Goal: Task Accomplishment & Management: Manage account settings

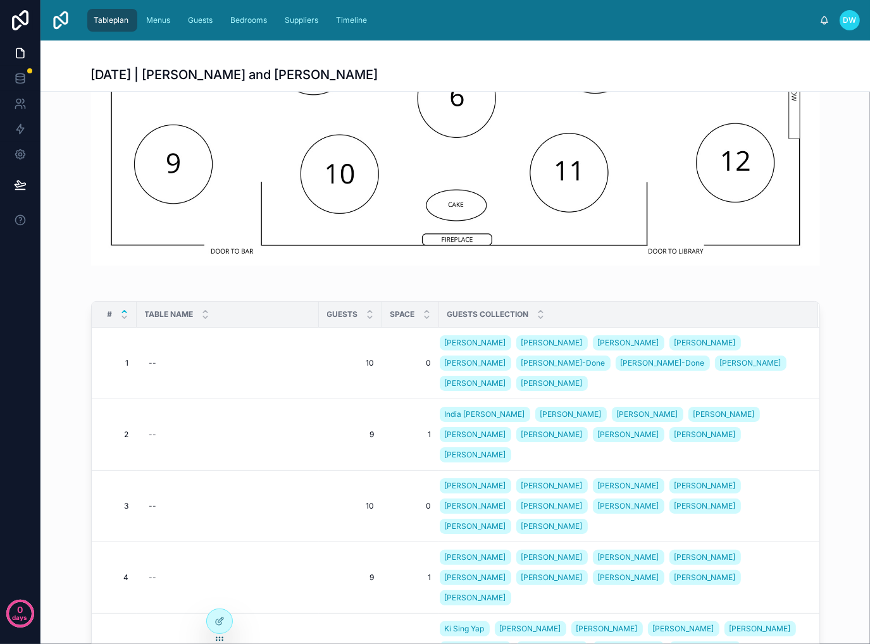
scroll to position [91, 0]
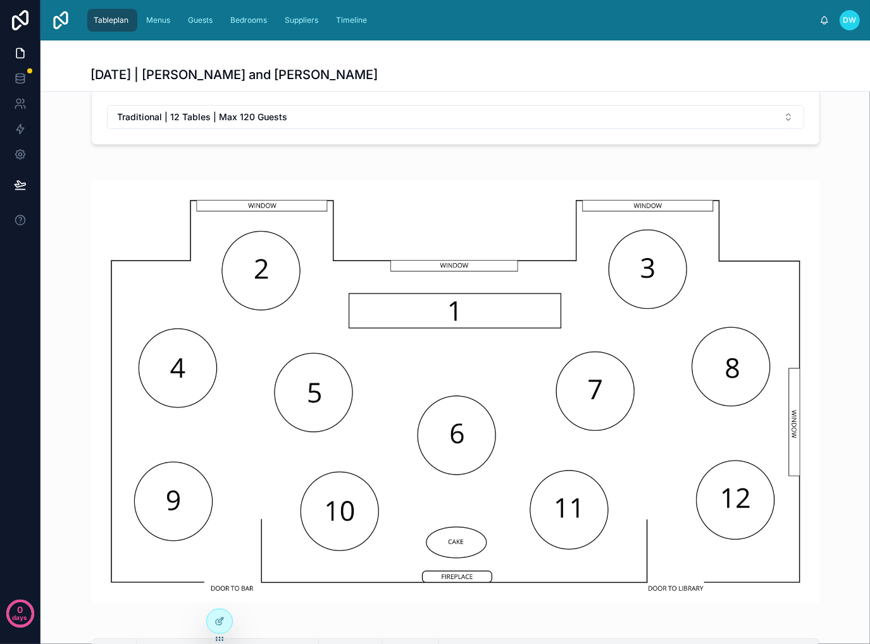
click at [851, 17] on span "DW" at bounding box center [849, 20] width 13 height 10
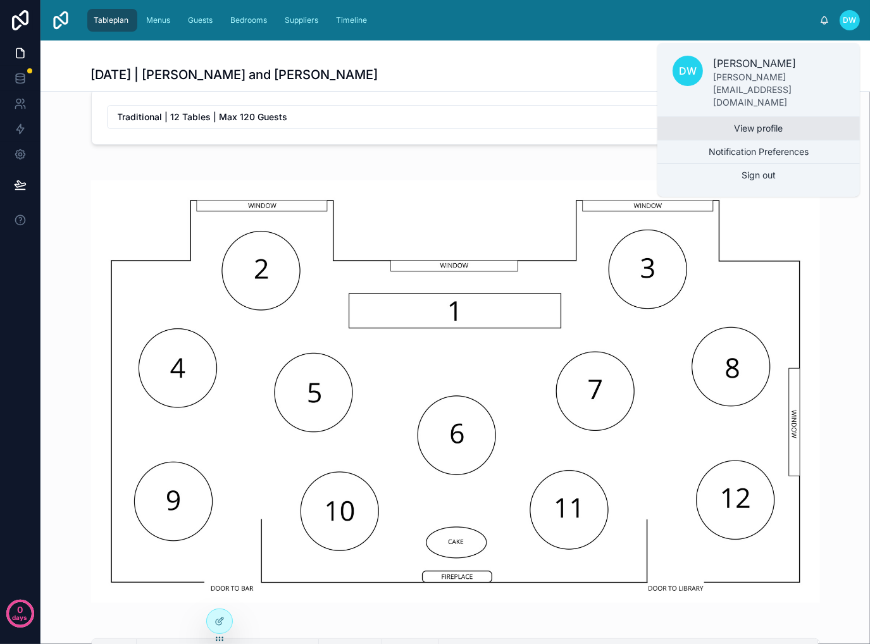
click at [795, 117] on link "View profile" at bounding box center [758, 128] width 202 height 23
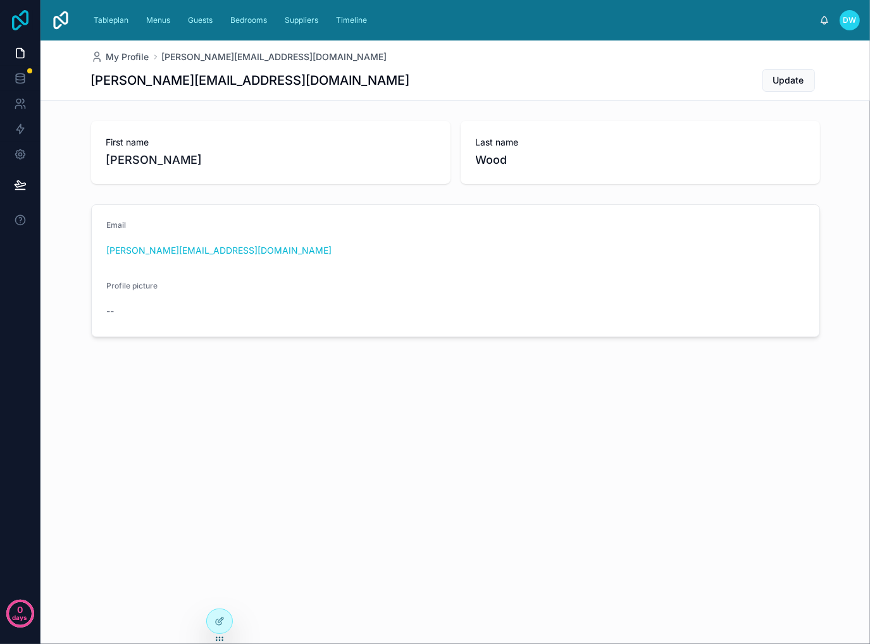
click at [21, 16] on icon at bounding box center [20, 20] width 25 height 20
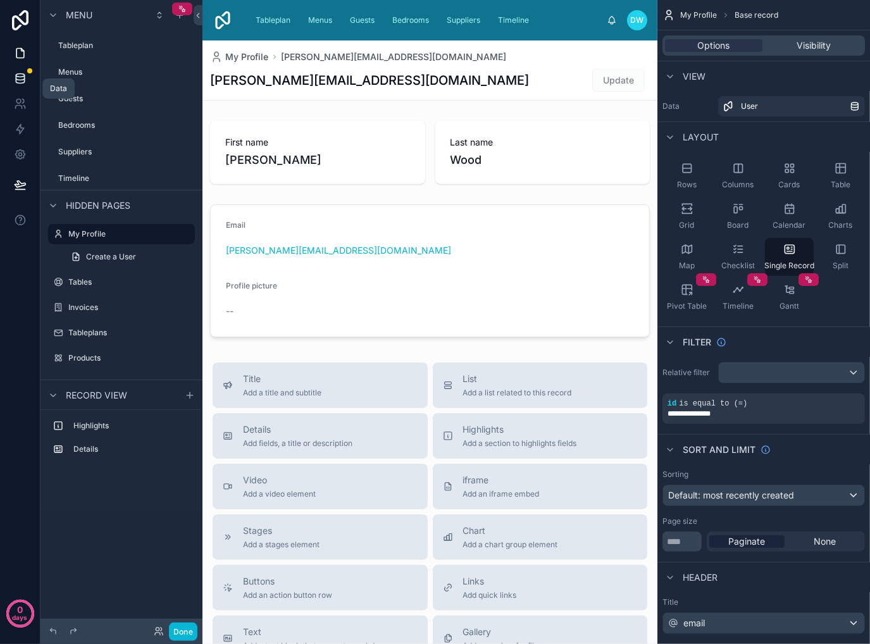
click at [13, 74] on link at bounding box center [20, 78] width 40 height 25
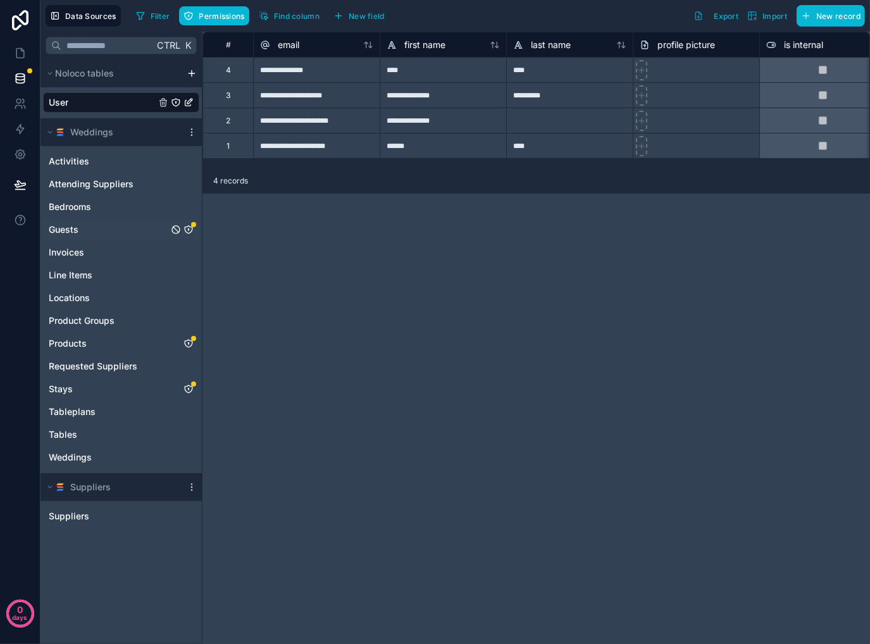
click at [187, 227] on icon "Guests" at bounding box center [188, 230] width 10 height 10
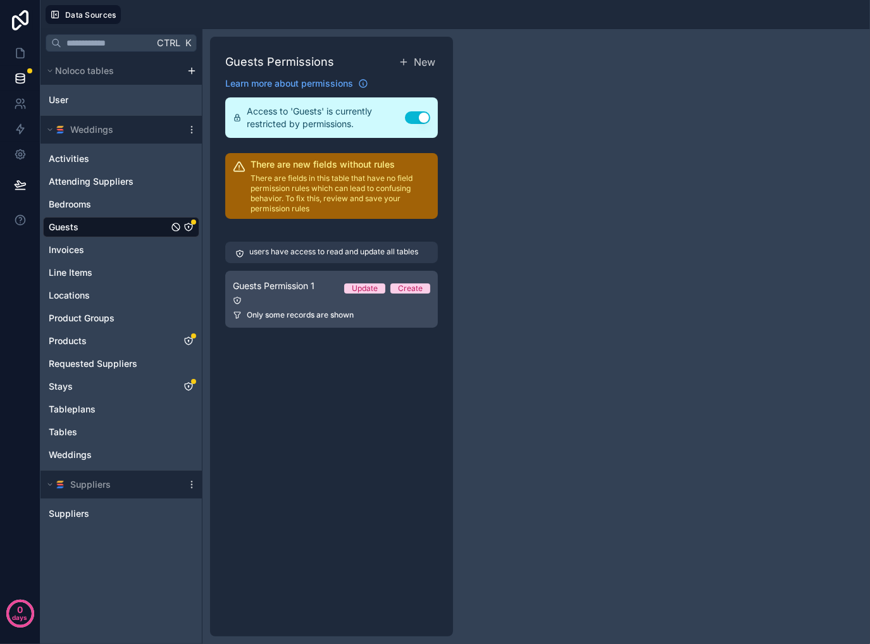
click at [342, 306] on link "Guests Permission 1 Update Create Only some records are shown" at bounding box center [331, 299] width 213 height 57
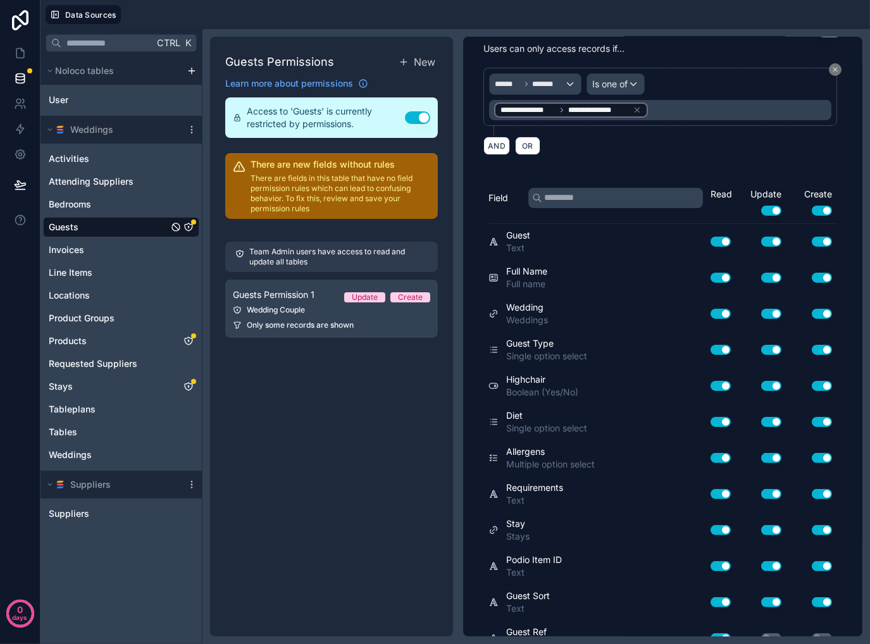
scroll to position [440, 0]
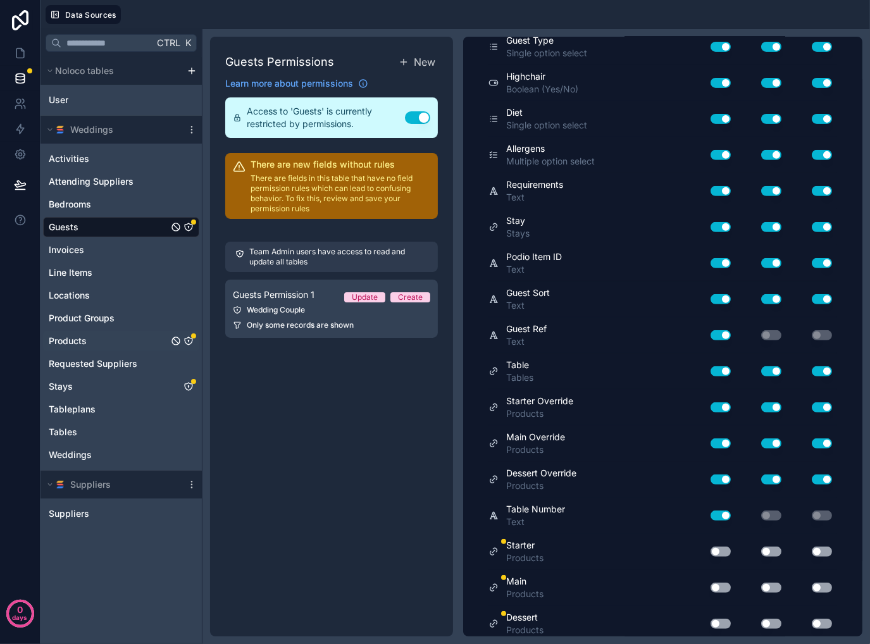
click at [112, 345] on div "Products" at bounding box center [121, 341] width 156 height 20
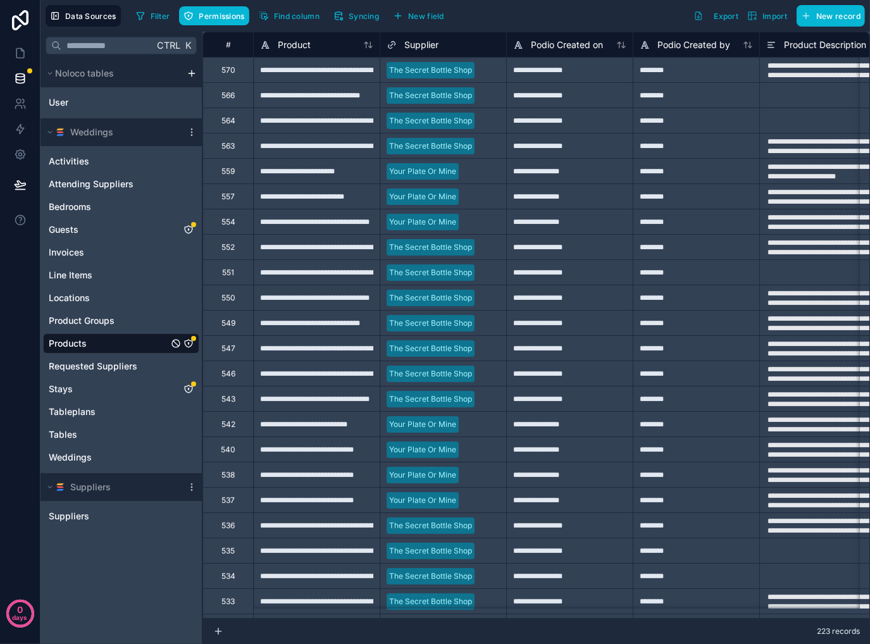
click at [190, 347] on icon "Products" at bounding box center [188, 343] width 10 height 10
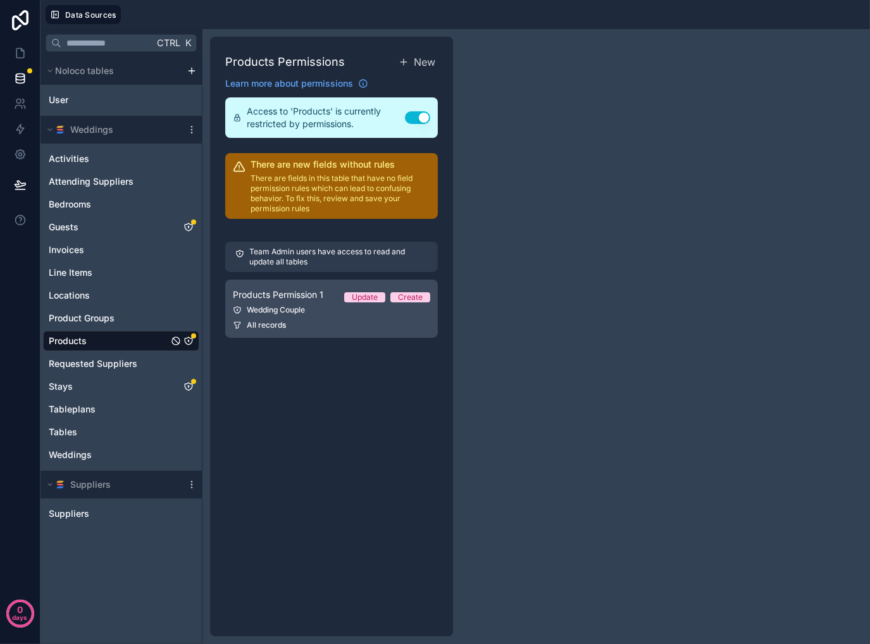
click at [316, 332] on link "Products Permission 1 Update Create Wedding Couple All records" at bounding box center [331, 309] width 213 height 58
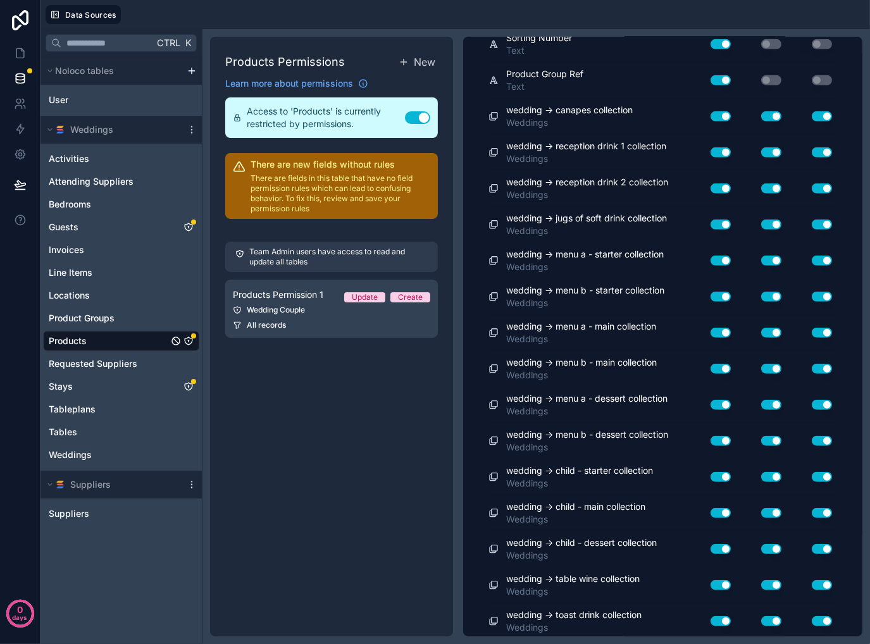
scroll to position [1232, 0]
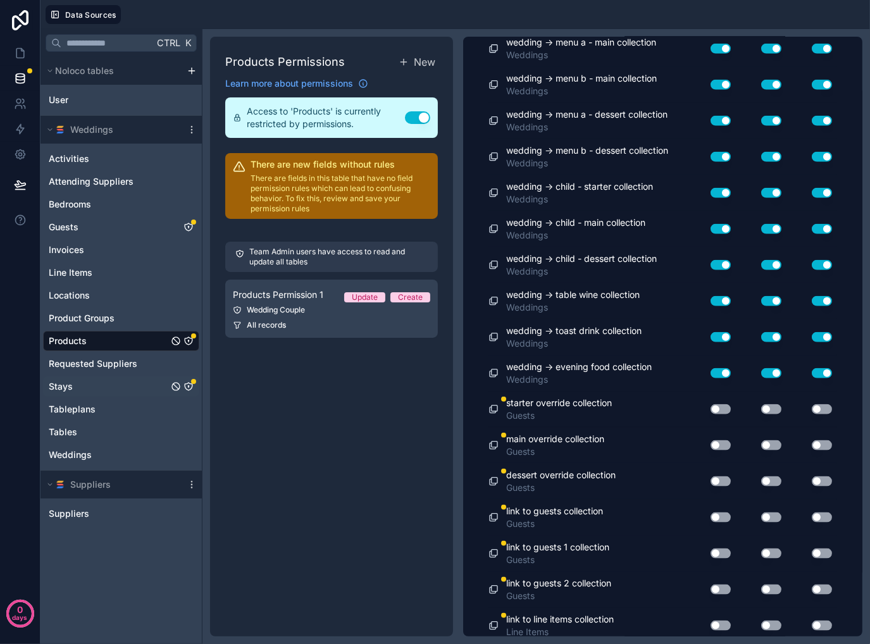
click at [190, 385] on icon "Stays" at bounding box center [188, 386] width 10 height 10
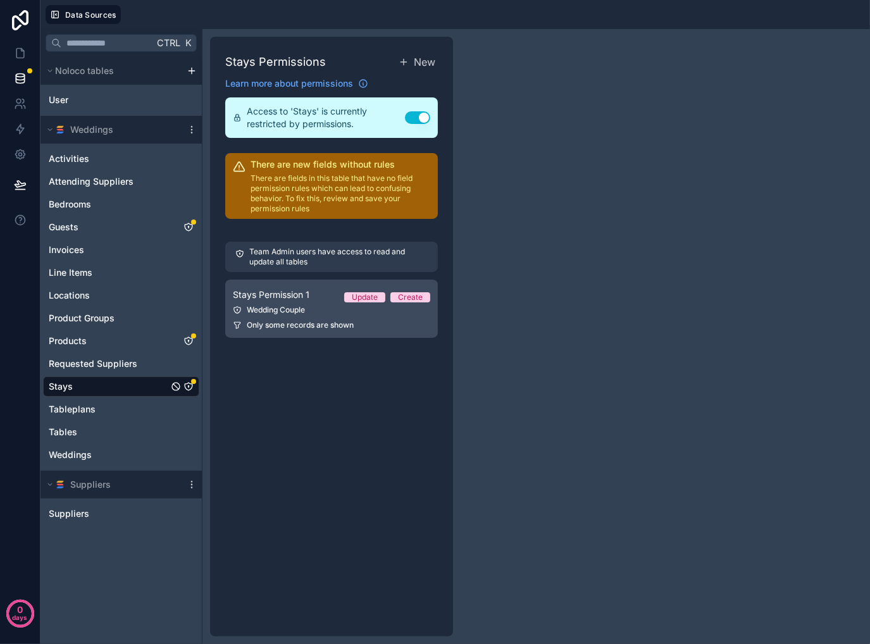
click at [310, 315] on link "Stays Permission 1 Update Create Wedding Couple Only some records are shown" at bounding box center [331, 309] width 213 height 58
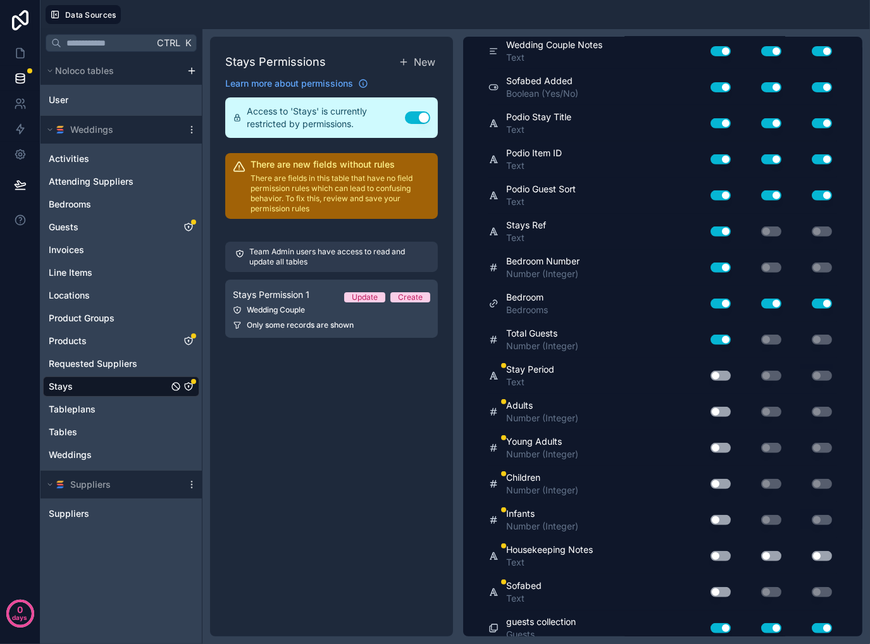
scroll to position [476, 0]
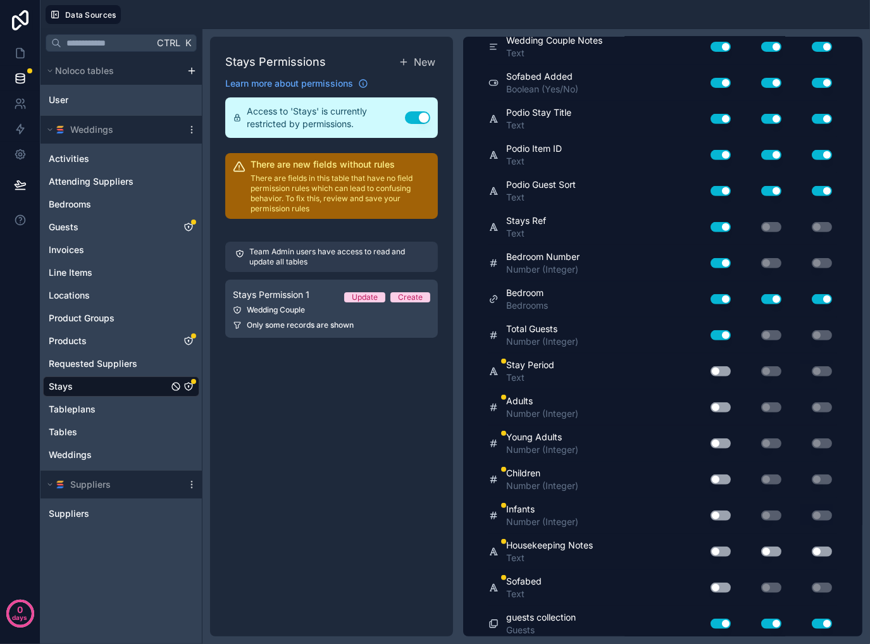
click at [719, 366] on button "Use setting" at bounding box center [720, 371] width 20 height 10
click at [749, 368] on div "Use setting" at bounding box center [761, 371] width 51 height 10
click at [710, 403] on button "Use setting" at bounding box center [720, 407] width 20 height 10
click at [710, 438] on button "Use setting" at bounding box center [720, 443] width 20 height 10
click at [707, 469] on div "Use setting" at bounding box center [715, 479] width 40 height 20
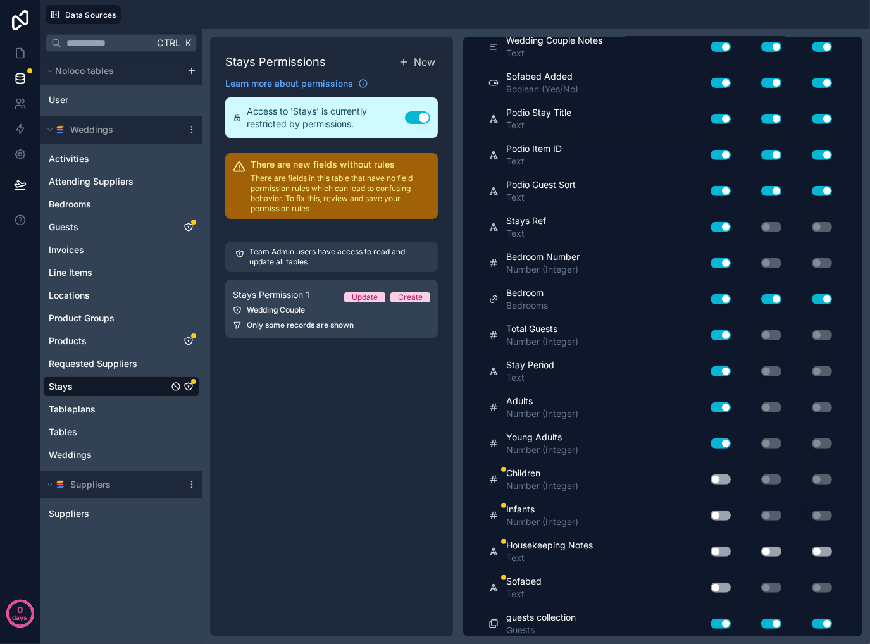
click at [708, 479] on div "Use setting" at bounding box center [715, 479] width 40 height 20
click at [710, 476] on button "Use setting" at bounding box center [720, 479] width 20 height 10
click at [710, 510] on button "Use setting" at bounding box center [720, 515] width 20 height 10
click at [711, 547] on button "Use setting" at bounding box center [720, 552] width 20 height 10
click at [761, 547] on button "Use setting" at bounding box center [771, 552] width 20 height 10
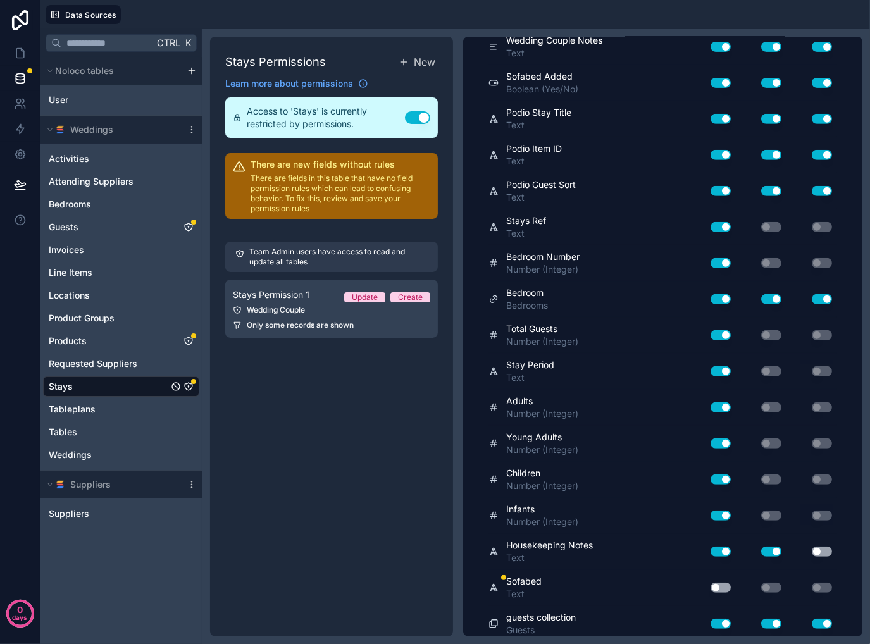
click at [817, 548] on button "Use setting" at bounding box center [822, 552] width 20 height 10
click at [711, 583] on button "Use setting" at bounding box center [720, 588] width 20 height 10
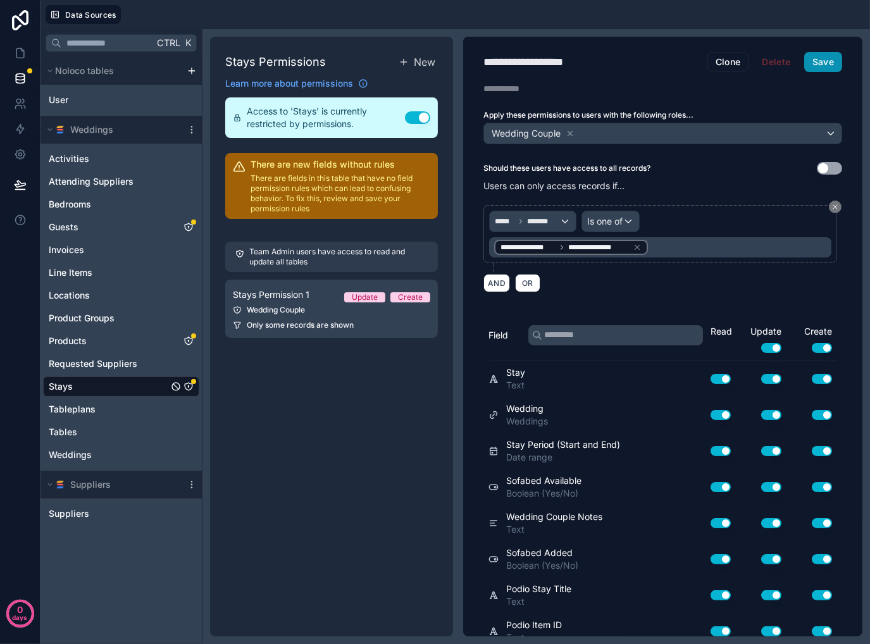
click at [817, 59] on button "Save" at bounding box center [823, 62] width 38 height 20
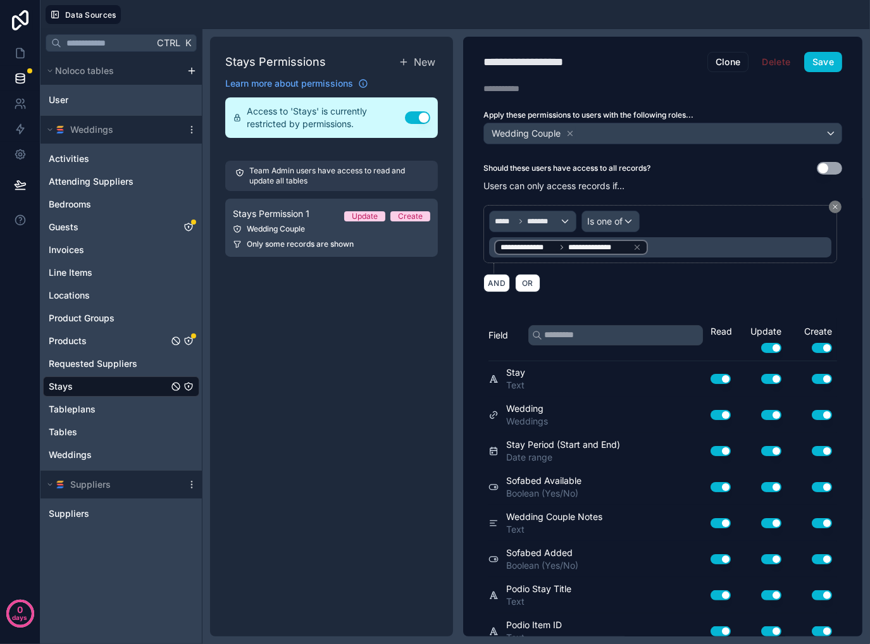
drag, startPoint x: 187, startPoint y: 341, endPoint x: 228, endPoint y: 354, distance: 42.4
click at [187, 341] on icon "Products" at bounding box center [188, 341] width 10 height 10
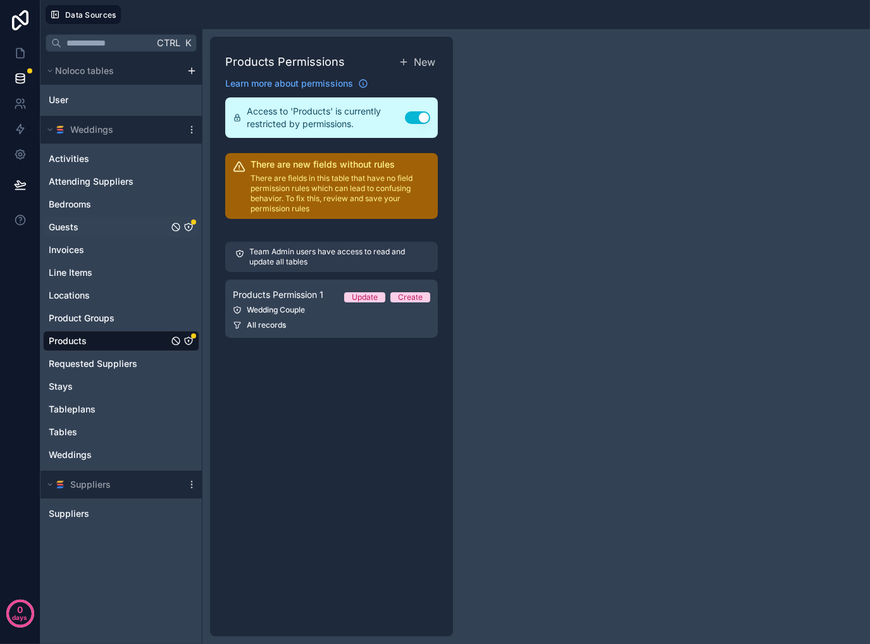
click at [191, 225] on icon "Guests" at bounding box center [188, 227] width 10 height 10
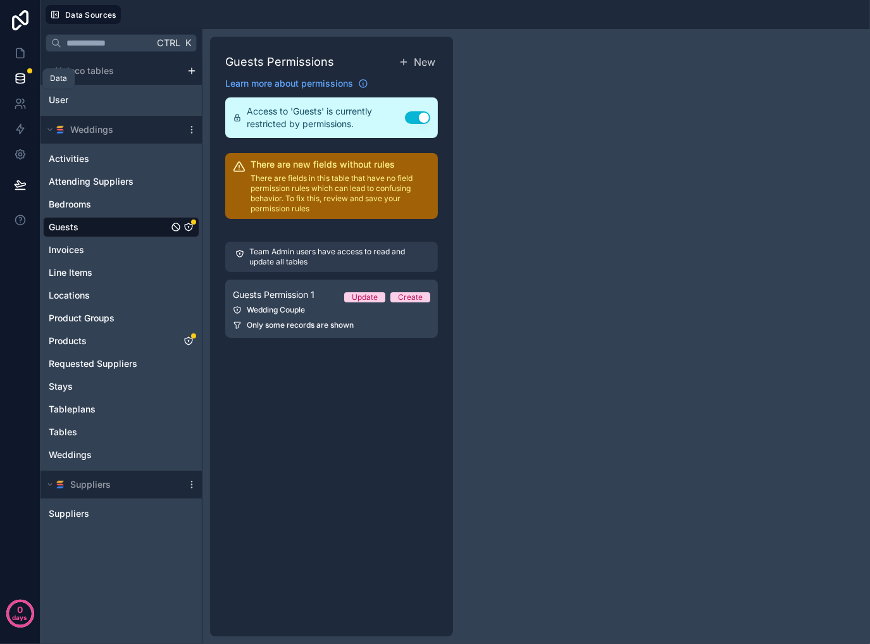
click at [16, 79] on icon at bounding box center [20, 80] width 8 height 5
click at [18, 53] on icon at bounding box center [20, 53] width 13 height 13
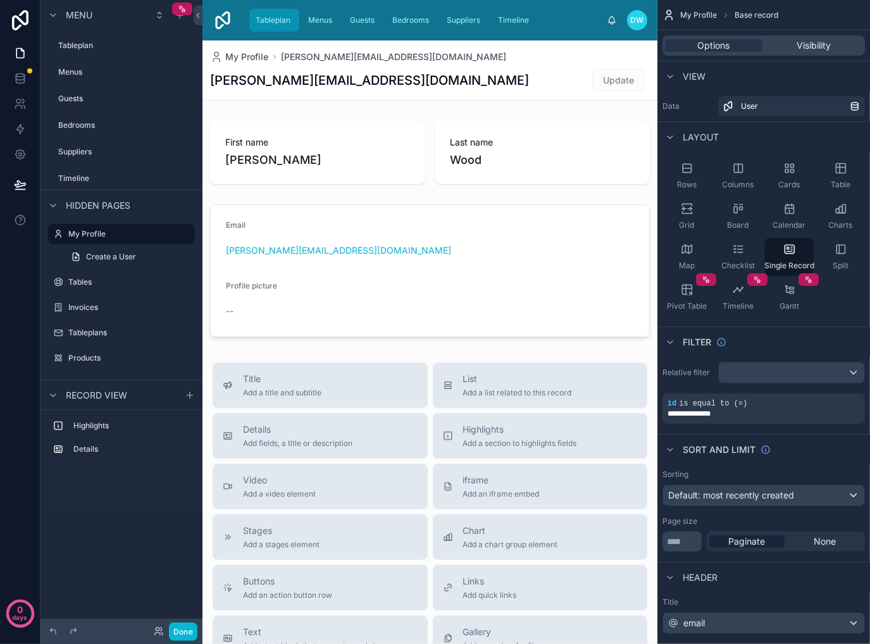
click at [281, 18] on span "Tableplan" at bounding box center [273, 20] width 35 height 10
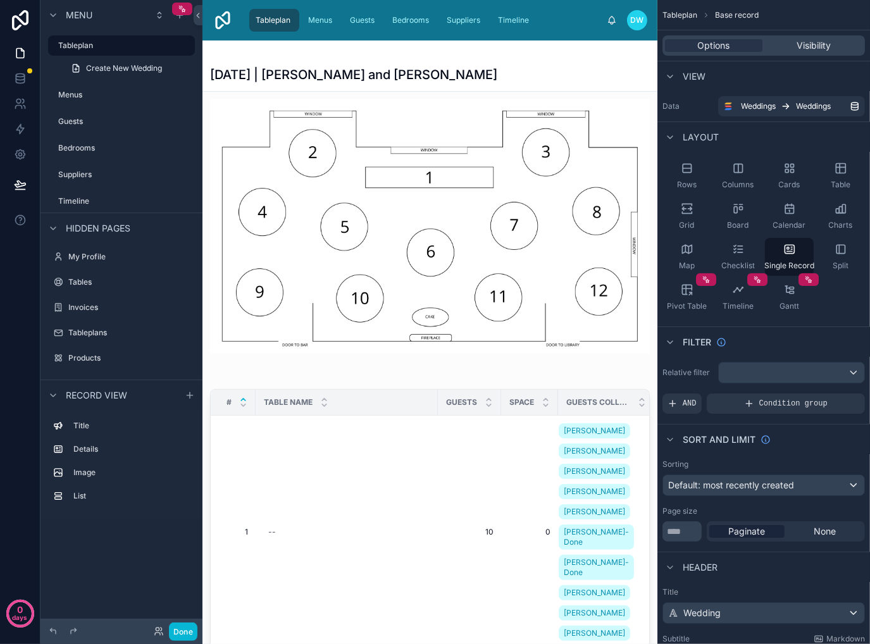
scroll to position [316, 0]
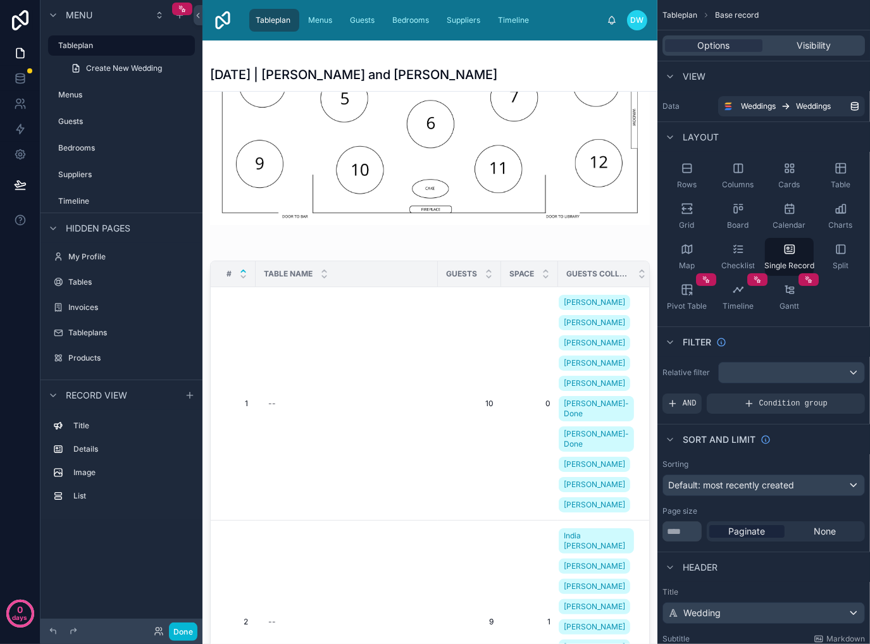
click at [445, 461] on div at bounding box center [429, 530] width 455 height 1613
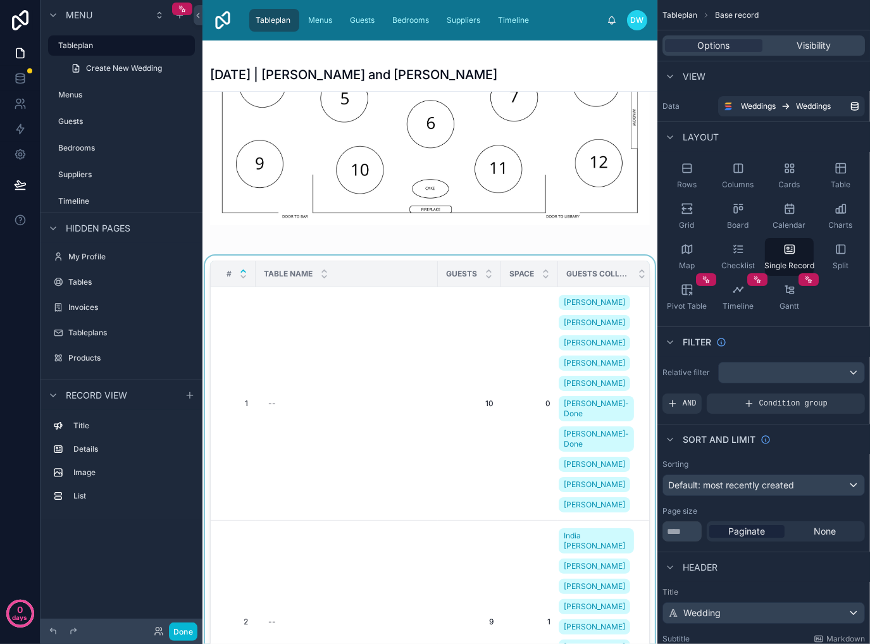
click at [447, 336] on div at bounding box center [429, 506] width 455 height 500
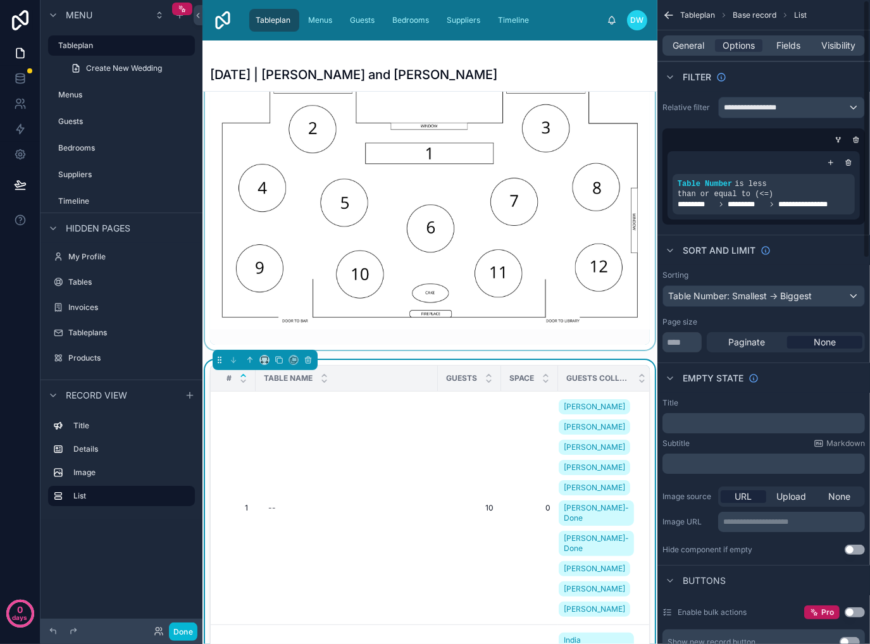
scroll to position [0, 0]
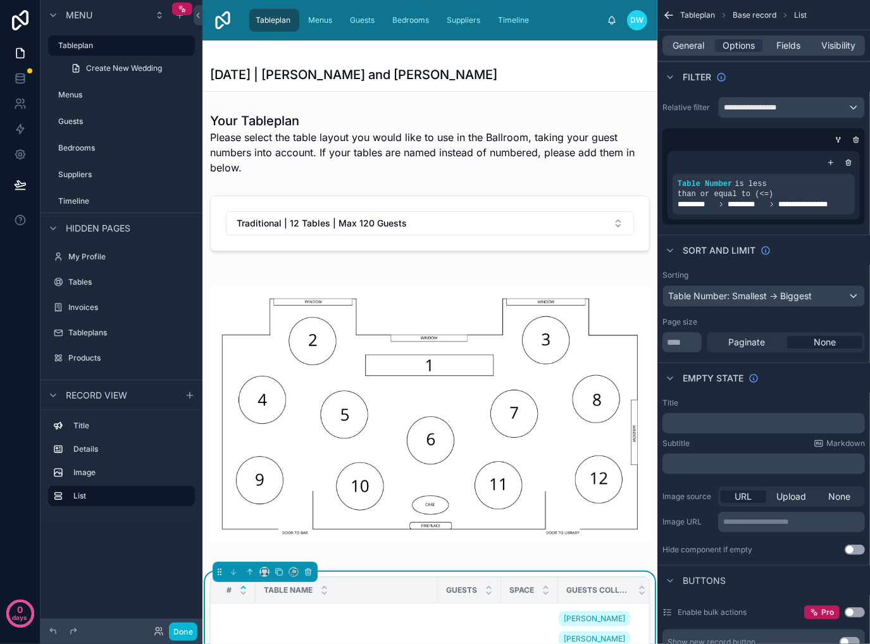
click at [433, 77] on div "[DATE] | [PERSON_NAME] and [PERSON_NAME]" at bounding box center [430, 75] width 440 height 18
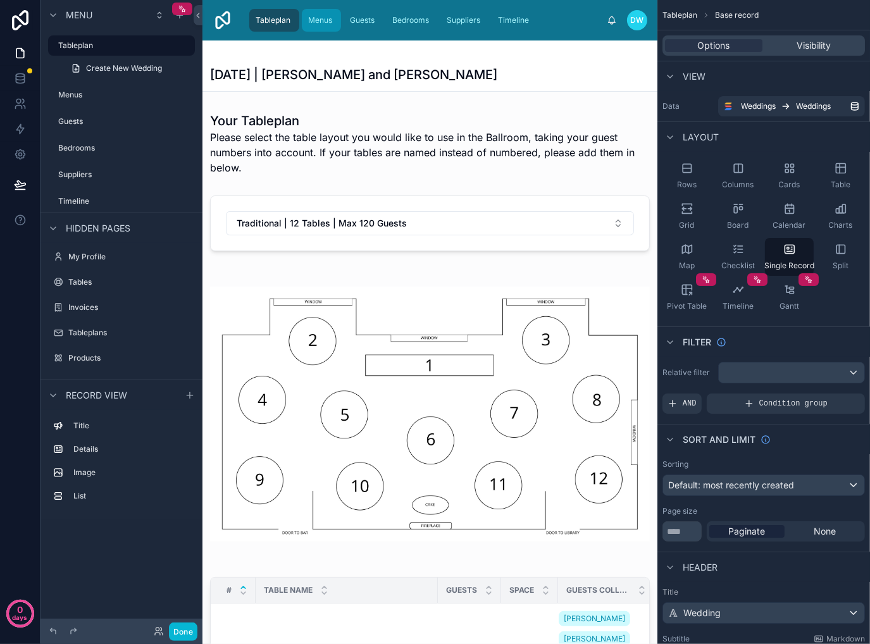
click at [320, 17] on span "Menus" at bounding box center [320, 20] width 24 height 10
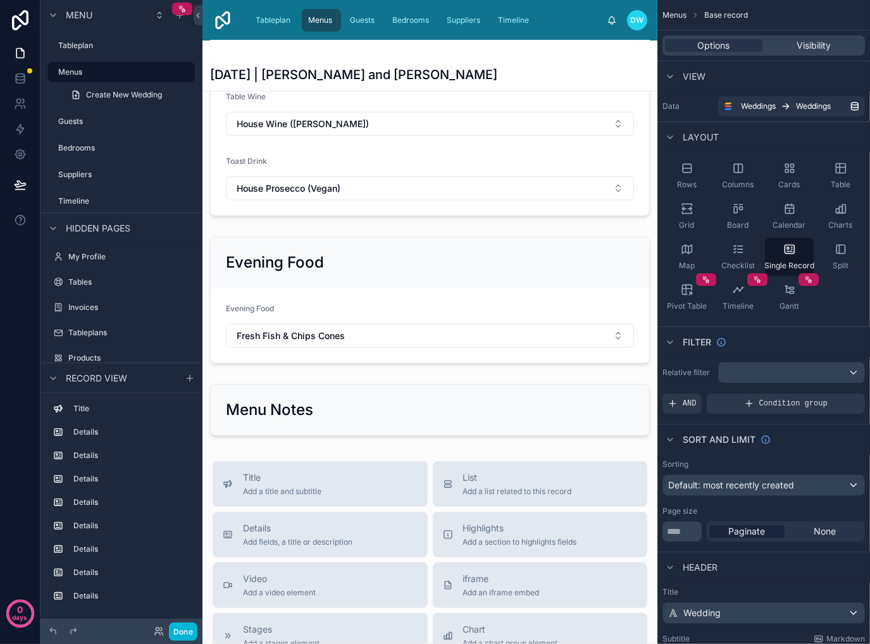
scroll to position [1447, 0]
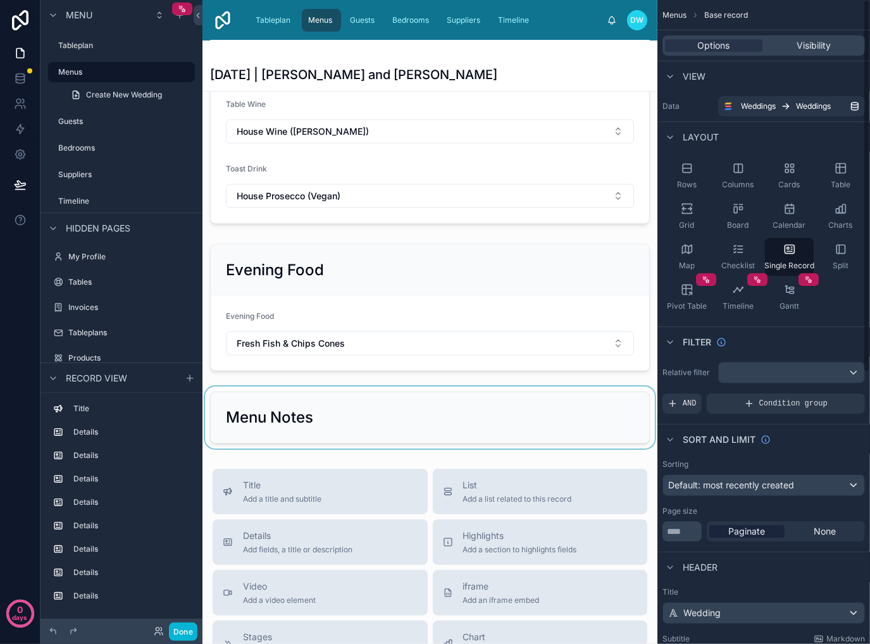
click at [324, 412] on div at bounding box center [429, 418] width 455 height 62
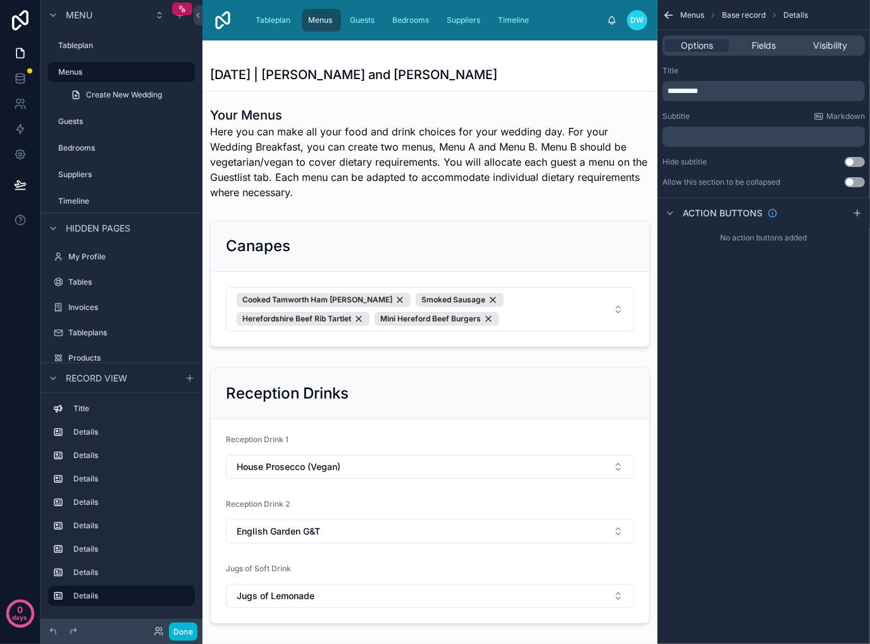
scroll to position [0, 0]
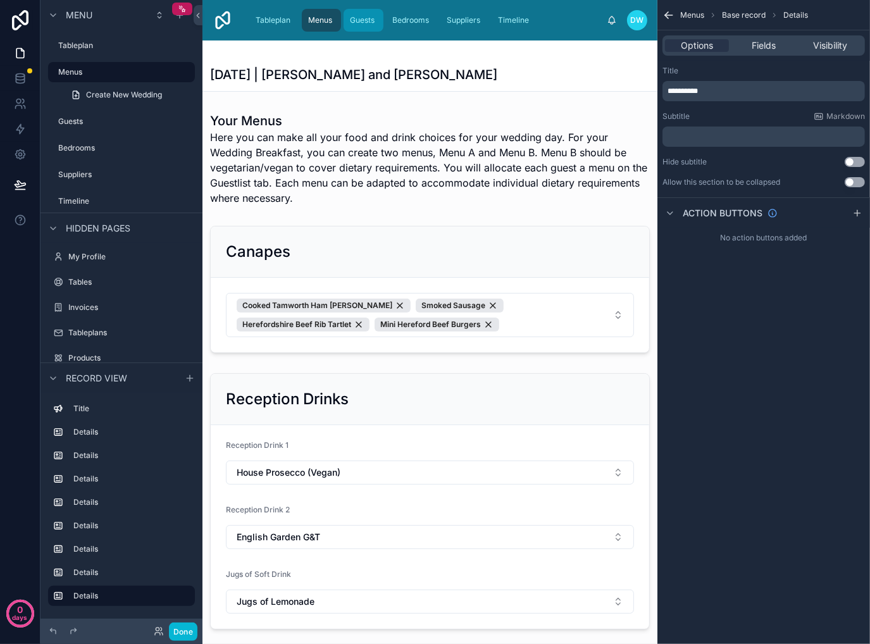
click at [350, 23] on span "Guests" at bounding box center [362, 20] width 25 height 10
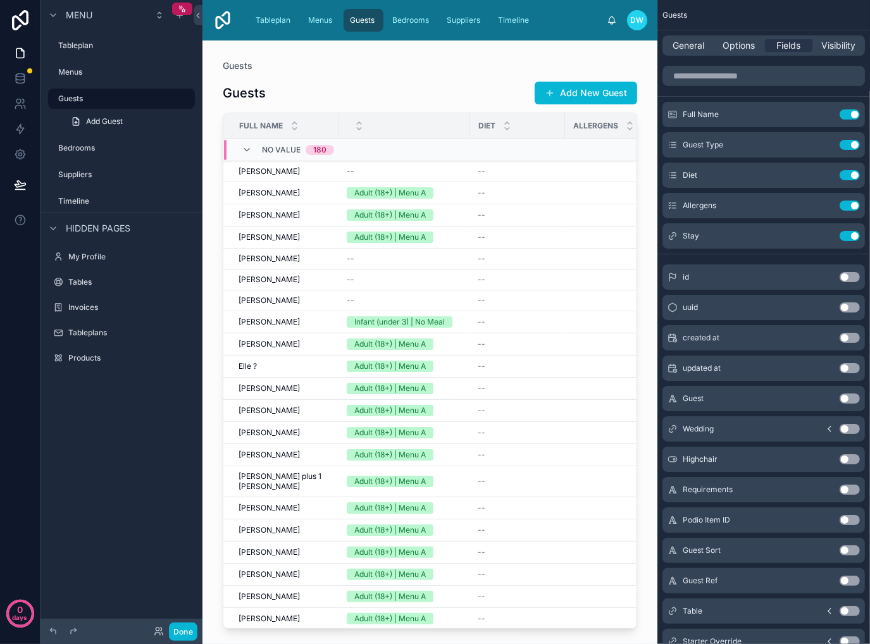
click at [634, 162] on div at bounding box center [429, 334] width 455 height 588
click at [285, 89] on div "Guests Add New Guest" at bounding box center [430, 93] width 414 height 24
click at [240, 96] on h1 "Guests" at bounding box center [244, 93] width 43 height 18
click at [682, 48] on span "General" at bounding box center [689, 45] width 32 height 13
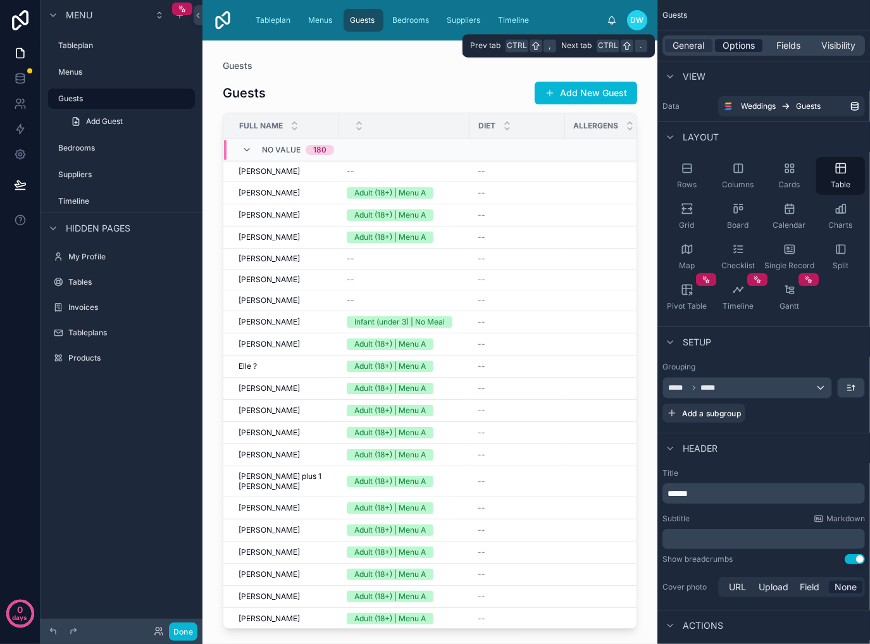
click at [726, 47] on span "Options" at bounding box center [738, 45] width 32 height 13
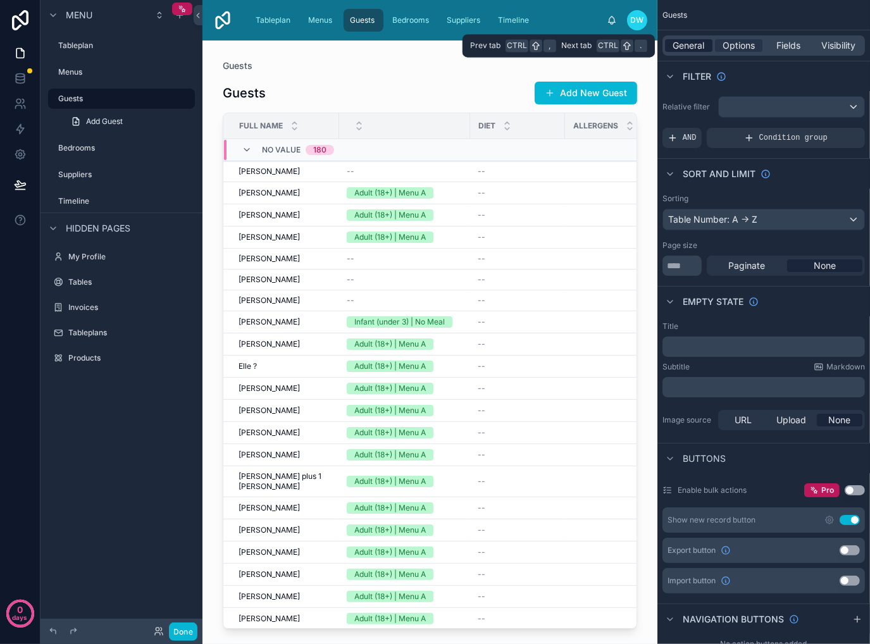
click at [684, 49] on span "General" at bounding box center [689, 45] width 32 height 13
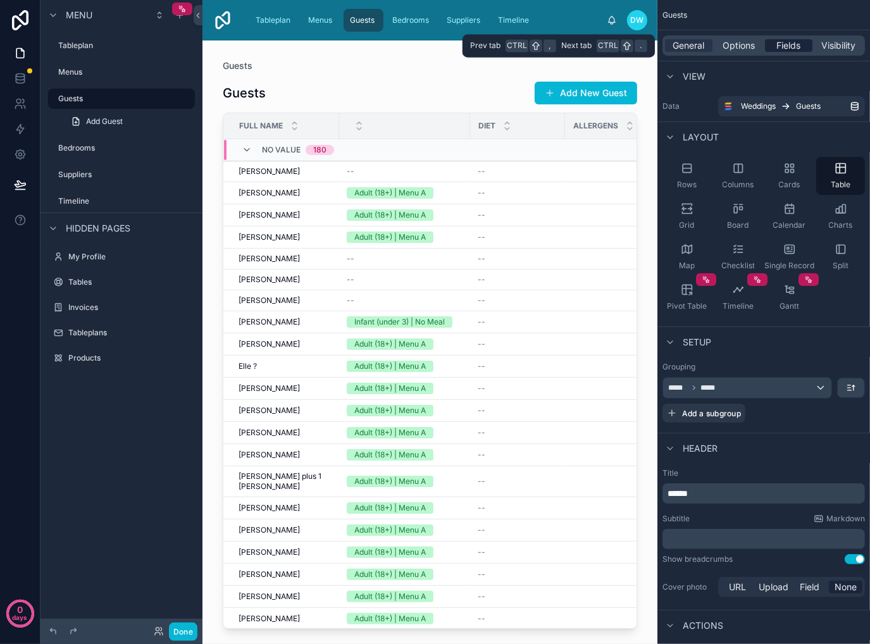
click at [767, 47] on div "Fields" at bounding box center [788, 45] width 47 height 13
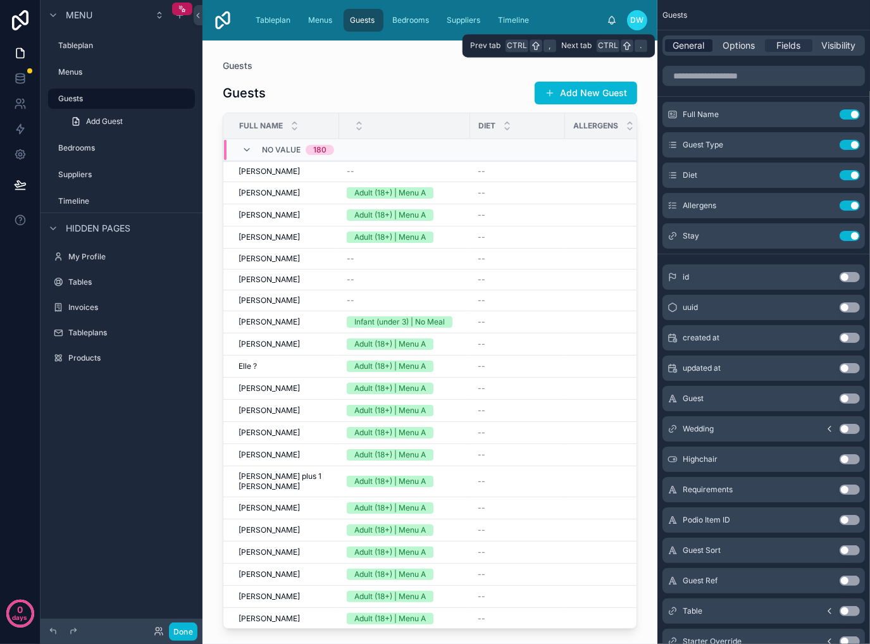
click at [687, 50] on span "General" at bounding box center [689, 45] width 32 height 13
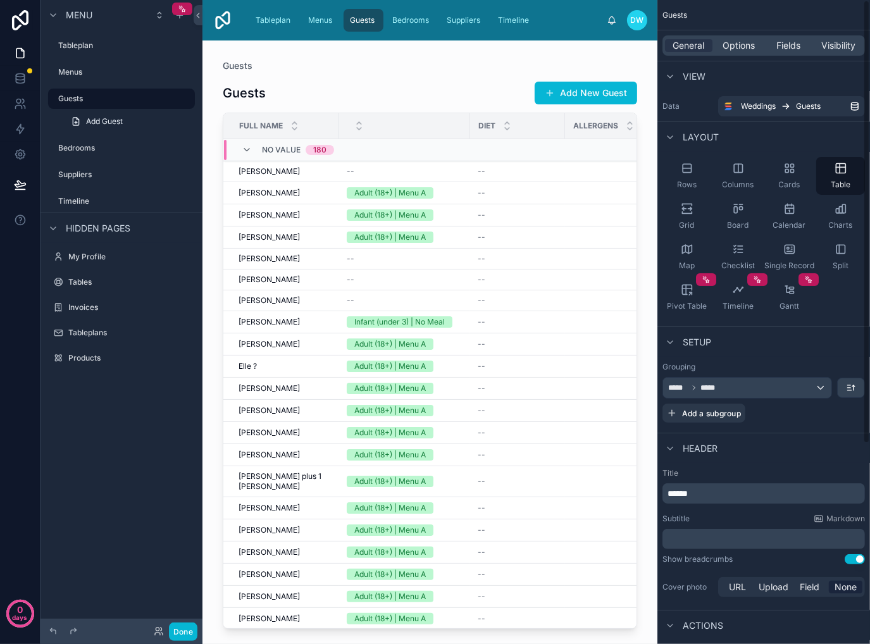
click at [255, 91] on h1 "Guests" at bounding box center [244, 93] width 43 height 18
click at [238, 63] on span "Guests" at bounding box center [238, 65] width 30 height 13
click at [249, 91] on h1 "Guests" at bounding box center [244, 93] width 43 height 18
click at [673, 16] on span "Guests" at bounding box center [674, 15] width 25 height 10
click at [676, 8] on div "Guests" at bounding box center [763, 15] width 213 height 30
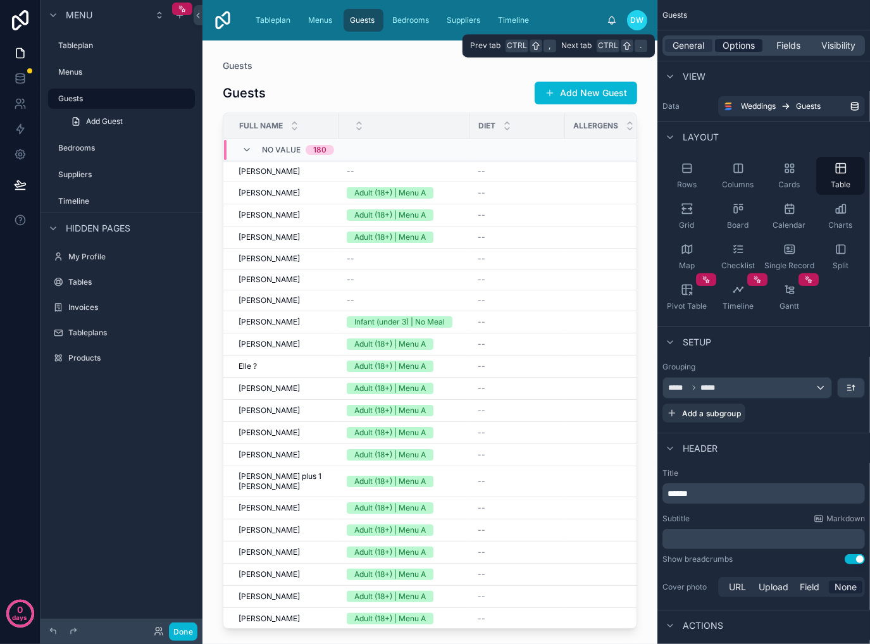
click at [736, 49] on span "Options" at bounding box center [738, 45] width 32 height 13
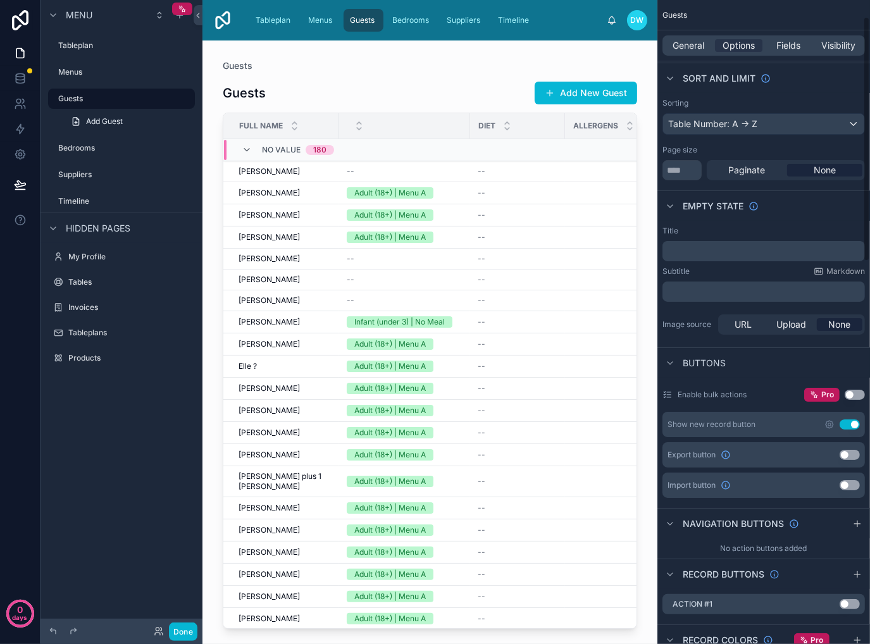
scroll to position [127, 0]
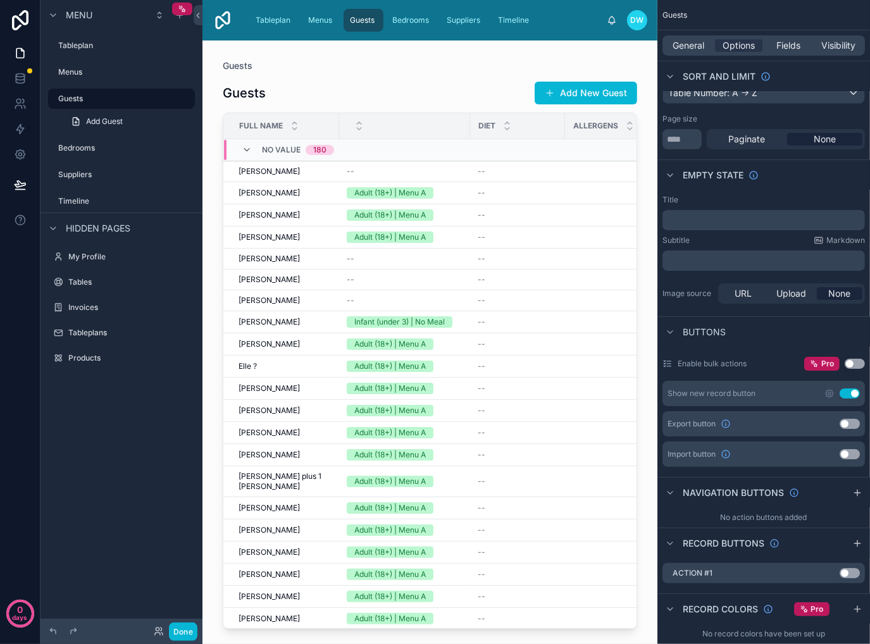
click at [734, 220] on p "﻿" at bounding box center [764, 220] width 195 height 10
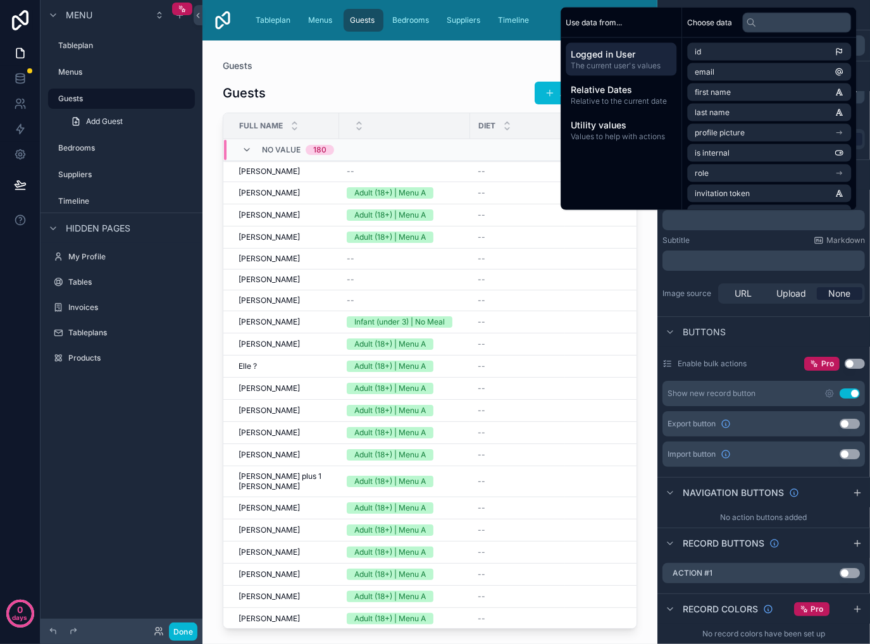
click at [703, 266] on div "﻿" at bounding box center [763, 260] width 202 height 20
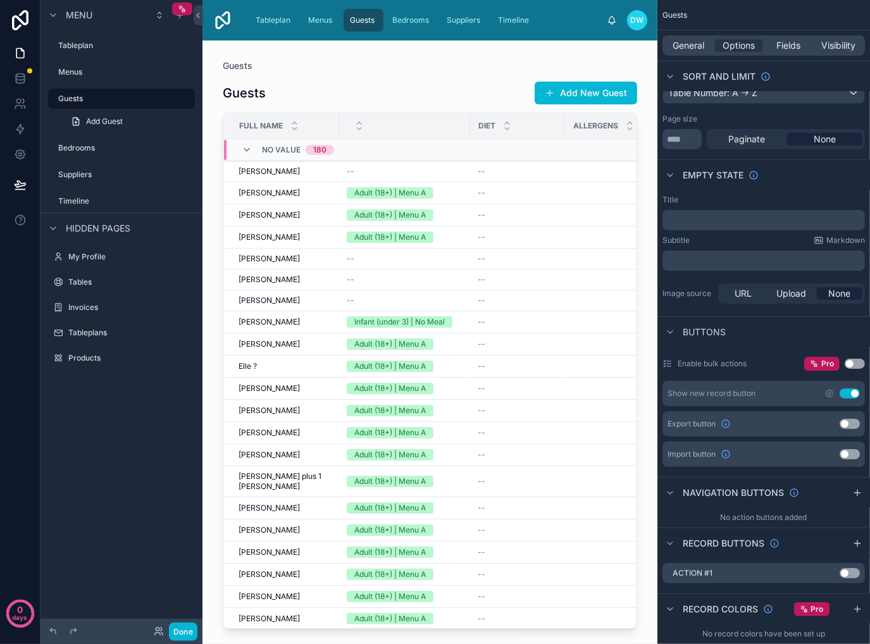
click at [711, 259] on p "﻿" at bounding box center [764, 261] width 195 height 10
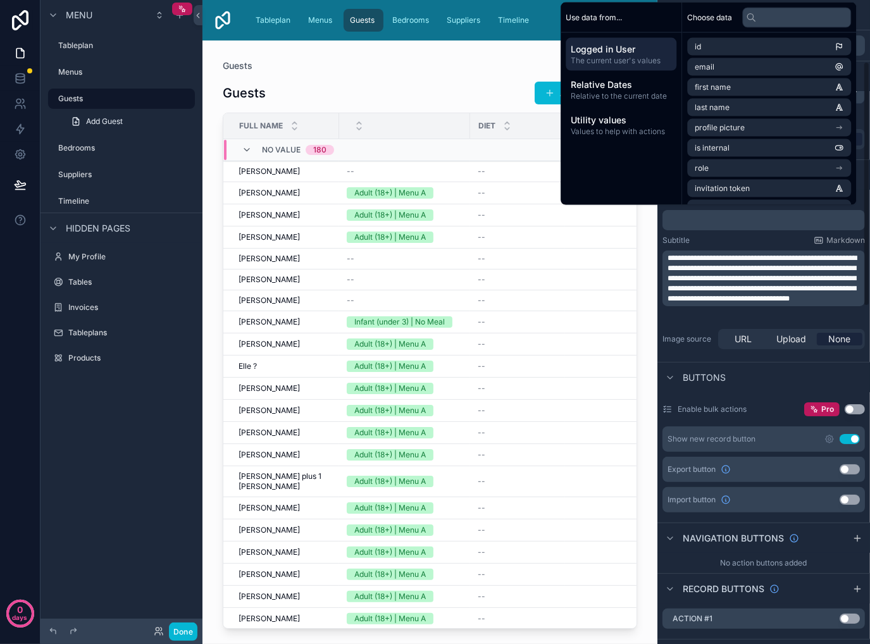
scroll to position [170, 0]
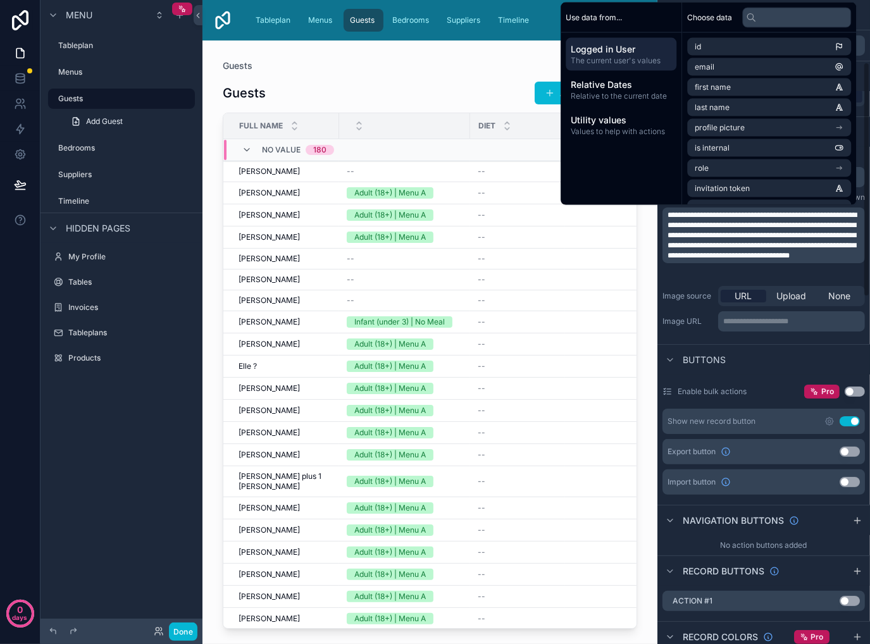
click at [687, 283] on div "**********" at bounding box center [763, 308] width 202 height 51
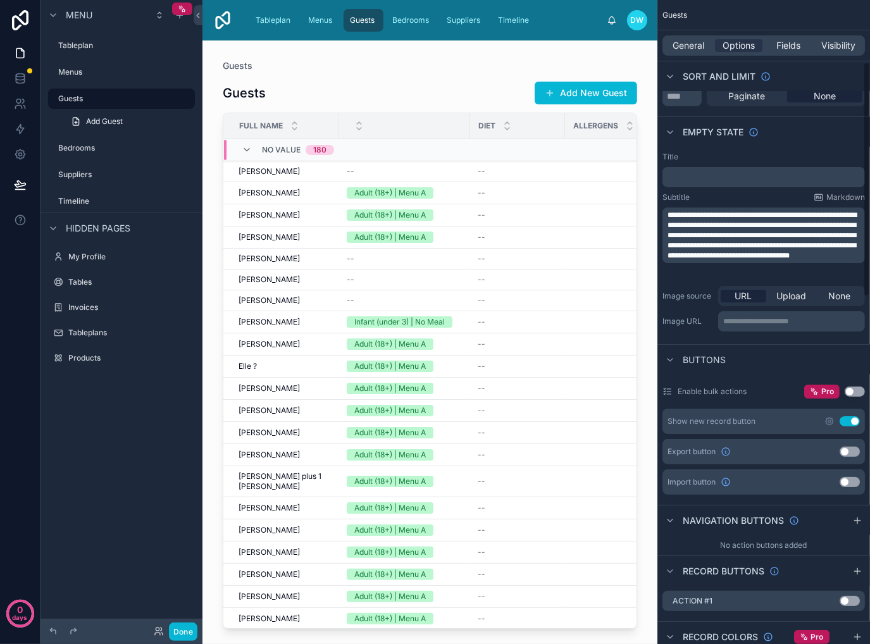
click at [726, 230] on span "**********" at bounding box center [761, 235] width 189 height 48
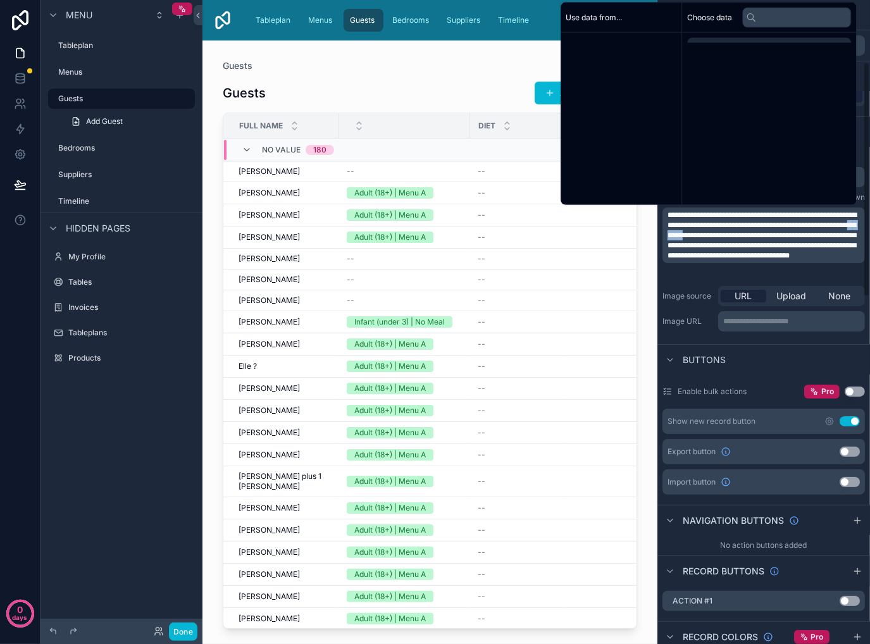
click at [726, 230] on span "**********" at bounding box center [761, 235] width 189 height 48
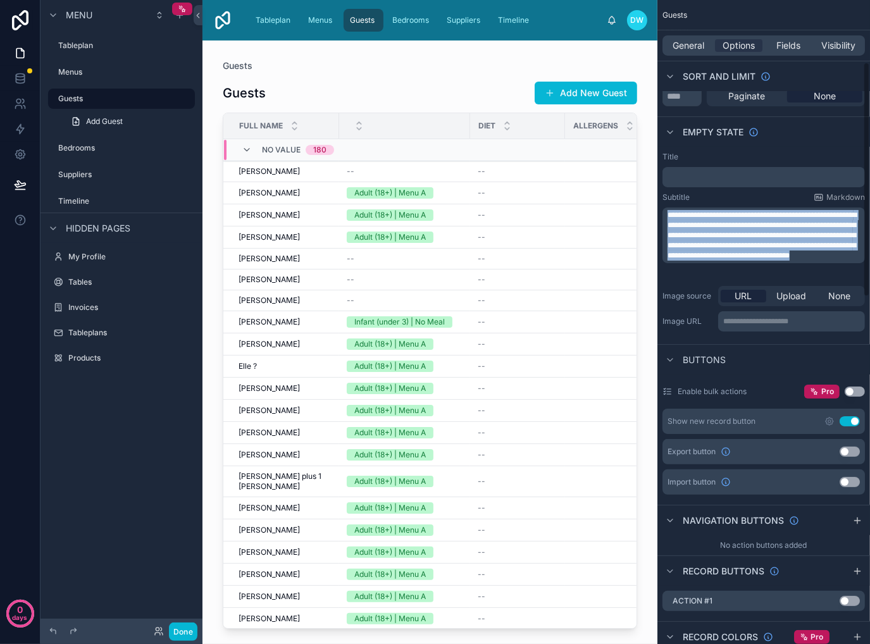
click at [726, 230] on span "**********" at bounding box center [761, 235] width 189 height 48
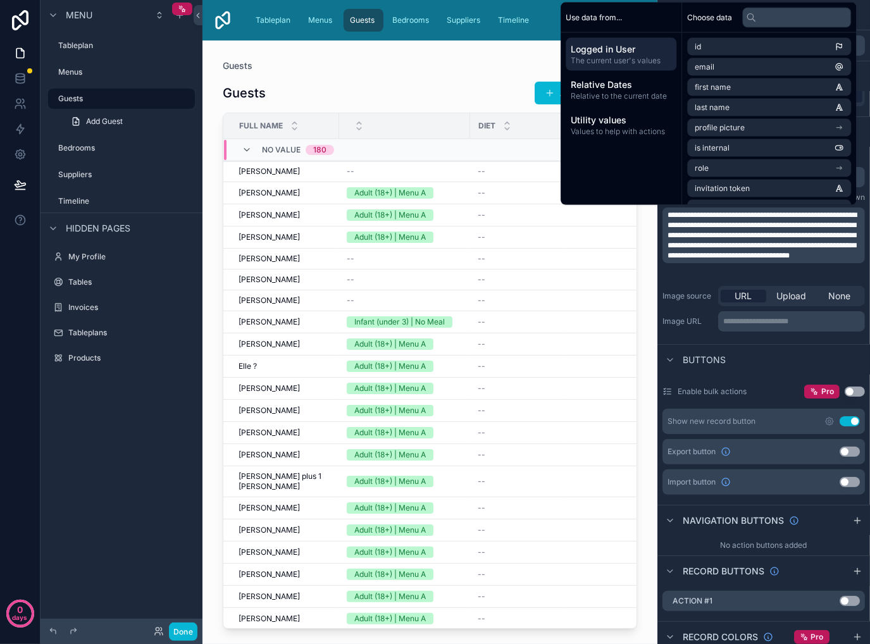
scroll to position [172, 0]
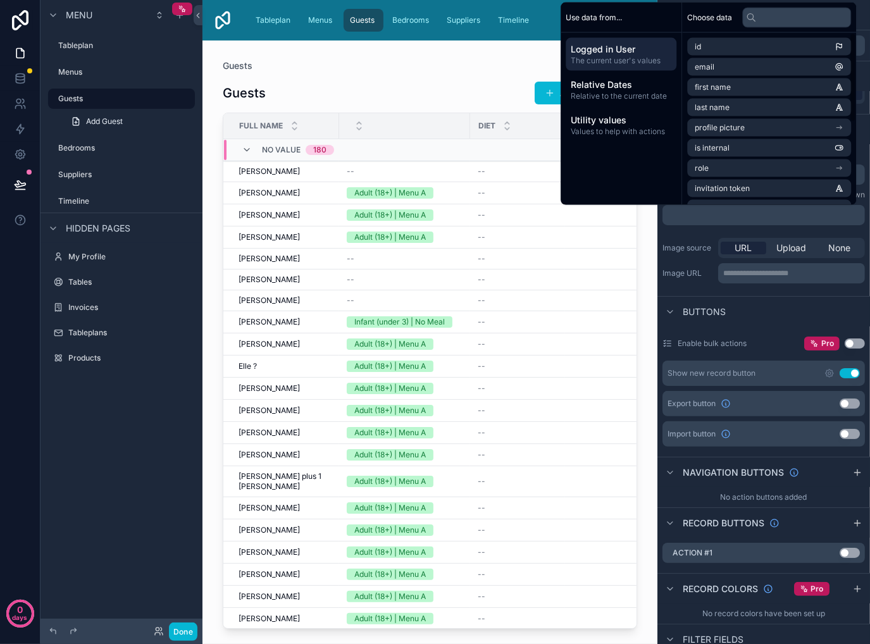
click at [380, 73] on div "Guests Add New Guest Full Name Diet Allergens Stay No value 180 Samuel Bowman S…" at bounding box center [430, 350] width 414 height 558
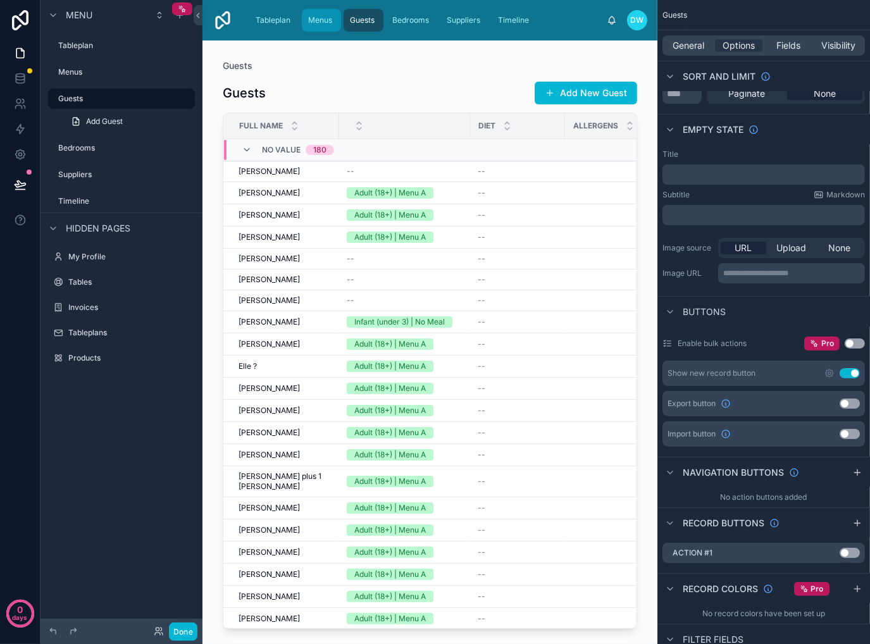
click at [325, 21] on span "Menus" at bounding box center [320, 20] width 24 height 10
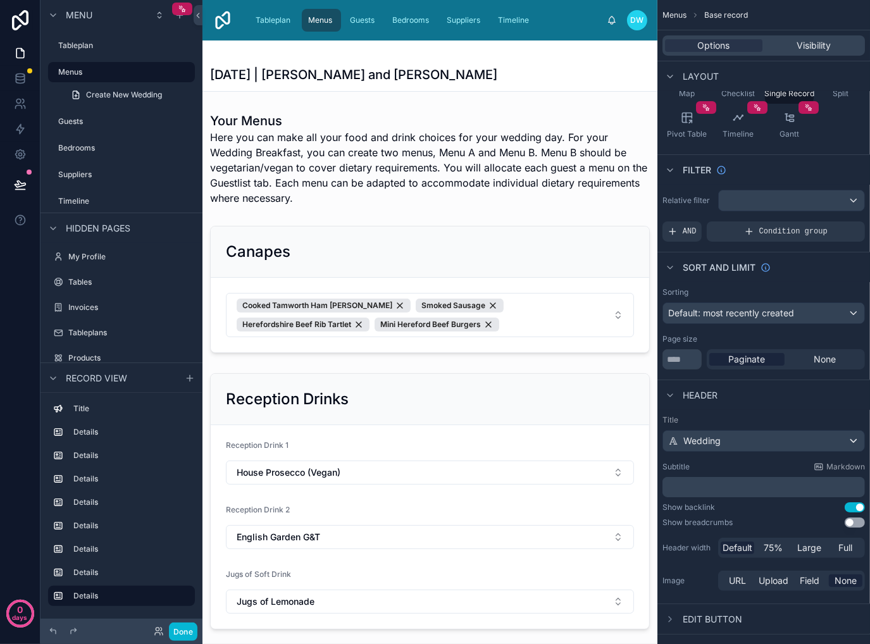
click at [357, 18] on span "Guests" at bounding box center [362, 20] width 25 height 10
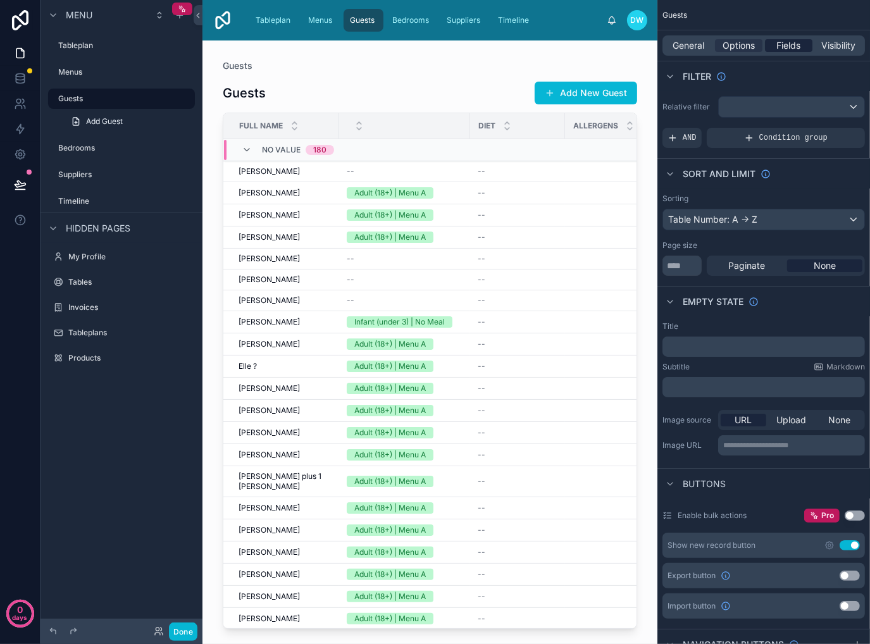
click at [782, 44] on span "Fields" at bounding box center [789, 45] width 24 height 13
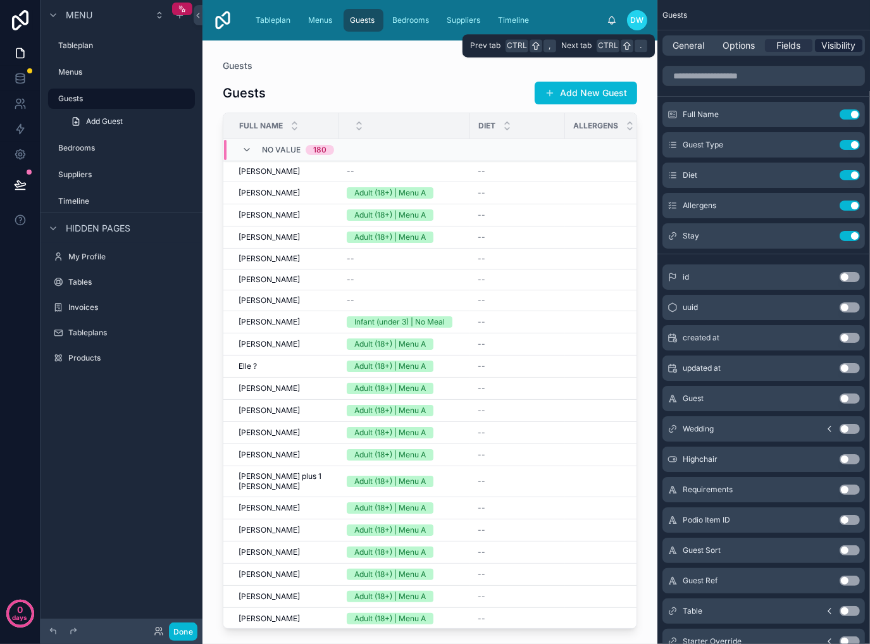
click at [841, 45] on span "Visibility" at bounding box center [839, 45] width 34 height 13
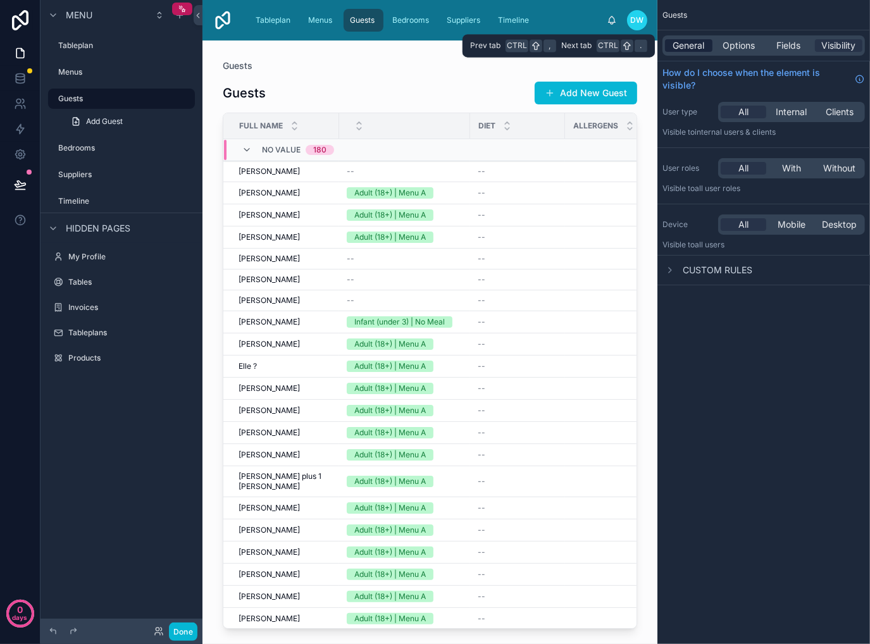
click at [685, 43] on span "General" at bounding box center [689, 45] width 32 height 13
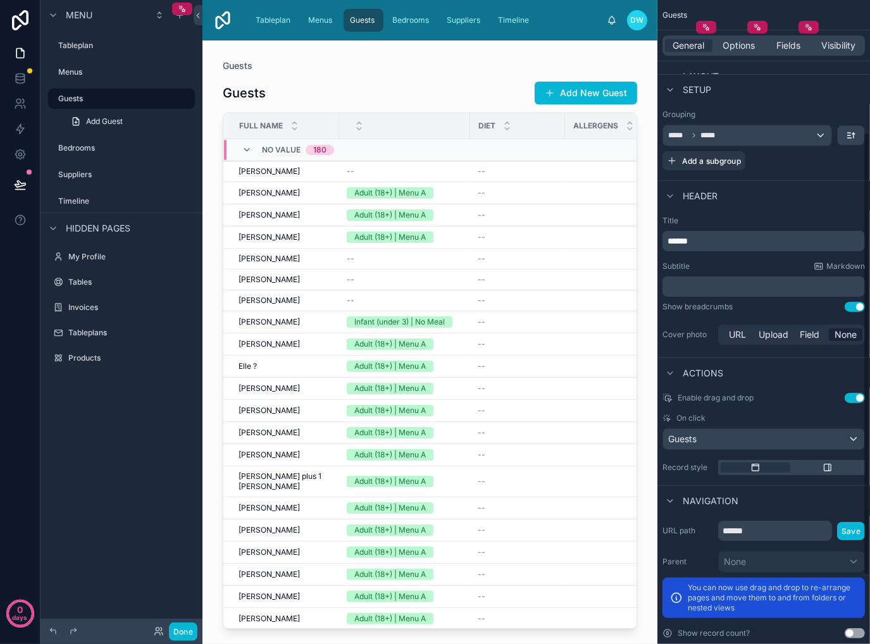
scroll to position [253, 0]
click at [854, 308] on button "Use setting" at bounding box center [854, 306] width 20 height 10
click at [299, 18] on link "Tableplan" at bounding box center [274, 20] width 50 height 23
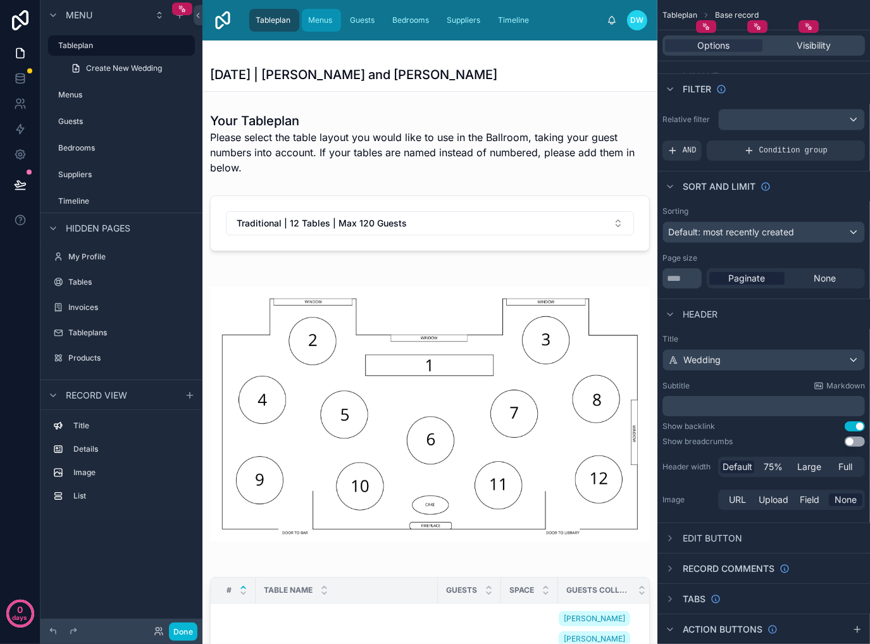
click at [315, 18] on span "Menus" at bounding box center [320, 20] width 24 height 10
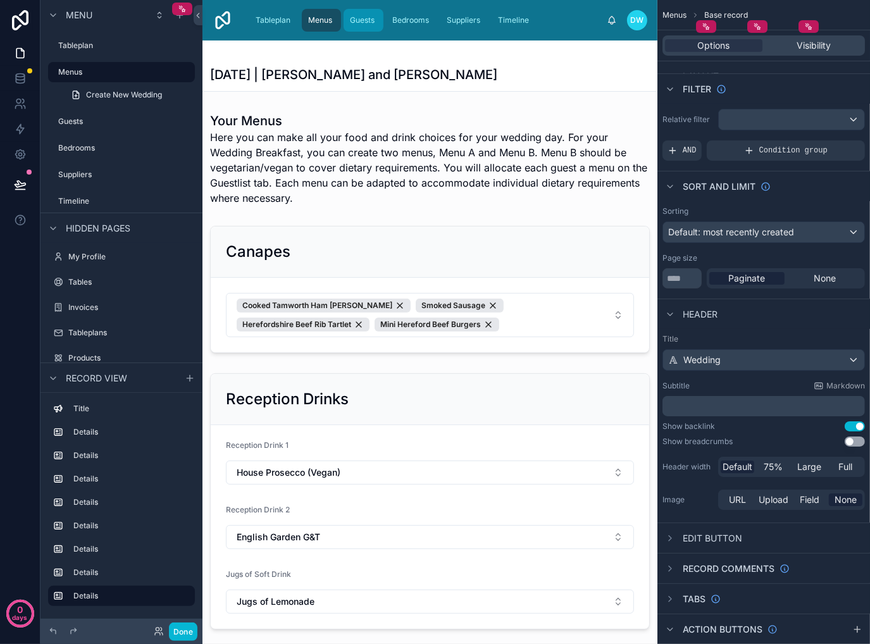
click at [353, 21] on span "Guests" at bounding box center [362, 20] width 25 height 10
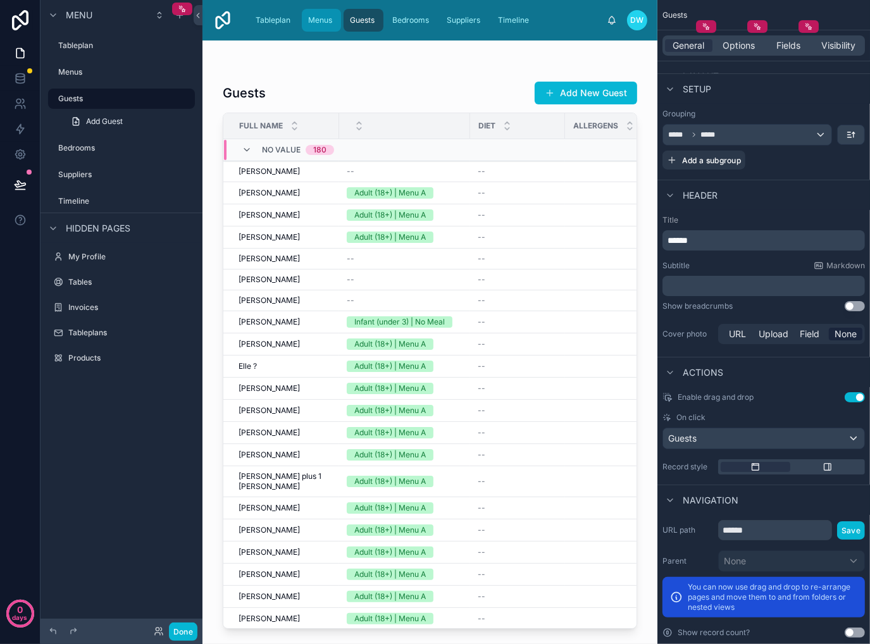
click at [309, 18] on span "Menus" at bounding box center [320, 20] width 24 height 10
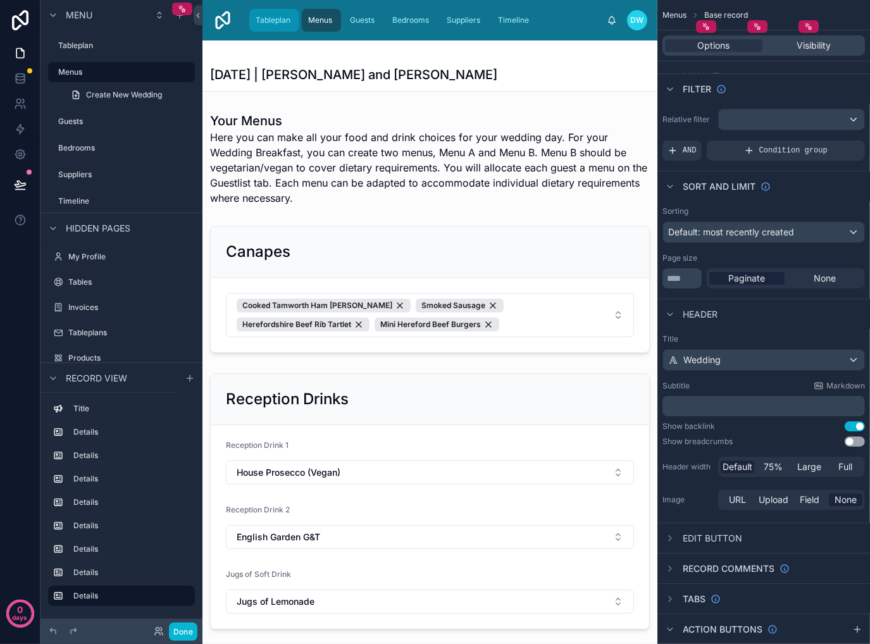
click at [265, 20] on span "Tableplan" at bounding box center [273, 20] width 35 height 10
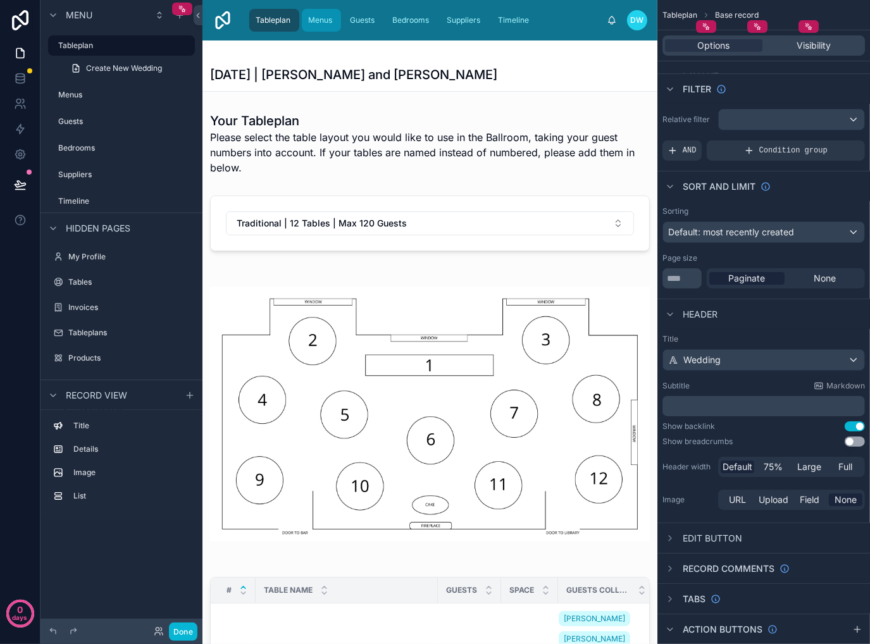
click at [312, 22] on span "Menus" at bounding box center [320, 20] width 24 height 10
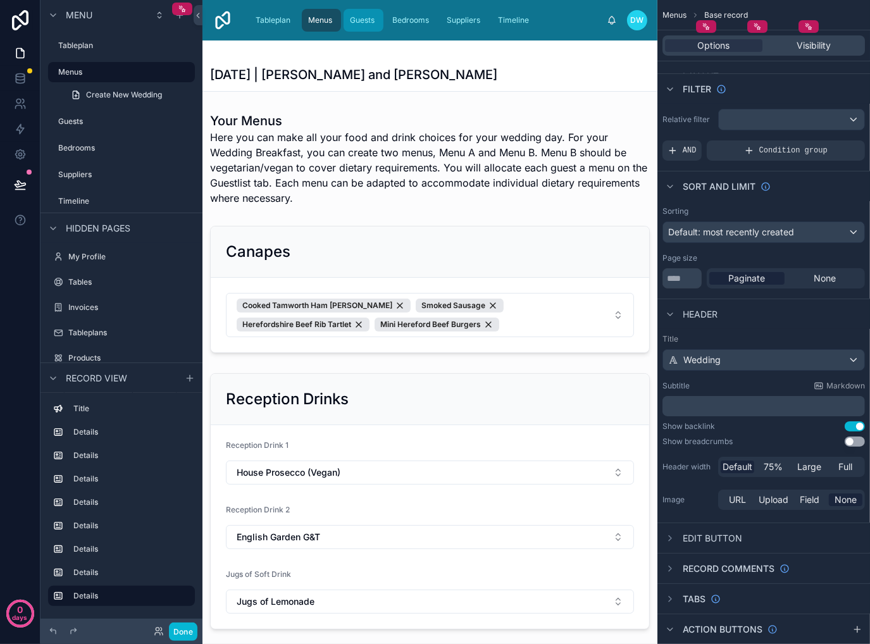
click at [353, 19] on span "Guests" at bounding box center [362, 20] width 25 height 10
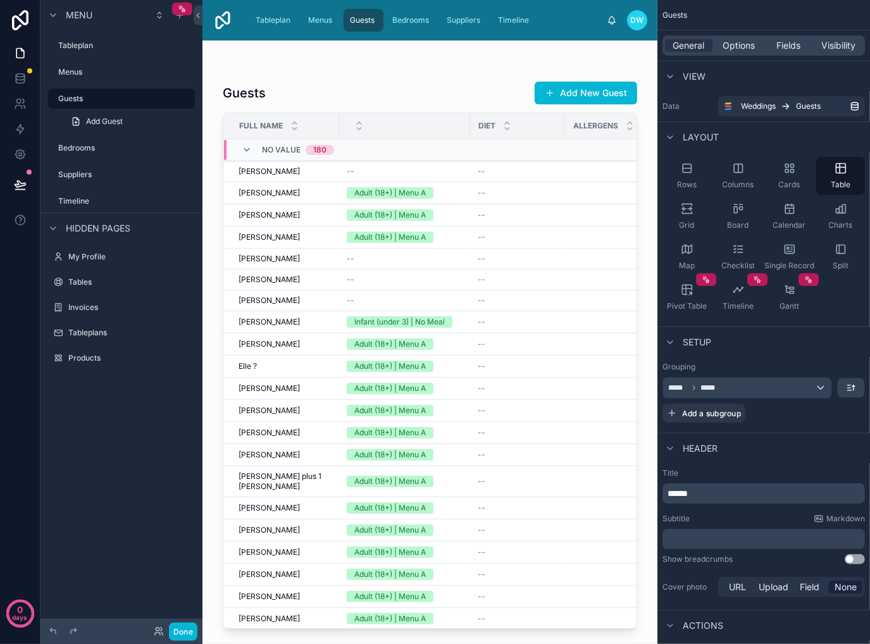
click at [397, 67] on div at bounding box center [429, 334] width 455 height 588
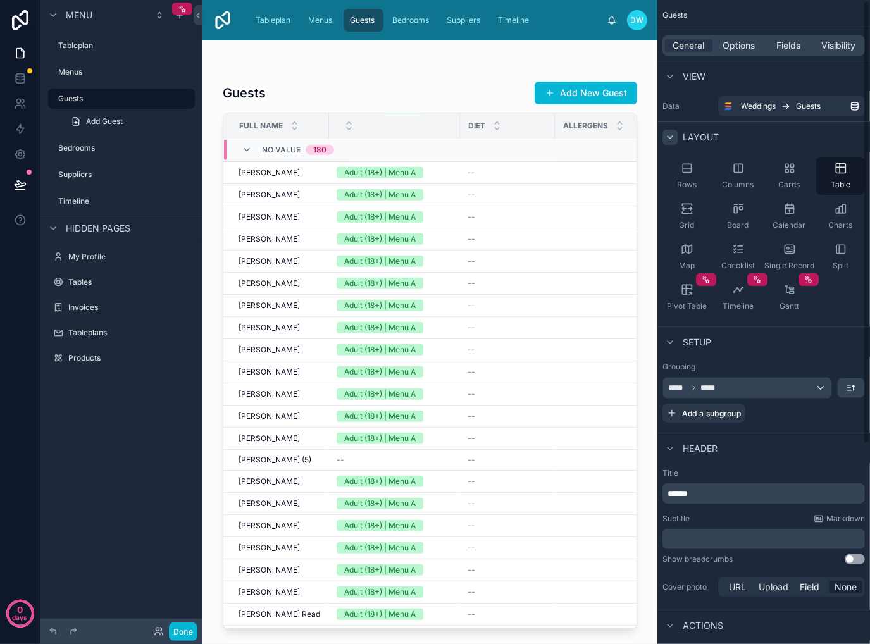
click at [670, 137] on icon "scrollable content" at bounding box center [669, 137] width 5 height 3
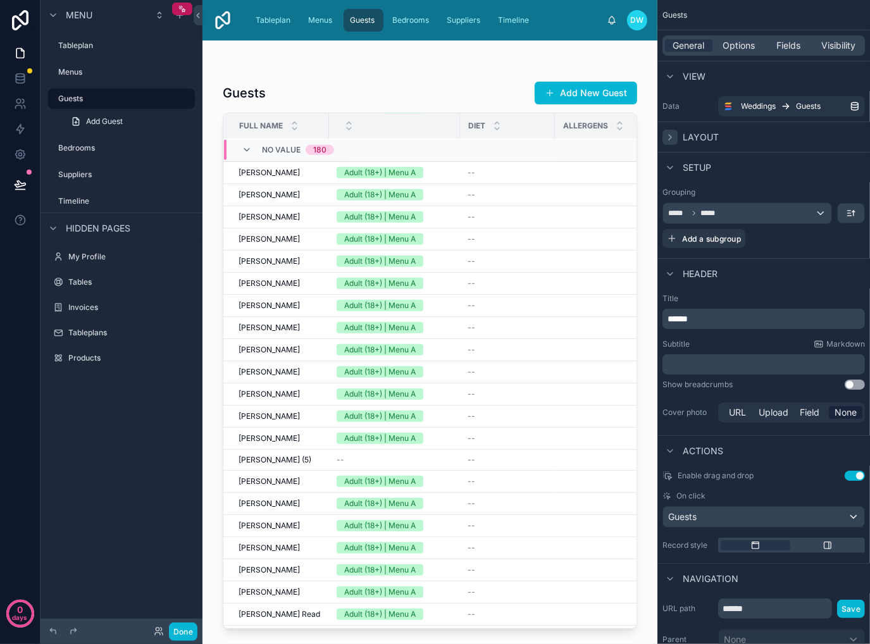
click at [670, 137] on icon "scrollable content" at bounding box center [670, 137] width 3 height 5
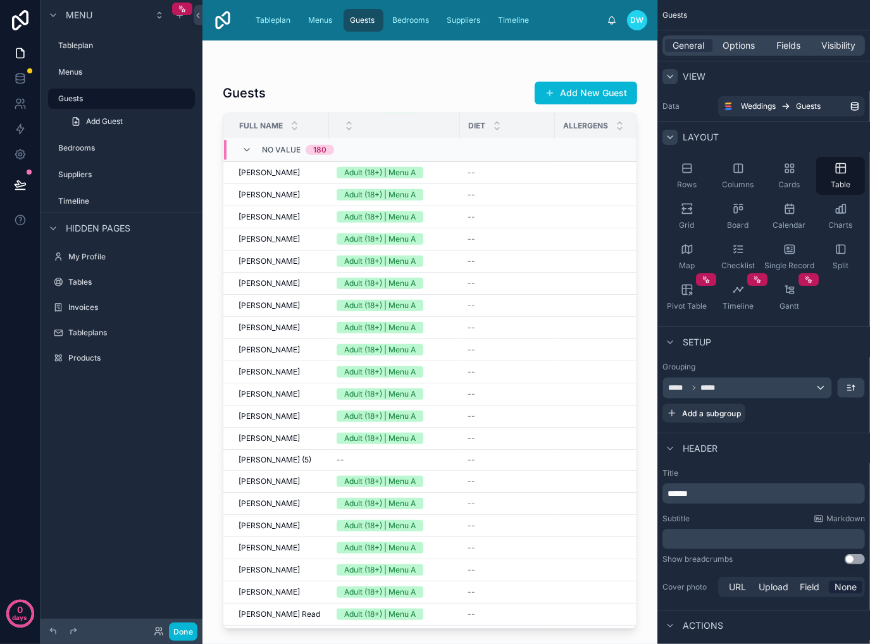
click at [664, 74] on div "scrollable content" at bounding box center [669, 76] width 15 height 15
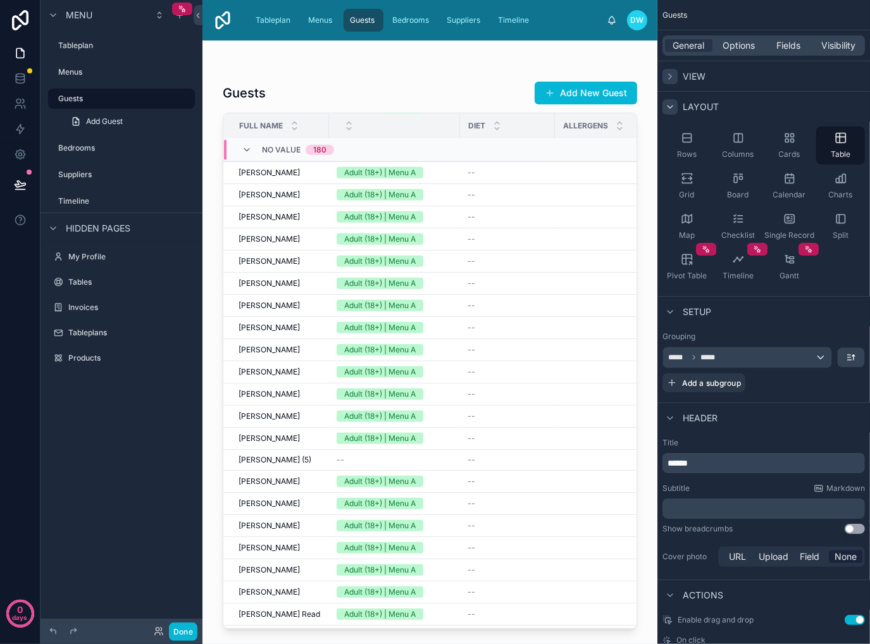
click at [664, 74] on div "scrollable content" at bounding box center [669, 76] width 15 height 15
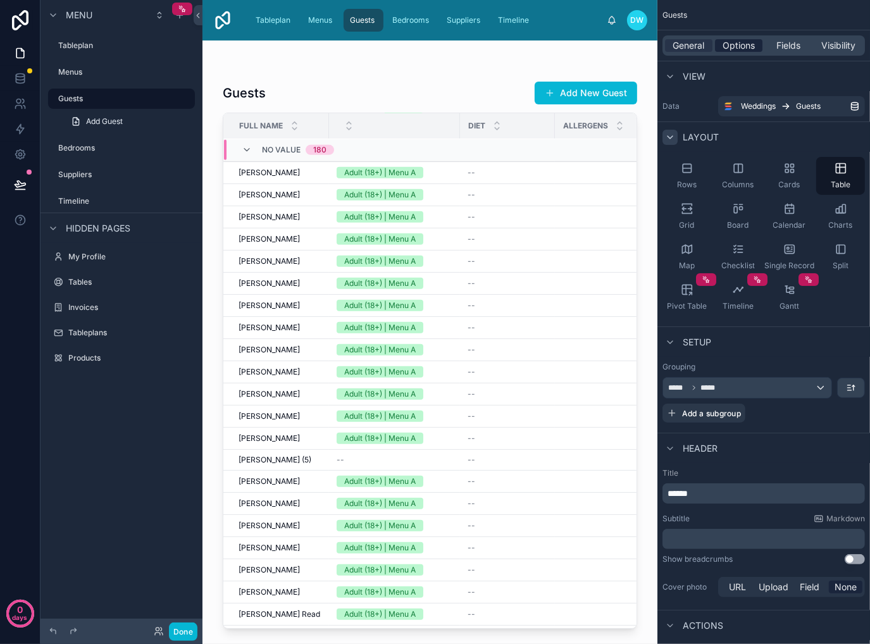
click at [719, 47] on div "Options" at bounding box center [738, 45] width 47 height 13
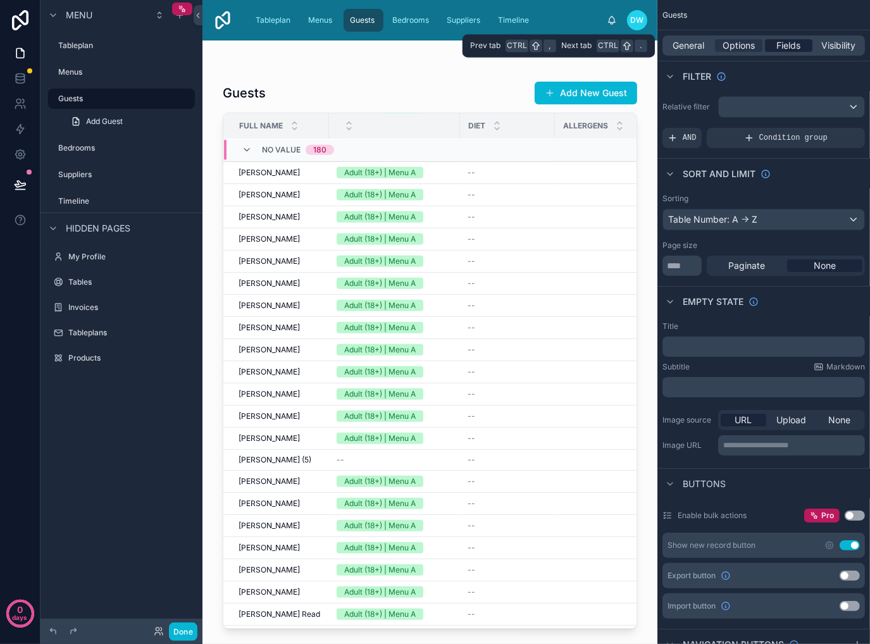
click at [769, 44] on div "Fields" at bounding box center [788, 45] width 47 height 13
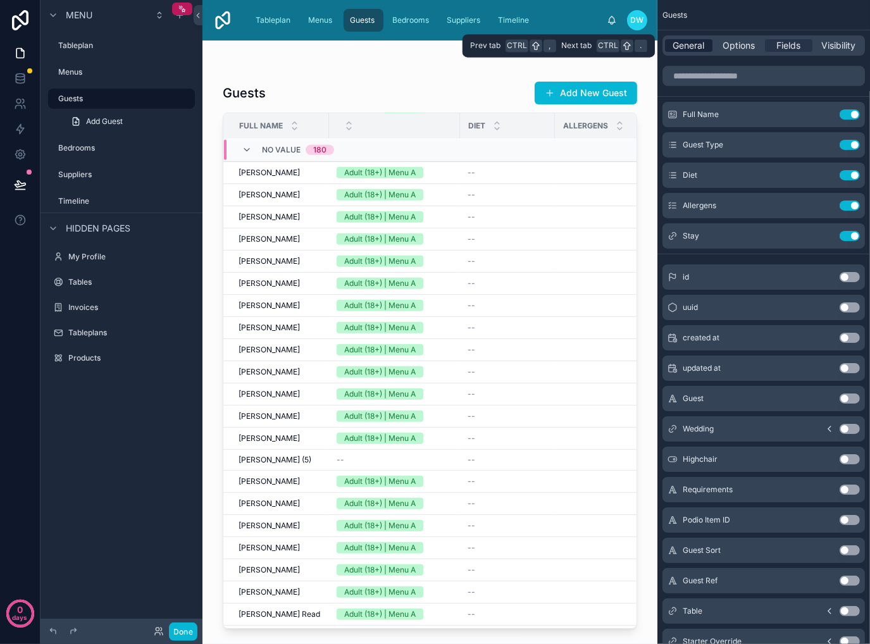
click at [668, 50] on div "General" at bounding box center [688, 45] width 47 height 13
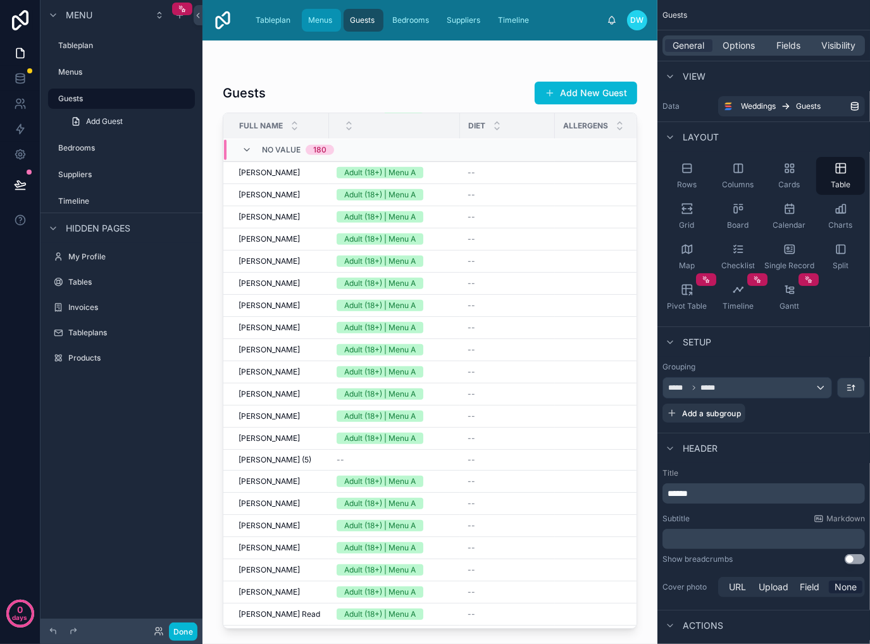
click at [320, 23] on span "Menus" at bounding box center [320, 20] width 24 height 10
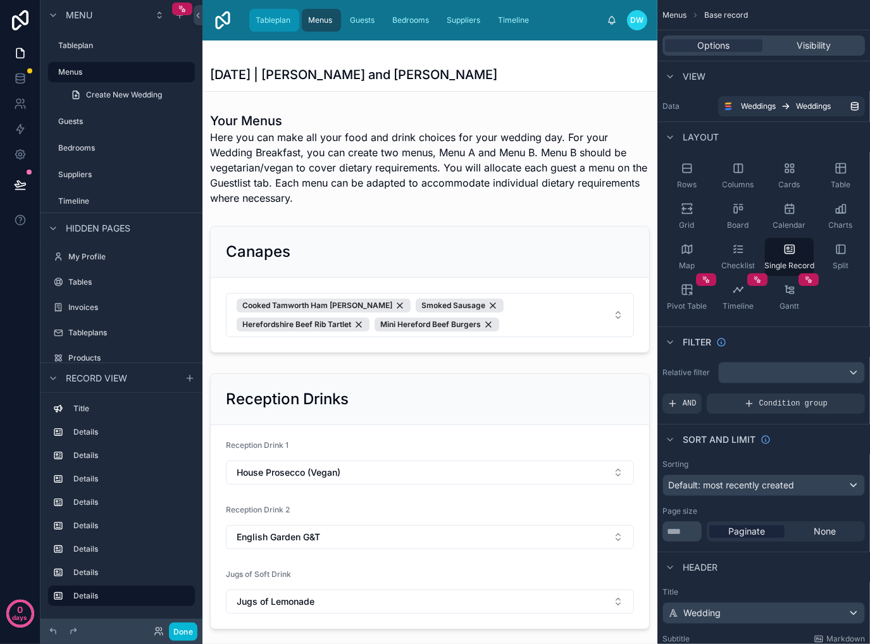
click at [268, 23] on span "Tableplan" at bounding box center [273, 20] width 35 height 10
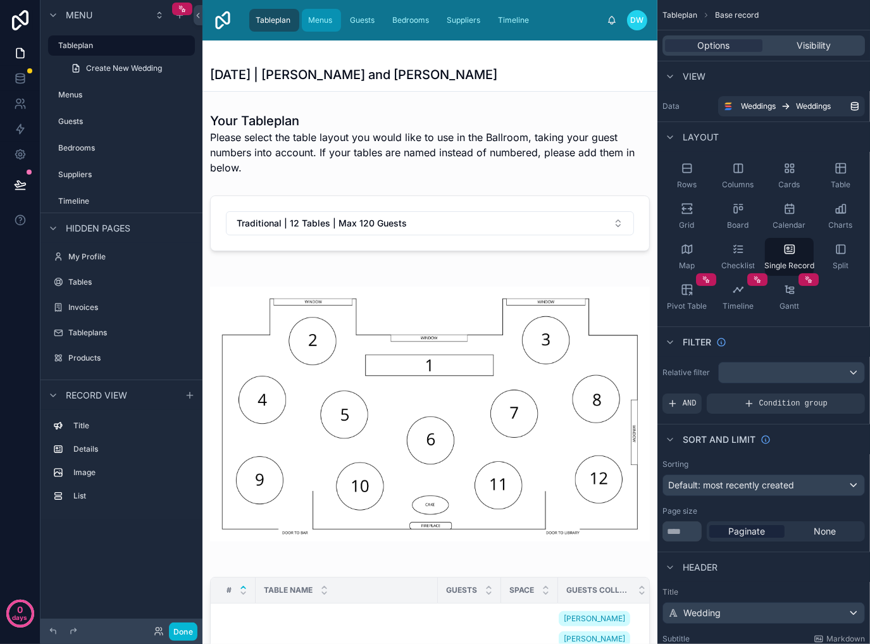
click at [315, 18] on span "Menus" at bounding box center [320, 20] width 24 height 10
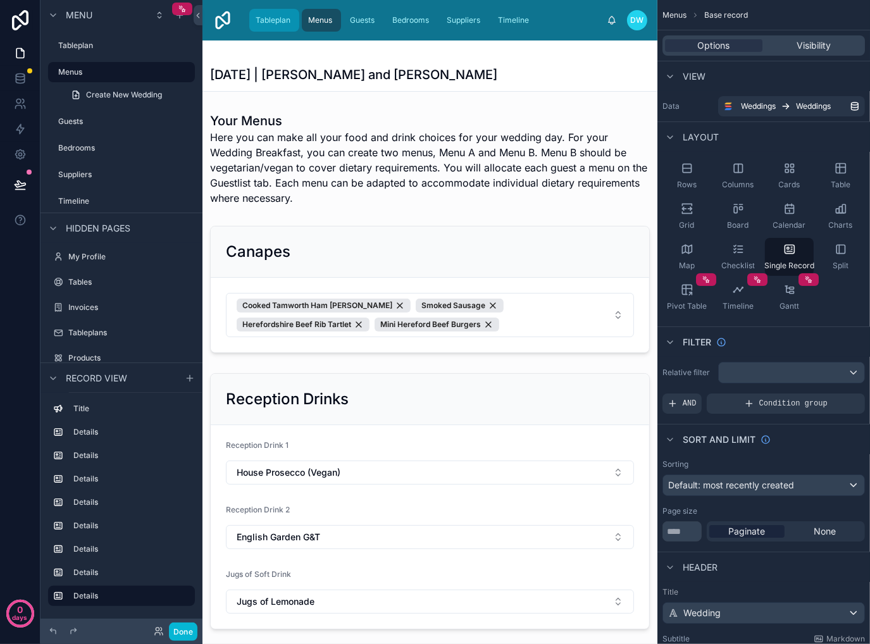
click at [280, 18] on span "Tableplan" at bounding box center [273, 20] width 35 height 10
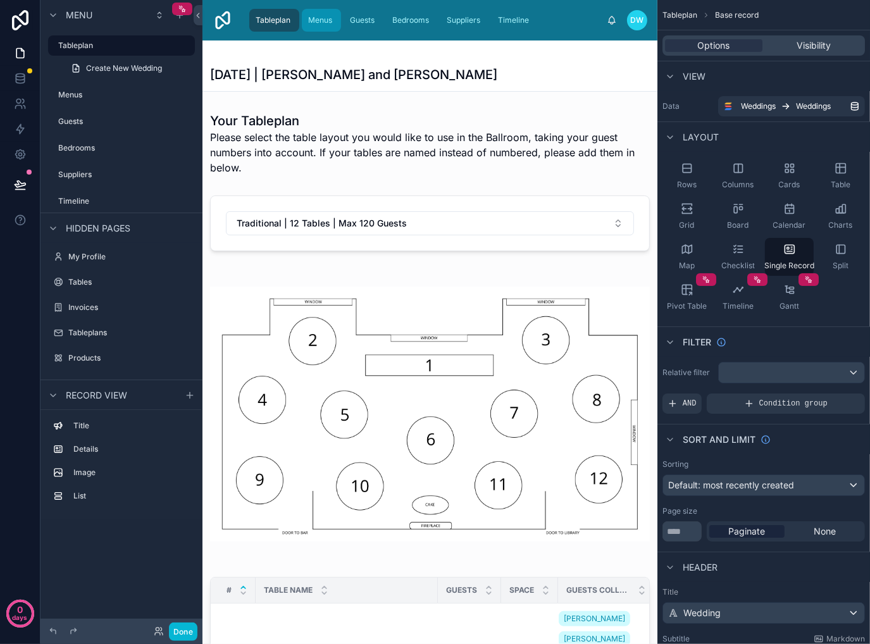
click at [318, 21] on span "Menus" at bounding box center [320, 20] width 24 height 10
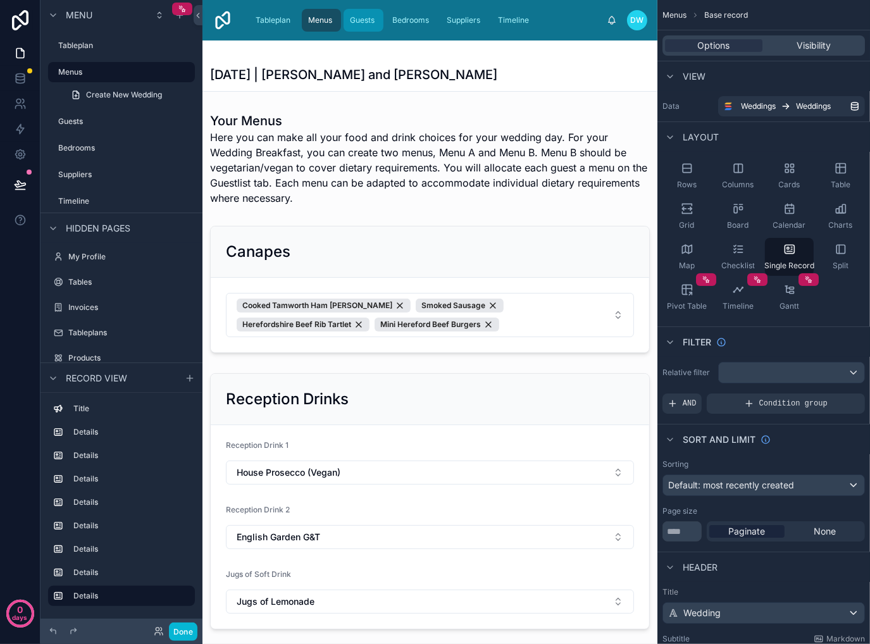
click at [362, 21] on span "Guests" at bounding box center [362, 20] width 25 height 10
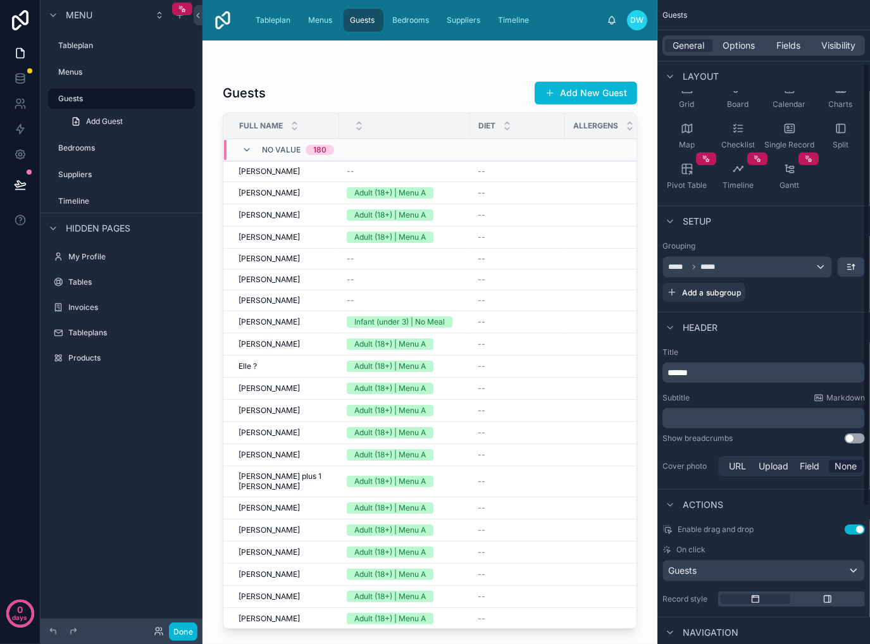
scroll to position [127, 0]
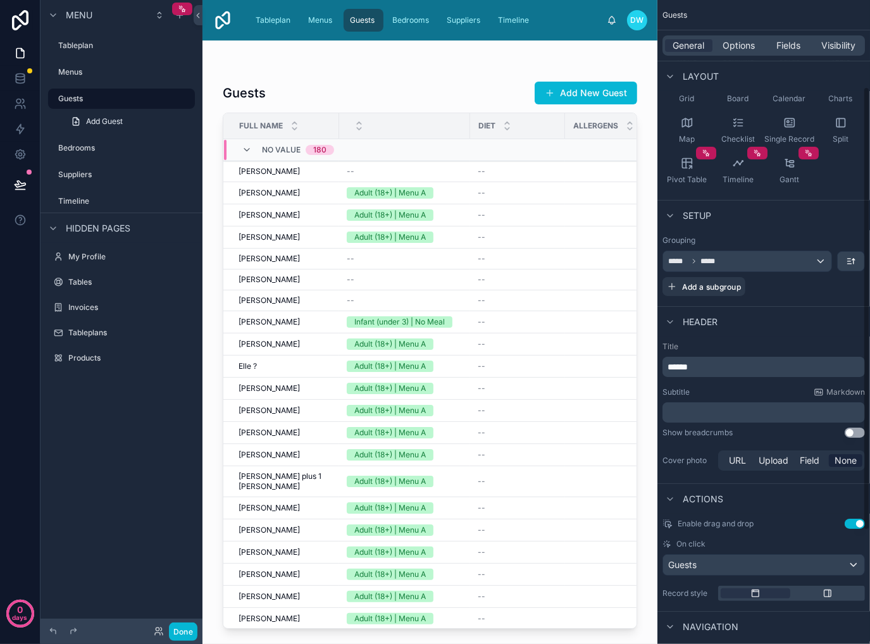
click at [743, 413] on p "﻿" at bounding box center [764, 412] width 195 height 13
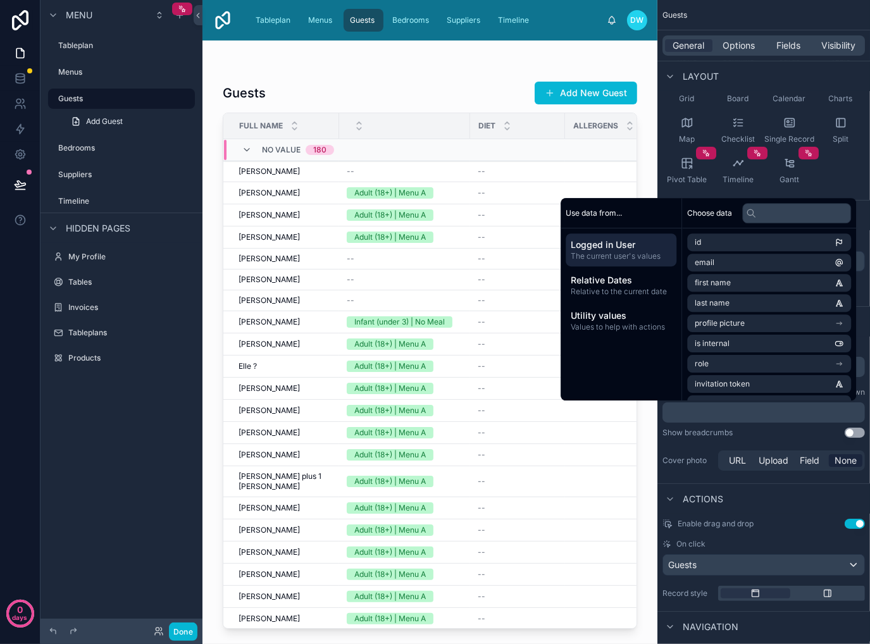
scroll to position [223, 0]
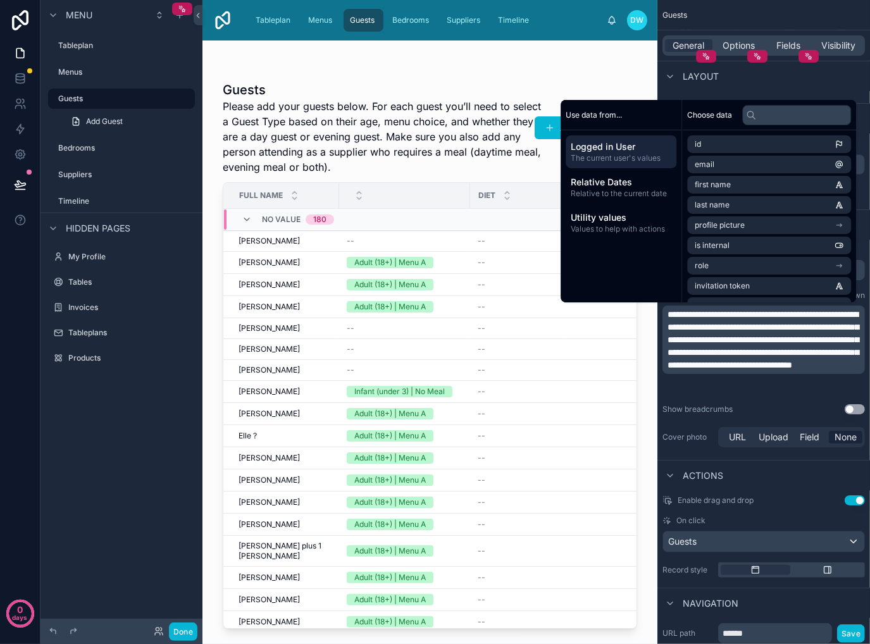
click at [783, 402] on div "**********" at bounding box center [763, 347] width 213 height 215
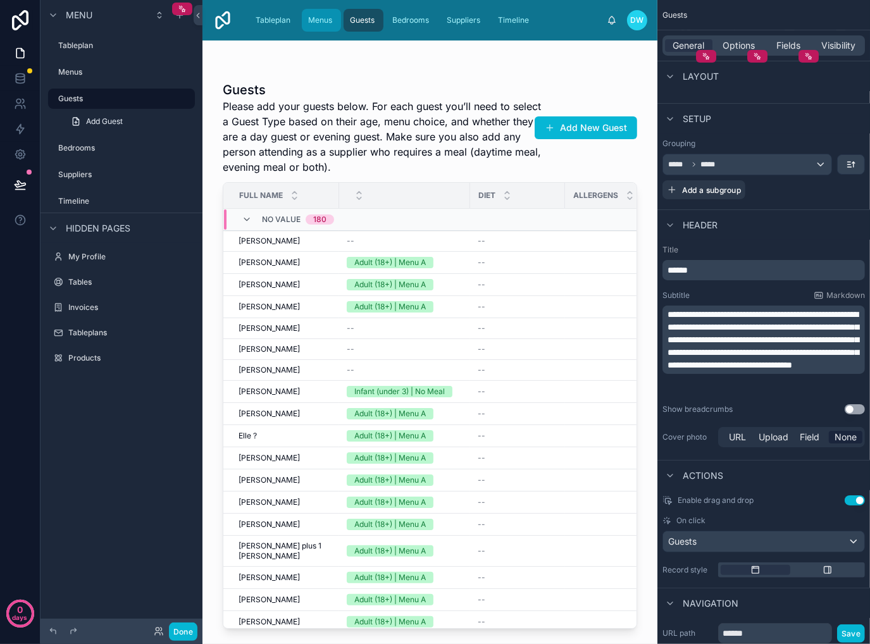
click at [321, 21] on span "Menus" at bounding box center [320, 20] width 24 height 10
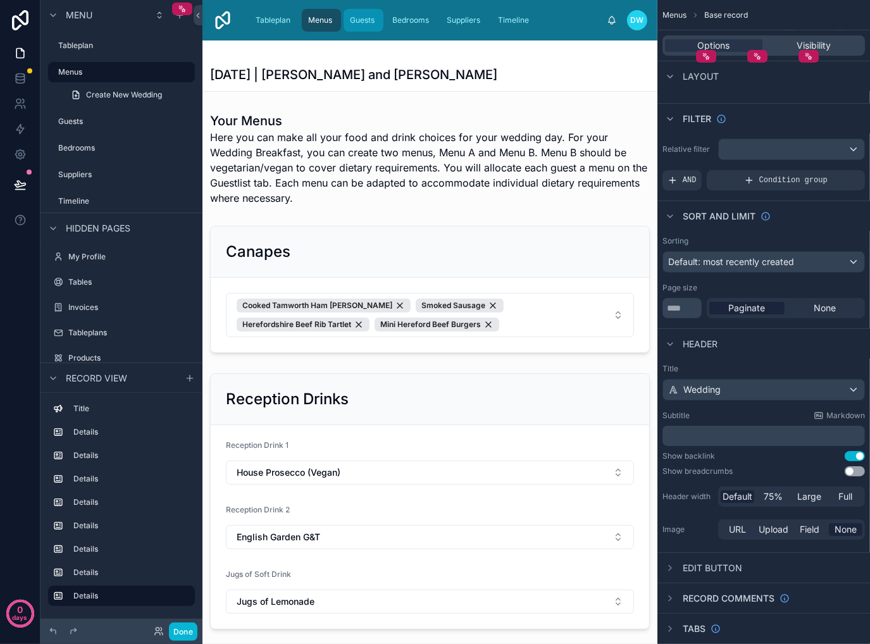
click at [368, 21] on span "Guests" at bounding box center [362, 20] width 25 height 10
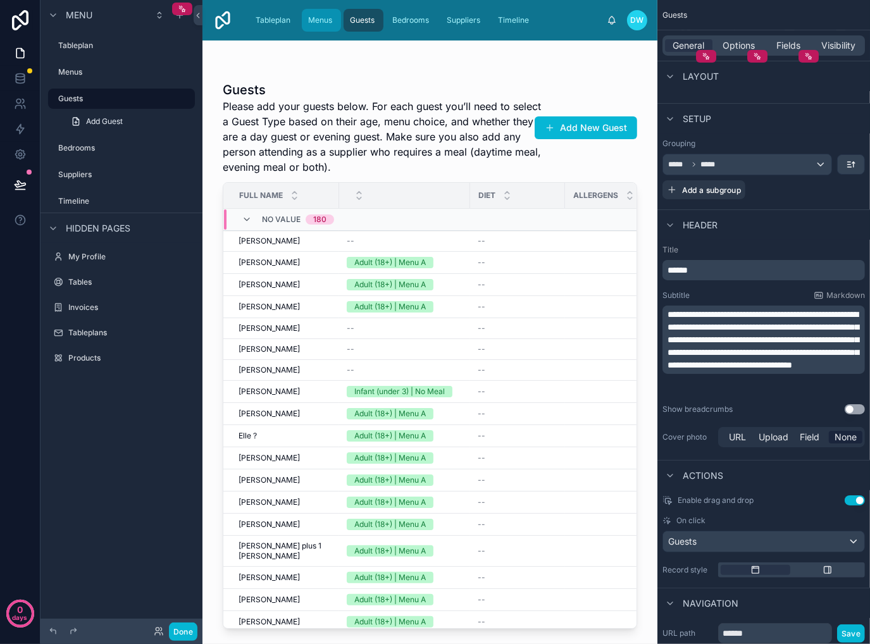
click at [320, 21] on span "Menus" at bounding box center [320, 20] width 24 height 10
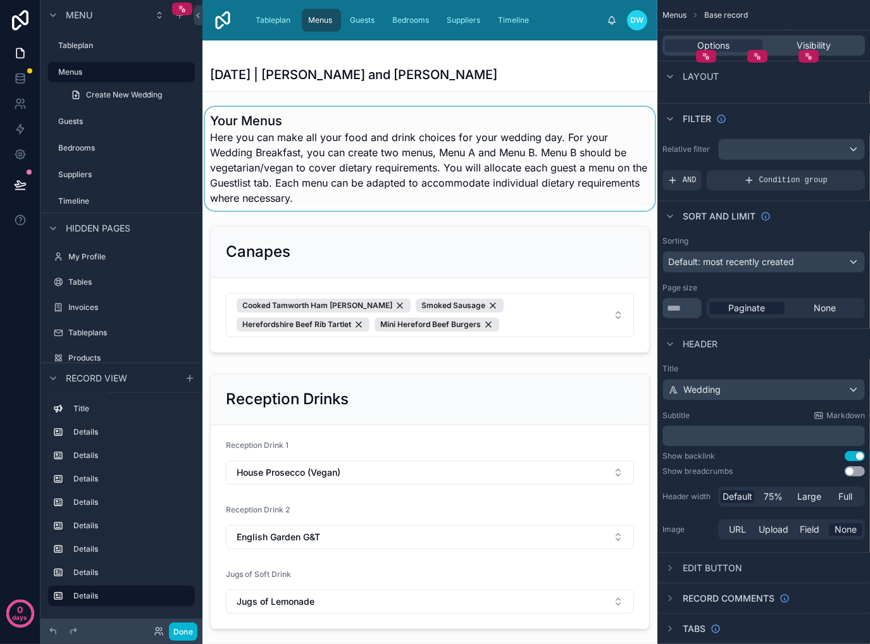
click at [335, 187] on div at bounding box center [429, 159] width 455 height 104
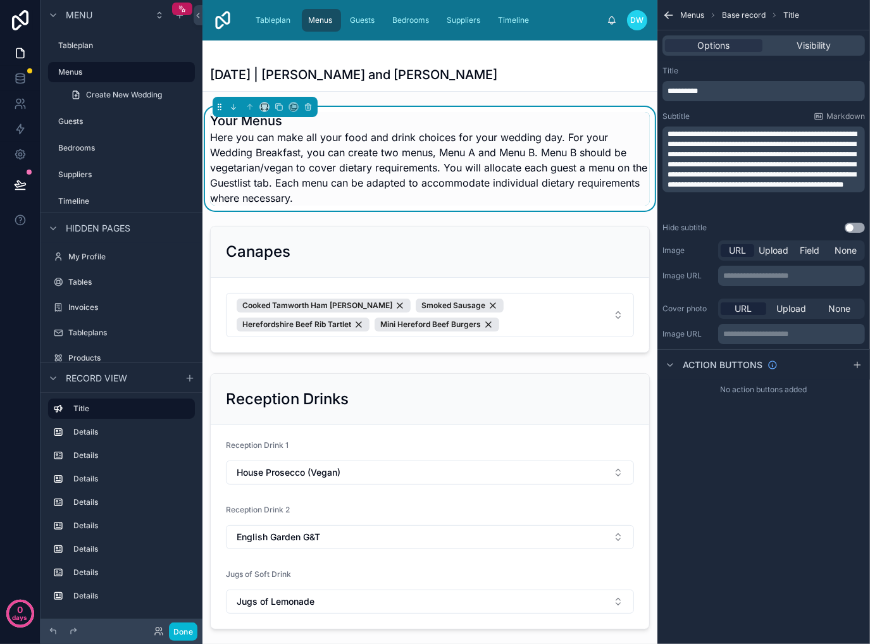
click at [399, 73] on div "[DATE] | [PERSON_NAME] and [PERSON_NAME]" at bounding box center [430, 75] width 440 height 18
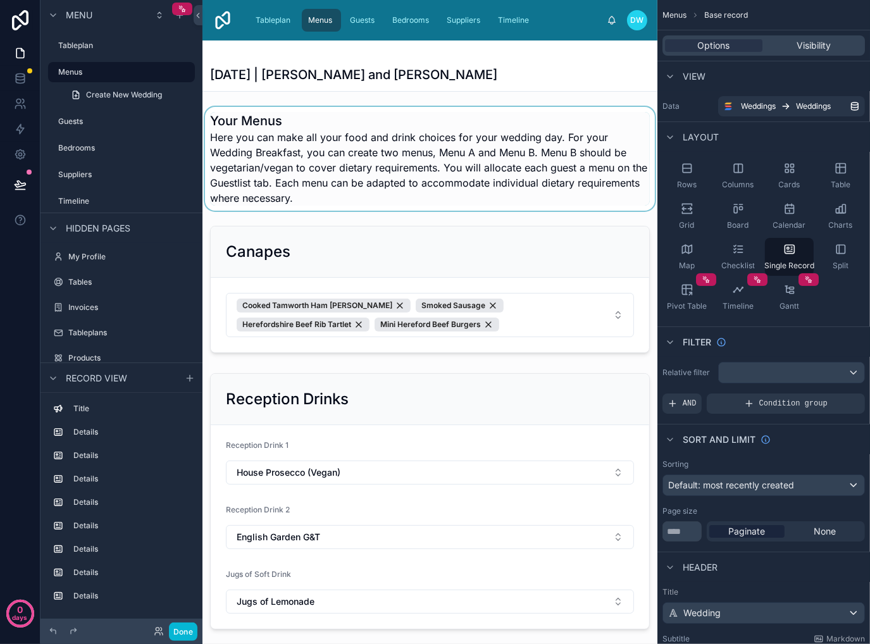
click at [309, 77] on h1 "[DATE] | [PERSON_NAME] and [PERSON_NAME]" at bounding box center [353, 75] width 287 height 18
click at [399, 74] on div "[DATE] | [PERSON_NAME] and [PERSON_NAME]" at bounding box center [430, 75] width 440 height 18
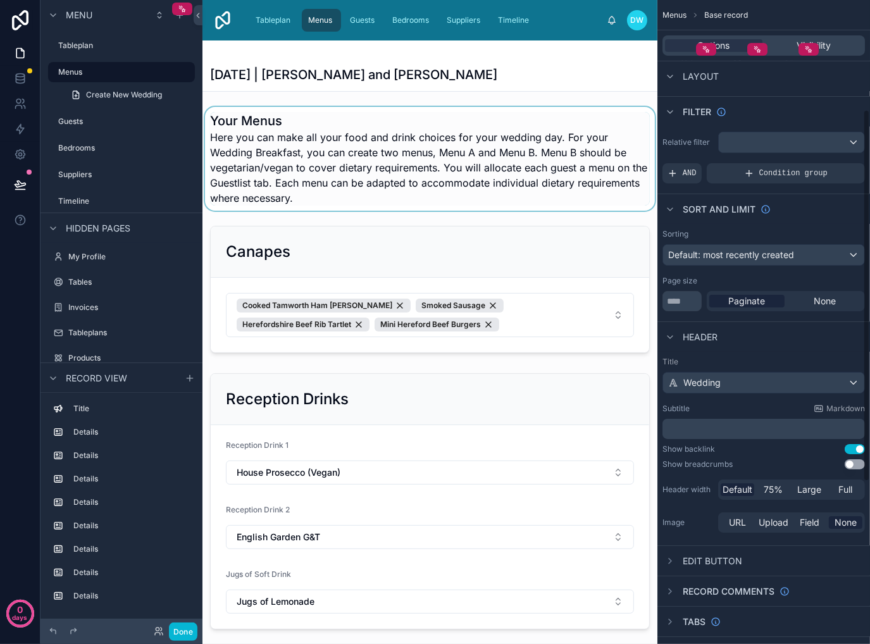
scroll to position [253, 0]
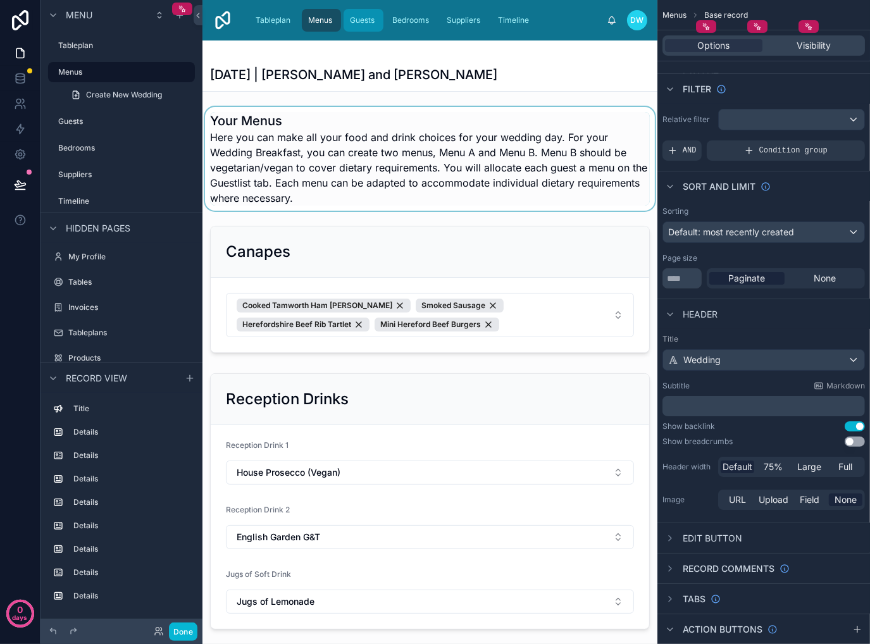
click at [362, 23] on span "Guests" at bounding box center [362, 20] width 25 height 10
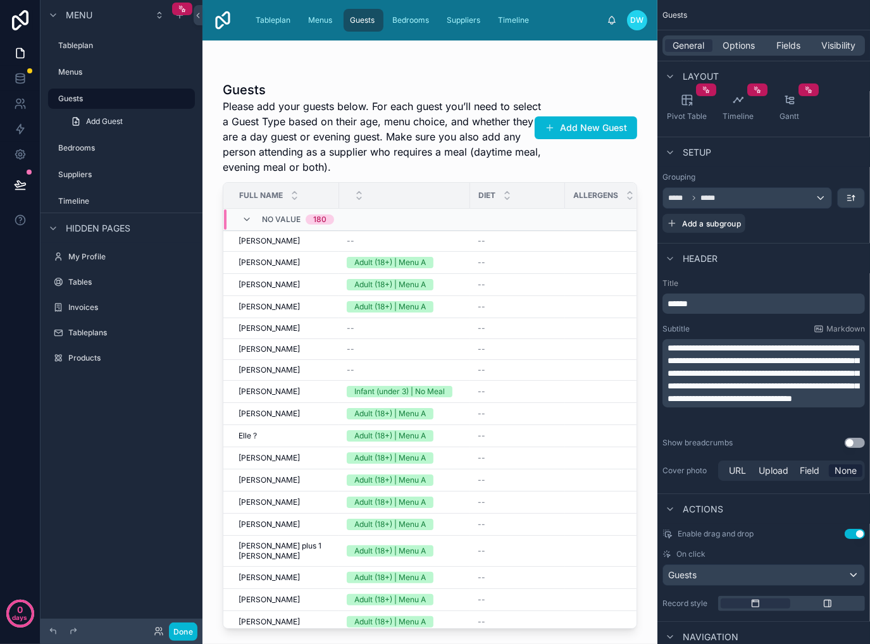
scroll to position [127, 0]
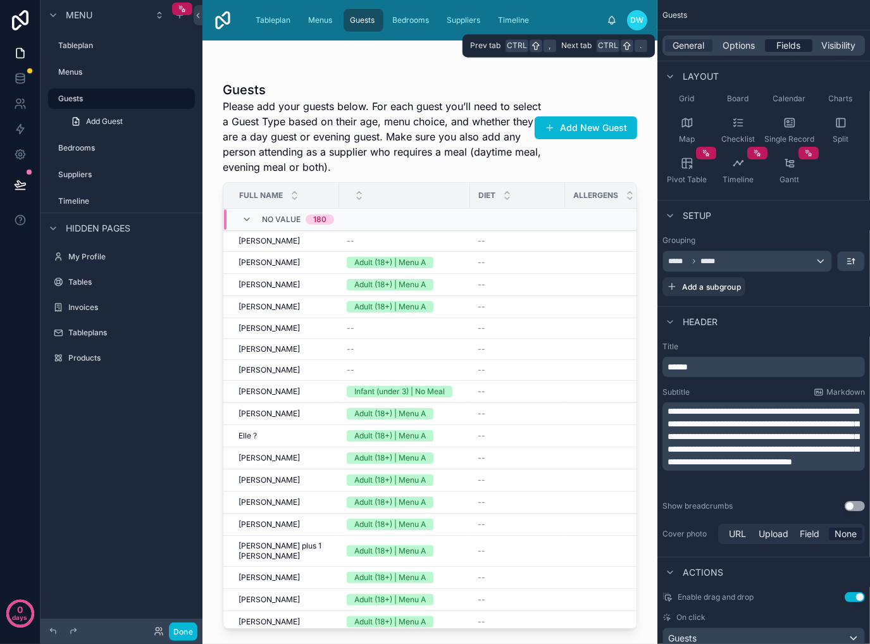
click at [787, 42] on span "Fields" at bounding box center [789, 45] width 24 height 13
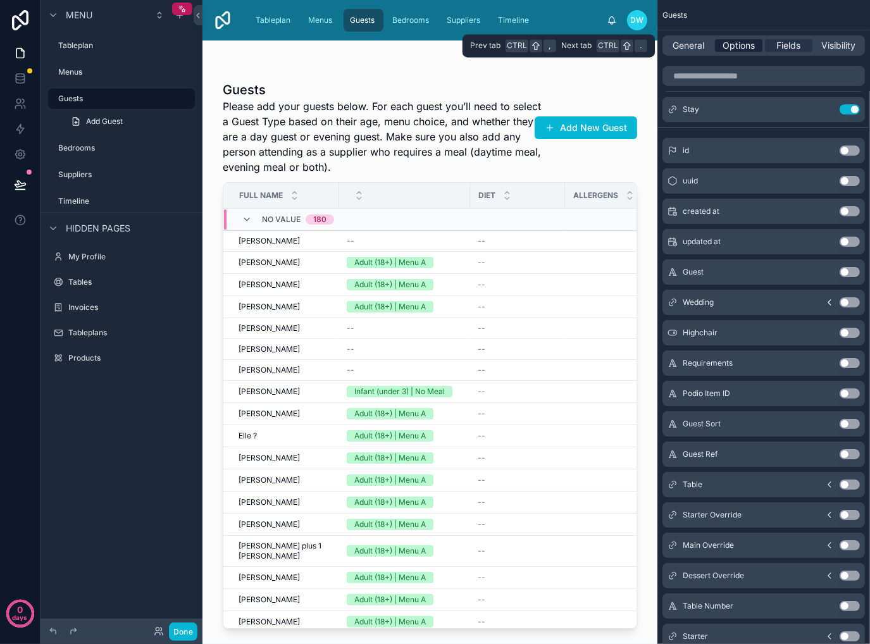
click at [734, 43] on span "Options" at bounding box center [738, 45] width 32 height 13
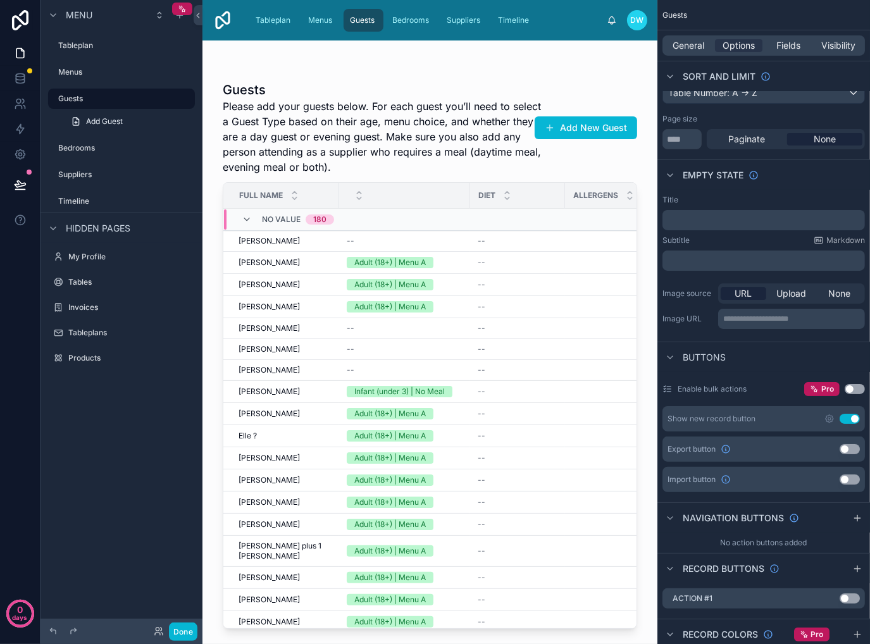
click at [392, 170] on div at bounding box center [429, 334] width 455 height 588
click at [381, 201] on div at bounding box center [405, 195] width 130 height 24
click at [408, 214] on div "No value 180" at bounding box center [394, 219] width 340 height 20
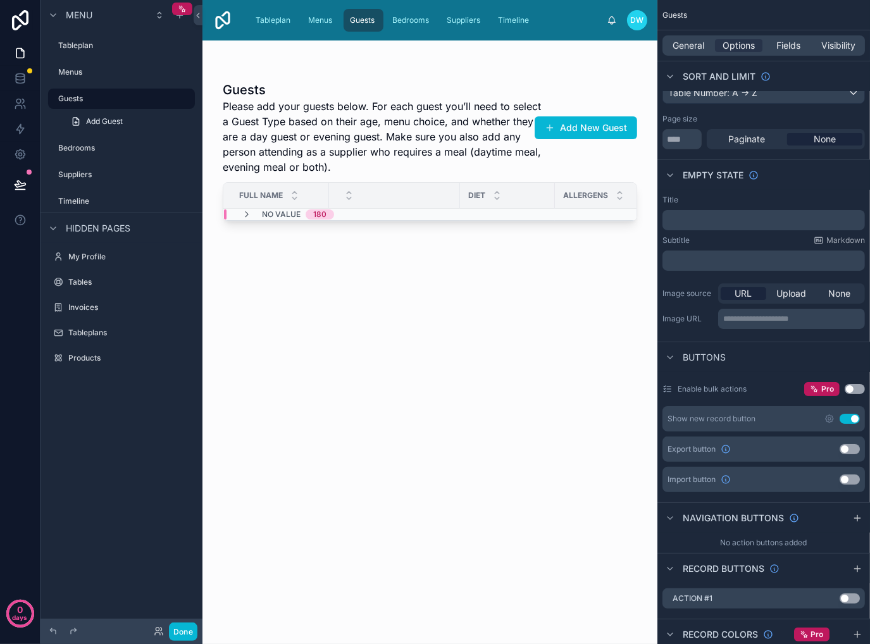
click at [417, 197] on div at bounding box center [395, 195] width 130 height 24
click at [741, 218] on p "﻿" at bounding box center [764, 220] width 195 height 10
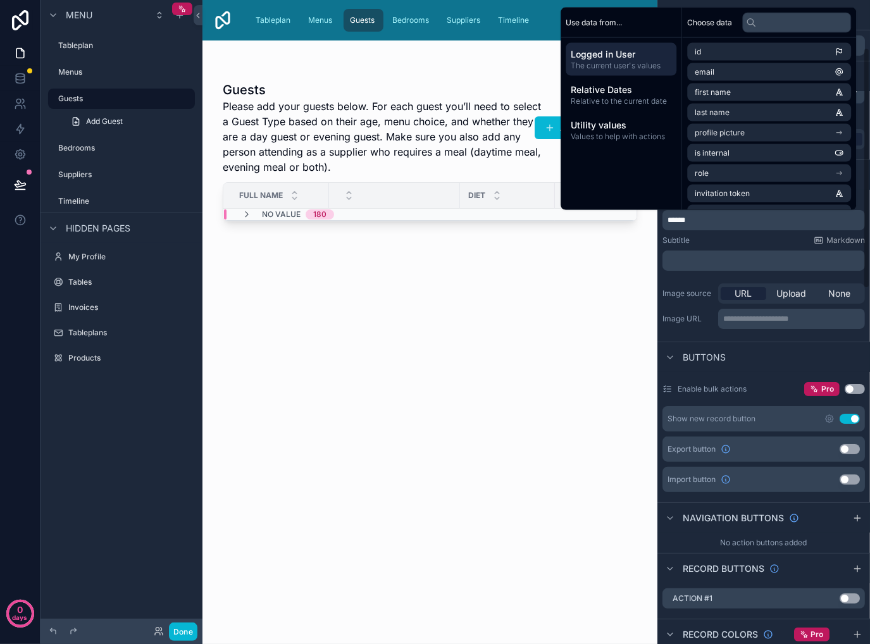
click at [686, 278] on div "**********" at bounding box center [763, 263] width 213 height 147
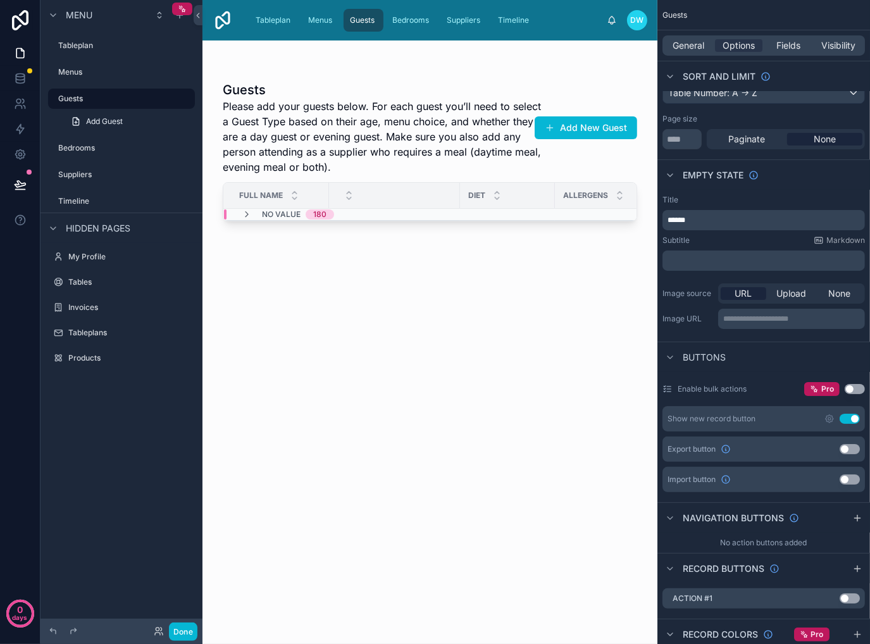
click at [746, 218] on p "******" at bounding box center [764, 220] width 195 height 10
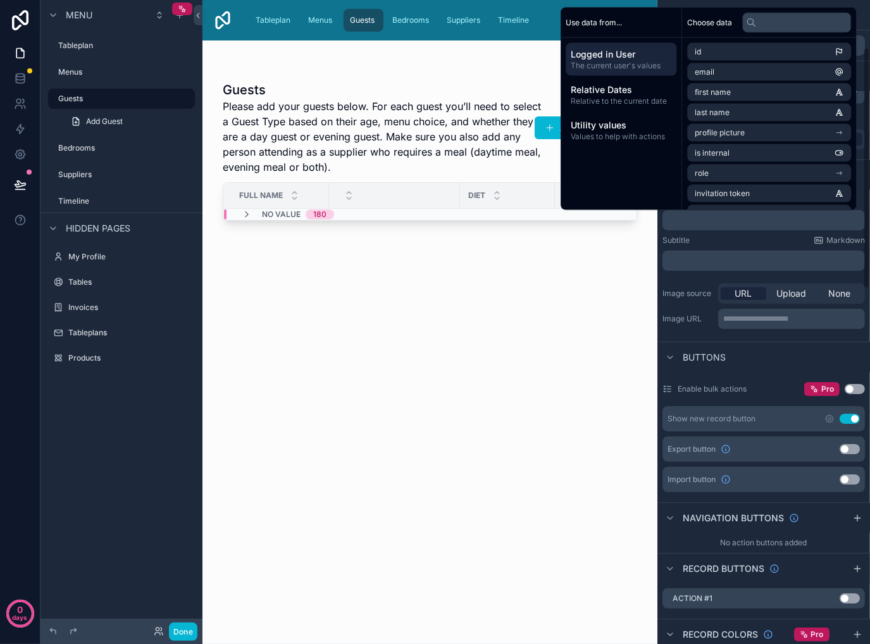
scroll to position [443, 0]
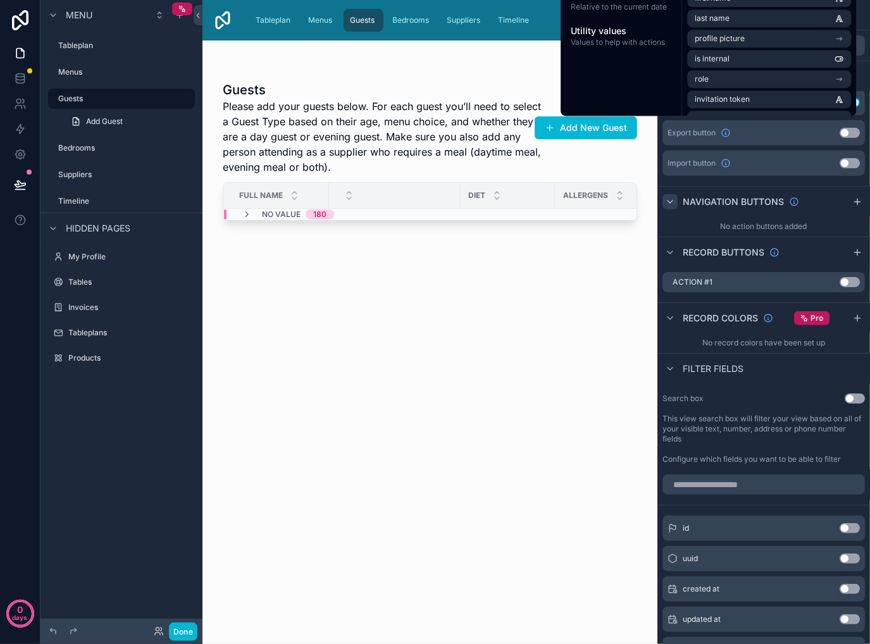
click at [671, 201] on icon "scrollable content" at bounding box center [669, 202] width 5 height 3
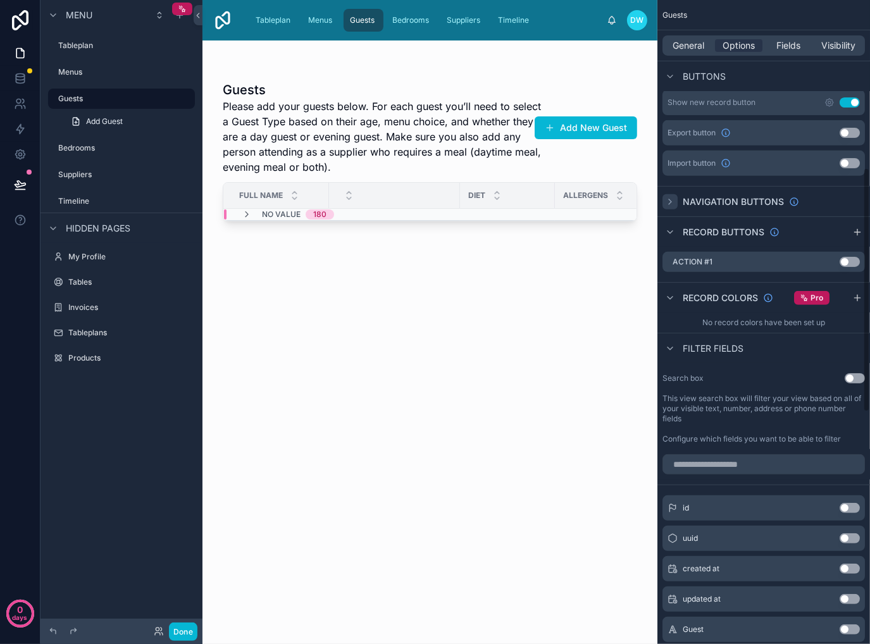
click at [671, 201] on icon "scrollable content" at bounding box center [670, 201] width 3 height 5
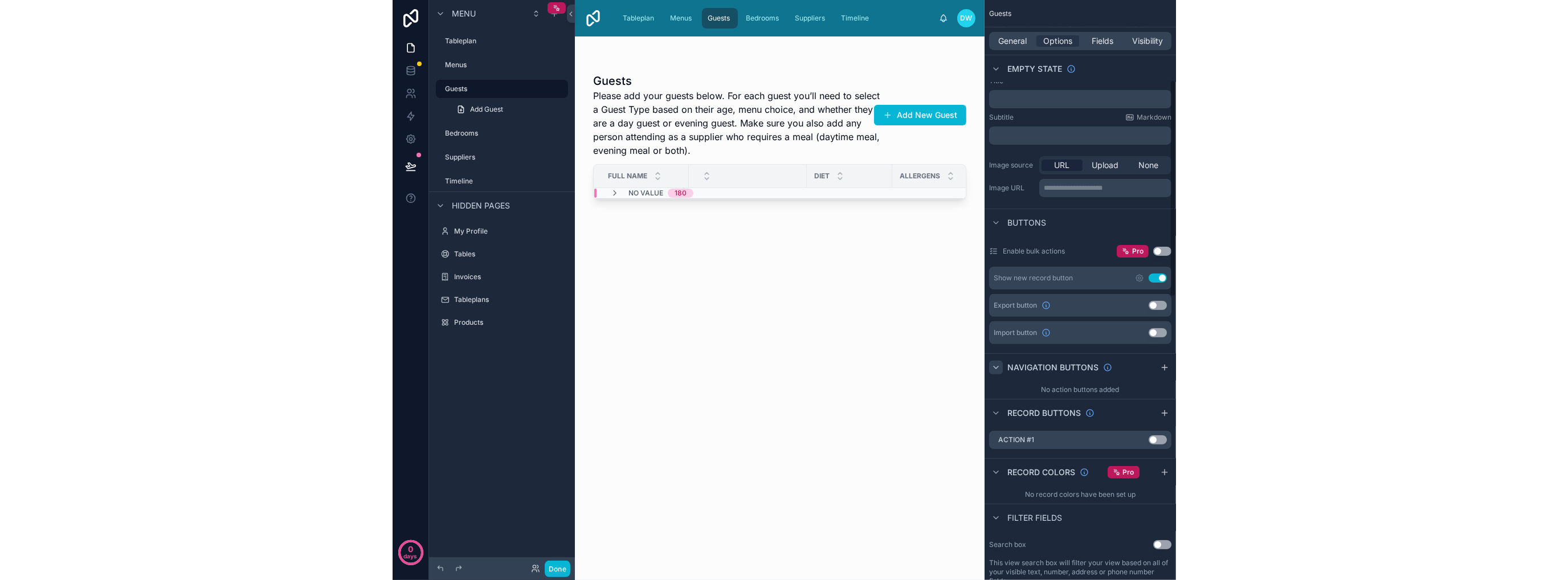
scroll to position [0, 0]
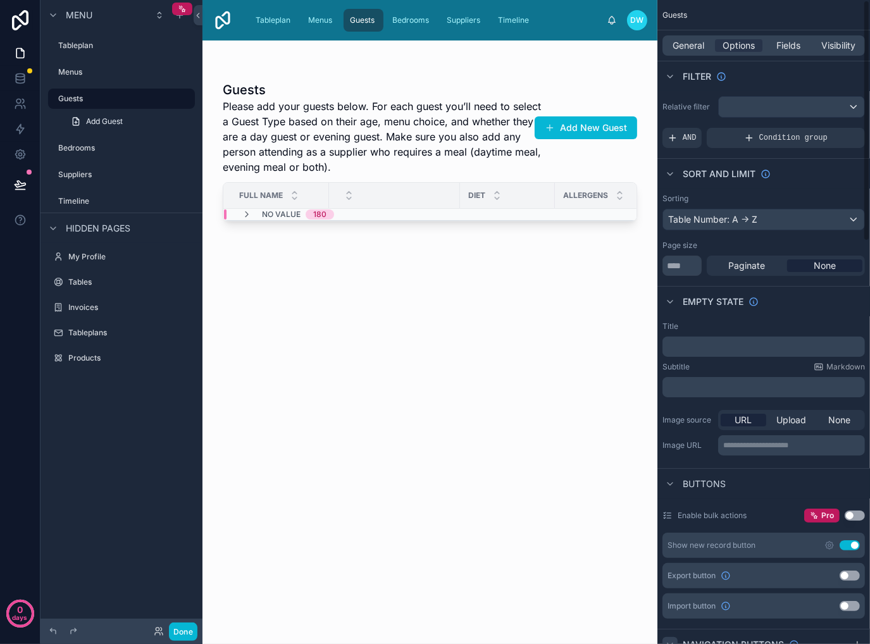
click at [562, 349] on div "Guests Please add your guests below. For each guest you’ll need to select a Gue…" at bounding box center [430, 350] width 414 height 558
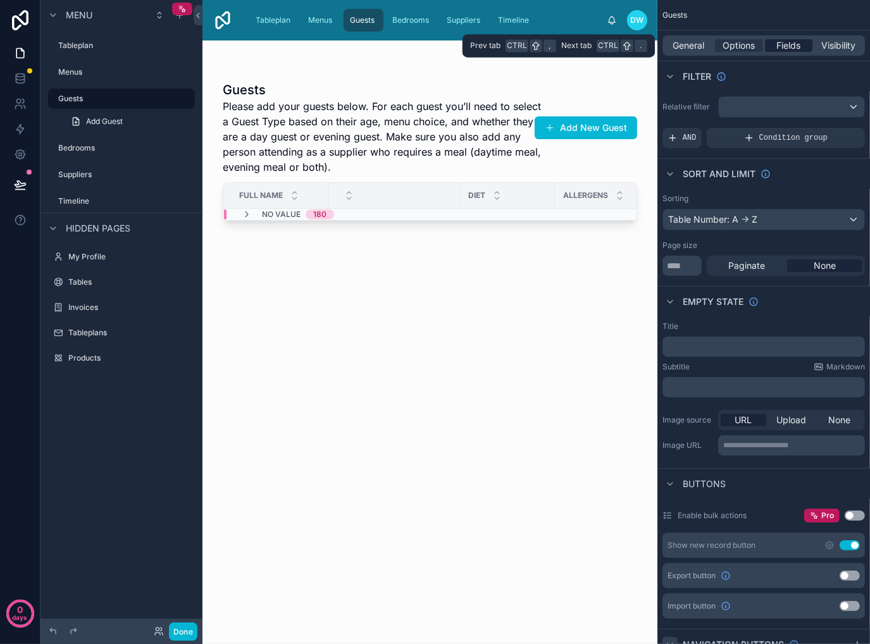
click at [800, 45] on span "Fields" at bounding box center [789, 45] width 24 height 13
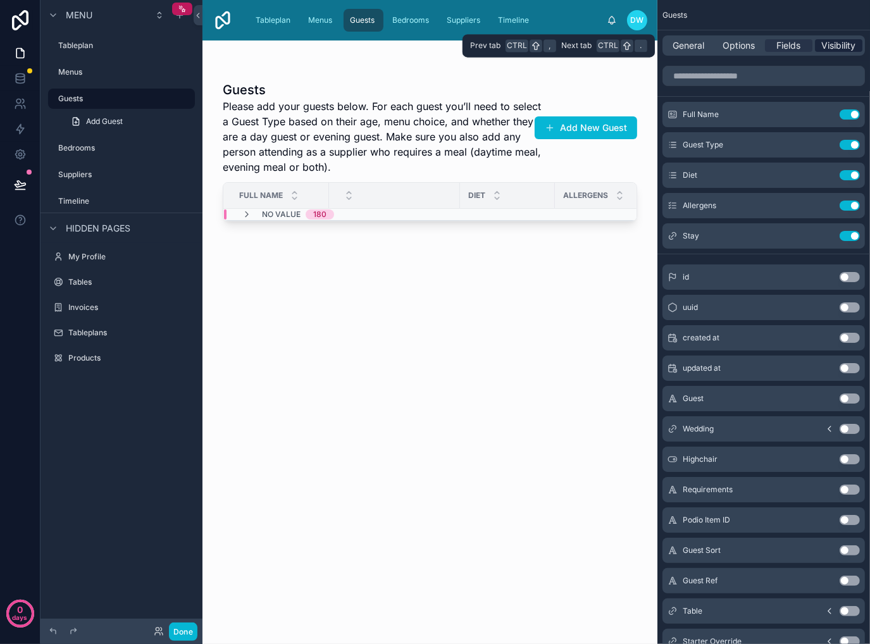
click at [831, 45] on span "Visibility" at bounding box center [839, 45] width 34 height 13
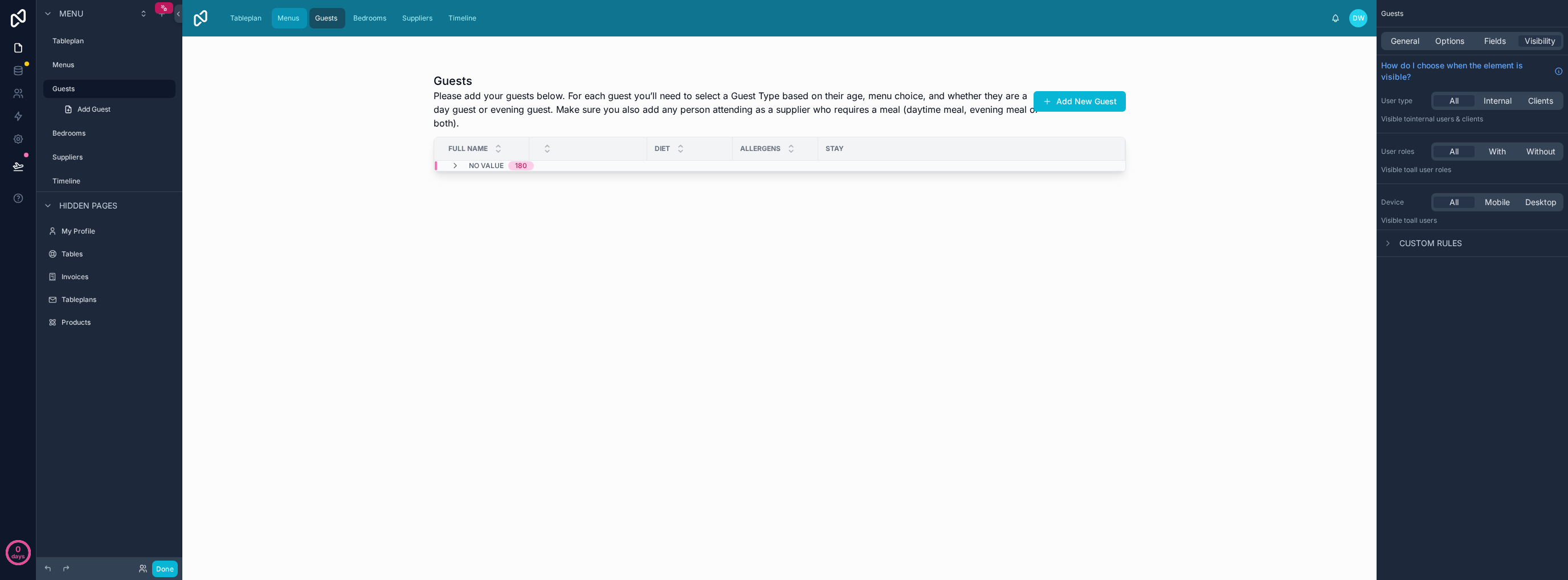
click at [285, 20] on span "Menus" at bounding box center [288, 18] width 22 height 9
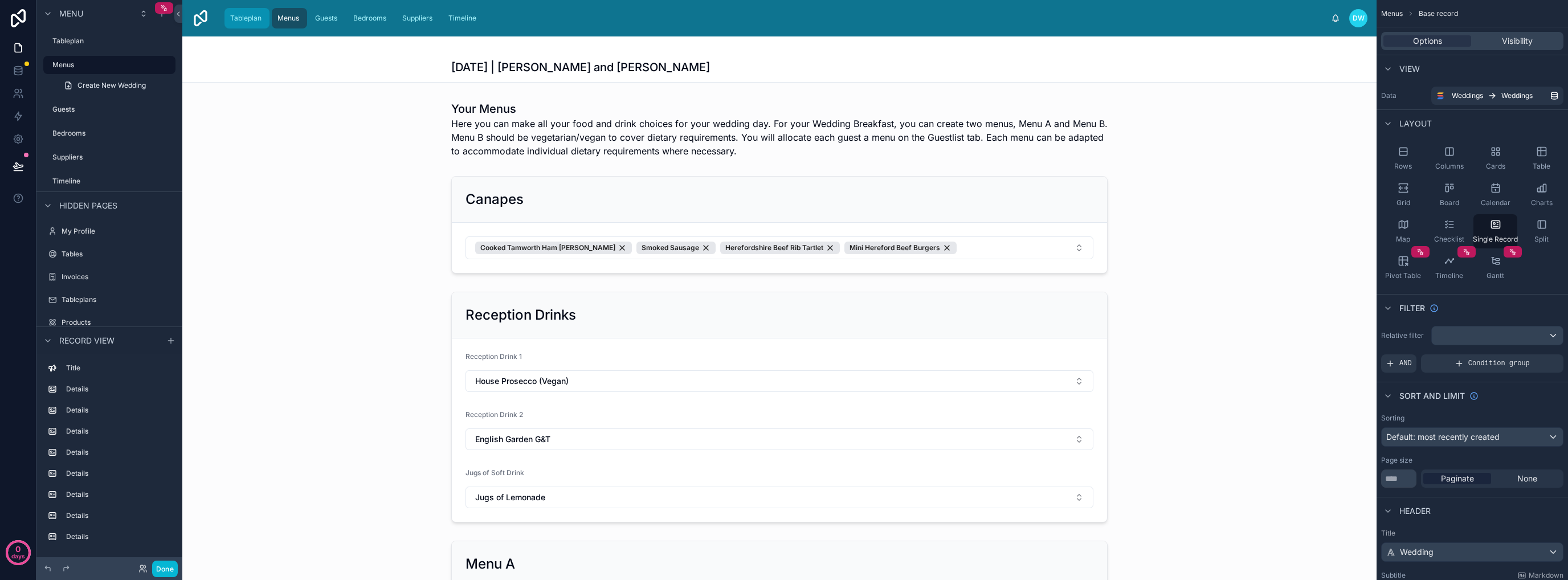
click at [240, 21] on span "Tableplan" at bounding box center [246, 18] width 32 height 9
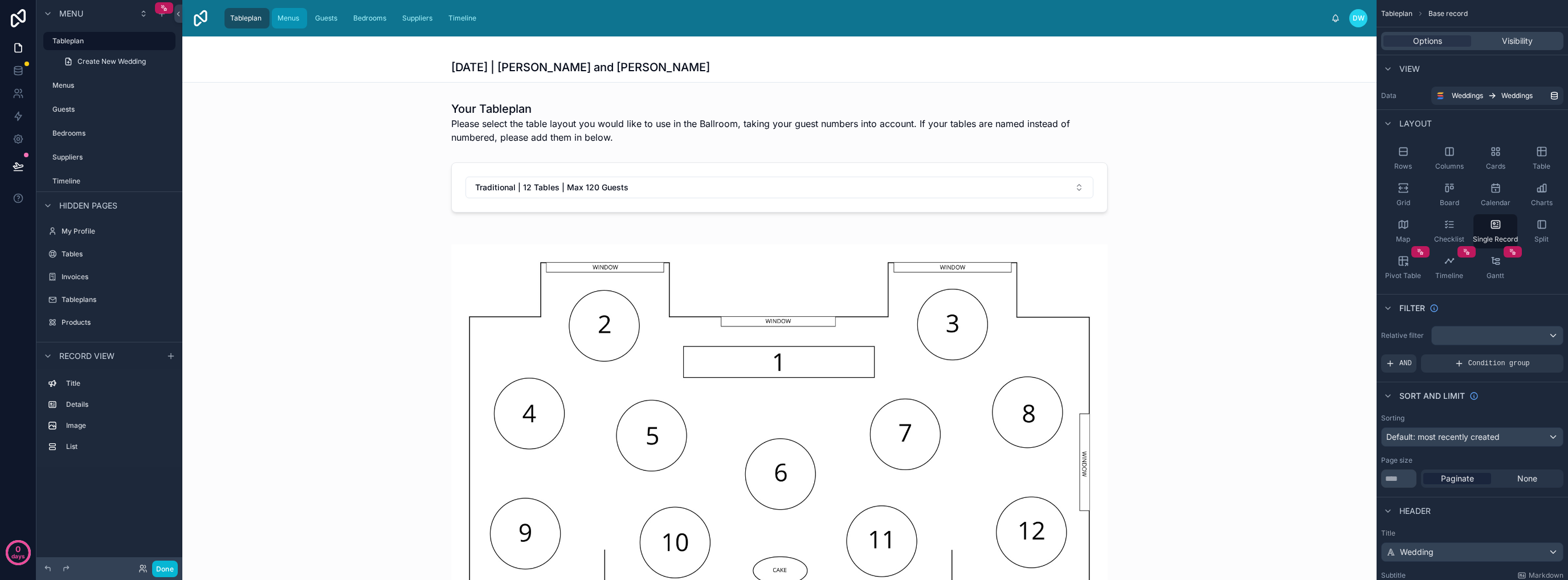
click at [291, 21] on span "Menus" at bounding box center [288, 18] width 22 height 9
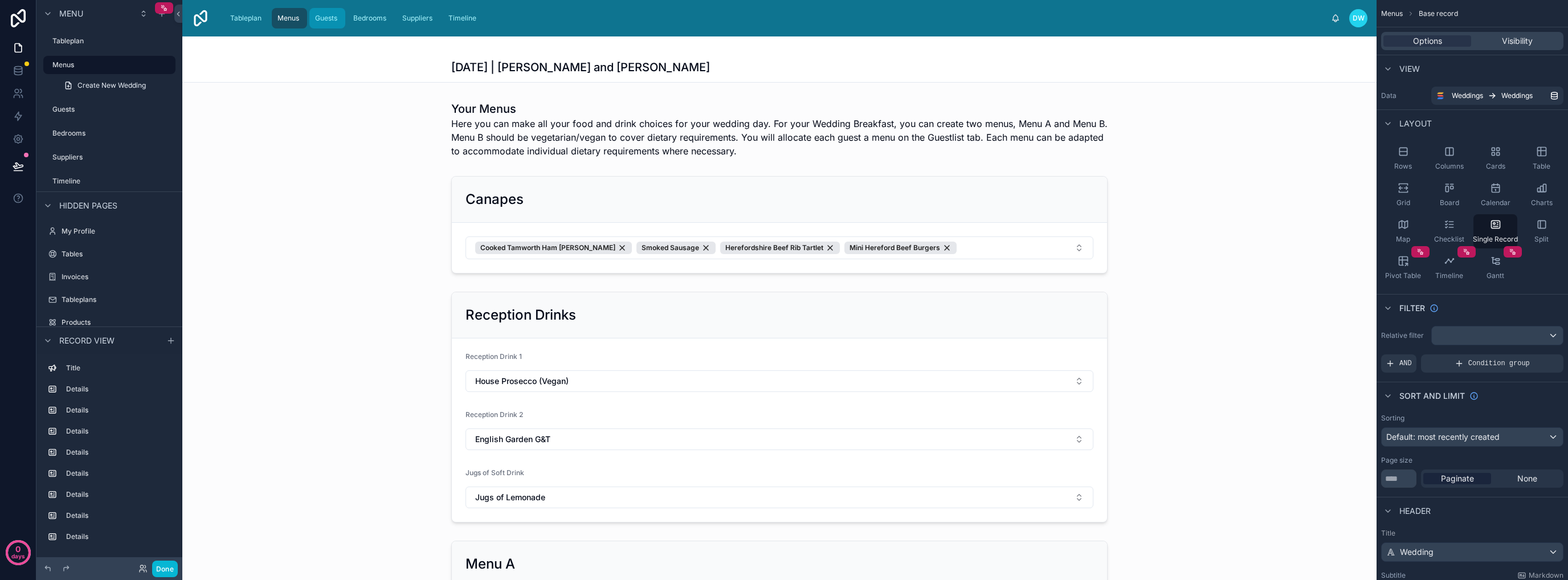
click at [331, 20] on span "Guests" at bounding box center [326, 18] width 23 height 9
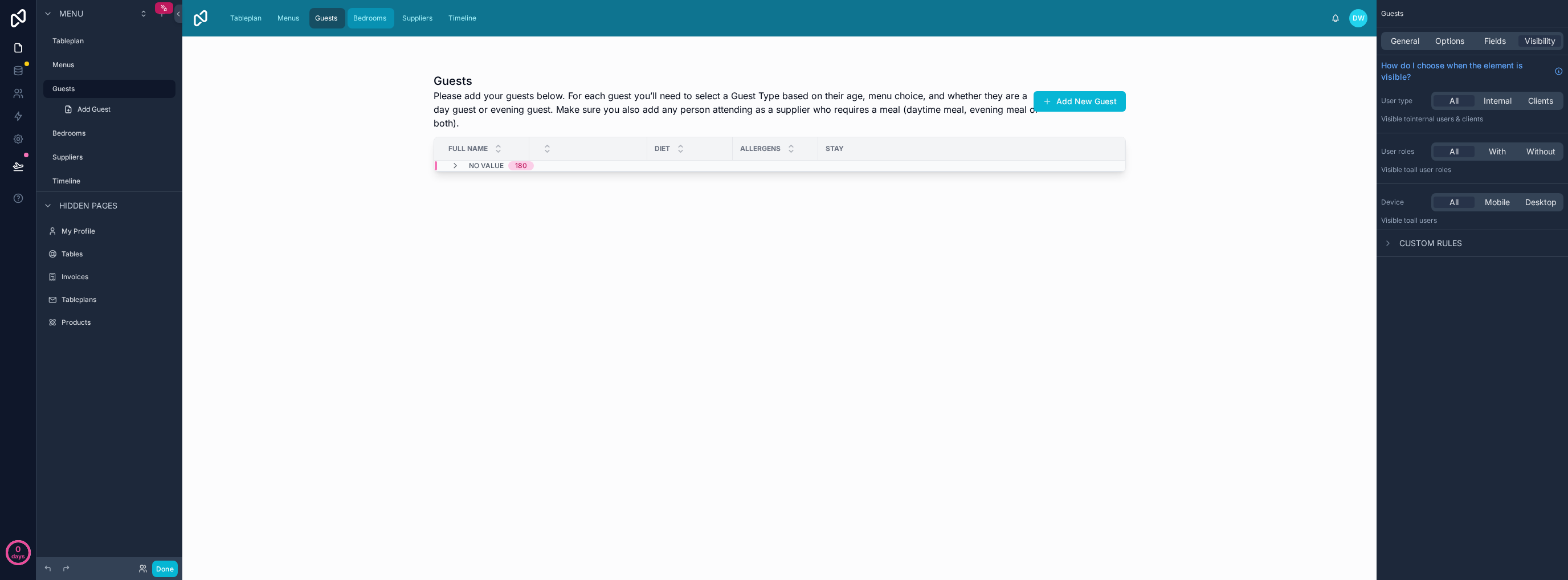
click at [362, 19] on span "Bedrooms" at bounding box center [369, 18] width 33 height 9
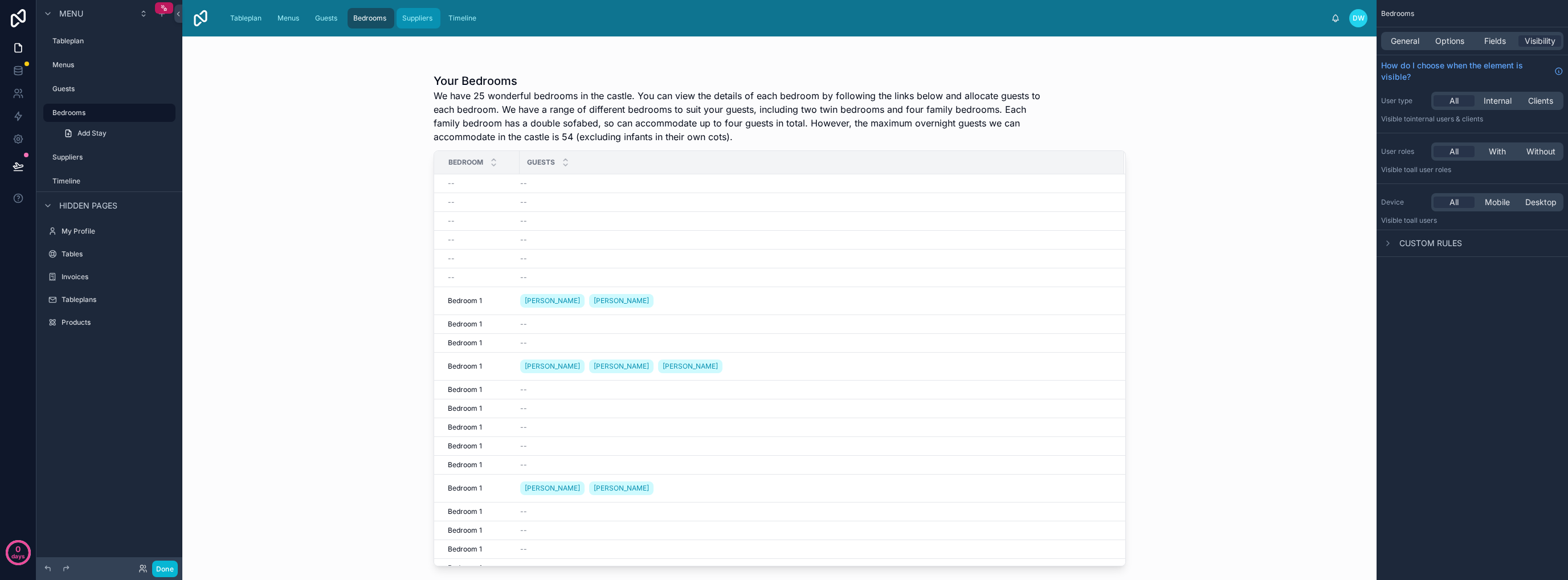
click at [410, 18] on span "Suppliers" at bounding box center [418, 18] width 31 height 9
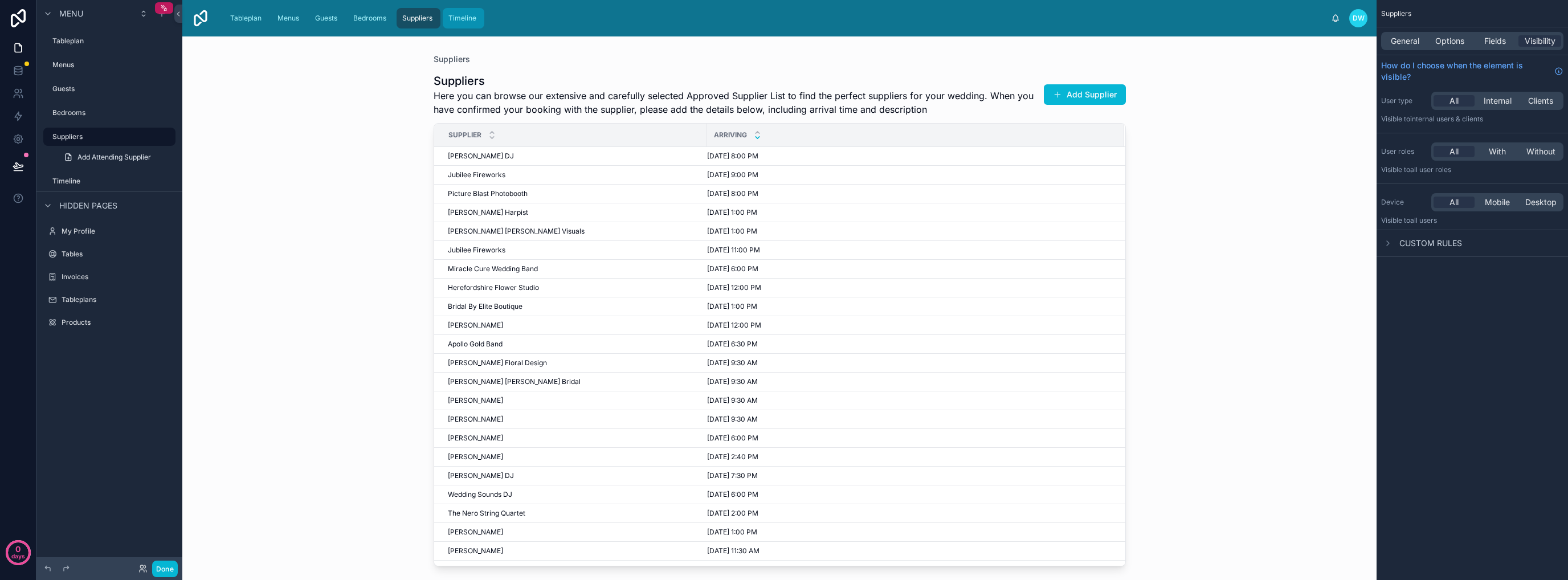
click at [462, 14] on span "Timeline" at bounding box center [462, 18] width 28 height 9
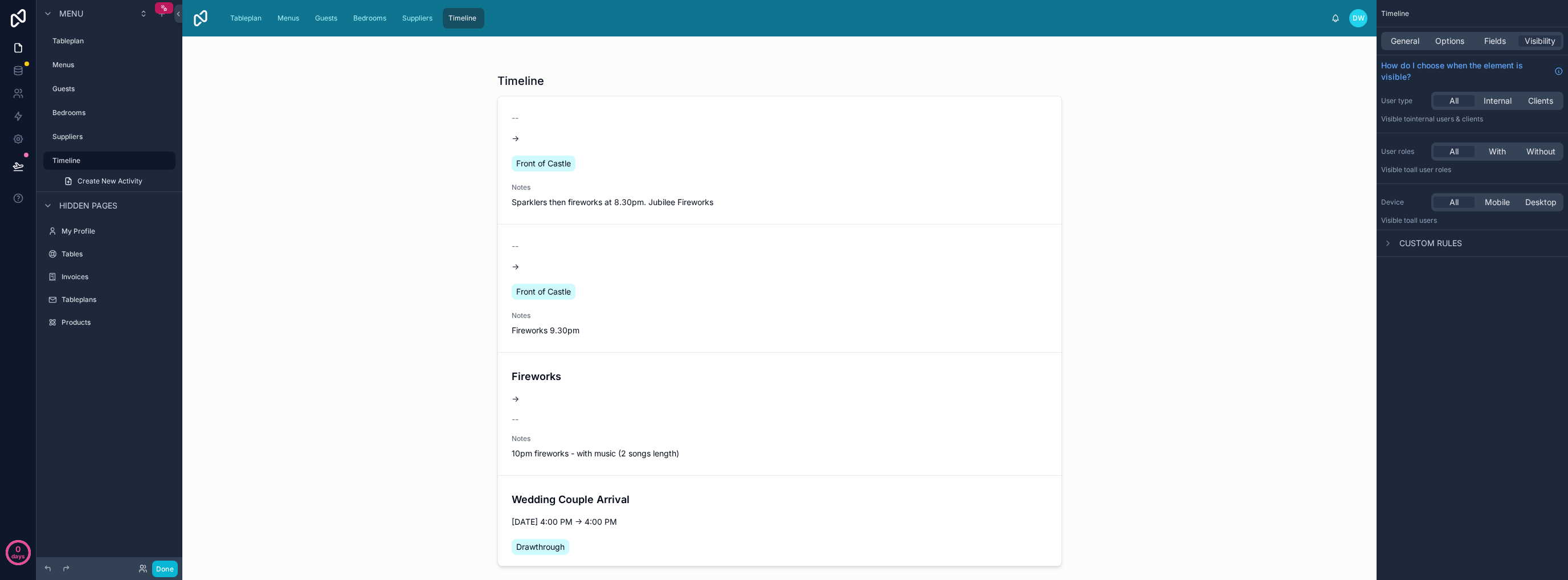
drag, startPoint x: 1056, startPoint y: 142, endPoint x: 1053, endPoint y: 209, distance: 67.1
click at [783, 209] on div at bounding box center [779, 301] width 583 height 530
click at [416, 19] on span "Suppliers" at bounding box center [418, 18] width 31 height 9
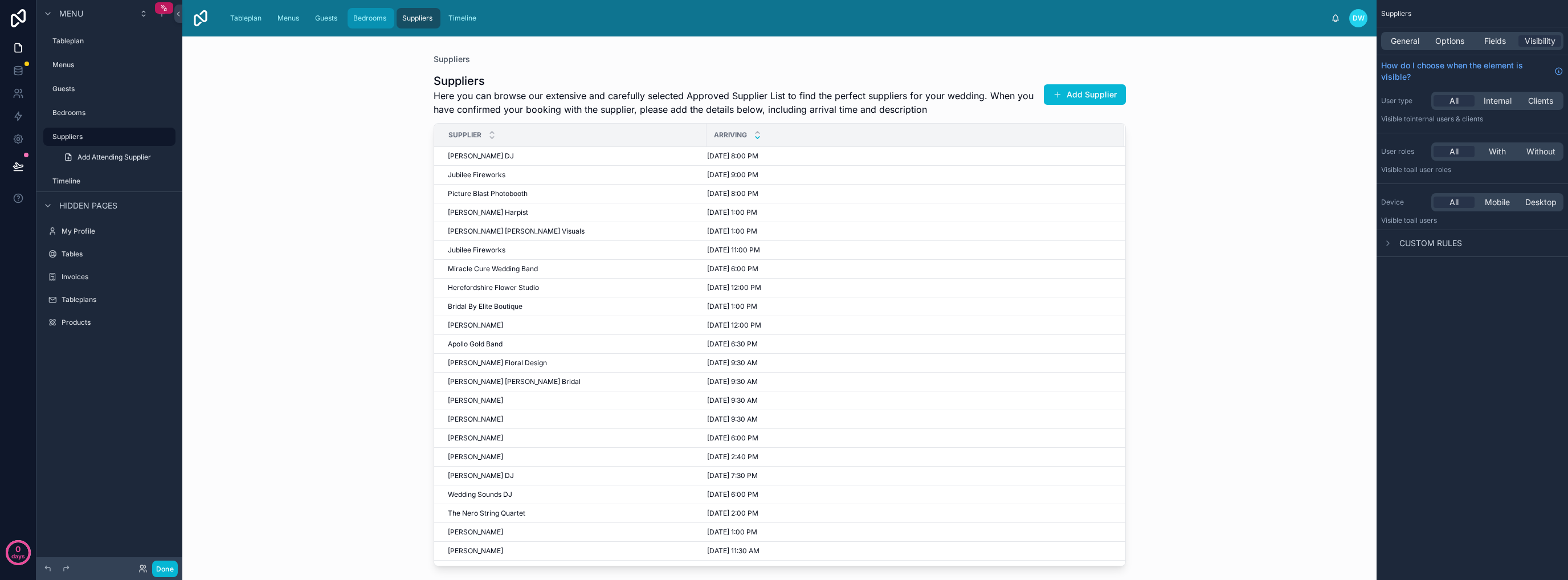
click at [376, 20] on span "Bedrooms" at bounding box center [369, 18] width 33 height 9
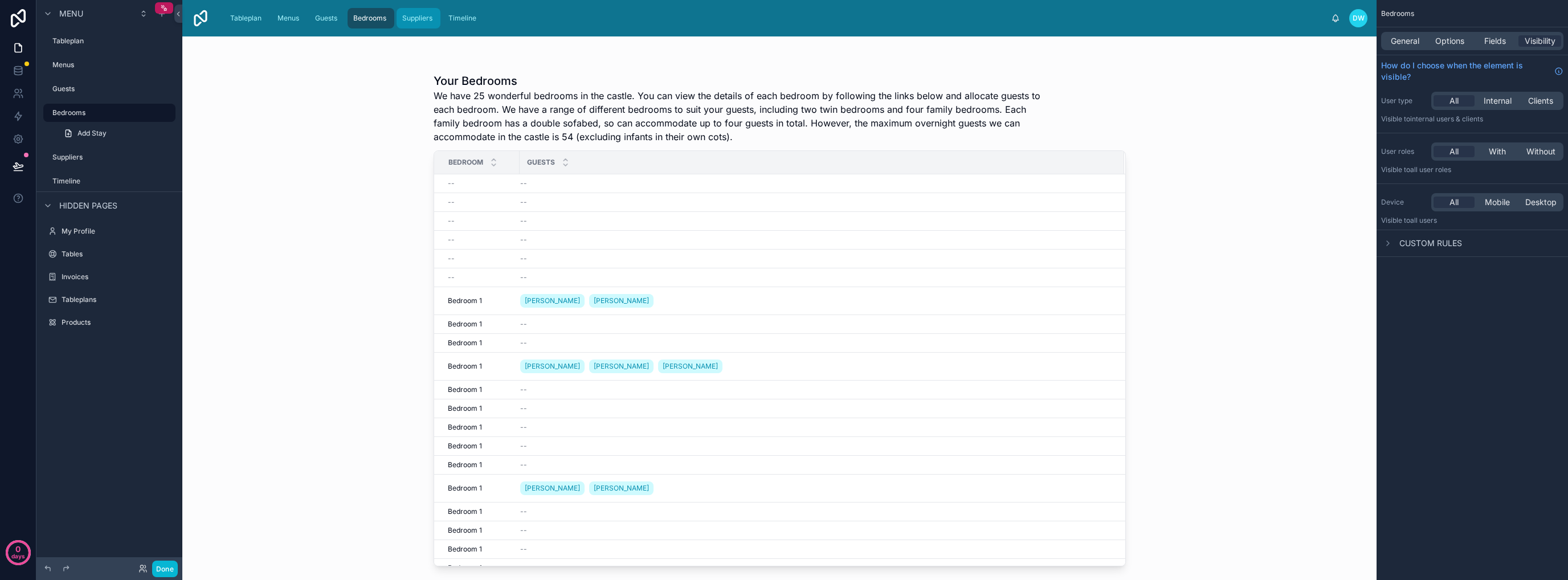
click at [416, 14] on span "Suppliers" at bounding box center [418, 18] width 31 height 9
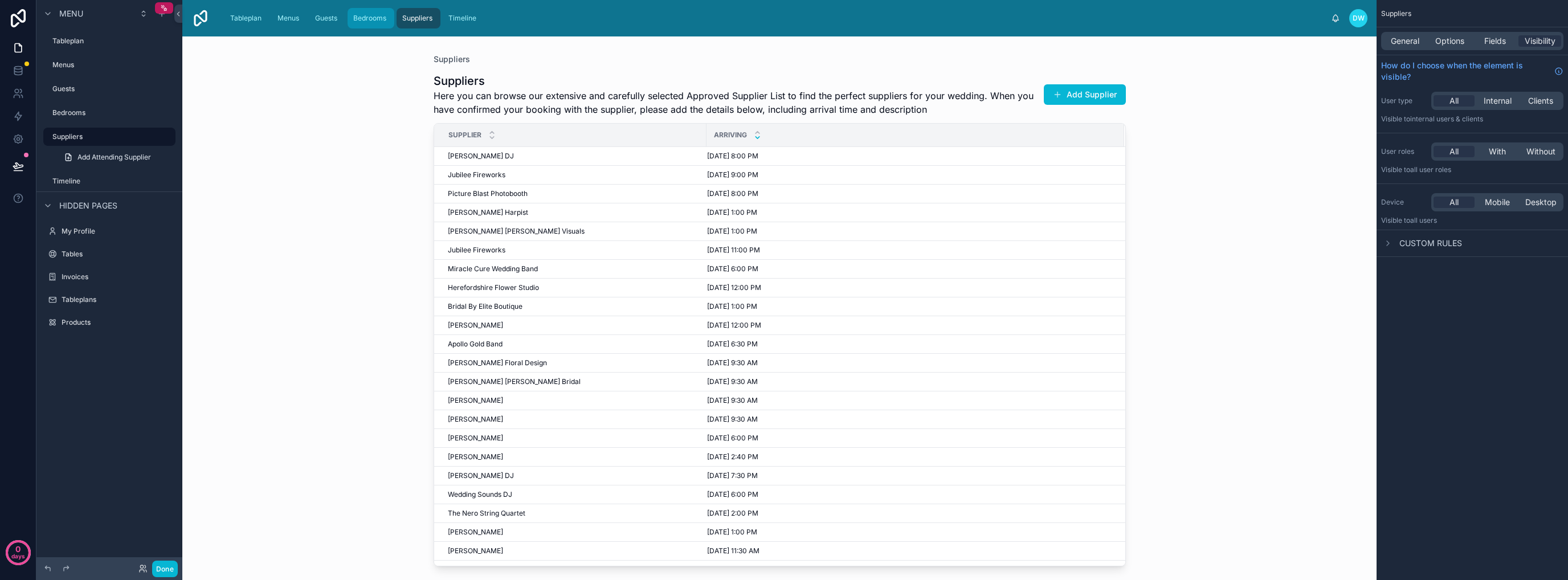
click at [356, 16] on span "Bedrooms" at bounding box center [369, 18] width 33 height 9
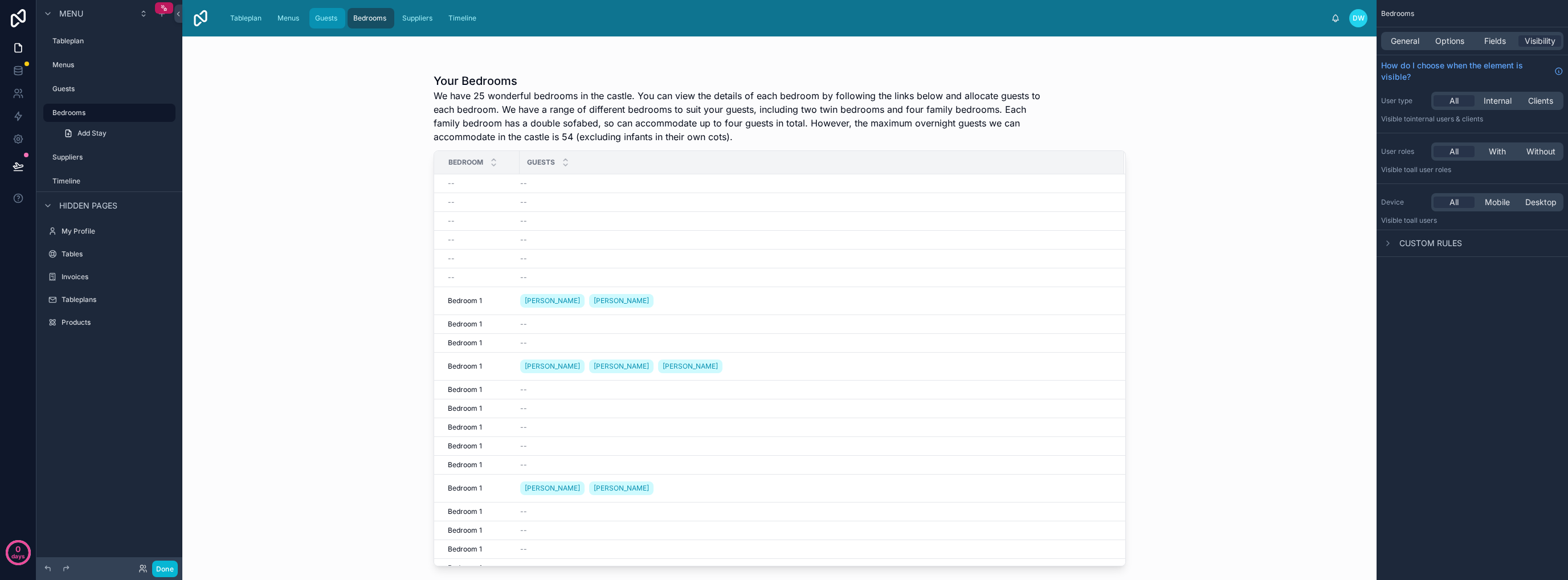
click at [315, 16] on span "Guests" at bounding box center [326, 18] width 23 height 9
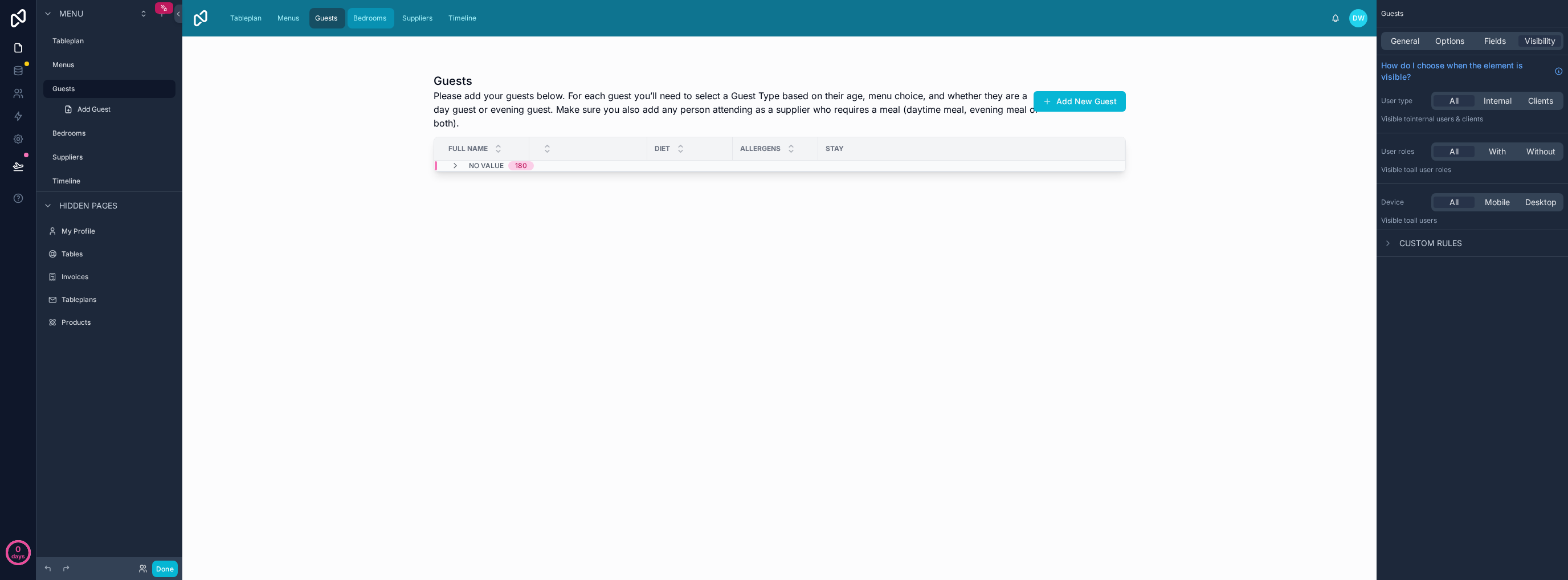
click at [361, 17] on span "Bedrooms" at bounding box center [369, 18] width 33 height 9
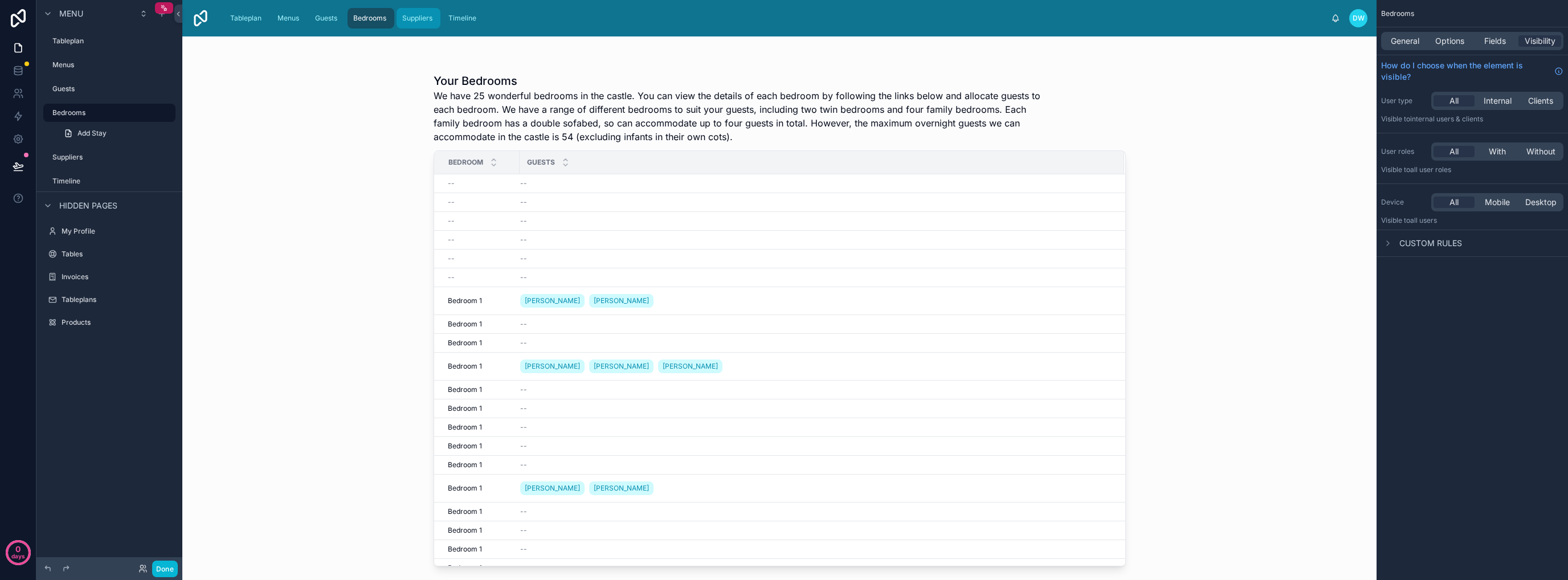
click at [396, 14] on link "Suppliers" at bounding box center [418, 18] width 44 height 21
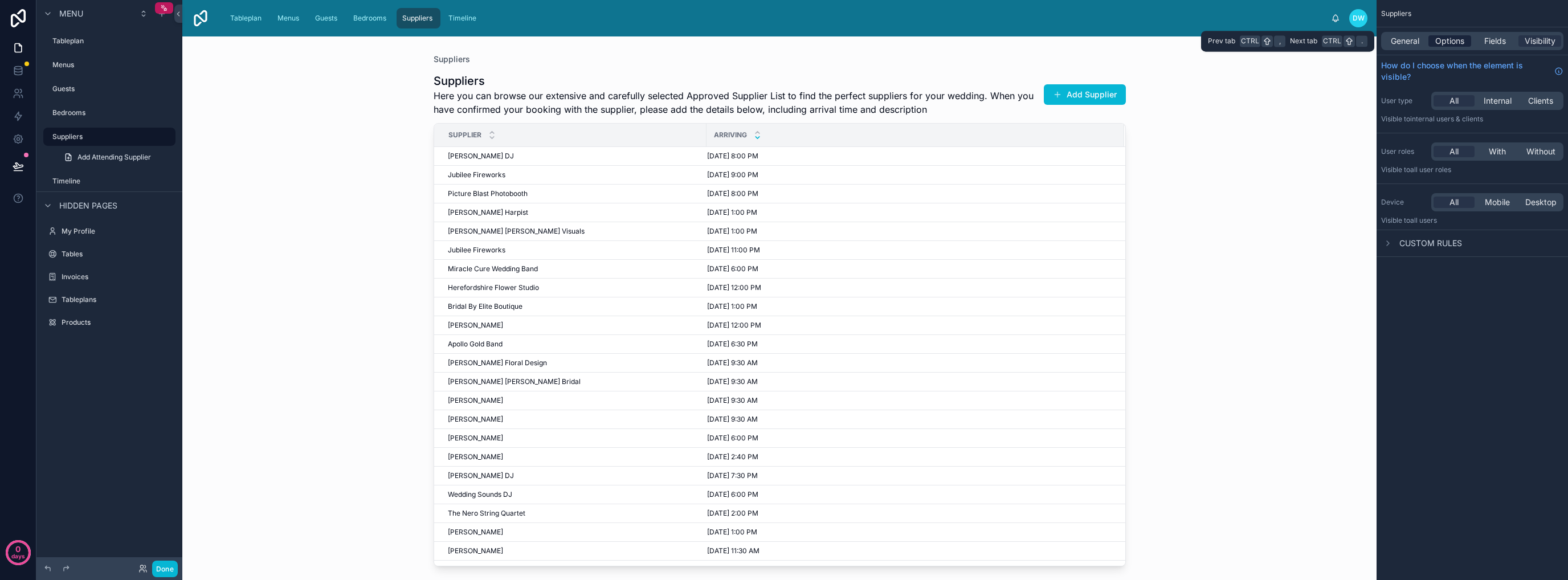
click at [783, 44] on span "Options" at bounding box center [1449, 41] width 29 height 12
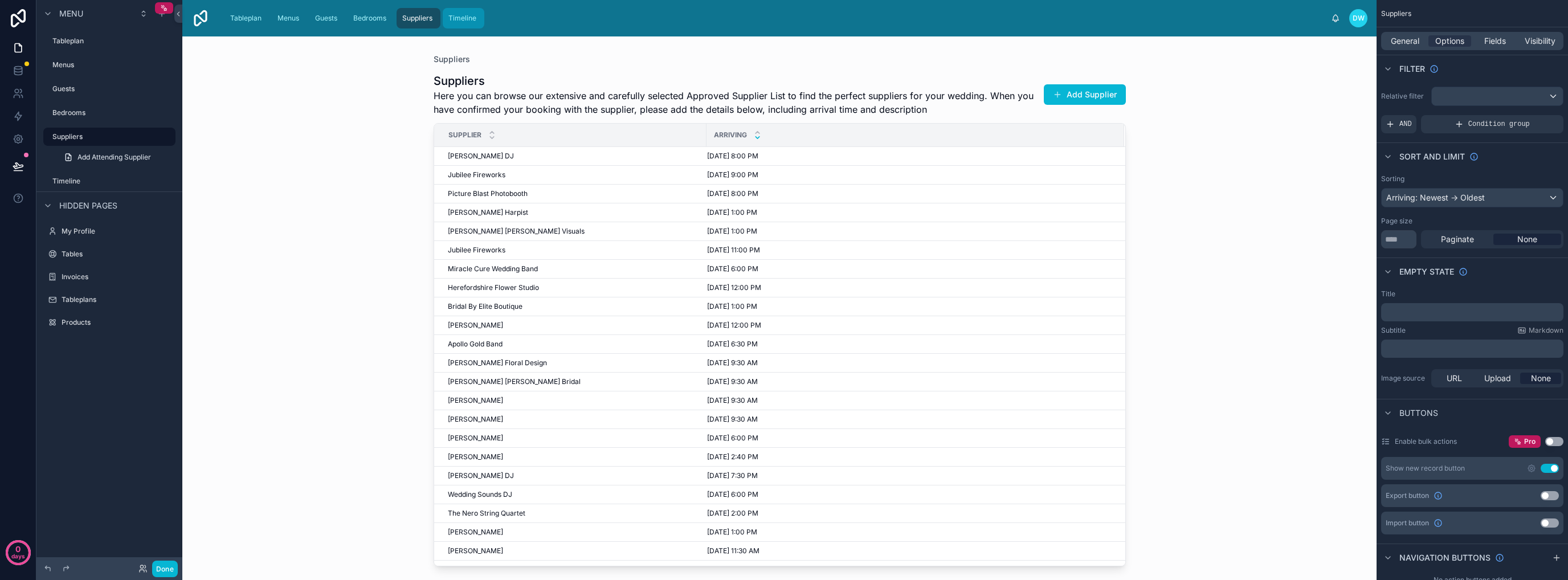
click at [469, 24] on div "Timeline" at bounding box center [463, 18] width 35 height 18
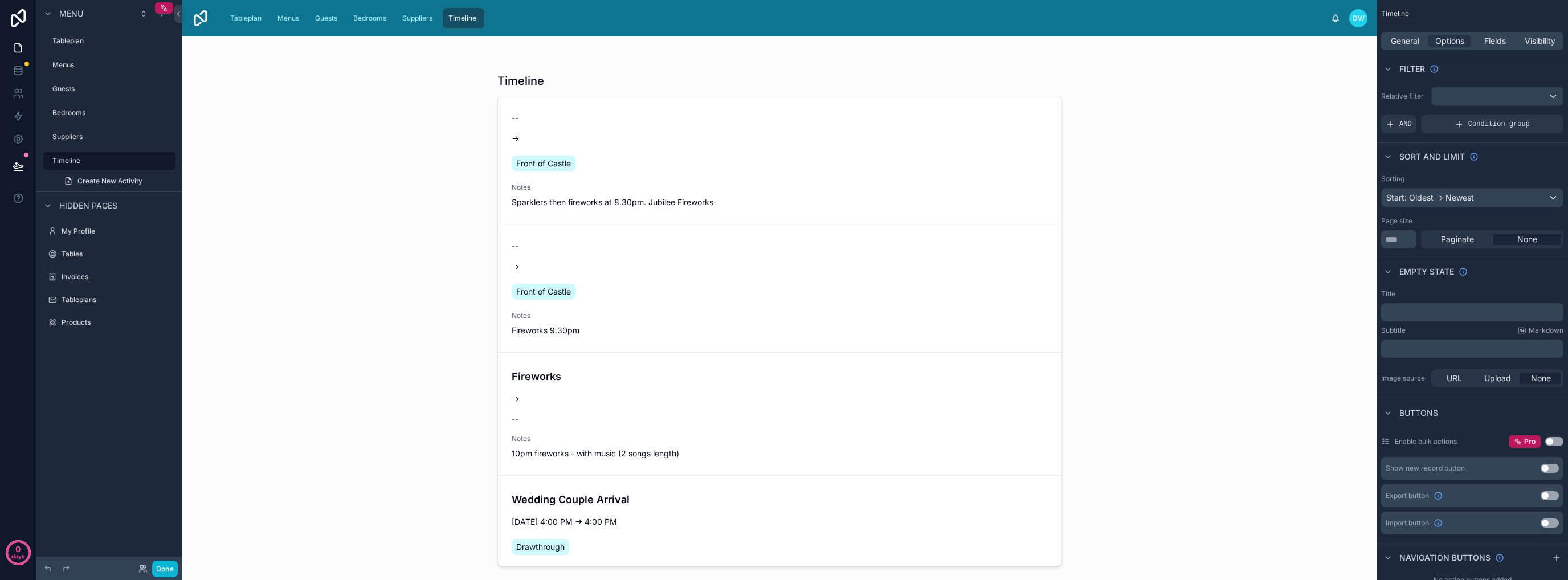
click at [358, 140] on div "Timeline -- → Front of Castle Notes Sparklers then fireworks at 8.30pm. Jubilee…" at bounding box center [779, 307] width 1194 height 543
click at [98, 136] on label "Suppliers" at bounding box center [102, 137] width 100 height 9
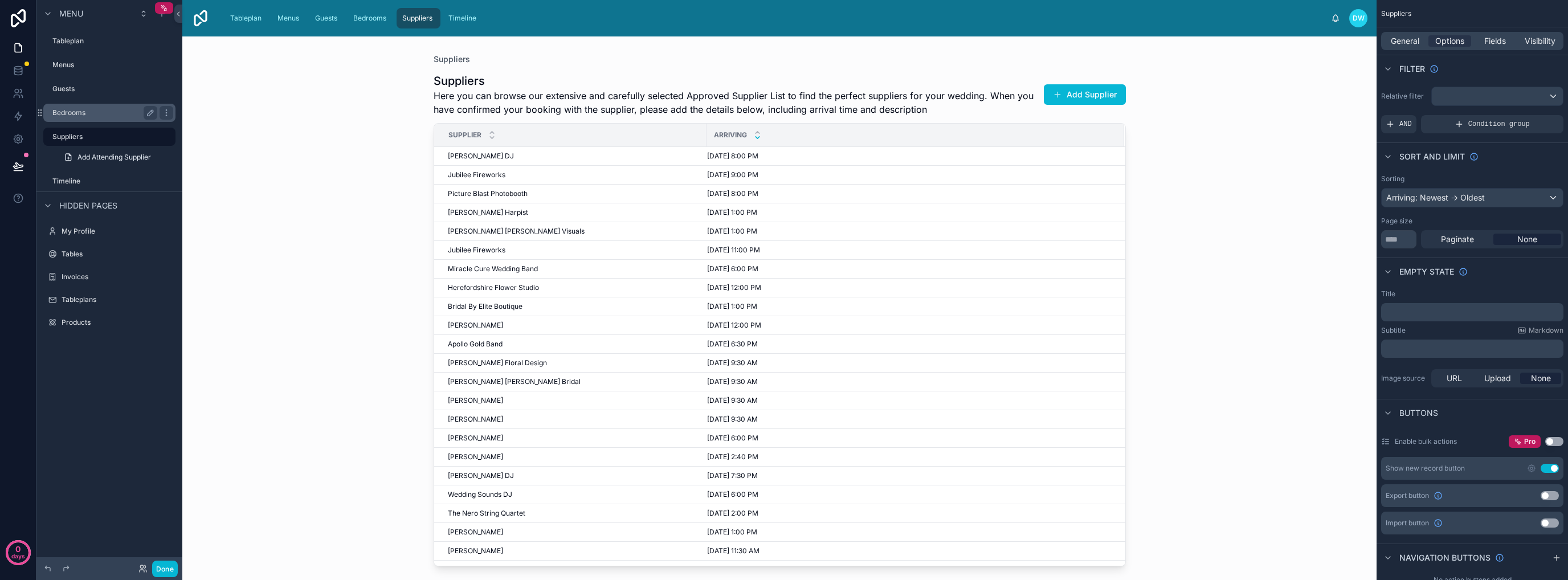
click at [100, 115] on label "Bedrooms" at bounding box center [102, 113] width 100 height 9
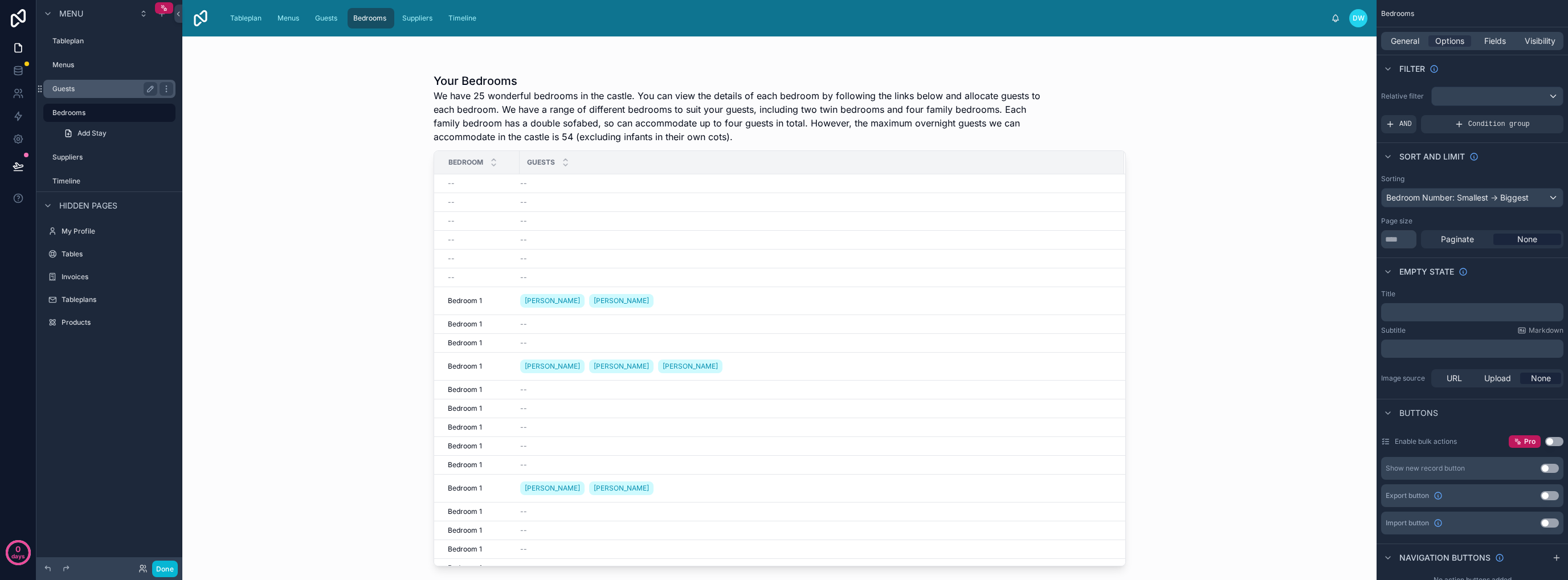
click at [103, 89] on label "Guests" at bounding box center [102, 89] width 100 height 9
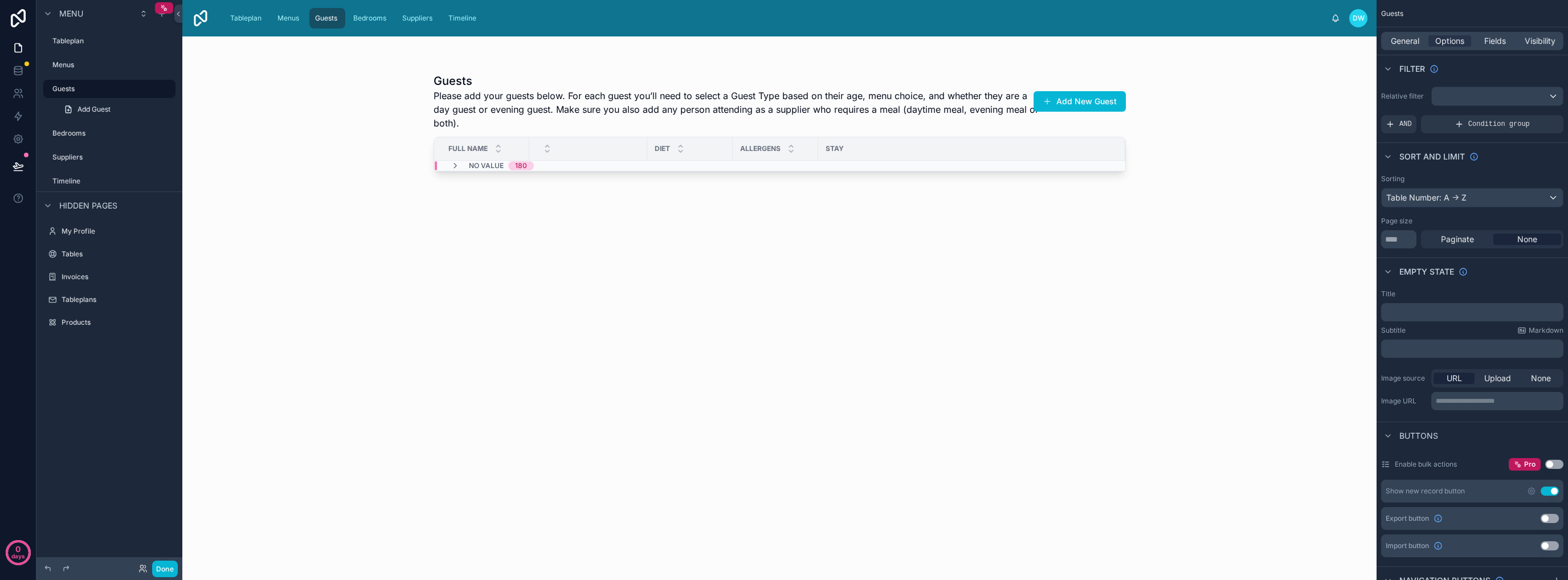
click at [103, 76] on div "scrollable content" at bounding box center [109, 76] width 146 height 3
click at [103, 68] on label "Menus" at bounding box center [102, 65] width 100 height 9
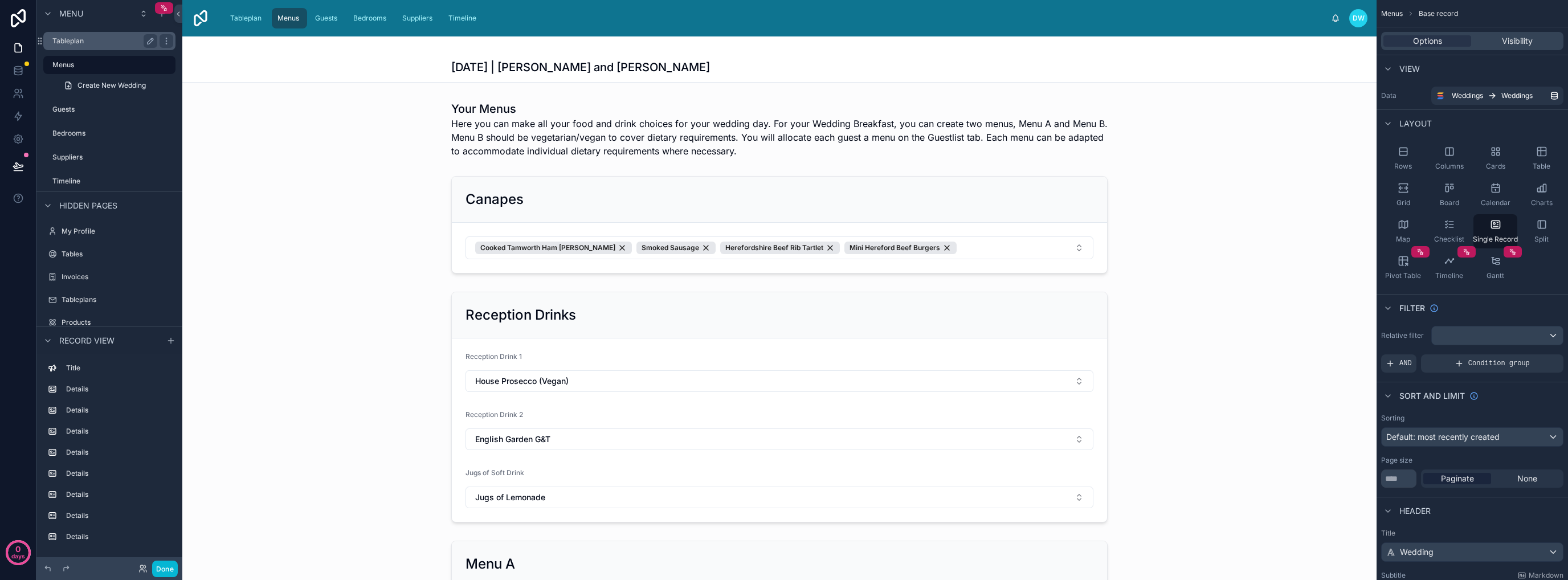
click at [110, 39] on label "Tableplan" at bounding box center [102, 41] width 100 height 9
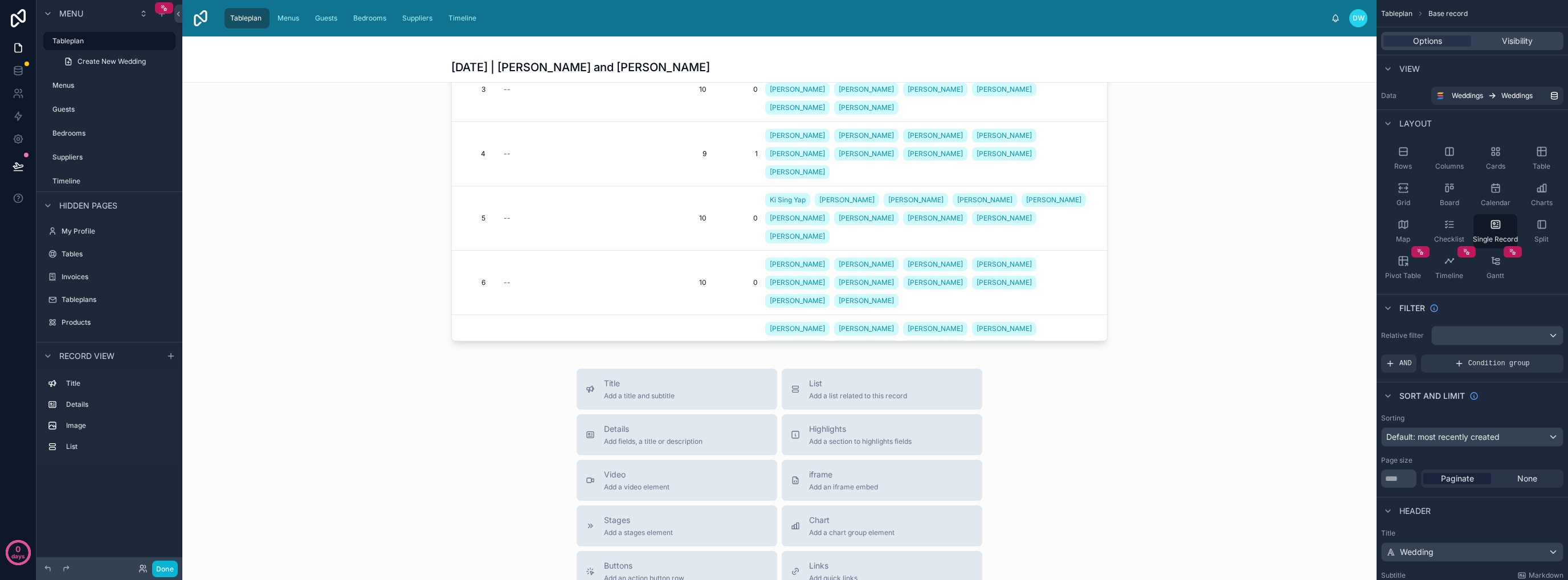
scroll to position [353, 0]
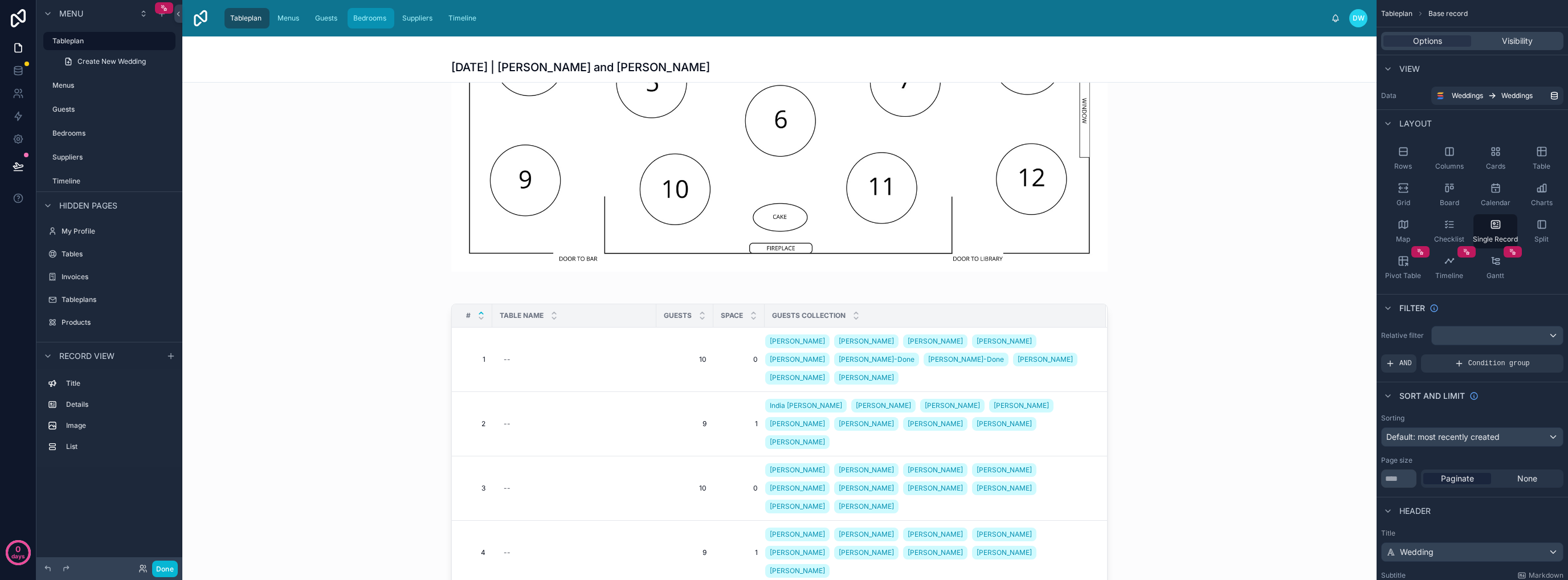
click at [359, 11] on div "Bedrooms" at bounding box center [371, 18] width 40 height 18
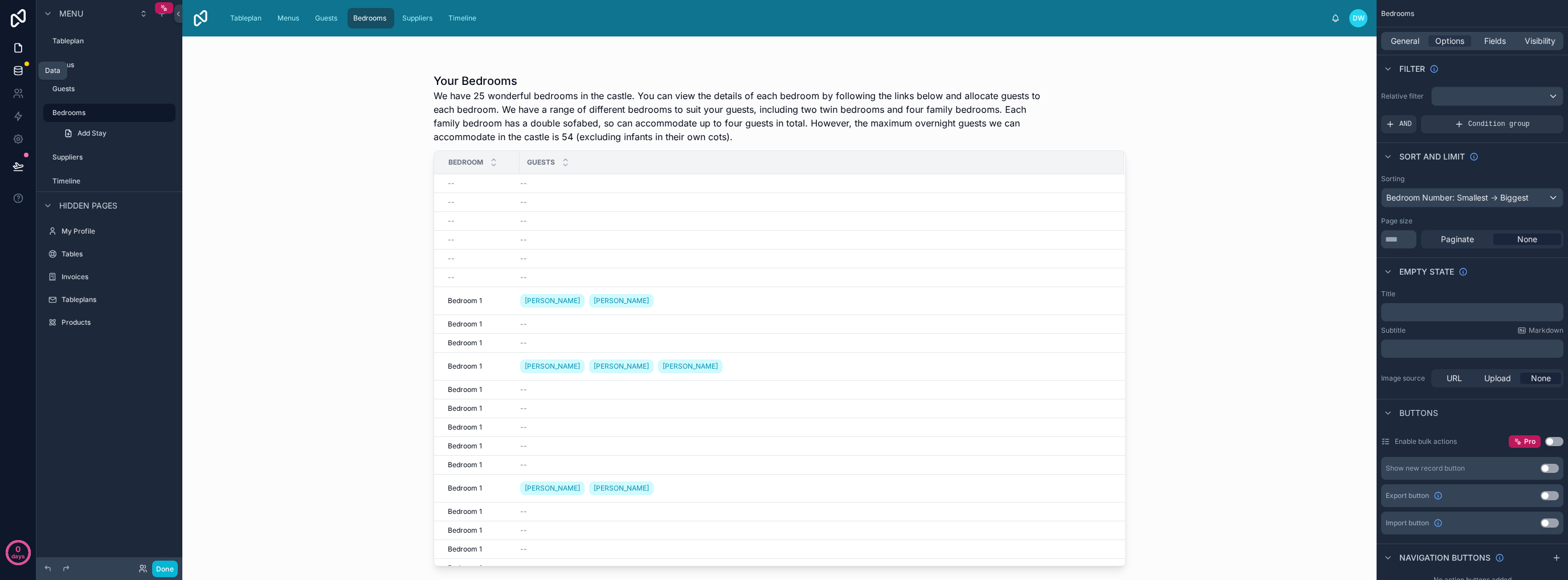
click at [14, 64] on link at bounding box center [18, 70] width 36 height 23
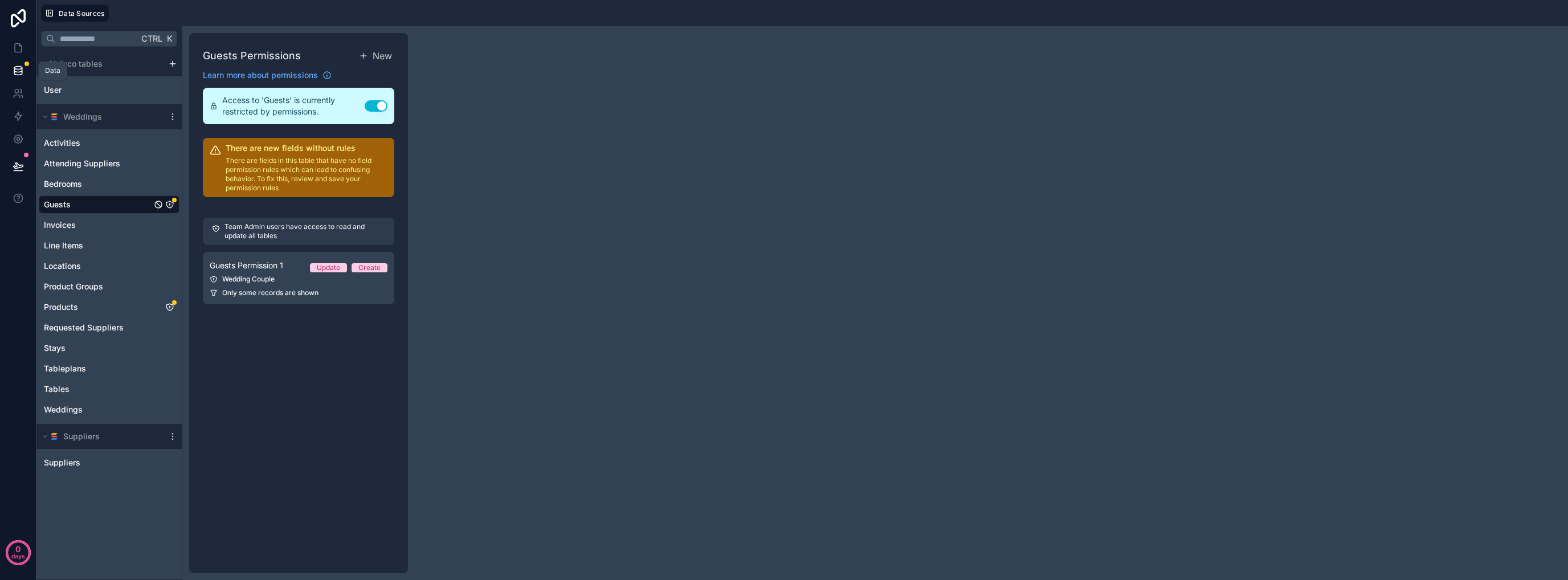
click at [14, 74] on icon at bounding box center [18, 70] width 12 height 12
click at [23, 167] on button at bounding box center [18, 166] width 25 height 32
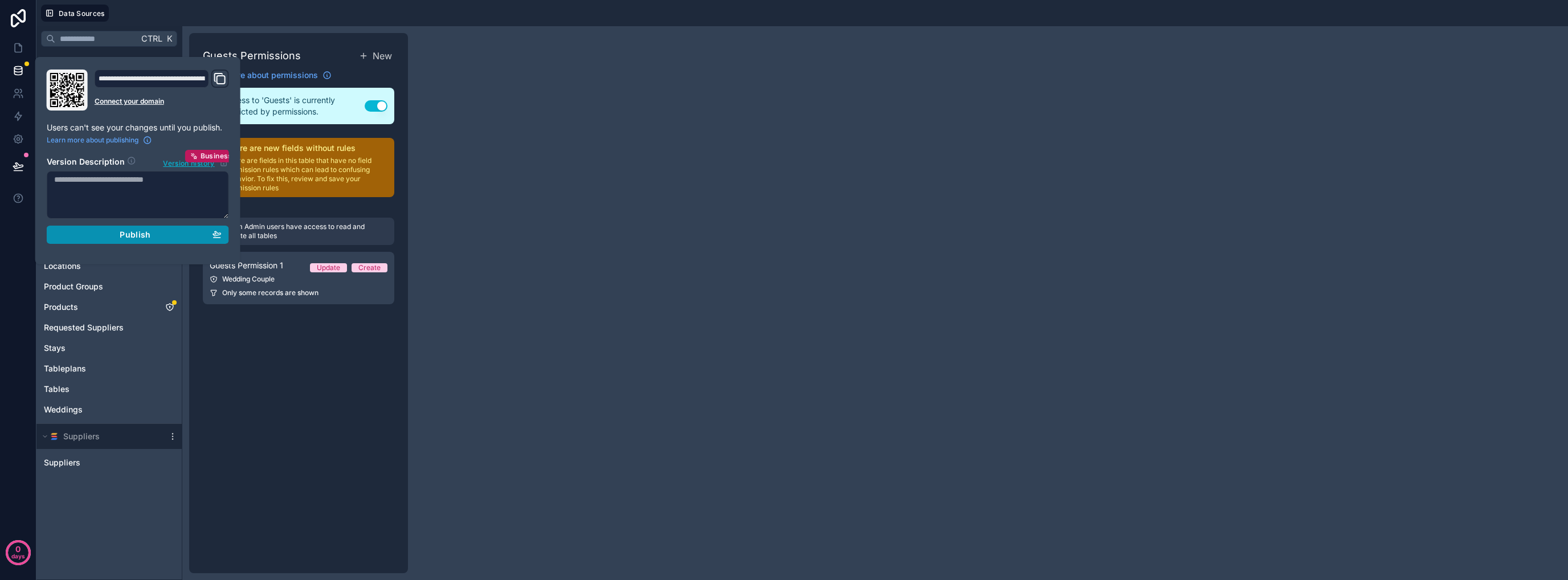
click at [148, 233] on span "Publish" at bounding box center [135, 234] width 31 height 10
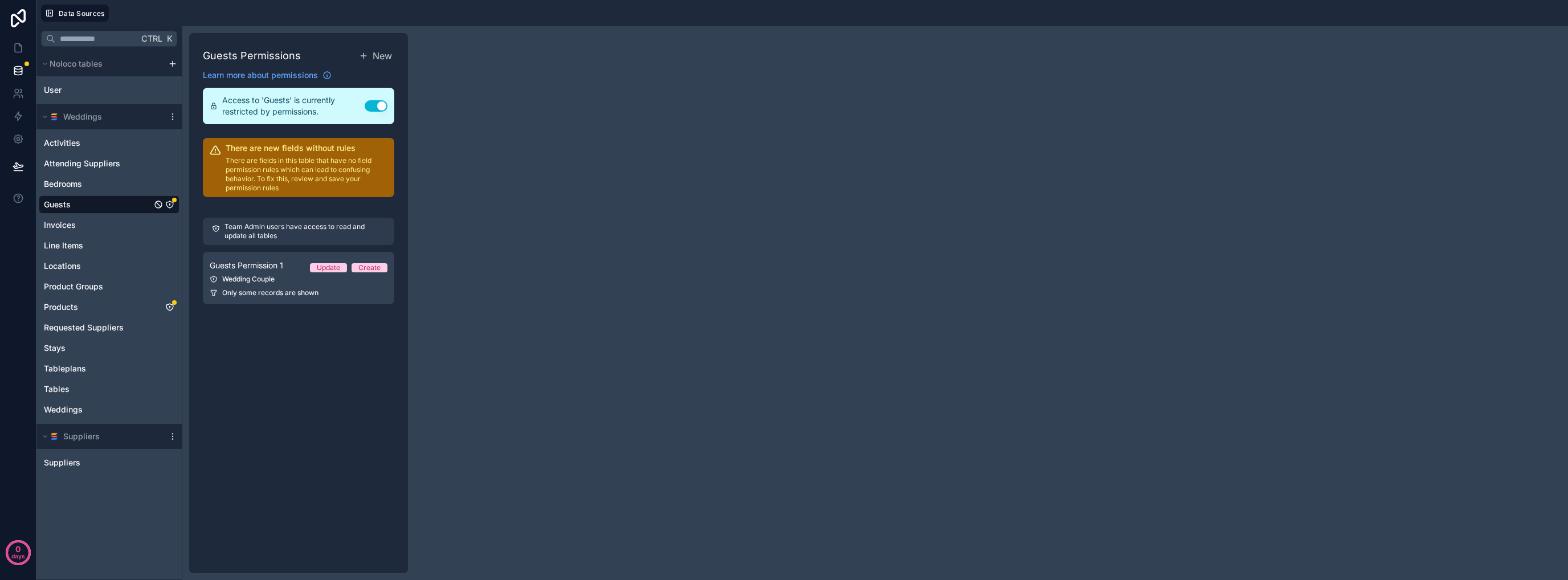
click at [295, 357] on div "Guests Permissions New Learn more about permissions Access to 'Guests' is curre…" at bounding box center [298, 304] width 219 height 540
click at [12, 67] on link at bounding box center [18, 70] width 36 height 23
click at [168, 201] on icon "Guests" at bounding box center [169, 204] width 9 height 9
click at [25, 72] on link at bounding box center [18, 70] width 36 height 23
click at [21, 70] on icon at bounding box center [18, 70] width 12 height 12
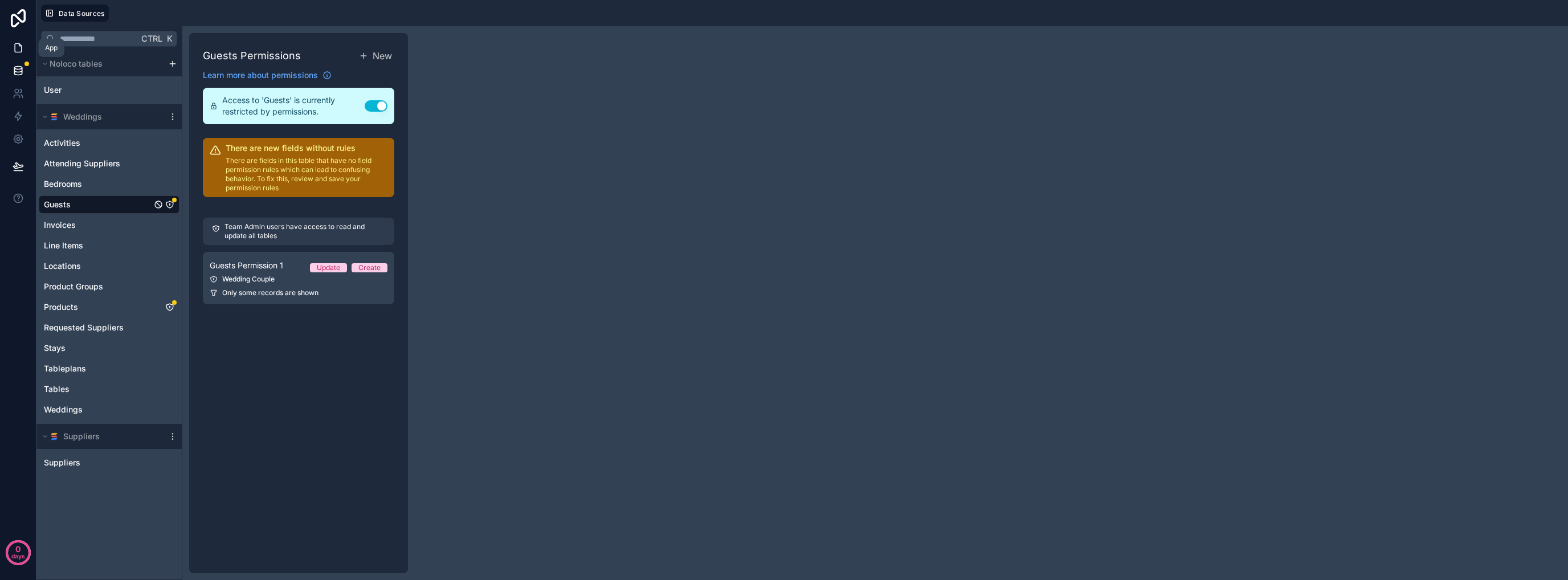
click at [17, 49] on icon at bounding box center [18, 48] width 12 height 12
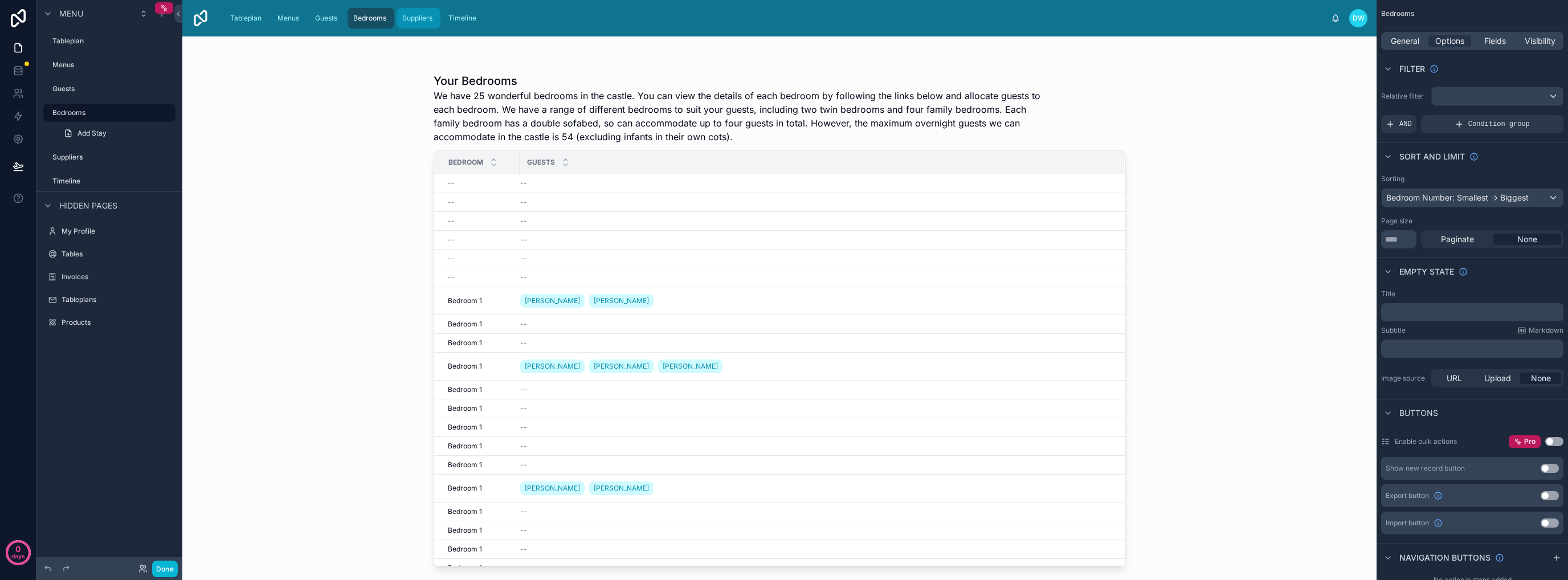
click at [422, 17] on span "Suppliers" at bounding box center [418, 18] width 31 height 9
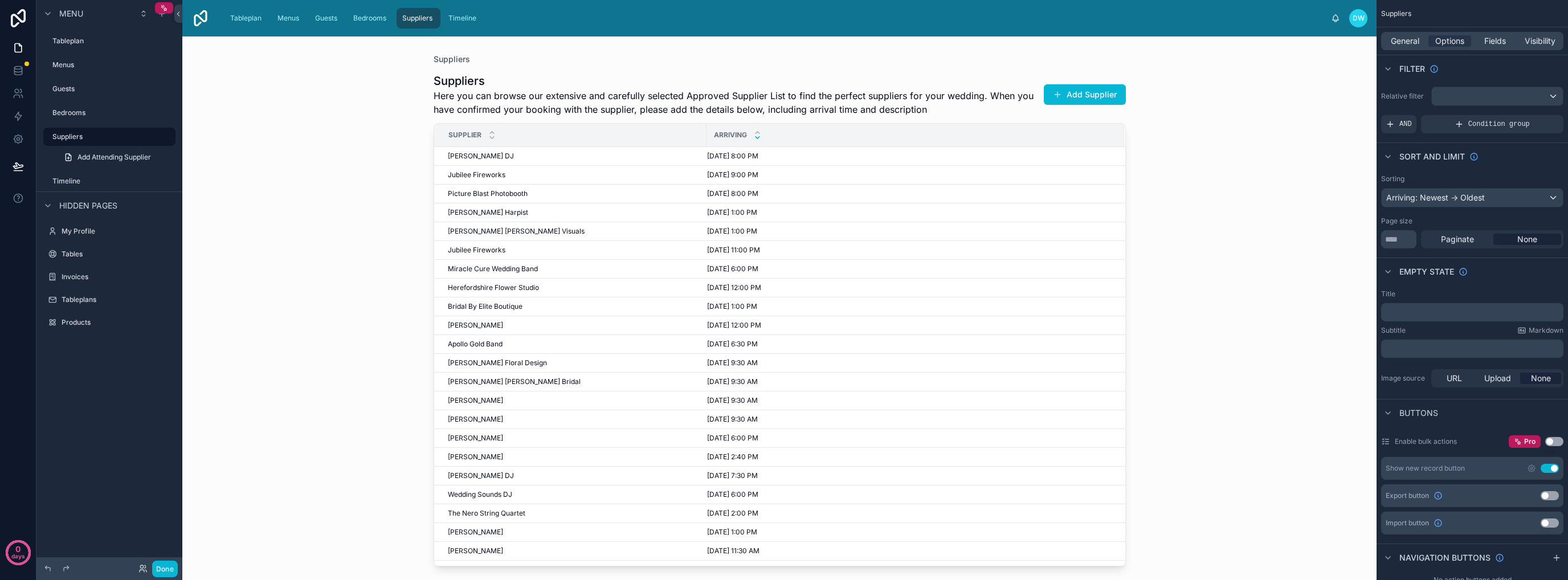
click at [592, 307] on div at bounding box center [779, 301] width 729 height 530
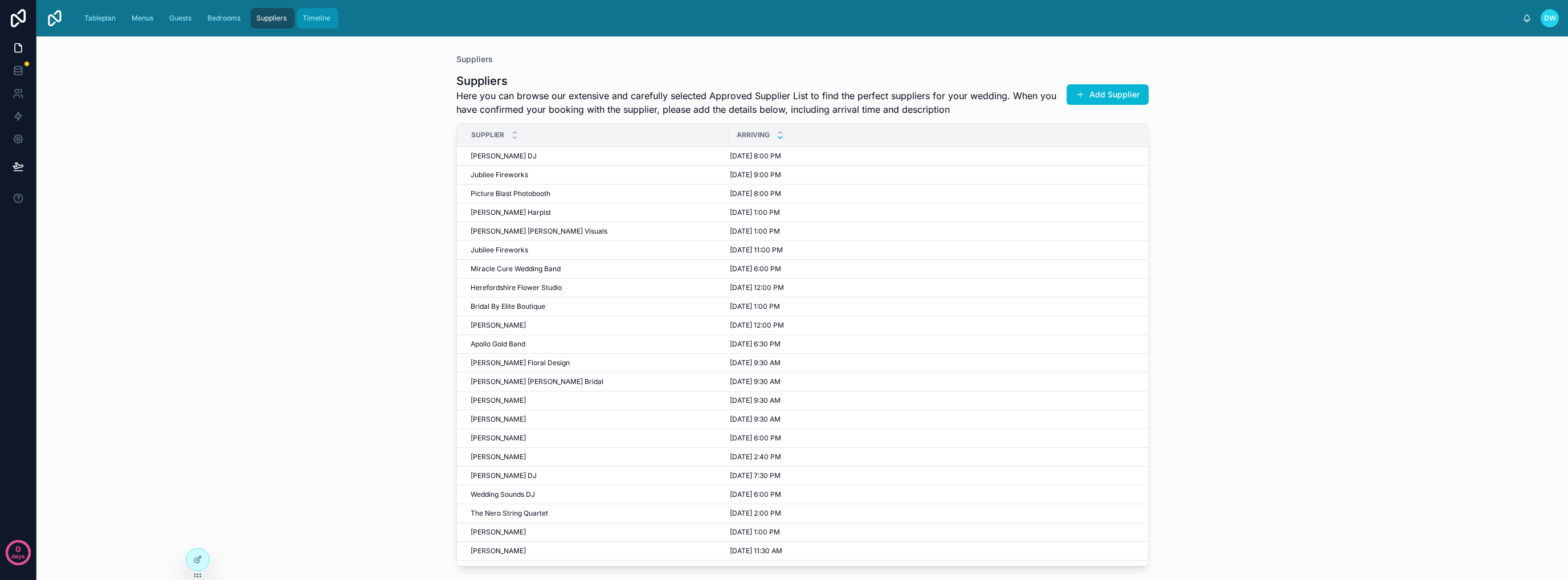
click at [323, 19] on span "Timeline" at bounding box center [316, 18] width 28 height 9
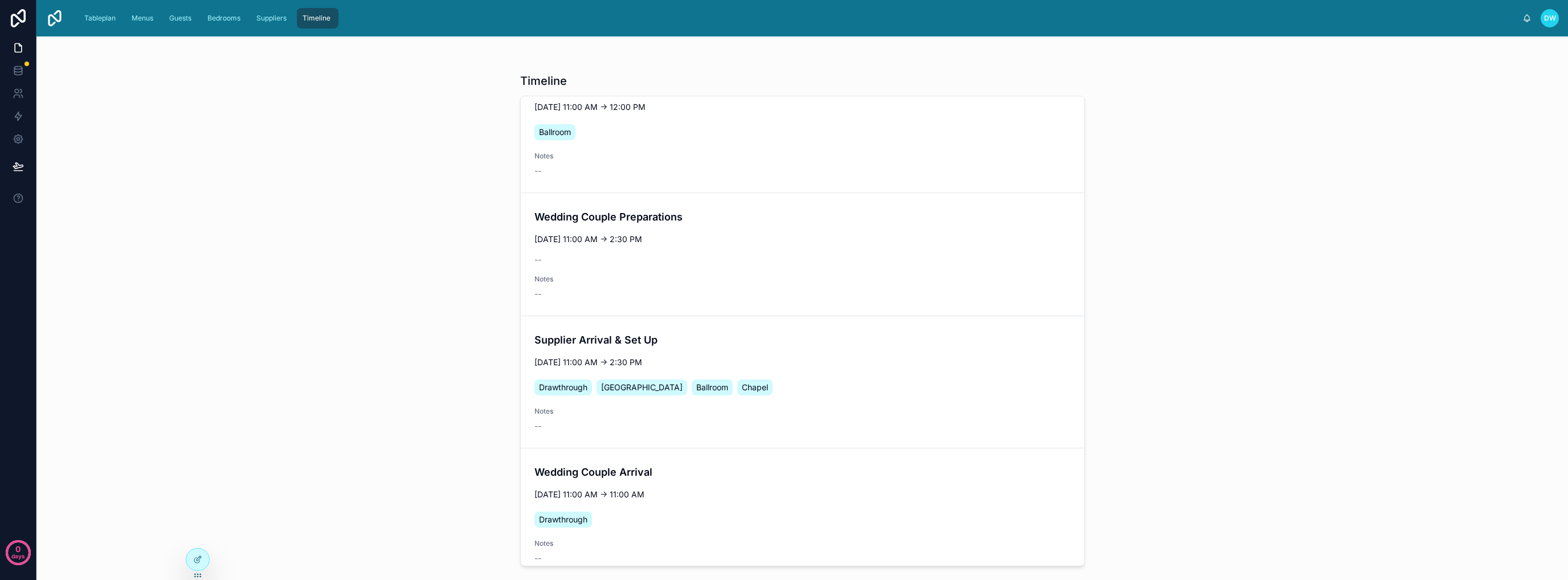
scroll to position [1595, 0]
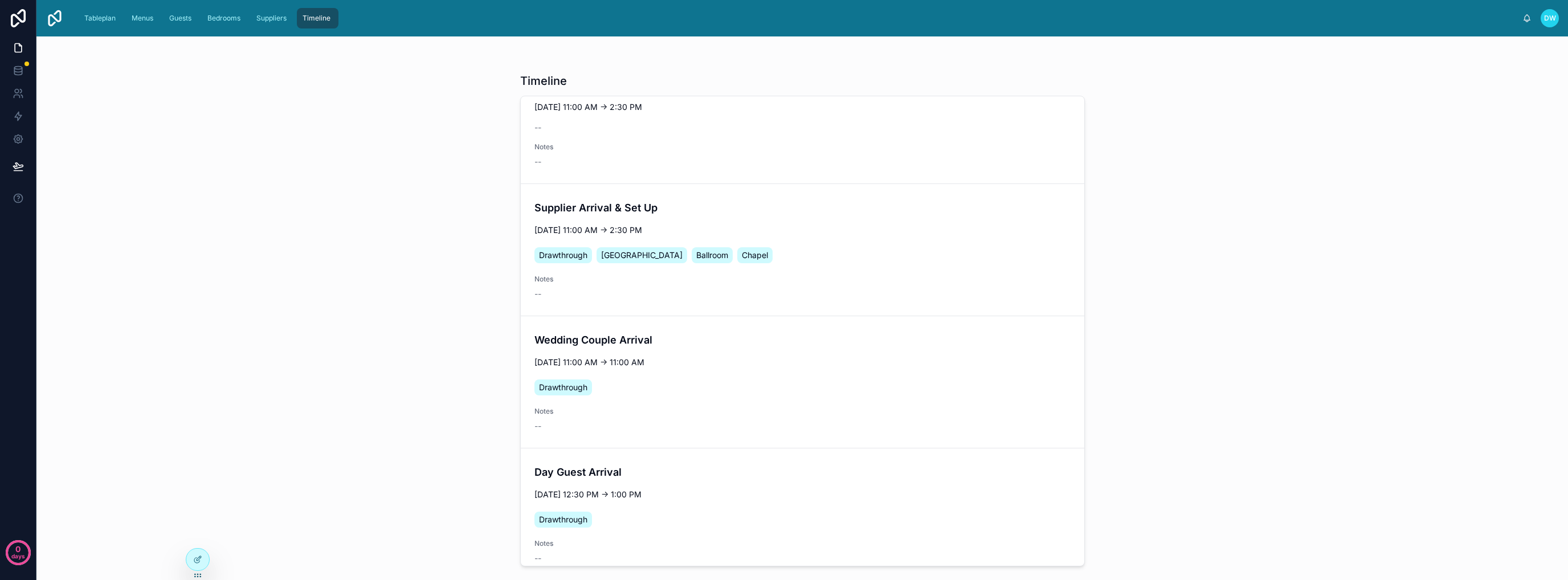
click at [896, 252] on div "Drawthrough Central Courtyard Ballroom Chapel" at bounding box center [802, 255] width 536 height 21
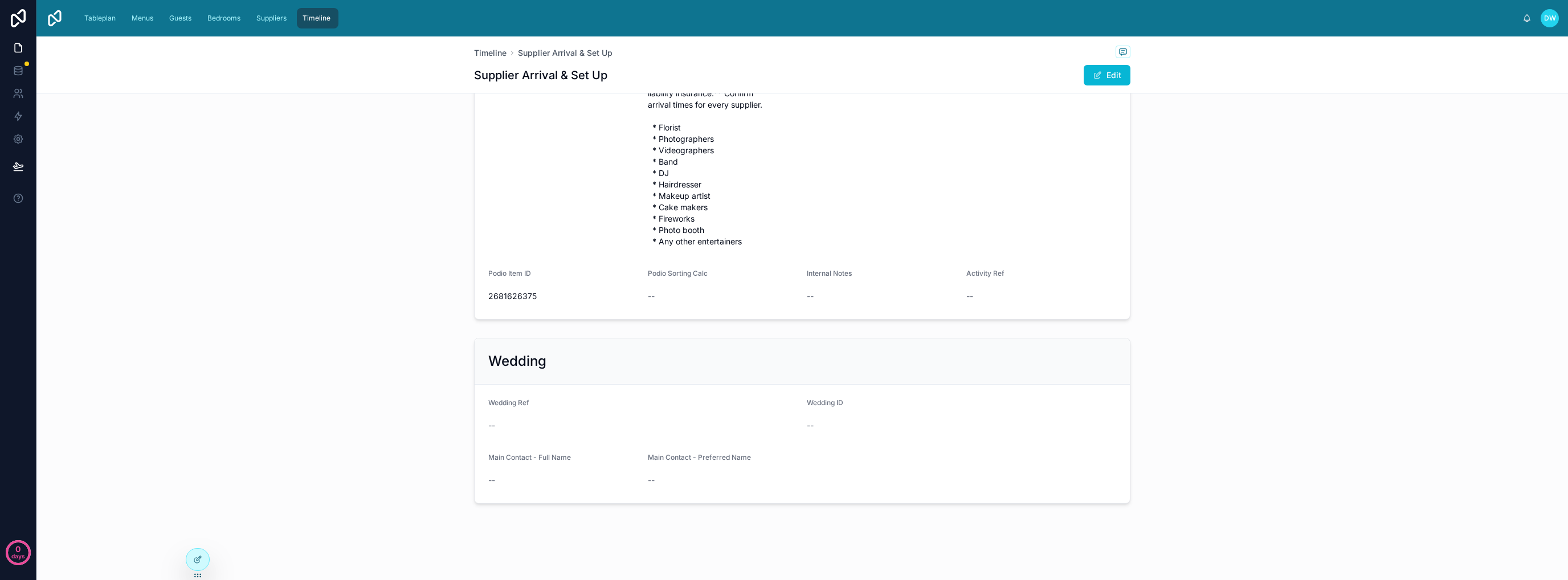
scroll to position [274, 0]
click at [177, 27] on link "Guests" at bounding box center [182, 18] width 36 height 21
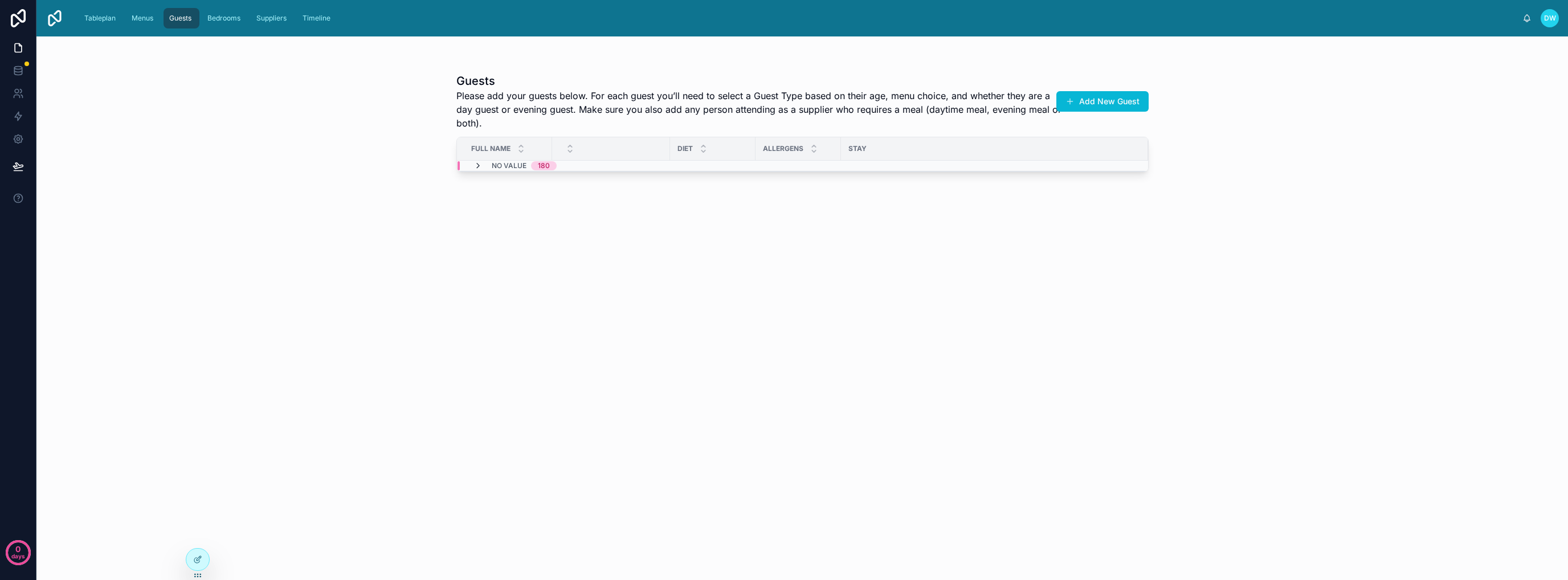
click at [477, 167] on icon at bounding box center [478, 166] width 9 height 9
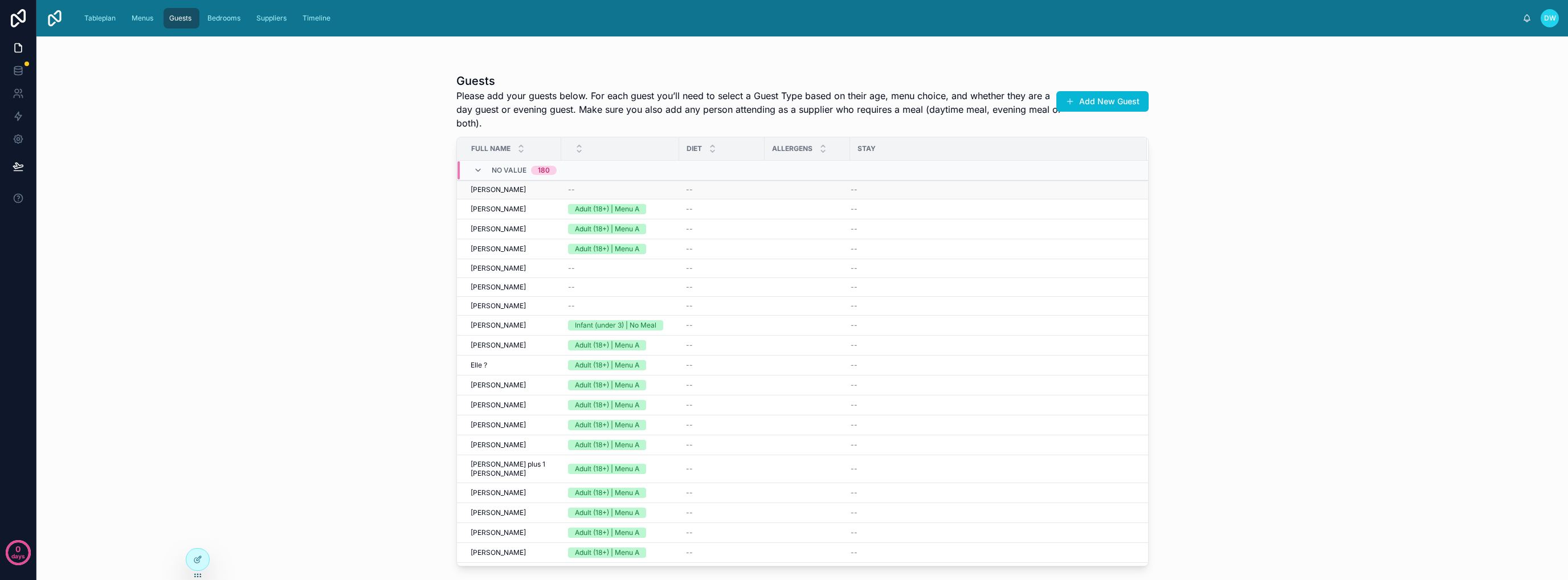
click at [503, 197] on td "Samuel Bowman Samuel Bowman" at bounding box center [509, 190] width 104 height 19
click at [502, 205] on span "[PERSON_NAME]" at bounding box center [498, 209] width 55 height 9
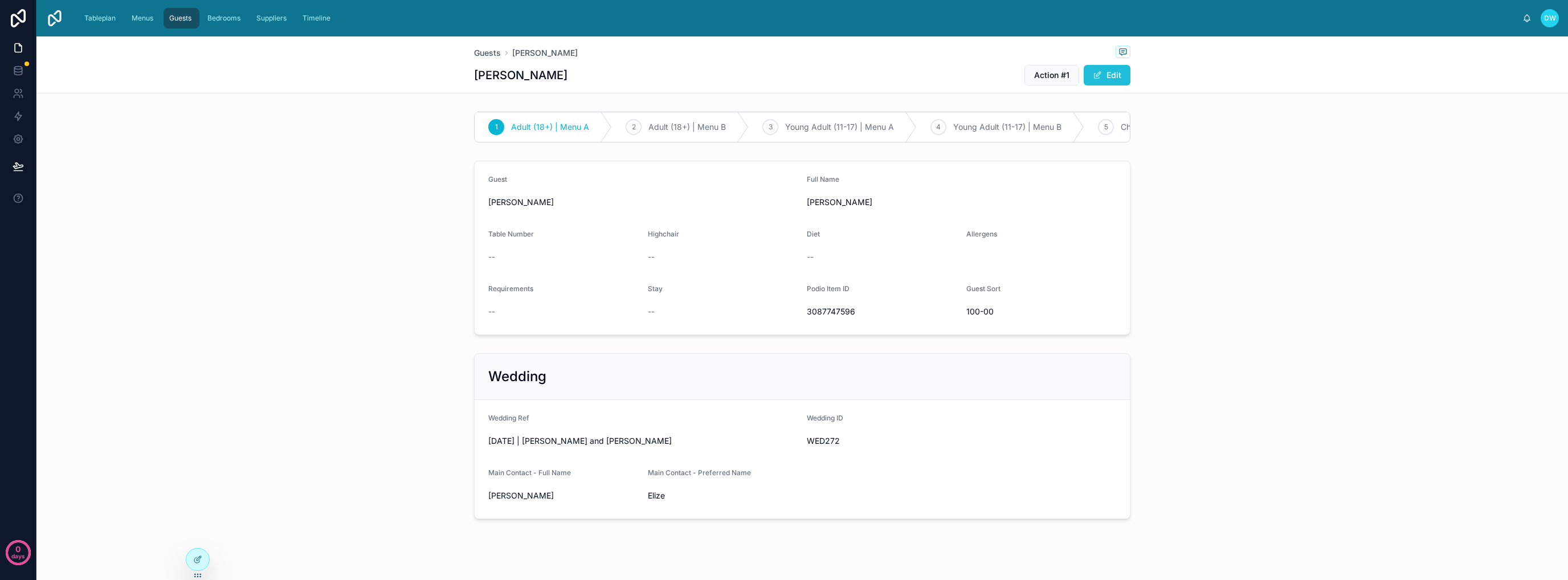
click at [1092, 73] on span at bounding box center [1097, 75] width 9 height 9
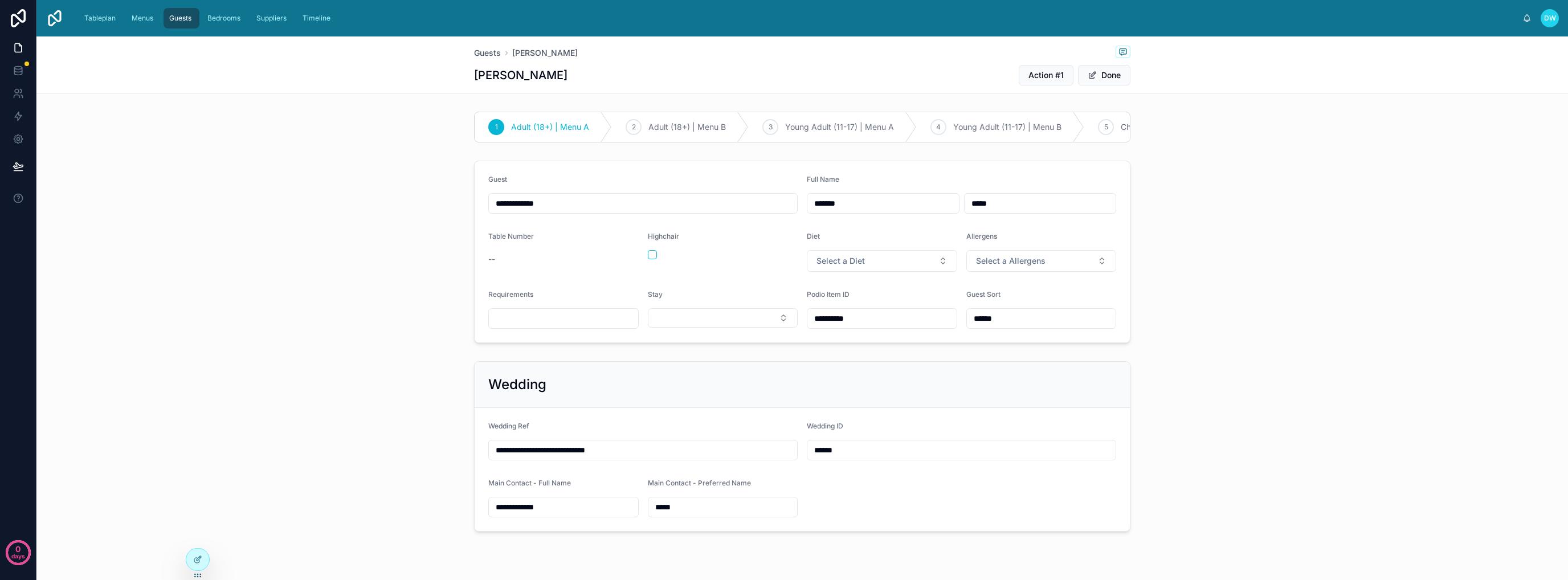
click at [443, 255] on div "**********" at bounding box center [802, 251] width 1531 height 192
click at [199, 563] on icon at bounding box center [197, 559] width 9 height 9
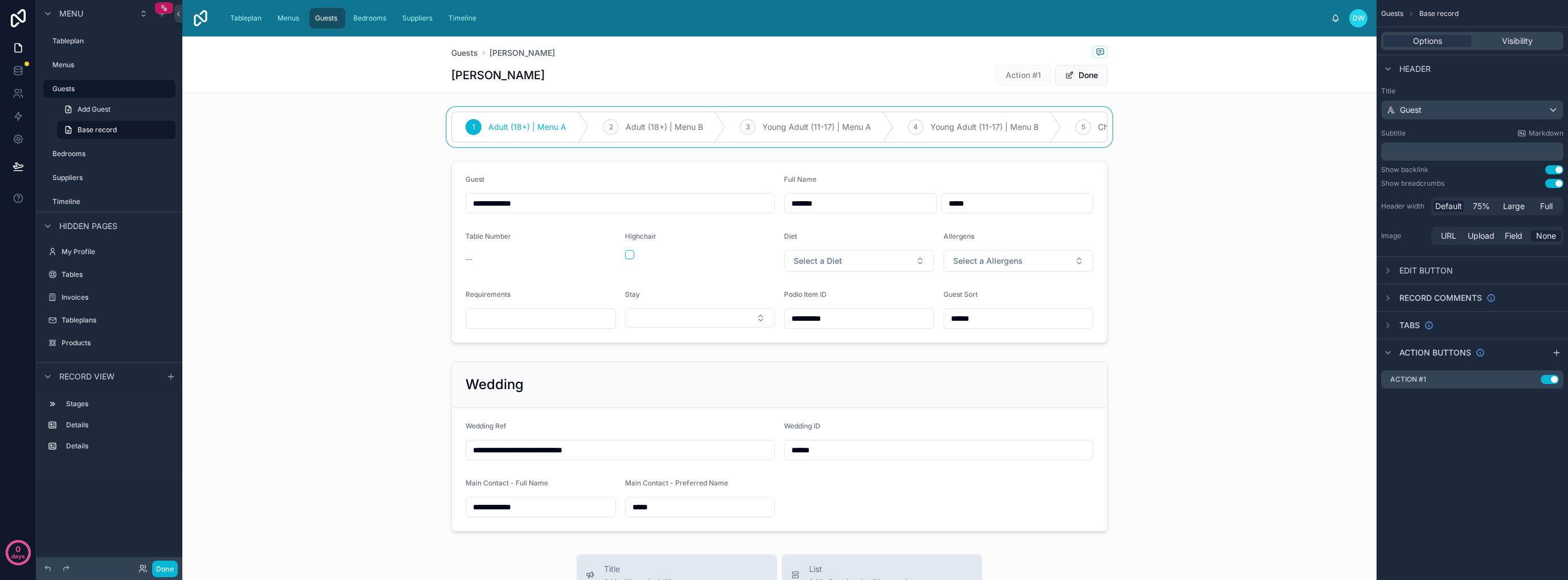
click at [1013, 131] on div at bounding box center [779, 127] width 1194 height 40
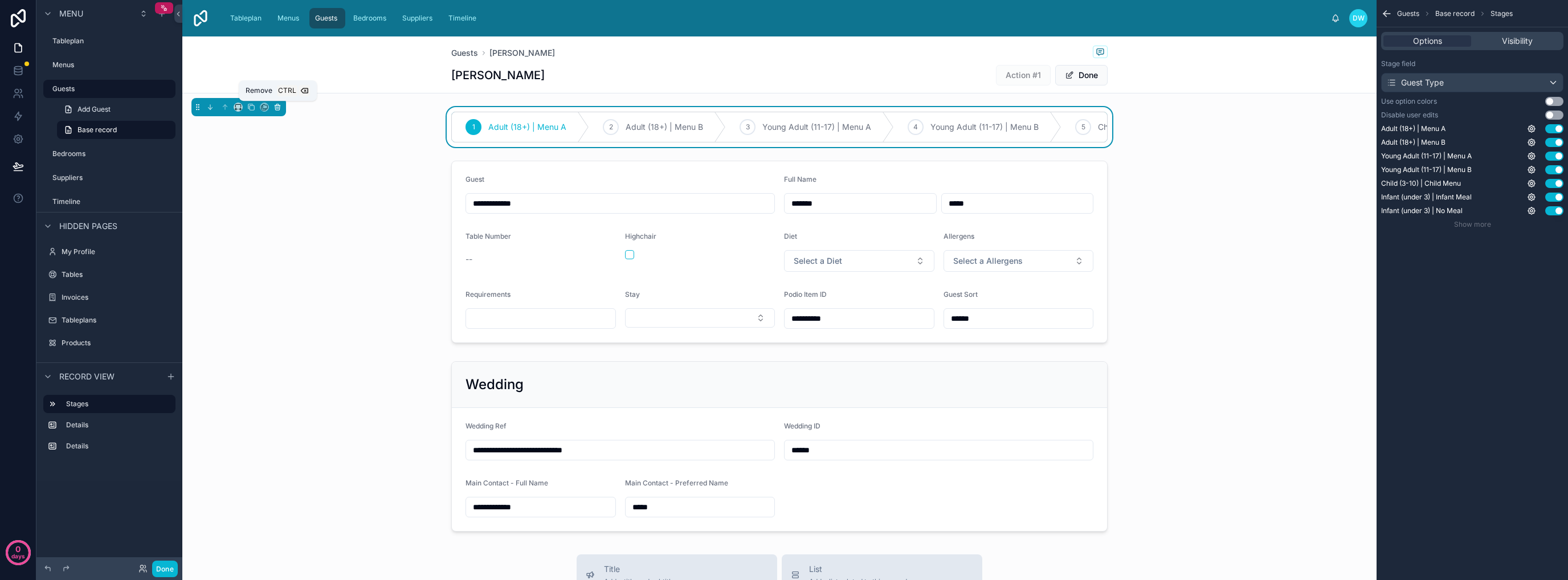
click at [276, 110] on icon at bounding box center [277, 107] width 5 height 5
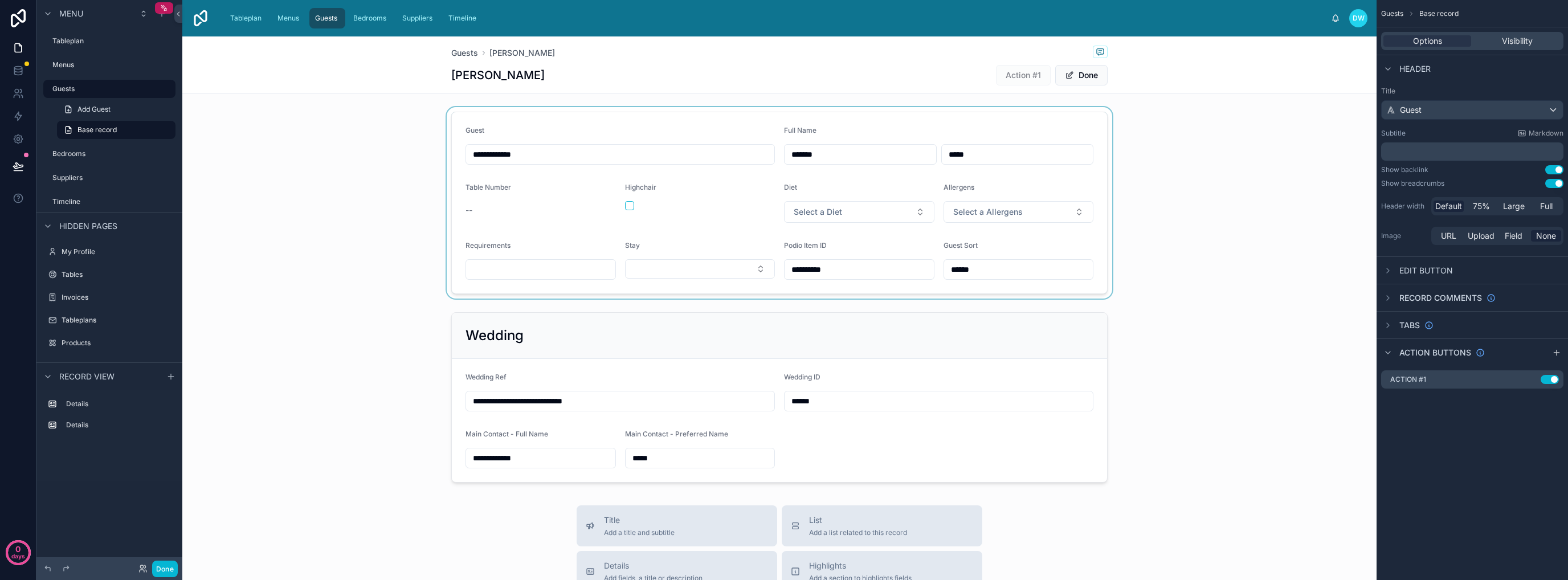
click at [666, 151] on div at bounding box center [779, 203] width 1194 height 192
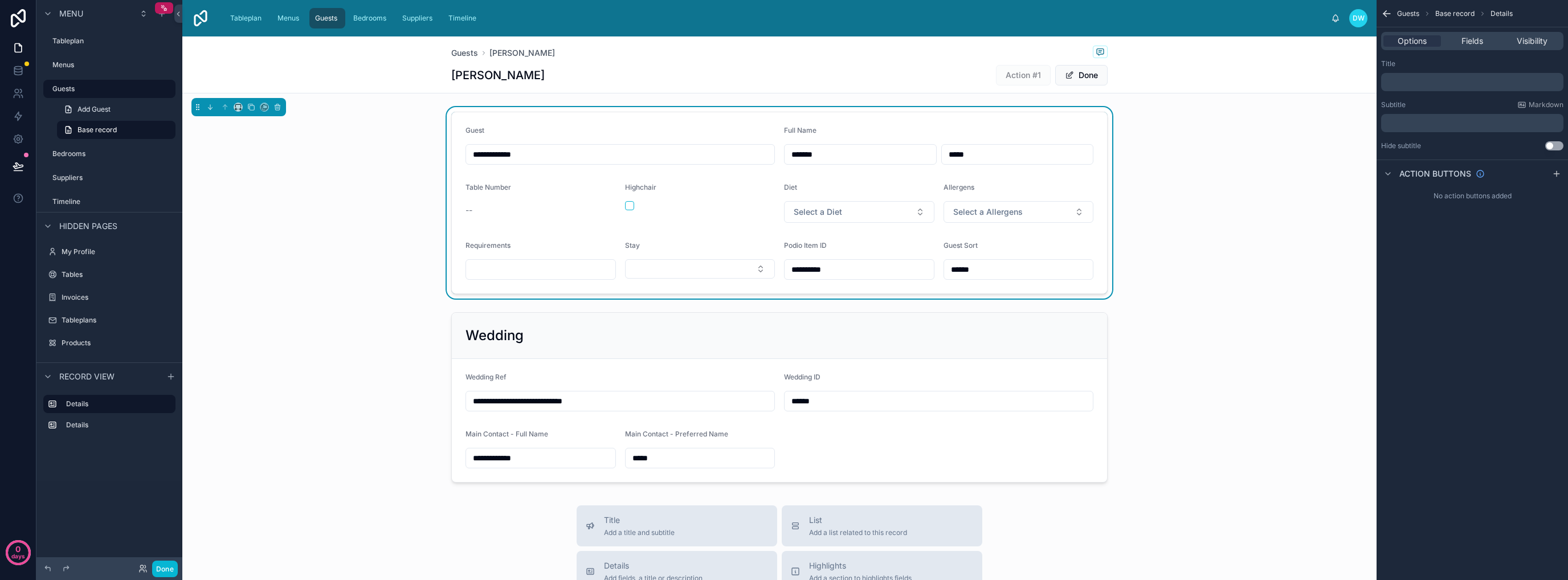
click at [588, 160] on input "**********" at bounding box center [620, 155] width 308 height 16
click at [878, 150] on input "*******" at bounding box center [860, 155] width 151 height 16
click at [984, 150] on input "*****" at bounding box center [1018, 155] width 151 height 16
click at [792, 131] on span "Full Name" at bounding box center [800, 130] width 32 height 8
click at [709, 147] on input "**********" at bounding box center [620, 155] width 308 height 16
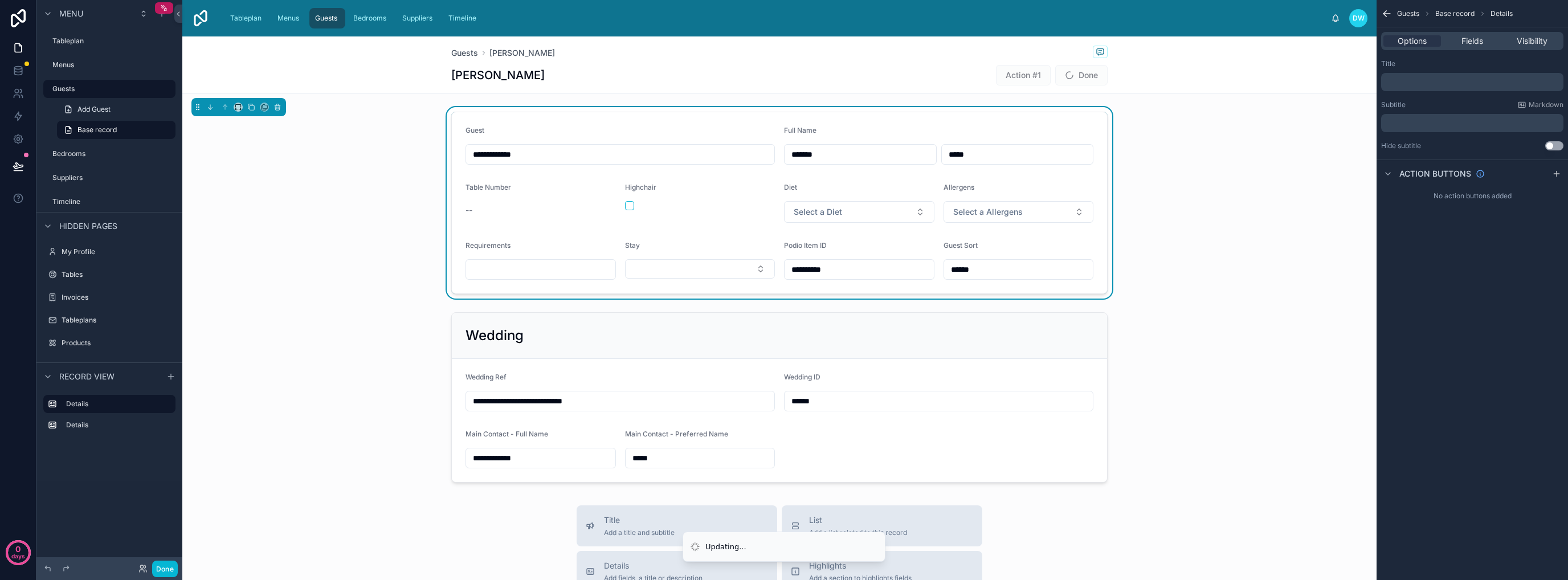
click at [734, 138] on div "Guest" at bounding box center [620, 132] width 309 height 14
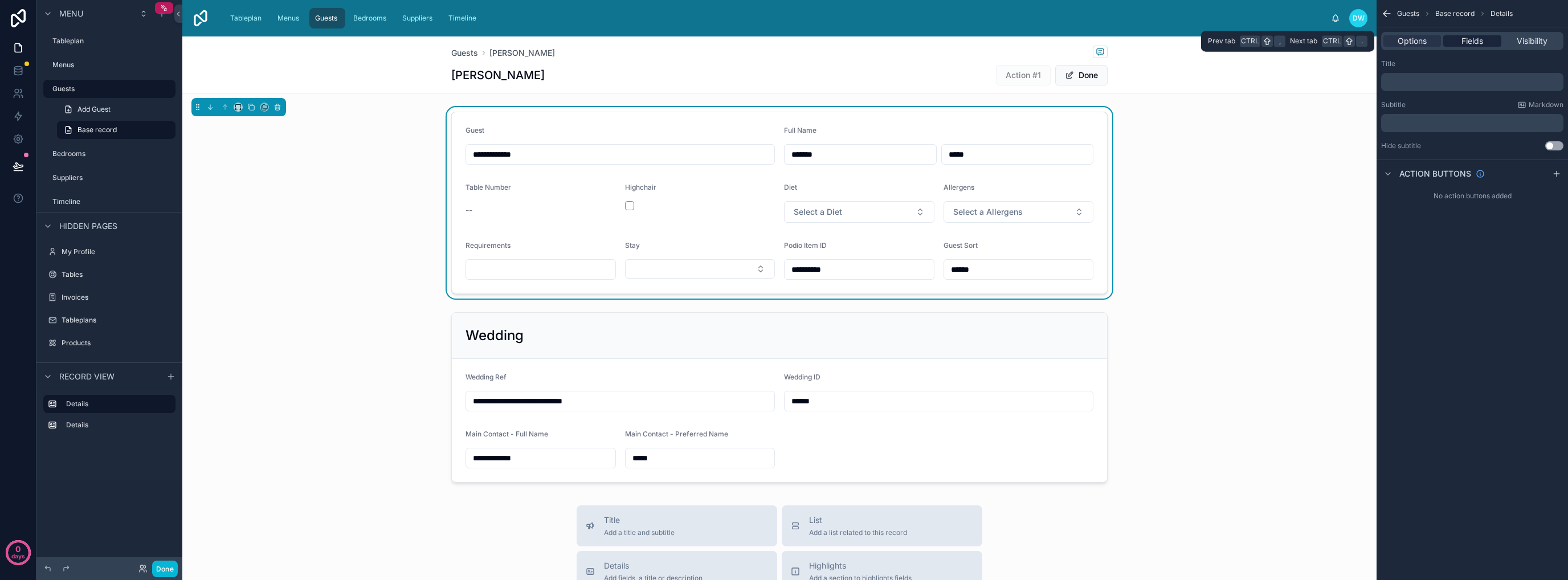
click at [1471, 42] on span "Fields" at bounding box center [1473, 41] width 22 height 12
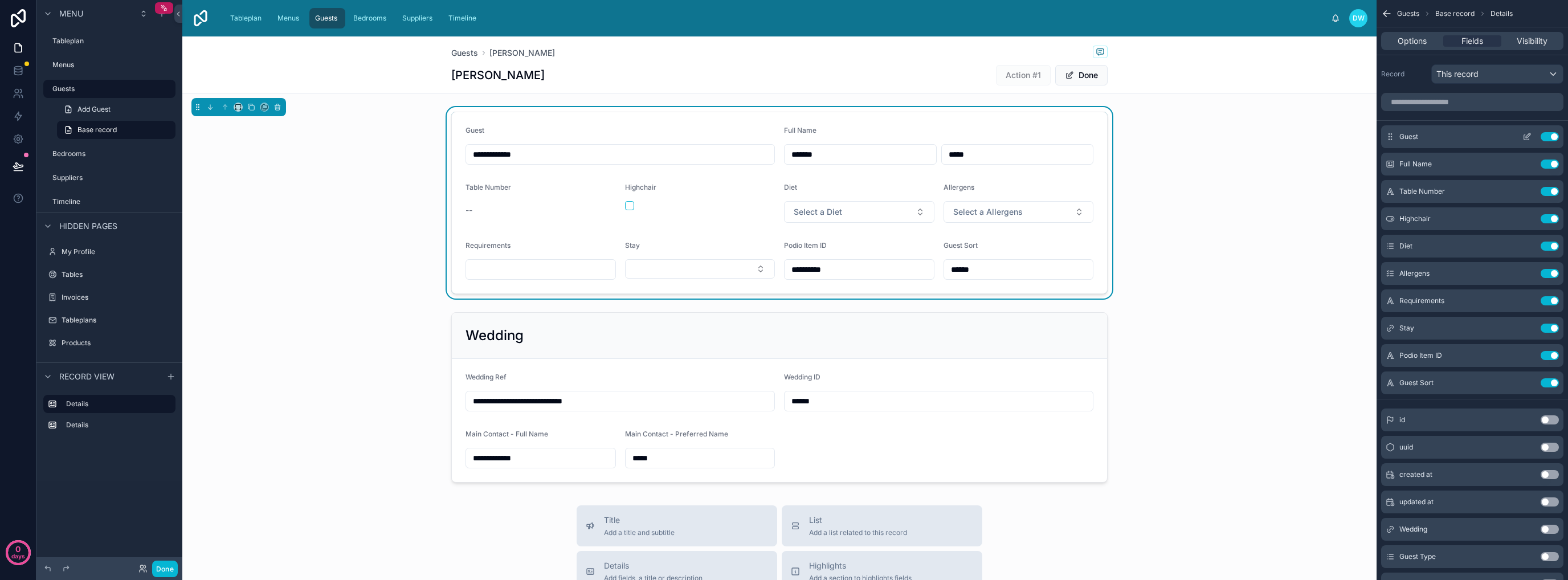
click at [1548, 137] on button "Use setting" at bounding box center [1549, 137] width 18 height 9
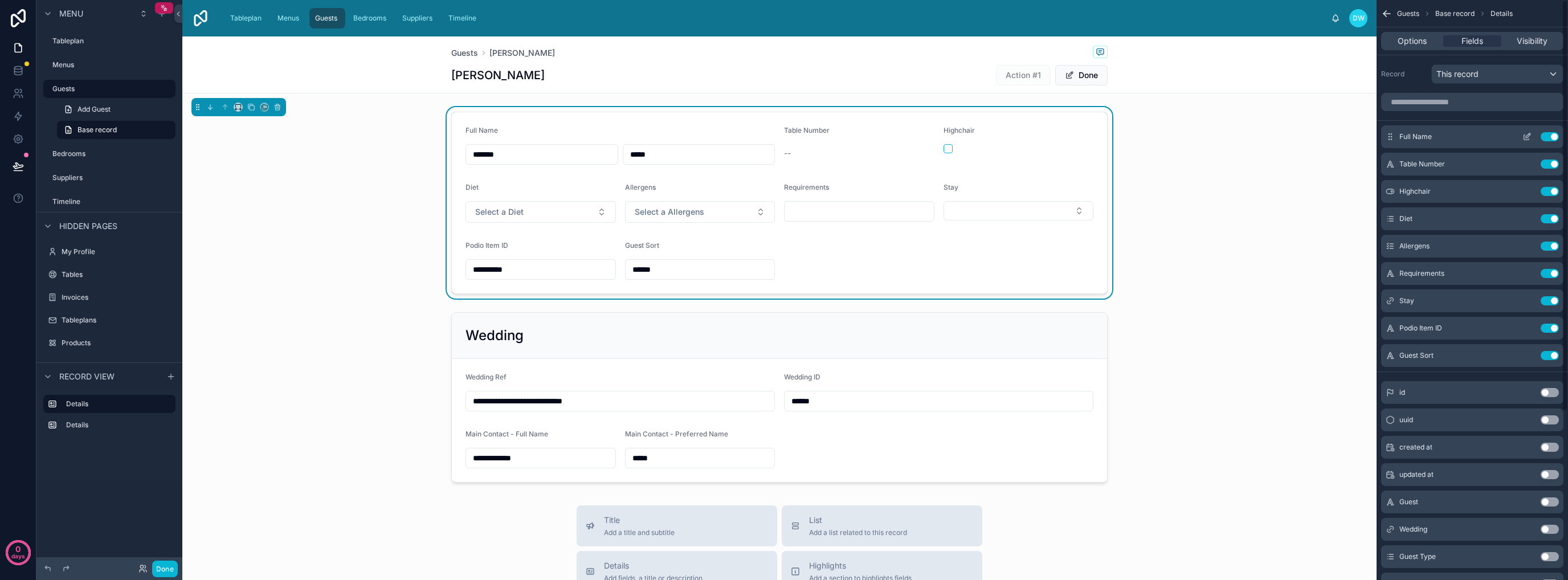
click at [1528, 136] on icon "scrollable content" at bounding box center [1527, 135] width 5 height 5
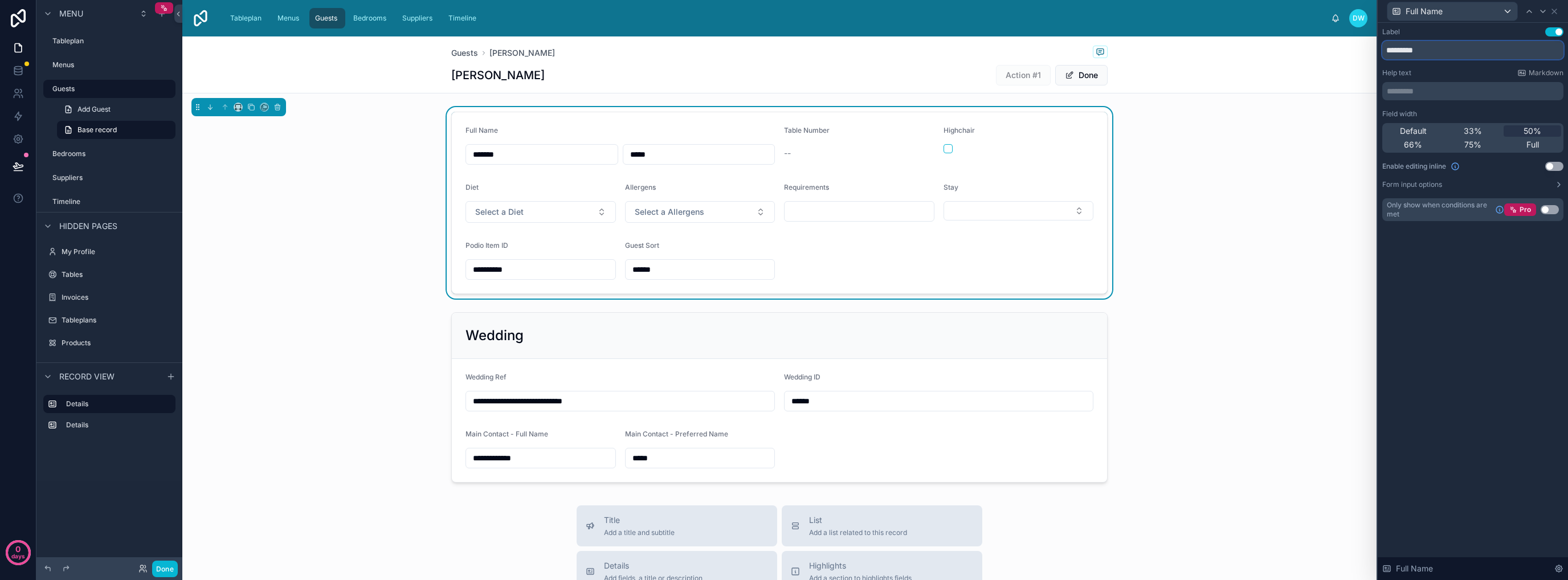
click at [1392, 54] on input "*********" at bounding box center [1473, 50] width 181 height 18
type input "****"
click at [1510, 336] on div "Label Use setting **** Help text Markdown ********* ﻿ Field width Default 33% 5…" at bounding box center [1473, 301] width 190 height 557
click at [1532, 145] on span "Full" at bounding box center [1533, 144] width 13 height 12
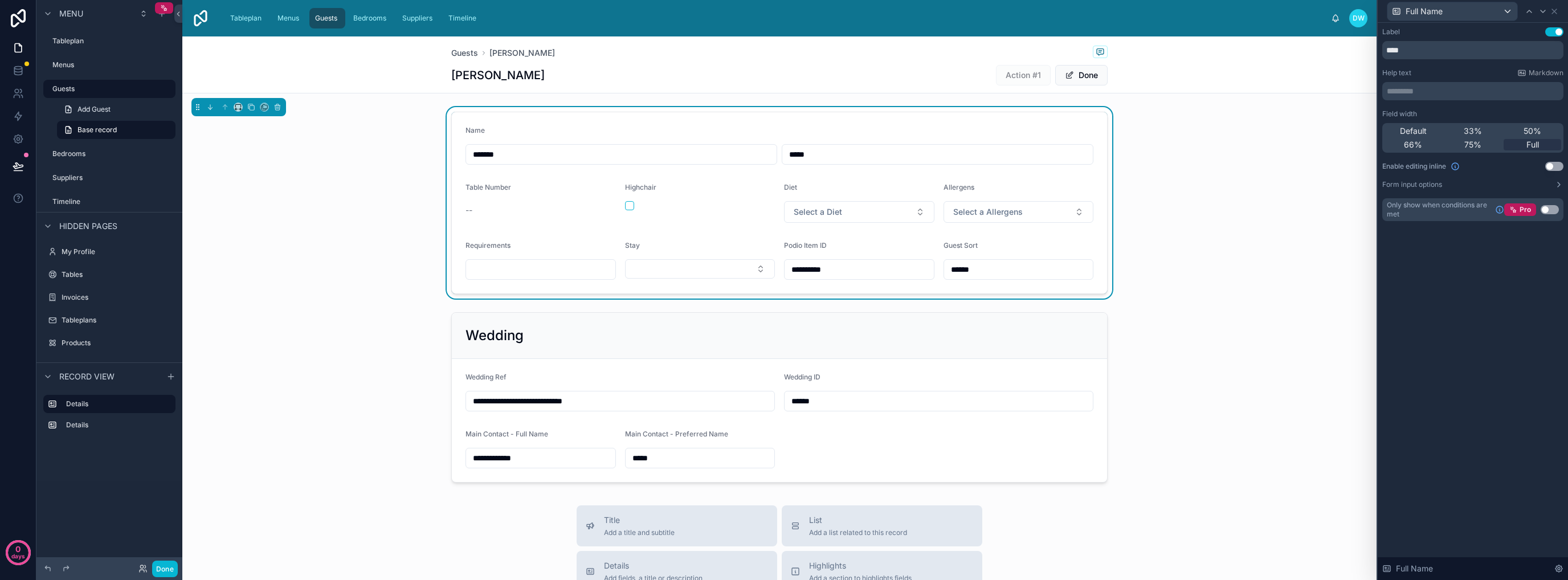
click at [374, 261] on div "**********" at bounding box center [779, 203] width 1194 height 192
click at [576, 222] on form "**********" at bounding box center [779, 203] width 655 height 181
click at [1509, 14] on div "Full Name" at bounding box center [1452, 12] width 130 height 18
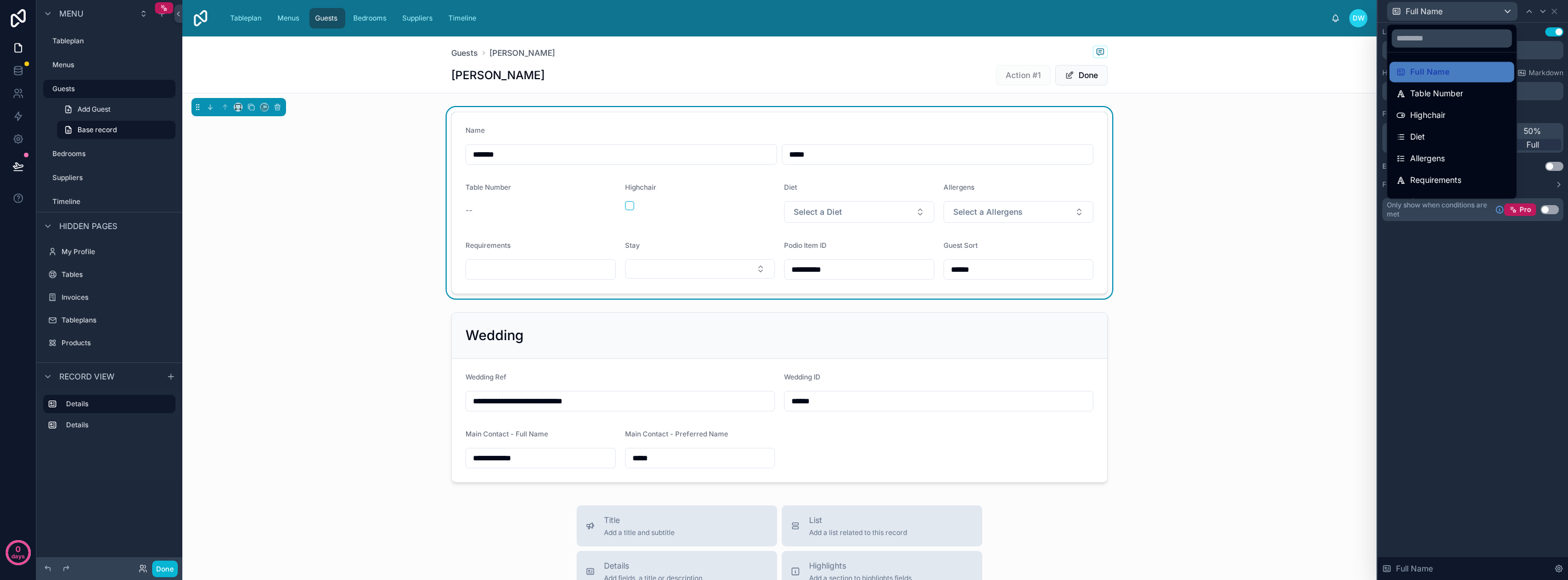
click at [1555, 10] on div at bounding box center [1473, 290] width 190 height 580
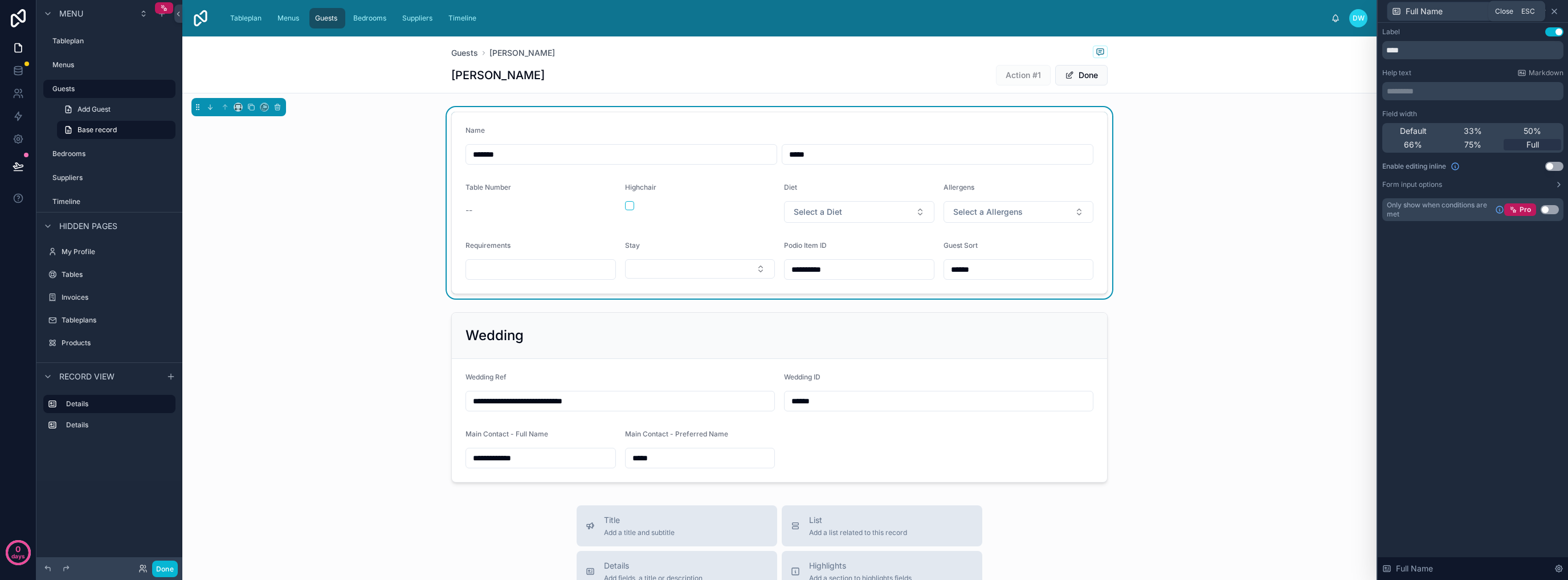
click at [1554, 11] on icon at bounding box center [1554, 11] width 5 height 5
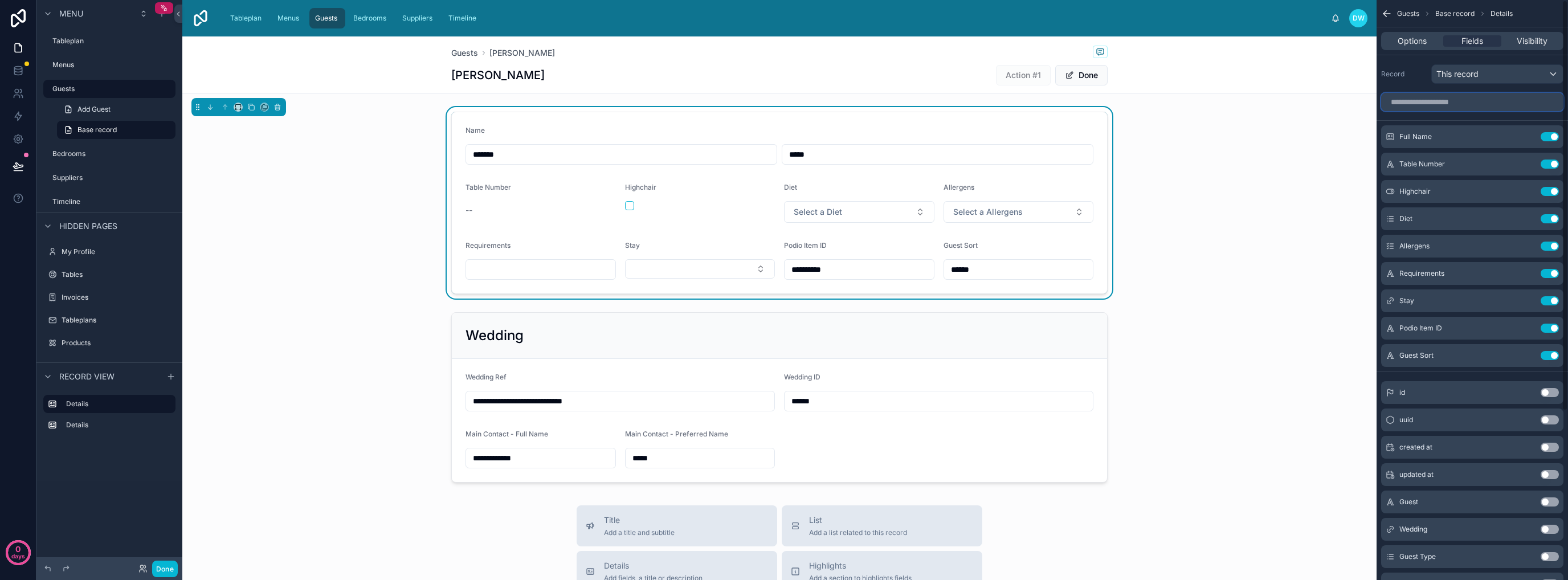
drag, startPoint x: 1456, startPoint y: 96, endPoint x: 1451, endPoint y: 98, distance: 5.4
click at [1455, 96] on input "scrollable content" at bounding box center [1472, 102] width 182 height 18
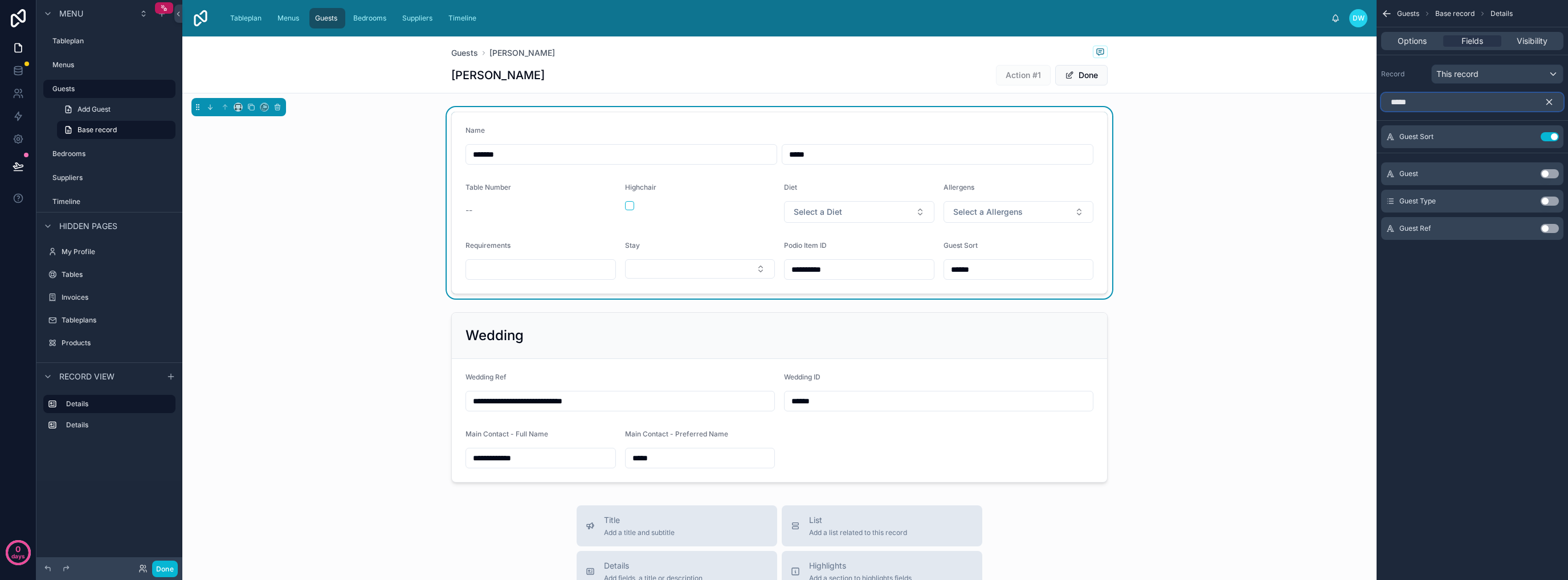
type input "*****"
click at [1543, 201] on button "Use setting" at bounding box center [1549, 201] width 18 height 9
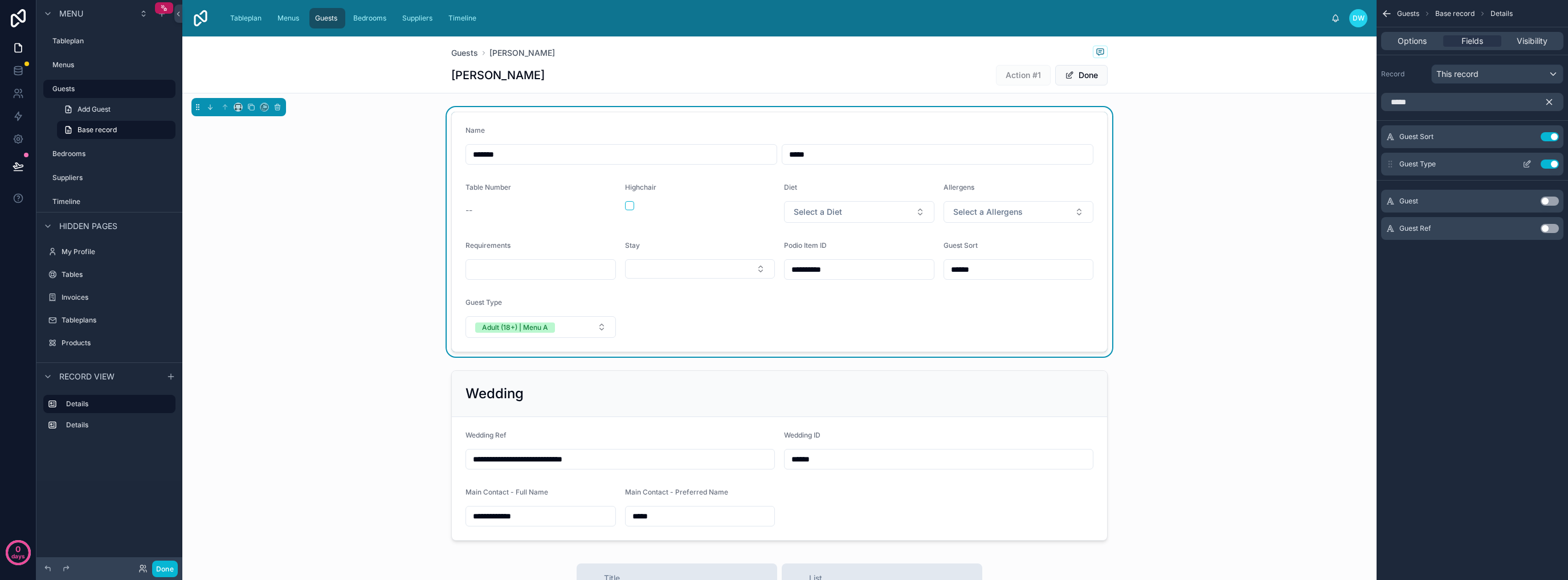
click at [1385, 166] on div "Guest Type Use setting" at bounding box center [1472, 164] width 182 height 23
drag, startPoint x: 1389, startPoint y: 167, endPoint x: 1395, endPoint y: 126, distance: 41.4
click at [1395, 126] on div "Guest Sort Use setting Guest Type Use setting" at bounding box center [1472, 150] width 192 height 50
click at [1475, 71] on span "This record" at bounding box center [1457, 74] width 42 height 12
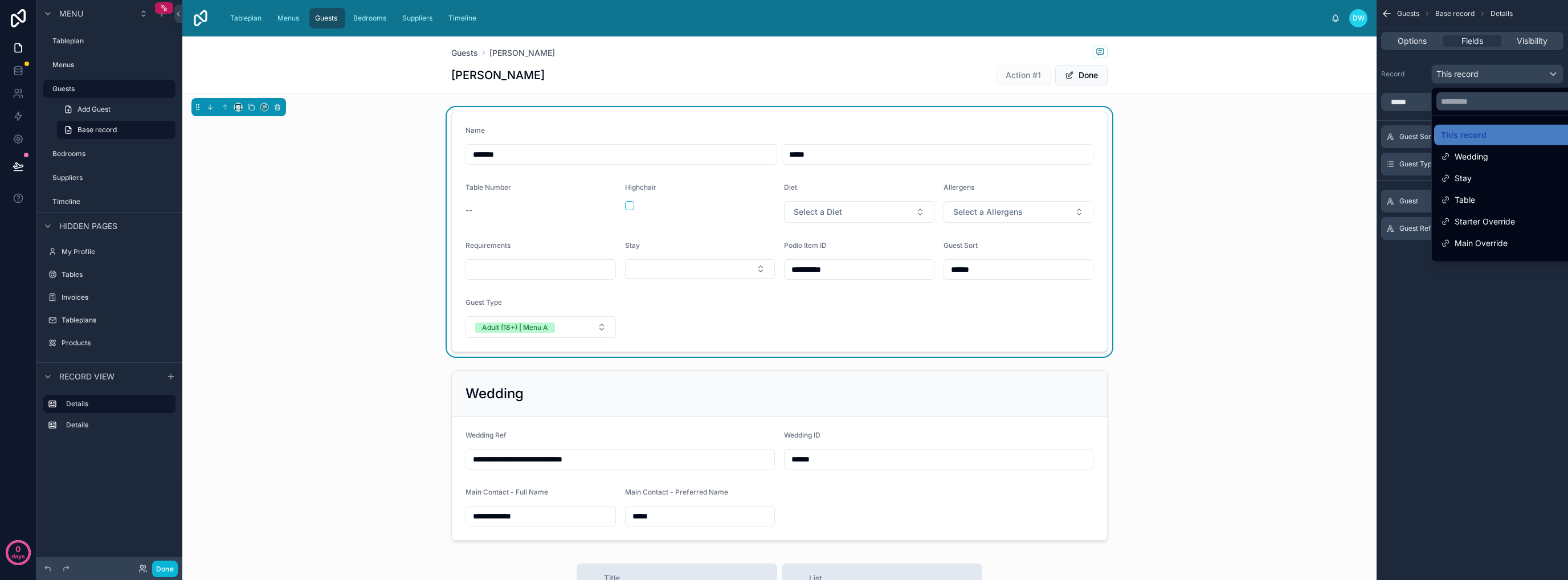
click at [1475, 71] on div "scrollable content" at bounding box center [784, 290] width 1568 height 580
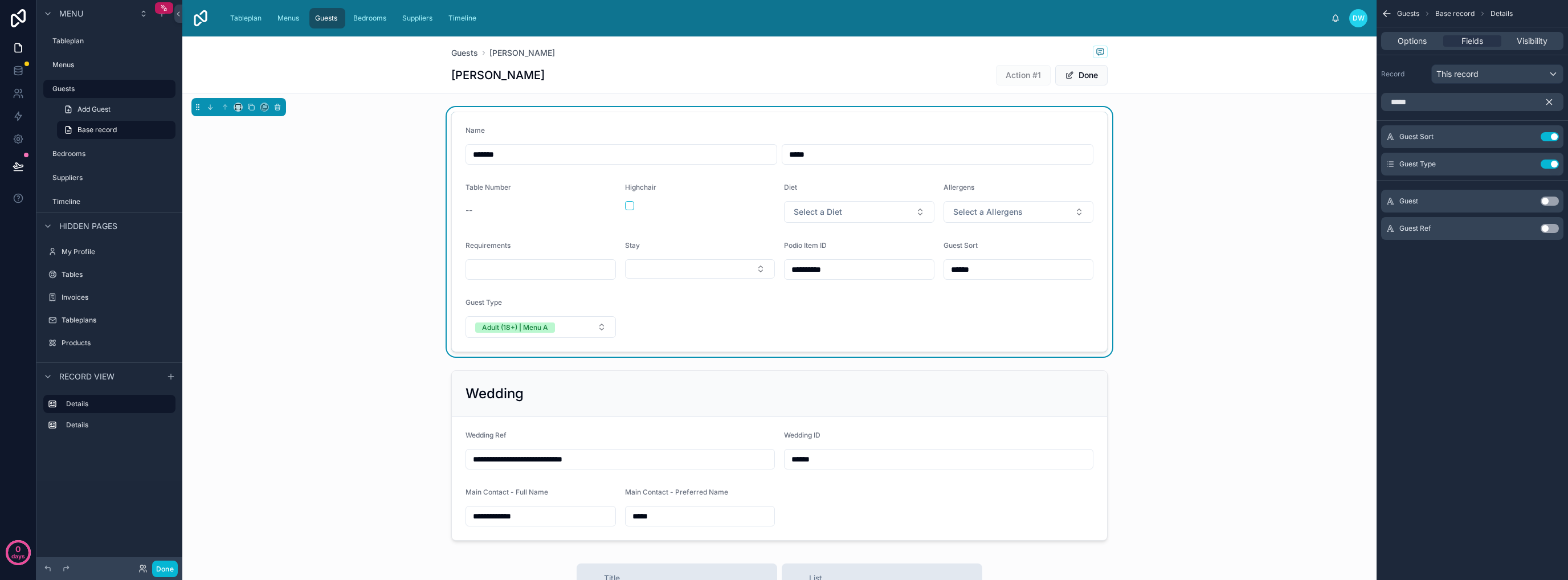
click at [1545, 101] on icon "scrollable content" at bounding box center [1548, 102] width 10 height 10
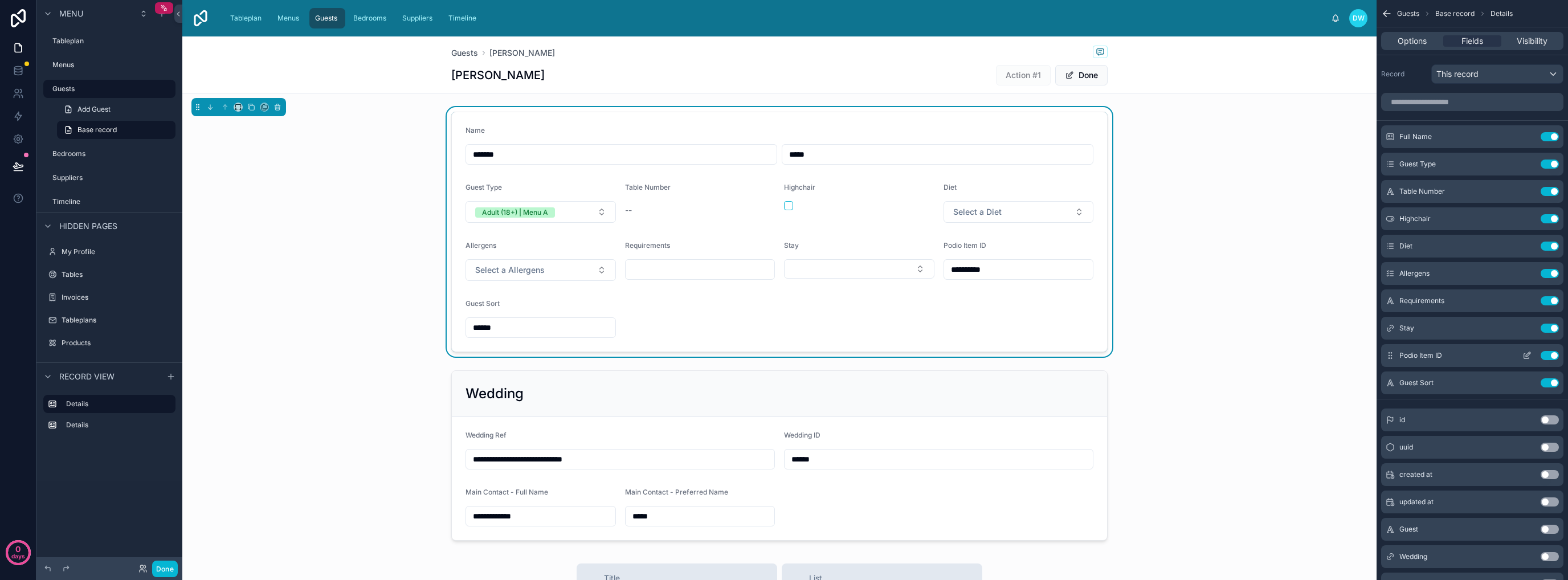
click at [1548, 356] on button "Use setting" at bounding box center [1549, 356] width 18 height 9
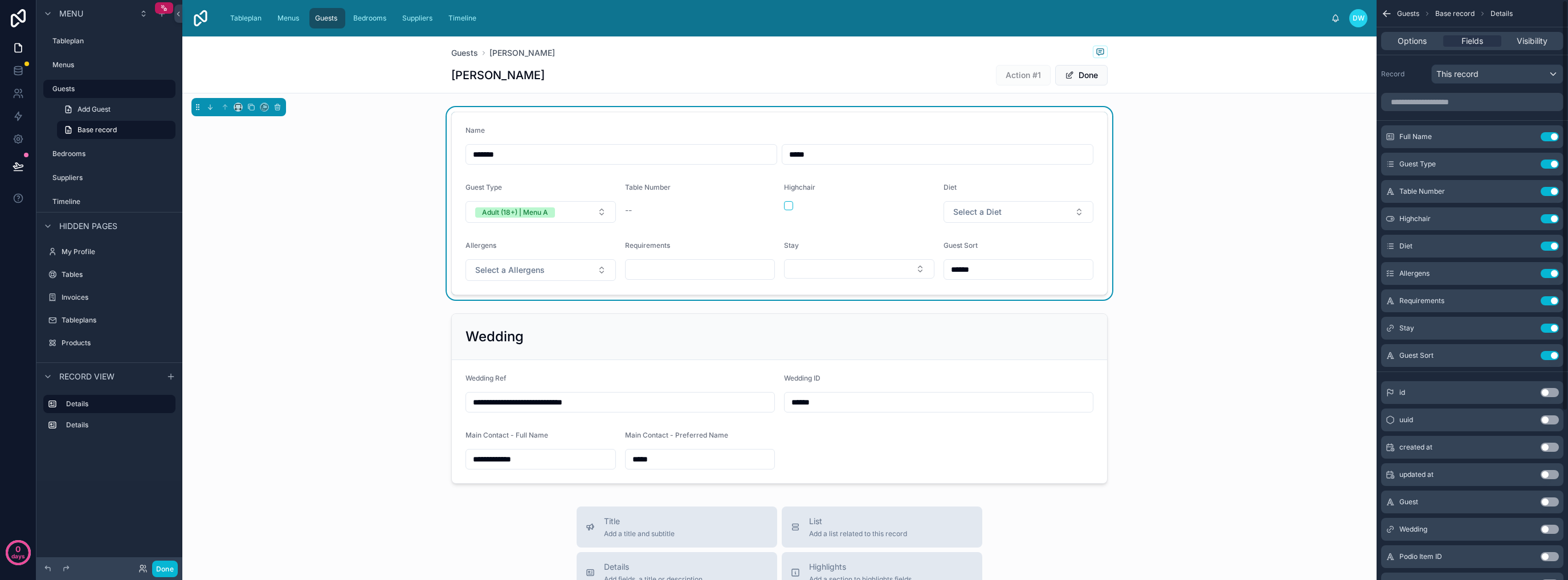
click at [1548, 356] on button "Use setting" at bounding box center [1549, 356] width 18 height 9
click at [654, 353] on div at bounding box center [779, 398] width 1194 height 179
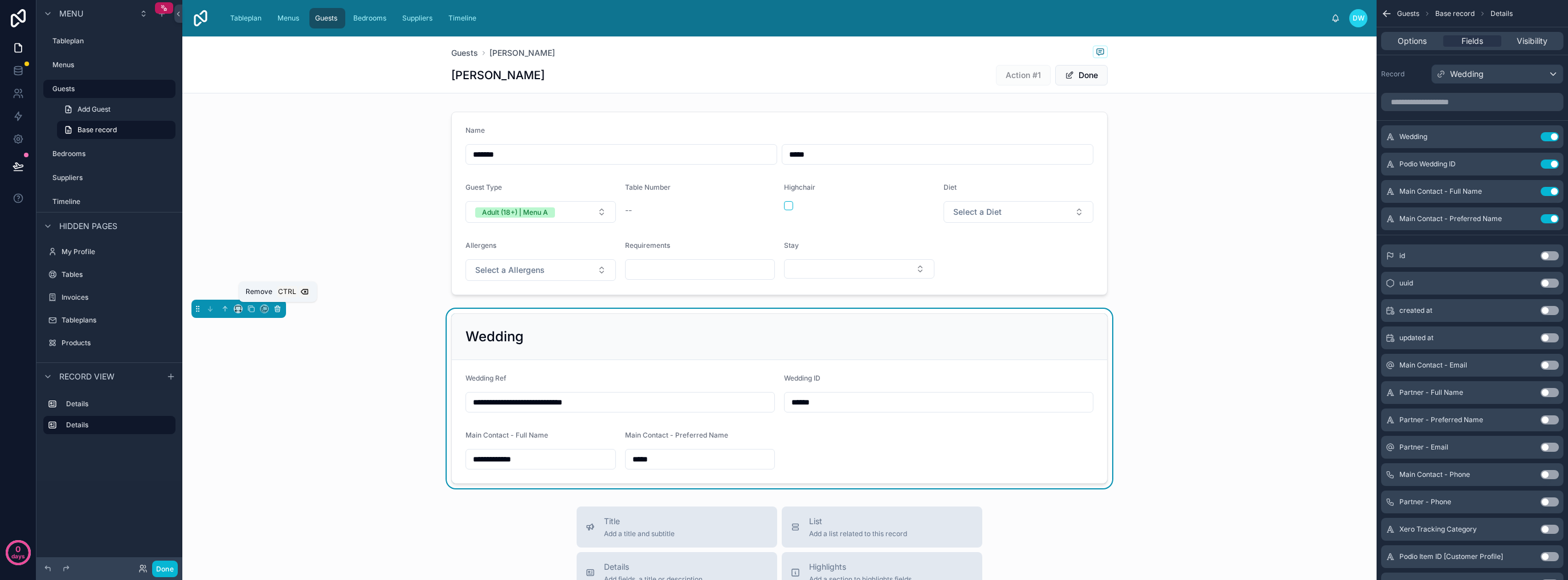
click at [278, 308] on icon at bounding box center [277, 308] width 8 height 8
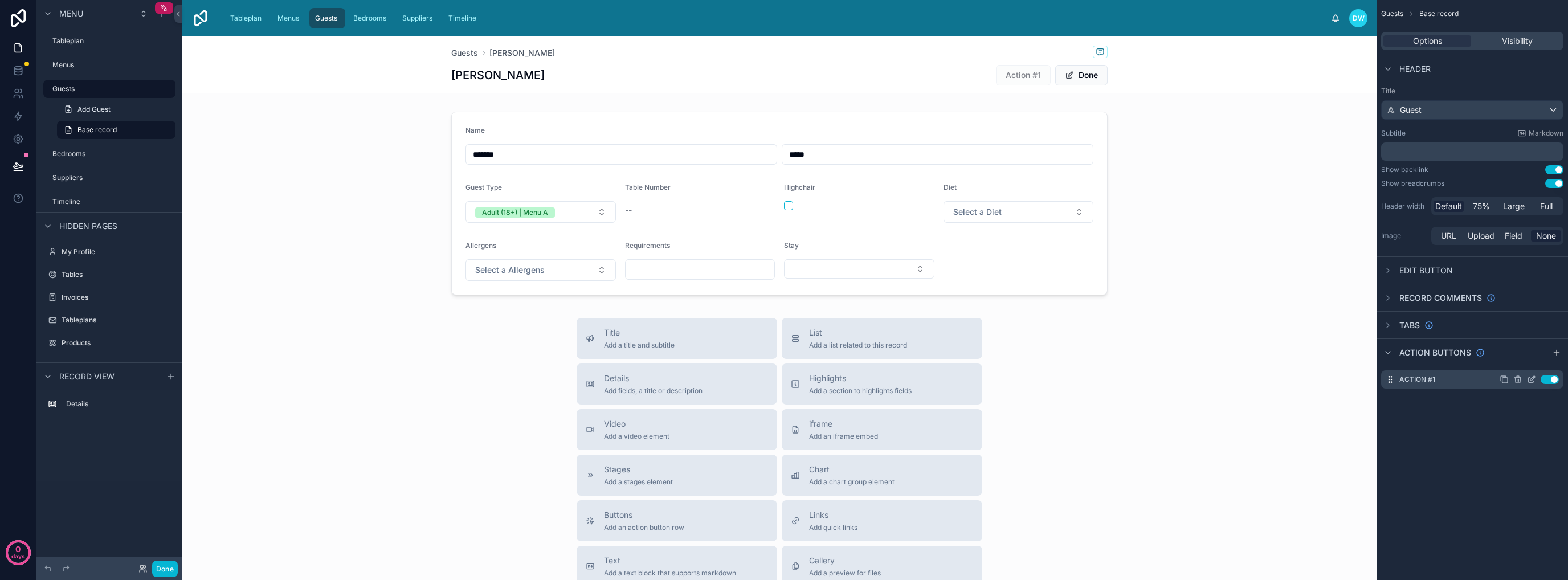
click at [1529, 381] on icon "scrollable content" at bounding box center [1531, 379] width 9 height 9
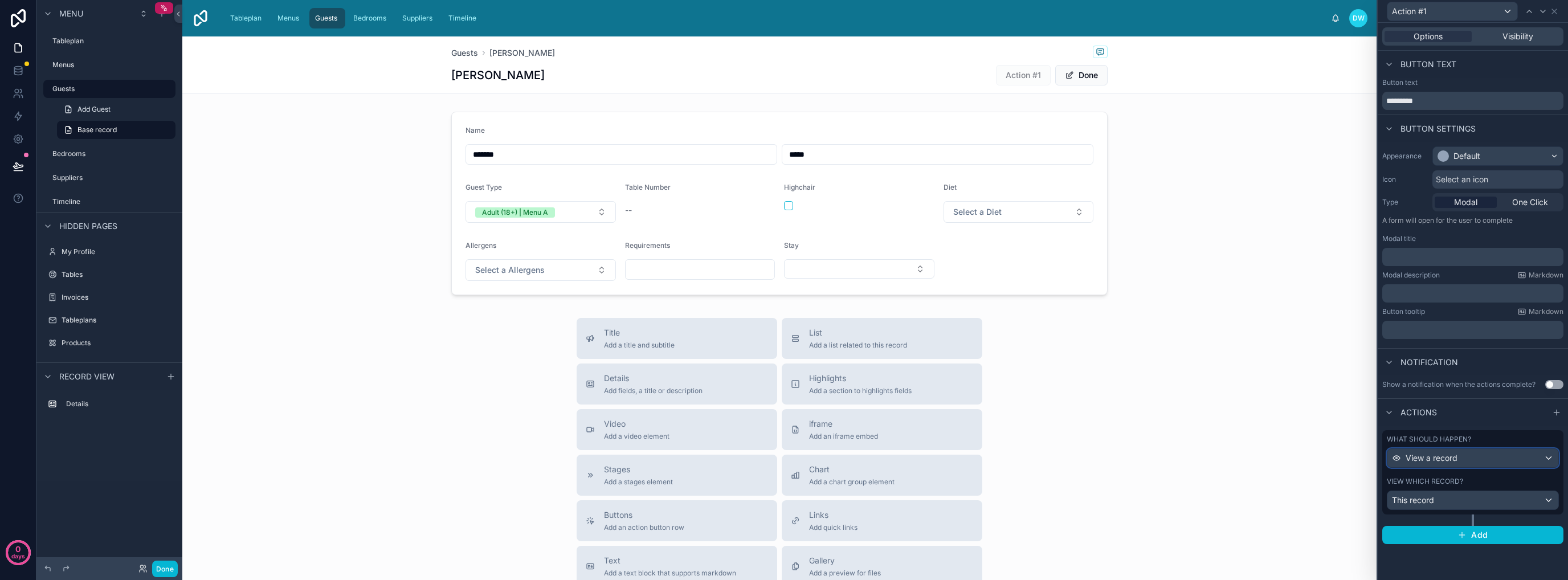
click at [1492, 463] on div "View a record" at bounding box center [1473, 458] width 171 height 18
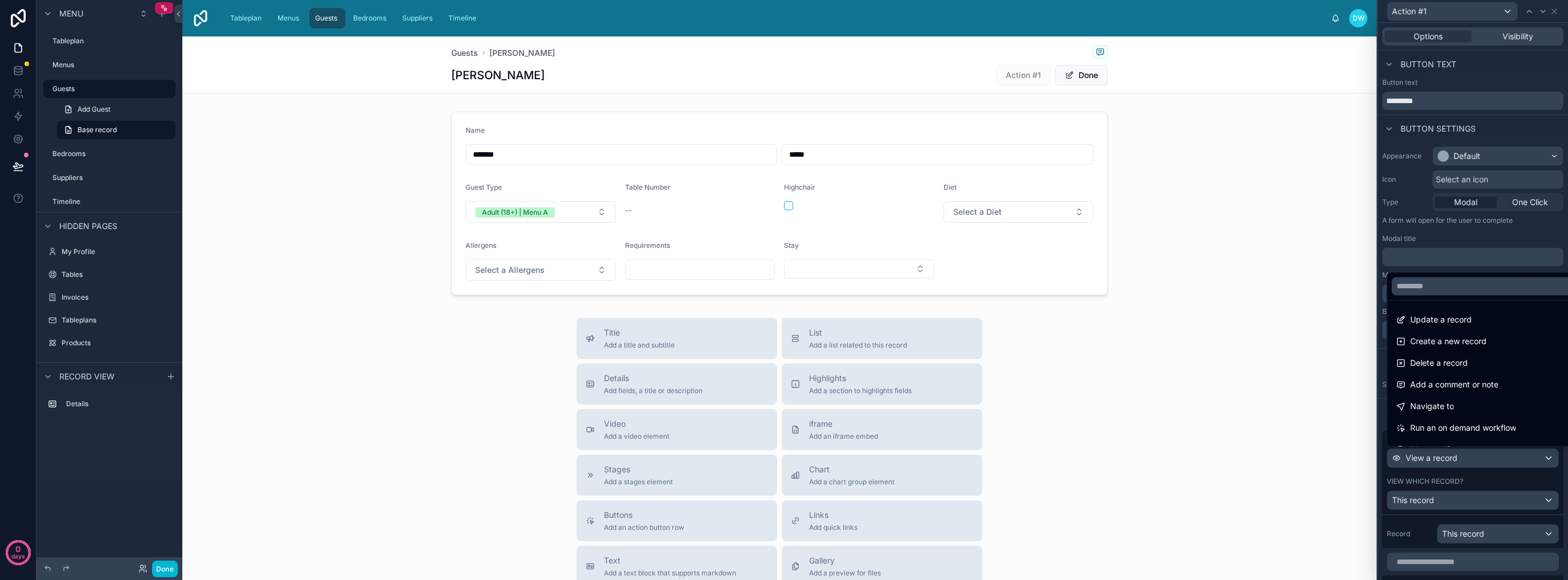
click at [1255, 408] on div "Title Add a title and subtitle List Add a list related to this record Details A…" at bounding box center [779, 521] width 1194 height 405
click at [1467, 368] on span "Delete a record" at bounding box center [1439, 362] width 58 height 14
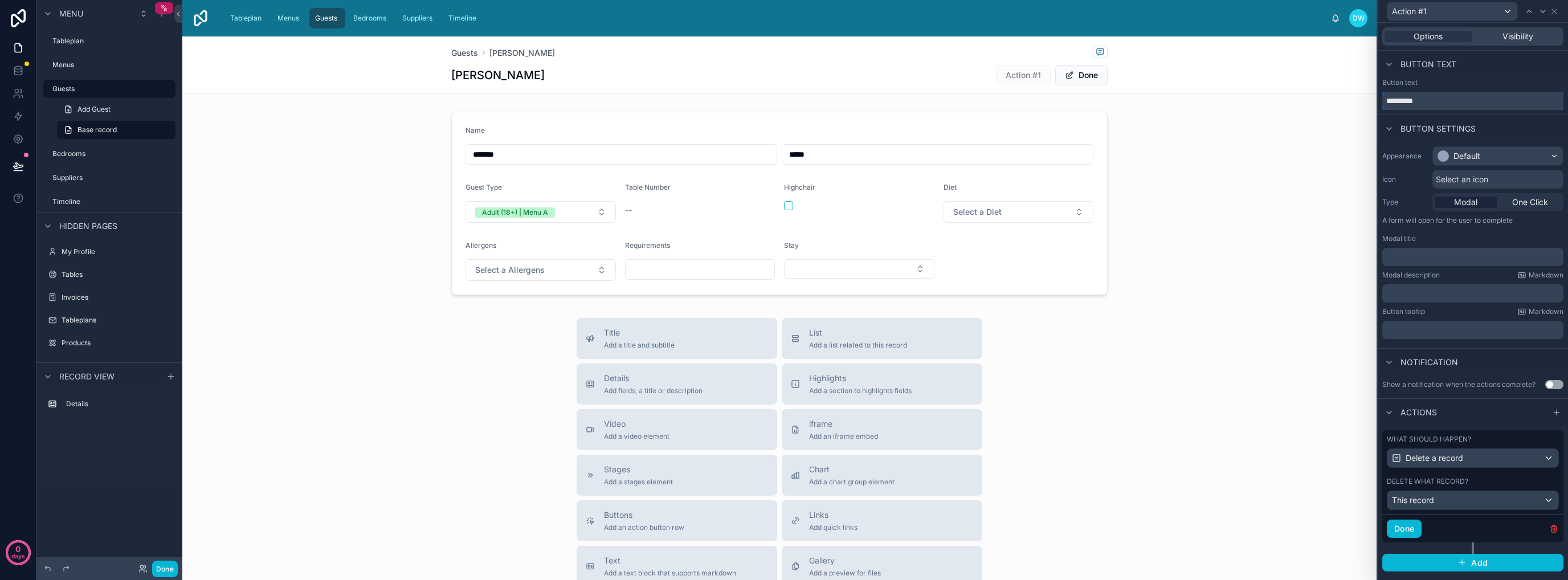
click at [1451, 102] on input "*********" at bounding box center [1473, 101] width 181 height 18
type input "******"
click at [1524, 161] on div "Default" at bounding box center [1498, 156] width 130 height 18
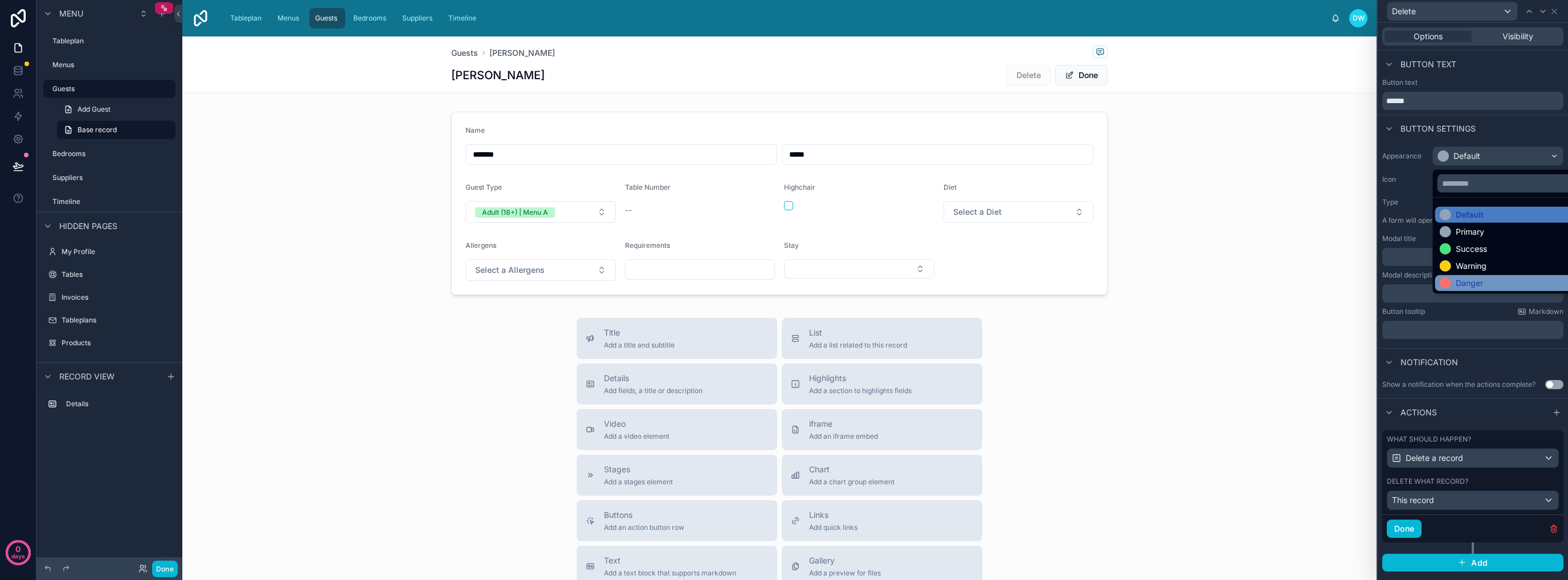
click at [1506, 285] on div "Danger" at bounding box center [1511, 283] width 143 height 12
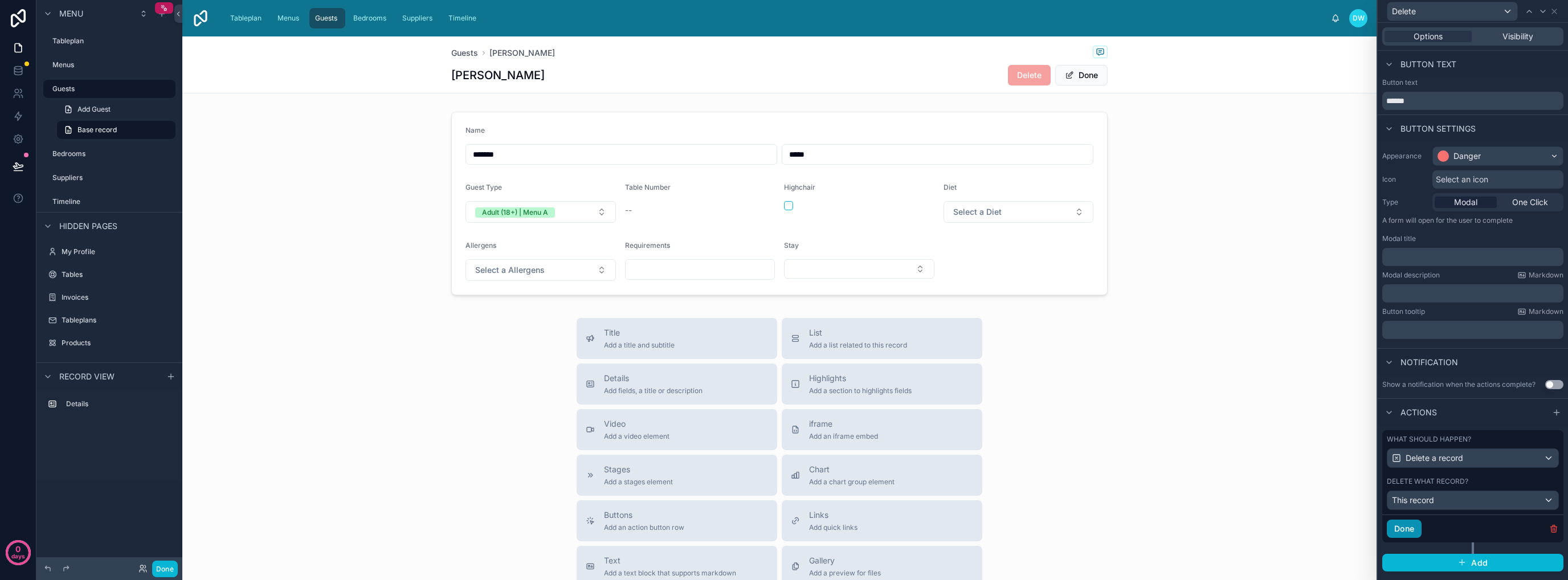
click at [1409, 531] on button "Done" at bounding box center [1404, 529] width 35 height 18
click at [1298, 209] on div at bounding box center [779, 204] width 1194 height 193
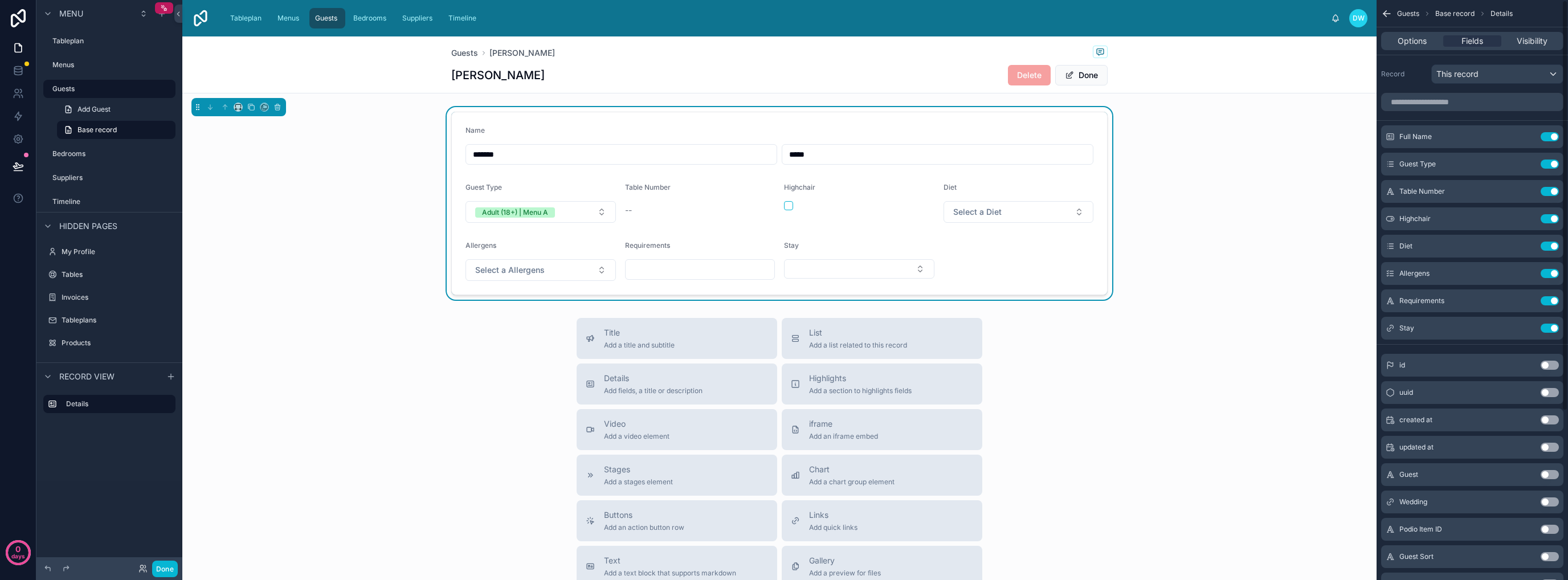
click at [1273, 158] on div "Name ******* ***** Guest Type Adult (18+) | Menu A Table Number -- Highchair Di…" at bounding box center [779, 204] width 1194 height 193
click at [1074, 78] on button "Done" at bounding box center [1082, 75] width 52 height 21
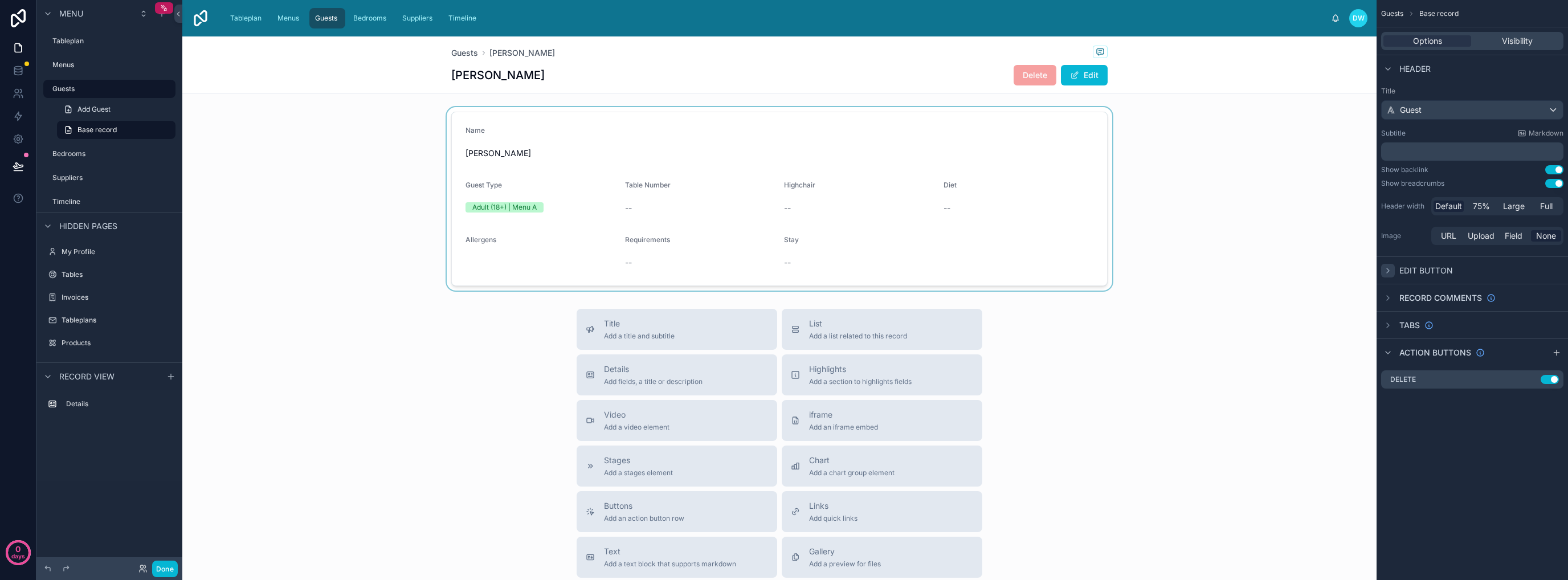
click at [1389, 272] on icon "scrollable content" at bounding box center [1388, 270] width 9 height 9
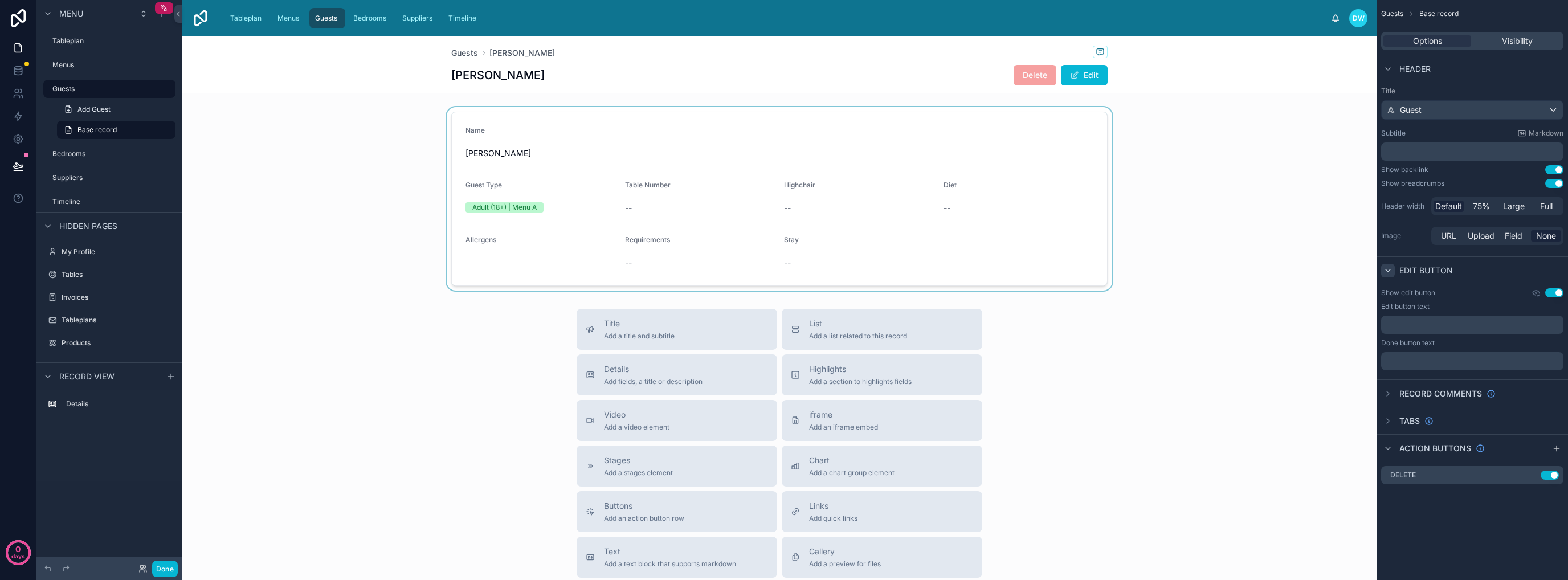
click at [1554, 293] on button "Use setting" at bounding box center [1554, 293] width 18 height 9
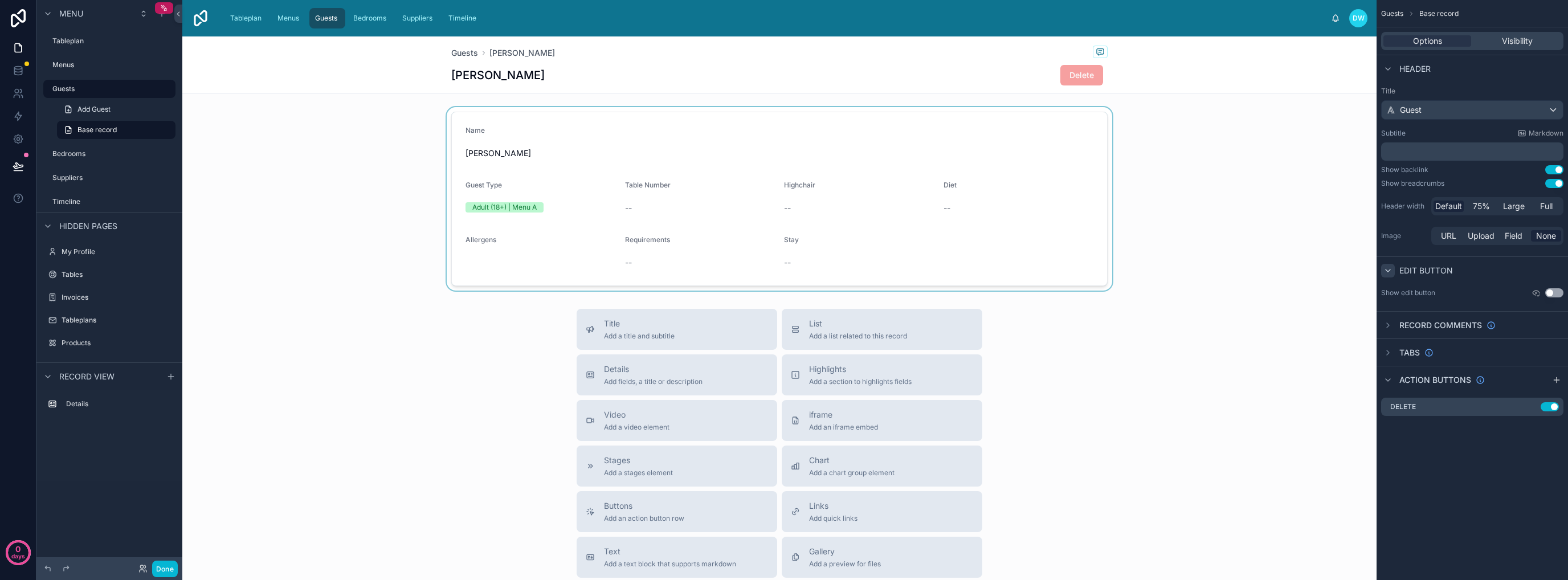
click at [500, 152] on div at bounding box center [779, 199] width 1194 height 184
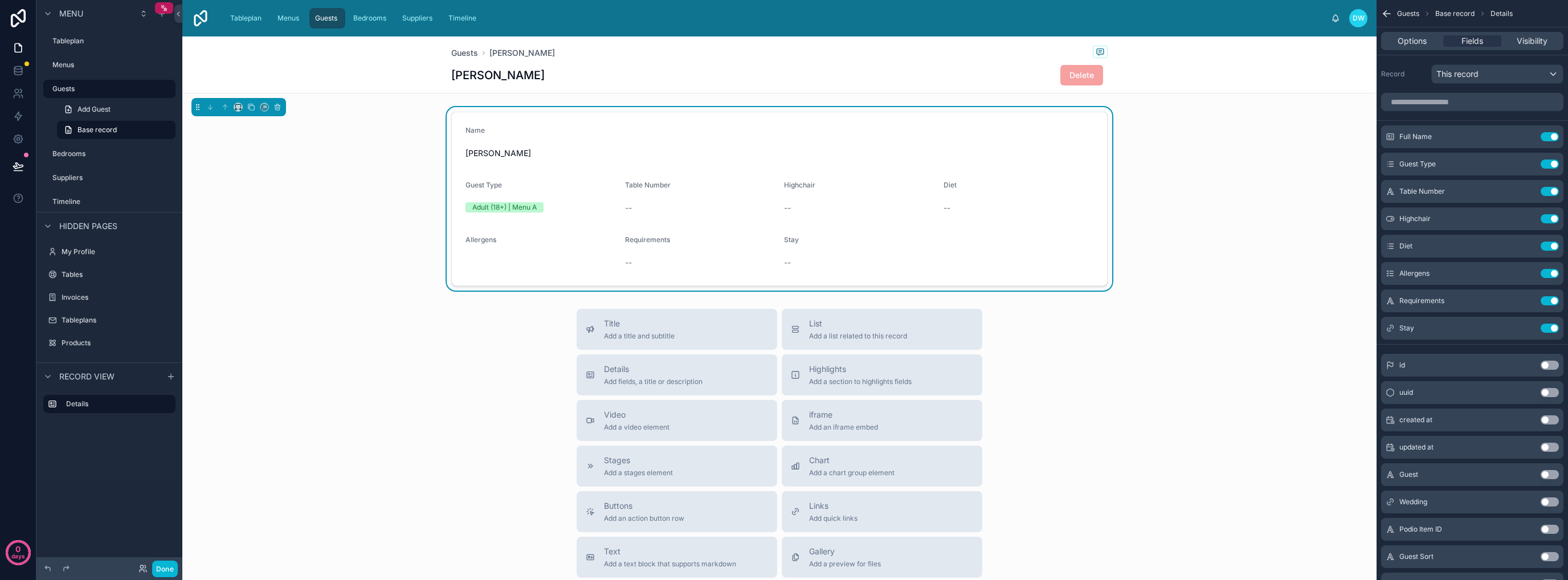
click at [520, 156] on span "[PERSON_NAME]" at bounding box center [779, 153] width 628 height 12
click at [1418, 40] on span "Options" at bounding box center [1412, 41] width 29 height 12
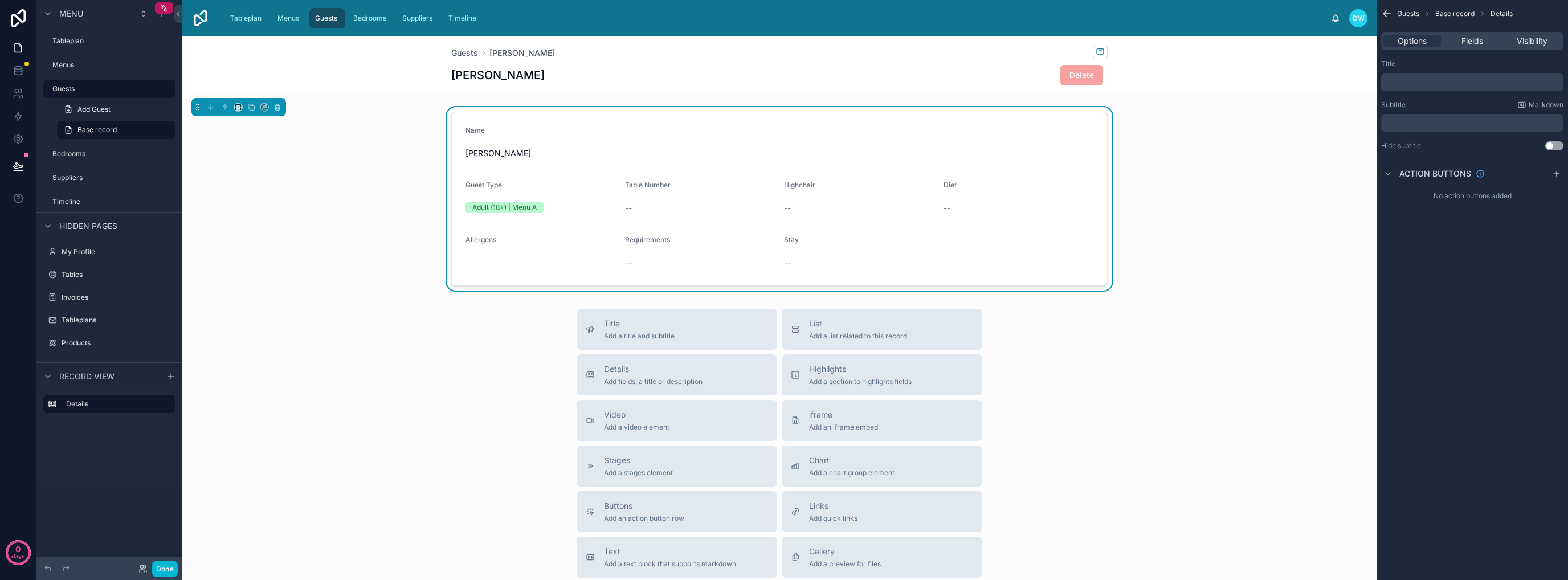
click at [1440, 82] on p "﻿" at bounding box center [1473, 82] width 176 height 9
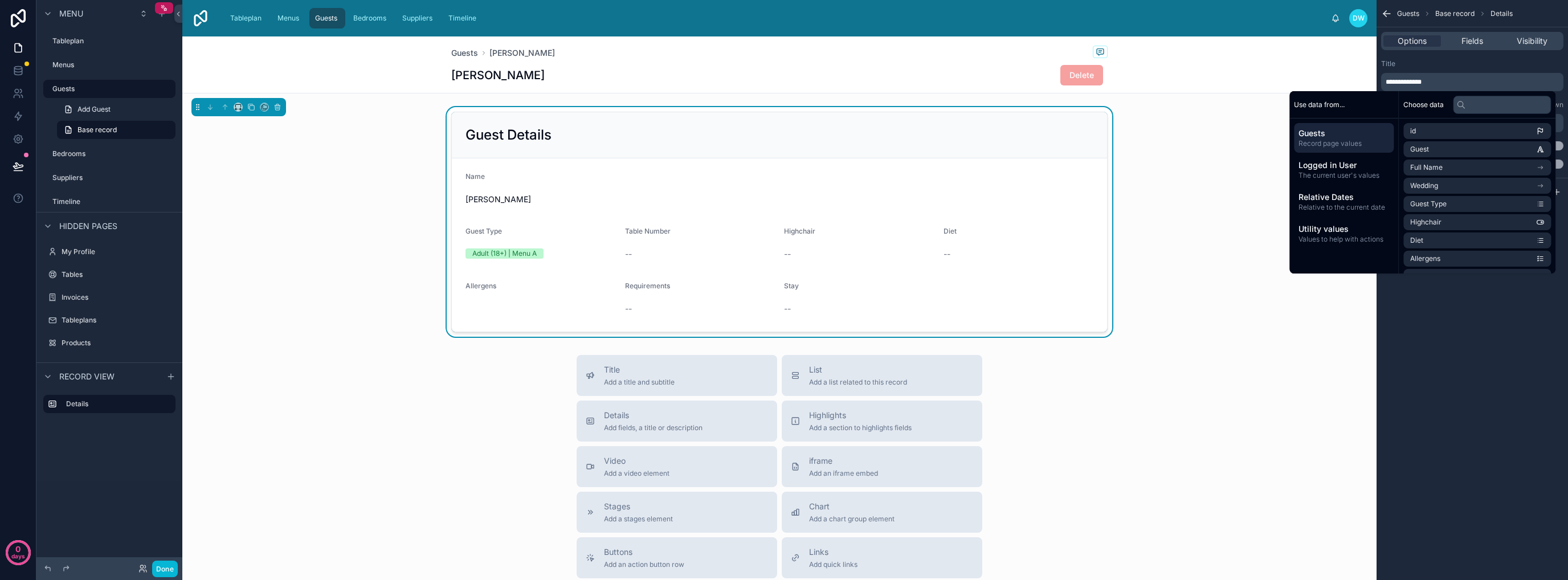
click at [1464, 334] on div "**********" at bounding box center [1472, 290] width 192 height 580
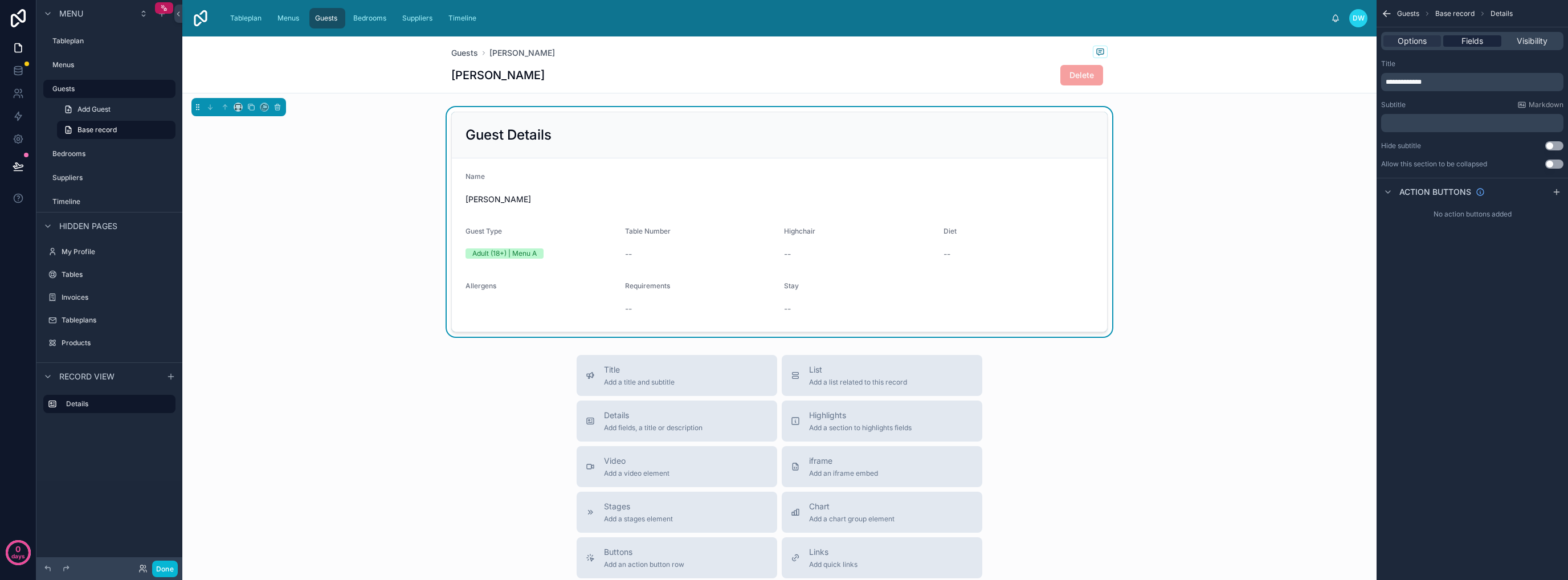
click at [1468, 40] on span "Fields" at bounding box center [1473, 41] width 22 height 12
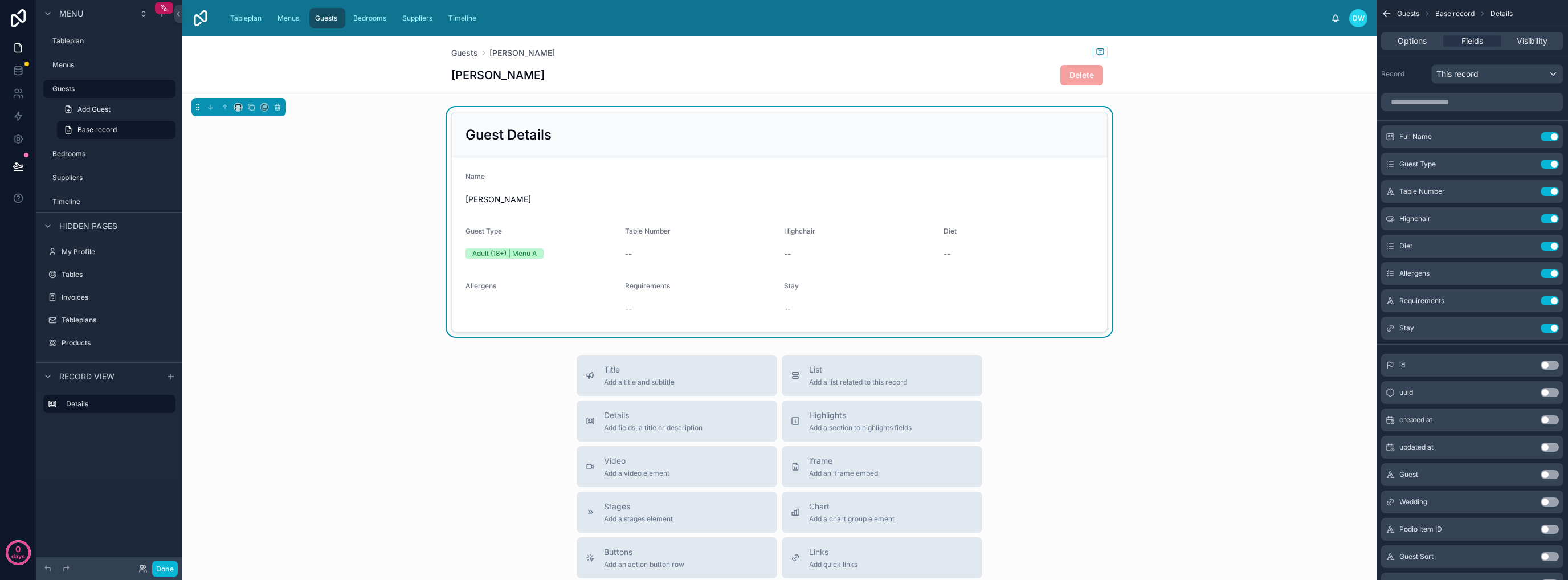
click at [781, 204] on span "[PERSON_NAME]" at bounding box center [779, 199] width 628 height 12
click at [1411, 37] on span "Options" at bounding box center [1412, 41] width 29 height 12
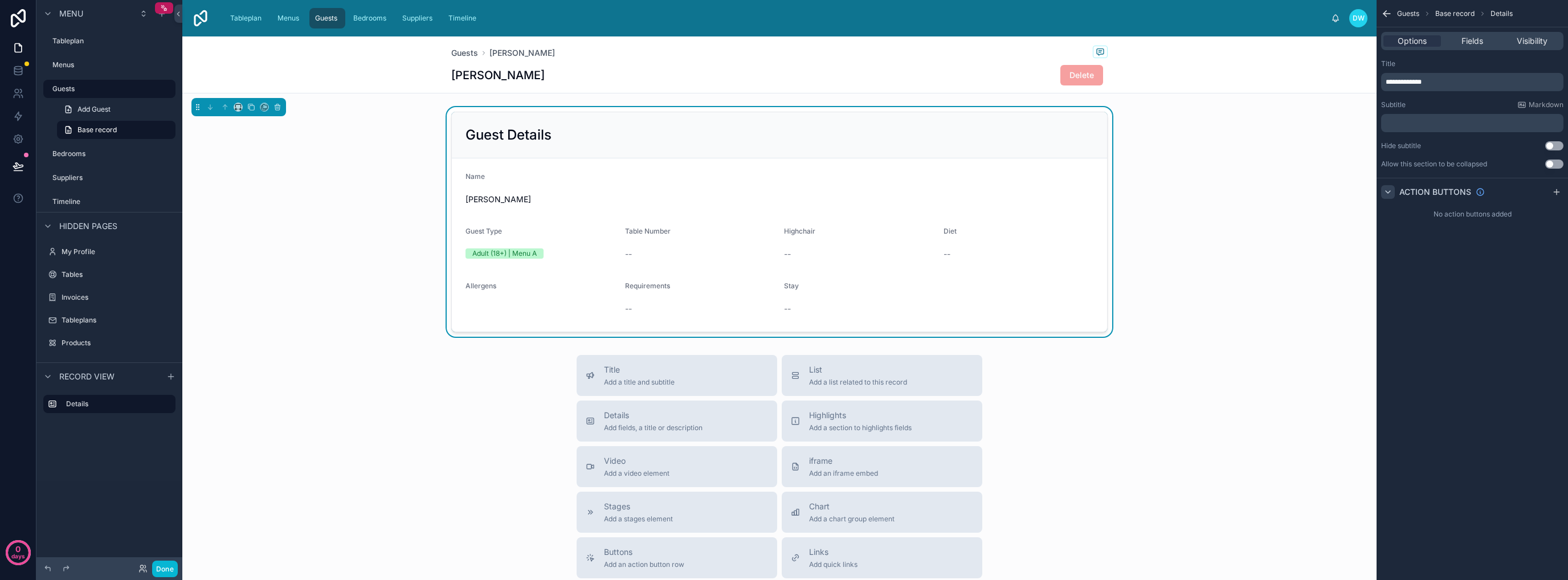
click at [1387, 193] on icon "scrollable content" at bounding box center [1388, 192] width 9 height 9
click at [1387, 193] on icon "scrollable content" at bounding box center [1388, 192] width 3 height 5
click at [1517, 40] on span "Visibility" at bounding box center [1532, 41] width 31 height 12
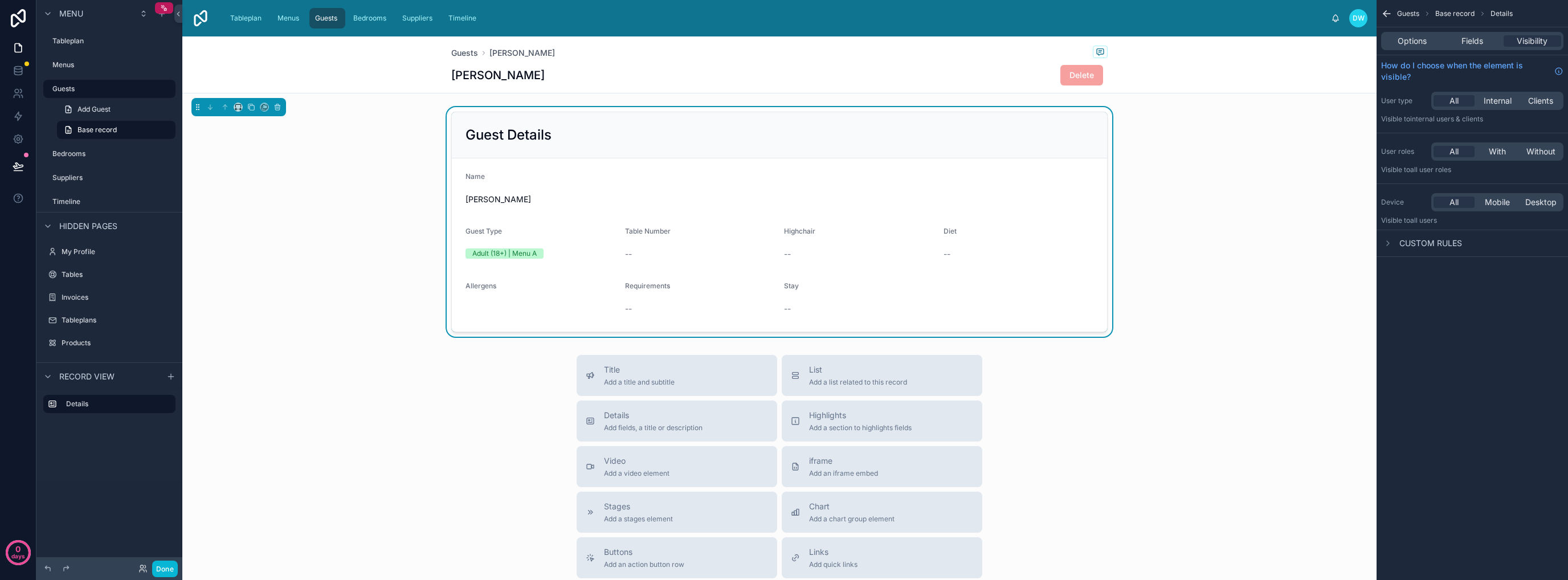
click at [1383, 14] on icon "scrollable content" at bounding box center [1386, 14] width 12 height 12
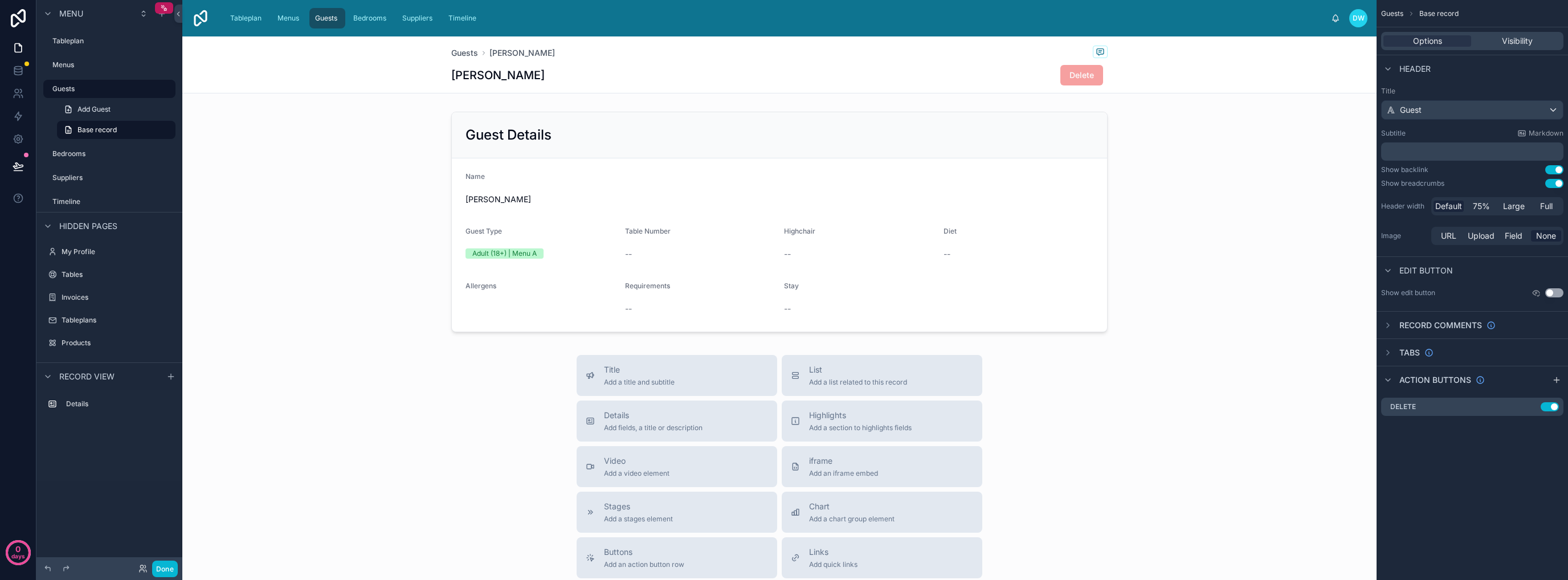
click at [1552, 184] on button "Use setting" at bounding box center [1554, 184] width 18 height 9
click at [1554, 171] on button "Use setting" at bounding box center [1554, 169] width 18 height 9
click at [1535, 37] on div "Visibility" at bounding box center [1517, 41] width 87 height 12
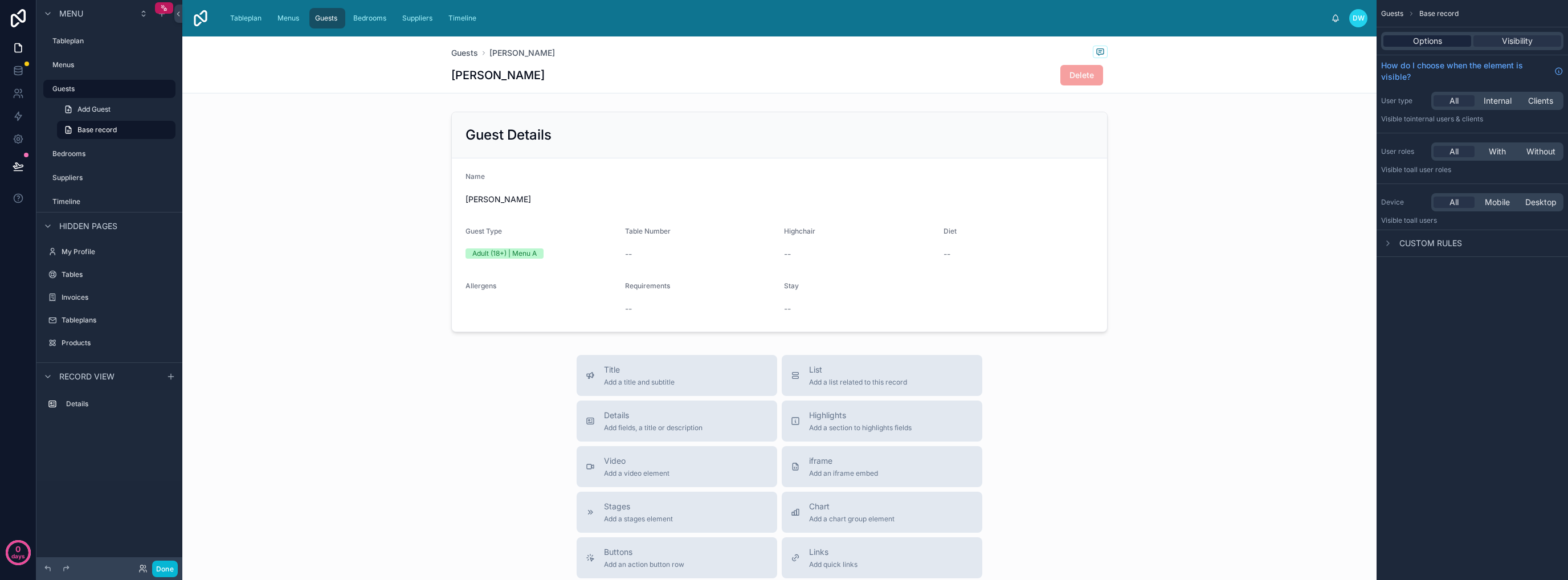
click at [1440, 42] on span "Options" at bounding box center [1428, 41] width 29 height 12
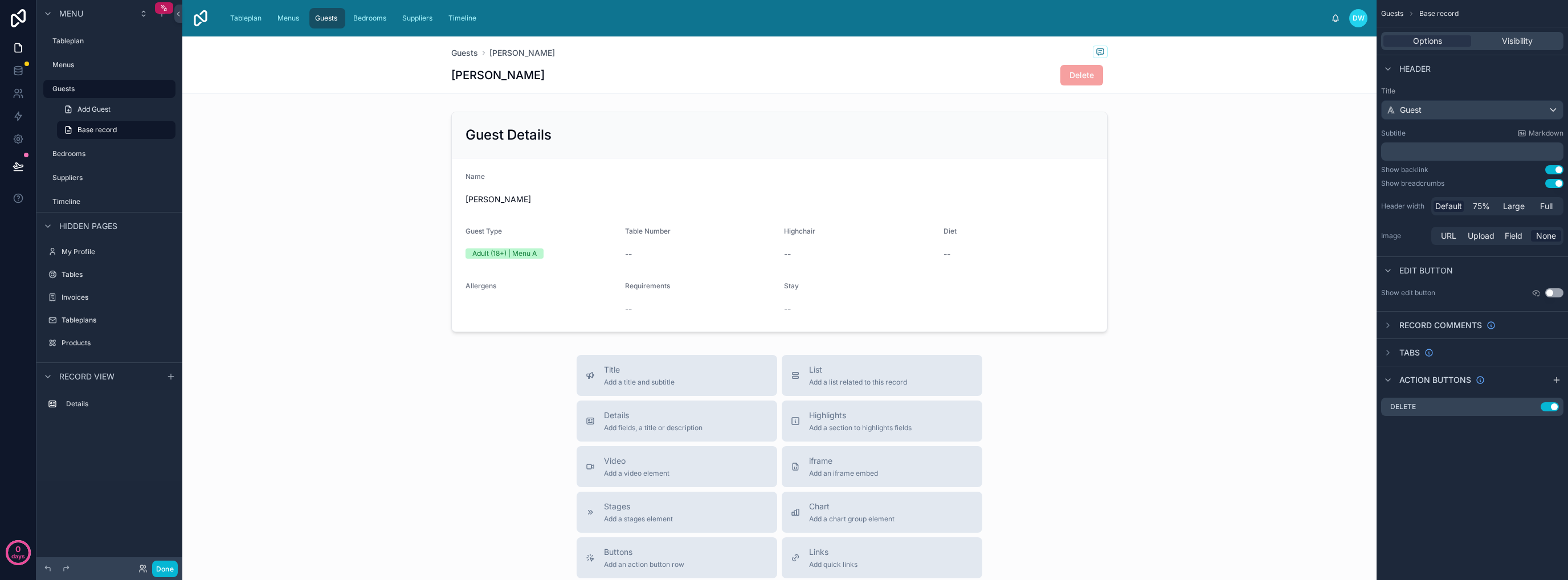
click at [1385, 12] on span "Guests" at bounding box center [1391, 14] width 23 height 9
click at [1392, 12] on span "Guests" at bounding box center [1391, 14] width 23 height 9
click at [977, 171] on div at bounding box center [779, 222] width 1194 height 230
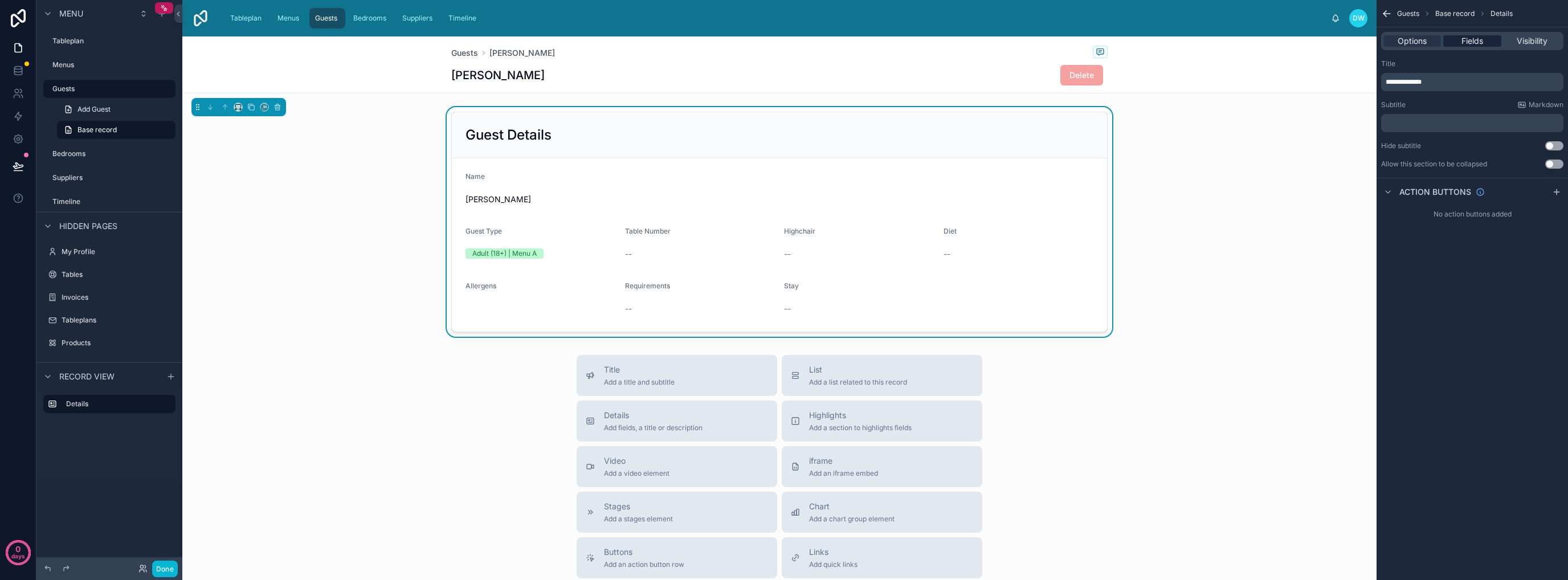
click at [1480, 40] on span "Fields" at bounding box center [1473, 41] width 22 height 12
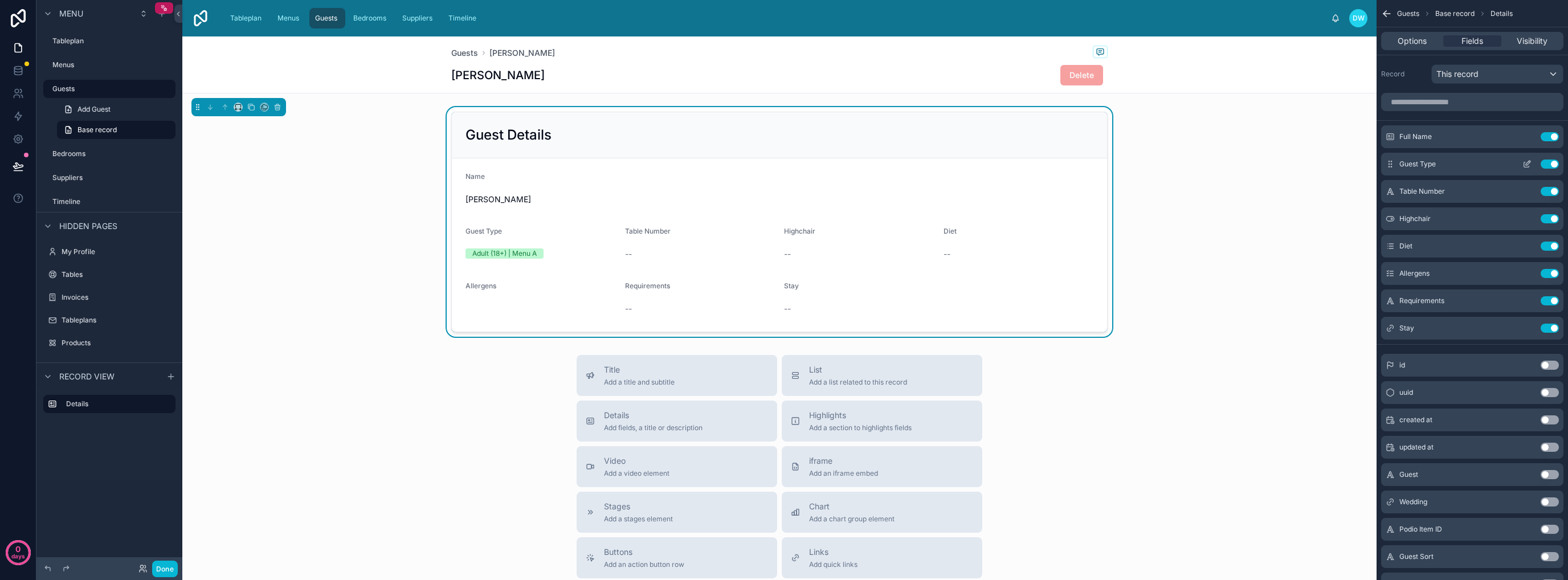
click at [1524, 164] on icon "scrollable content" at bounding box center [1527, 165] width 5 height 5
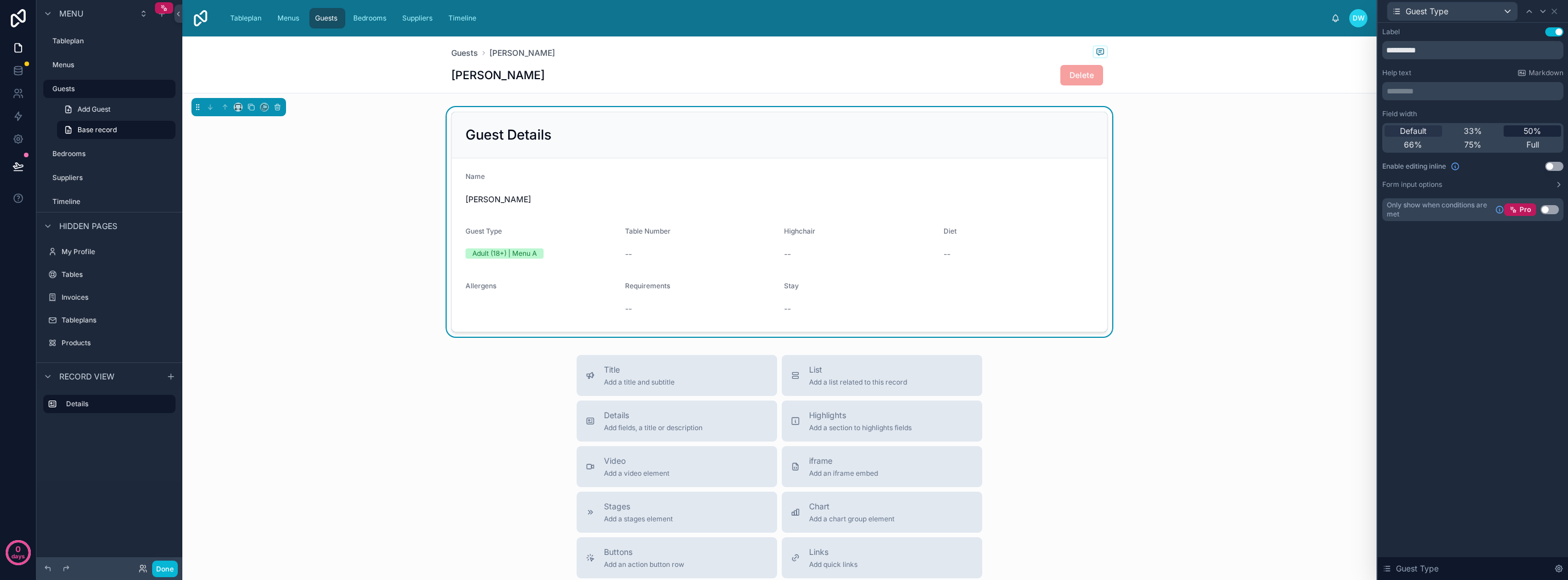
click at [1529, 132] on span "50%" at bounding box center [1532, 131] width 18 height 12
click at [1552, 167] on button "Use setting" at bounding box center [1554, 167] width 18 height 9
click at [1553, 186] on button "Form input options" at bounding box center [1473, 185] width 181 height 9
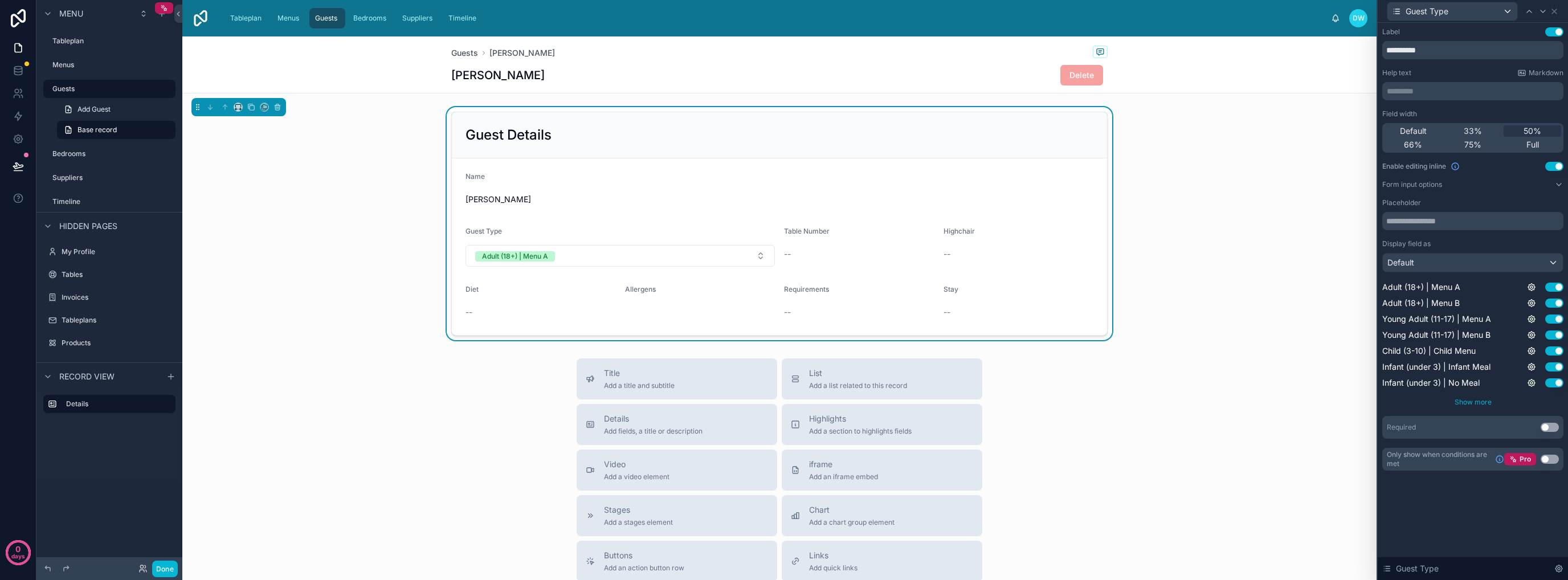
click at [1482, 401] on span "Show more" at bounding box center [1473, 402] width 37 height 8
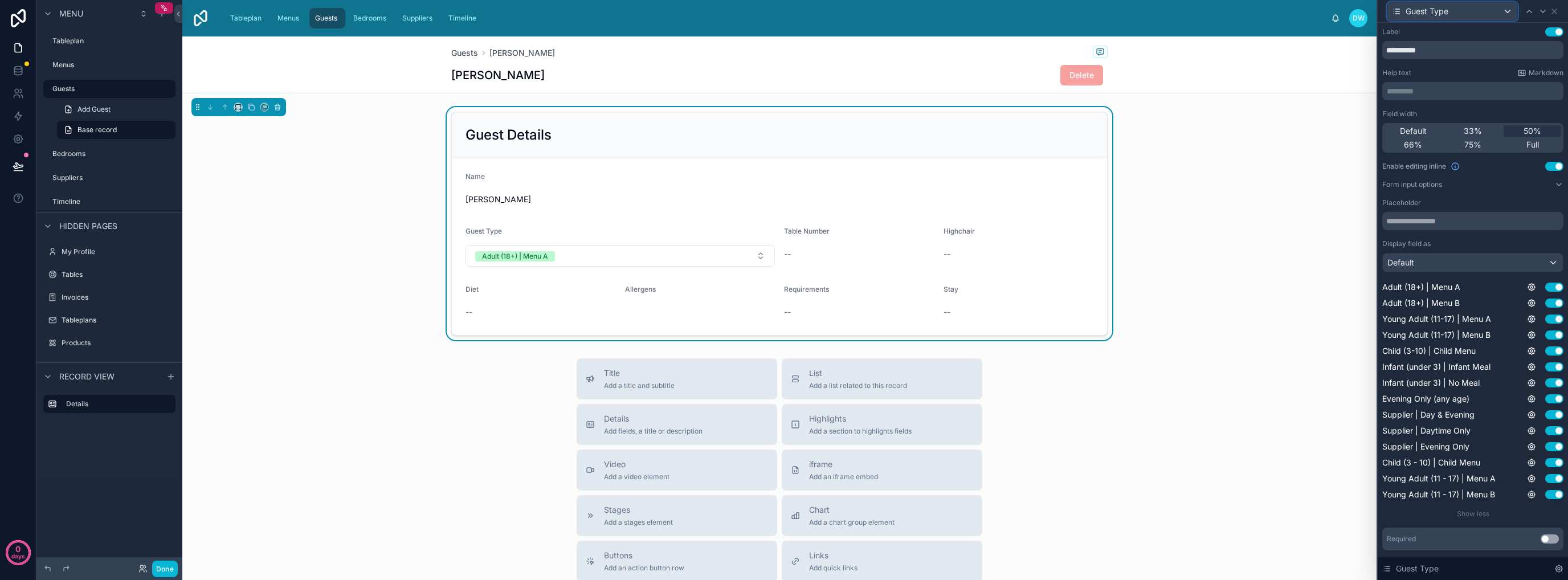
click at [1500, 12] on div "Guest Type" at bounding box center [1452, 12] width 130 height 18
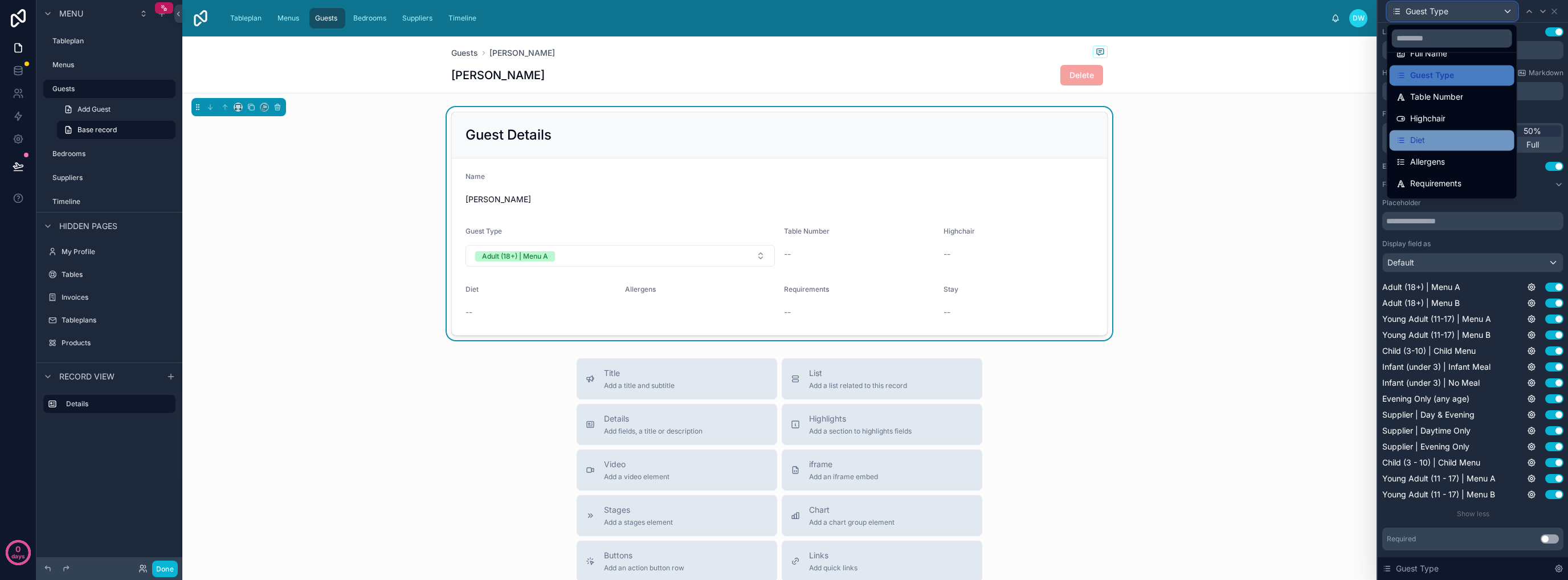
scroll to position [38, 0]
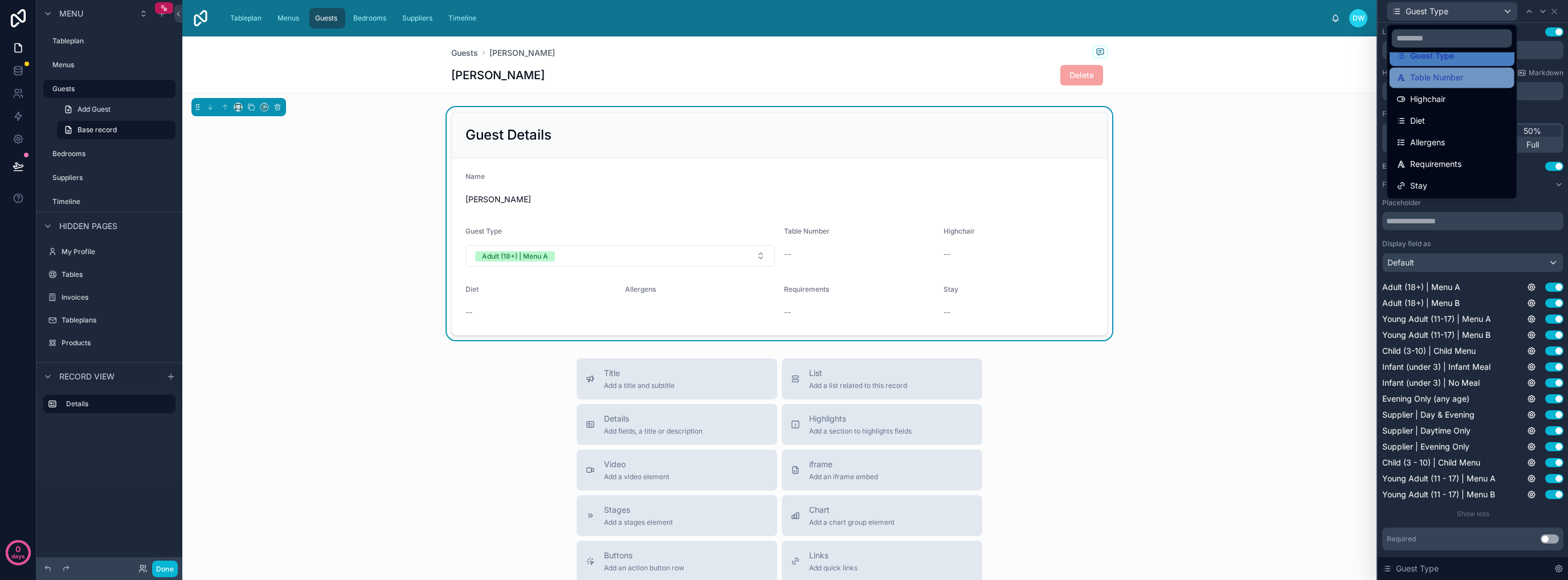
click at [1445, 81] on span "Table Number" at bounding box center [1437, 77] width 53 height 14
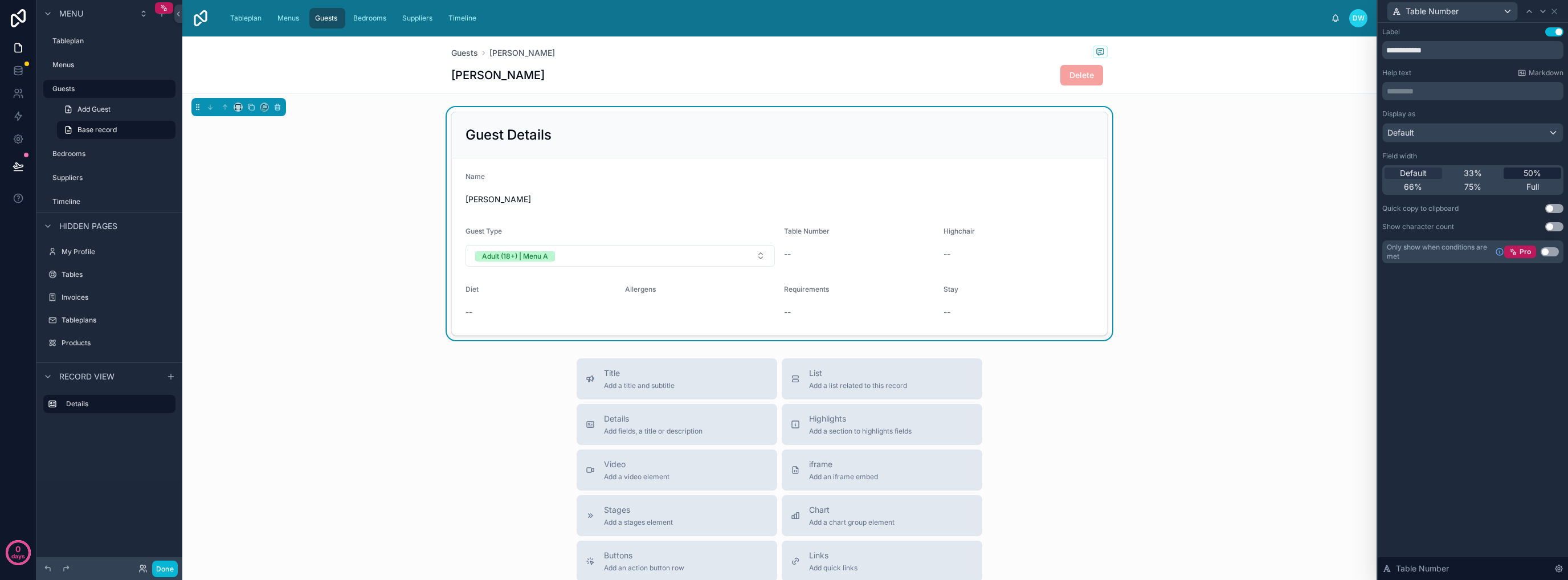
click at [1529, 173] on span "50%" at bounding box center [1532, 173] width 18 height 12
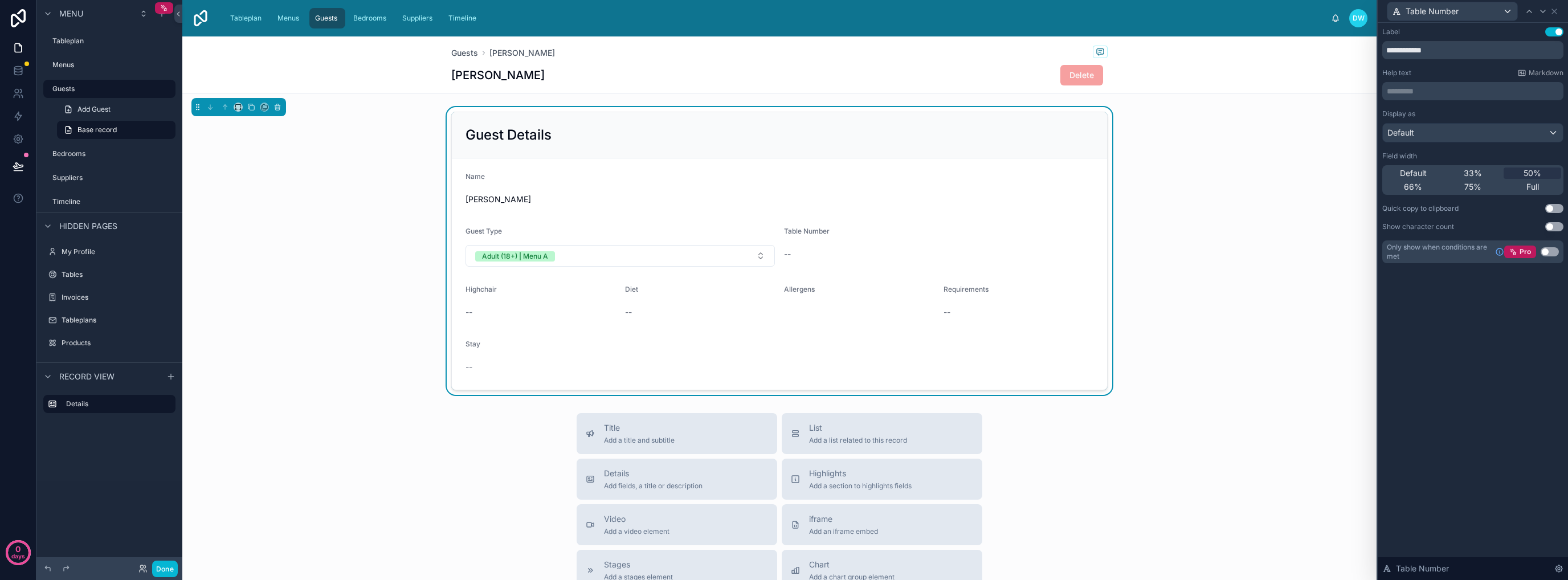
click at [1563, 14] on div "Table Number" at bounding box center [1473, 11] width 190 height 23
click at [1557, 12] on icon at bounding box center [1554, 12] width 9 height 9
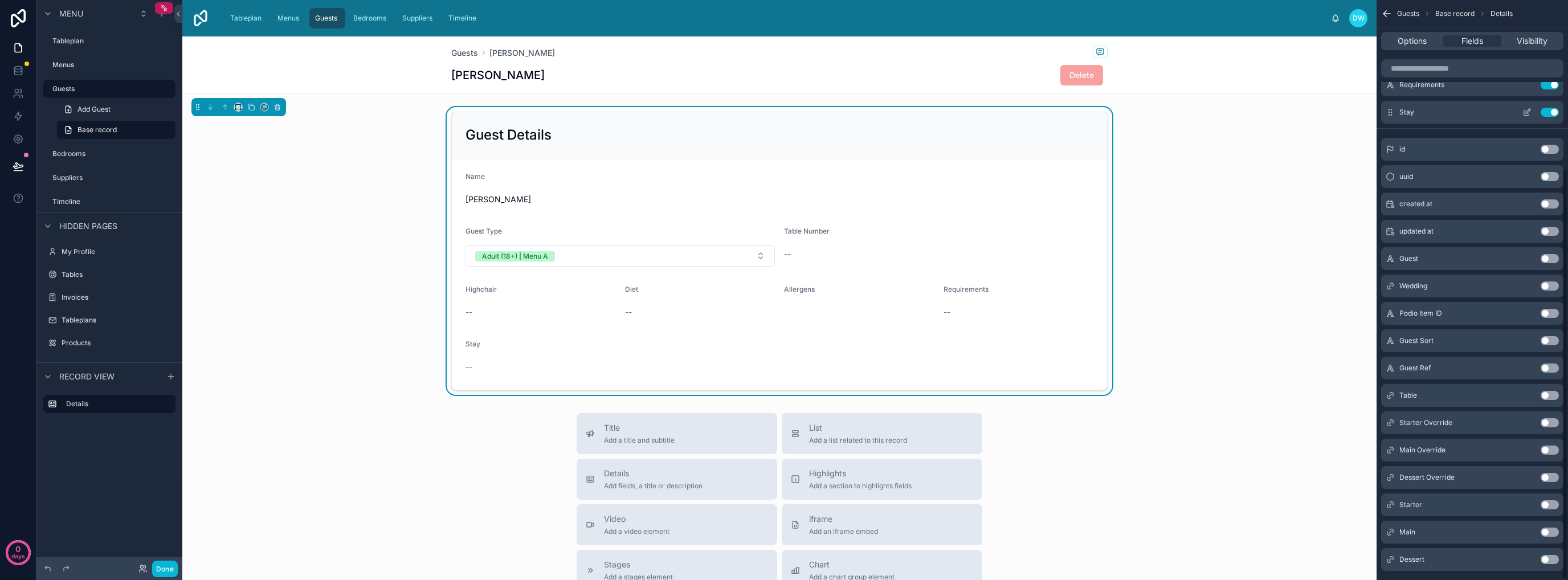
scroll to position [238, 0]
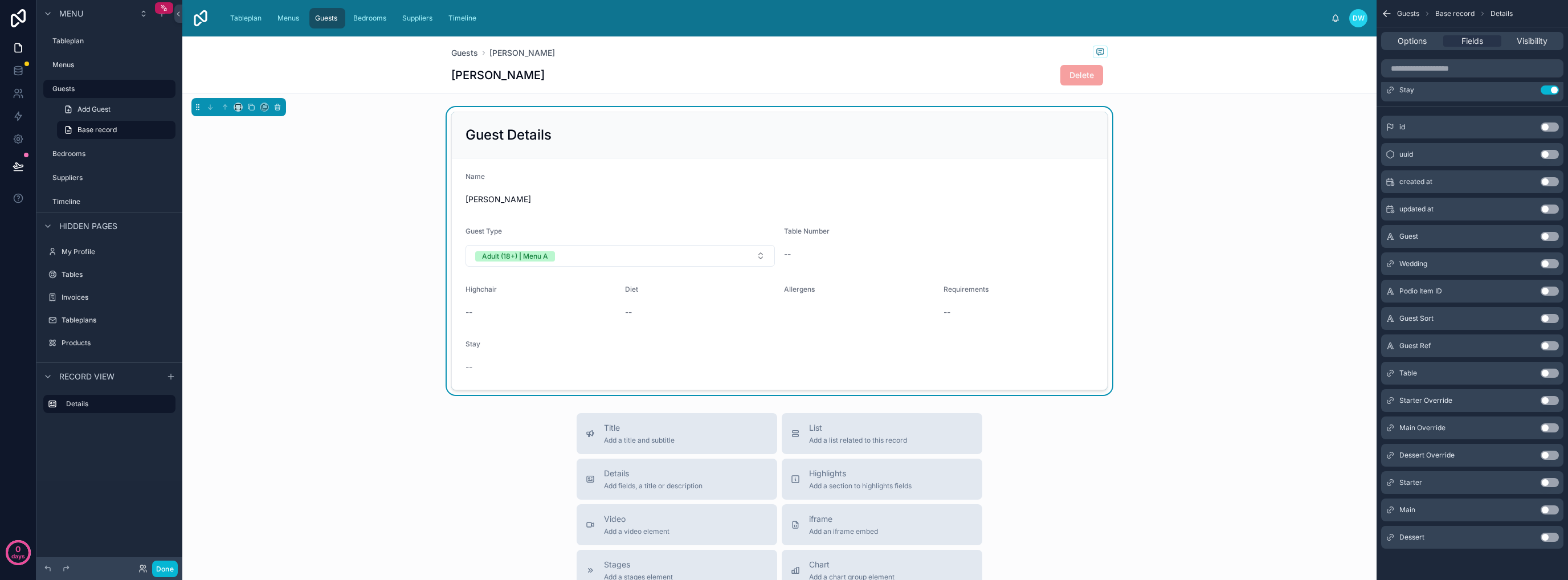
click at [1550, 375] on button "Use setting" at bounding box center [1549, 373] width 18 height 9
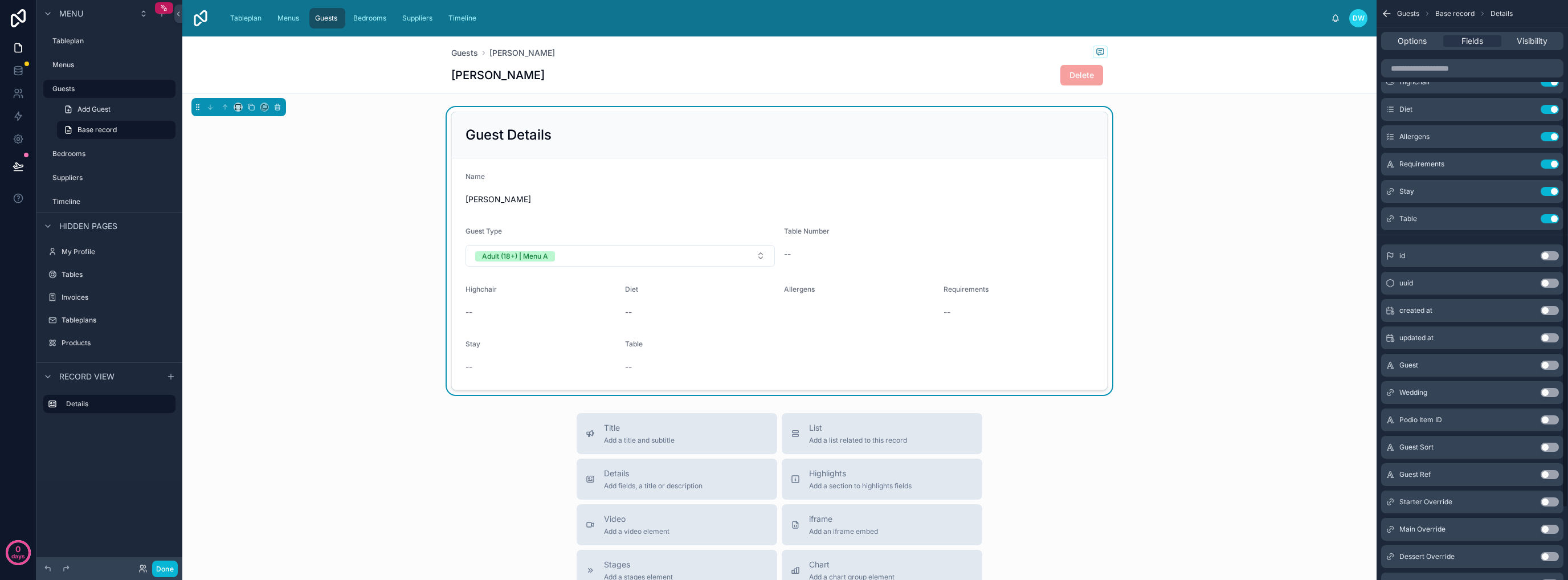
scroll to position [0, 0]
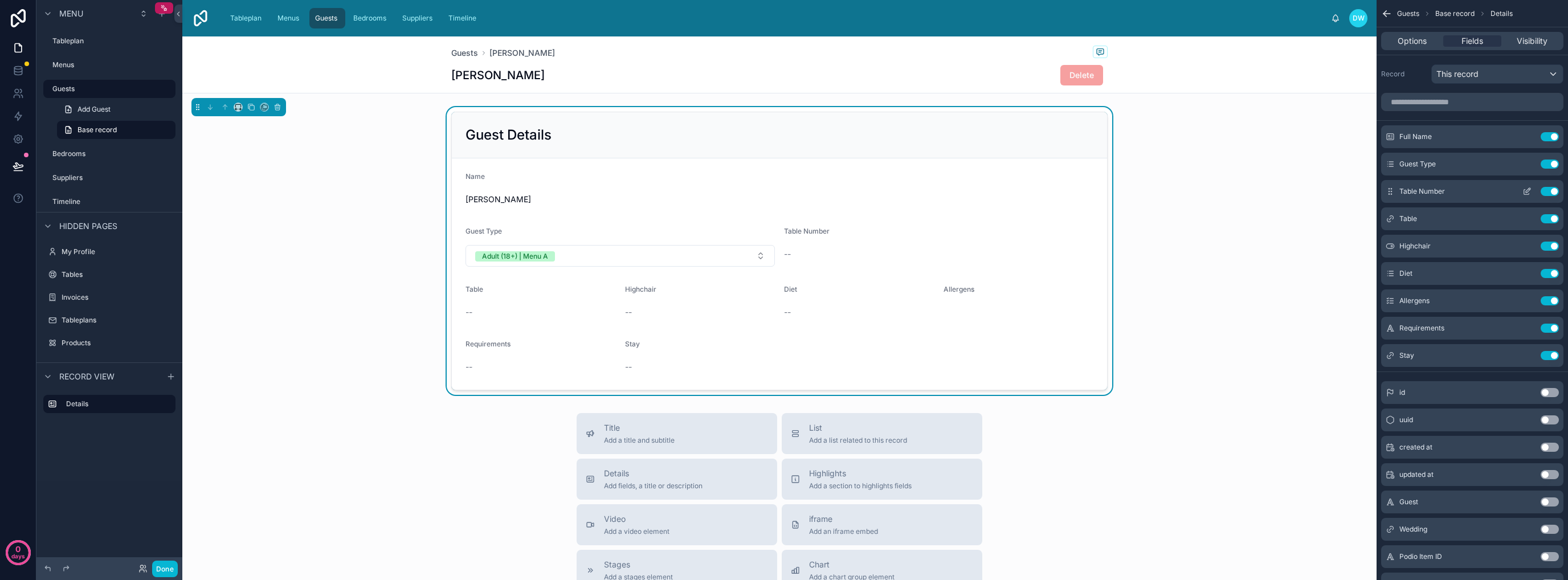
click at [1545, 192] on button "Use setting" at bounding box center [1549, 191] width 18 height 9
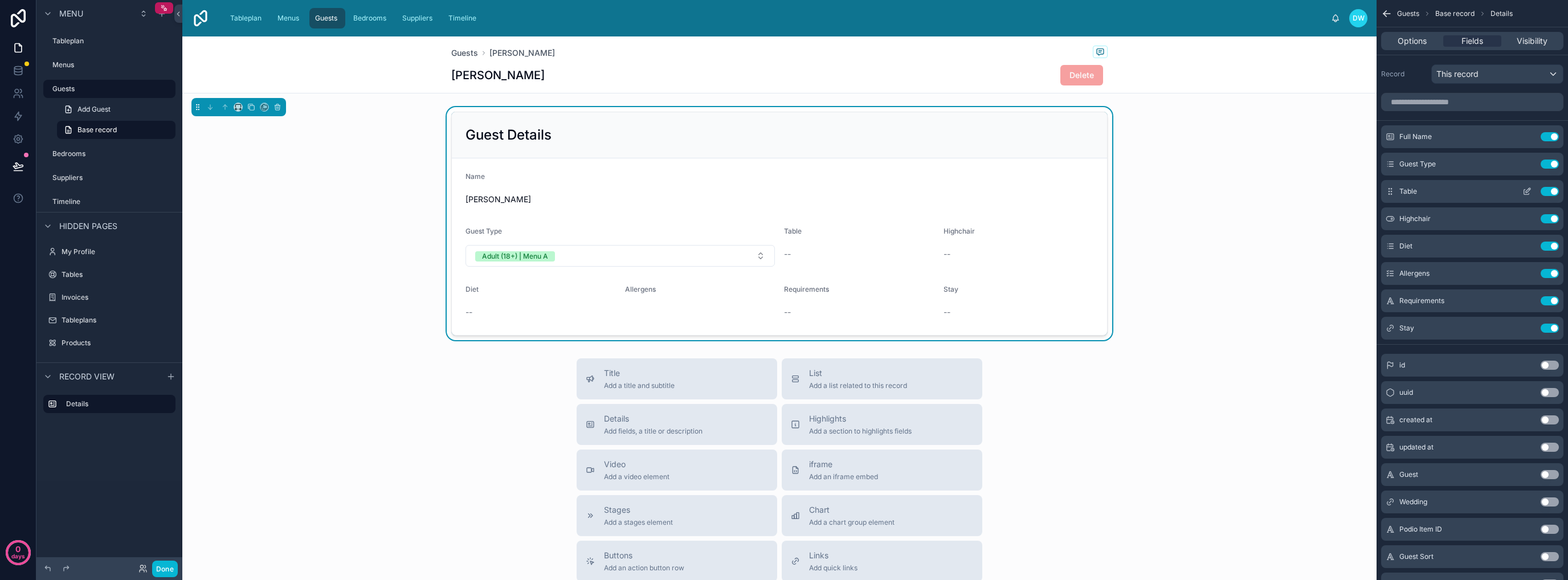
click at [1526, 191] on icon "scrollable content" at bounding box center [1527, 190] width 5 height 5
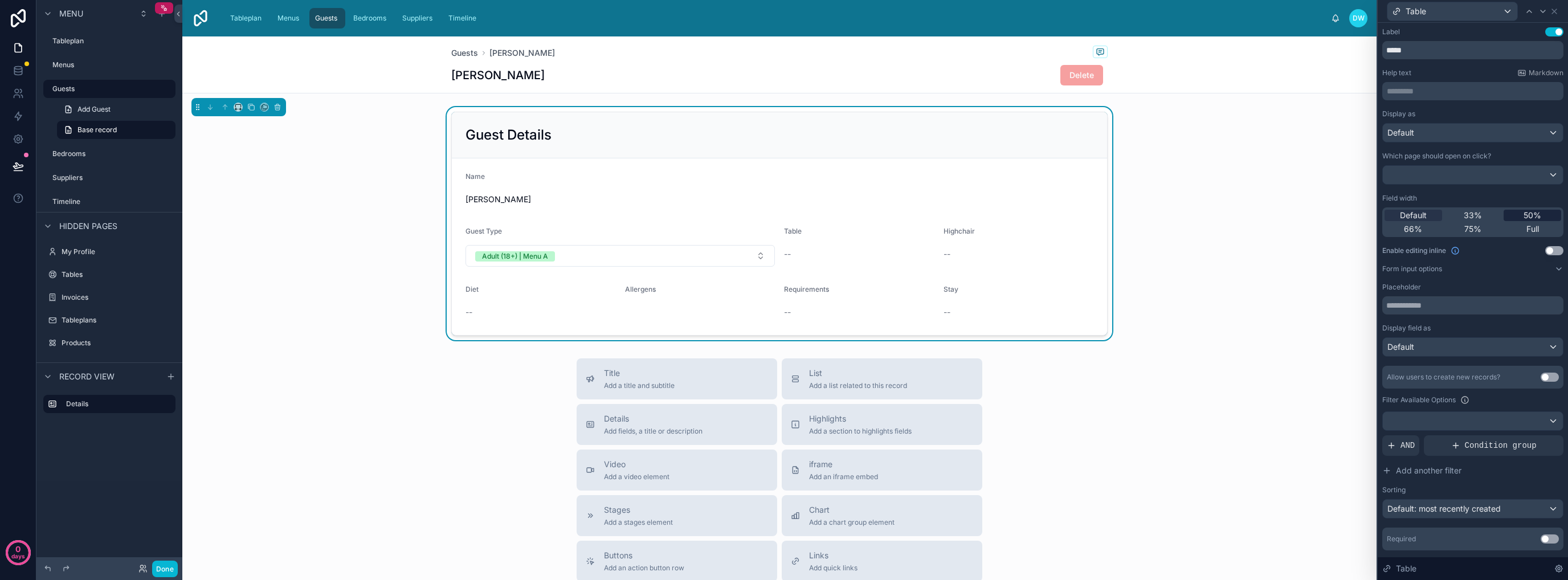
click at [1527, 214] on span "50%" at bounding box center [1532, 215] width 18 height 12
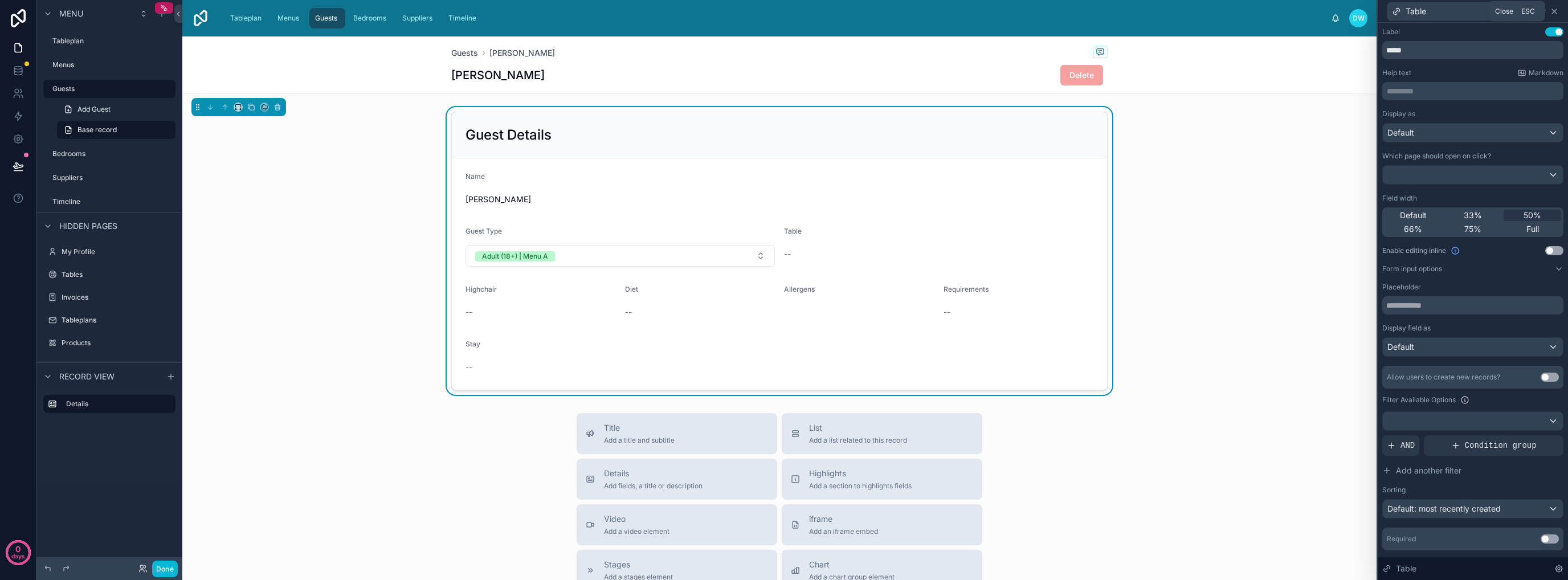
click at [1555, 10] on icon at bounding box center [1554, 12] width 9 height 9
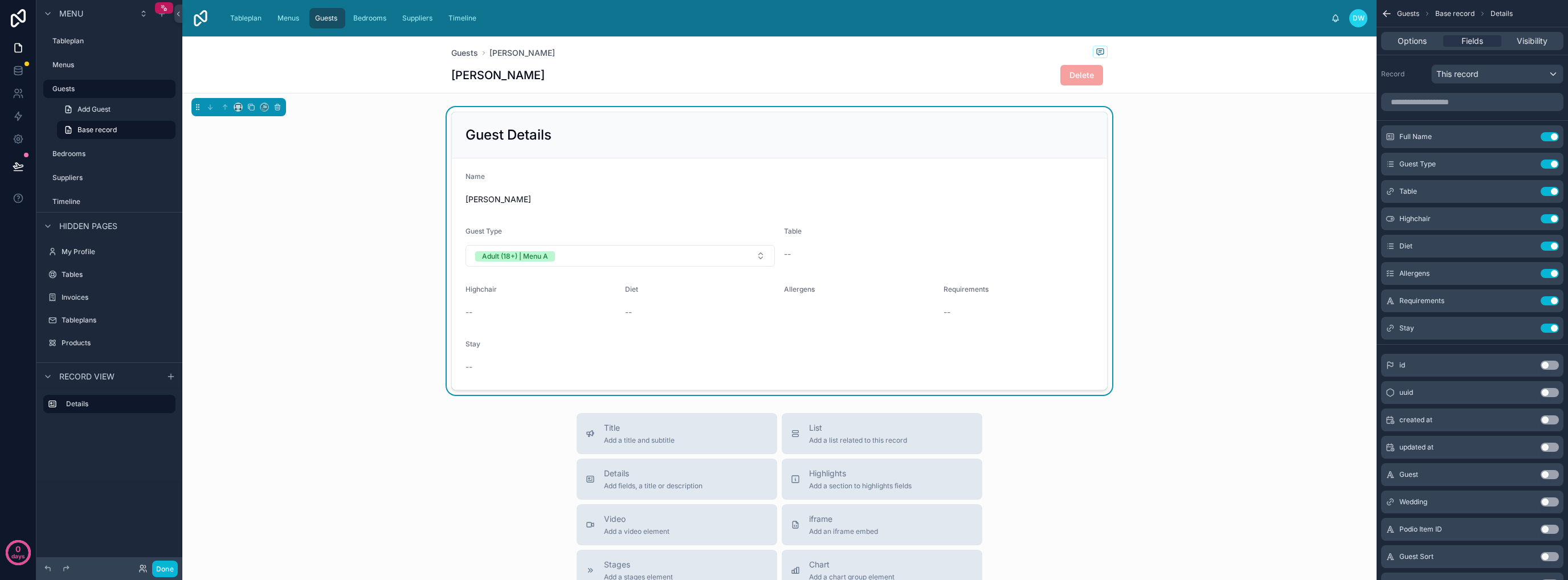
click at [675, 307] on div "--" at bounding box center [700, 312] width 150 height 12
click at [1529, 220] on icon "scrollable content" at bounding box center [1527, 219] width 9 height 9
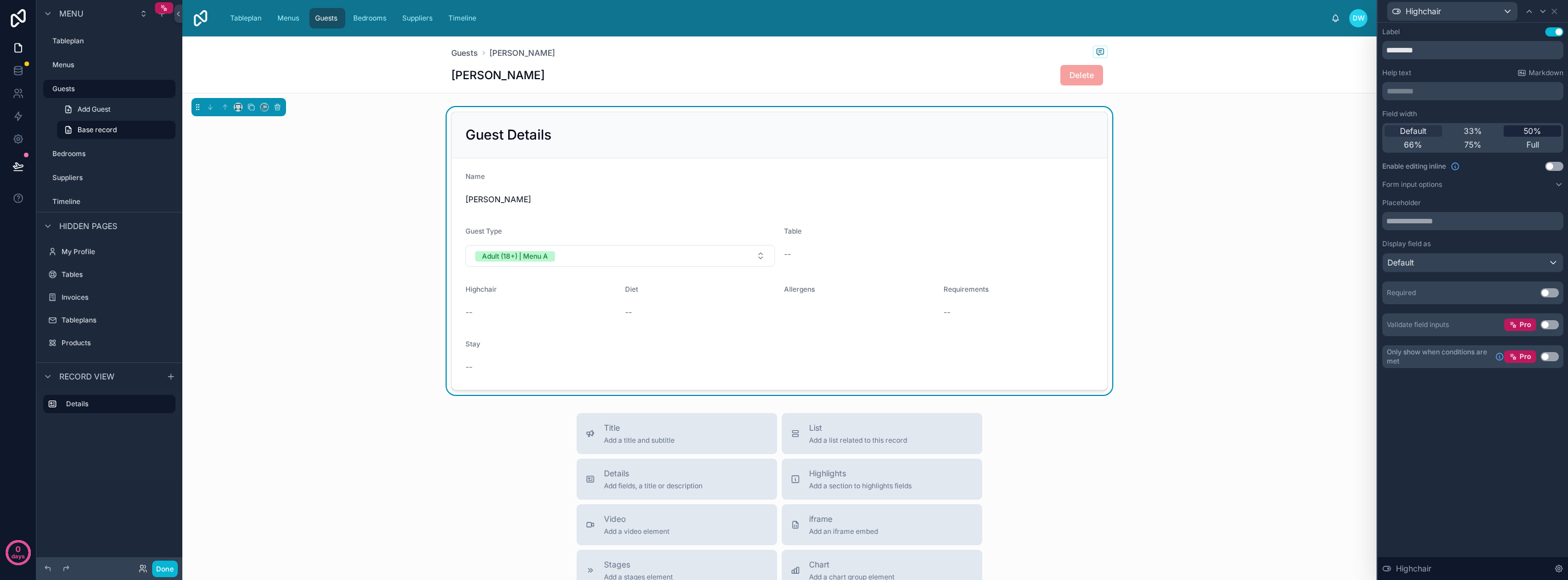
click at [1527, 134] on span "50%" at bounding box center [1532, 131] width 18 height 12
click at [1438, 13] on span "Highchair" at bounding box center [1423, 11] width 35 height 12
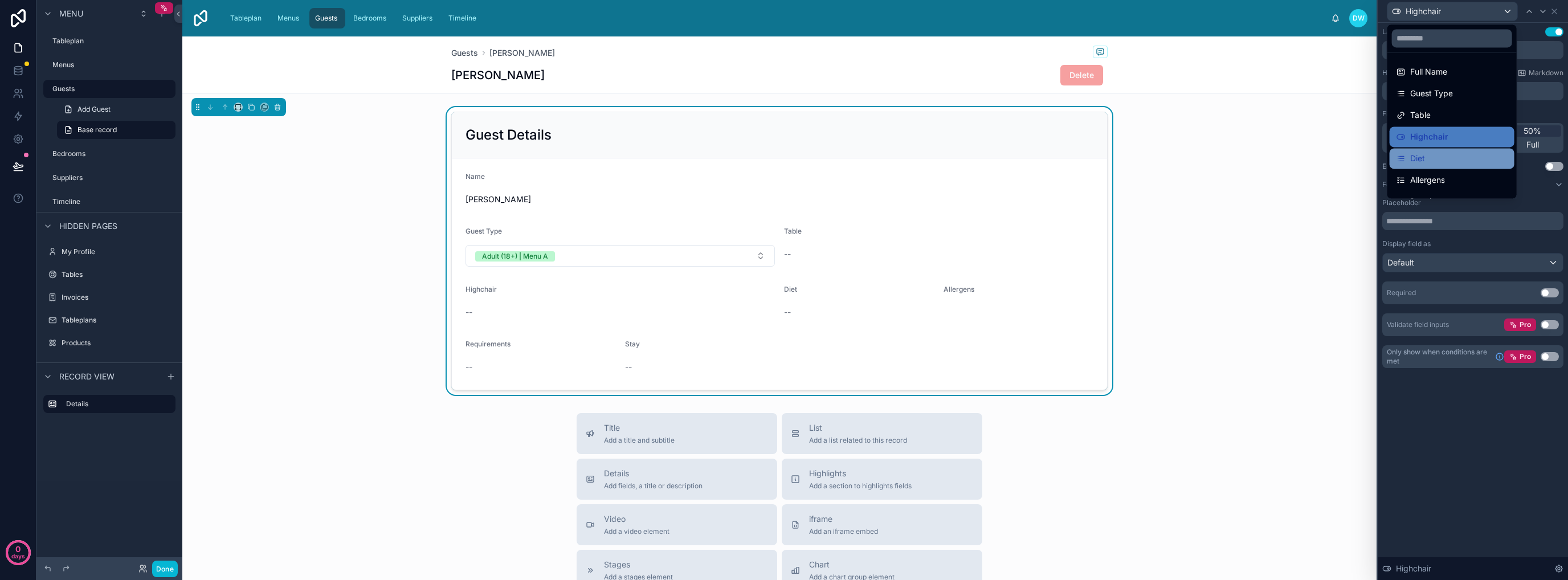
click at [1440, 163] on div "Diet" at bounding box center [1451, 158] width 111 height 14
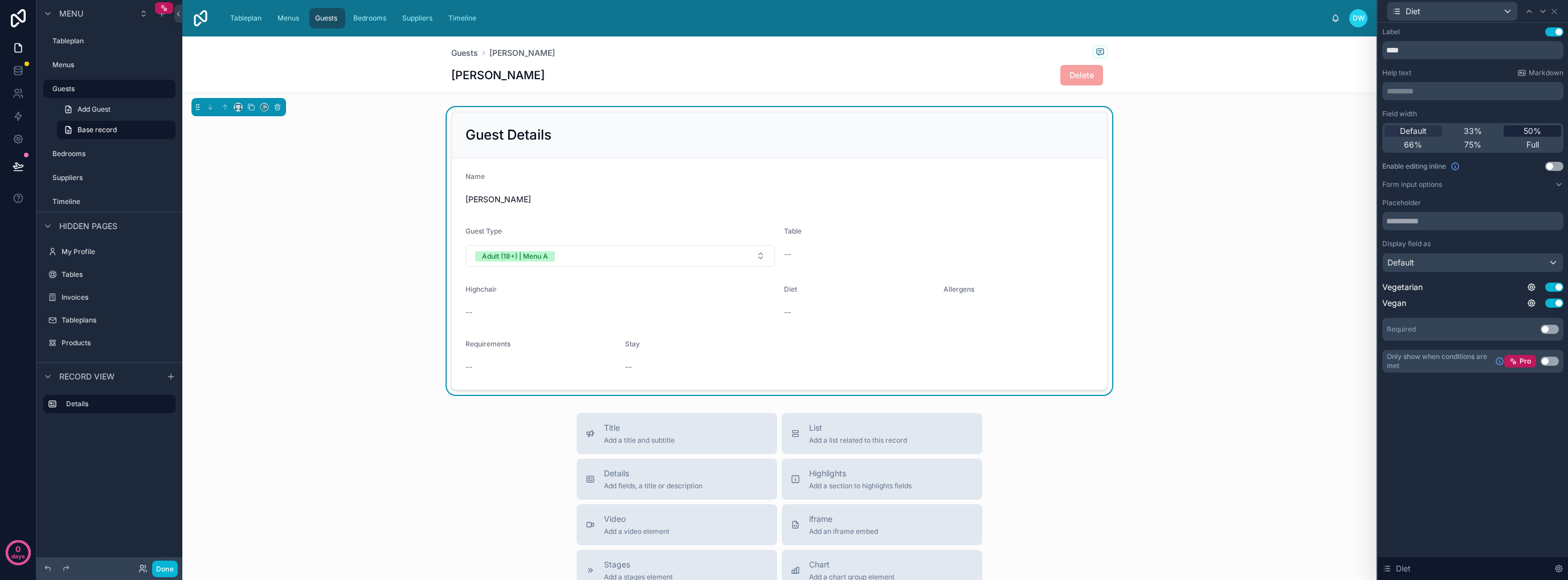
click at [1523, 131] on span "50%" at bounding box center [1532, 131] width 18 height 12
click at [1281, 221] on div "Guest Details Name Russell Jones Guest Type Adult (18+) | Menu A Table -- Highc…" at bounding box center [779, 250] width 1194 height 287
click at [1501, 15] on div "Diet" at bounding box center [1452, 12] width 130 height 18
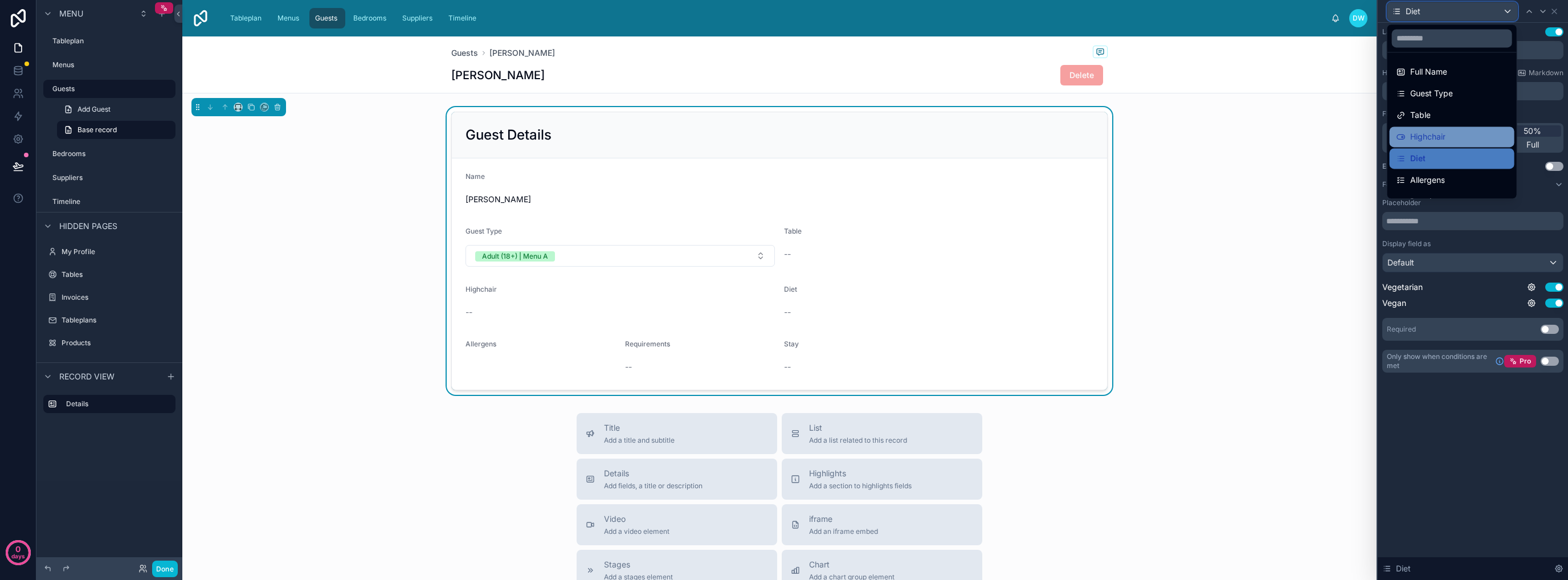
scroll to position [38, 0]
click at [1437, 143] on span "Allergens" at bounding box center [1428, 142] width 35 height 14
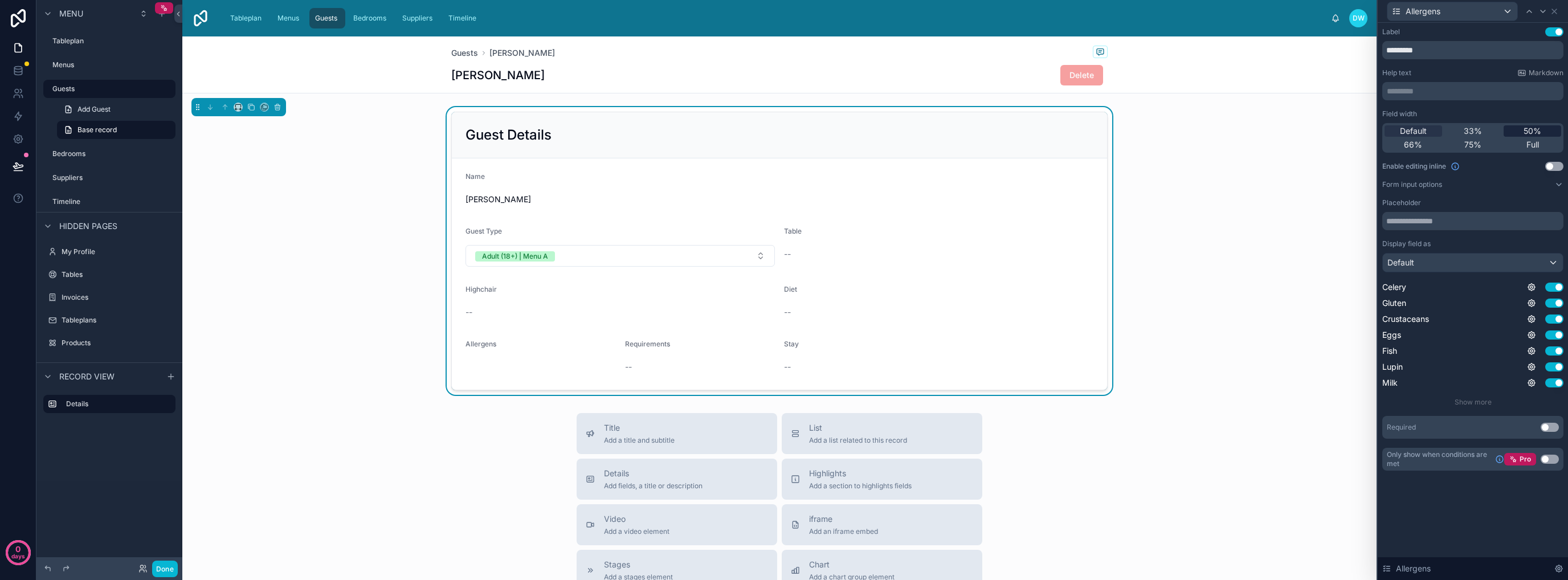
click at [1536, 128] on span "50%" at bounding box center [1532, 131] width 18 height 12
click at [1475, 403] on span "Show more" at bounding box center [1473, 402] width 37 height 8
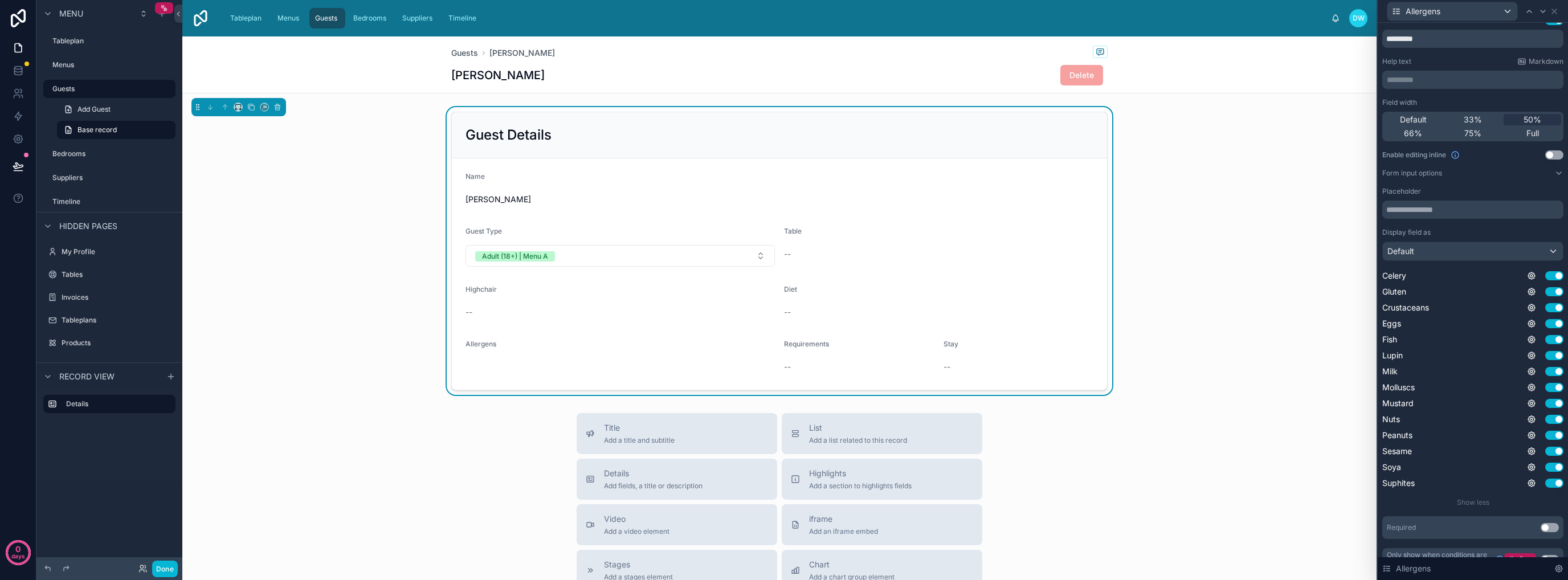
scroll to position [0, 0]
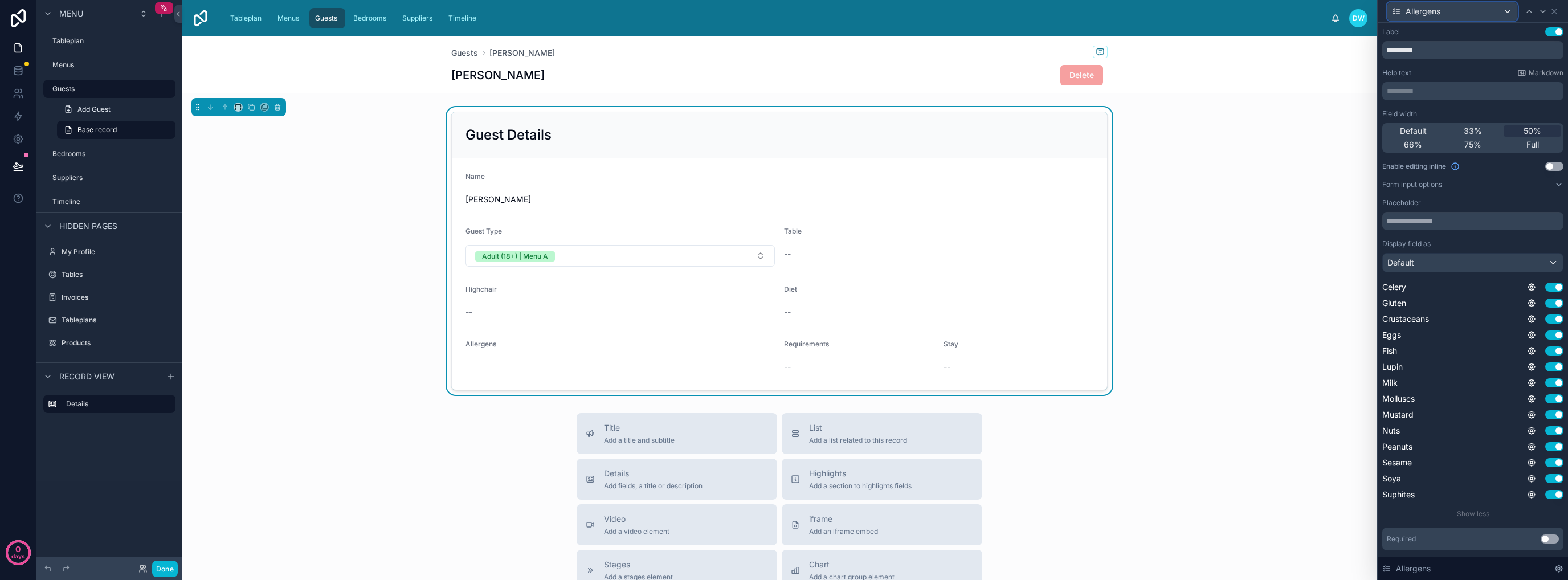
click at [1499, 7] on div "Allergens" at bounding box center [1452, 12] width 130 height 18
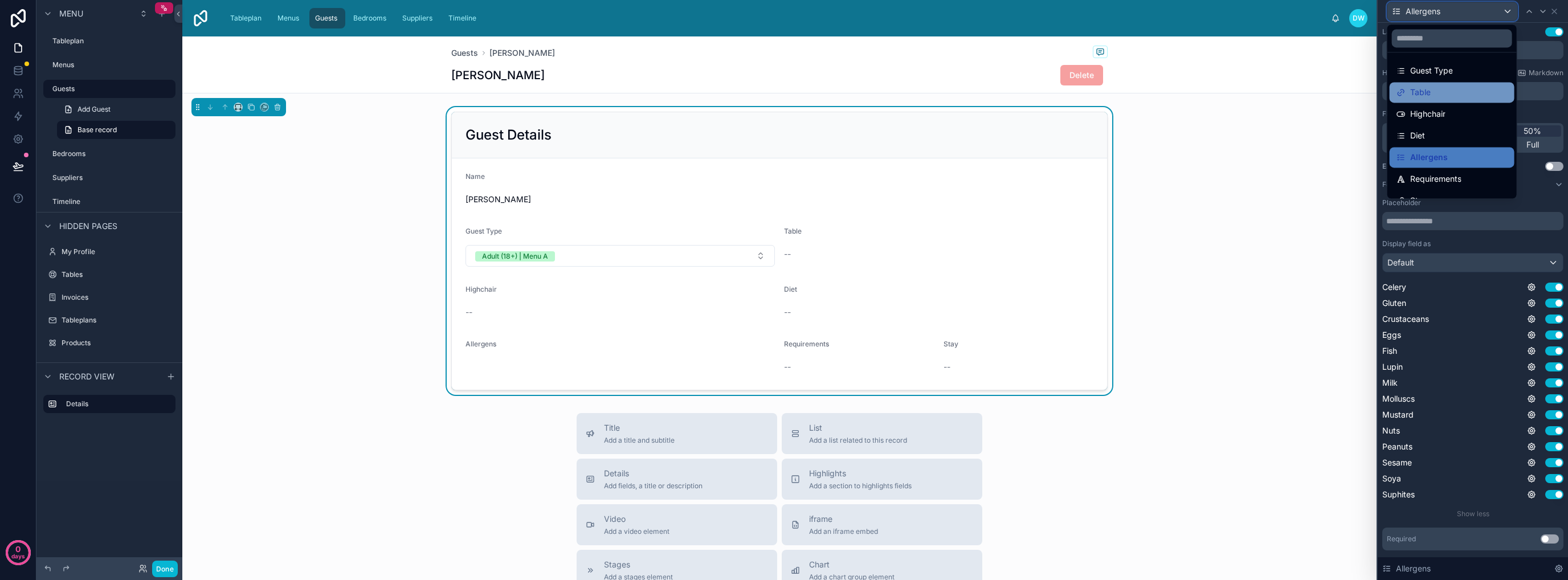
scroll to position [38, 0]
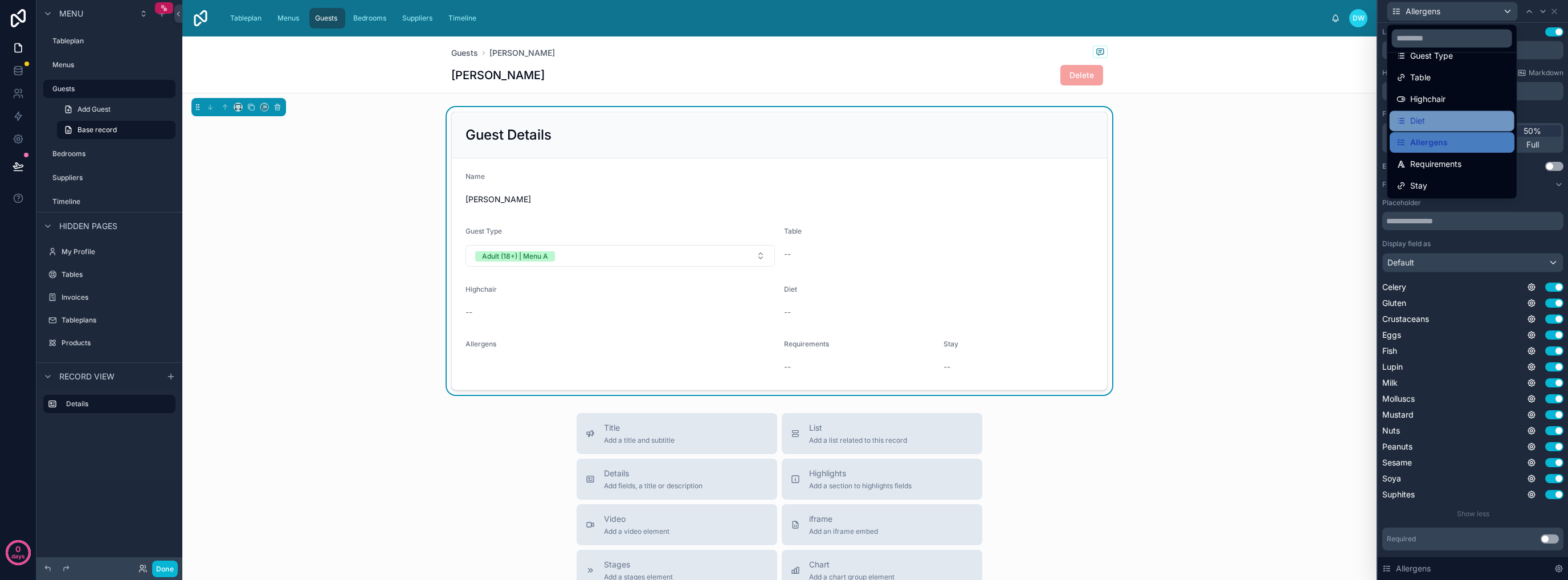
click at [1445, 125] on div "Diet" at bounding box center [1451, 121] width 111 height 14
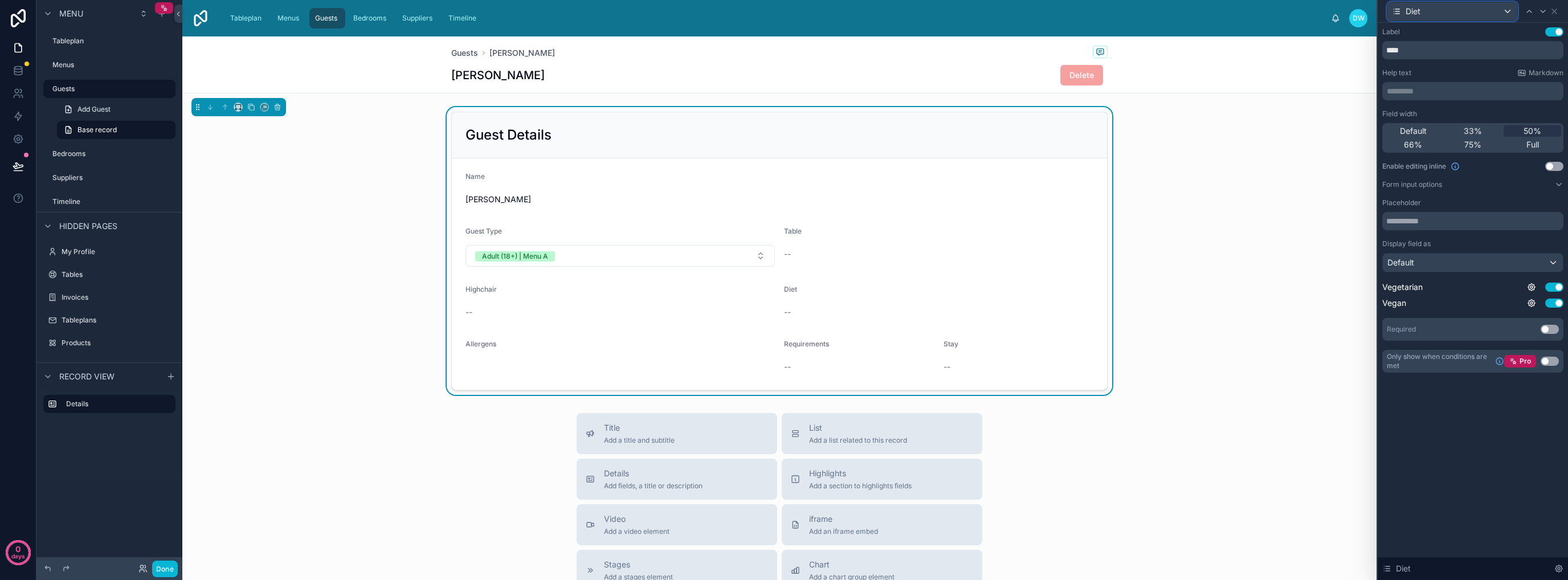
click at [1505, 11] on div "Diet" at bounding box center [1452, 12] width 130 height 18
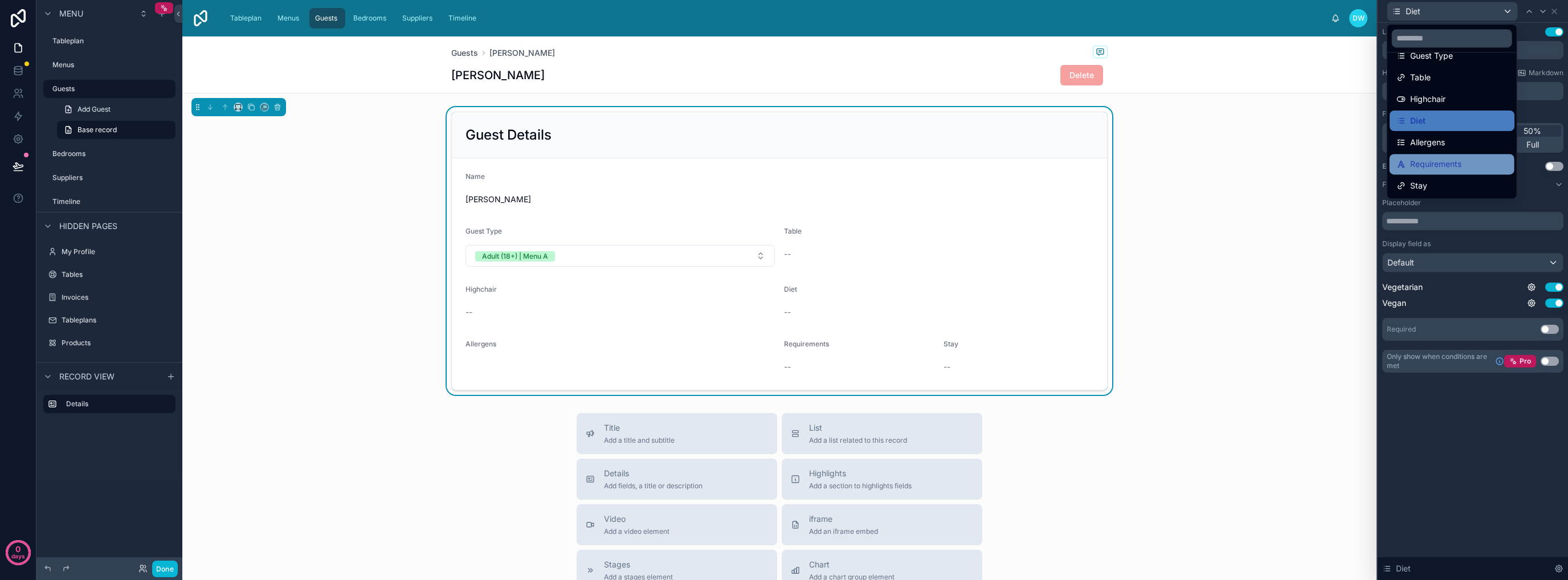
click at [1466, 163] on div "Requirements" at bounding box center [1451, 164] width 111 height 14
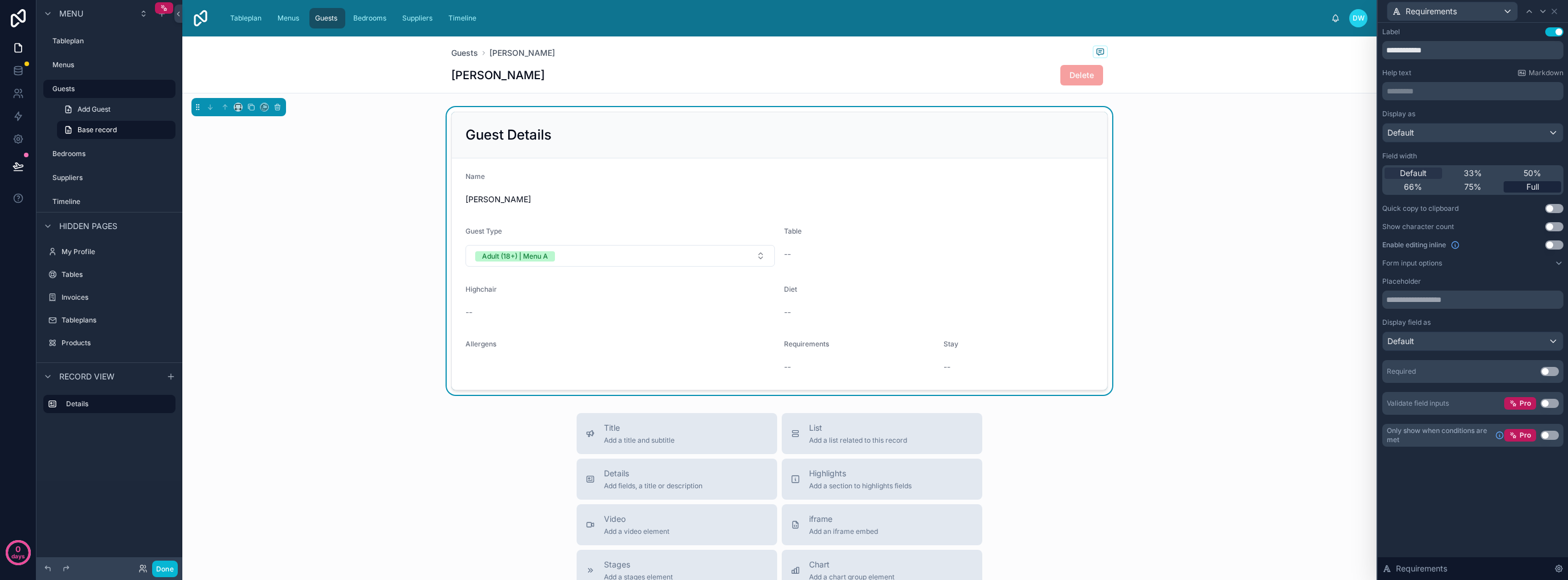
click at [1512, 186] on div "Full" at bounding box center [1532, 186] width 58 height 12
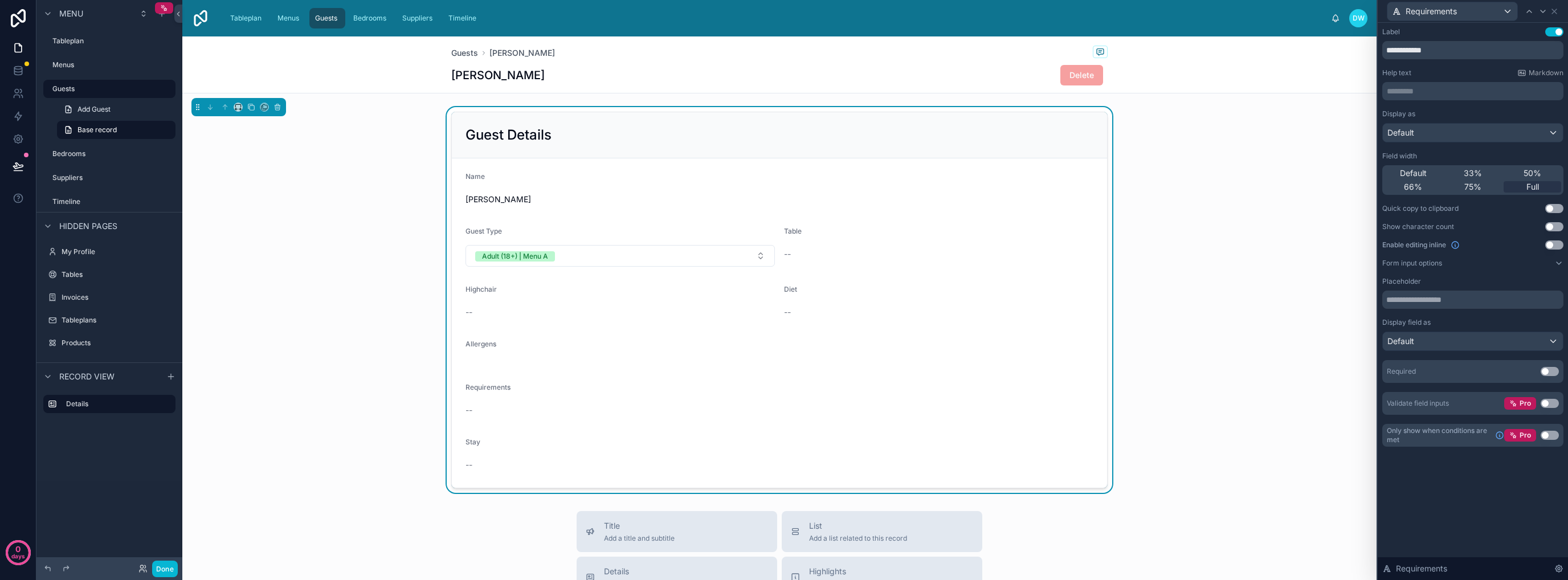
click at [548, 213] on form "Name Russell Jones Guest Type Adult (18+) | Menu A Table -- Highchair -- Diet -…" at bounding box center [779, 323] width 655 height 330
click at [508, 184] on div "Name" at bounding box center [779, 178] width 628 height 14
click at [1501, 14] on div "Requirements" at bounding box center [1452, 12] width 130 height 18
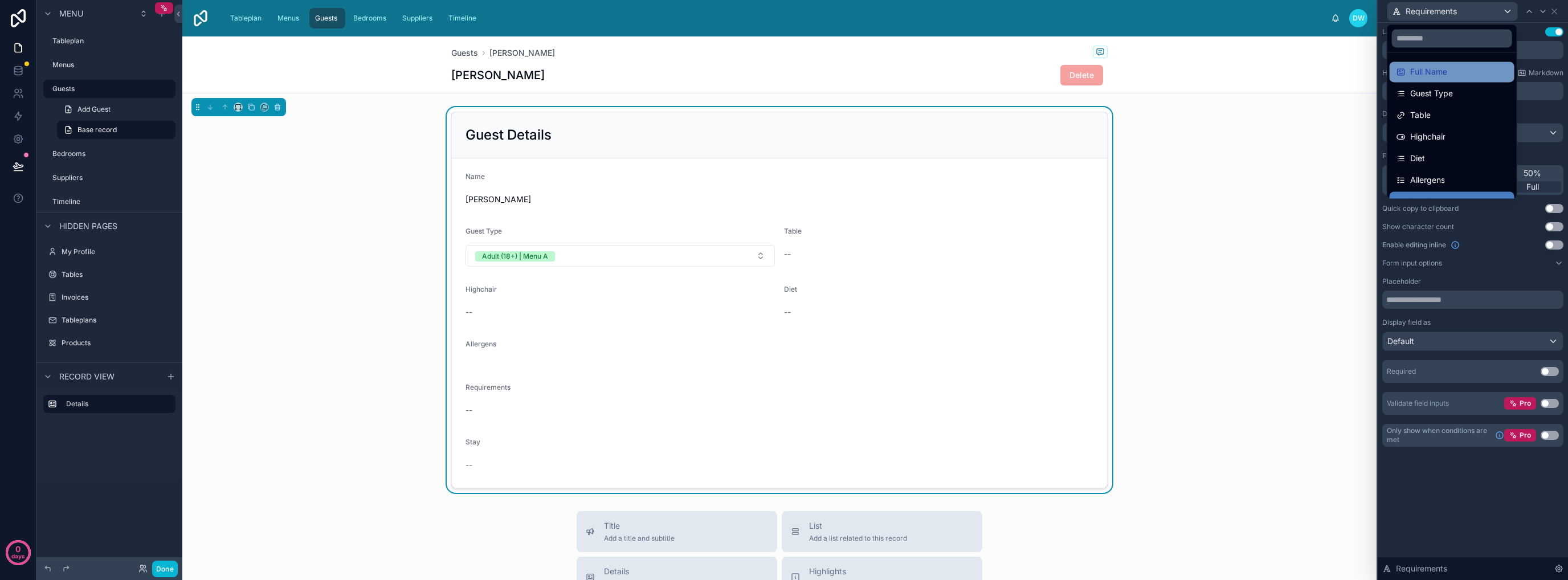
click at [1451, 75] on div "Full Name" at bounding box center [1451, 71] width 111 height 14
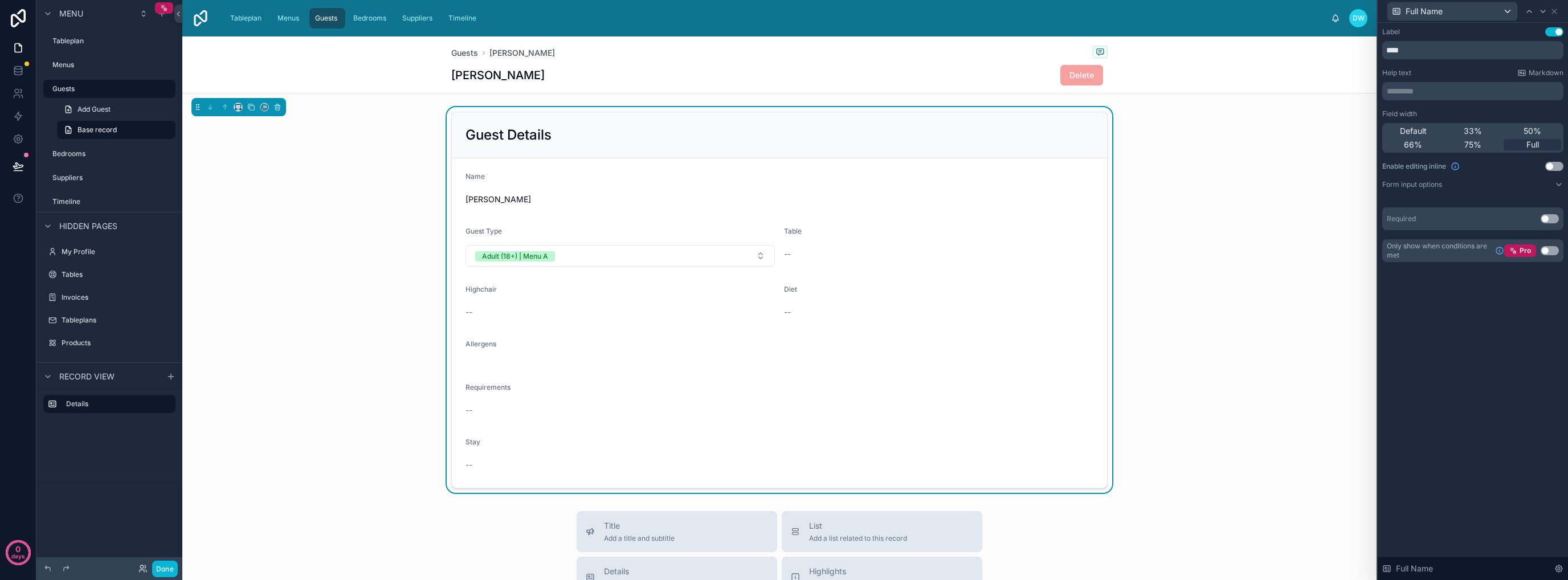
click at [1547, 167] on button "Use setting" at bounding box center [1554, 167] width 18 height 9
click at [1491, 10] on div "Full Name" at bounding box center [1452, 12] width 130 height 18
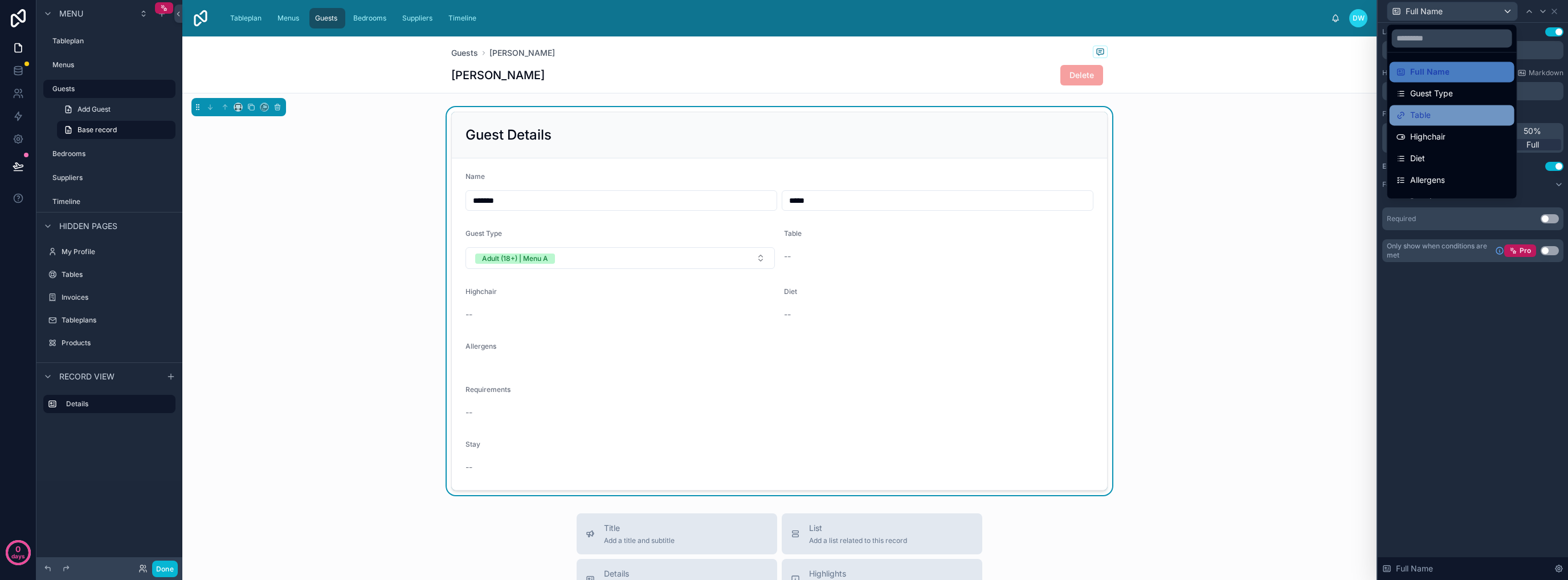
click at [1464, 109] on div "Table" at bounding box center [1451, 114] width 111 height 14
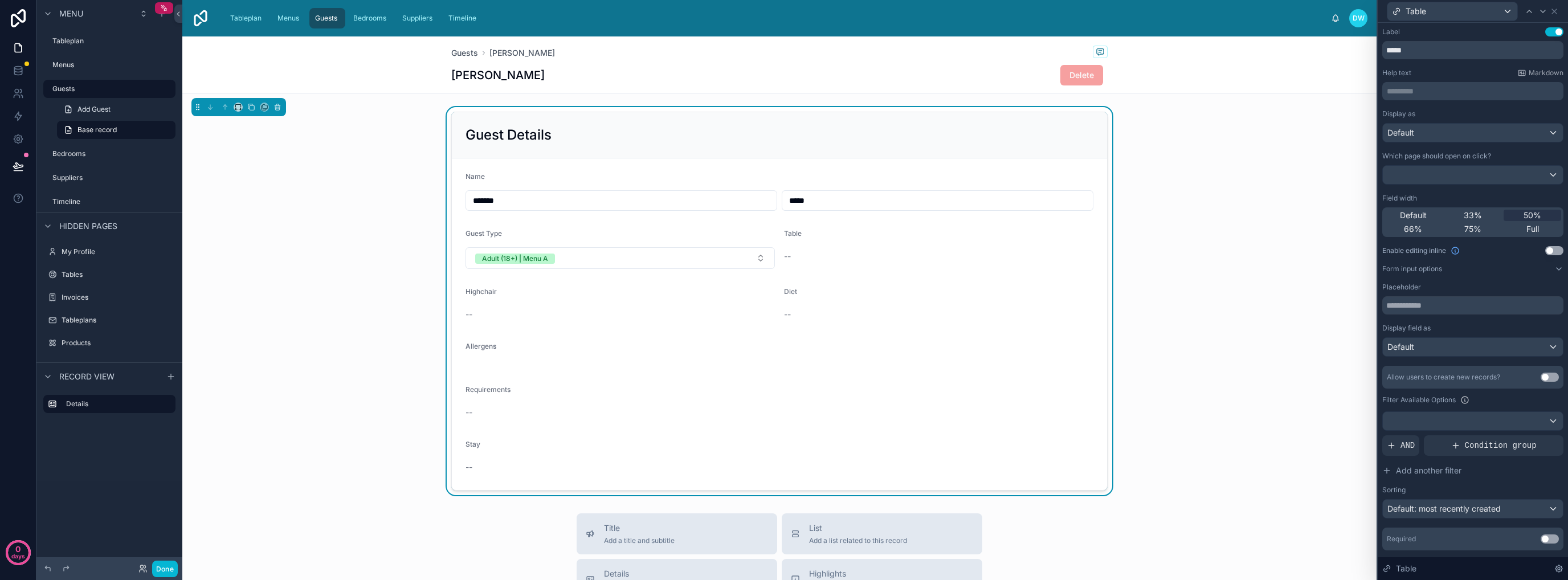
click at [1545, 250] on button "Use setting" at bounding box center [1554, 250] width 18 height 9
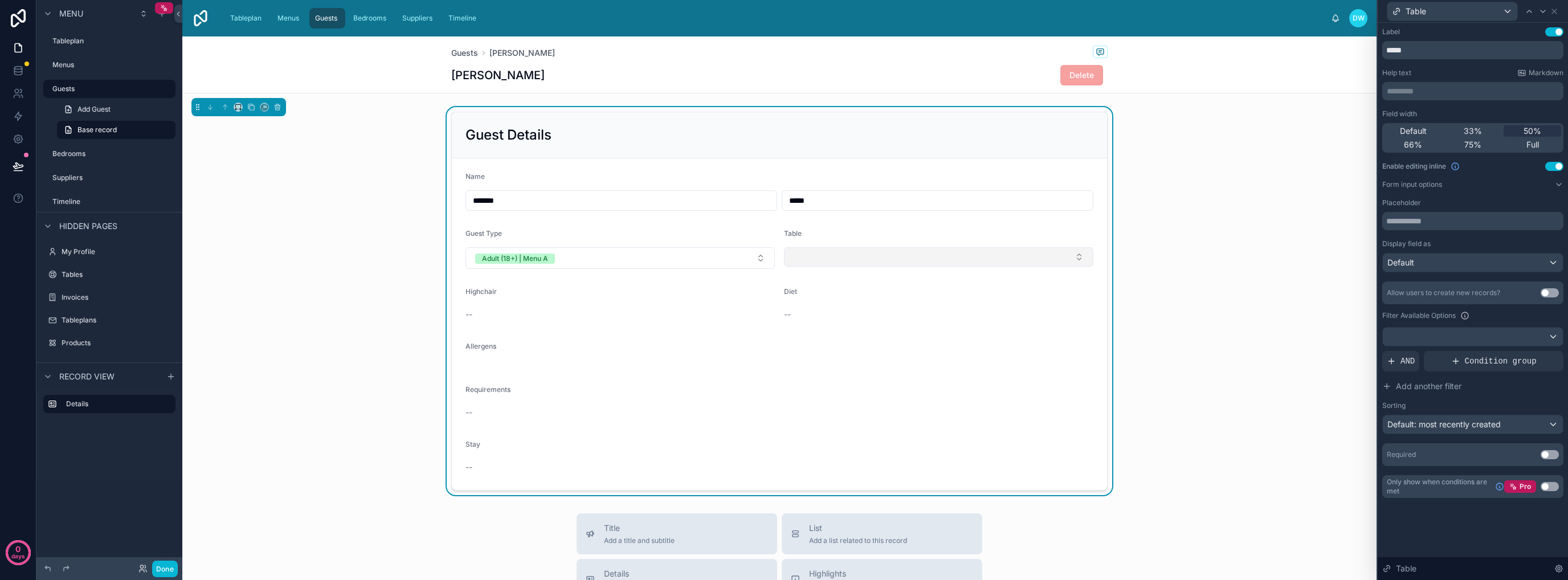
click at [1030, 266] on button "Select Button" at bounding box center [938, 258] width 309 height 20
click at [1229, 263] on div "Guest Details Name ******* ***** Guest Type Adult (18+) | Menu A Table Highchai…" at bounding box center [779, 301] width 1194 height 388
click at [1511, 427] on div "Default: most recently created" at bounding box center [1473, 424] width 180 height 18
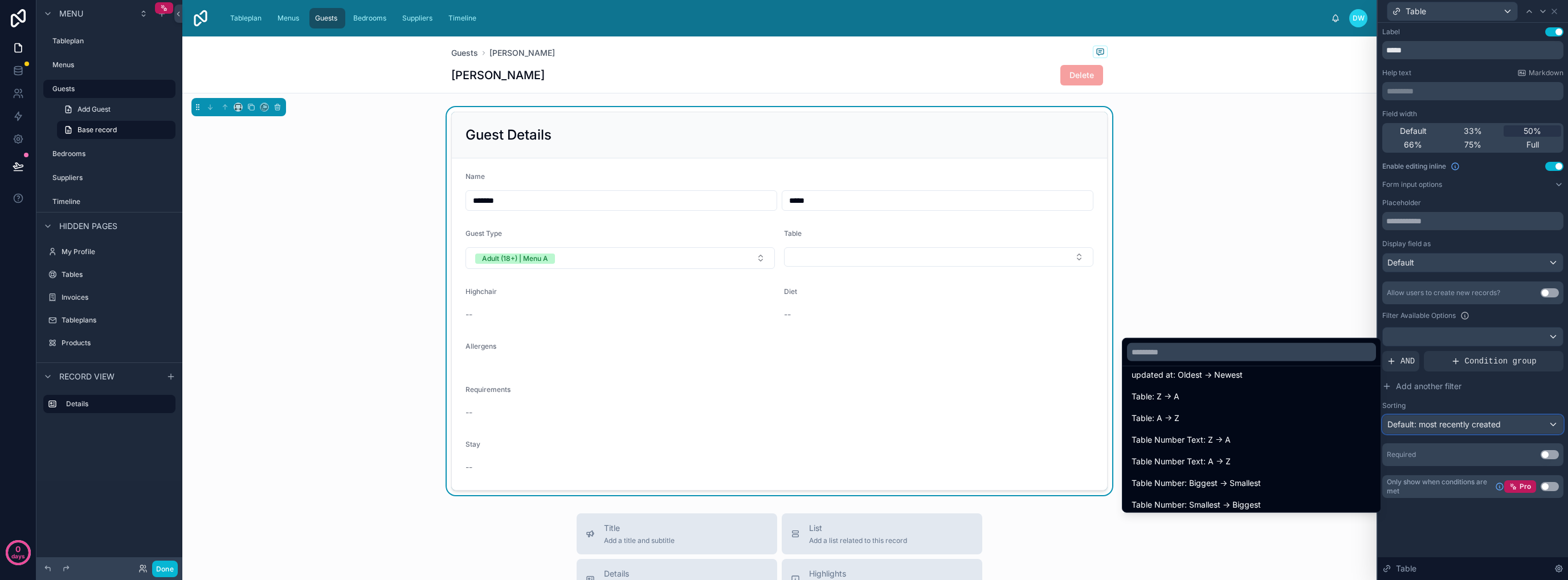
scroll to position [114, 0]
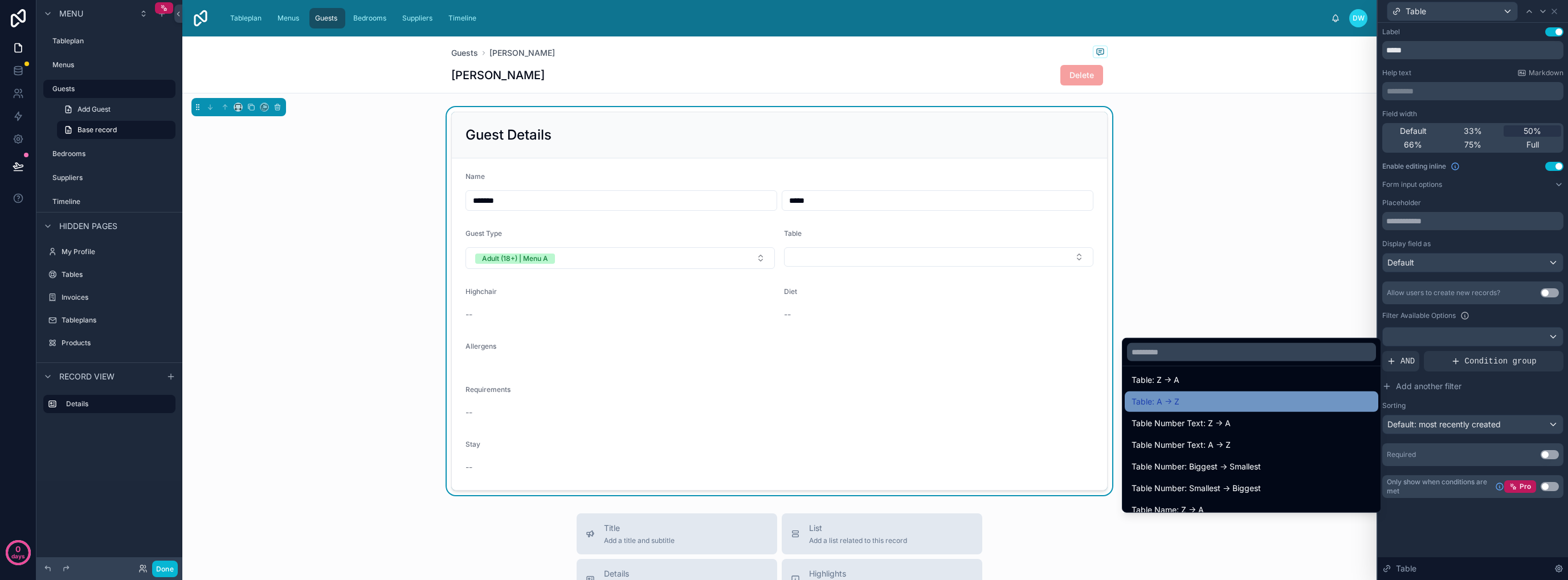
click at [1222, 398] on div "Table: A -> Z" at bounding box center [1251, 401] width 240 height 14
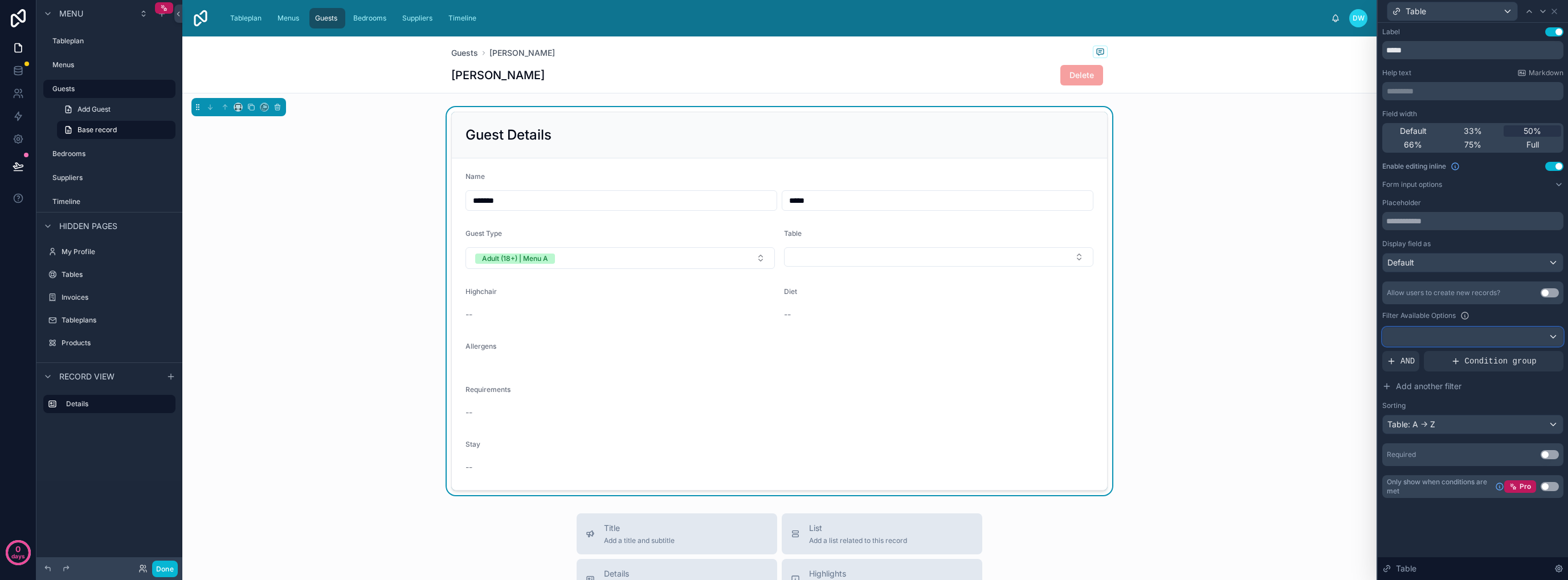
click at [1511, 334] on div at bounding box center [1473, 337] width 180 height 18
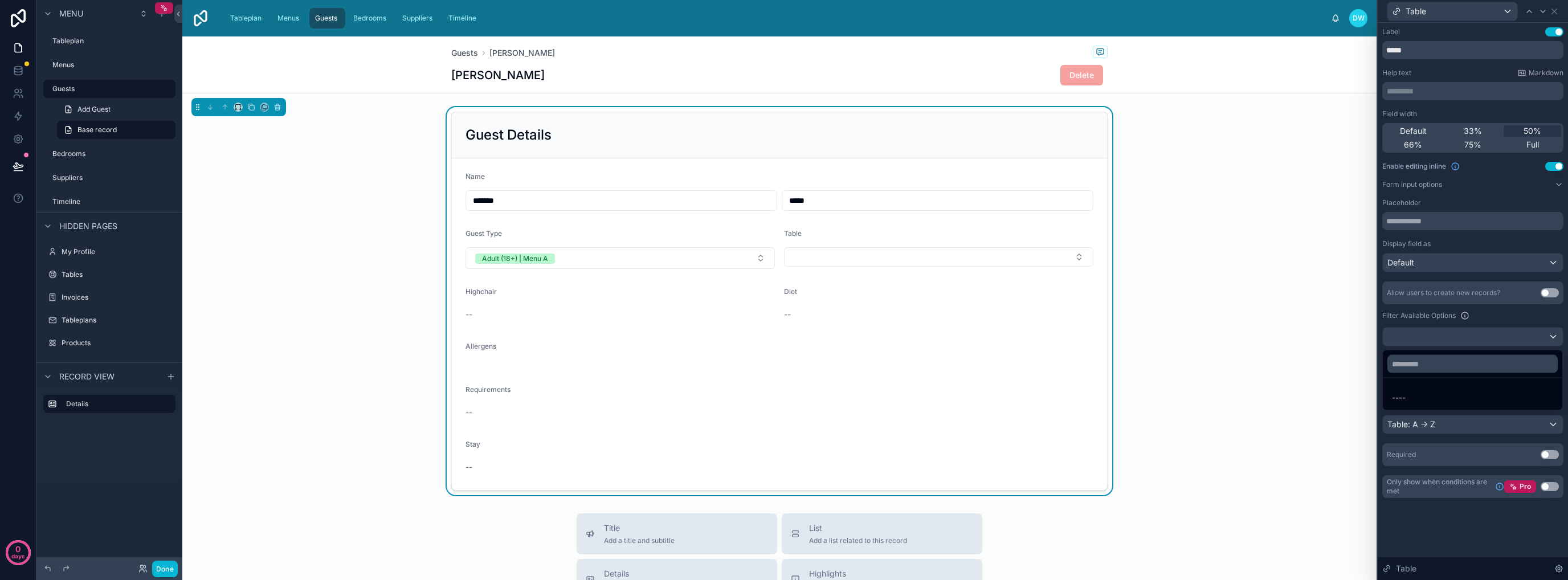
click at [1511, 334] on div at bounding box center [1473, 290] width 190 height 580
click at [1397, 363] on div "AND" at bounding box center [1400, 361] width 37 height 21
click at [1473, 360] on div "Add a filter" at bounding box center [1473, 361] width 181 height 21
click at [1535, 349] on icon at bounding box center [1535, 352] width 7 height 7
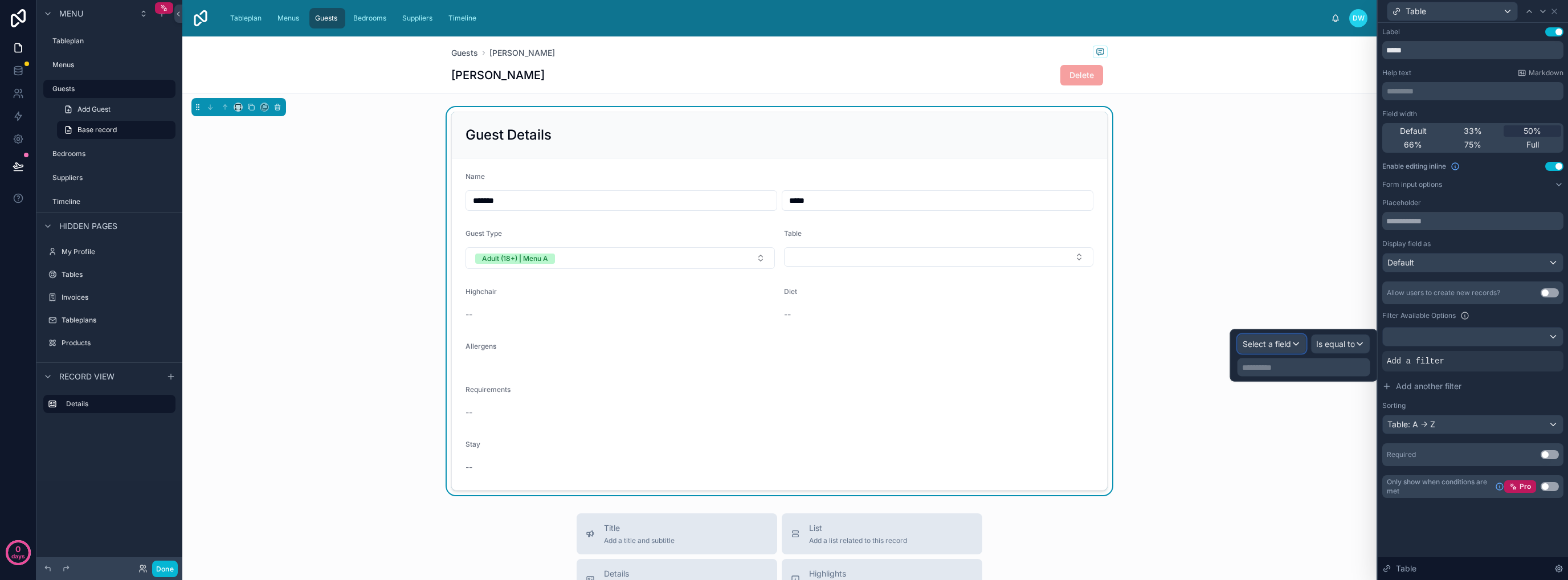
click at [1255, 345] on span "Select a field" at bounding box center [1267, 343] width 49 height 10
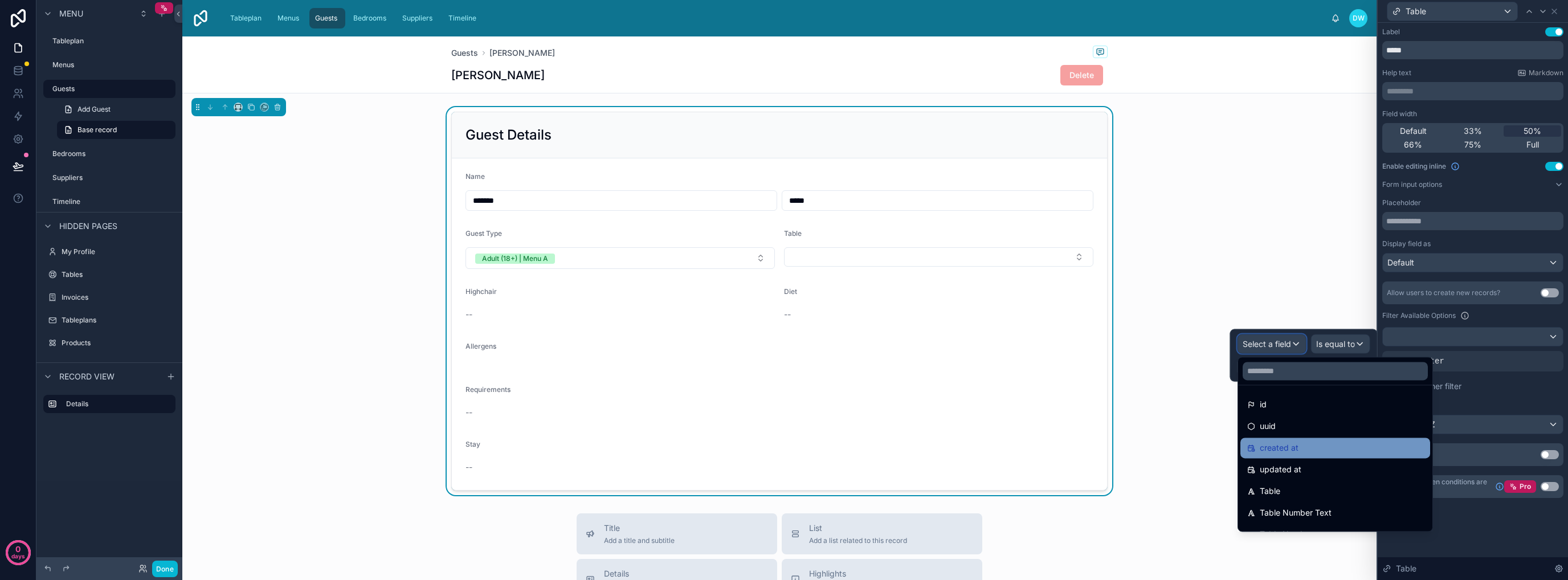
scroll to position [0, 0]
click at [1299, 358] on div at bounding box center [1336, 371] width 195 height 27
click at [1299, 370] on input "text" at bounding box center [1336, 371] width 186 height 18
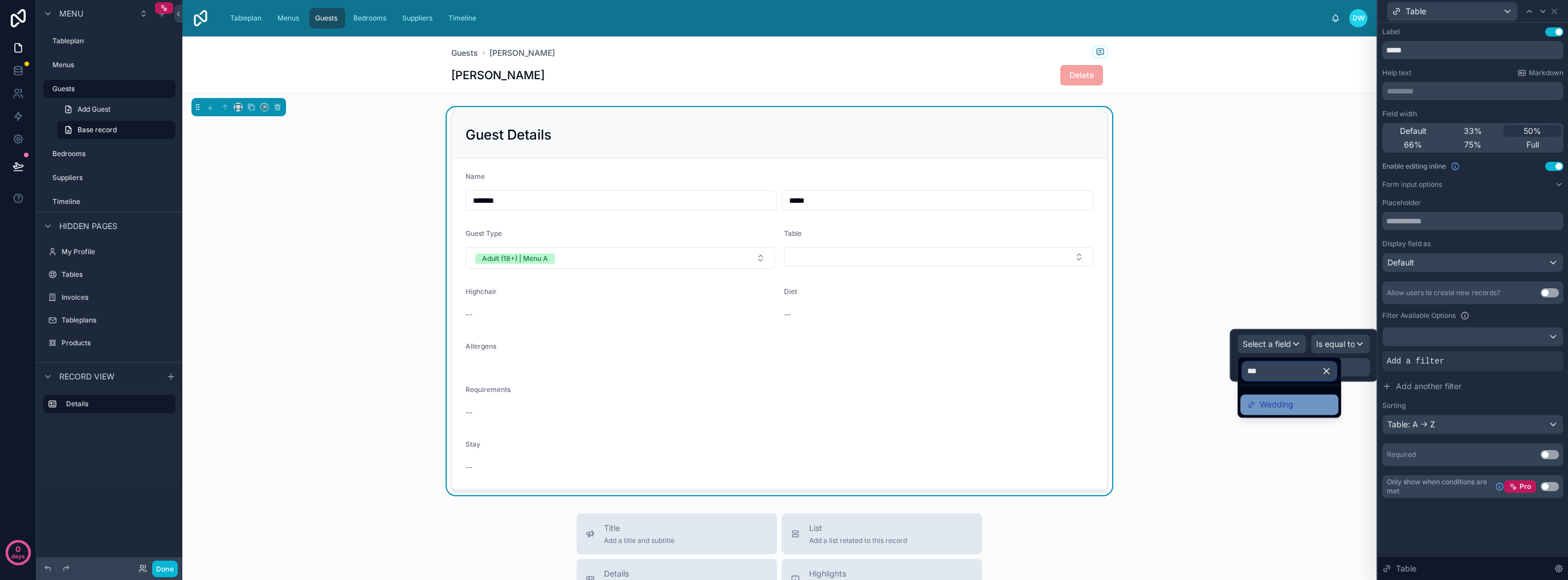
type input "***"
click at [1292, 401] on div "Wedding" at bounding box center [1290, 404] width 85 height 14
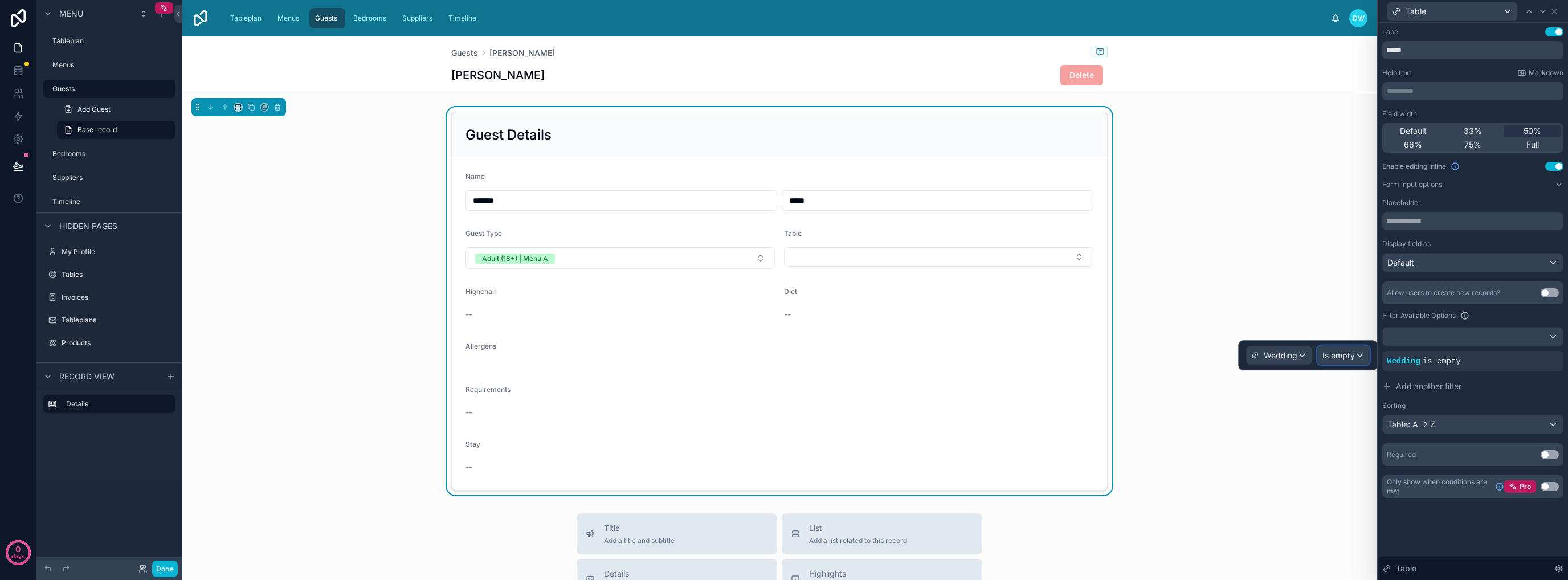
click at [1354, 349] on span "Is empty" at bounding box center [1338, 355] width 32 height 12
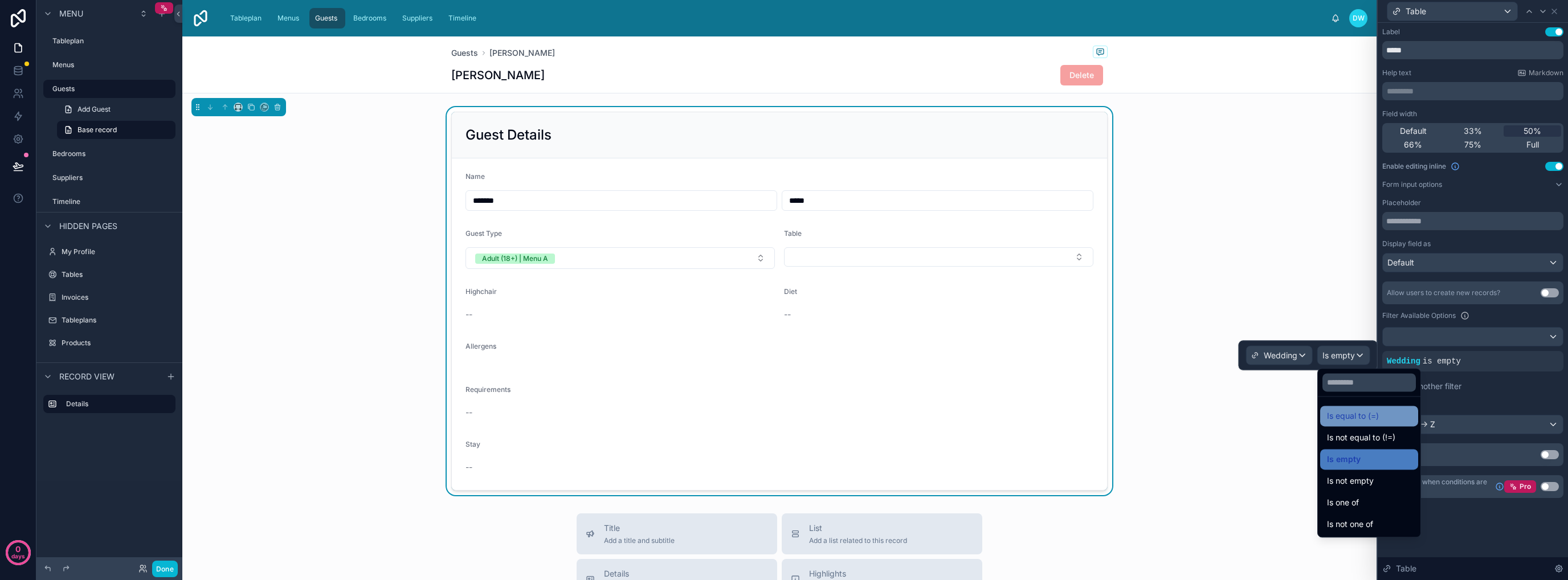
click at [1380, 415] on div "Is equal to (=)" at bounding box center [1369, 415] width 85 height 14
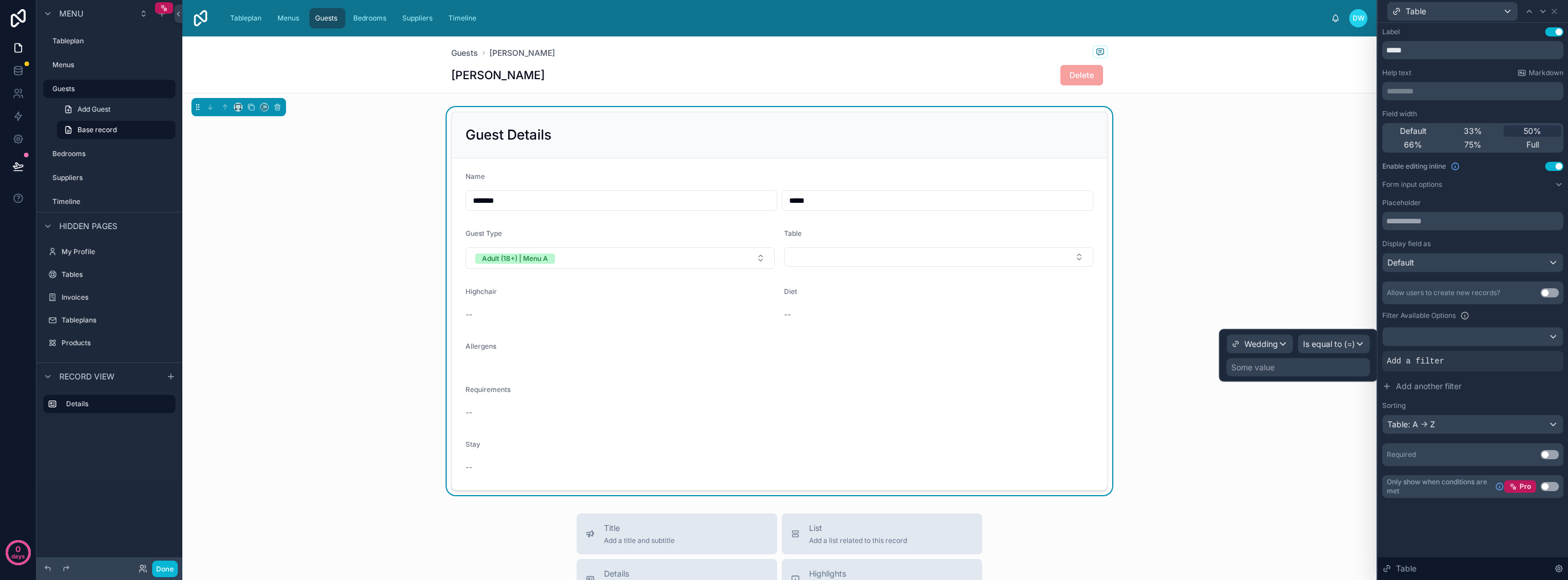
click at [1294, 360] on div "Some value" at bounding box center [1298, 367] width 143 height 18
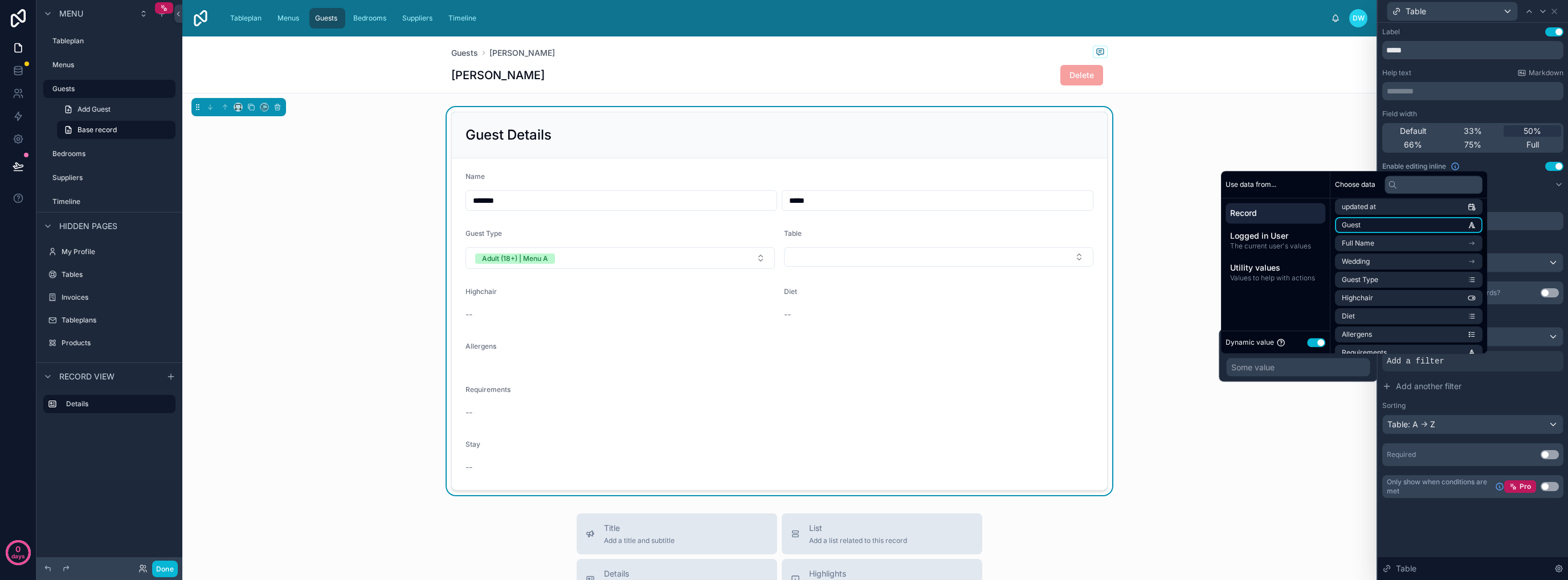
scroll to position [57, 0]
click at [1391, 265] on li "Wedding" at bounding box center [1409, 263] width 148 height 16
click at [1318, 342] on button "Use setting" at bounding box center [1316, 342] width 18 height 9
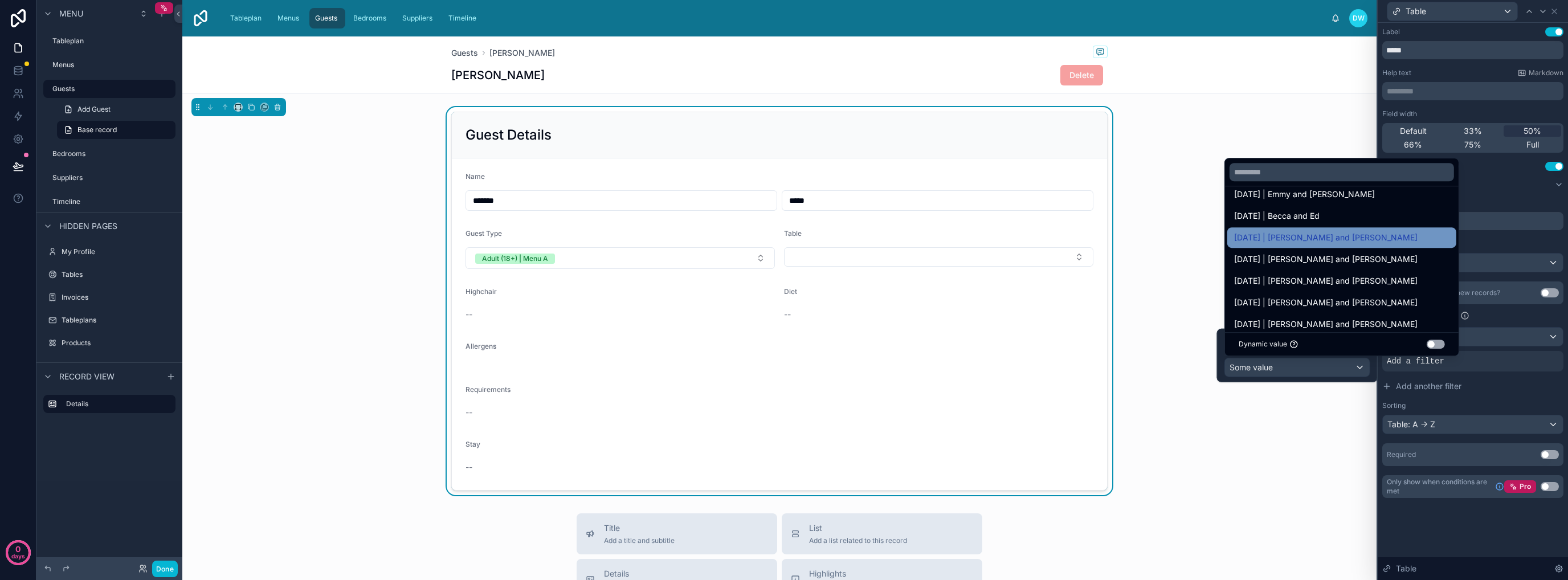
scroll to position [0, 0]
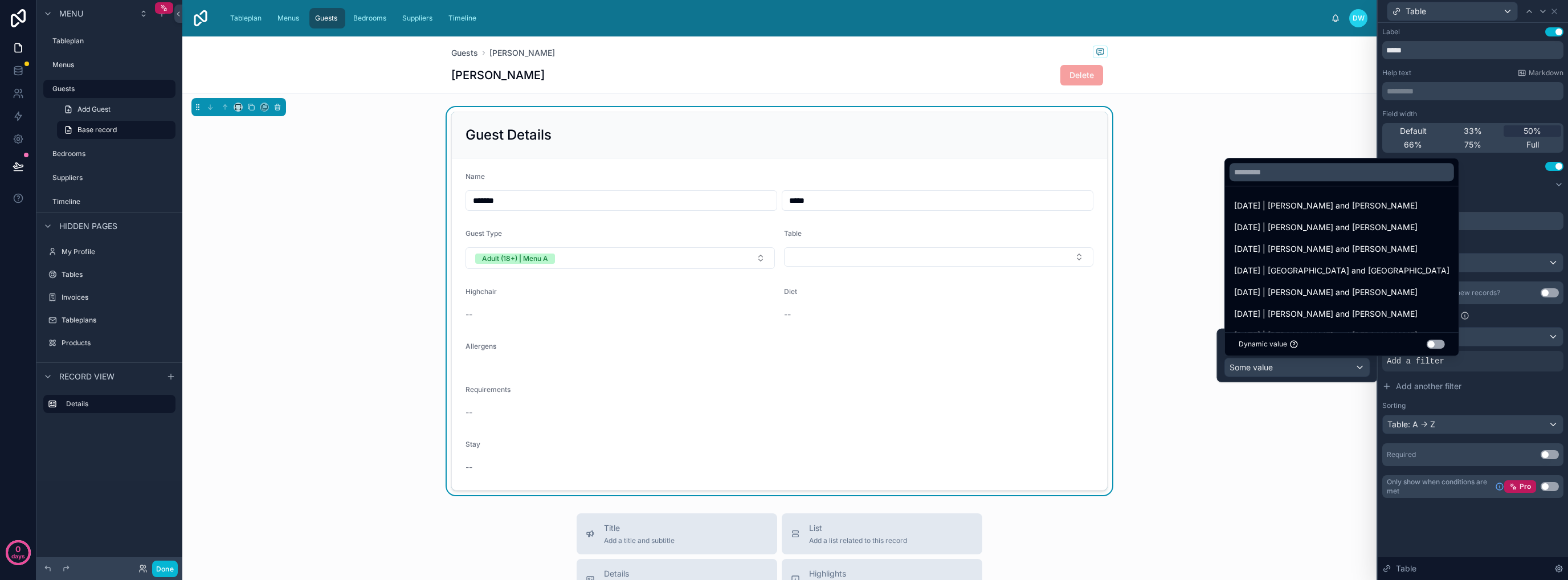
click at [1427, 345] on button "Use setting" at bounding box center [1436, 344] width 18 height 9
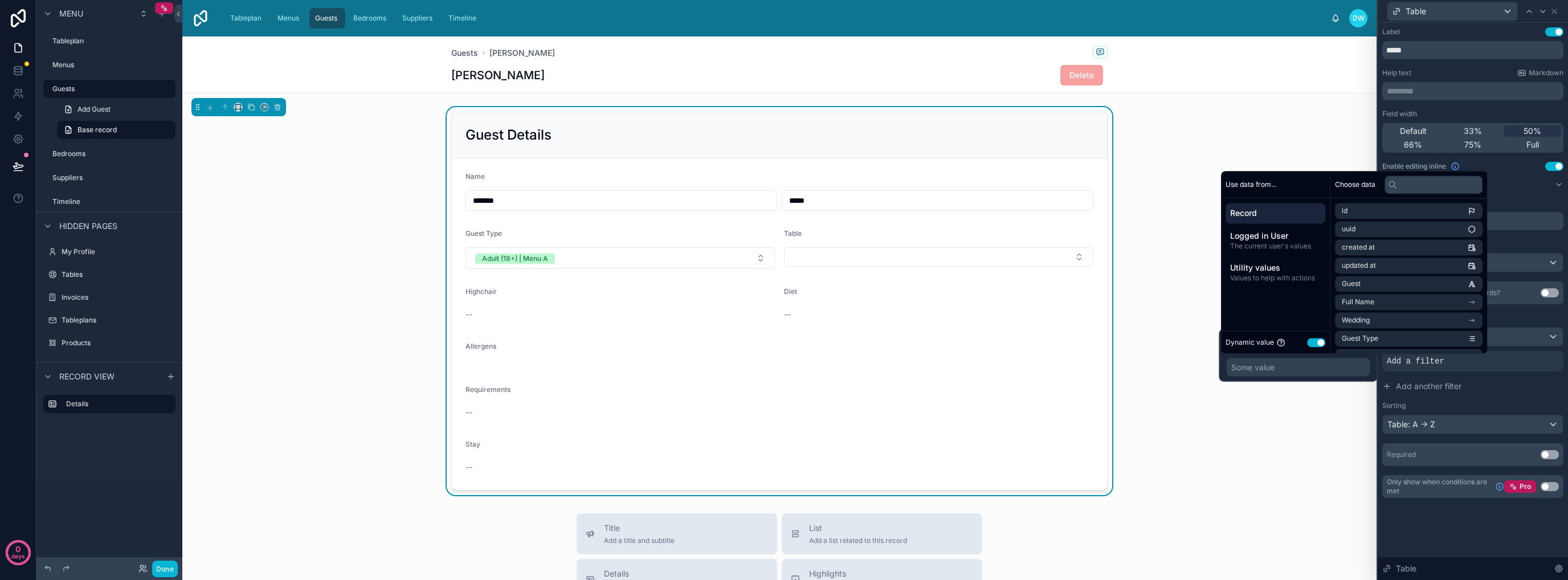
click at [1277, 216] on span "Record" at bounding box center [1275, 213] width 91 height 12
click at [1318, 238] on span "Logged in User" at bounding box center [1275, 236] width 91 height 12
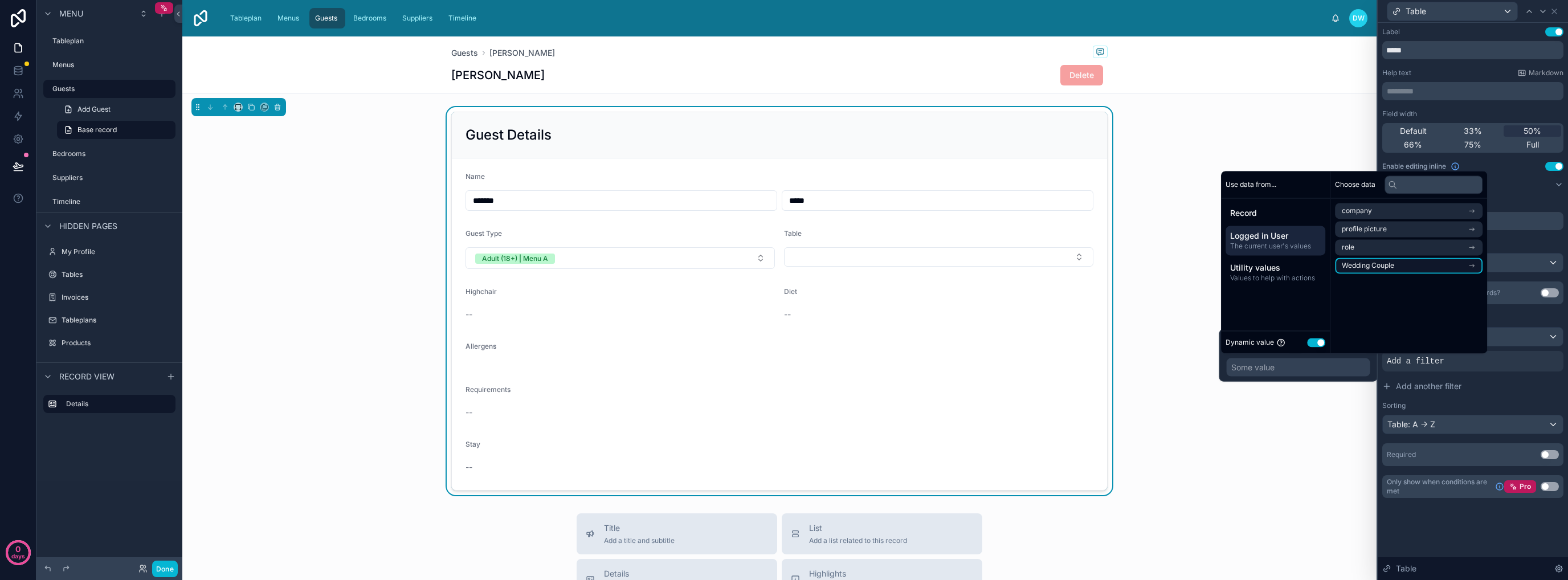
click at [1382, 267] on span "Wedding Couple" at bounding box center [1368, 266] width 52 height 9
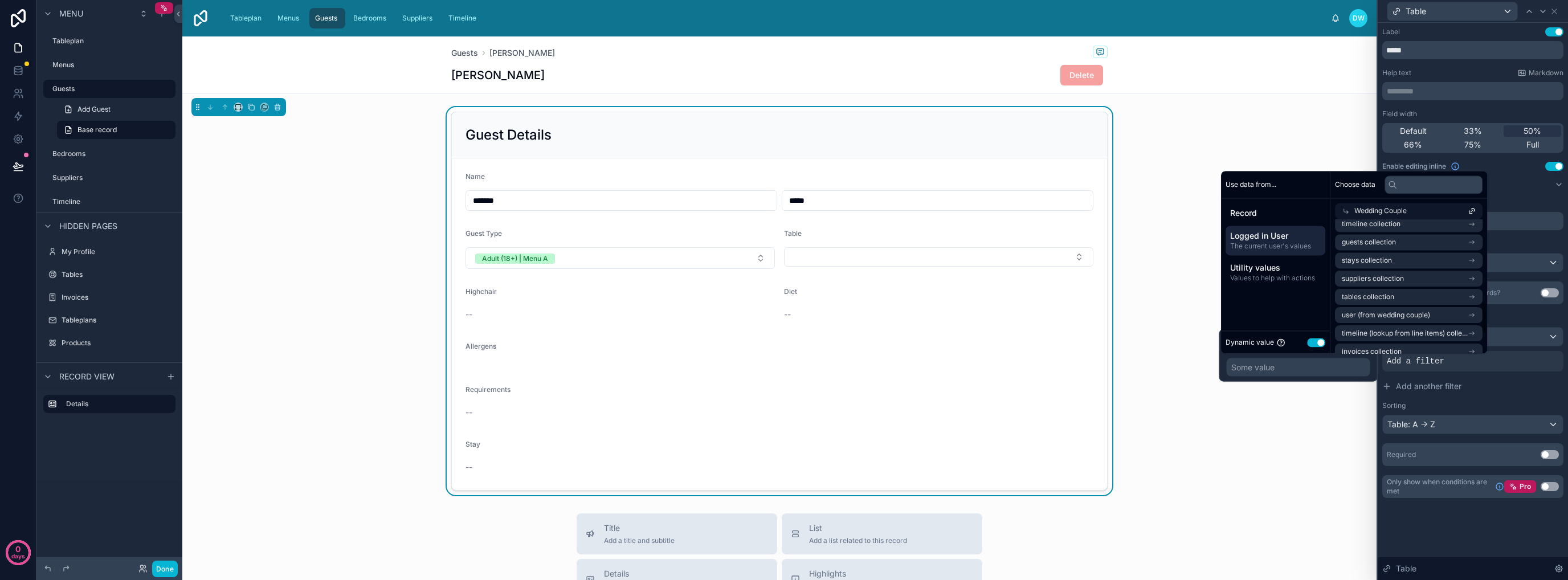
scroll to position [438, 0]
click at [1415, 184] on input "text" at bounding box center [1433, 185] width 98 height 18
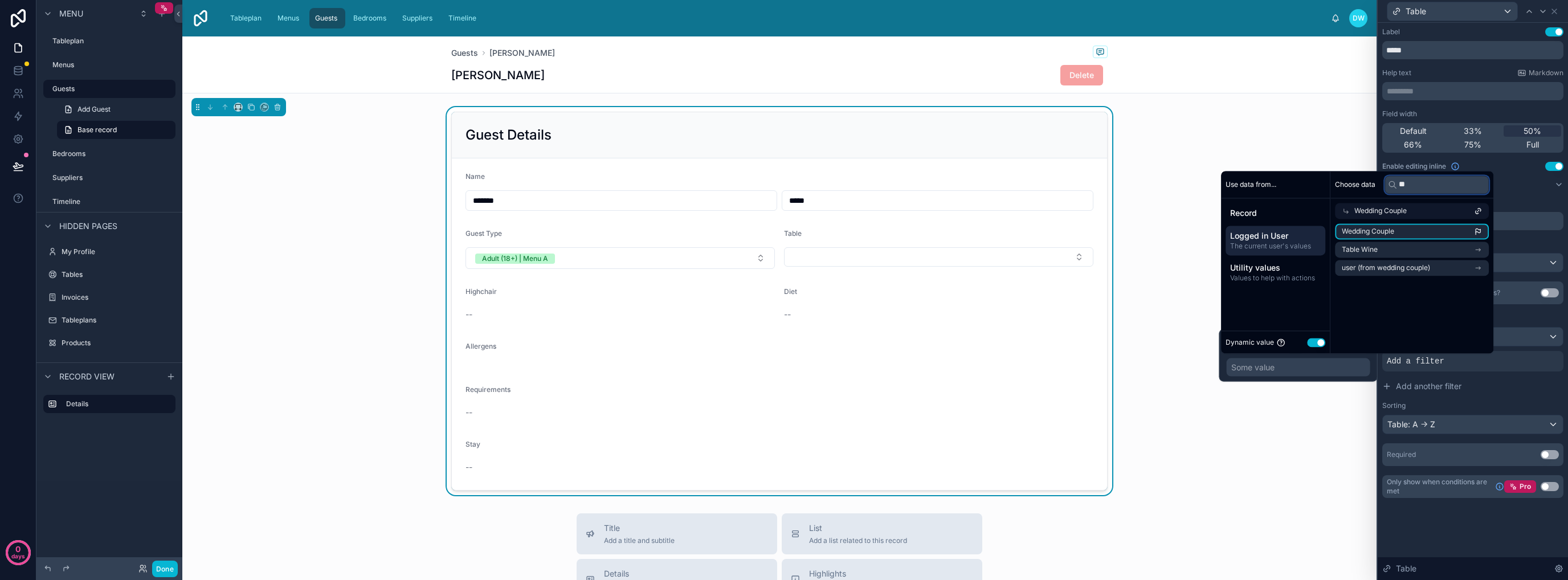
scroll to position [0, 0]
type input "***"
click at [1436, 234] on li "Wedding Couple" at bounding box center [1411, 231] width 154 height 16
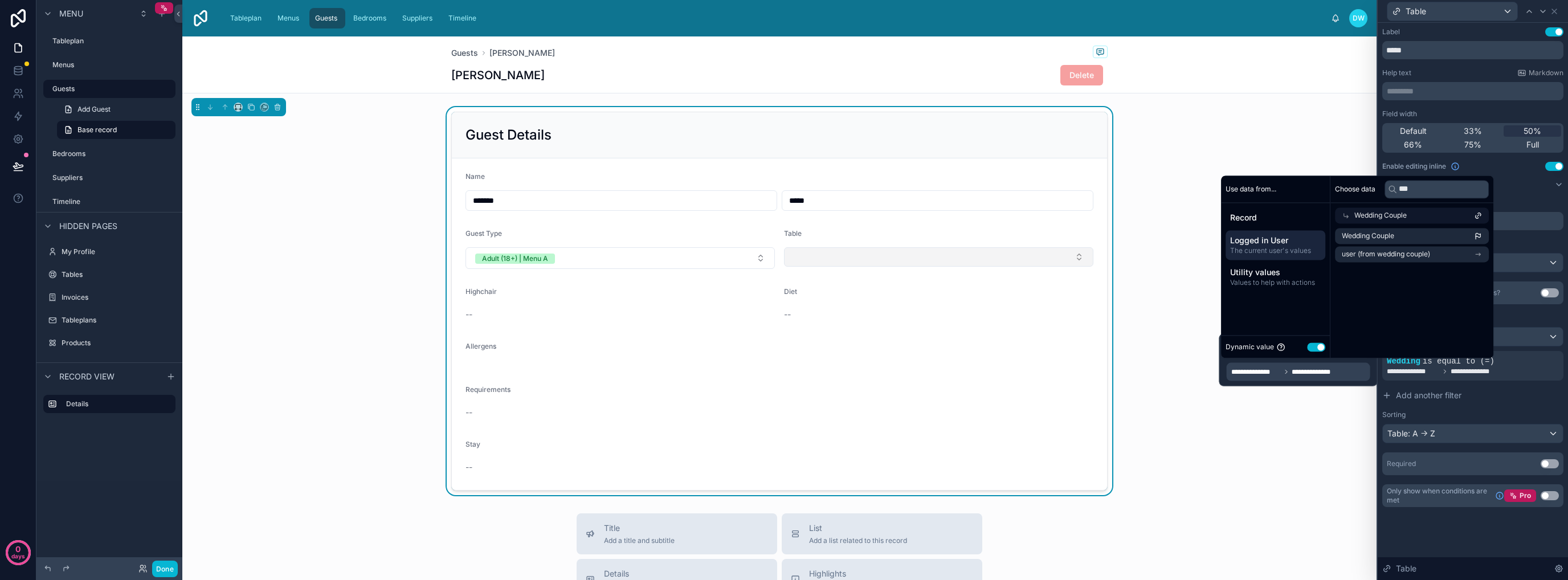
click at [1033, 262] on button "Select Button" at bounding box center [938, 258] width 309 height 20
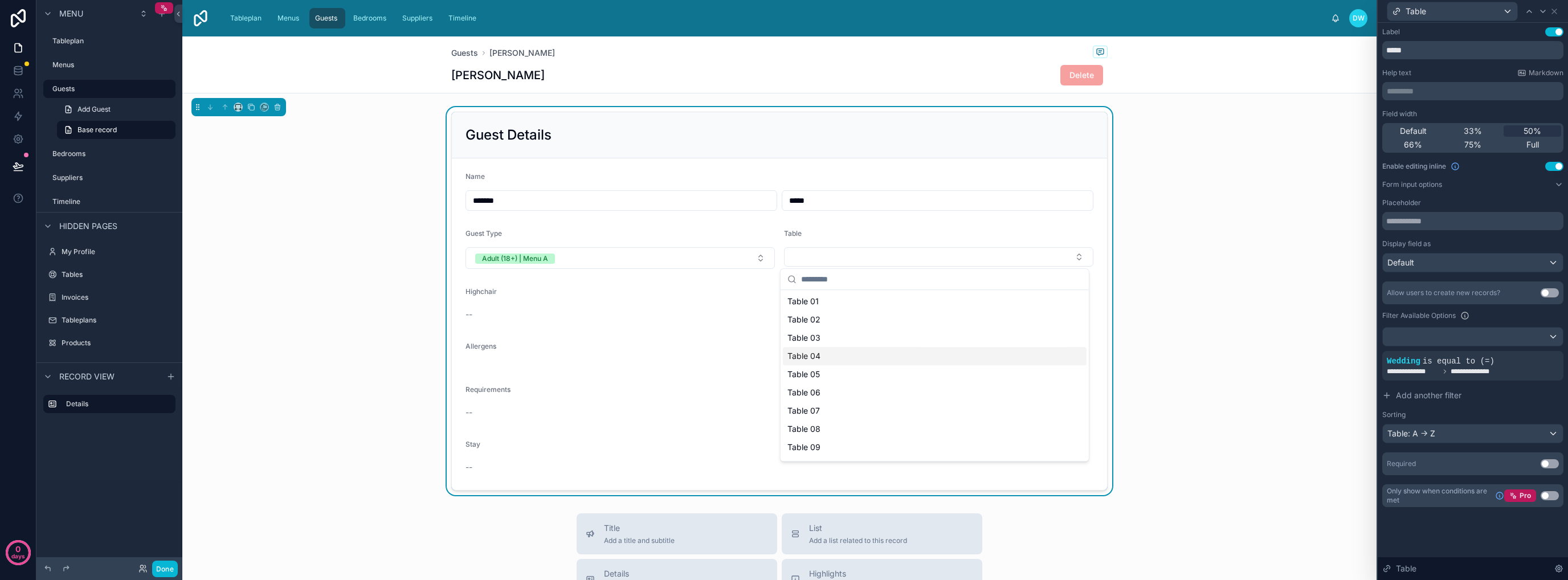
click at [1234, 285] on div "Guest Details Name ******* ***** Guest Type Adult (18+) | Menu A Table Highchai…" at bounding box center [779, 301] width 1194 height 388
click at [733, 259] on button "Adult (18+) | Menu A" at bounding box center [620, 258] width 309 height 22
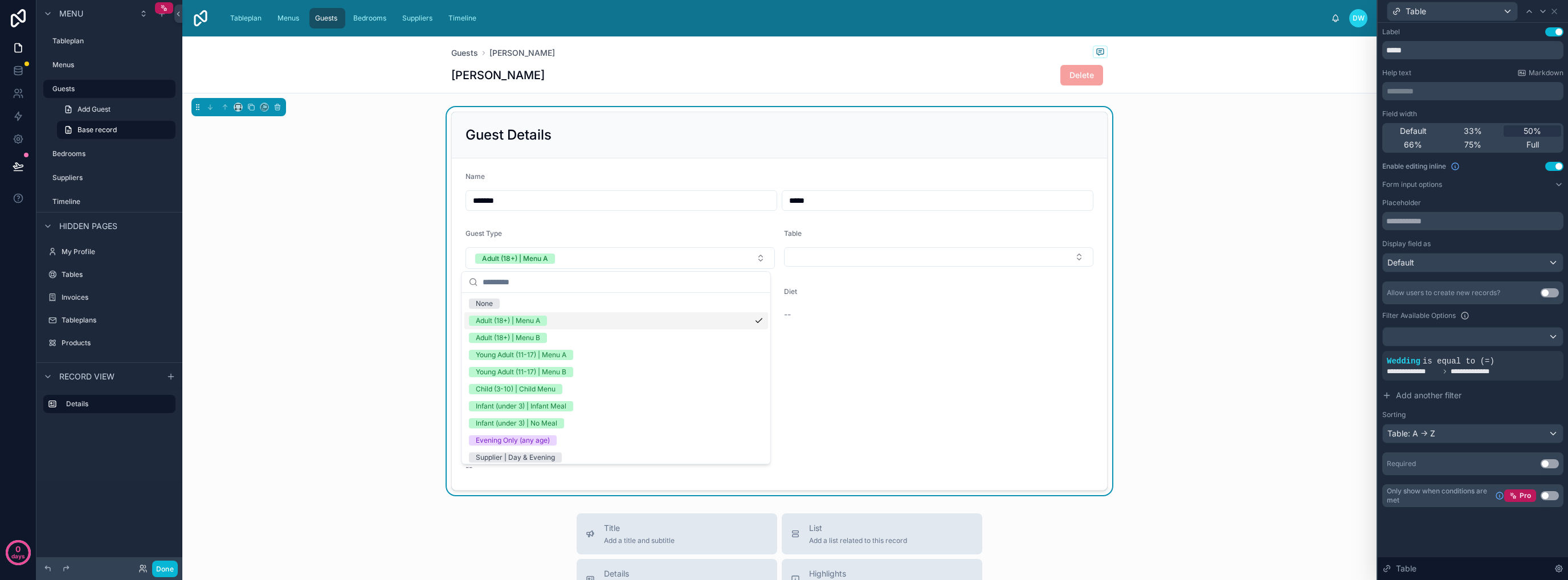
click at [371, 322] on div "Guest Details Name ******* ***** Guest Type Adult (18+) | Menu A Table Highchai…" at bounding box center [779, 301] width 1194 height 388
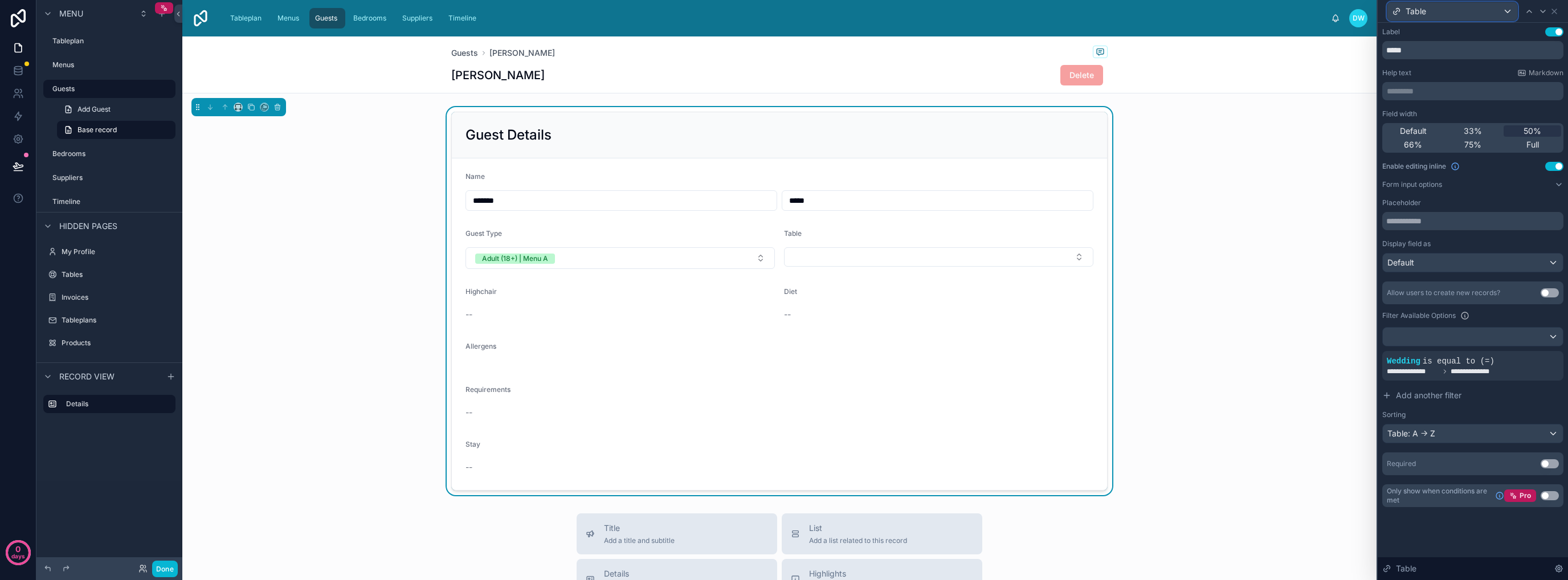
click at [1477, 10] on div "Table" at bounding box center [1452, 12] width 130 height 18
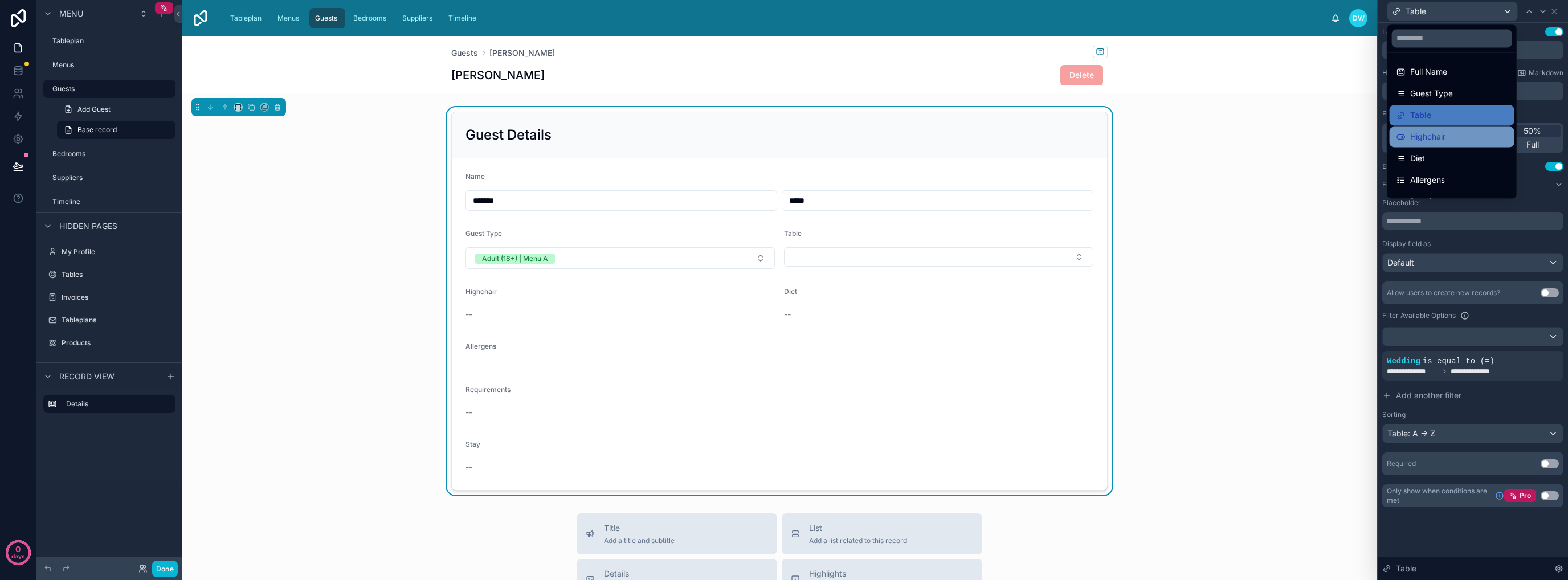
click at [1456, 134] on div "Highchair" at bounding box center [1451, 136] width 111 height 14
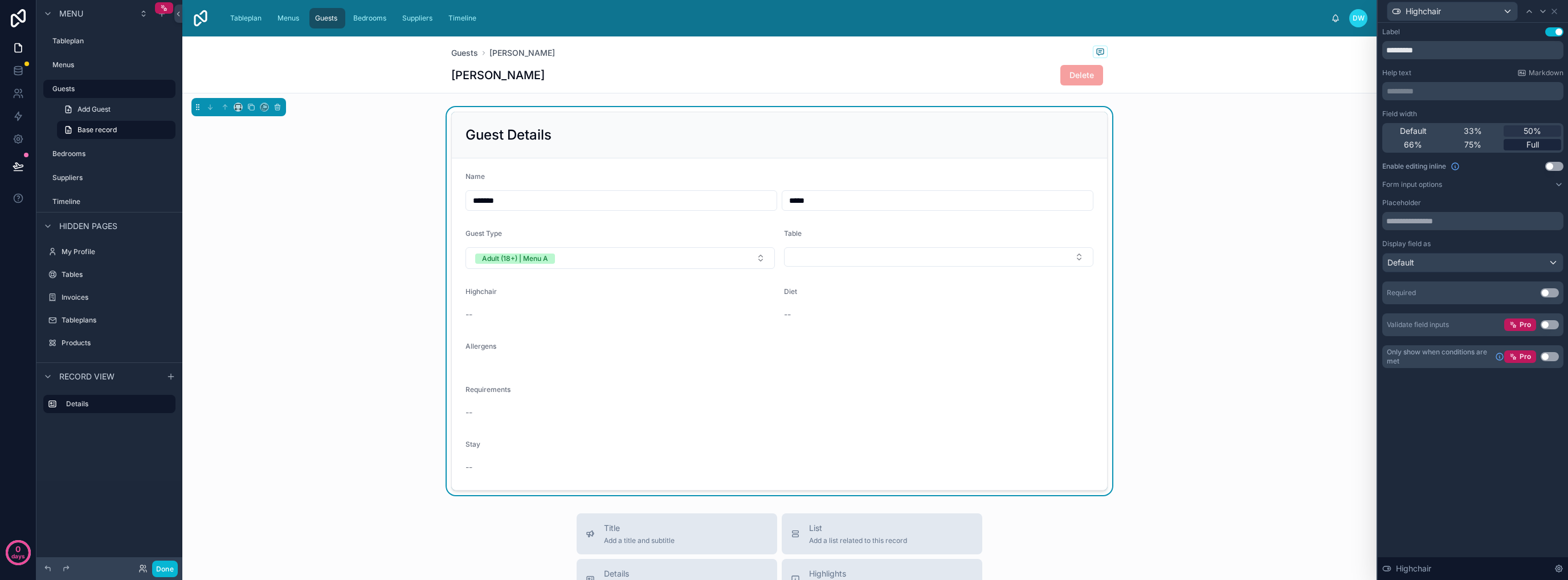
click at [1528, 145] on span "Full" at bounding box center [1533, 144] width 13 height 12
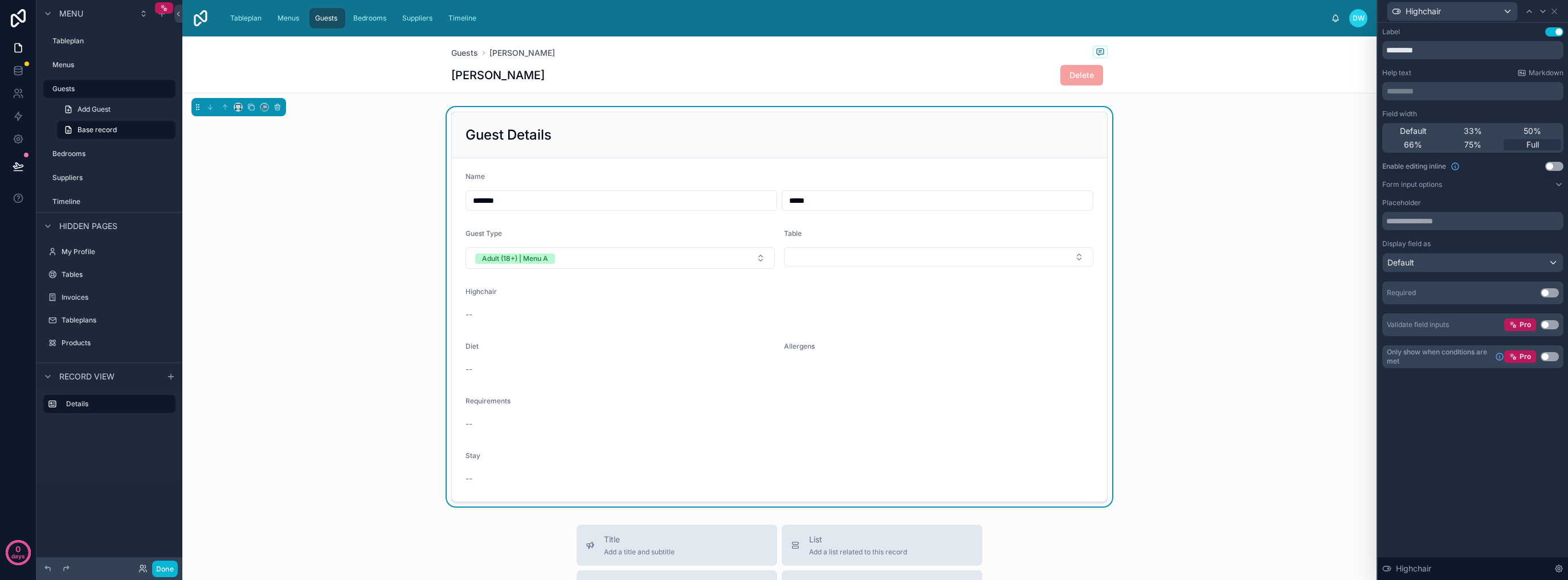
click at [1556, 165] on button "Use setting" at bounding box center [1554, 167] width 18 height 9
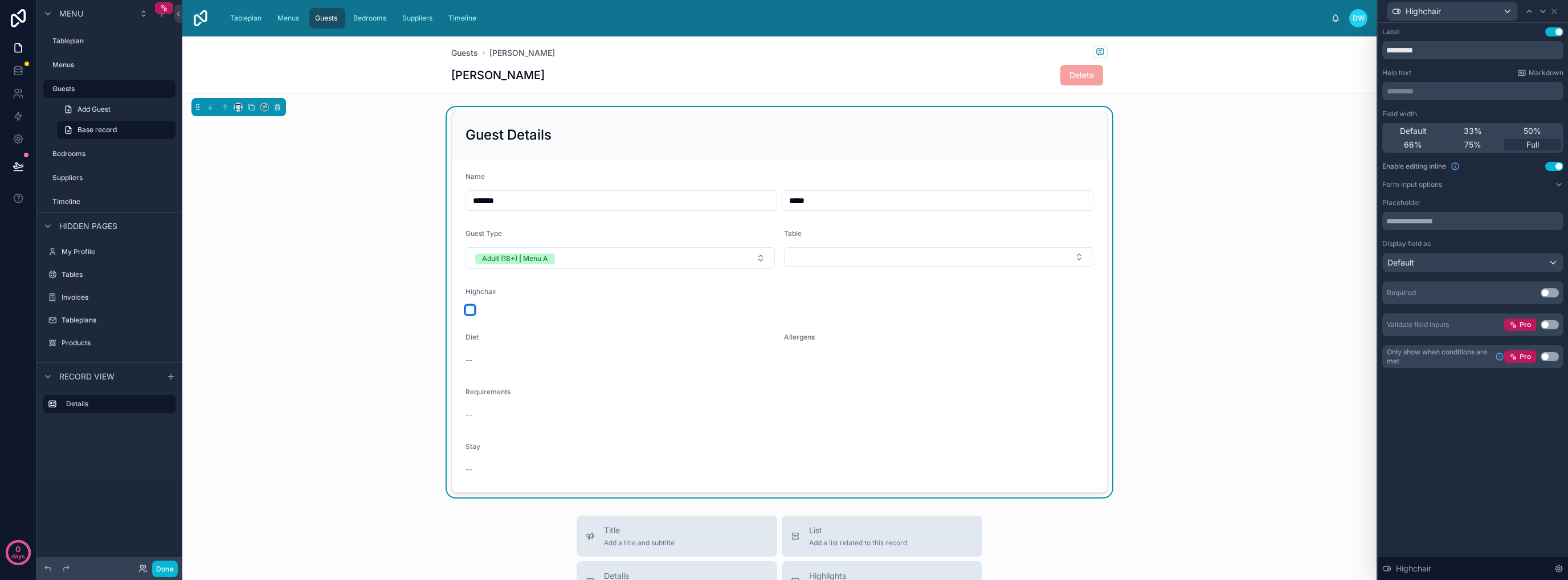
click at [466, 312] on button "button" at bounding box center [470, 310] width 9 height 9
click at [654, 199] on input "*******" at bounding box center [621, 201] width 311 height 16
click at [408, 280] on div "Guest Details Name ******* ***** Guest Type Adult (18+) | Menu A Table Highchai…" at bounding box center [779, 302] width 1194 height 390
click at [579, 331] on form "Name ******* ***** Guest Type Adult (18+) | Menu A Table Highchair Diet -- Alle…" at bounding box center [779, 325] width 655 height 334
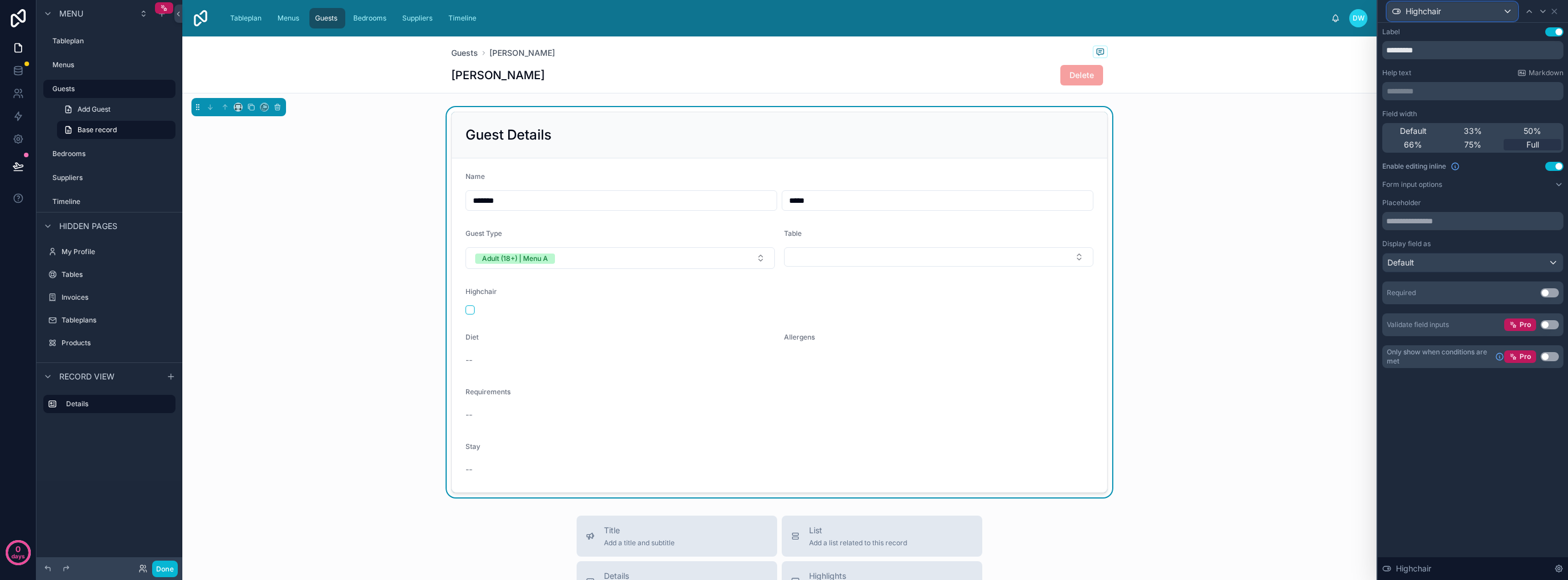
click at [1495, 10] on div "Highchair" at bounding box center [1452, 12] width 130 height 18
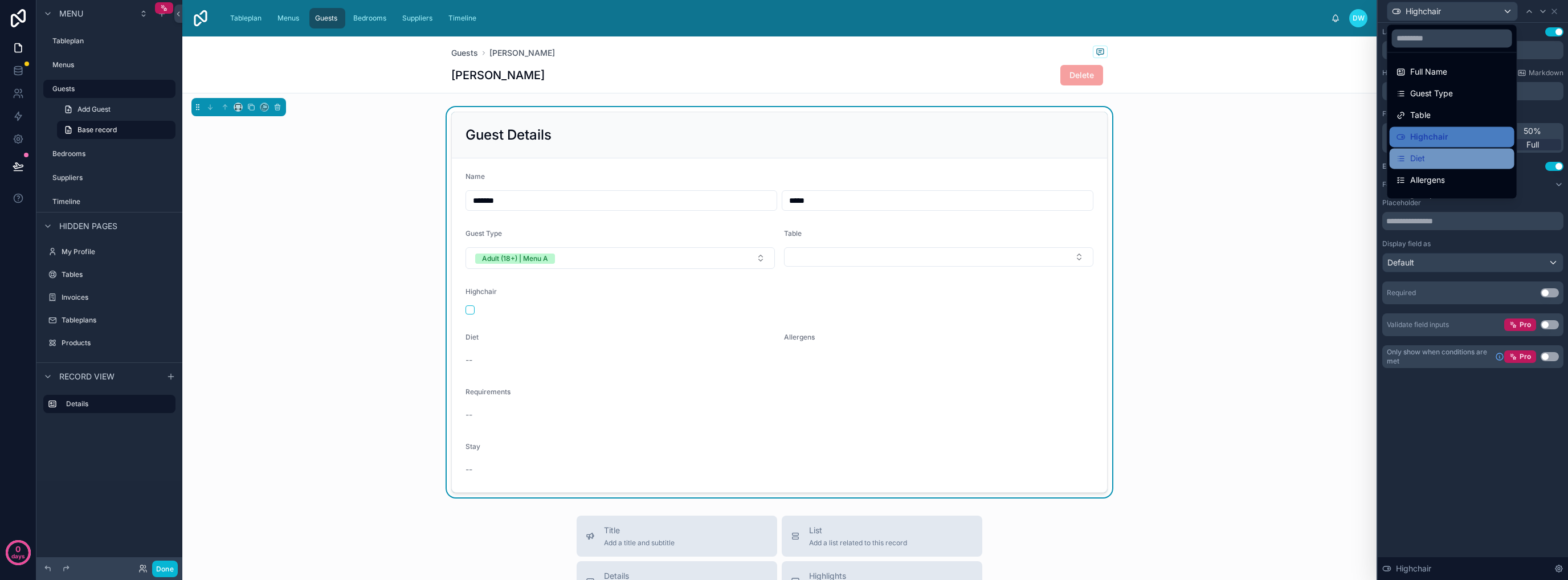
click at [1445, 165] on div "Diet" at bounding box center [1451, 158] width 111 height 14
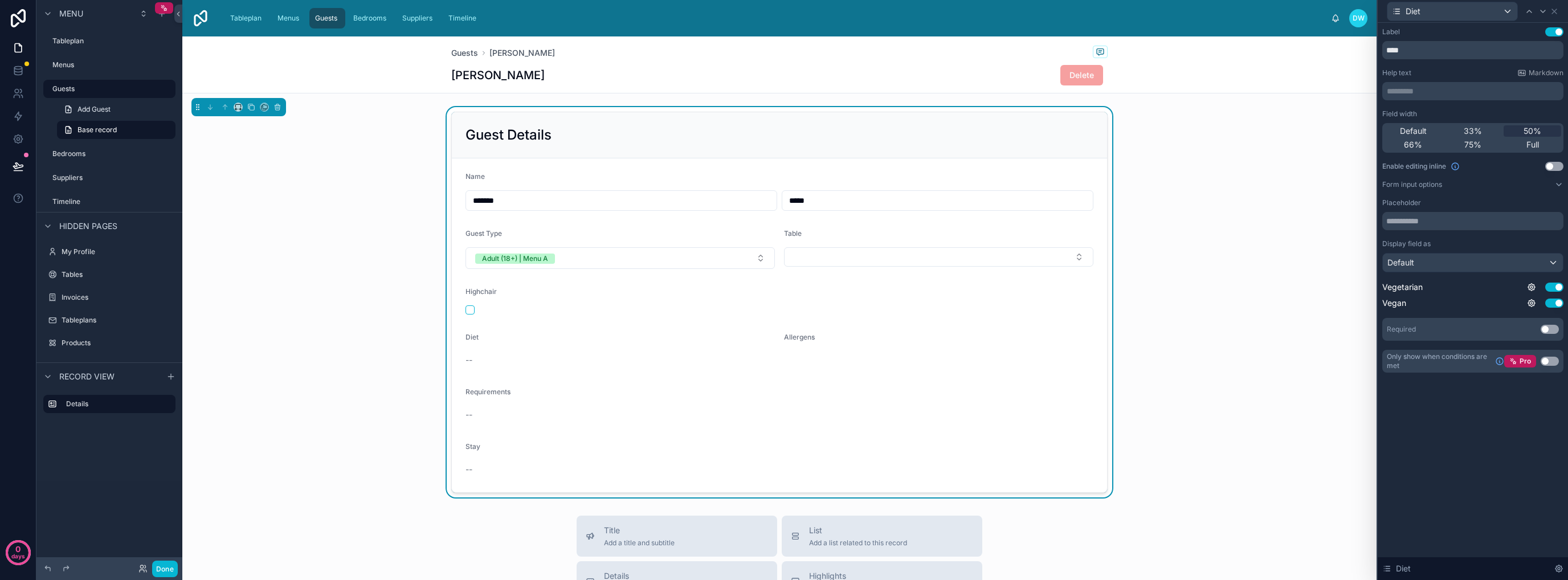
click at [1557, 166] on button "Use setting" at bounding box center [1554, 167] width 18 height 9
click at [714, 361] on button "Select a Diet" at bounding box center [620, 362] width 309 height 22
click at [292, 353] on div "Guest Details Name ******* ***** Guest Type Adult (18+) | Menu A Table Highchai…" at bounding box center [779, 304] width 1194 height 394
click at [387, 349] on div "Guest Details Name ******* ***** Guest Type Adult (18+) | Menu A Table Highchai…" at bounding box center [779, 304] width 1194 height 394
click at [1469, 218] on input "text" at bounding box center [1473, 221] width 181 height 18
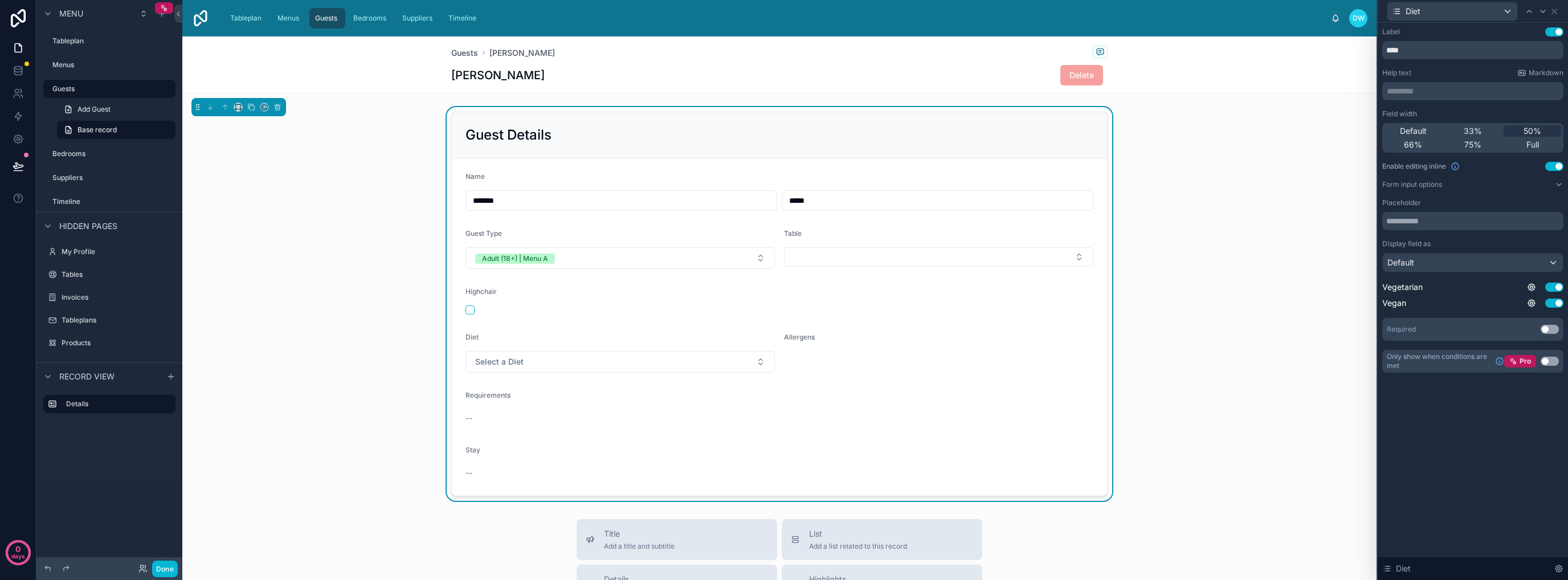
click at [1437, 92] on p "********* ﻿" at bounding box center [1474, 91] width 175 height 12
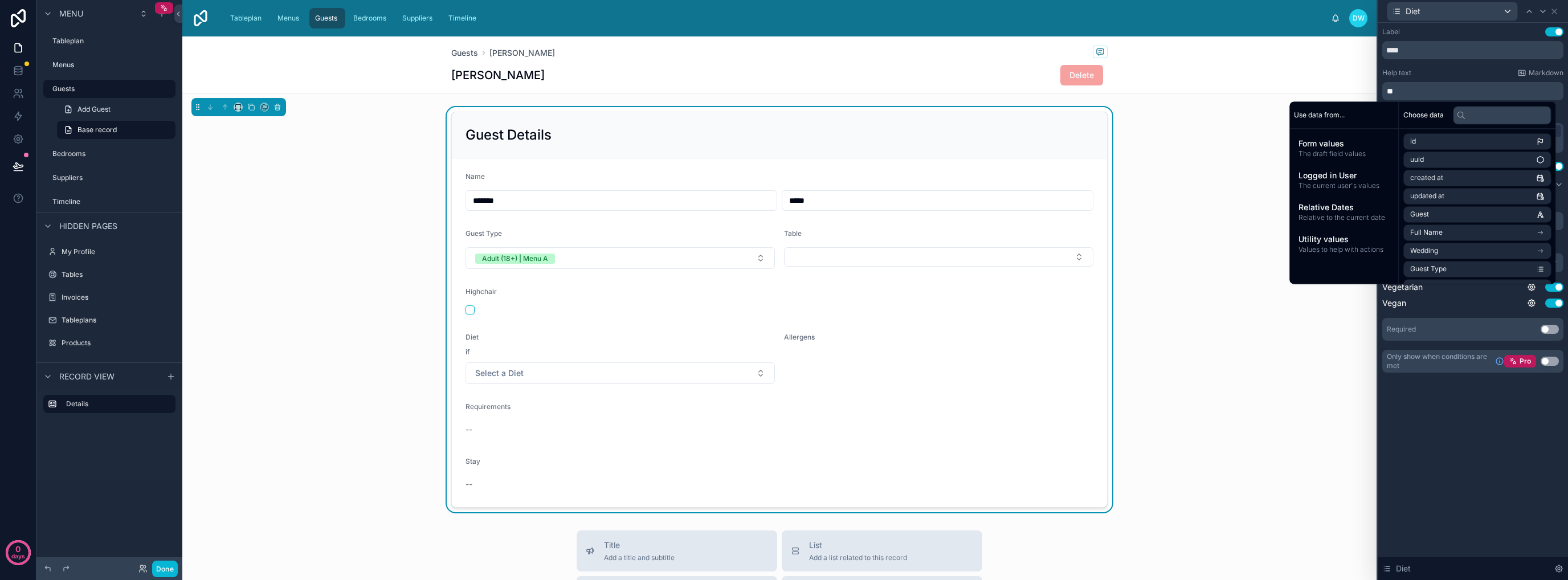
click at [1482, 440] on div "Label Use setting **** Help text Markdown ** Field width Default 33% 50% 66% 75…" at bounding box center [1473, 301] width 190 height 557
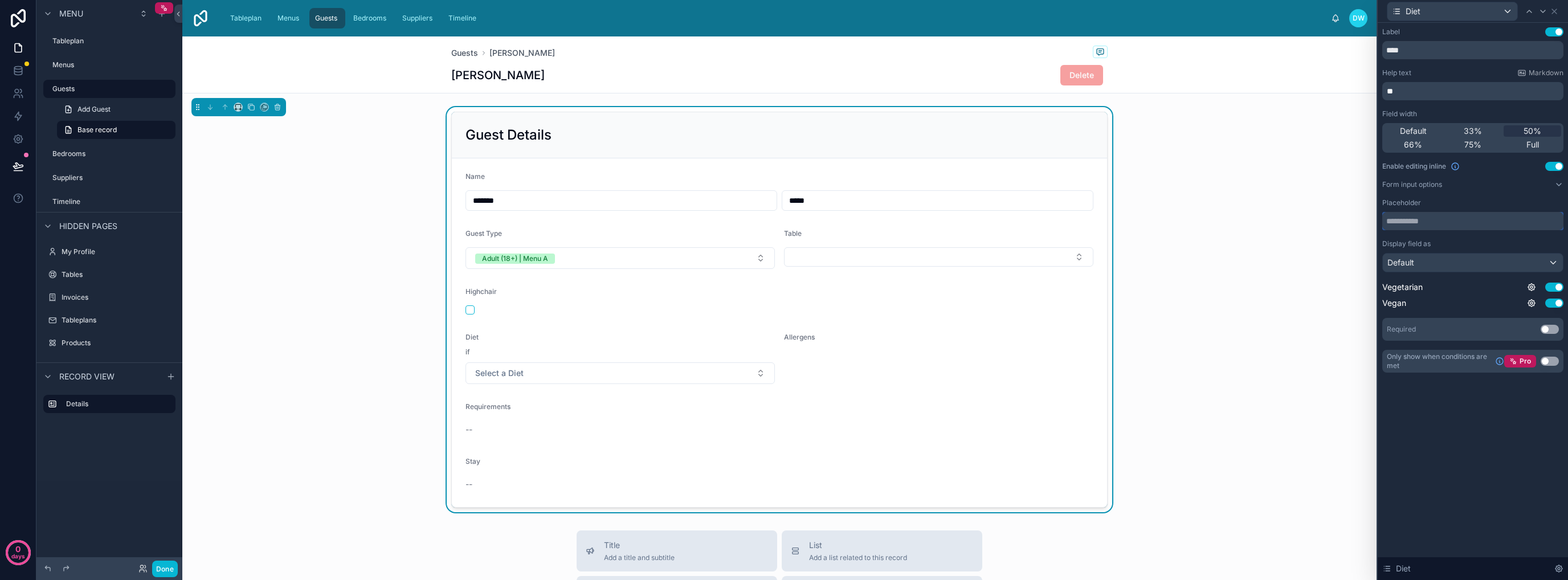
click at [1452, 221] on input "text" at bounding box center [1473, 221] width 181 height 18
type input "*"
click at [1403, 222] on input "******" at bounding box center [1473, 221] width 181 height 18
drag, startPoint x: 1403, startPoint y: 222, endPoint x: 1421, endPoint y: 231, distance: 20.1
click at [1404, 222] on input "******" at bounding box center [1473, 221] width 181 height 18
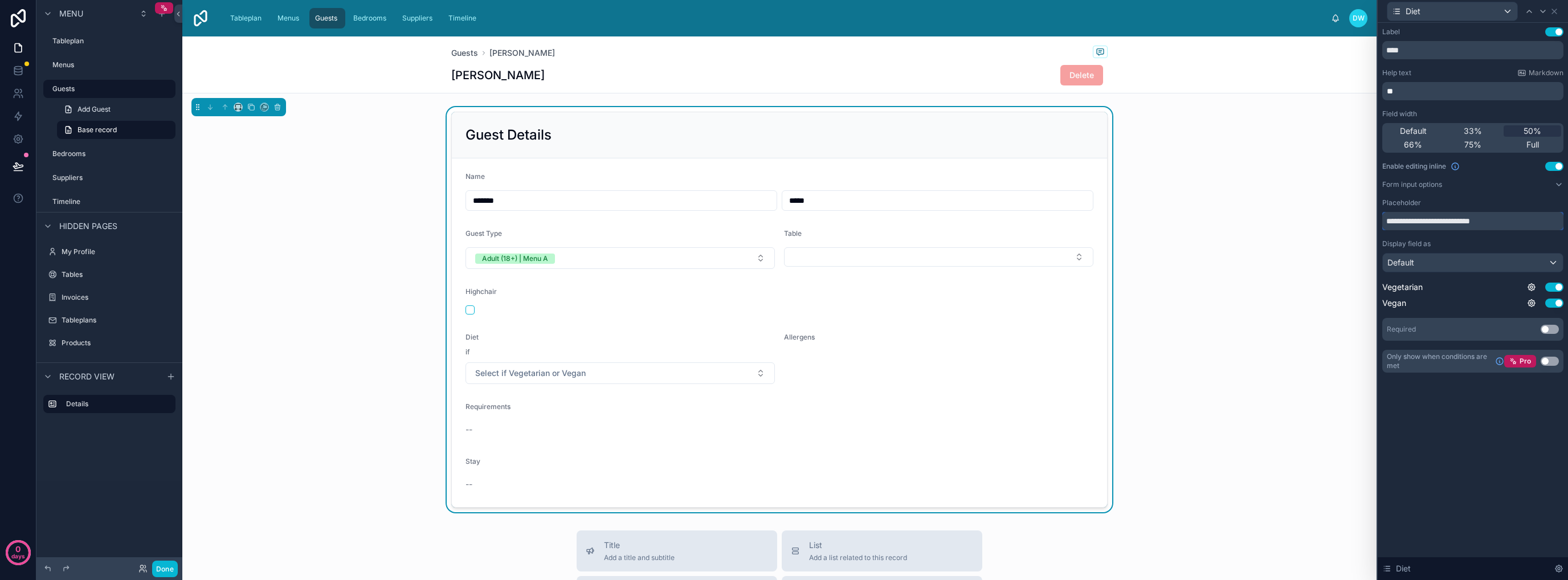
type input "**********"
click at [1445, 86] on p "**" at bounding box center [1474, 91] width 175 height 12
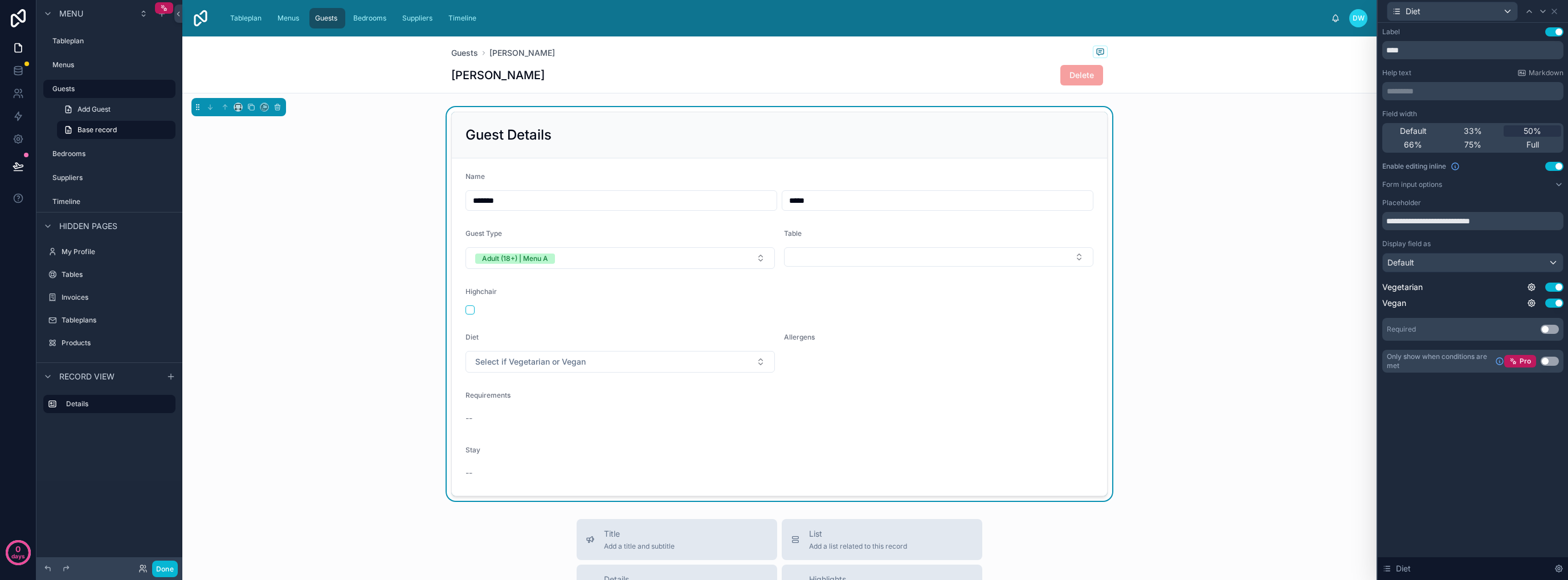
click at [1477, 457] on div "**********" at bounding box center [1473, 301] width 190 height 557
click at [726, 362] on button "Select if Vegetarian or Vegan" at bounding box center [620, 362] width 309 height 22
click at [938, 376] on form "Name ******* ***** Guest Type Adult (18+) | Menu A Table Highchair Diet Select …" at bounding box center [779, 327] width 655 height 337
click at [1562, 566] on icon at bounding box center [1559, 568] width 9 height 9
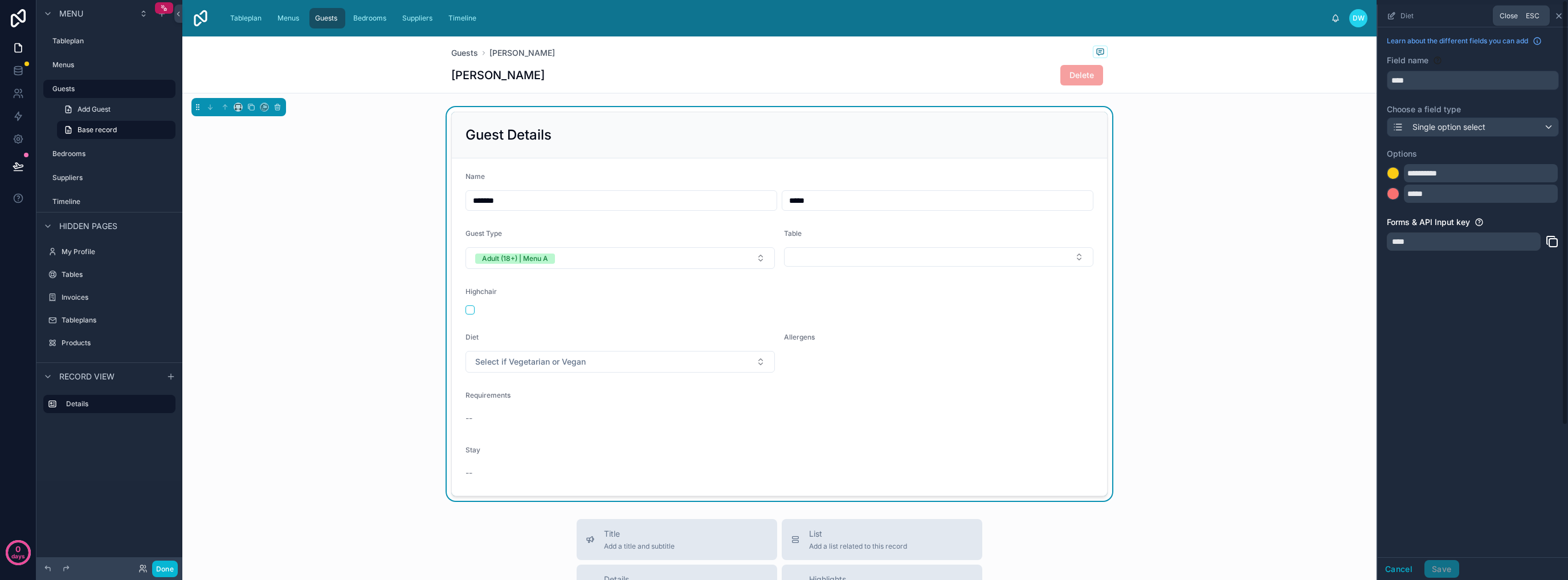
click at [1560, 14] on icon "scrollable content" at bounding box center [1558, 15] width 5 height 5
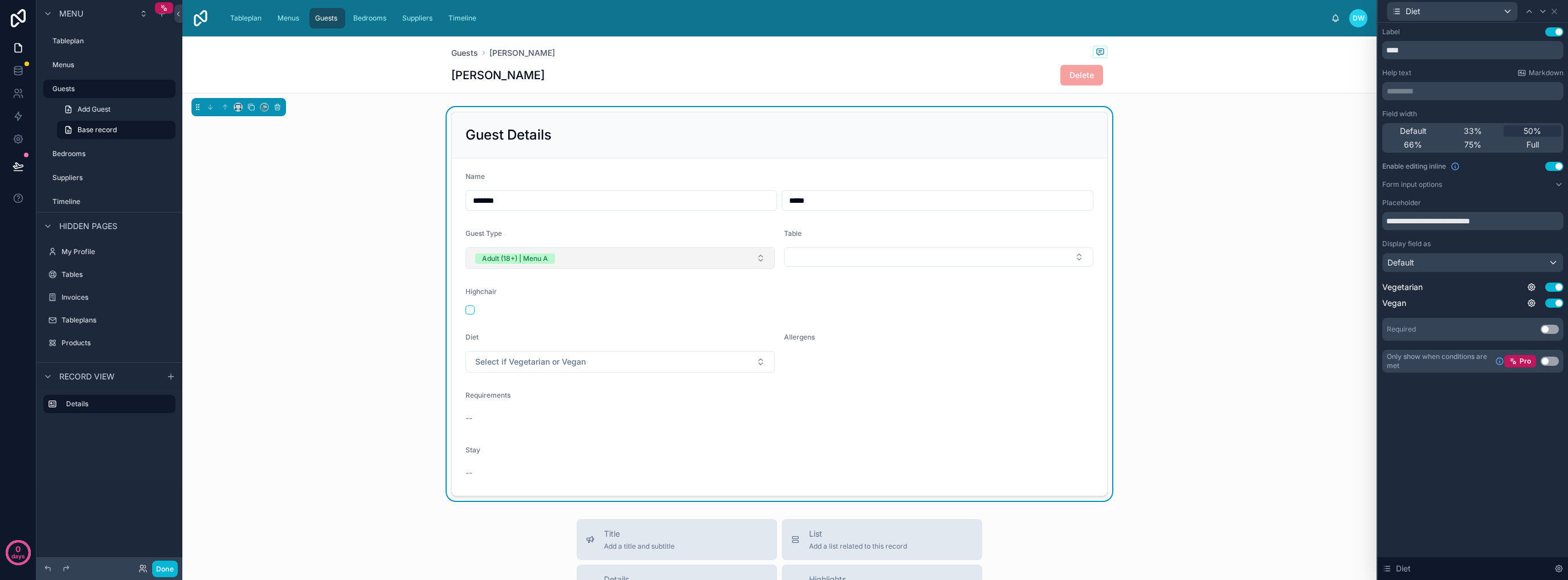
click at [724, 254] on button "Adult (18+) | Menu A" at bounding box center [620, 258] width 309 height 22
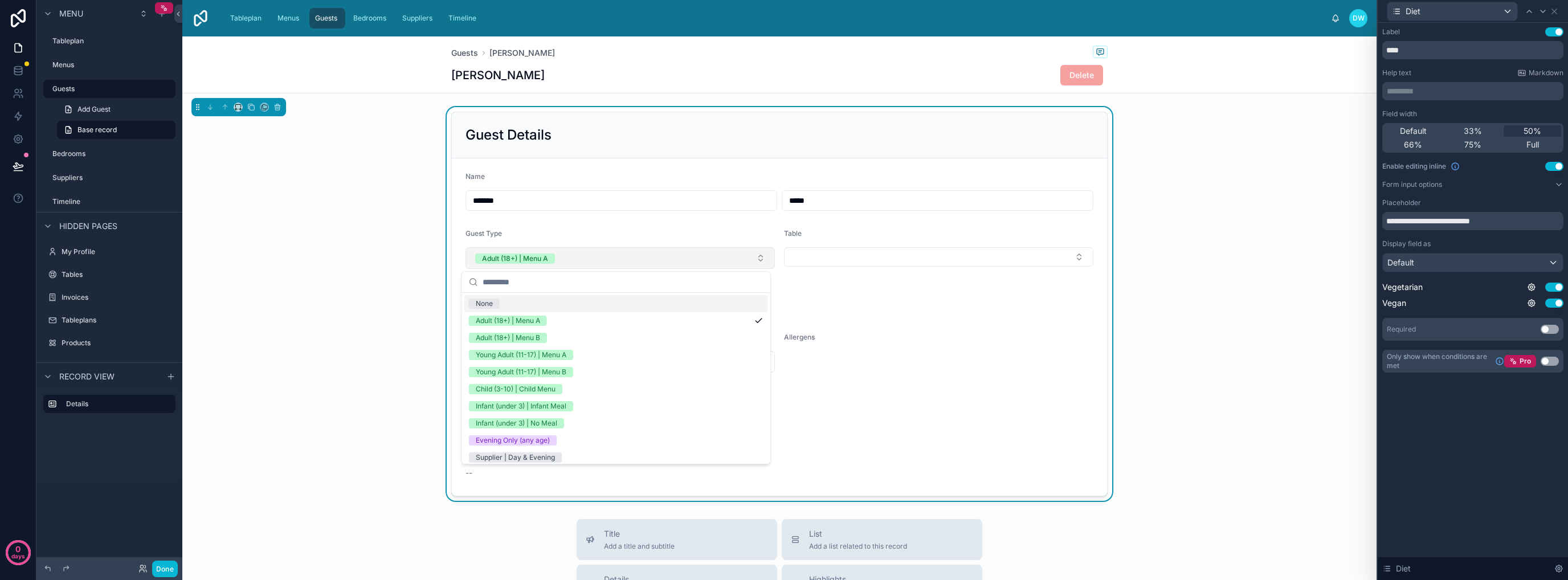
click at [724, 254] on button "Adult (18+) | Menu A" at bounding box center [620, 258] width 309 height 22
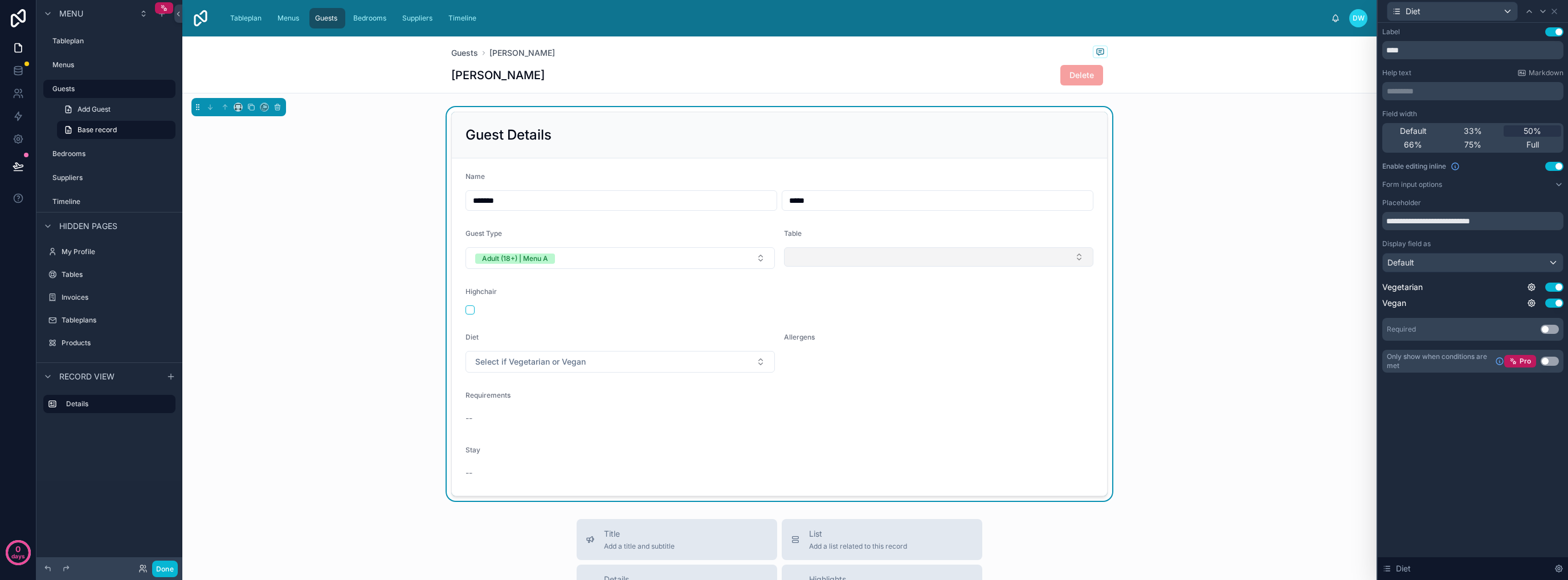
click at [921, 257] on button "Select Button" at bounding box center [938, 258] width 309 height 20
click at [864, 256] on button "Select Button" at bounding box center [938, 258] width 309 height 20
click at [481, 302] on div "Highchair" at bounding box center [779, 301] width 628 height 27
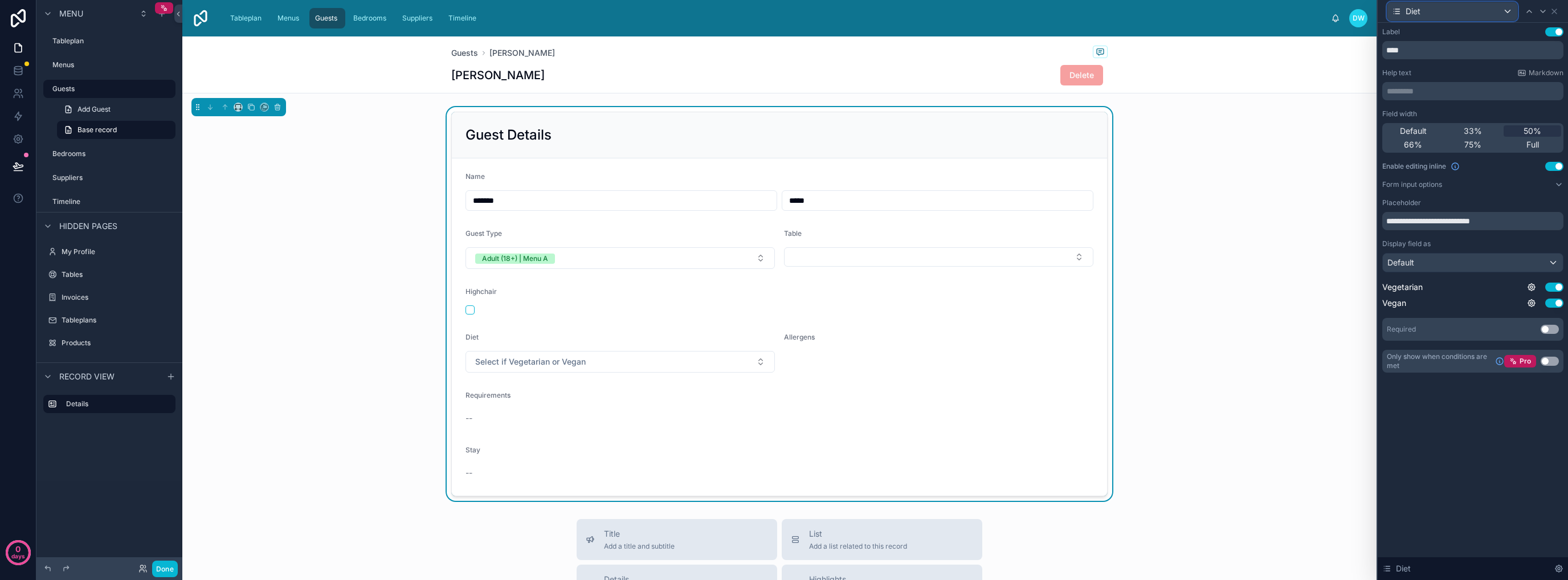
click at [1492, 12] on div "Diet" at bounding box center [1452, 12] width 130 height 18
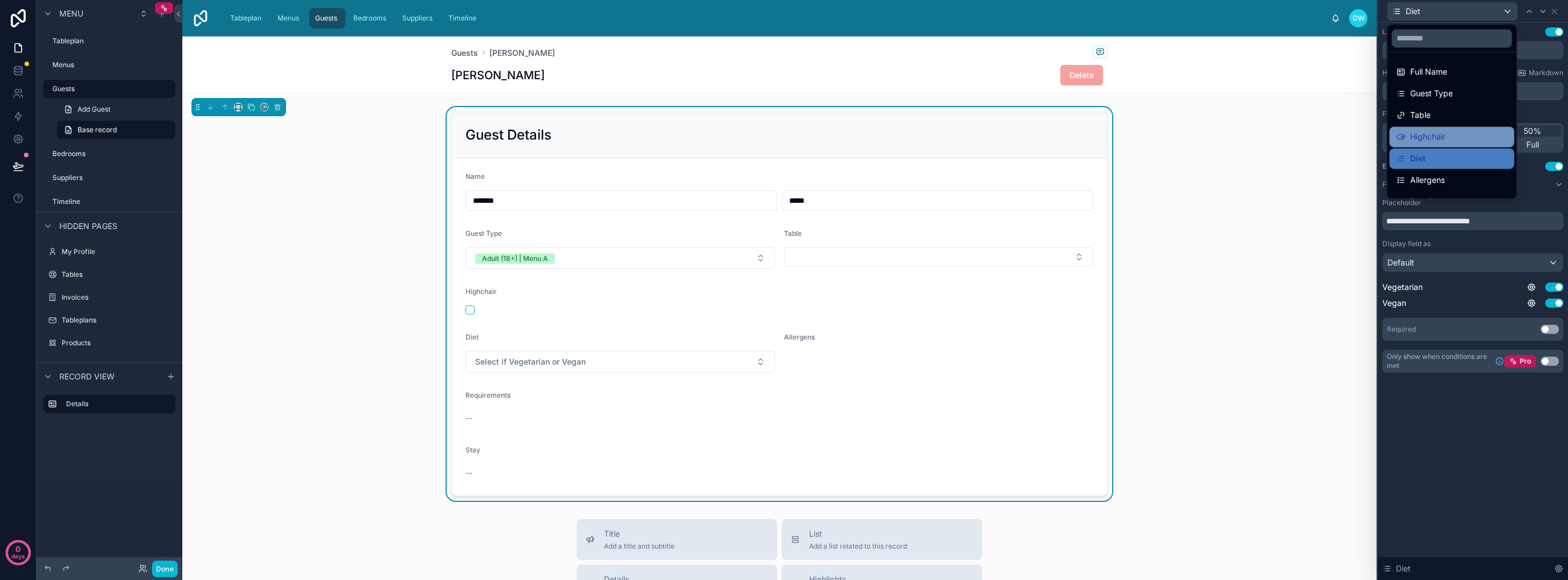
click at [1458, 132] on div "Highchair" at bounding box center [1451, 136] width 111 height 14
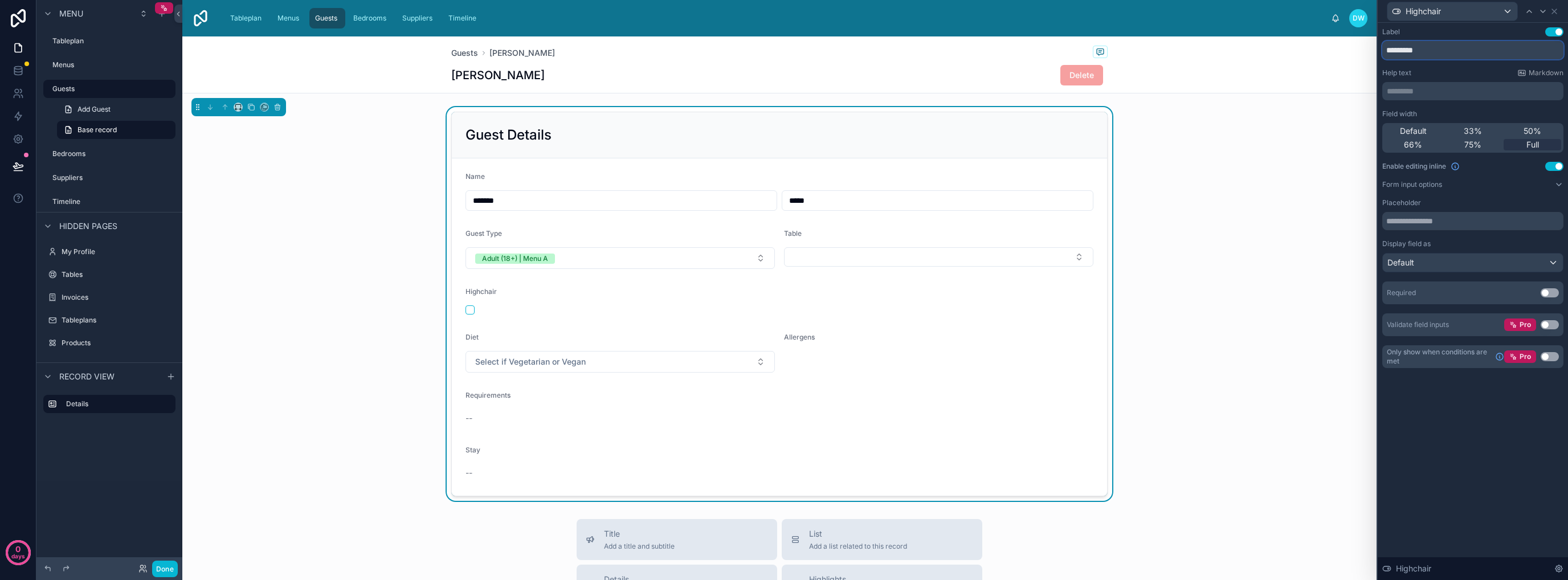
click at [1458, 44] on input "*********" at bounding box center [1473, 50] width 181 height 18
type input "**********"
click at [1547, 358] on button "Use setting" at bounding box center [1549, 357] width 18 height 9
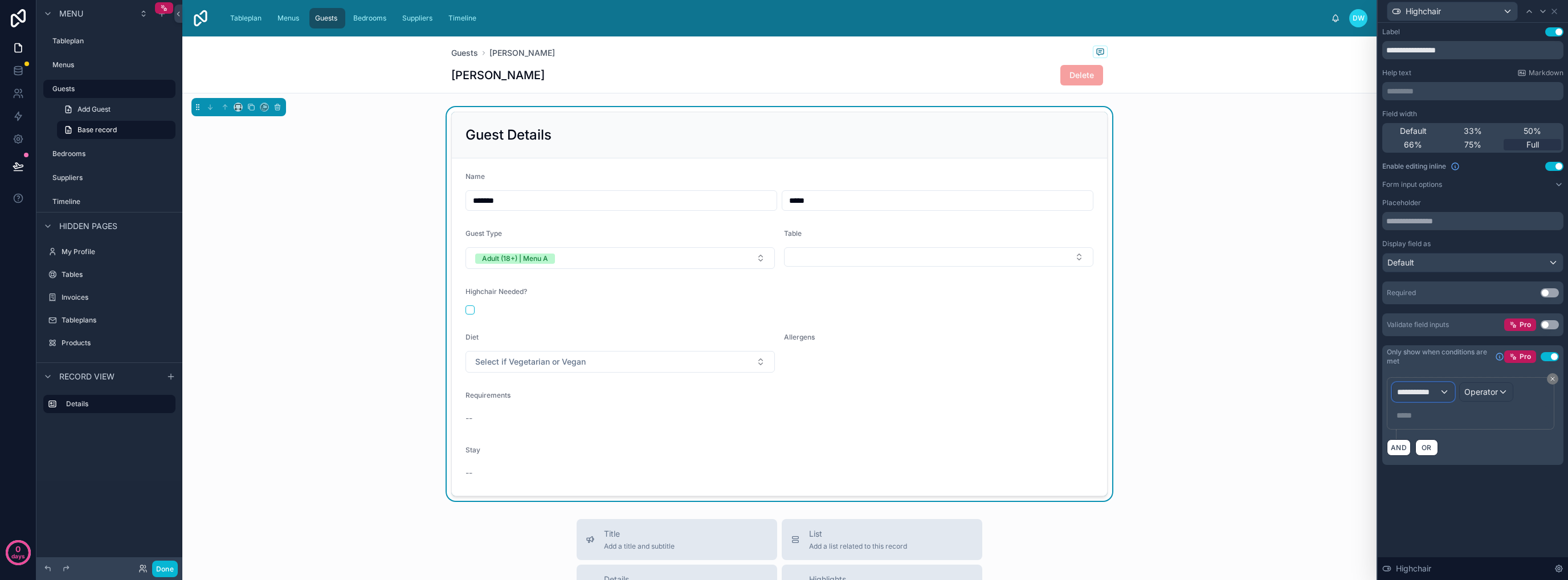
click at [1428, 393] on span "**********" at bounding box center [1418, 392] width 42 height 12
click at [1477, 452] on div "Guests" at bounding box center [1455, 452] width 109 height 14
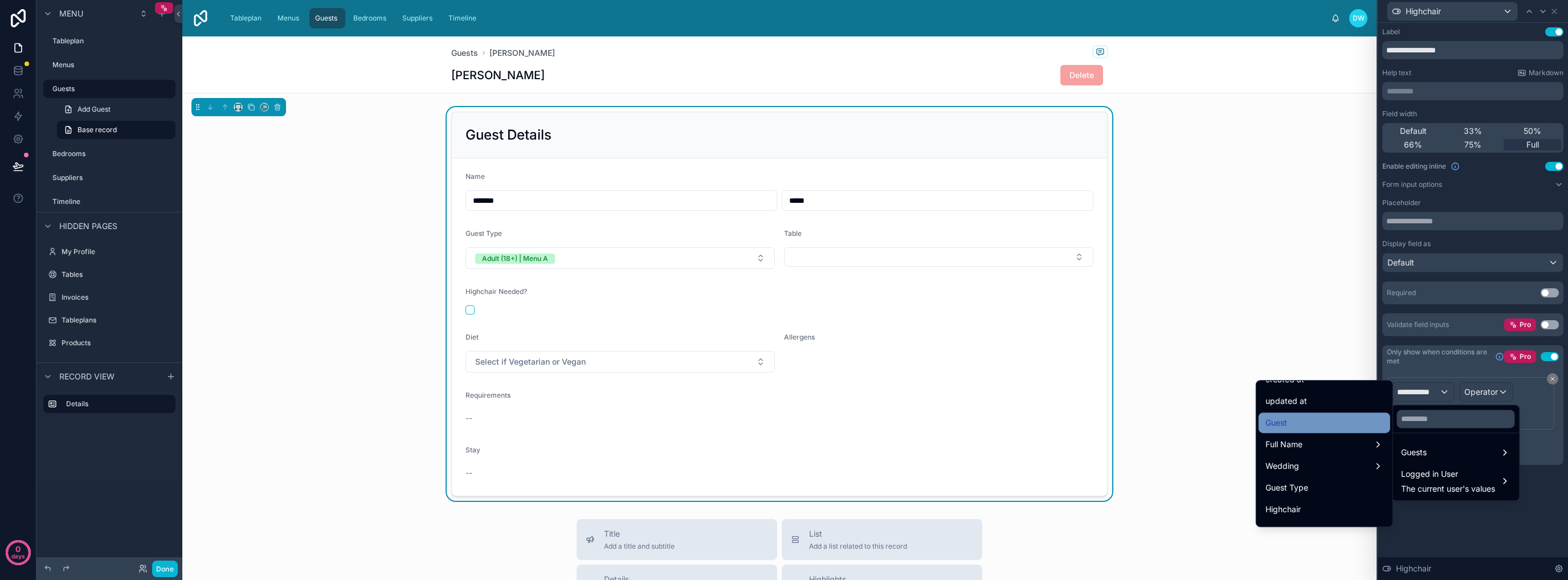
scroll to position [114, 0]
click at [1329, 435] on div "Guest Type" at bounding box center [1324, 430] width 118 height 14
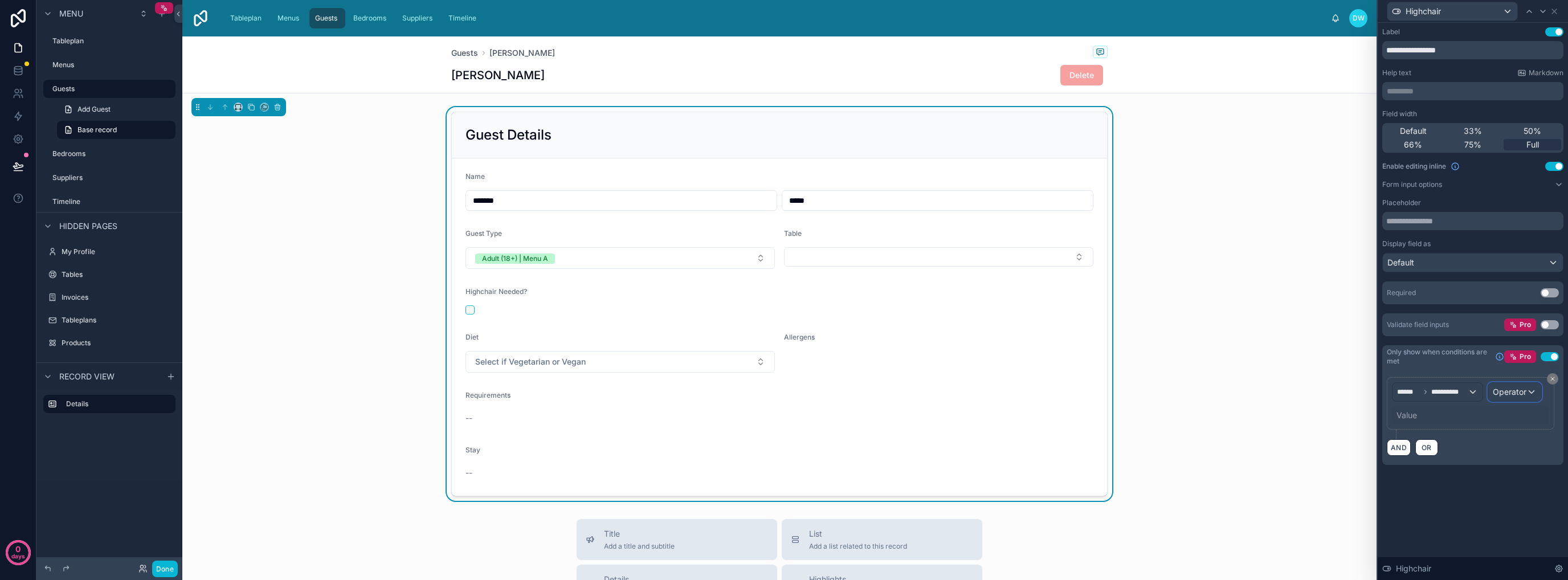
click at [1528, 393] on div "Operator" at bounding box center [1514, 392] width 53 height 18
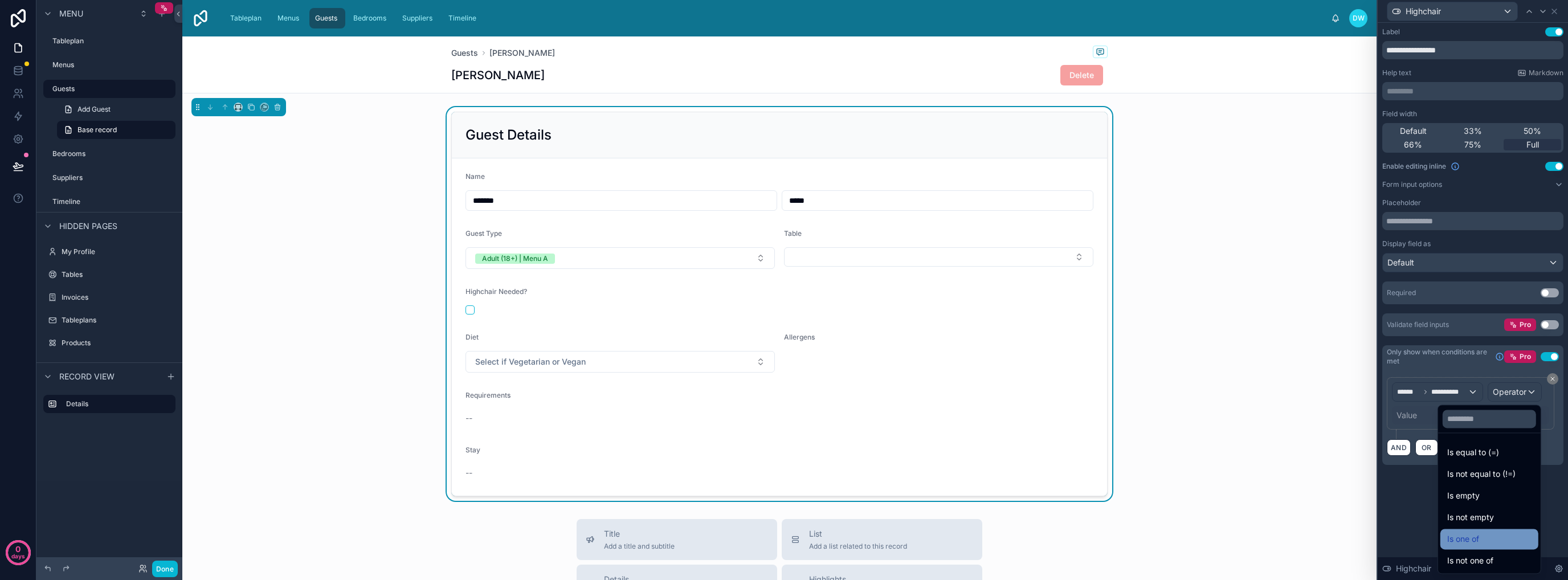
click at [1494, 539] on div "Is one of" at bounding box center [1490, 539] width 85 height 14
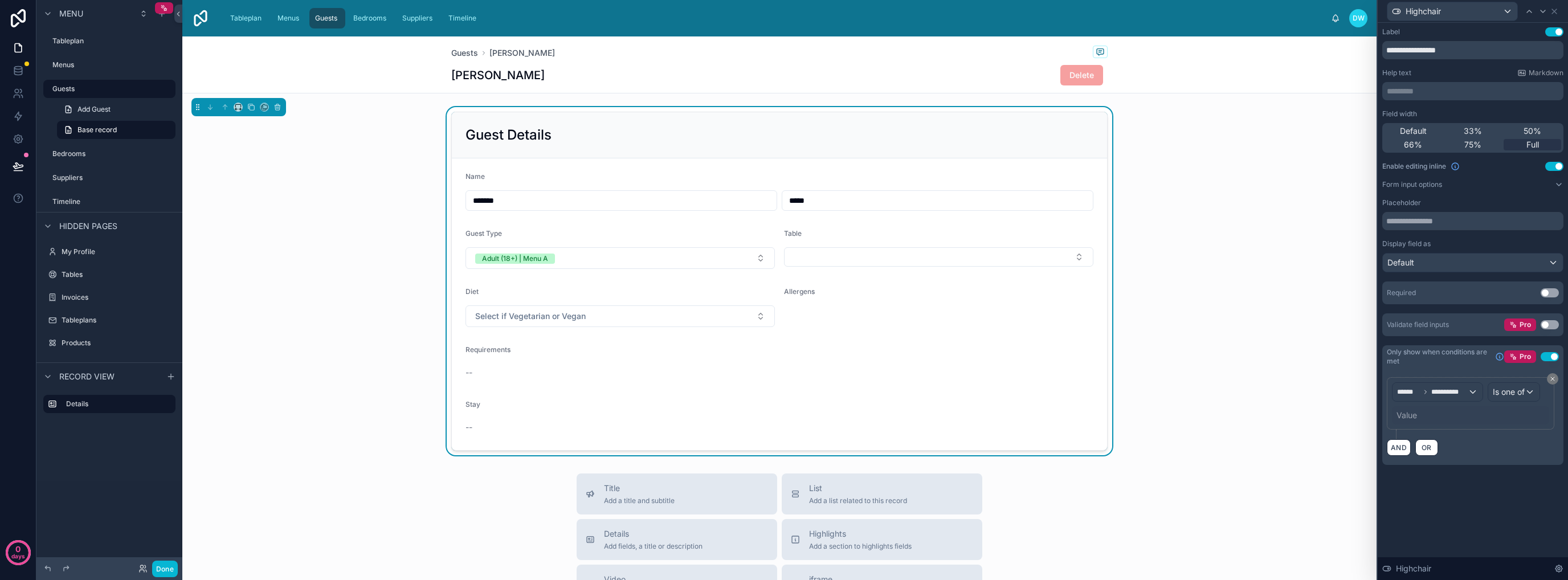
click at [1406, 413] on div "Value" at bounding box center [1406, 415] width 21 height 12
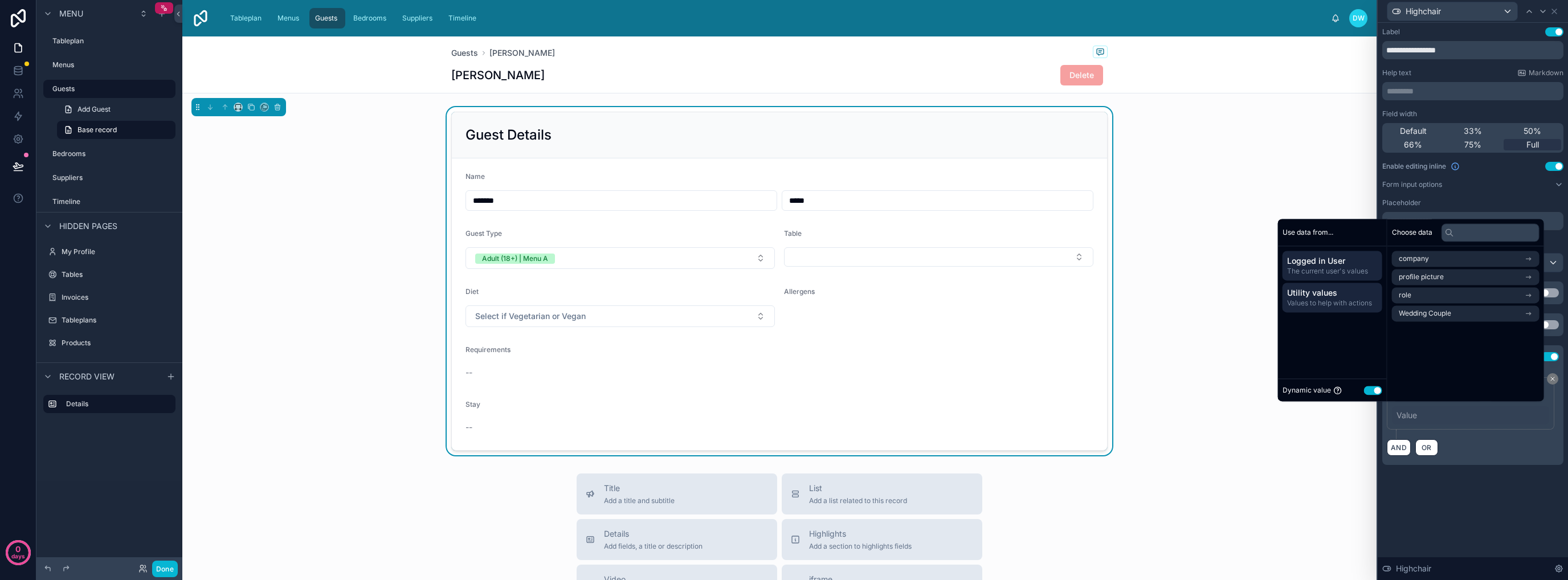
click at [1320, 294] on span "Utility values" at bounding box center [1332, 293] width 91 height 12
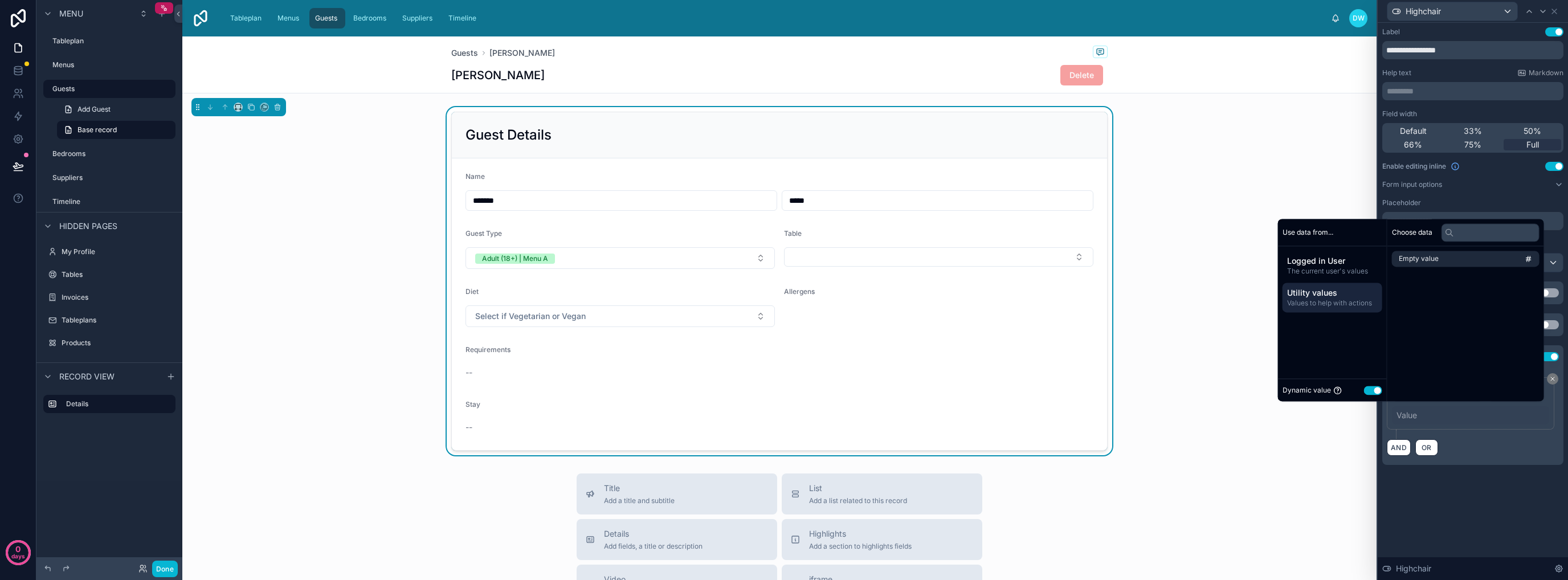
click at [1370, 388] on button "Use setting" at bounding box center [1373, 390] width 18 height 9
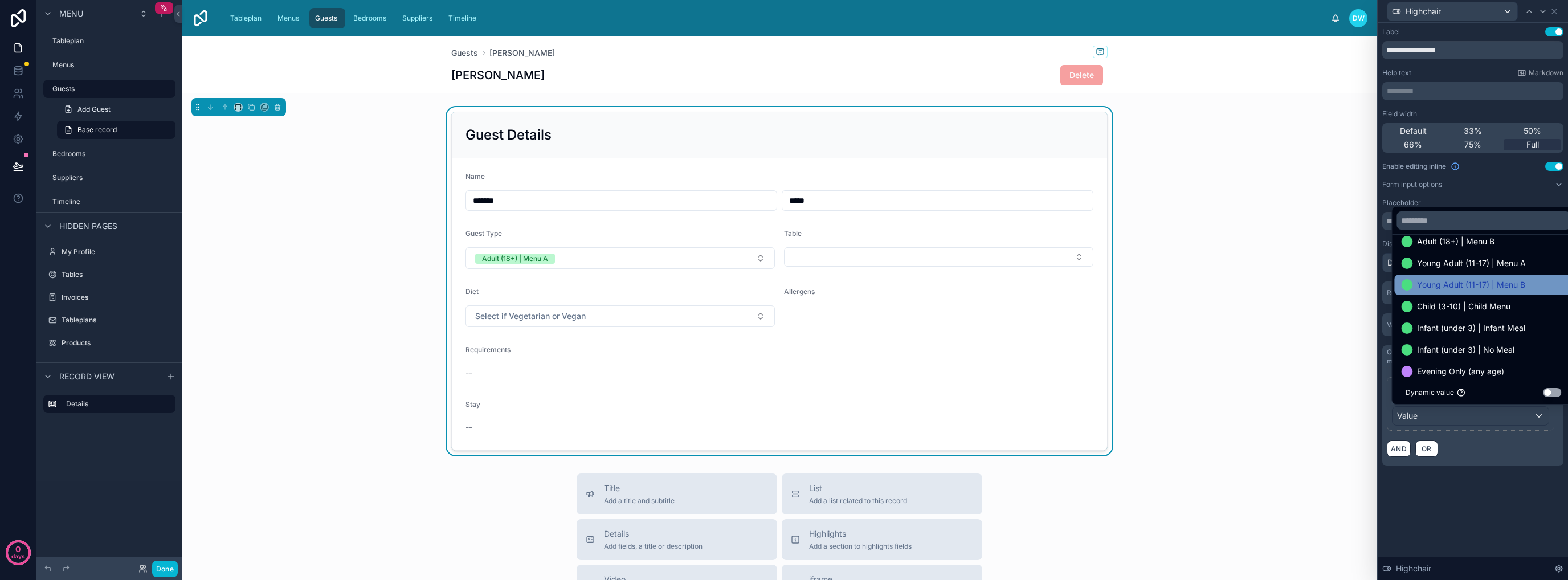
scroll to position [57, 0]
click at [1512, 281] on div "Child (3-10) | Child Menu" at bounding box center [1482, 283] width 165 height 14
click at [1511, 285] on span "Infant (under 3) | Infant Meal" at bounding box center [1471, 283] width 108 height 14
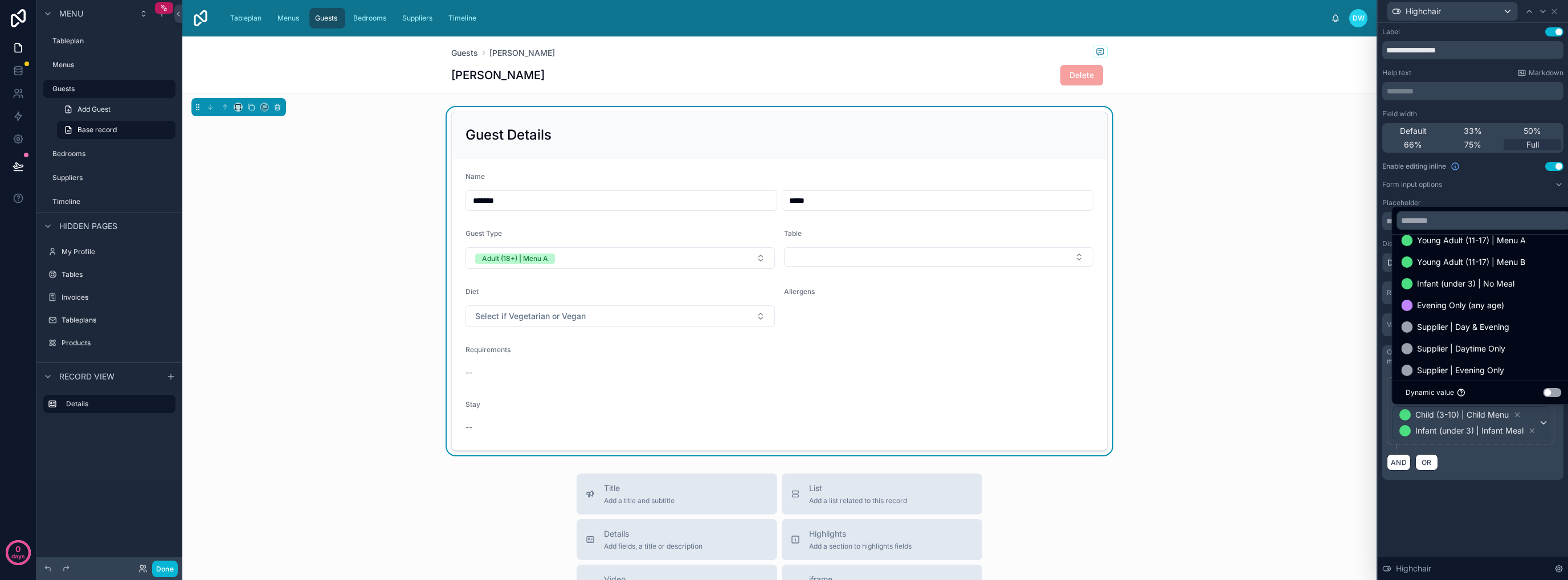
click at [1511, 285] on span "Infant (under 3) | No Meal" at bounding box center [1465, 283] width 97 height 14
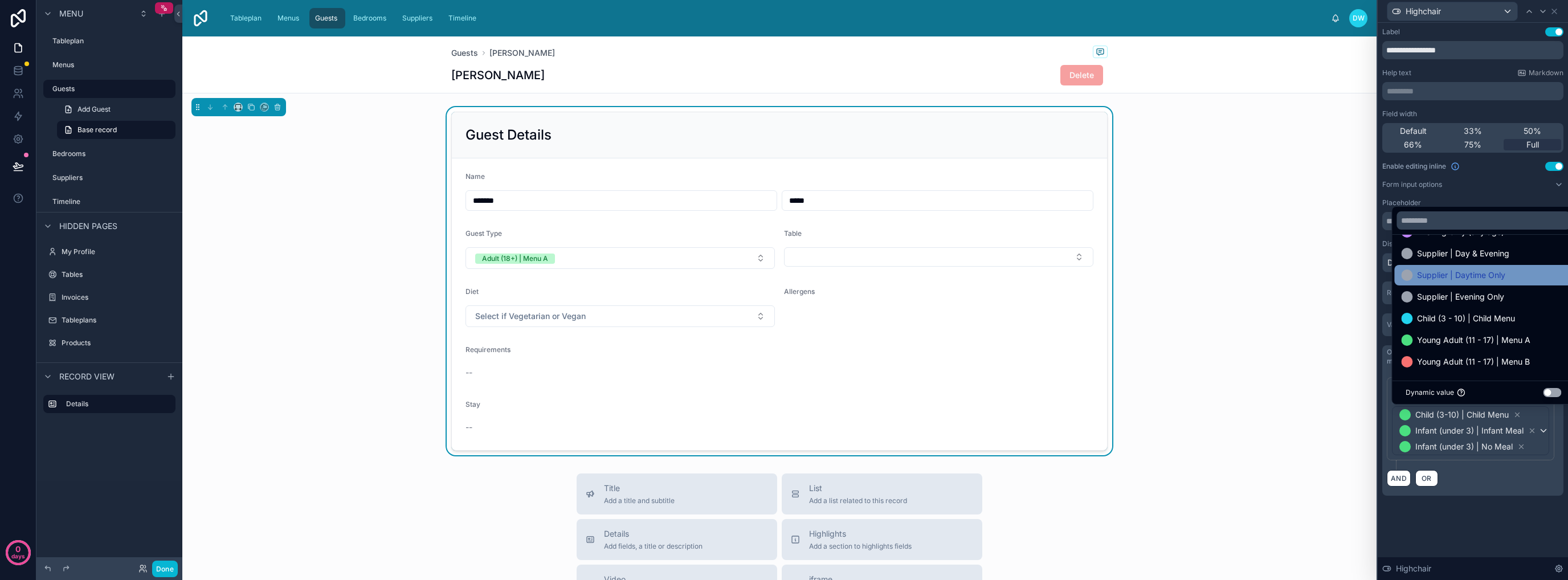
scroll to position [109, 0]
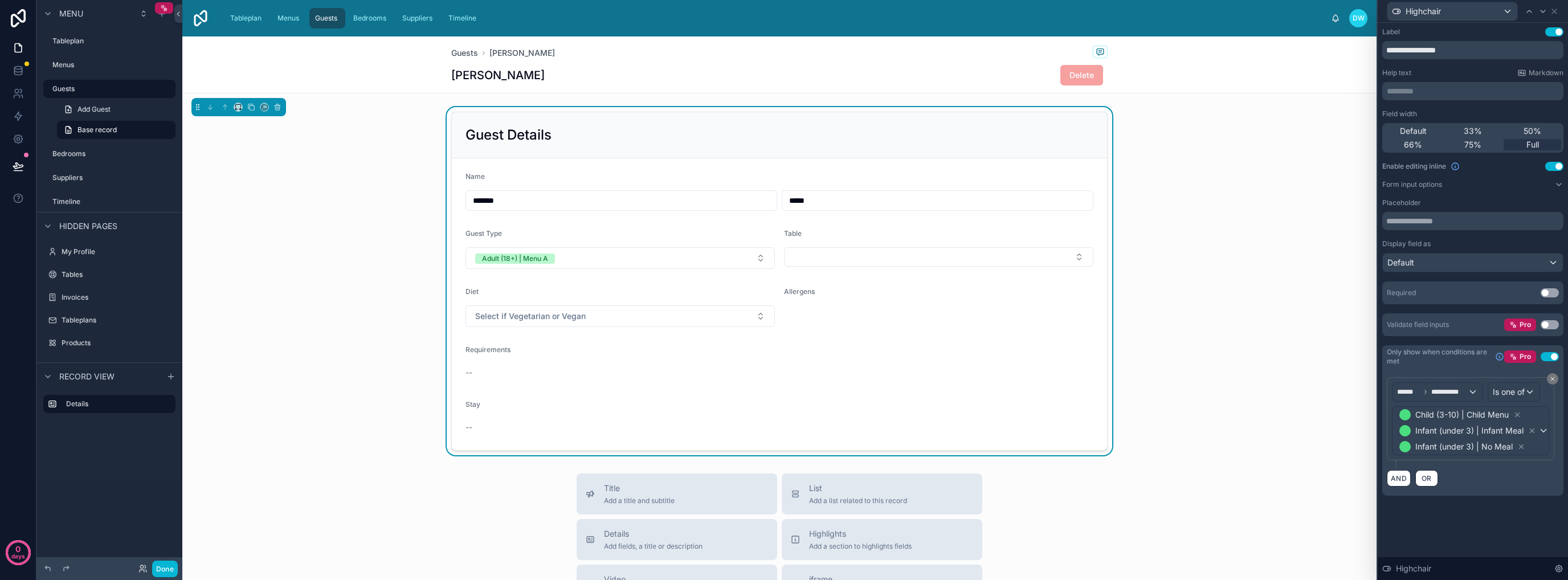
click at [1462, 528] on div "**********" at bounding box center [1473, 301] width 190 height 557
click at [1474, 512] on div "**********" at bounding box center [1473, 272] width 190 height 500
click at [675, 259] on button "Adult (18+) | Menu A" at bounding box center [620, 258] width 309 height 22
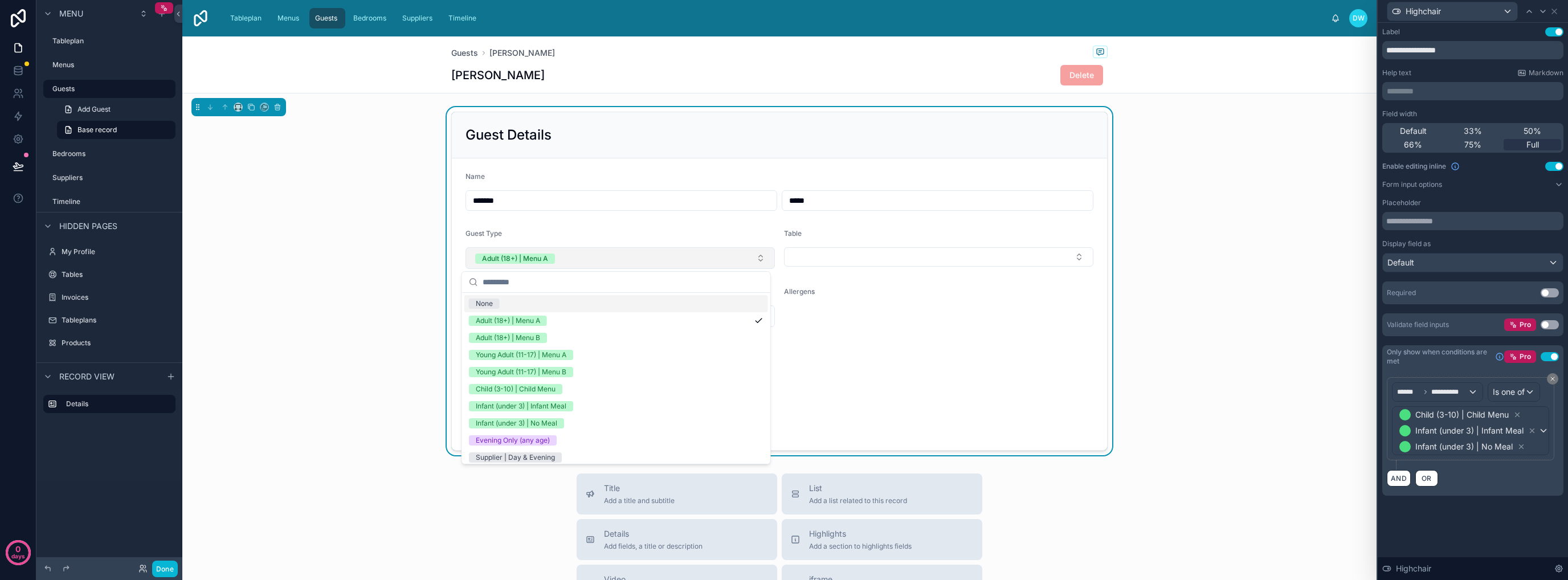
click at [675, 259] on button "Adult (18+) | Menu A" at bounding box center [620, 258] width 309 height 22
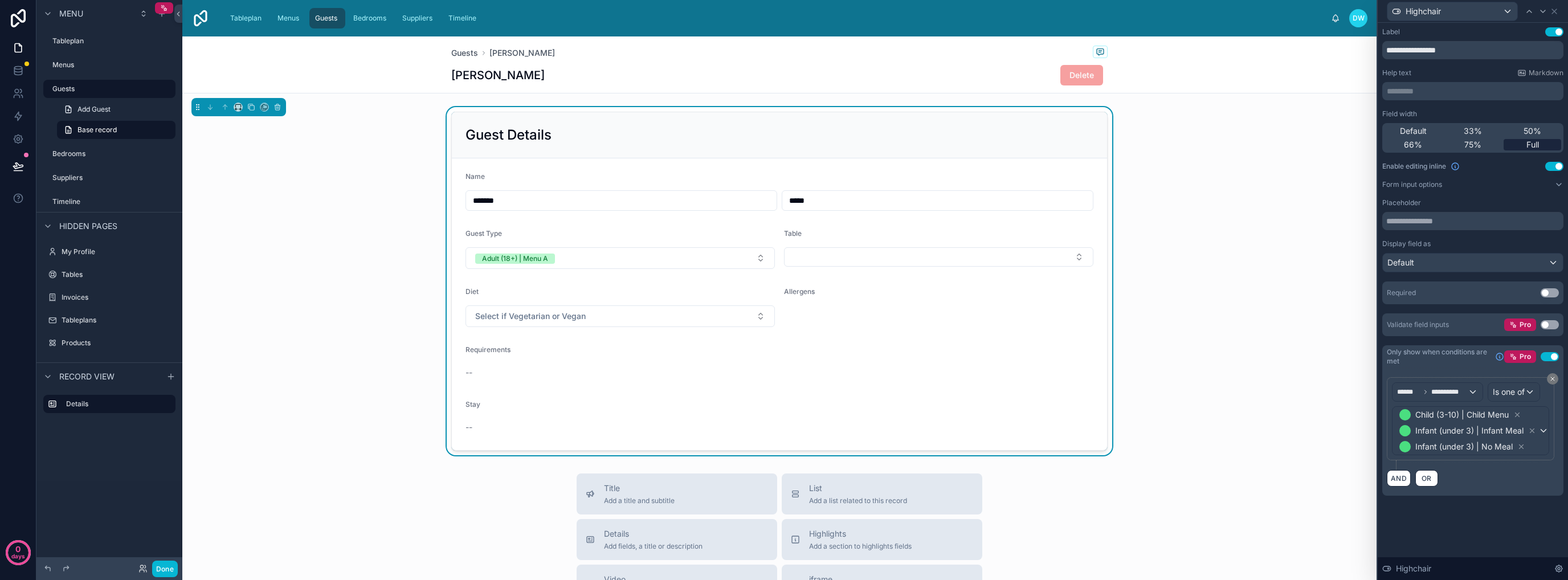
click at [1522, 145] on div "Full" at bounding box center [1532, 144] width 58 height 12
click at [699, 260] on button "Adult (18+) | Menu A" at bounding box center [620, 258] width 309 height 22
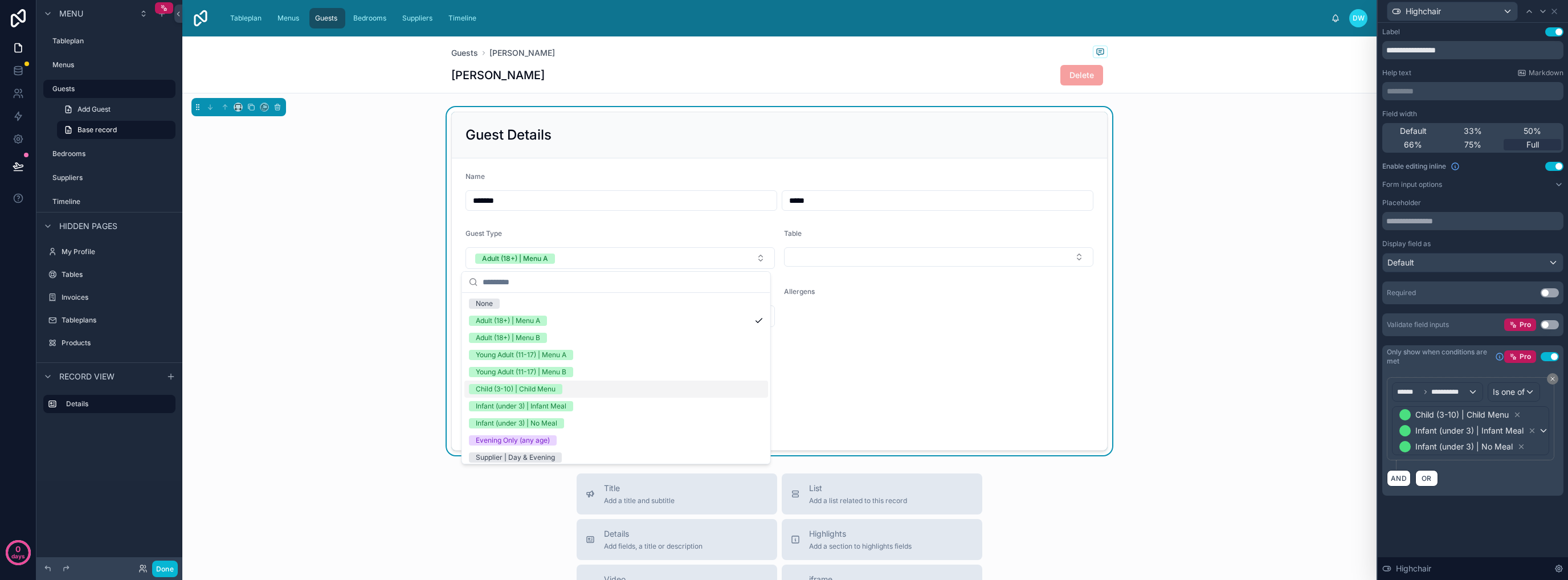
click at [639, 387] on div "Child (3-10) | Child Menu" at bounding box center [616, 389] width 304 height 17
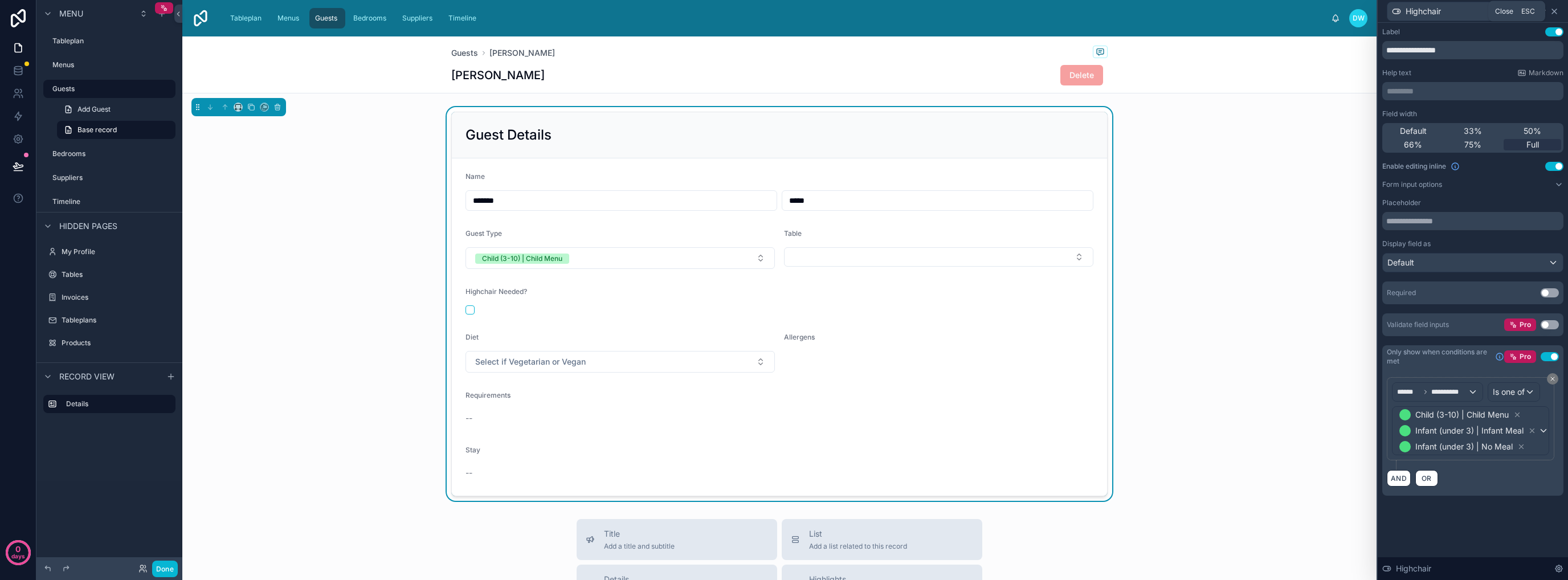
click at [1556, 12] on icon at bounding box center [1554, 12] width 9 height 9
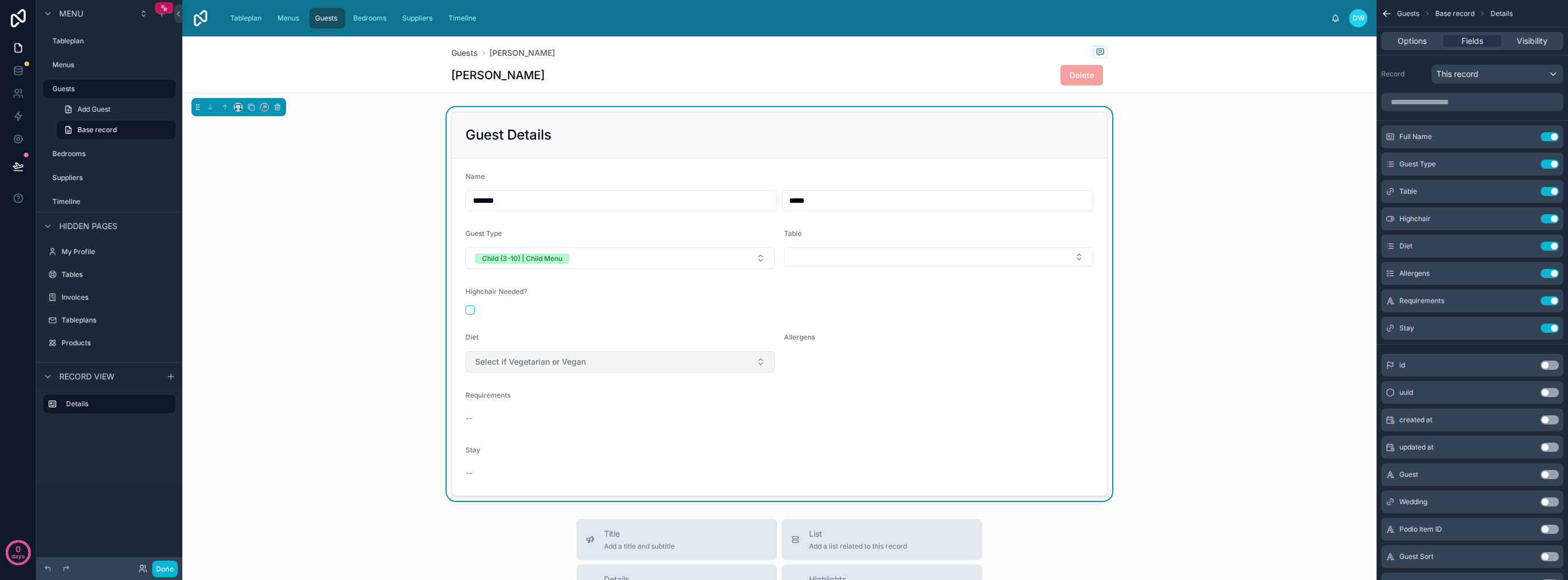
click at [740, 365] on button "Select if Vegetarian or Vegan" at bounding box center [620, 362] width 309 height 22
click at [866, 365] on div "Allergens" at bounding box center [938, 352] width 309 height 40
click at [1526, 273] on icon "scrollable content" at bounding box center [1527, 272] width 5 height 5
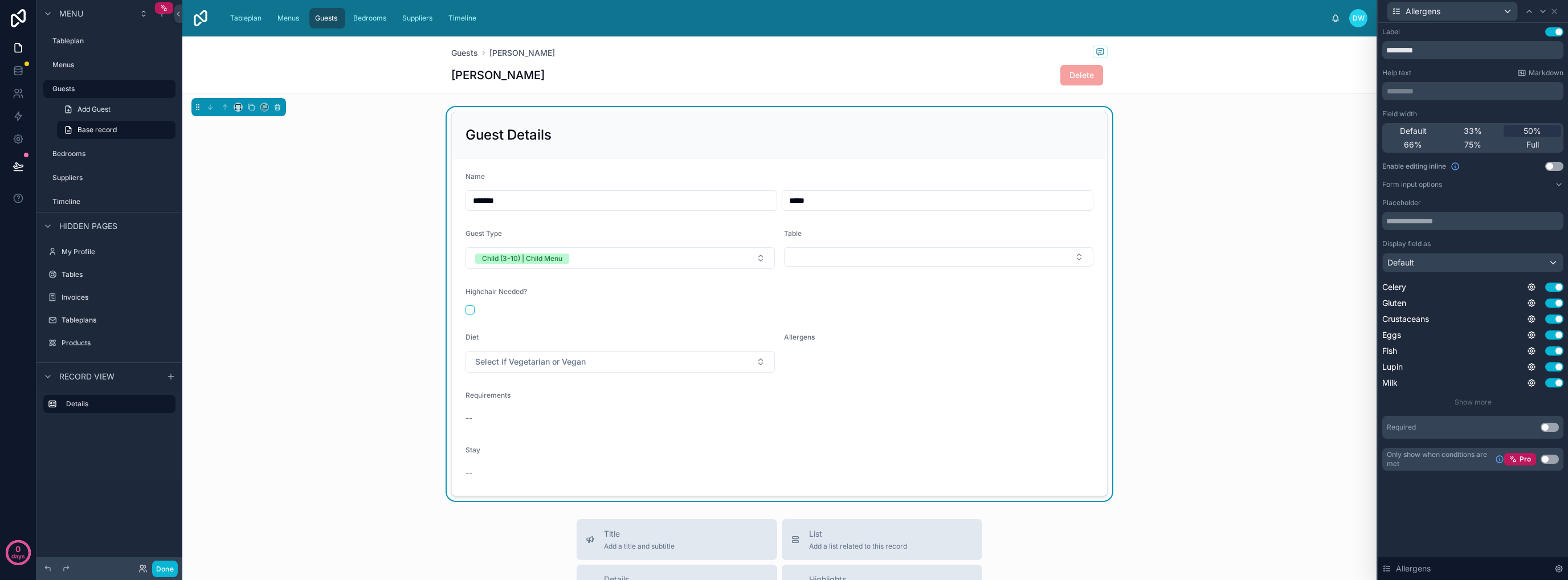
click at [1555, 167] on button "Use setting" at bounding box center [1554, 167] width 18 height 9
click at [1195, 332] on div "Guest Details Name ******* ***** Guest Type Child (3-10) | Child Menu Table Hig…" at bounding box center [779, 304] width 1194 height 394
click at [996, 360] on button "Select a Allergens" at bounding box center [938, 362] width 309 height 22
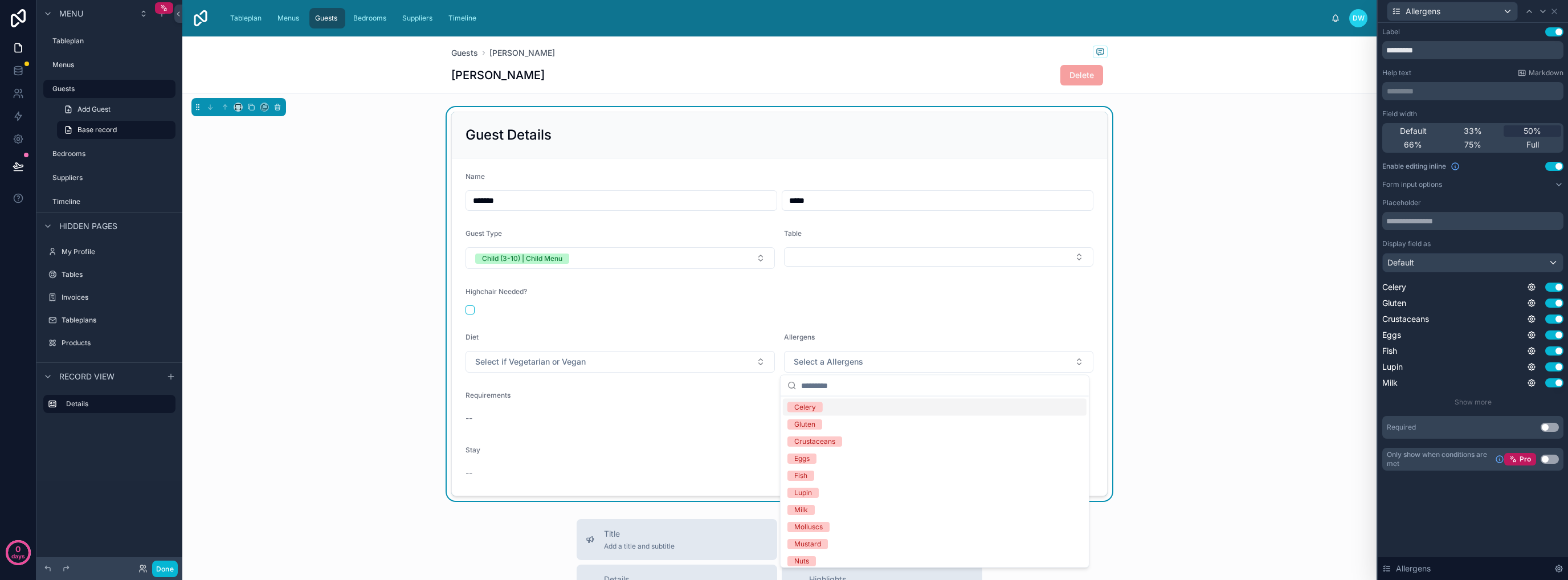
click at [1210, 328] on div "Guest Details Name ******* ***** Guest Type Child (3-10) | Child Menu Table Hig…" at bounding box center [779, 304] width 1194 height 394
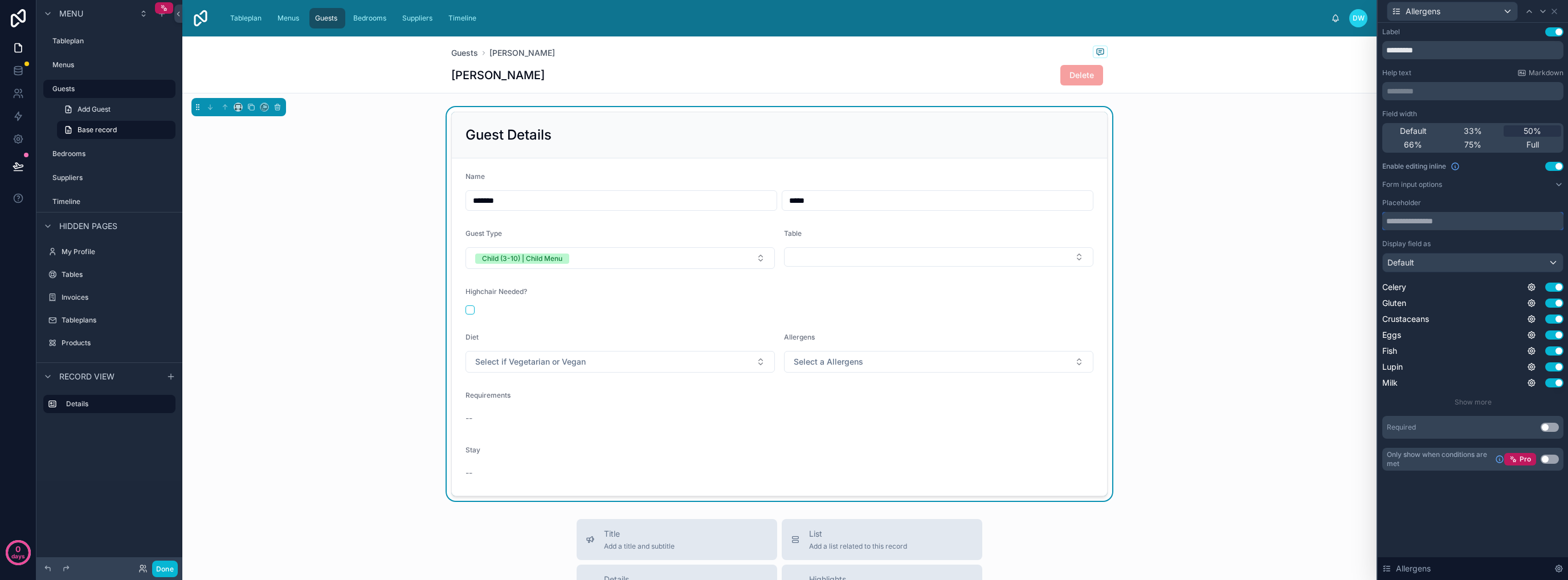
click at [1461, 222] on input "text" at bounding box center [1473, 221] width 181 height 18
drag, startPoint x: 1441, startPoint y: 222, endPoint x: 1440, endPoint y: 266, distance: 44.0
click at [1441, 222] on input "**********" at bounding box center [1473, 221] width 181 height 18
click at [1456, 515] on div "**********" at bounding box center [1473, 301] width 190 height 557
click at [1415, 223] on input "**********" at bounding box center [1473, 221] width 181 height 18
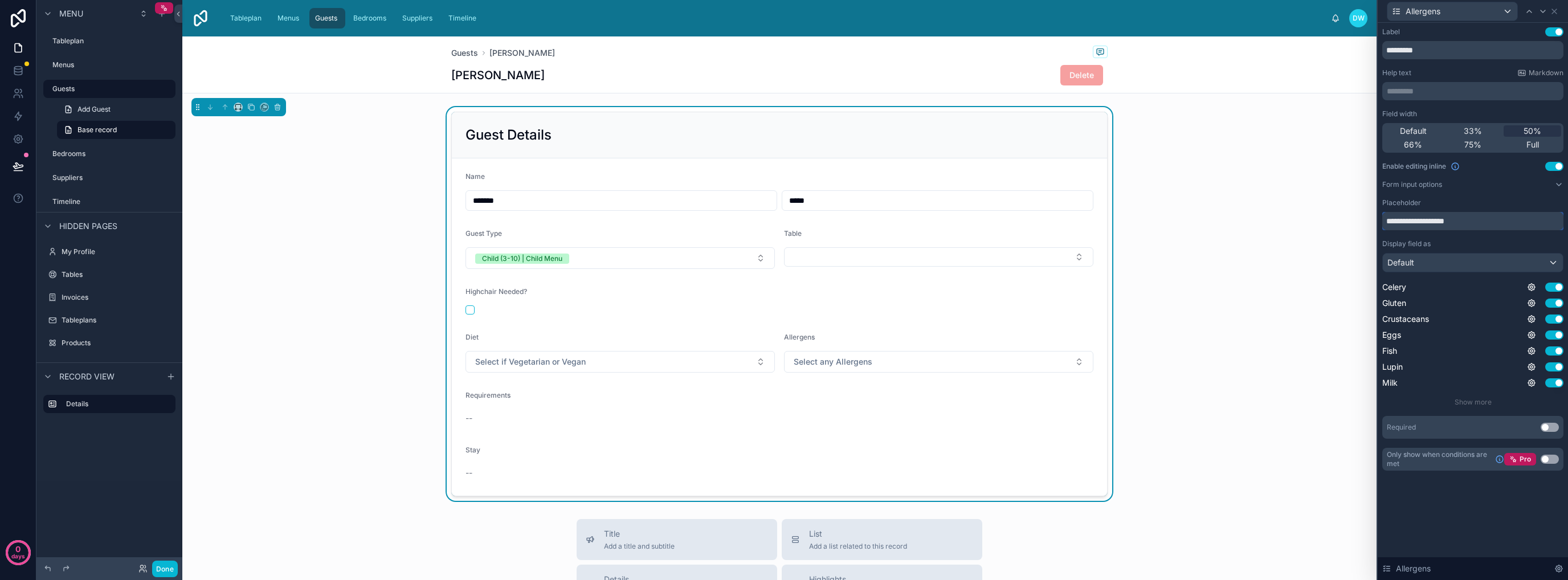
click at [1415, 223] on input "**********" at bounding box center [1473, 221] width 181 height 18
type input "**********"
click at [1490, 503] on div "**********" at bounding box center [1473, 301] width 190 height 557
click at [999, 367] on button "Select Allergens" at bounding box center [938, 362] width 309 height 22
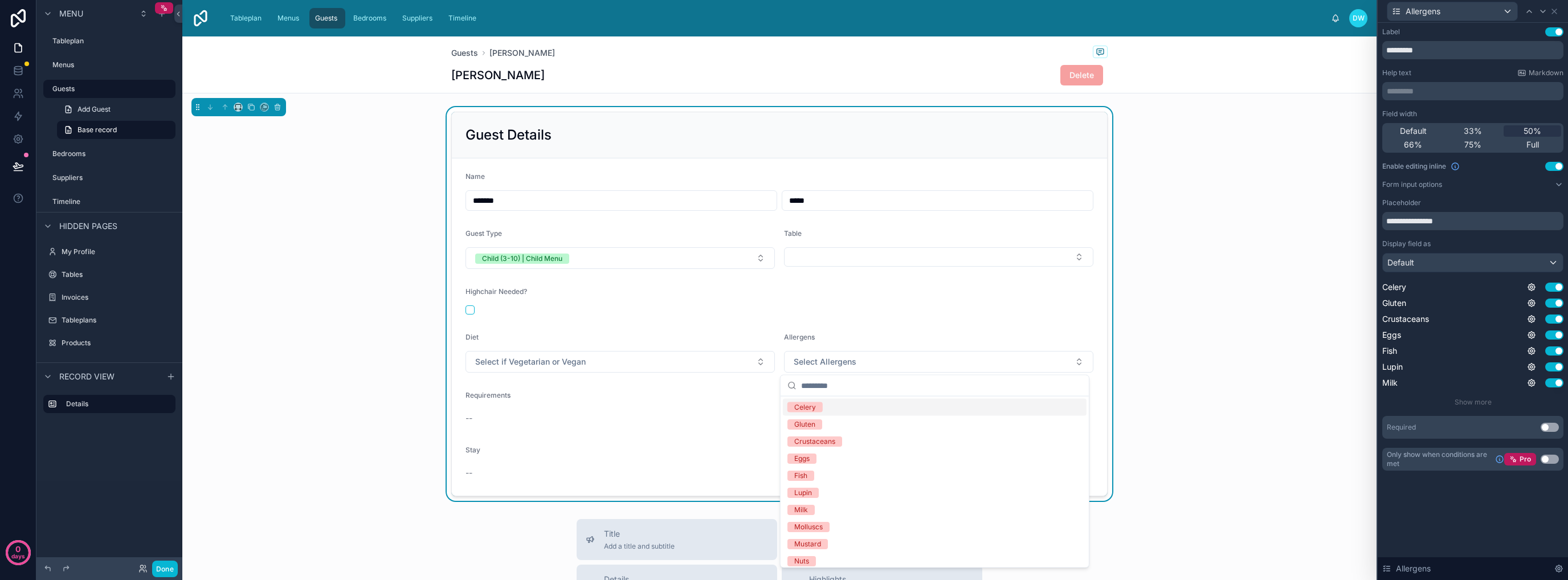
click at [1199, 330] on div "Guest Details Name ******* ***** Guest Type Child (3-10) | Child Menu Table Hig…" at bounding box center [779, 304] width 1194 height 394
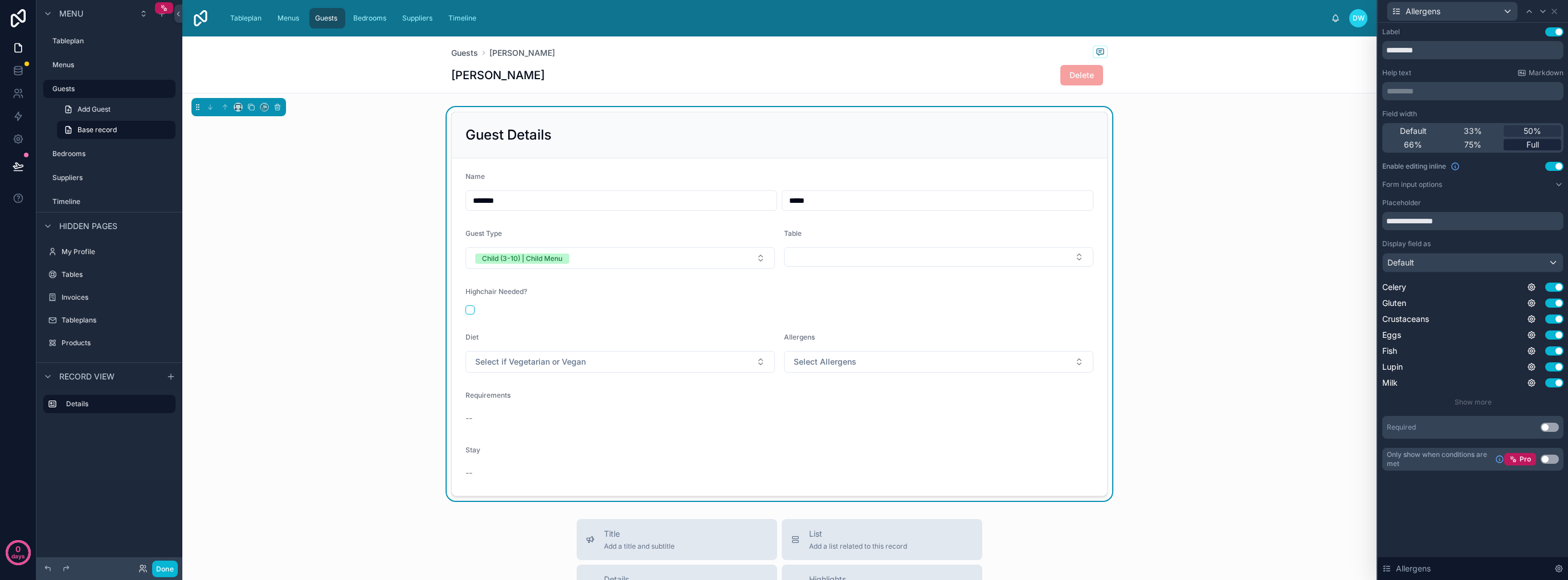
click at [1538, 143] on span "Full" at bounding box center [1533, 144] width 13 height 12
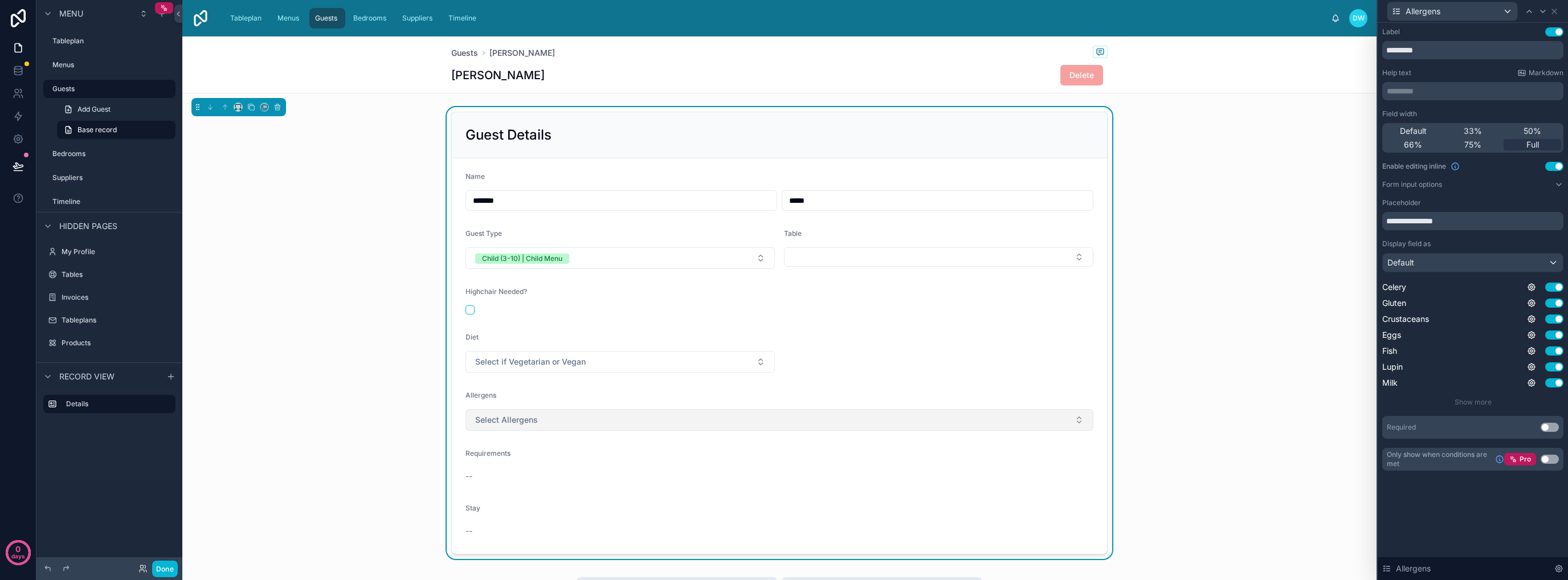
click at [1026, 422] on button "Select Allergens" at bounding box center [779, 420] width 628 height 22
click at [733, 312] on div "Fish" at bounding box center [775, 314] width 622 height 17
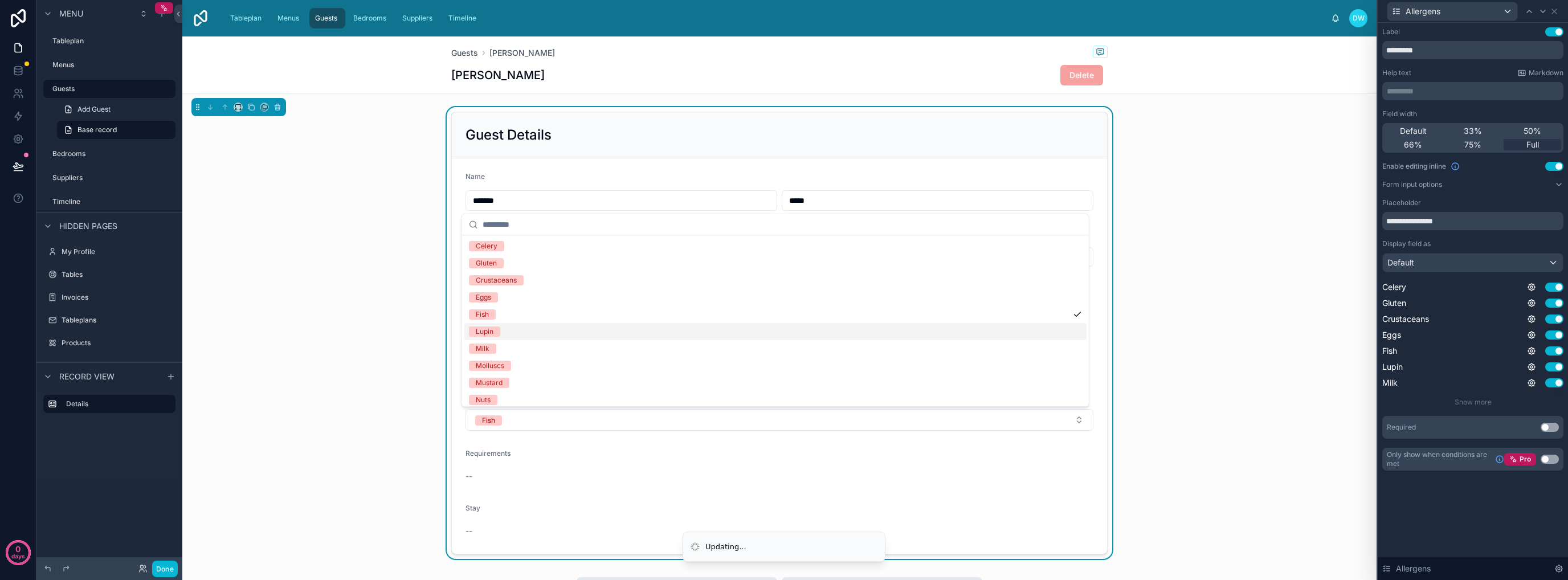
click at [731, 336] on div "Lupin" at bounding box center [775, 331] width 622 height 17
click at [734, 308] on div "Fish" at bounding box center [775, 314] width 622 height 17
click at [738, 283] on div "Crustaceans" at bounding box center [775, 280] width 622 height 17
click at [731, 297] on div "Eggs" at bounding box center [775, 297] width 622 height 17
click at [725, 333] on div "Lupin" at bounding box center [775, 331] width 622 height 17
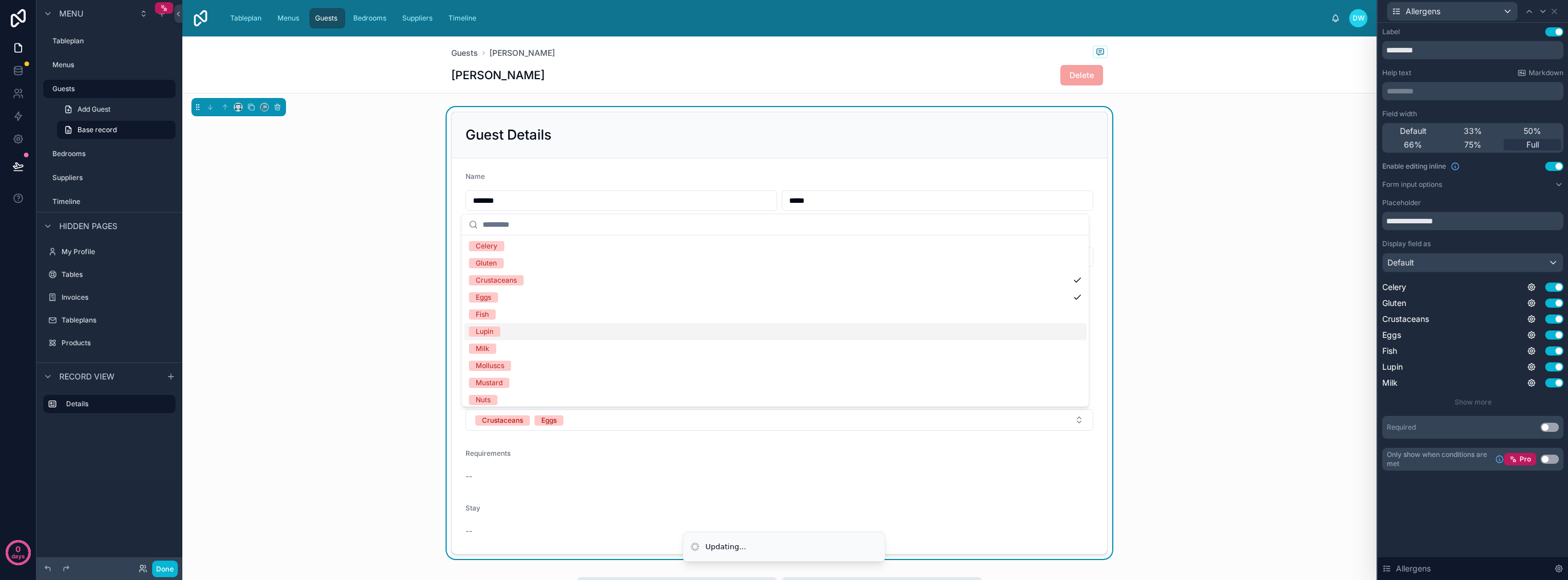
click at [725, 333] on div "Lupin" at bounding box center [775, 331] width 622 height 17
click at [690, 301] on div "Eggs" at bounding box center [775, 297] width 622 height 17
click at [588, 280] on div "Crustaceans" at bounding box center [775, 280] width 622 height 17
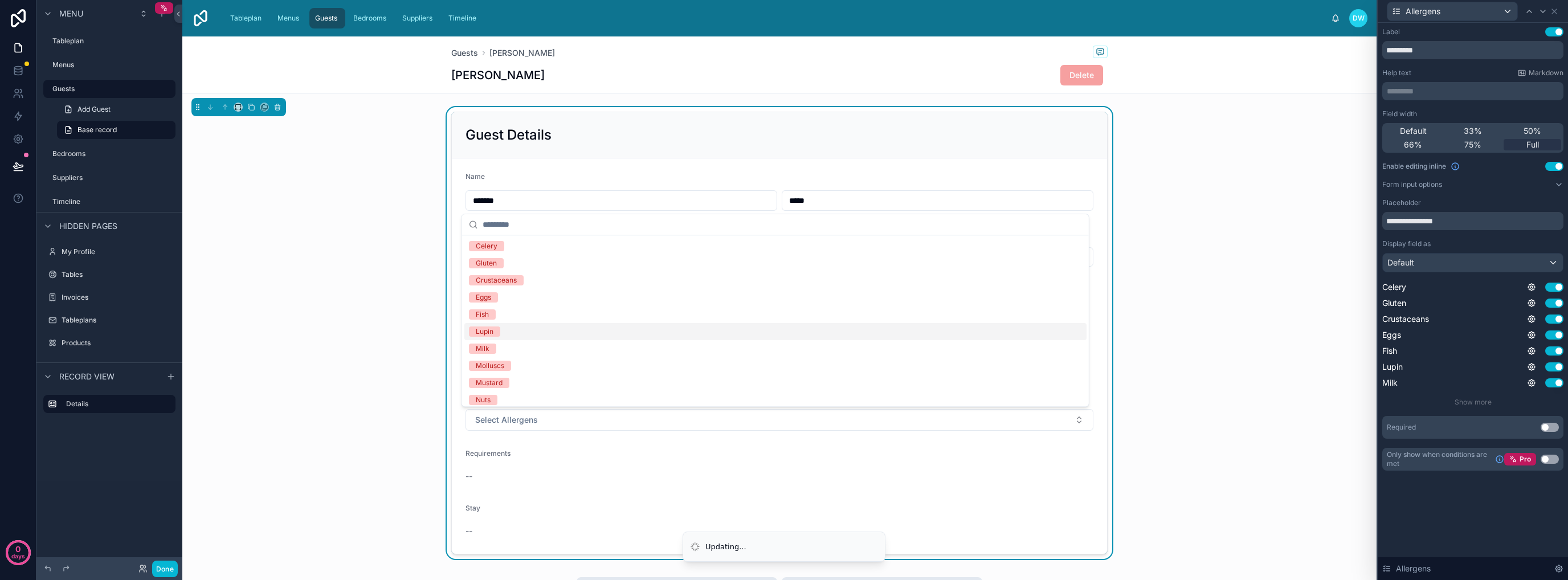
click at [1294, 332] on div "Guest Details Name ******* ***** Guest Type Child (3-10) | Child Menu Table Hig…" at bounding box center [779, 333] width 1194 height 452
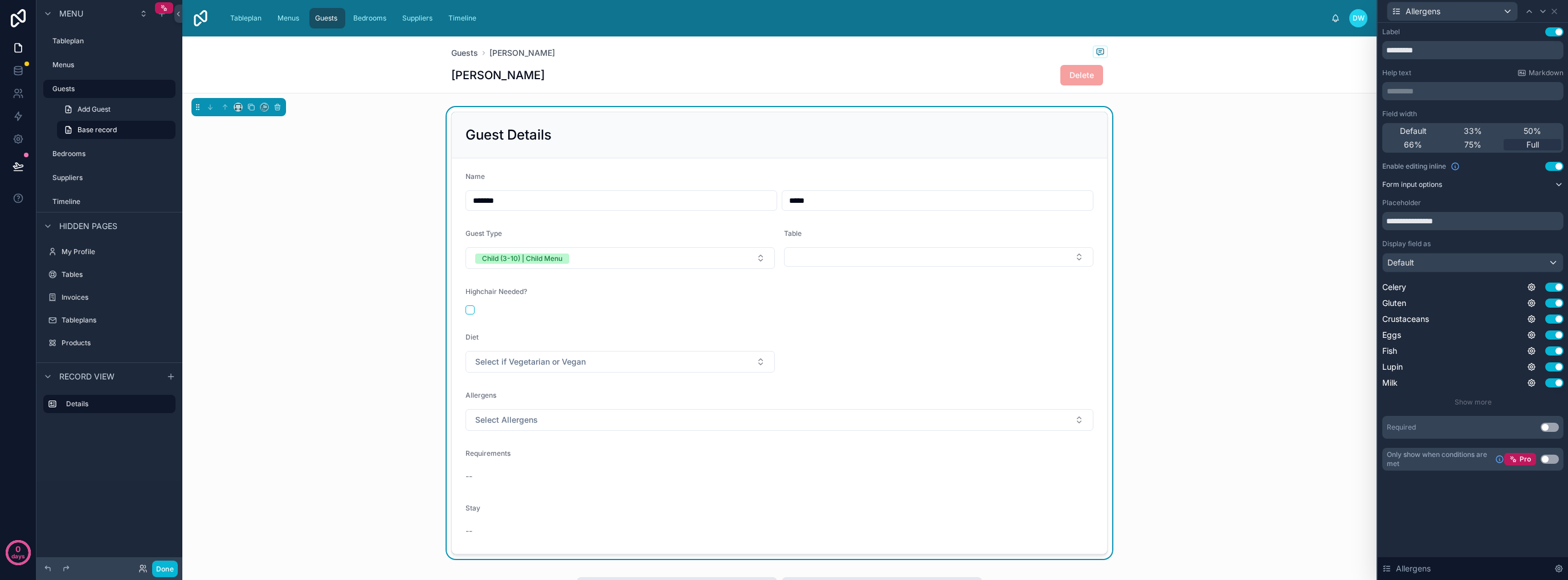
click at [1518, 181] on button "Form input options" at bounding box center [1473, 185] width 181 height 9
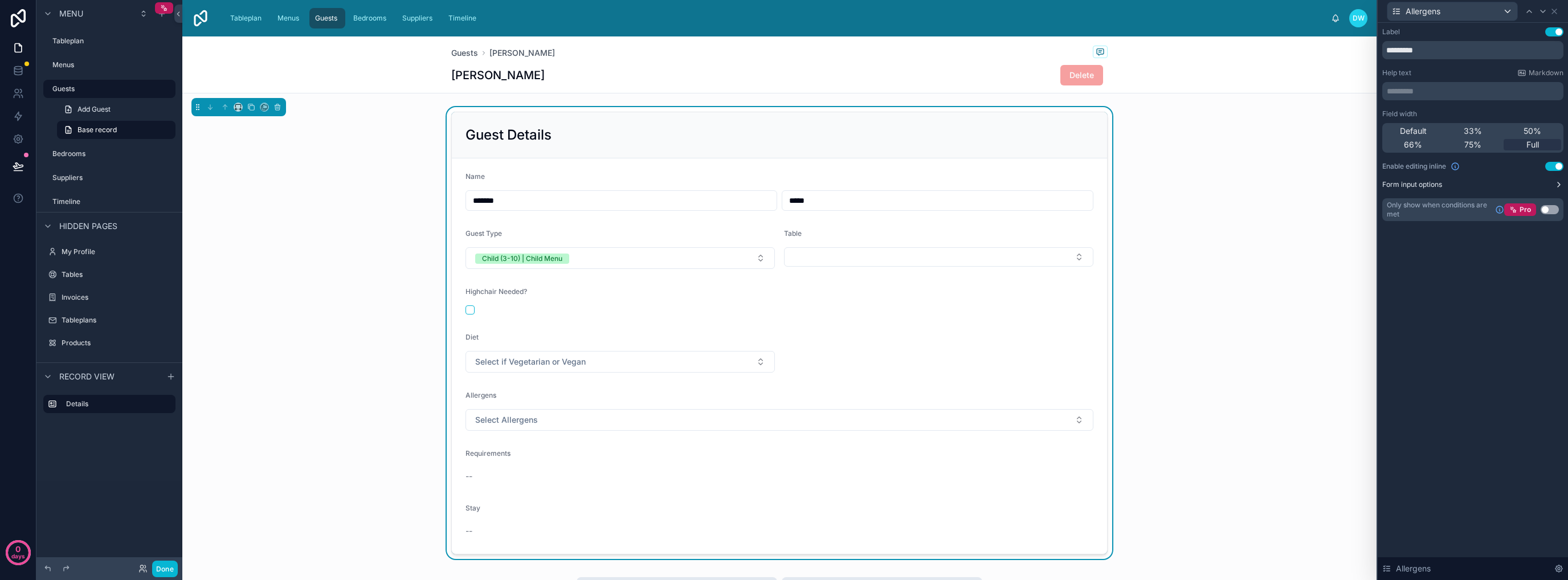
click at [1518, 181] on button "Form input options" at bounding box center [1473, 185] width 181 height 9
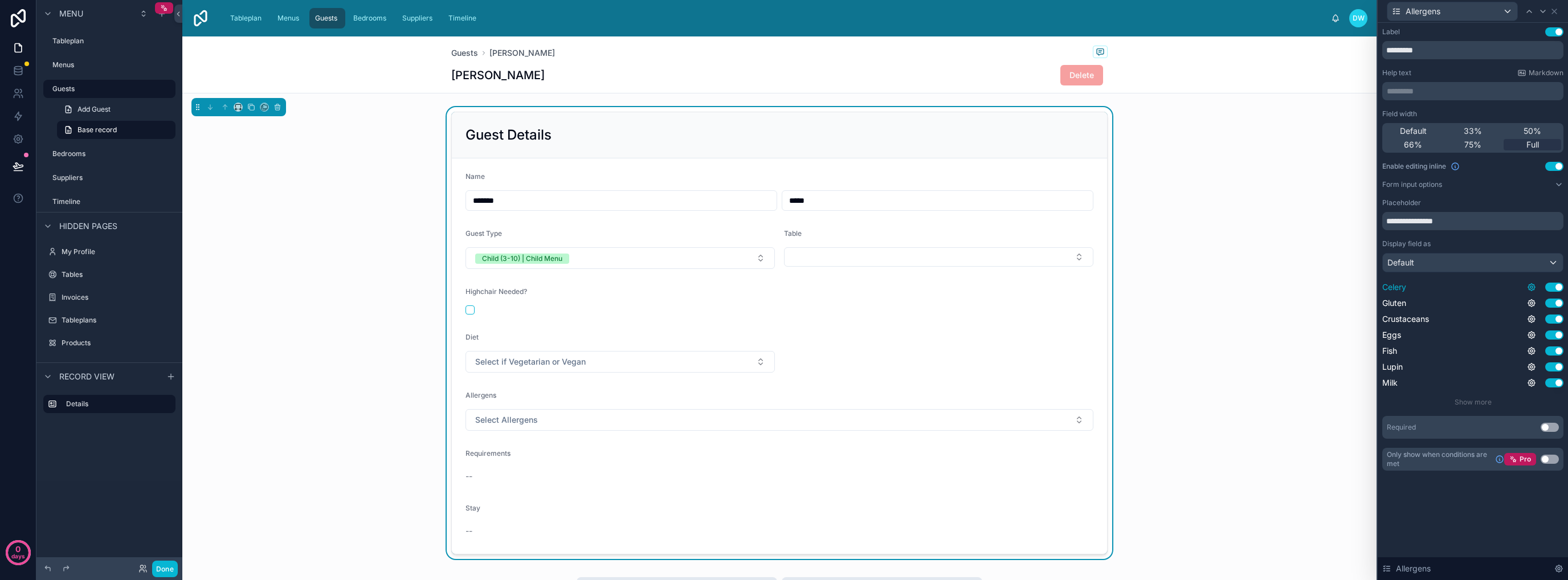
click at [1530, 287] on icon at bounding box center [1531, 287] width 3 height 3
click at [1486, 515] on div "**********" at bounding box center [1473, 301] width 190 height 557
click at [1470, 401] on span "Show more" at bounding box center [1473, 402] width 37 height 8
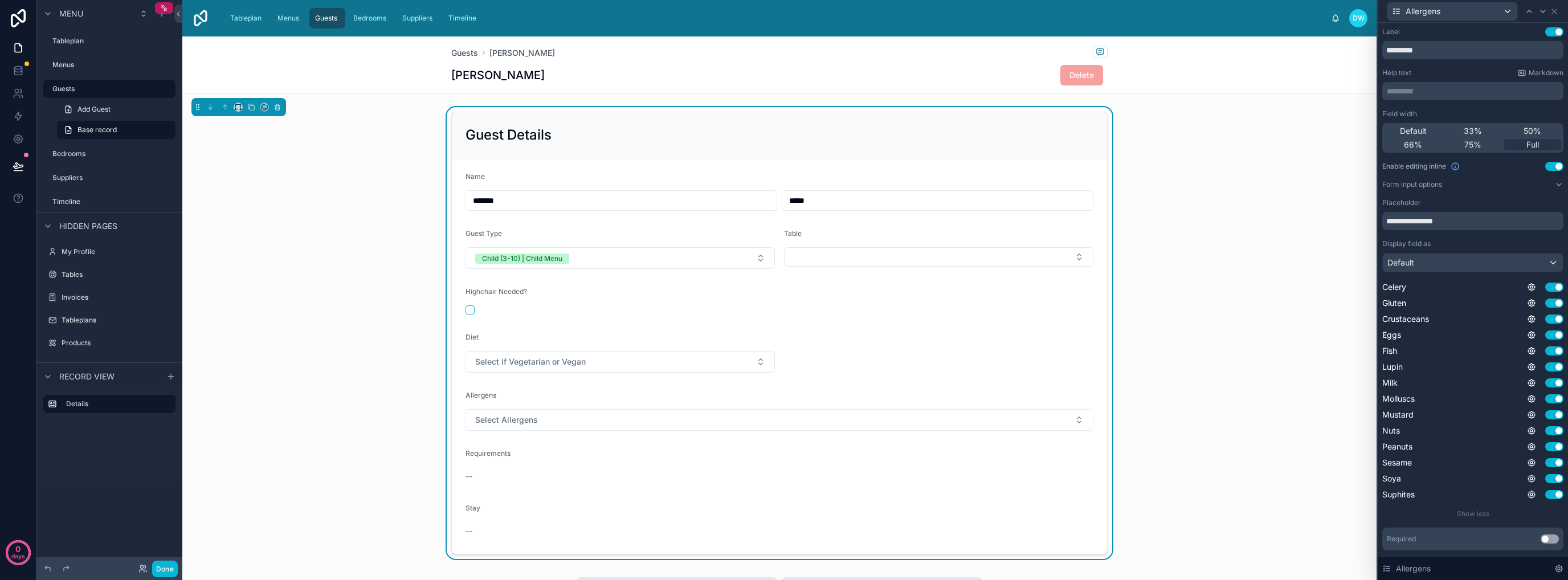
click at [1246, 336] on div "Guest Details Name ******* ***** Guest Type Child (3-10) | Child Menu Table Hig…" at bounding box center [779, 333] width 1194 height 452
click at [1075, 75] on span "Delete" at bounding box center [1081, 75] width 42 height 12
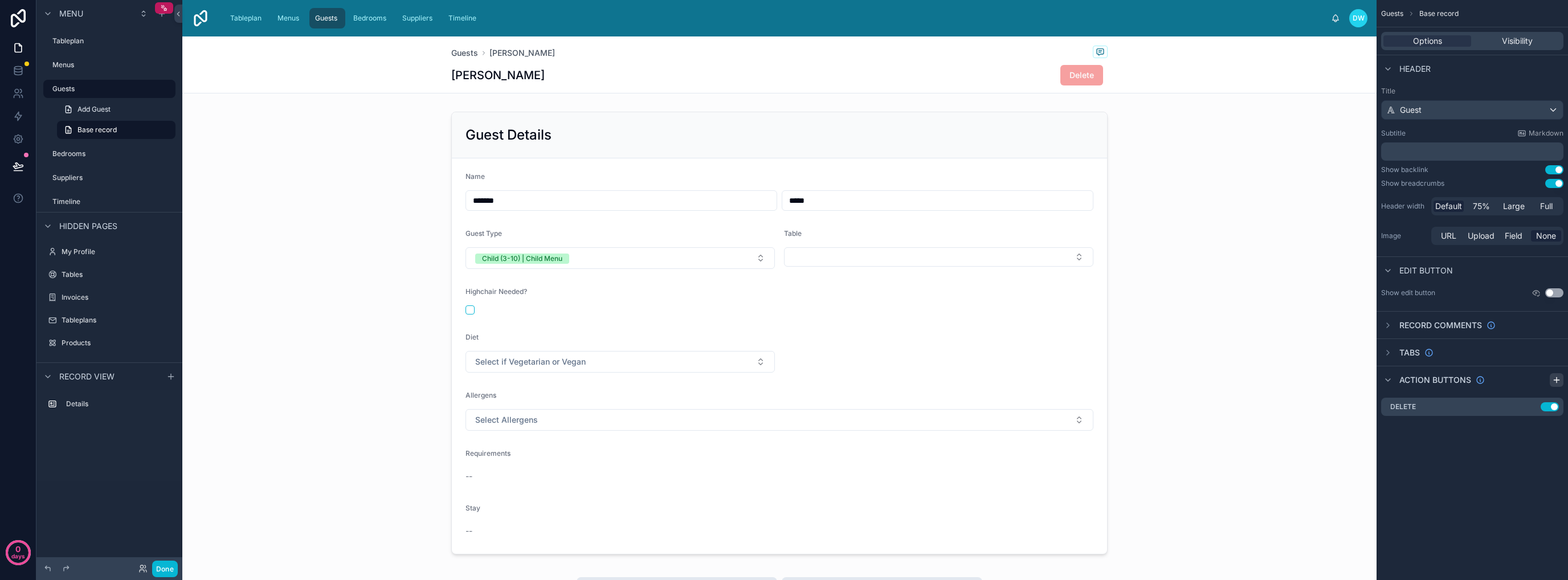
click at [1554, 381] on icon "scrollable content" at bounding box center [1556, 380] width 9 height 9
click at [1533, 430] on icon "scrollable content" at bounding box center [1531, 430] width 9 height 9
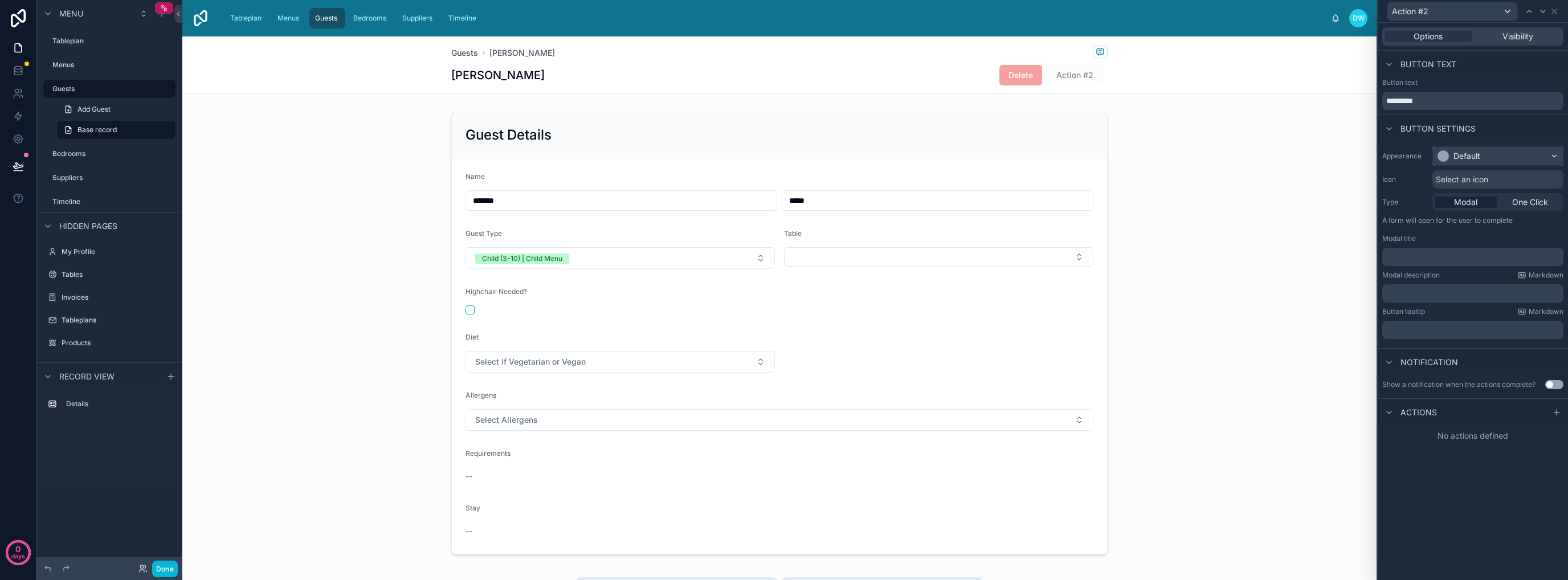
click at [1517, 159] on div "Default" at bounding box center [1498, 156] width 130 height 18
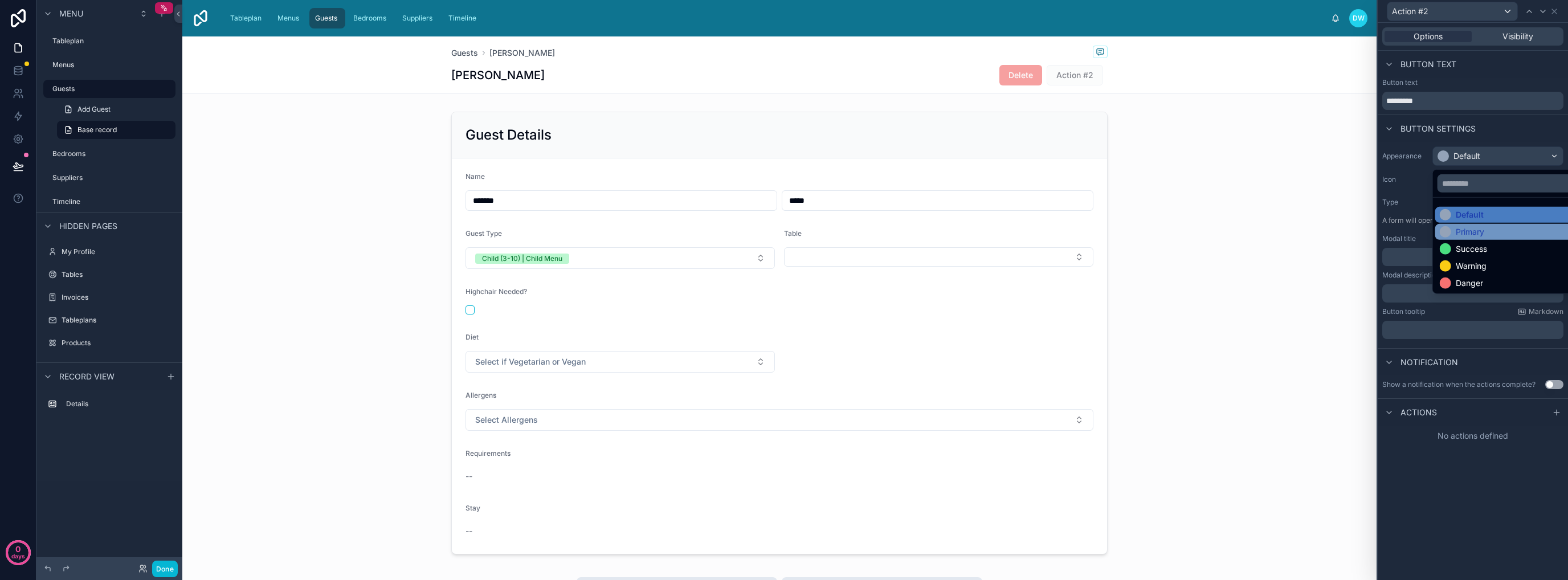
click at [1518, 231] on div "Primary" at bounding box center [1511, 231] width 143 height 12
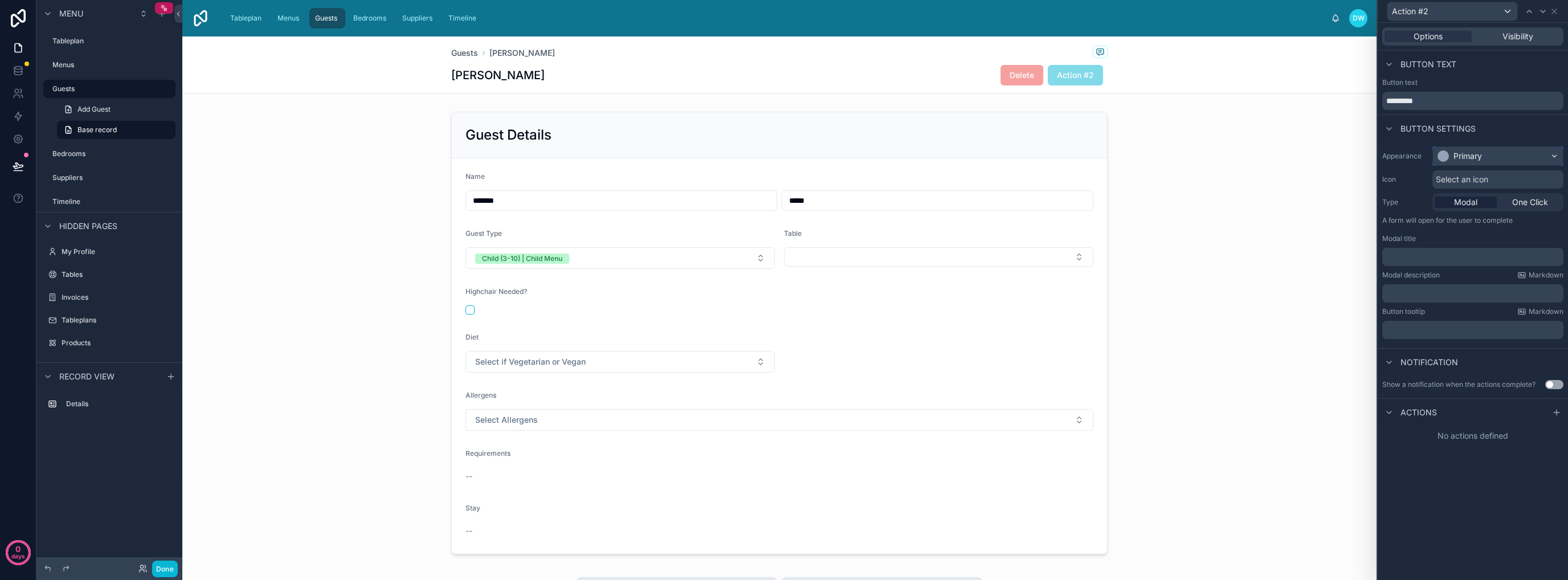
click at [1517, 153] on div "Primary" at bounding box center [1498, 156] width 130 height 18
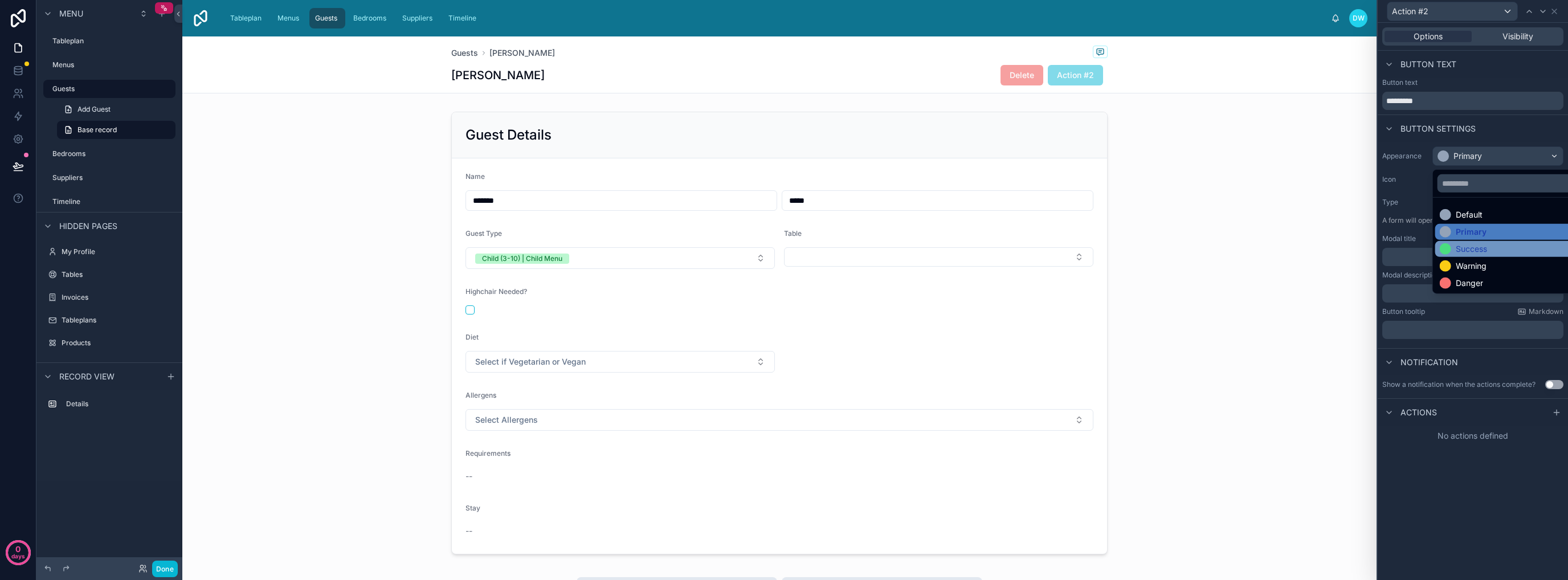
click at [1493, 244] on div "Success" at bounding box center [1511, 249] width 143 height 12
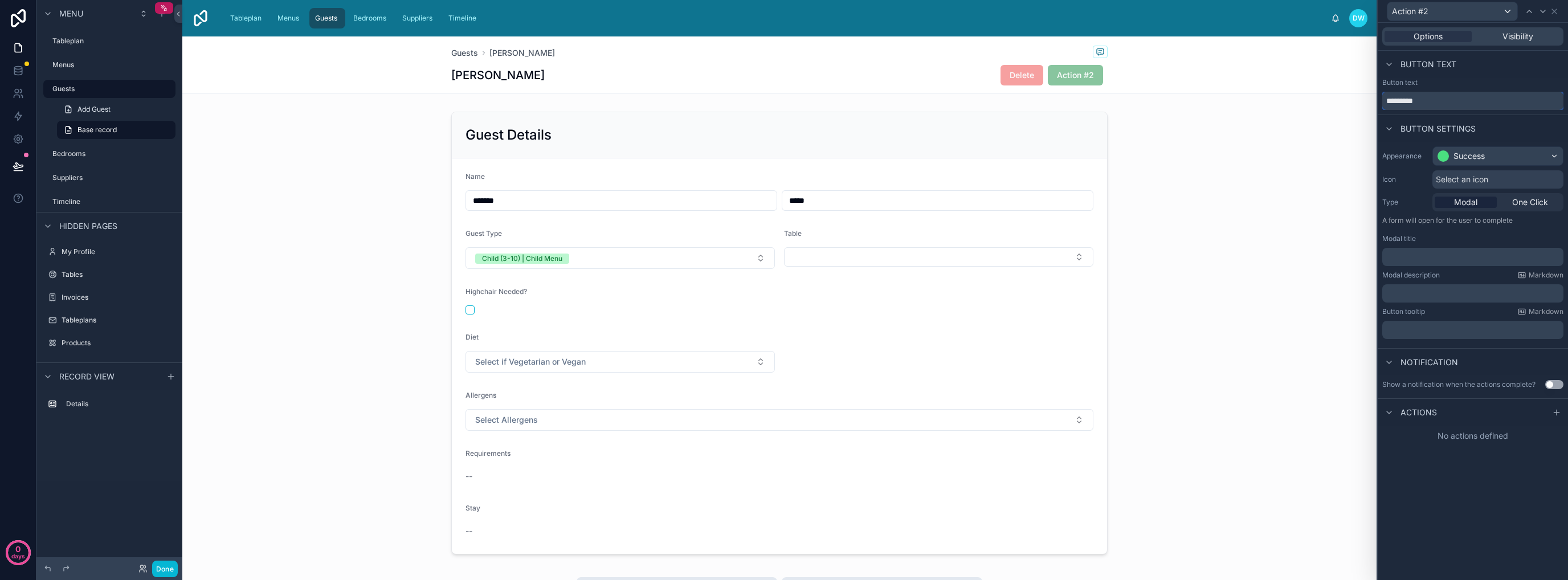
click at [1438, 98] on input "*********" at bounding box center [1473, 101] width 181 height 18
type input "*******"
click at [1547, 156] on div "Success" at bounding box center [1498, 156] width 130 height 18
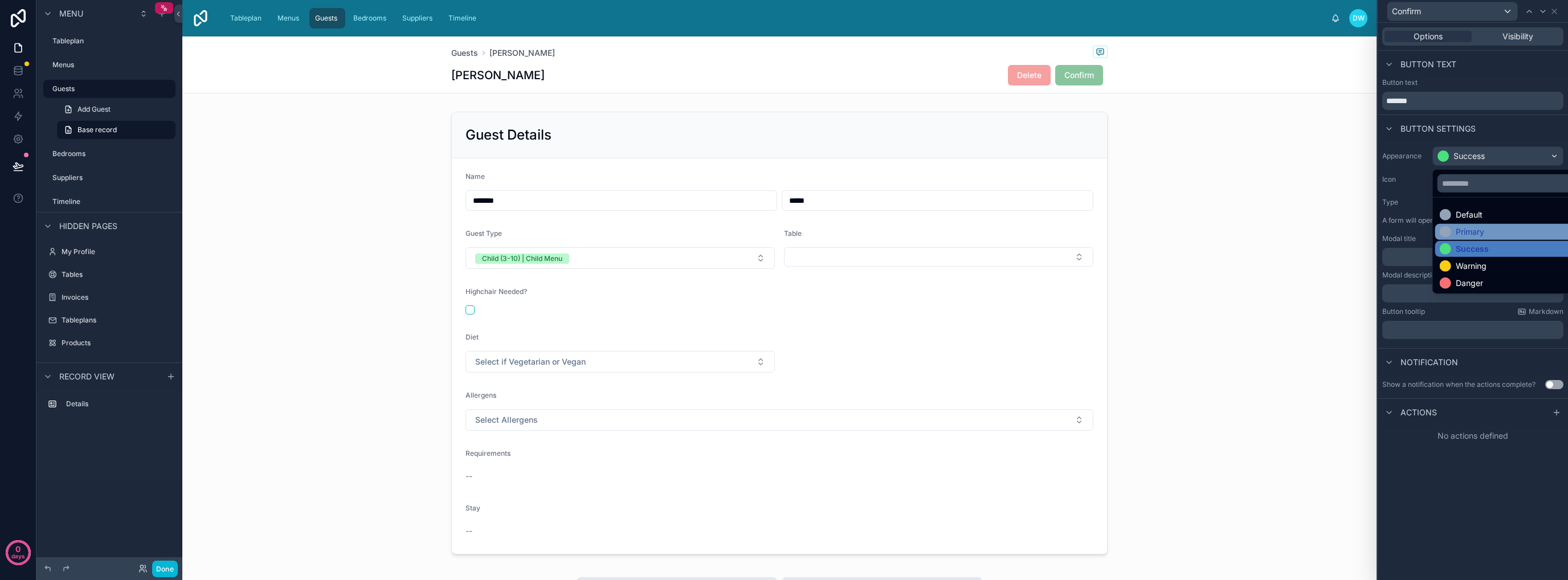
click at [1513, 230] on div "Primary" at bounding box center [1511, 231] width 143 height 12
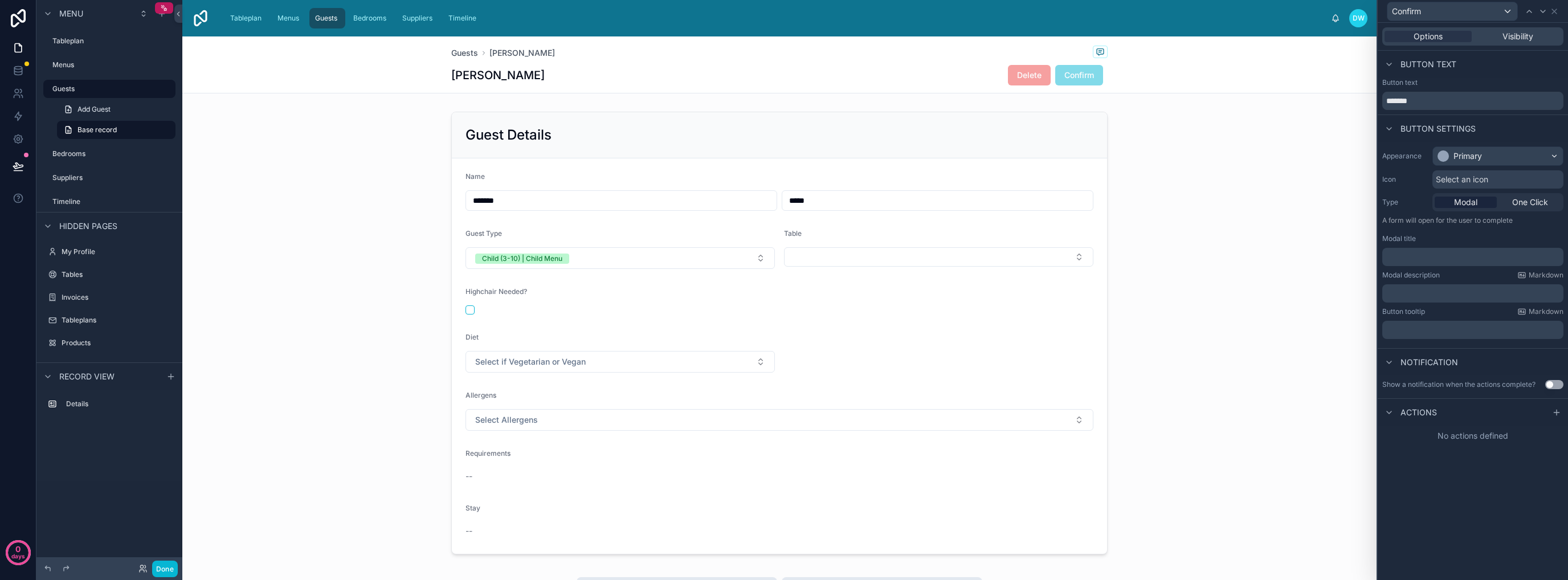
click at [1513, 418] on div "Actions" at bounding box center [1473, 412] width 190 height 27
click at [1494, 413] on div "Actions" at bounding box center [1473, 412] width 190 height 27
click at [1409, 412] on span "Actions" at bounding box center [1418, 412] width 36 height 12
click at [1418, 412] on span "Actions" at bounding box center [1418, 412] width 36 height 12
click at [1554, 413] on icon at bounding box center [1556, 412] width 9 height 9
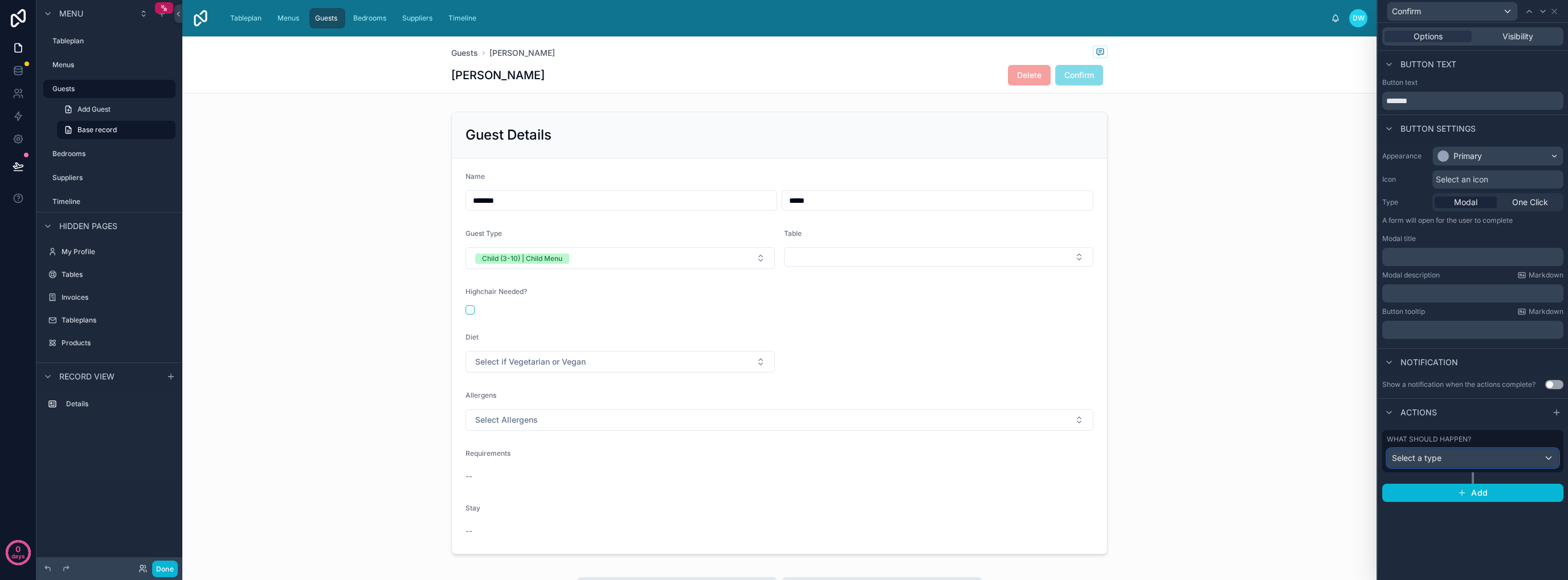
click at [1482, 458] on div "Select a type" at bounding box center [1473, 458] width 171 height 18
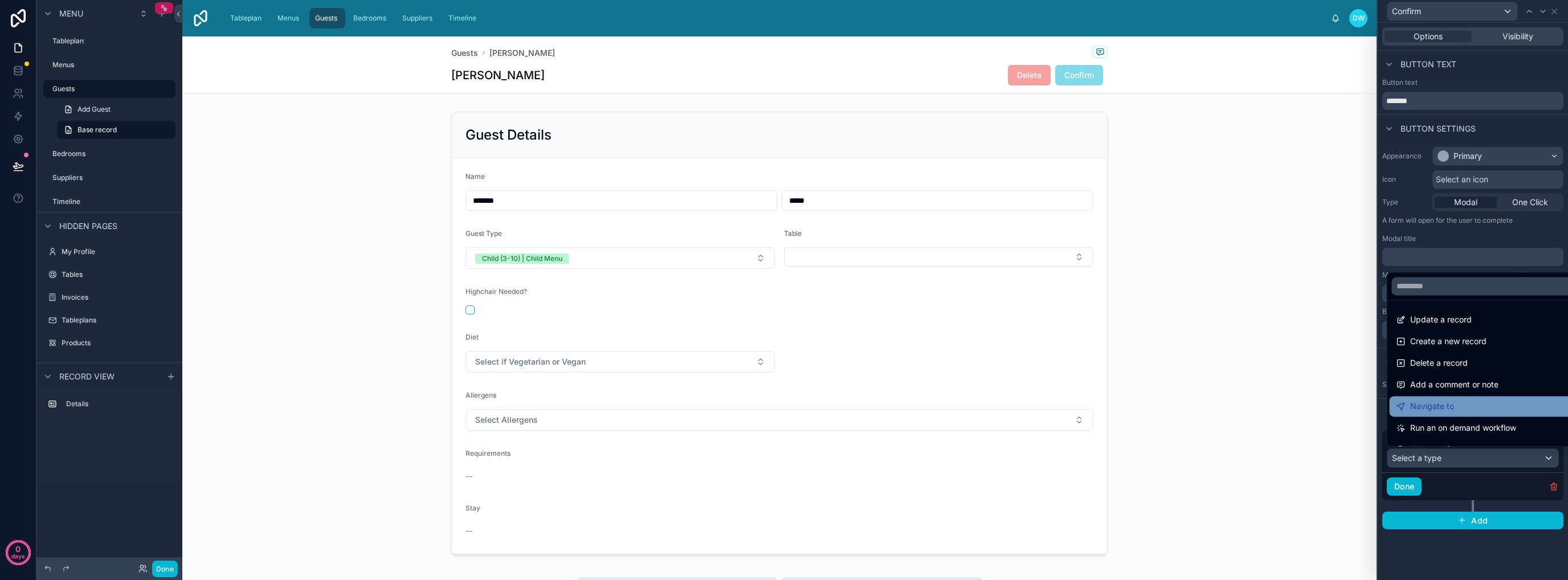
click at [1488, 409] on div "Navigate to" at bounding box center [1485, 405] width 179 height 14
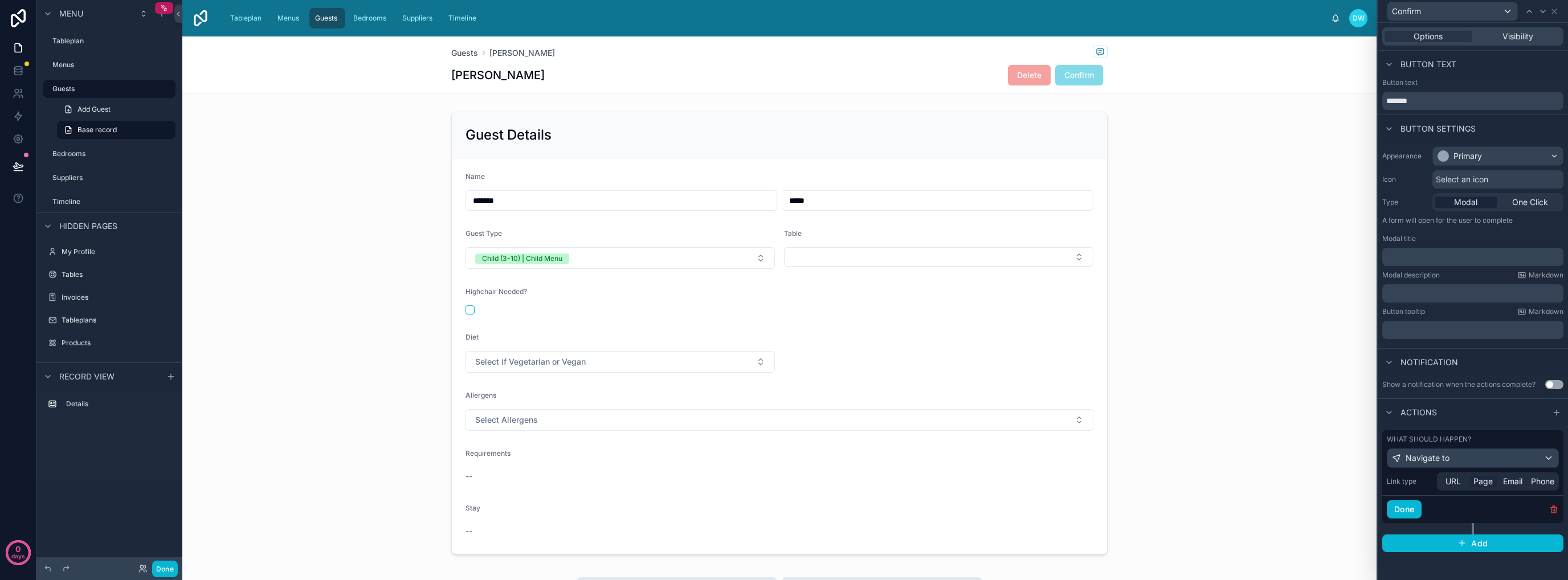
click at [1483, 482] on span "Page" at bounding box center [1483, 481] width 20 height 12
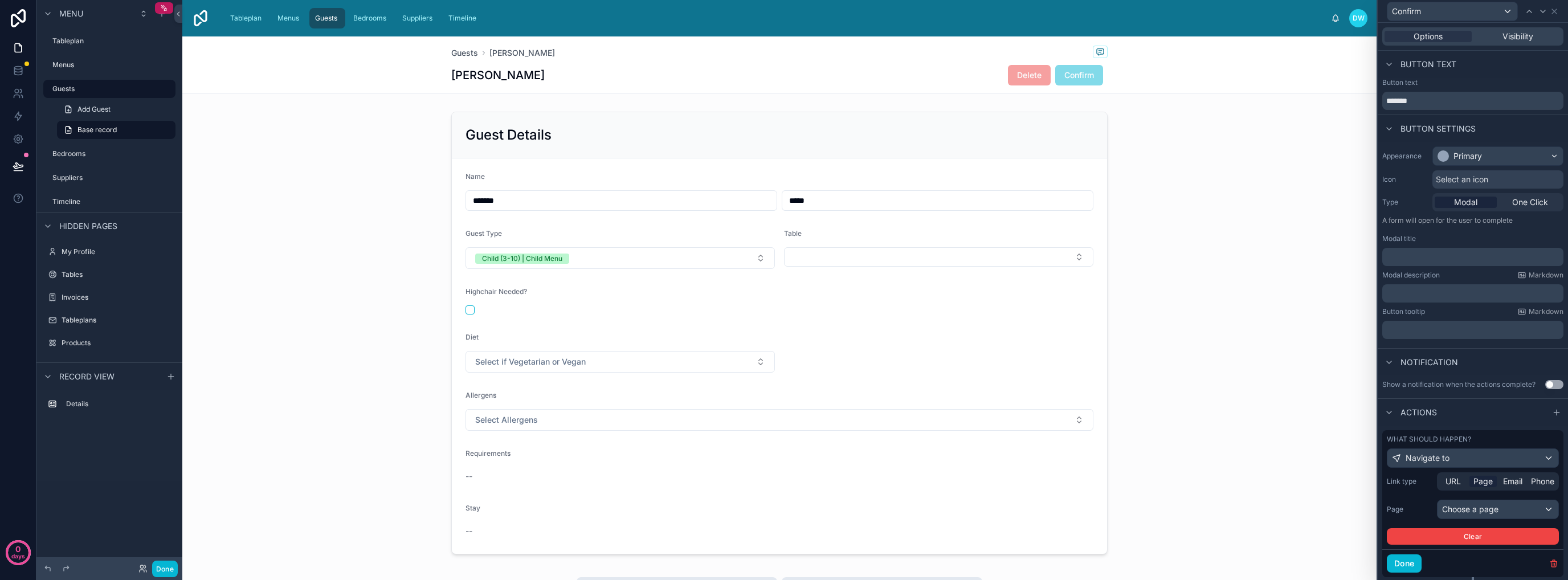
scroll to position [30, 0]
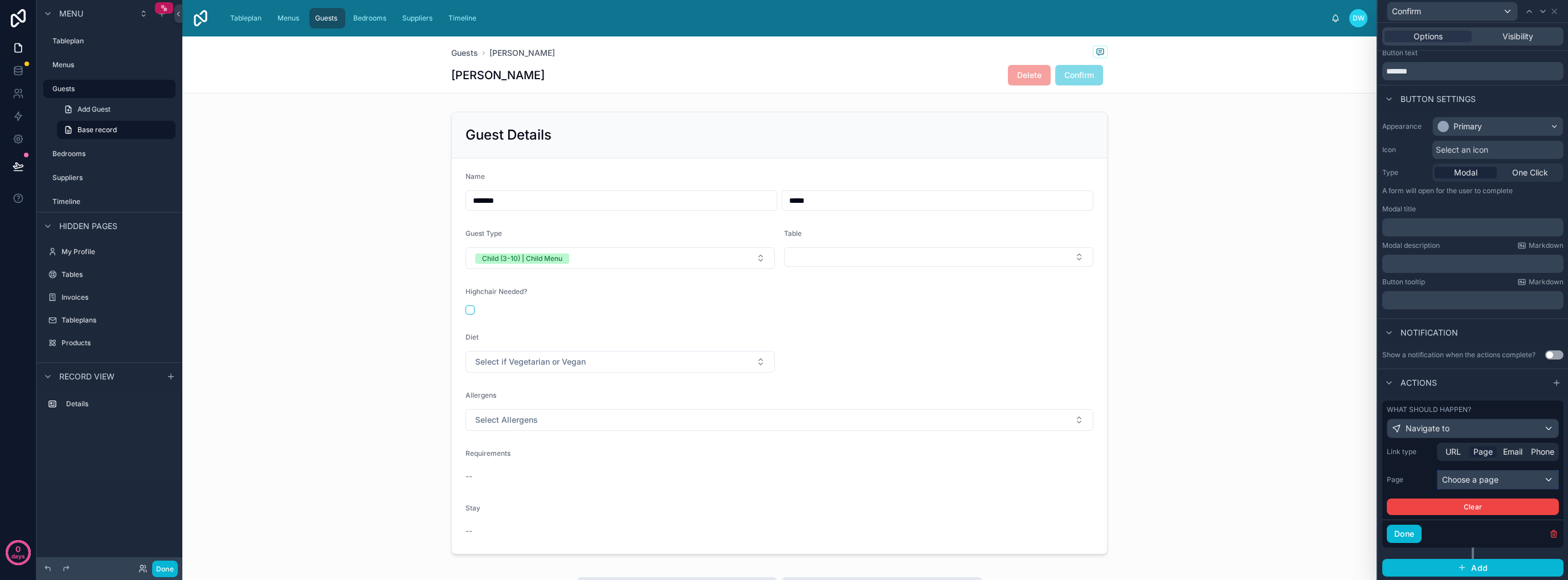
click at [1492, 483] on div "Choose a page" at bounding box center [1498, 480] width 121 height 18
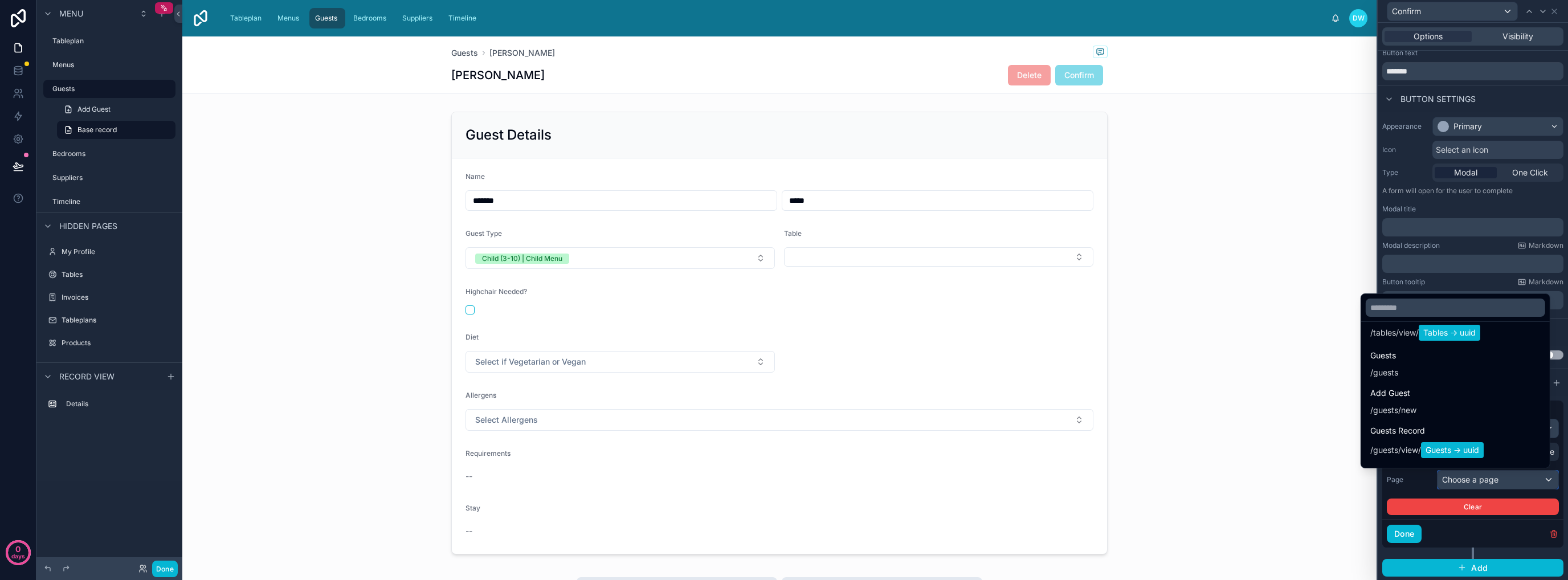
scroll to position [456, 0]
click at [1400, 359] on div "Guests / guests" at bounding box center [1455, 363] width 170 height 30
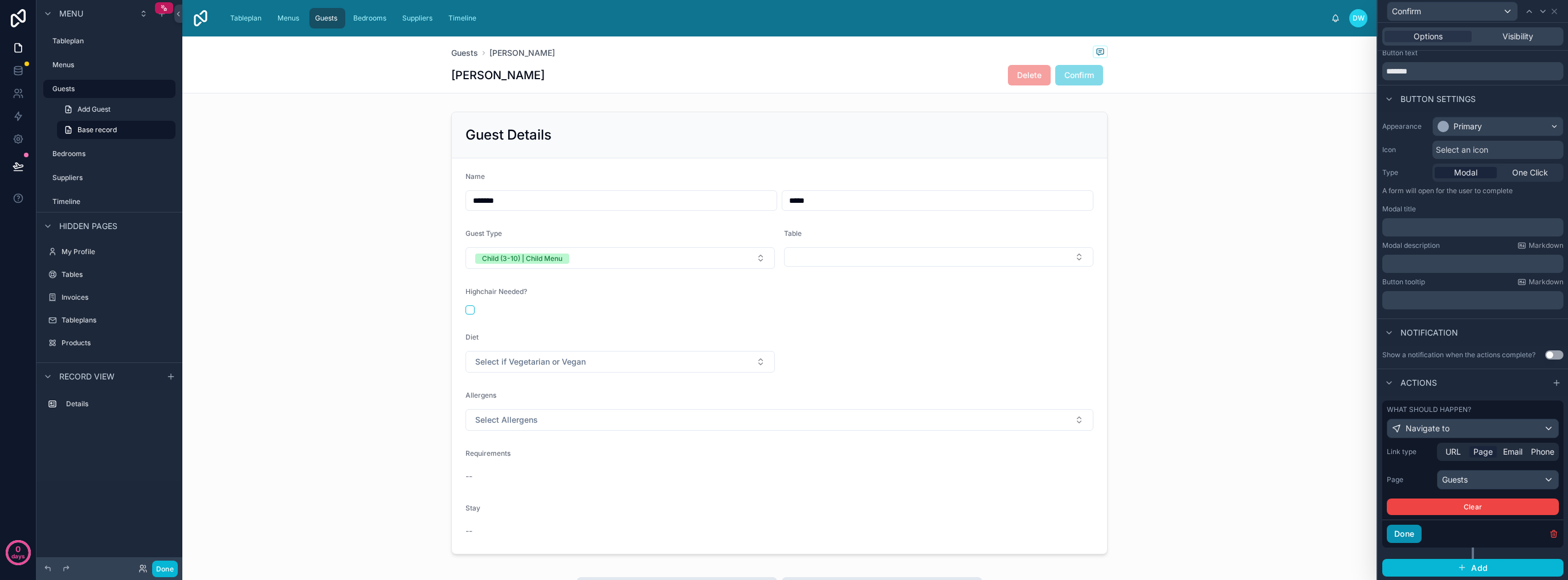
click at [1415, 531] on button "Done" at bounding box center [1404, 534] width 35 height 18
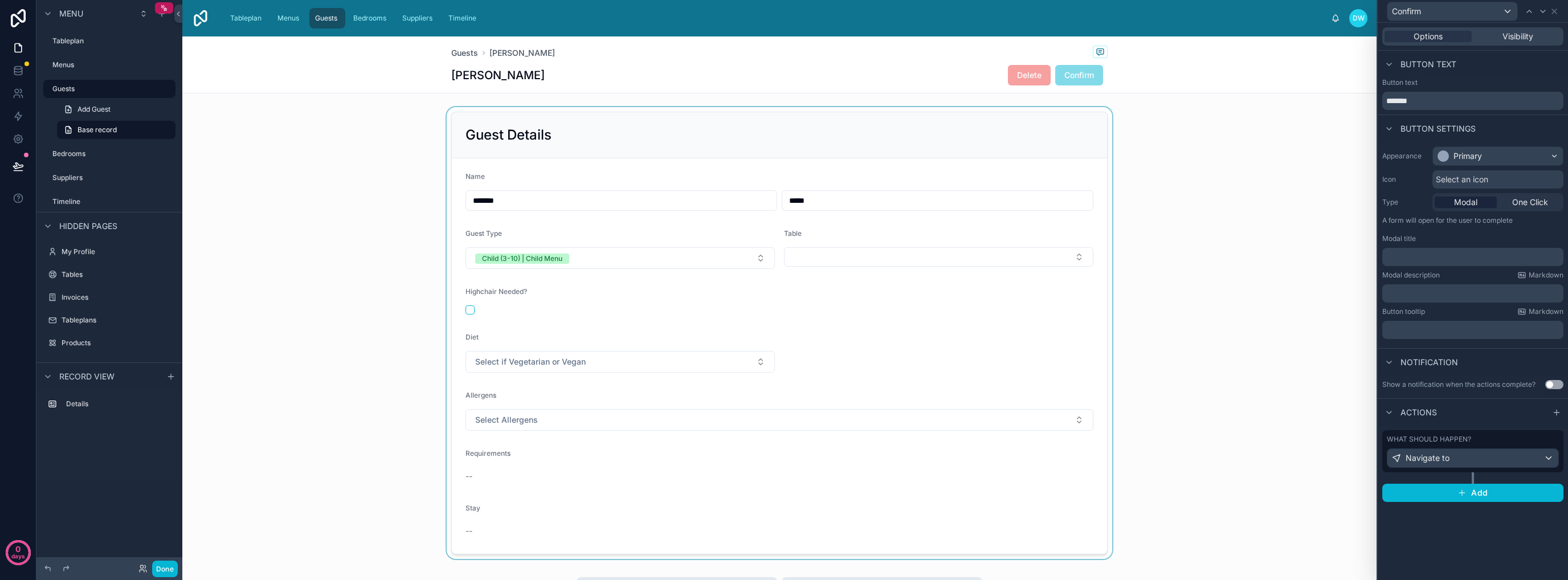
click at [1243, 320] on div at bounding box center [779, 333] width 1194 height 452
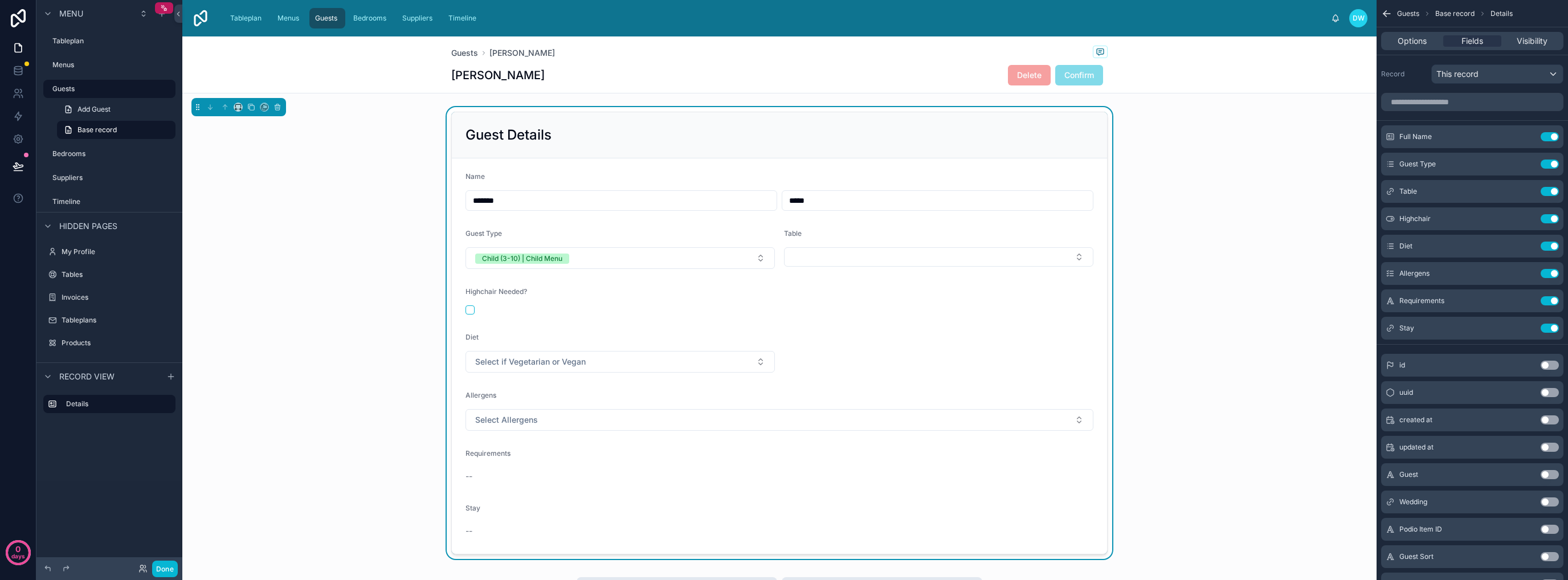
click at [1255, 274] on div "Guest Details Name ******* ***** Guest Type Child (3-10) | Child Menu Table Hig…" at bounding box center [779, 333] width 1194 height 452
click at [1387, 13] on icon "scrollable content" at bounding box center [1386, 14] width 12 height 12
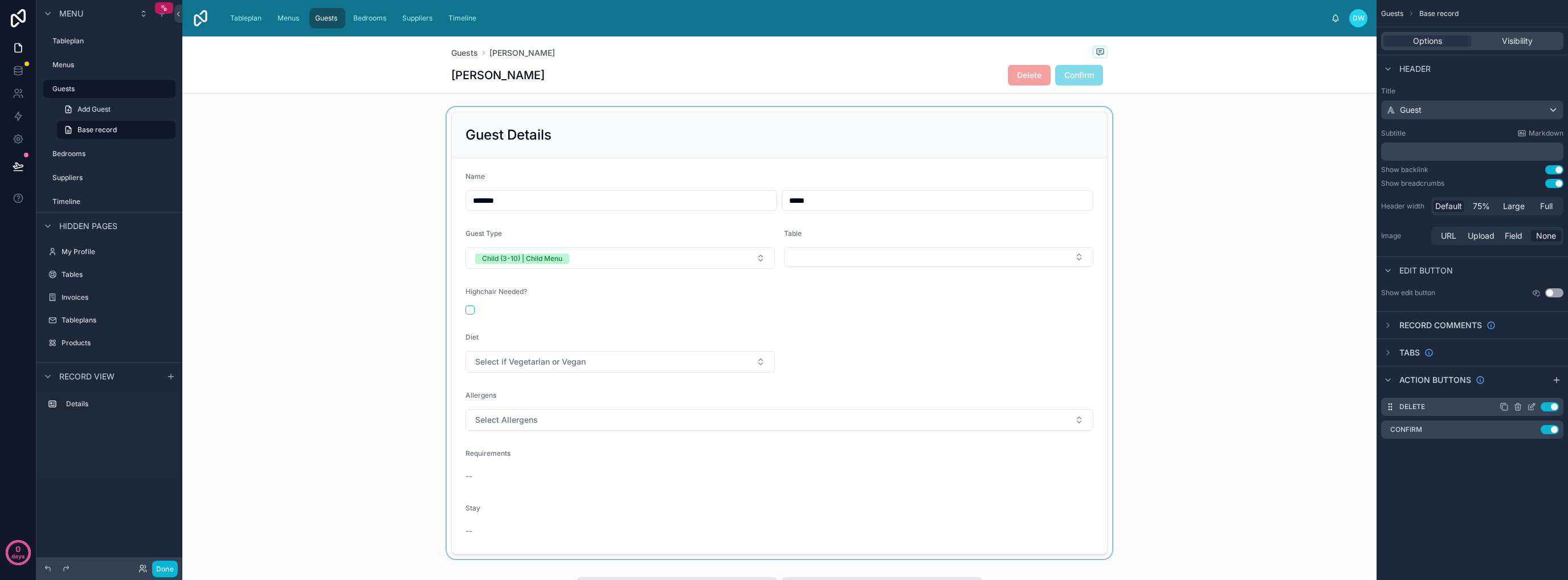
click at [1528, 403] on icon "scrollable content" at bounding box center [1531, 407] width 9 height 9
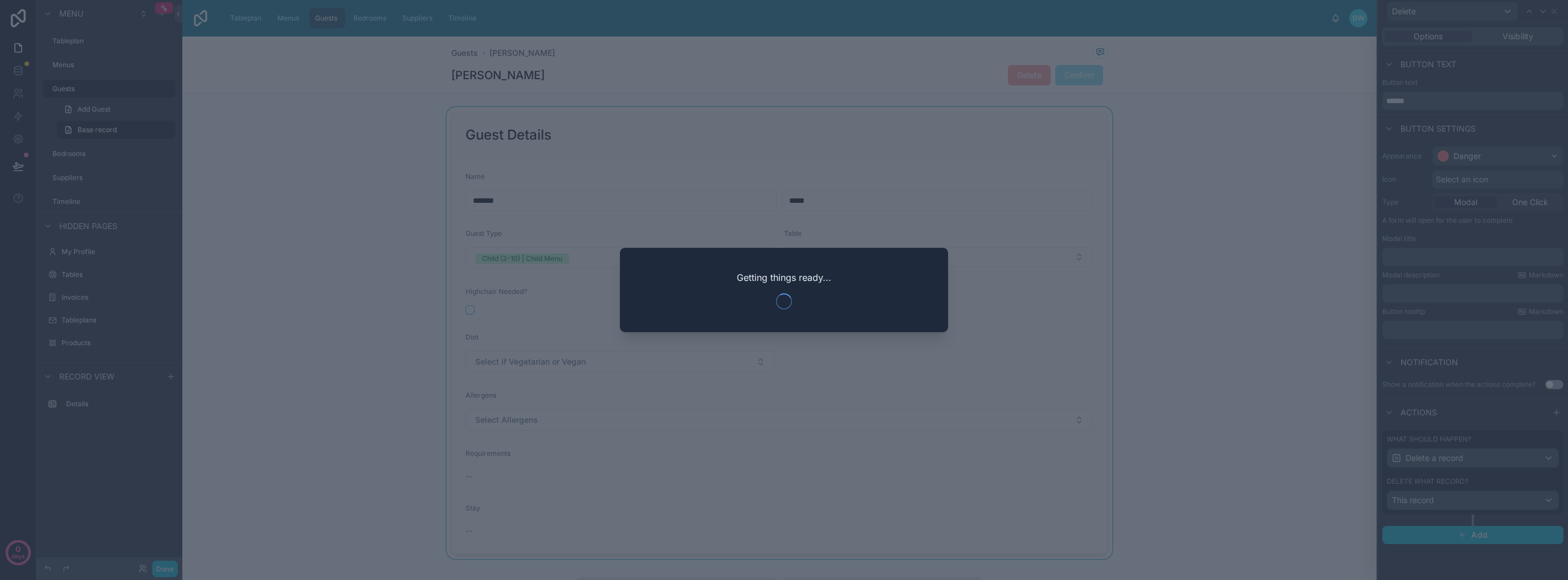
click at [1196, 238] on div at bounding box center [784, 290] width 1568 height 580
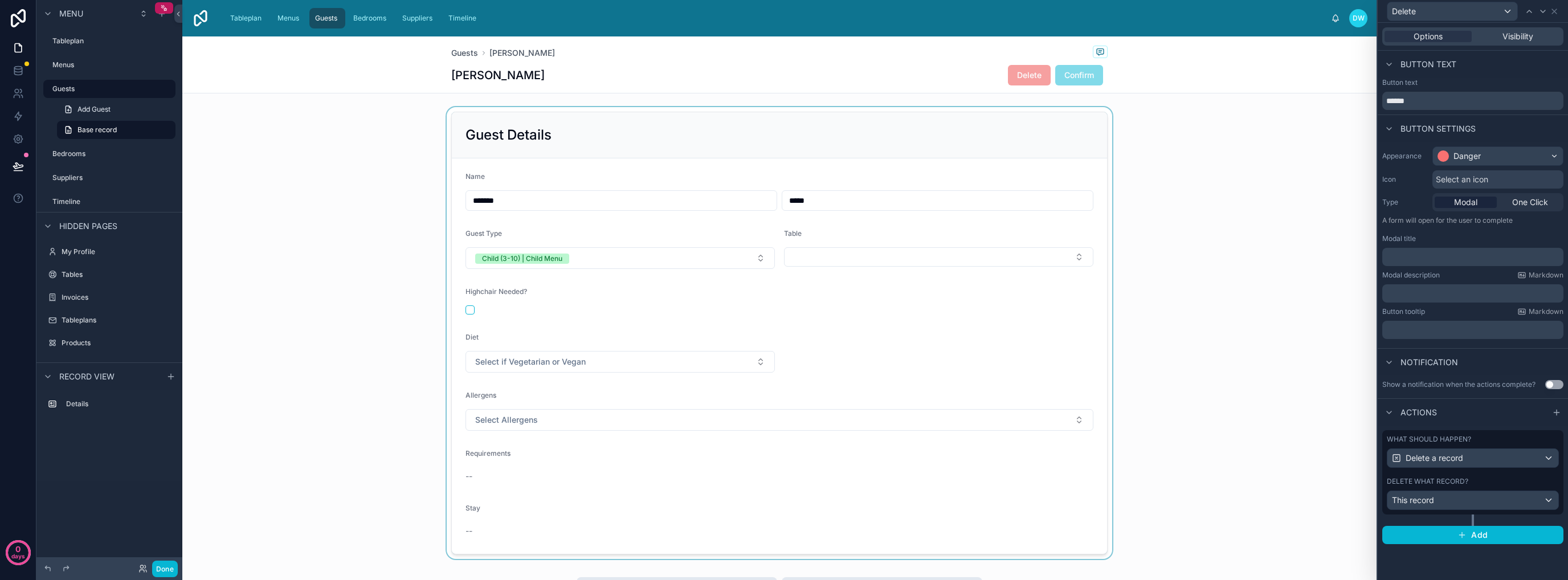
click at [1491, 178] on div "Select an icon" at bounding box center [1497, 179] width 131 height 18
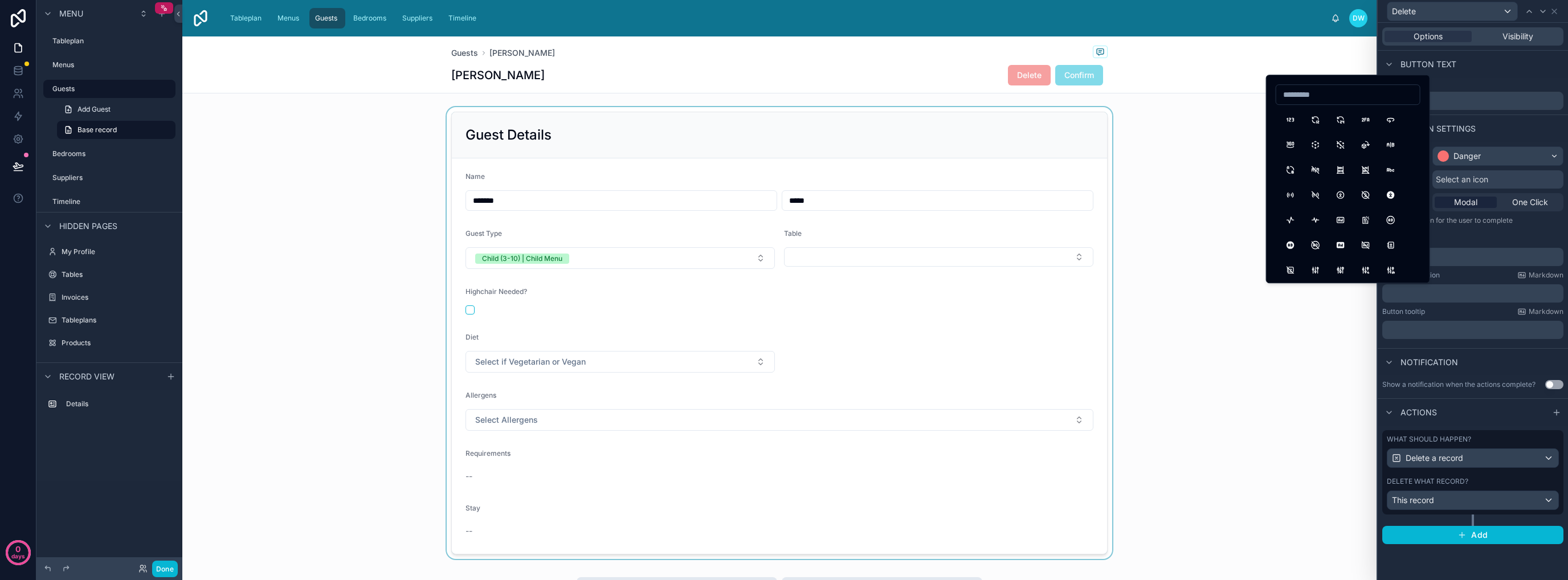
click at [1491, 178] on div "Select an icon" at bounding box center [1497, 179] width 131 height 18
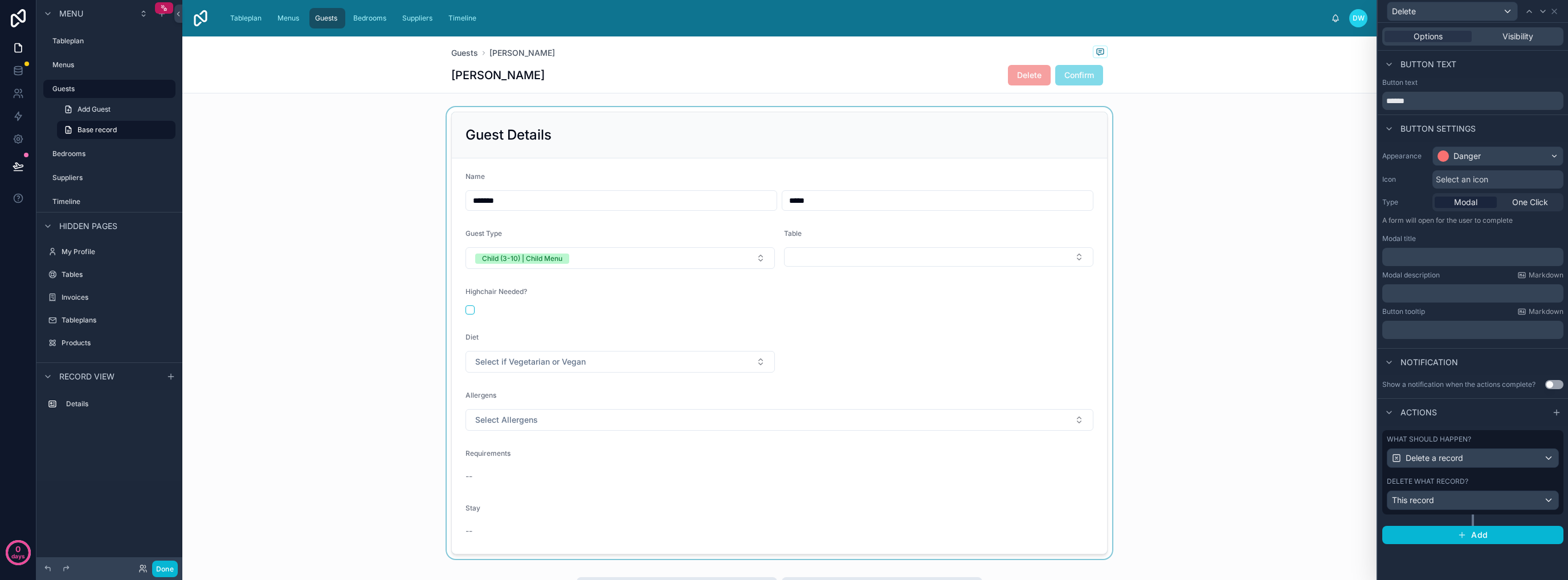
click at [1446, 258] on p "﻿" at bounding box center [1474, 257] width 175 height 12
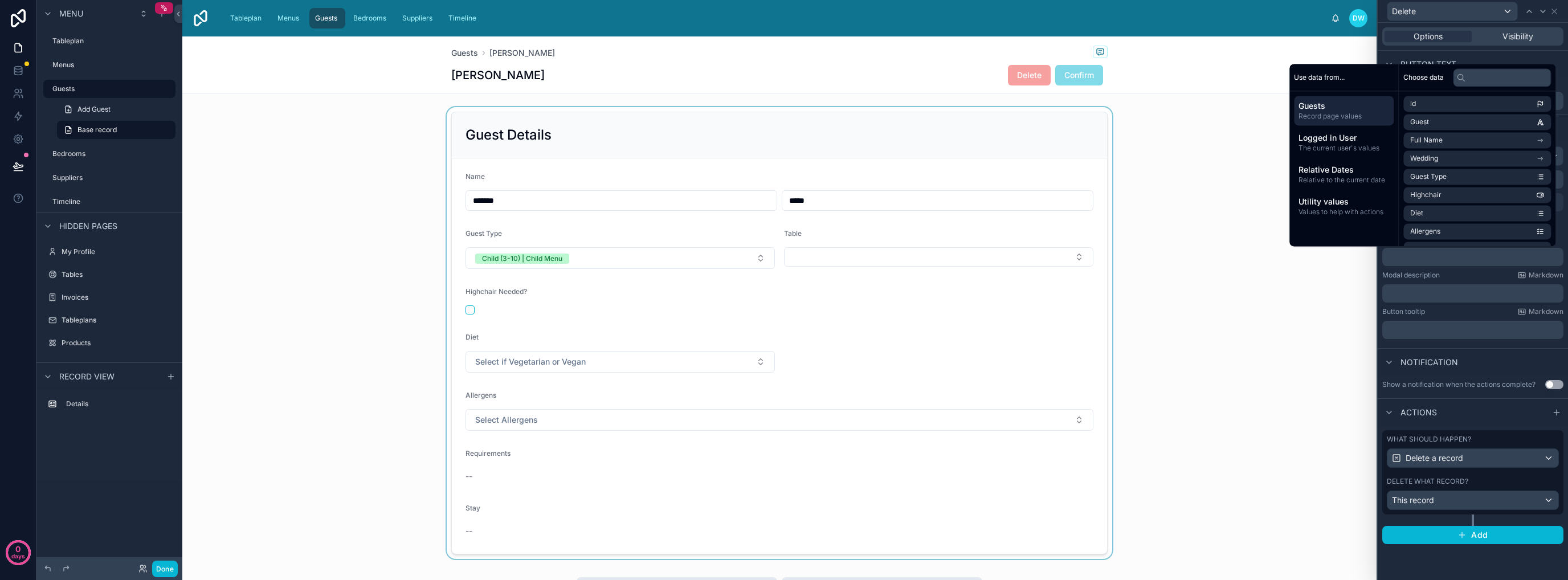
click at [1455, 276] on div "Modal description Markdown" at bounding box center [1473, 275] width 181 height 9
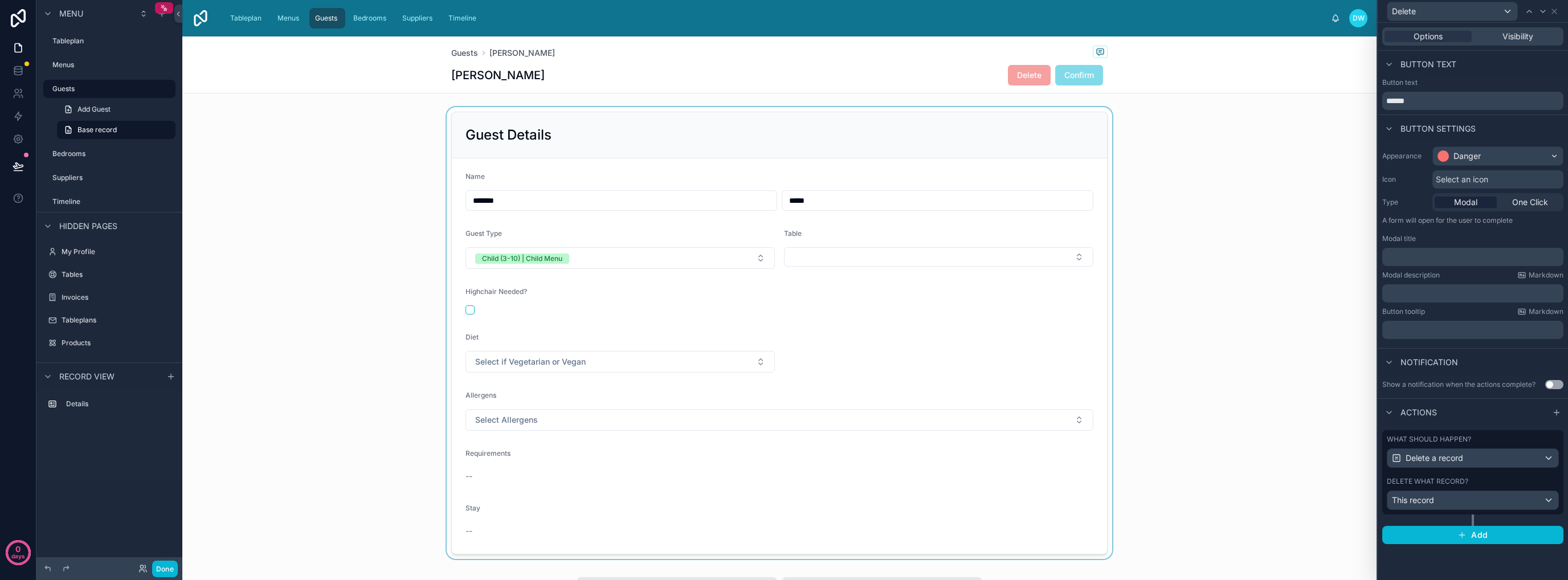
click at [1452, 254] on p "﻿" at bounding box center [1474, 257] width 175 height 12
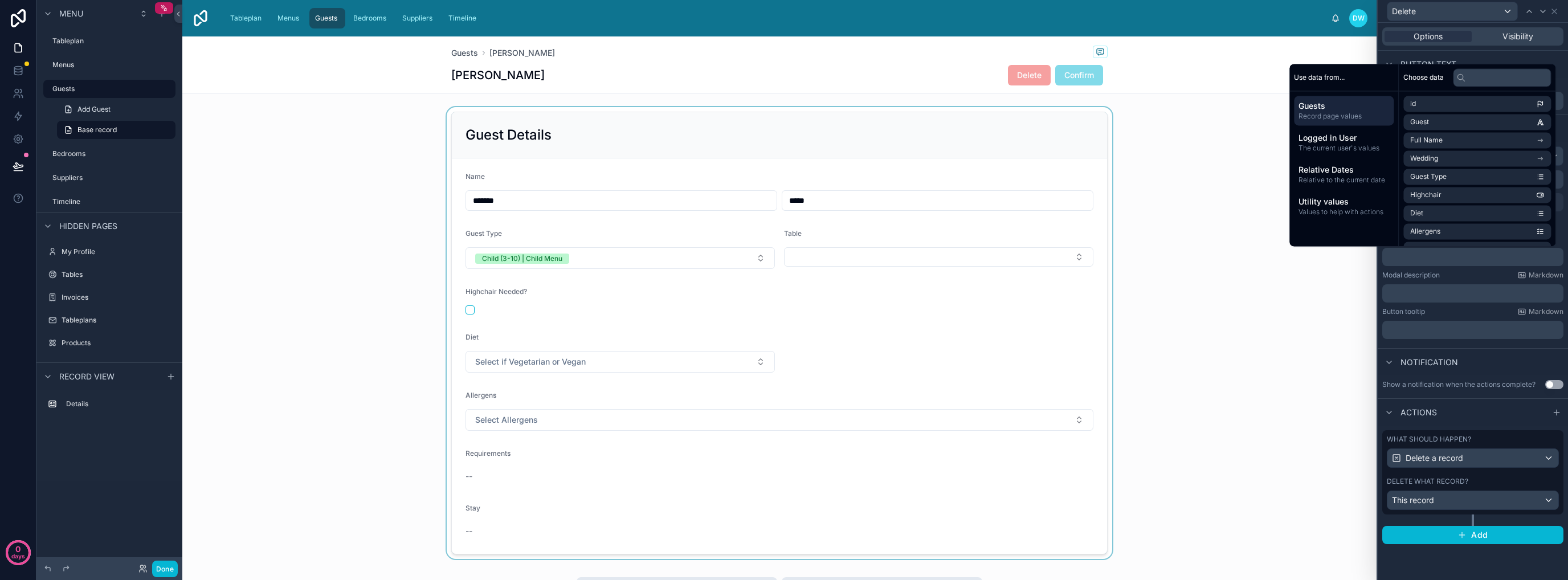
click at [1454, 272] on div "Modal description Markdown" at bounding box center [1473, 275] width 181 height 9
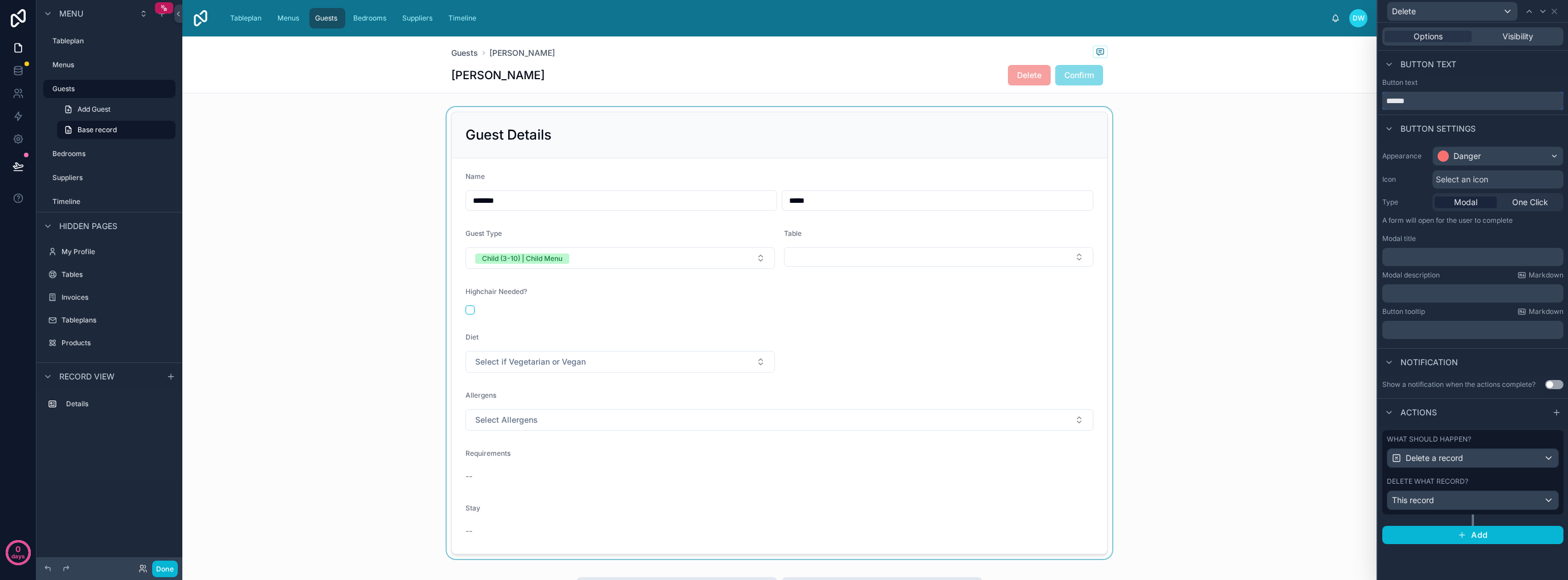
click at [1437, 96] on input "******" at bounding box center [1473, 101] width 181 height 18
click at [1482, 83] on div "Button text" at bounding box center [1473, 83] width 181 height 9
click at [1445, 101] on input "******" at bounding box center [1473, 101] width 181 height 18
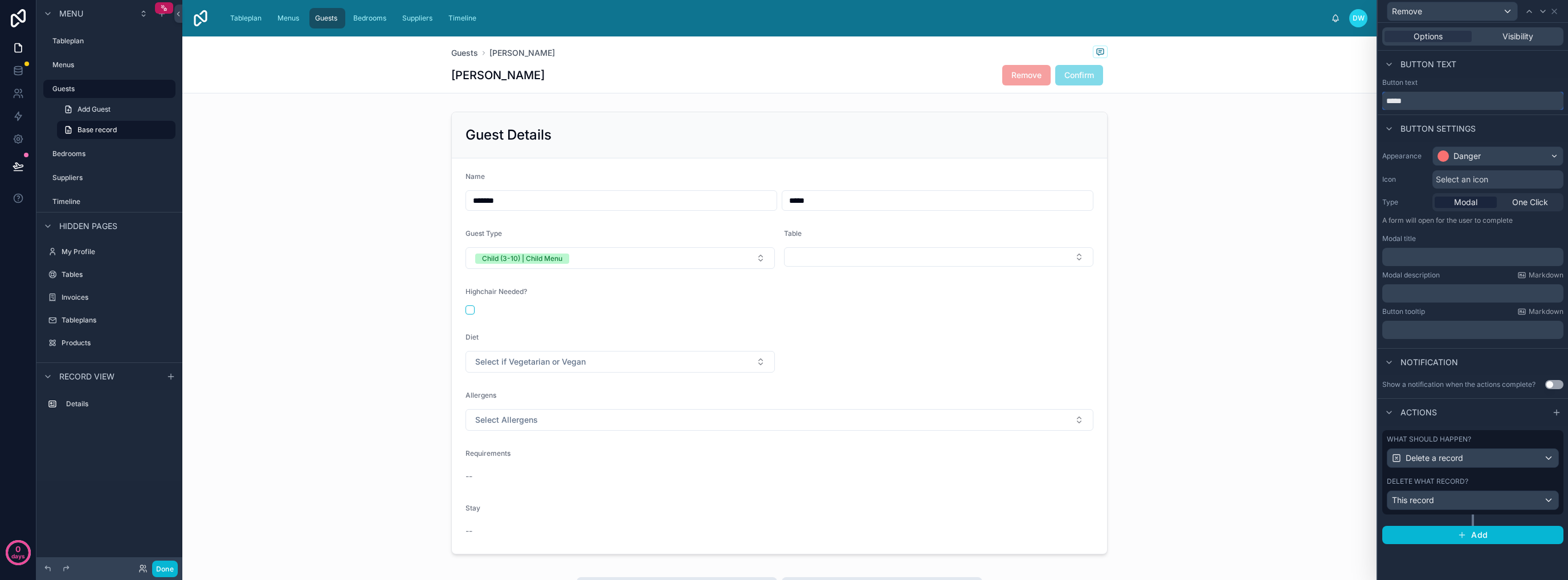
type input "******"
click at [1440, 256] on p "﻿" at bounding box center [1474, 257] width 175 height 12
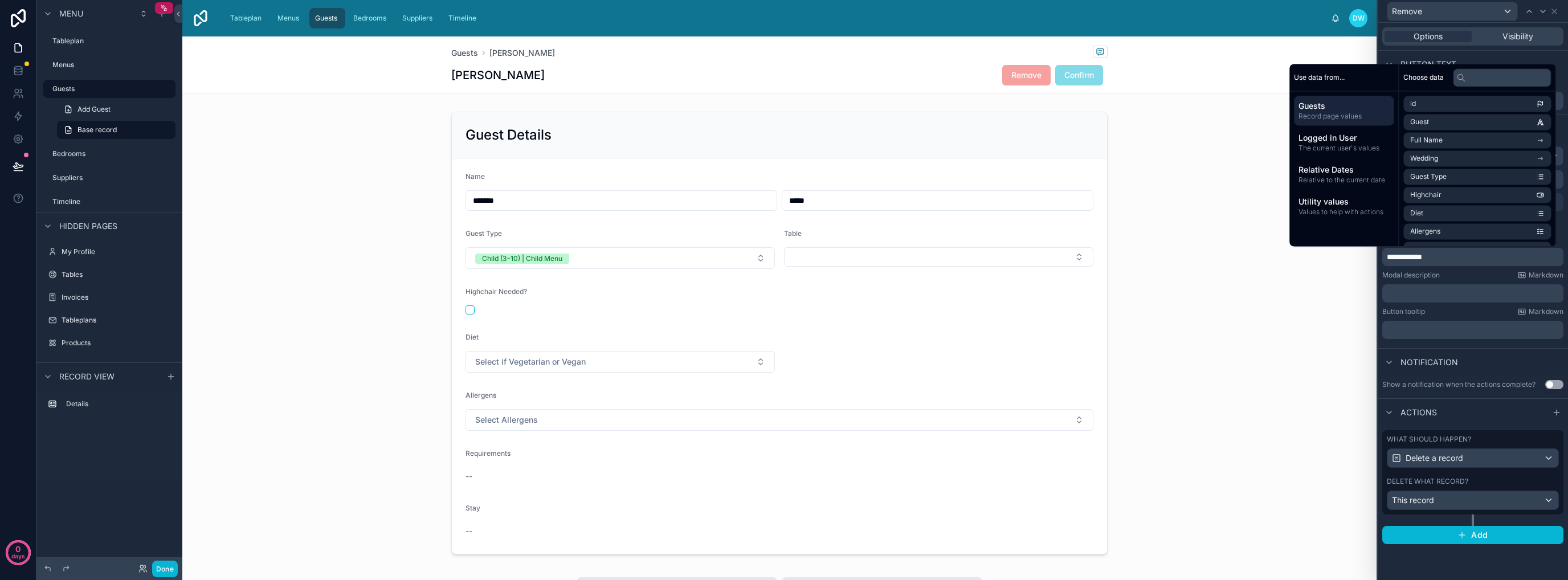
click at [1446, 295] on p "﻿" at bounding box center [1474, 293] width 175 height 12
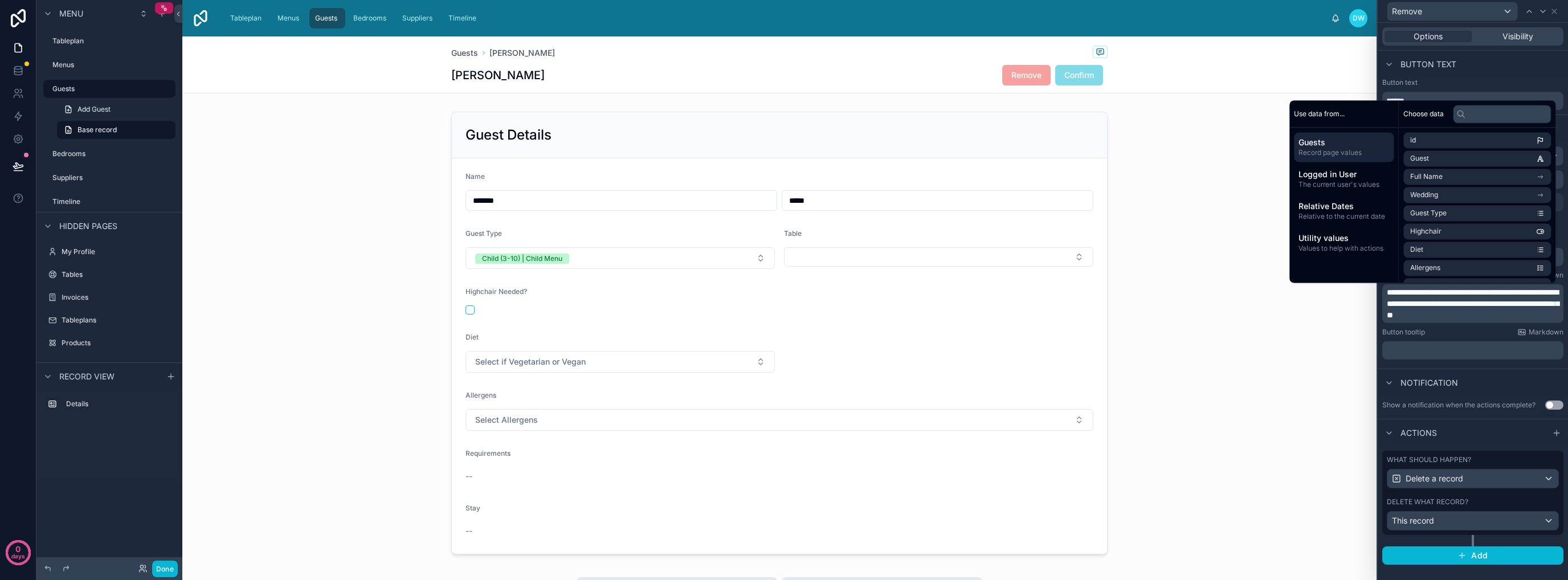
click at [1497, 415] on div "Show a notification when the actions complete? Use setting" at bounding box center [1473, 407] width 190 height 23
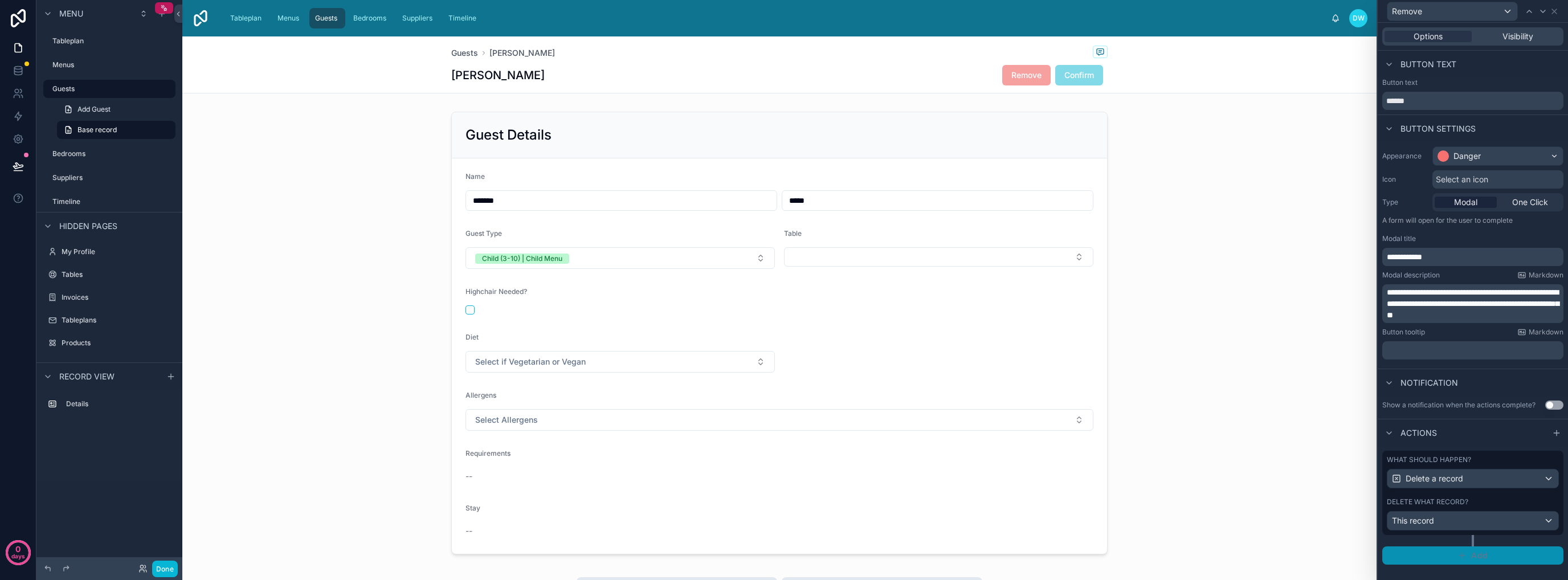
click at [1489, 556] on button "Add" at bounding box center [1473, 556] width 181 height 18
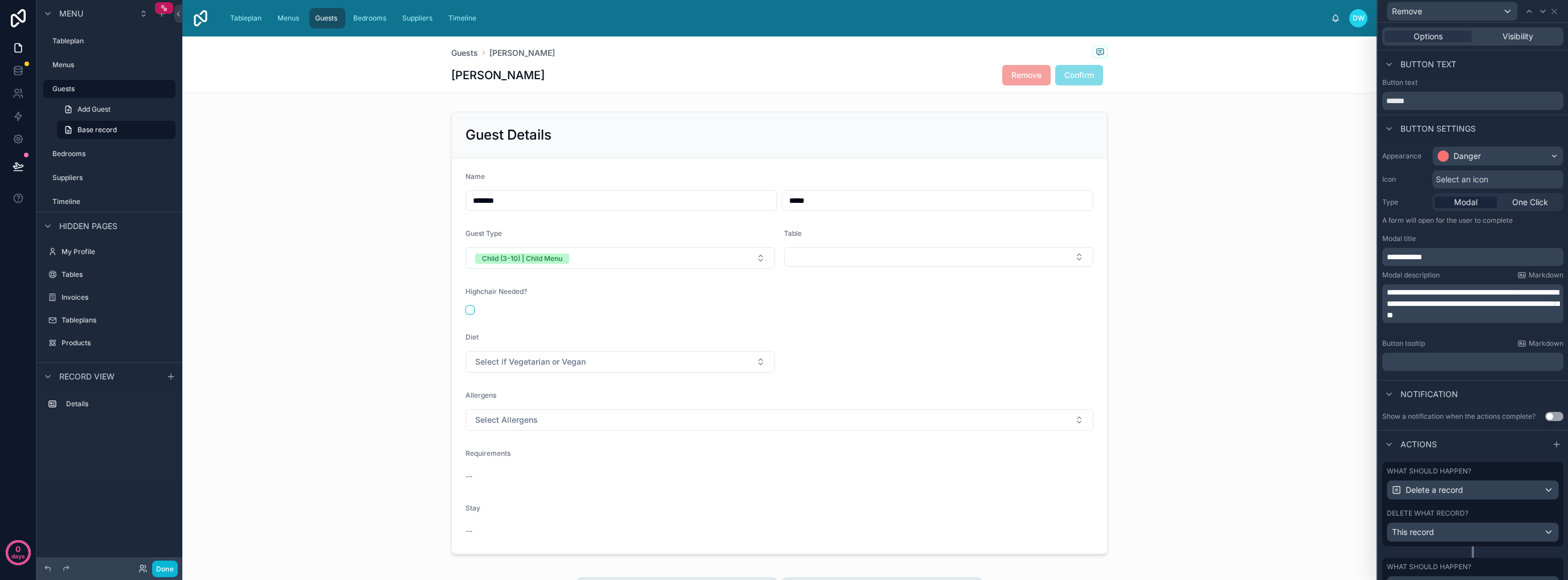
click at [1065, 75] on span "Confirm" at bounding box center [1079, 75] width 48 height 12
click at [1502, 14] on div "Remove" at bounding box center [1452, 12] width 130 height 18
click at [1441, 94] on div "Confirm" at bounding box center [1451, 93] width 111 height 14
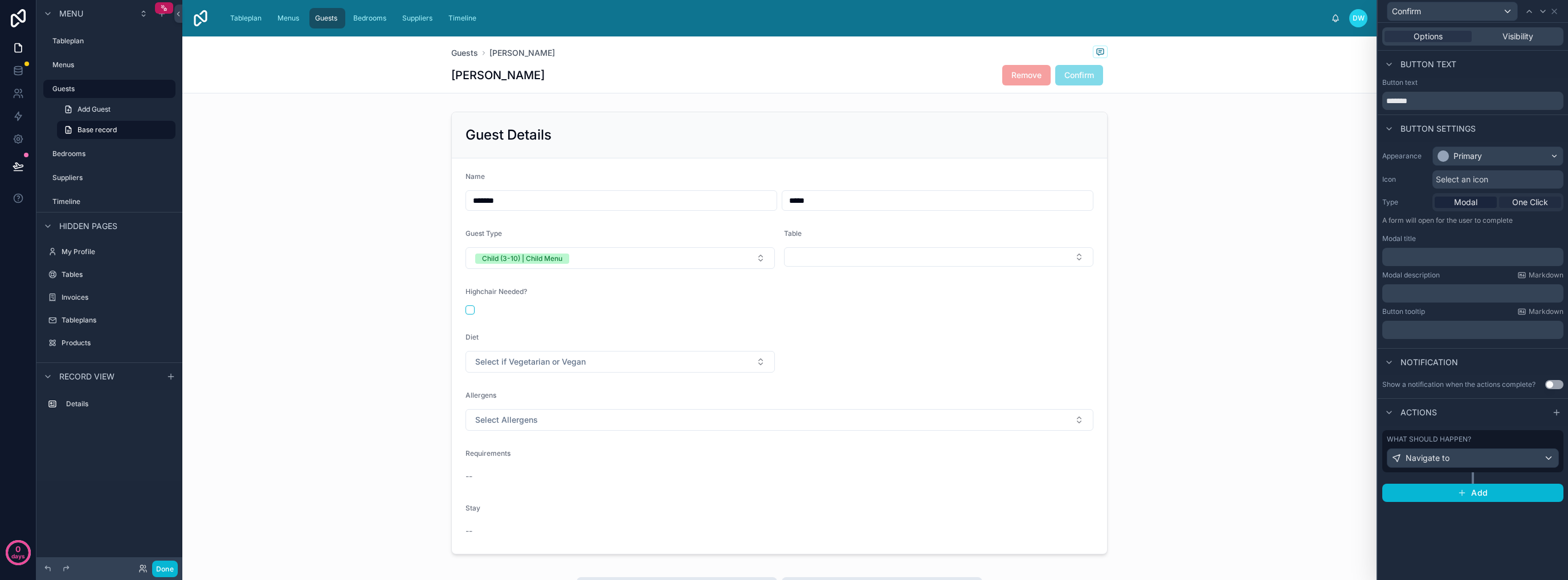
click at [1526, 203] on span "One Click" at bounding box center [1530, 202] width 36 height 12
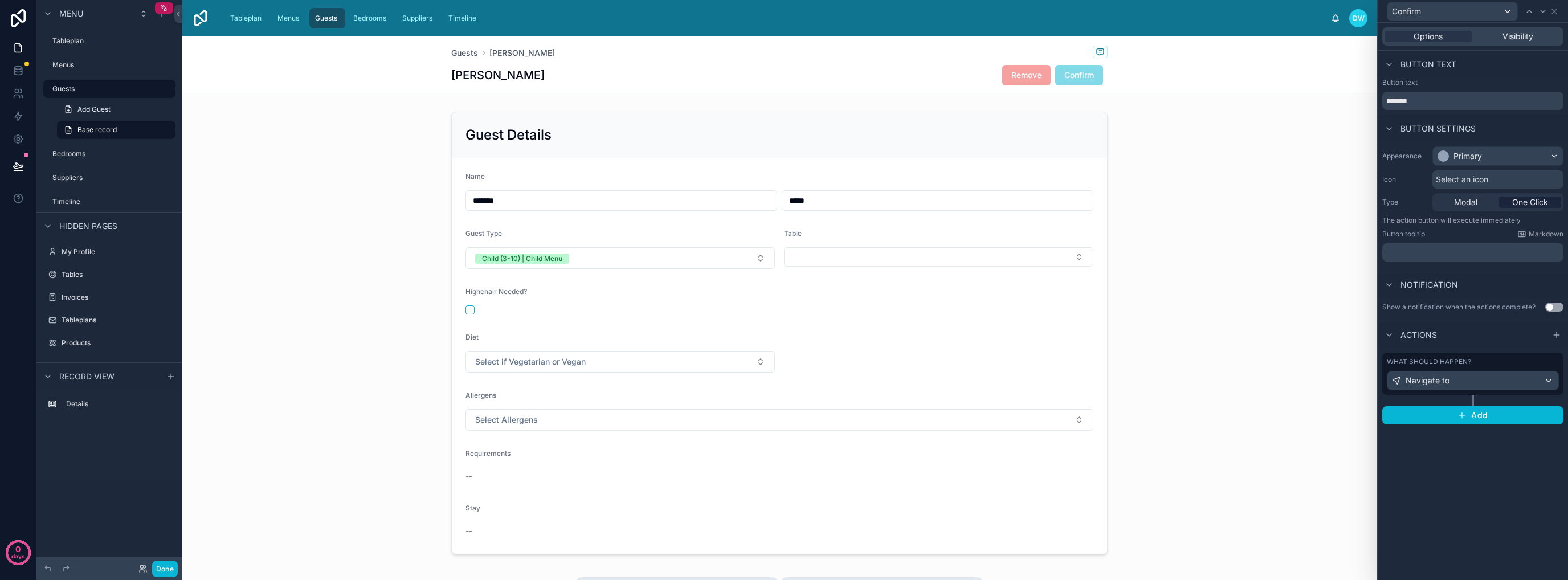
click at [1462, 257] on p "﻿" at bounding box center [1474, 252] width 175 height 12
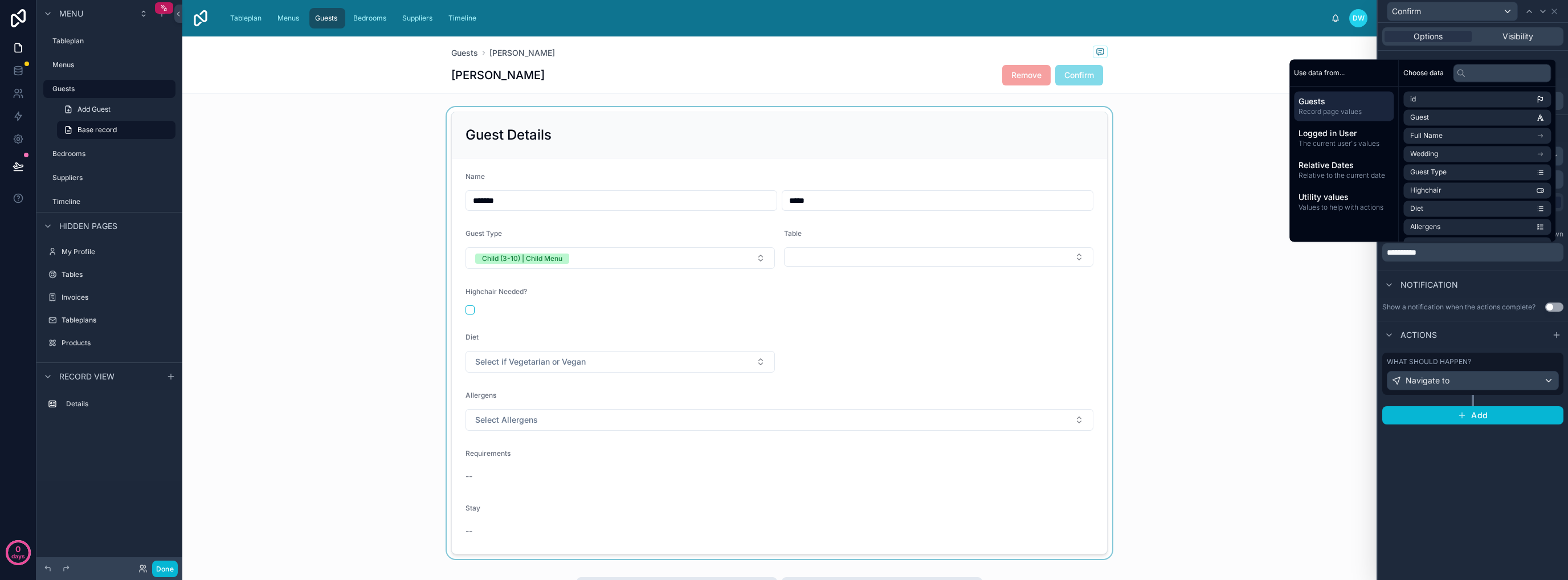
click at [1314, 327] on div at bounding box center [779, 333] width 1194 height 452
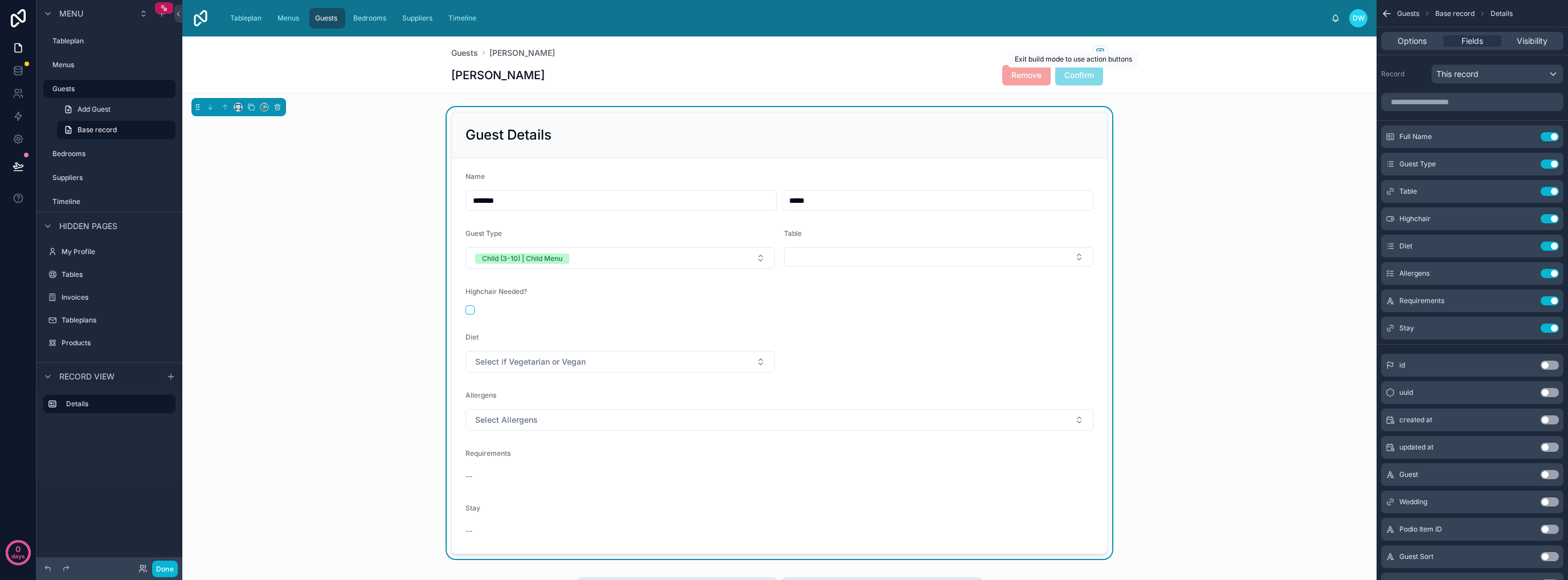
click at [1239, 181] on div "Guest Details Name ******* ***** Guest Type Child (3-10) | Child Menu Table Hig…" at bounding box center [779, 333] width 1194 height 452
drag, startPoint x: 1388, startPoint y: 7, endPoint x: 1382, endPoint y: 16, distance: 10.8
click at [1388, 9] on icon "scrollable content" at bounding box center [1386, 14] width 12 height 12
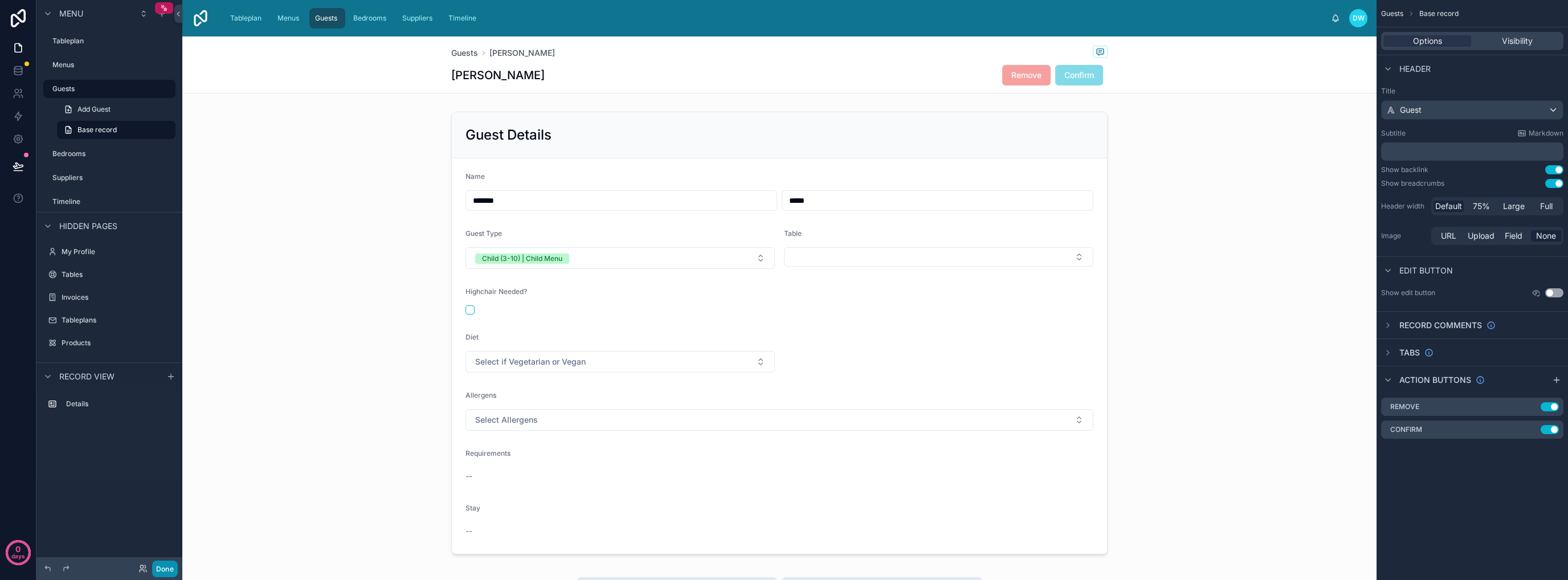
click at [161, 568] on button "Done" at bounding box center [165, 568] width 25 height 16
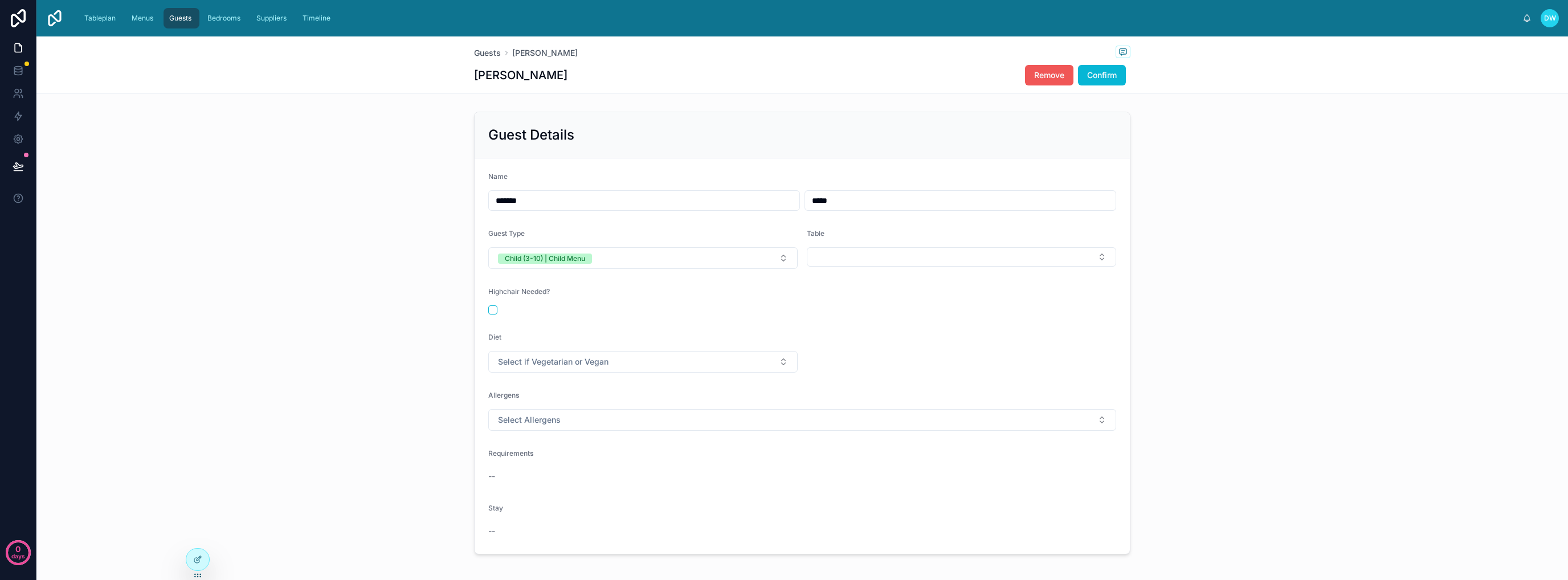
click at [1041, 78] on span "Remove" at bounding box center [1049, 75] width 31 height 12
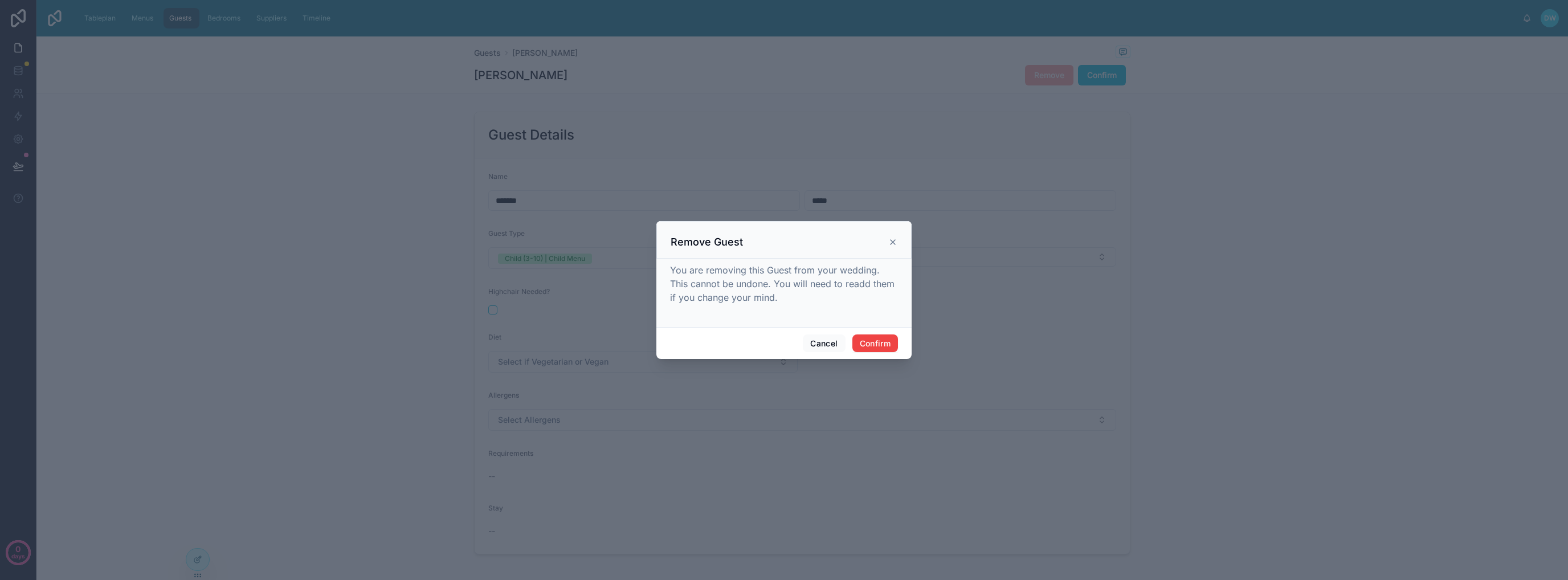
click at [893, 244] on icon at bounding box center [893, 242] width 9 height 9
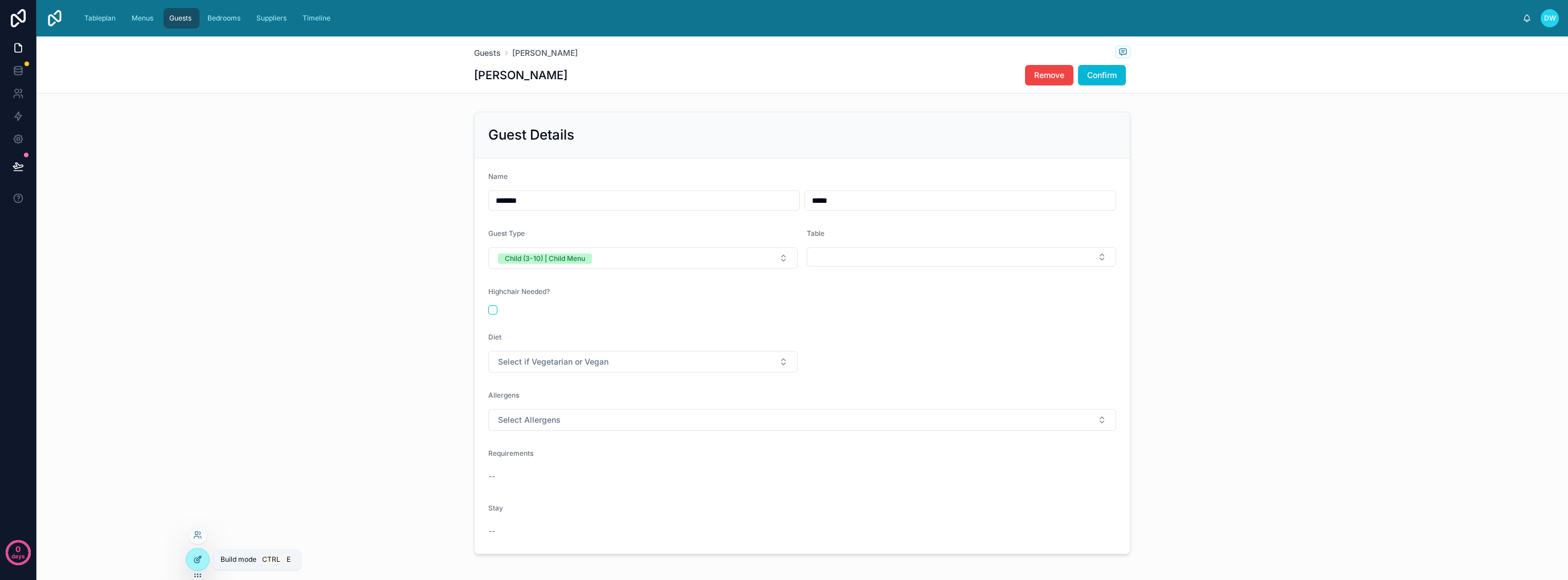
click at [195, 564] on div at bounding box center [197, 559] width 23 height 22
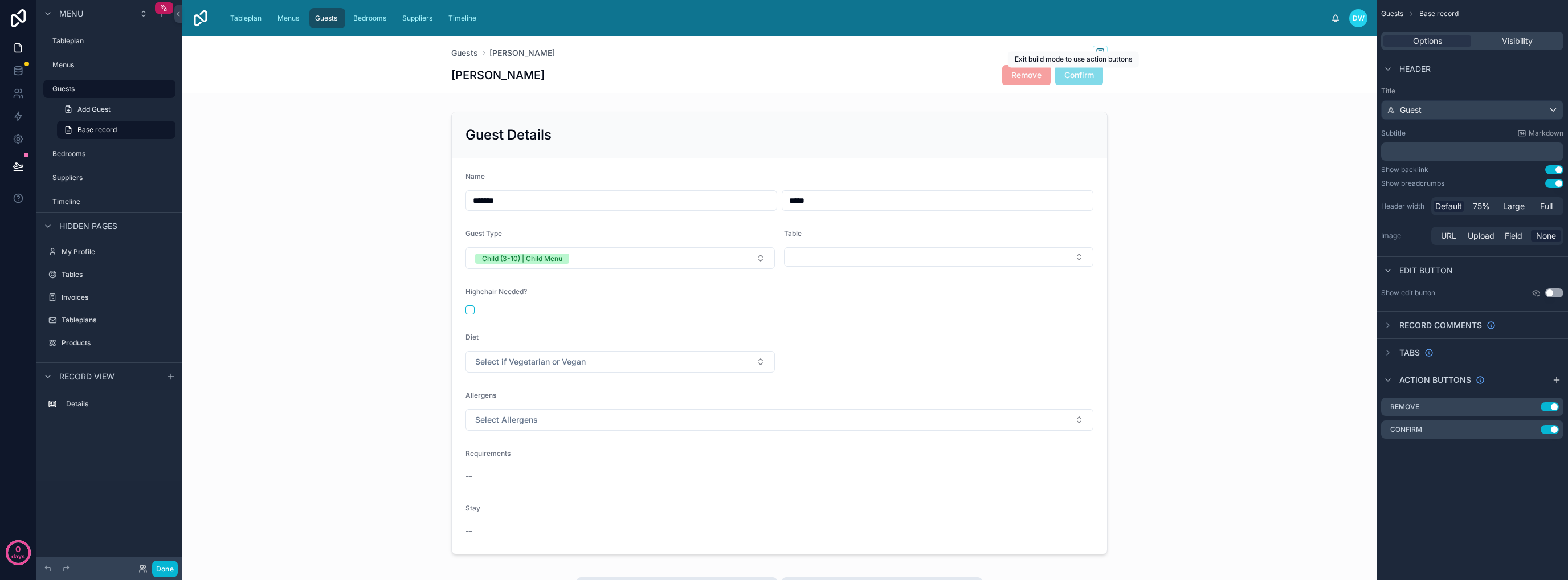
click at [1074, 80] on span "Confirm" at bounding box center [1079, 75] width 48 height 12
click at [1531, 431] on icon "scrollable content" at bounding box center [1531, 430] width 9 height 9
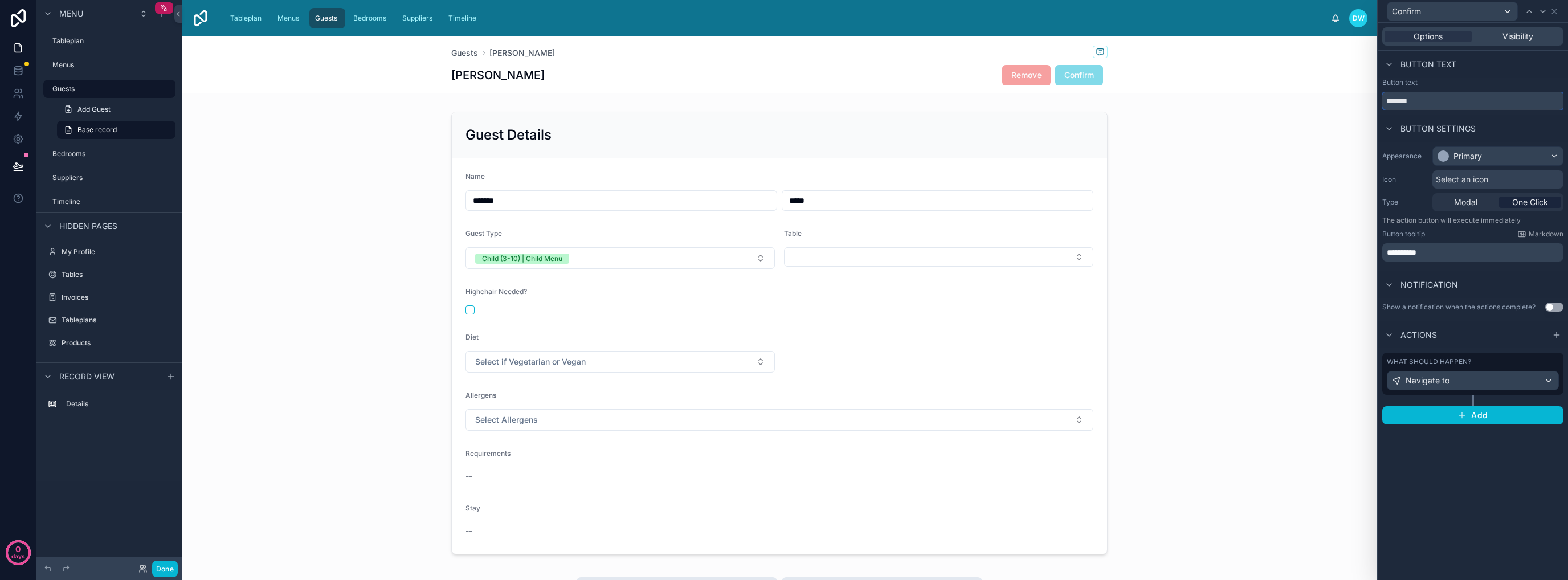
click at [1443, 104] on input "*******" at bounding box center [1473, 101] width 181 height 18
drag, startPoint x: 1443, startPoint y: 104, endPoint x: 1444, endPoint y: 98, distance: 6.1
click at [1444, 98] on input "*******" at bounding box center [1473, 101] width 181 height 18
type input "****"
click at [1423, 466] on div "**********" at bounding box center [1473, 301] width 190 height 557
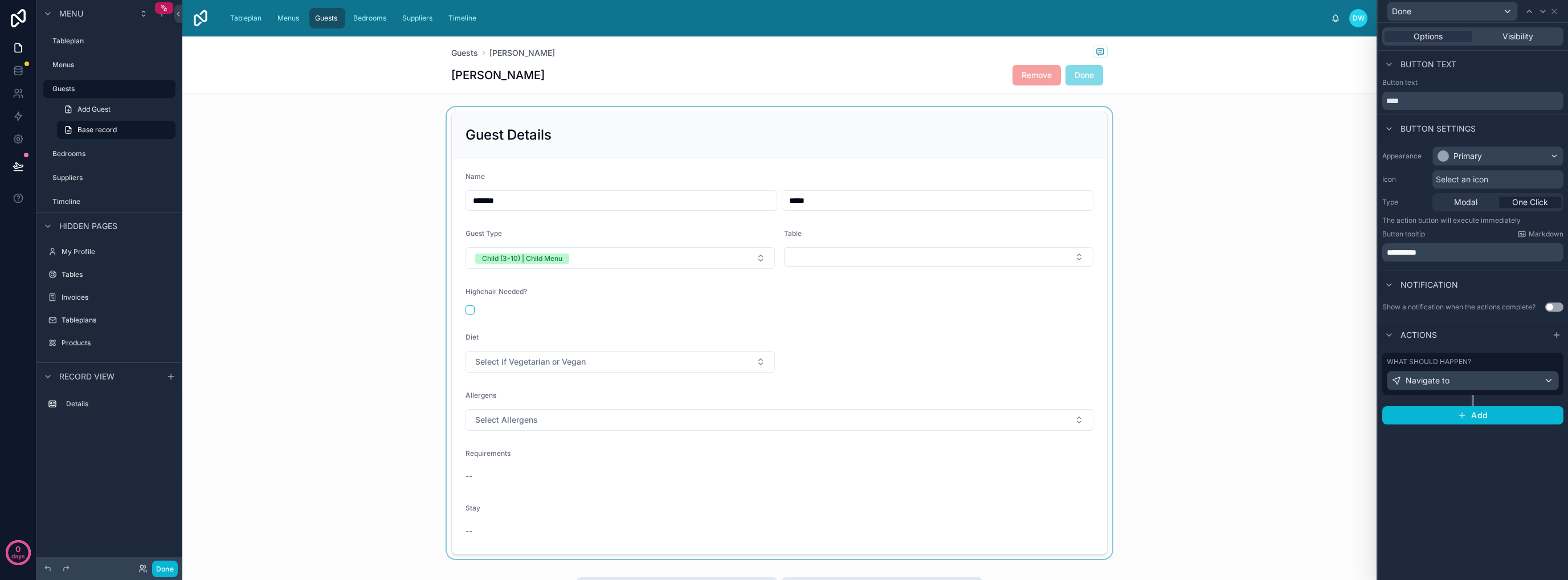
click at [1297, 402] on div at bounding box center [779, 333] width 1194 height 452
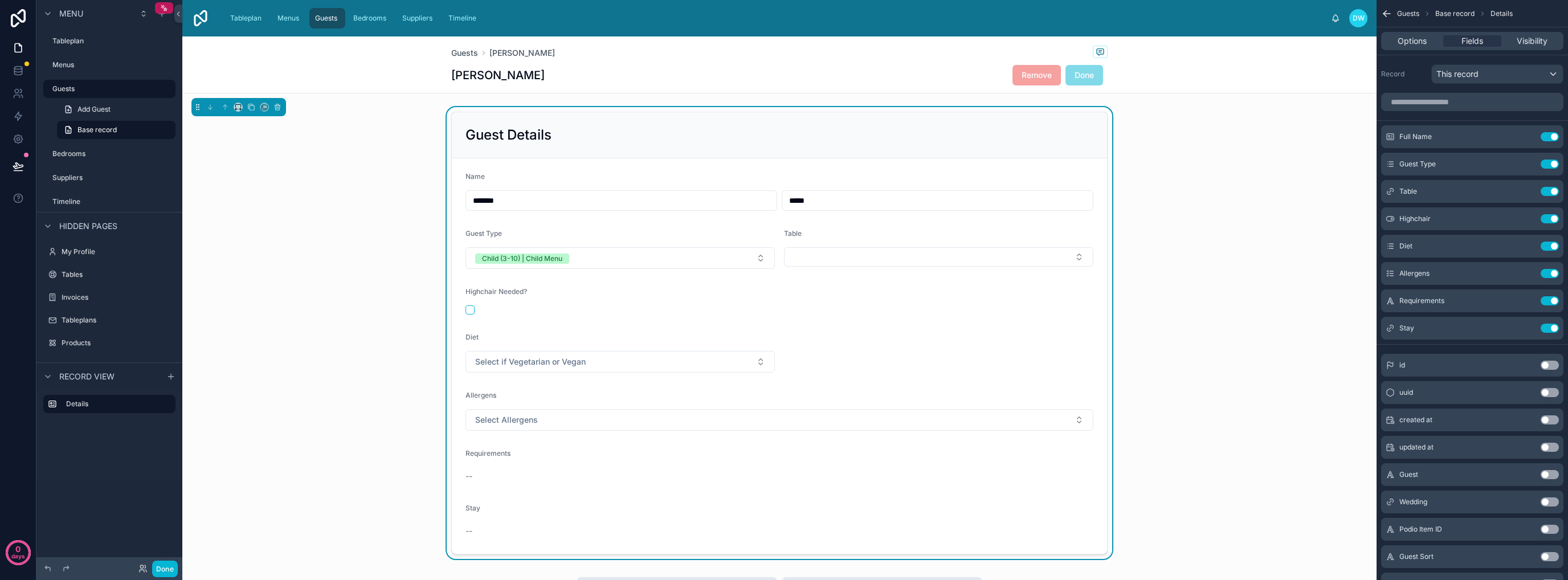
click at [1378, 14] on div "Guests Base record Details" at bounding box center [1472, 14] width 192 height 27
click at [1390, 14] on icon "scrollable content" at bounding box center [1387, 14] width 7 height 0
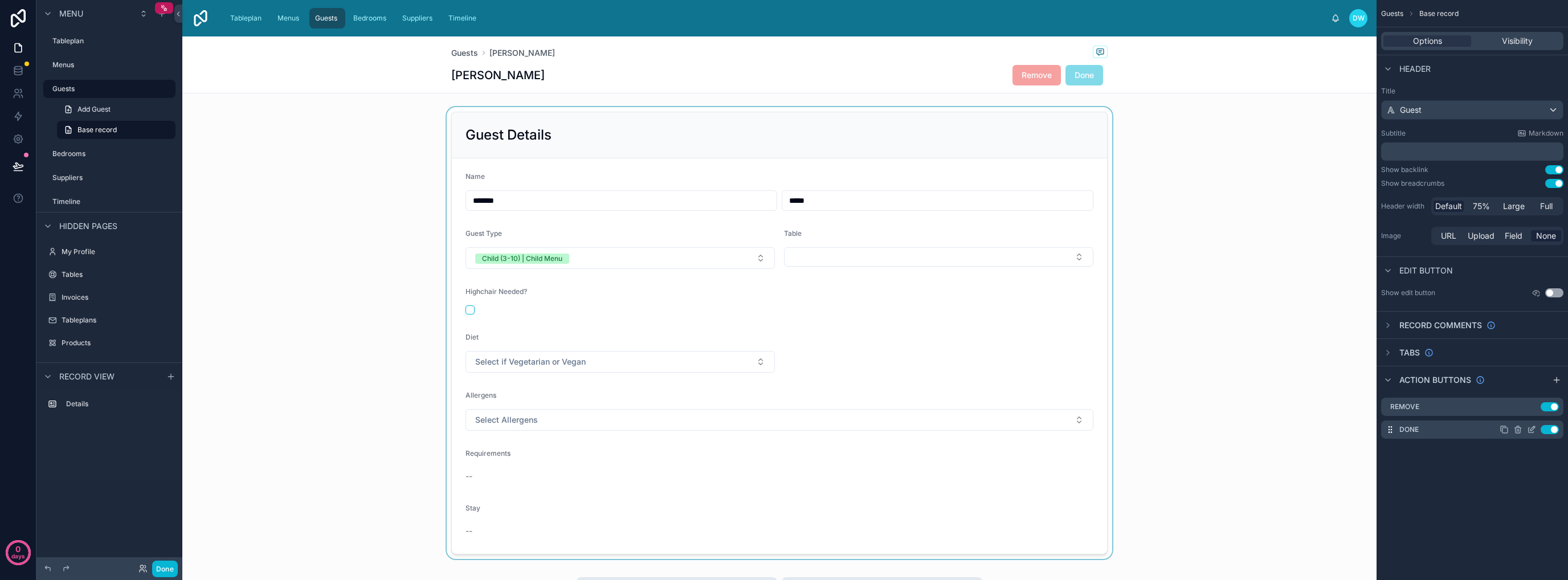
click at [1531, 430] on icon "scrollable content" at bounding box center [1532, 428] width 5 height 5
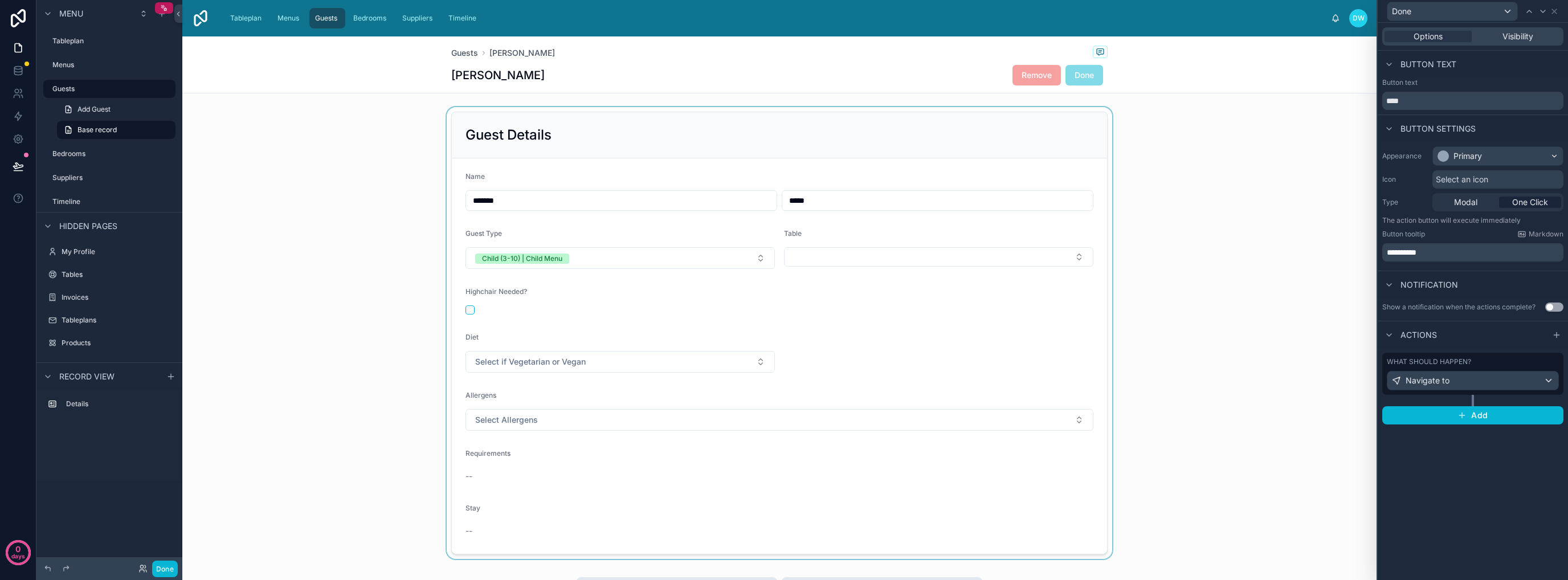
click at [1443, 249] on p "**********" at bounding box center [1474, 252] width 175 height 12
drag, startPoint x: 1443, startPoint y: 249, endPoint x: 1484, endPoint y: 256, distance: 41.6
click at [1443, 249] on p "**********" at bounding box center [1474, 252] width 175 height 12
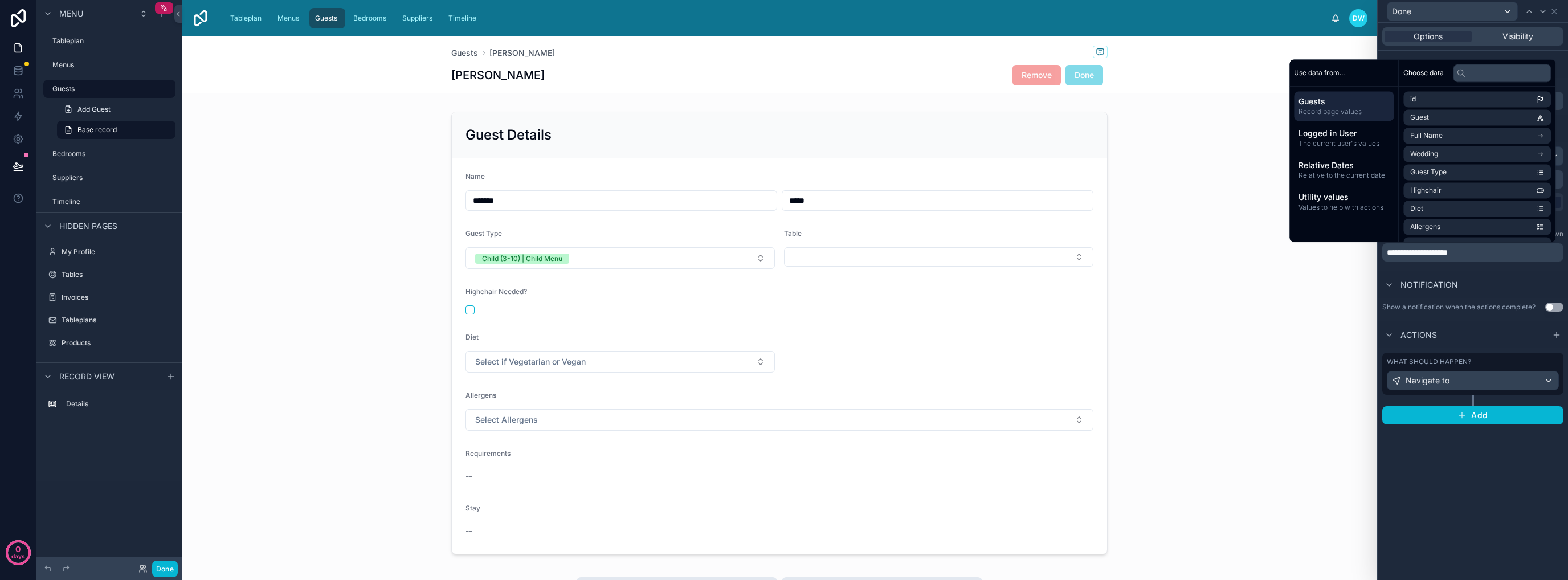
click at [1492, 515] on div "**********" at bounding box center [1473, 301] width 190 height 557
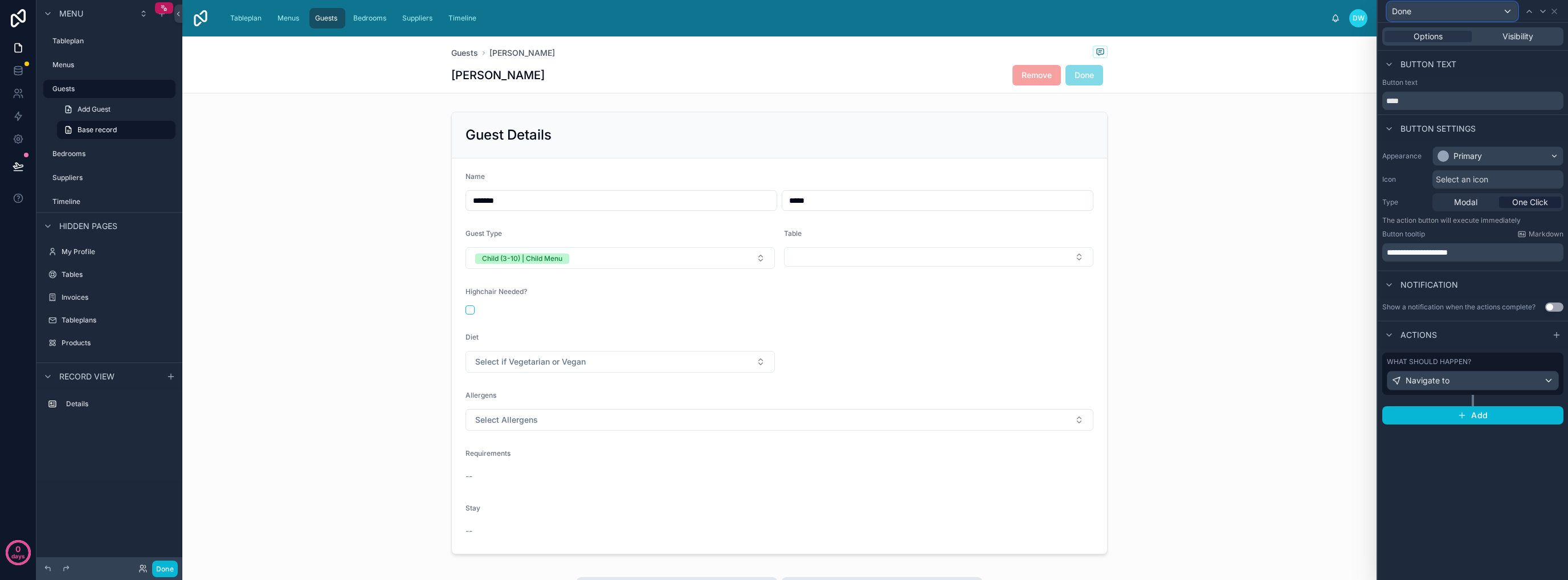
click at [1505, 12] on div "Done" at bounding box center [1452, 12] width 130 height 18
click at [1431, 70] on div "Remove" at bounding box center [1451, 71] width 111 height 14
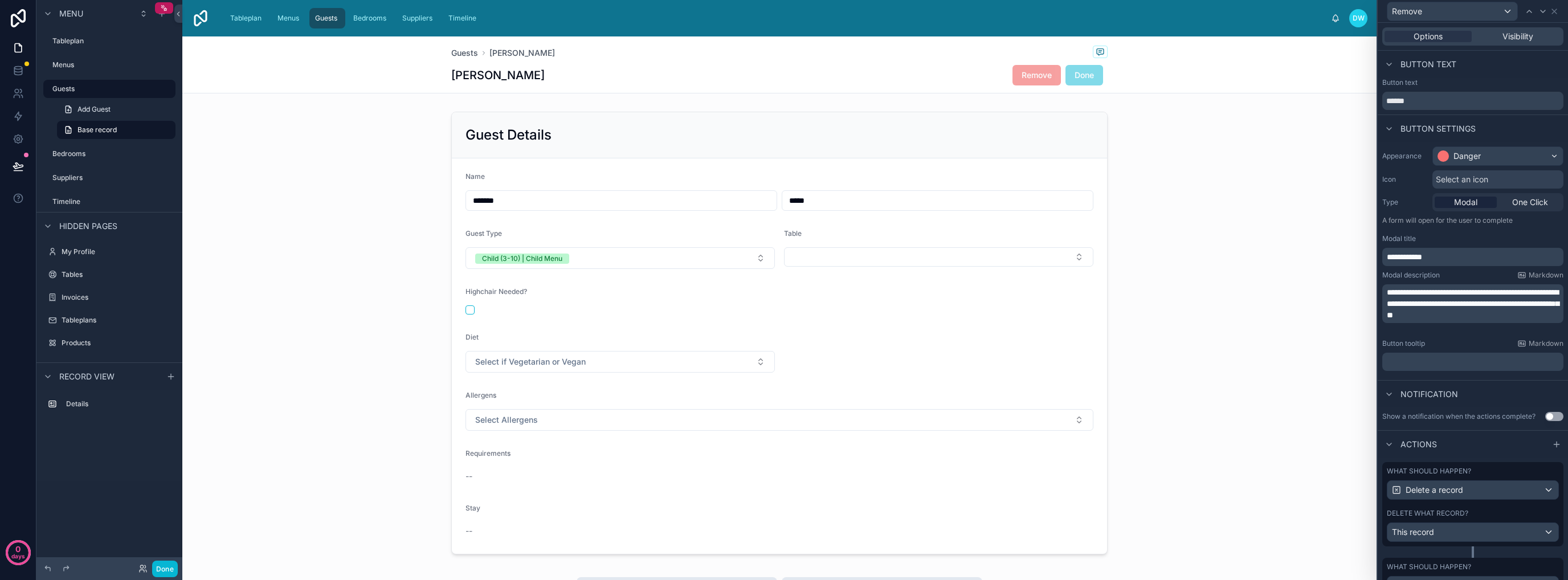
click at [1447, 367] on div "﻿" at bounding box center [1473, 362] width 181 height 18
click at [1452, 360] on p "﻿" at bounding box center [1474, 361] width 175 height 12
click at [1515, 378] on div "**********" at bounding box center [1473, 261] width 190 height 238
click at [1174, 336] on div at bounding box center [779, 333] width 1194 height 452
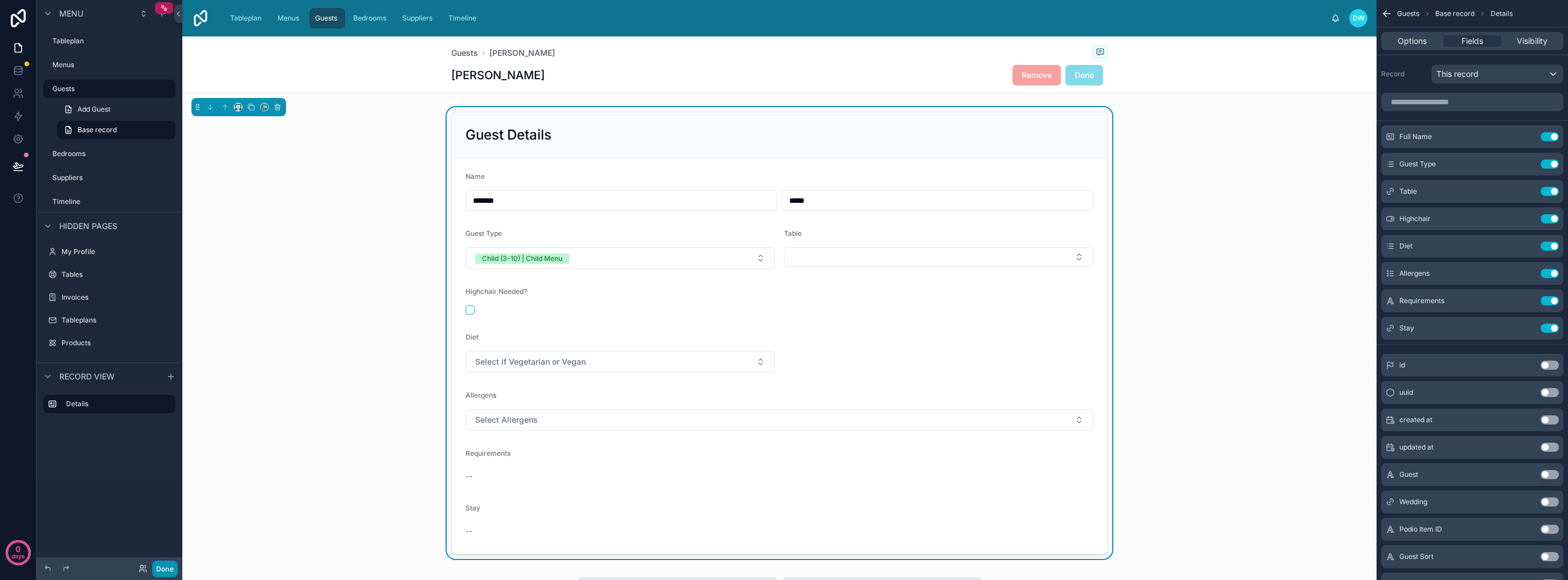
click at [158, 568] on button "Done" at bounding box center [165, 568] width 25 height 16
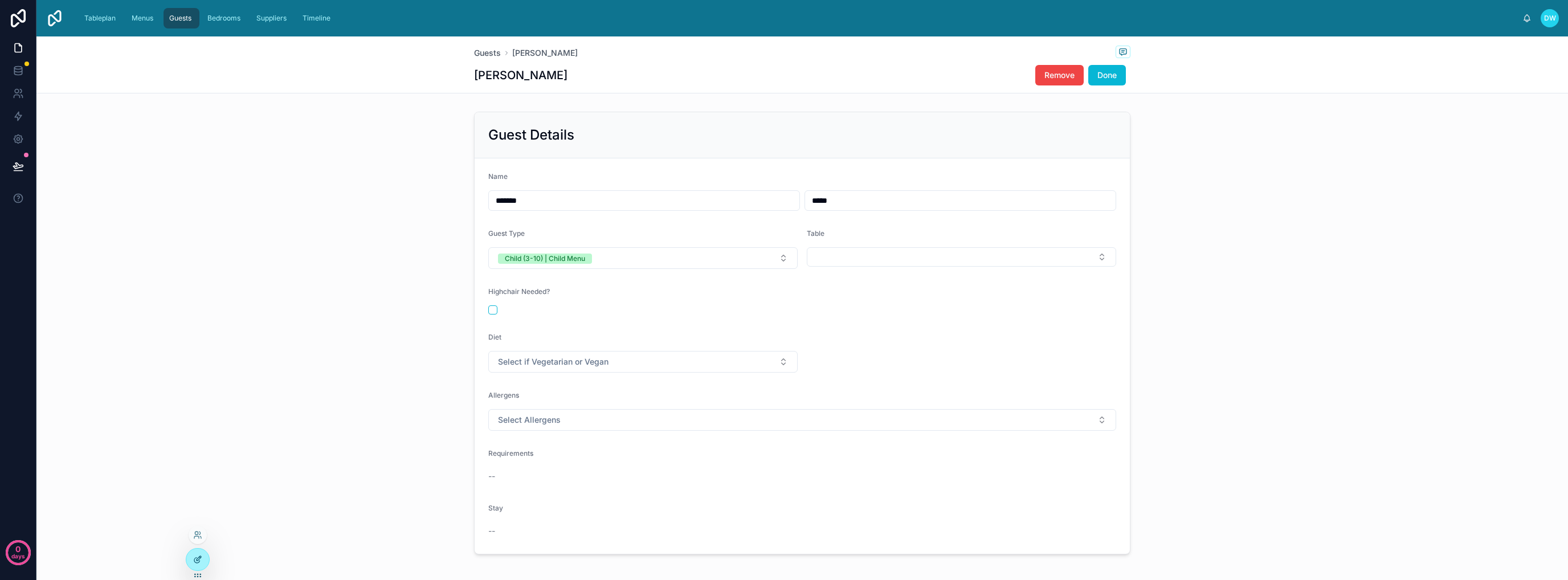
click at [203, 558] on div at bounding box center [197, 559] width 23 height 22
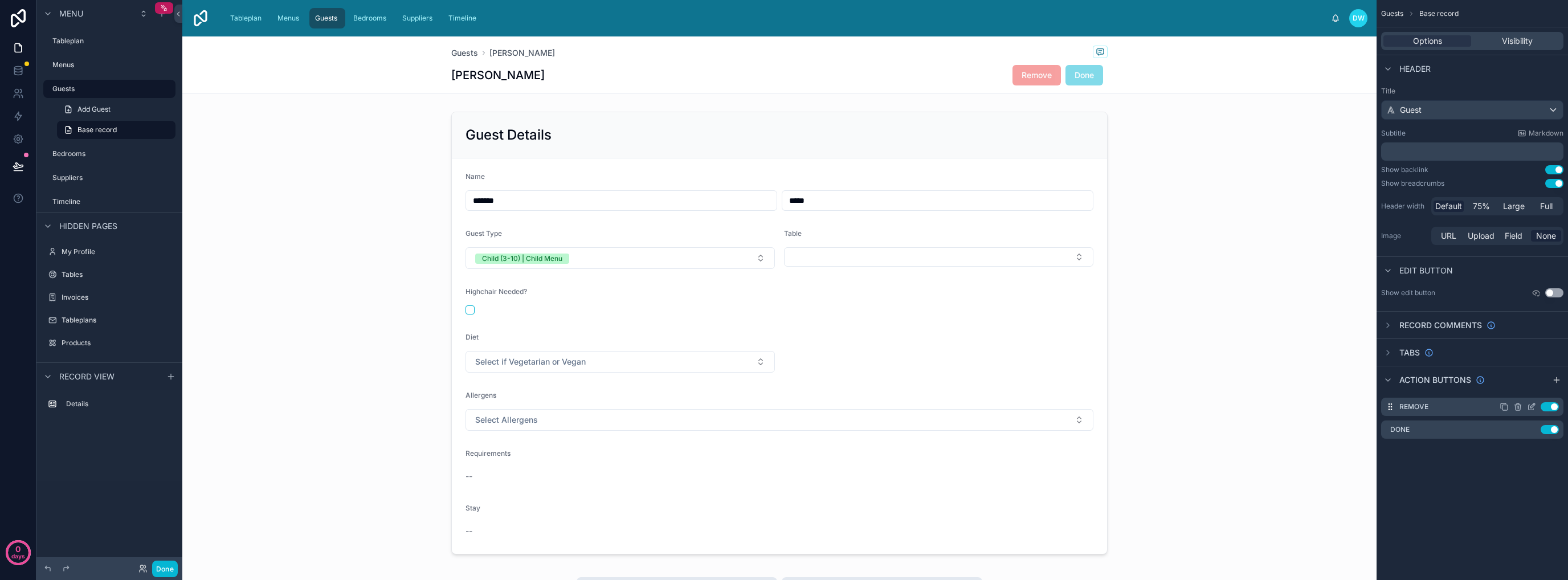
click at [1529, 406] on icon "scrollable content" at bounding box center [1531, 407] width 9 height 9
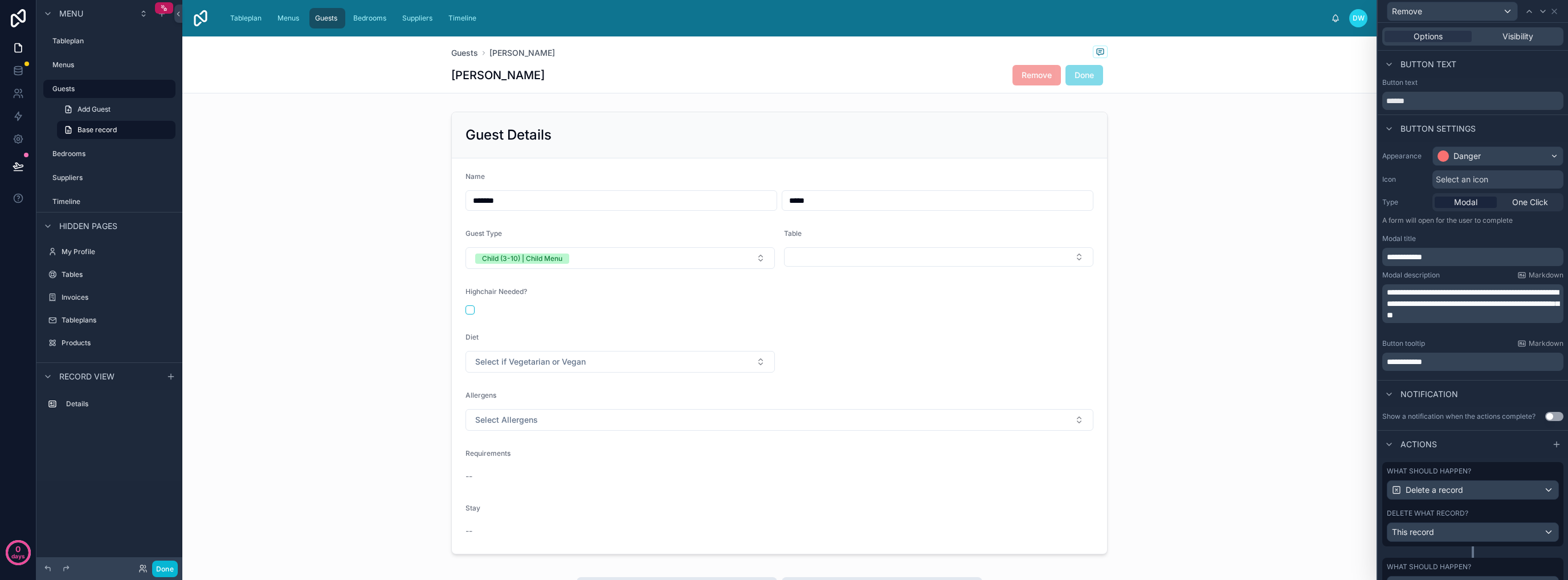
click at [1461, 360] on p "**********" at bounding box center [1474, 361] width 175 height 12
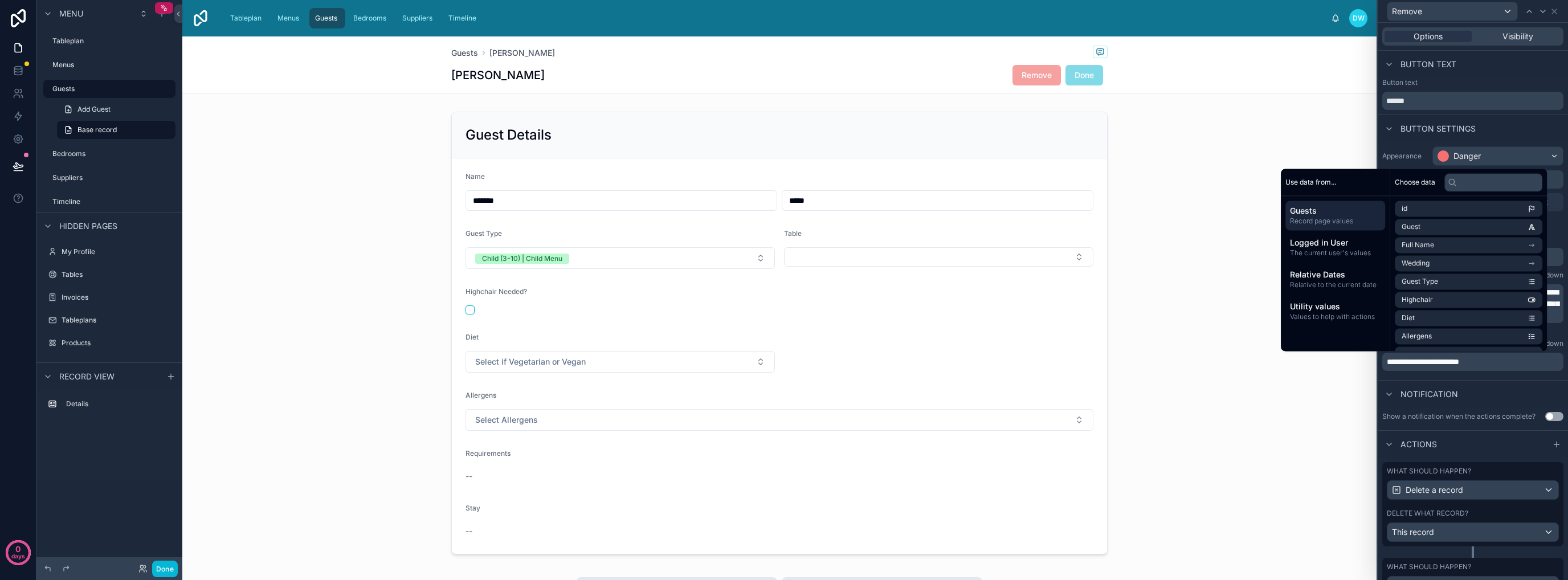
click at [1501, 375] on div "**********" at bounding box center [1473, 261] width 190 height 238
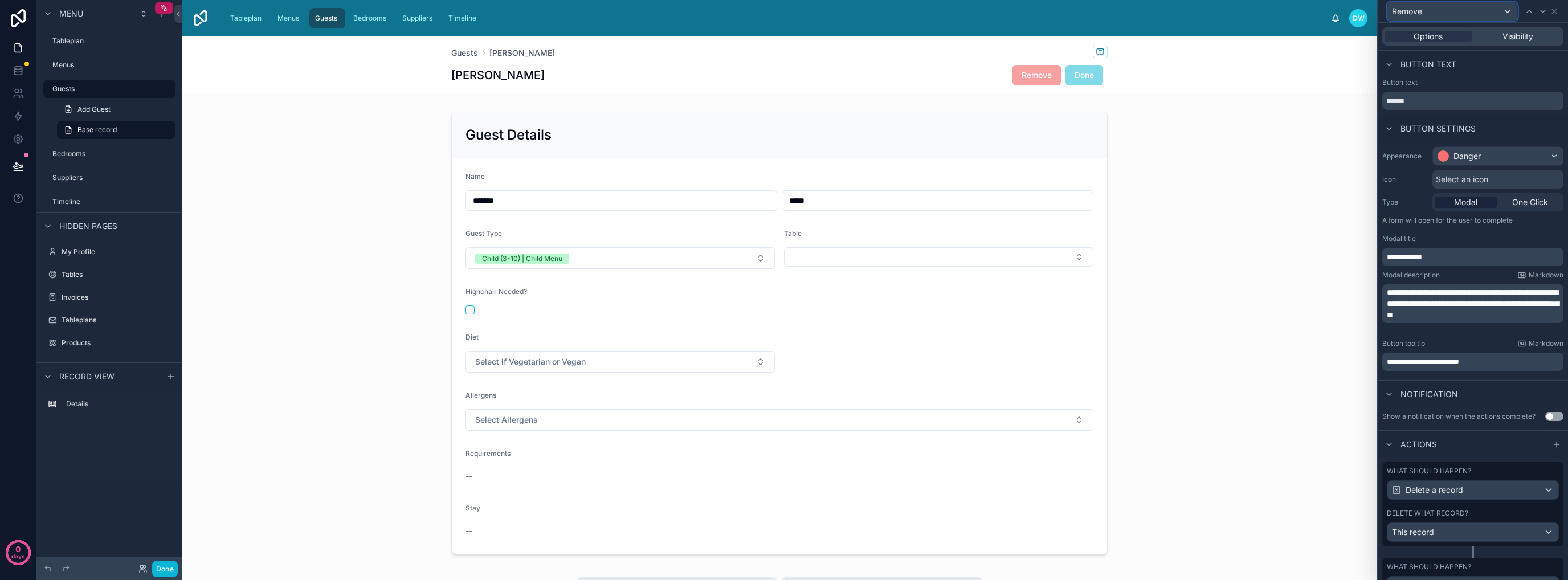
click at [1505, 10] on div "Remove" at bounding box center [1452, 12] width 130 height 18
click at [1446, 89] on div "Done" at bounding box center [1451, 93] width 111 height 14
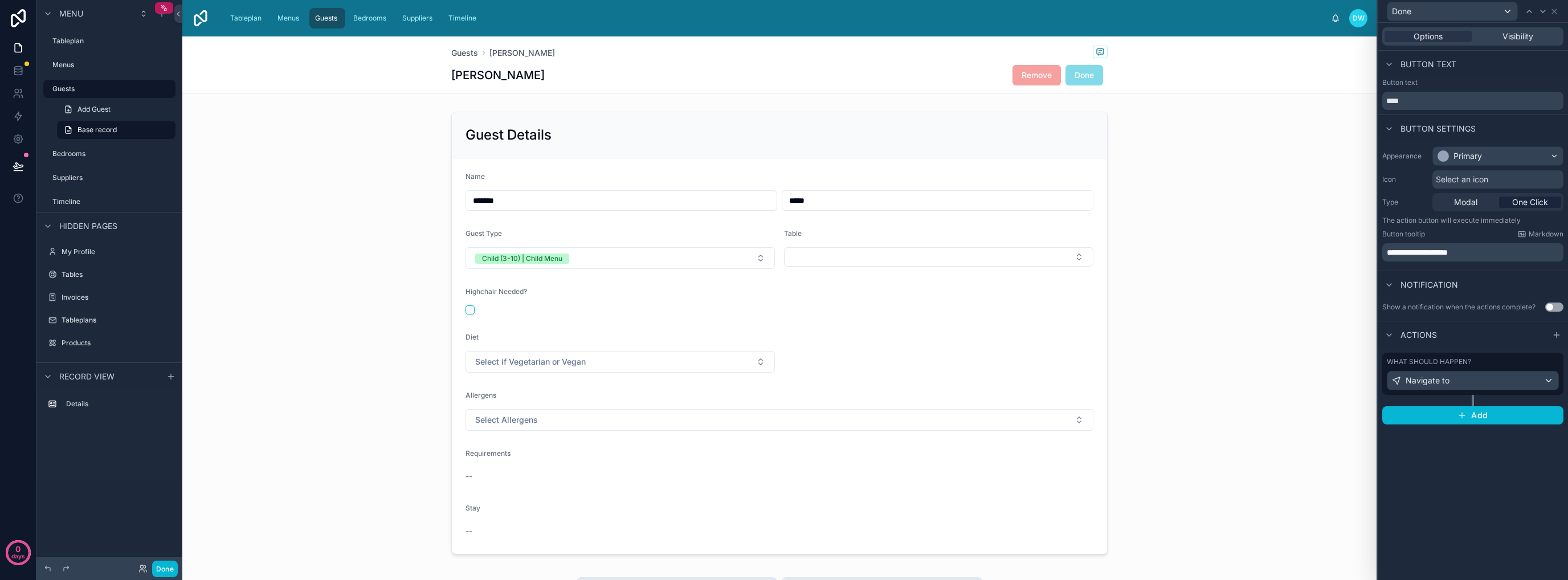
click at [1428, 254] on span "**********" at bounding box center [1418, 252] width 61 height 8
click at [1494, 480] on div "**********" at bounding box center [1473, 301] width 190 height 557
click at [1440, 251] on span "**********" at bounding box center [1418, 252] width 61 height 8
drag, startPoint x: 1440, startPoint y: 251, endPoint x: 1495, endPoint y: 251, distance: 55.0
click at [1495, 251] on p "**********" at bounding box center [1474, 252] width 175 height 12
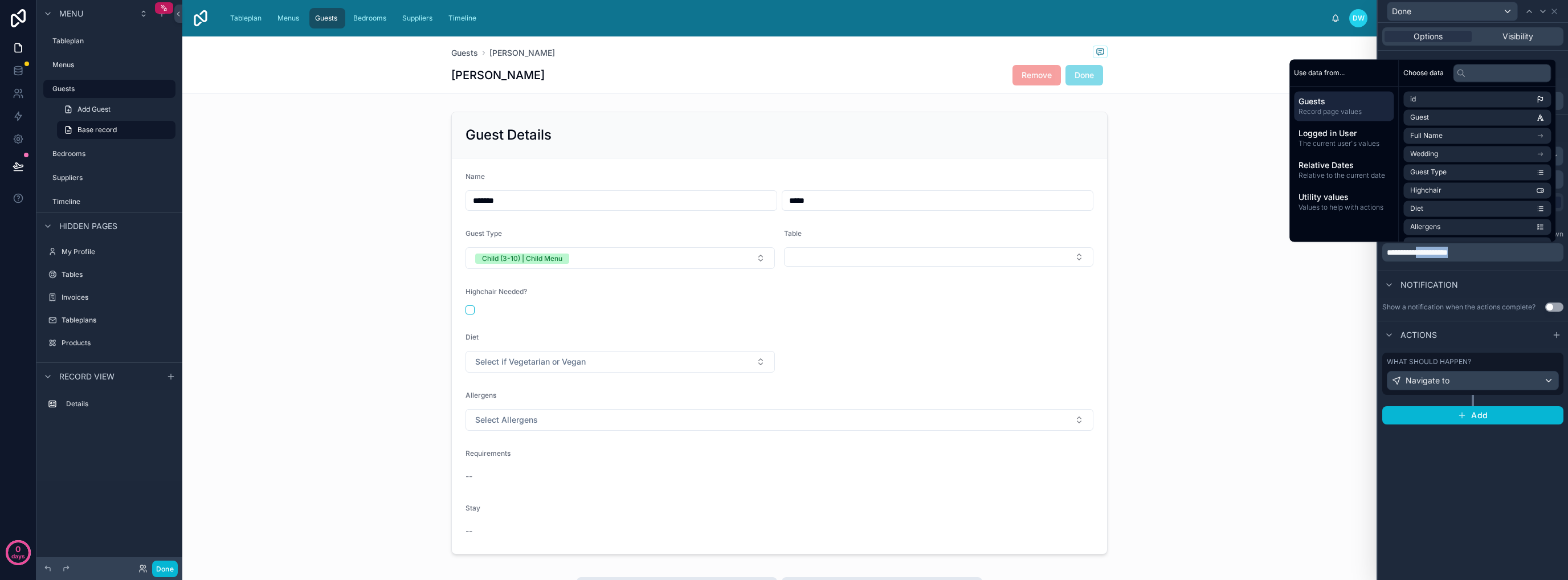
click at [1508, 254] on p "**********" at bounding box center [1474, 252] width 175 height 12
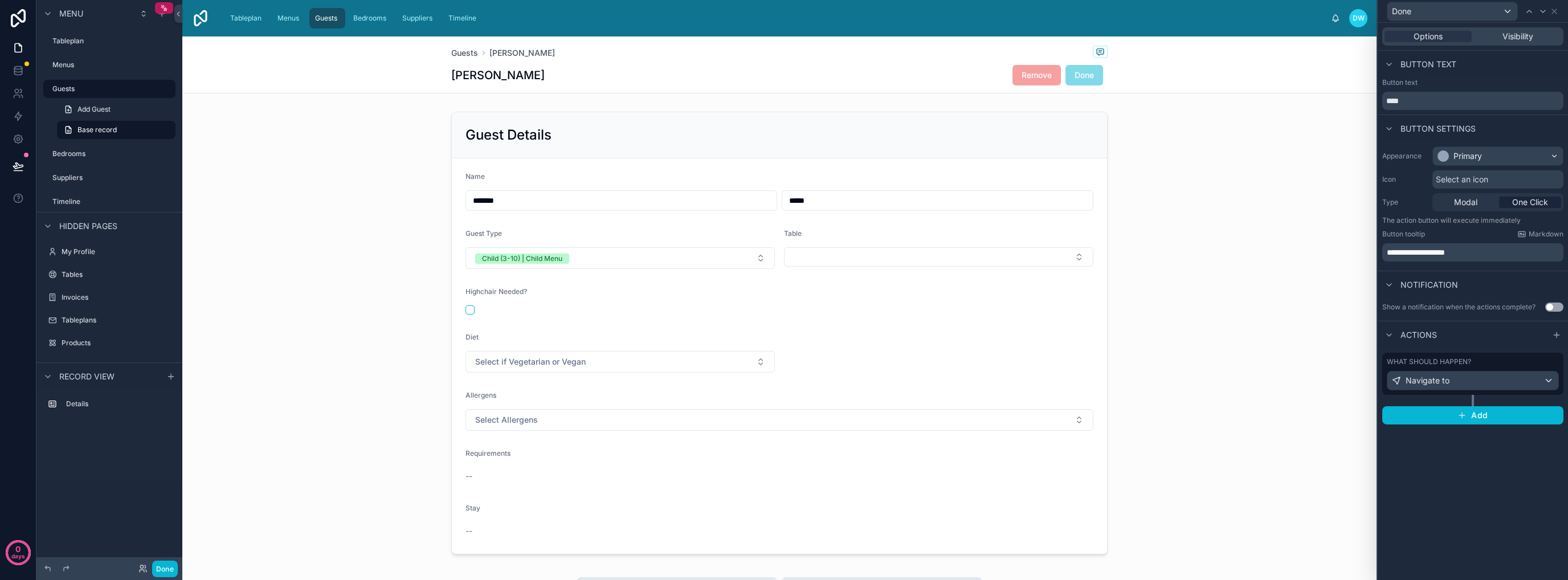
click at [1491, 503] on div "**********" at bounding box center [1473, 301] width 190 height 557
click at [1277, 274] on div at bounding box center [779, 333] width 1194 height 452
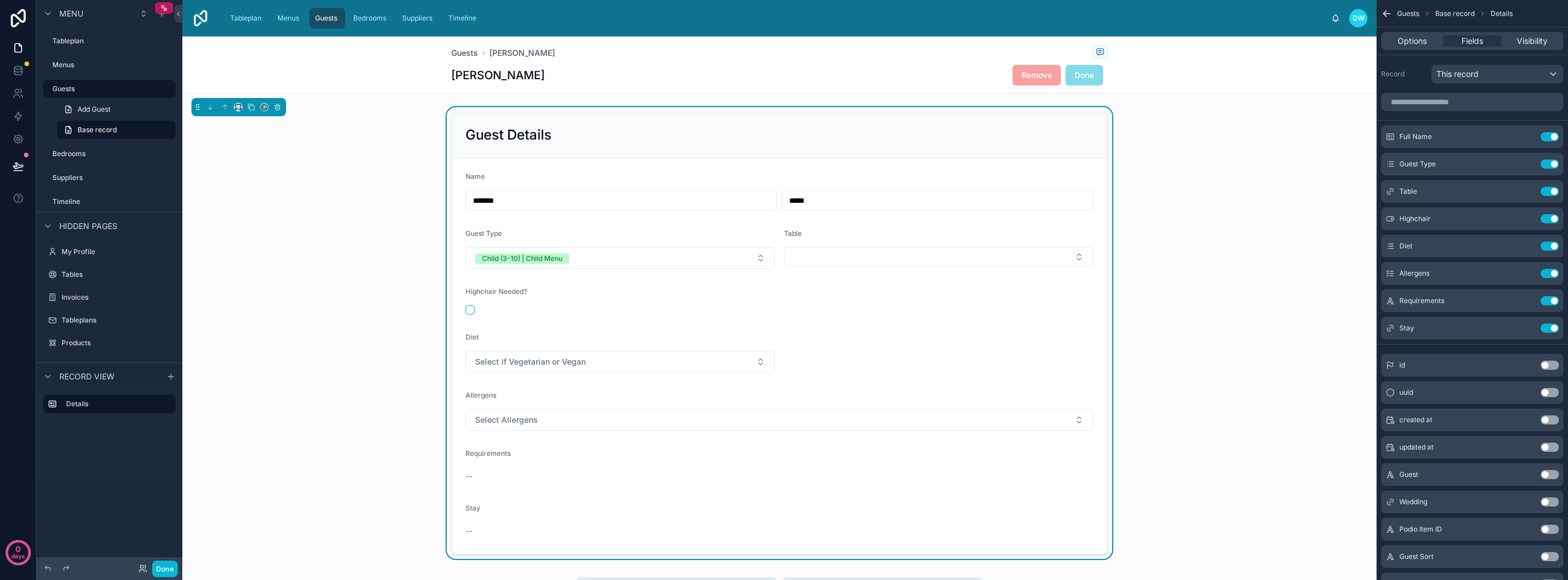
click at [1266, 193] on div "Guest Details Name ******* ***** Guest Type Child (3-10) | Child Menu Table Hig…" at bounding box center [779, 333] width 1194 height 452
click at [175, 573] on button "Done" at bounding box center [165, 568] width 25 height 16
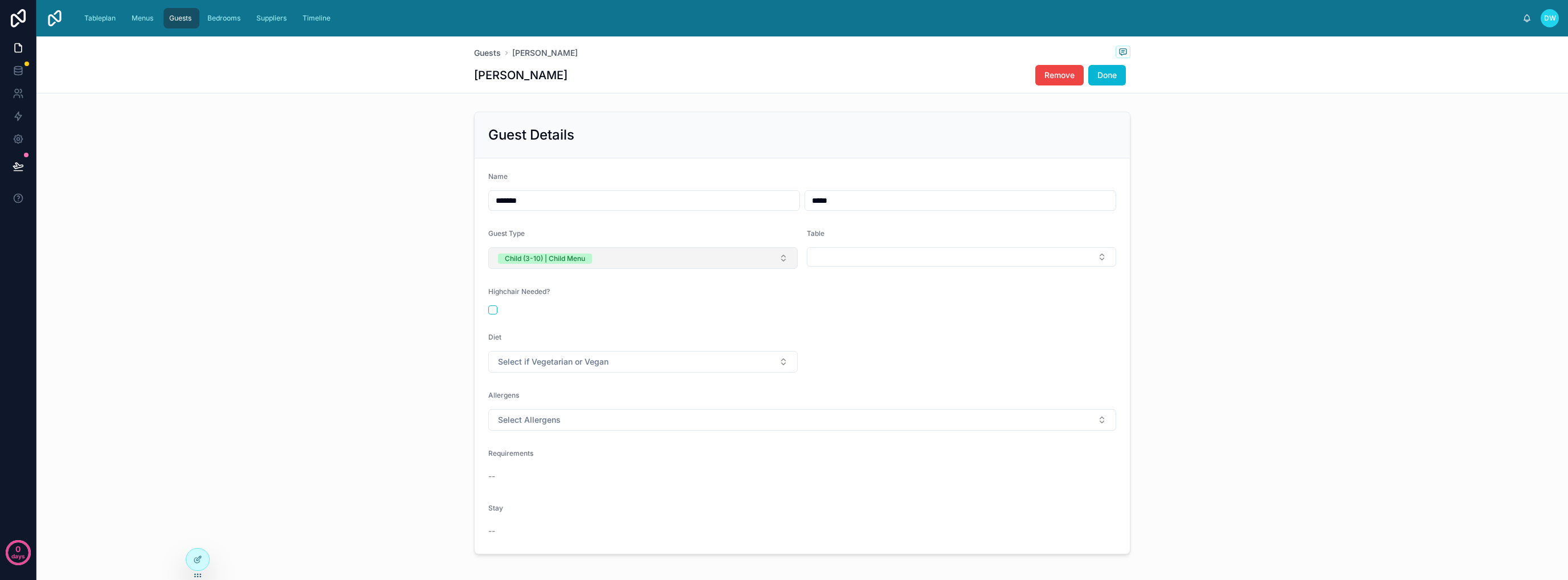
click at [697, 258] on button "Child (3-10) | Child Menu" at bounding box center [642, 258] width 309 height 22
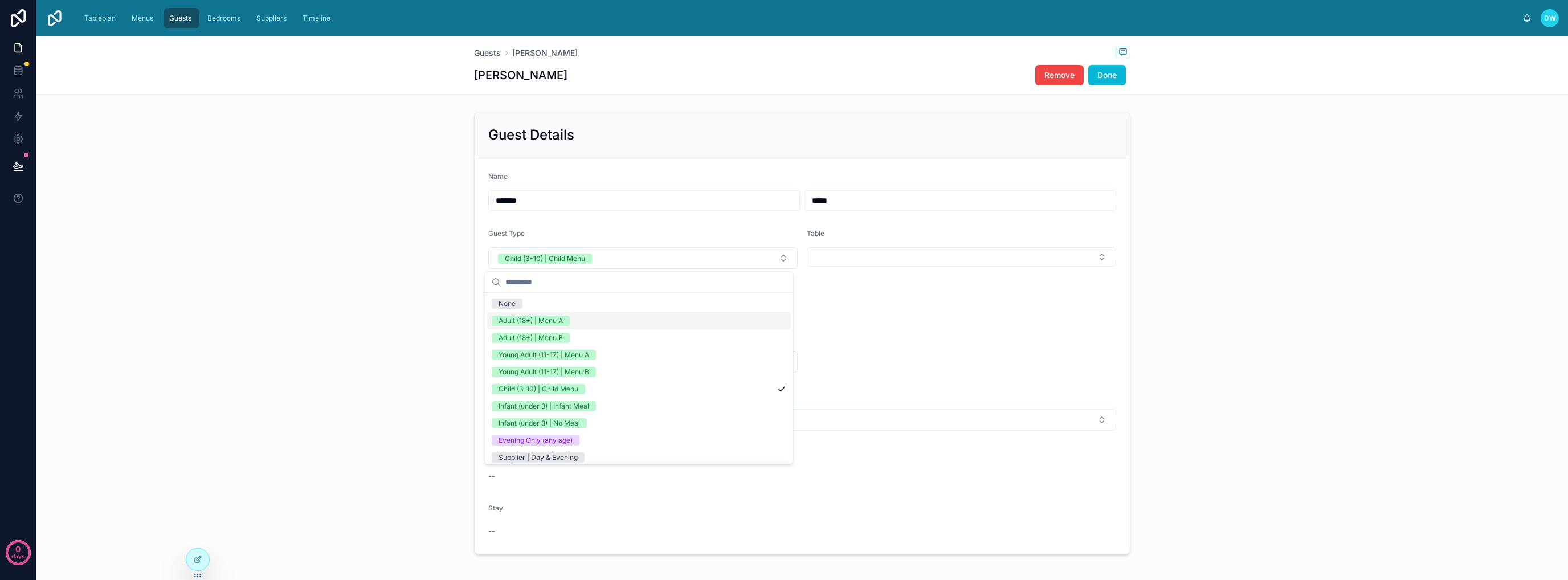
click at [656, 327] on div "Adult (18+) | Menu A" at bounding box center [639, 321] width 304 height 17
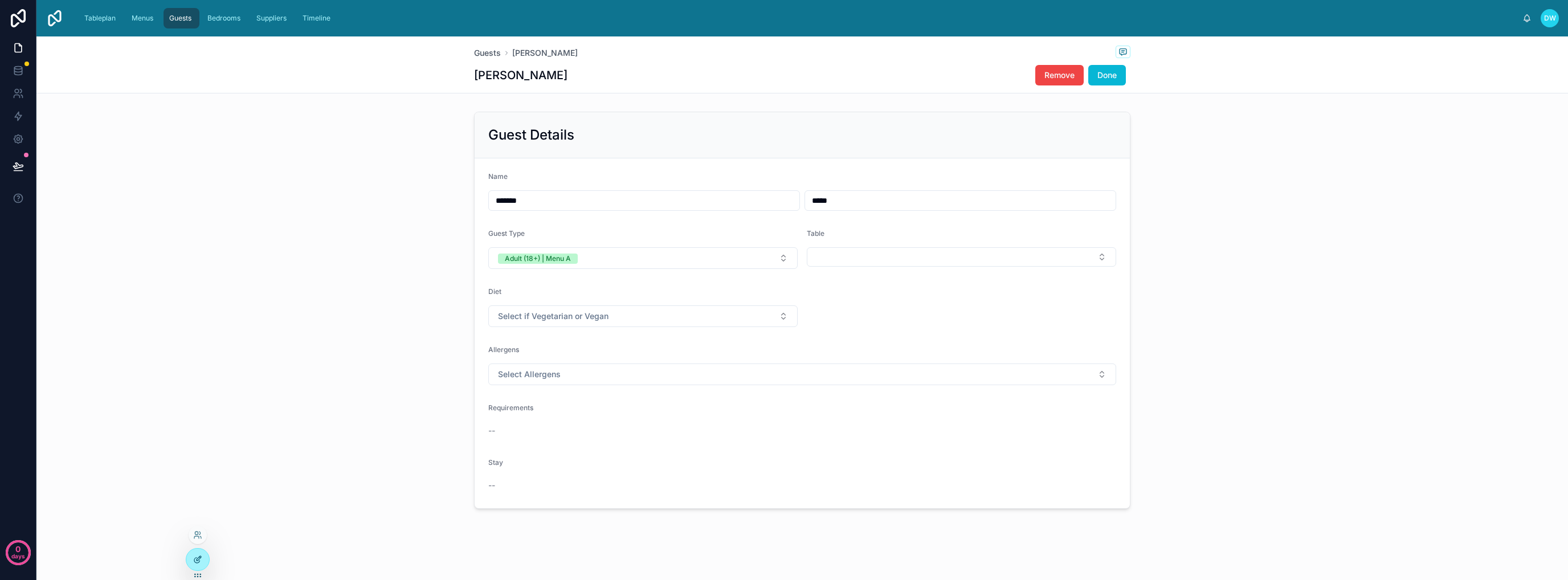
click at [197, 562] on icon at bounding box center [197, 560] width 5 height 5
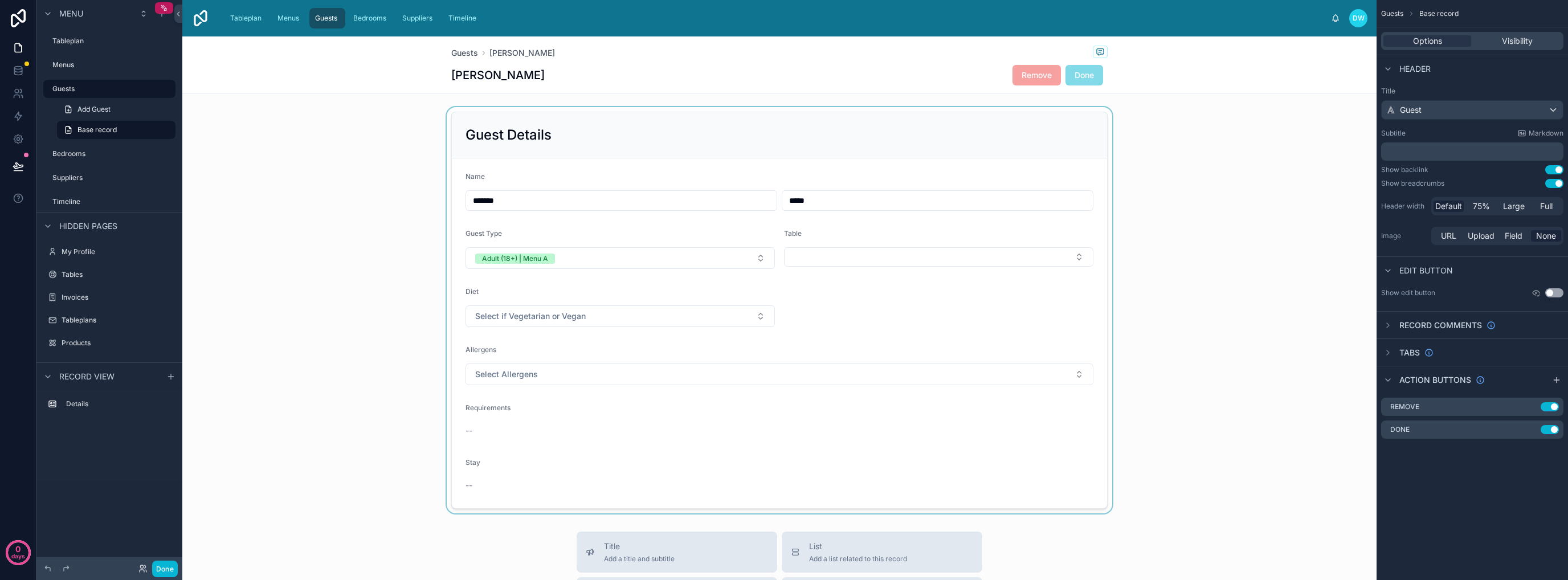
click at [938, 328] on div at bounding box center [779, 310] width 1194 height 406
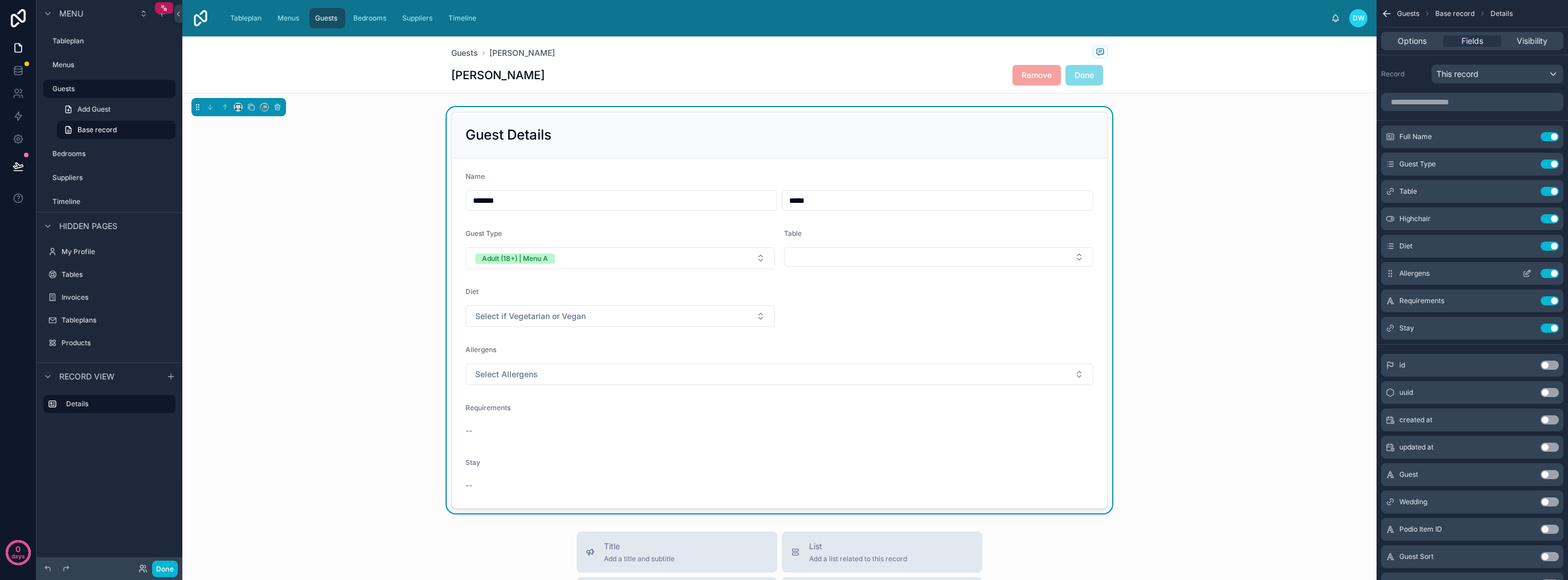
click at [1521, 272] on button "scrollable content" at bounding box center [1527, 274] width 18 height 9
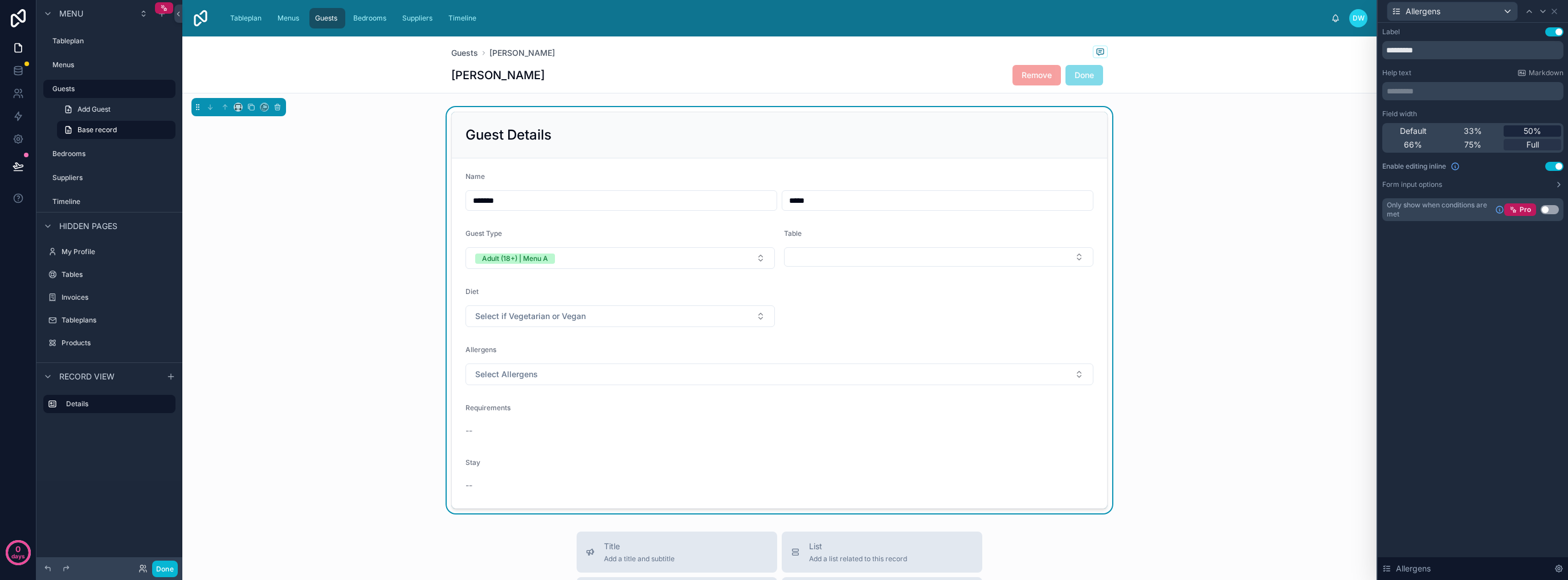
click at [1516, 132] on div "50%" at bounding box center [1532, 131] width 58 height 12
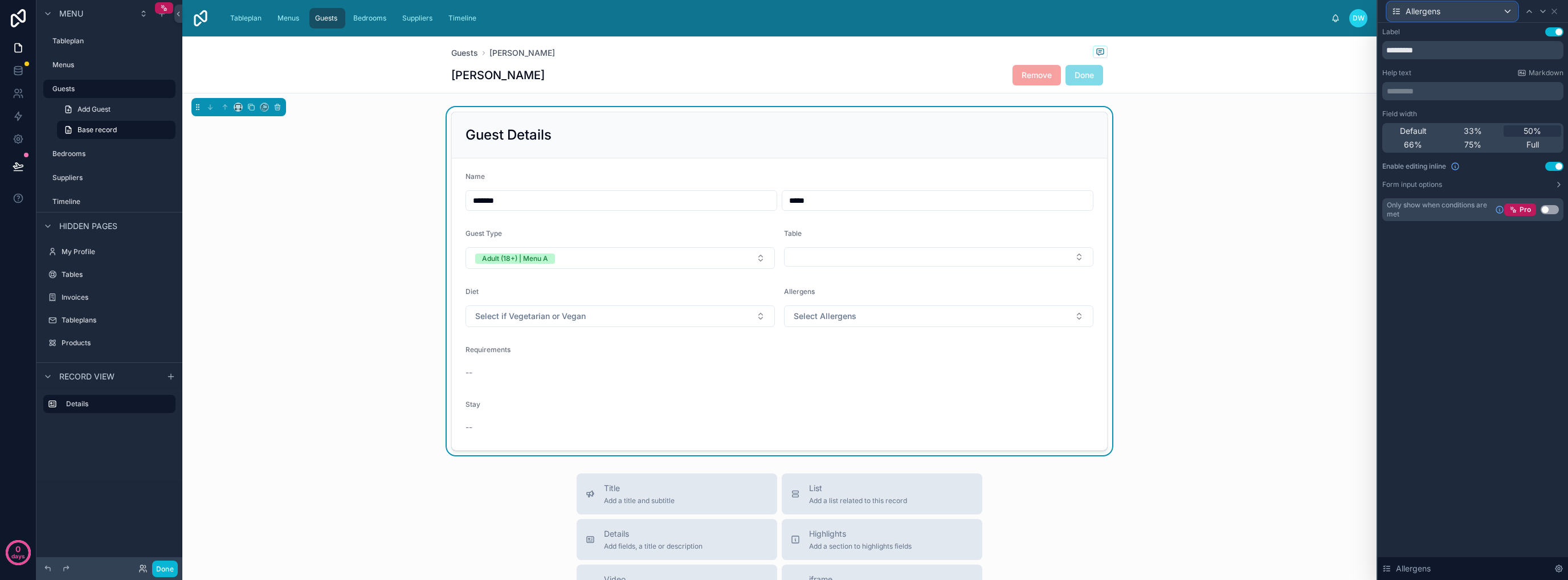
click at [1498, 14] on div "Allergens" at bounding box center [1452, 12] width 130 height 18
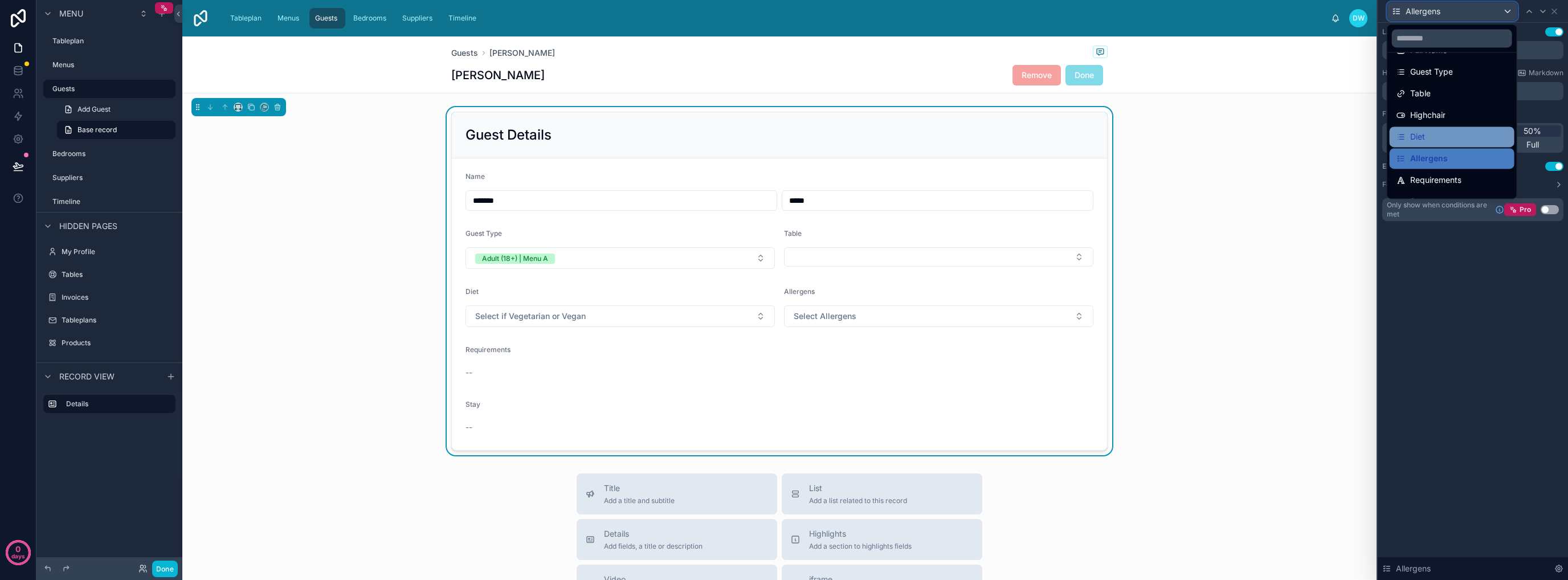
scroll to position [38, 0]
click at [1464, 168] on div "Requirements" at bounding box center [1451, 164] width 111 height 14
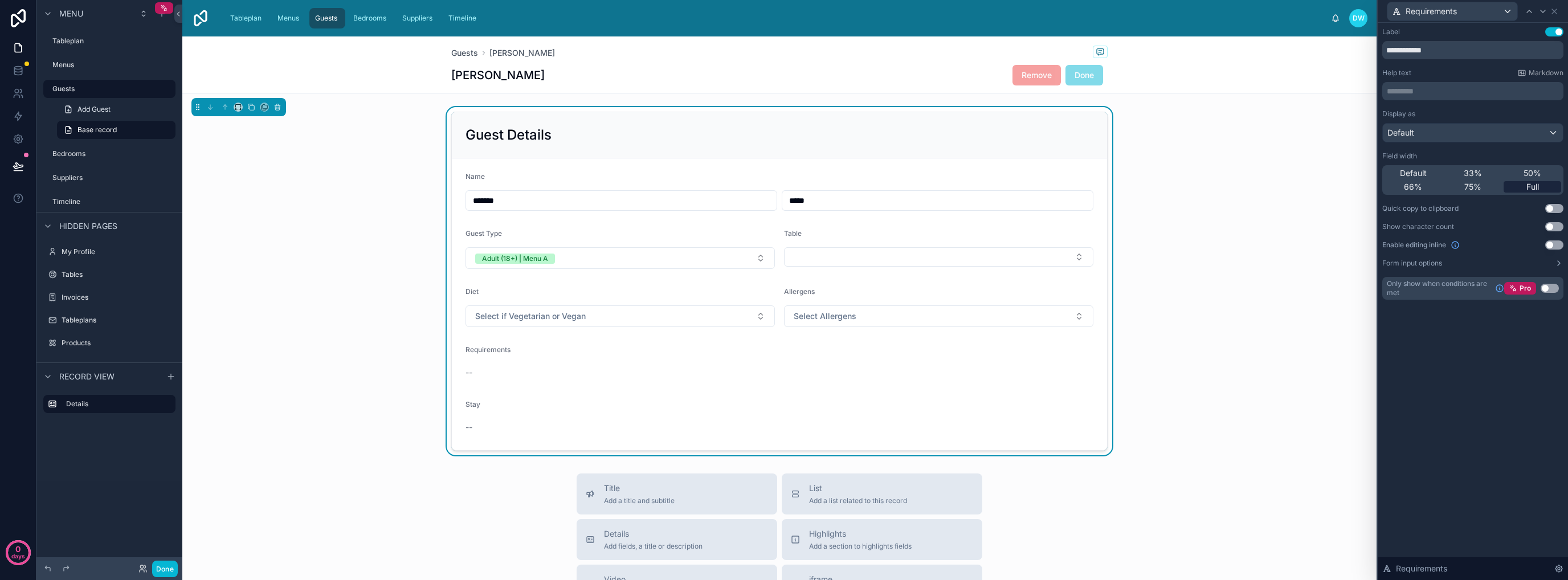
click at [1538, 186] on span "Full" at bounding box center [1533, 186] width 13 height 12
click at [1505, 9] on div "Requirements" at bounding box center [1452, 12] width 130 height 18
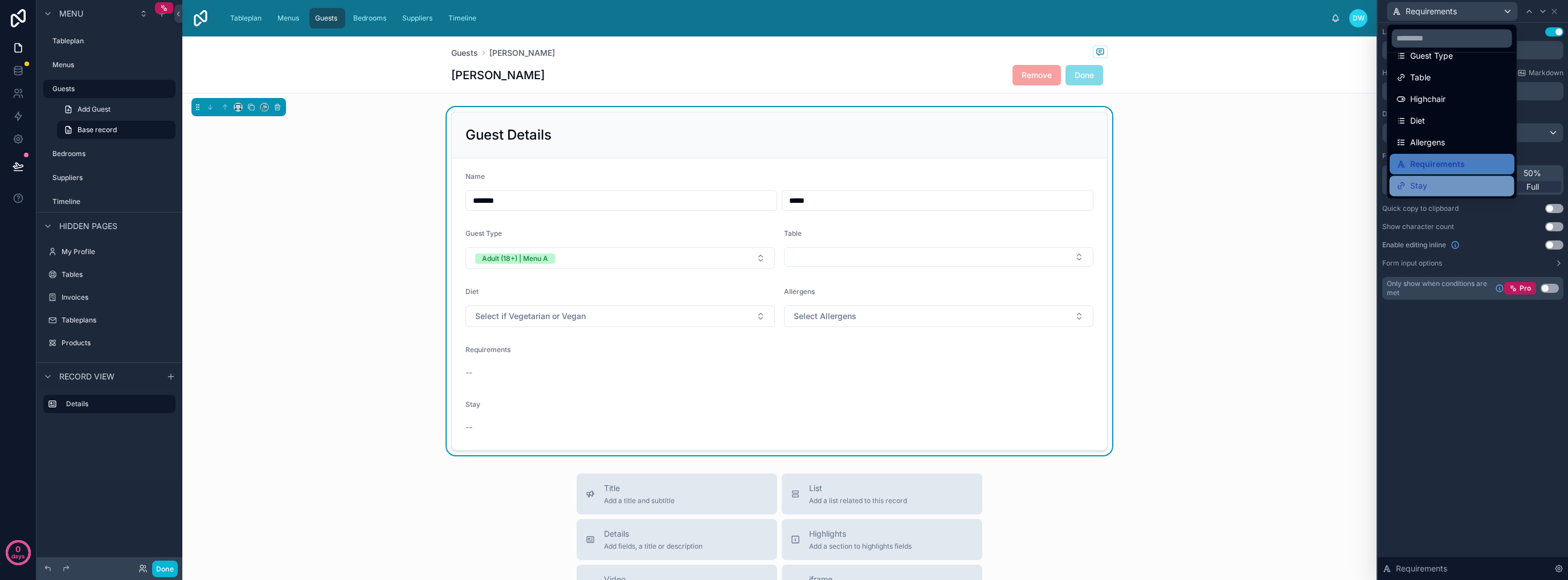
click at [1443, 186] on div "Stay" at bounding box center [1451, 186] width 111 height 14
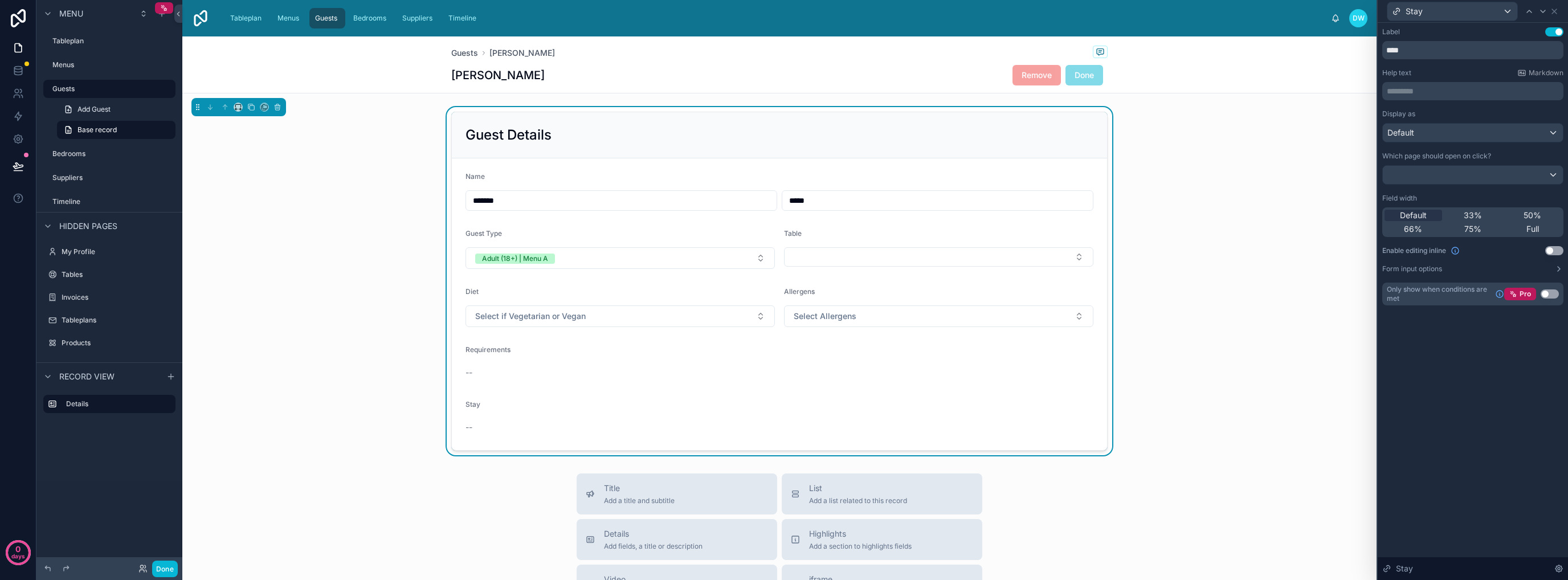
click at [1556, 249] on button "Use setting" at bounding box center [1554, 250] width 18 height 9
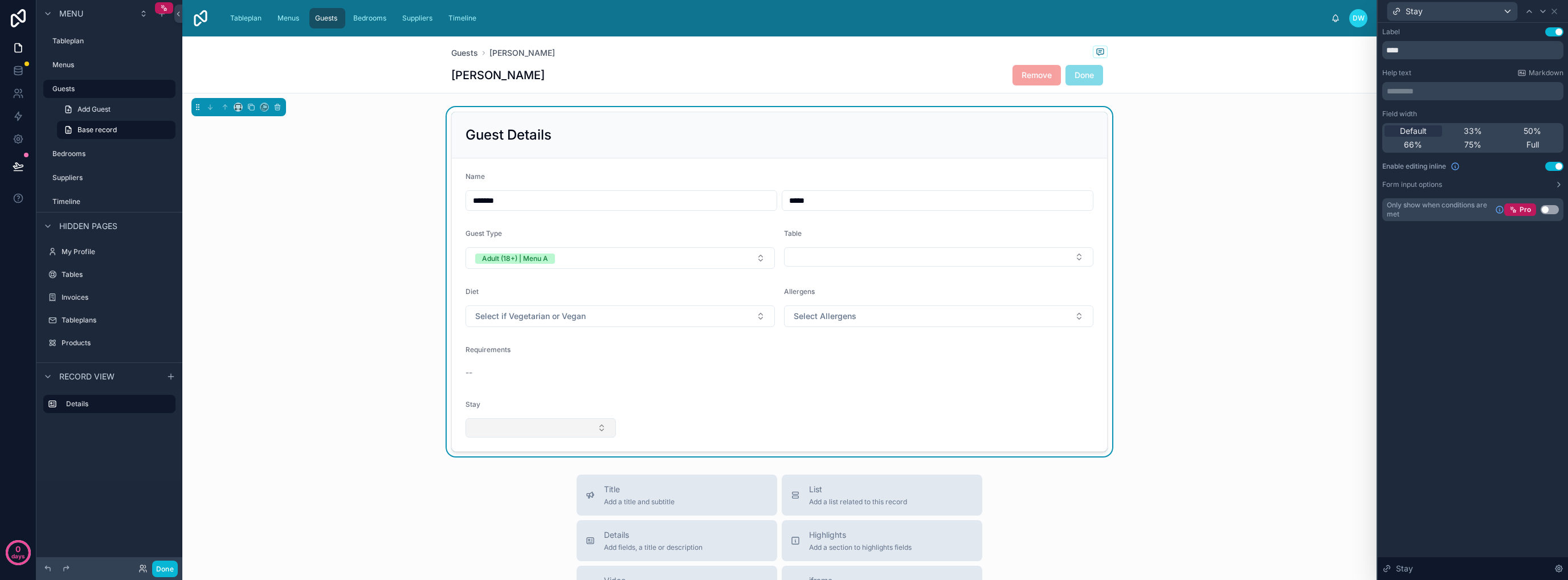
click at [599, 430] on button "Select Button" at bounding box center [540, 428] width 150 height 20
click at [768, 415] on form "Name ******* ***** Guest Type Adult (18+) | Menu A Table Diet Select if Vegetar…" at bounding box center [779, 304] width 655 height 293
click at [1529, 143] on span "Full" at bounding box center [1533, 144] width 13 height 12
click at [1555, 169] on button "Use setting" at bounding box center [1554, 167] width 18 height 9
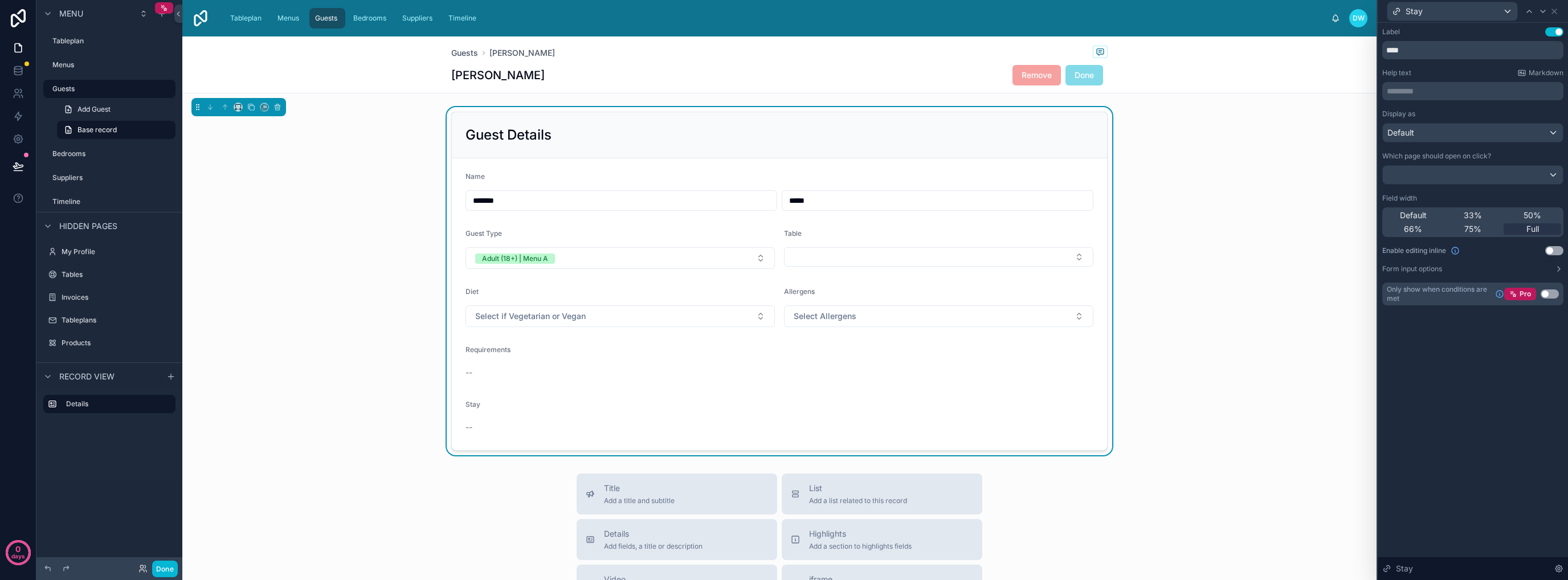
click at [1462, 407] on div "Label Use setting **** Help text Markdown ********* ﻿ Display as Default Which …" at bounding box center [1473, 301] width 190 height 557
click at [1256, 365] on div "Guest Details Name ******* ***** Guest Type Adult (18+) | Menu A Table Diet Sel…" at bounding box center [779, 281] width 1194 height 349
click at [1428, 419] on div "Label Use setting **** Help text Markdown ********* ﻿ Display as Default Which …" at bounding box center [1473, 301] width 190 height 557
click at [1245, 347] on div "Guest Details Name ******* ***** Guest Type Adult (18+) | Menu A Table Diet Sel…" at bounding box center [779, 281] width 1194 height 349
click at [165, 570] on button "Done" at bounding box center [165, 568] width 25 height 16
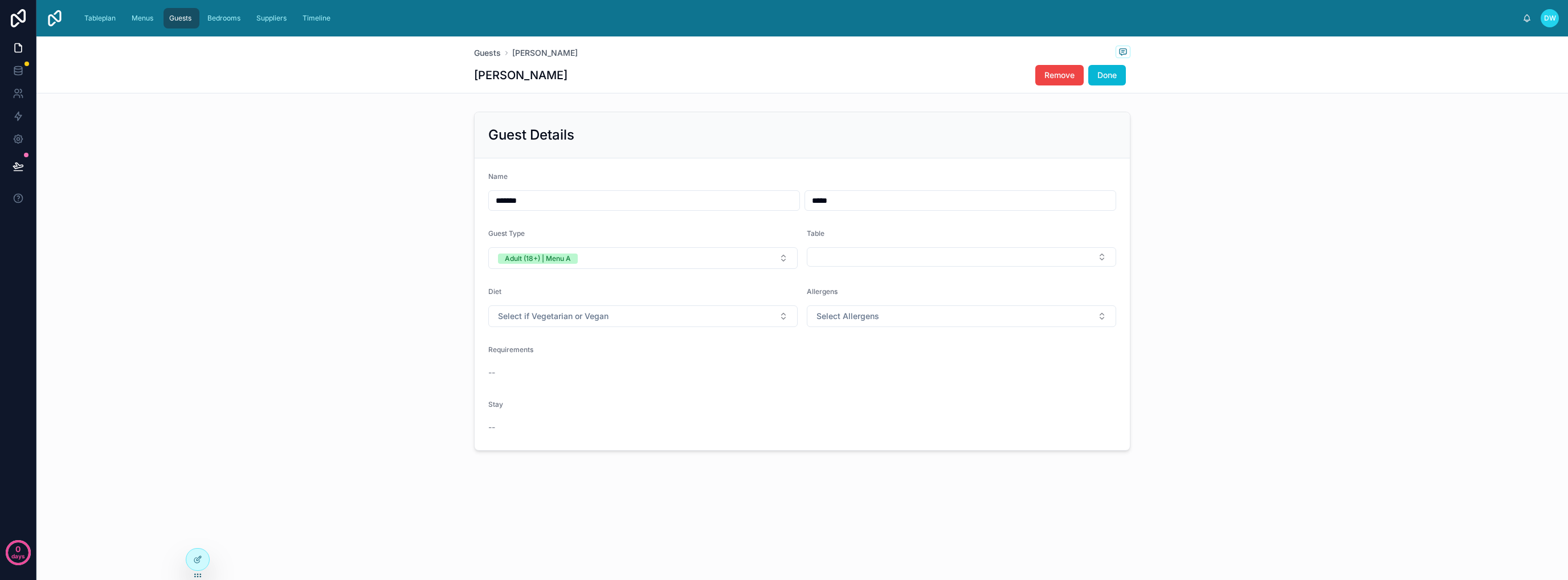
click at [358, 306] on div "Guest Details Name ******* ***** Guest Type Adult (18+) | Menu A Table Diet Sel…" at bounding box center [802, 281] width 1531 height 349
click at [436, 89] on div "Guests Russell Jones Russell Jones Remove Done Guest Details Name ******* *****…" at bounding box center [802, 282] width 1531 height 492
click at [298, 242] on div "Guest Details Name ******* ***** Guest Type Adult (18+) | Menu A Table Diet Sel…" at bounding box center [802, 281] width 1531 height 349
click at [760, 269] on form "Name ******* ***** Guest Type Adult (18+) | Menu A Table Diet Select if Vegetar…" at bounding box center [802, 304] width 655 height 292
click at [781, 263] on button "Adult (18+) | Menu A" at bounding box center [642, 258] width 309 height 22
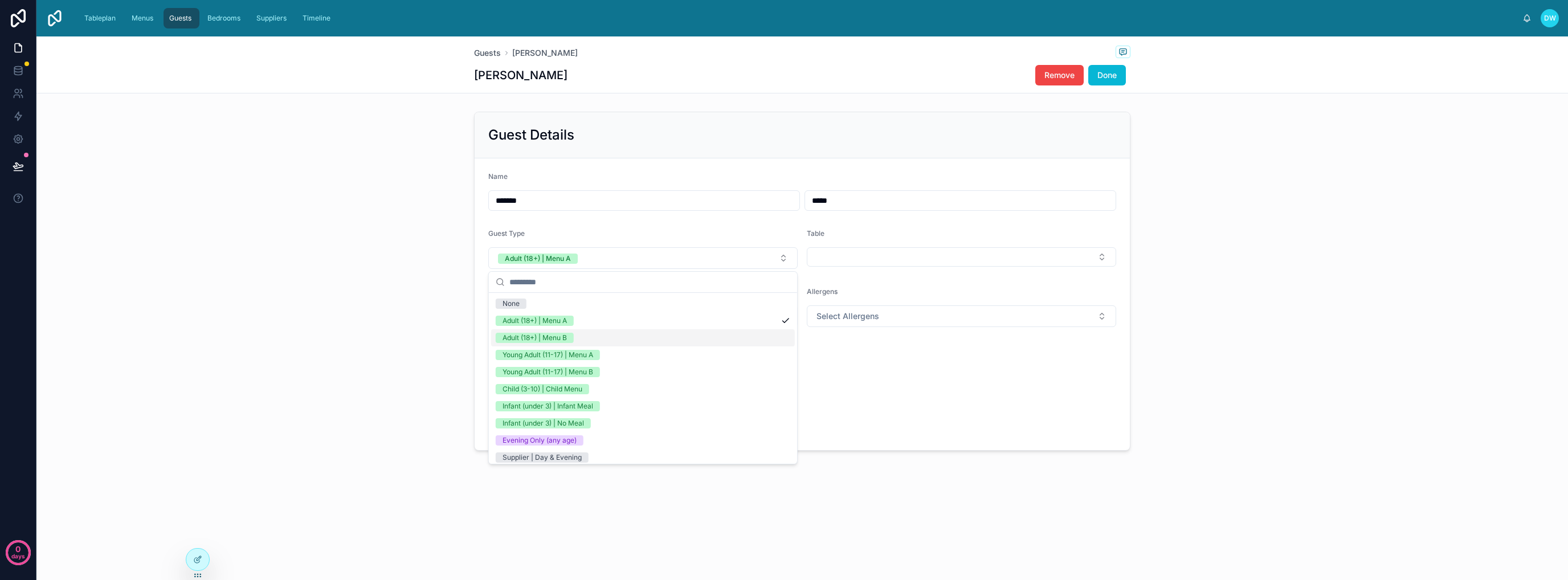
click at [315, 323] on div "Guest Details Name ******* ***** Guest Type Adult (18+) | Menu A Table Diet Sel…" at bounding box center [802, 281] width 1531 height 349
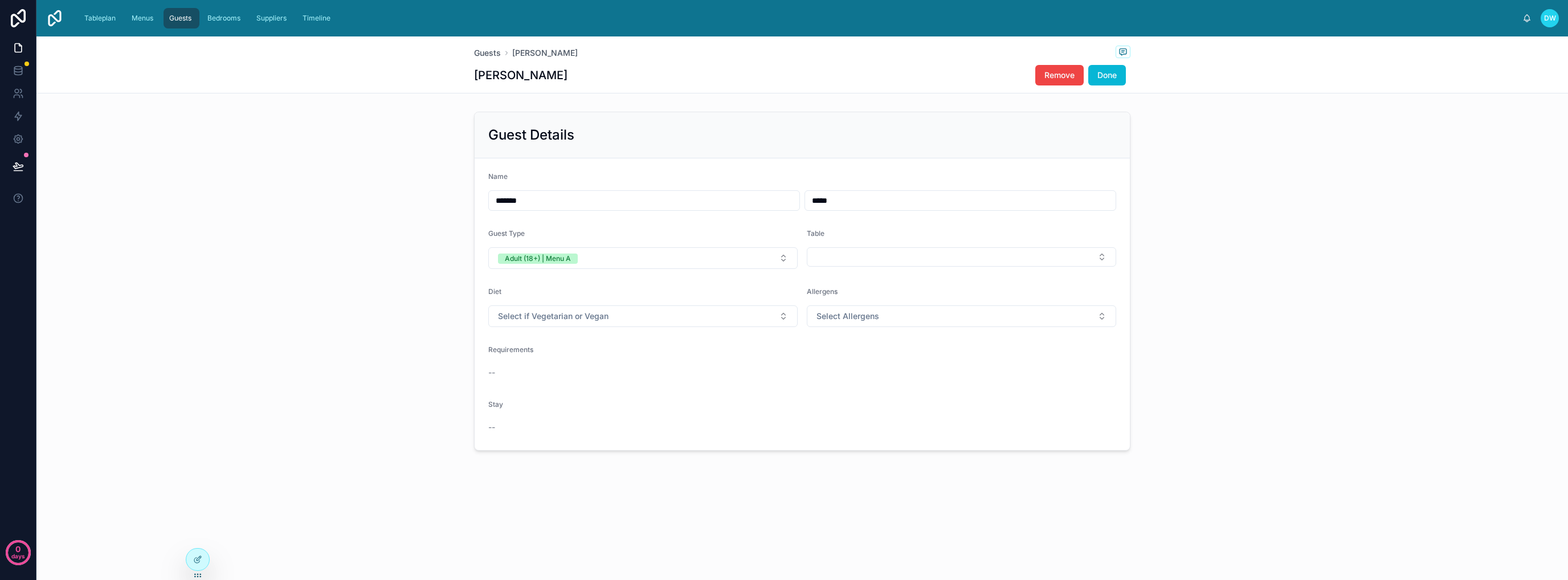
click at [341, 185] on div "Guest Details Name ******* ***** Guest Type Adult (18+) | Menu A Table Diet Sel…" at bounding box center [802, 281] width 1531 height 349
click at [228, 20] on span "Bedrooms" at bounding box center [223, 18] width 33 height 9
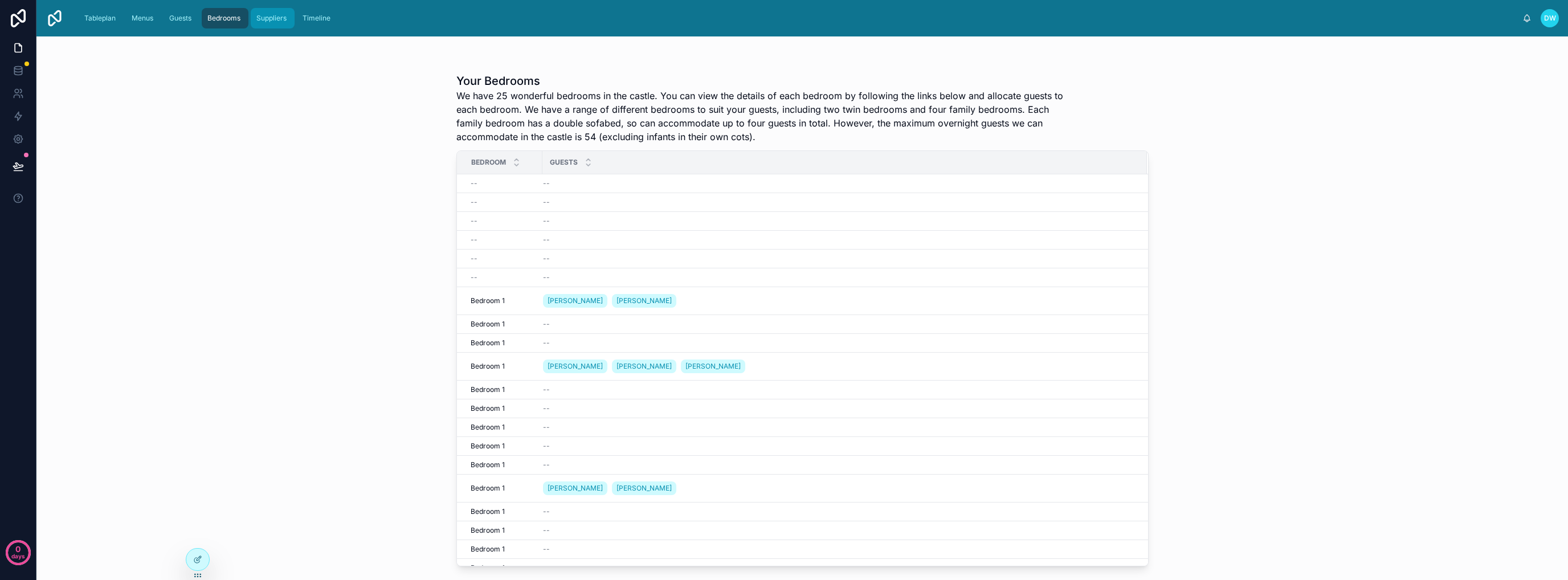
click at [271, 20] on span "Suppliers" at bounding box center [272, 18] width 31 height 9
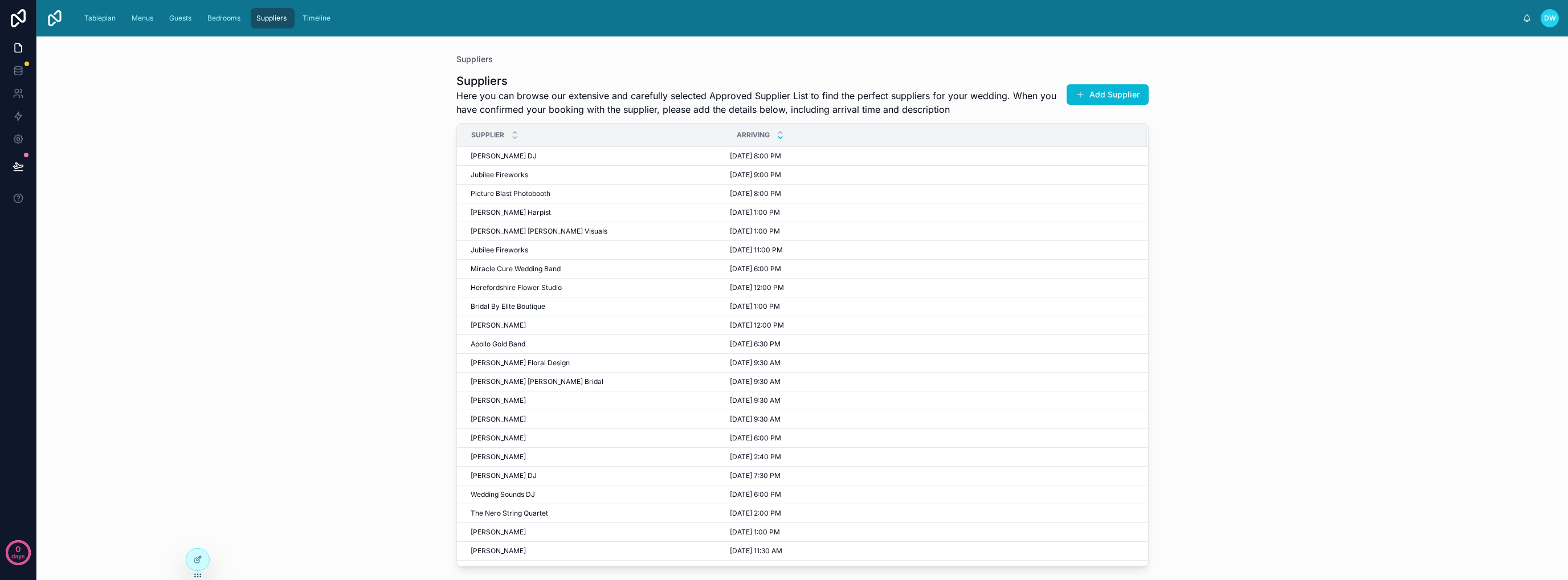
click at [405, 181] on div "Suppliers Suppliers Here you can browse our extensive and carefully selected Ap…" at bounding box center [802, 307] width 1531 height 543
click at [309, 23] on div "Timeline" at bounding box center [317, 18] width 35 height 18
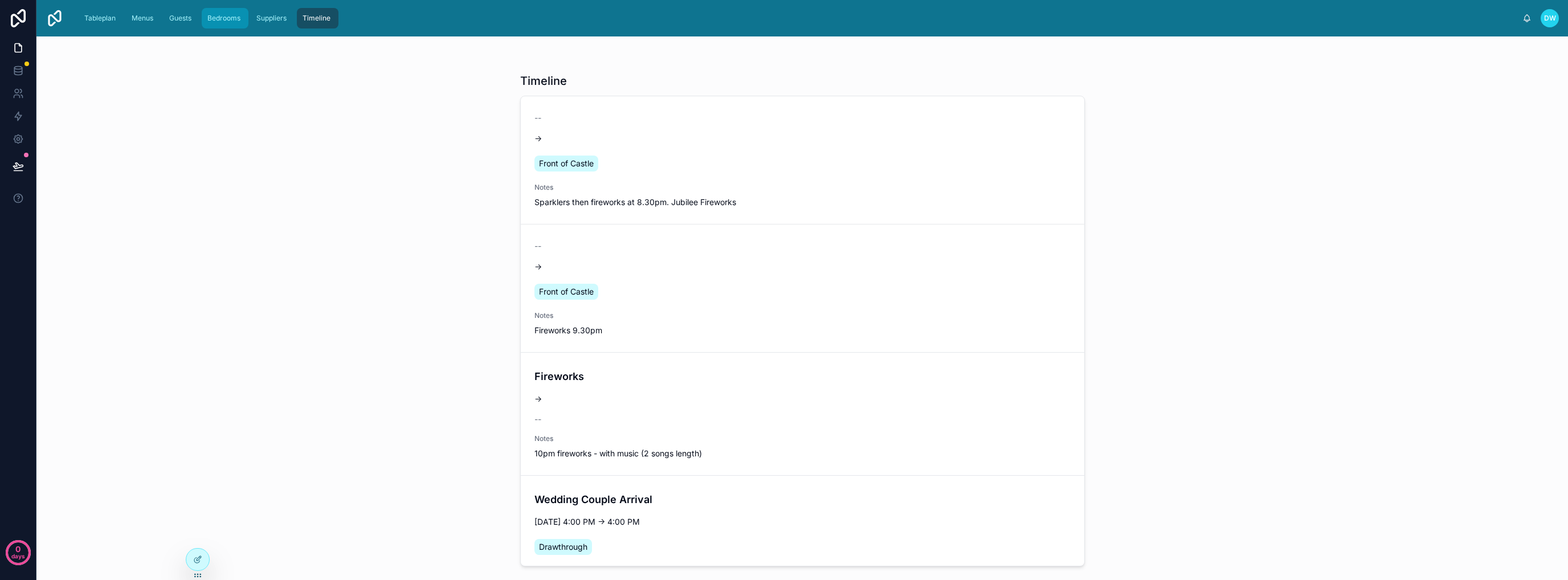
click at [245, 23] on div "Bedrooms" at bounding box center [225, 18] width 40 height 18
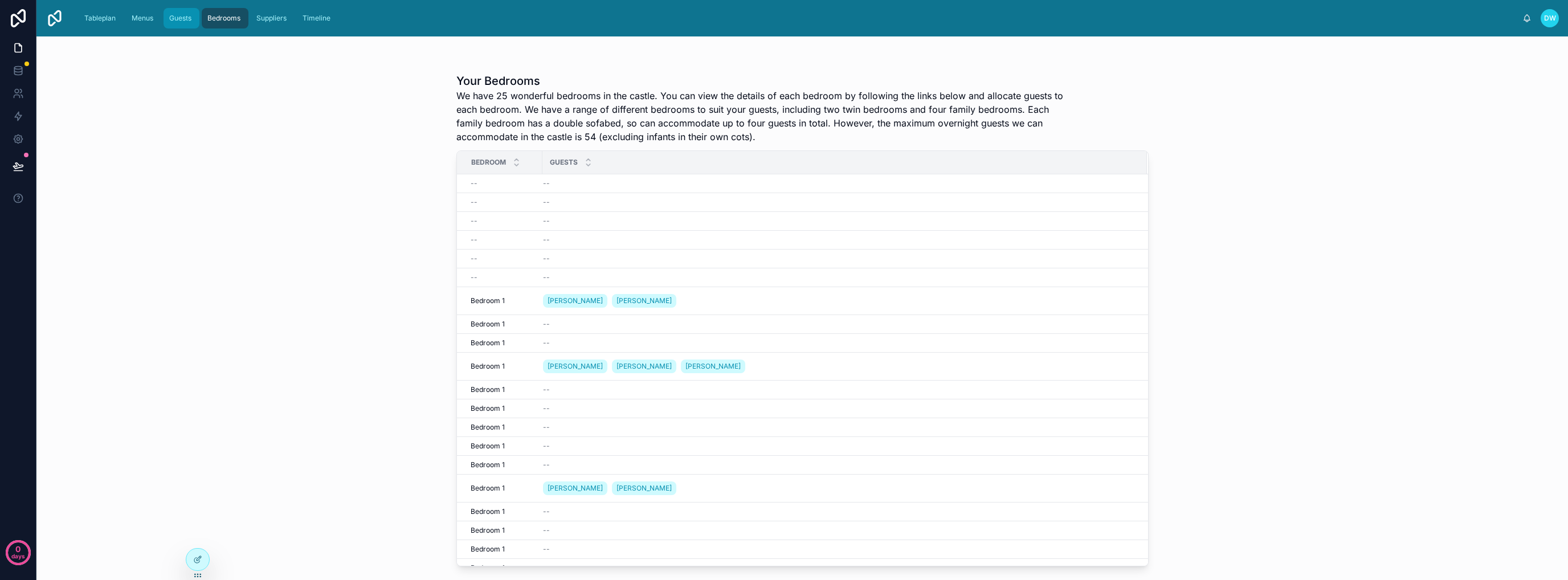
click at [186, 21] on span "Guests" at bounding box center [180, 18] width 23 height 9
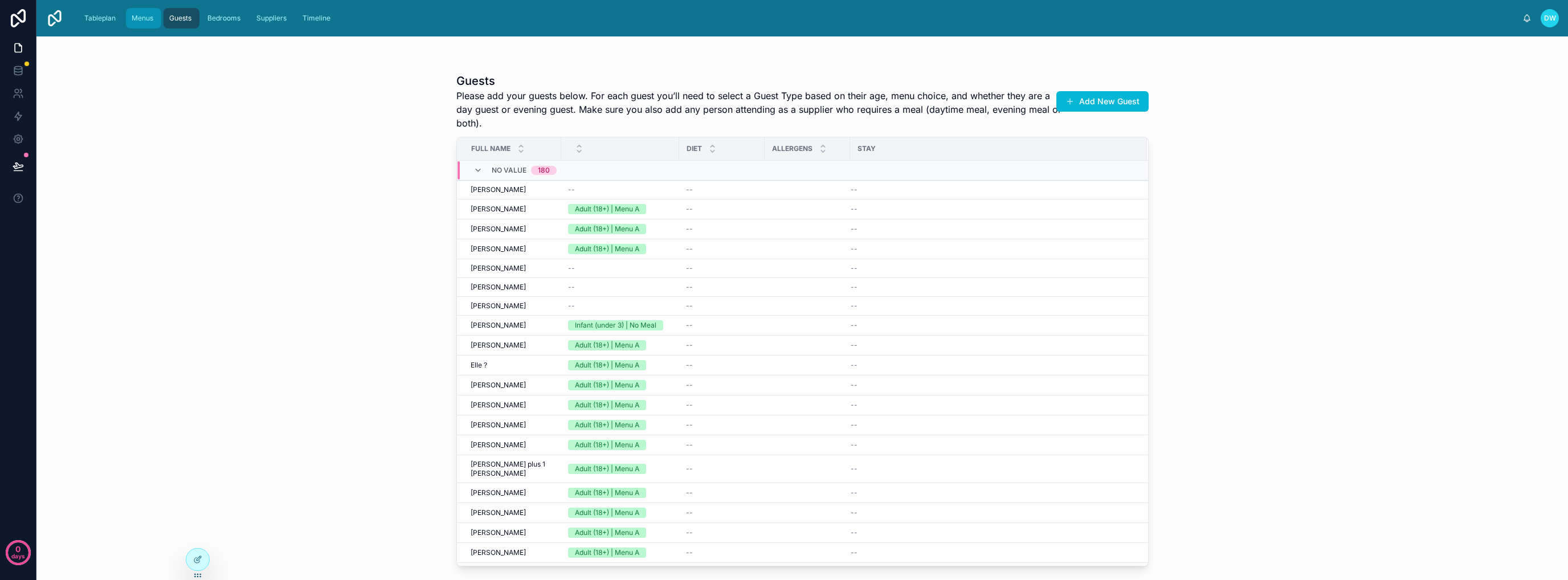
click at [148, 19] on span "Menus" at bounding box center [142, 18] width 22 height 9
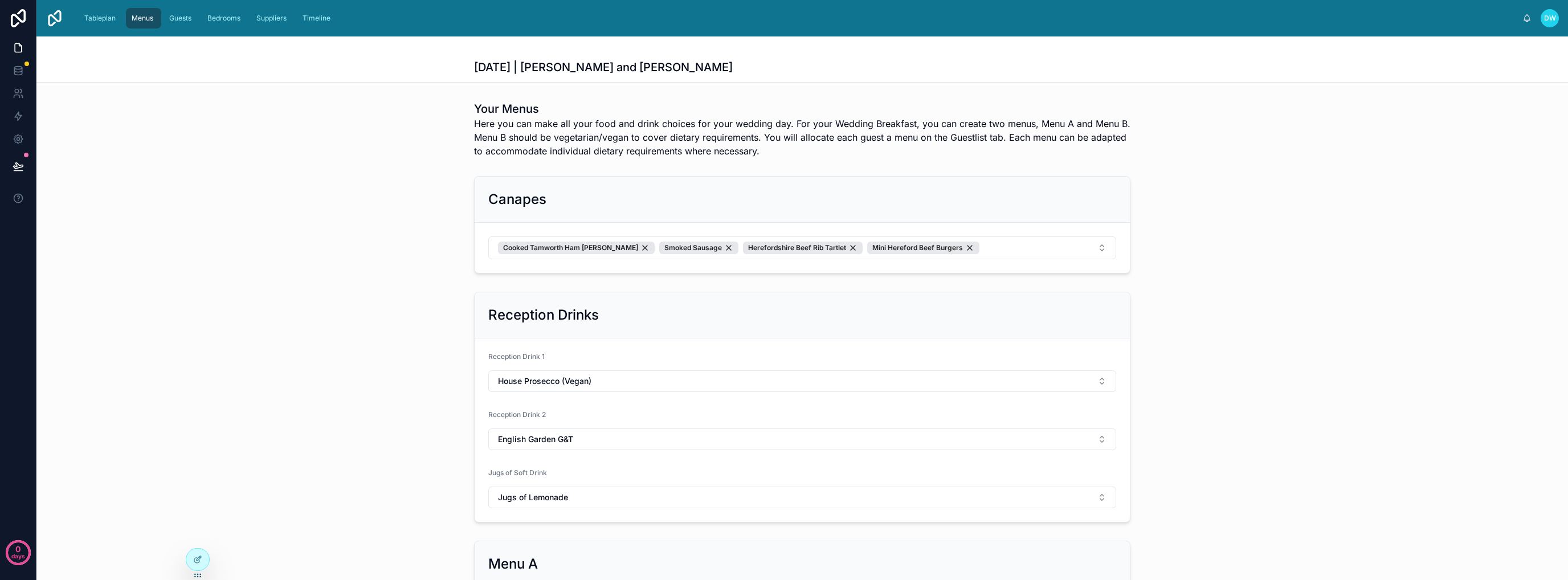
click at [317, 179] on div "Canapes Cooked Tamworth Ham Hock Smoked Sausage Herefordshire Beef Rib Tartlet …" at bounding box center [802, 224] width 1531 height 106
click at [103, 20] on span "Tableplan" at bounding box center [100, 18] width 32 height 9
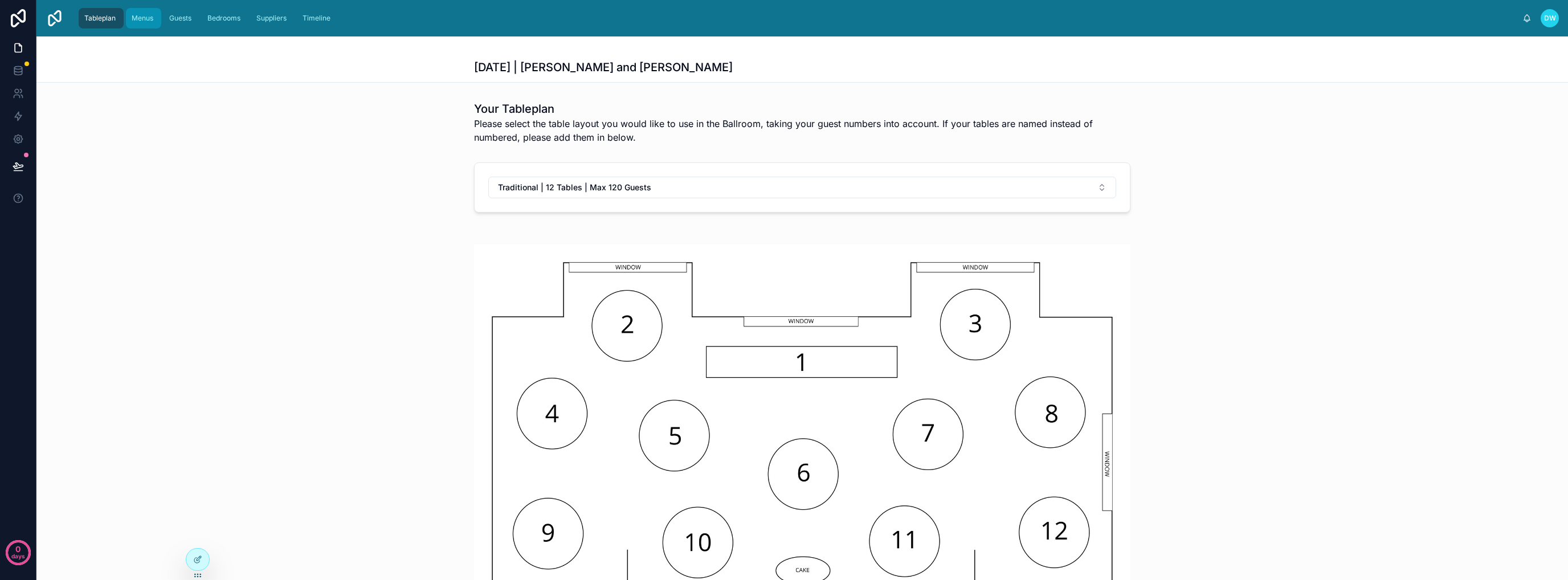
click at [153, 21] on span "Menus" at bounding box center [142, 18] width 22 height 9
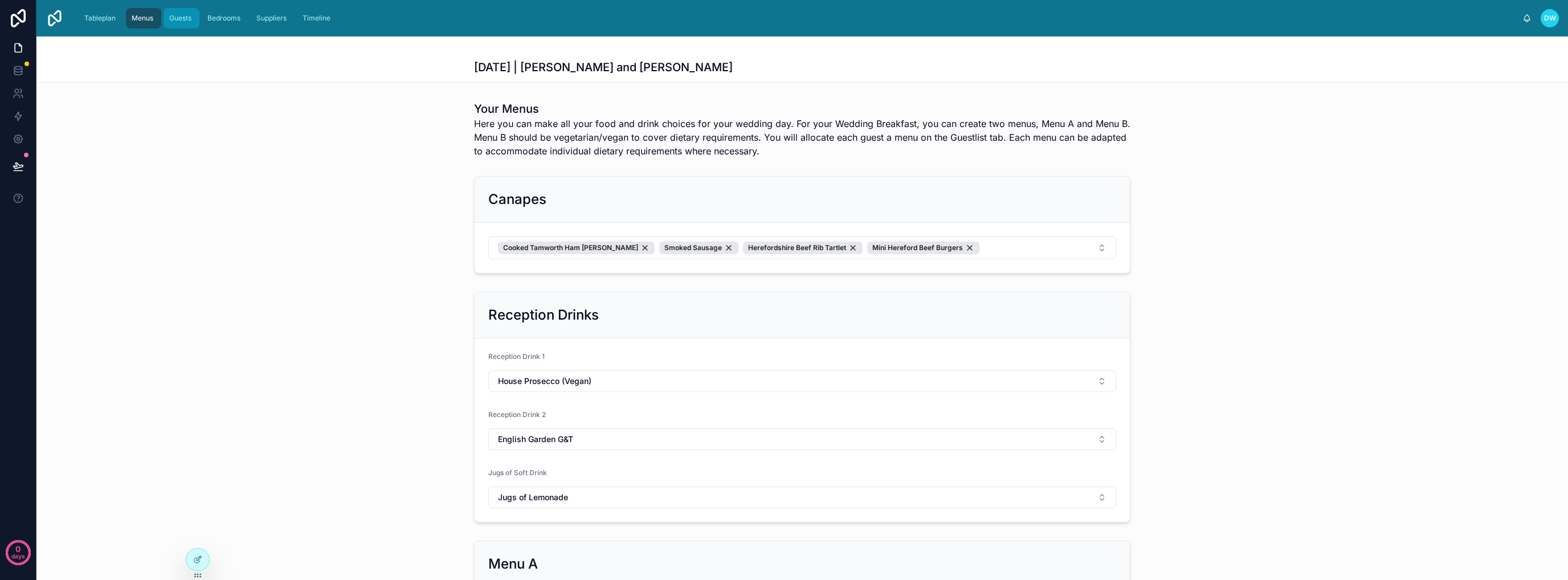
click at [182, 19] on span "Guests" at bounding box center [180, 18] width 23 height 9
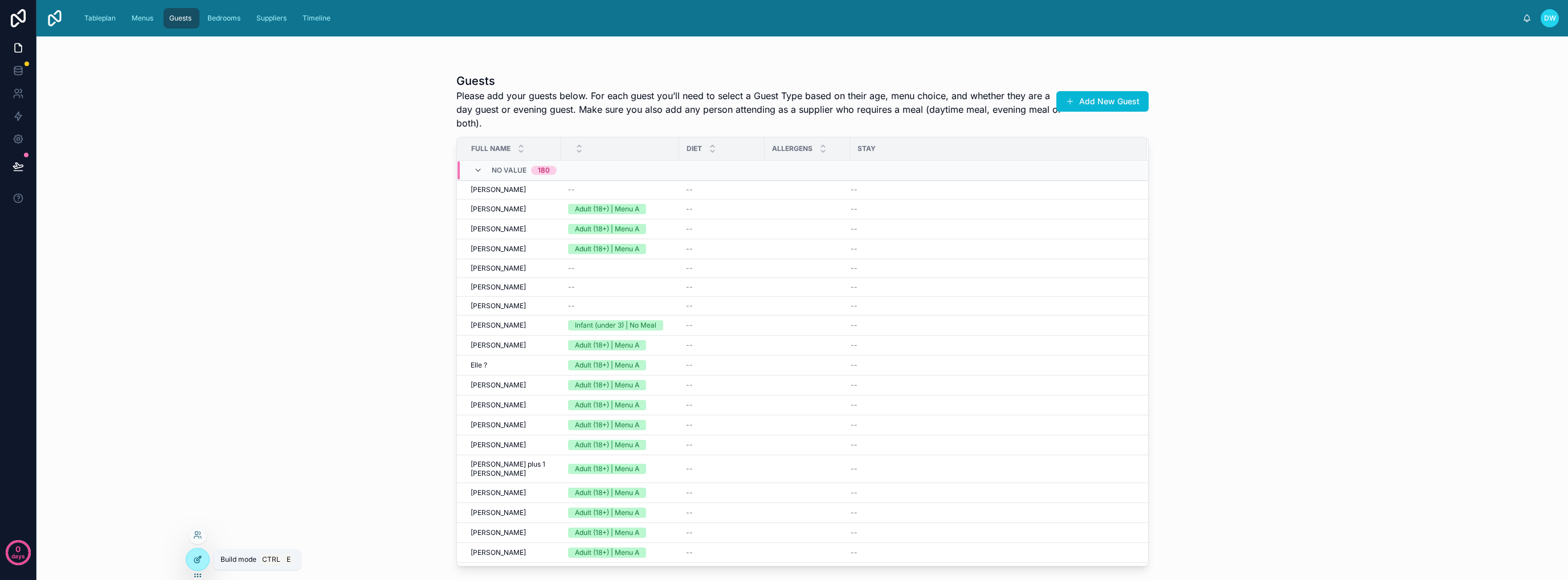
click at [201, 564] on div at bounding box center [197, 559] width 23 height 22
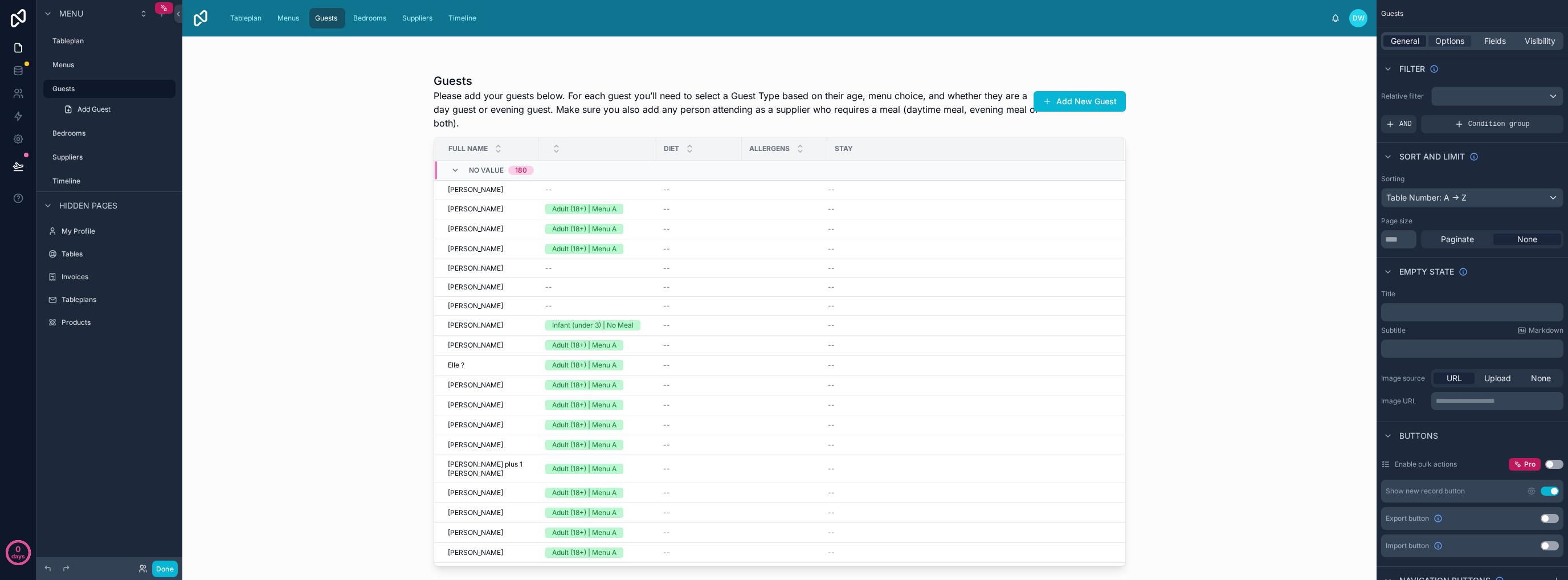
drag, startPoint x: 1406, startPoint y: 45, endPoint x: 1400, endPoint y: 44, distance: 6.1
click at [1405, 44] on span "General" at bounding box center [1405, 41] width 29 height 12
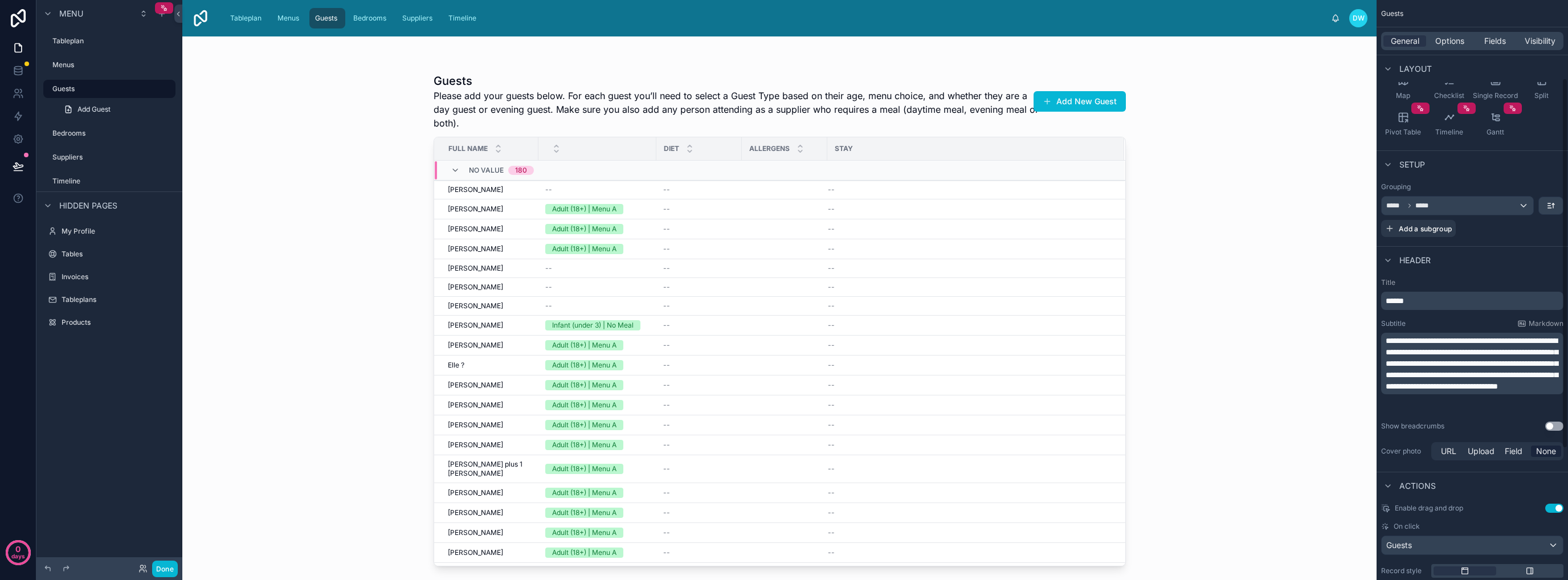
scroll to position [228, 0]
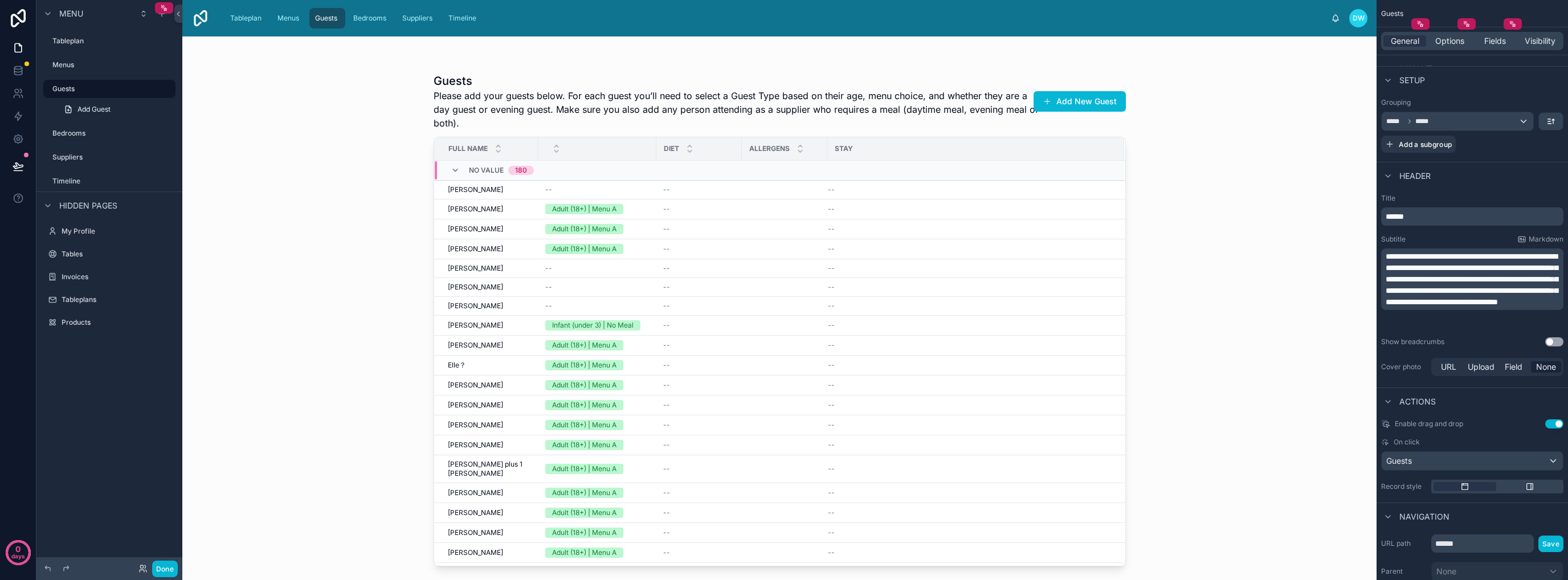
click at [1464, 290] on span "**********" at bounding box center [1471, 278] width 172 height 53
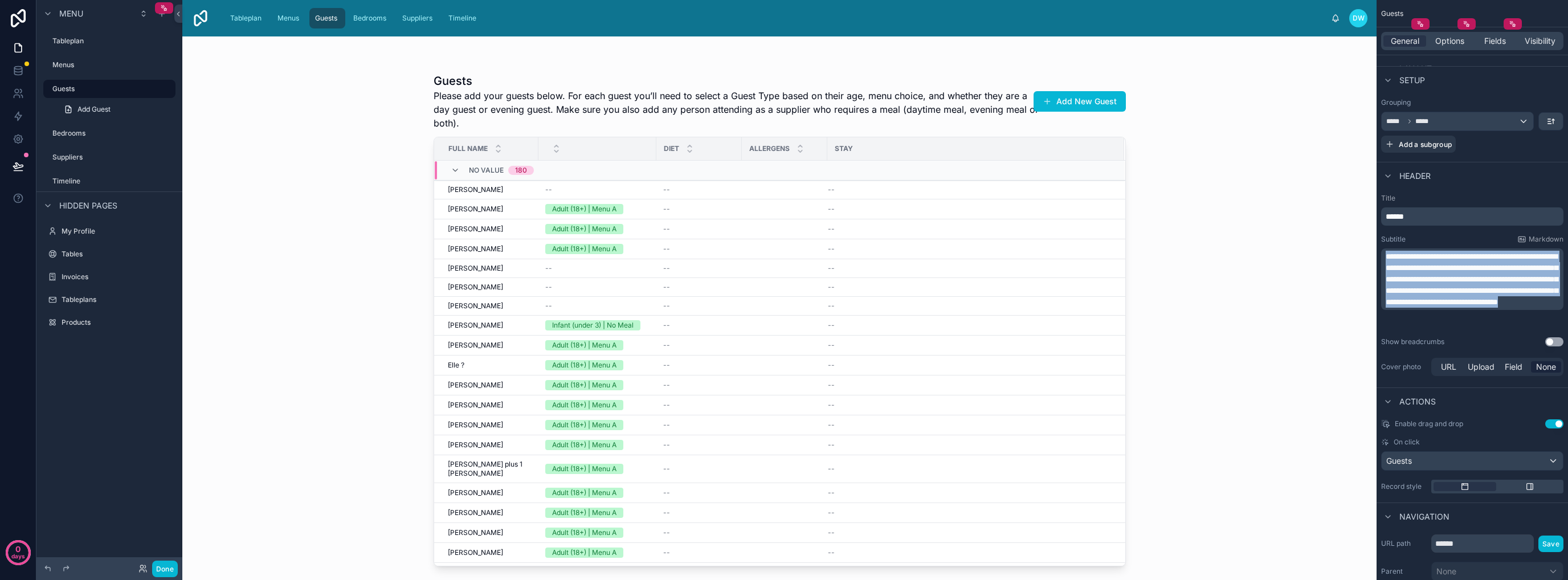
click at [1464, 290] on span "**********" at bounding box center [1471, 278] width 172 height 53
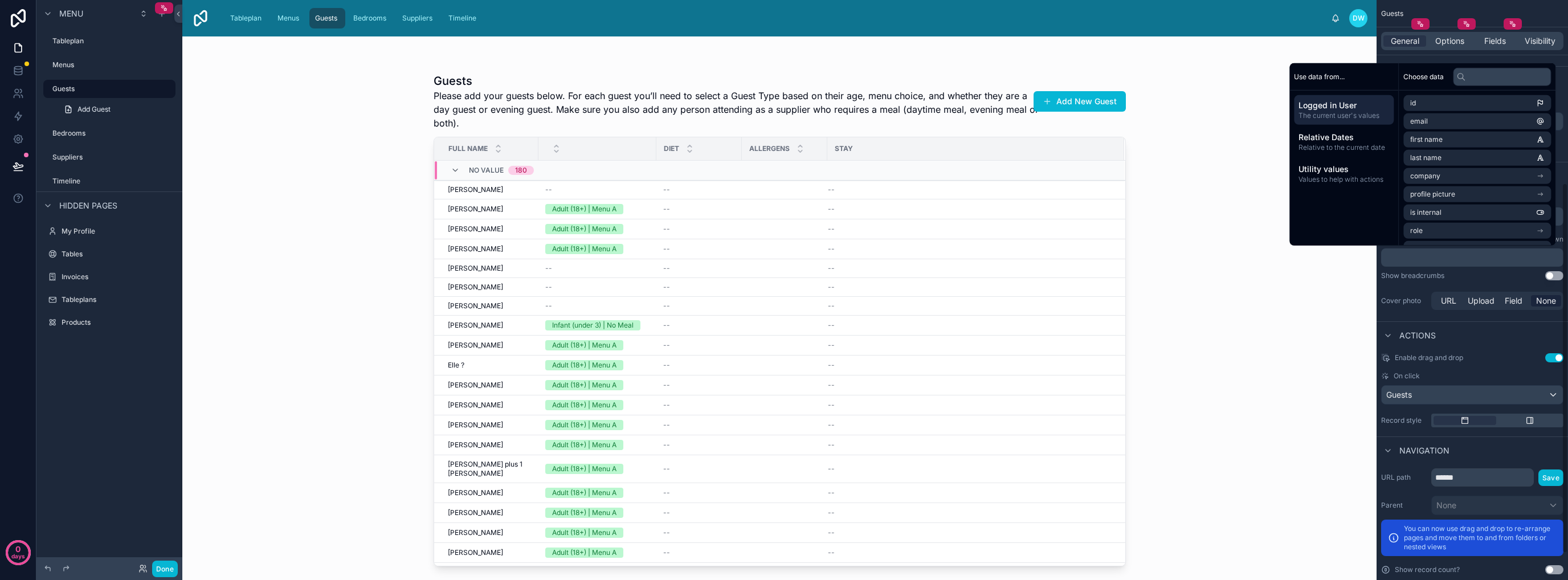
scroll to position [229, 0]
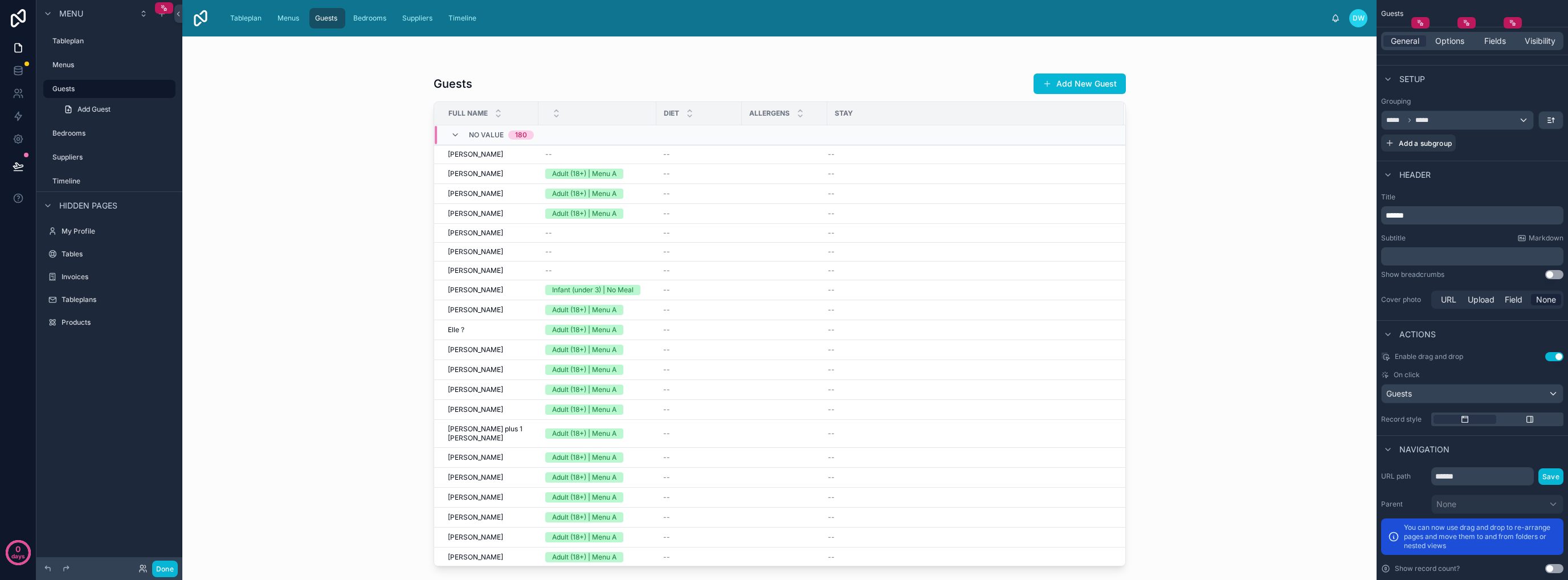
click at [1505, 323] on div "Actions" at bounding box center [1472, 334] width 192 height 27
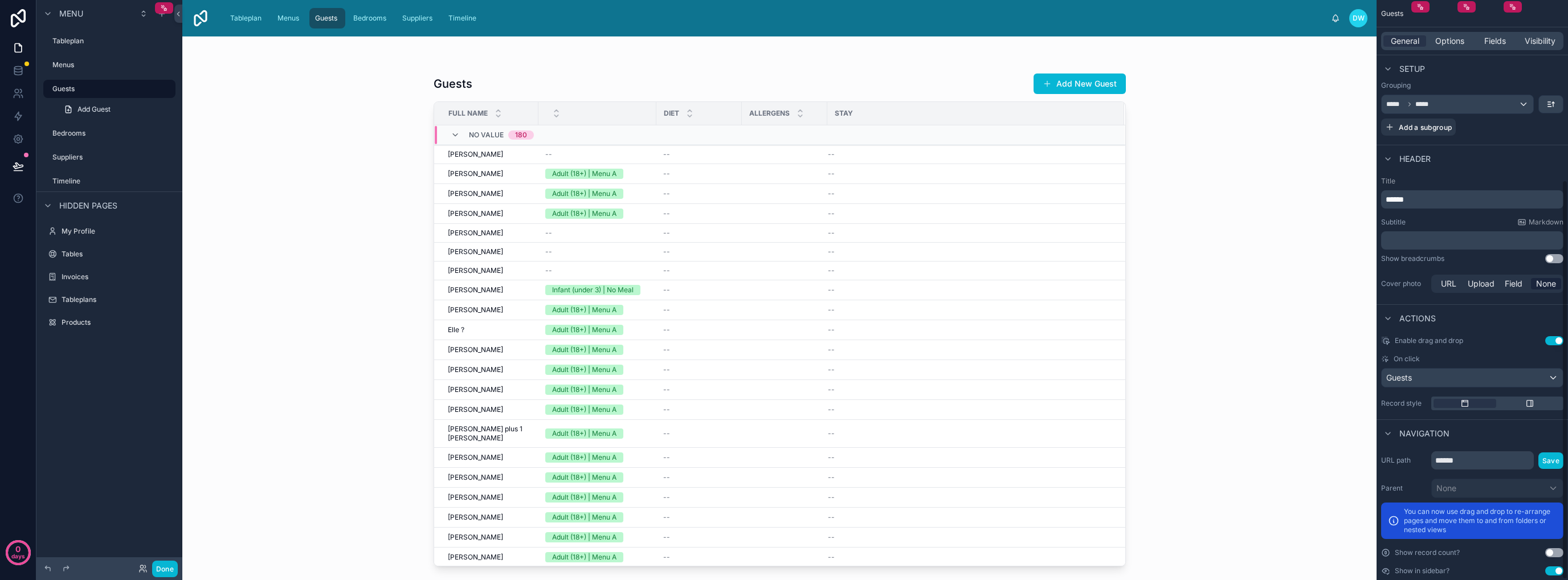
scroll to position [262, 0]
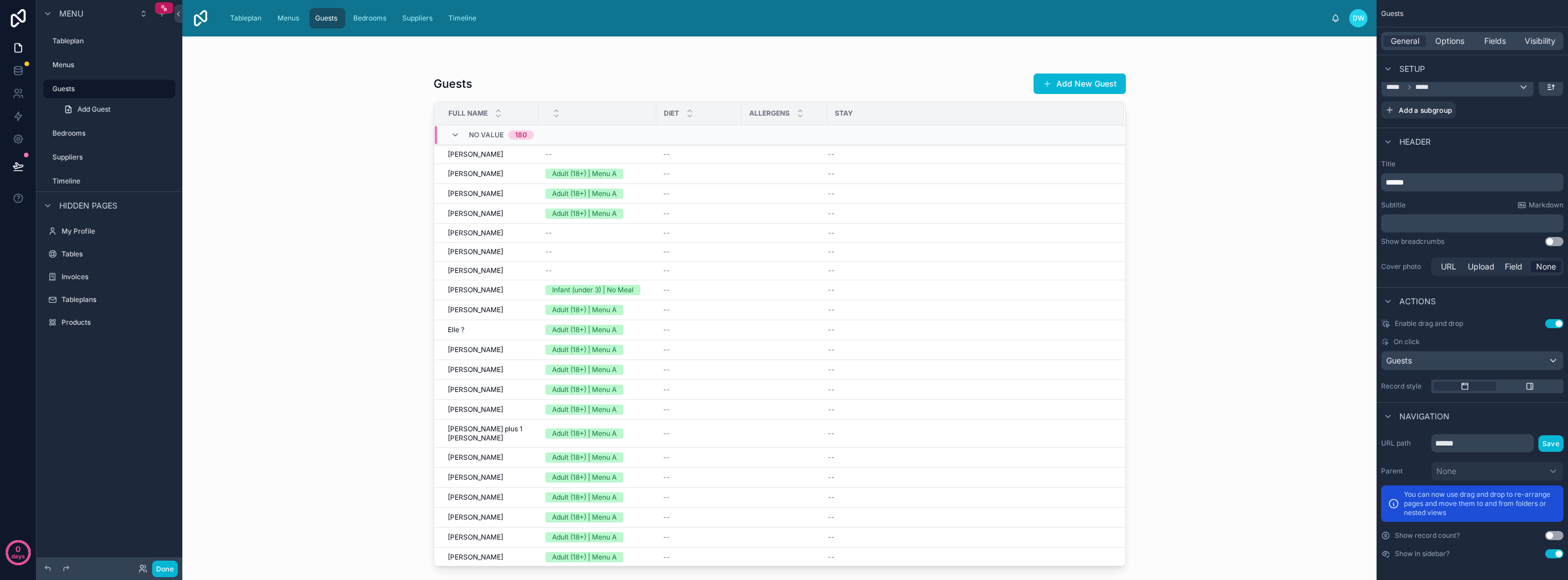
click at [1558, 532] on button "Use setting" at bounding box center [1554, 536] width 18 height 9
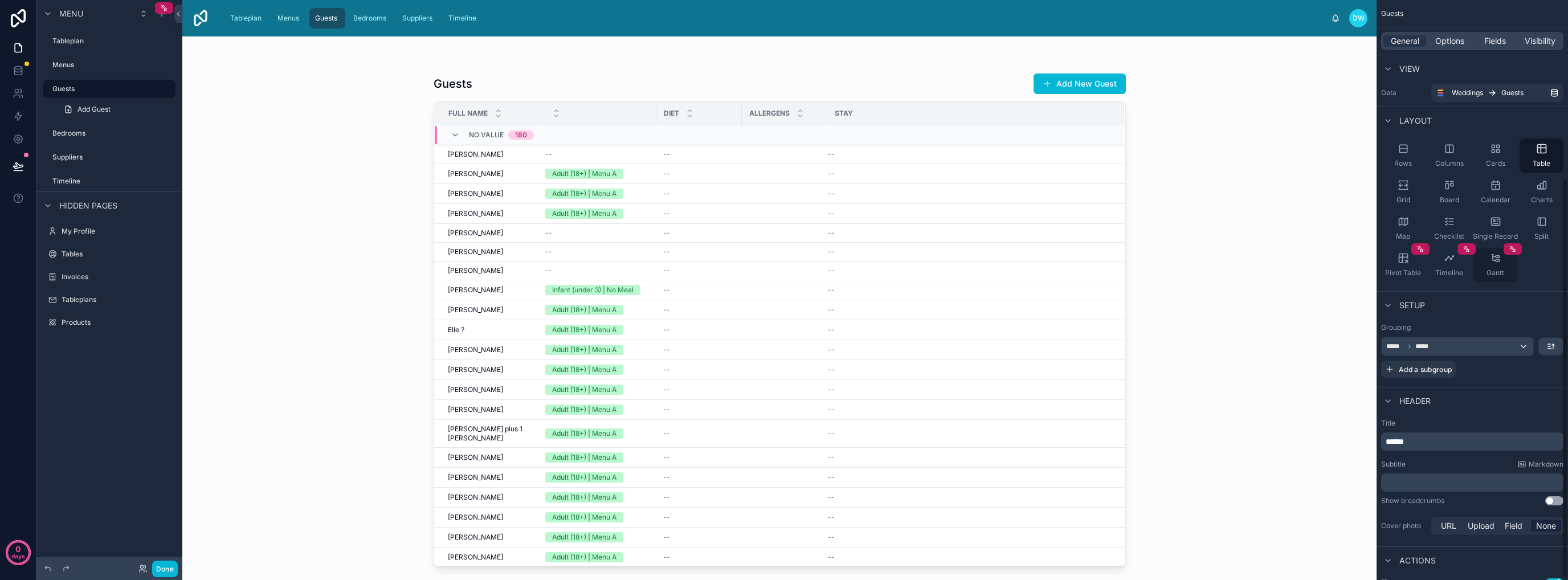
scroll to position [0, 0]
click at [1445, 43] on span "Options" at bounding box center [1449, 41] width 29 height 12
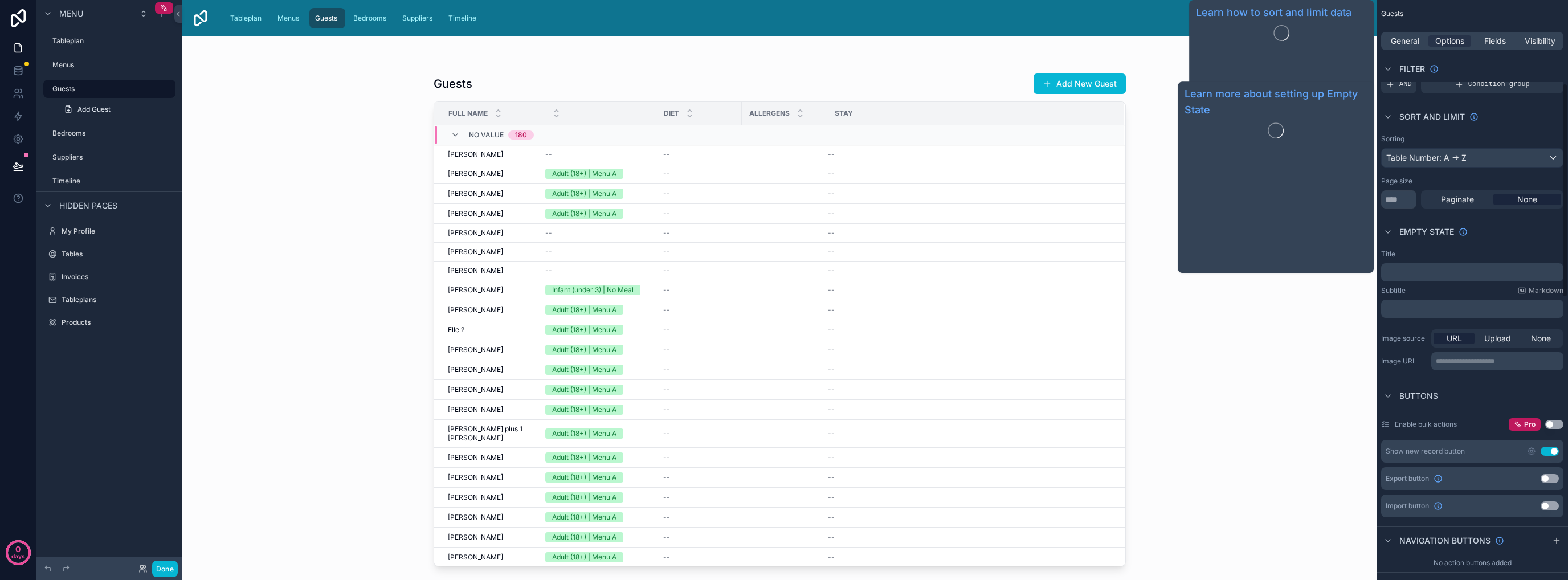
scroll to position [285, 0]
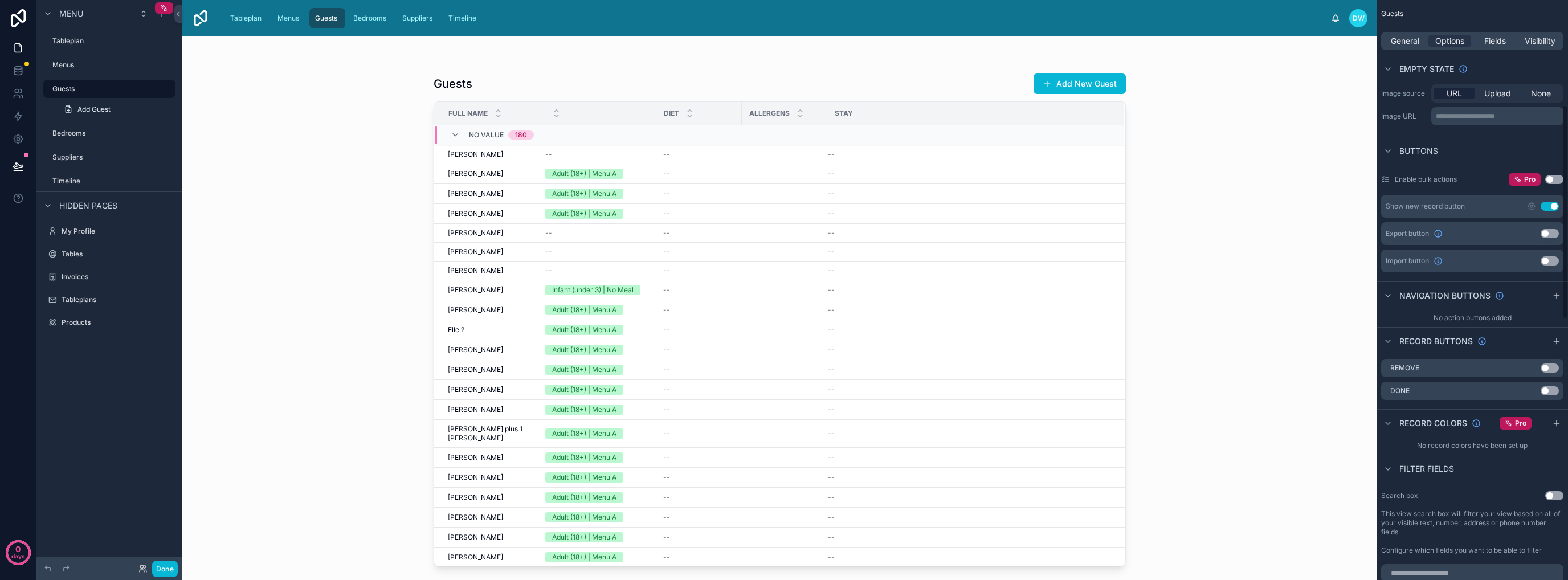
click at [1552, 259] on button "Use setting" at bounding box center [1549, 261] width 18 height 9
click at [1528, 260] on icon "scrollable content" at bounding box center [1532, 261] width 7 height 7
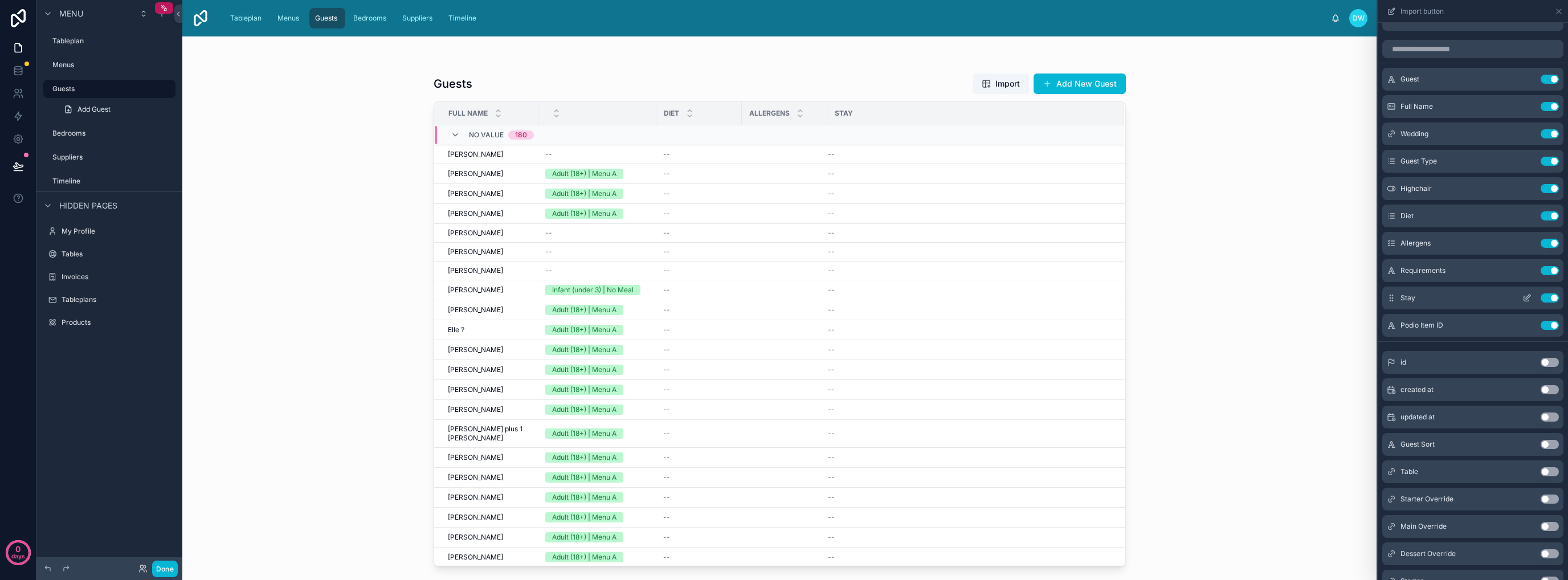
scroll to position [0, 0]
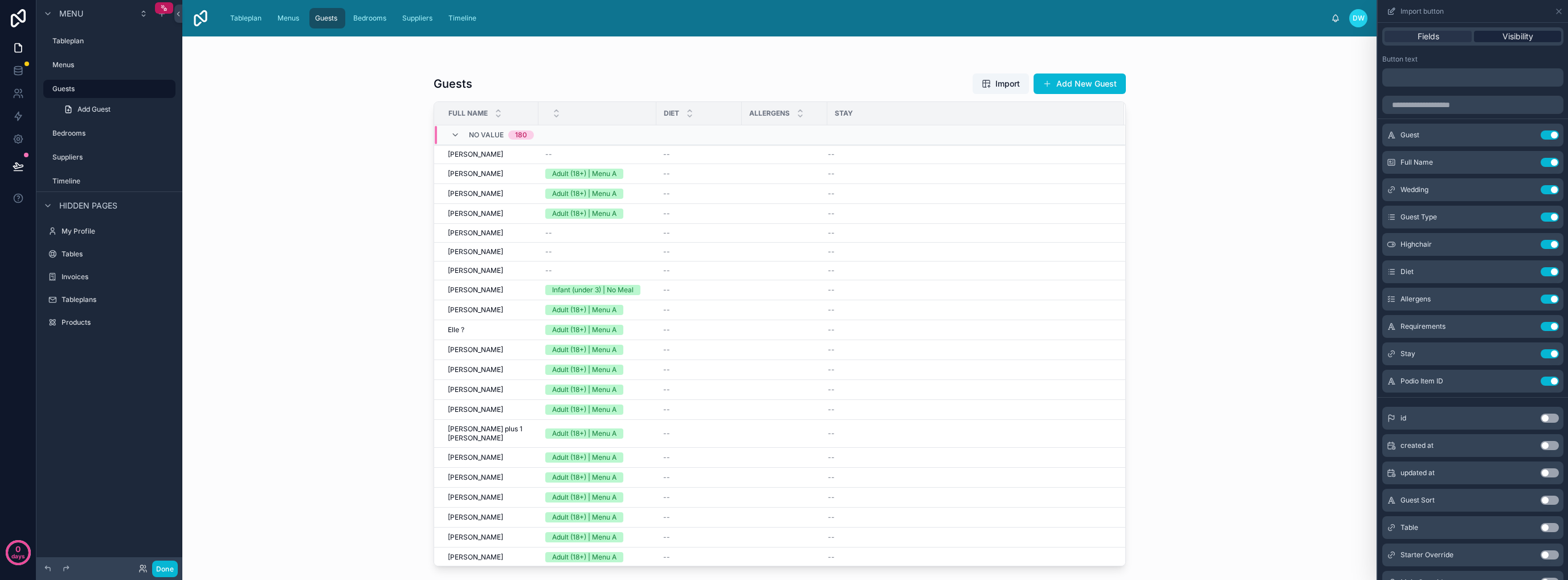
click at [1502, 35] on span "Visibility" at bounding box center [1518, 36] width 31 height 12
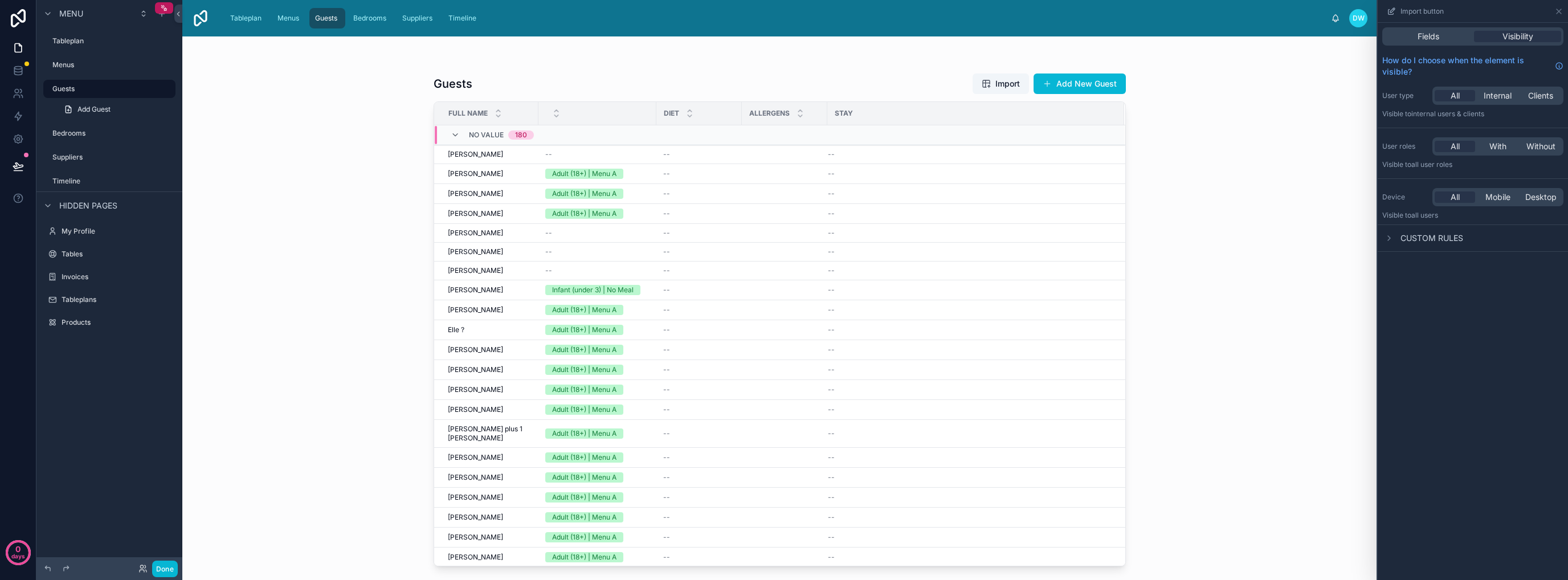
click at [1436, 242] on span "Custom rules" at bounding box center [1432, 238] width 63 height 12
click at [1434, 36] on span "Fields" at bounding box center [1428, 36] width 22 height 12
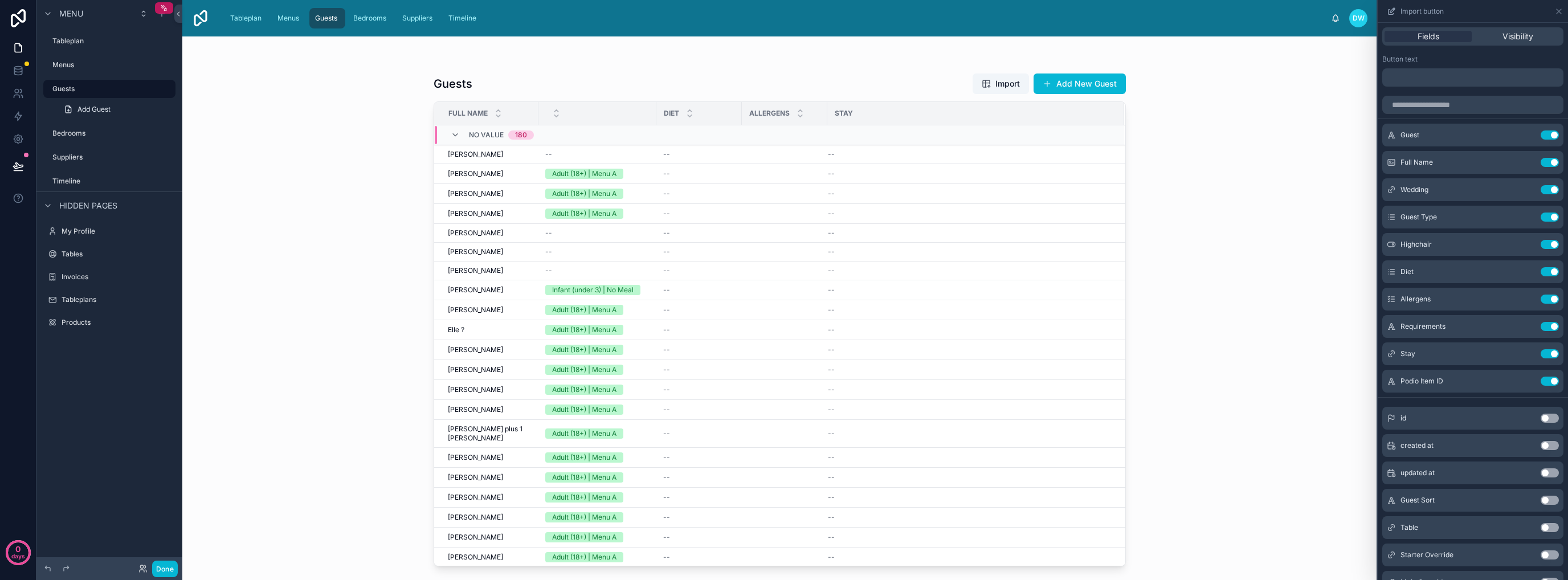
click at [1563, 10] on div "Import button" at bounding box center [1473, 11] width 190 height 23
click at [1559, 10] on icon at bounding box center [1559, 12] width 9 height 9
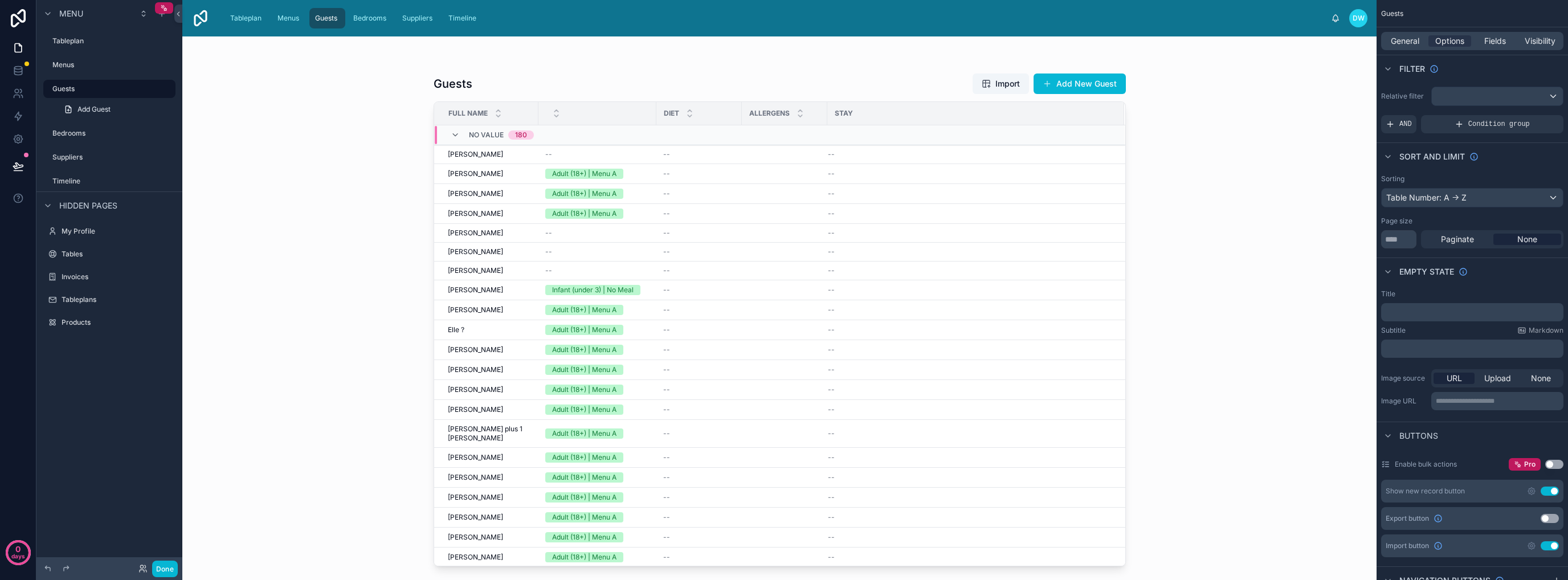
click at [1192, 244] on div "Guests Import Add New Guest Full Name Diet Allergens Stay No value 180 Samuel B…" at bounding box center [779, 307] width 1194 height 543
click at [165, 568] on button "Done" at bounding box center [165, 568] width 25 height 16
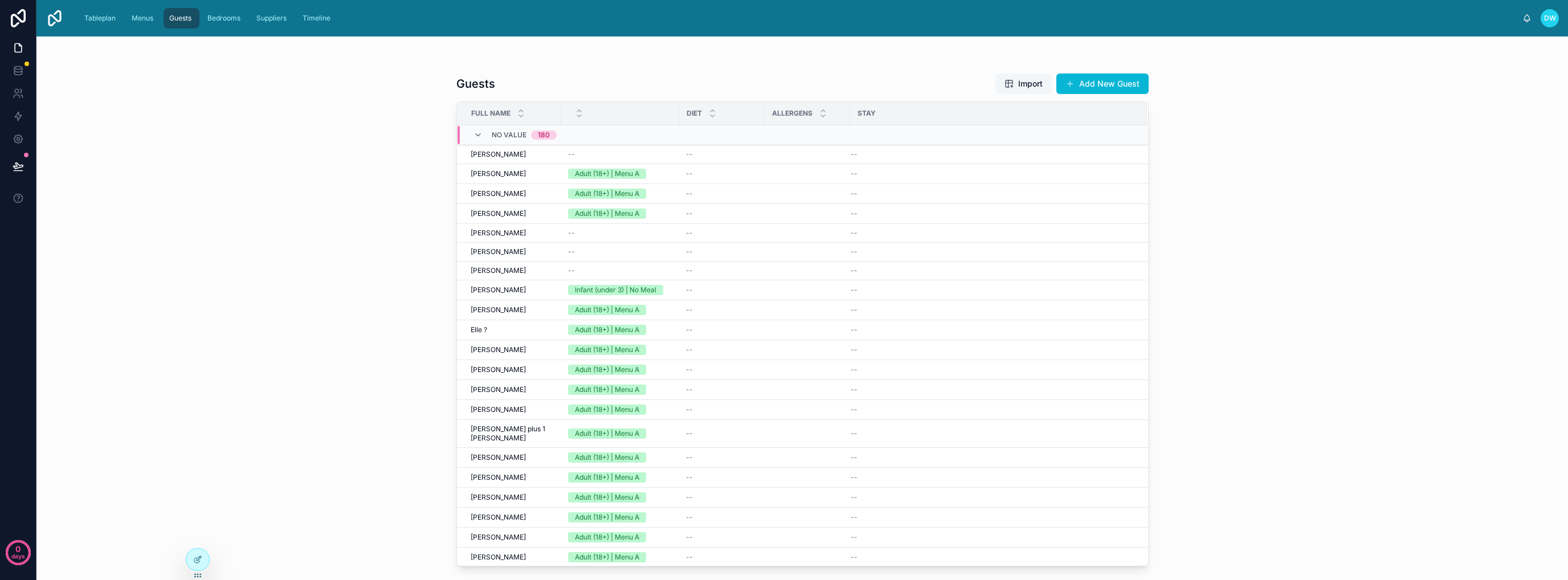
click at [1009, 89] on span "Import" at bounding box center [1023, 84] width 38 height 12
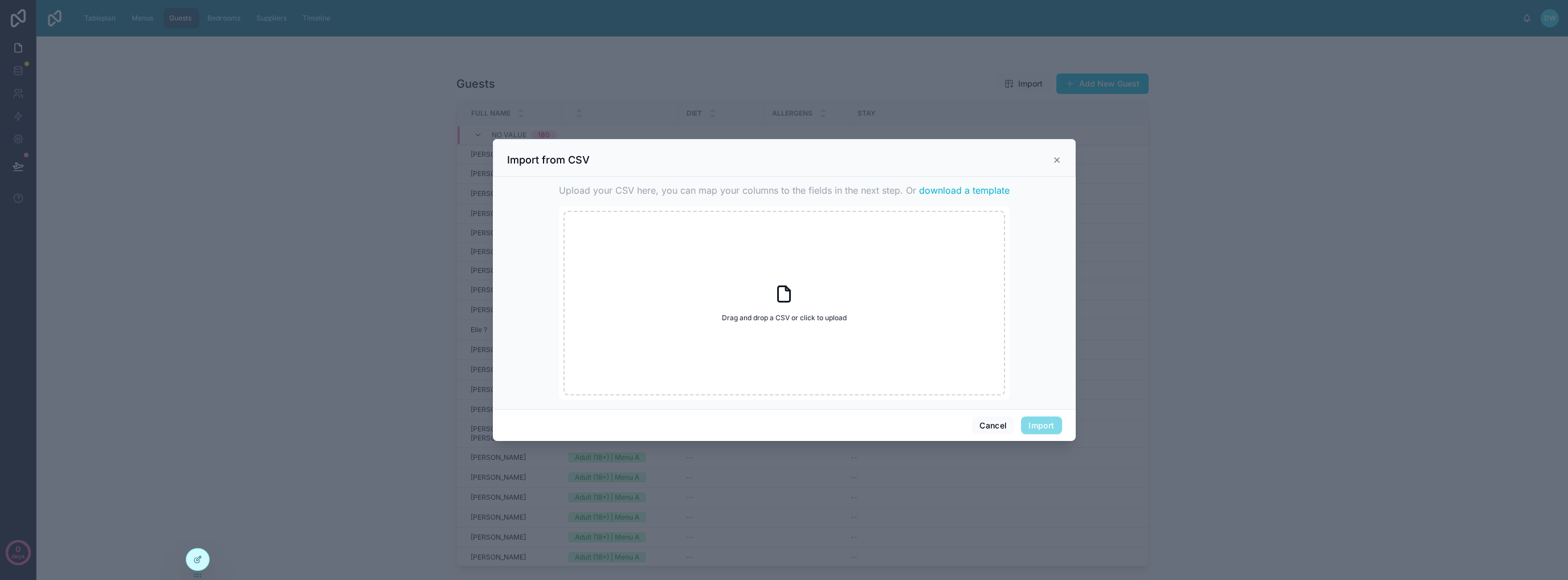
click at [1301, 204] on div at bounding box center [784, 290] width 1568 height 580
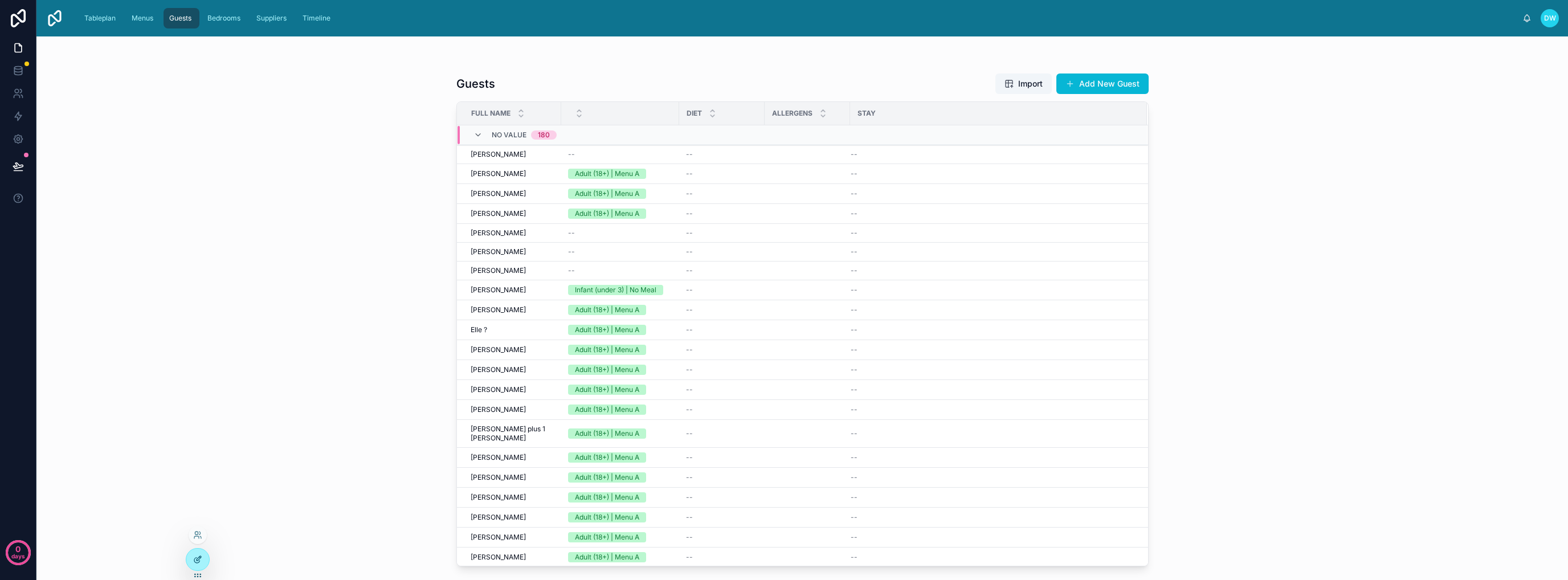
click at [198, 560] on icon at bounding box center [197, 559] width 9 height 9
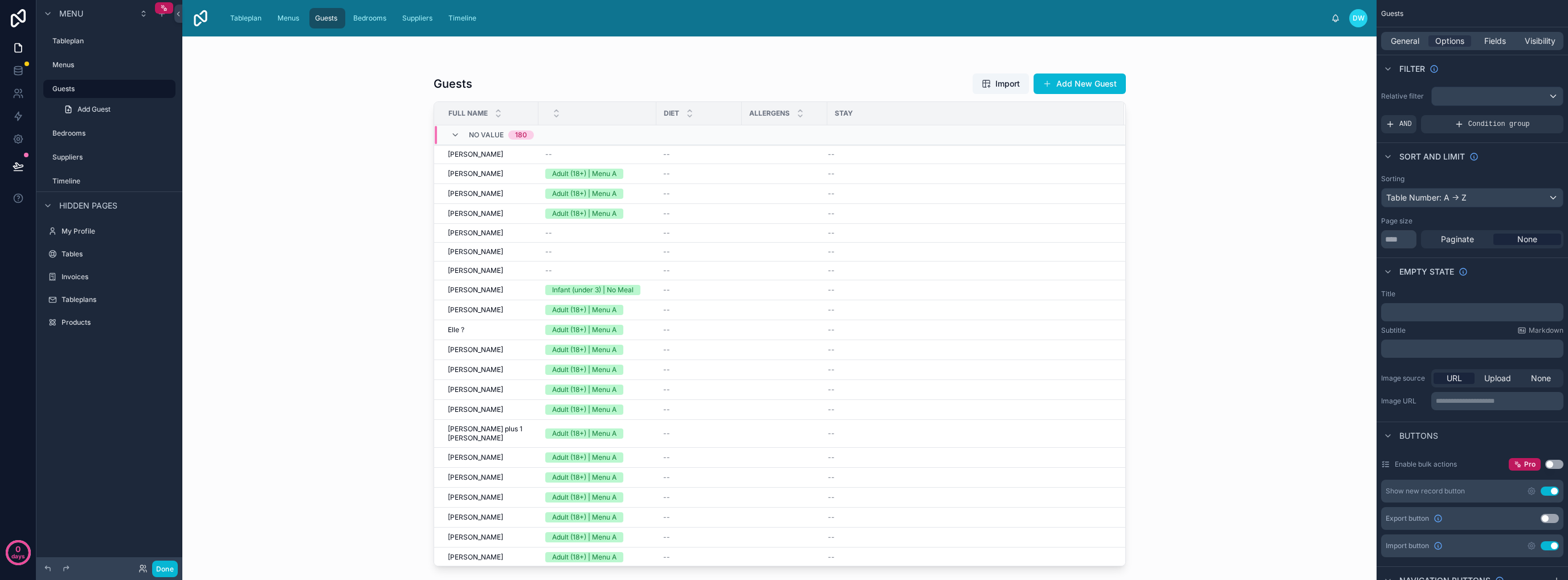
click at [503, 156] on div at bounding box center [779, 301] width 729 height 530
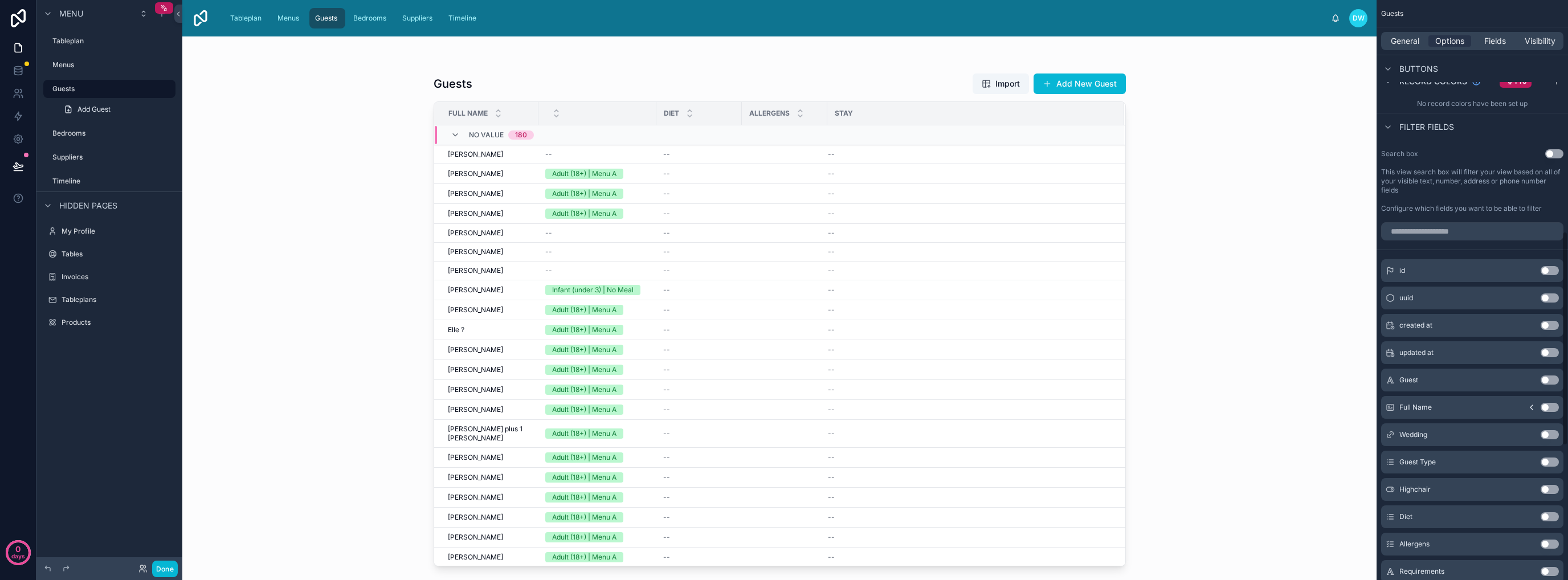
scroll to position [989, 0]
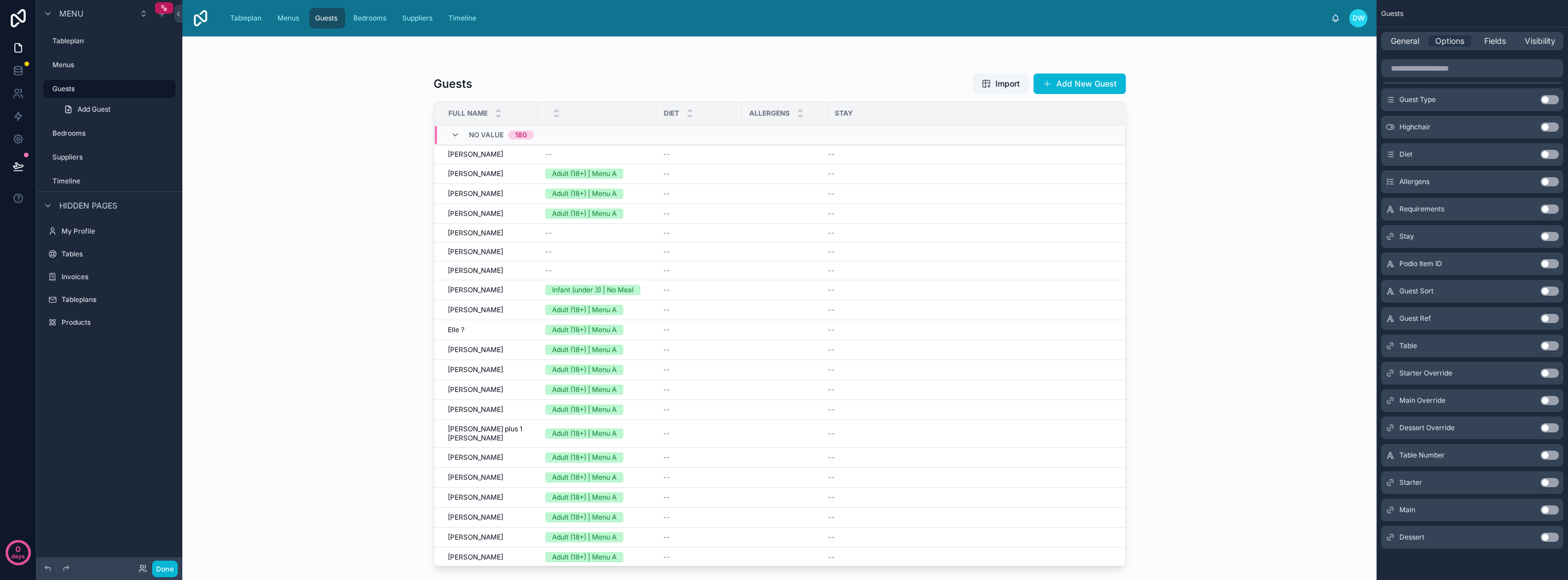
click at [1273, 115] on div "Guests Import Add New Guest Full Name Diet Allergens Stay No value 180 Samuel B…" at bounding box center [779, 307] width 1194 height 543
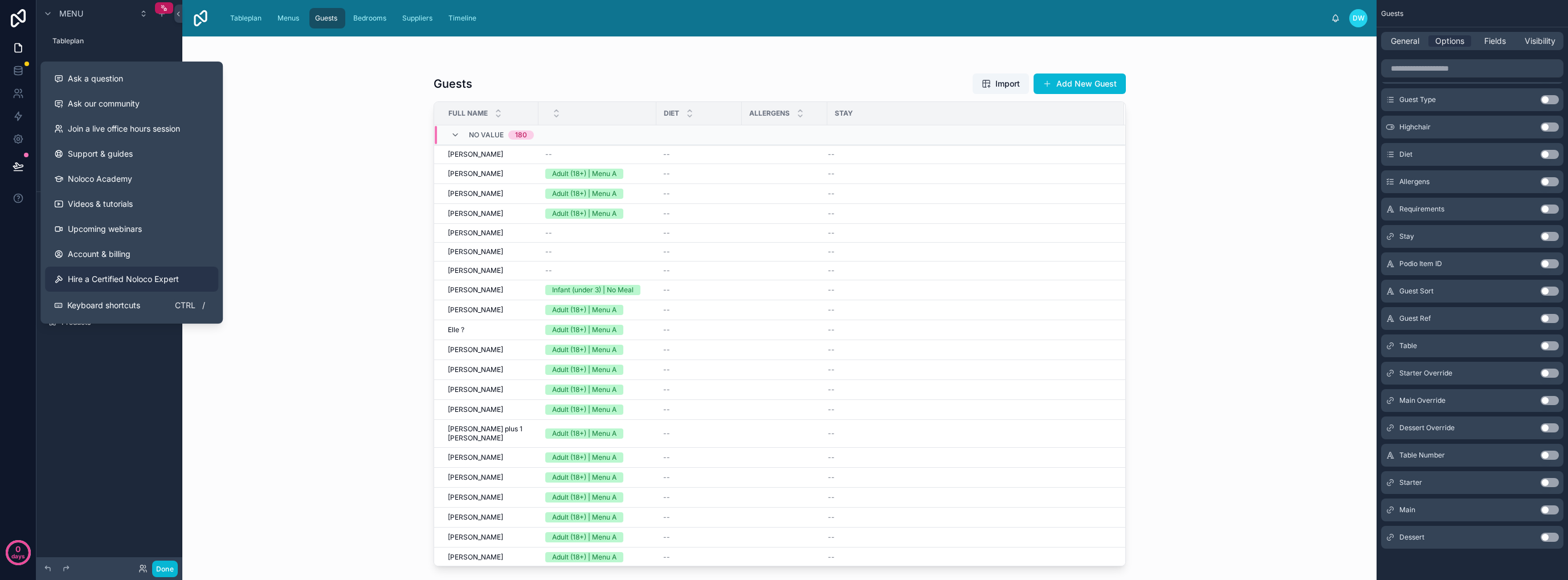
click at [146, 280] on span "Hire a Certified Noloco Expert" at bounding box center [122, 279] width 111 height 12
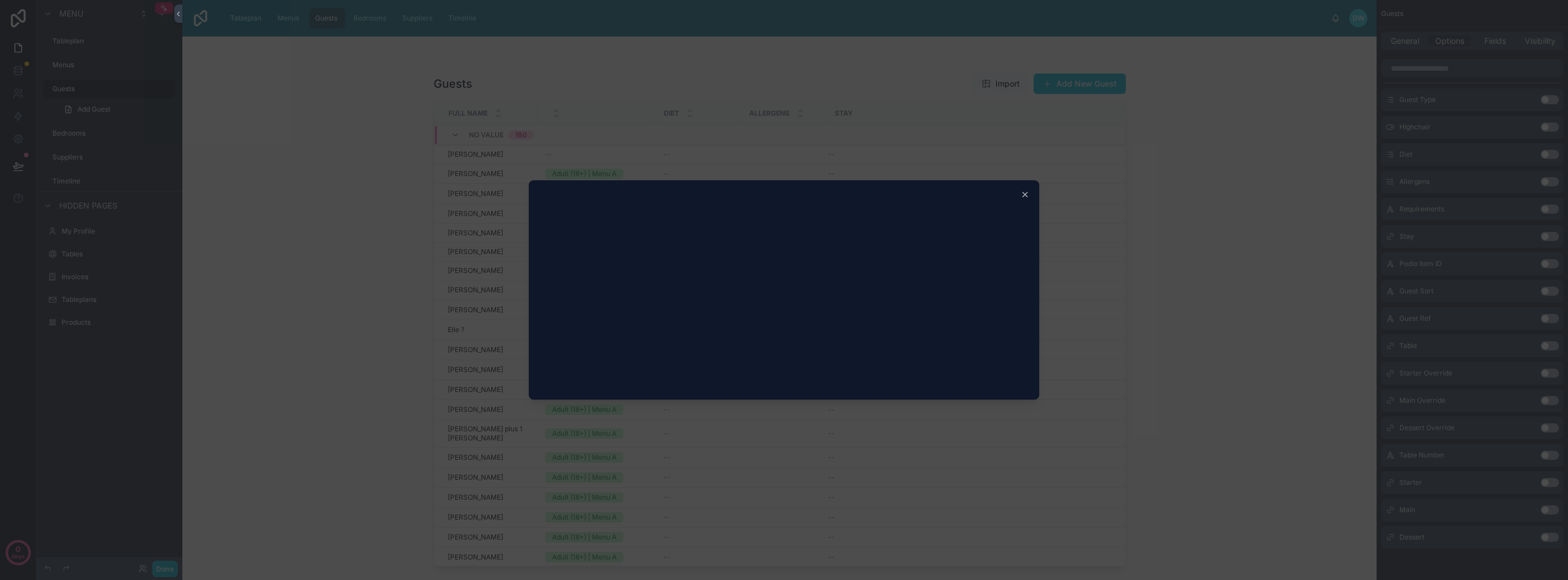
click at [387, 292] on div at bounding box center [784, 290] width 1568 height 580
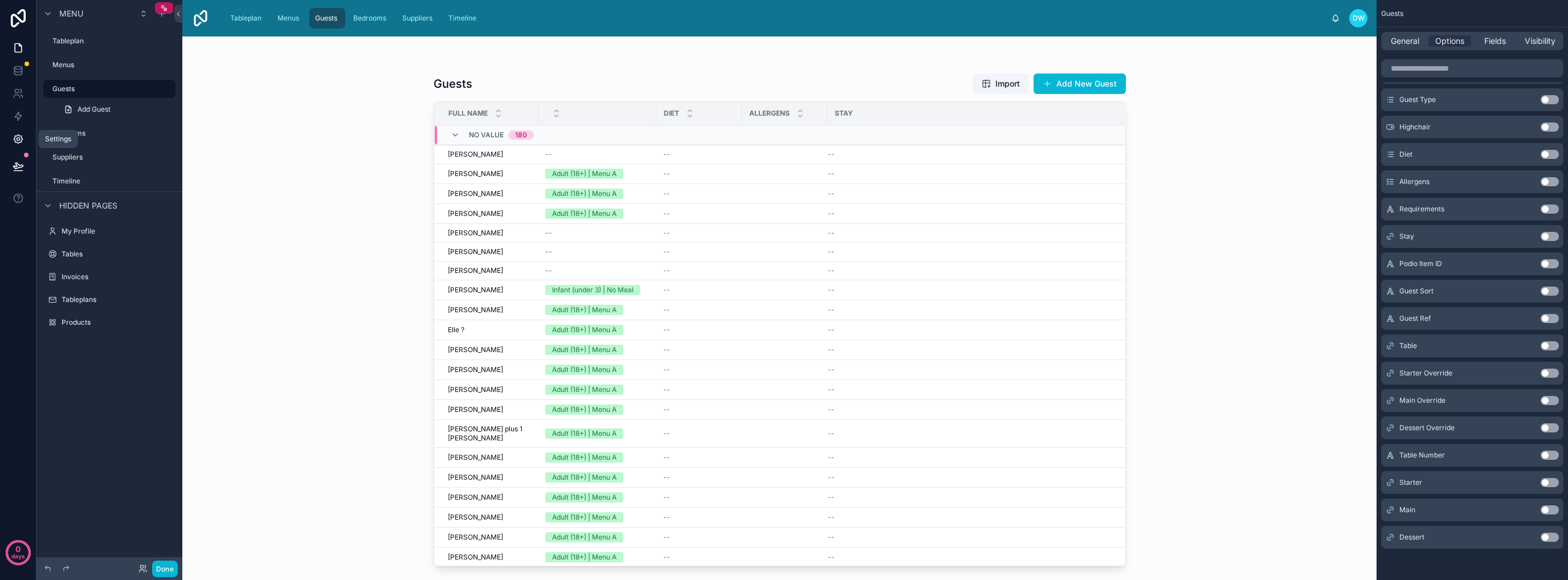
click at [21, 140] on icon at bounding box center [18, 139] width 12 height 12
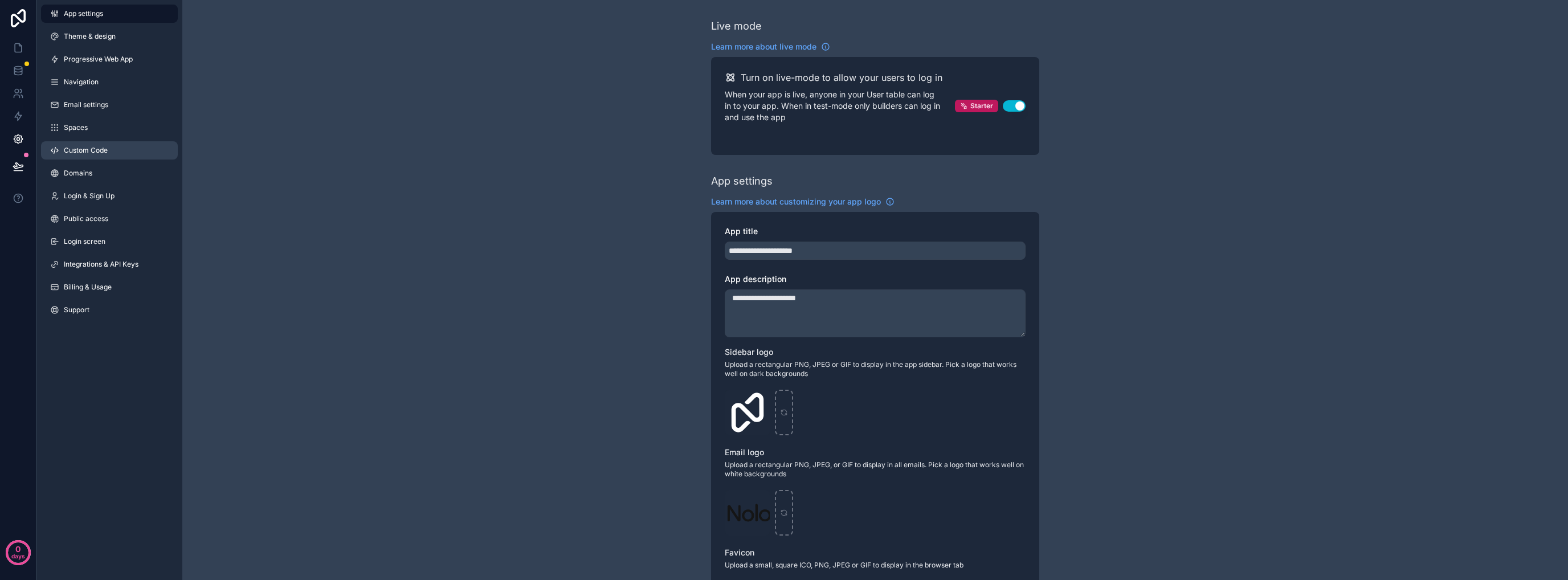
click at [147, 153] on link "Custom Code" at bounding box center [110, 150] width 137 height 18
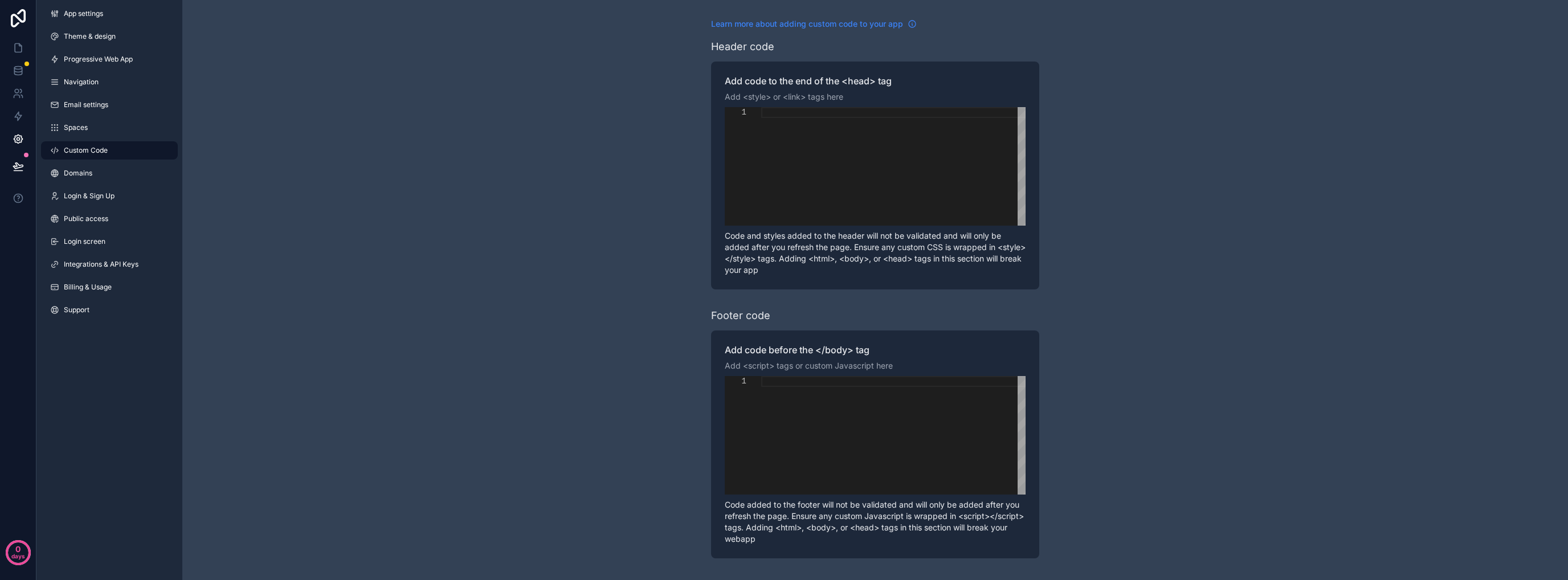
click at [870, 25] on span "Learn more about adding custom code to your app" at bounding box center [806, 23] width 192 height 12
drag, startPoint x: 106, startPoint y: 222, endPoint x: 135, endPoint y: 220, distance: 29.1
click at [106, 222] on span "Public access" at bounding box center [86, 219] width 44 height 9
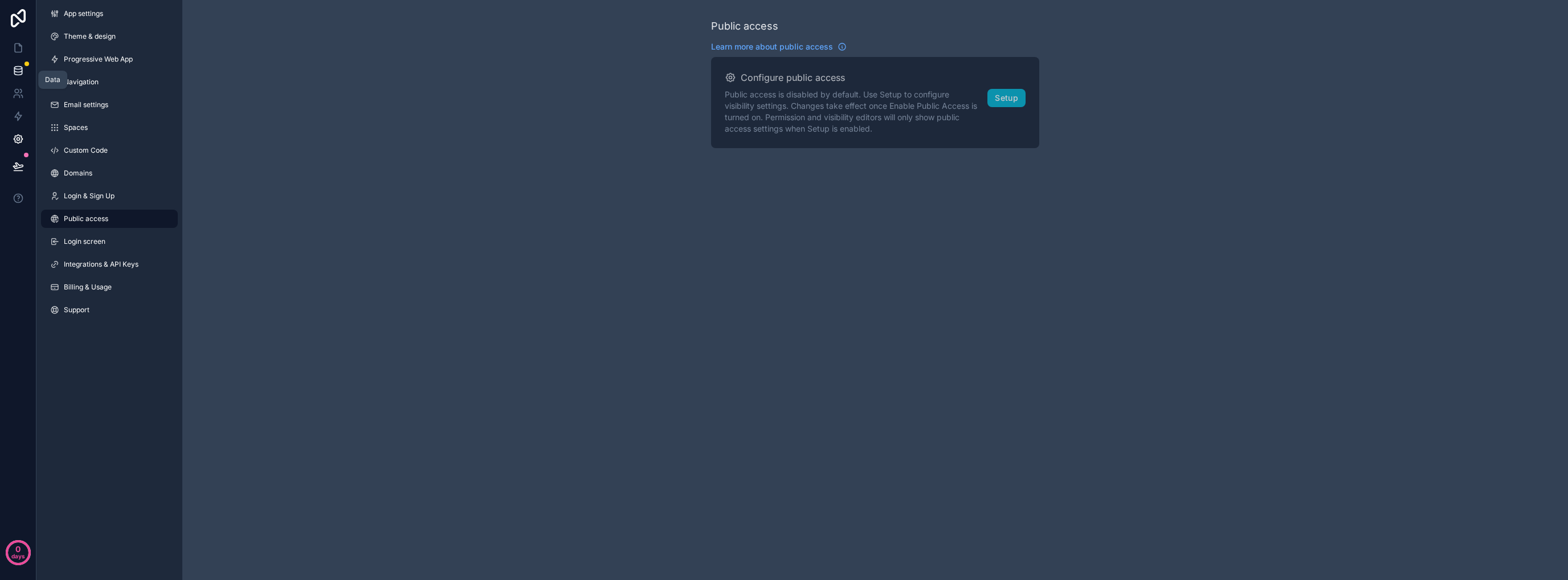
click at [24, 63] on link at bounding box center [18, 70] width 36 height 23
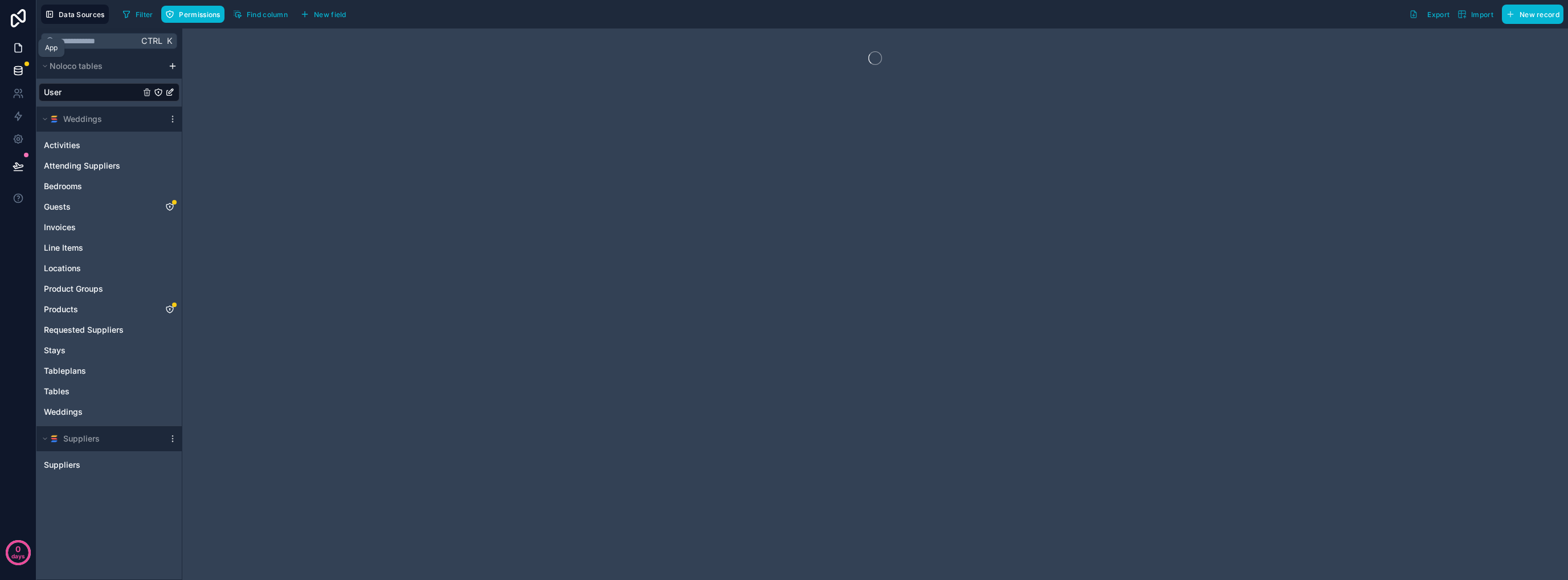
click at [20, 52] on icon at bounding box center [18, 48] width 7 height 8
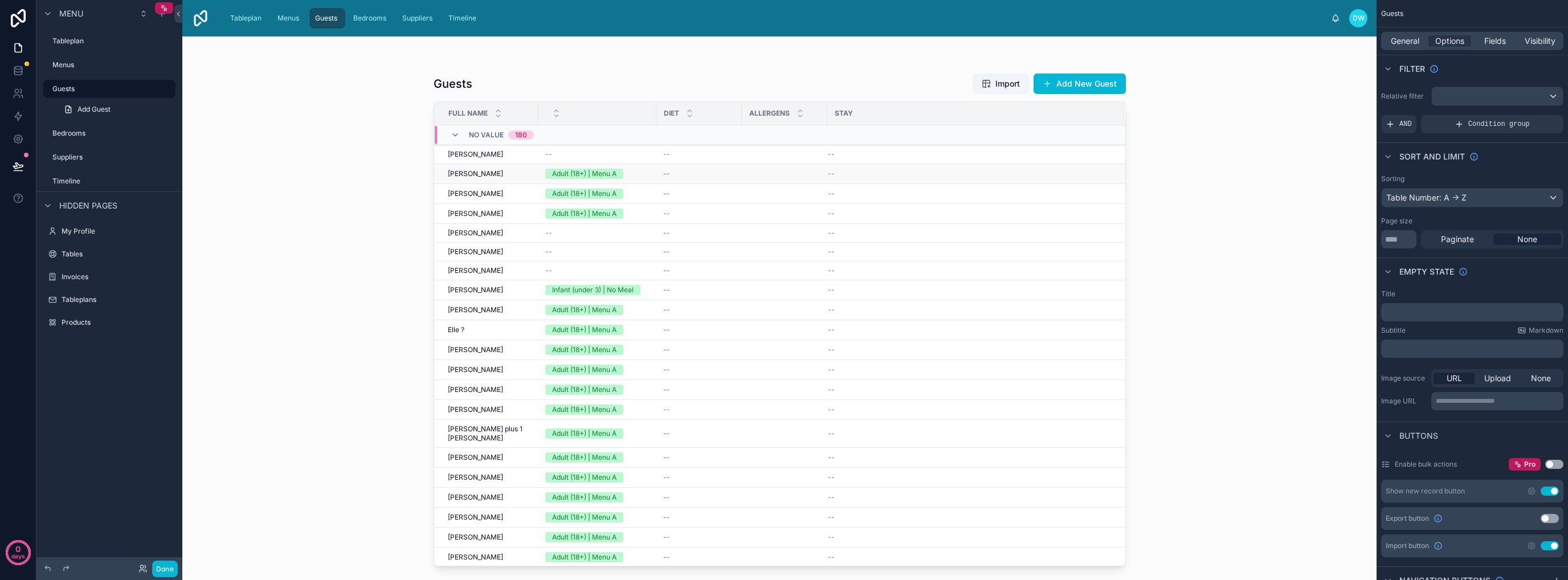
click at [709, 173] on div "--" at bounding box center [699, 174] width 72 height 9
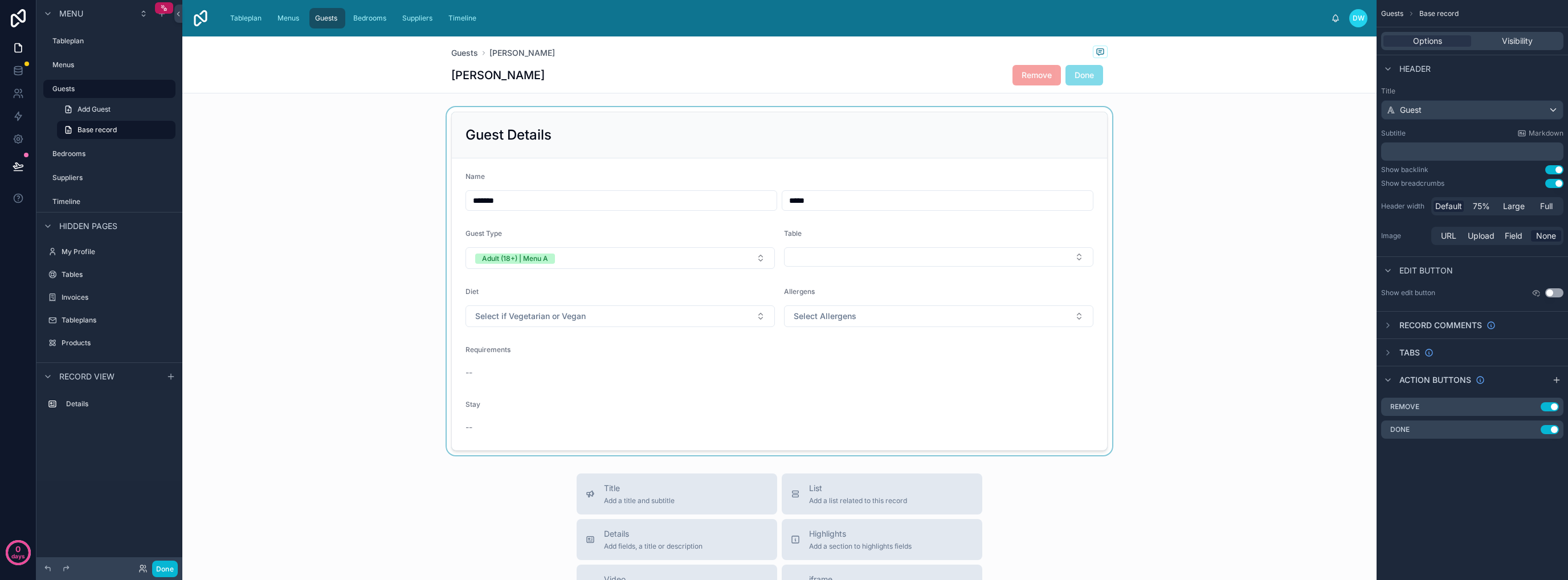
click at [354, 324] on div at bounding box center [779, 281] width 1194 height 349
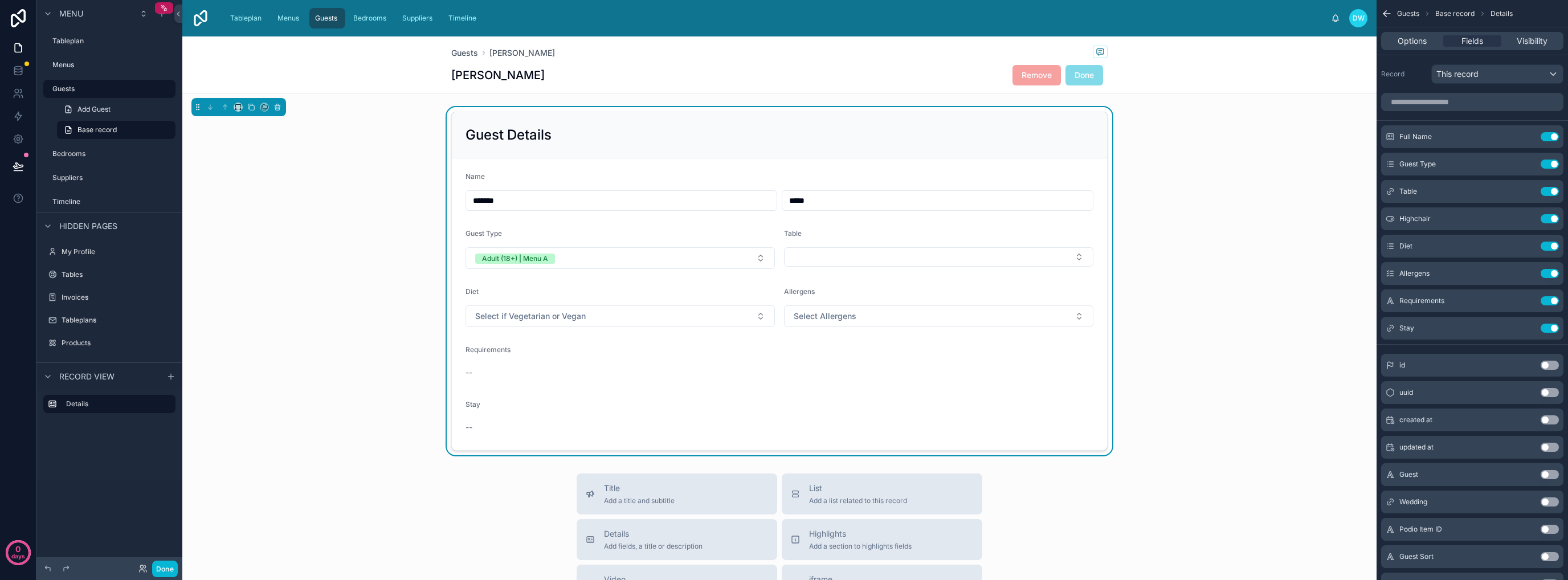
click at [1263, 286] on div "Guest Details Name ******* ***** Guest Type Adult (18+) | Menu A Table Diet Sel…" at bounding box center [779, 281] width 1194 height 349
click at [317, 20] on span "Guests" at bounding box center [326, 18] width 23 height 9
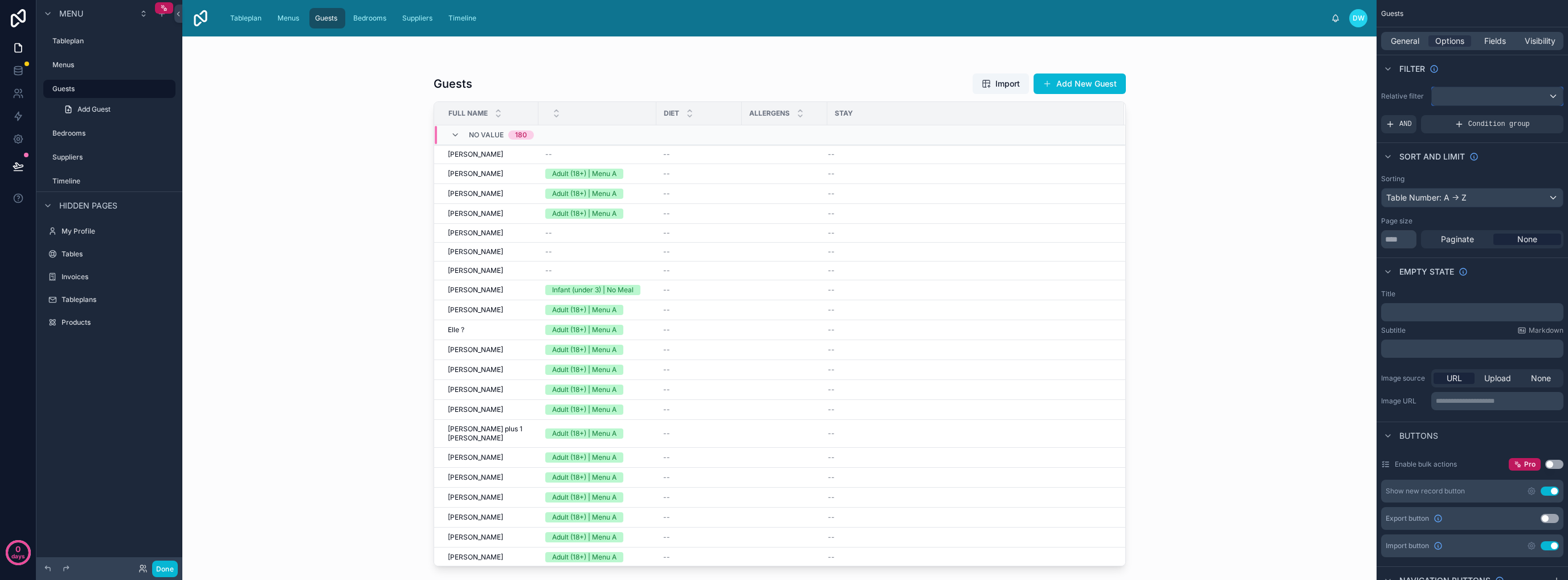
click at [1495, 92] on div "scrollable content" at bounding box center [1497, 96] width 131 height 18
click at [1520, 184] on span "Logged in User" at bounding box center [1488, 178] width 94 height 14
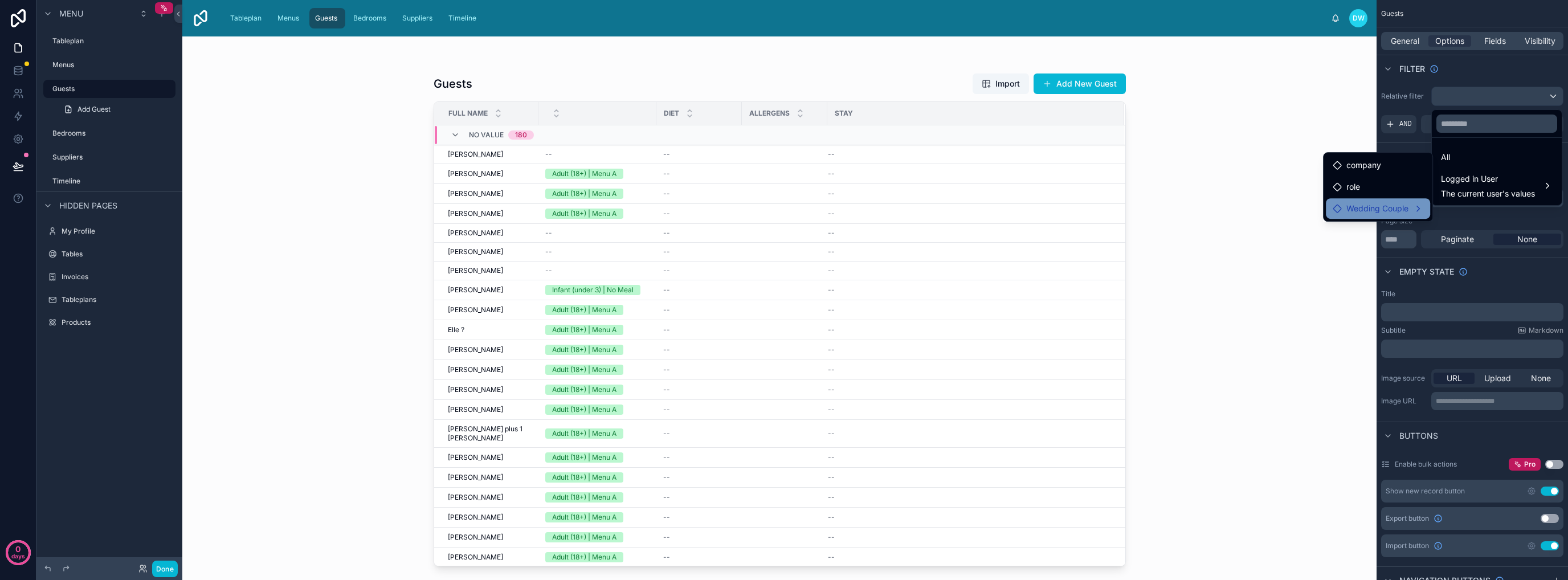
click at [1385, 207] on span "Wedding Couple" at bounding box center [1377, 208] width 62 height 14
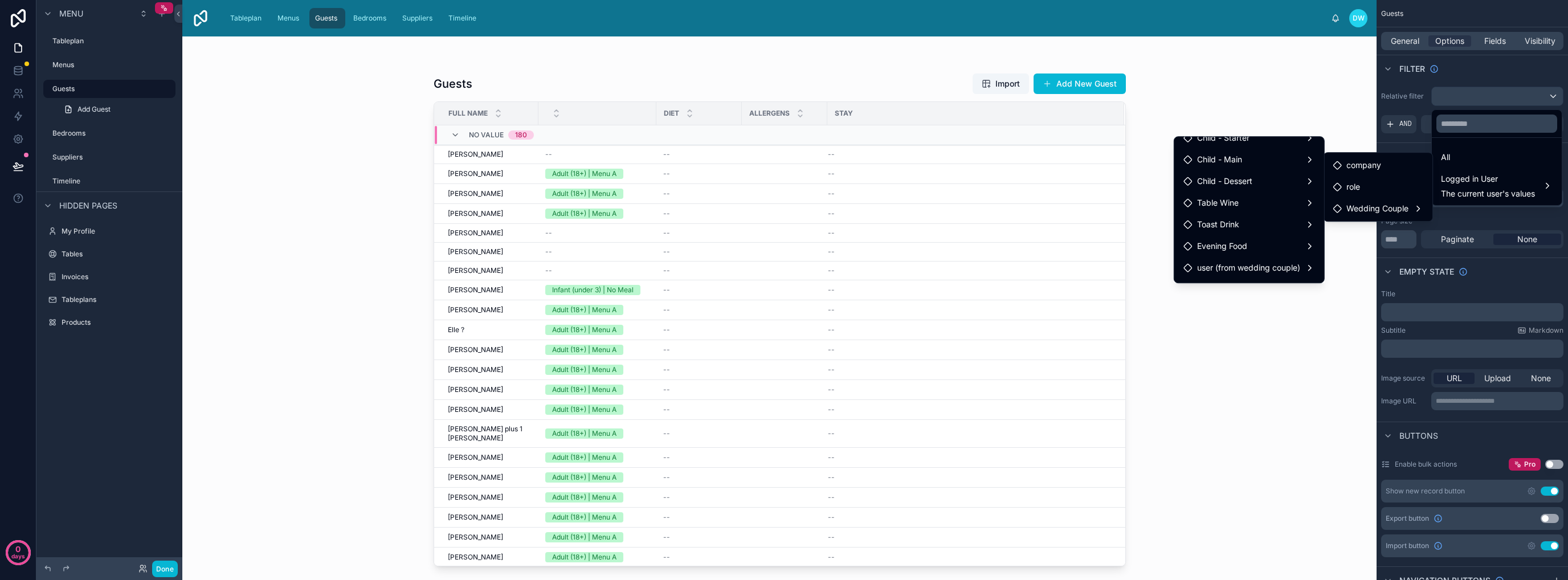
scroll to position [248, 0]
click at [1277, 249] on span "user (from wedding couple)" at bounding box center [1248, 248] width 103 height 14
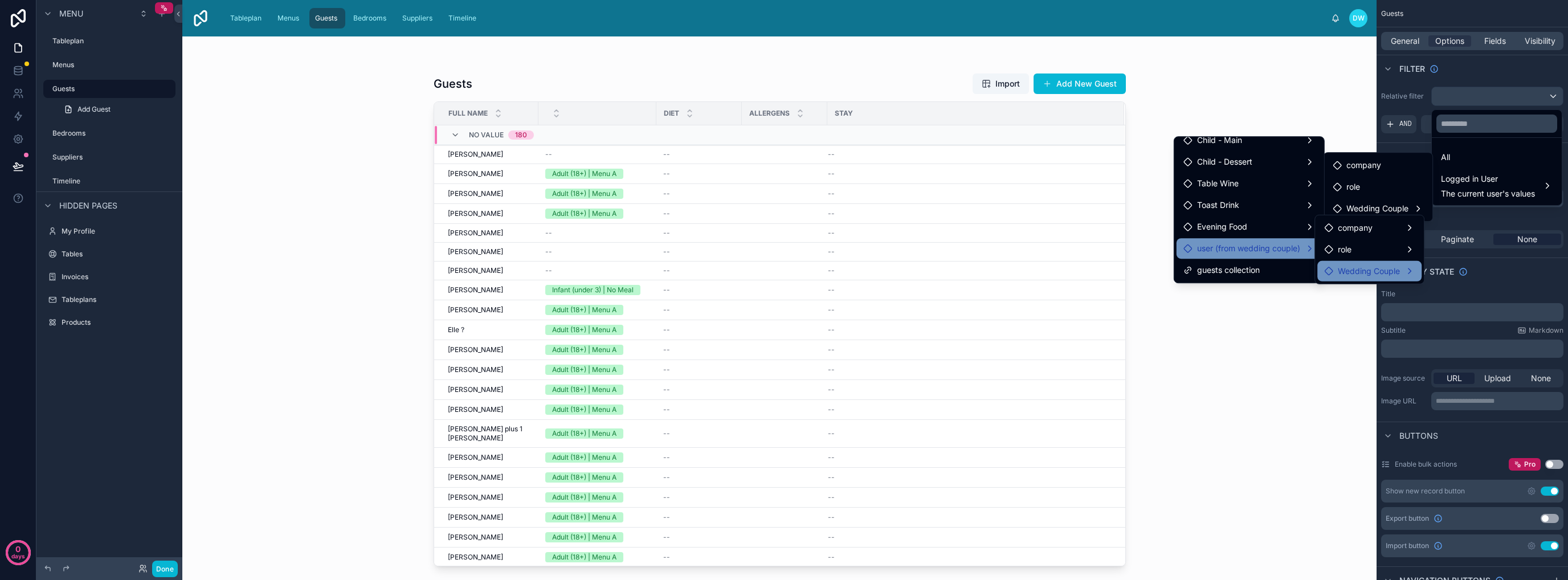
click at [1381, 270] on span "Wedding Couple" at bounding box center [1368, 271] width 62 height 14
click at [1290, 343] on div "Guests Import Add New Guest Full Name Diet Allergens Stay No value 180 Samuel B…" at bounding box center [779, 307] width 1194 height 543
click at [1504, 63] on div "scrollable content" at bounding box center [784, 290] width 1568 height 580
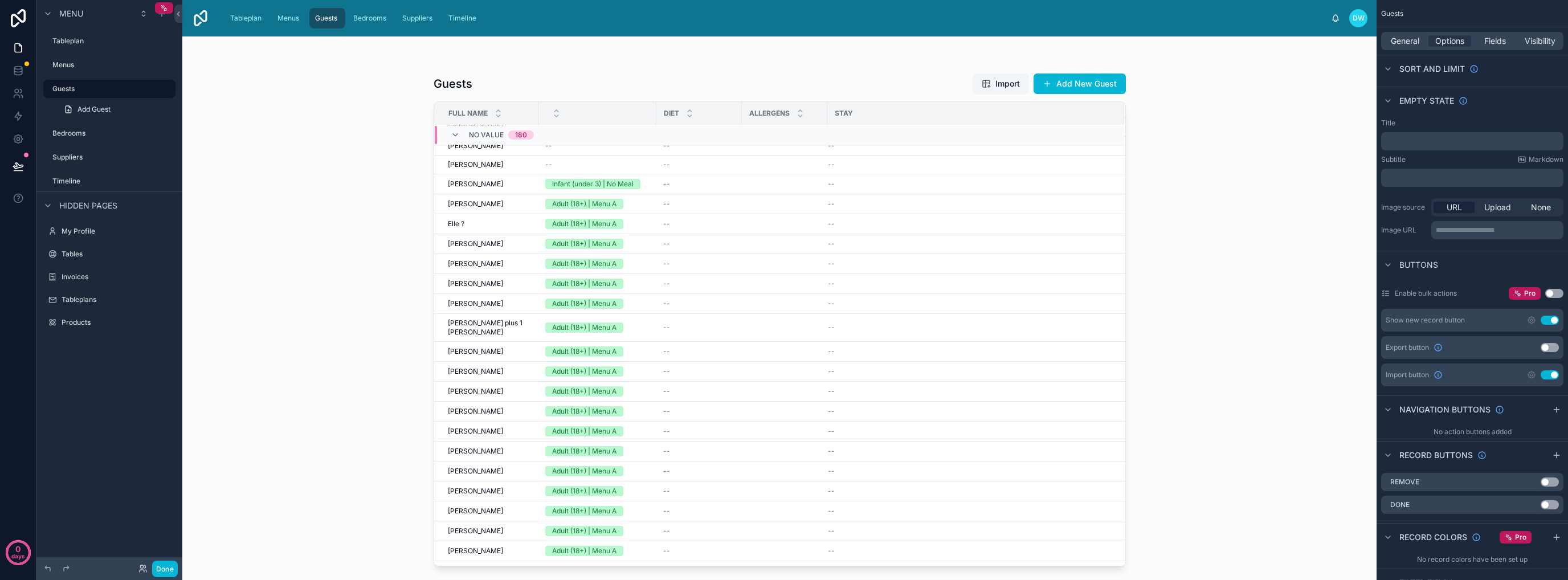
scroll to position [0, 0]
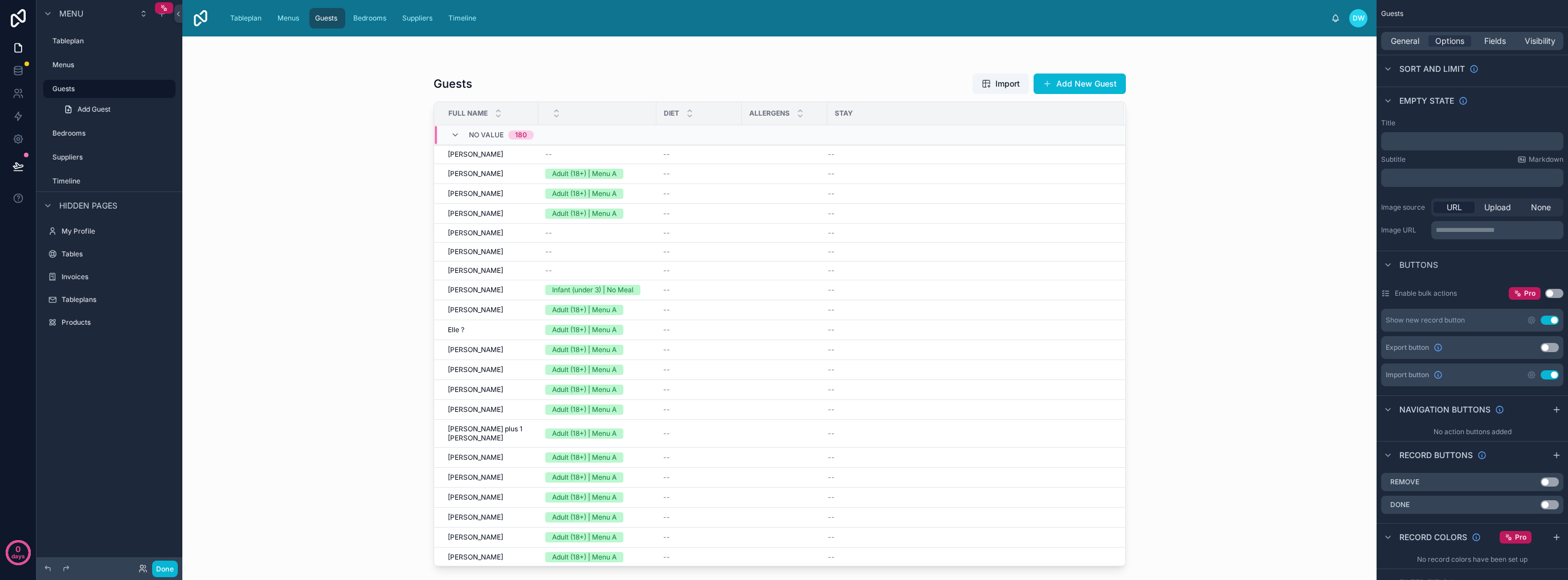
click at [240, 6] on div "Tableplan Menus Guests Bedrooms Suppliers Timeline" at bounding box center [775, 18] width 1112 height 25
click at [249, 24] on div "Tableplan" at bounding box center [247, 18] width 38 height 18
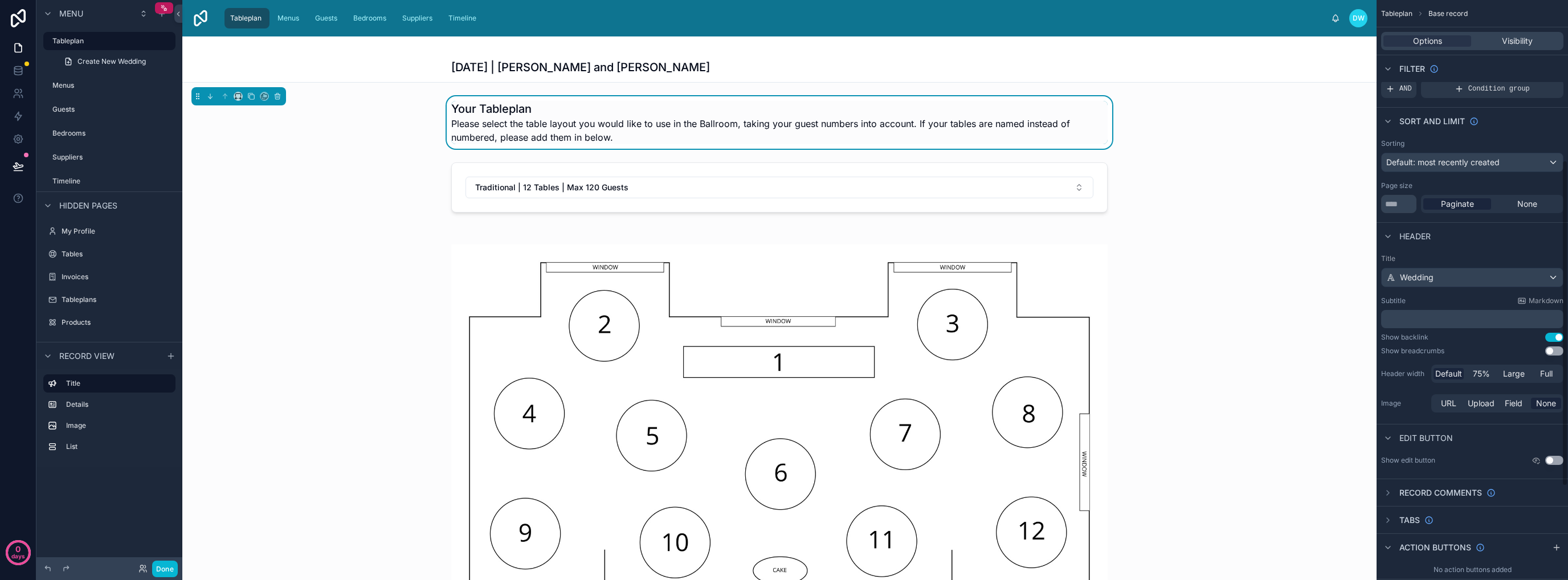
scroll to position [285, 0]
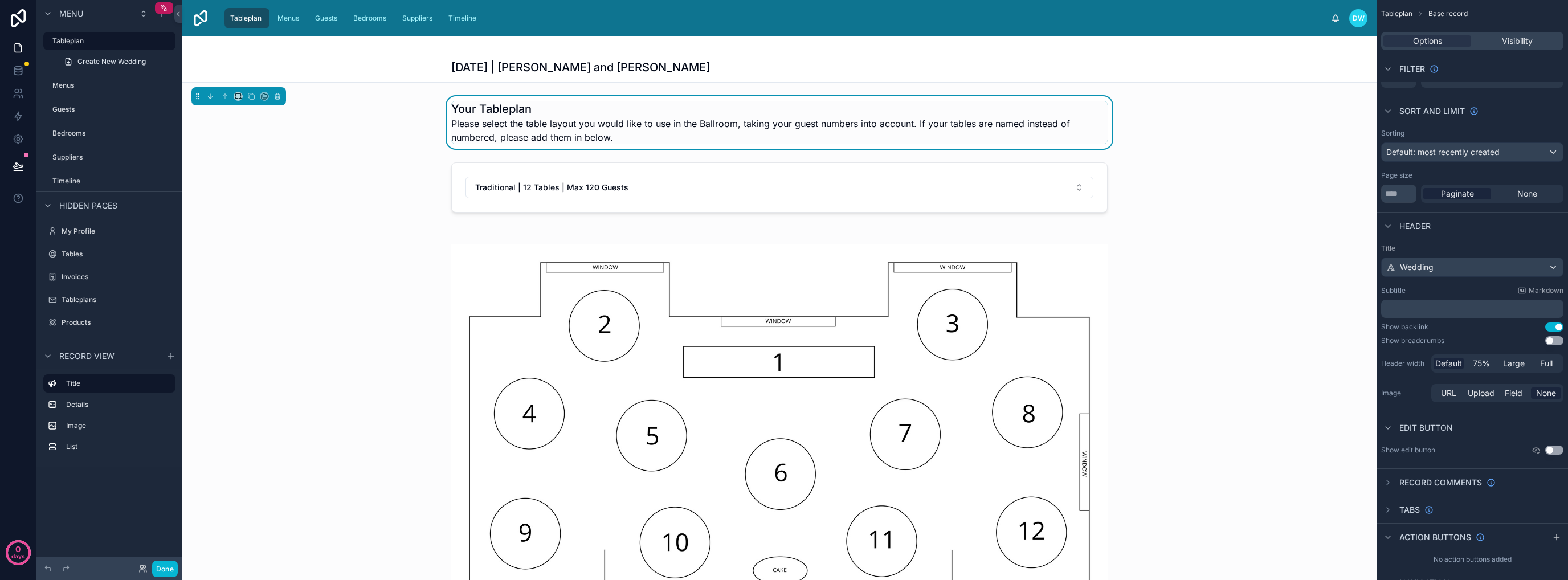
click at [415, 174] on div at bounding box center [779, 187] width 1194 height 59
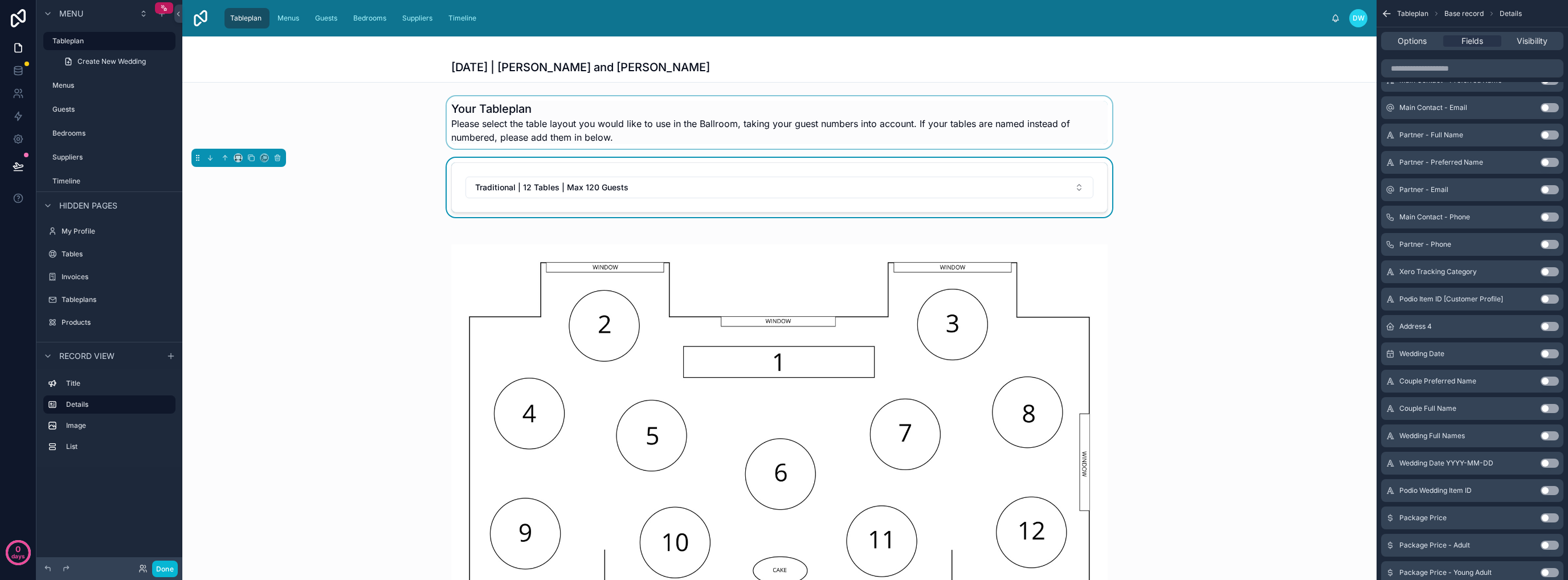
click at [601, 108] on div at bounding box center [779, 122] width 1194 height 52
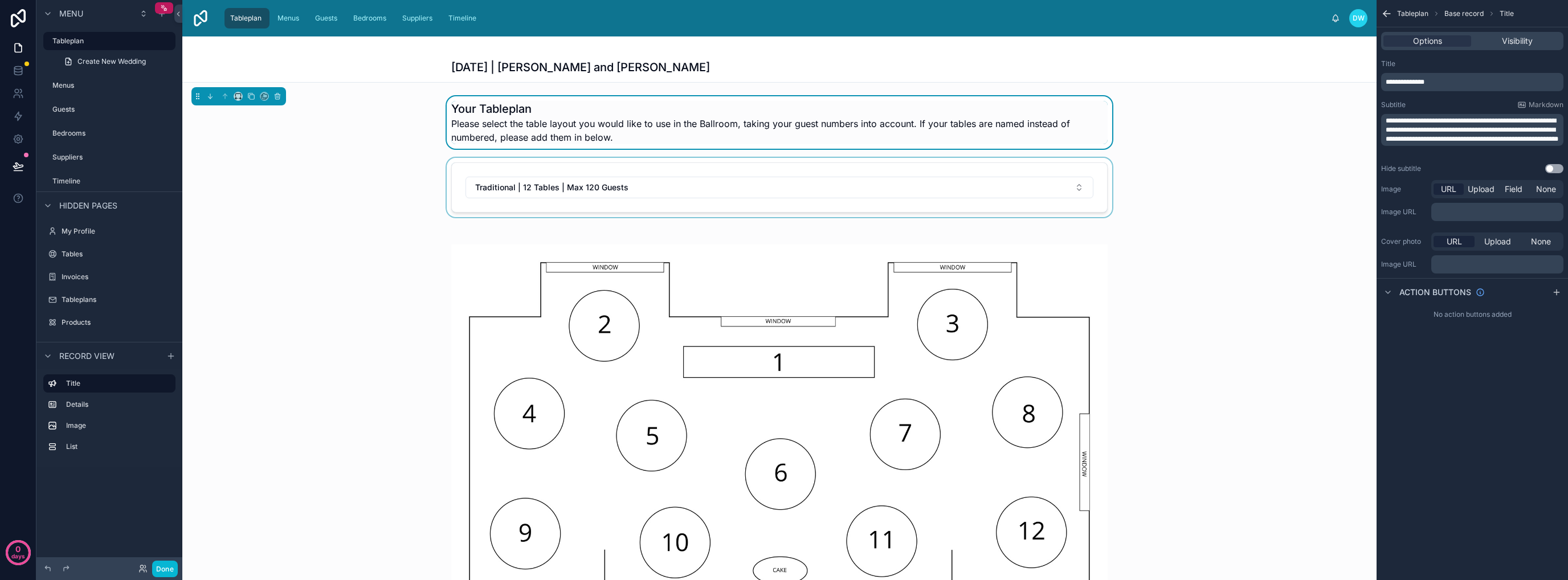
scroll to position [0, 0]
click at [285, 19] on span "Menus" at bounding box center [288, 18] width 22 height 9
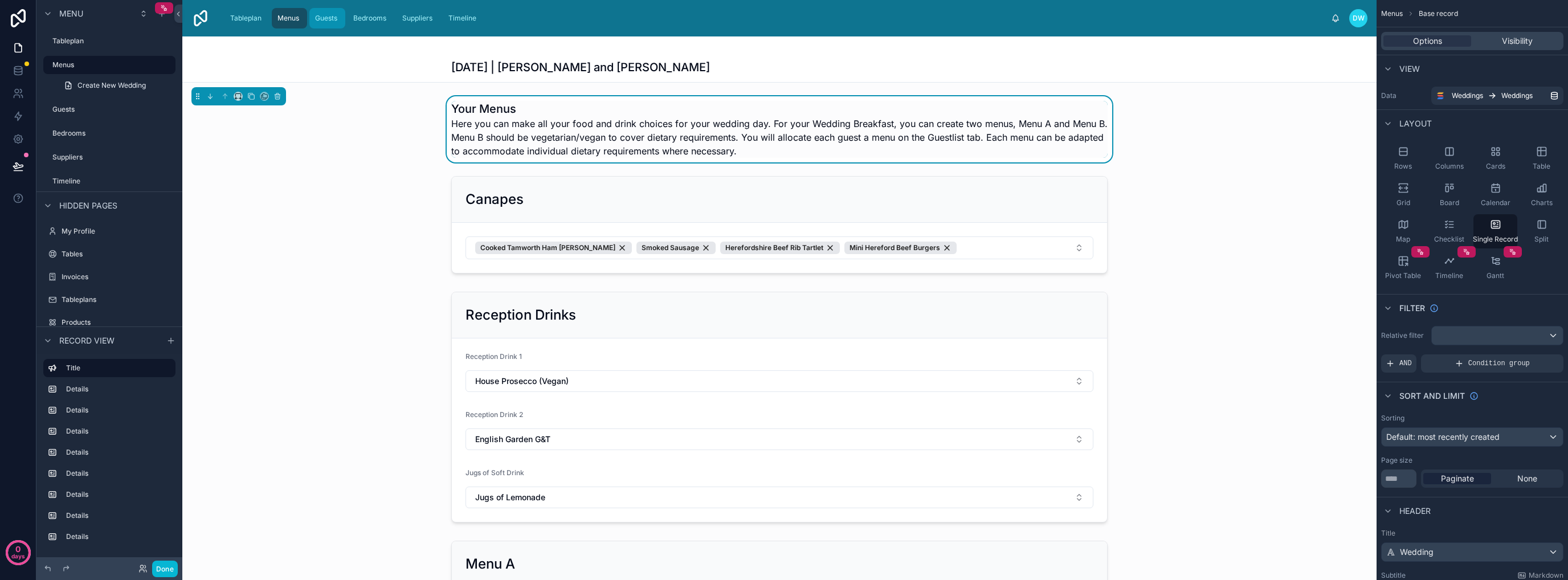
click at [317, 17] on span "Guests" at bounding box center [326, 18] width 23 height 9
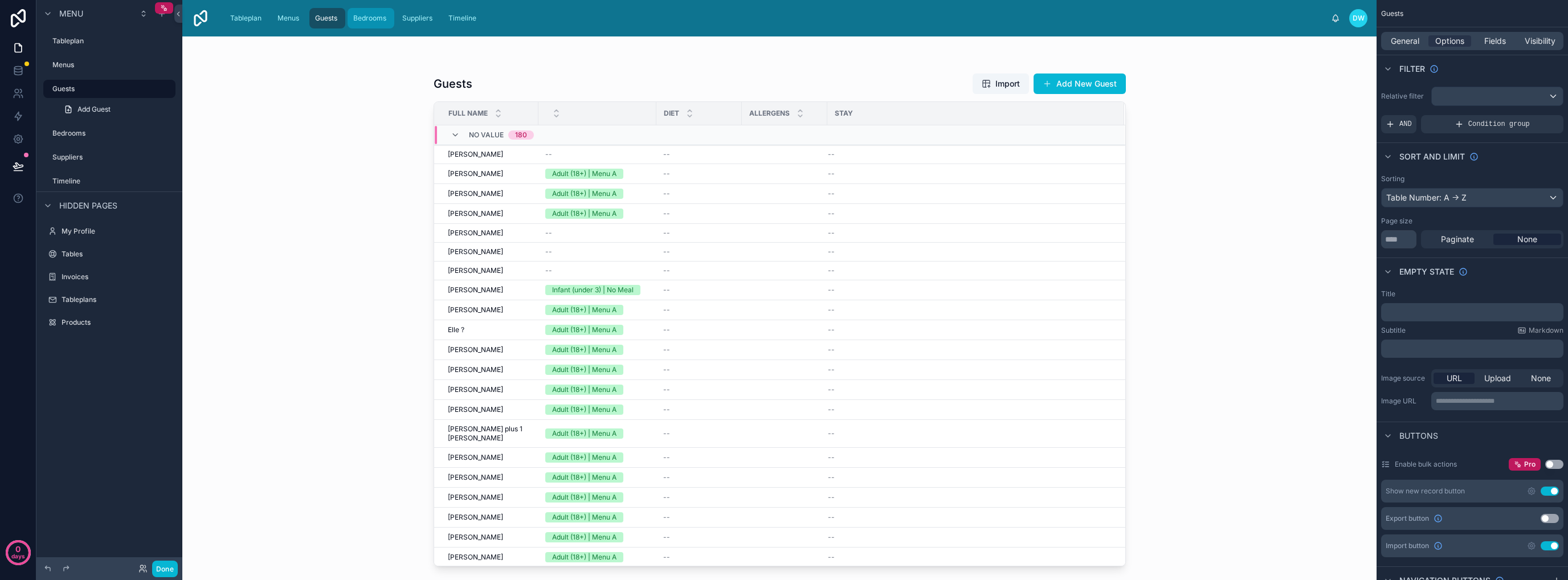
click at [360, 18] on span "Bedrooms" at bounding box center [369, 18] width 33 height 9
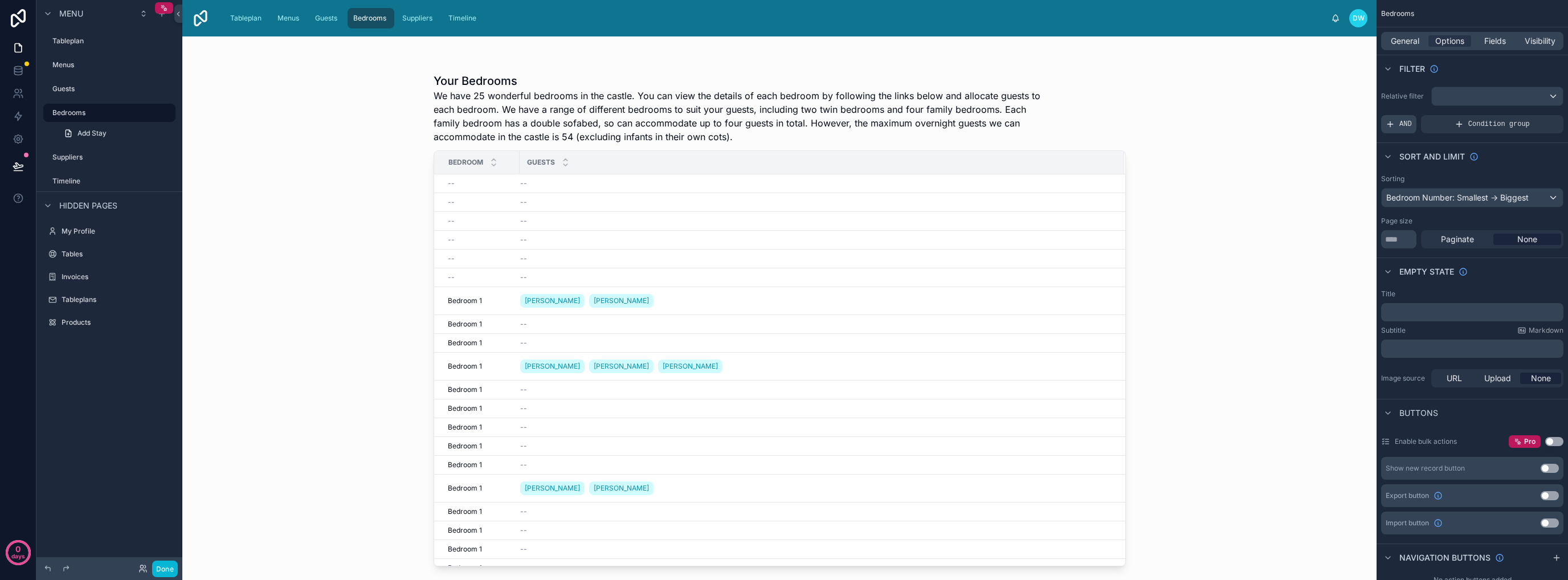
click at [1406, 124] on span "AND" at bounding box center [1406, 124] width 13 height 9
click at [1441, 127] on div "Add a filter" at bounding box center [1472, 124] width 182 height 18
click at [1536, 114] on icon "scrollable content" at bounding box center [1536, 114] width 1 height 1
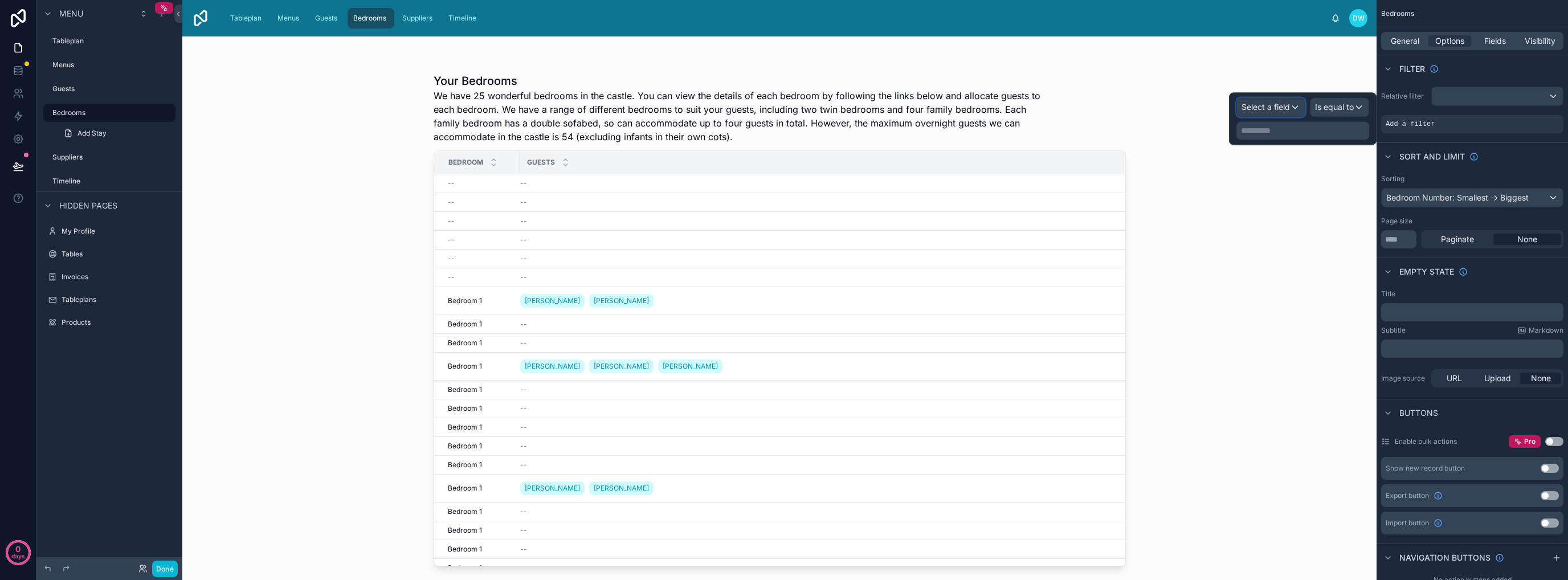
click at [1275, 107] on span "Select a field" at bounding box center [1265, 106] width 49 height 10
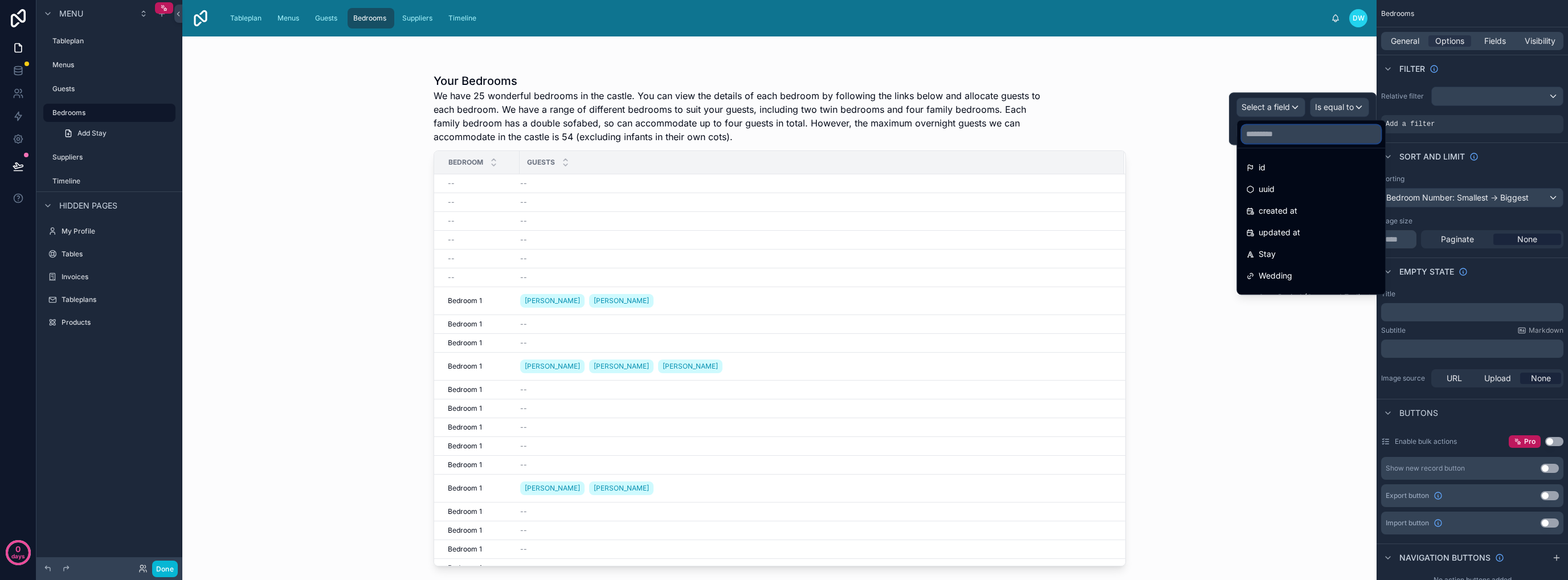
click at [1299, 130] on input "text" at bounding box center [1310, 134] width 139 height 18
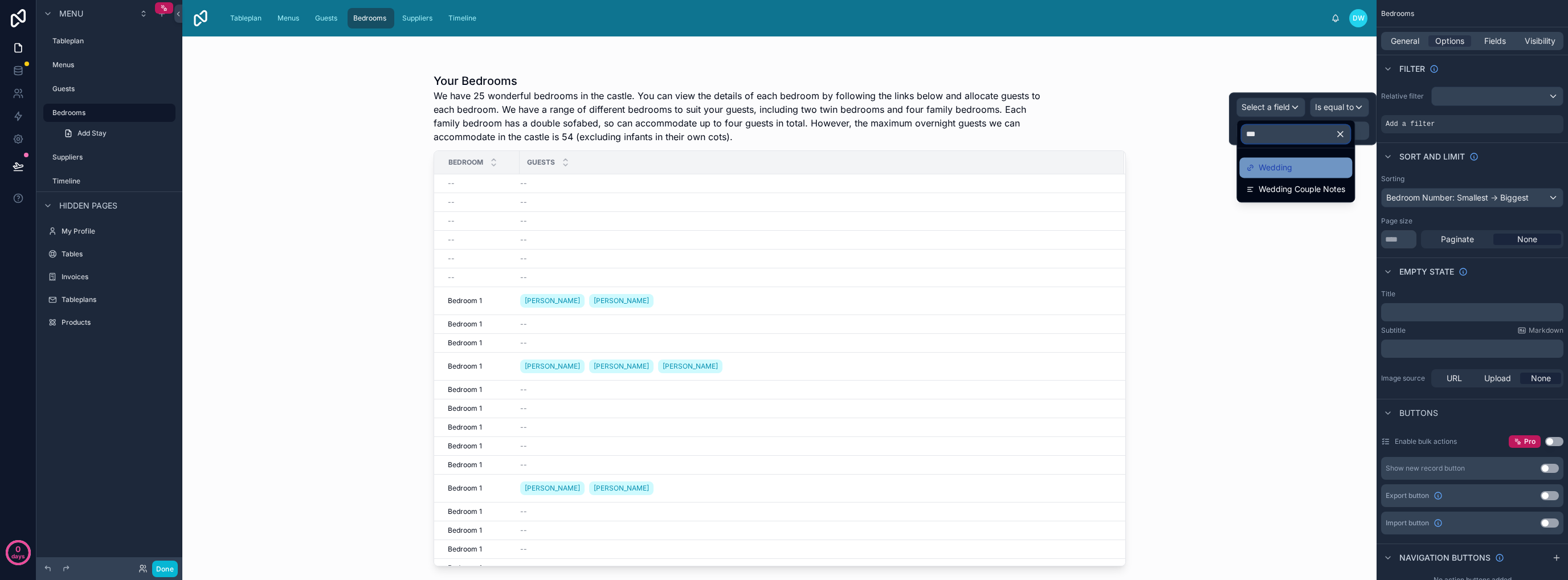
type input "***"
click at [1301, 170] on div "Wedding" at bounding box center [1295, 167] width 99 height 14
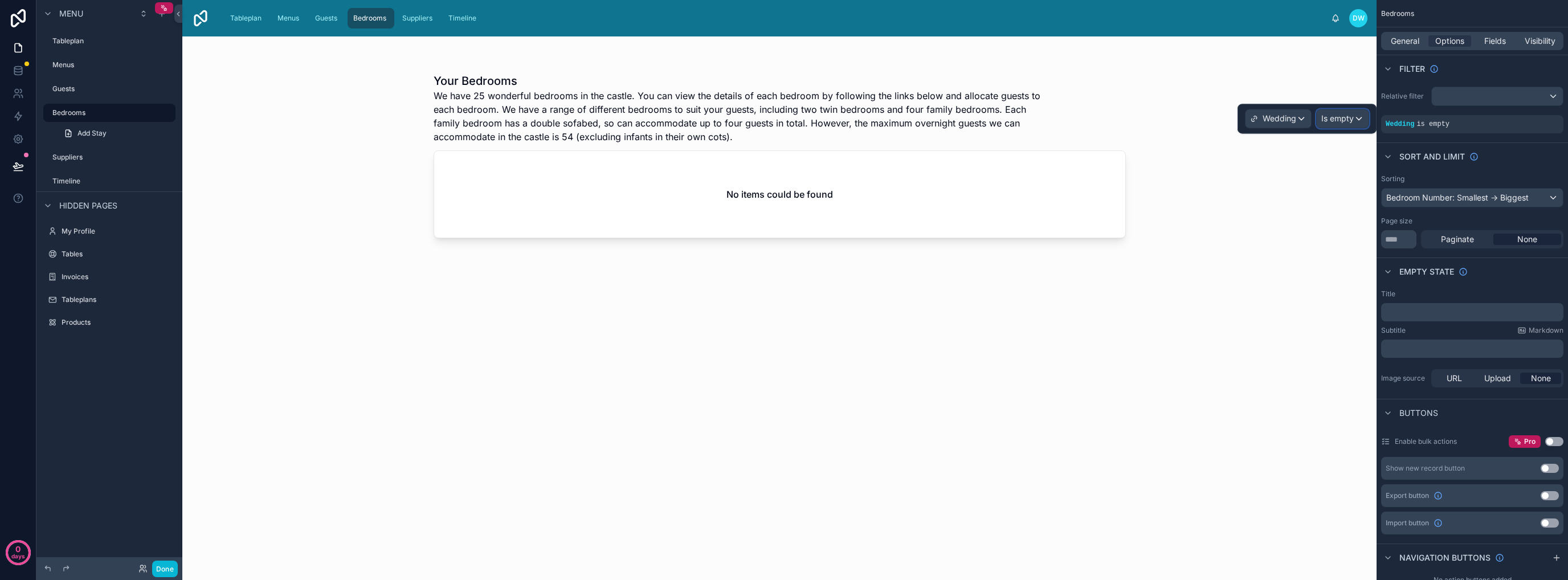
click at [1353, 117] on span "Is empty" at bounding box center [1337, 118] width 32 height 12
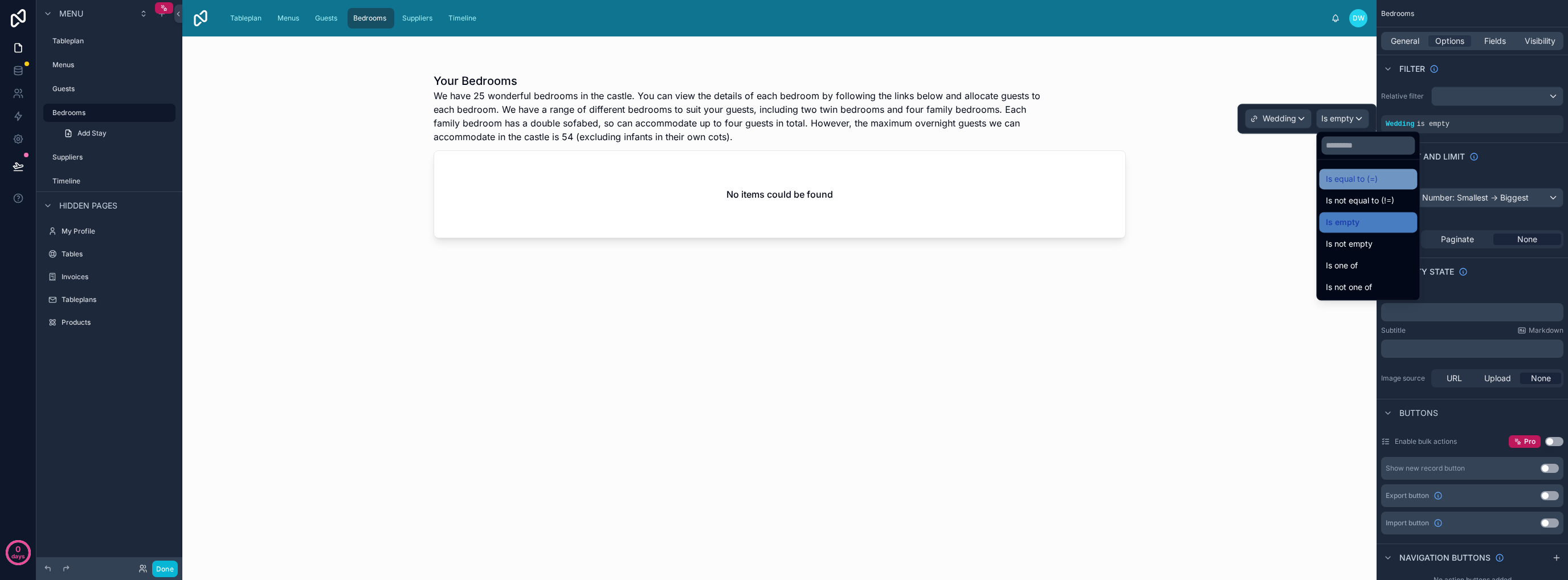
click at [1404, 177] on div "Is equal to (=)" at bounding box center [1368, 178] width 85 height 14
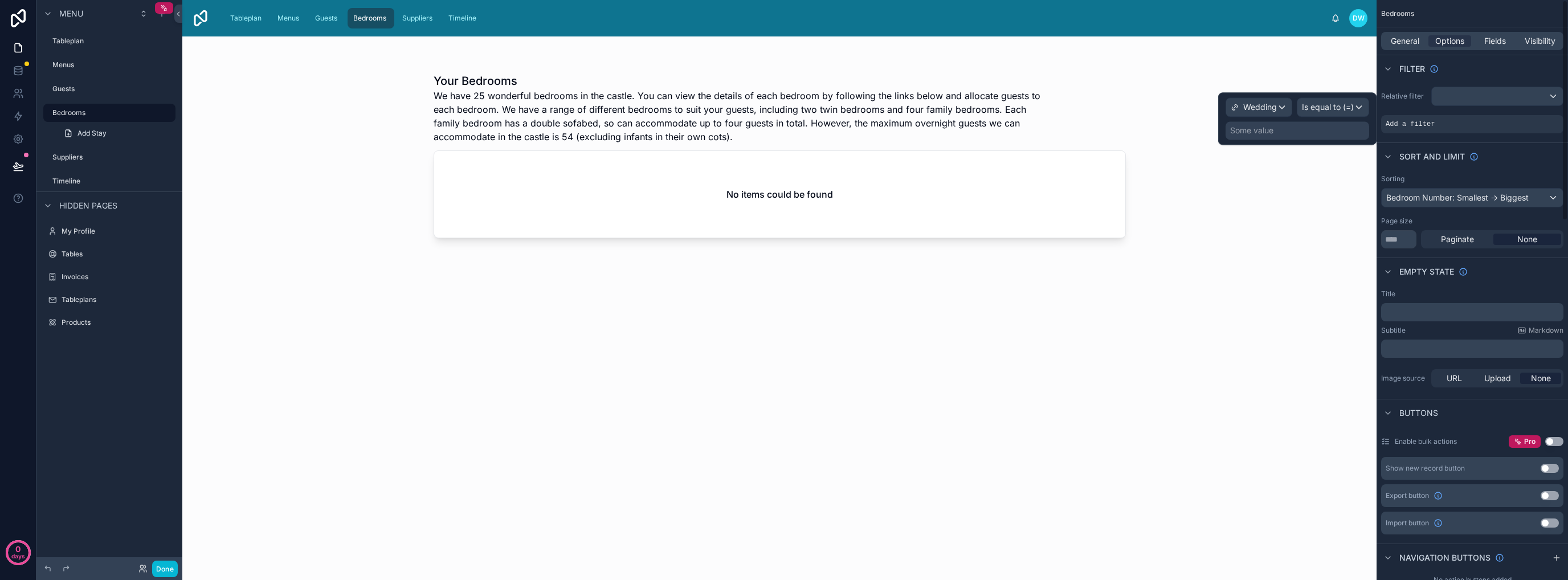
click at [1267, 128] on div "Some value" at bounding box center [1252, 131] width 43 height 12
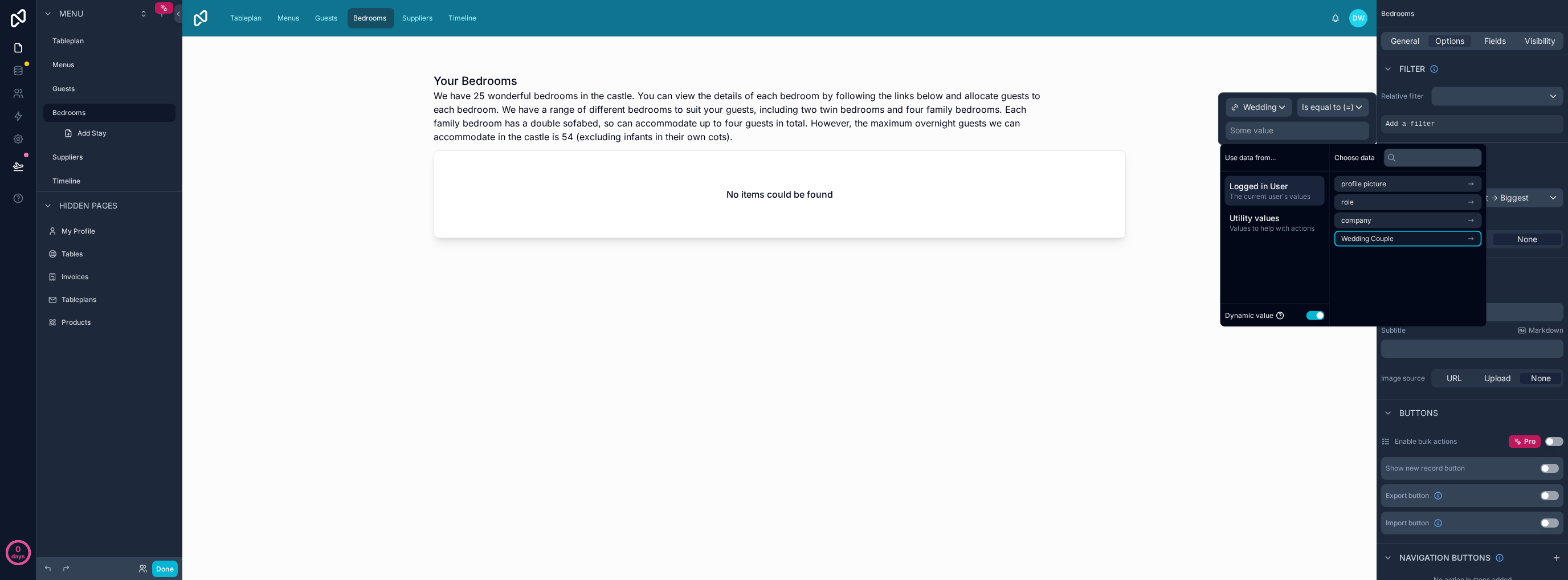
click at [1404, 236] on li "Wedding Couple" at bounding box center [1408, 239] width 148 height 16
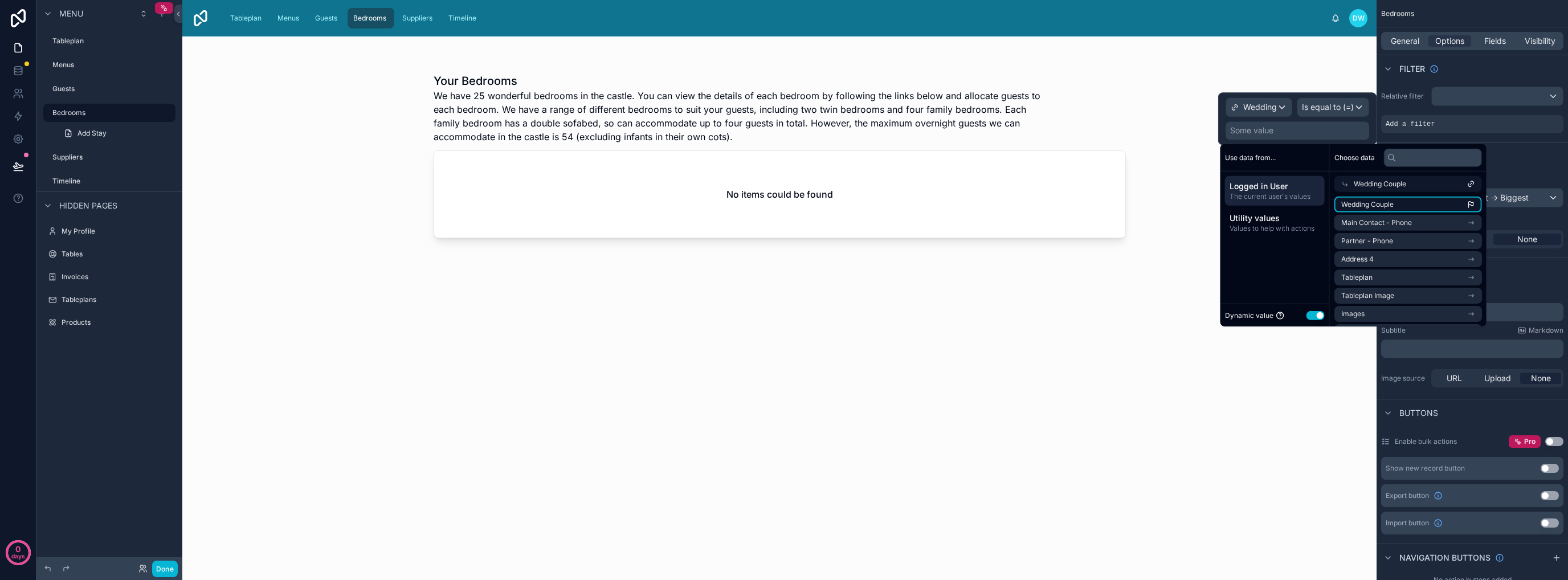
click at [1415, 201] on li "Wedding Couple" at bounding box center [1408, 204] width 148 height 16
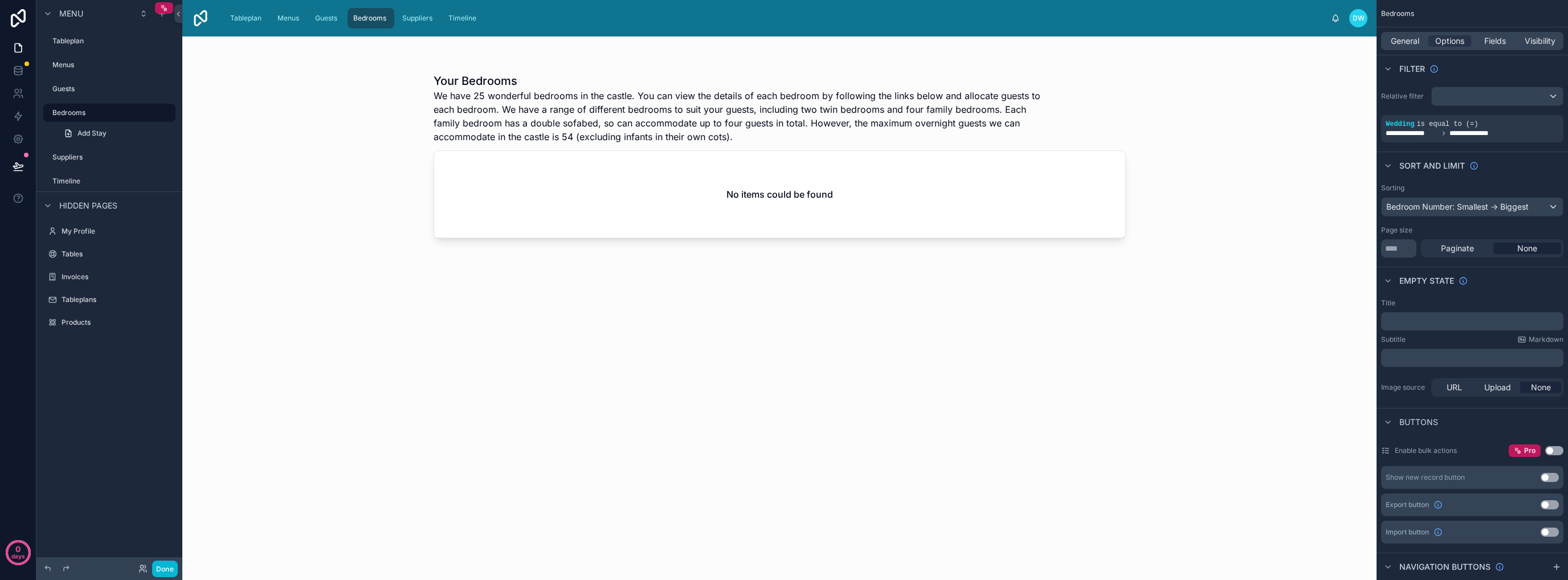
click at [1137, 308] on div at bounding box center [779, 301] width 729 height 530
click at [1527, 137] on div "**********" at bounding box center [1472, 133] width 173 height 9
click at [1473, 131] on span "**********" at bounding box center [1475, 133] width 52 height 9
click at [1534, 114] on icon "scrollable content" at bounding box center [1535, 116] width 7 height 7
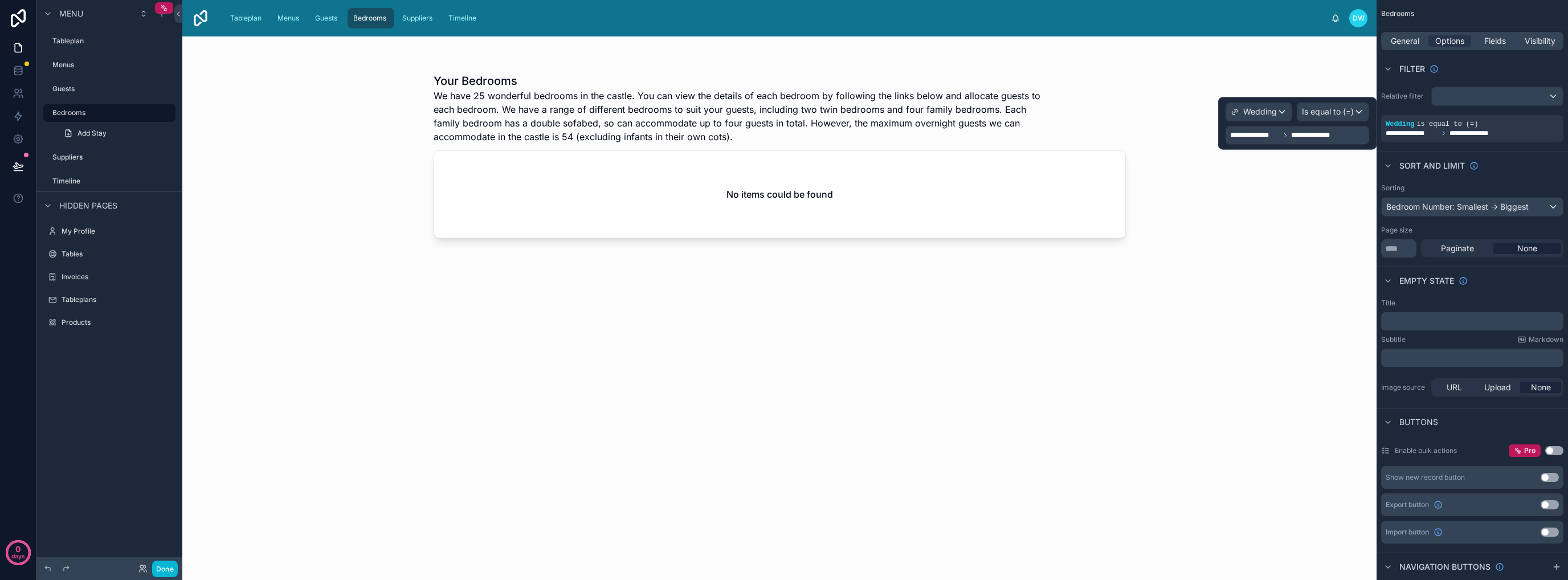
click at [1322, 143] on div "**********" at bounding box center [1297, 135] width 143 height 18
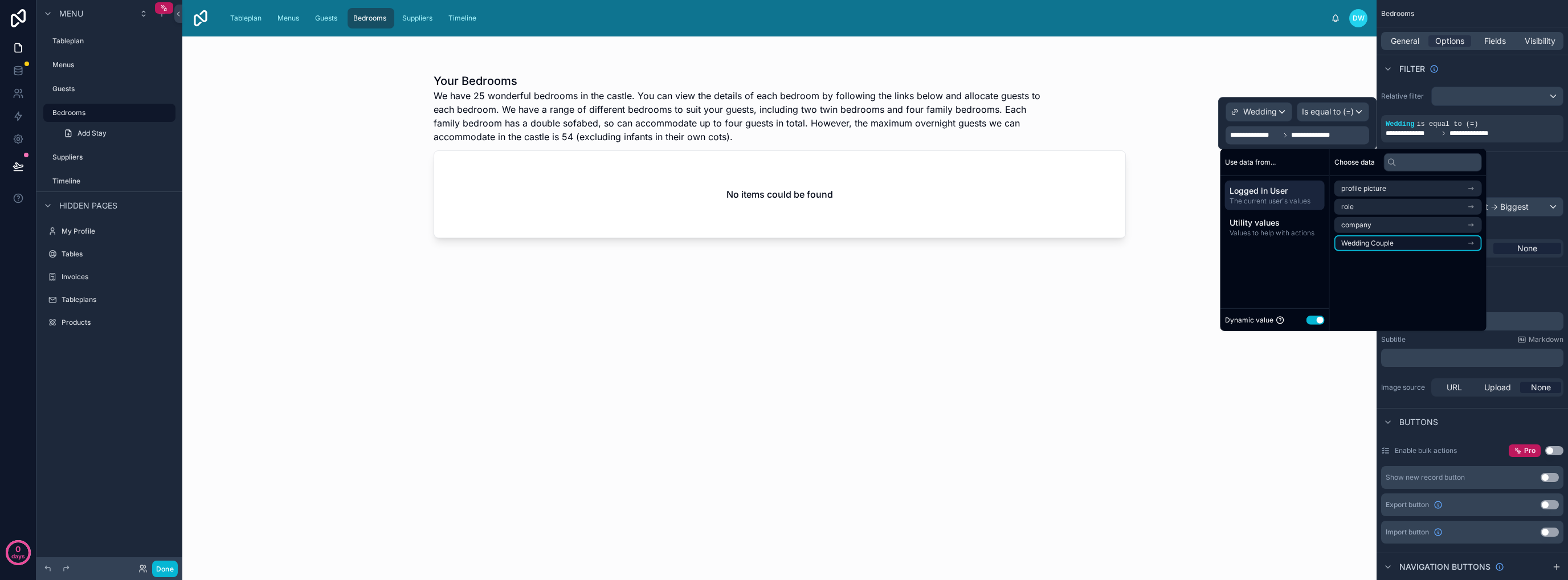
click at [1422, 244] on li "Wedding Couple" at bounding box center [1408, 243] width 148 height 16
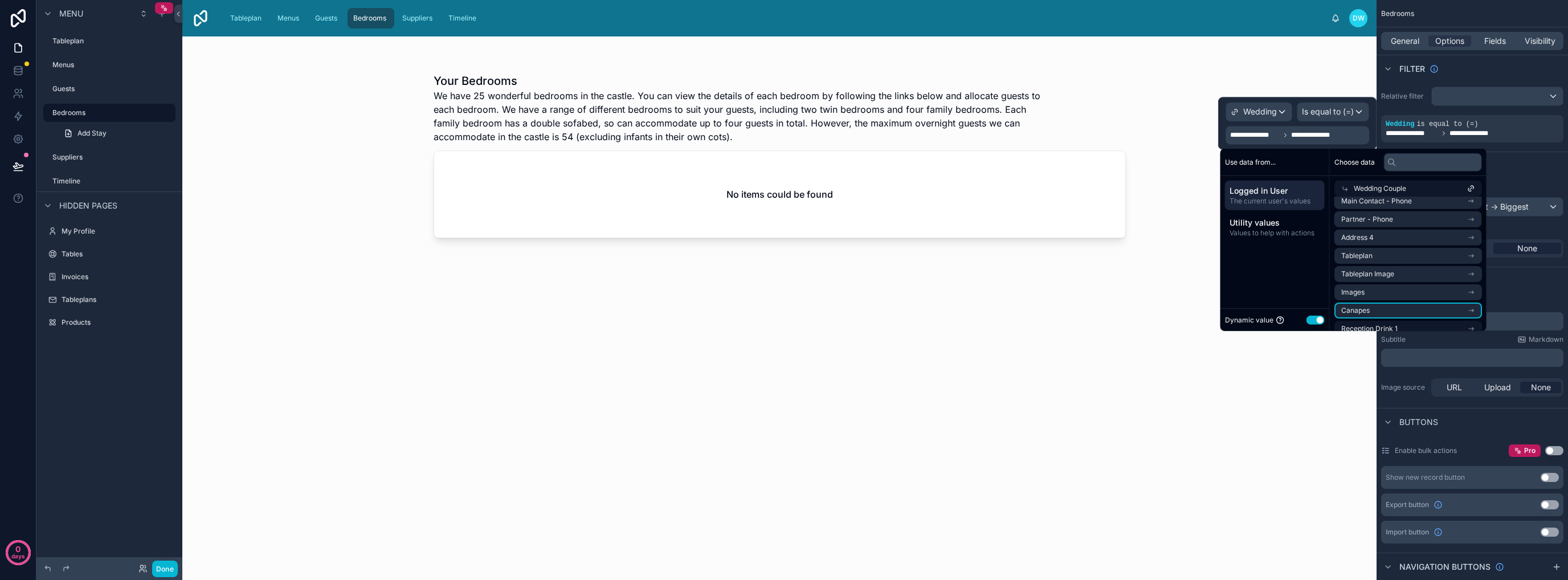
scroll to position [57, 0]
click at [1435, 159] on input "text" at bounding box center [1433, 162] width 98 height 18
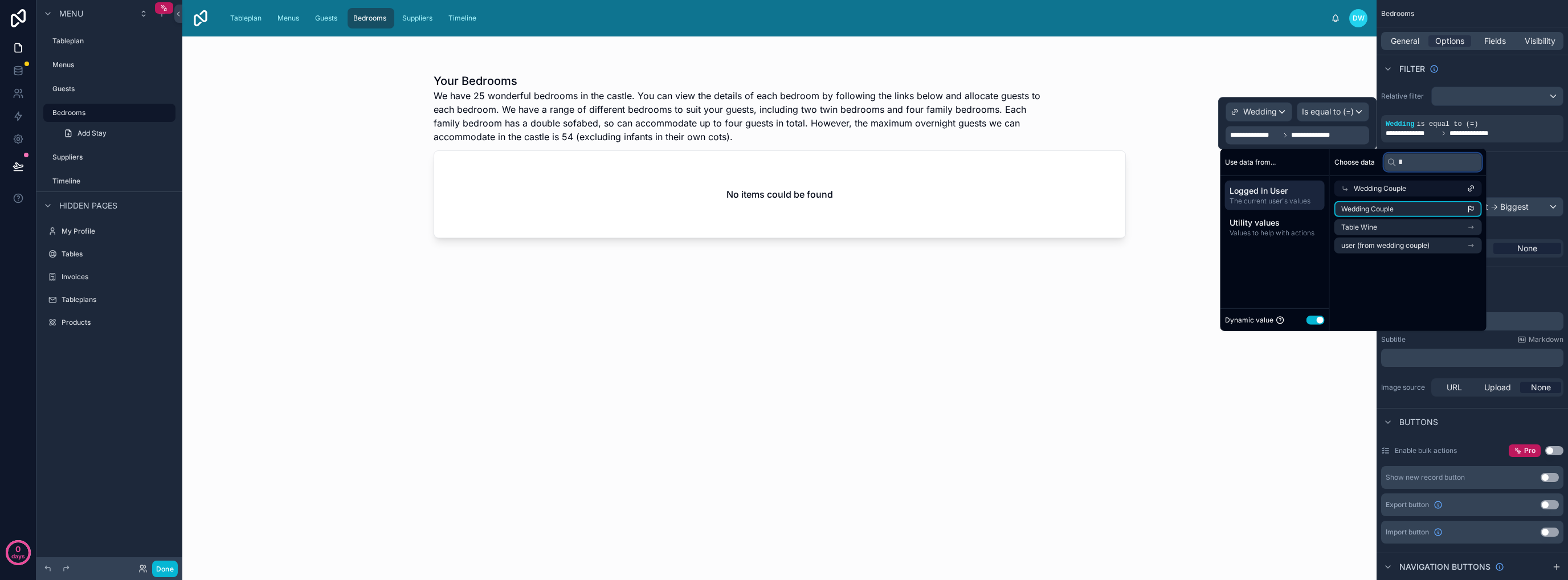
scroll to position [0, 0]
type input "****"
click at [1450, 226] on li "user (from wedding couple)" at bounding box center [1408, 228] width 148 height 16
click at [1411, 229] on li "Wedding Couple" at bounding box center [1408, 228] width 148 height 16
click at [1455, 263] on li "user (from wedding couple)" at bounding box center [1408, 264] width 148 height 16
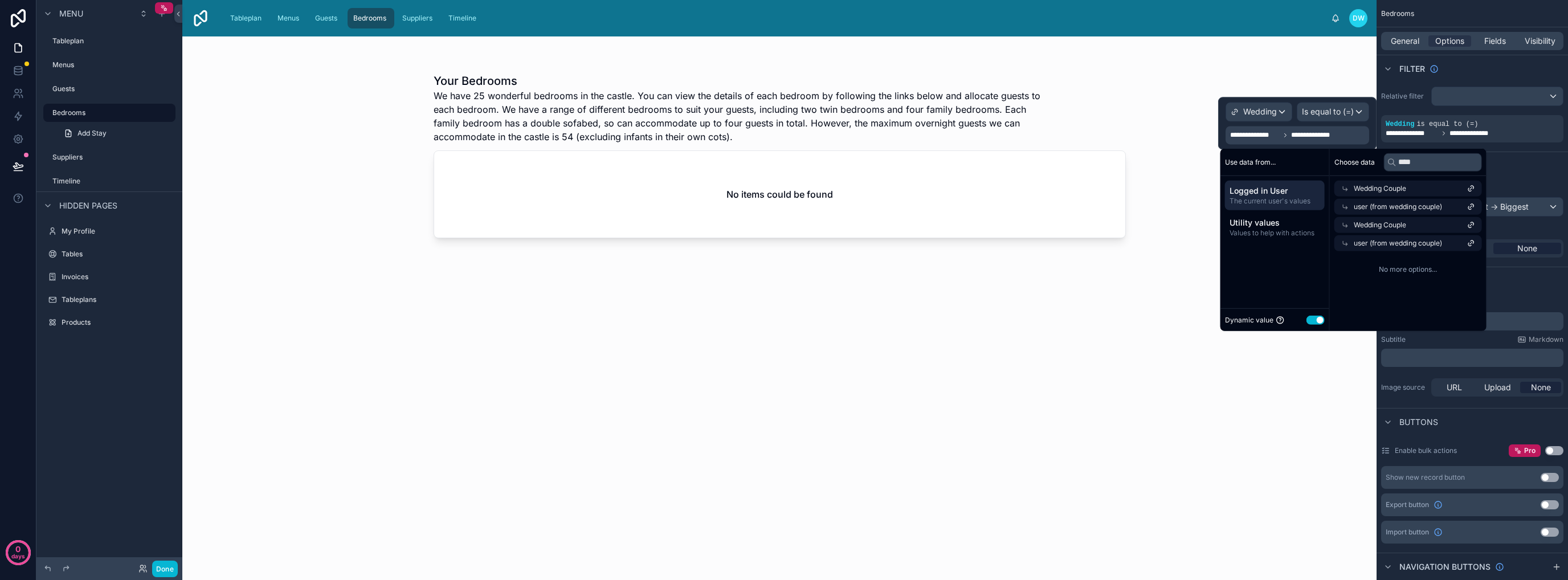
click at [1005, 349] on div "Your Bedrooms We have 25 wonderful bedrooms in the castle. You can view the det…" at bounding box center [779, 315] width 693 height 503
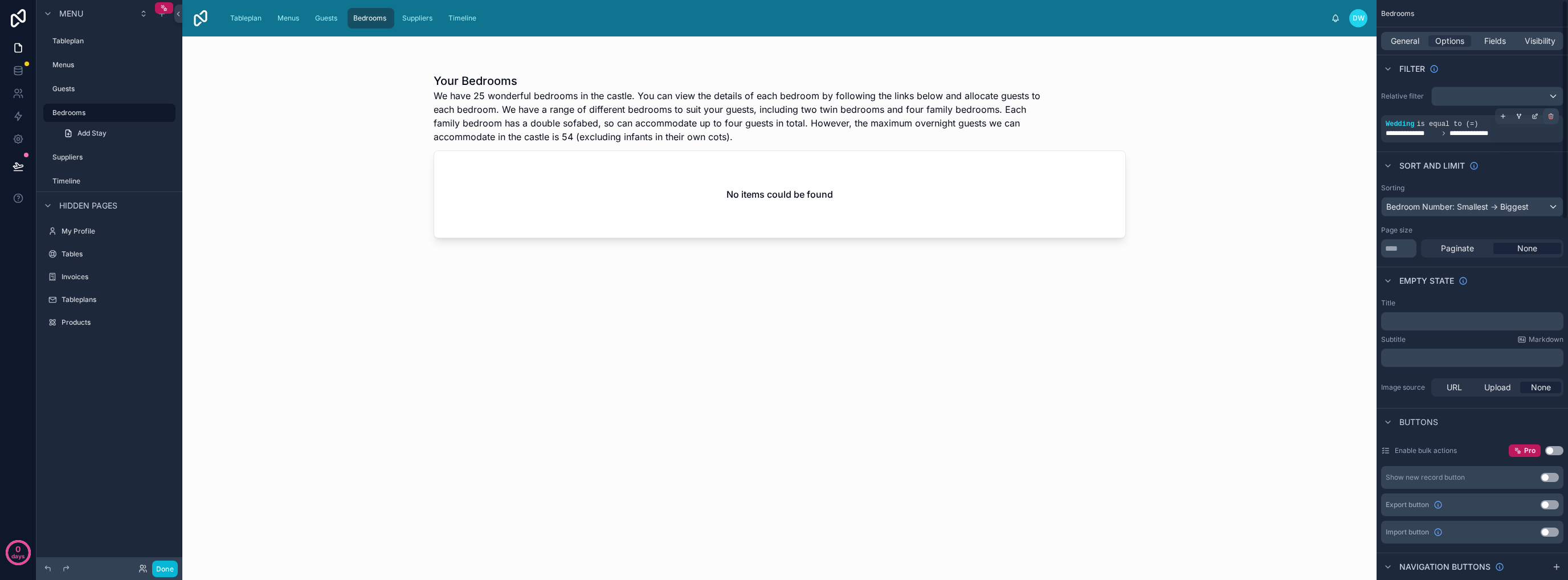
click at [1546, 117] on div "scrollable content" at bounding box center [1551, 116] width 16 height 16
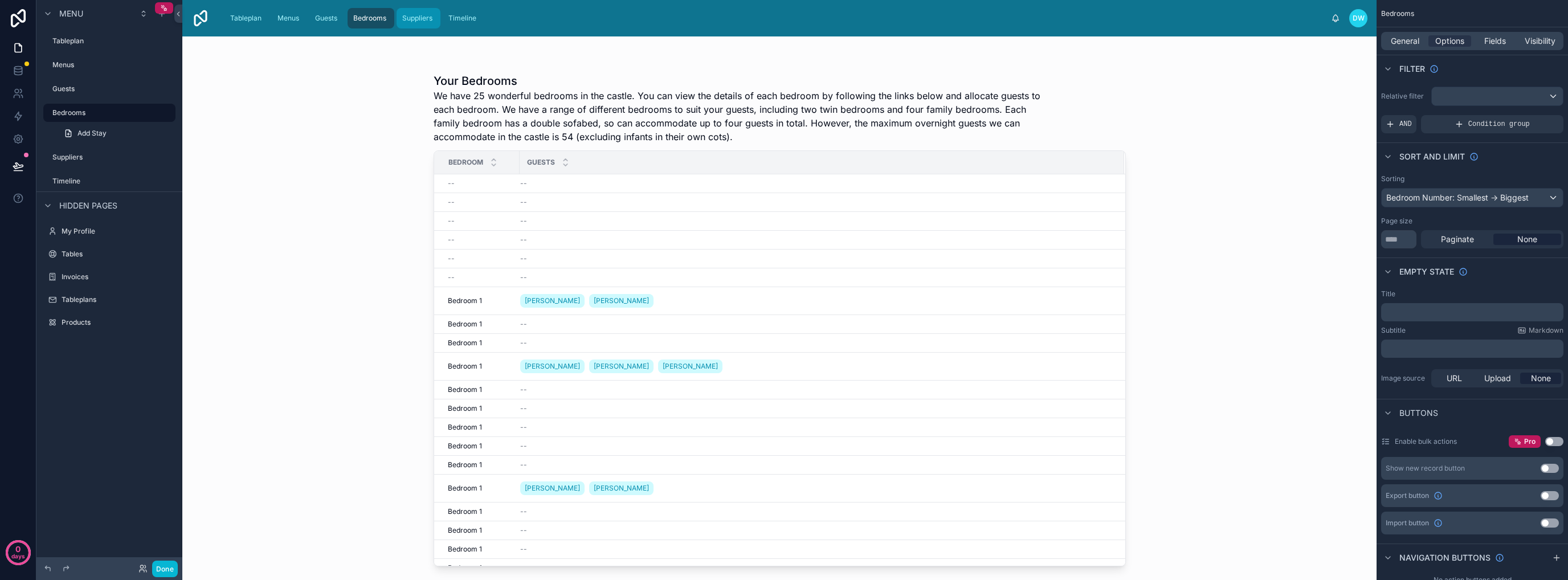
click at [407, 16] on span "Suppliers" at bounding box center [418, 18] width 31 height 9
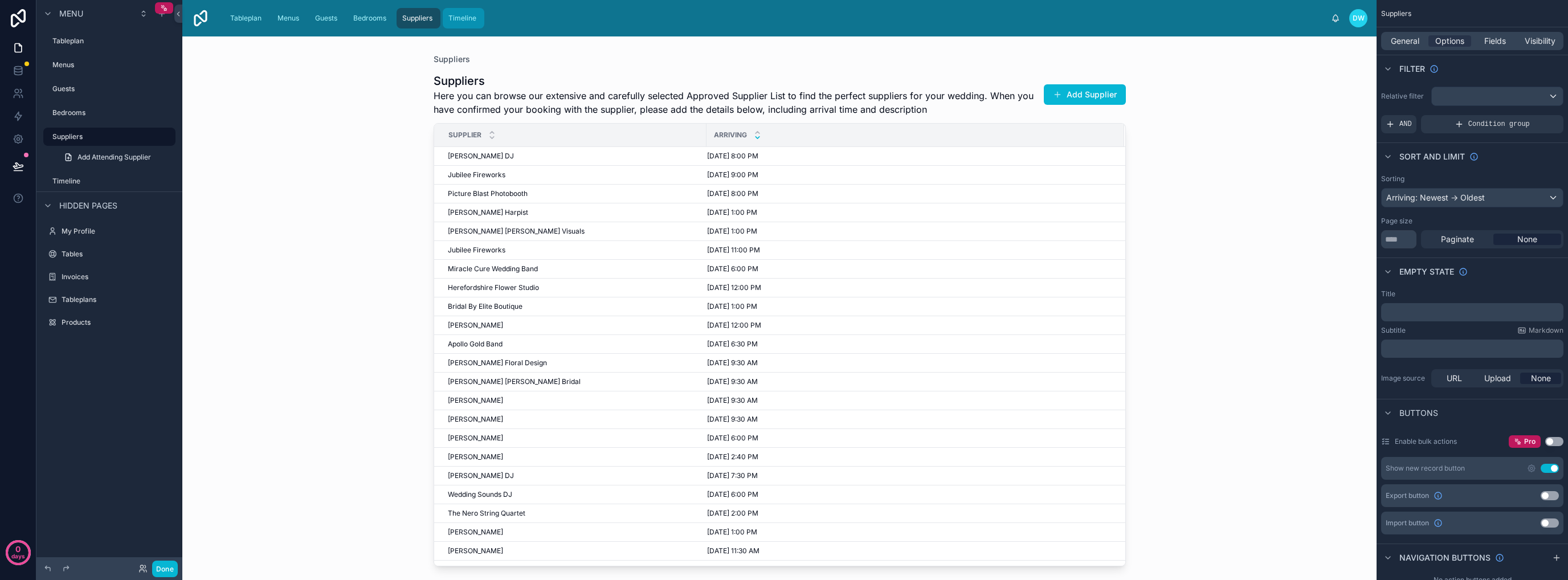
click at [476, 20] on span "Timeline" at bounding box center [462, 18] width 28 height 9
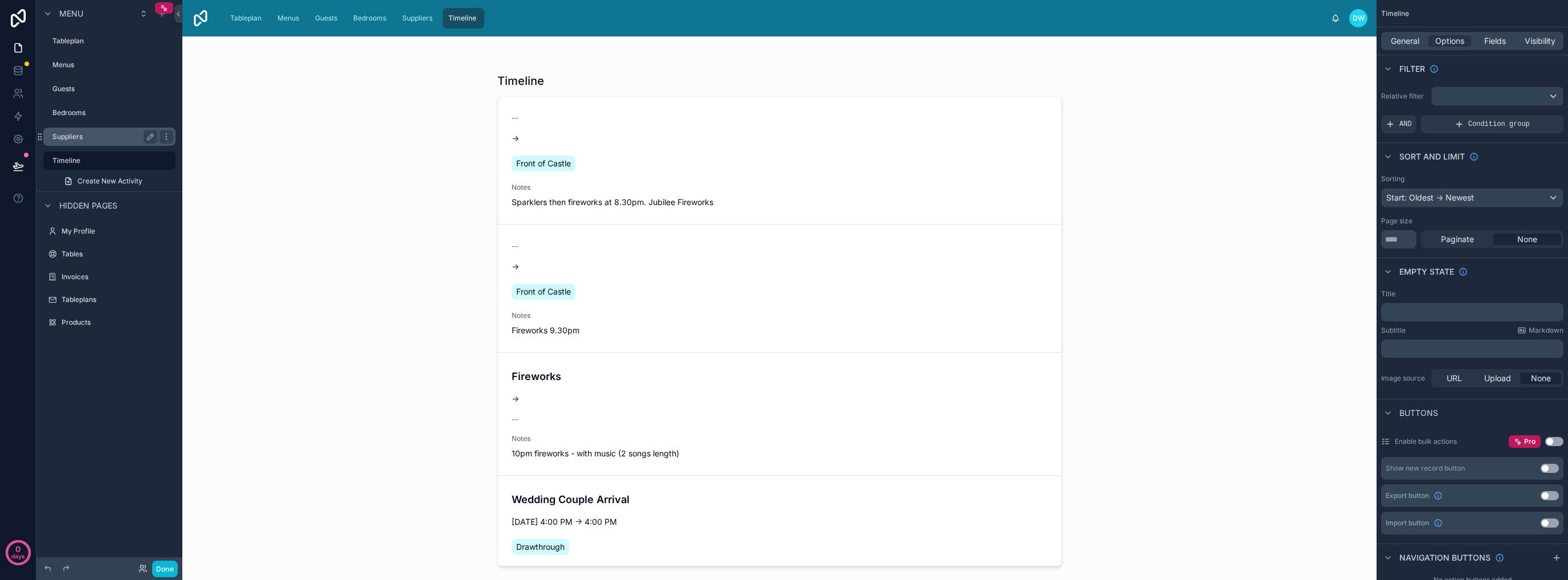
click at [97, 137] on label "Suppliers" at bounding box center [102, 137] width 100 height 9
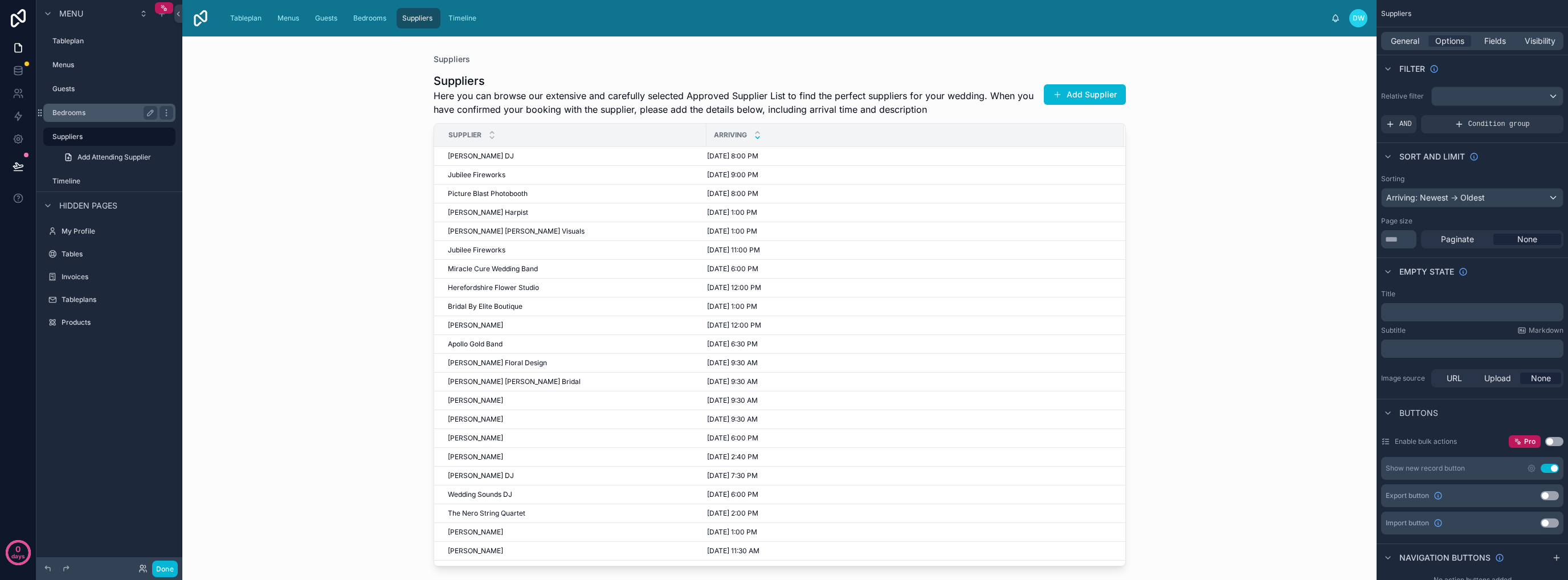
click at [102, 117] on div "Bedrooms" at bounding box center [104, 113] width 104 height 14
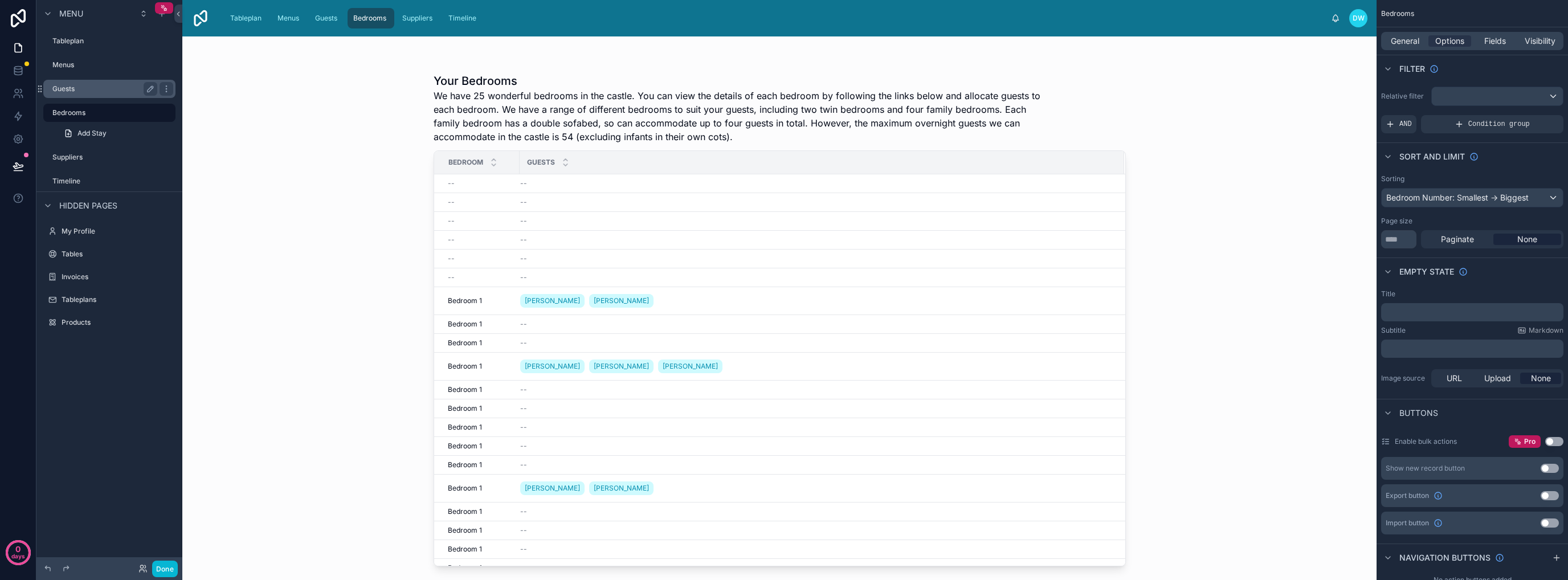
click at [104, 88] on label "Guests" at bounding box center [102, 89] width 100 height 9
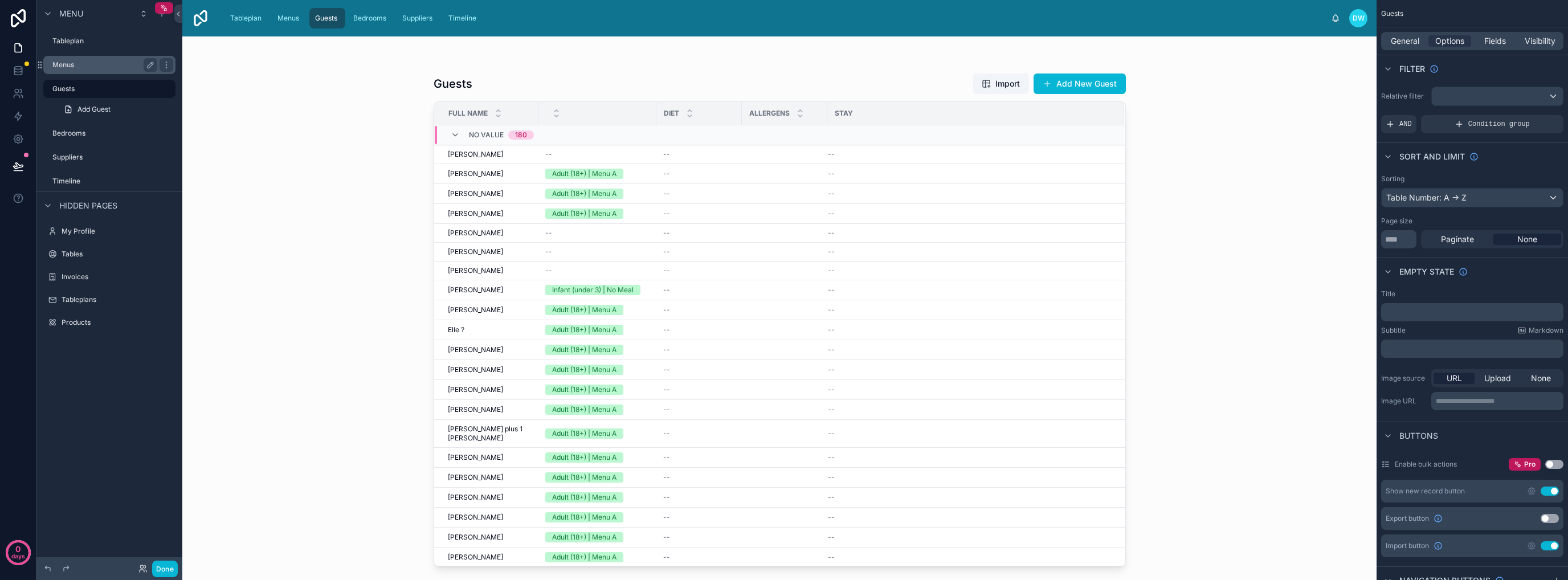
click at [104, 71] on div "Menus" at bounding box center [104, 65] width 104 height 14
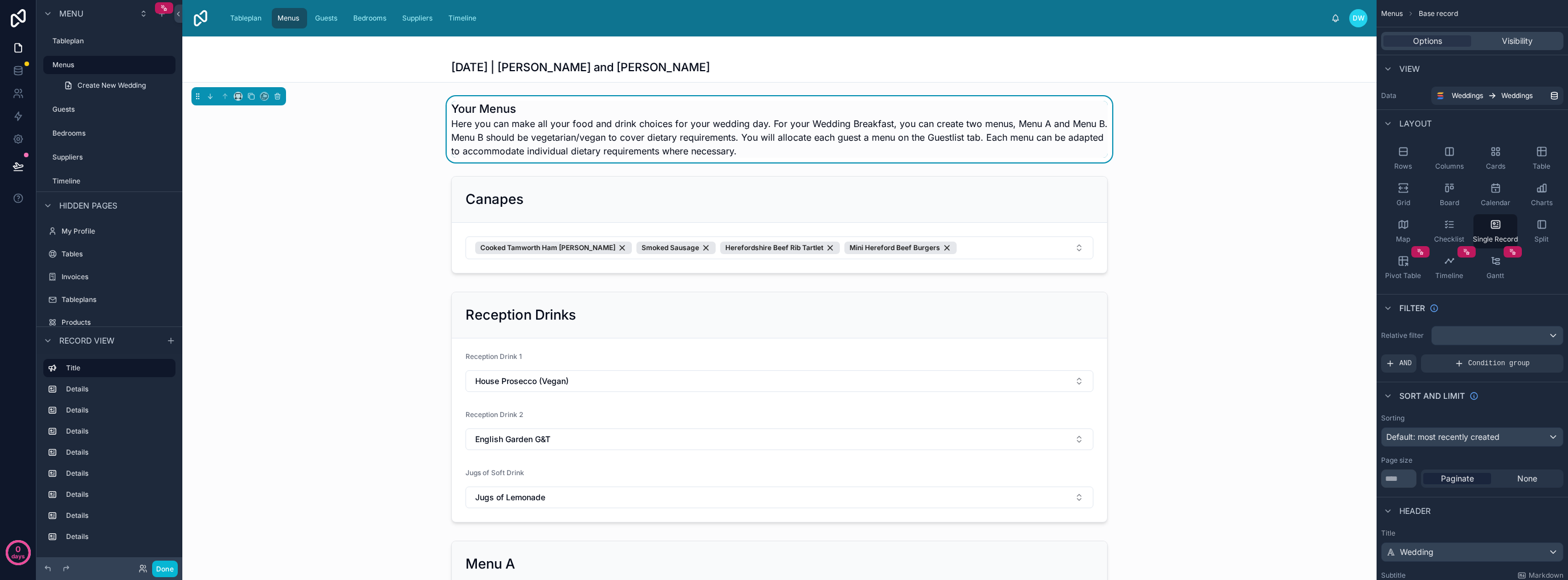
click at [1011, 205] on div at bounding box center [779, 224] width 1194 height 106
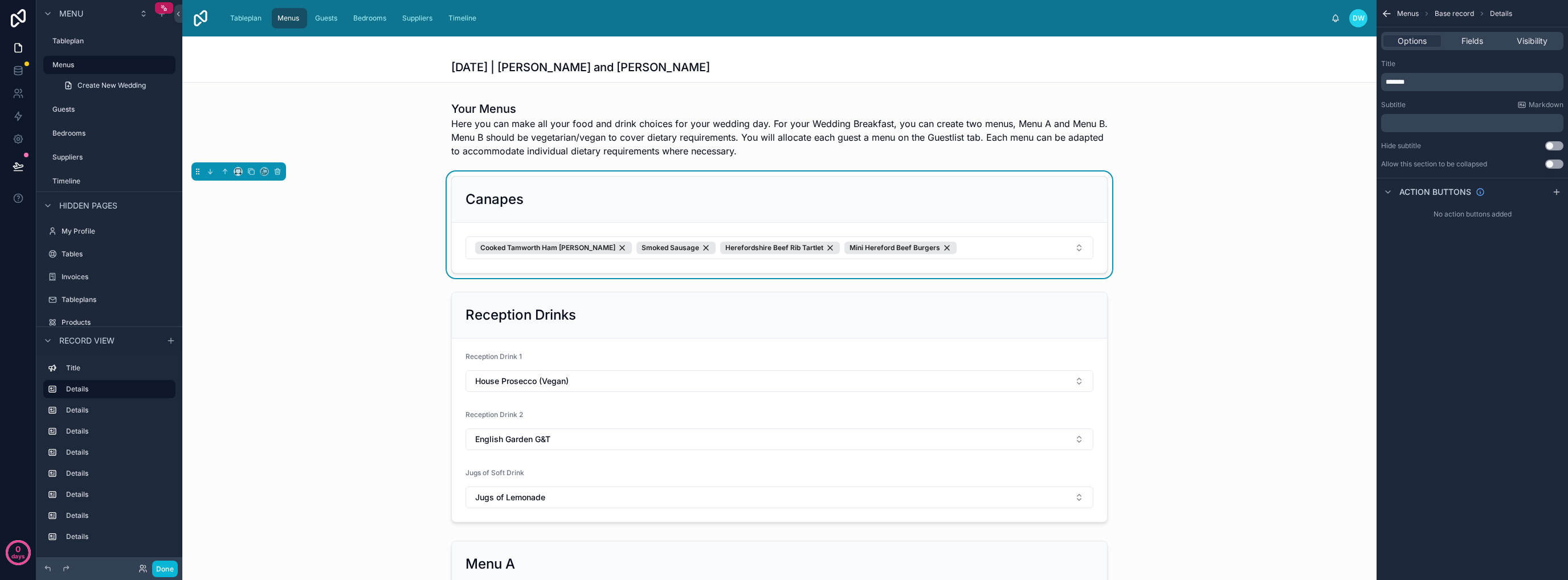
click at [1167, 224] on div "Canapes Cooked Tamworth Ham Hock Smoked Sausage Herefordshire Beef Rib Tartlet …" at bounding box center [779, 224] width 1194 height 106
click at [1075, 304] on div at bounding box center [779, 407] width 1194 height 240
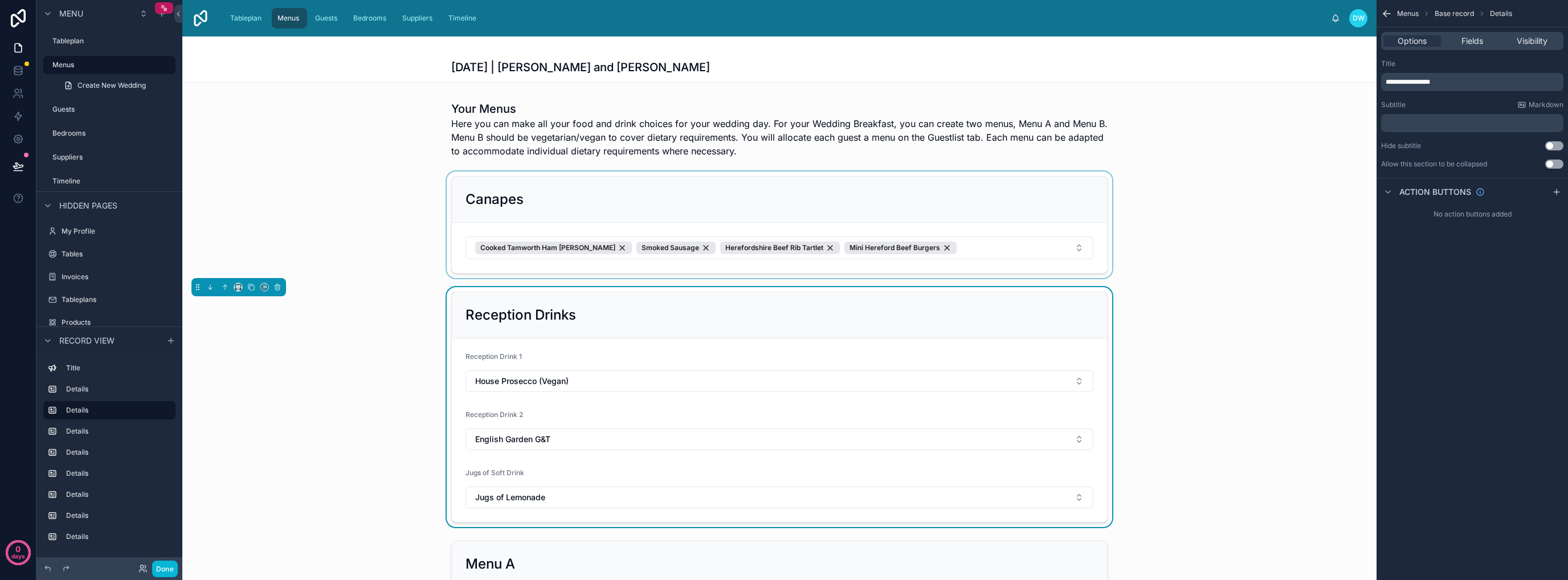
click at [1185, 287] on div "Reception Drinks Reception Drink 1 House Prosecco (Vegan) Reception Drink 2 Eng…" at bounding box center [779, 407] width 1194 height 240
click at [582, 67] on h1 "[DATE] | [PERSON_NAME] and [PERSON_NAME]" at bounding box center [580, 68] width 258 height 16
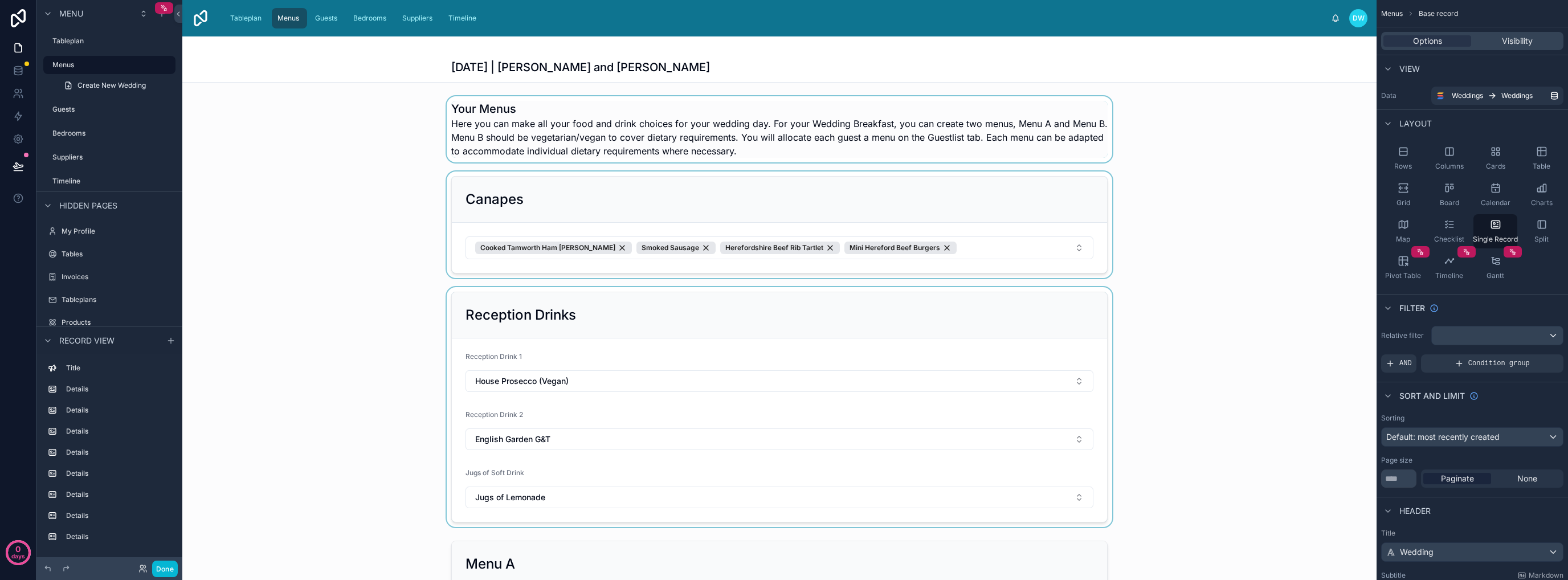
click at [353, 148] on div at bounding box center [779, 129] width 1194 height 66
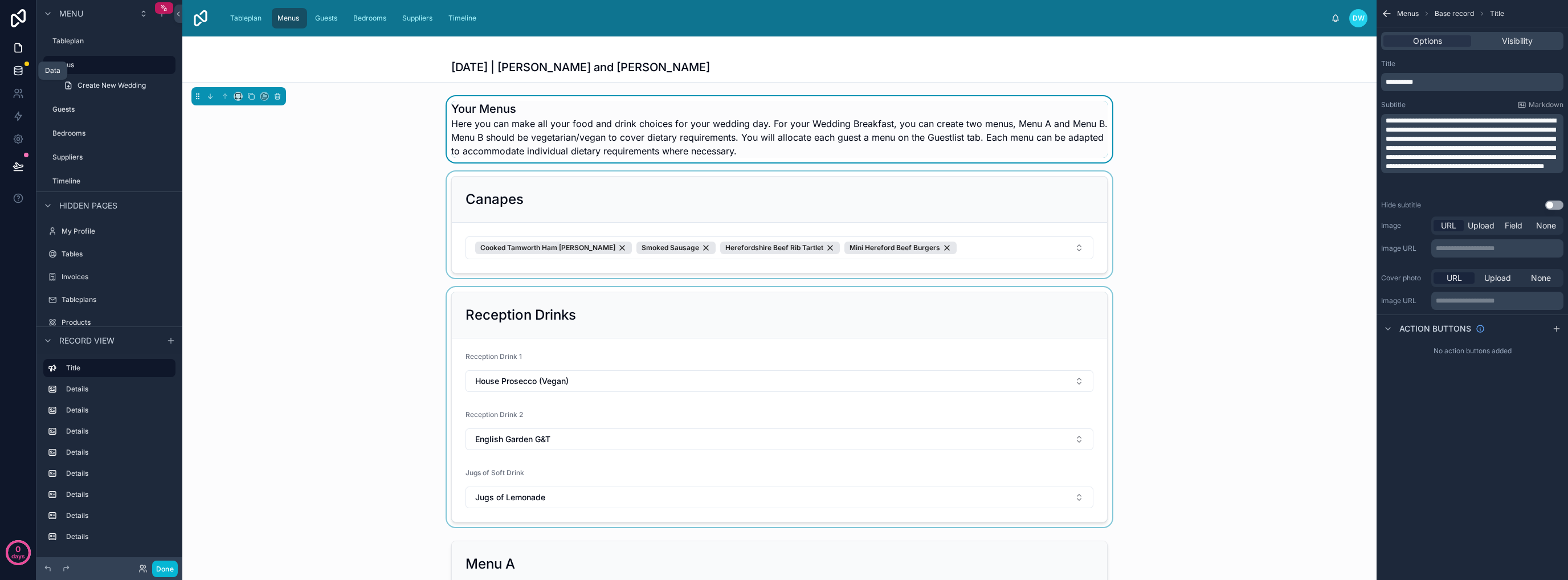
click at [17, 70] on icon at bounding box center [18, 70] width 12 height 12
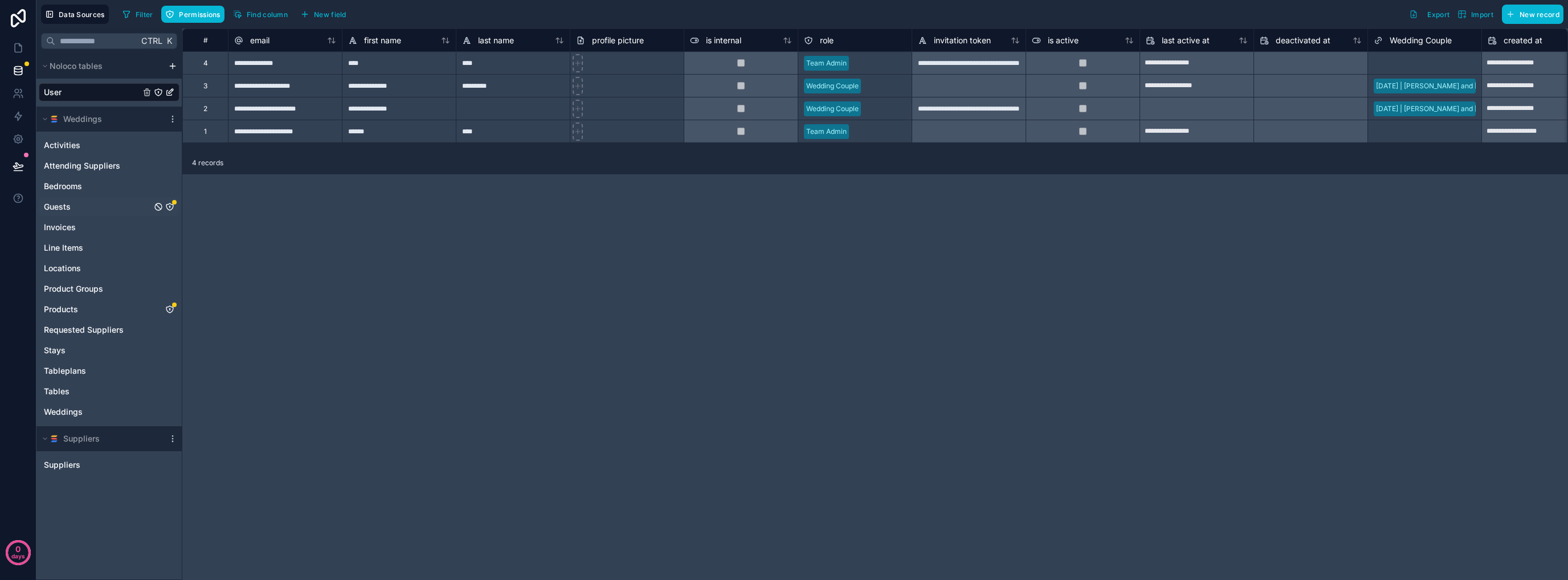
click at [168, 207] on icon "Guests" at bounding box center [169, 207] width 9 height 9
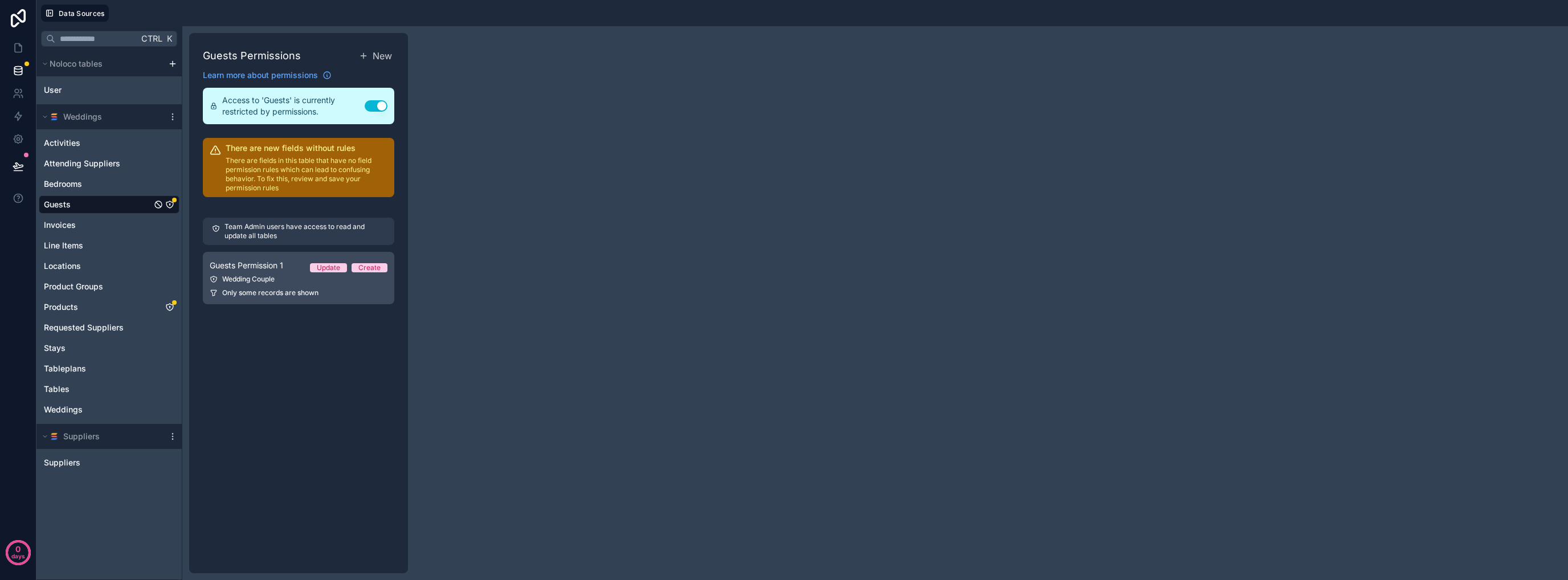
click at [317, 281] on div "Wedding Couple" at bounding box center [298, 279] width 177 height 9
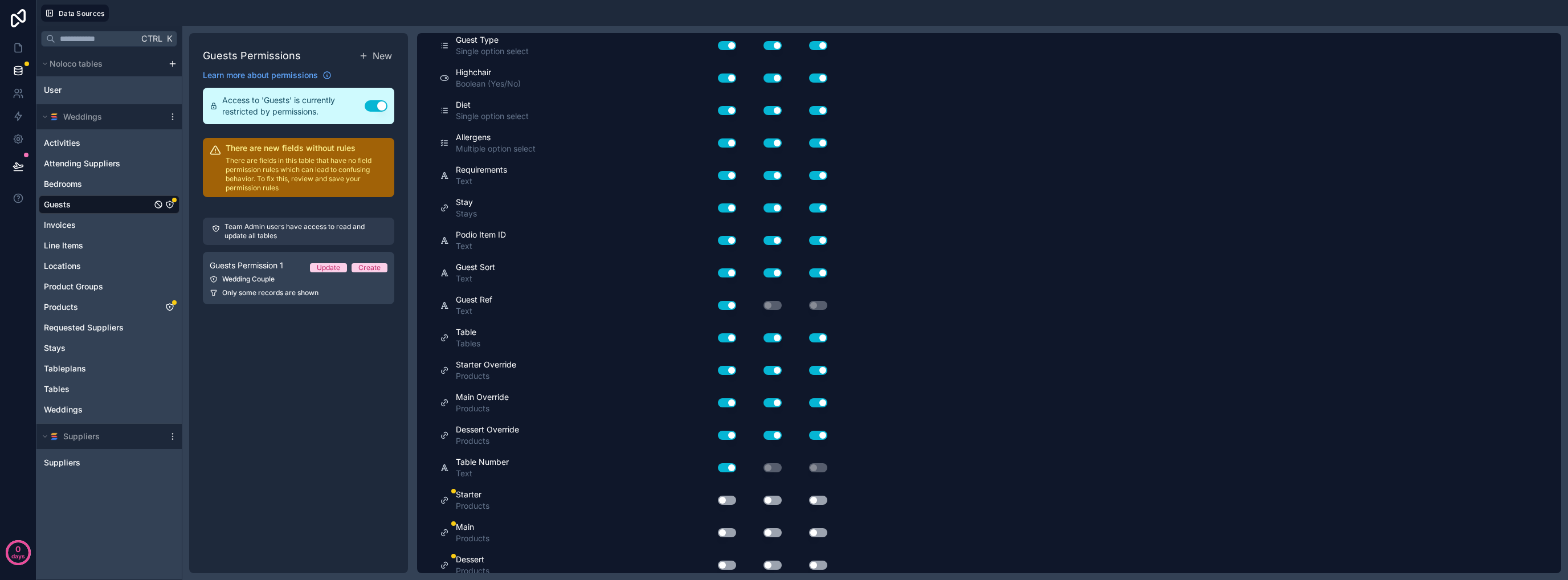
scroll to position [396, 0]
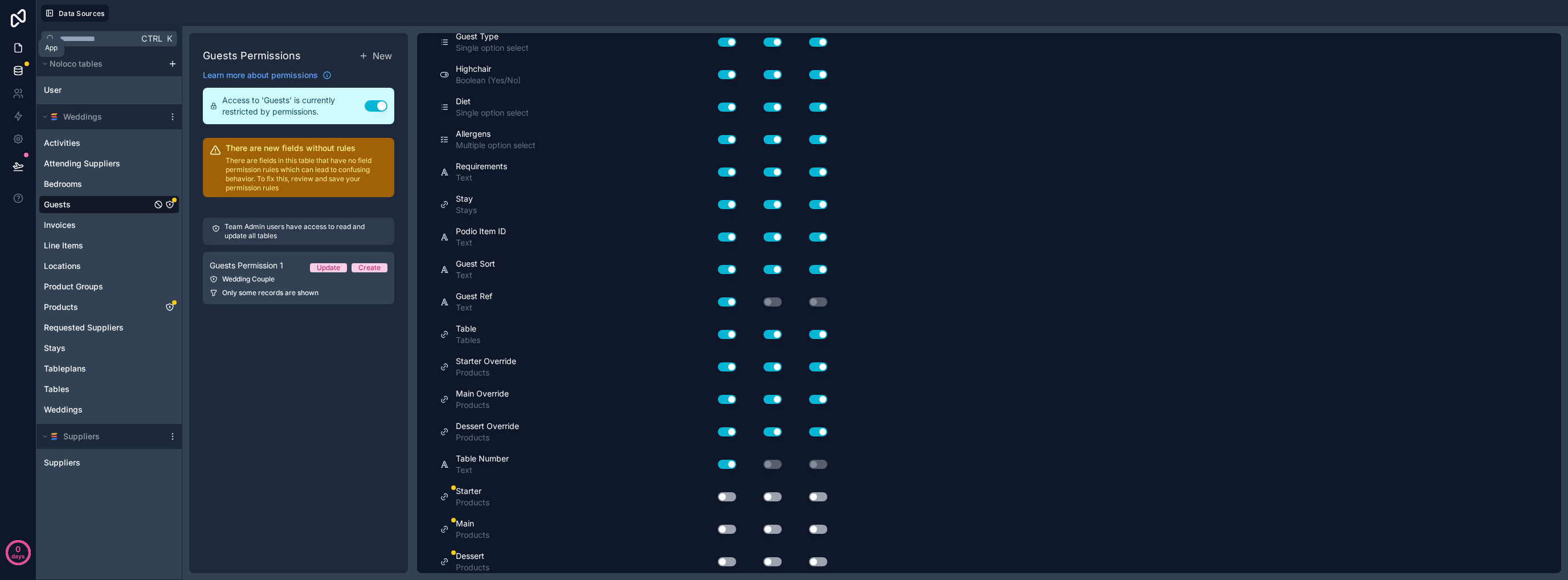
click at [13, 48] on icon at bounding box center [18, 48] width 12 height 12
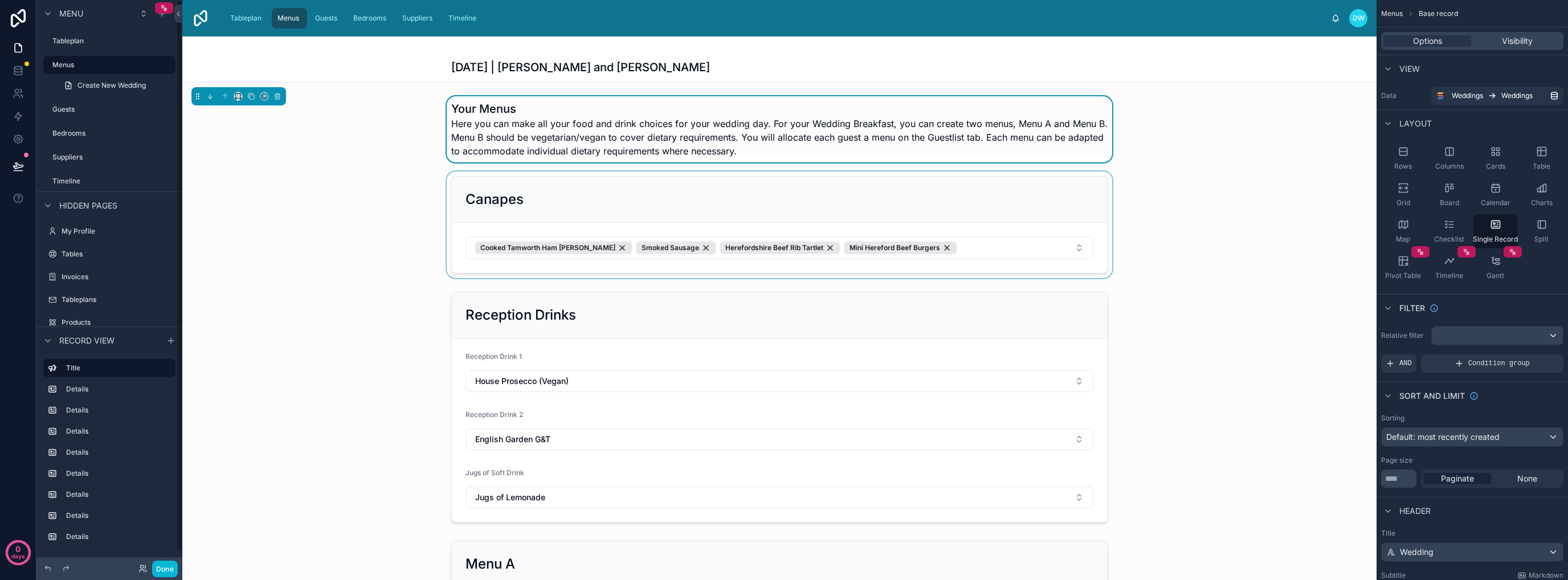
click at [338, 222] on div at bounding box center [779, 224] width 1194 height 106
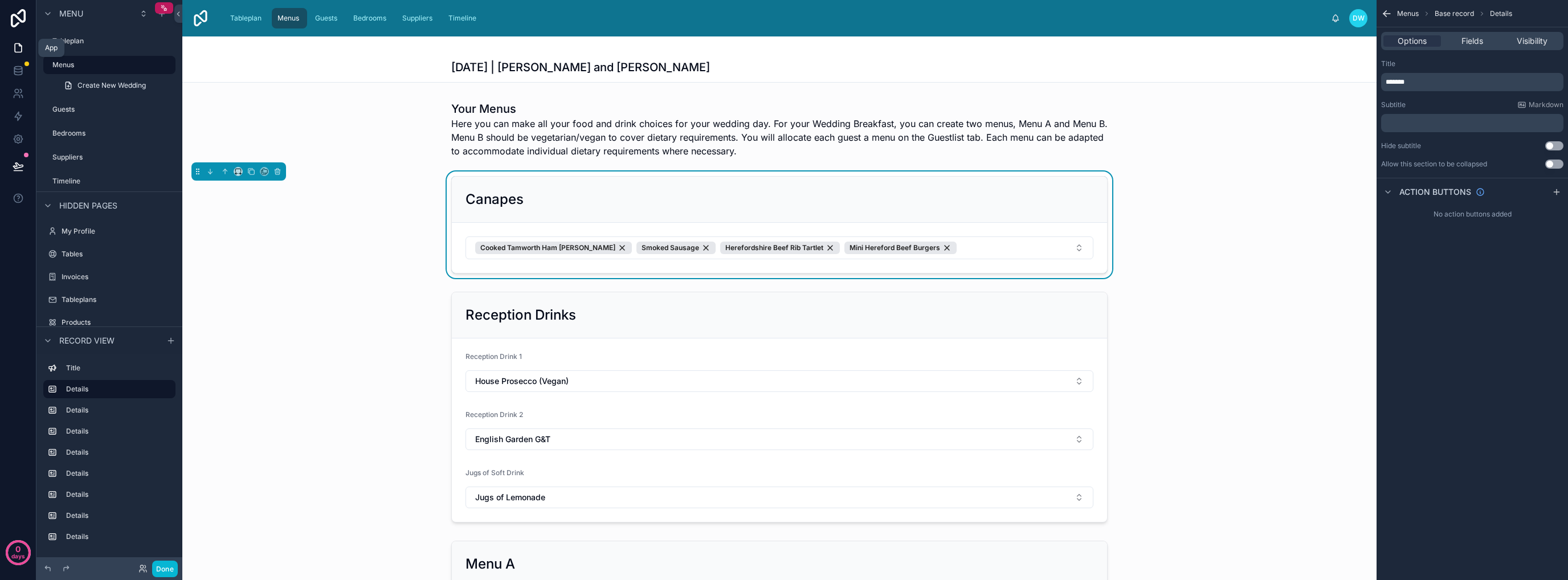
click at [18, 50] on icon at bounding box center [18, 48] width 12 height 12
click at [18, 74] on icon at bounding box center [18, 70] width 12 height 12
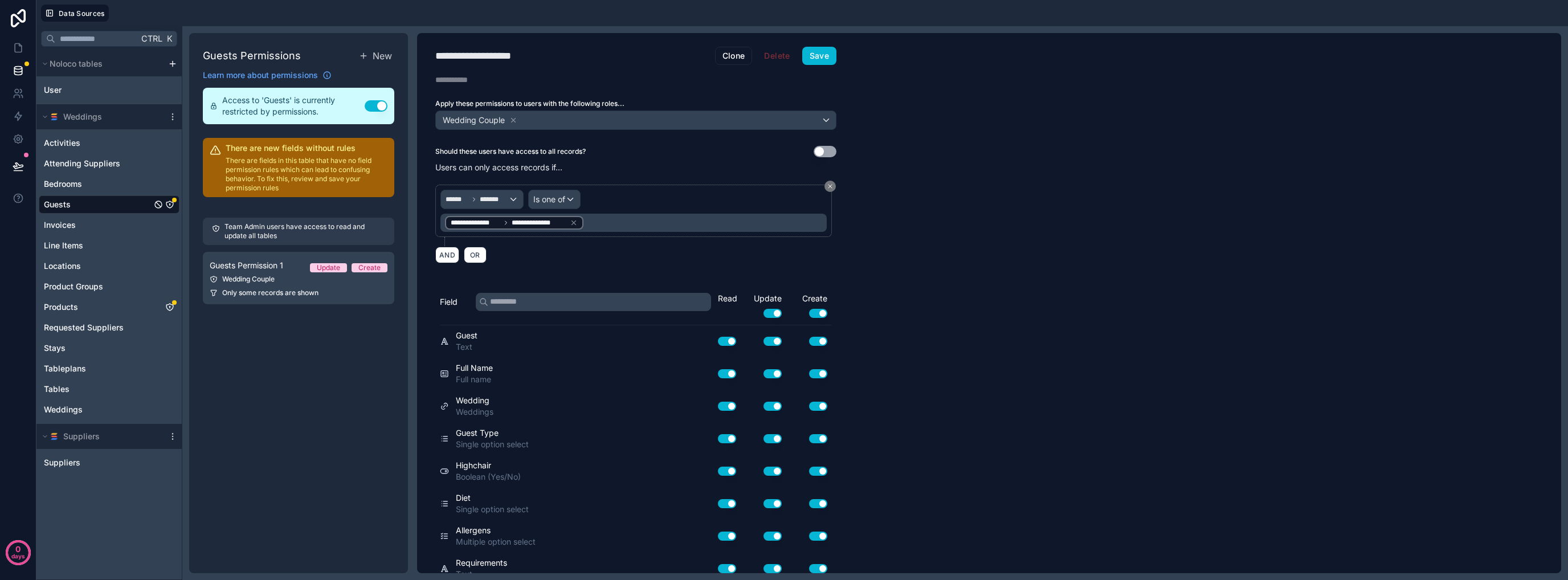
scroll to position [396, 0]
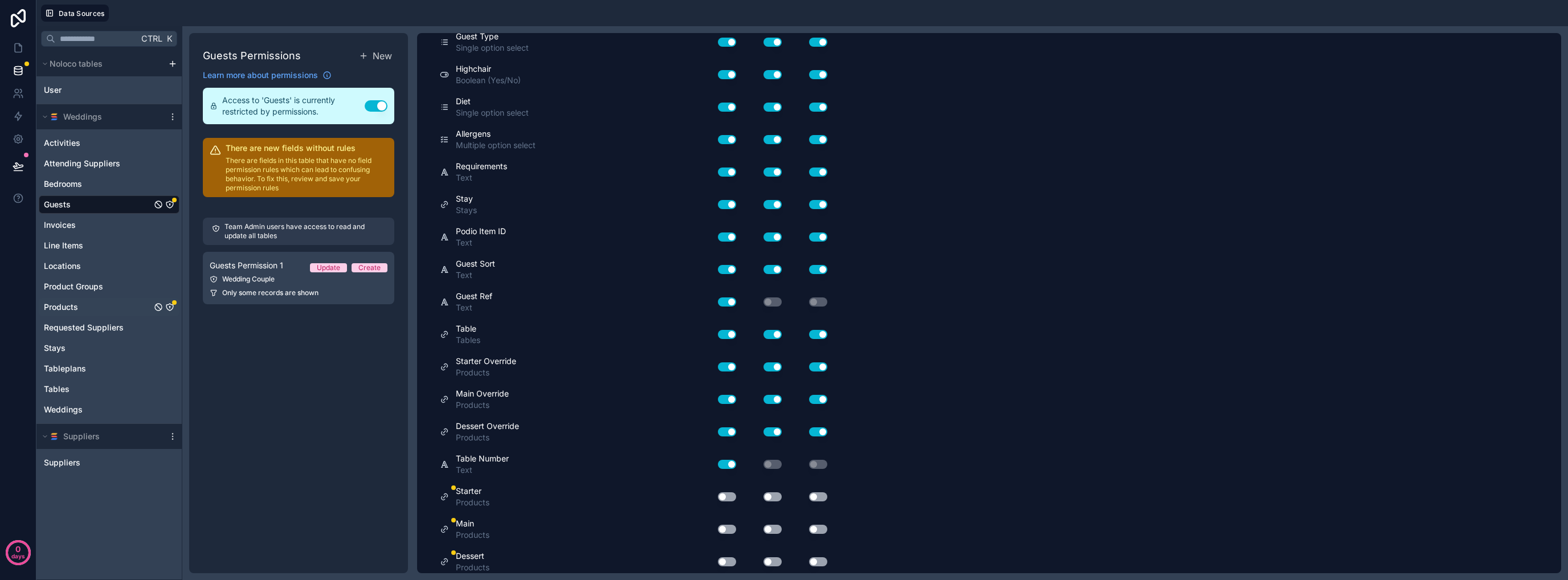
click at [168, 305] on icon "Products" at bounding box center [169, 307] width 9 height 9
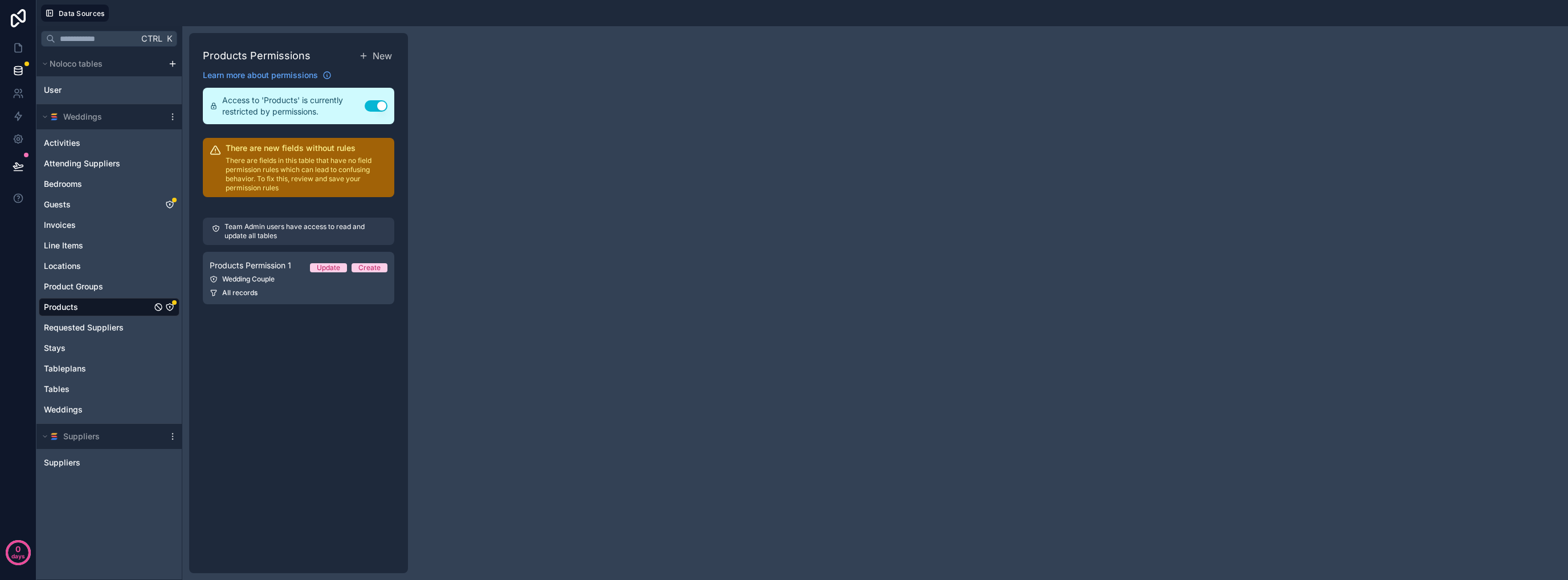
click at [173, 307] on icon "Products" at bounding box center [170, 307] width 7 height 7
click at [9, 46] on link at bounding box center [18, 47] width 36 height 23
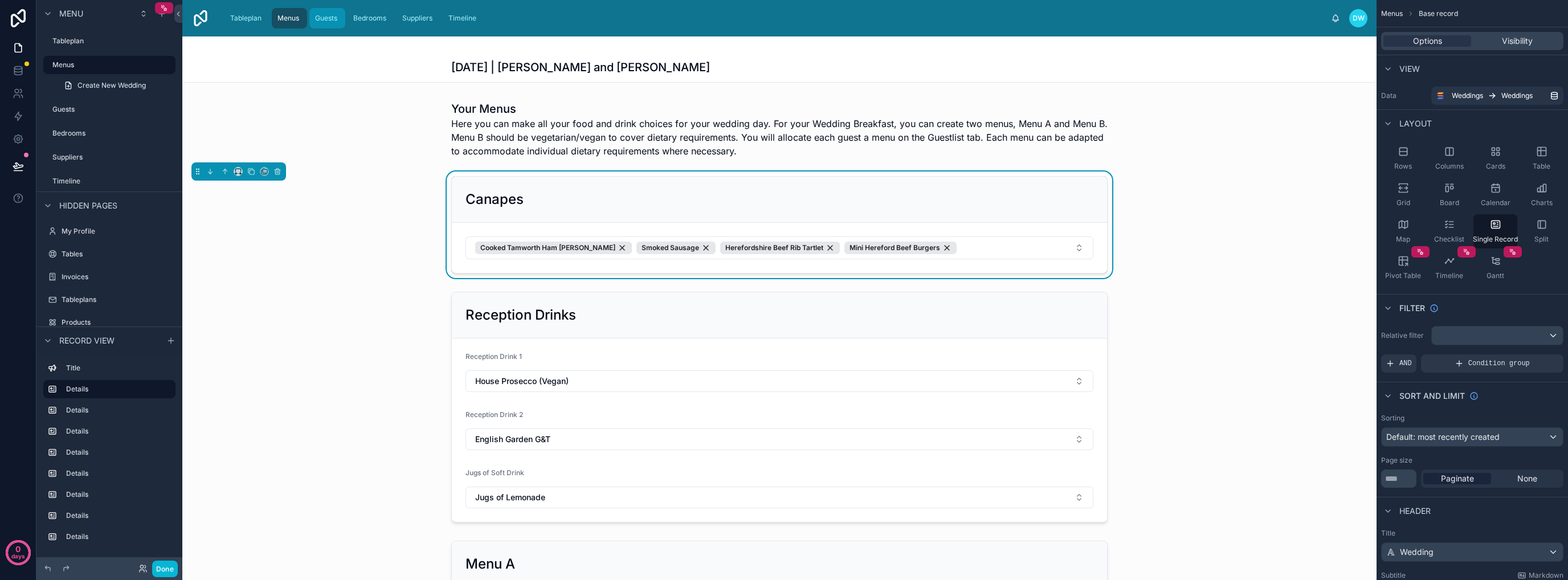
click at [328, 19] on span "Guests" at bounding box center [326, 18] width 23 height 9
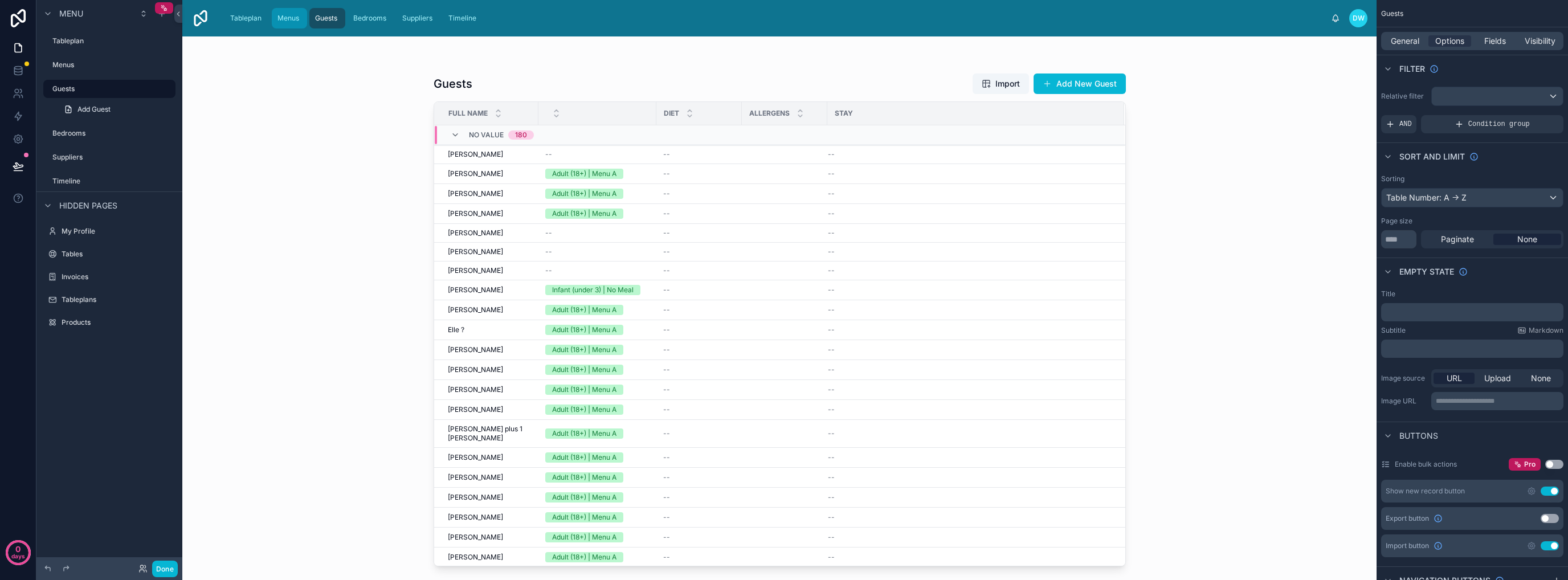
click at [283, 21] on span "Menus" at bounding box center [288, 18] width 22 height 9
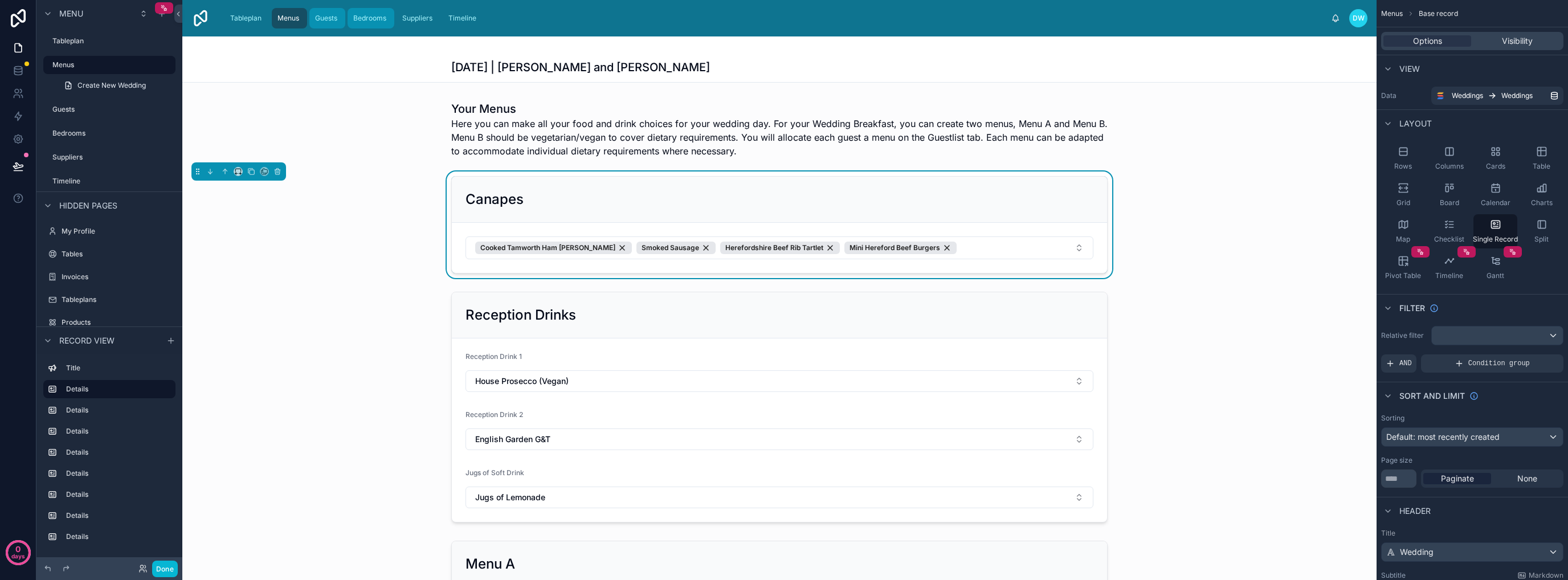
drag, startPoint x: 319, startPoint y: 23, endPoint x: 373, endPoint y: 19, distance: 54.1
click at [319, 23] on span "Guests" at bounding box center [326, 18] width 23 height 9
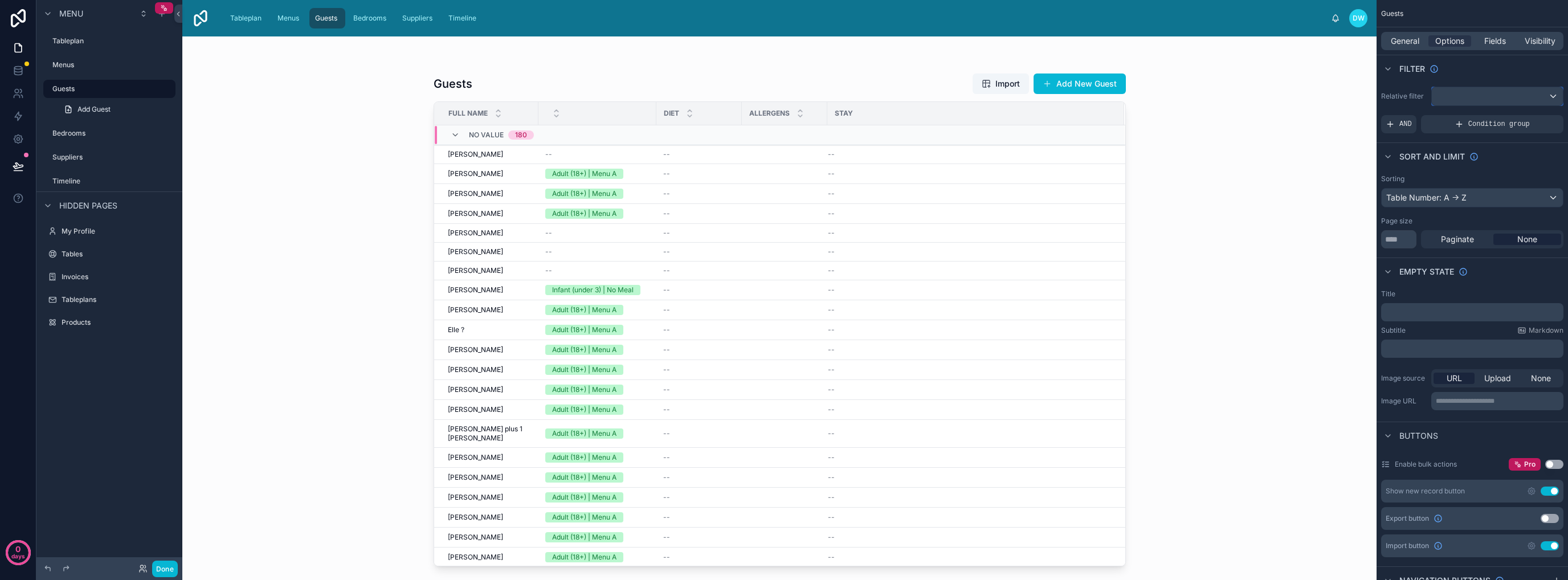
click at [1531, 97] on div "scrollable content" at bounding box center [1497, 96] width 131 height 18
click at [1511, 183] on span "Logged in User" at bounding box center [1488, 178] width 94 height 14
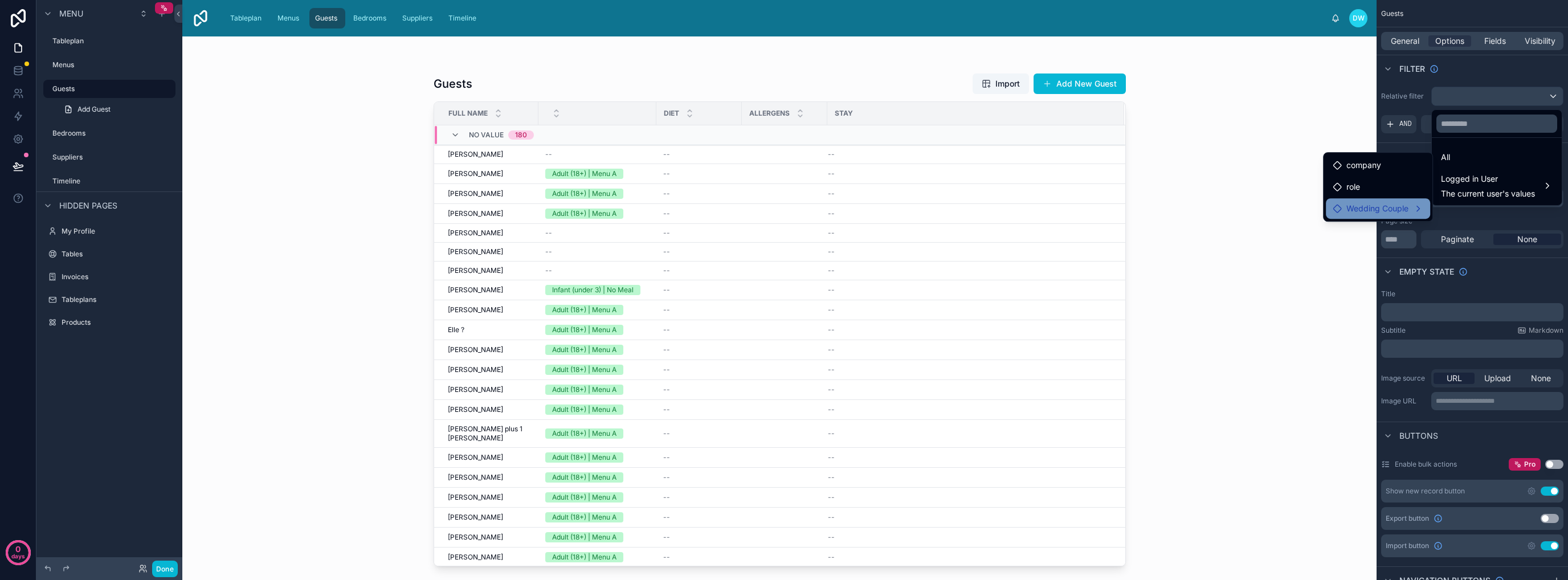
click at [1404, 208] on span "Wedding Couple" at bounding box center [1377, 208] width 62 height 14
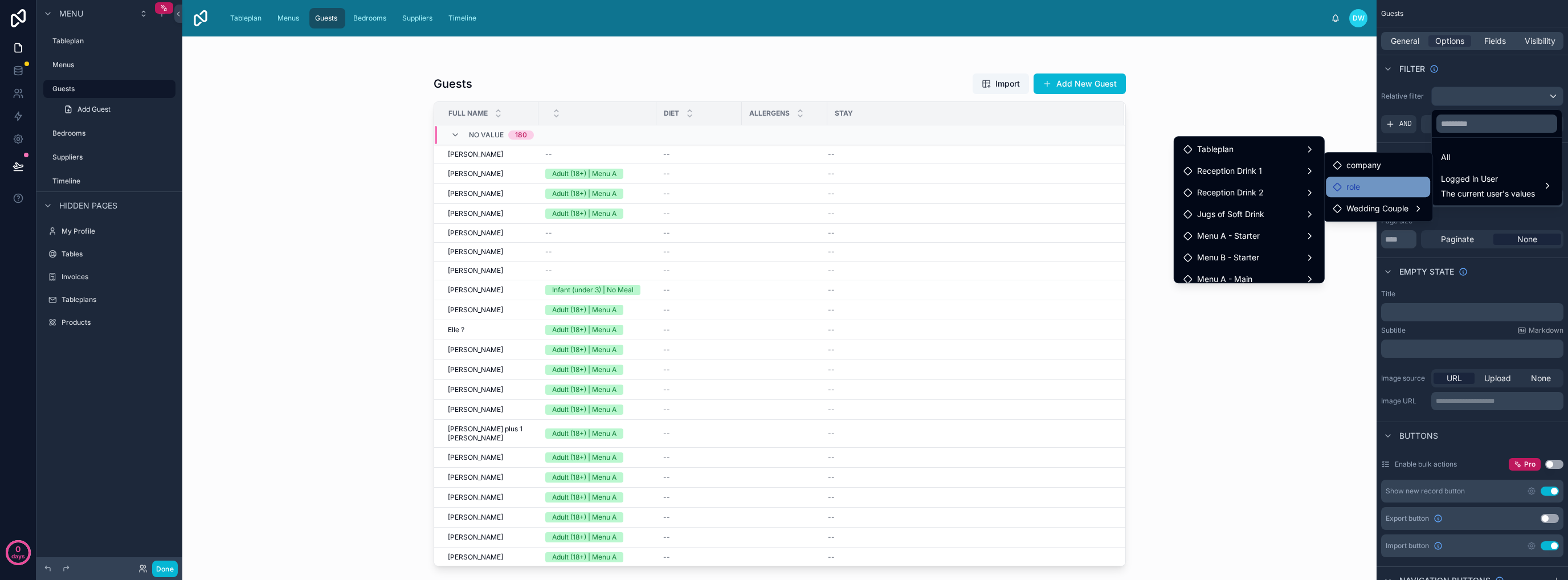
click at [1365, 182] on div "role" at bounding box center [1378, 186] width 91 height 14
click at [1381, 190] on div "role" at bounding box center [1378, 186] width 91 height 14
click at [1315, 332] on div "Guests Import Add New Guest Full Name Diet Allergens Stay No value 180 Samuel B…" at bounding box center [779, 307] width 1194 height 543
click at [1459, 60] on div "scrollable content" at bounding box center [784, 290] width 1568 height 580
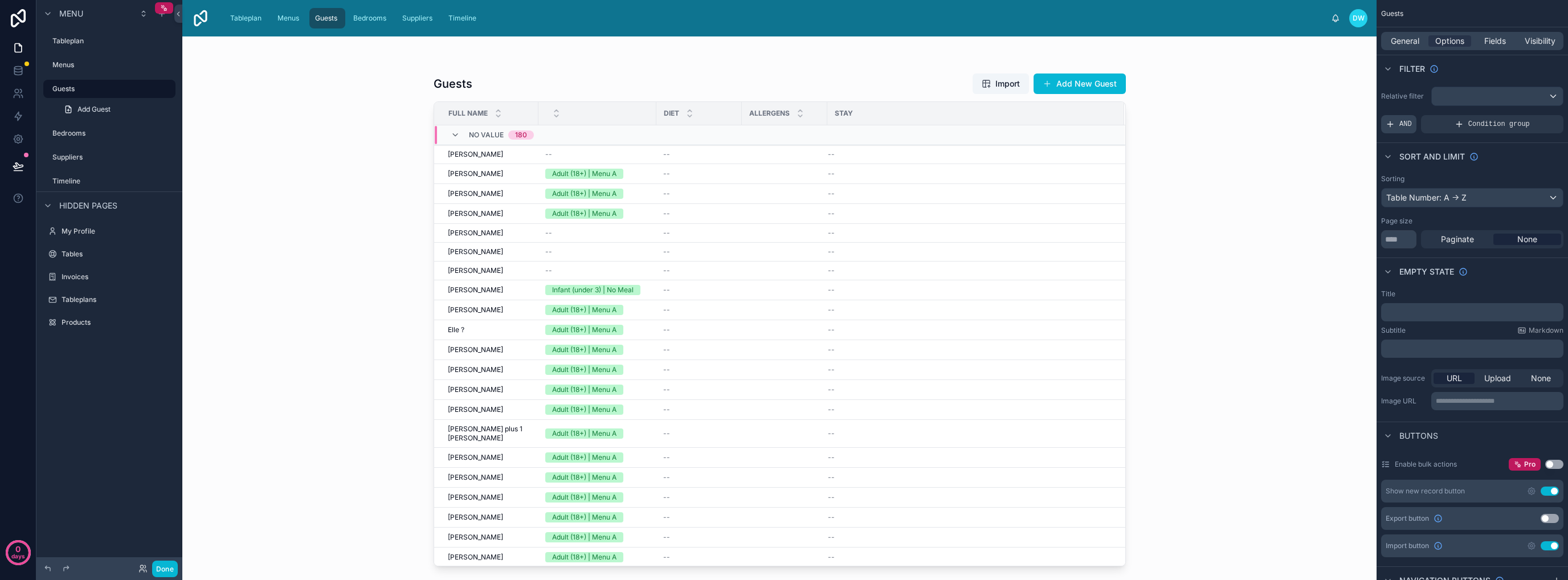
click at [1404, 124] on span "AND" at bounding box center [1406, 124] width 13 height 9
click at [1437, 122] on div "Add a filter" at bounding box center [1472, 124] width 182 height 18
click at [1533, 115] on icon "scrollable content" at bounding box center [1535, 117] width 4 height 4
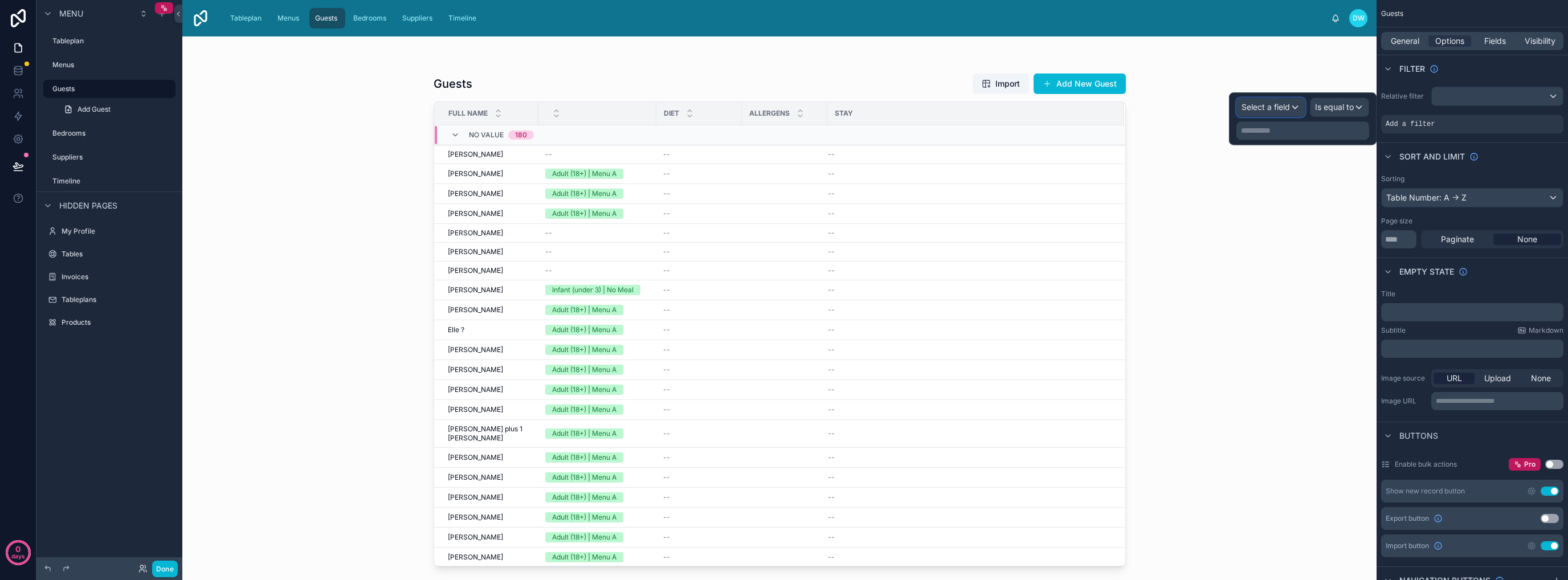
click at [1276, 111] on span "Select a field" at bounding box center [1265, 106] width 49 height 10
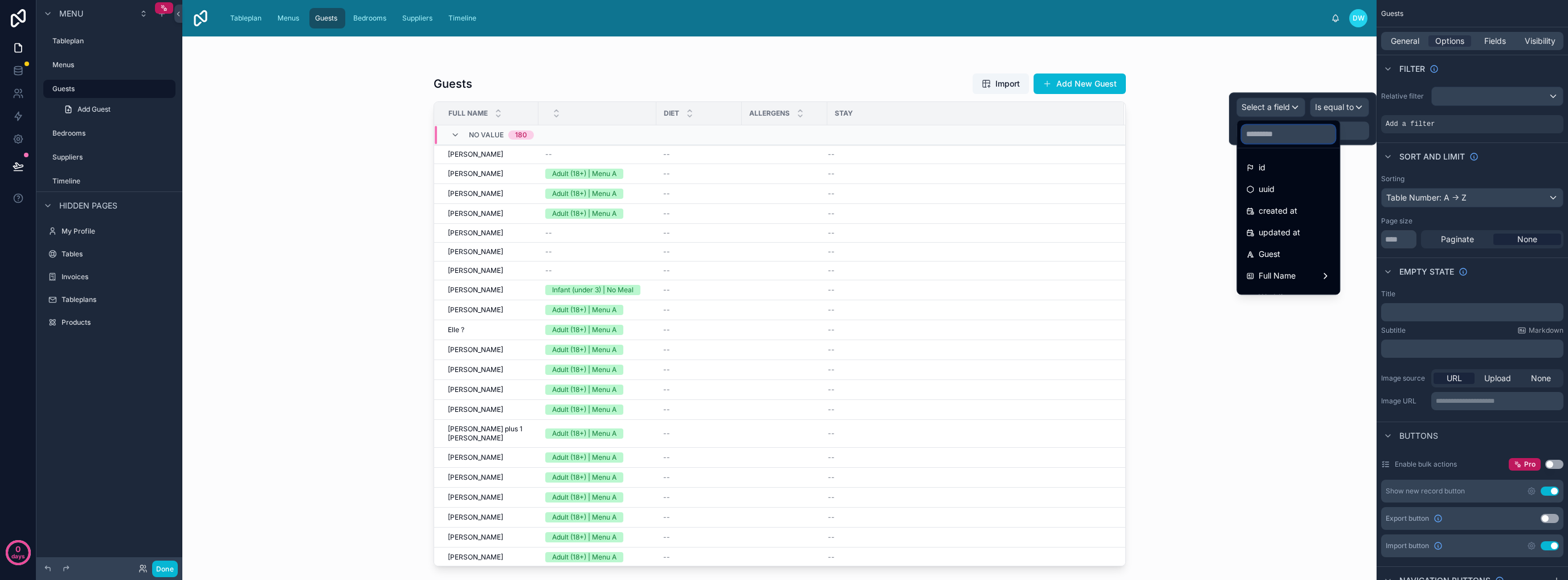
click at [1290, 137] on input "text" at bounding box center [1288, 134] width 94 height 18
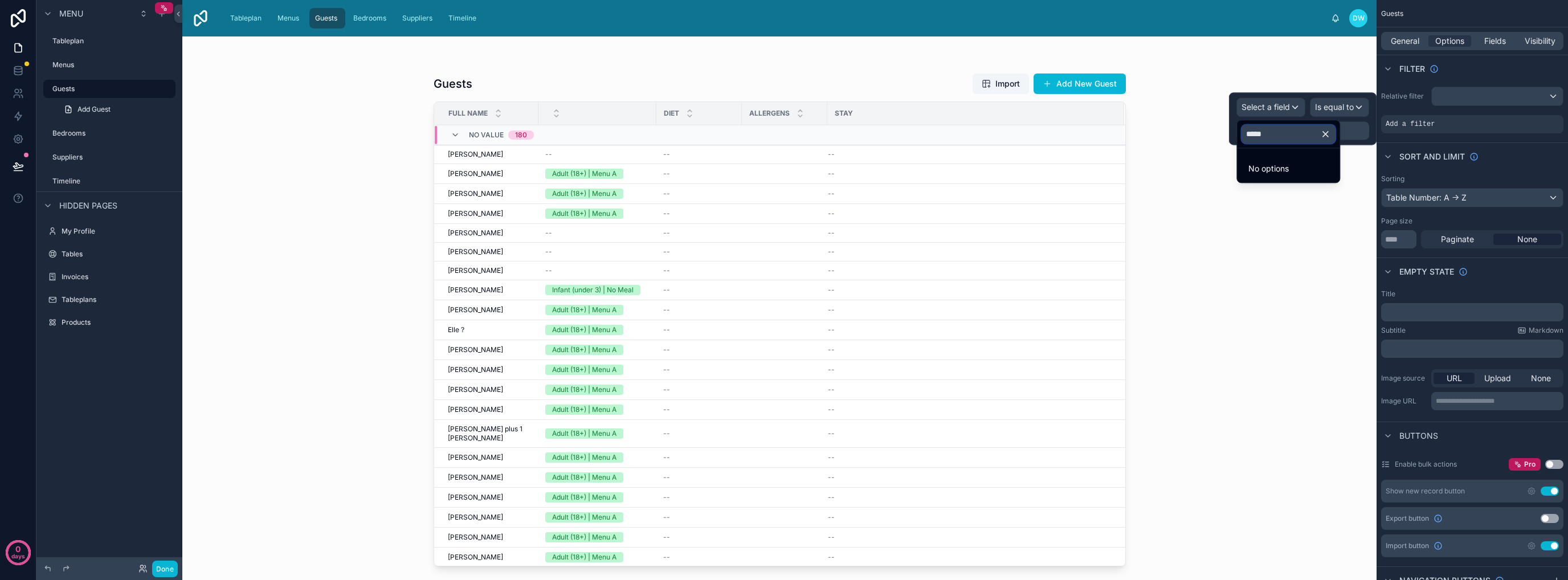
type input "******"
click at [307, 415] on div "Guests Import Add New Guest Full Name Diet Allergens Stay No value 180 Samuel B…" at bounding box center [779, 307] width 1194 height 543
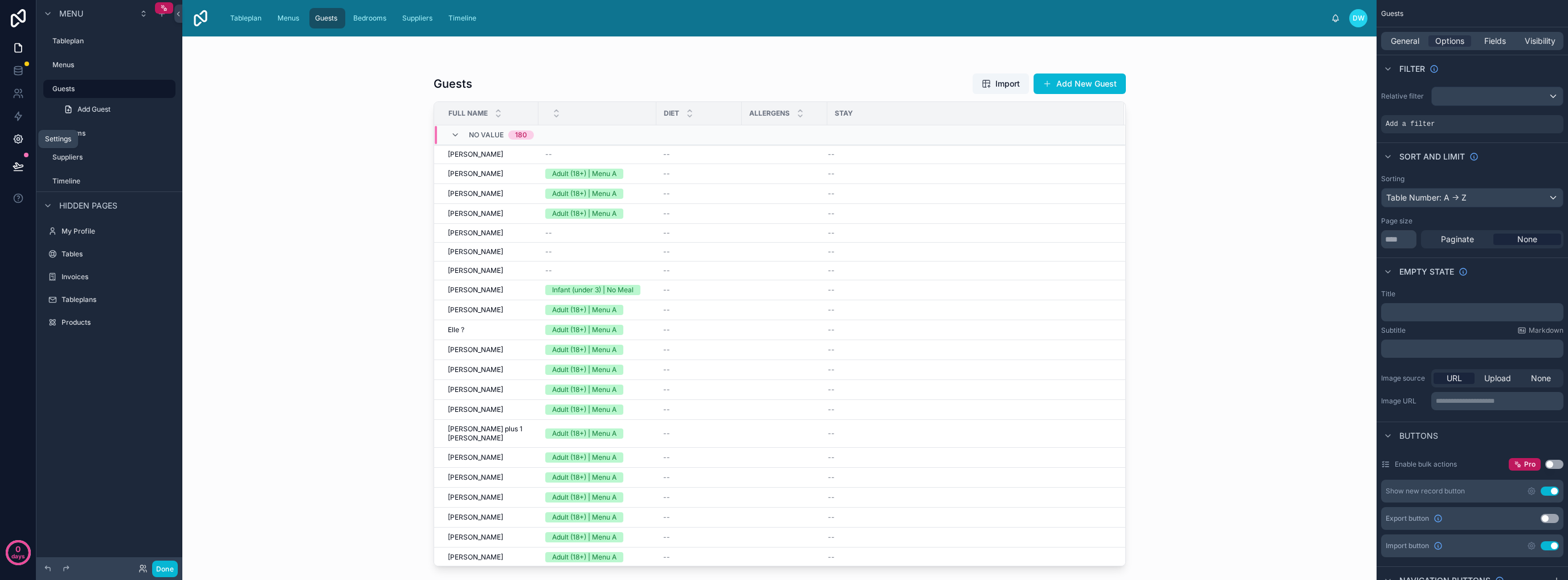
drag, startPoint x: 17, startPoint y: 142, endPoint x: 24, endPoint y: 137, distance: 8.6
click at [17, 142] on icon at bounding box center [18, 139] width 12 height 12
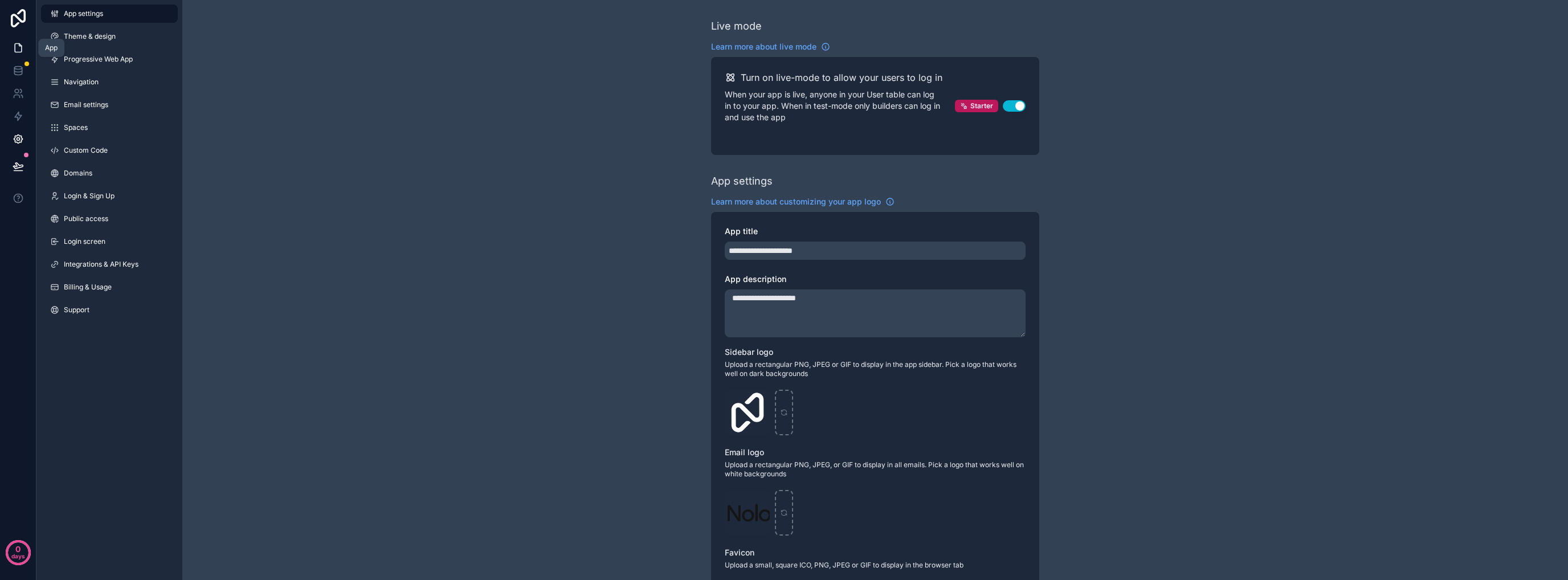
click at [18, 47] on icon at bounding box center [18, 48] width 12 height 12
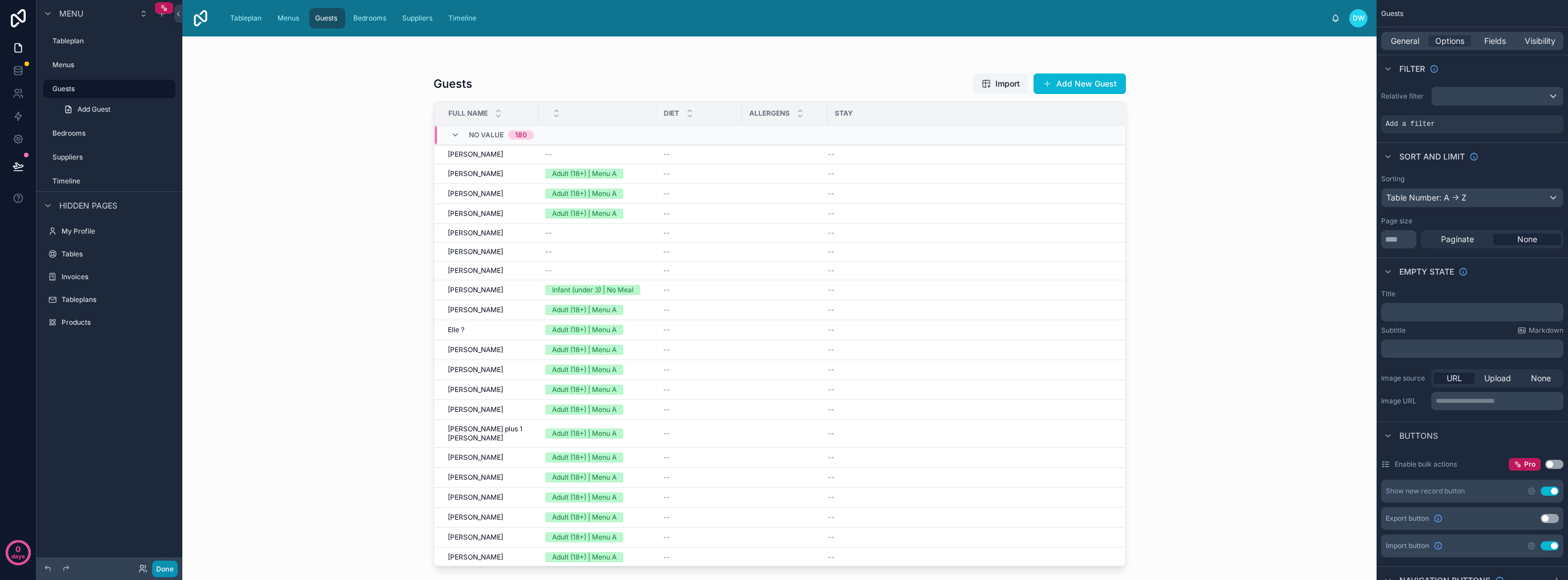
click at [164, 573] on button "Done" at bounding box center [165, 568] width 25 height 16
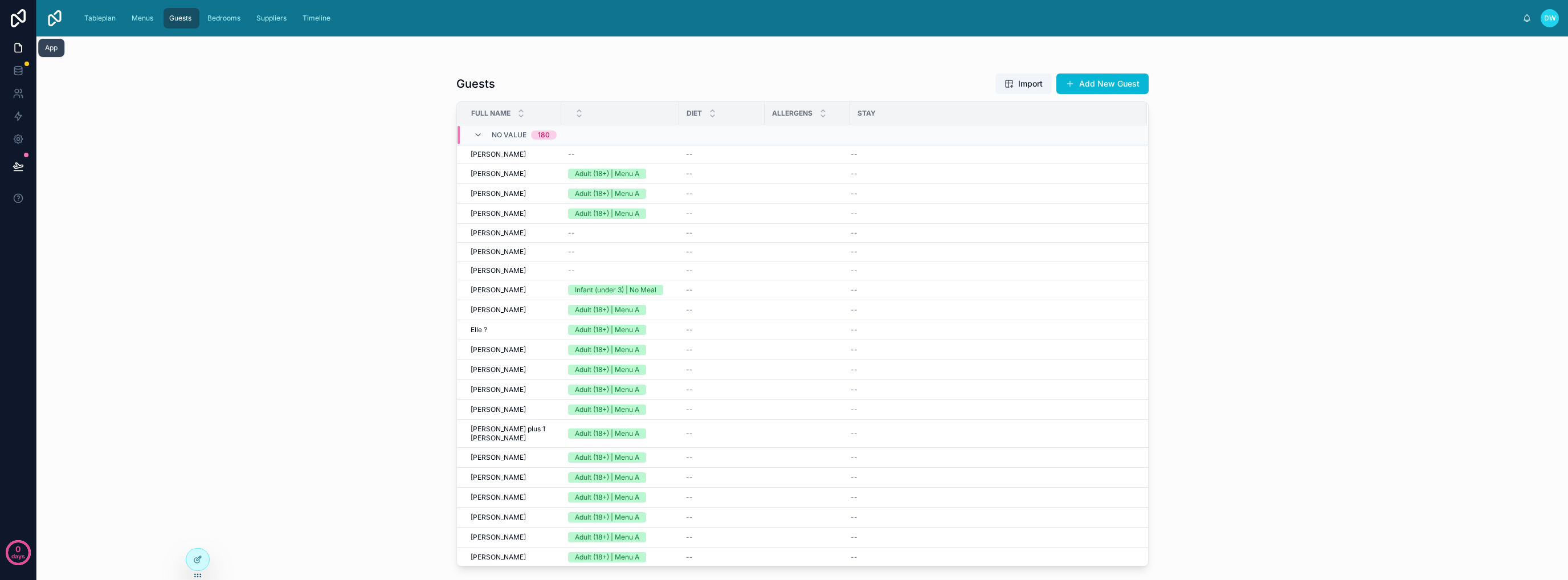
click at [14, 50] on icon at bounding box center [18, 48] width 12 height 12
click at [52, 16] on img at bounding box center [55, 18] width 18 height 18
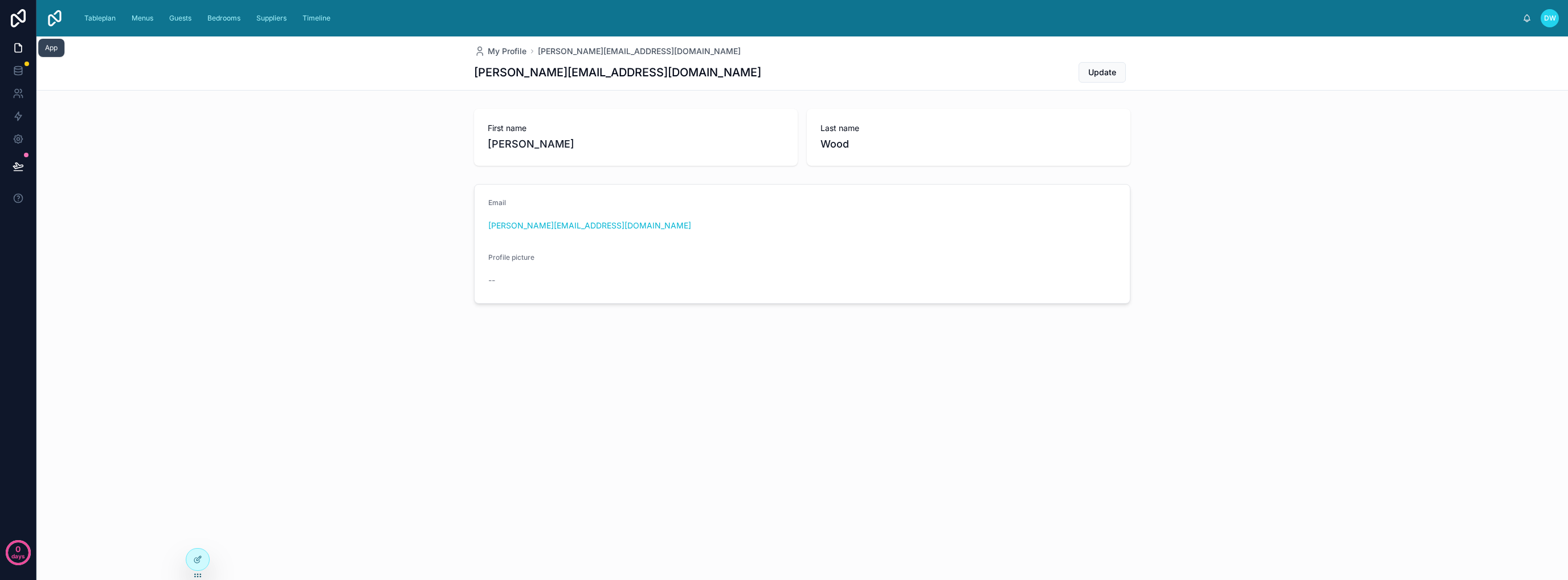
click at [14, 44] on icon at bounding box center [18, 48] width 7 height 8
click at [15, 44] on icon at bounding box center [18, 48] width 7 height 8
click at [203, 564] on div at bounding box center [197, 559] width 23 height 22
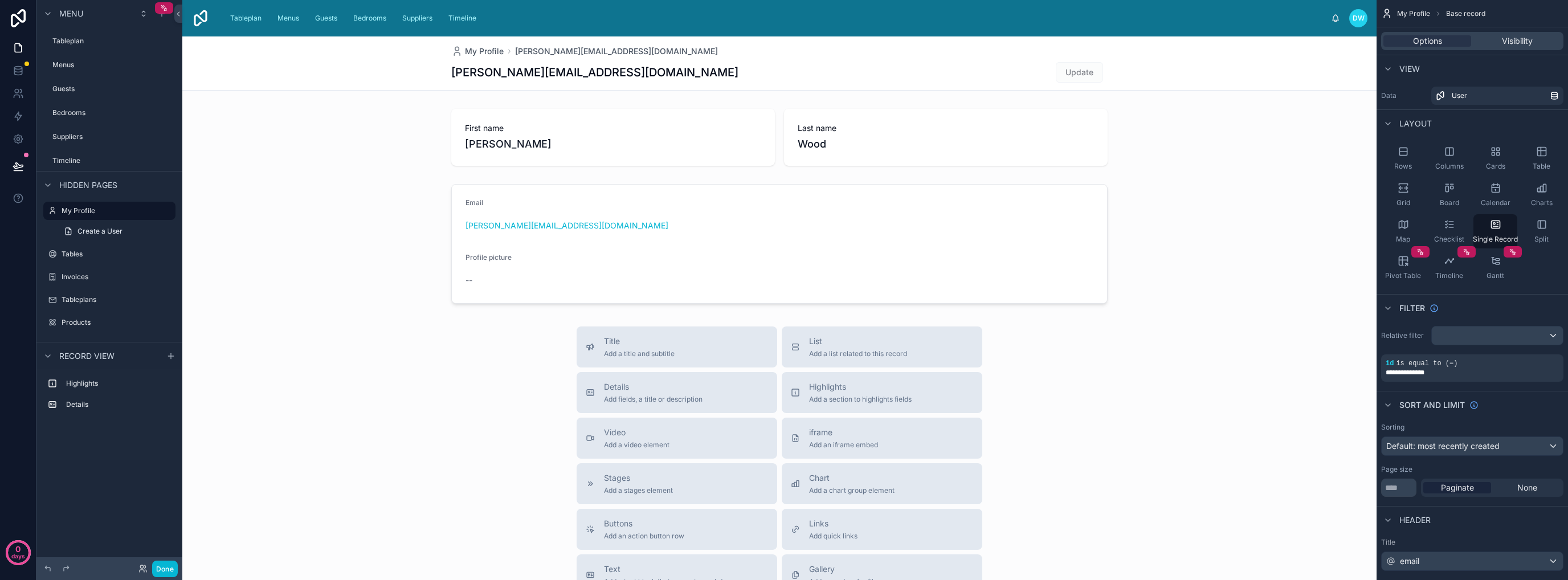
click at [67, 16] on span "Menu" at bounding box center [71, 14] width 24 height 12
click at [70, 13] on span "Menu" at bounding box center [71, 14] width 24 height 12
click at [113, 498] on div "Menu Tableplan Menus Guests Bedrooms Suppliers Timeline Hidden pages My Profile…" at bounding box center [109, 283] width 146 height 566
click at [17, 74] on icon at bounding box center [18, 70] width 12 height 12
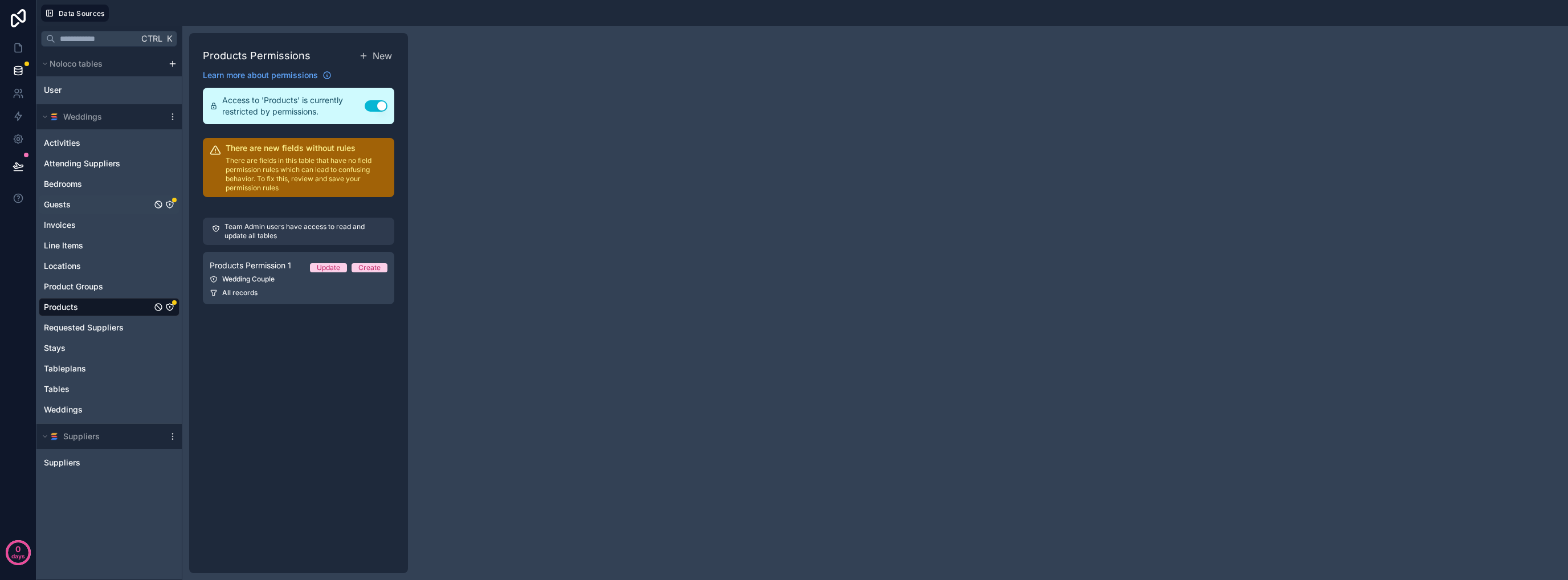
click at [170, 205] on icon "Guests" at bounding box center [169, 204] width 9 height 9
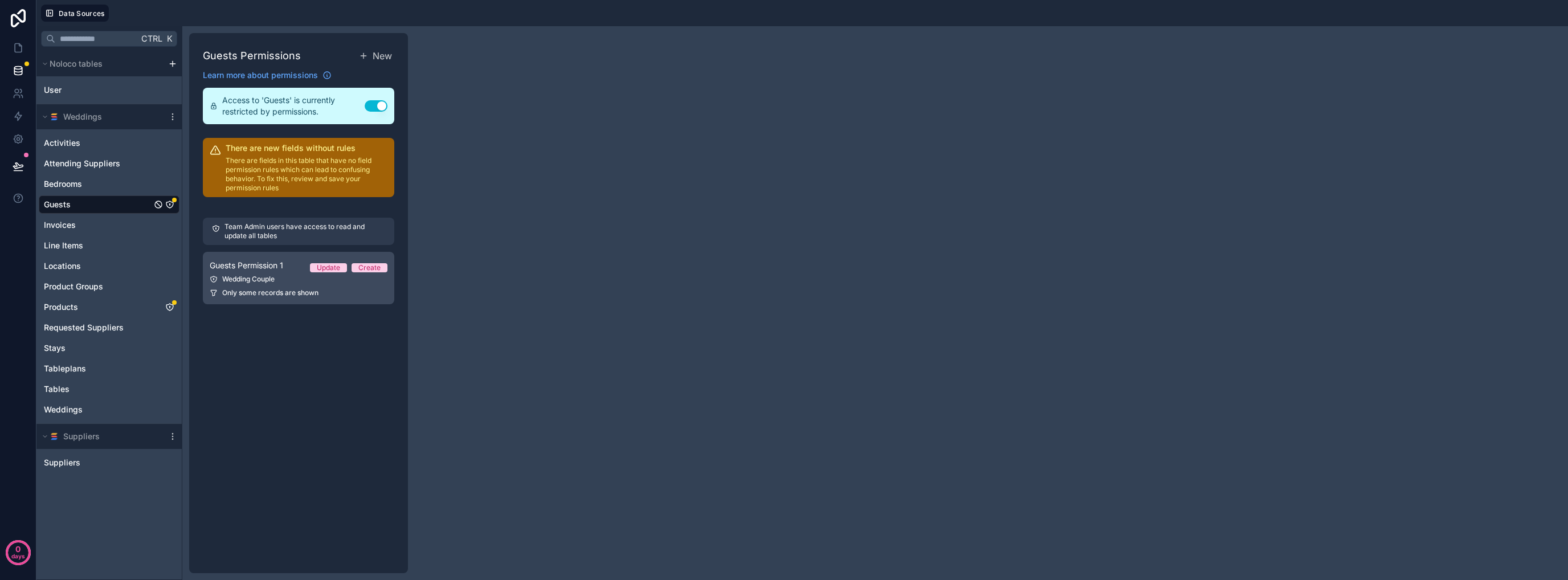
click at [305, 291] on span "Only some records are shown" at bounding box center [270, 293] width 96 height 9
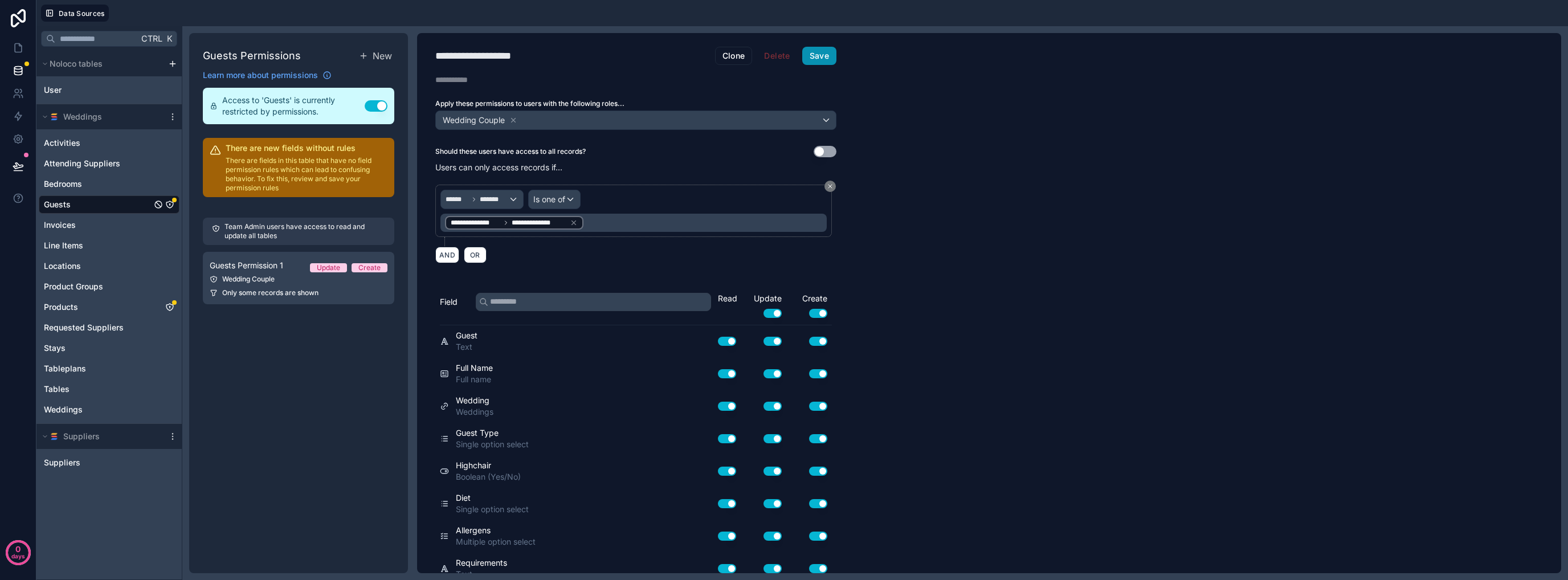
click at [821, 60] on button "Save" at bounding box center [820, 56] width 34 height 18
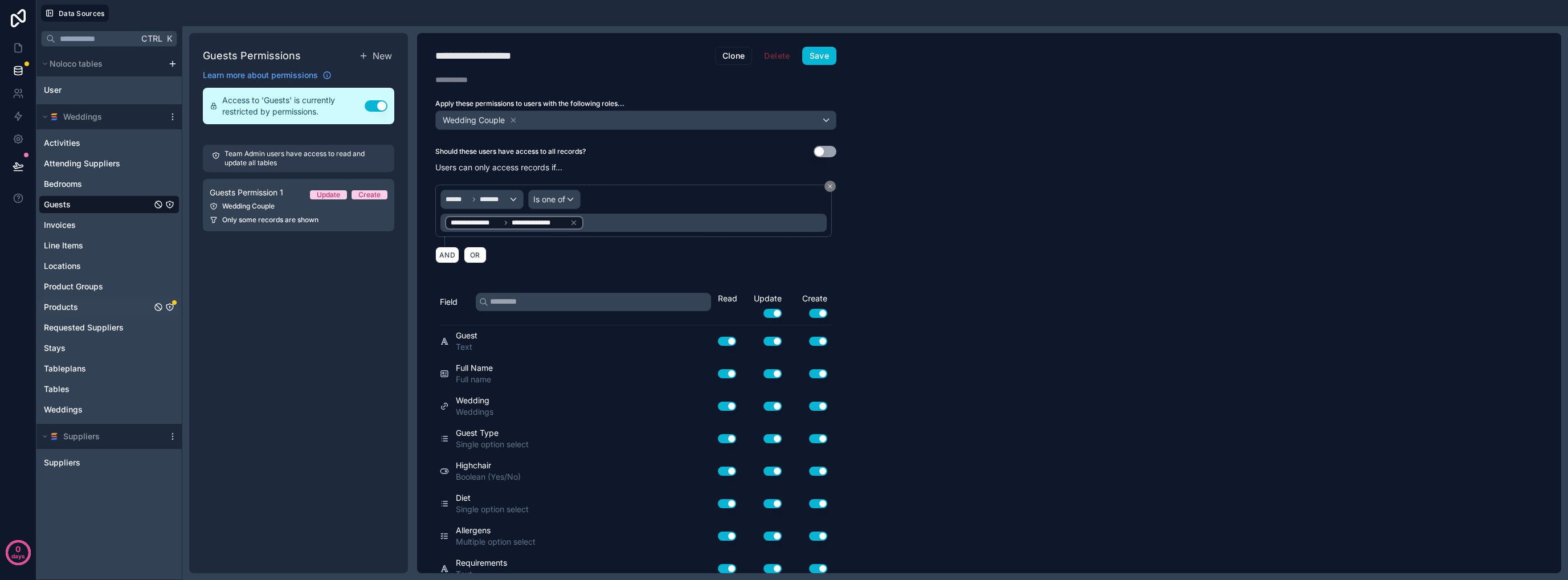
click at [109, 309] on div "Products" at bounding box center [109, 307] width 140 height 18
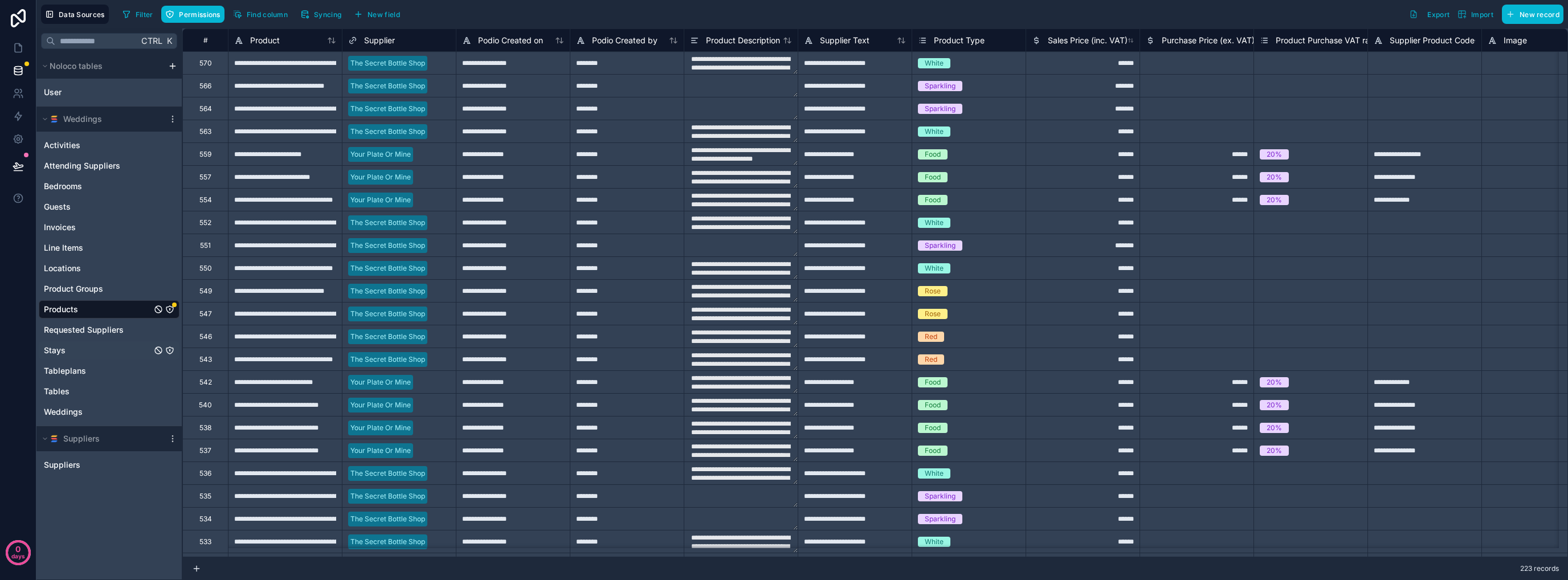
click at [103, 353] on div "Stays" at bounding box center [109, 350] width 140 height 18
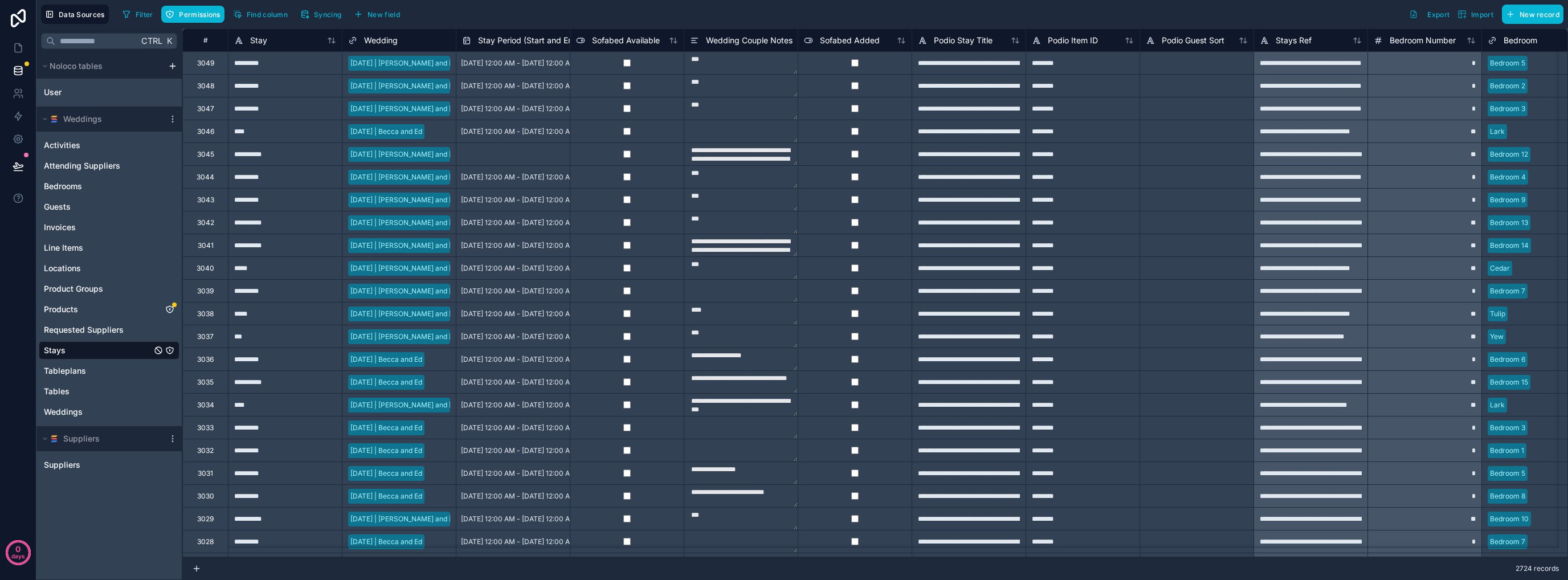
click at [170, 353] on icon "Stays" at bounding box center [169, 350] width 9 height 9
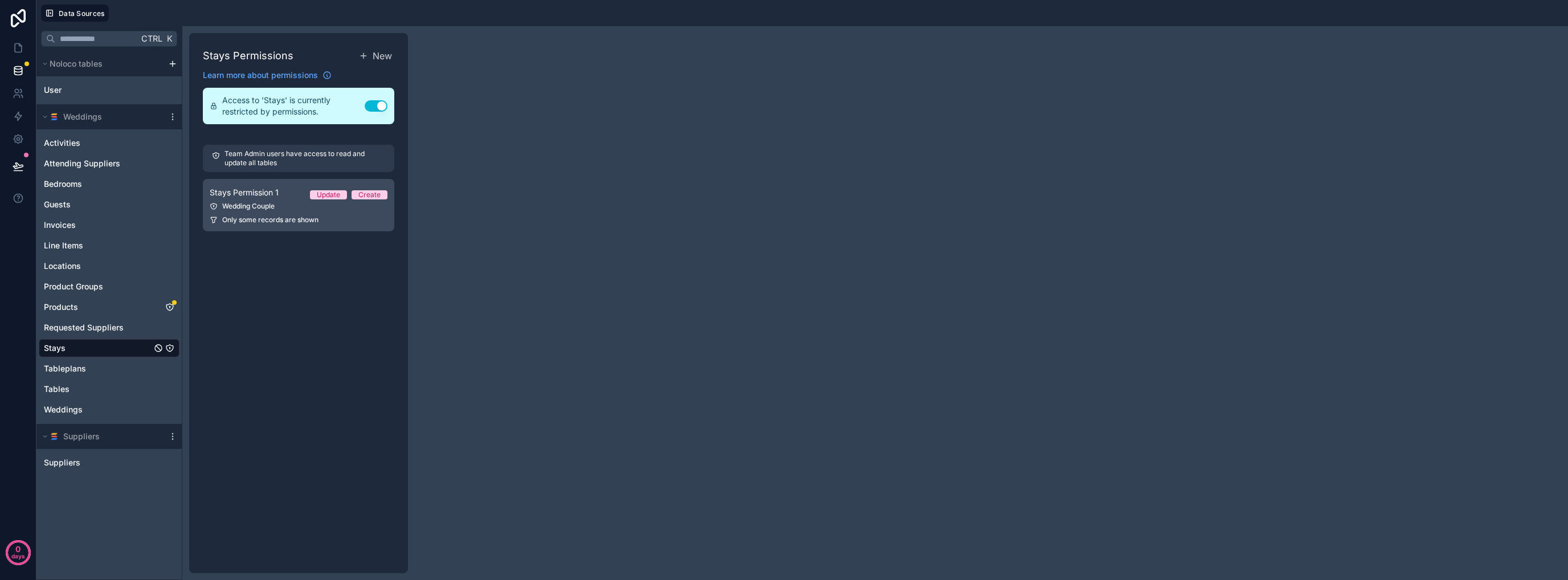
click at [294, 213] on link "Stays Permission 1 Update Create Wedding Couple Only some records are shown" at bounding box center [298, 205] width 192 height 52
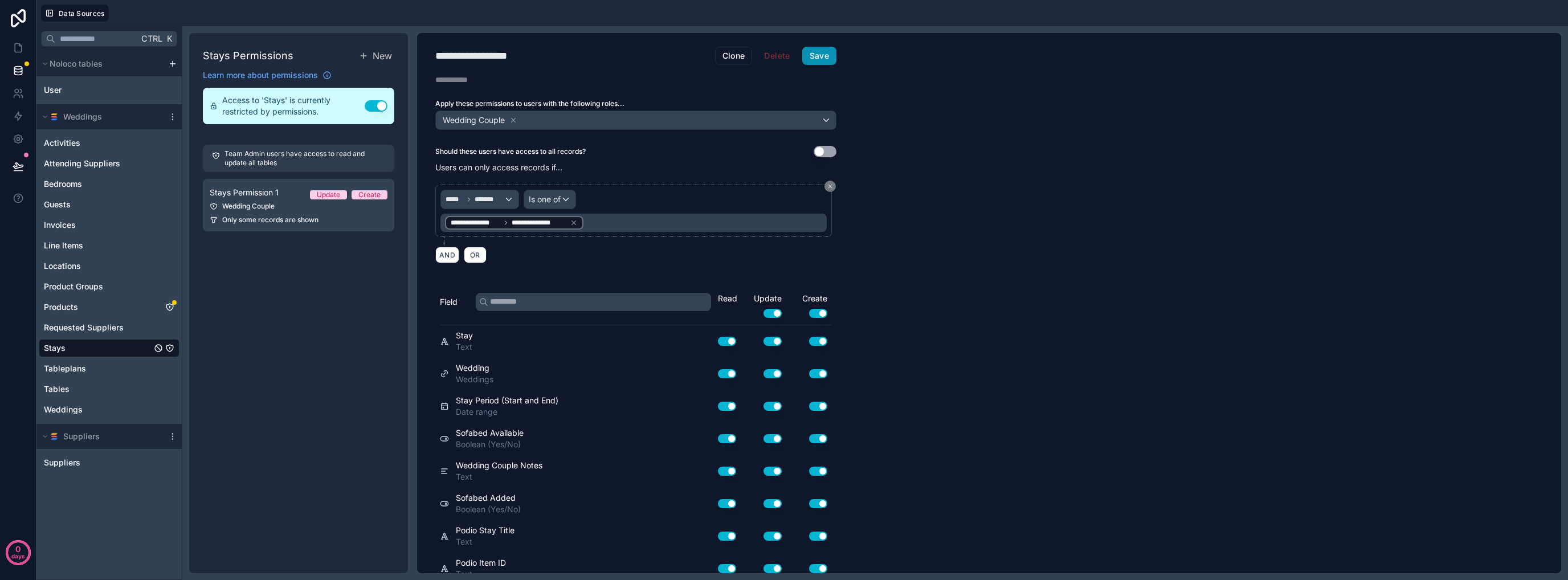
click at [818, 49] on button "Save" at bounding box center [820, 56] width 34 height 18
click at [16, 46] on icon at bounding box center [18, 48] width 12 height 12
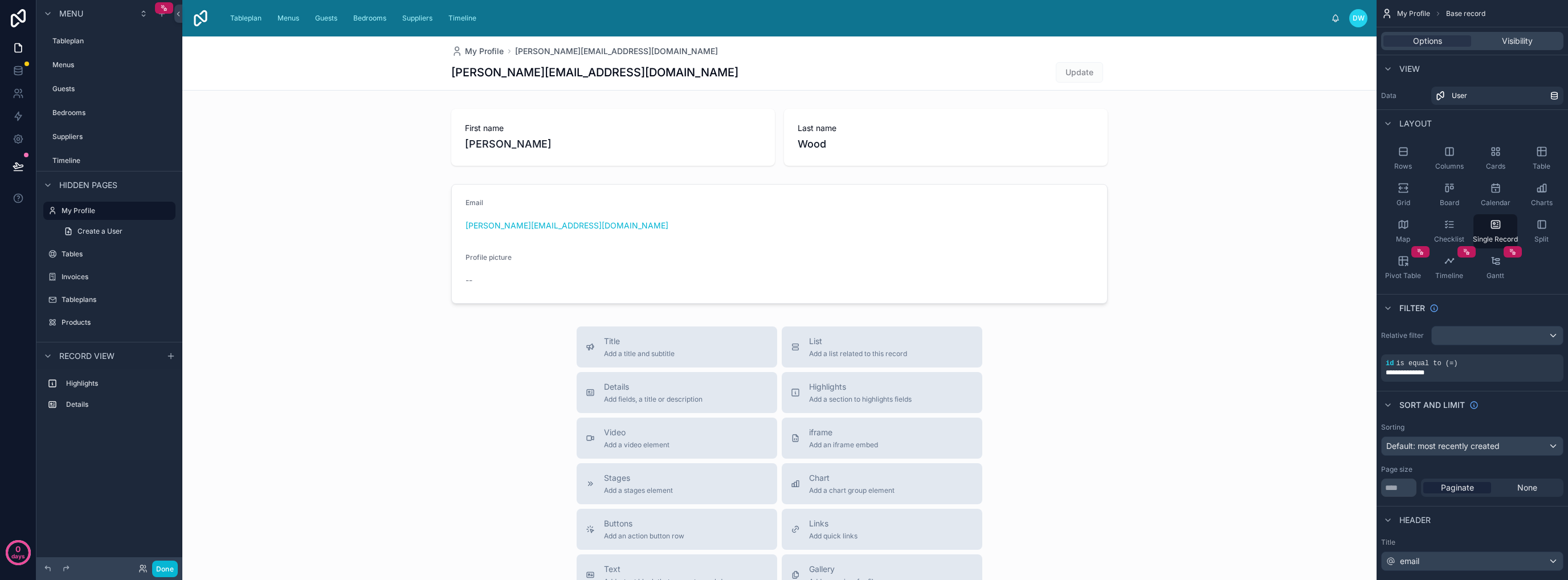
click at [246, 160] on div at bounding box center [779, 430] width 1194 height 787
click at [20, 167] on icon at bounding box center [18, 166] width 12 height 12
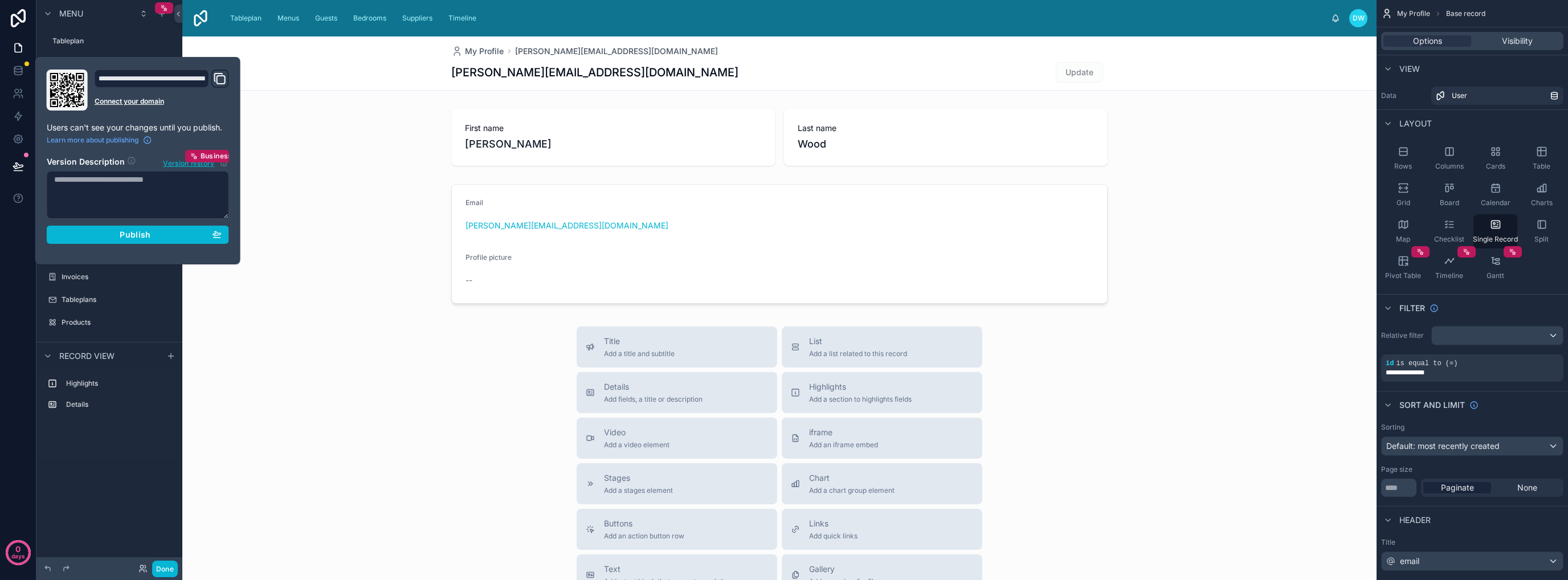
click at [224, 77] on icon "Domain and Custom Link" at bounding box center [221, 79] width 8 height 8
click at [170, 238] on div "Publish" at bounding box center [138, 234] width 168 height 10
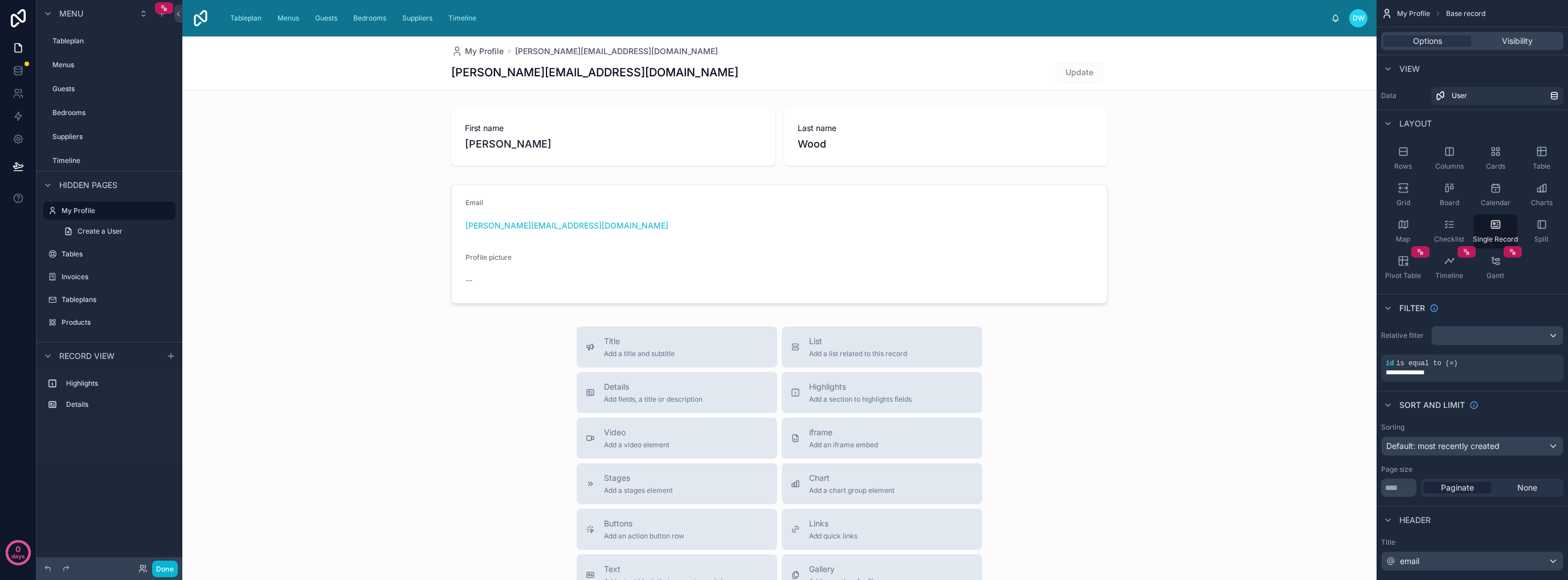
click at [335, 376] on div "Title Add a title and subtitle List Add a list related to this record Details A…" at bounding box center [779, 529] width 1194 height 405
drag, startPoint x: 91, startPoint y: 34, endPoint x: 140, endPoint y: 34, distance: 49.0
click at [91, 34] on div "Tableplan" at bounding box center [104, 41] width 104 height 14
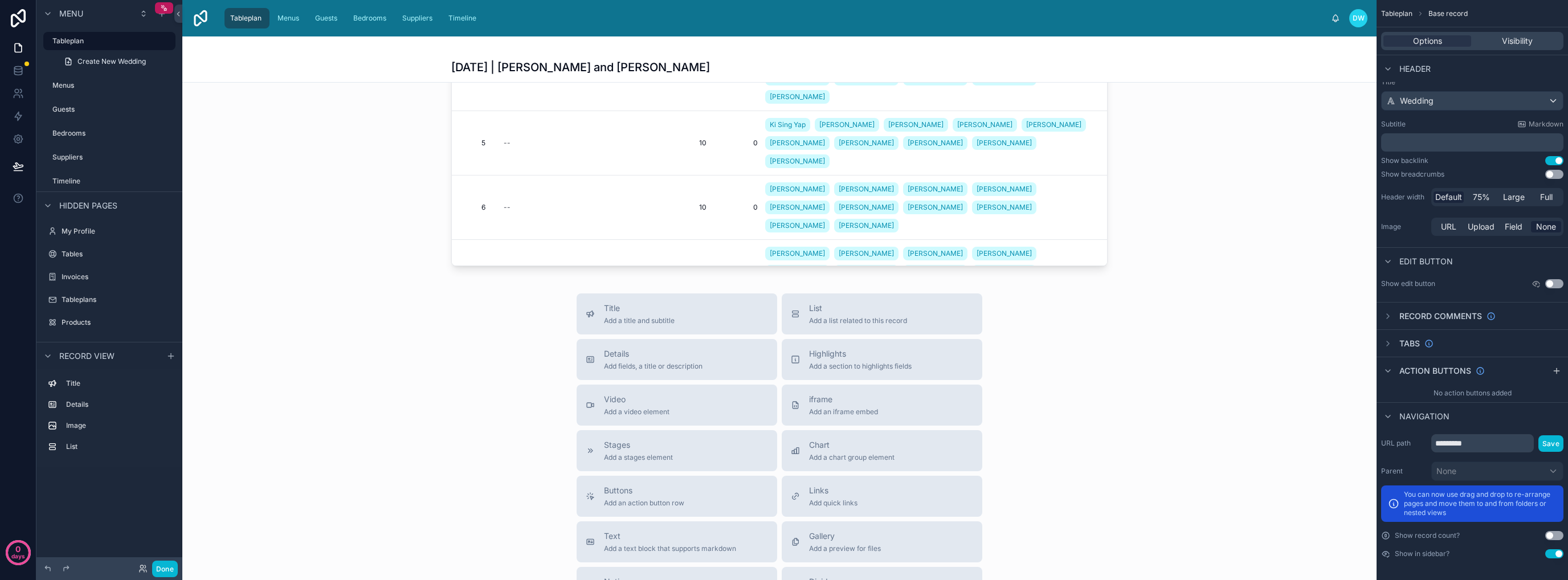
scroll to position [570, 0]
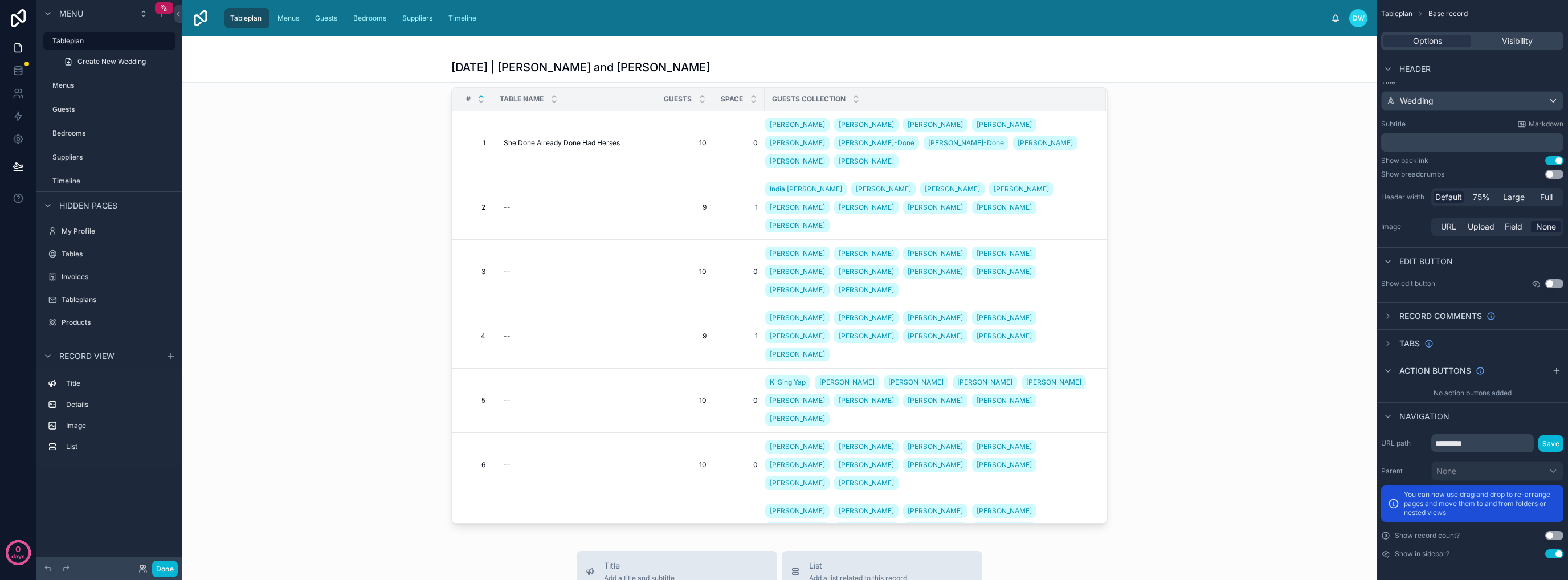
drag, startPoint x: 1097, startPoint y: 246, endPoint x: 1098, endPoint y: 346, distance: 100.0
click at [1098, 346] on div at bounding box center [779, 257] width 1194 height 1581
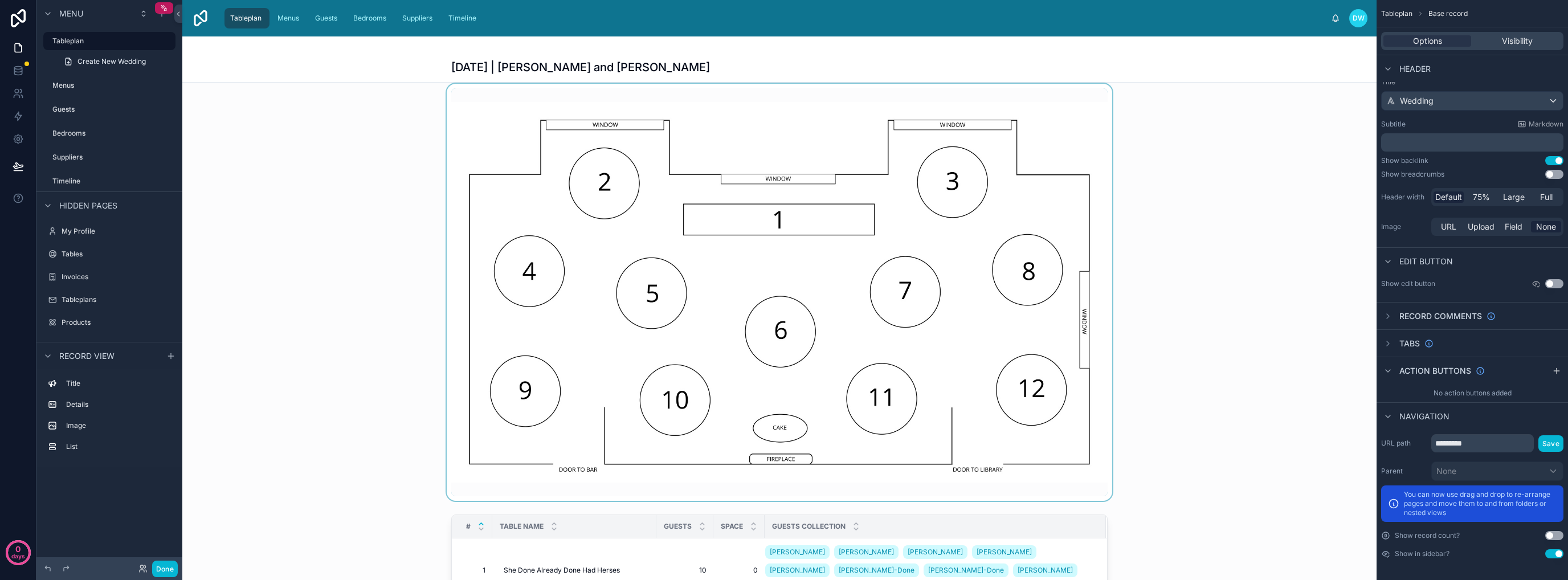
scroll to position [0, 0]
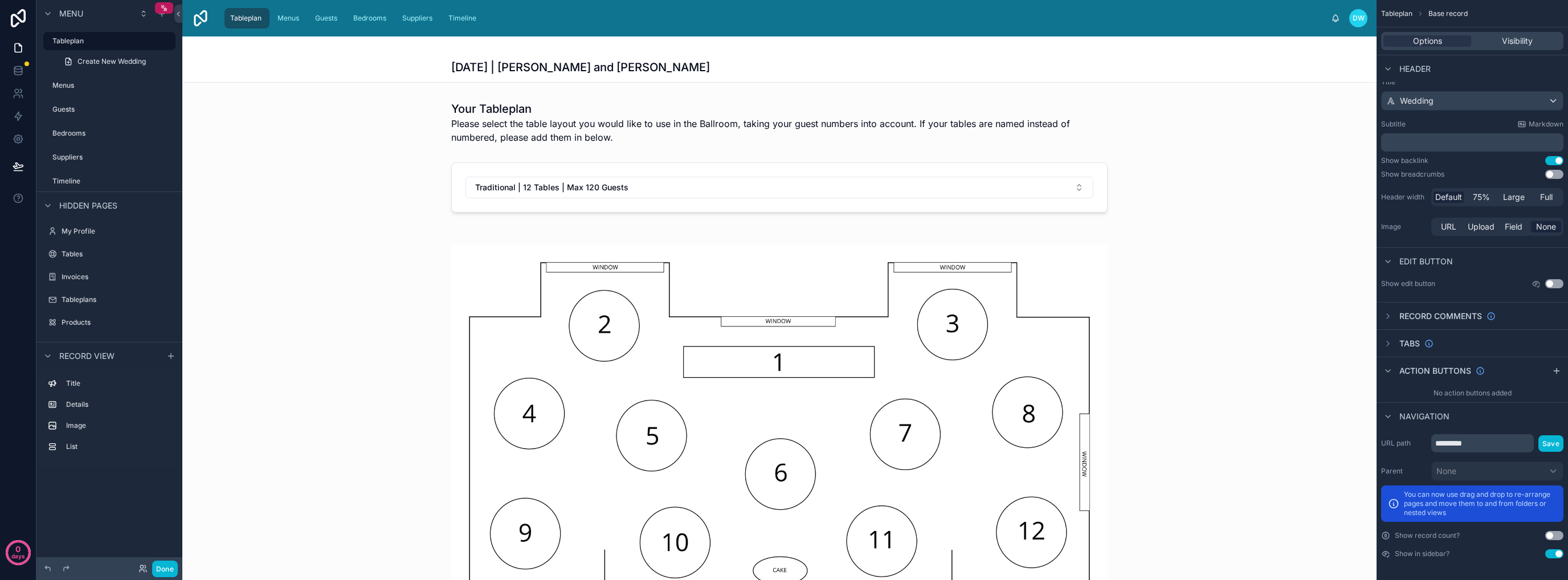
click at [577, 58] on div "[DATE] | [PERSON_NAME] and [PERSON_NAME]" at bounding box center [779, 59] width 657 height 46
click at [1480, 103] on div "Wedding" at bounding box center [1472, 101] width 181 height 18
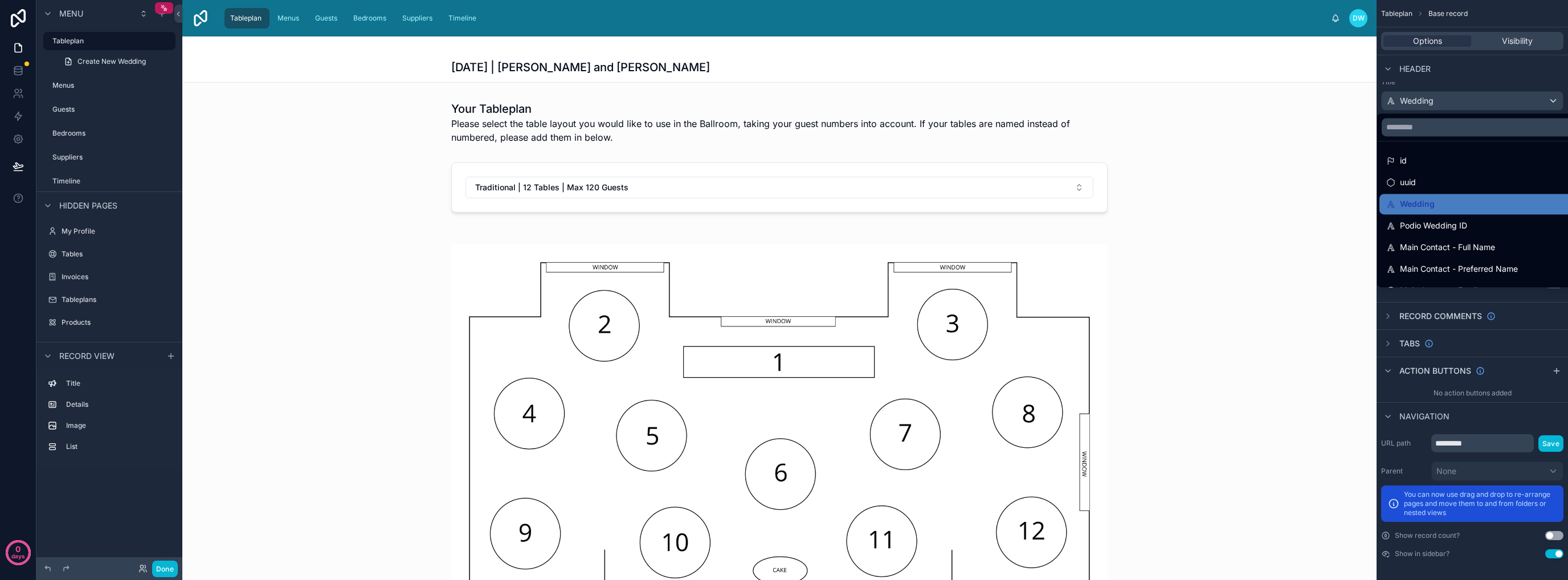
click at [1480, 103] on div "scrollable content" at bounding box center [784, 290] width 1568 height 580
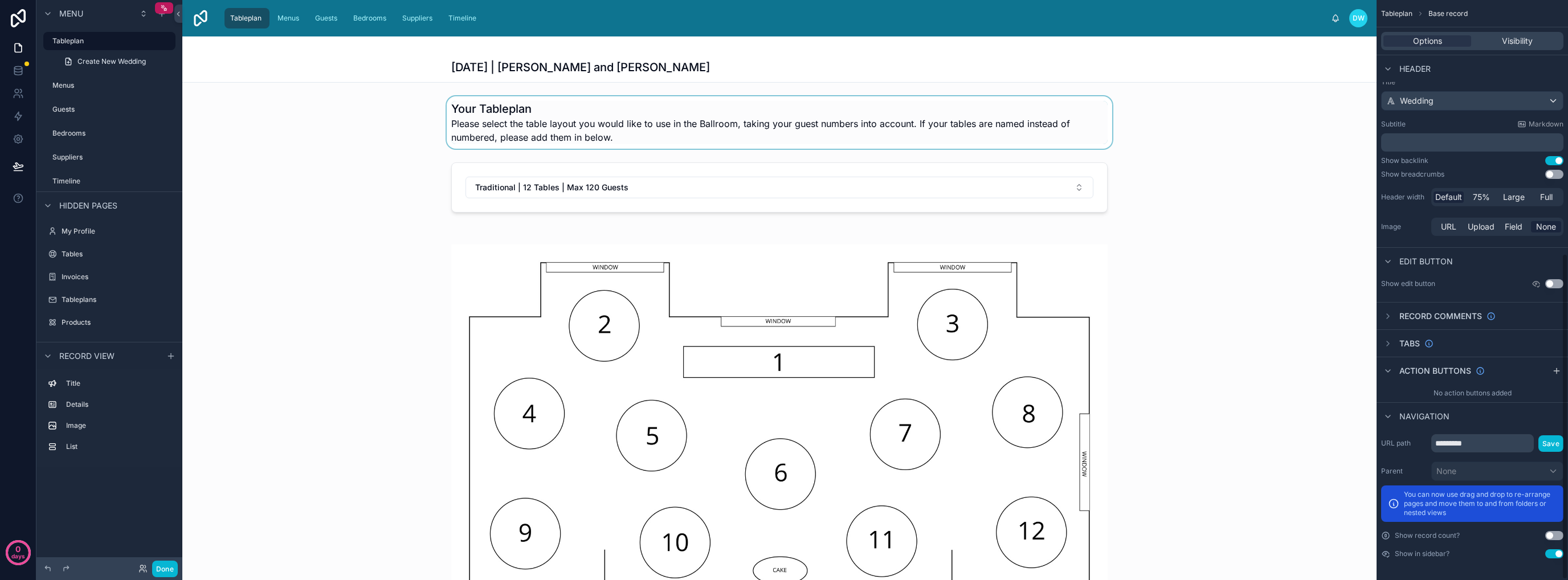
click at [1233, 134] on div at bounding box center [779, 122] width 1194 height 52
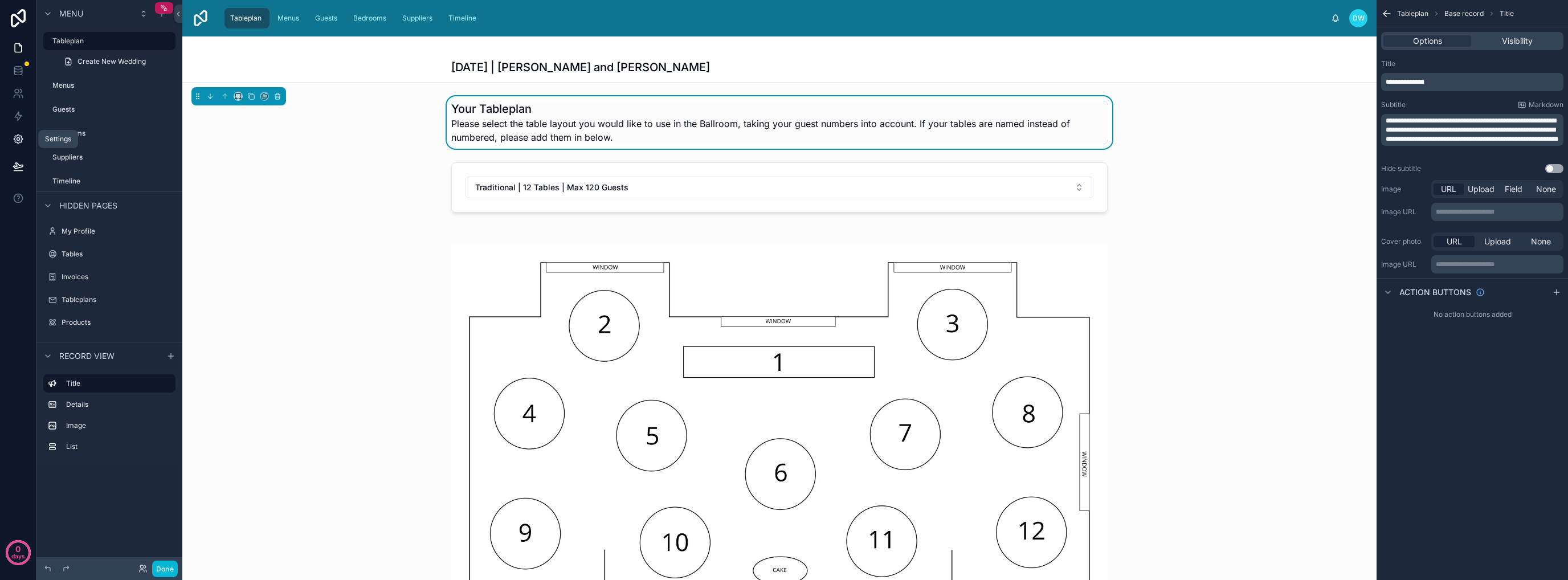
click at [18, 140] on icon at bounding box center [18, 139] width 12 height 12
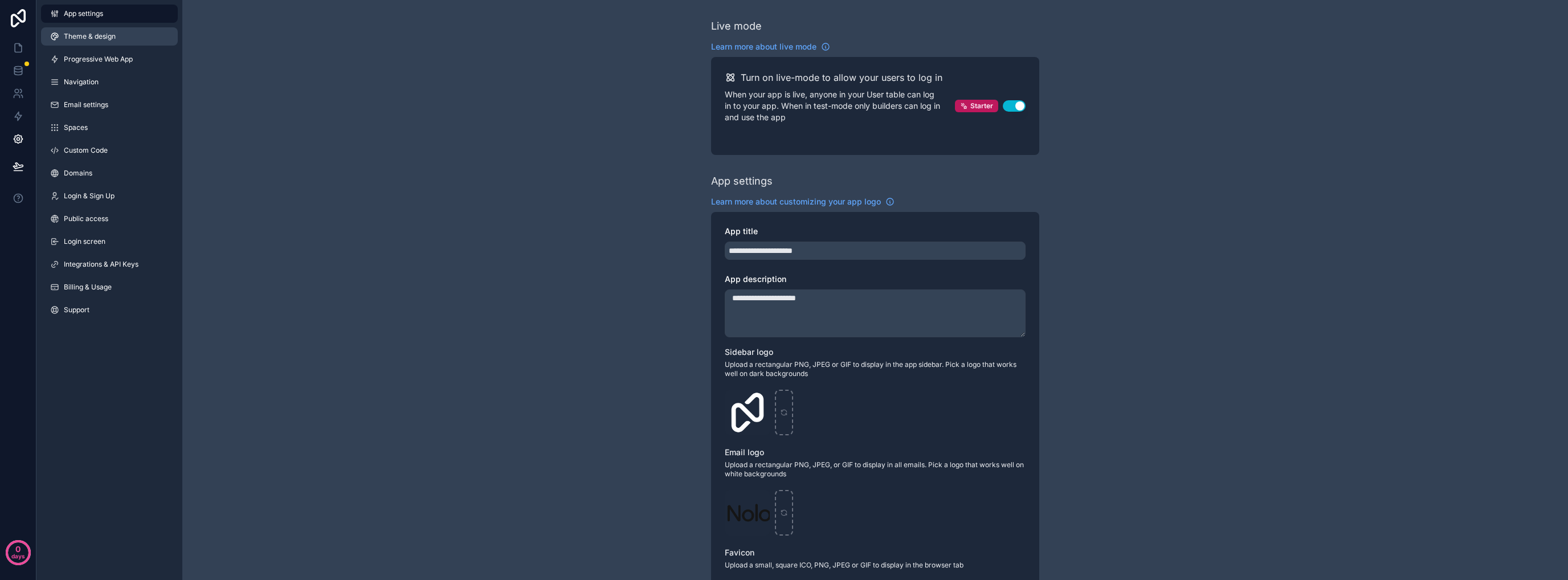
click at [109, 37] on span "Theme & design" at bounding box center [90, 36] width 52 height 9
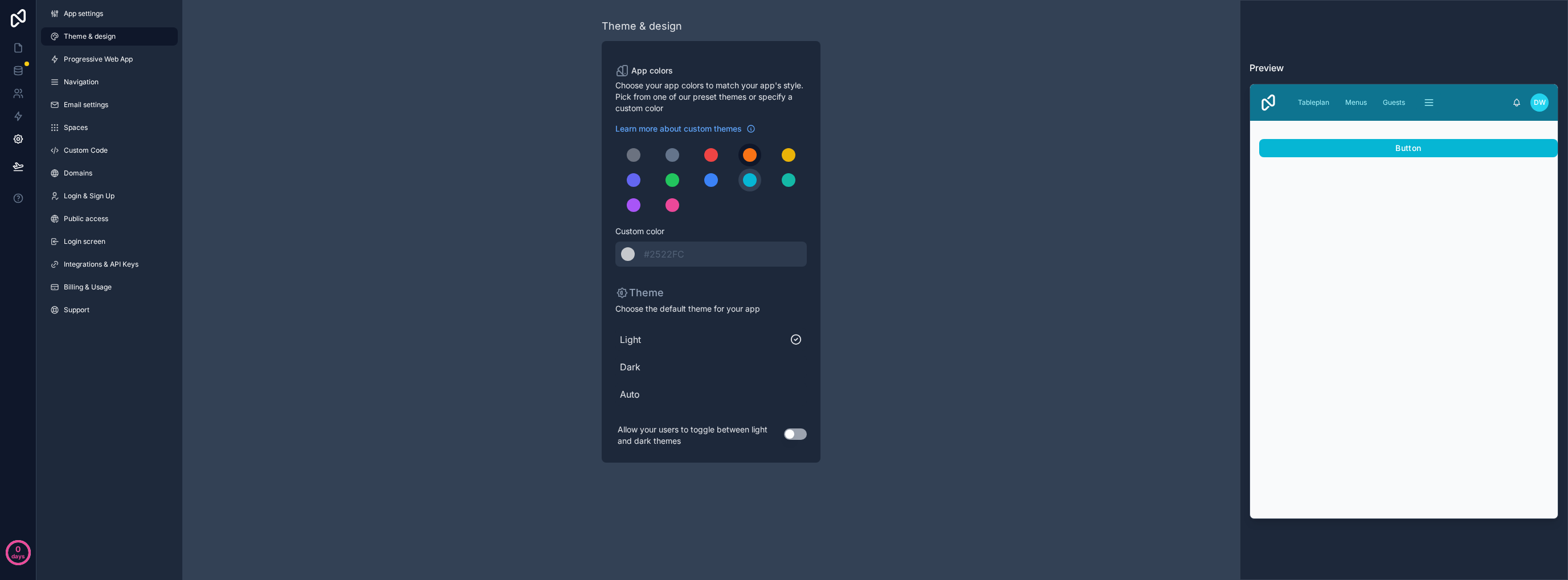
click at [749, 156] on div "scrollable content" at bounding box center [749, 154] width 14 height 14
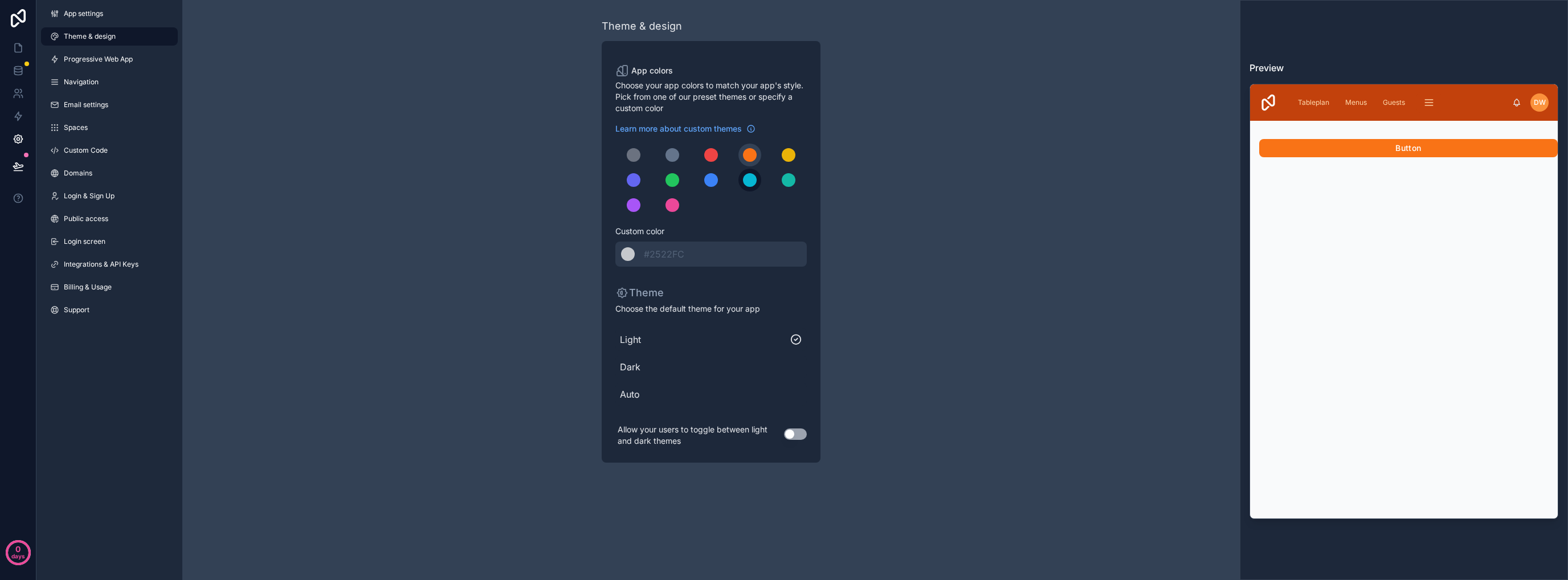
click at [752, 182] on div "scrollable content" at bounding box center [749, 179] width 14 height 14
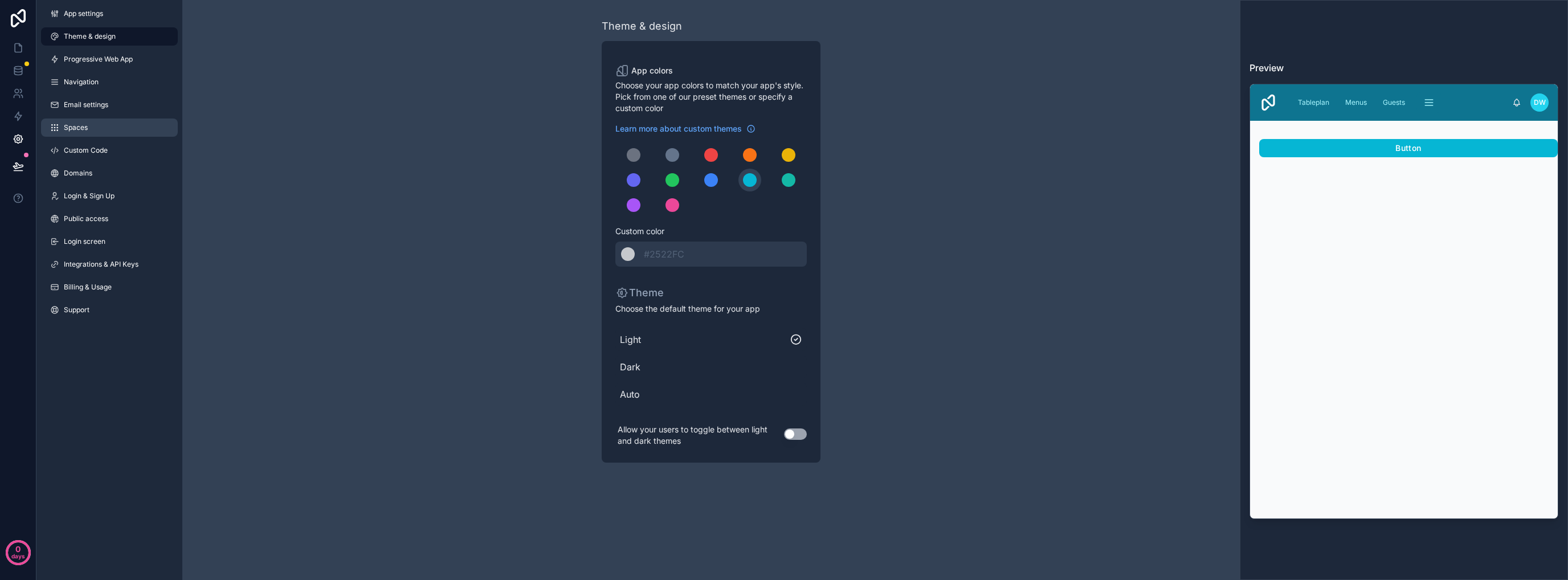
click at [137, 128] on link "Spaces" at bounding box center [110, 128] width 137 height 18
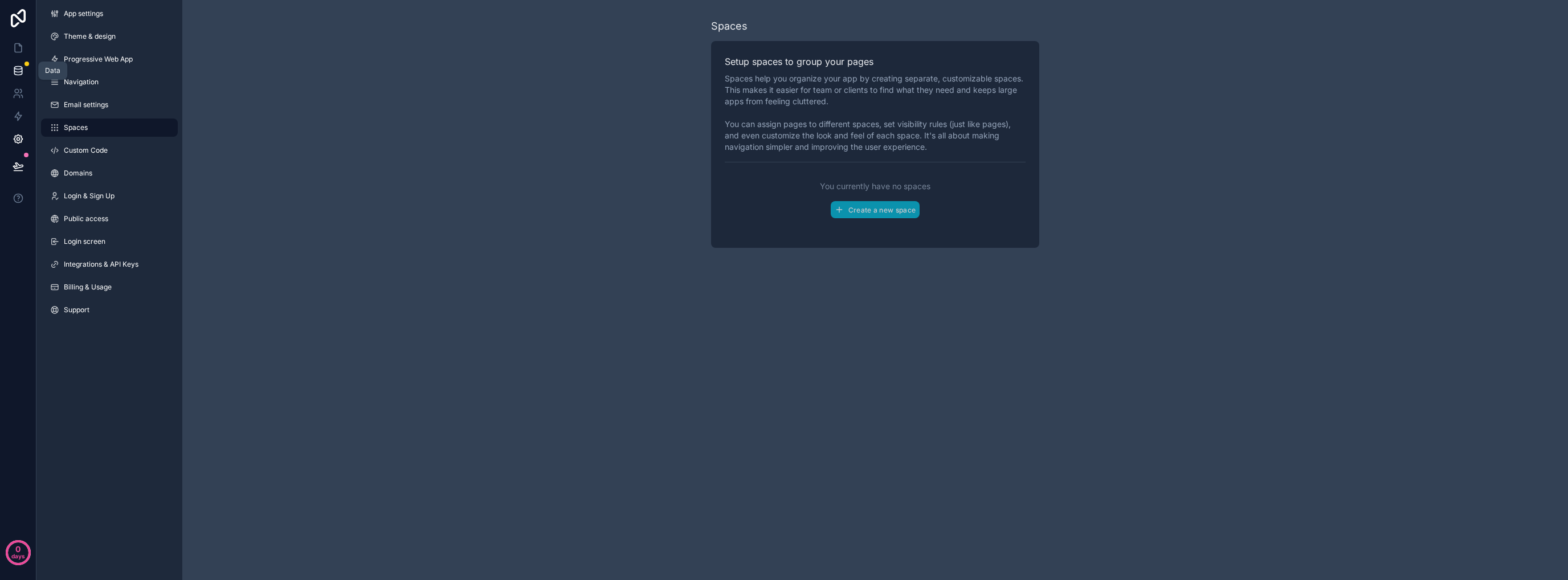
click at [17, 68] on icon at bounding box center [18, 70] width 12 height 12
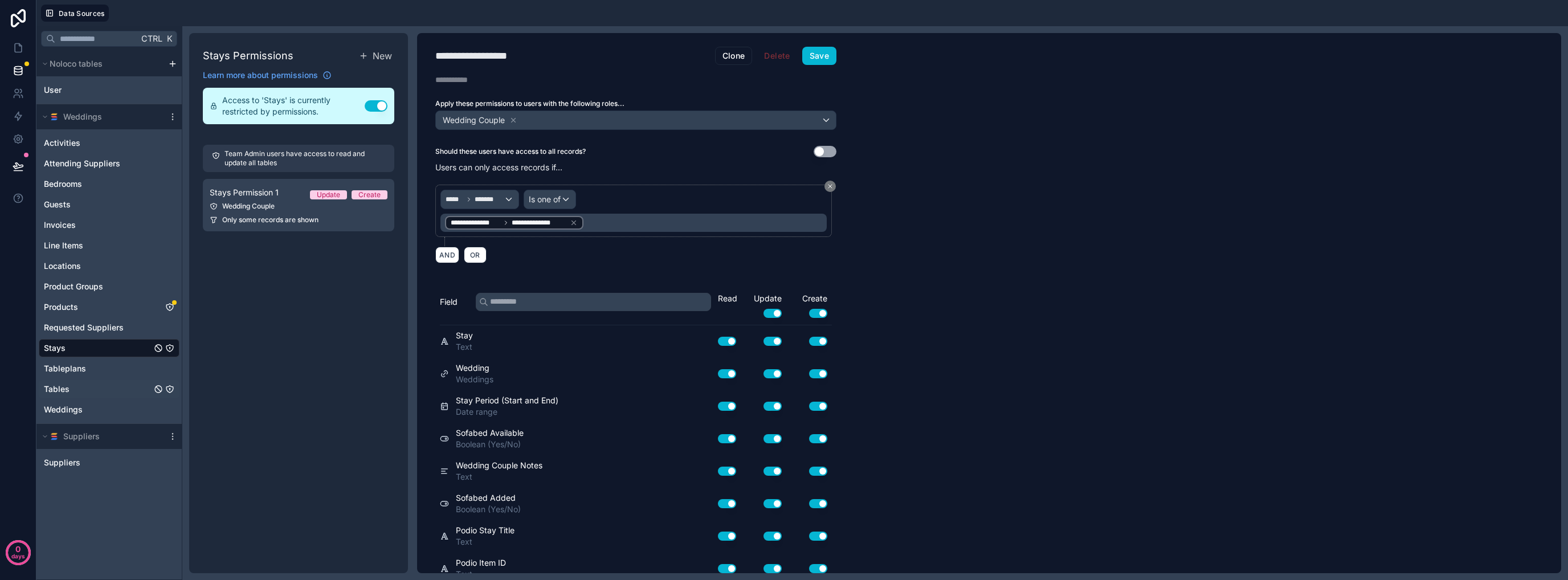
click at [101, 385] on div "Tables" at bounding box center [109, 389] width 140 height 18
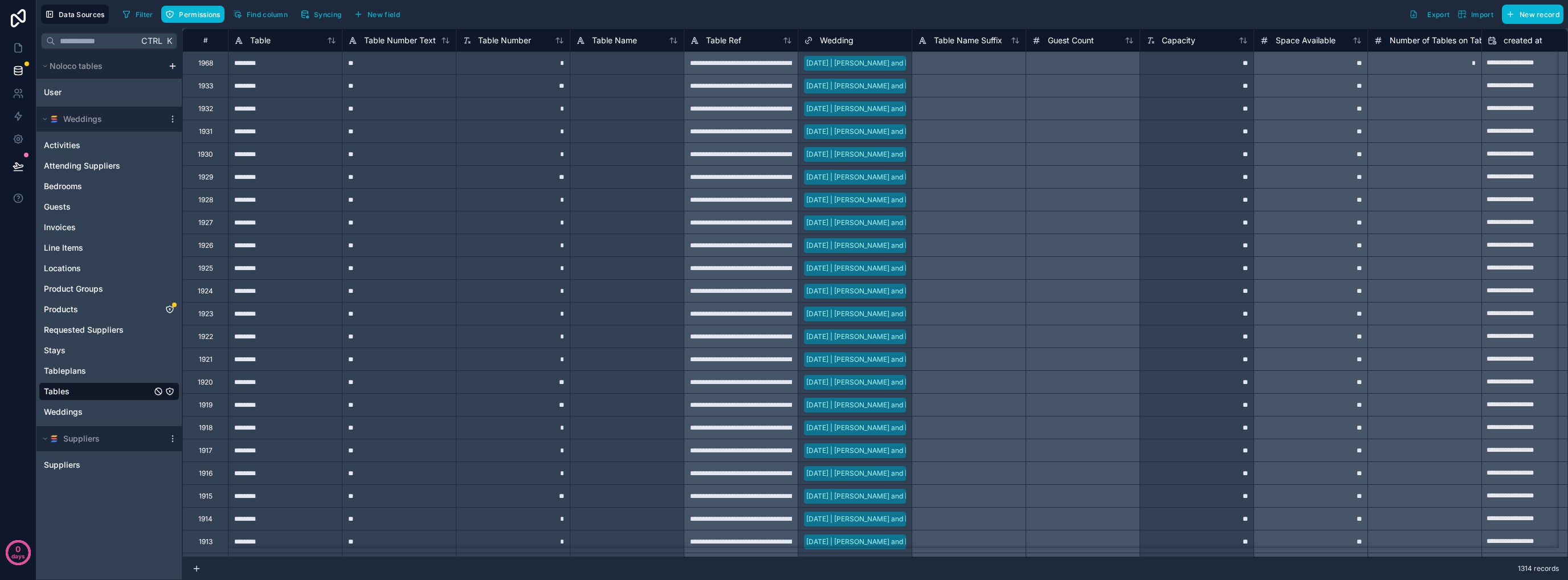
click at [173, 393] on icon "Tables" at bounding box center [169, 392] width 9 height 9
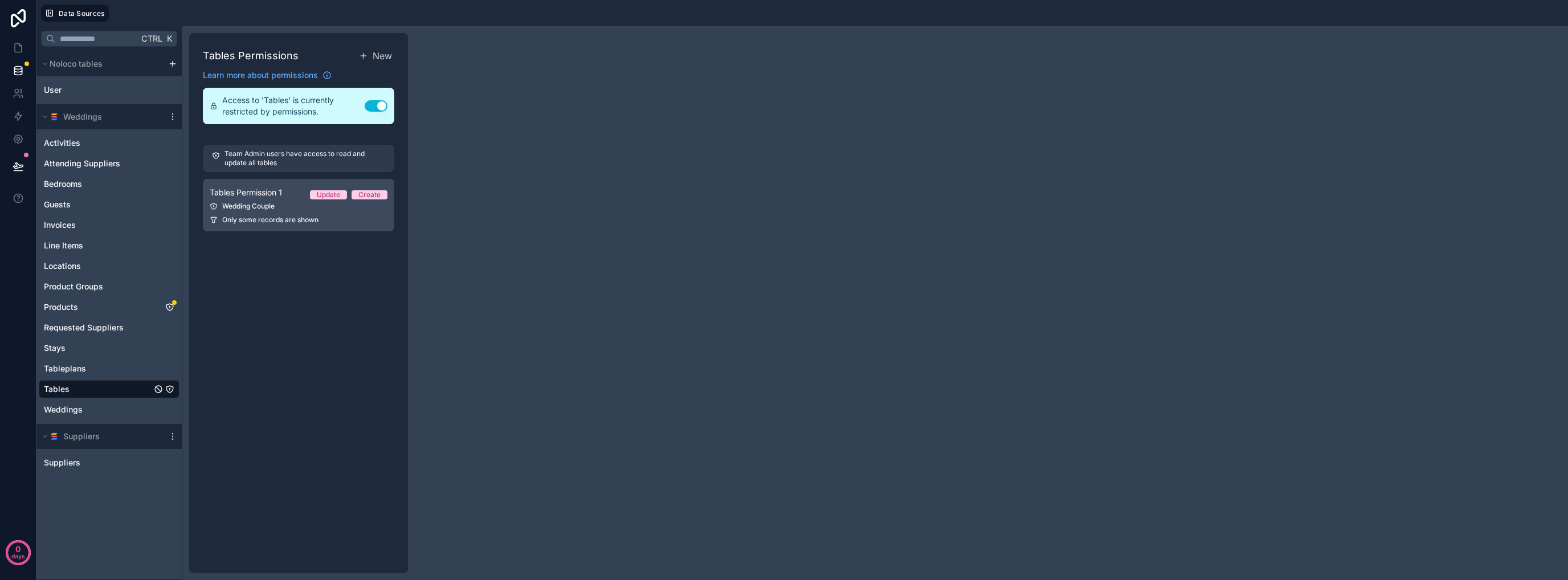
click at [295, 213] on link "Tables Permission 1 Update Create Wedding Couple Only some records are shown" at bounding box center [298, 205] width 192 height 52
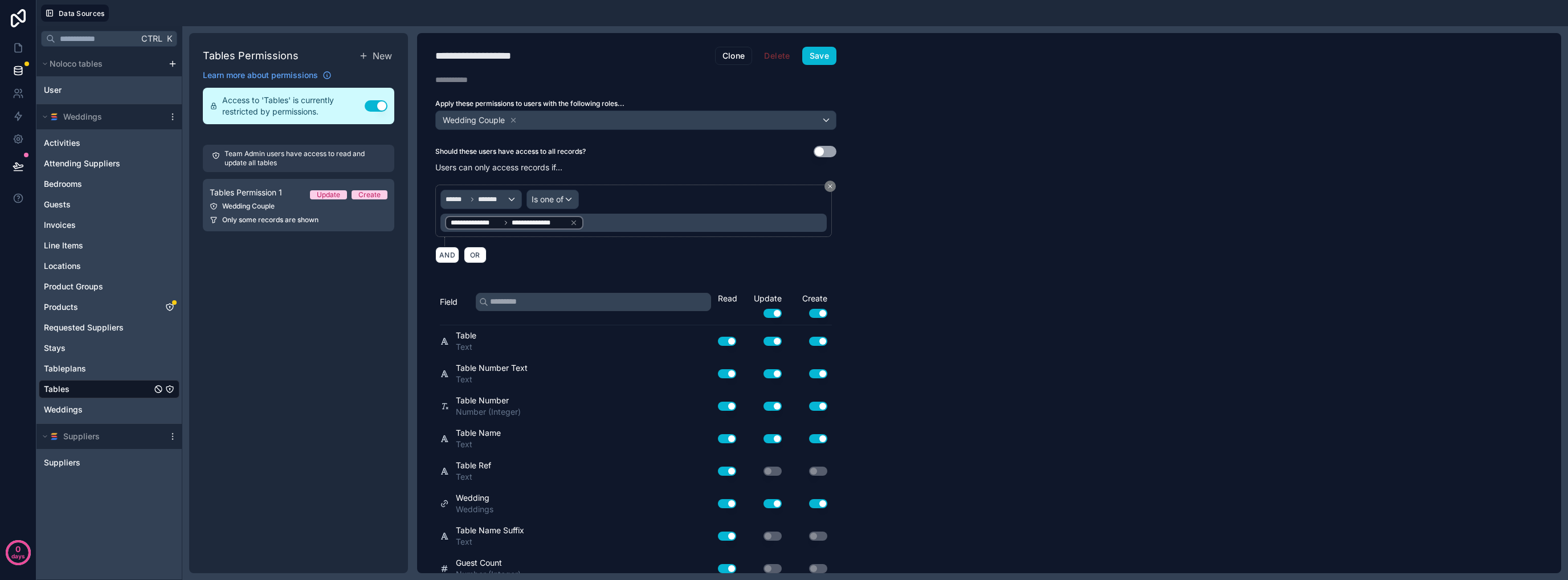
scroll to position [170, 0]
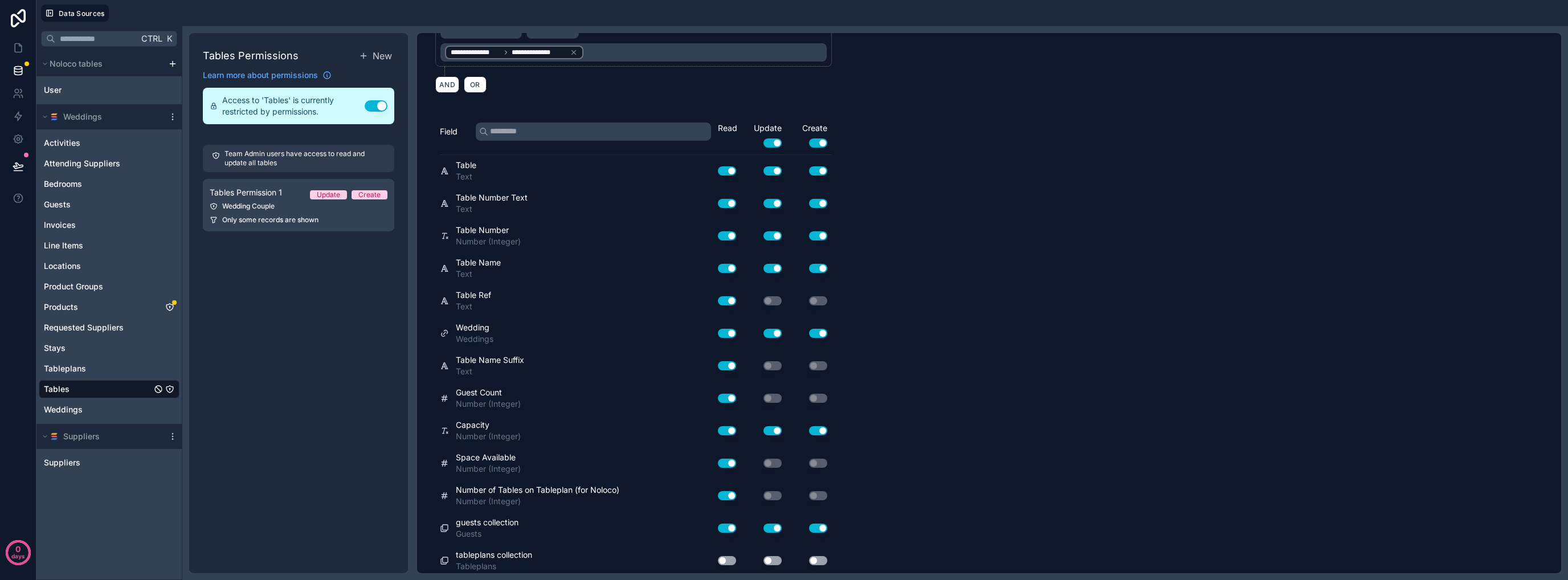
click at [727, 556] on button "Use setting" at bounding box center [727, 560] width 18 height 9
click at [774, 557] on button "Use setting" at bounding box center [773, 560] width 18 height 9
click at [820, 556] on button "Use setting" at bounding box center [818, 560] width 18 height 9
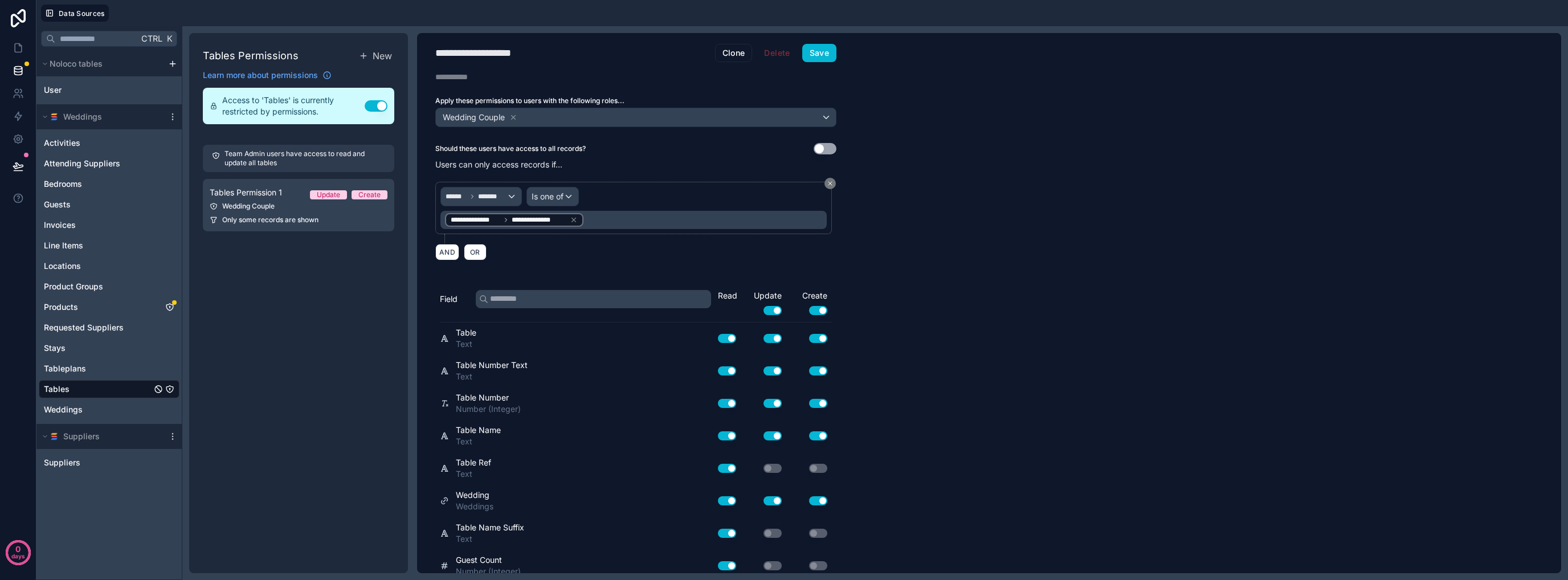
scroll to position [0, 0]
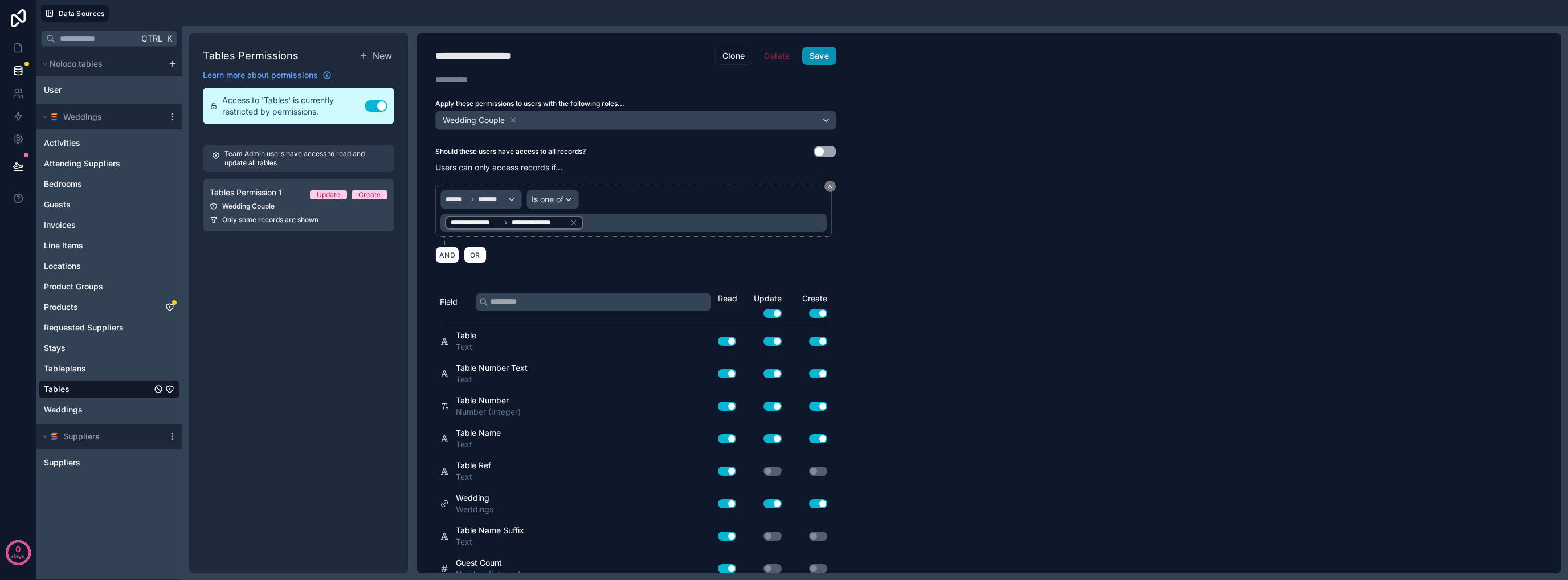
click at [809, 52] on button "Save" at bounding box center [820, 56] width 34 height 18
click at [14, 72] on icon at bounding box center [18, 72] width 7 height 5
click at [171, 305] on icon "Products" at bounding box center [169, 307] width 9 height 9
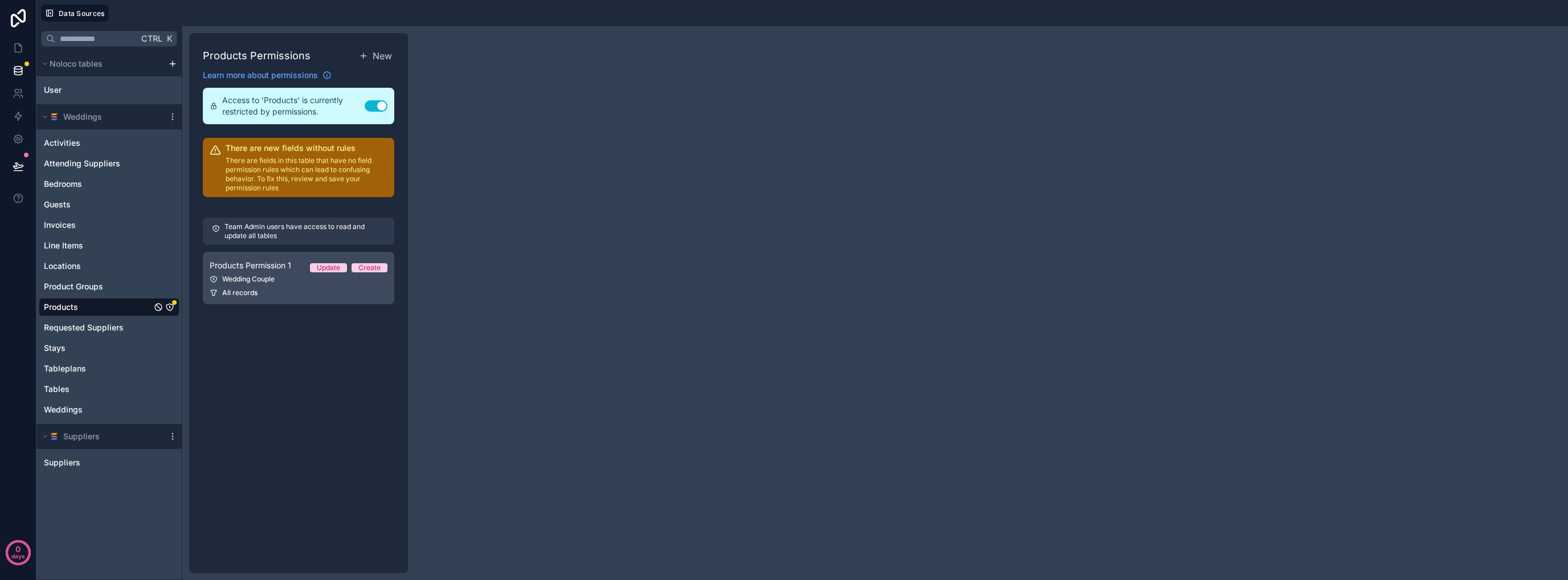
click at [287, 285] on link "Products Permission 1 Update Create Wedding Couple All records" at bounding box center [298, 278] width 192 height 52
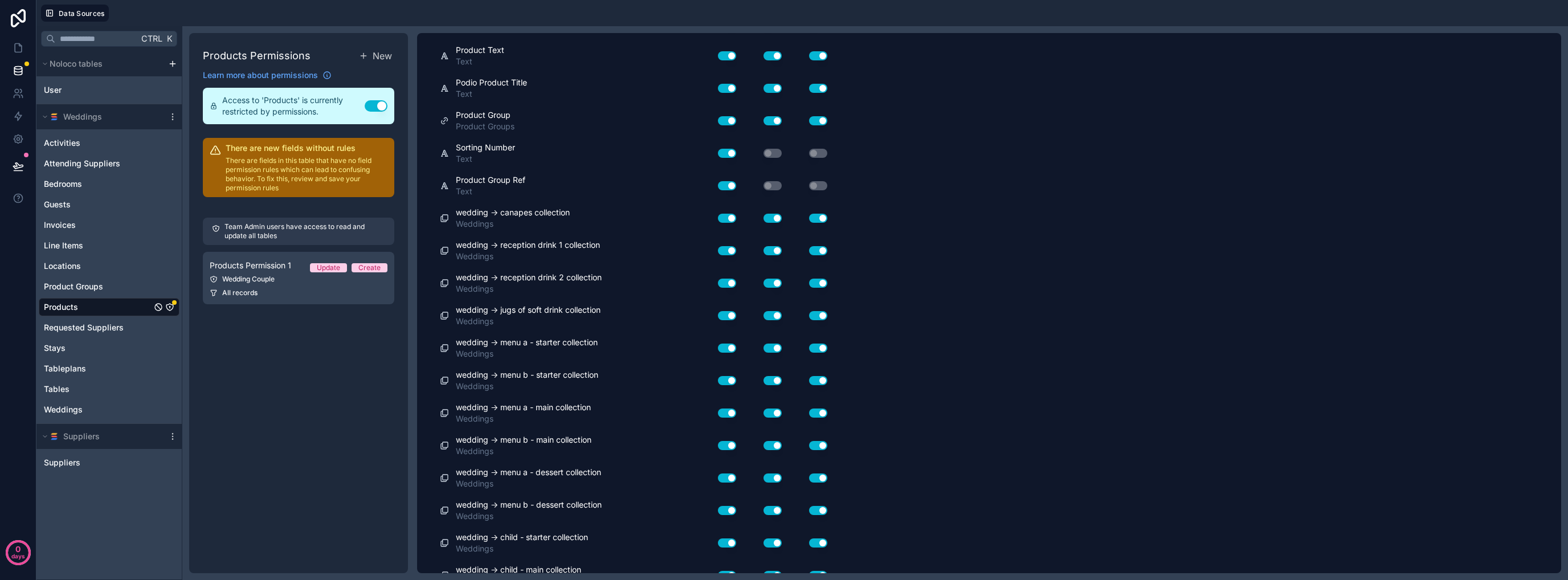
scroll to position [1110, 0]
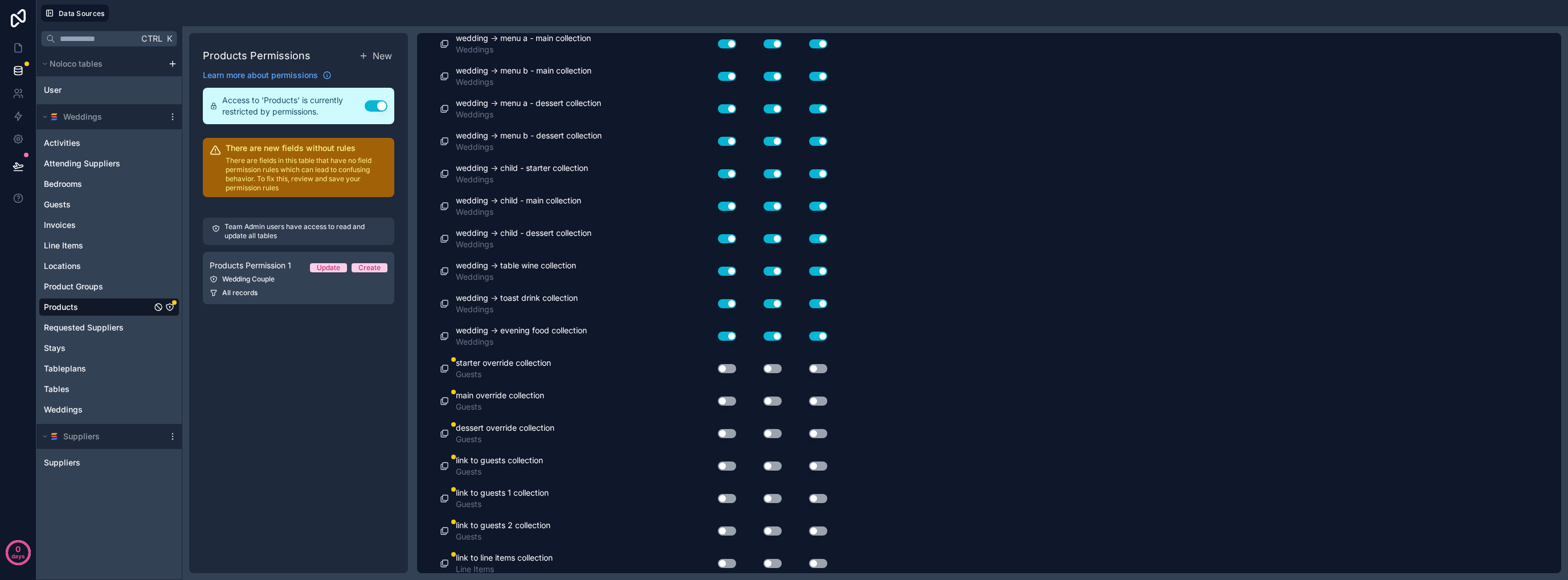
click at [727, 364] on button "Use setting" at bounding box center [727, 368] width 18 height 9
click at [772, 364] on button "Use setting" at bounding box center [773, 368] width 18 height 9
click at [829, 364] on div "Use setting" at bounding box center [809, 368] width 46 height 9
drag, startPoint x: 820, startPoint y: 360, endPoint x: 775, endPoint y: 376, distance: 47.8
click at [820, 364] on button "Use setting" at bounding box center [818, 368] width 18 height 9
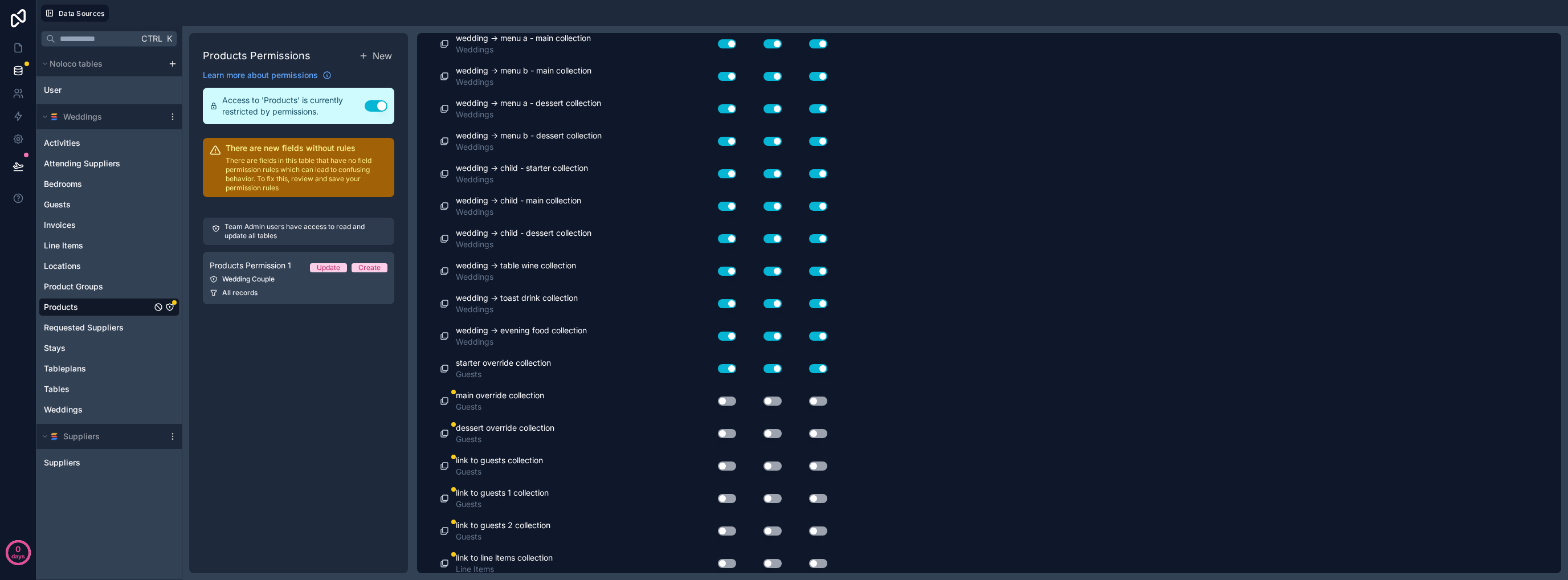
click at [722, 398] on button "Use setting" at bounding box center [727, 401] width 18 height 9
click at [772, 396] on button "Use setting" at bounding box center [773, 401] width 18 height 9
click at [816, 396] on button "Use setting" at bounding box center [818, 401] width 18 height 9
click at [818, 429] on button "Use setting" at bounding box center [818, 433] width 18 height 9
click at [764, 429] on button "Use setting" at bounding box center [773, 433] width 18 height 9
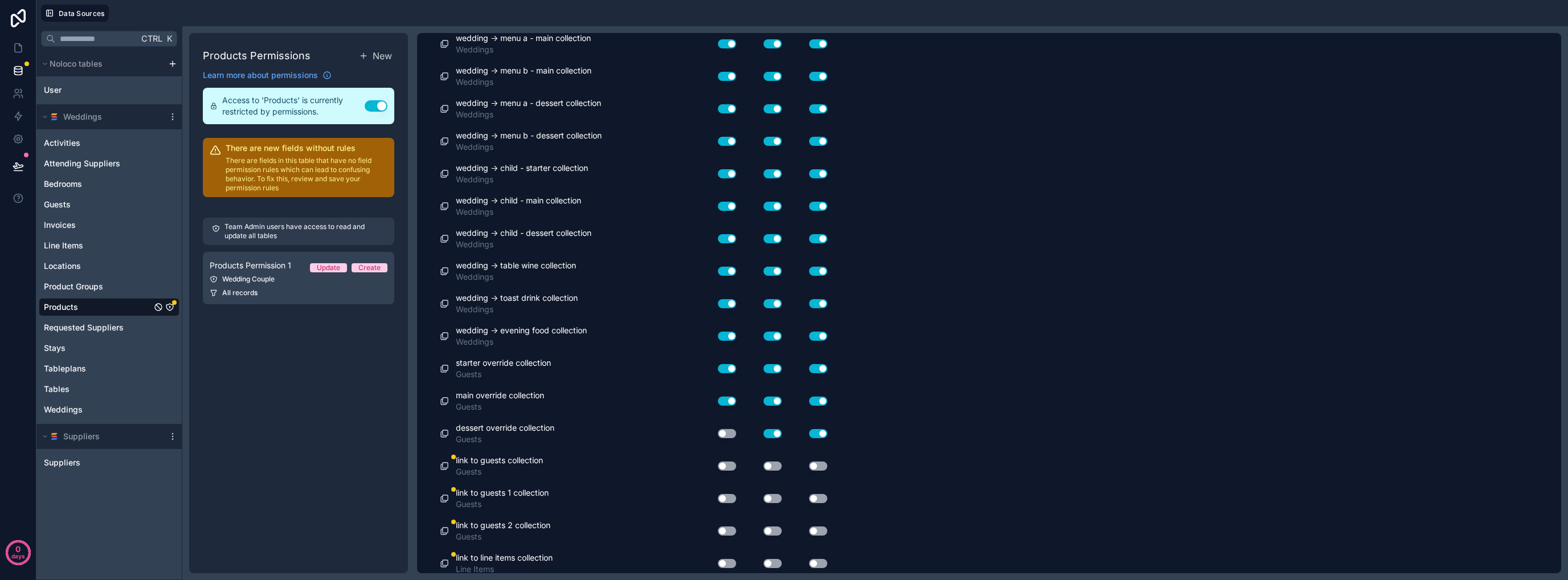
click at [730, 430] on button "Use setting" at bounding box center [727, 433] width 18 height 9
click at [730, 461] on button "Use setting" at bounding box center [727, 466] width 18 height 9
drag, startPoint x: 773, startPoint y: 457, endPoint x: 823, endPoint y: 454, distance: 50.1
click at [774, 461] on button "Use setting" at bounding box center [773, 466] width 18 height 9
click at [825, 461] on div "Use setting" at bounding box center [809, 466] width 46 height 9
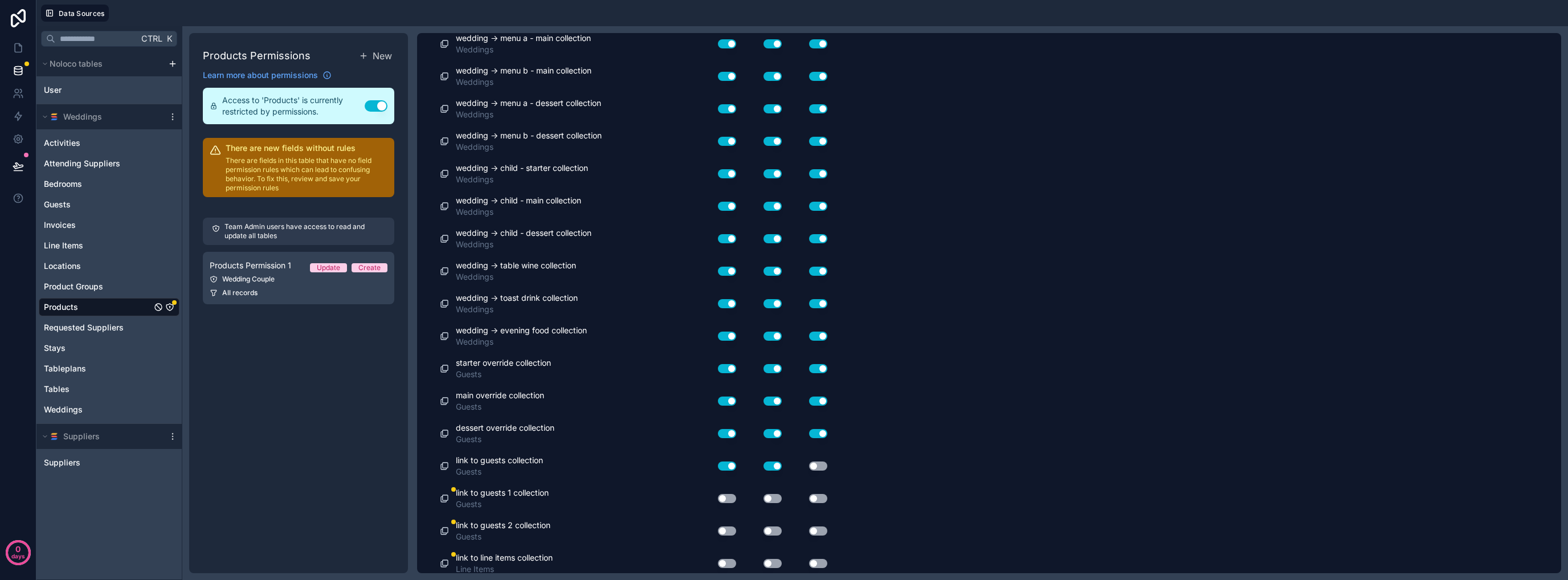
click at [816, 461] on button "Use setting" at bounding box center [818, 466] width 18 height 9
click at [818, 494] on button "Use setting" at bounding box center [818, 498] width 18 height 9
click at [769, 494] on button "Use setting" at bounding box center [773, 498] width 18 height 9
click at [723, 494] on button "Use setting" at bounding box center [727, 498] width 18 height 9
click at [722, 526] on button "Use setting" at bounding box center [727, 530] width 18 height 9
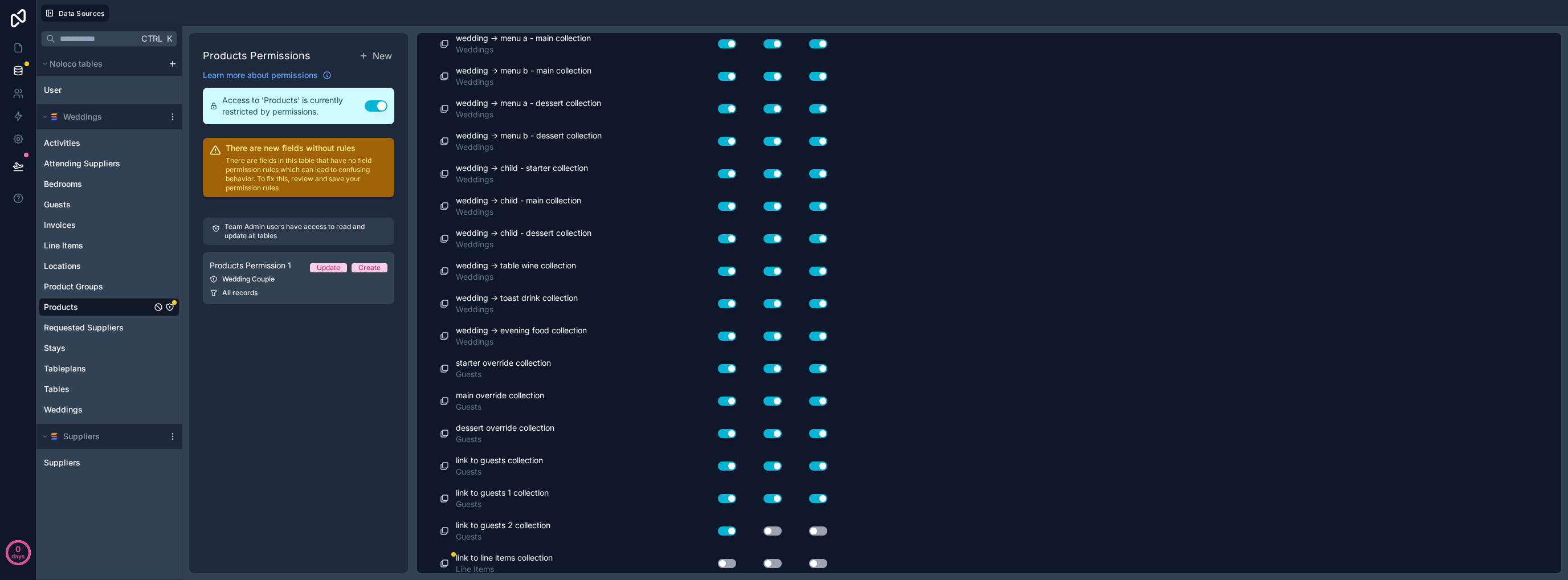
click at [772, 526] on button "Use setting" at bounding box center [773, 530] width 18 height 9
click at [820, 526] on button "Use setting" at bounding box center [818, 530] width 18 height 9
click at [820, 559] on button "Use setting" at bounding box center [818, 564] width 18 height 9
click at [766, 559] on button "Use setting" at bounding box center [773, 564] width 18 height 9
click at [727, 559] on button "Use setting" at bounding box center [727, 564] width 18 height 9
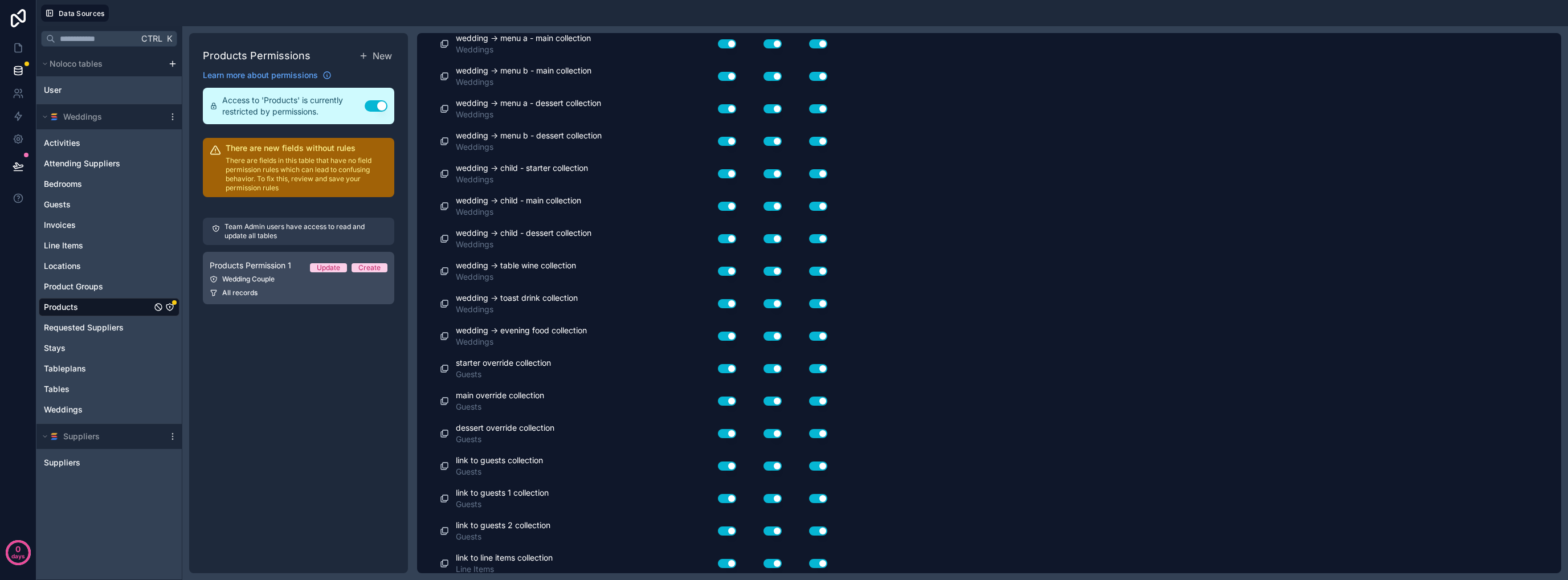
click at [329, 293] on div "All records" at bounding box center [298, 293] width 177 height 9
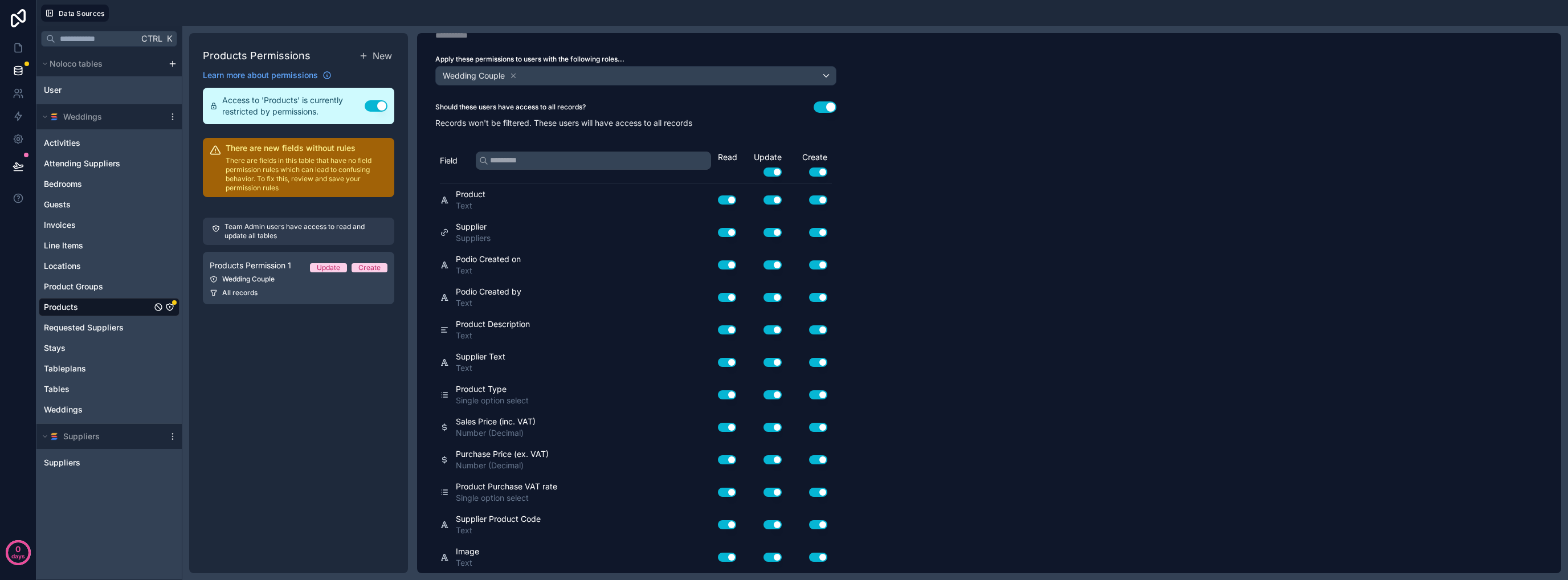
scroll to position [0, 0]
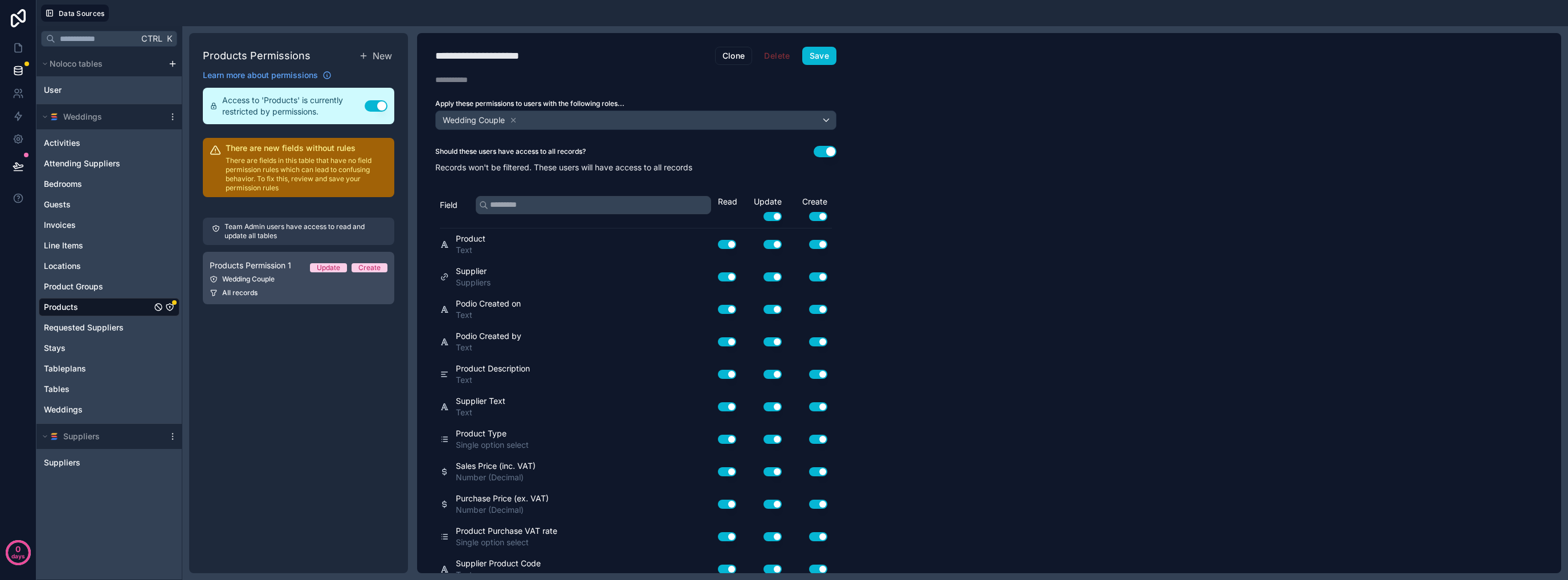
click at [349, 291] on div "All records" at bounding box center [298, 293] width 177 height 9
click at [779, 57] on span "Delete" at bounding box center [776, 56] width 41 height 18
click at [383, 106] on button "Use setting" at bounding box center [376, 105] width 23 height 12
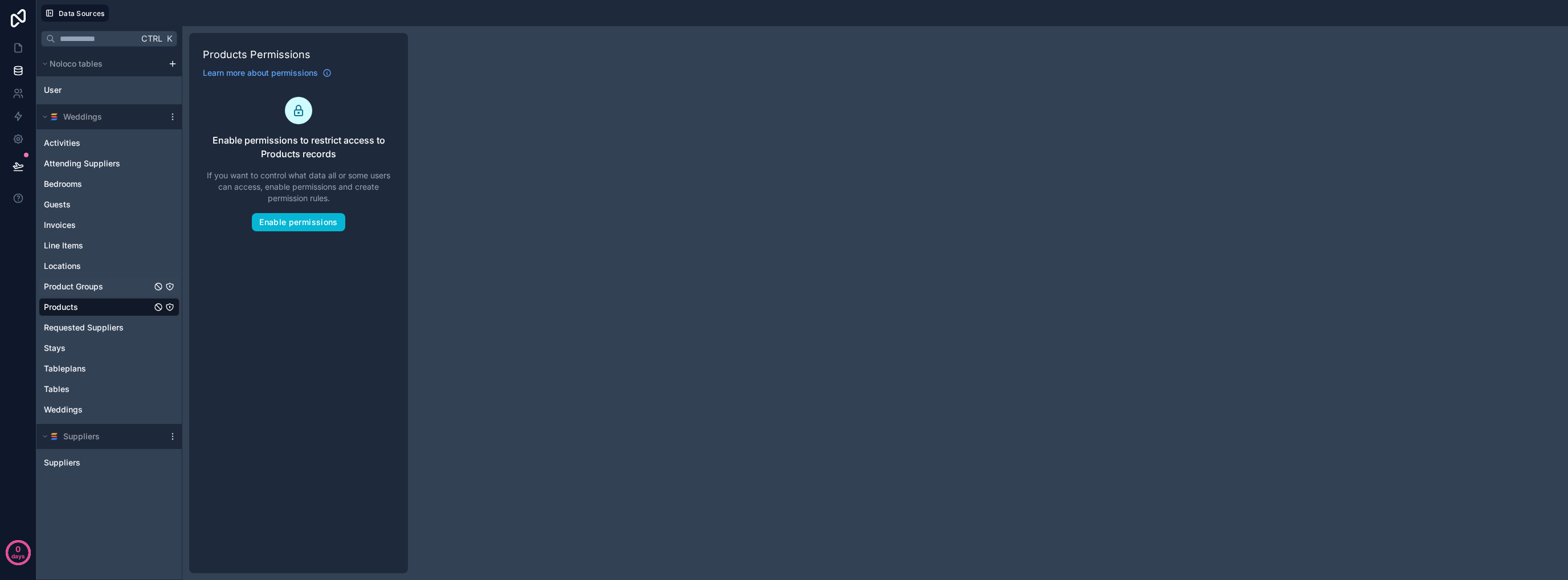
click at [104, 290] on div "Product Groups" at bounding box center [109, 286] width 140 height 18
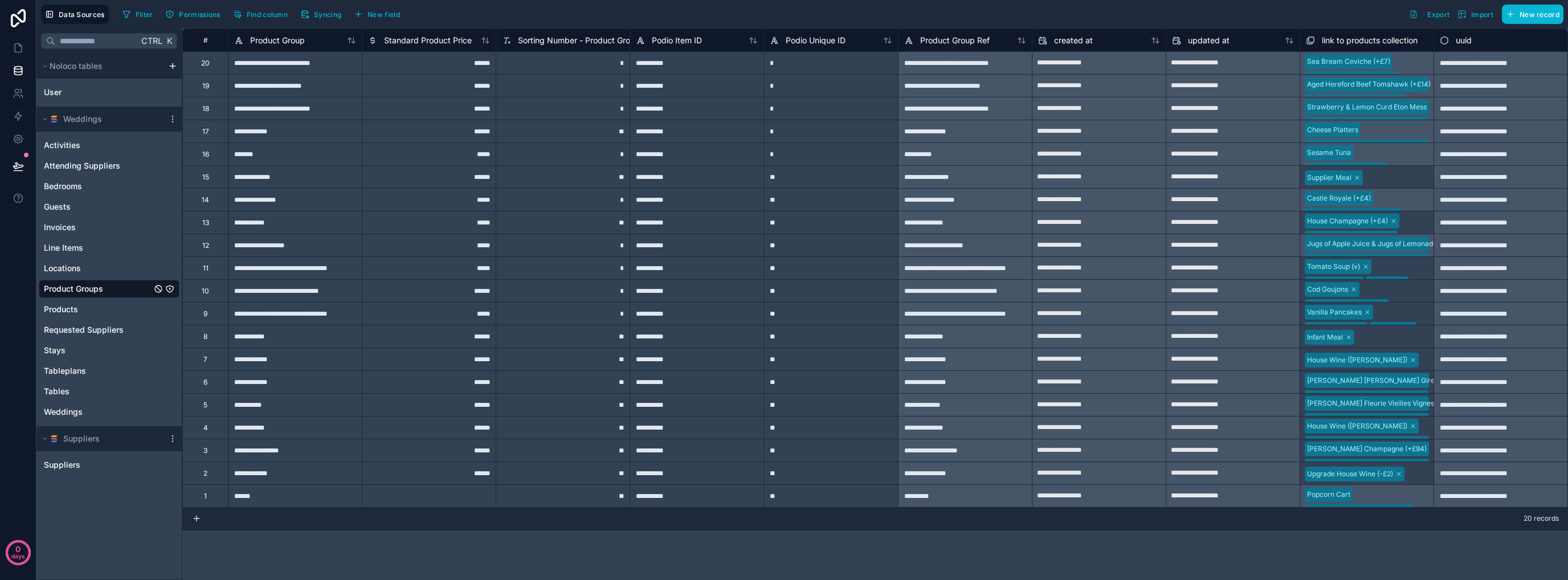
click at [167, 290] on icon "Product Groups" at bounding box center [169, 289] width 9 height 9
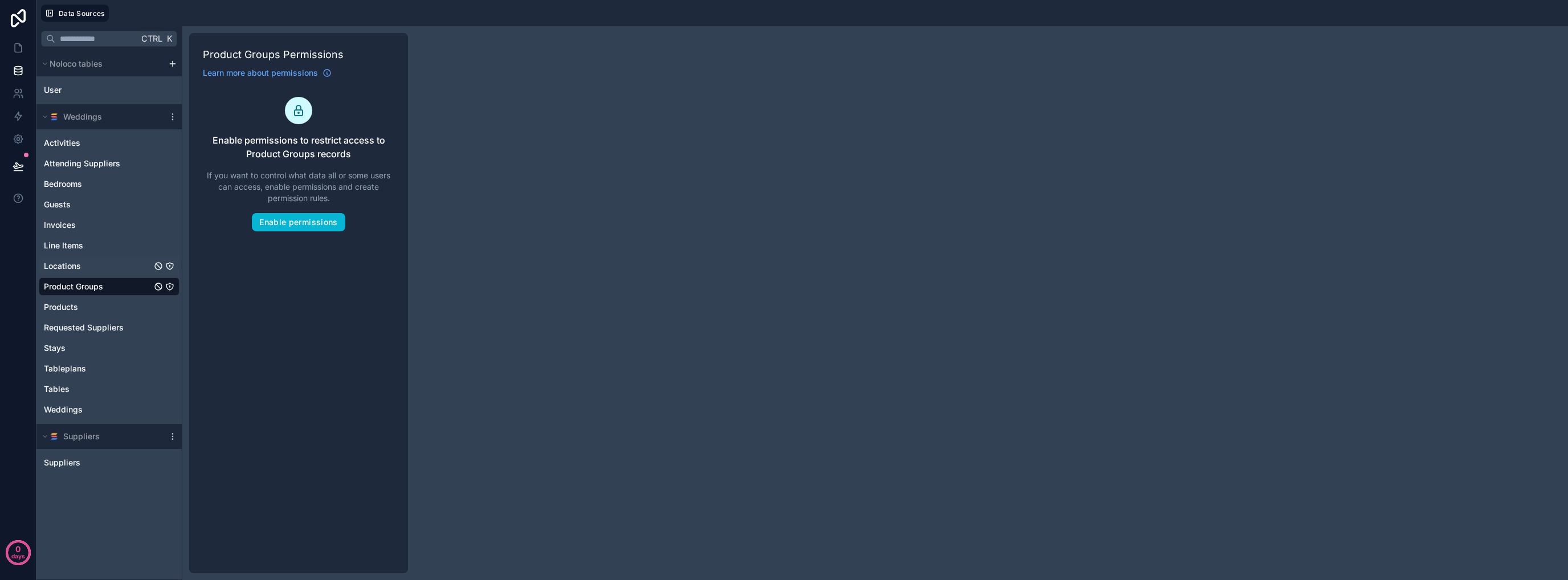
click at [168, 266] on icon "Locations" at bounding box center [169, 266] width 9 height 9
click at [168, 246] on icon "Line Items" at bounding box center [169, 246] width 9 height 9
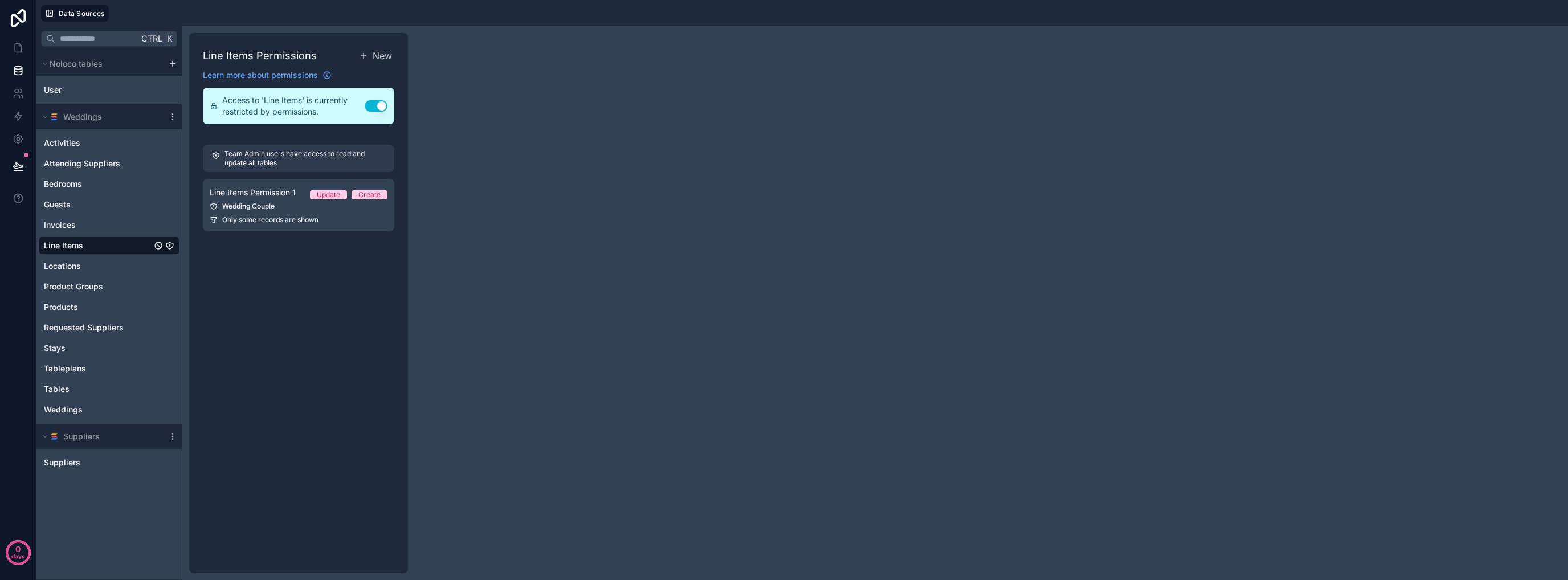
click at [373, 102] on button "Use setting" at bounding box center [376, 105] width 23 height 12
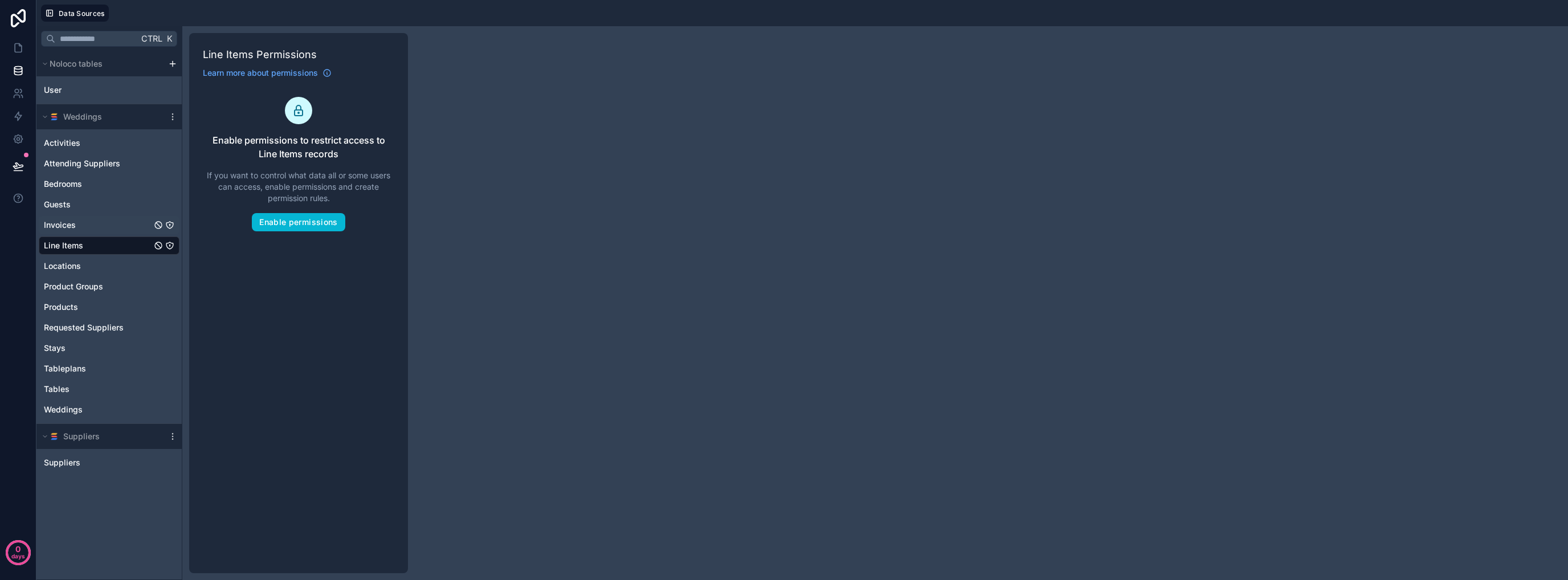
click at [170, 224] on icon "Invoices" at bounding box center [169, 224] width 1 height 1
click at [170, 201] on icon "Guests" at bounding box center [170, 204] width 7 height 7
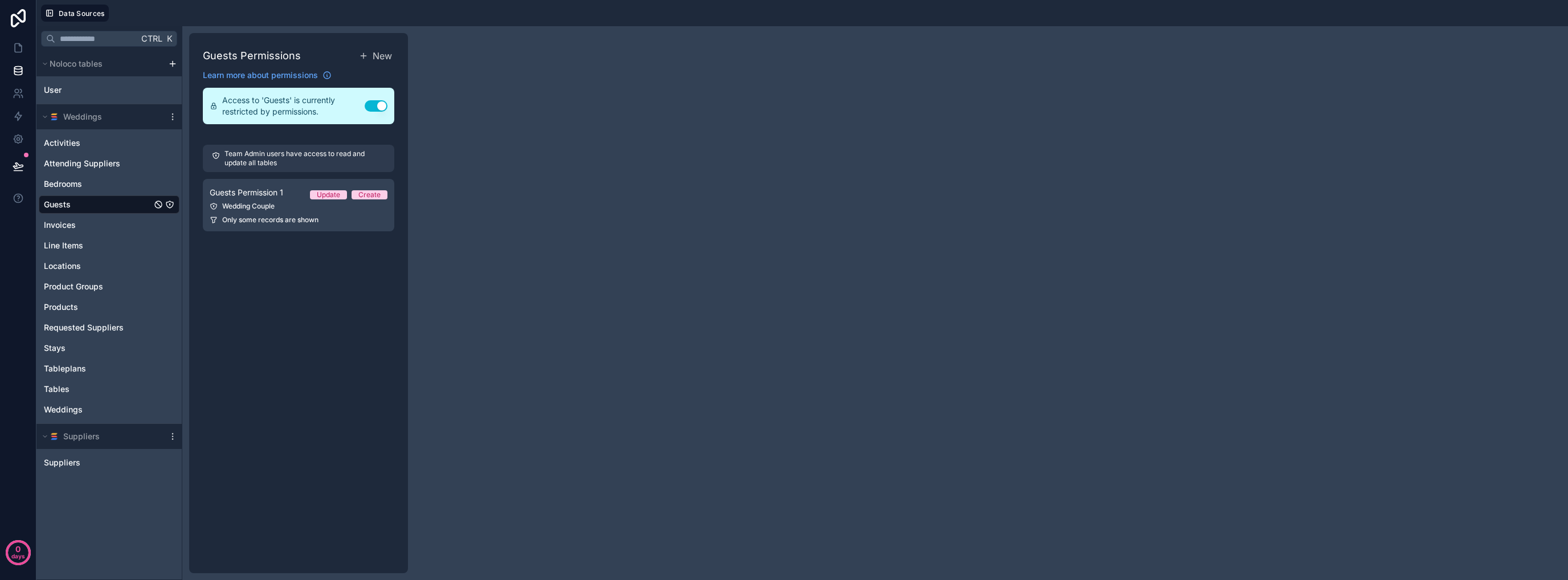
click at [375, 105] on button "Use setting" at bounding box center [376, 105] width 23 height 12
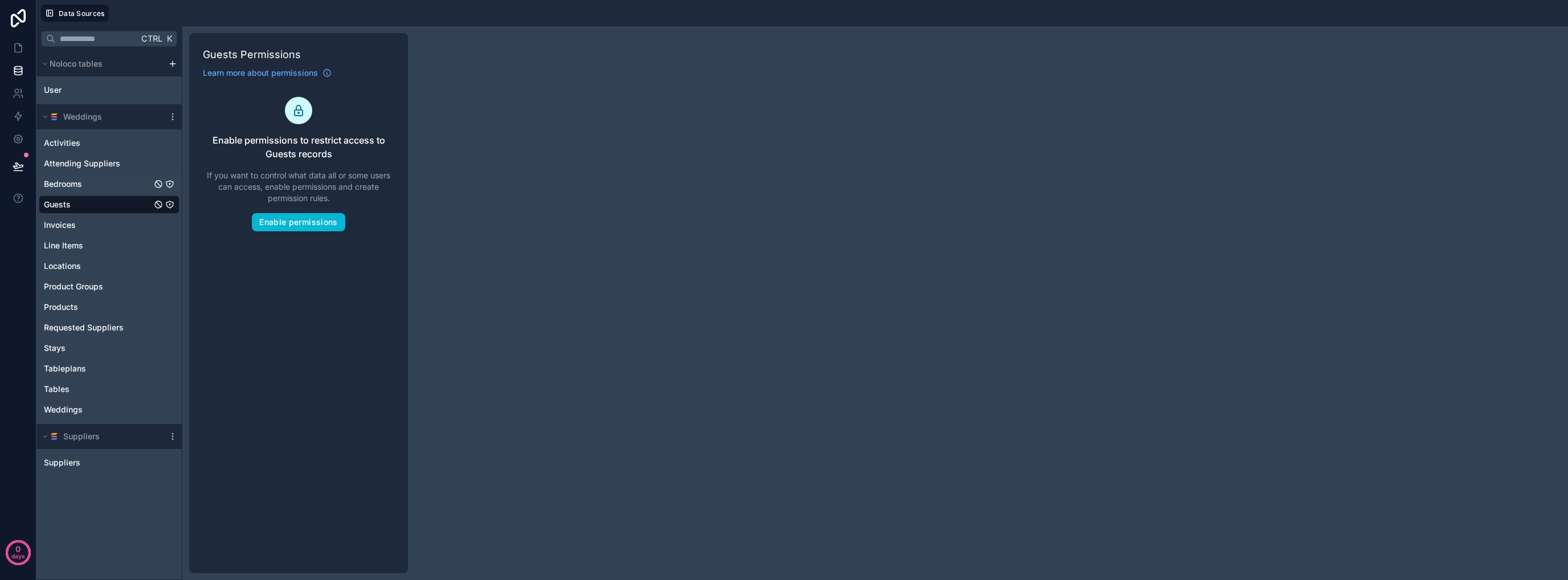
click at [168, 183] on icon "Bedrooms" at bounding box center [169, 184] width 9 height 9
click at [168, 162] on icon "Attending Suppliers" at bounding box center [169, 163] width 9 height 9
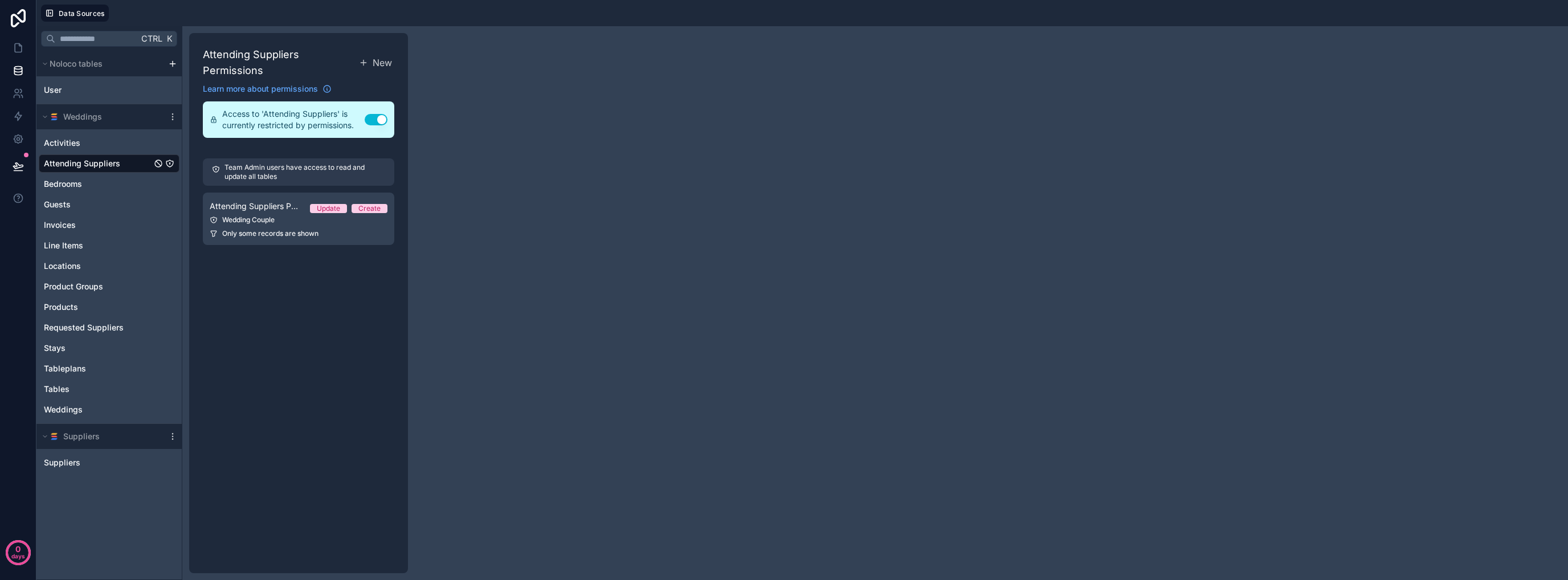
click at [373, 120] on button "Use setting" at bounding box center [376, 120] width 23 height 12
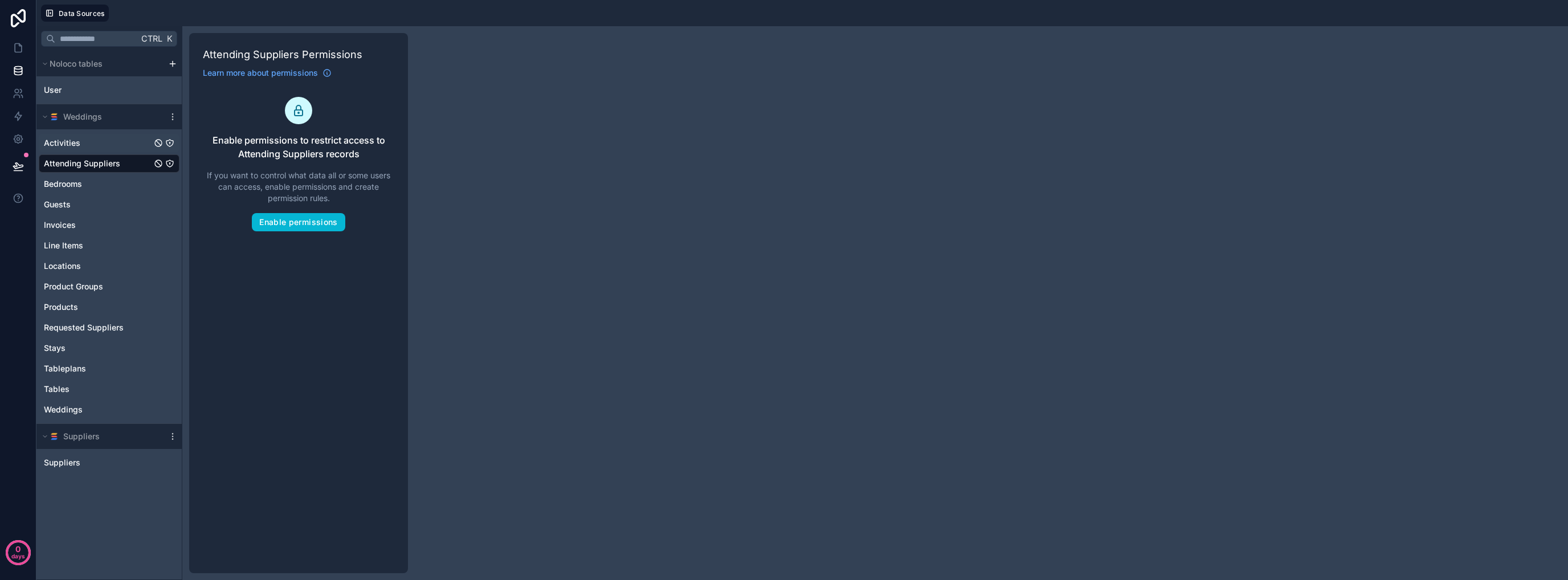
click at [168, 145] on icon "Activities" at bounding box center [170, 143] width 7 height 7
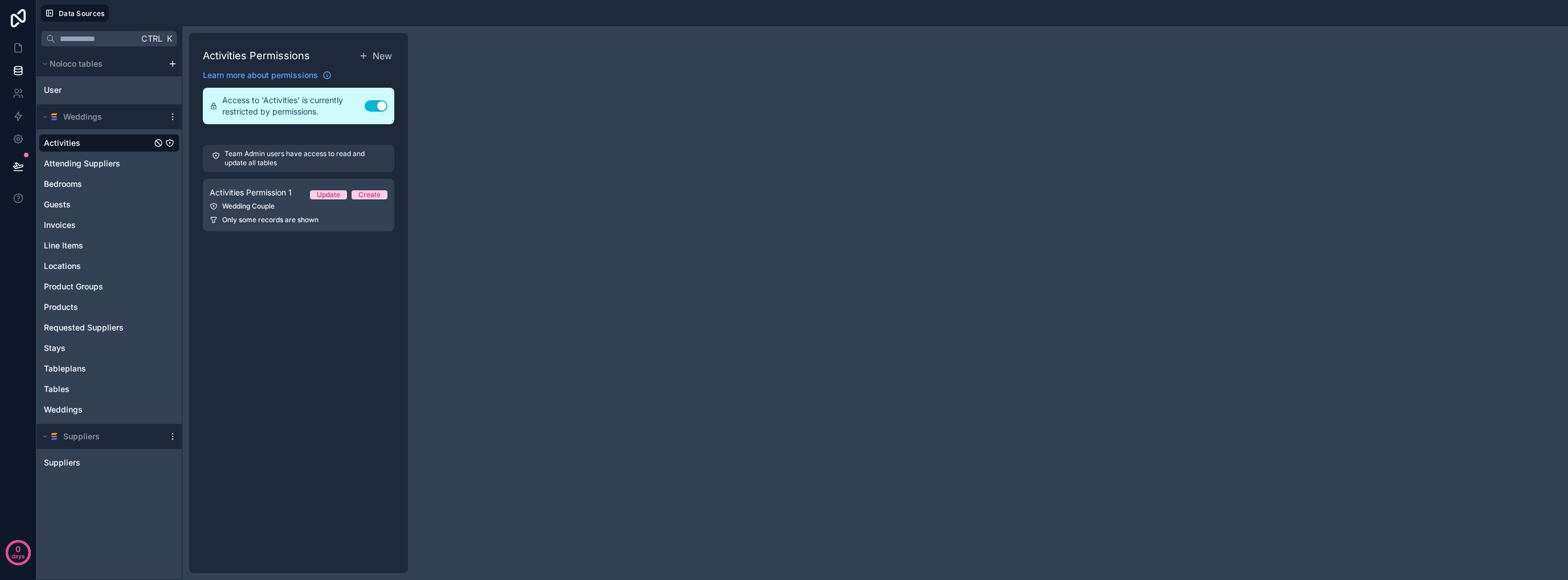
click at [367, 104] on button "Use setting" at bounding box center [376, 105] width 23 height 12
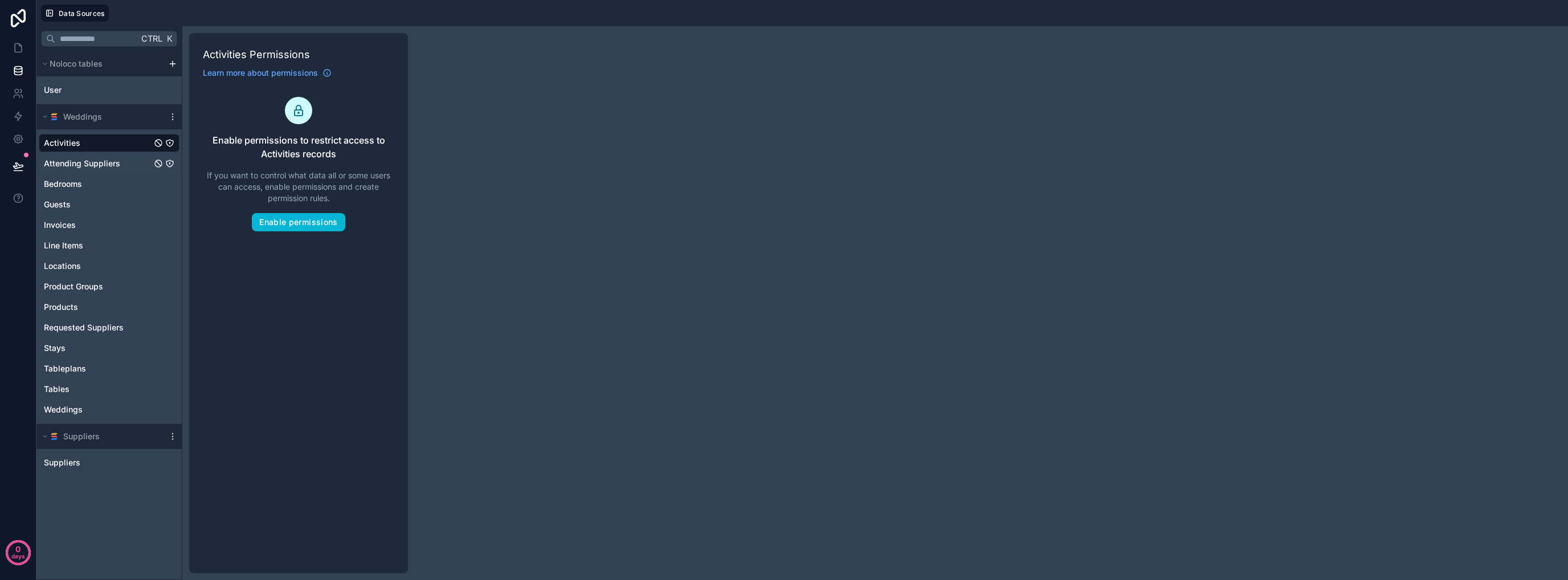
click at [168, 165] on icon "Attending Suppliers" at bounding box center [169, 163] width 9 height 9
click at [169, 178] on div "Bedrooms" at bounding box center [109, 184] width 140 height 18
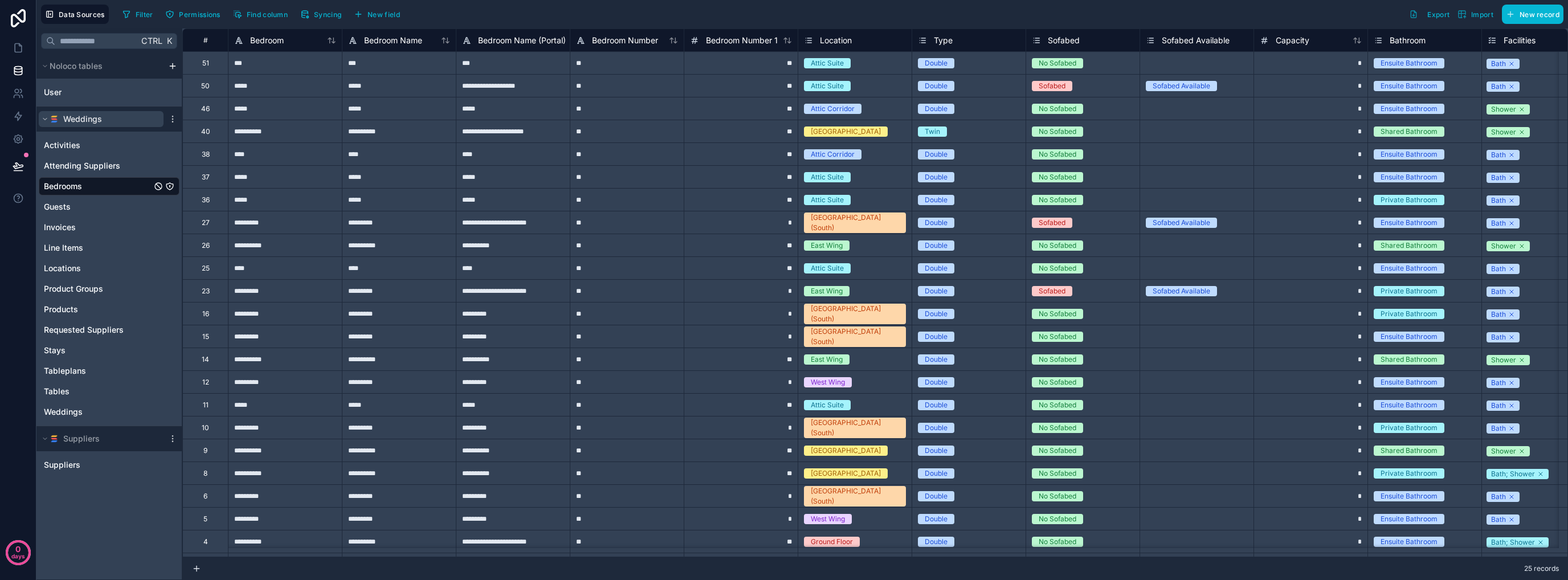
click at [92, 119] on span "Weddings" at bounding box center [82, 119] width 39 height 12
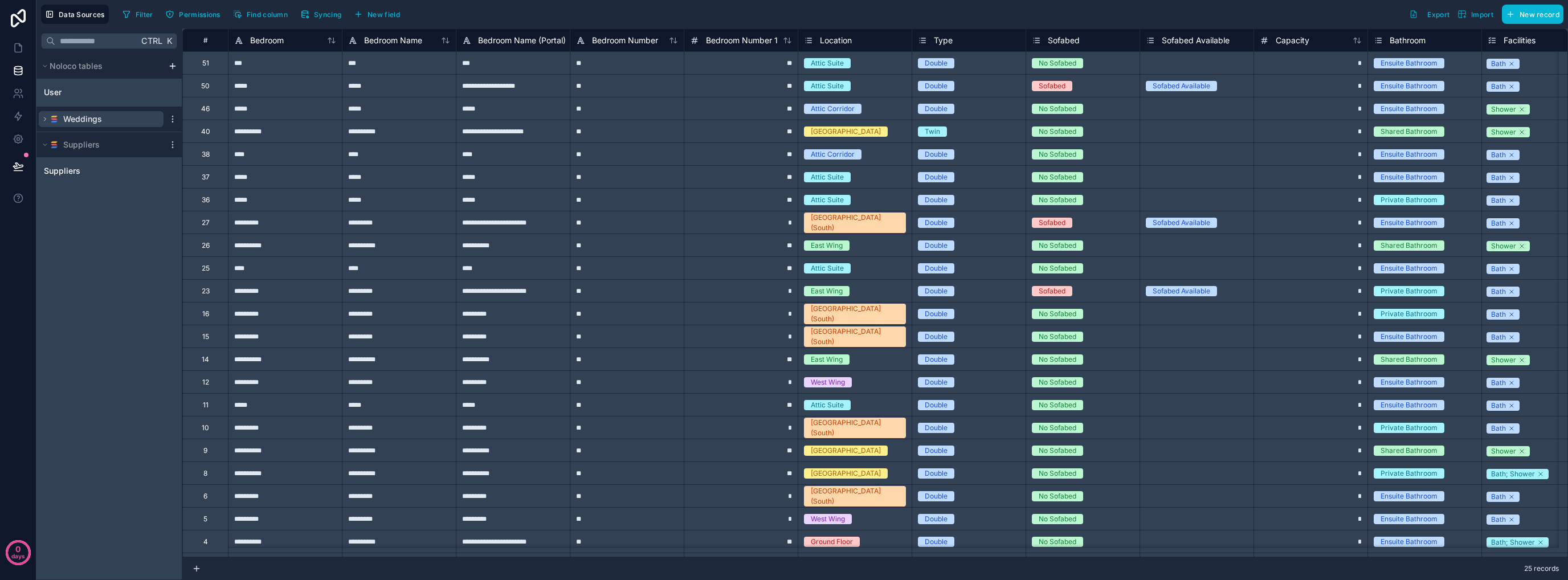
click at [125, 120] on button "Weddings" at bounding box center [101, 119] width 125 height 16
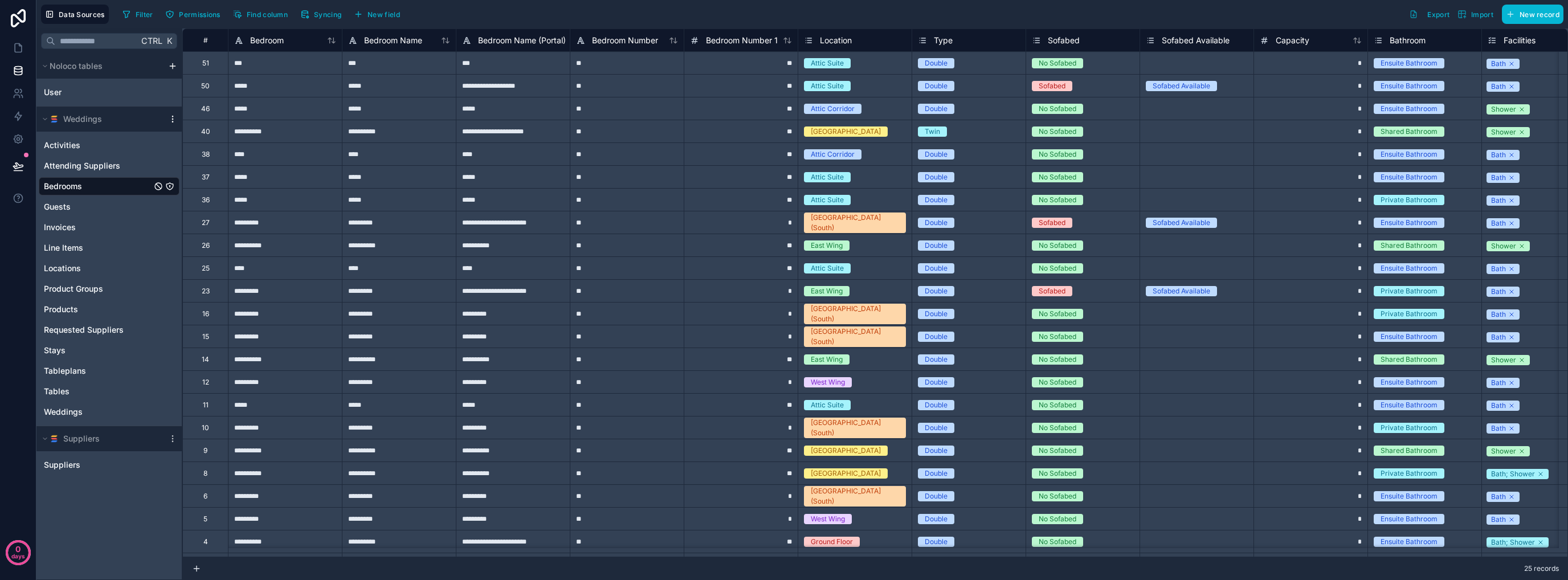
click at [173, 119] on icon "scrollable content" at bounding box center [173, 119] width 9 height 9
click at [221, 145] on span "Update details" at bounding box center [244, 141] width 109 height 9
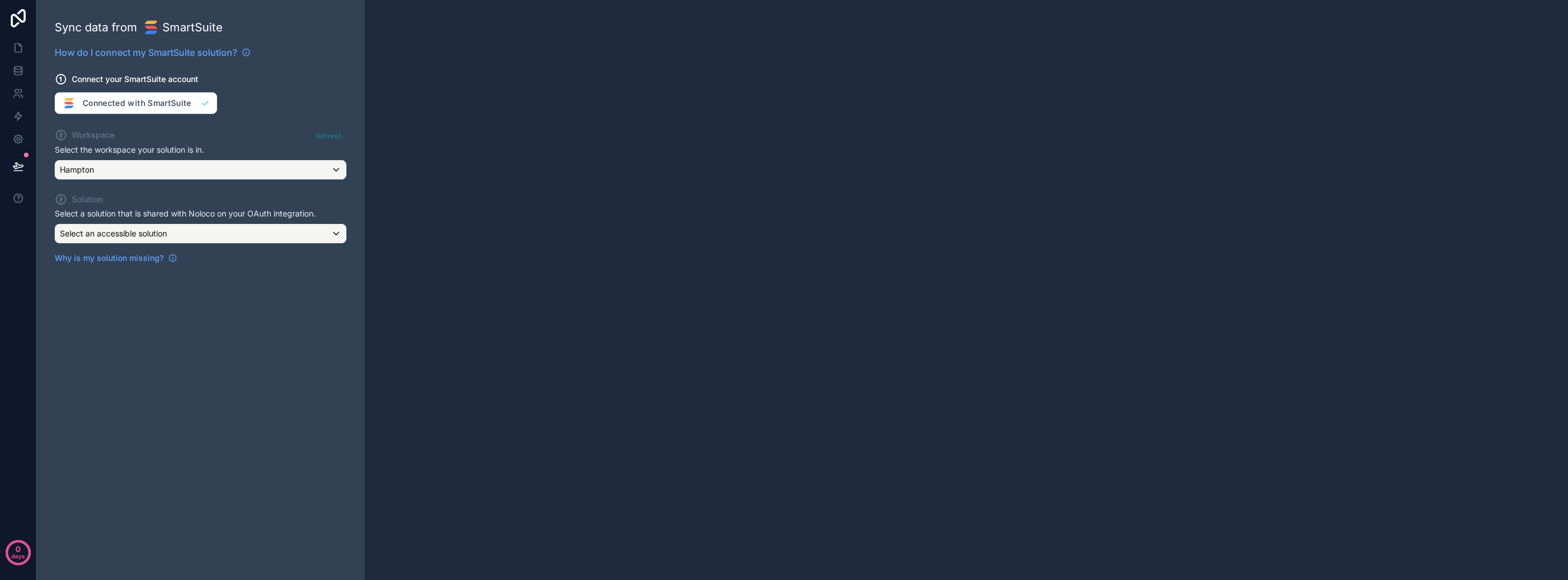
click at [189, 102] on div "Connect your SmartSuite account Connected with SmartSuite" at bounding box center [201, 86] width 292 height 55
click at [330, 133] on div "Refresh" at bounding box center [329, 136] width 35 height 16
click at [153, 254] on span "Why is my solution missing?" at bounding box center [109, 258] width 109 height 12
click at [16, 69] on icon at bounding box center [18, 68] width 7 height 3
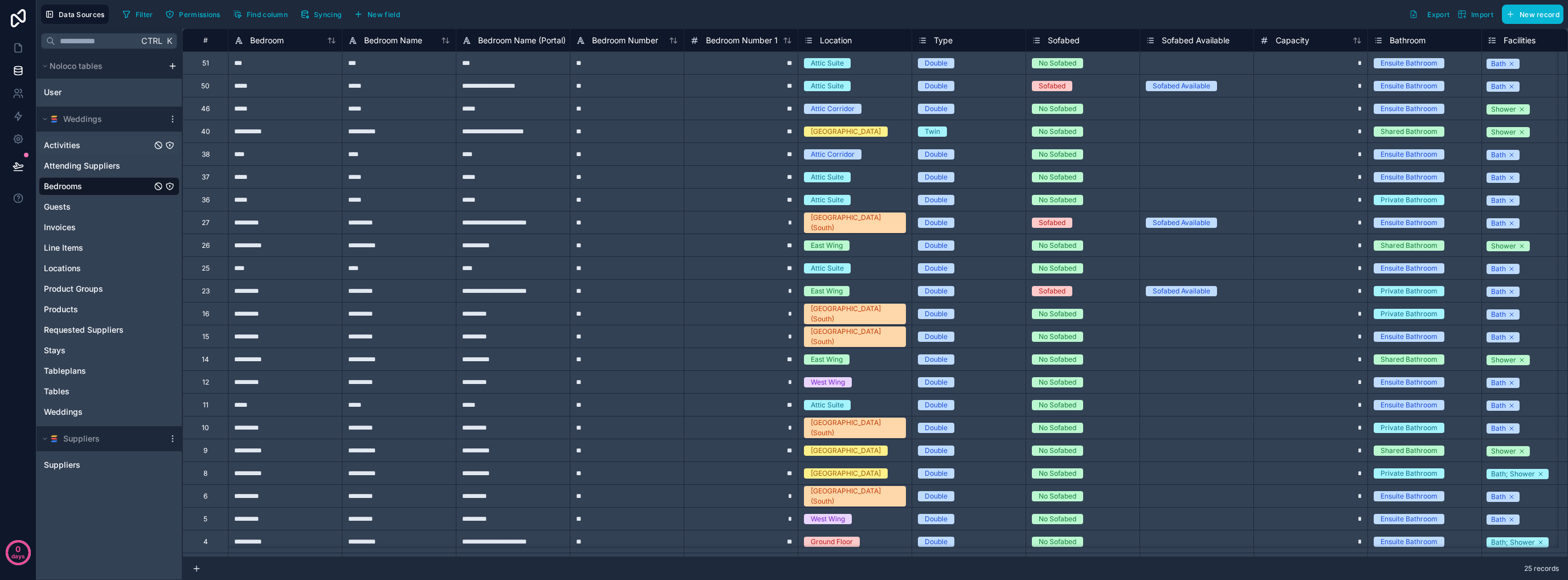
click at [171, 143] on icon "Activities" at bounding box center [169, 145] width 9 height 9
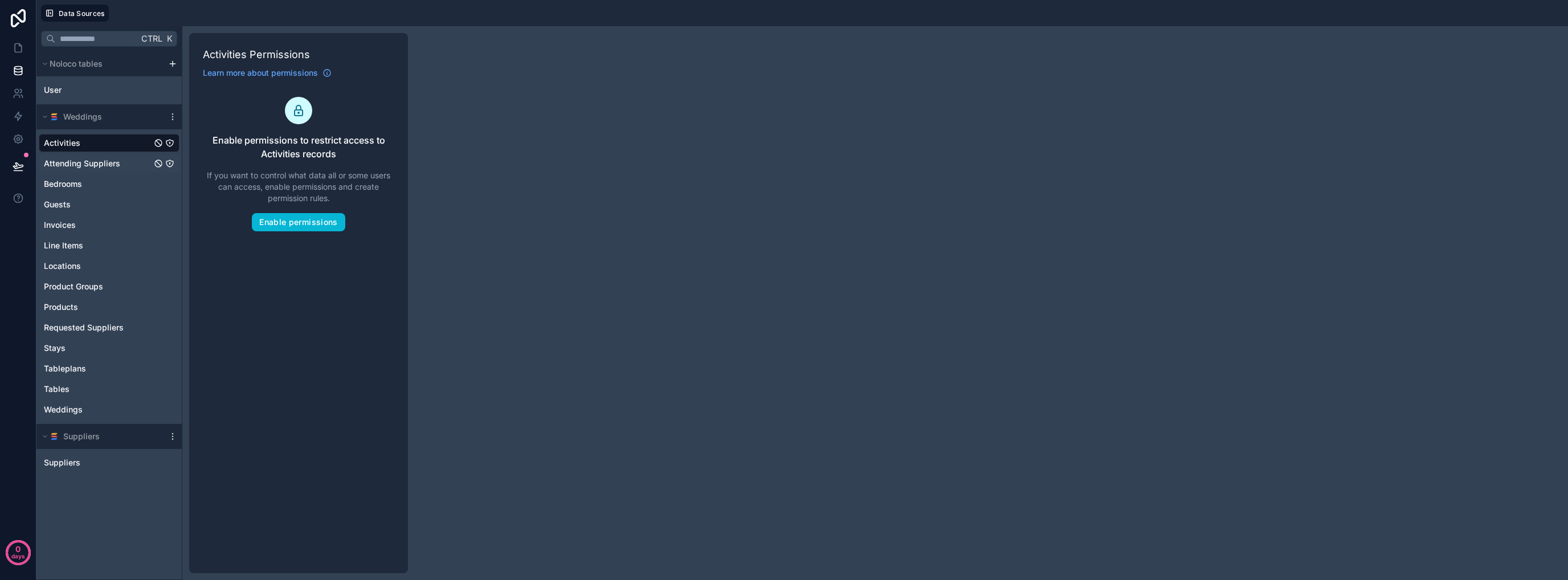
click at [171, 160] on icon "Attending Suppliers" at bounding box center [170, 164] width 7 height 7
click at [171, 181] on icon "Bedrooms" at bounding box center [170, 185] width 7 height 7
click at [168, 201] on icon "Guests" at bounding box center [170, 204] width 7 height 7
click at [169, 220] on div "Invoices" at bounding box center [109, 225] width 140 height 18
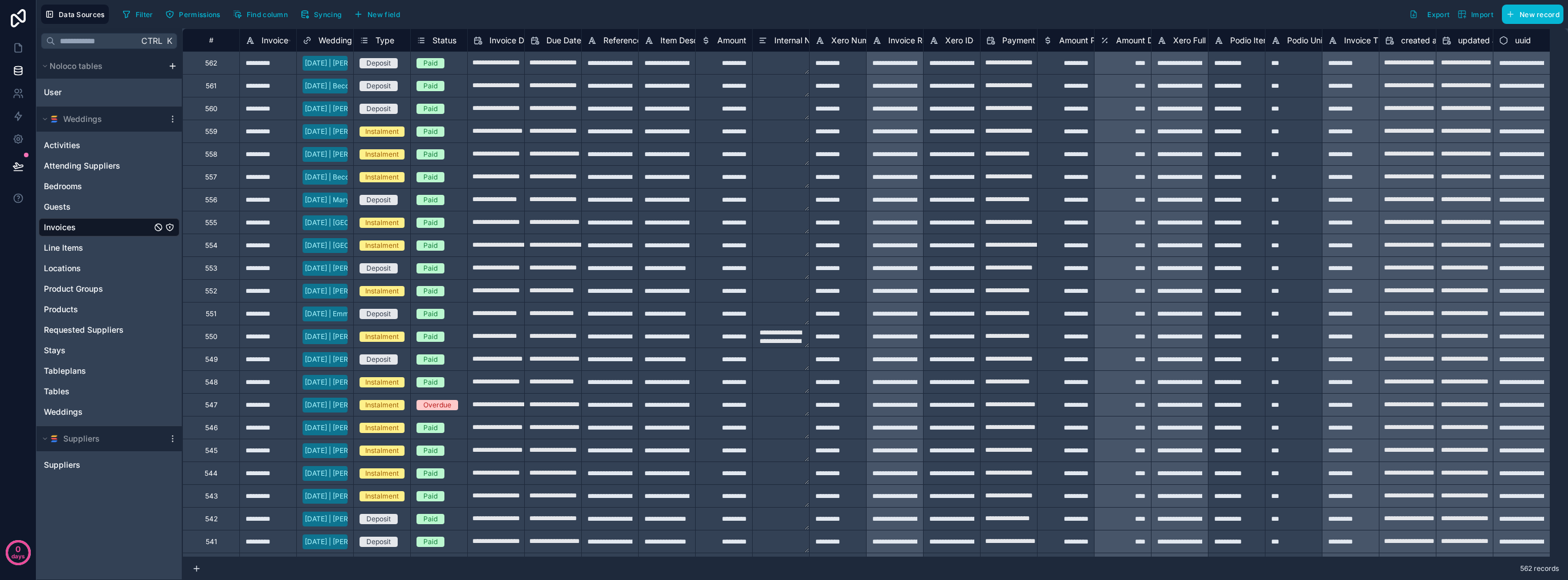
click at [171, 225] on icon "Invoices" at bounding box center [169, 227] width 9 height 9
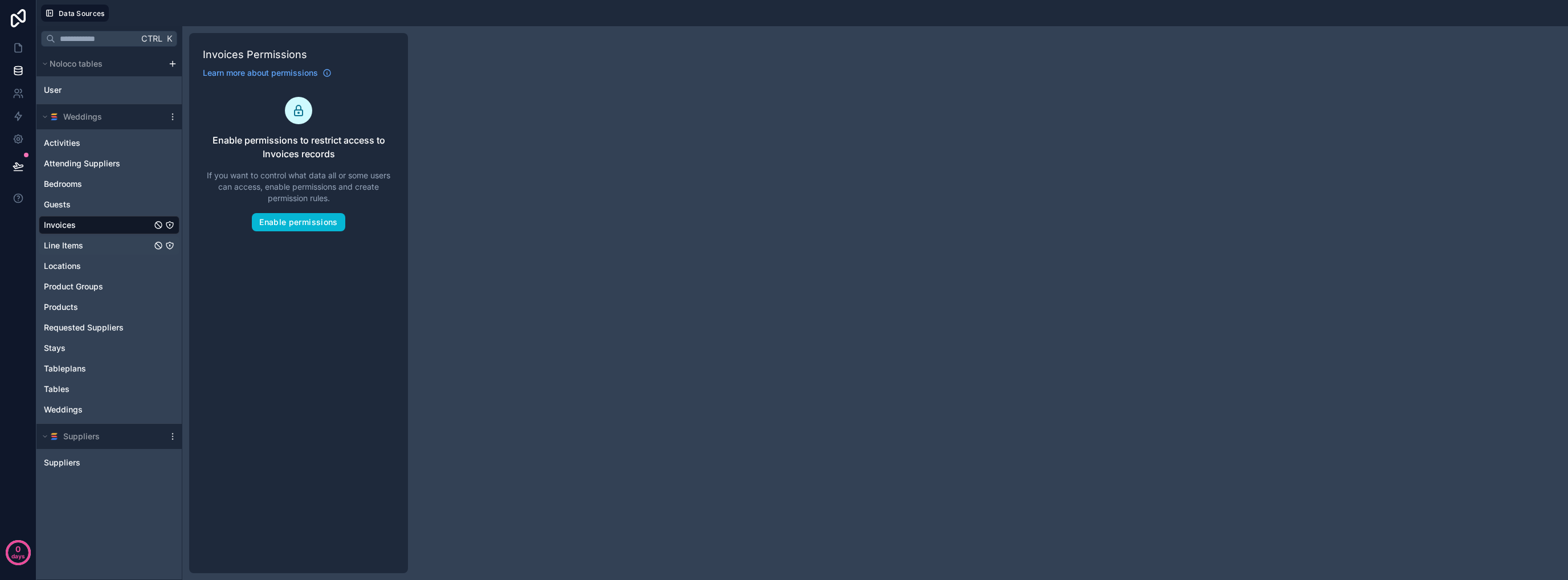
click at [170, 244] on icon "Line Items" at bounding box center [169, 246] width 9 height 9
click at [171, 266] on icon "Locations" at bounding box center [169, 266] width 9 height 9
click at [170, 286] on icon "Product Groups" at bounding box center [169, 286] width 1 height 1
click at [169, 308] on icon "Products" at bounding box center [169, 307] width 9 height 9
click at [169, 323] on icon "Requested Suppliers" at bounding box center [169, 328] width 9 height 9
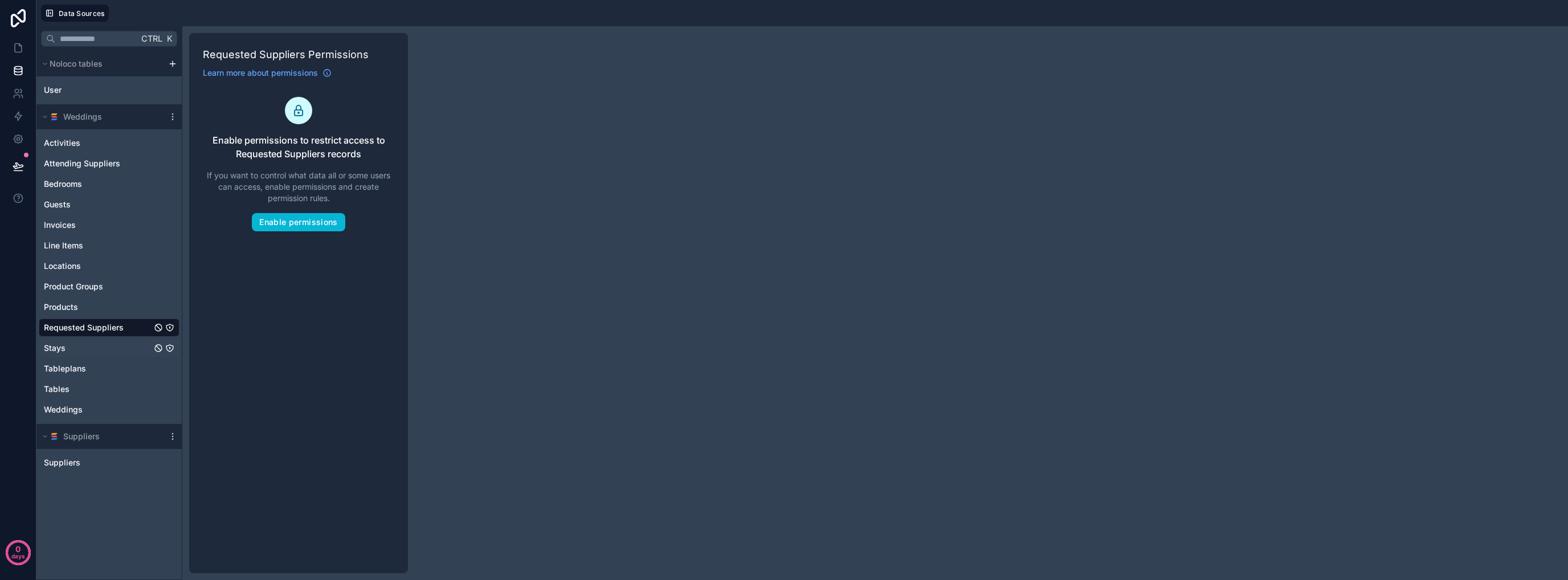
click at [171, 345] on icon "Stays" at bounding box center [170, 349] width 7 height 7
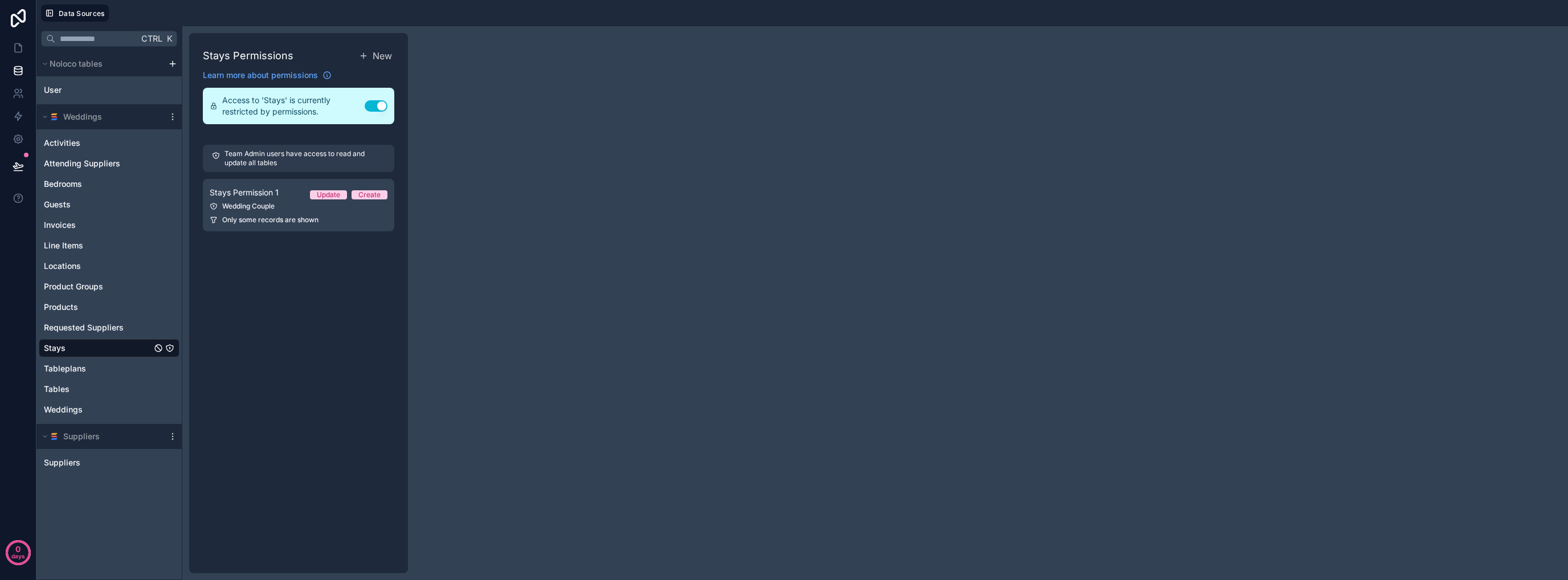
click at [373, 105] on button "Use setting" at bounding box center [376, 105] width 23 height 12
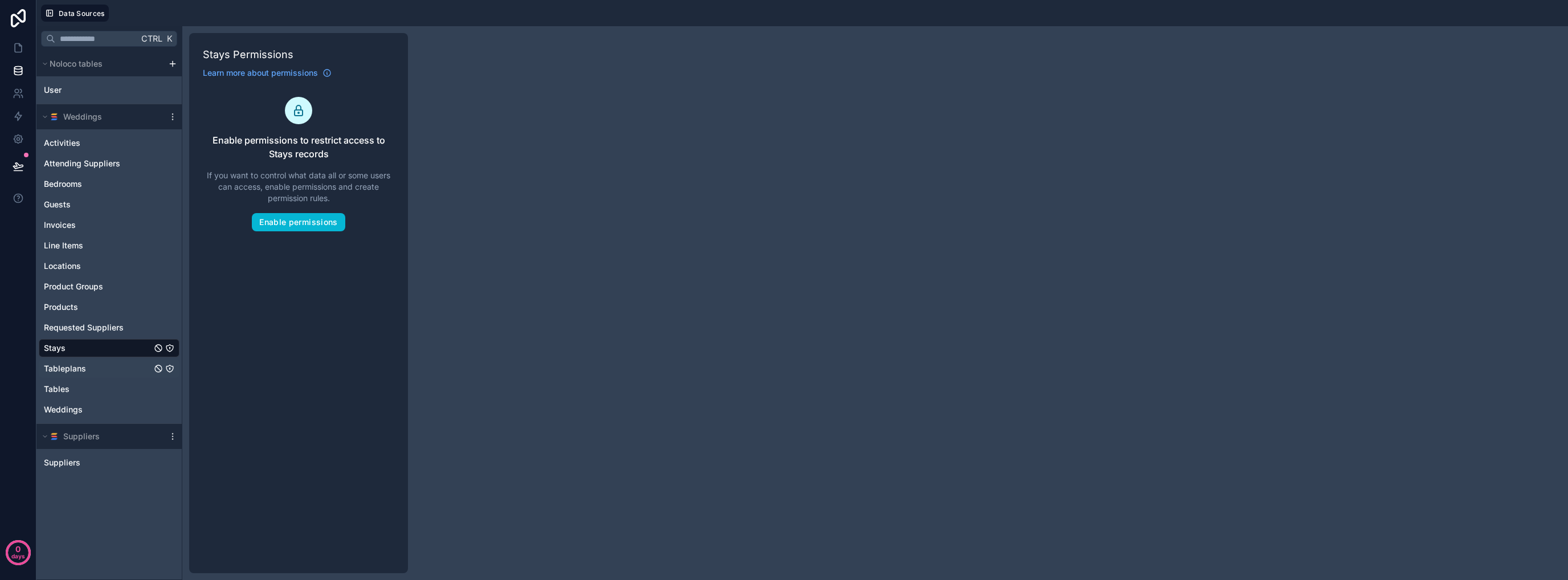
click at [170, 367] on icon "Tableplans" at bounding box center [169, 368] width 9 height 9
click at [169, 389] on icon "Tables" at bounding box center [169, 389] width 9 height 9
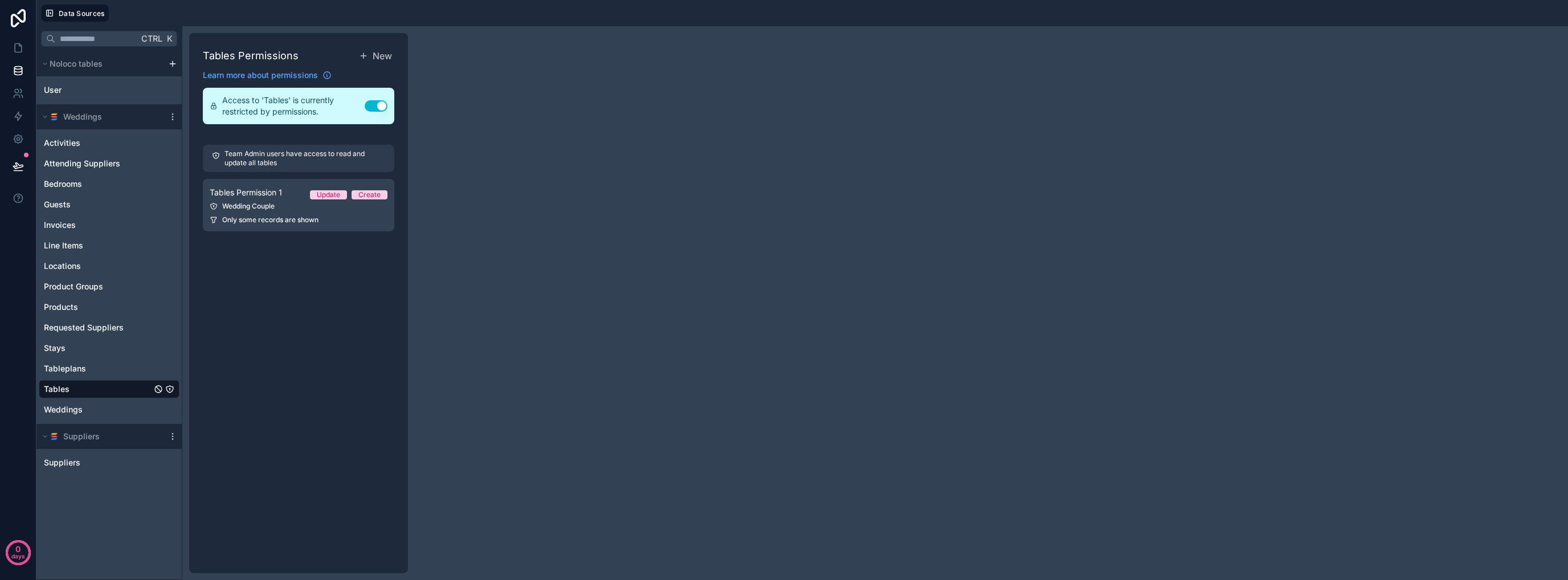
click at [376, 103] on button "Use setting" at bounding box center [376, 105] width 23 height 12
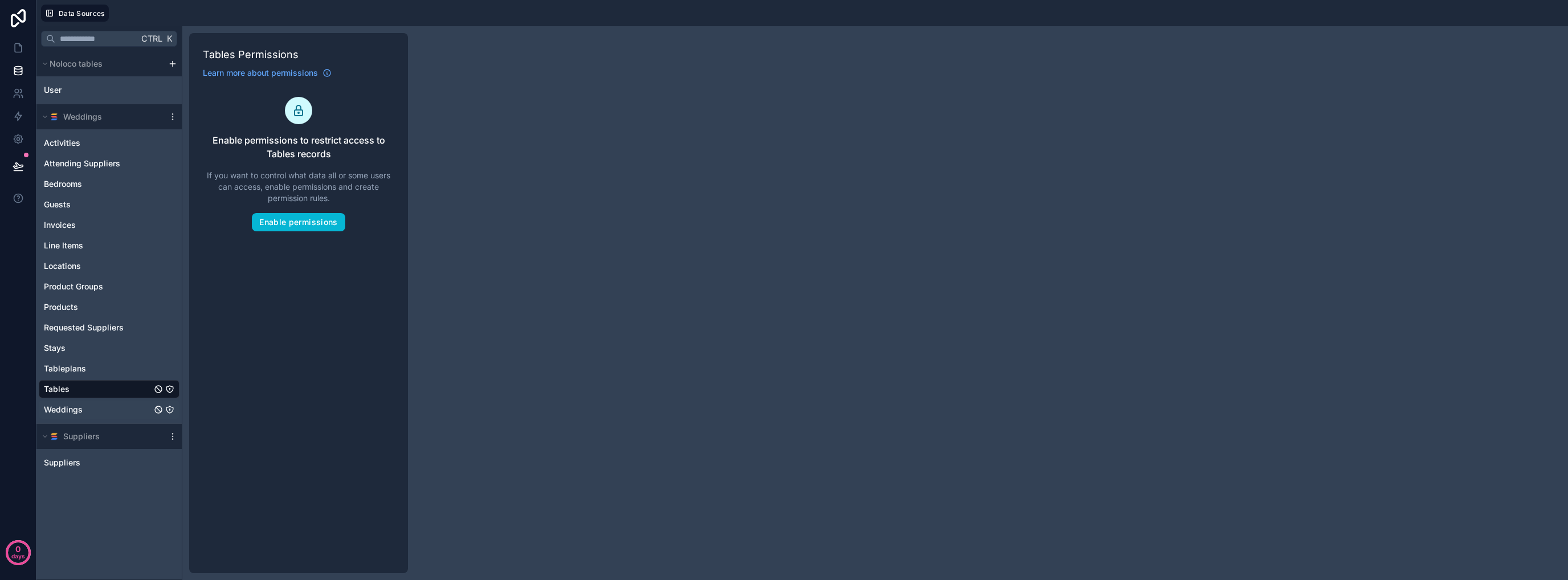
click at [168, 409] on icon "Weddings" at bounding box center [169, 410] width 9 height 9
click at [328, 358] on div "Weddings Permissions Learn more about permissions Enable permissions to restric…" at bounding box center [298, 304] width 219 height 540
click at [13, 168] on icon at bounding box center [18, 166] width 12 height 12
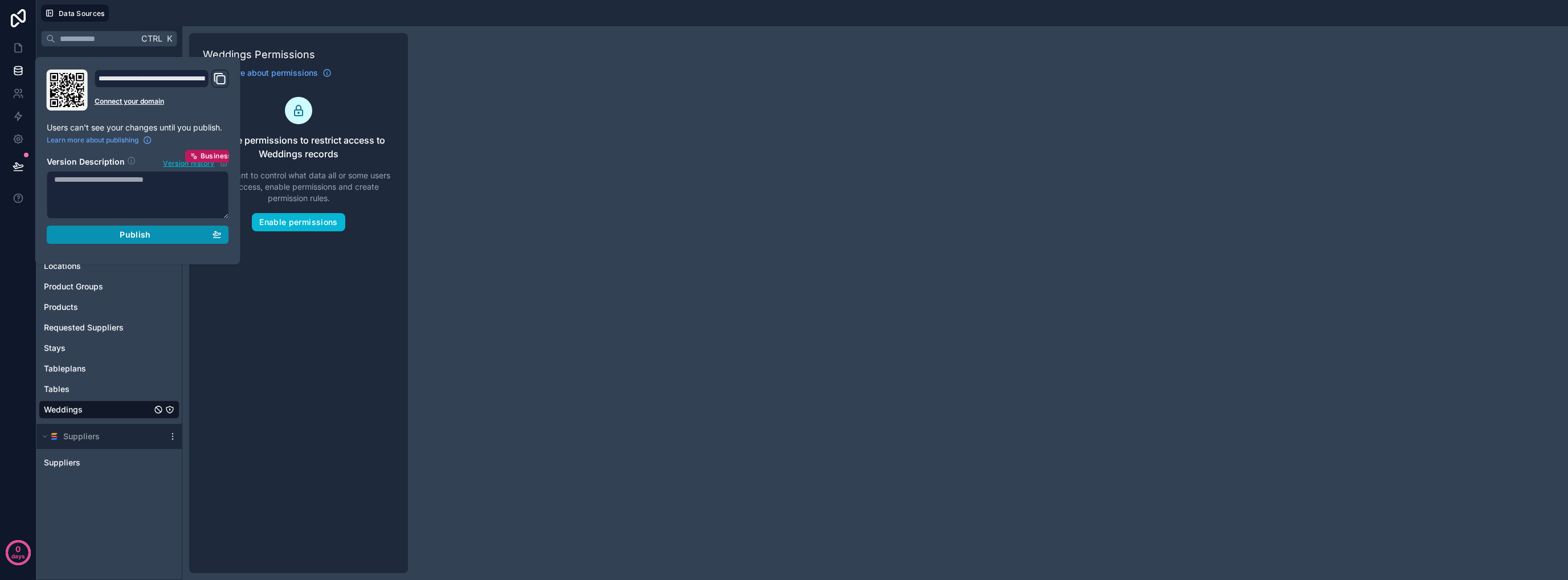
click at [156, 237] on div "Publish" at bounding box center [138, 234] width 168 height 10
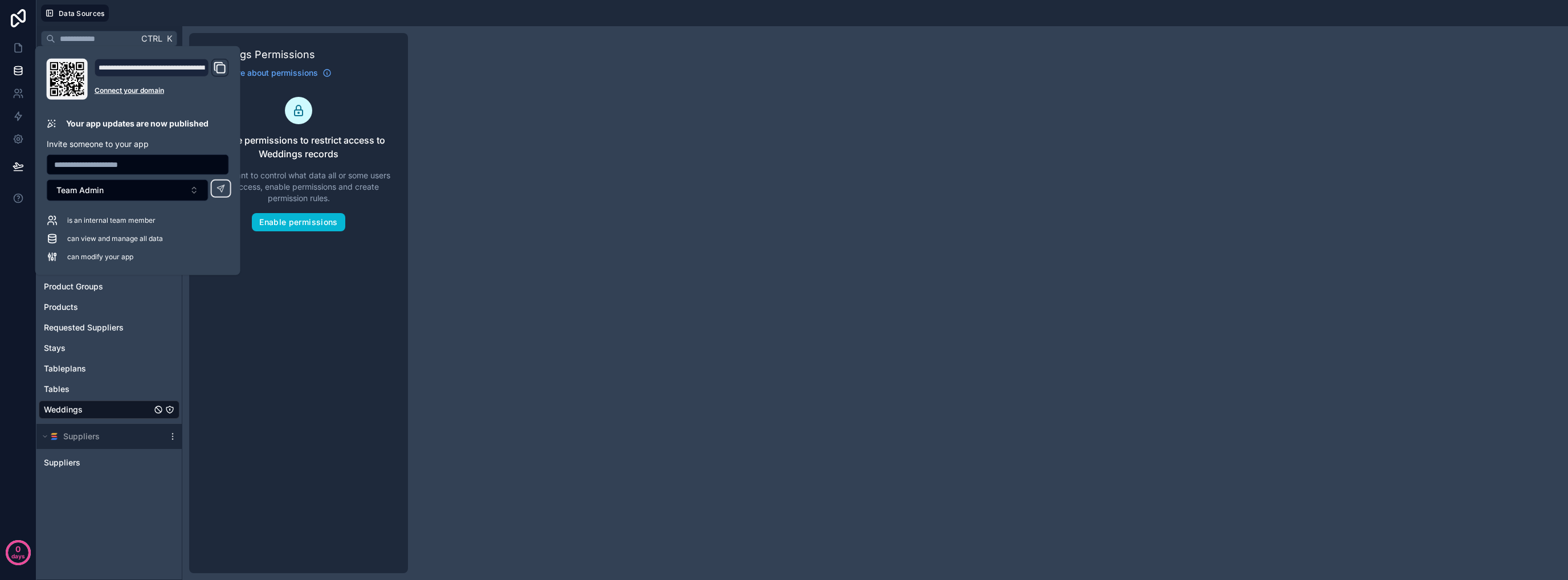
click at [294, 339] on div "Weddings Permissions Learn more about permissions Enable permissions to restric…" at bounding box center [298, 304] width 219 height 540
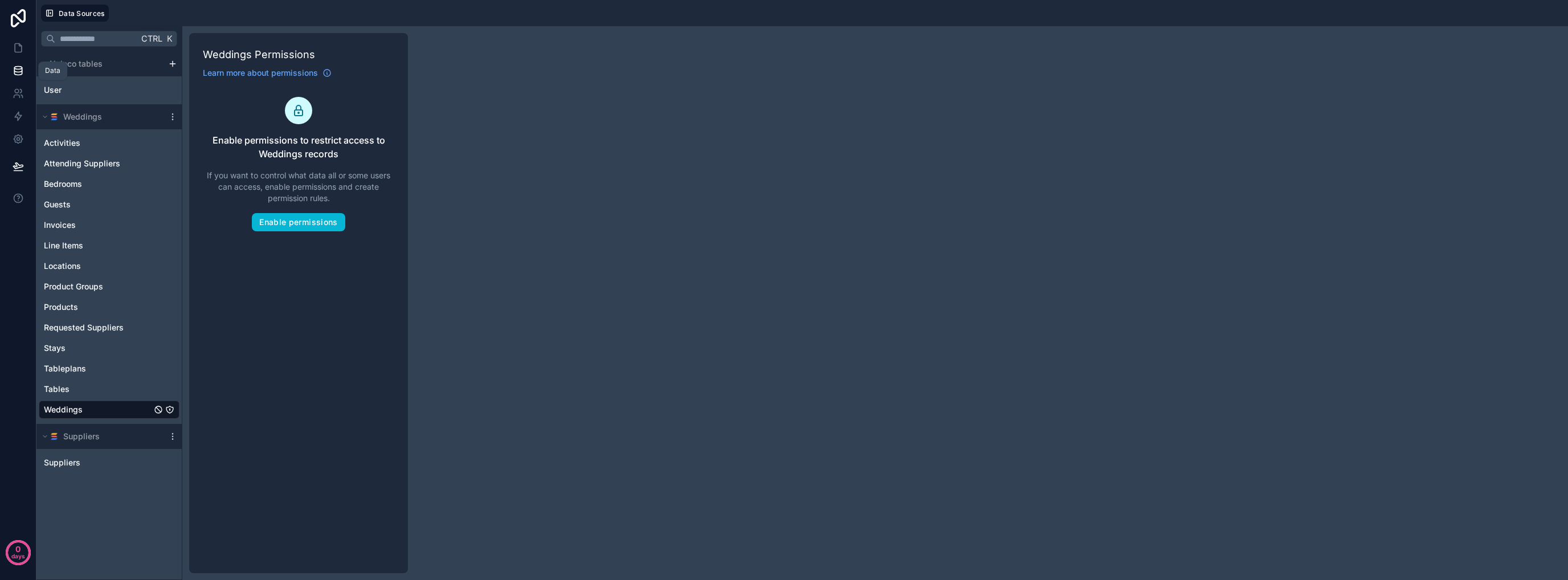
click at [19, 72] on icon at bounding box center [18, 69] width 7 height 5
click at [20, 42] on icon at bounding box center [18, 48] width 12 height 12
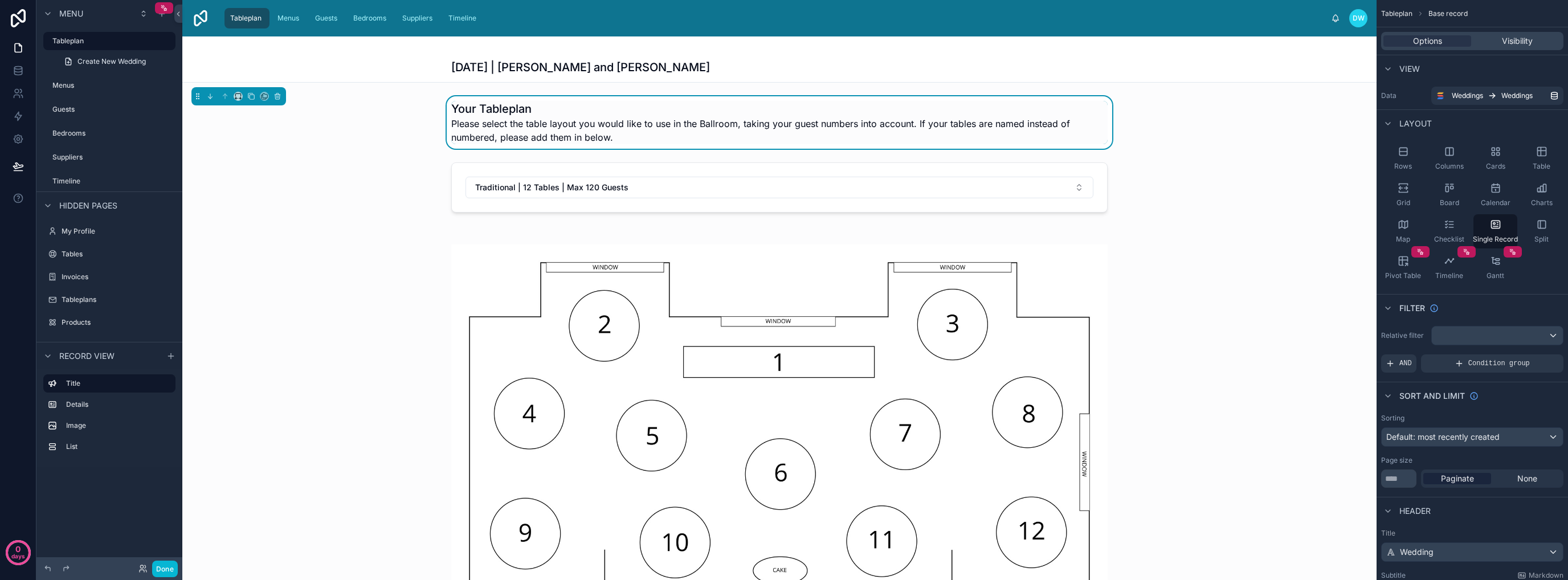
click at [246, 19] on span "Tableplan" at bounding box center [246, 18] width 32 height 9
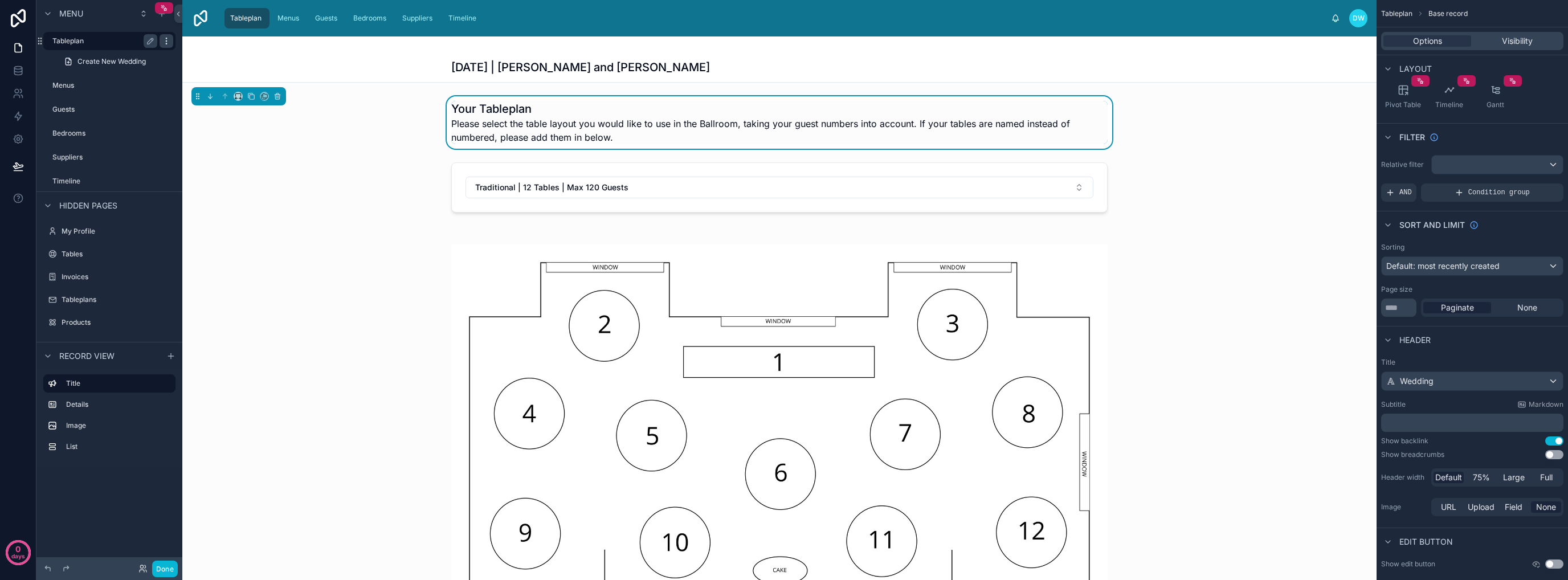
click at [163, 41] on icon "scrollable content" at bounding box center [167, 41] width 9 height 9
click at [268, 201] on div at bounding box center [779, 187] width 1194 height 59
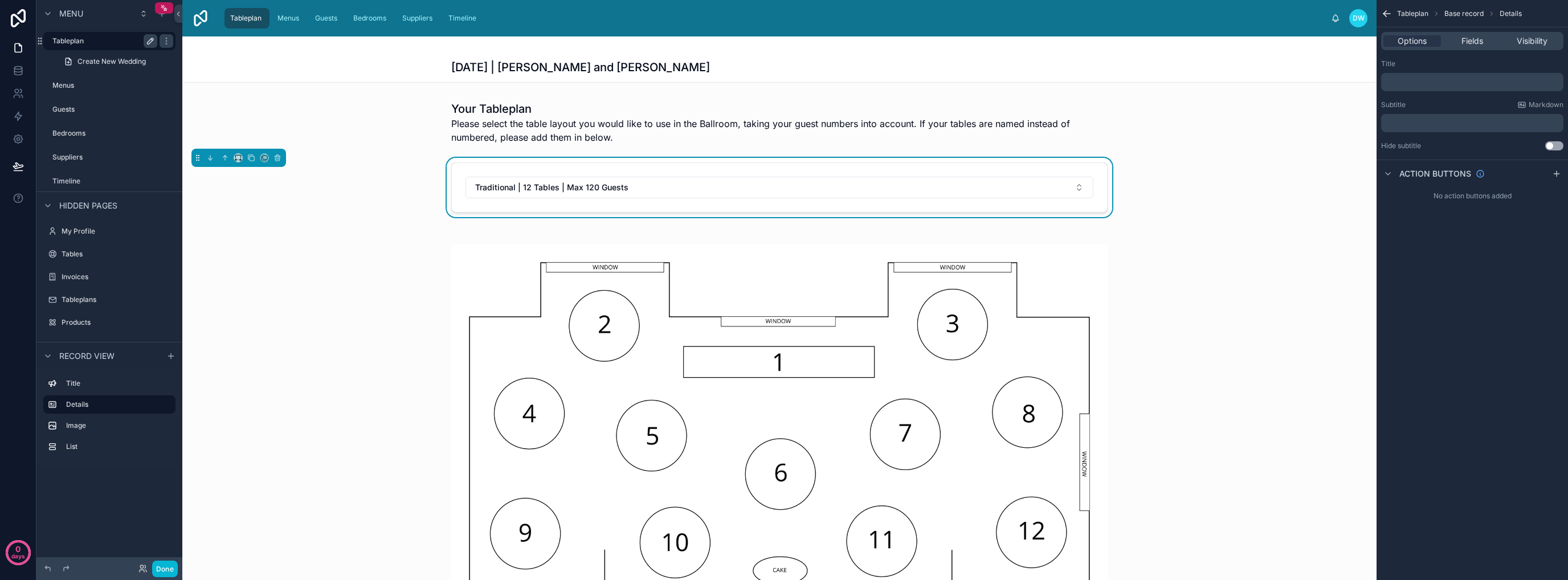
click at [150, 42] on icon "scrollable content" at bounding box center [150, 41] width 5 height 5
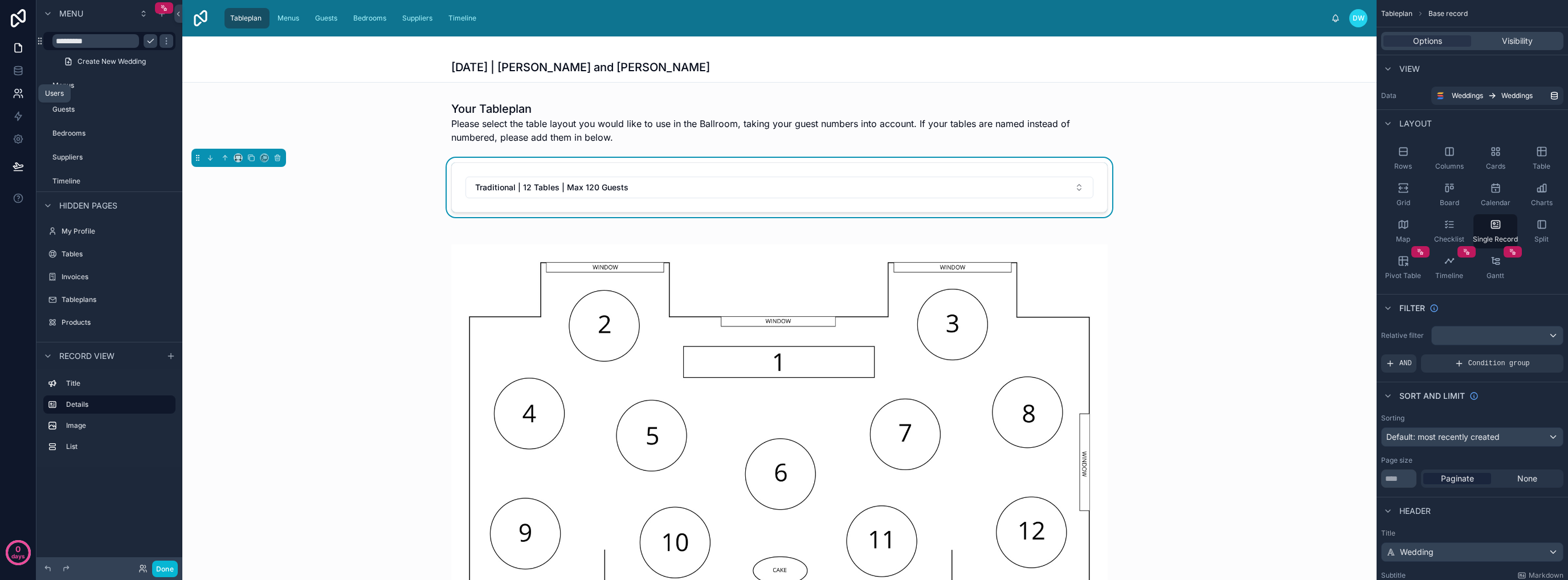
click at [21, 95] on icon at bounding box center [18, 93] width 12 height 12
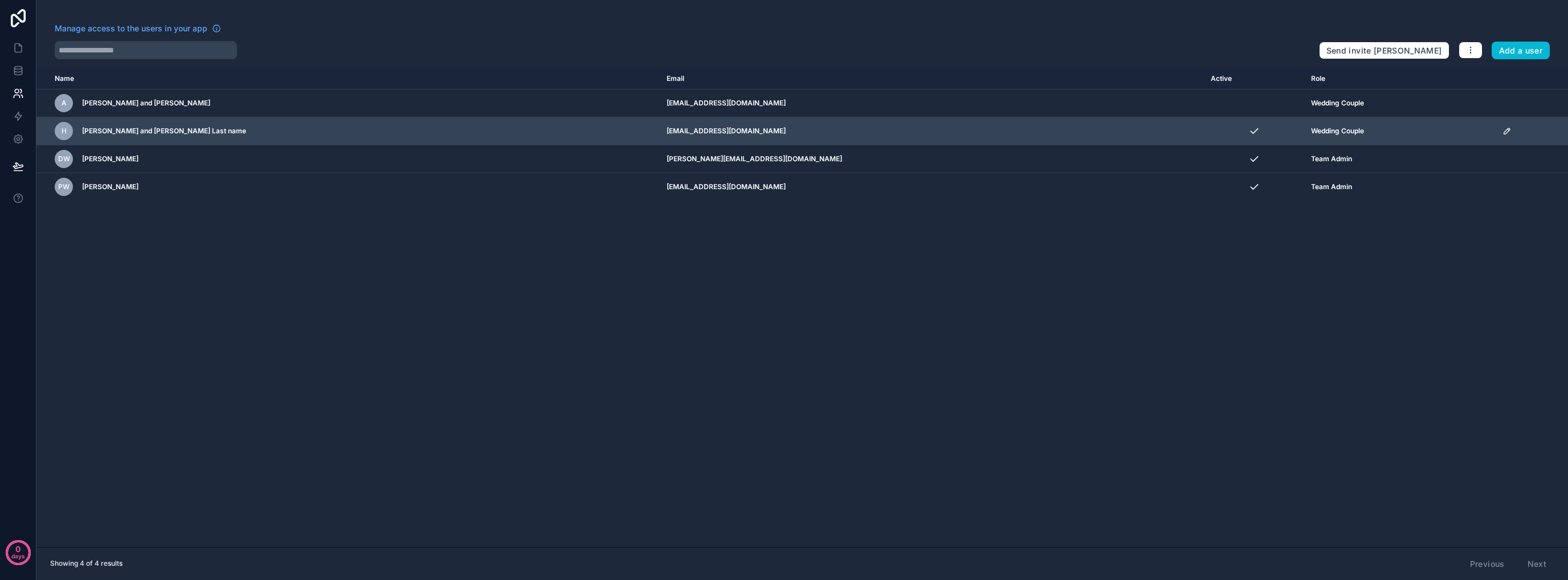
click at [194, 132] on div "H Harry and Megs Last name" at bounding box center [219, 131] width 328 height 18
click at [143, 132] on span "Harry and Megs Last name" at bounding box center [164, 131] width 164 height 9
click at [1304, 123] on td "Wedding Couple" at bounding box center [1400, 131] width 192 height 28
click at [1502, 132] on icon "scrollable content" at bounding box center [1507, 131] width 9 height 9
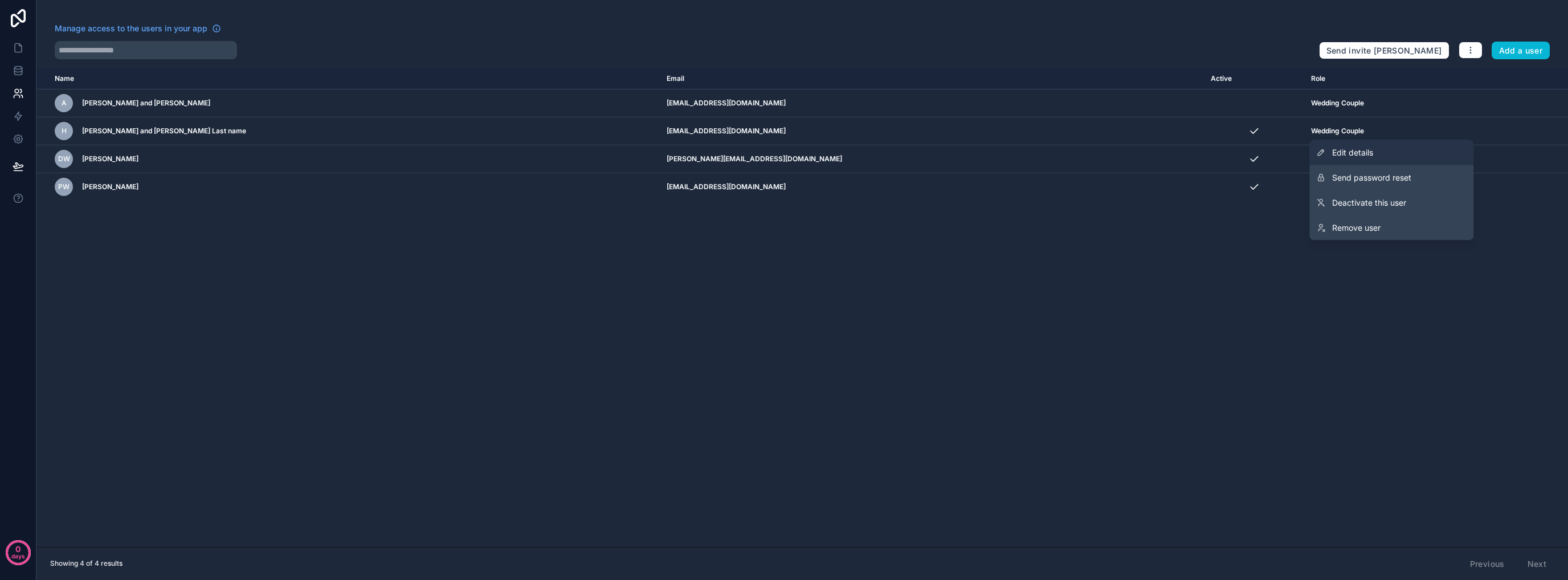
click at [1388, 153] on link "Edit details" at bounding box center [1391, 153] width 164 height 25
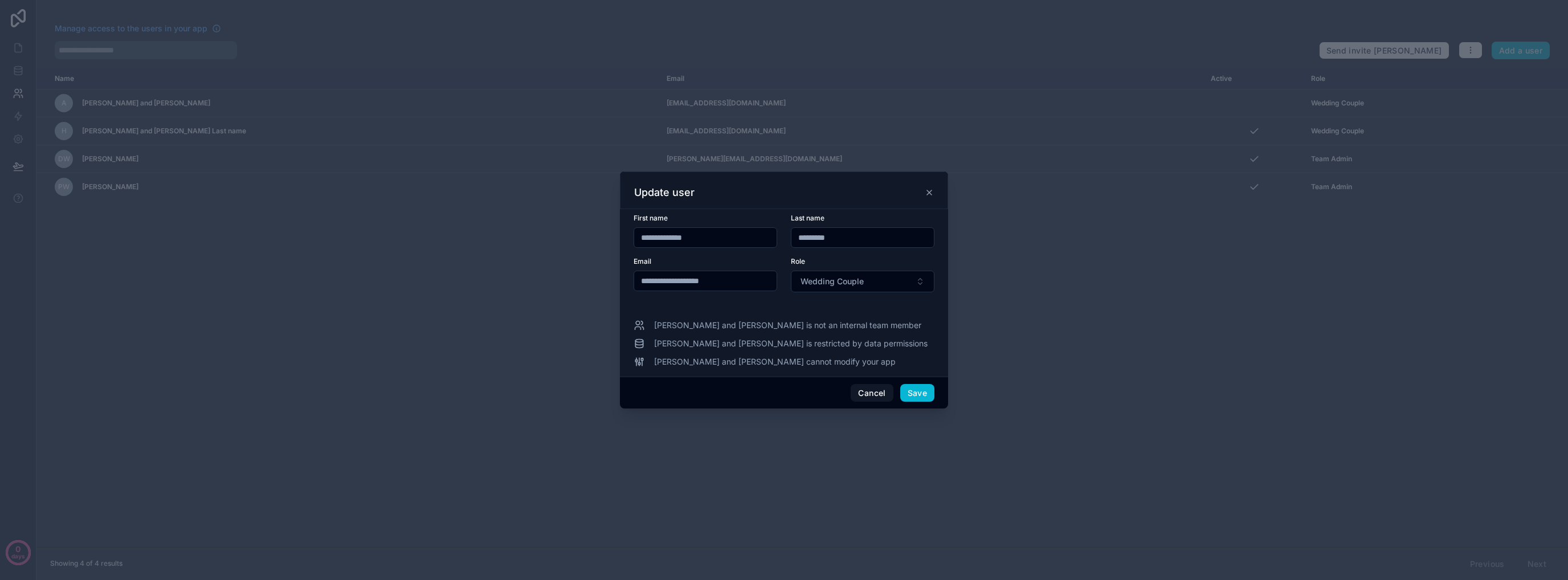
click at [933, 196] on icon at bounding box center [929, 193] width 9 height 9
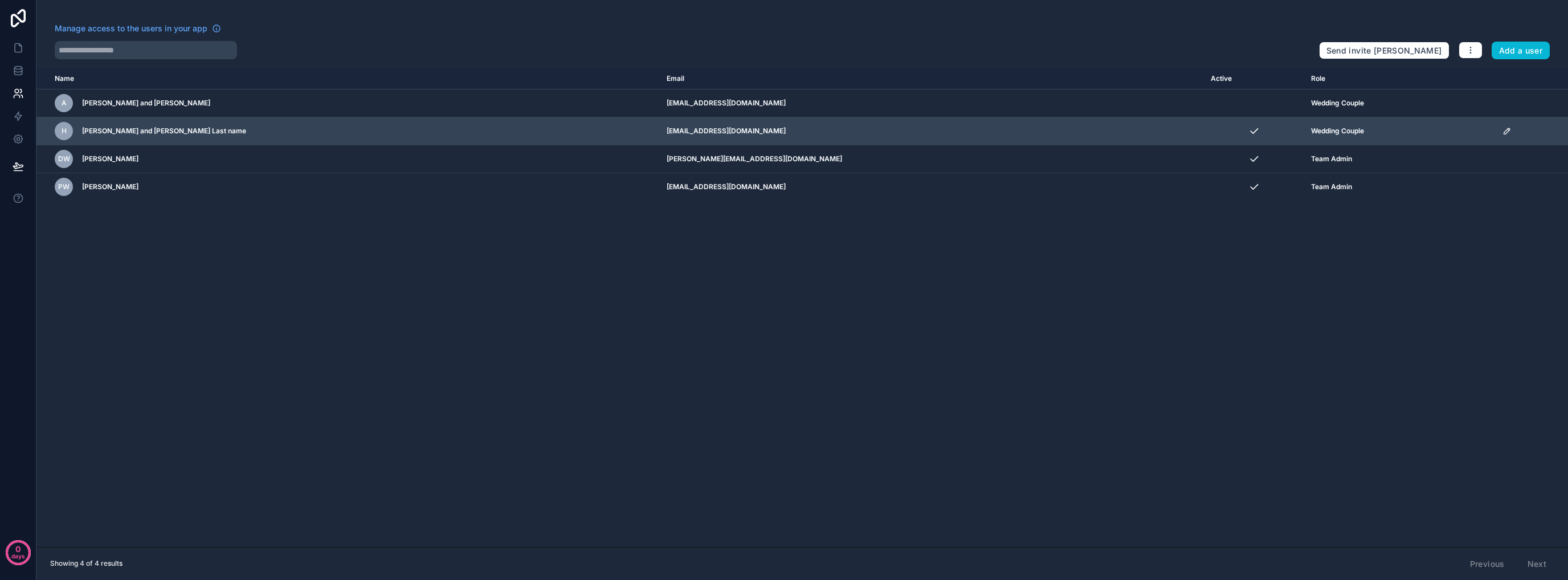
click at [793, 120] on td "danwood114@gmail.com" at bounding box center [932, 131] width 544 height 28
click at [1502, 130] on icon "scrollable content" at bounding box center [1507, 131] width 9 height 9
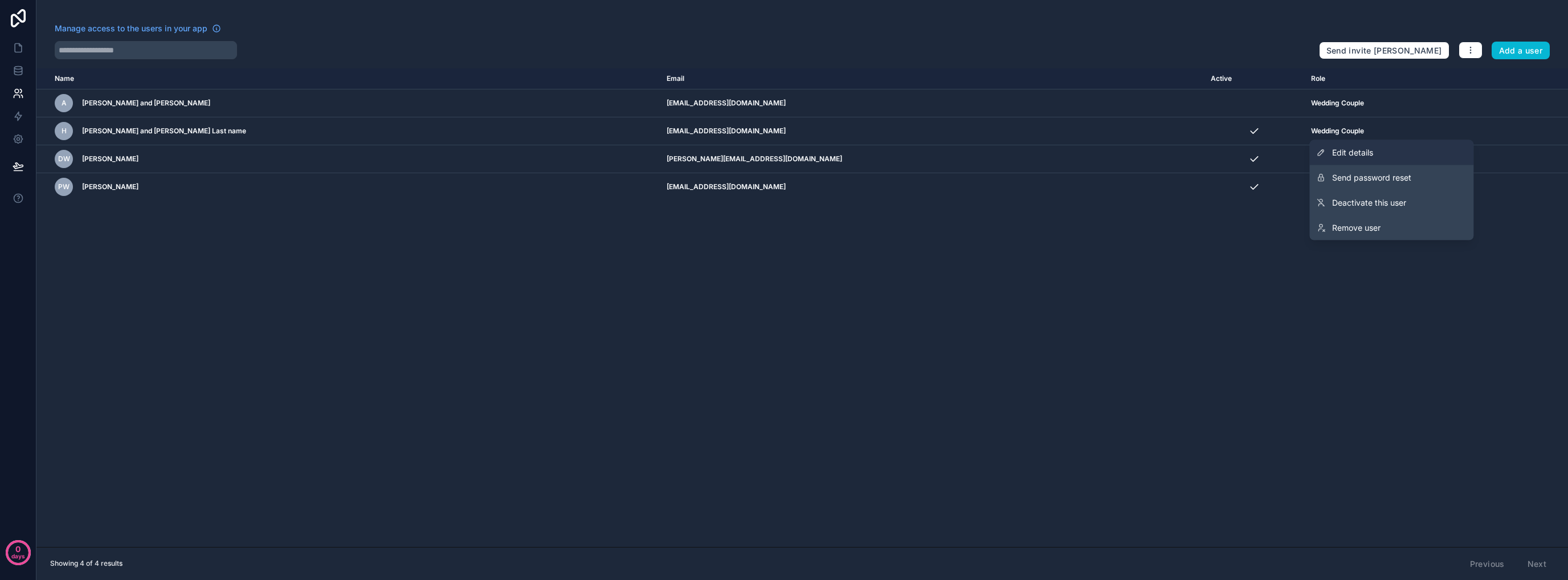
click at [1388, 154] on link "Edit details" at bounding box center [1391, 153] width 164 height 25
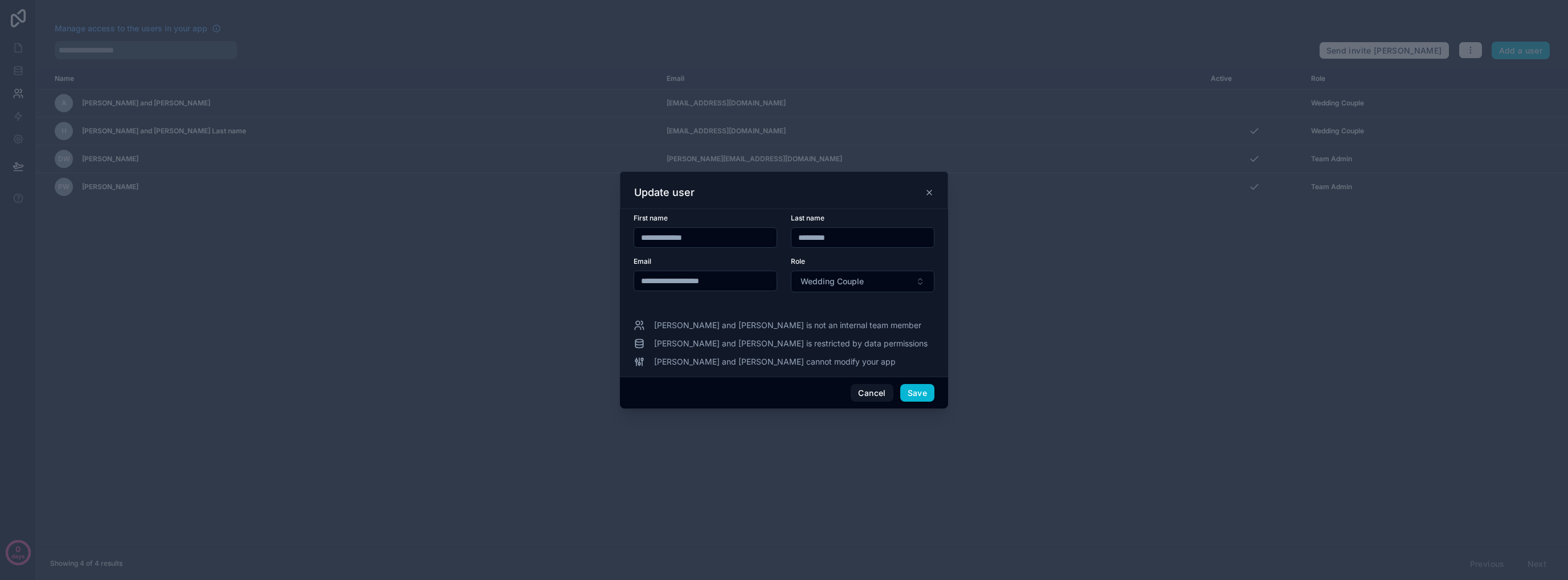
click at [739, 345] on span "Harry and Megs is restricted by data permissions" at bounding box center [791, 343] width 274 height 12
drag, startPoint x: 739, startPoint y: 345, endPoint x: 584, endPoint y: 338, distance: 155.2
click at [732, 345] on span "Harry and Megs is restricted by data permissions" at bounding box center [791, 343] width 274 height 12
click at [584, 338] on div at bounding box center [784, 290] width 1568 height 580
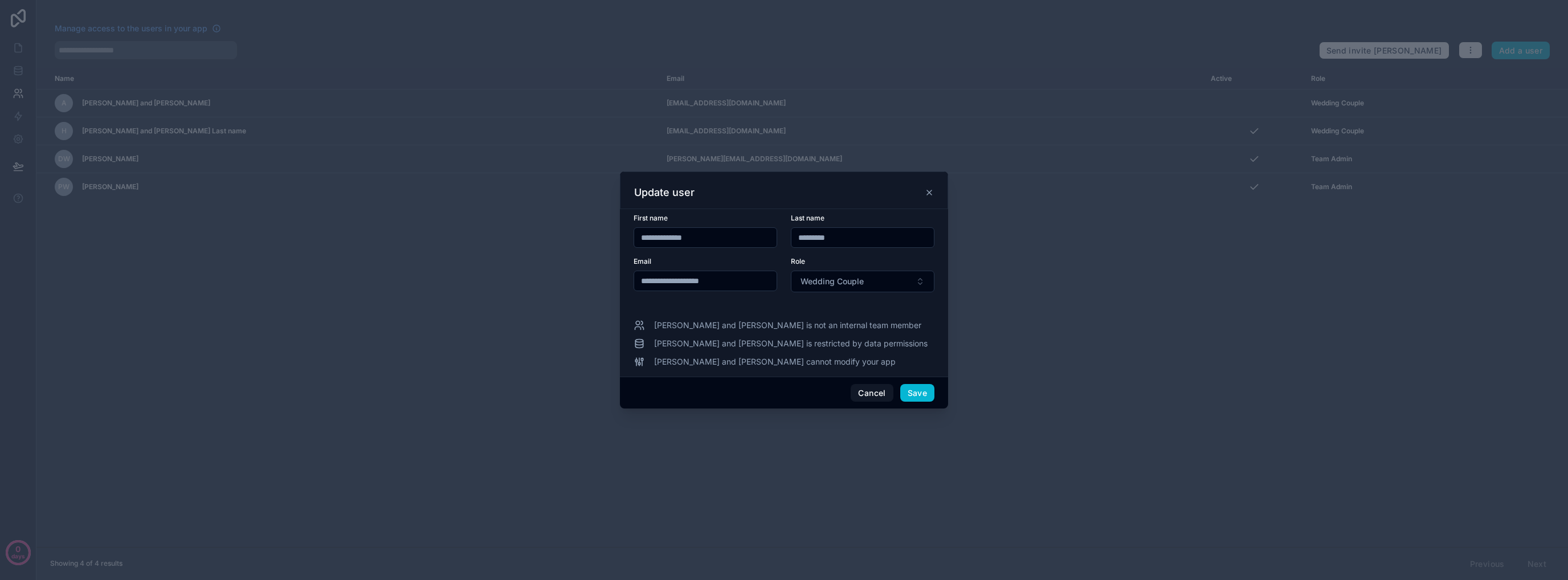
click at [934, 193] on div "Update user" at bounding box center [784, 190] width 328 height 38
click at [931, 192] on icon at bounding box center [929, 193] width 9 height 9
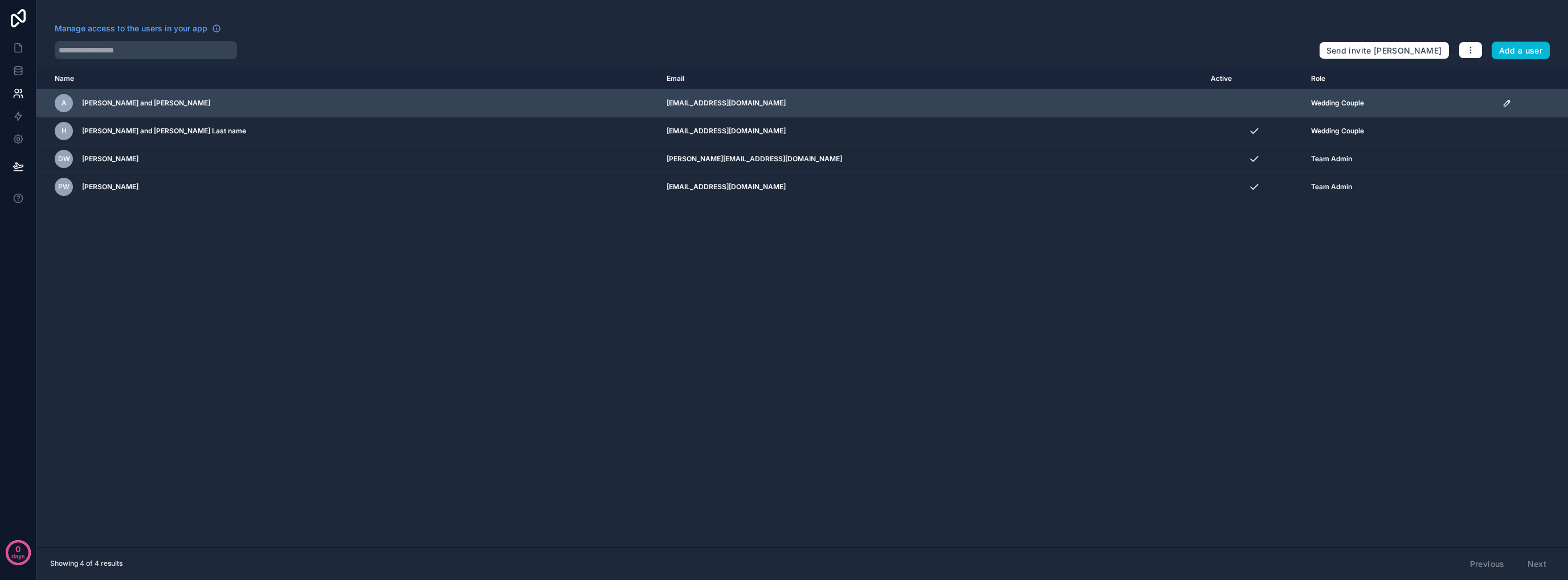
click at [1504, 103] on icon "scrollable content" at bounding box center [1507, 103] width 5 height 5
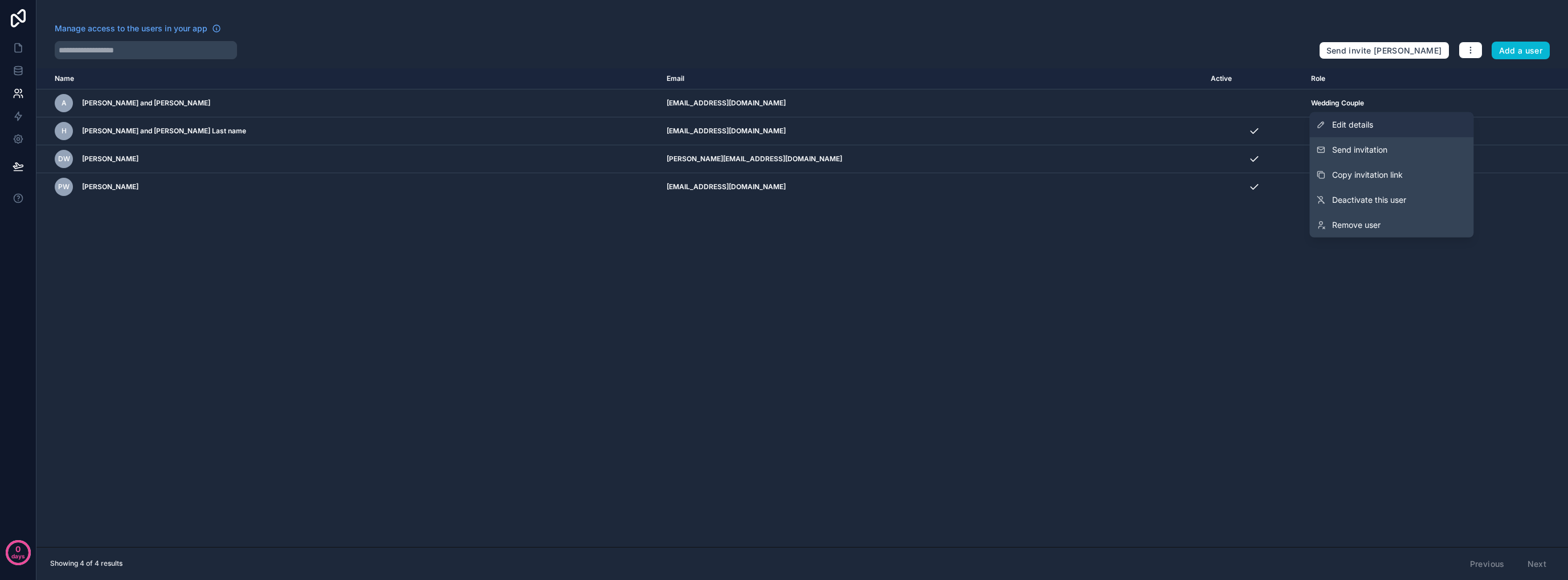
click at [1374, 125] on link "Edit details" at bounding box center [1391, 125] width 164 height 25
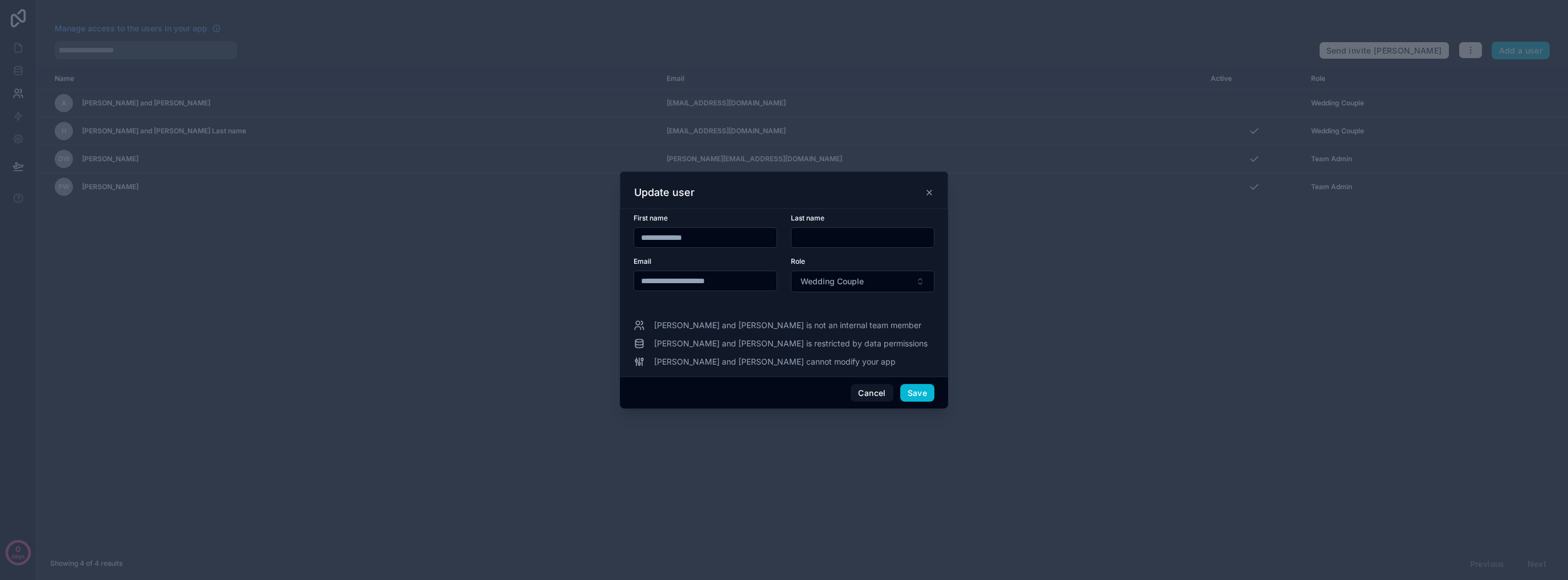
click at [709, 286] on input "**********" at bounding box center [705, 281] width 142 height 16
click at [871, 394] on button "Cancel" at bounding box center [871, 393] width 42 height 18
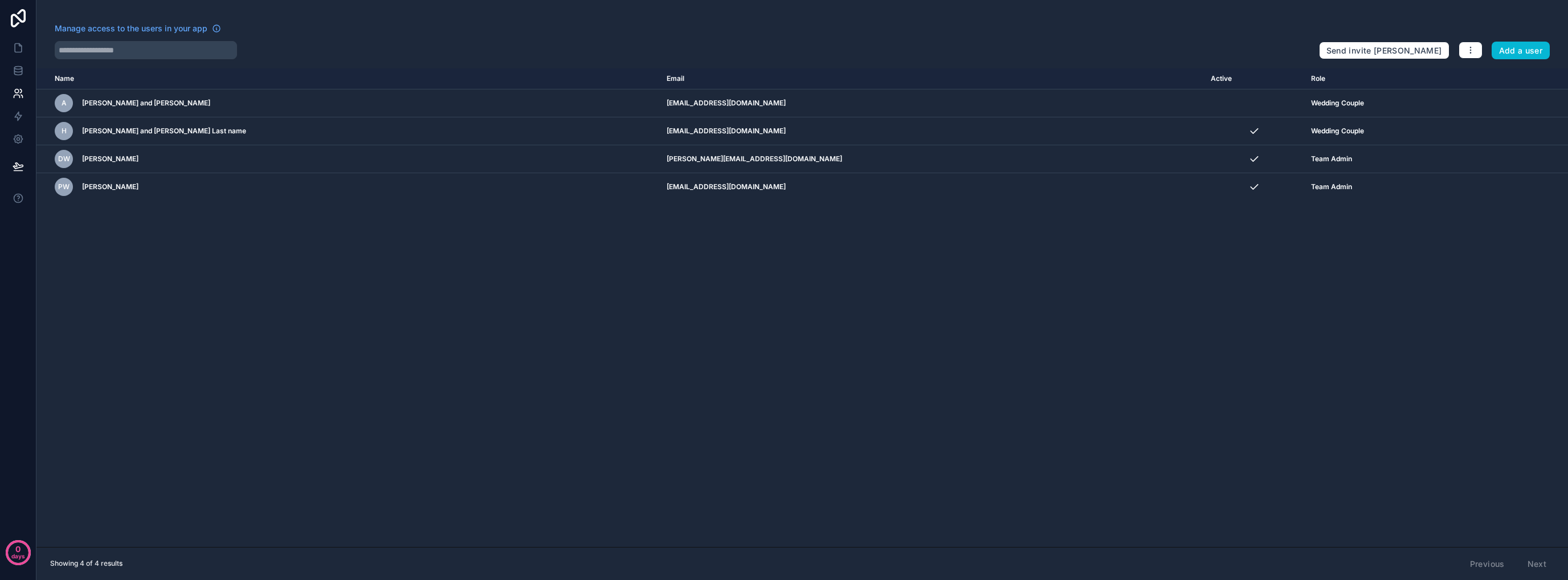
click at [177, 297] on div "Name Email Active Role userTable.email A Alex and Julia alexandjulia@proton.me …" at bounding box center [802, 307] width 1531 height 478
drag, startPoint x: 1470, startPoint y: 49, endPoint x: 1476, endPoint y: 50, distance: 6.1
click at [1470, 49] on icon "button" at bounding box center [1471, 50] width 9 height 9
click at [633, 323] on div "Name Email Active Role userTable.email A Alex and Julia alexandjulia@proton.me …" at bounding box center [802, 307] width 1531 height 478
click at [1529, 54] on button "Add a user" at bounding box center [1520, 50] width 59 height 18
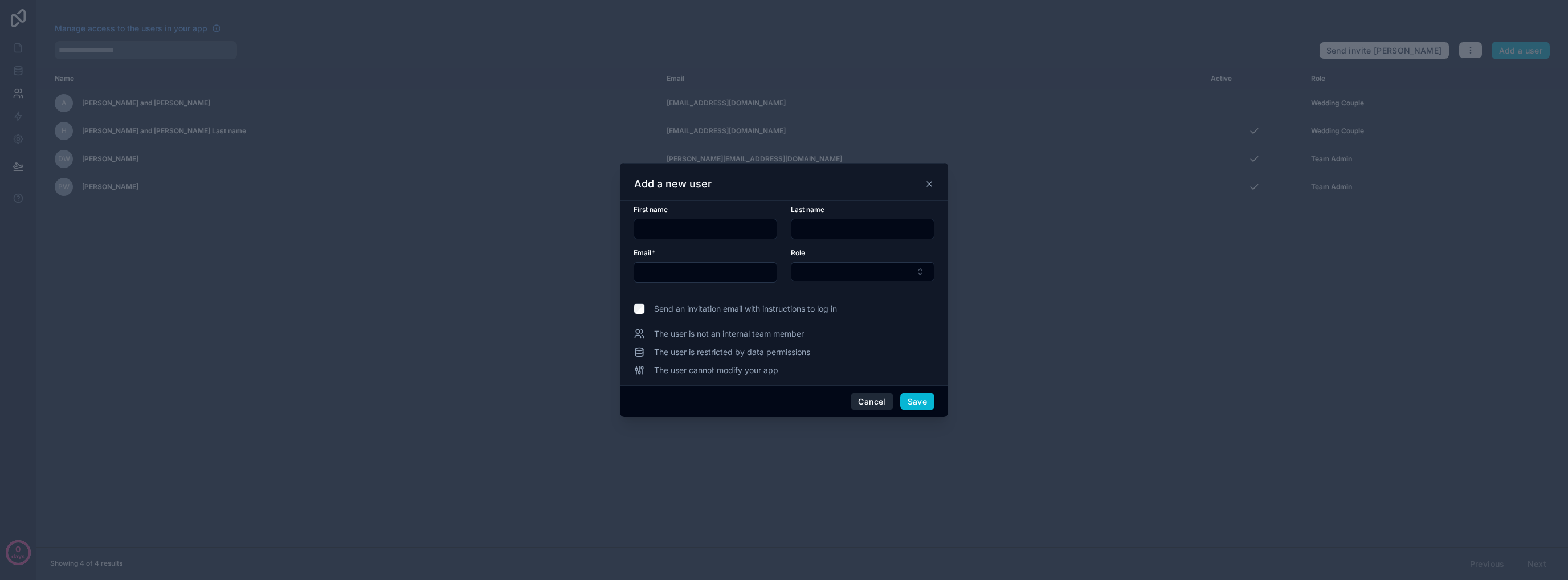
click at [871, 401] on button "Cancel" at bounding box center [871, 402] width 42 height 18
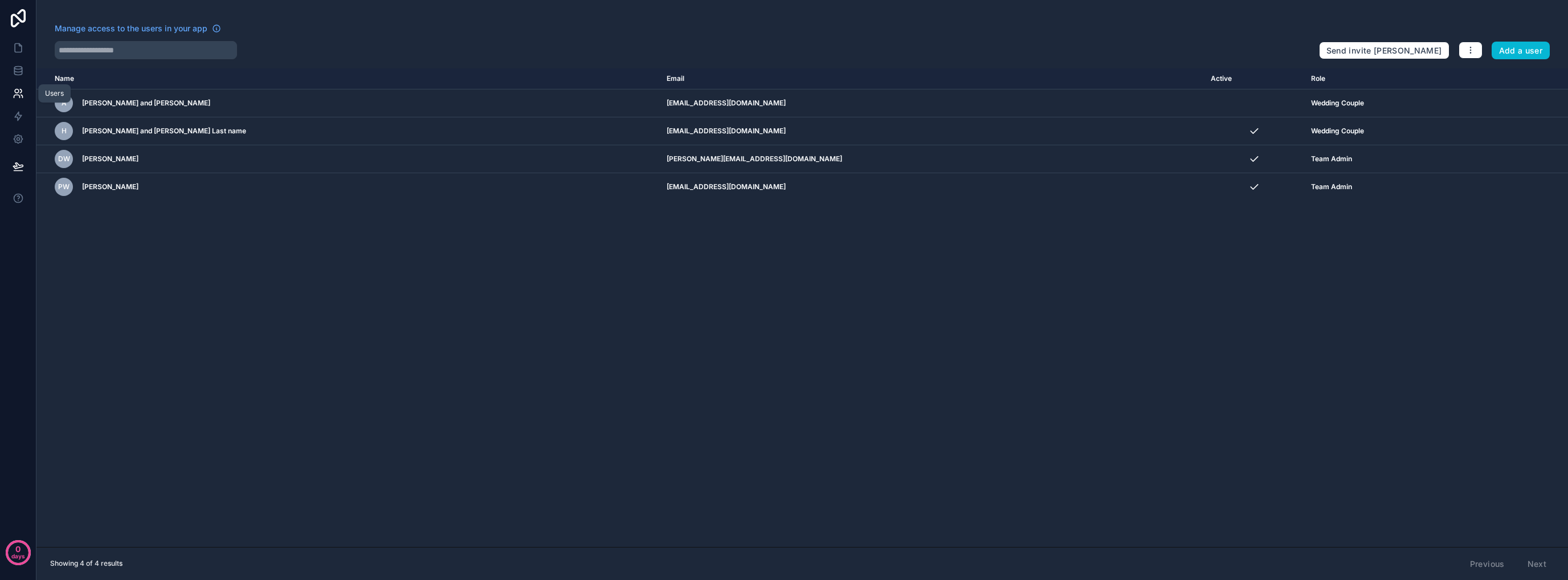
click at [14, 88] on icon at bounding box center [18, 93] width 12 height 12
click at [18, 48] on icon at bounding box center [18, 48] width 12 height 12
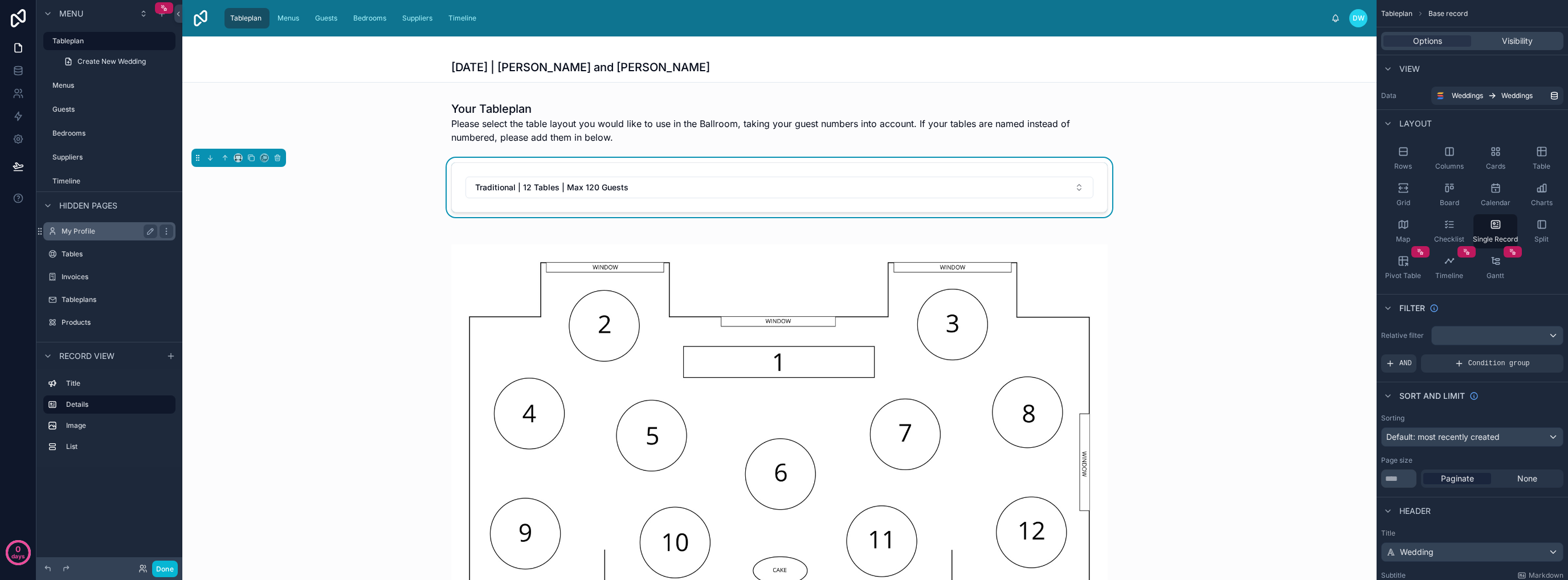
click at [92, 225] on div "My Profile" at bounding box center [109, 231] width 95 height 14
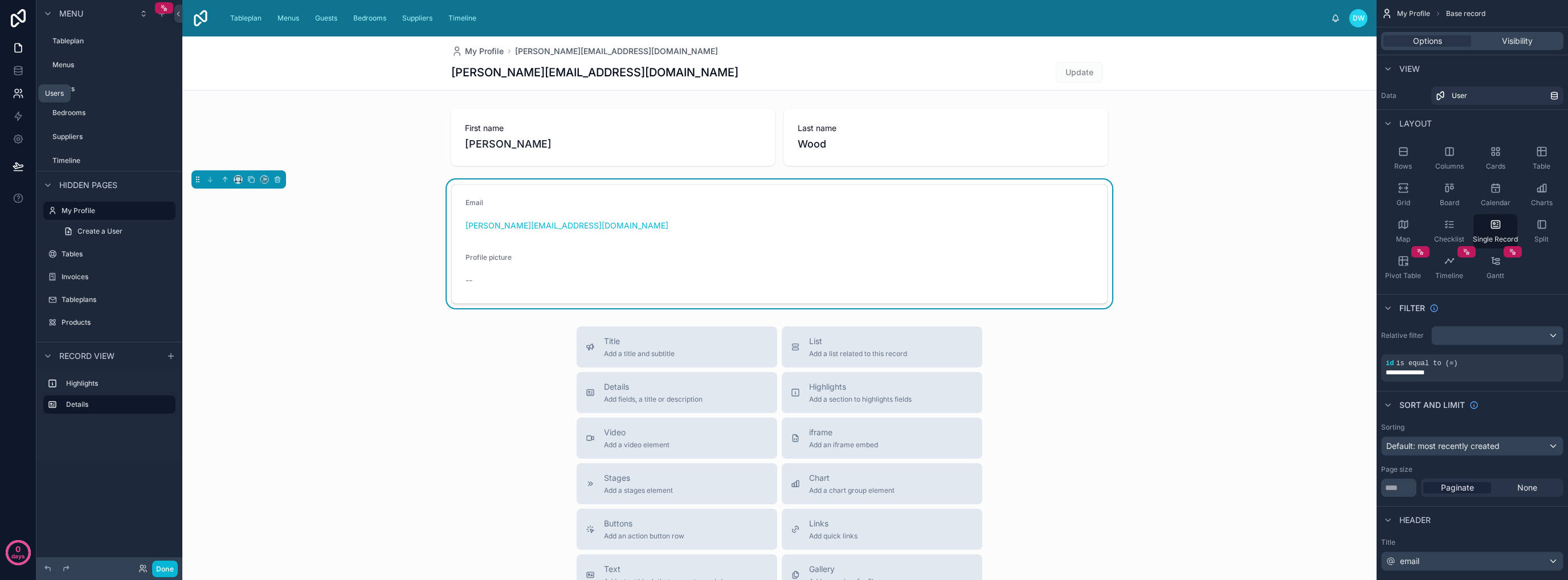
click at [18, 98] on icon at bounding box center [18, 93] width 12 height 12
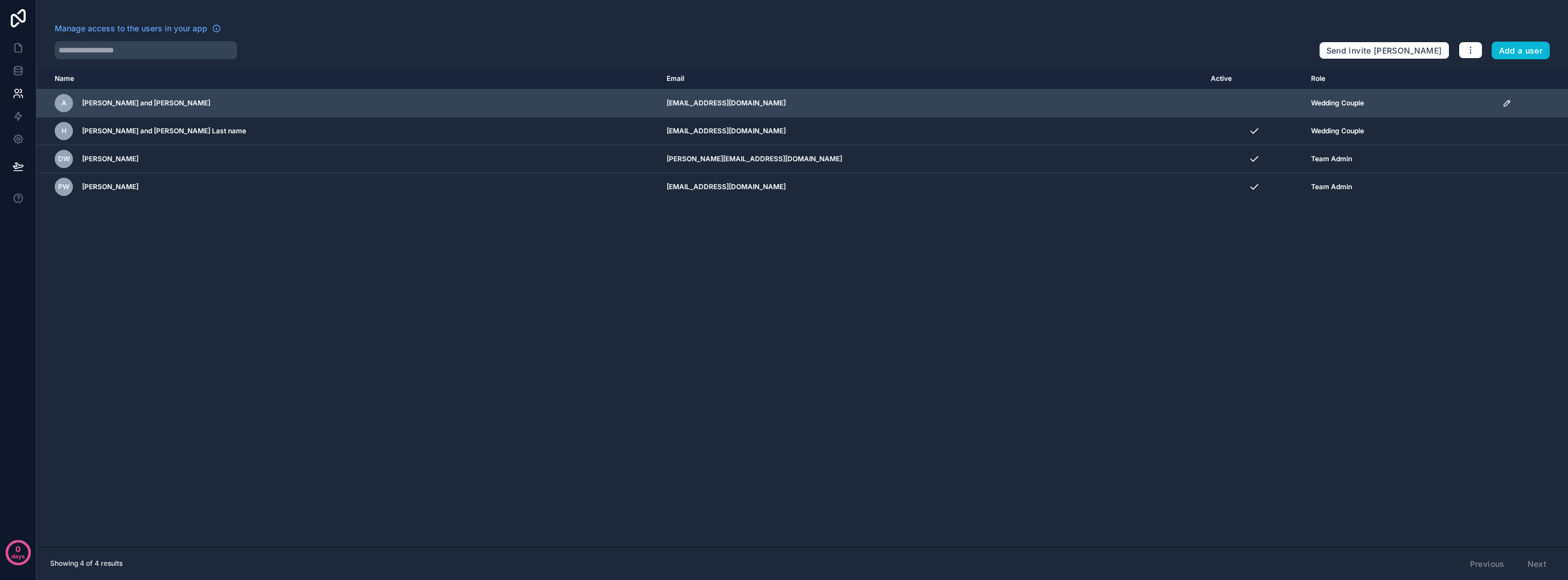
click at [1504, 103] on icon "scrollable content" at bounding box center [1507, 103] width 5 height 5
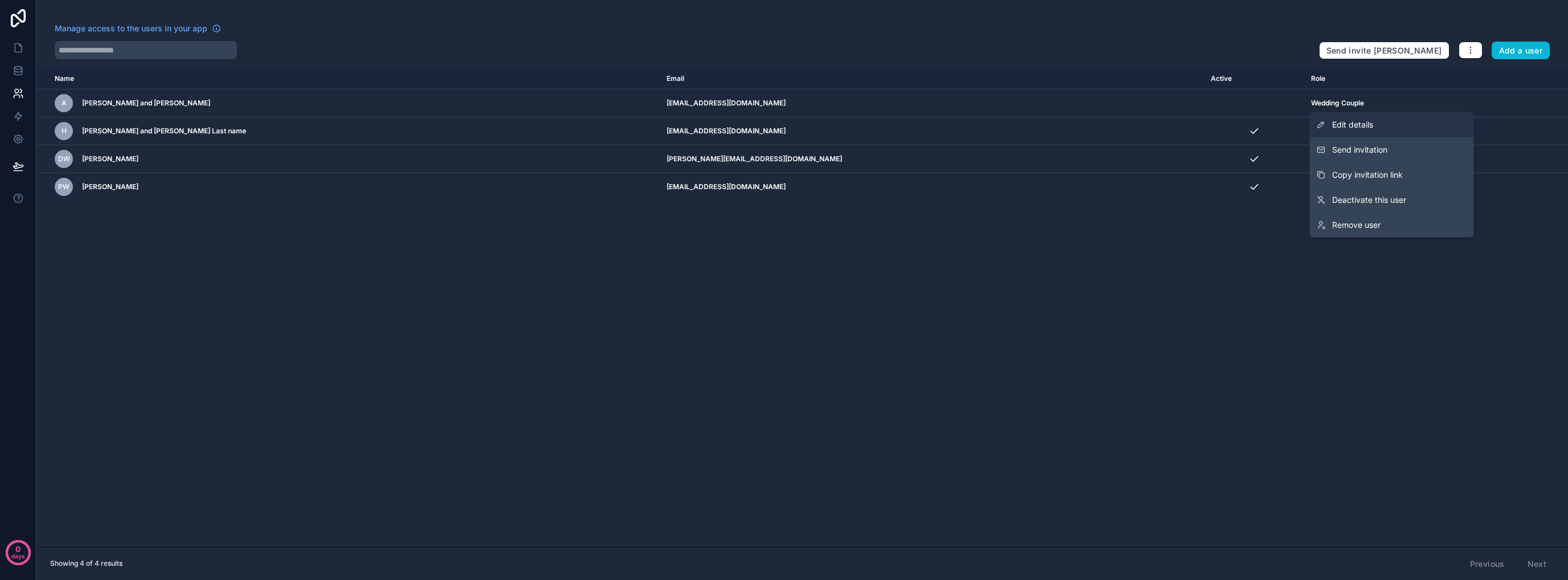
click at [1358, 123] on span "Edit details" at bounding box center [1353, 124] width 41 height 12
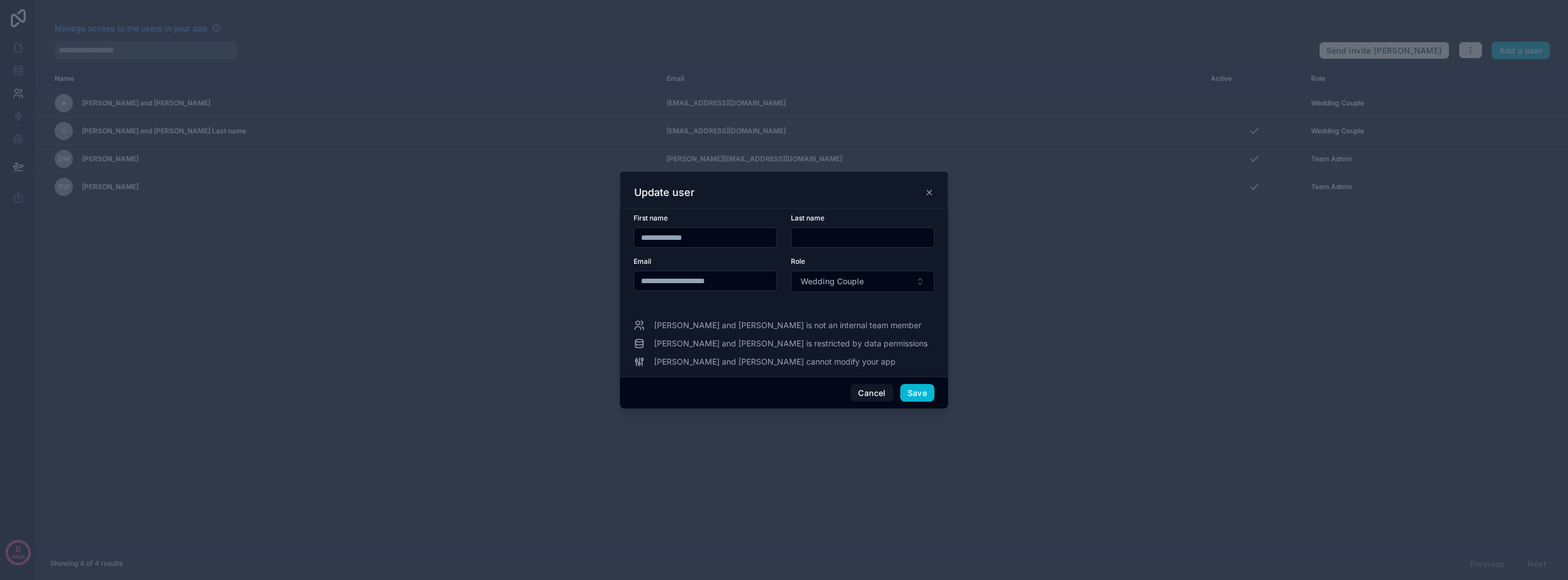
click at [663, 281] on input "**********" at bounding box center [705, 281] width 142 height 16
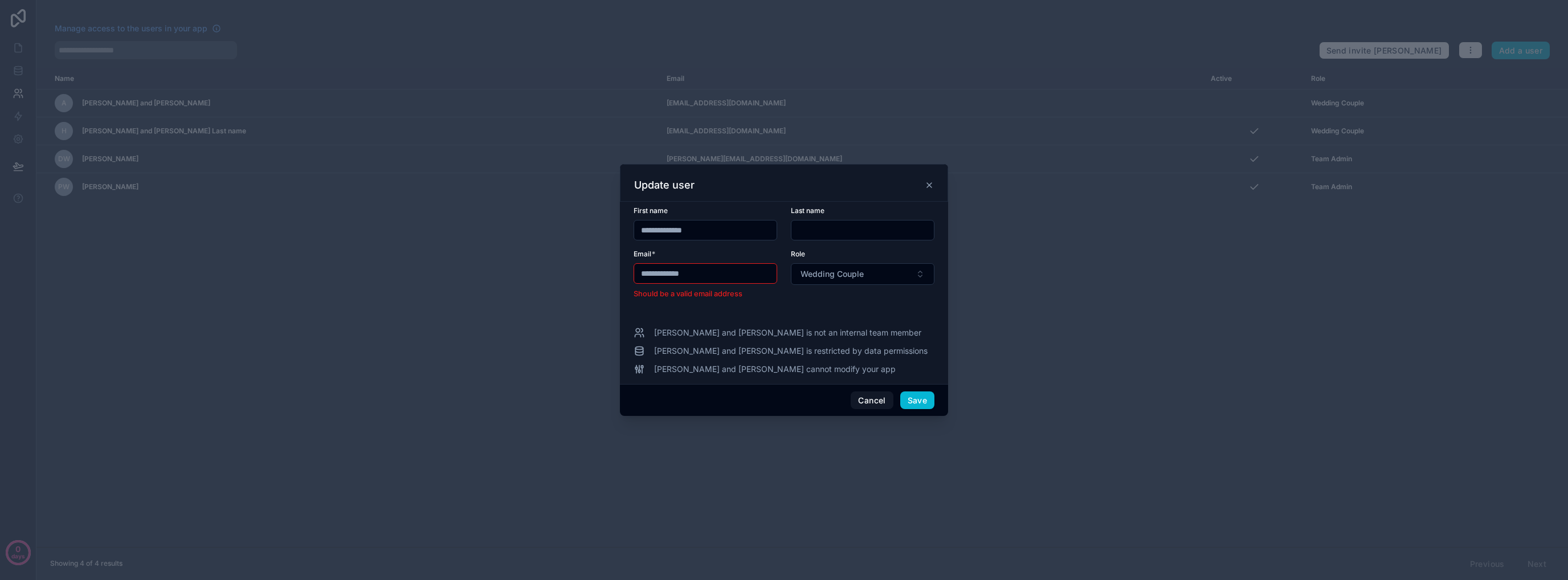
type input "**********"
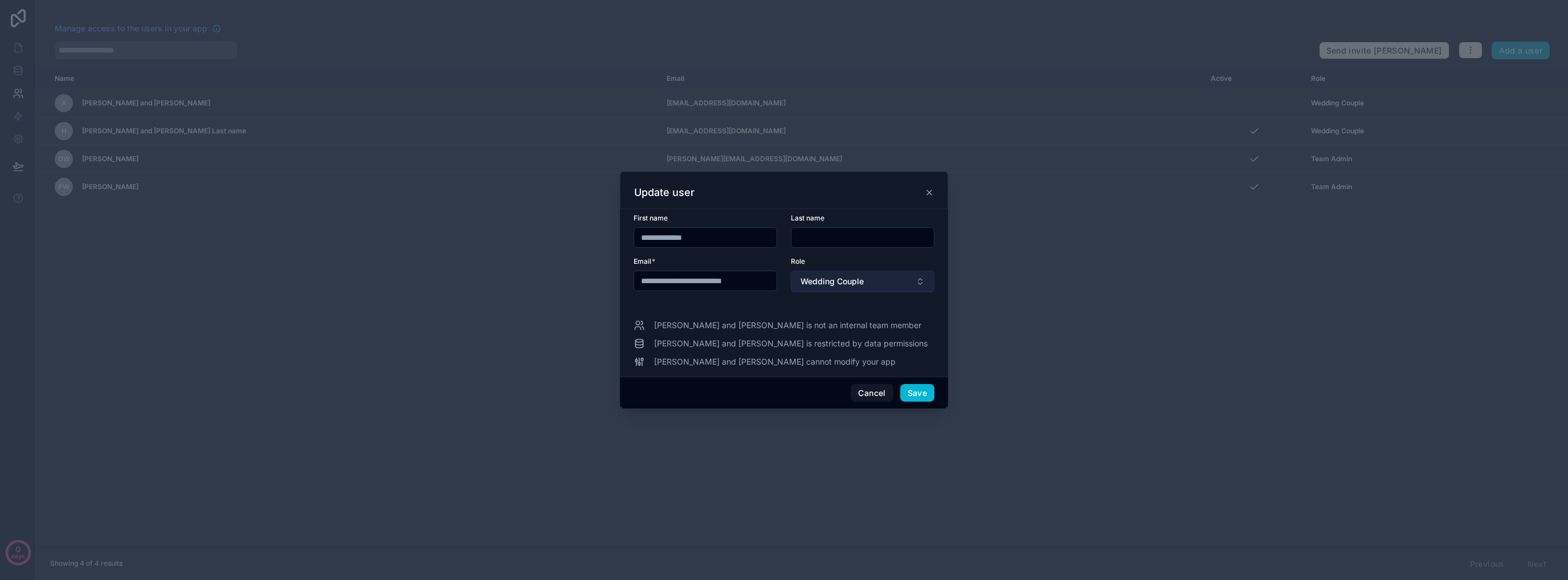
type input "**********"
click at [918, 284] on button "Wedding Couple" at bounding box center [862, 281] width 143 height 22
click at [664, 236] on input "**********" at bounding box center [705, 238] width 142 height 16
drag, startPoint x: 664, startPoint y: 236, endPoint x: 710, endPoint y: 233, distance: 46.1
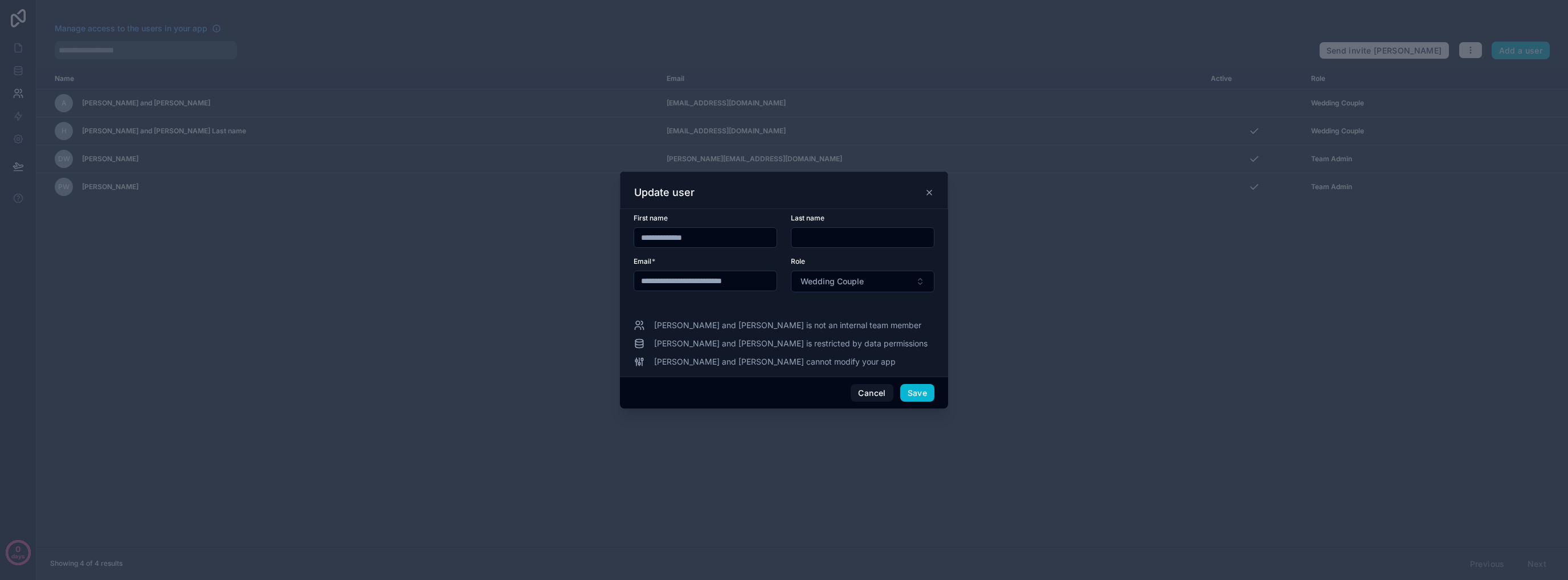
click at [710, 233] on input "**********" at bounding box center [705, 238] width 142 height 16
type input "****"
paste input "*********"
type input "*********"
drag, startPoint x: 915, startPoint y: 393, endPoint x: 946, endPoint y: 388, distance: 31.4
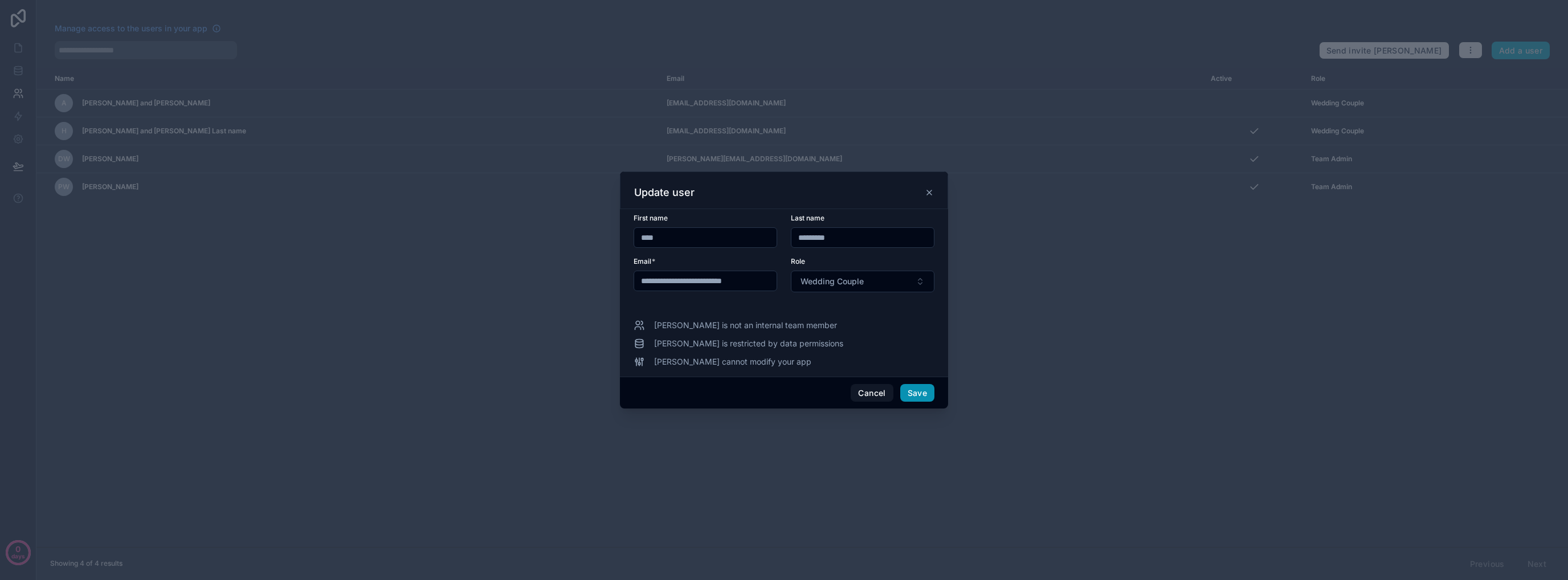
click at [916, 393] on button "Save" at bounding box center [917, 393] width 34 height 18
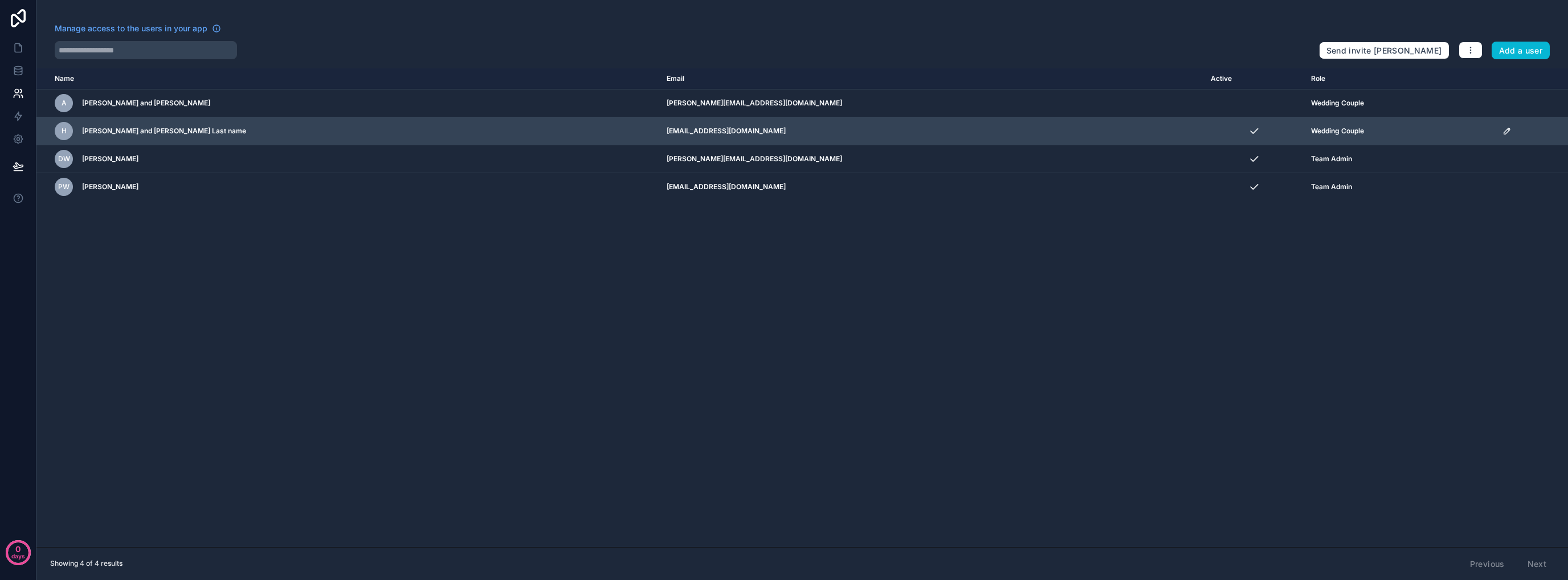
click at [1502, 134] on icon "scrollable content" at bounding box center [1507, 131] width 9 height 9
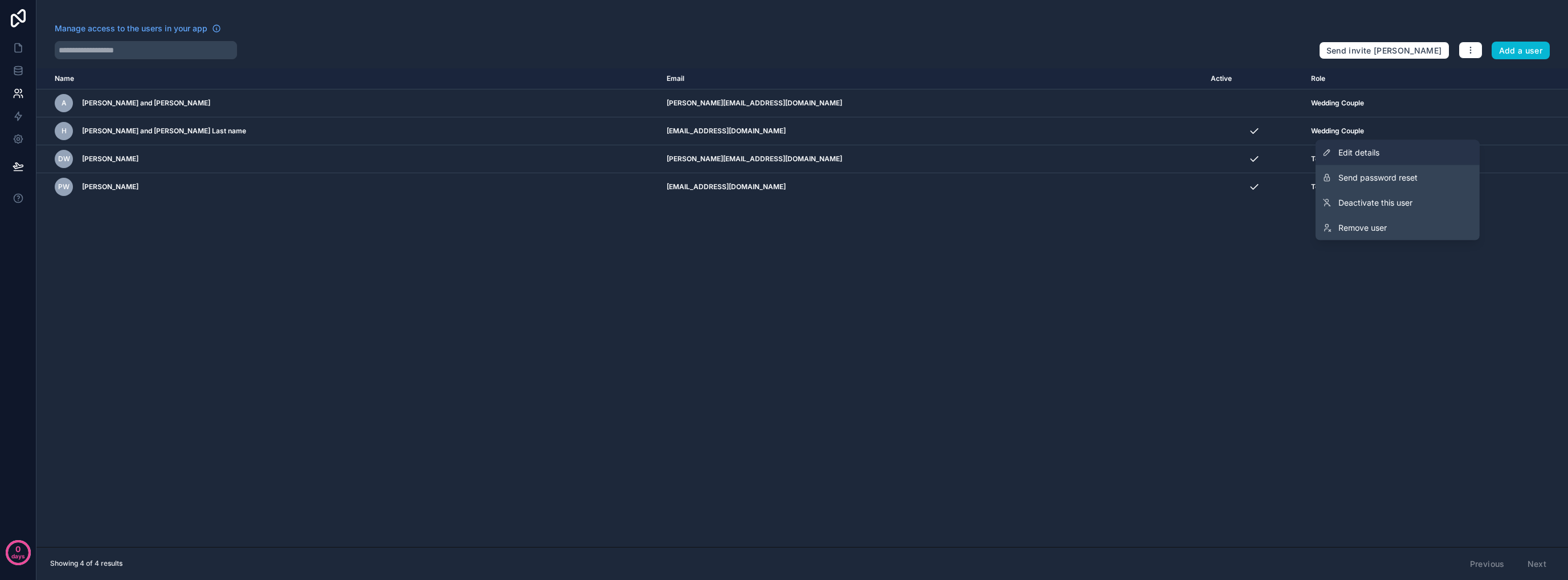
click at [1376, 151] on span "Edit details" at bounding box center [1359, 152] width 41 height 12
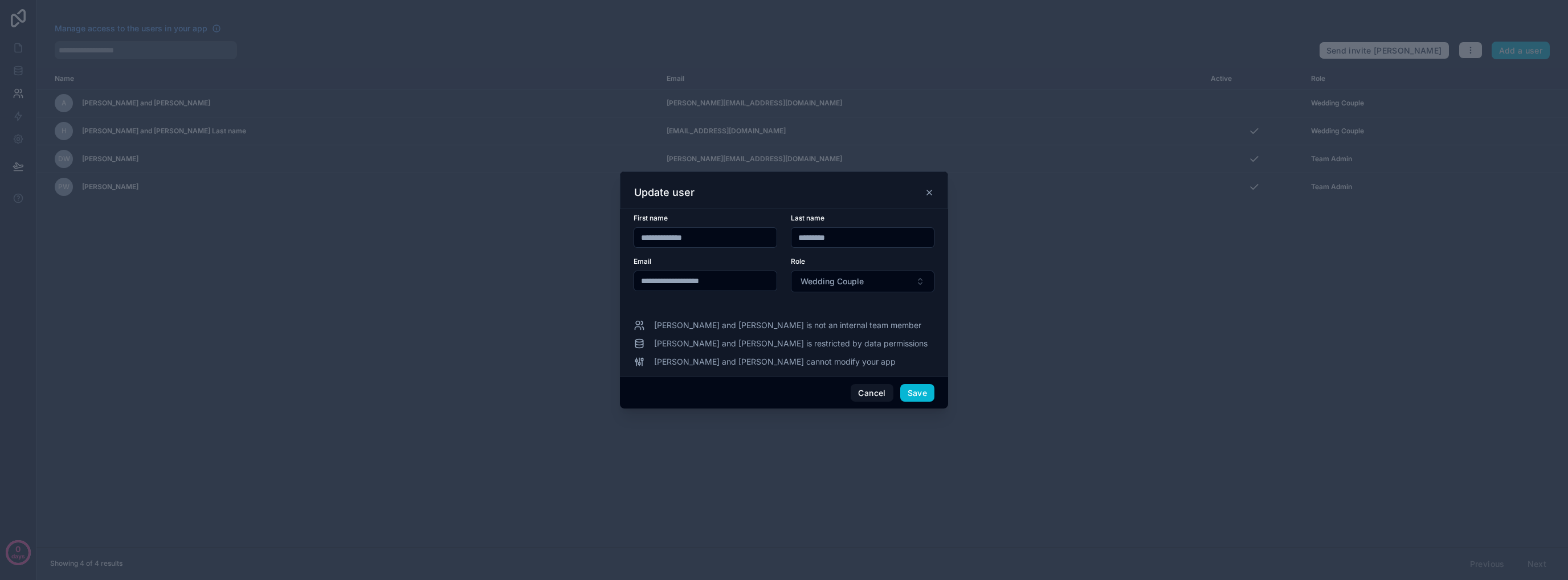
click at [863, 334] on div "Harry and Megs is not an internal team member Harry and Megs is restricted by d…" at bounding box center [784, 343] width 301 height 48
click at [929, 196] on icon at bounding box center [929, 193] width 9 height 9
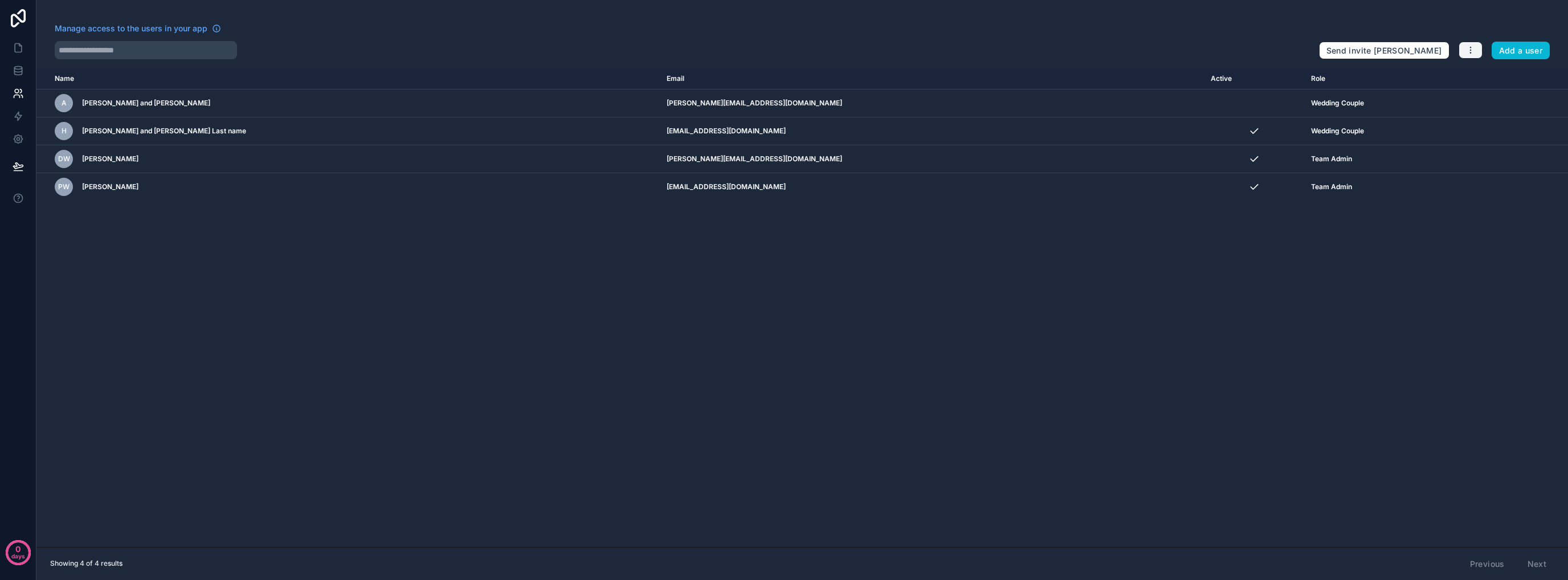
click at [1480, 48] on button "button" at bounding box center [1470, 50] width 24 height 17
click at [1533, 49] on button "Add a user" at bounding box center [1520, 50] width 59 height 18
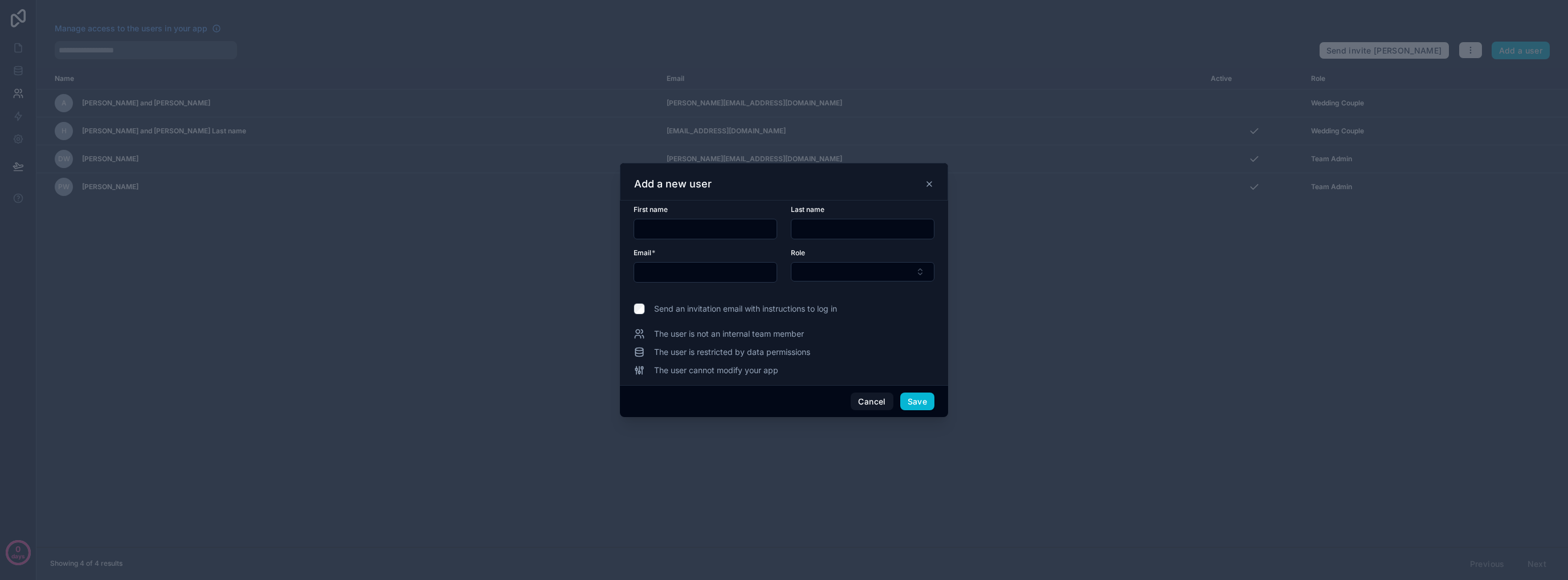
click at [1134, 309] on div at bounding box center [784, 290] width 1568 height 580
click at [476, 352] on div at bounding box center [784, 290] width 1568 height 580
drag, startPoint x: 936, startPoint y: 181, endPoint x: 929, endPoint y: 185, distance: 8.1
click at [935, 181] on div "Add a new user" at bounding box center [784, 182] width 328 height 38
click at [929, 185] on icon at bounding box center [929, 184] width 9 height 9
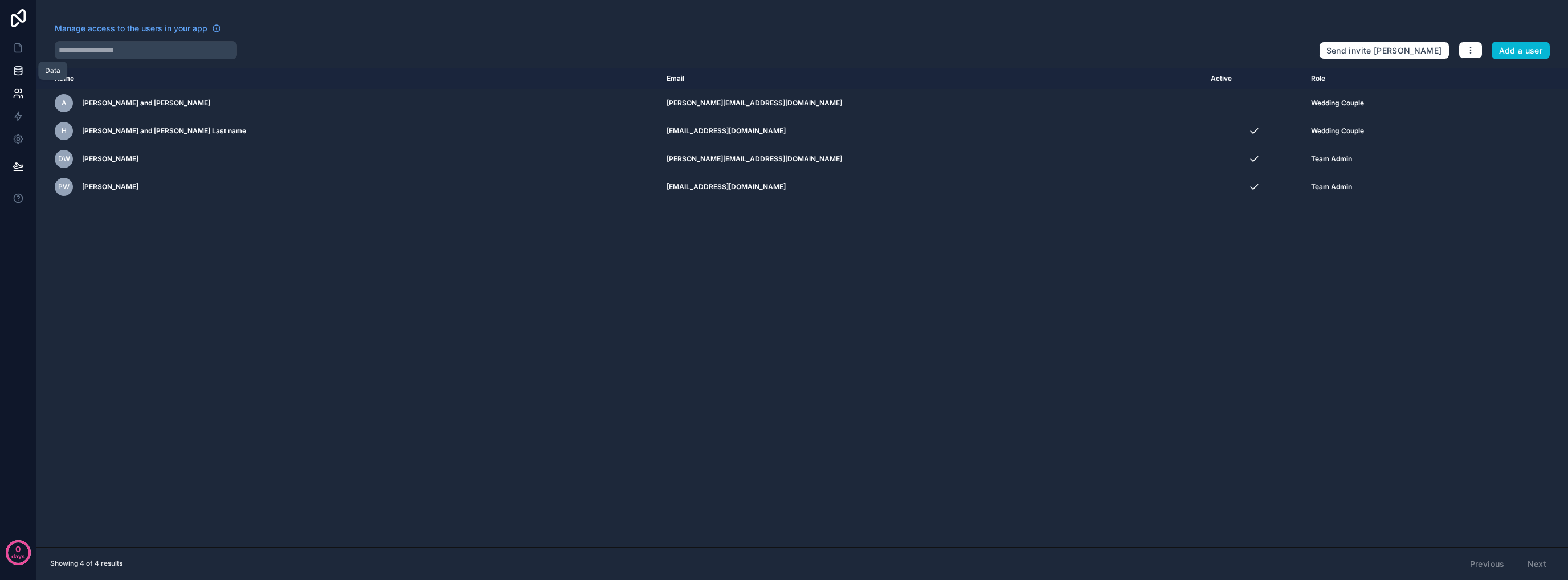
click at [20, 71] on icon at bounding box center [18, 69] width 7 height 5
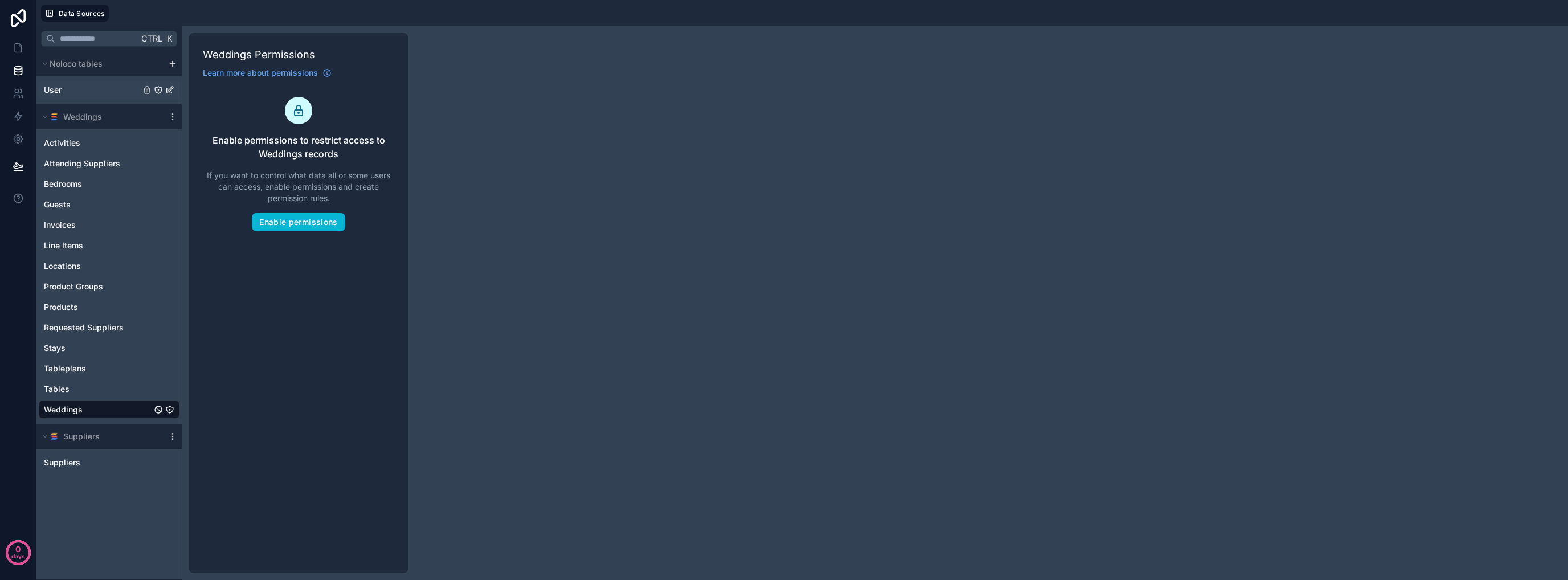
click at [87, 86] on div "User" at bounding box center [109, 90] width 140 height 18
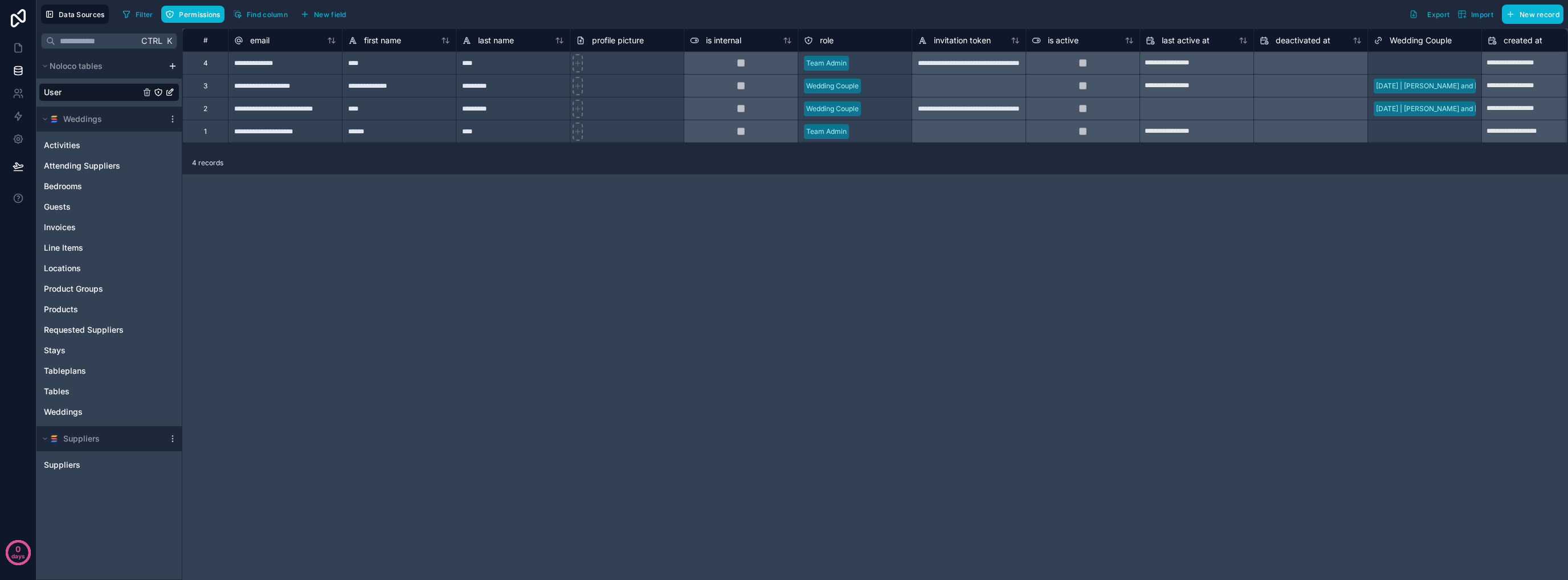
click at [1446, 87] on div "2024-01-01 | Harry and Megs" at bounding box center [1453, 86] width 154 height 10
click at [1460, 83] on div "2024-01-01 | Harry and Megs" at bounding box center [1453, 86] width 154 height 10
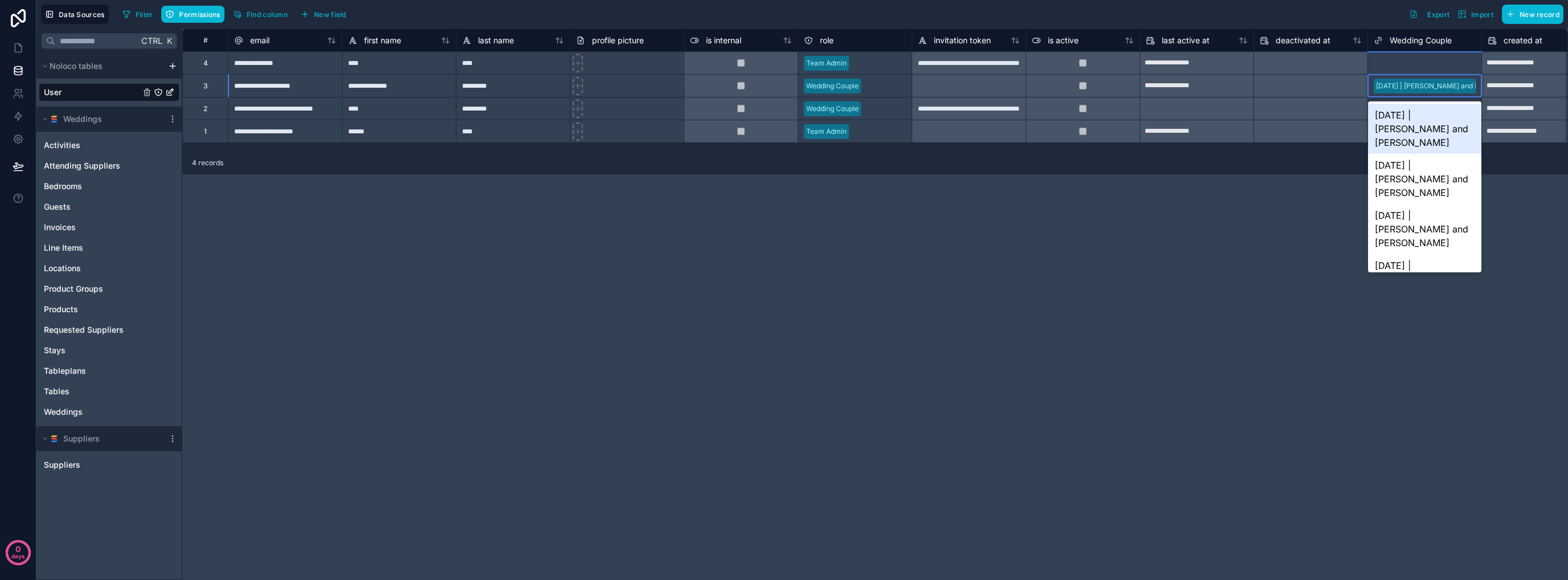
click at [1460, 83] on div "2024-01-01 | Harry and Megs" at bounding box center [1453, 86] width 154 height 10
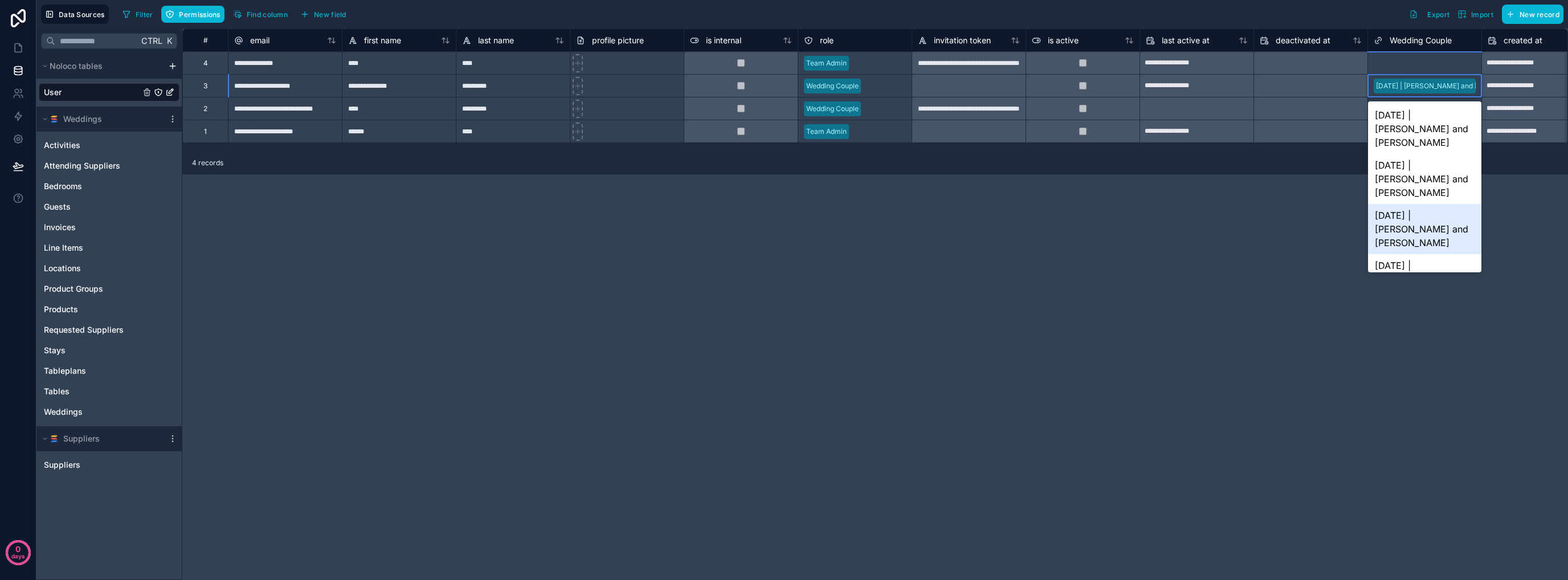
click at [1196, 242] on div "**********" at bounding box center [875, 304] width 1385 height 551
click at [1264, 181] on div "**********" at bounding box center [875, 304] width 1385 height 551
click at [1331, 16] on div "Filter Permissions Find column New field Export Import New record" at bounding box center [840, 14] width 1446 height 20
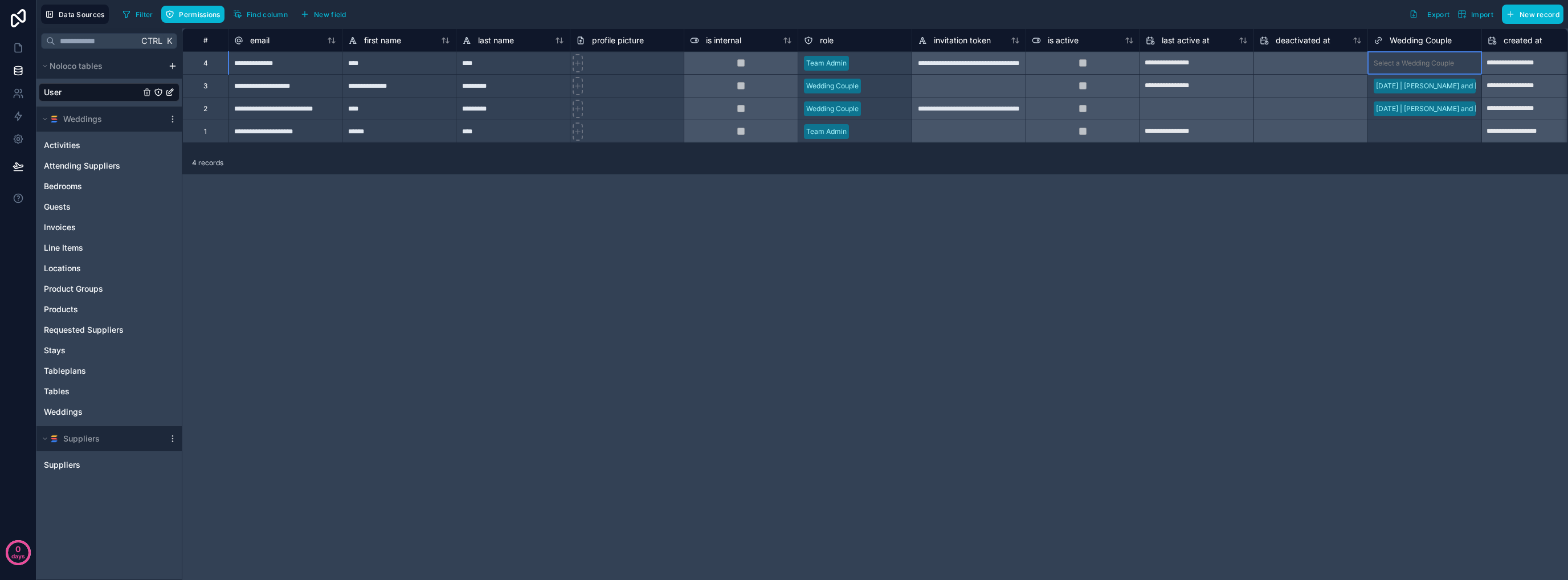
click at [1403, 67] on div "Select a Wedding Couple" at bounding box center [1413, 63] width 80 height 9
click at [300, 108] on div "**********" at bounding box center [285, 108] width 114 height 23
click at [204, 113] on div "2" at bounding box center [205, 109] width 4 height 9
click at [276, 110] on div "**********" at bounding box center [285, 108] width 114 height 23
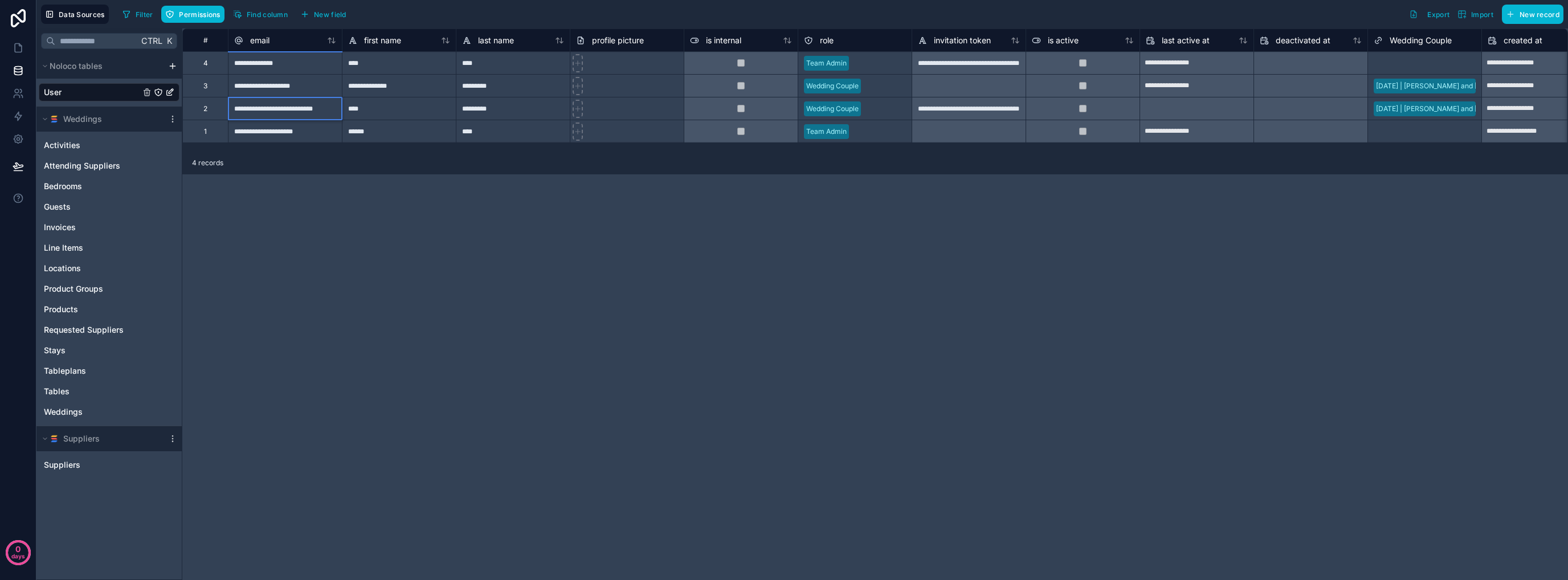
click at [276, 110] on input "**********" at bounding box center [286, 108] width 113 height 23
click at [663, 176] on div "**********" at bounding box center [875, 304] width 1385 height 551
click at [158, 92] on icon "User" at bounding box center [158, 92] width 1 height 1
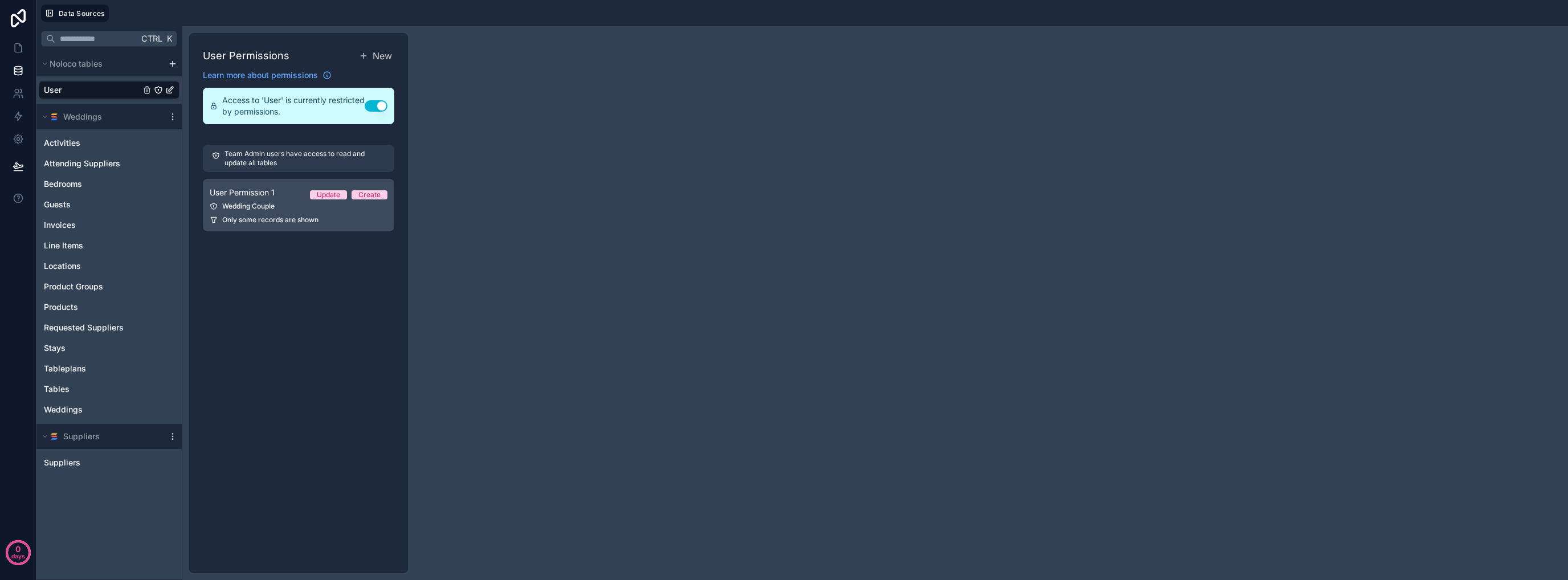
click at [268, 200] on link "User Permission 1 Update Create Wedding Couple Only some records are shown" at bounding box center [298, 205] width 192 height 52
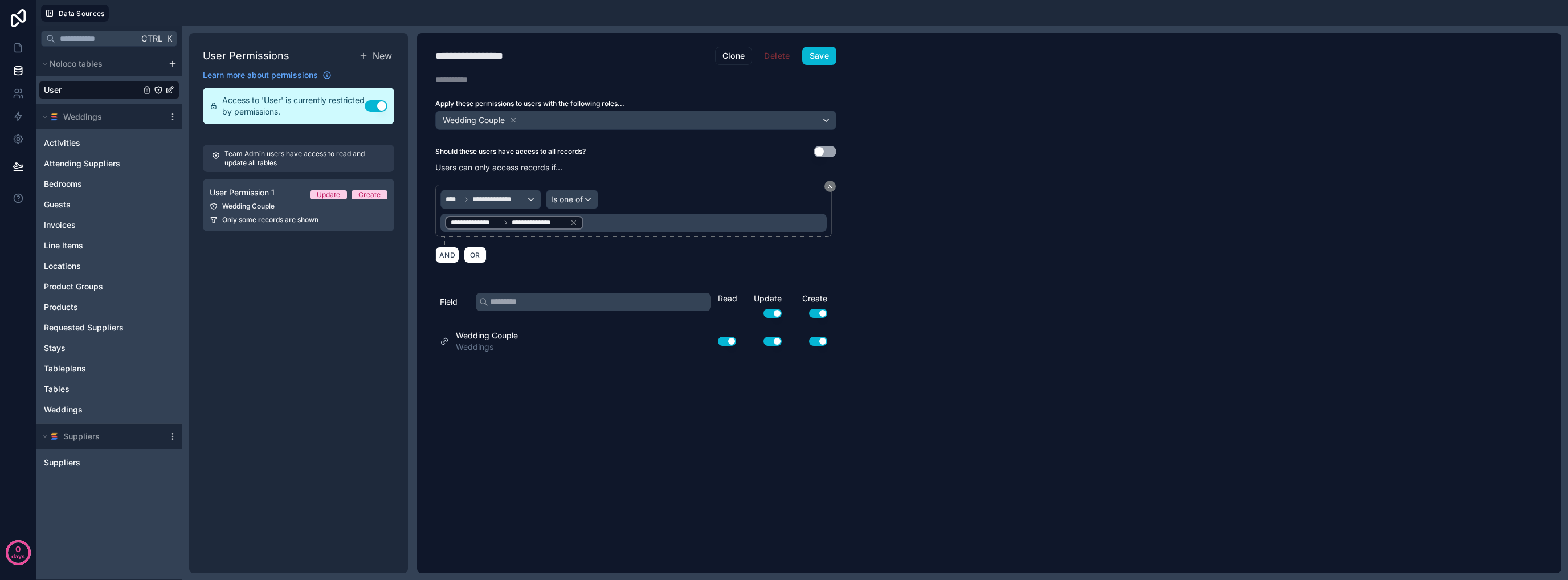
click at [828, 150] on button "Use setting" at bounding box center [824, 151] width 23 height 12
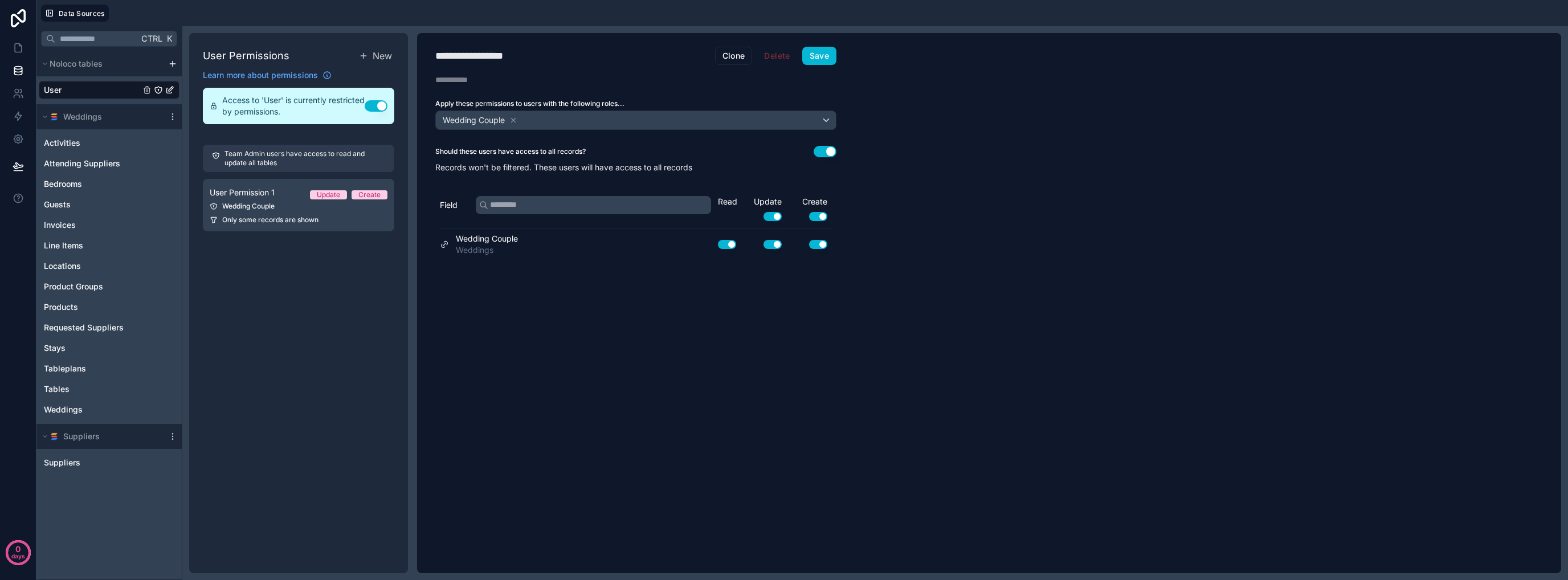
click at [828, 150] on button "Use setting" at bounding box center [824, 151] width 23 height 12
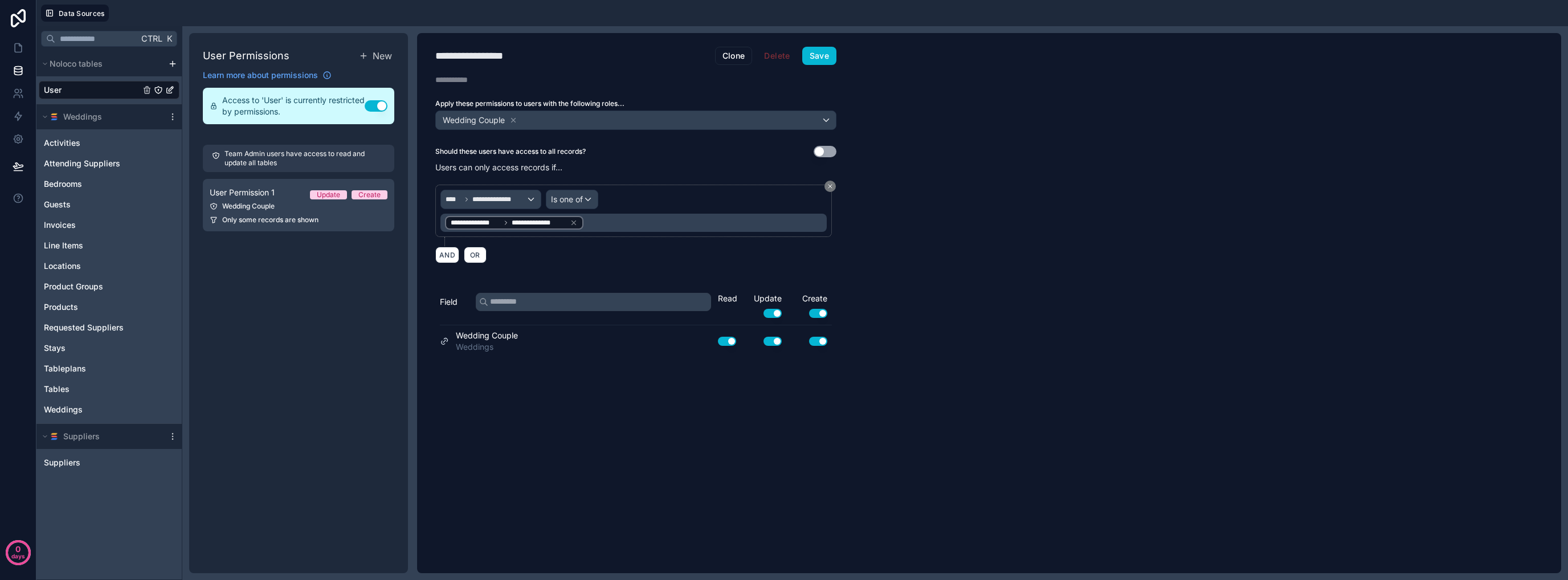
click at [828, 150] on button "Use setting" at bounding box center [824, 151] width 23 height 12
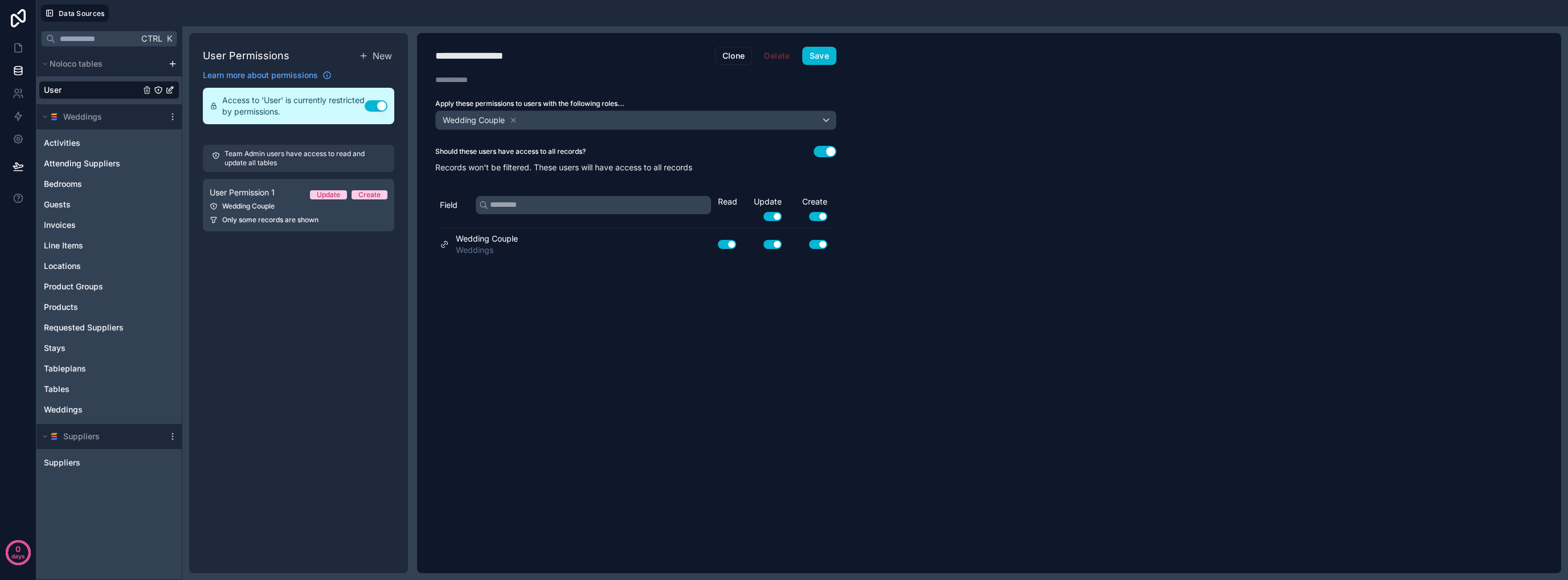
click at [828, 150] on button "Use setting" at bounding box center [824, 151] width 23 height 12
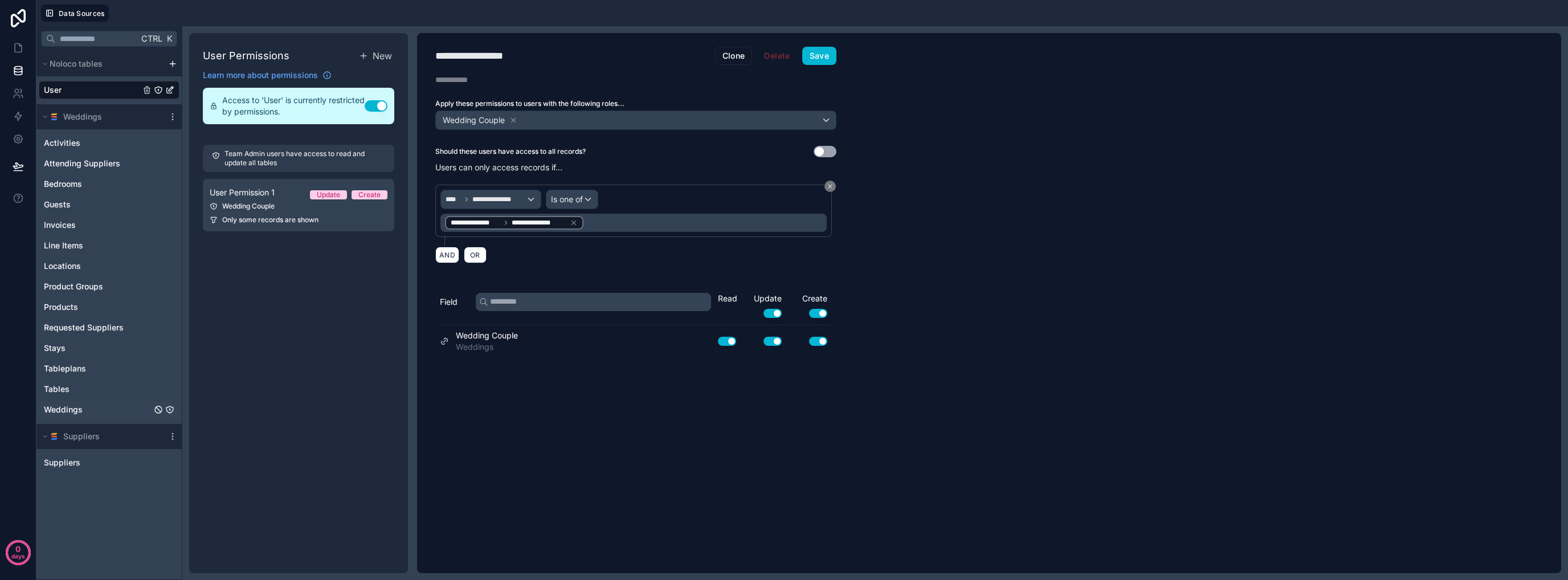
click at [70, 409] on span "Weddings" at bounding box center [63, 409] width 39 height 12
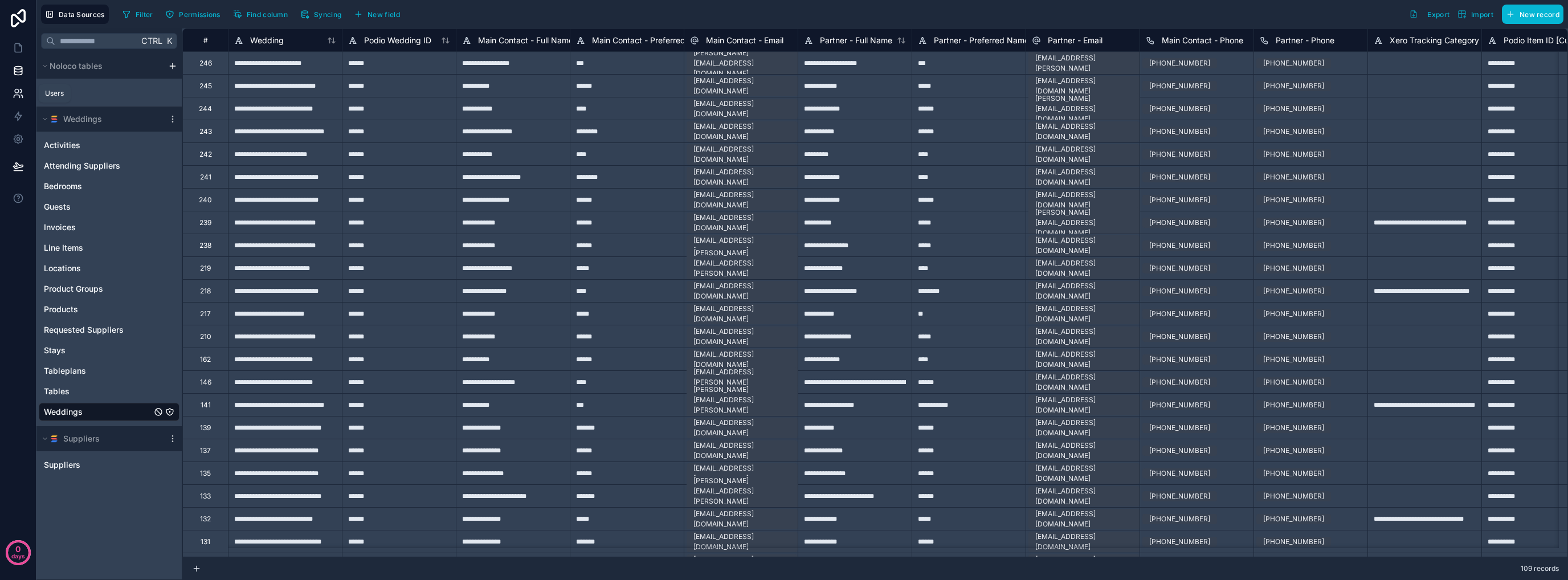
click at [22, 94] on icon at bounding box center [18, 93] width 12 height 12
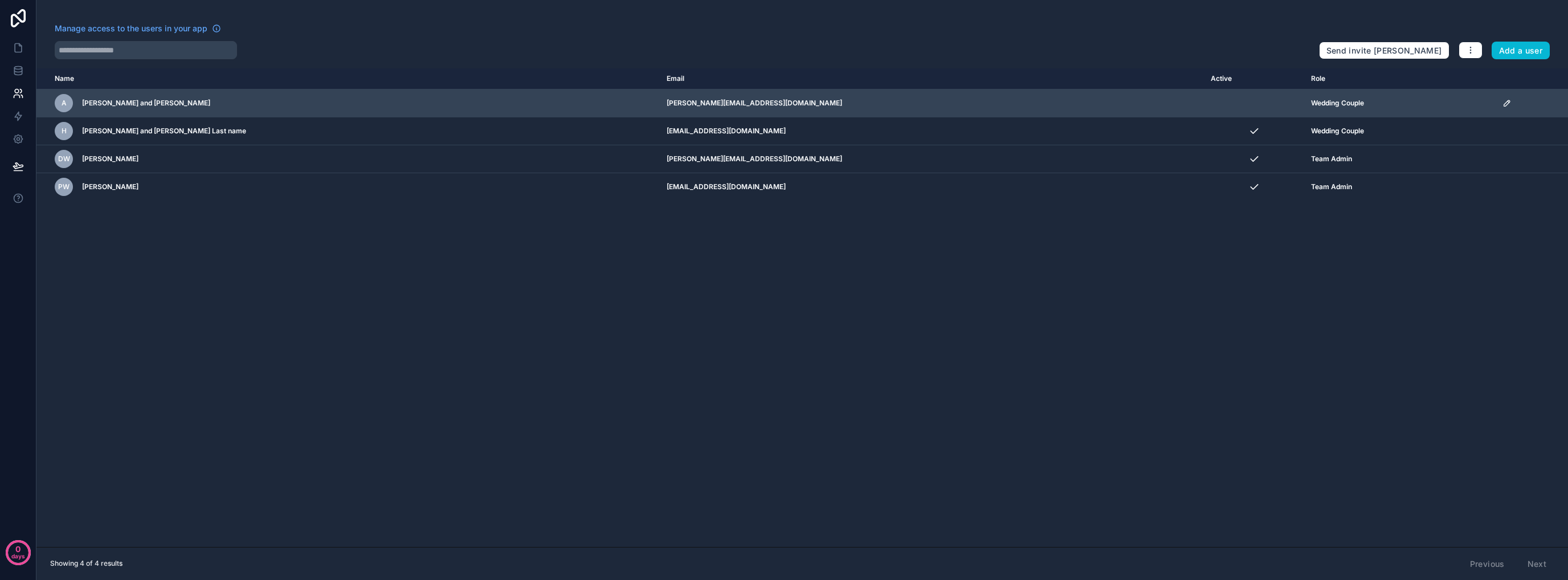
click at [1496, 102] on td "scrollable content" at bounding box center [1532, 103] width 72 height 28
click at [1502, 105] on icon "scrollable content" at bounding box center [1507, 103] width 9 height 9
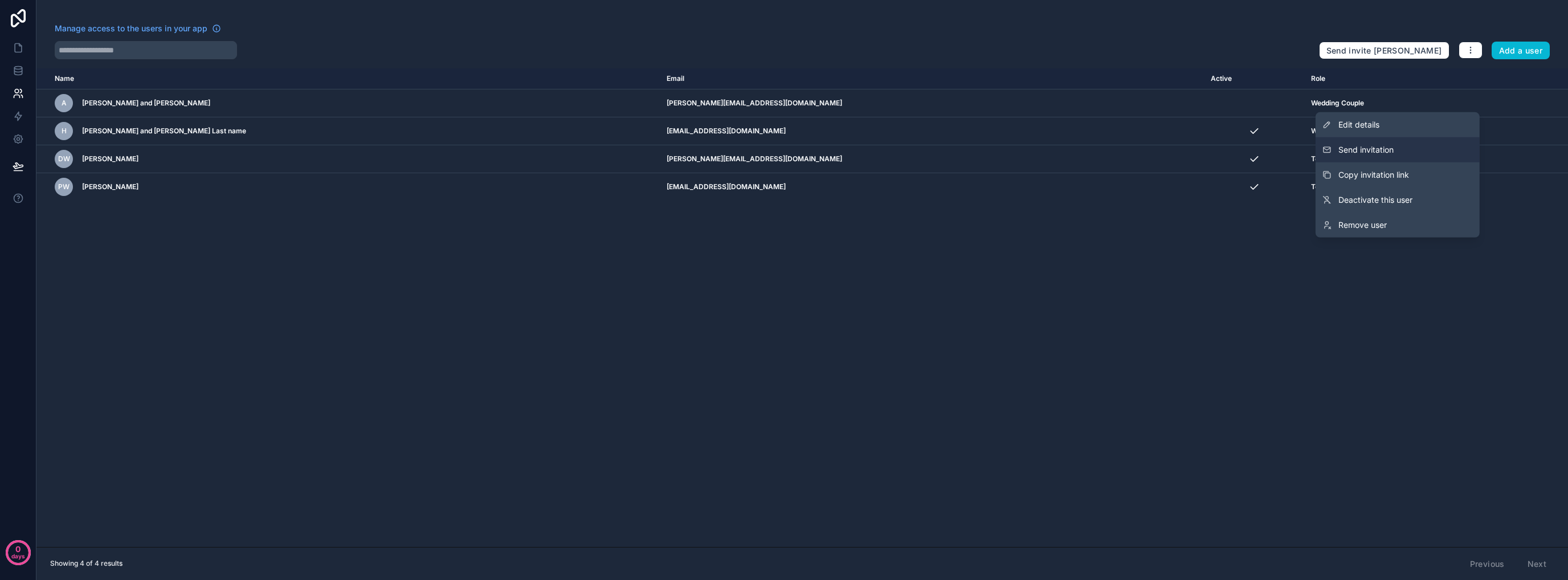
click at [1426, 150] on button "Send invitation" at bounding box center [1398, 150] width 164 height 25
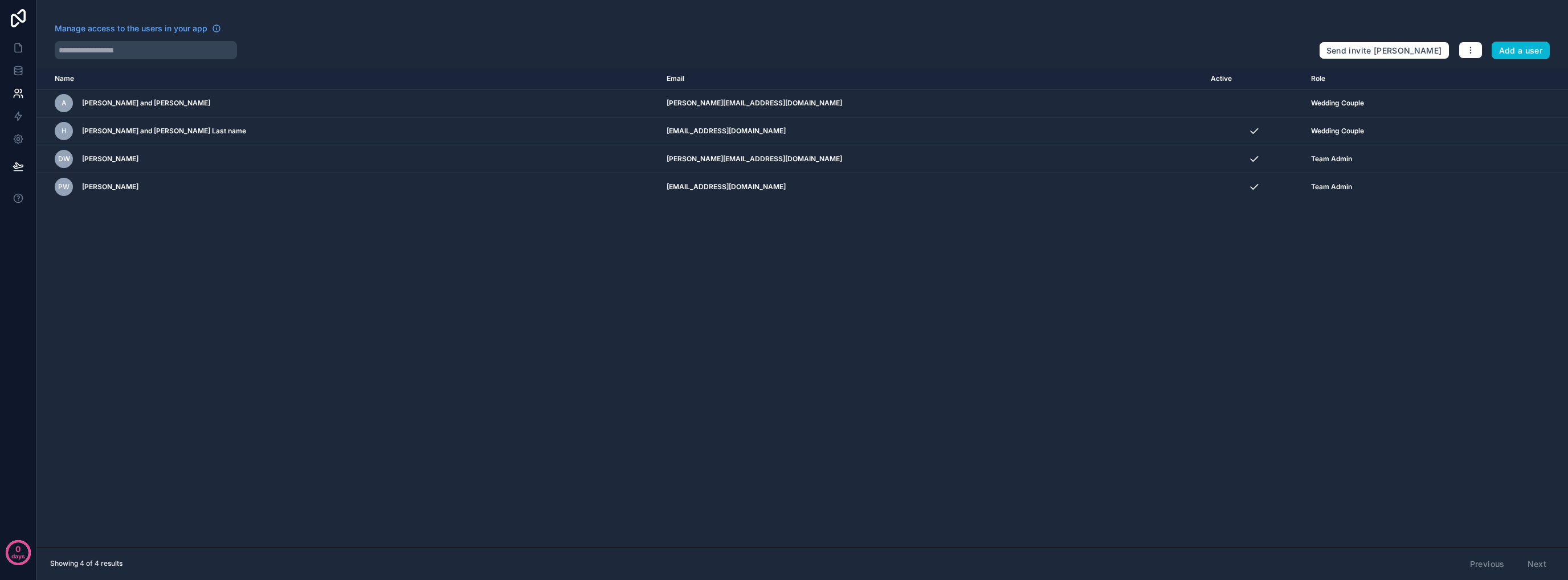
click at [375, 431] on div "Name Email Active Role userTable.email A Alex and Julia dan@hamptoncourtcastle.…" at bounding box center [802, 307] width 1531 height 478
click at [28, 55] on link at bounding box center [18, 47] width 36 height 23
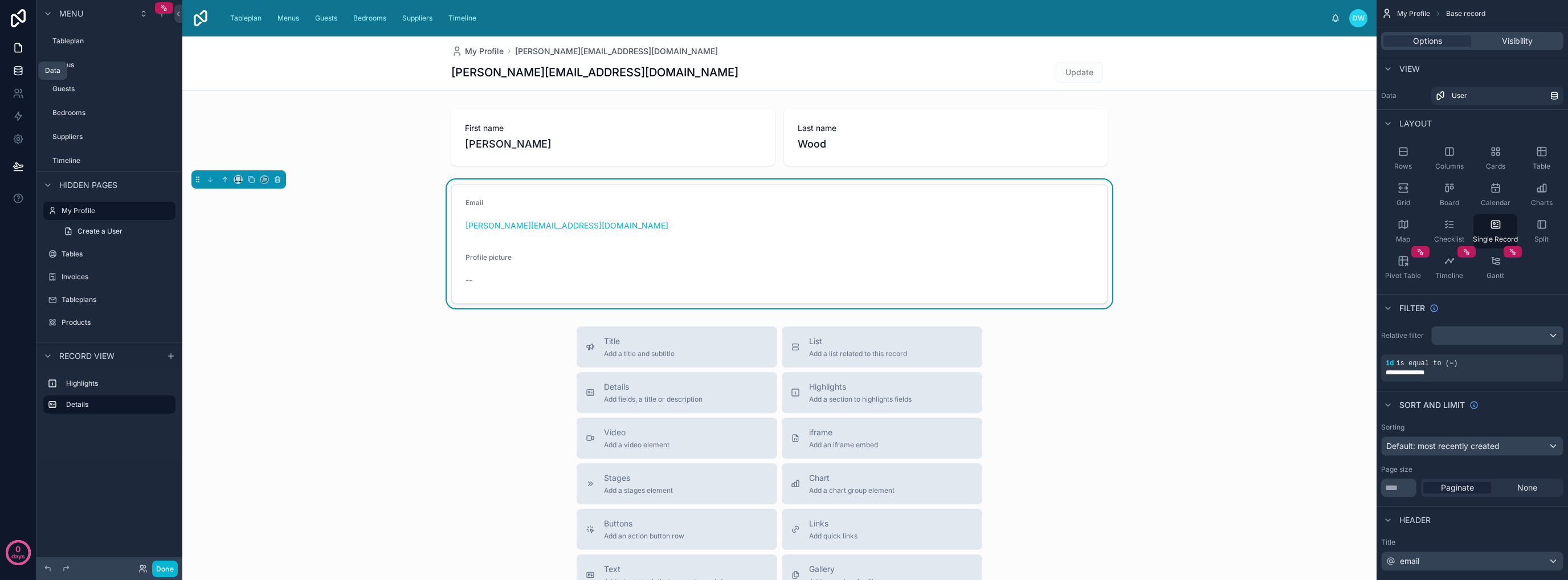
click at [16, 67] on icon at bounding box center [18, 70] width 12 height 12
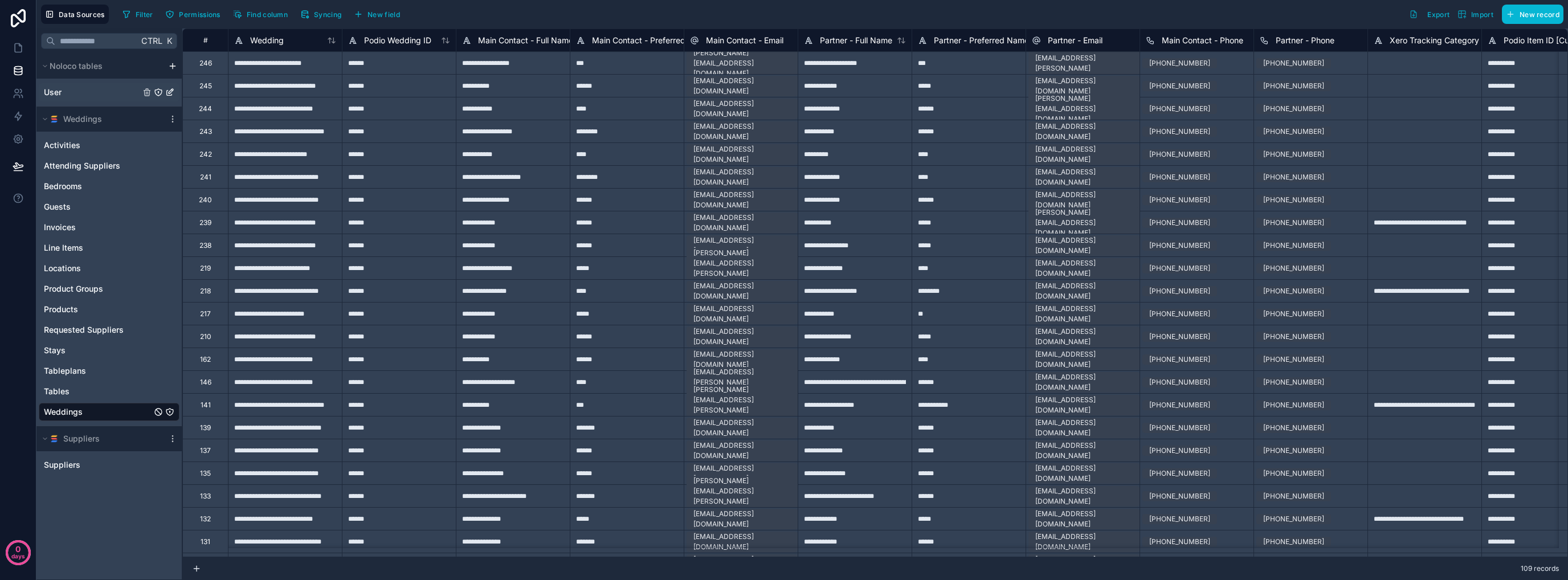
click at [84, 92] on div "User" at bounding box center [109, 92] width 140 height 18
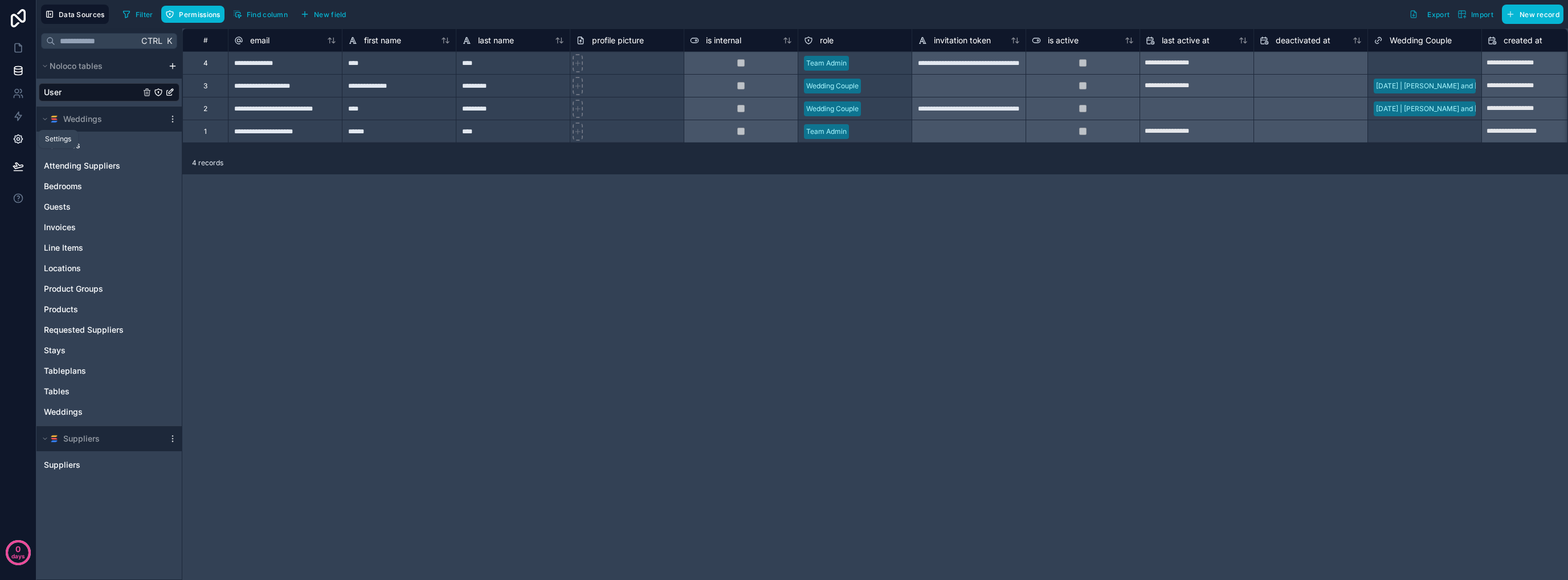
click at [12, 140] on link at bounding box center [18, 139] width 36 height 23
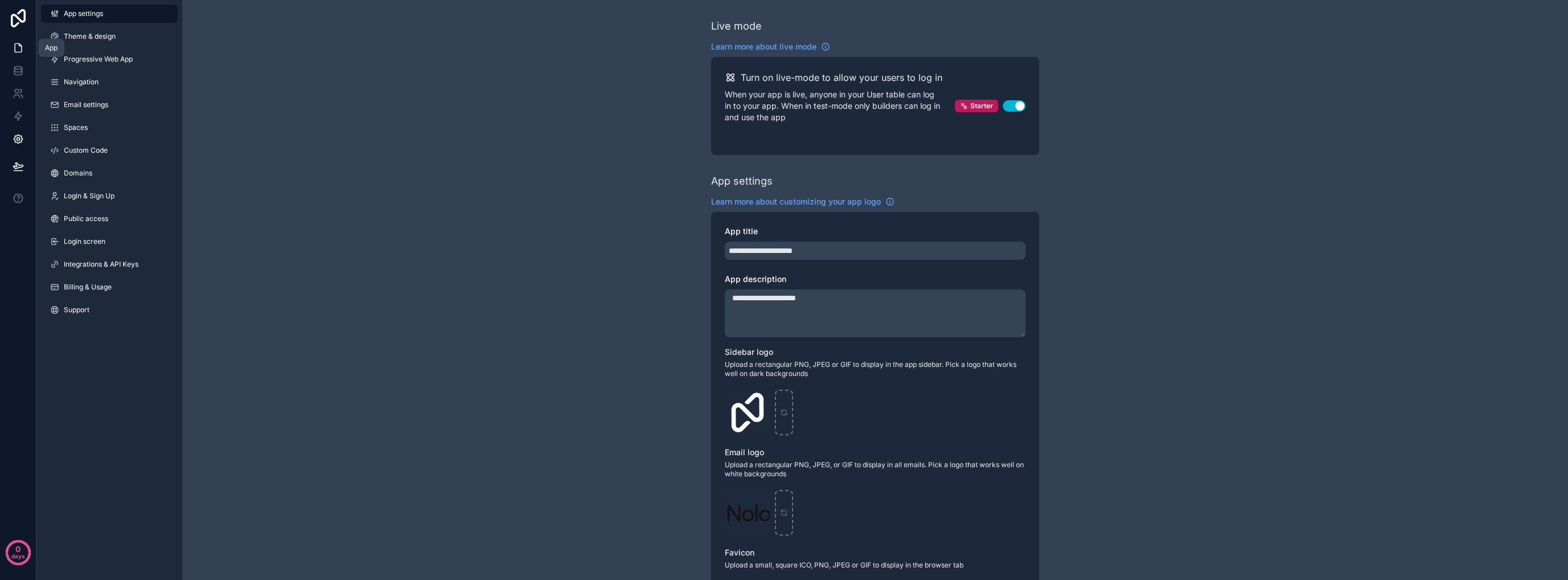
click at [23, 49] on icon at bounding box center [18, 48] width 12 height 12
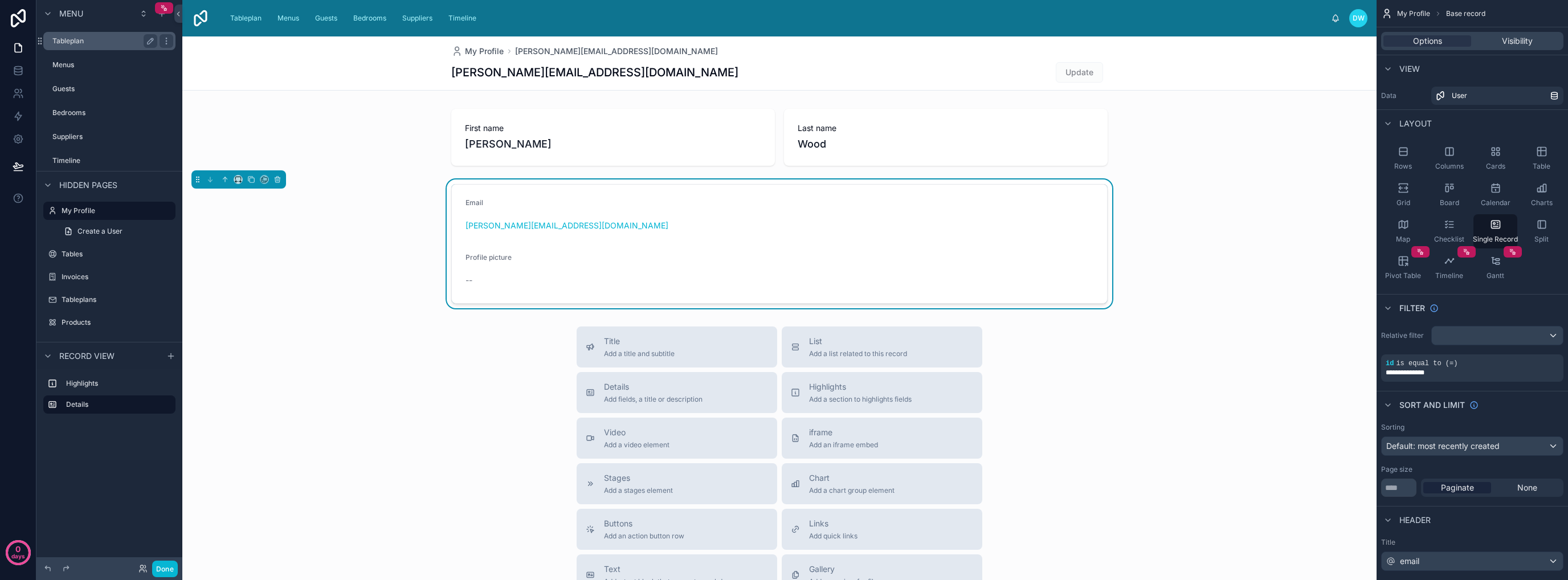
click at [104, 45] on label "Tableplan" at bounding box center [102, 41] width 100 height 9
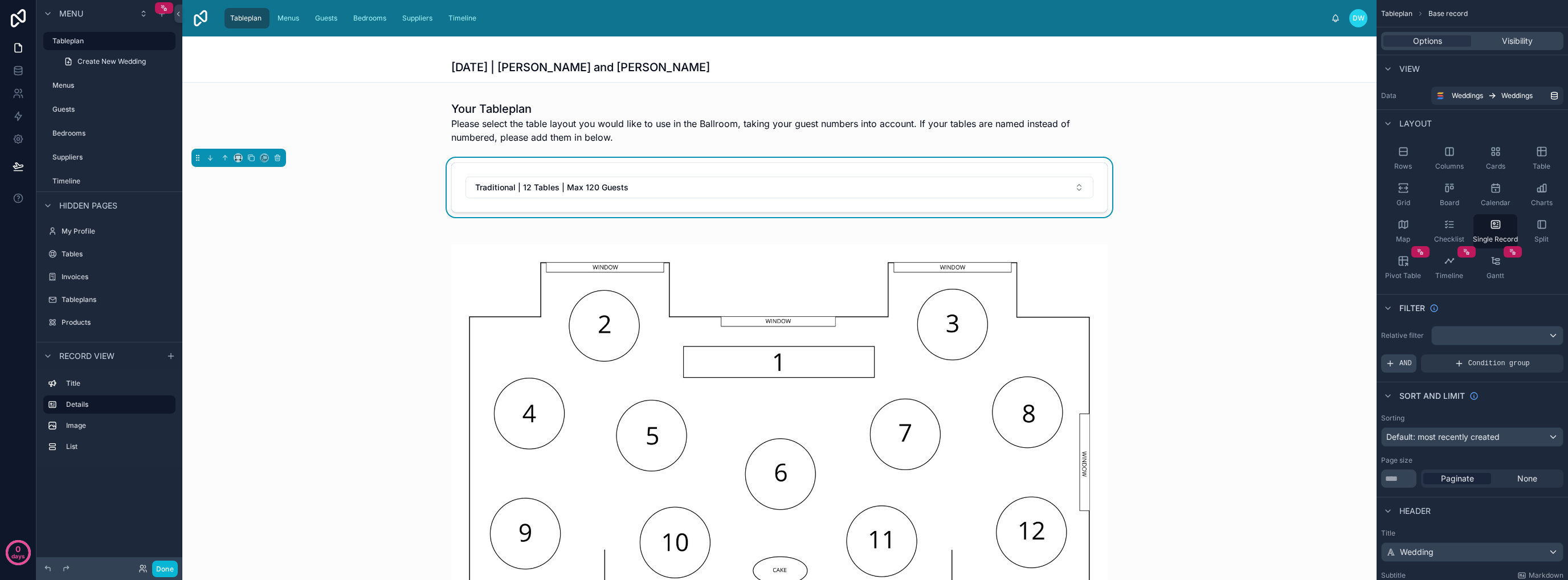
click at [1400, 363] on span "AND" at bounding box center [1406, 364] width 13 height 9
click at [1535, 354] on icon "scrollable content" at bounding box center [1536, 355] width 4 height 4
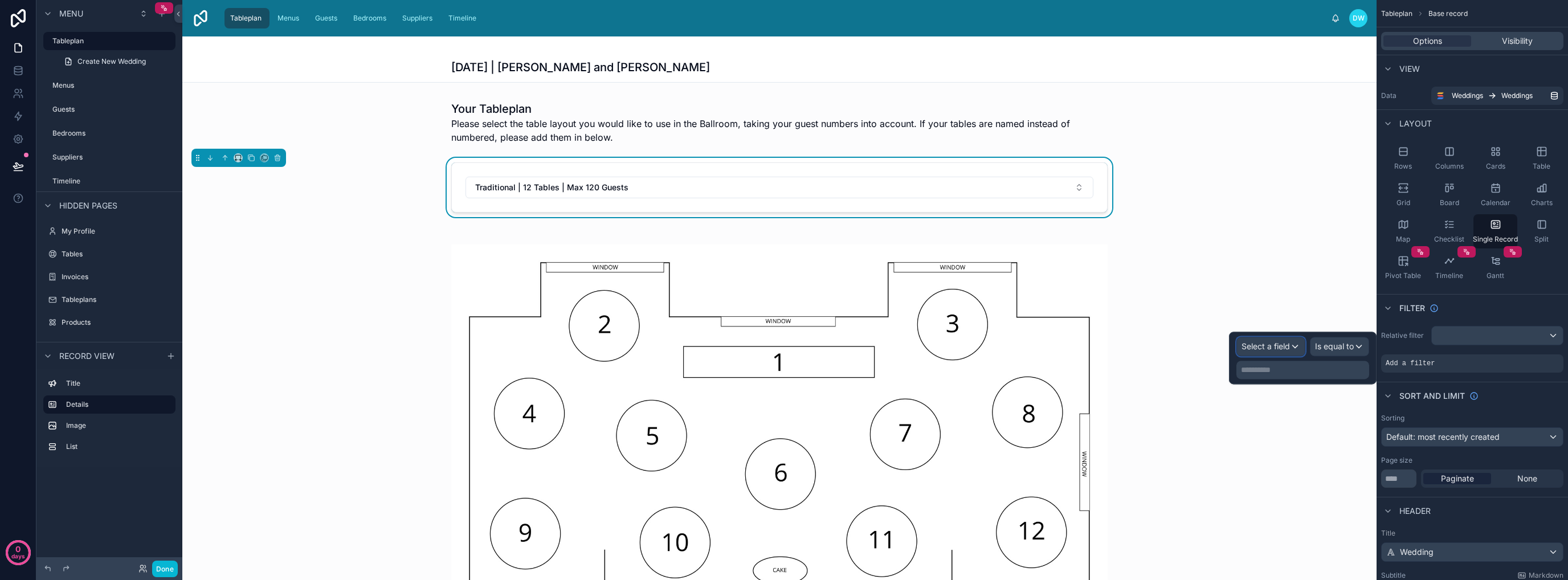
click at [1280, 349] on span "Select a field" at bounding box center [1265, 346] width 49 height 10
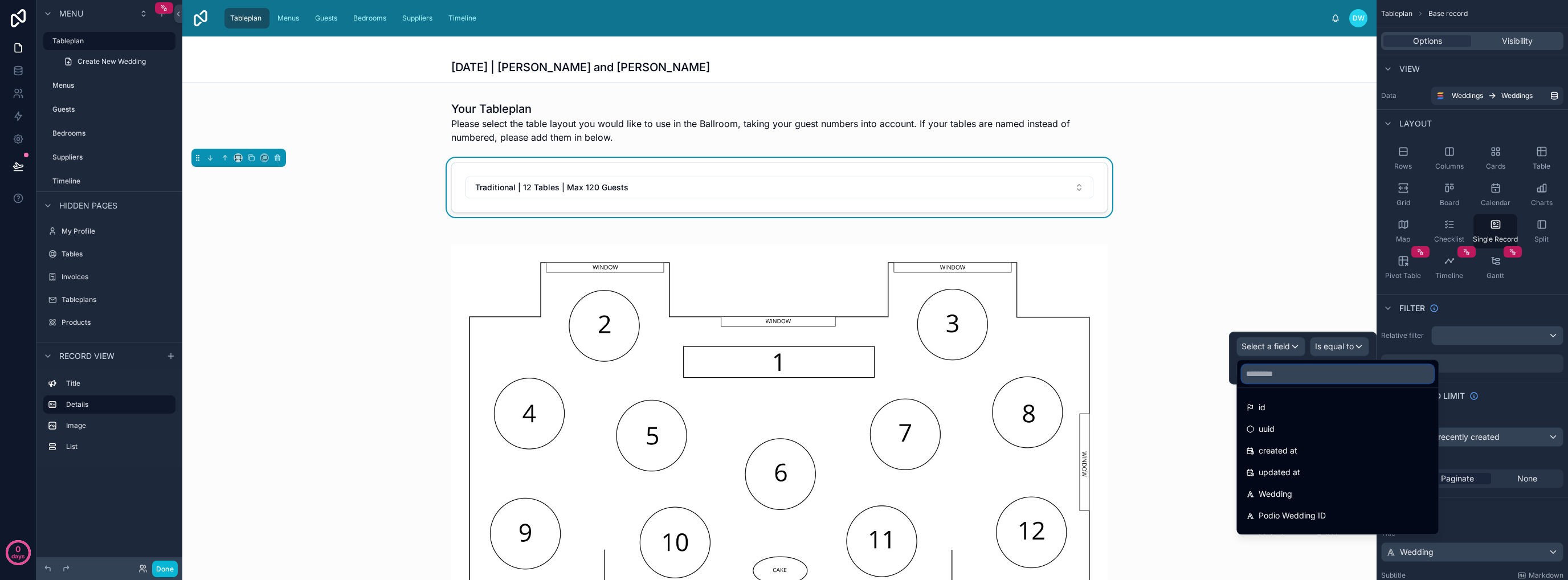
click at [1309, 373] on input "text" at bounding box center [1337, 374] width 192 height 18
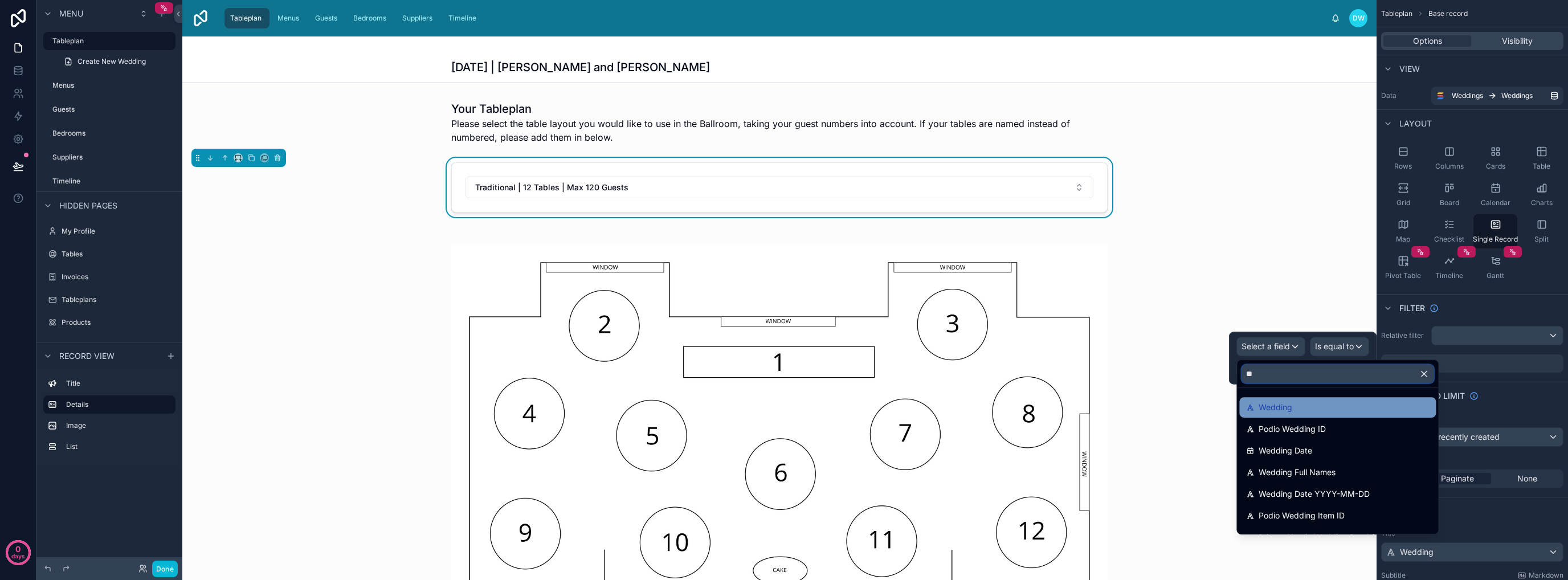
type input "**"
click at [1306, 406] on div "Wedding" at bounding box center [1337, 407] width 183 height 14
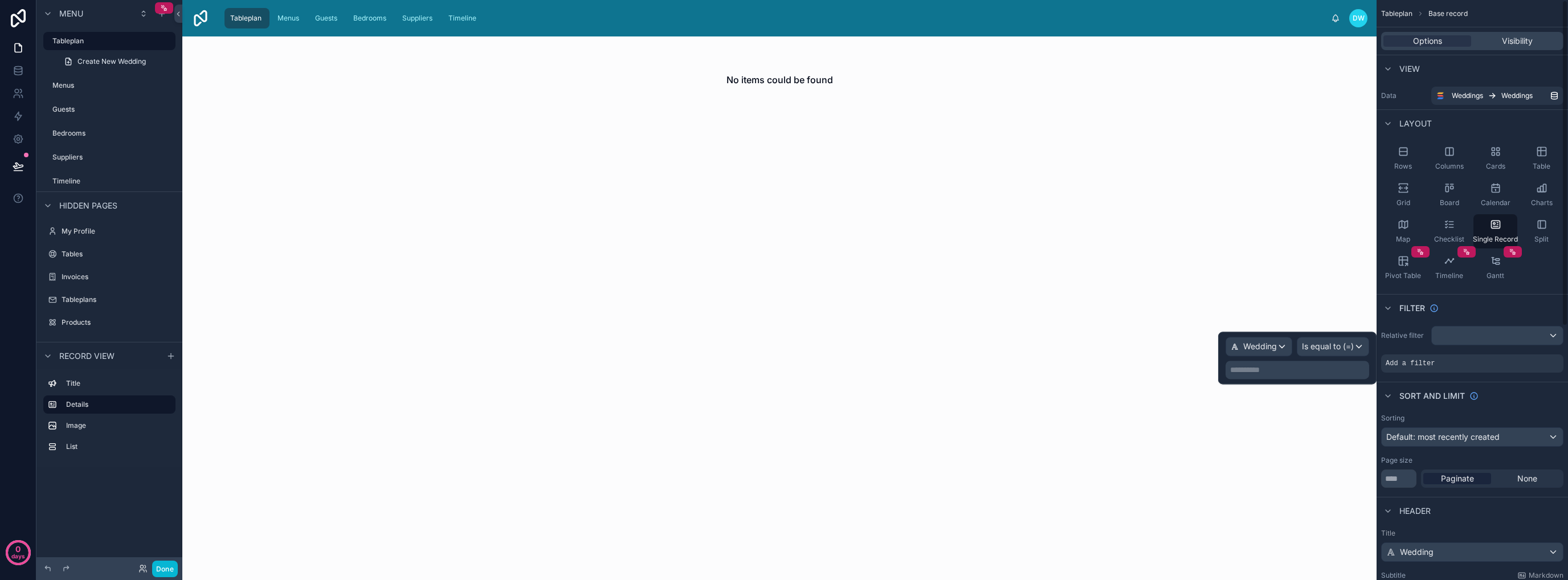
click at [1315, 368] on p "**********" at bounding box center [1299, 369] width 137 height 12
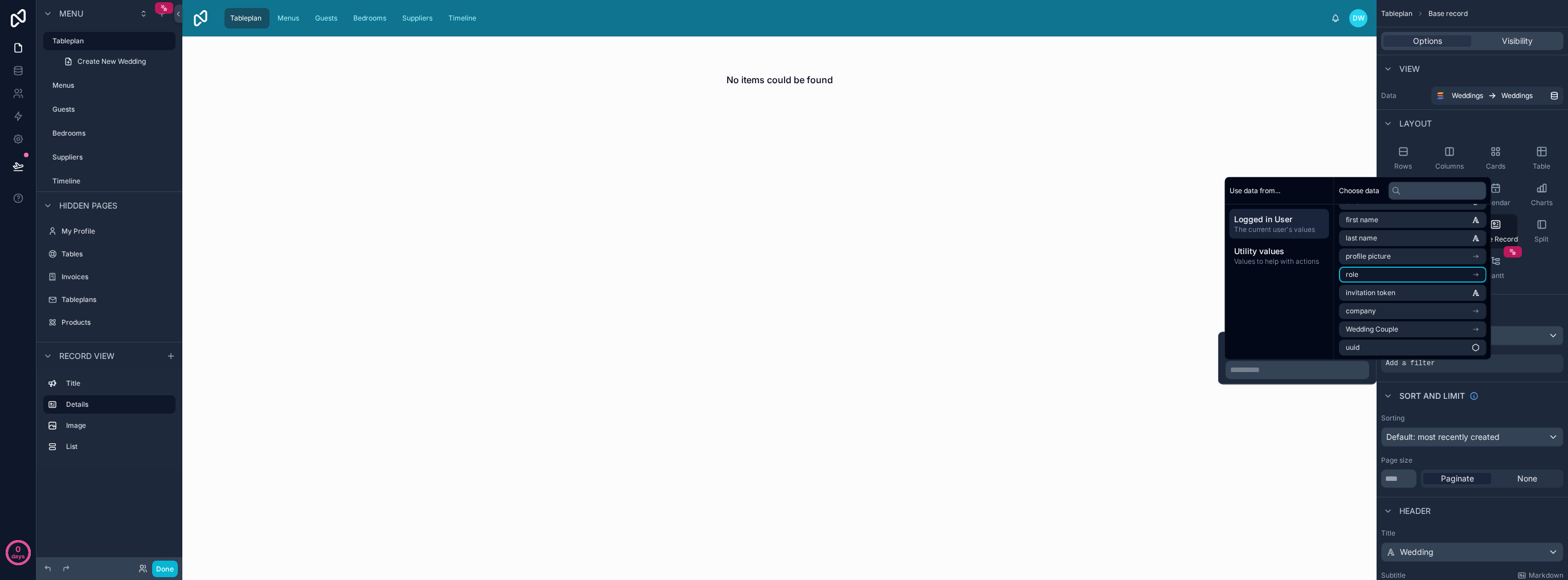
scroll to position [34, 0]
click at [1426, 331] on li "Wedding Couple" at bounding box center [1413, 329] width 148 height 16
click at [1433, 258] on li "Wedding" at bounding box center [1413, 256] width 148 height 16
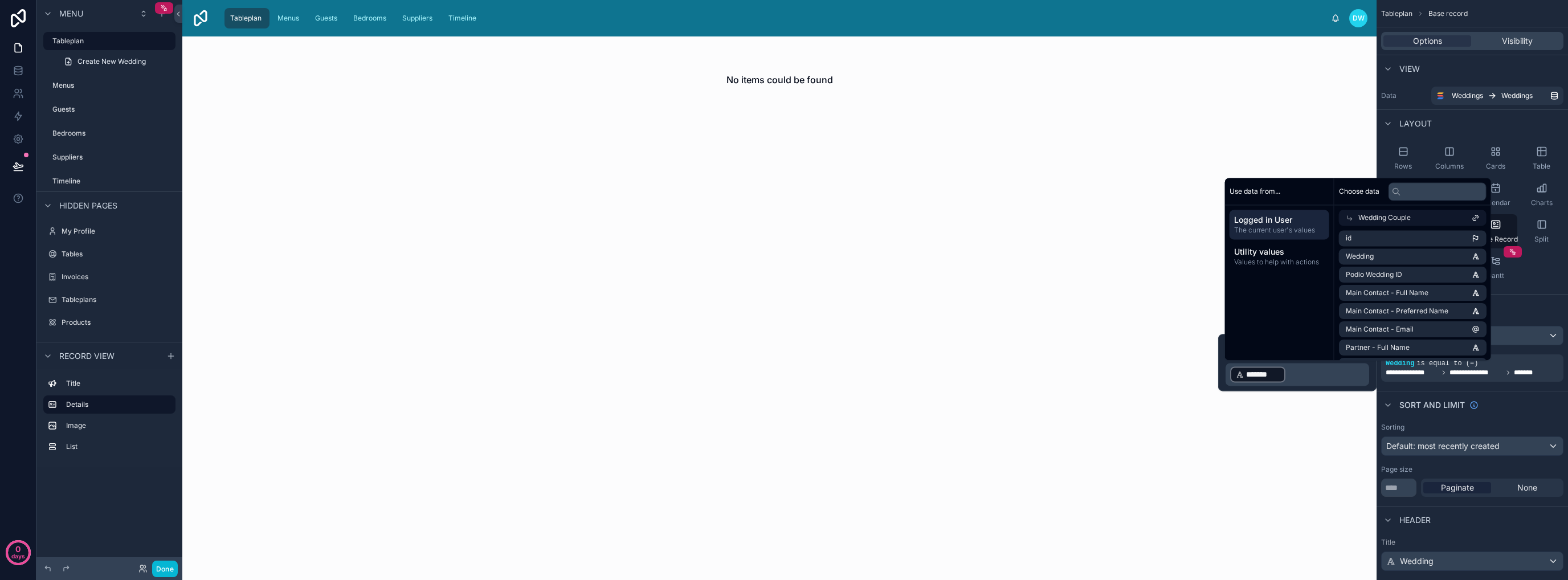
click at [1093, 415] on div "No items could be found" at bounding box center [779, 307] width 1194 height 543
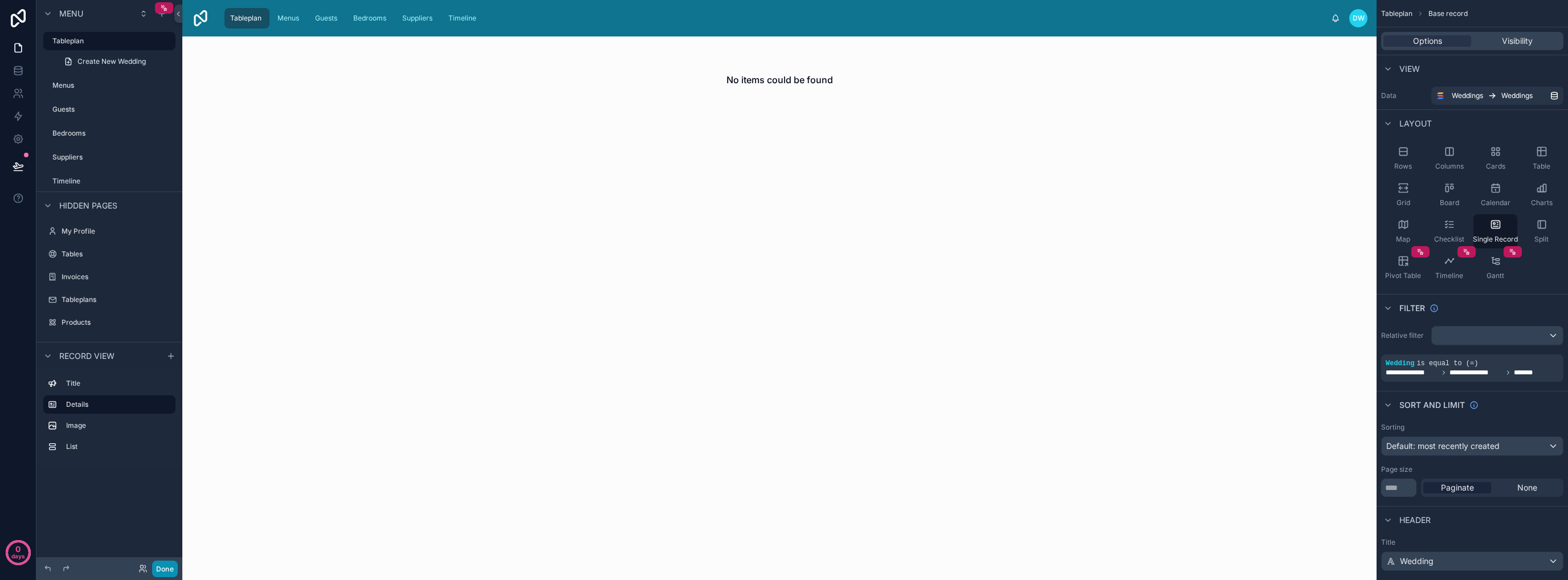
click at [161, 569] on button "Done" at bounding box center [165, 568] width 25 height 16
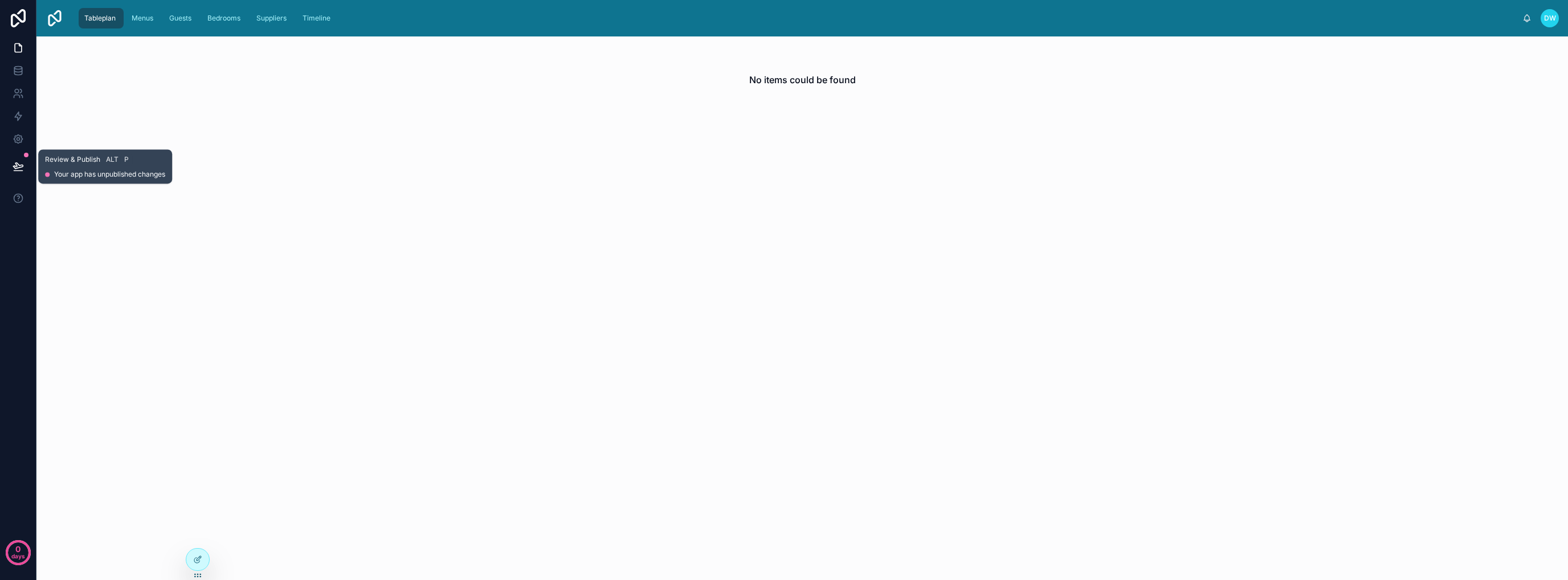
click at [18, 167] on icon at bounding box center [18, 166] width 10 height 5
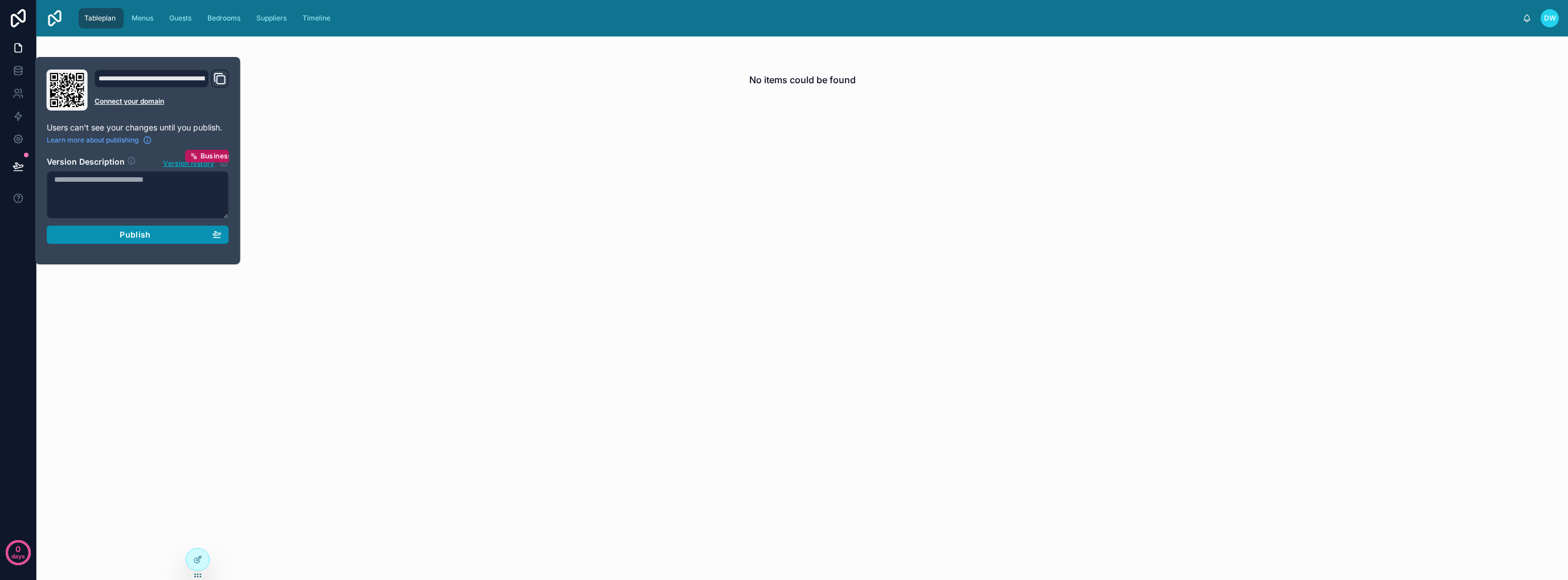
click at [164, 238] on div "Publish" at bounding box center [138, 234] width 168 height 10
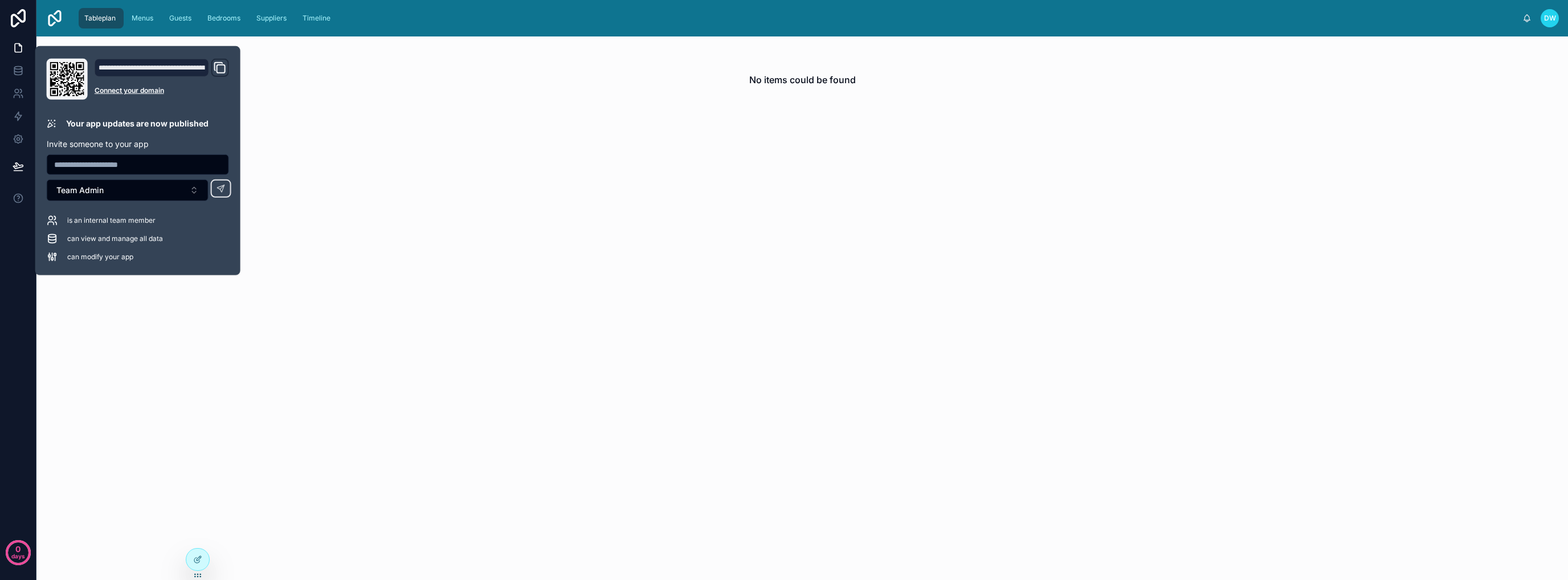
click at [1548, 19] on span "DW" at bounding box center [1549, 18] width 12 height 9
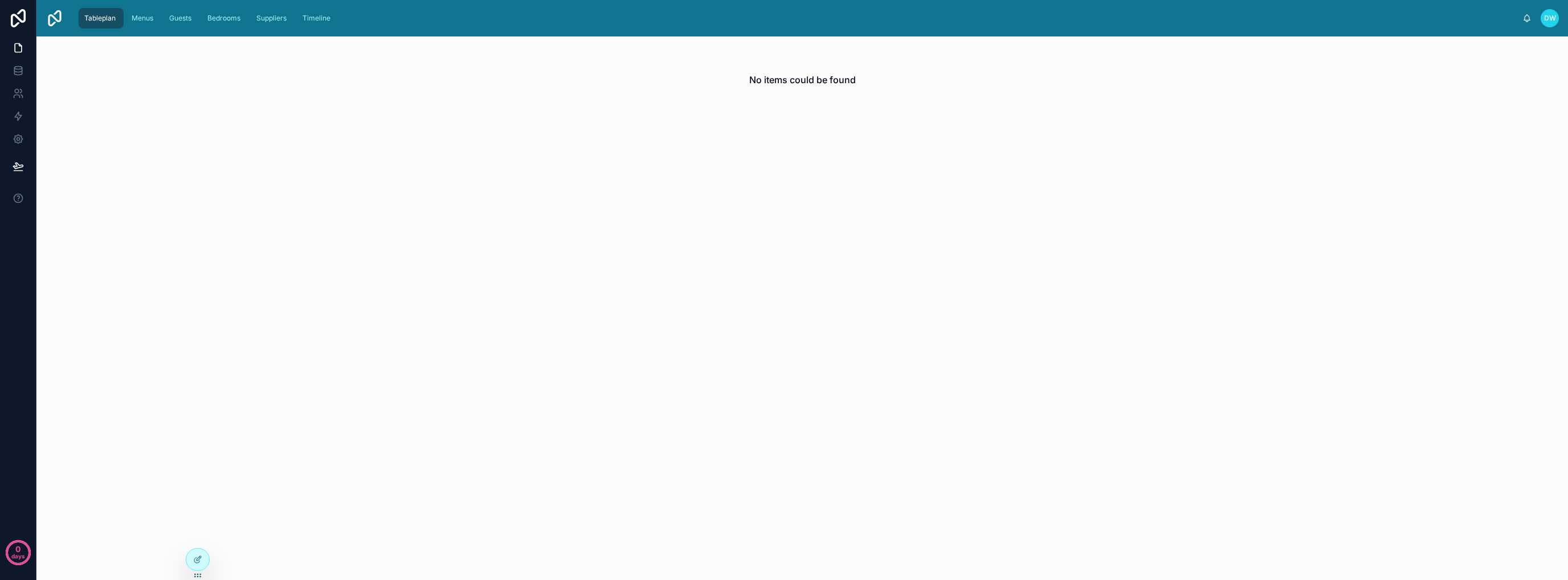
click at [409, 190] on div "No items could be found" at bounding box center [802, 307] width 1531 height 543
click at [18, 44] on icon at bounding box center [18, 48] width 12 height 12
click at [104, 16] on span "Tableplan" at bounding box center [100, 18] width 32 height 9
click at [196, 562] on icon at bounding box center [197, 560] width 5 height 5
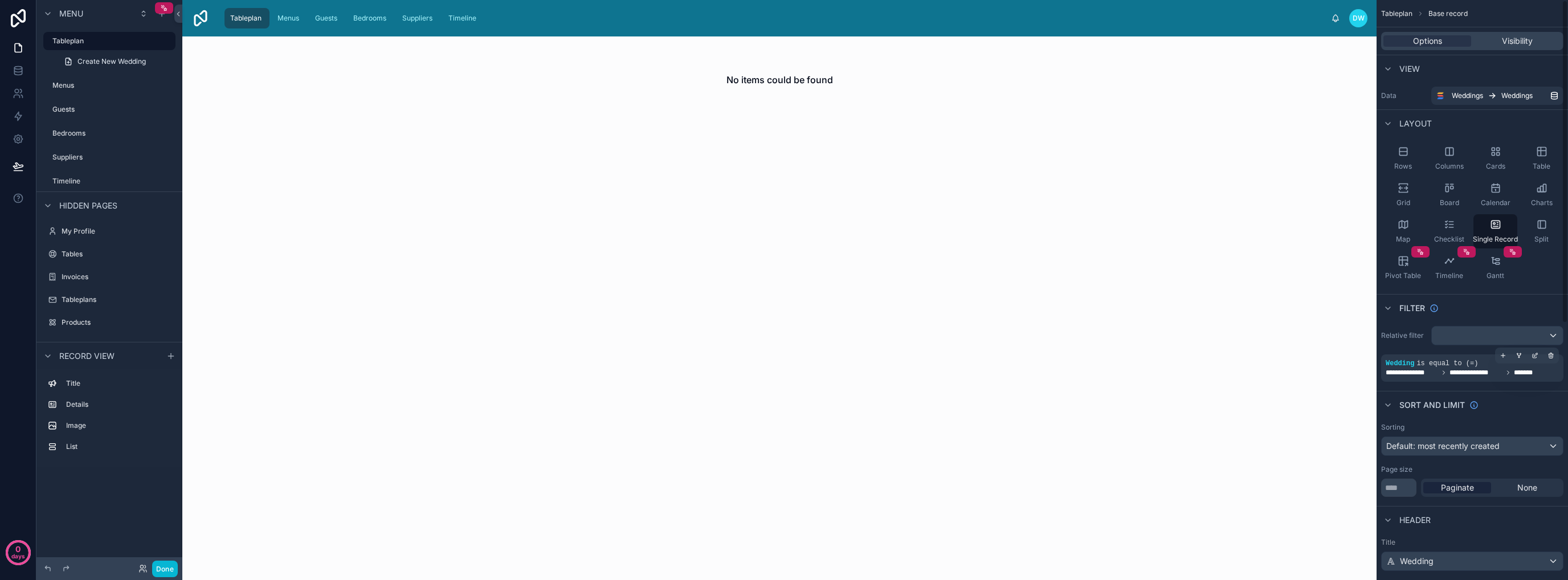
click at [1473, 365] on div "**********" at bounding box center [1472, 368] width 173 height 18
click at [1553, 356] on icon "scrollable content" at bounding box center [1551, 356] width 4 height 4
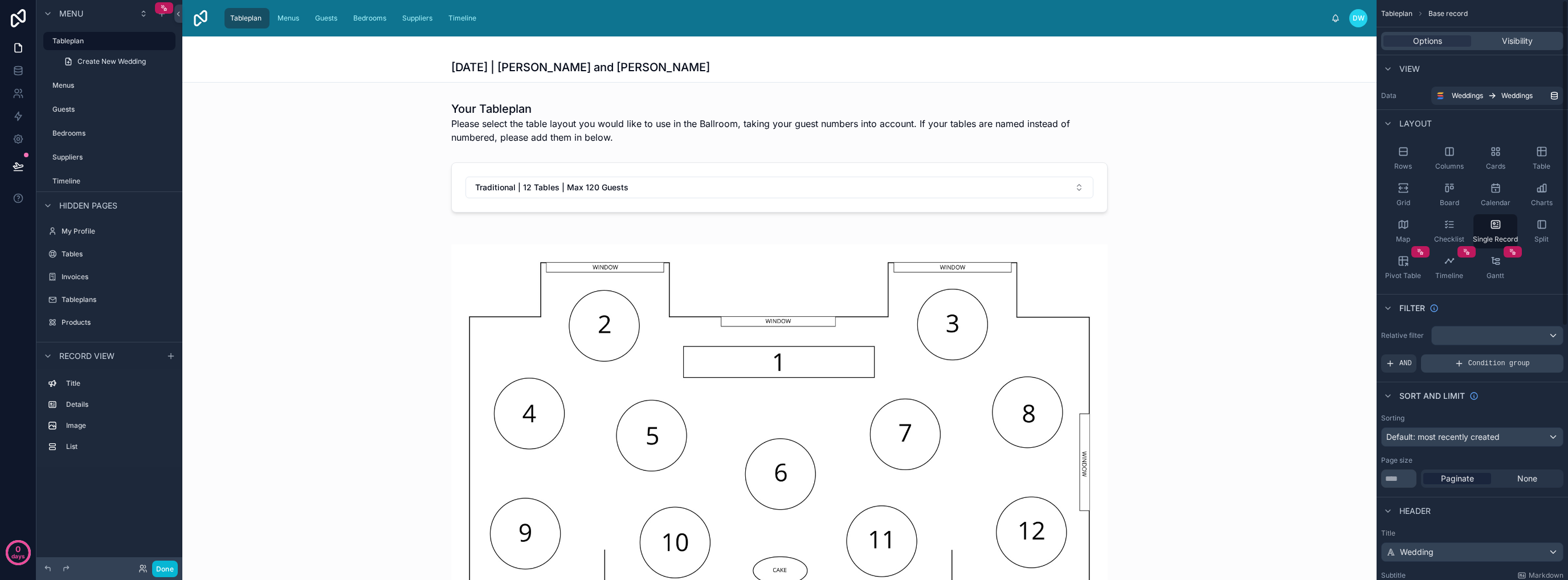
click at [1473, 362] on span "Condition group" at bounding box center [1499, 364] width 61 height 9
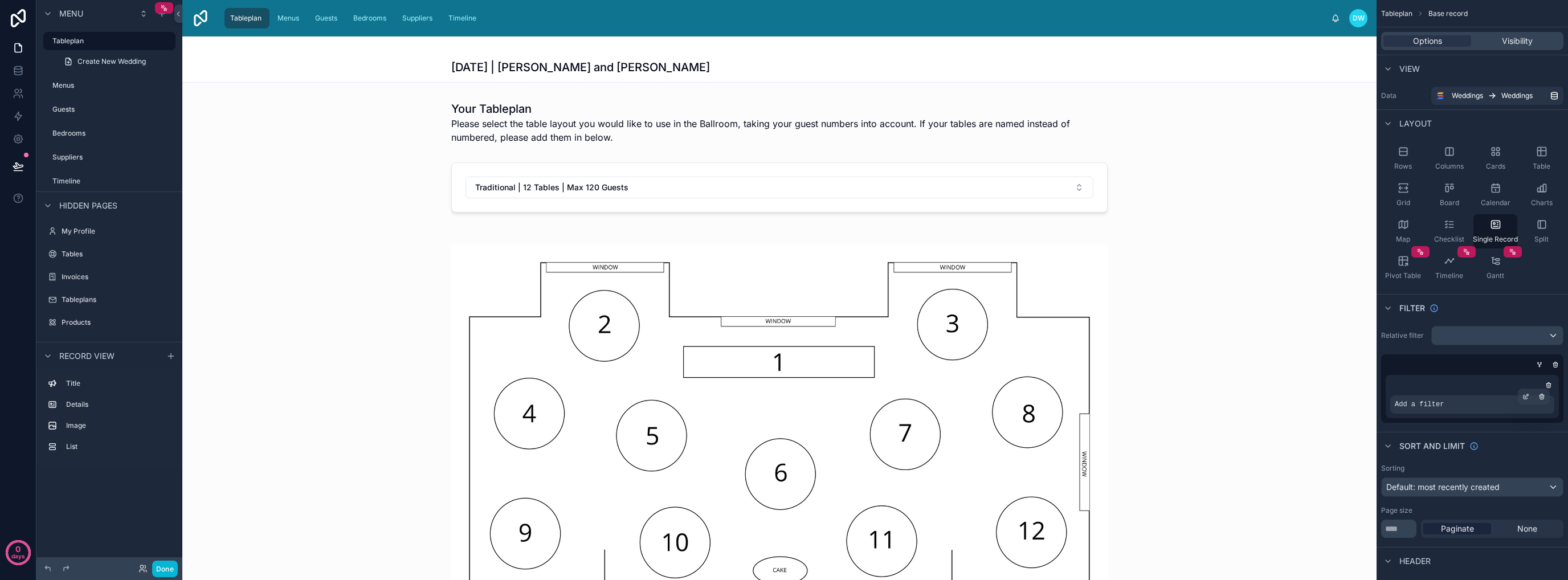
click at [1418, 403] on span "Add a filter" at bounding box center [1419, 404] width 49 height 9
click at [1523, 396] on icon "scrollable content" at bounding box center [1525, 397] width 4 height 4
click at [1266, 384] on span "Select a field" at bounding box center [1274, 386] width 49 height 10
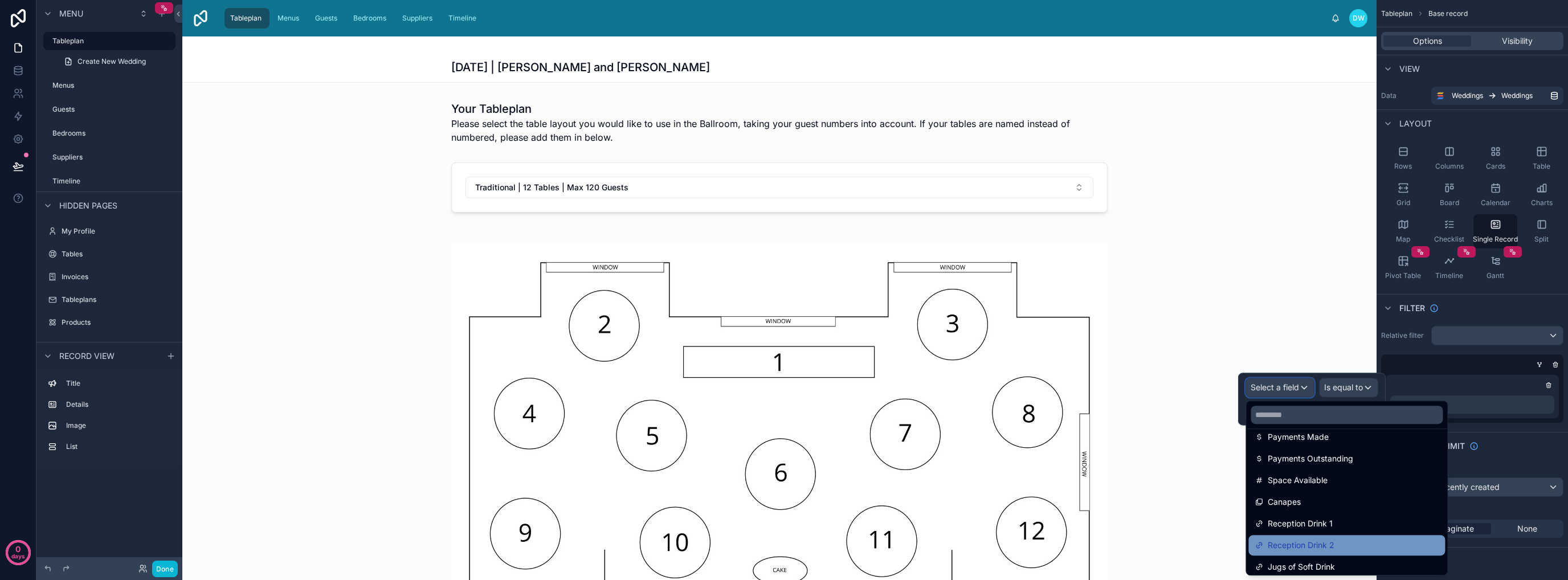
scroll to position [1849, 0]
click at [1340, 414] on input "text" at bounding box center [1346, 414] width 192 height 18
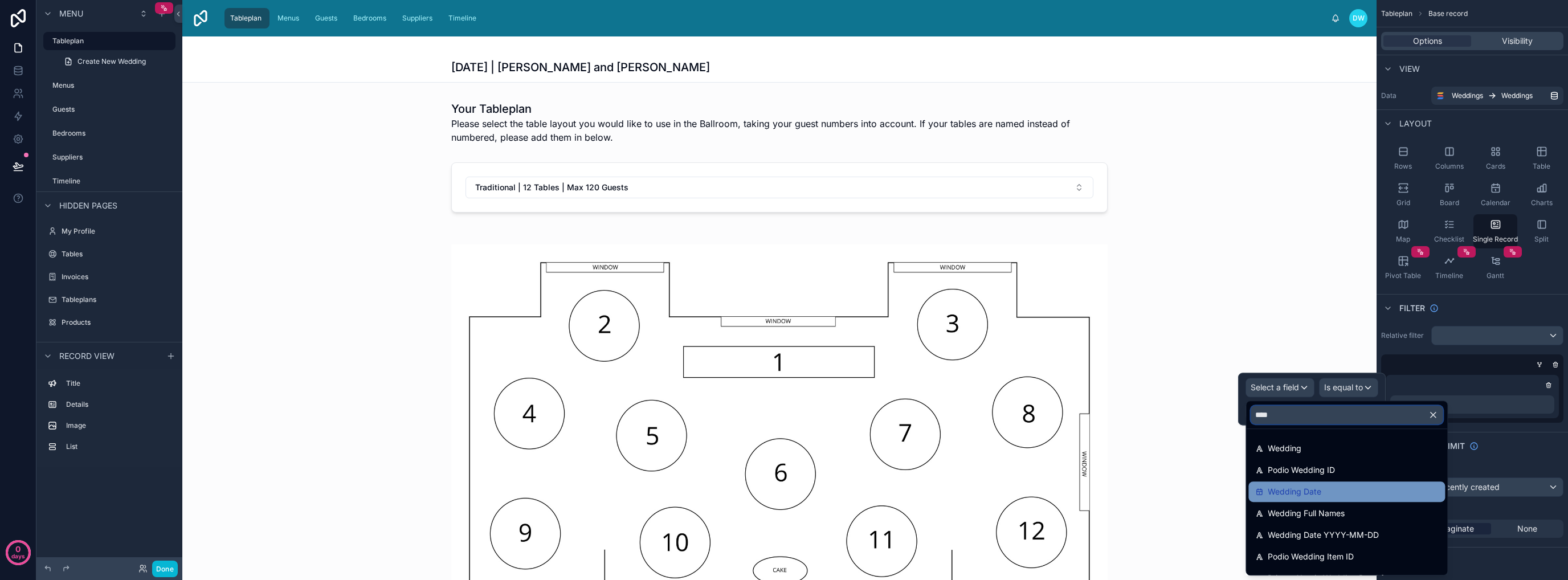
scroll to position [0, 0]
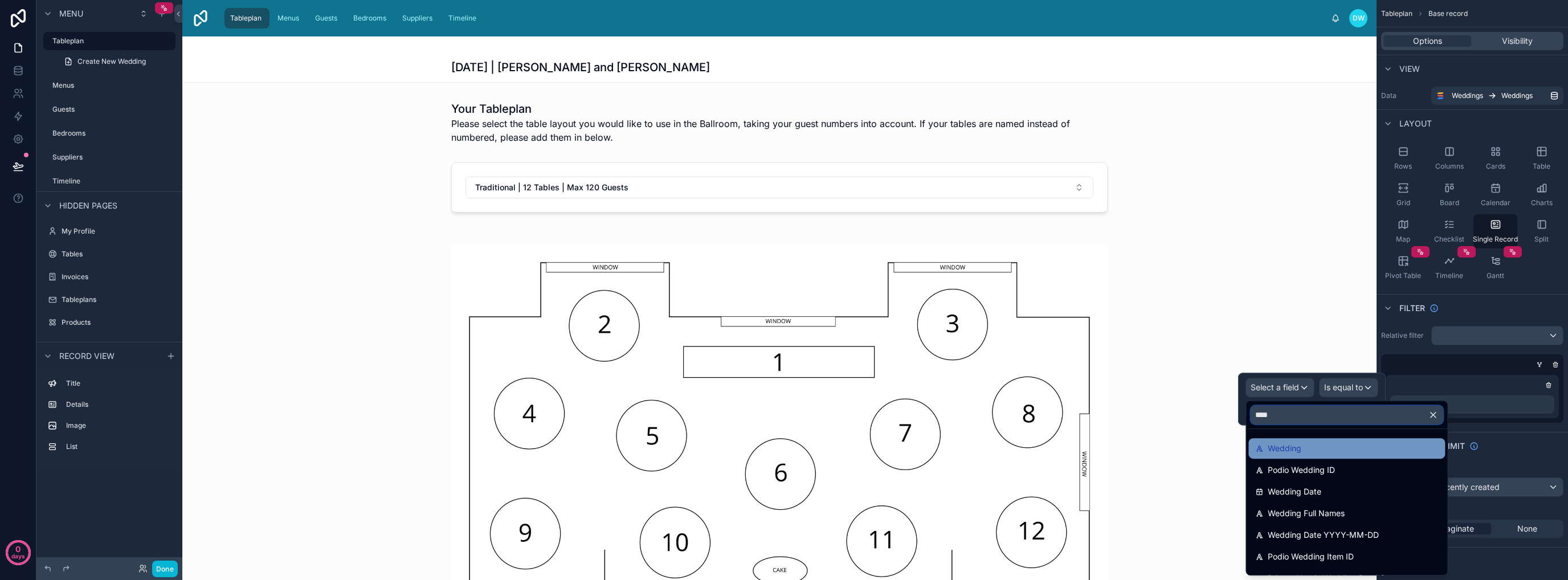
type input "****"
click at [1346, 450] on div "Wedding" at bounding box center [1346, 448] width 183 height 14
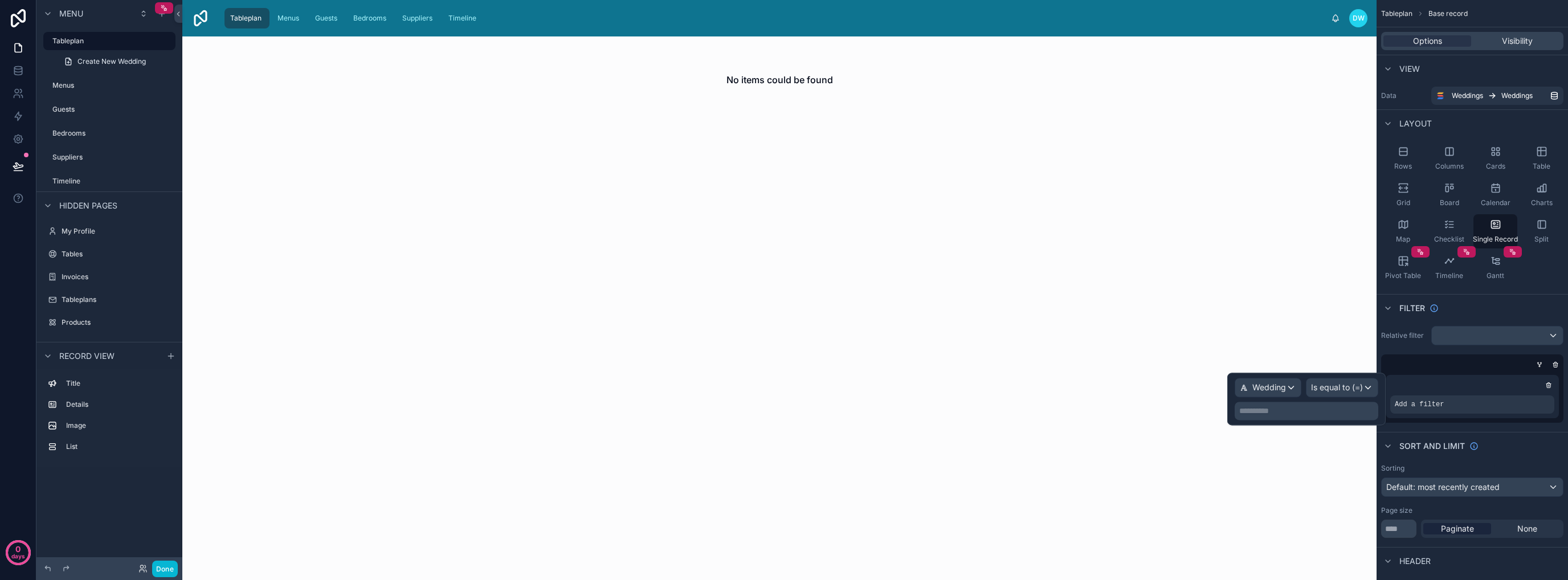
click at [1321, 421] on div "**********" at bounding box center [1307, 399] width 159 height 52
click at [1314, 413] on p "**********" at bounding box center [1308, 411] width 137 height 12
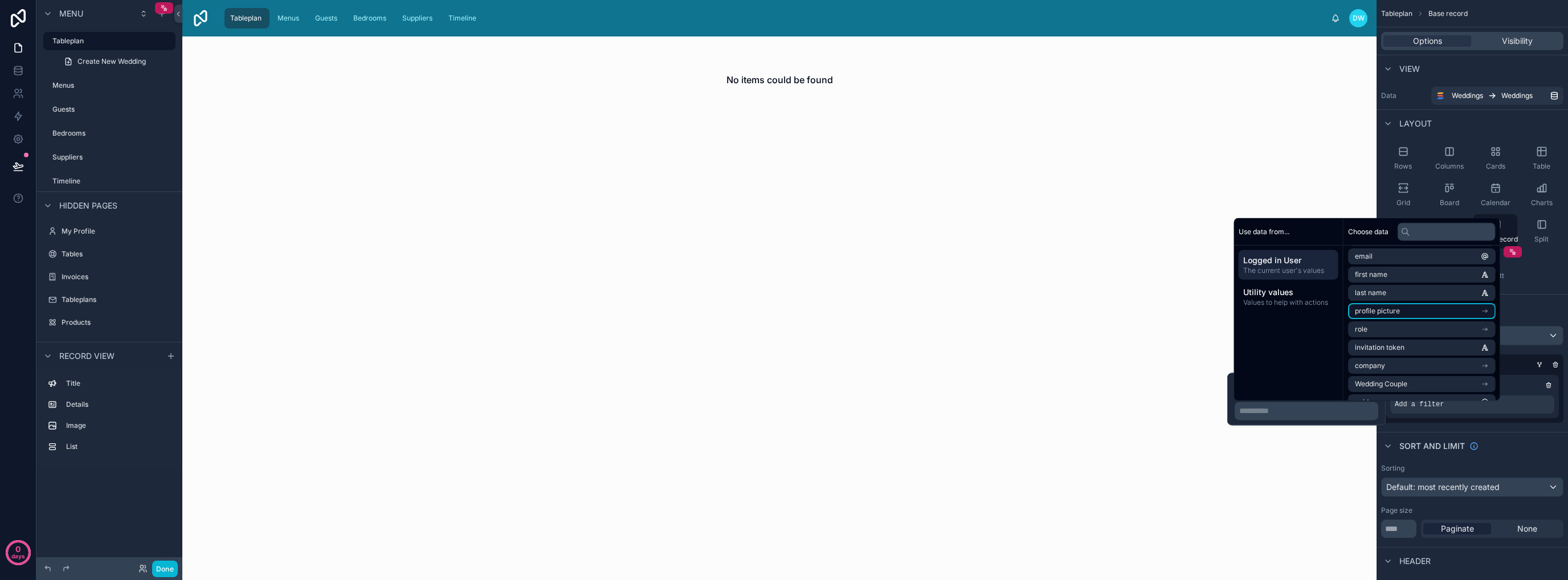
scroll to position [34, 0]
click at [1455, 371] on li "Wedding Couple" at bounding box center [1422, 370] width 148 height 16
click at [1415, 297] on li "Wedding" at bounding box center [1422, 297] width 148 height 16
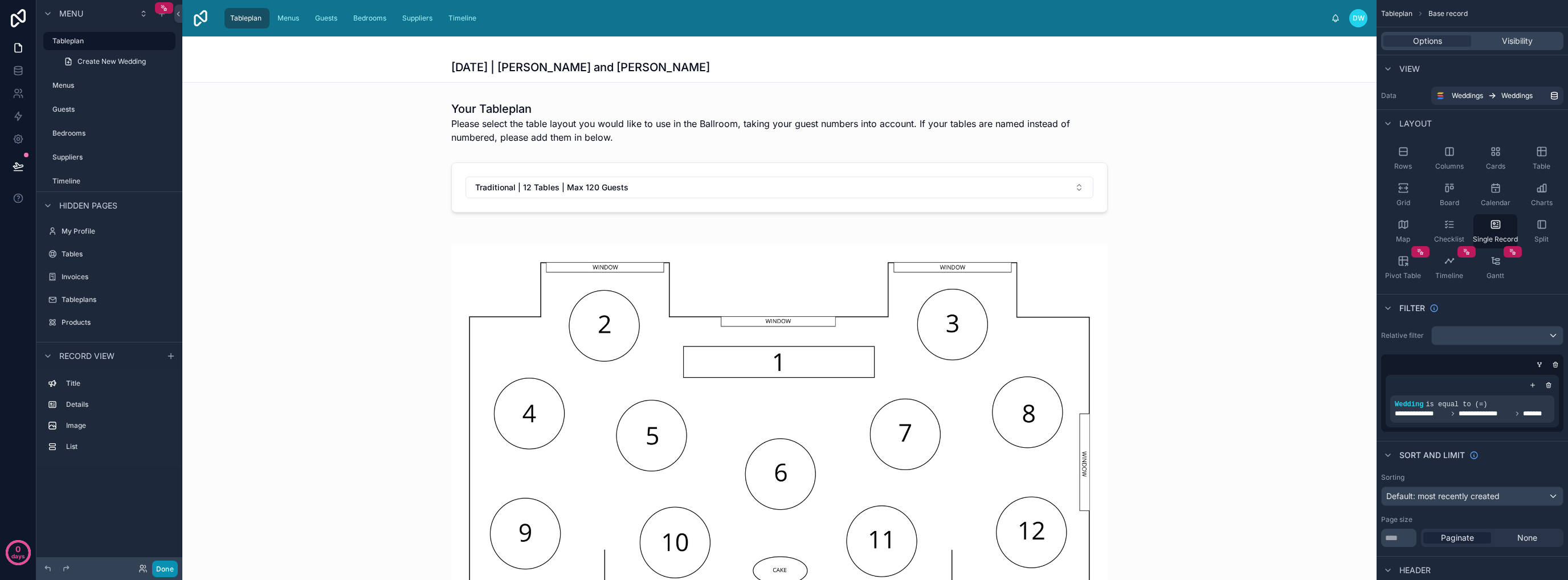
click at [162, 567] on button "Done" at bounding box center [165, 568] width 25 height 16
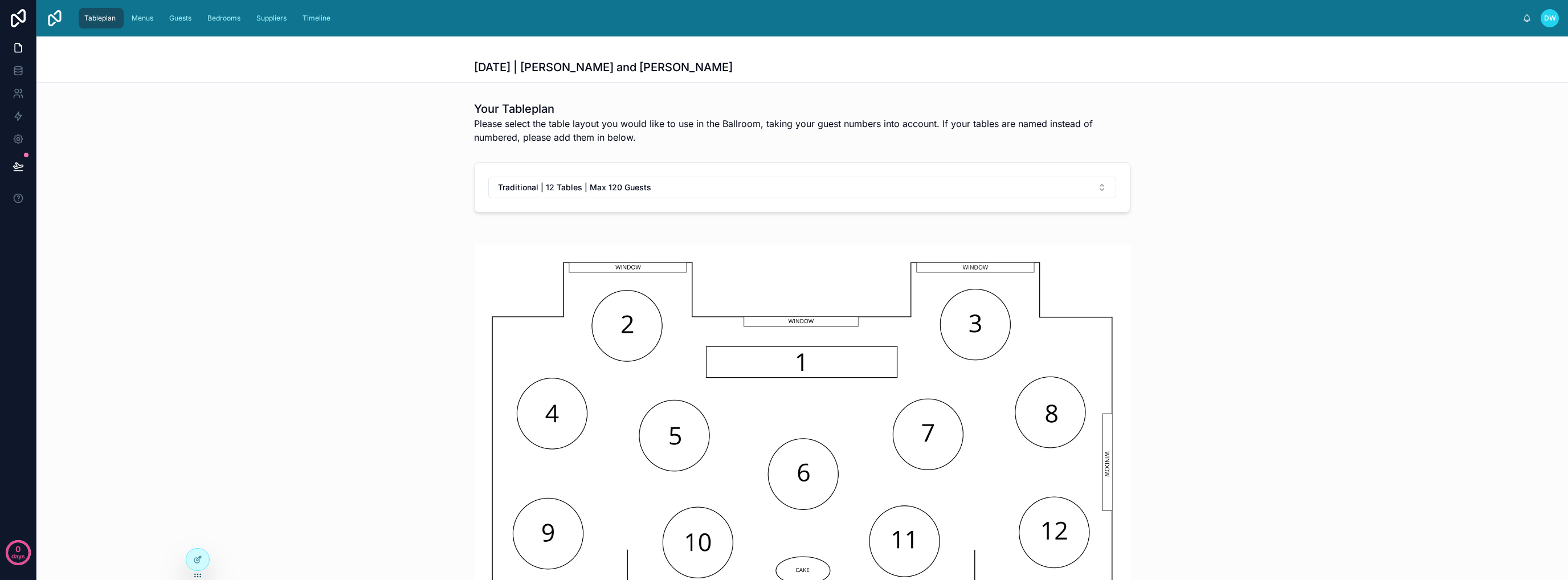
click at [112, 158] on div "Traditional | 12 Tables | Max 120 Guests" at bounding box center [802, 187] width 1531 height 59
drag, startPoint x: 16, startPoint y: 162, endPoint x: 73, endPoint y: 187, distance: 62.2
click at [16, 163] on icon at bounding box center [18, 166] width 10 height 5
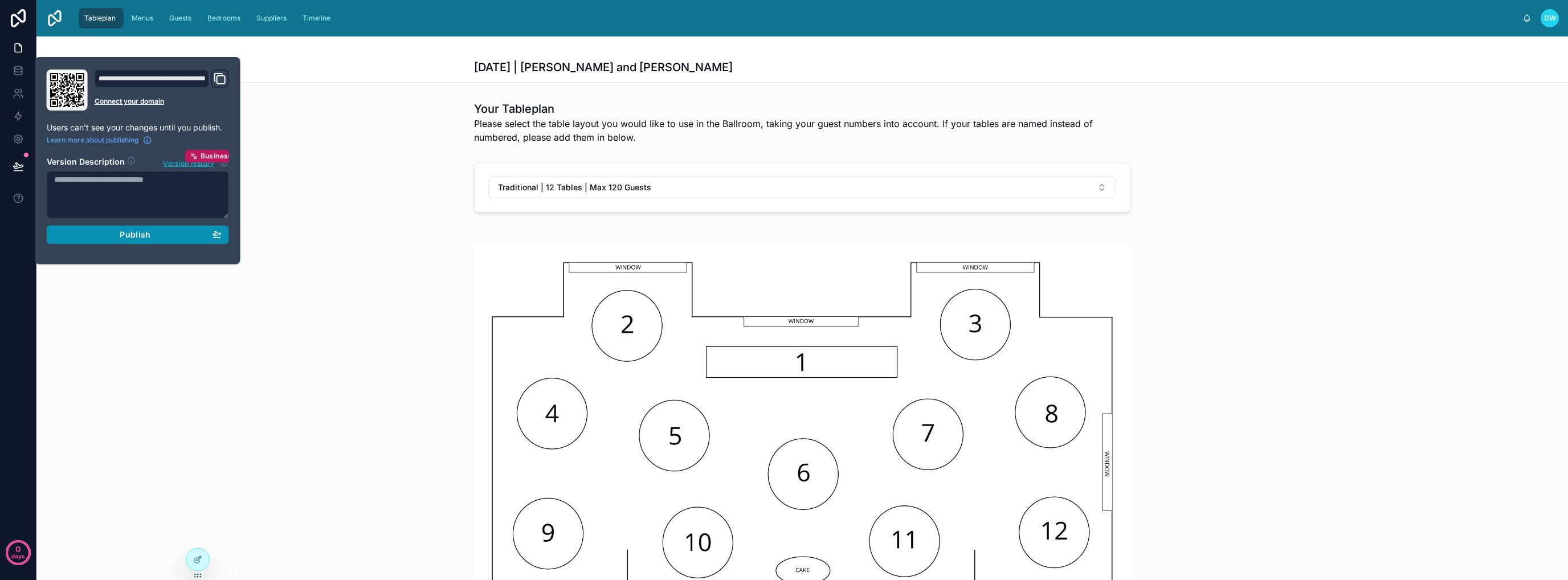
click at [108, 235] on div "Publish" at bounding box center [138, 234] width 168 height 10
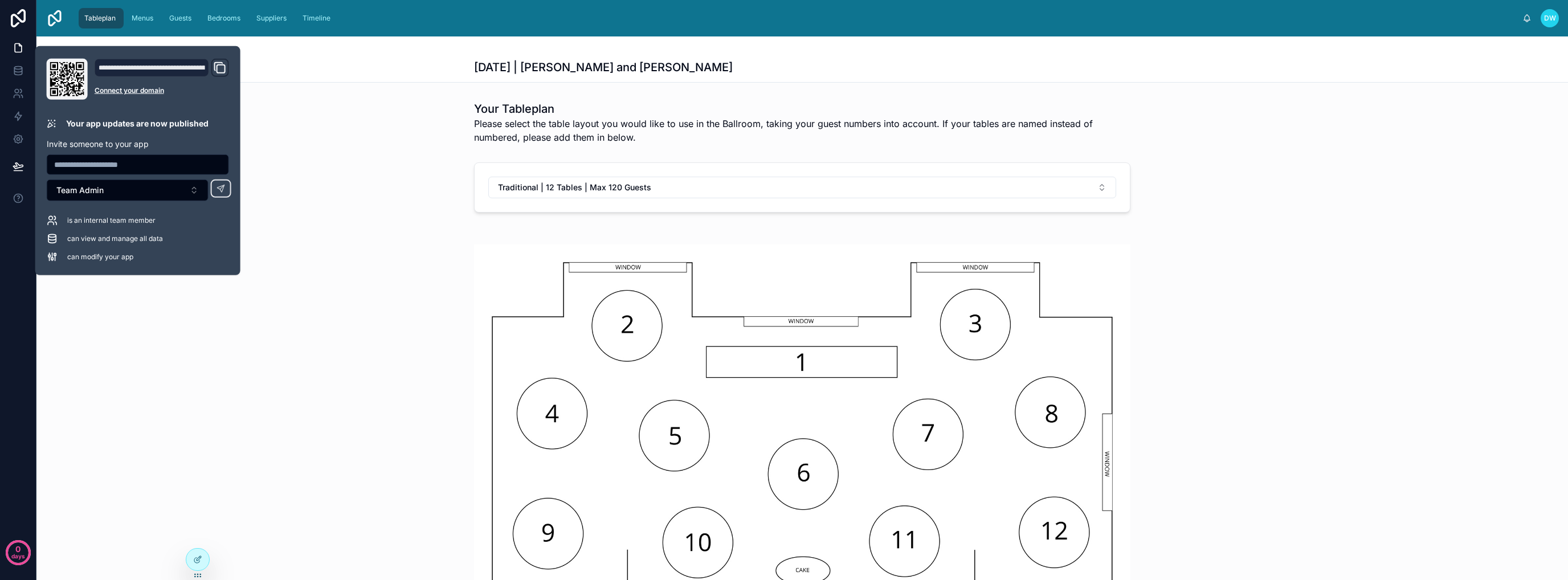
click at [344, 177] on div "Traditional | 12 Tables | Max 120 Guests" at bounding box center [802, 187] width 1531 height 59
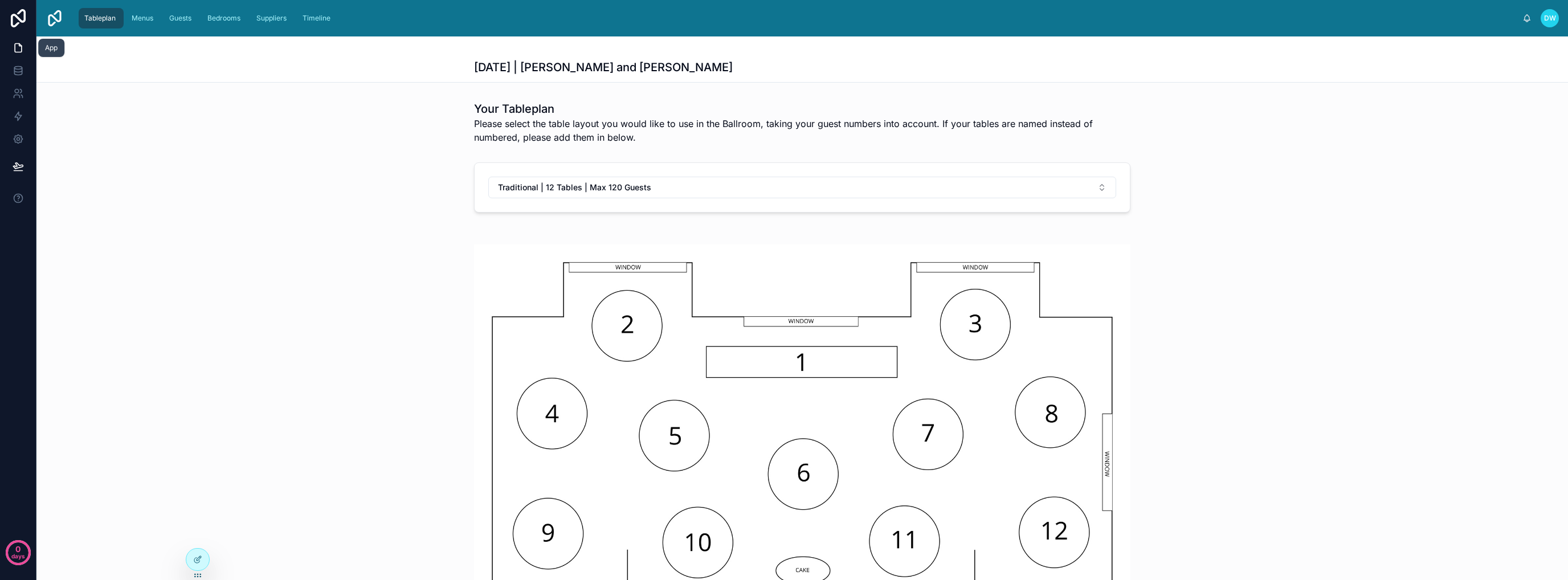
click at [18, 46] on icon at bounding box center [18, 48] width 12 height 12
click at [1540, 18] on div "DW Daniel Wood" at bounding box center [1540, 18] width 36 height 18
click at [1540, 18] on div "DW" at bounding box center [1549, 18] width 18 height 18
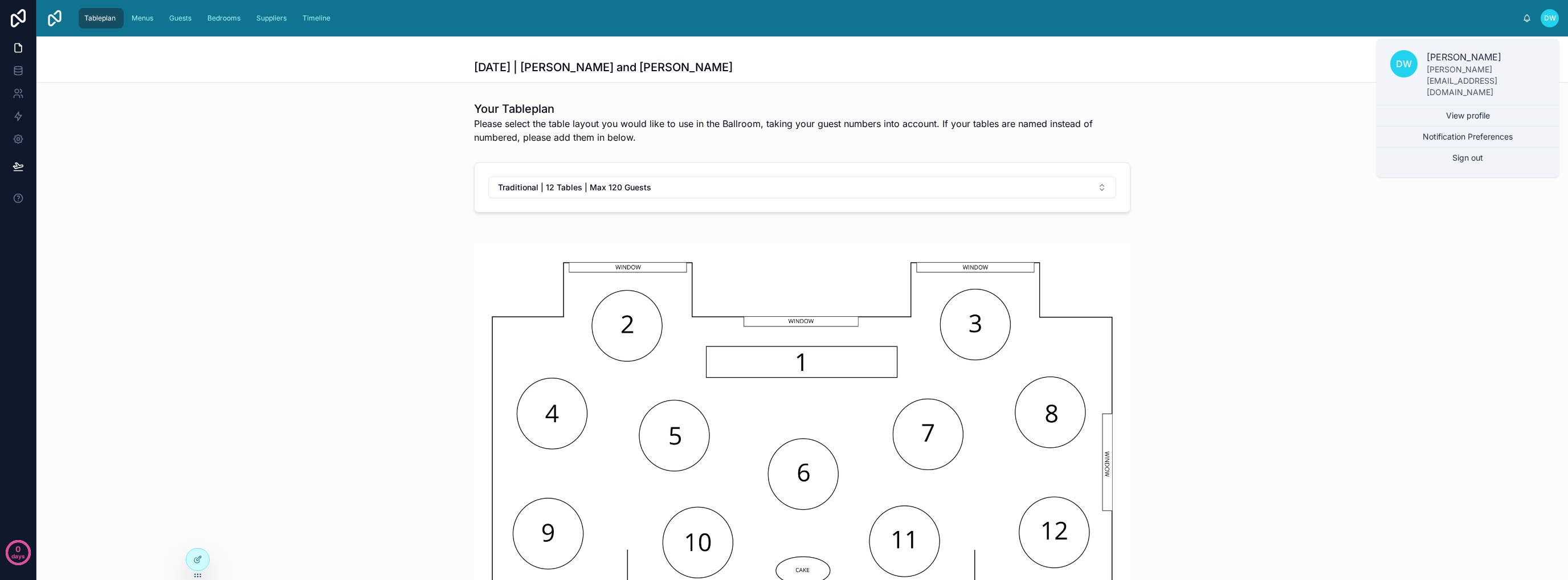
click at [294, 188] on div "Traditional | 12 Tables | Max 120 Guests" at bounding box center [802, 187] width 1531 height 59
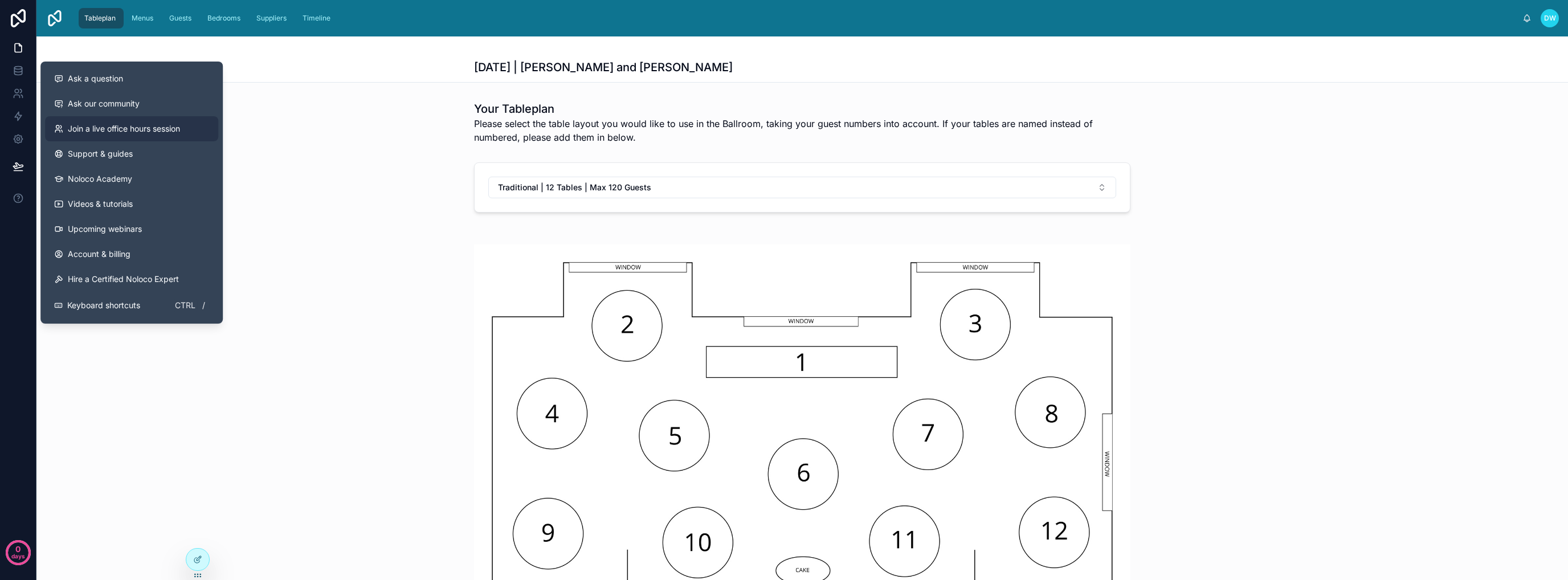
click at [177, 130] on span "Join a live office hours session" at bounding box center [123, 129] width 113 height 12
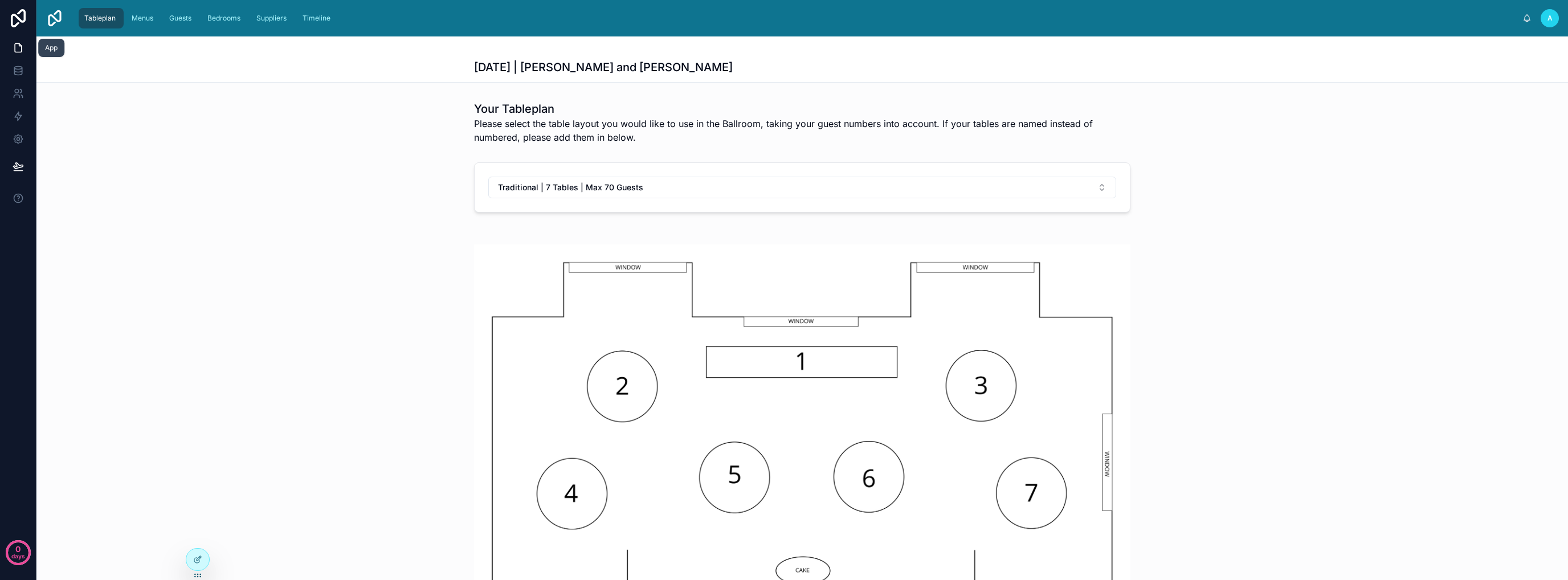
drag, startPoint x: 22, startPoint y: 45, endPoint x: 33, endPoint y: 44, distance: 11.0
click at [23, 45] on icon at bounding box center [18, 48] width 12 height 12
click at [153, 18] on span "Menus" at bounding box center [142, 18] width 22 height 9
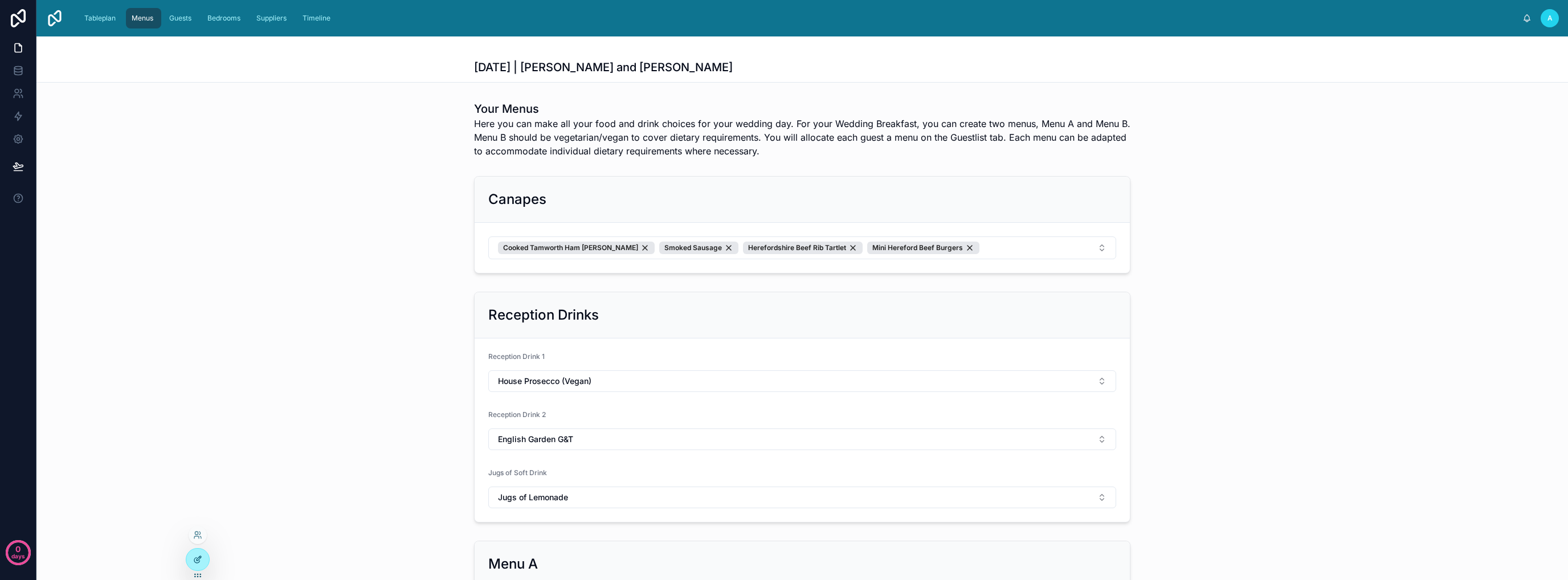
click at [197, 556] on icon at bounding box center [197, 559] width 9 height 9
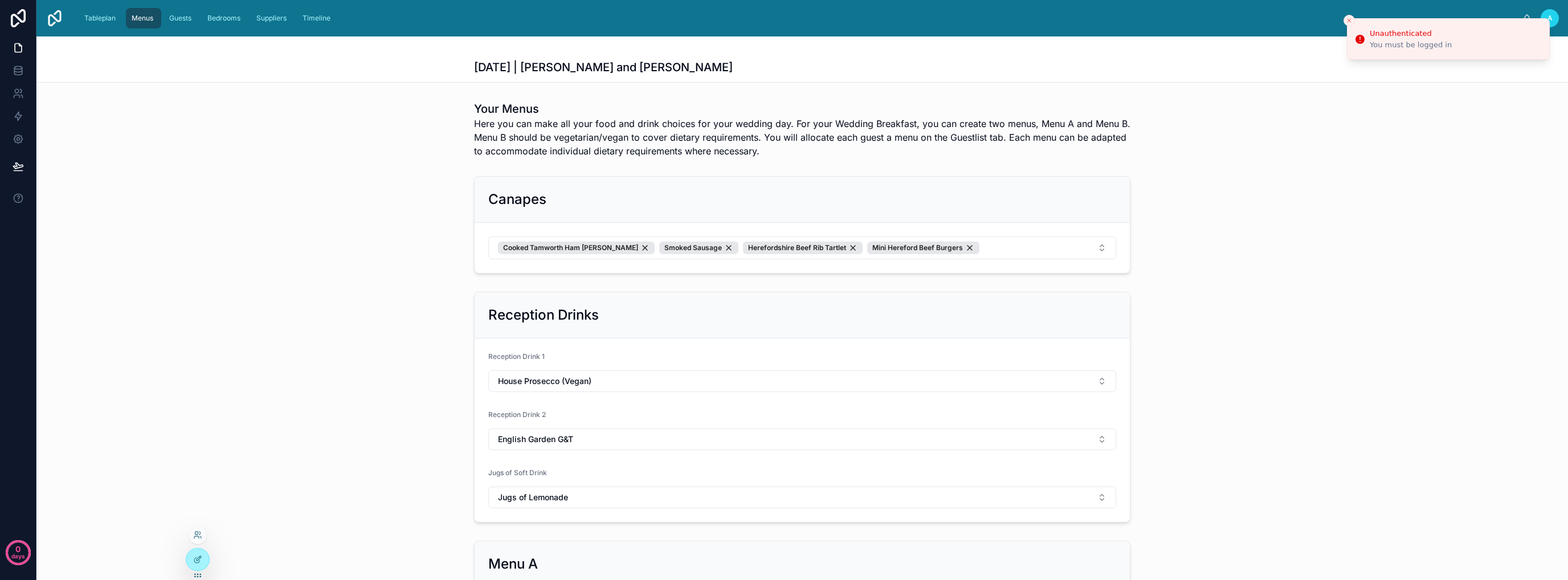
click at [1346, 21] on icon "Close toast" at bounding box center [1349, 21] width 7 height 7
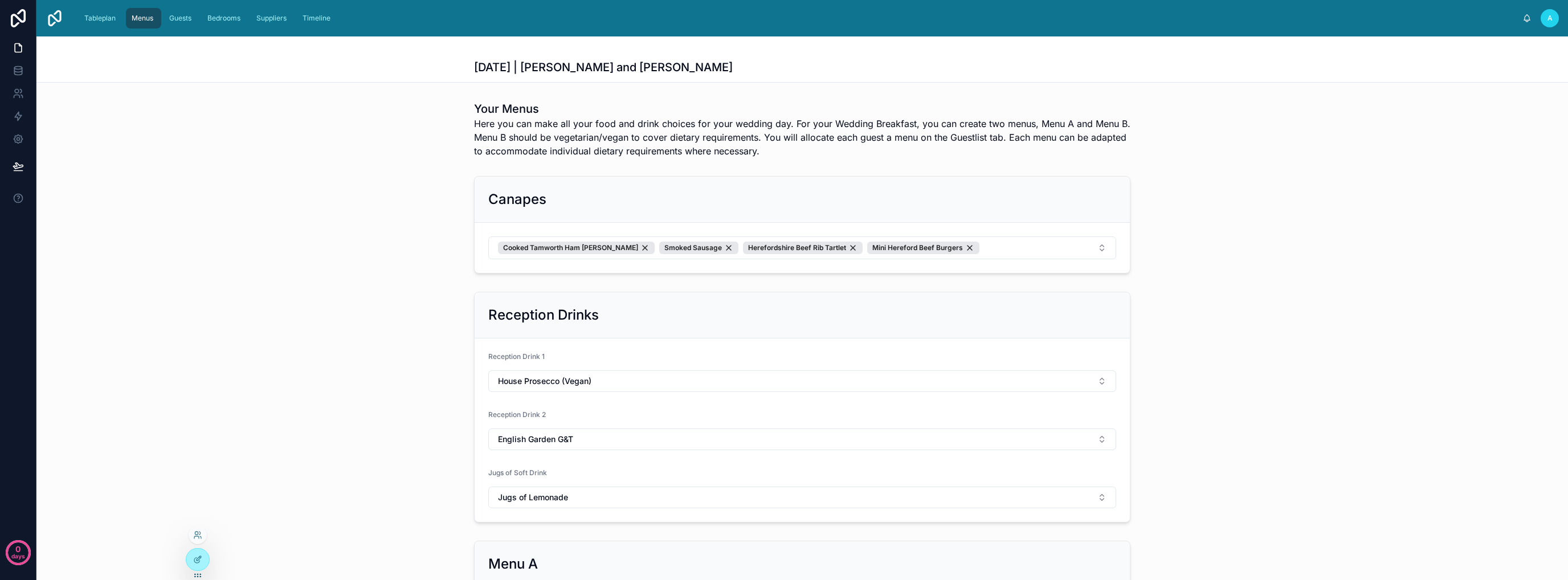
click at [1547, 16] on span "A" at bounding box center [1550, 18] width 5 height 9
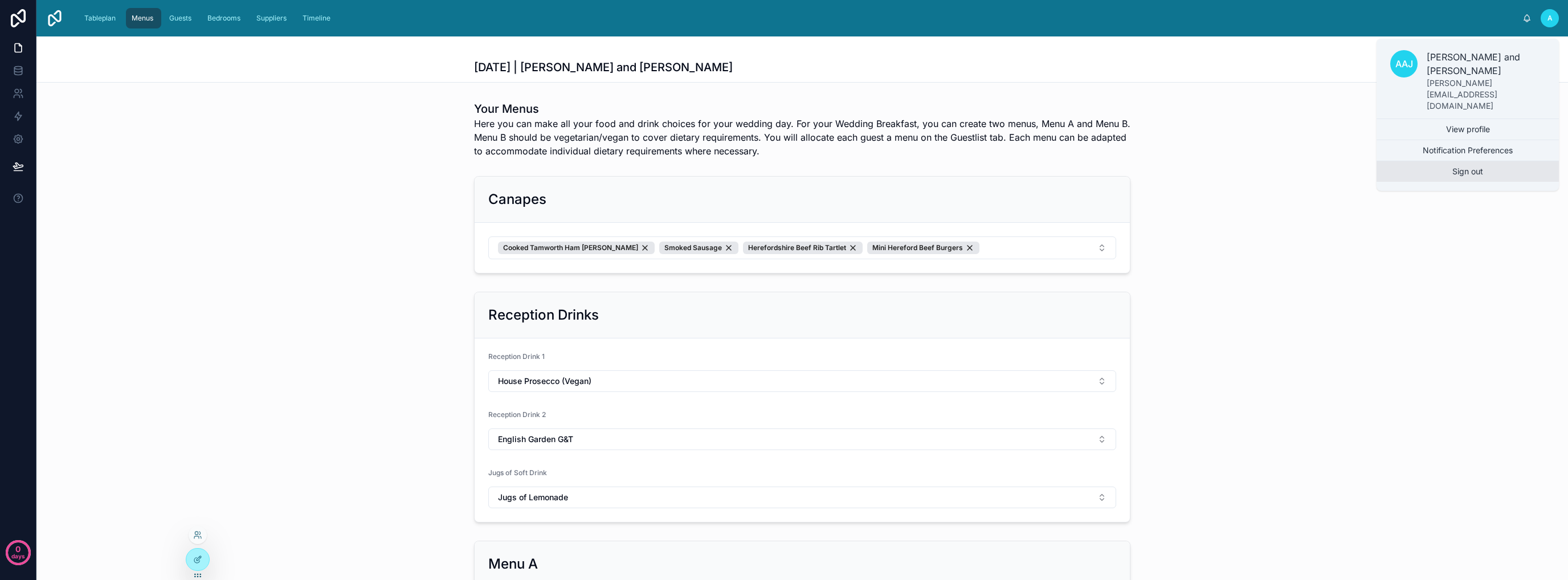
click at [1483, 161] on button "Sign out" at bounding box center [1467, 171] width 182 height 21
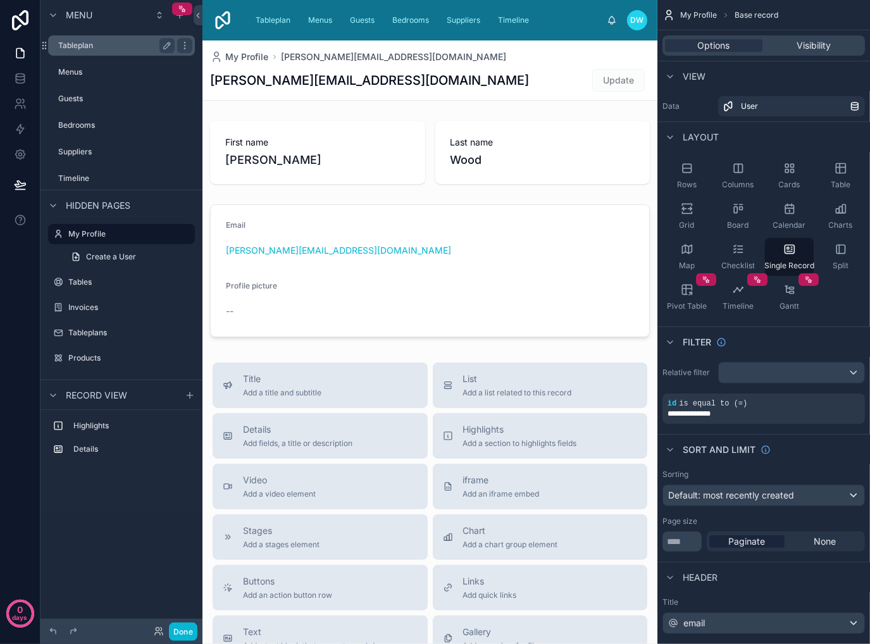
click at [123, 44] on label "Tableplan" at bounding box center [113, 45] width 111 height 10
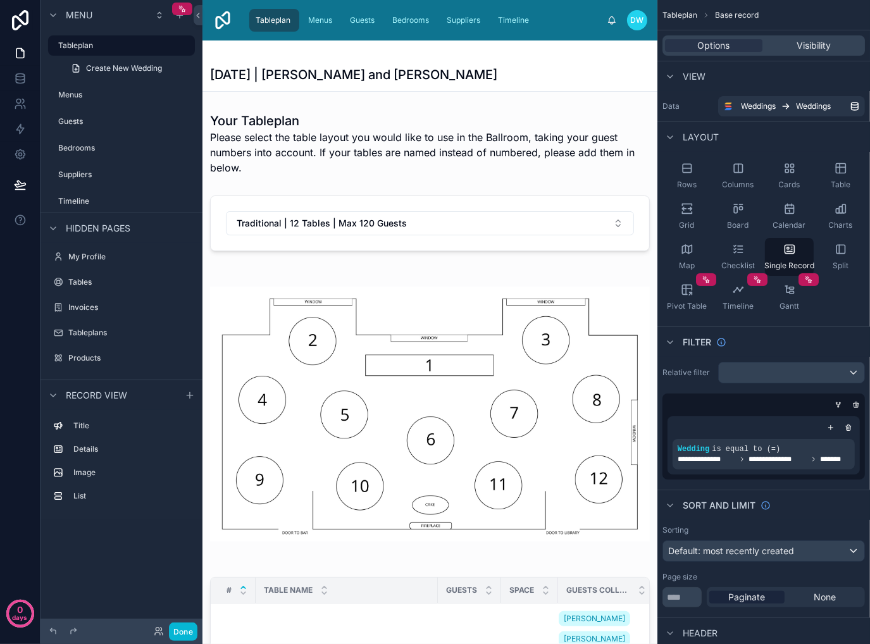
click at [129, 106] on div "scrollable content" at bounding box center [121, 107] width 162 height 3
click at [821, 460] on span "*******" at bounding box center [834, 459] width 29 height 10
click at [823, 440] on icon "scrollable content" at bounding box center [823, 440] width 8 height 8
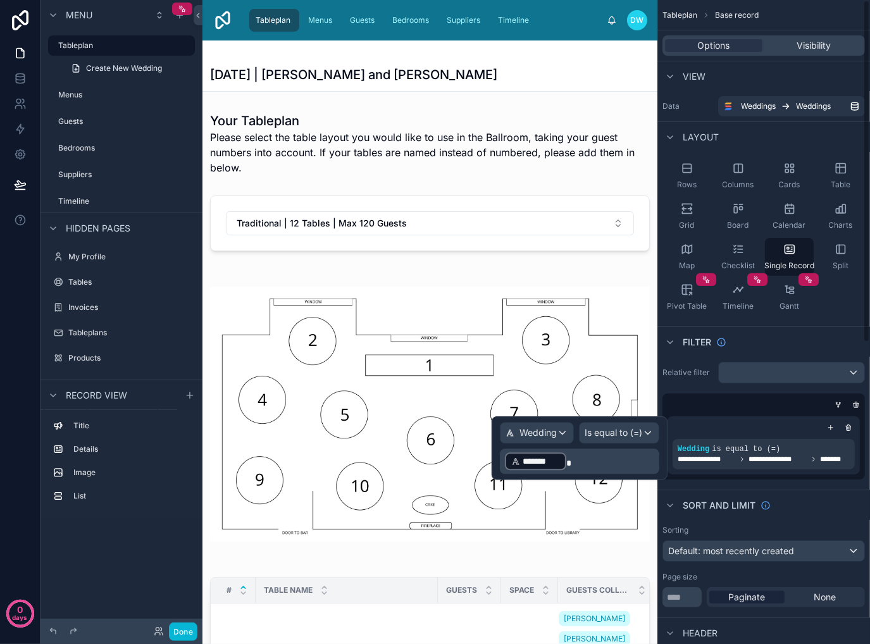
click at [696, 395] on div "**********" at bounding box center [763, 436] width 202 height 86
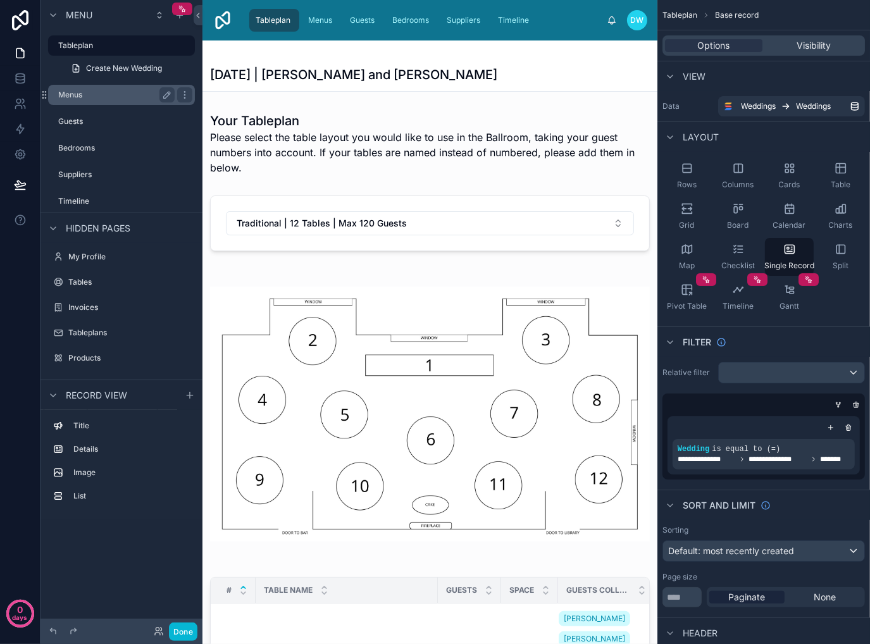
click at [80, 92] on label "Menus" at bounding box center [113, 95] width 111 height 10
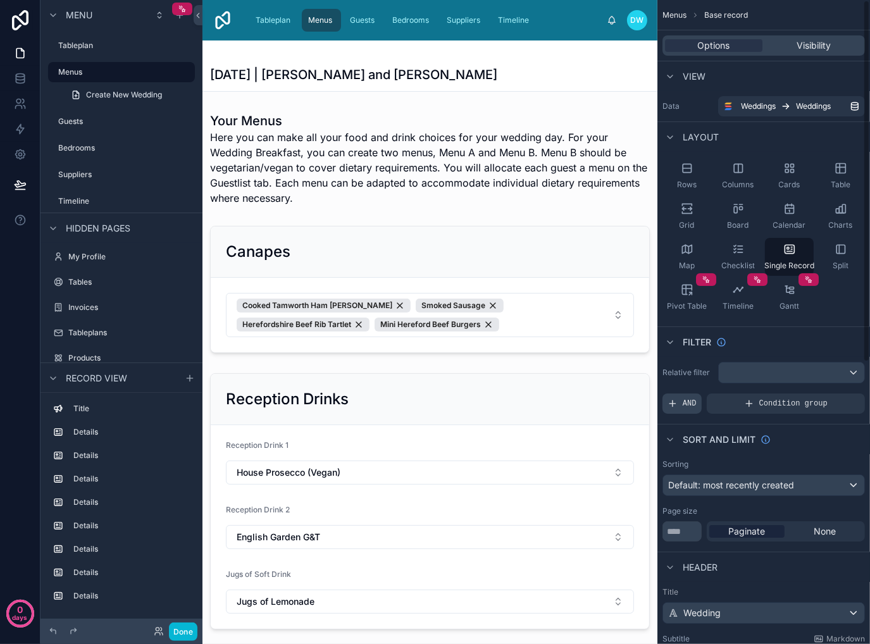
click at [686, 402] on span "AND" at bounding box center [690, 404] width 14 height 10
click at [832, 395] on icon "scrollable content" at bounding box center [833, 395] width 8 height 8
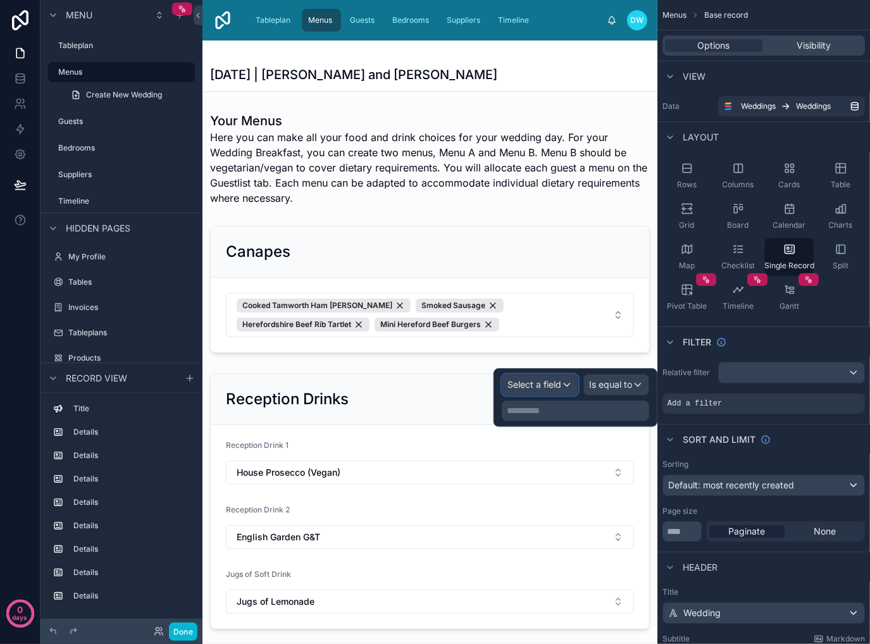
click at [545, 389] on span "Select a field" at bounding box center [534, 384] width 54 height 11
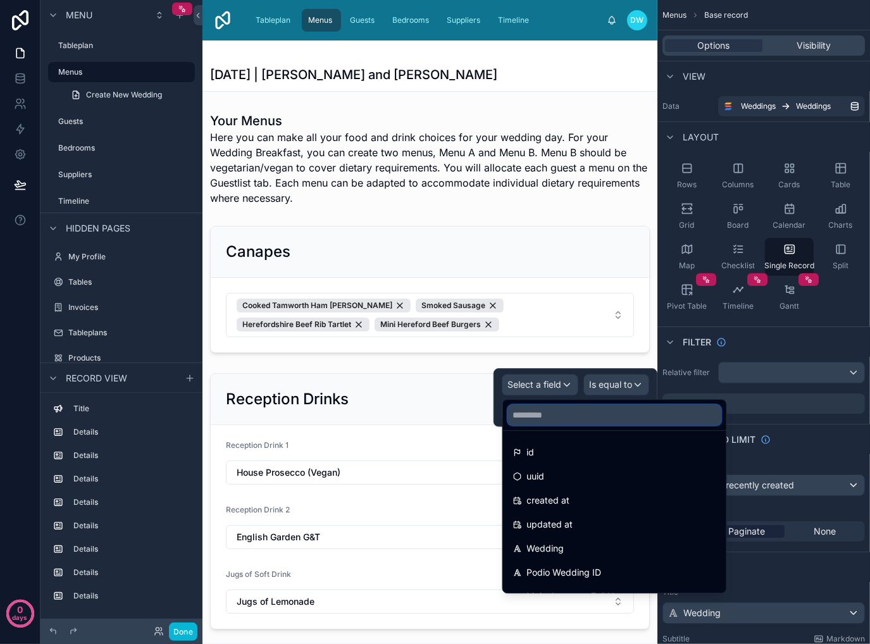
click at [599, 413] on input "text" at bounding box center [614, 415] width 213 height 20
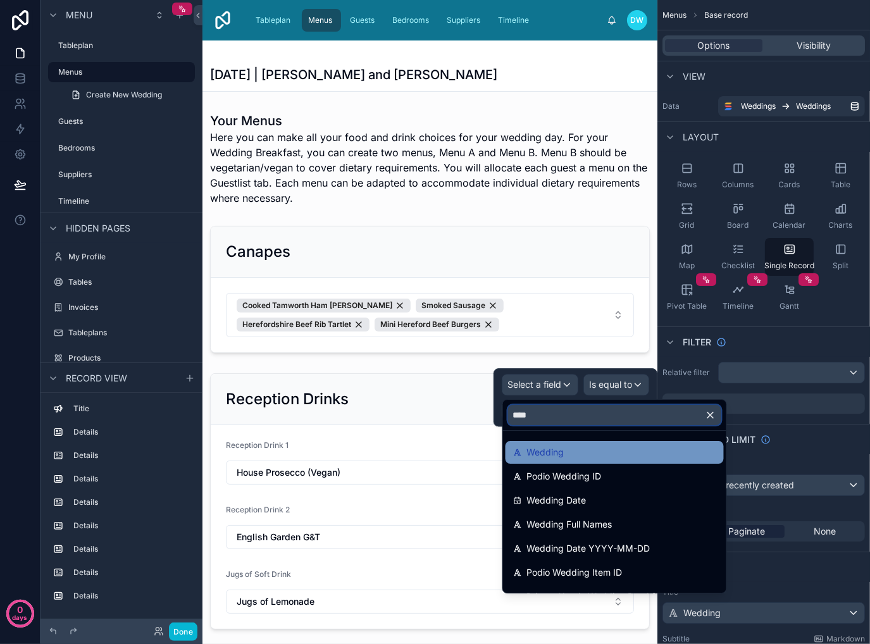
type input "****"
click at [580, 450] on div "Wedding" at bounding box center [614, 452] width 203 height 15
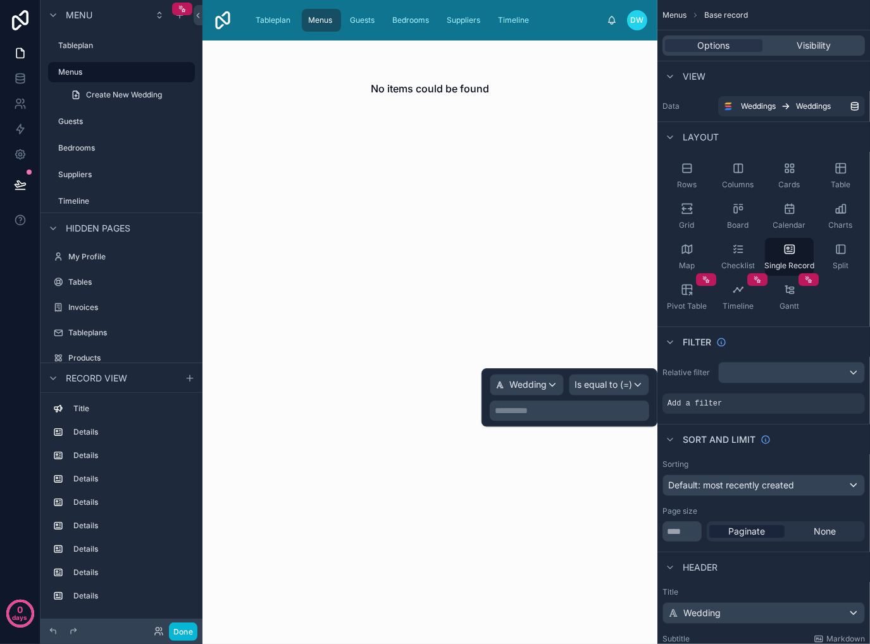
click at [598, 412] on p "**********" at bounding box center [571, 410] width 152 height 13
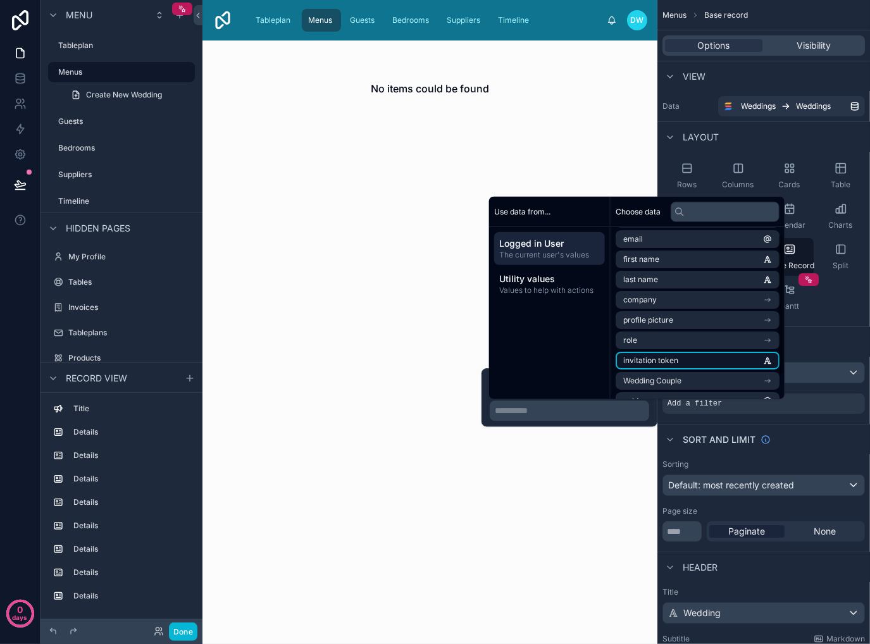
scroll to position [38, 0]
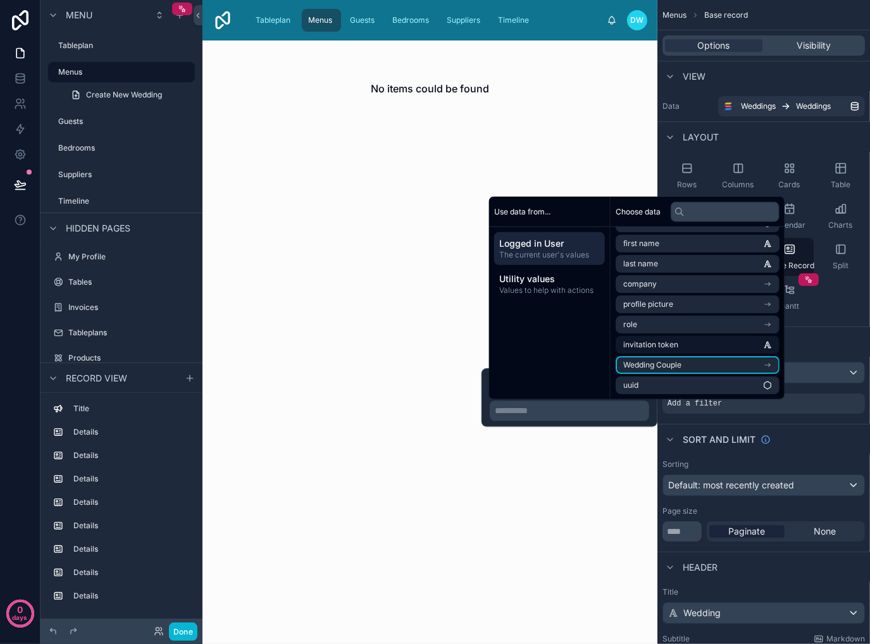
click at [703, 364] on li "Wedding Couple" at bounding box center [697, 365] width 164 height 18
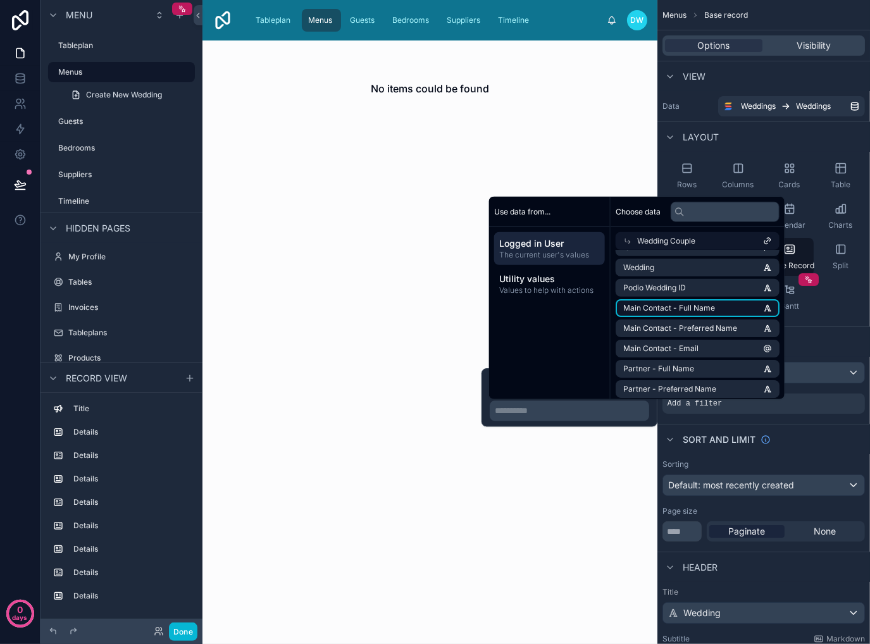
scroll to position [0, 0]
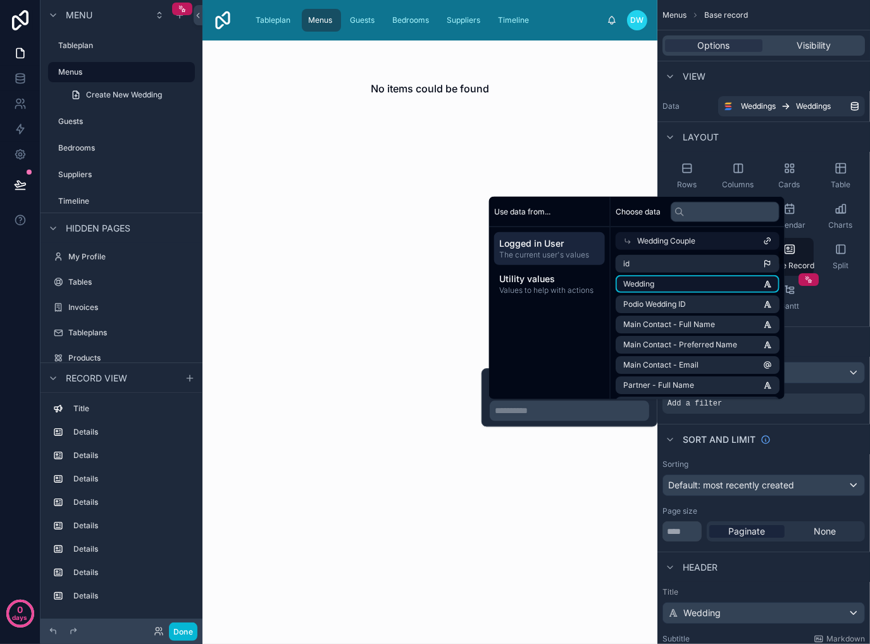
click at [686, 284] on li "Wedding" at bounding box center [697, 284] width 164 height 18
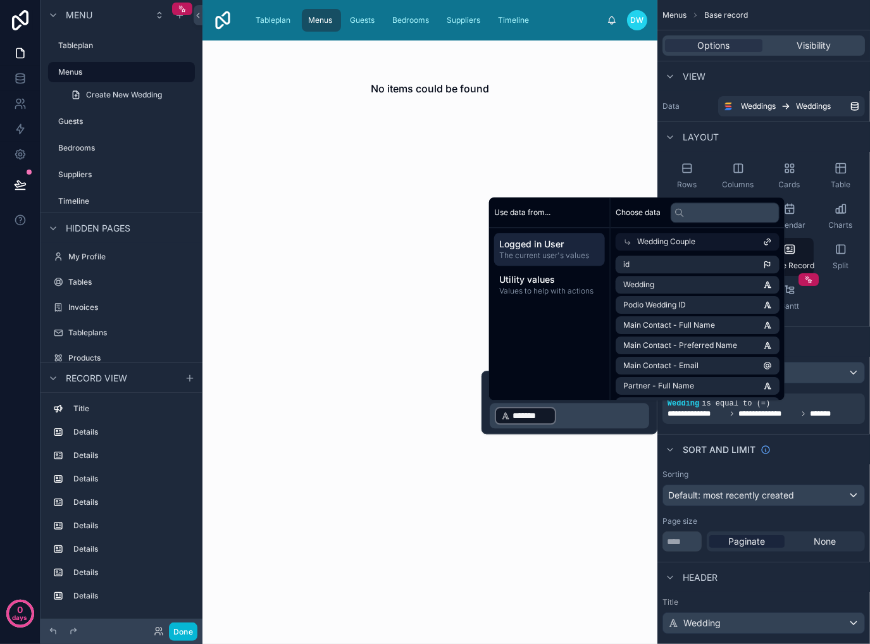
click at [836, 510] on div "Sorting Default: most recently created Page size ** Paginate None" at bounding box center [763, 510] width 213 height 92
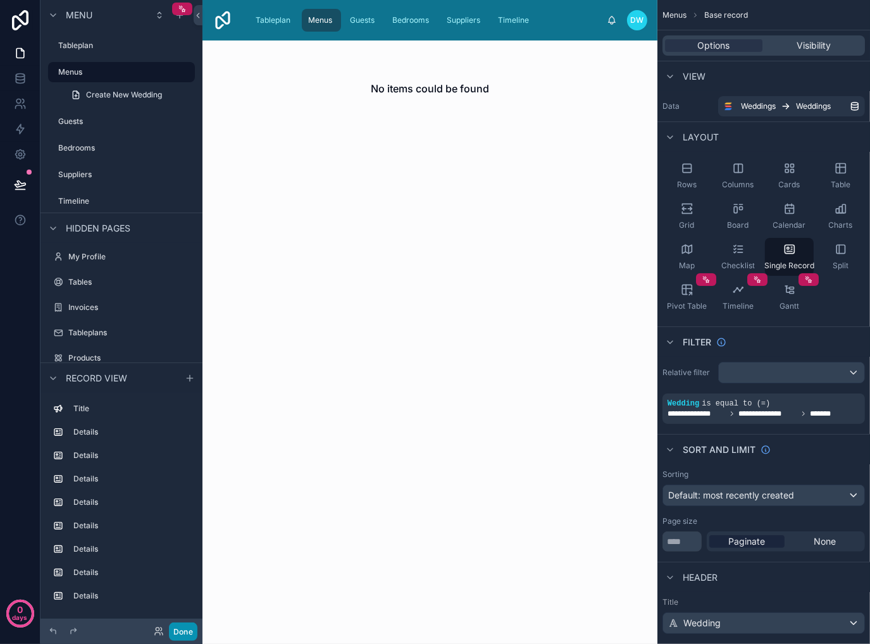
click at [187, 631] on button "Done" at bounding box center [183, 631] width 28 height 18
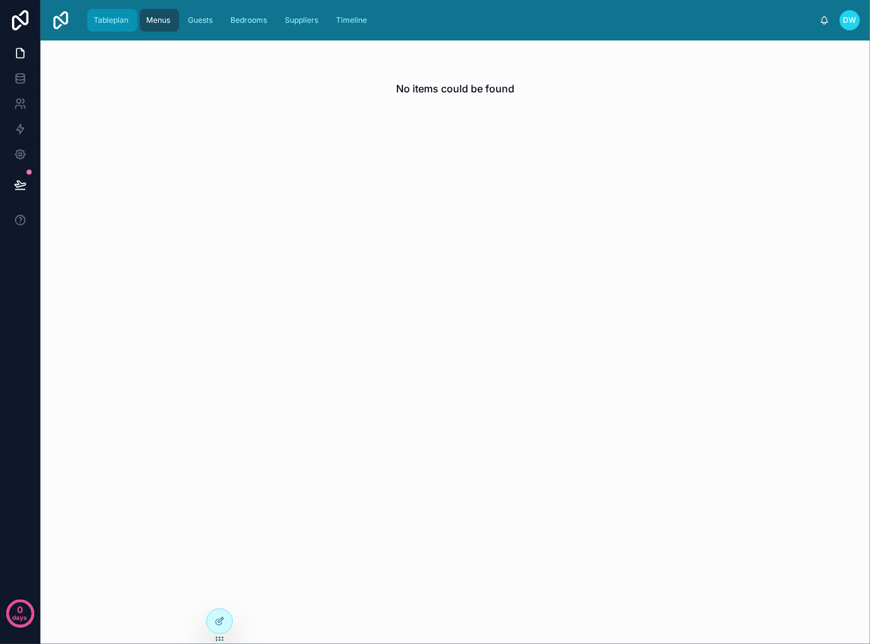
click at [111, 23] on span "Tableplan" at bounding box center [111, 20] width 35 height 10
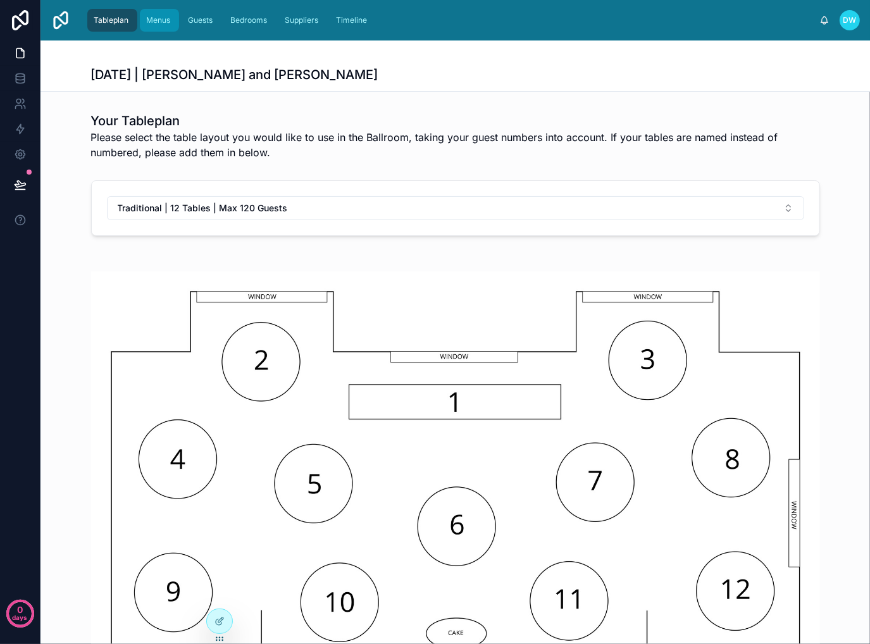
click at [159, 22] on span "Menus" at bounding box center [158, 20] width 24 height 10
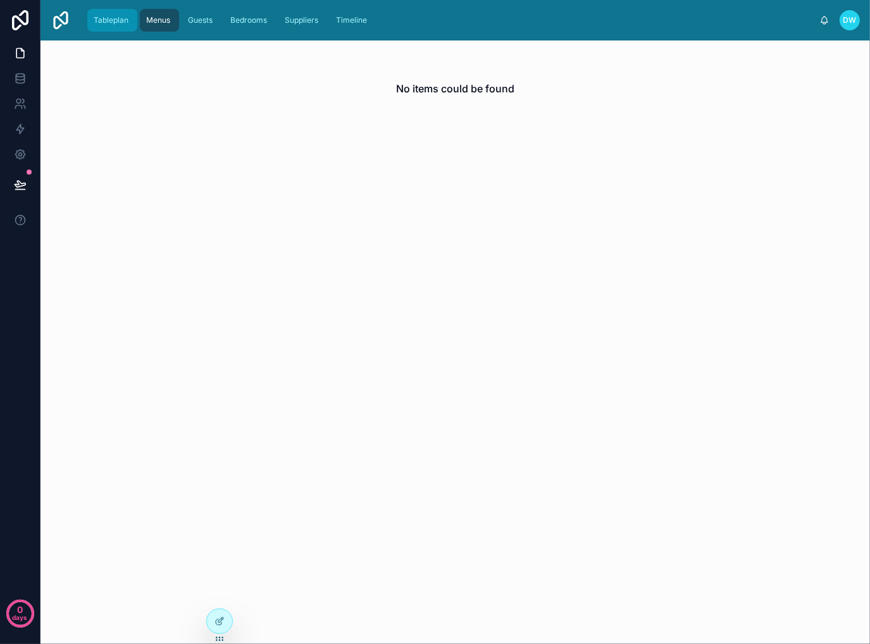
click at [119, 16] on span "Tableplan" at bounding box center [111, 20] width 35 height 10
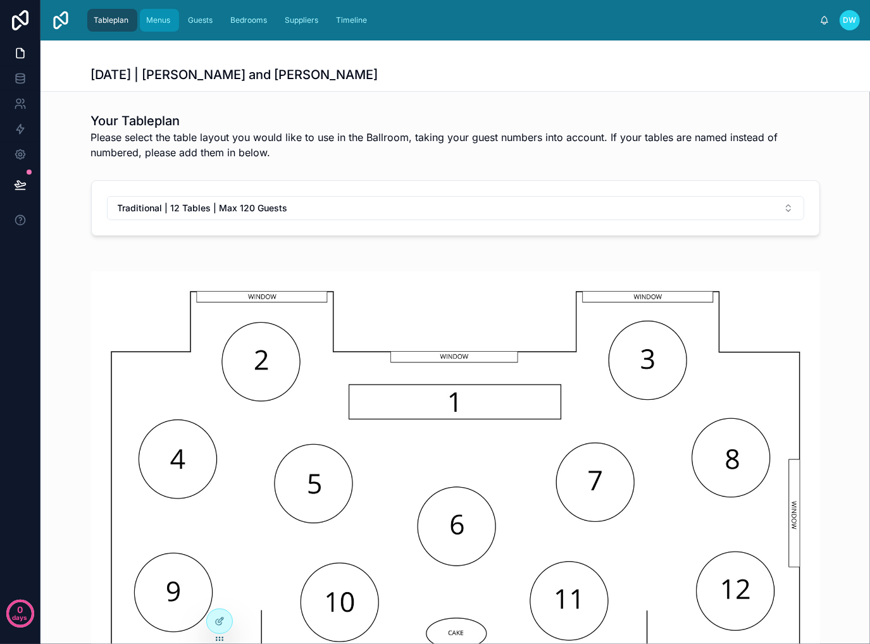
click at [159, 26] on div "Menus" at bounding box center [160, 20] width 32 height 20
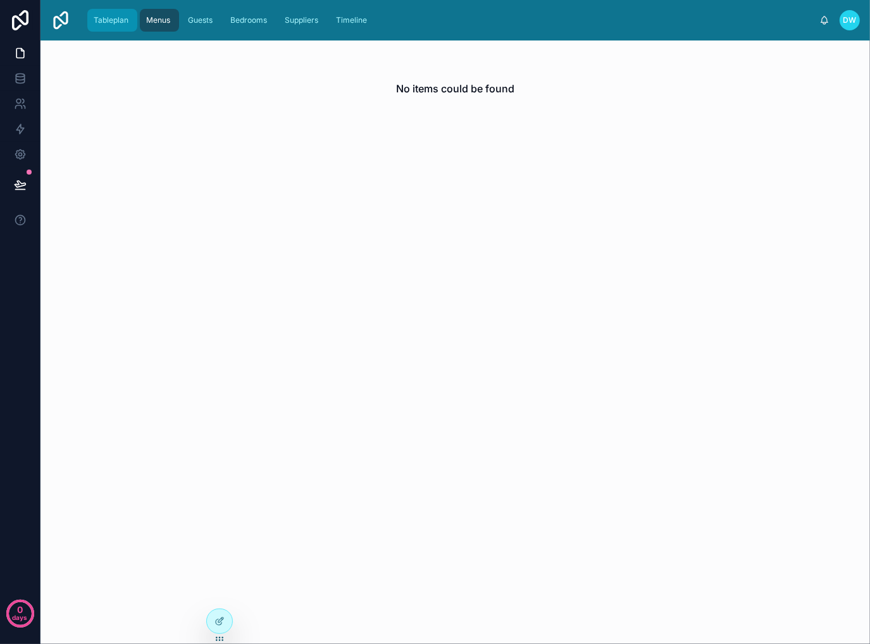
click at [127, 23] on span "Tableplan" at bounding box center [111, 20] width 35 height 10
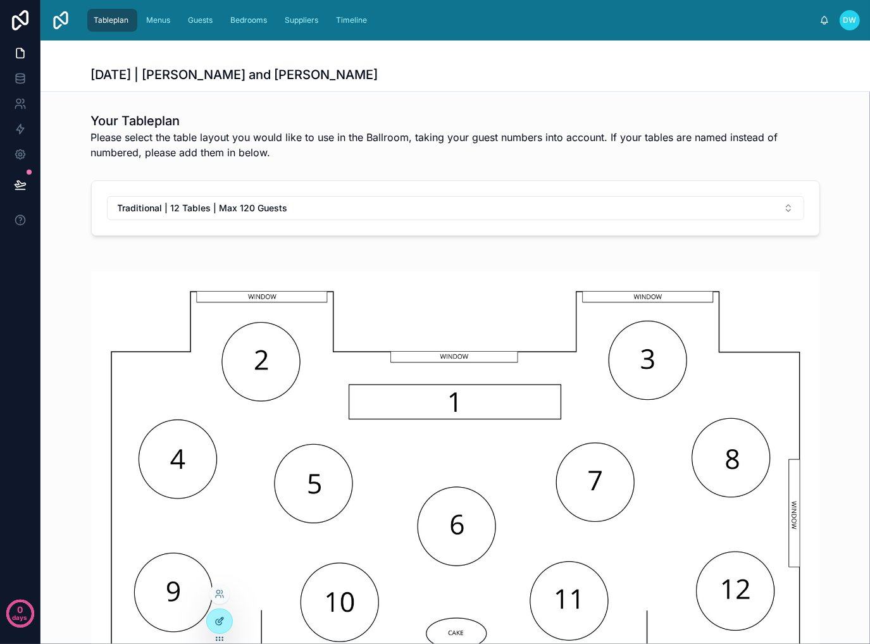
click at [224, 626] on icon at bounding box center [219, 621] width 10 height 10
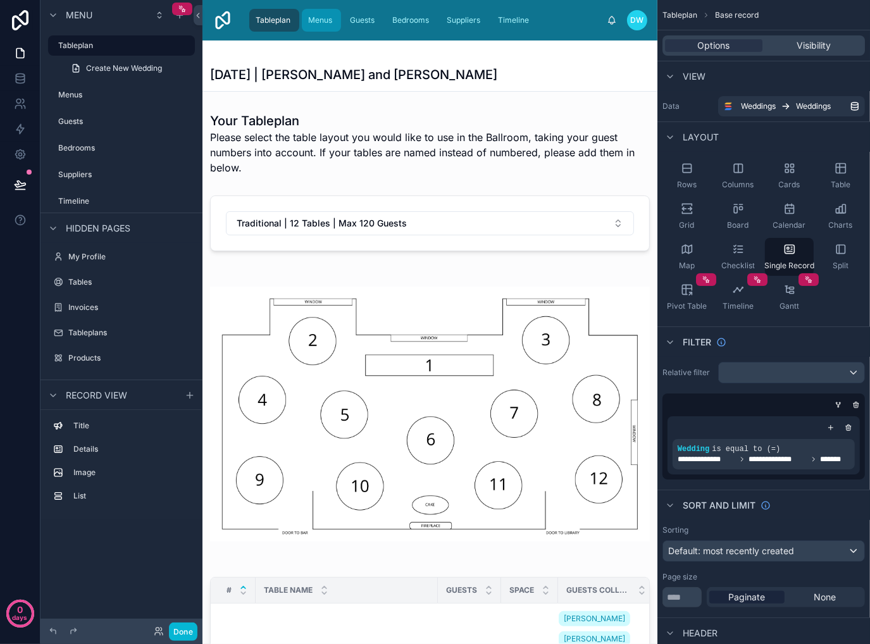
click at [322, 21] on span "Menus" at bounding box center [320, 20] width 24 height 10
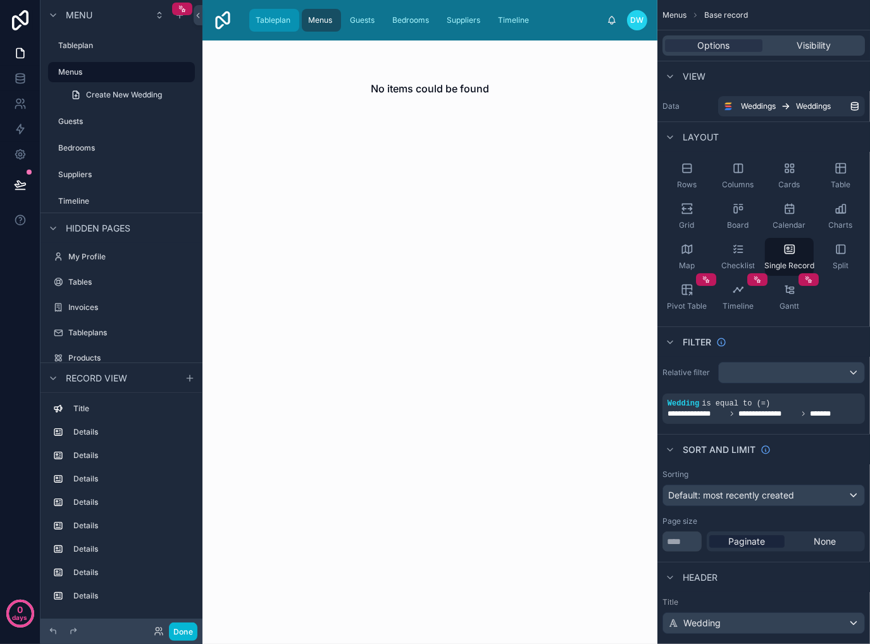
click at [279, 23] on span "Tableplan" at bounding box center [273, 20] width 35 height 10
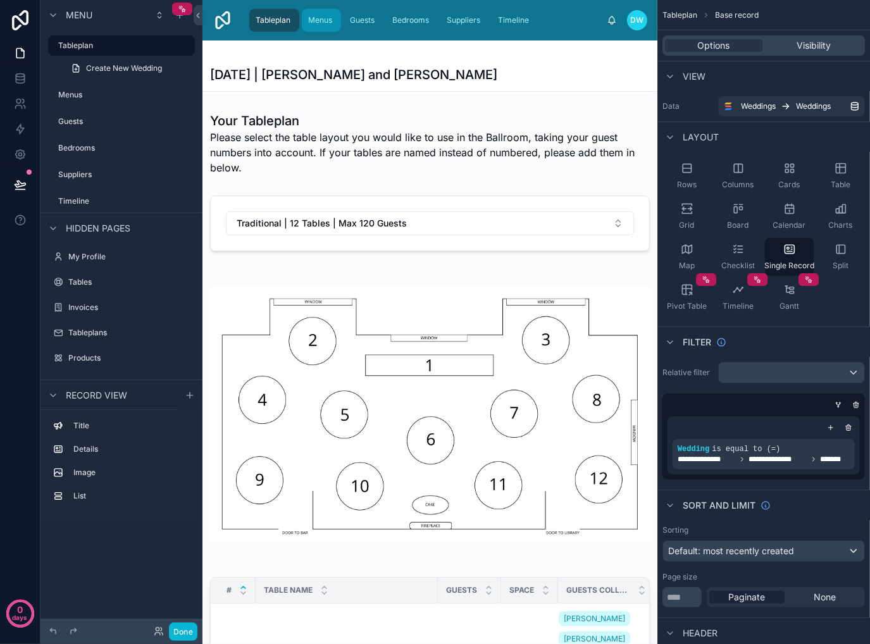
click at [312, 20] on span "Menus" at bounding box center [320, 20] width 24 height 10
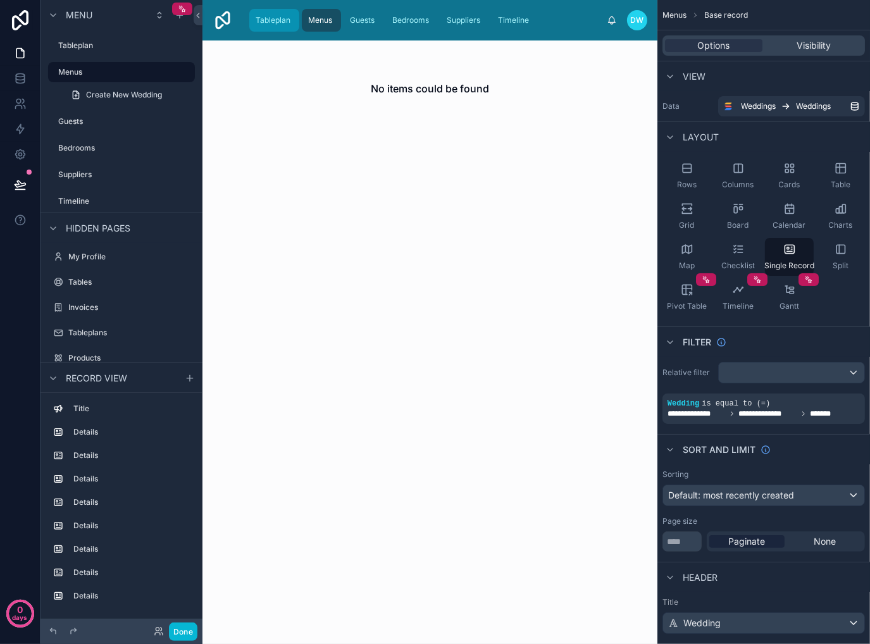
click at [285, 20] on span "Tableplan" at bounding box center [273, 20] width 35 height 10
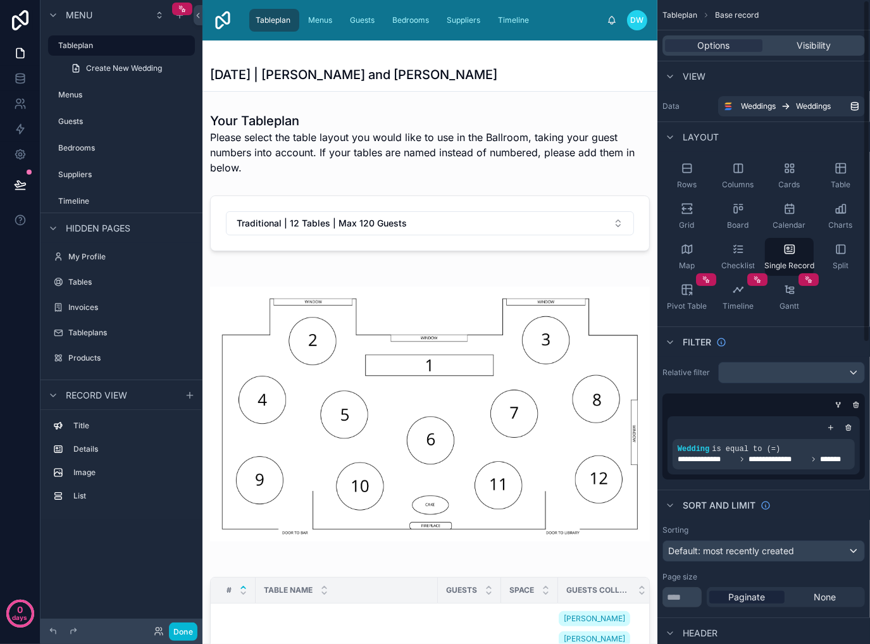
click at [748, 405] on div "scrollable content" at bounding box center [761, 405] width 202 height 13
click at [839, 403] on icon "scrollable content" at bounding box center [838, 405] width 8 height 8
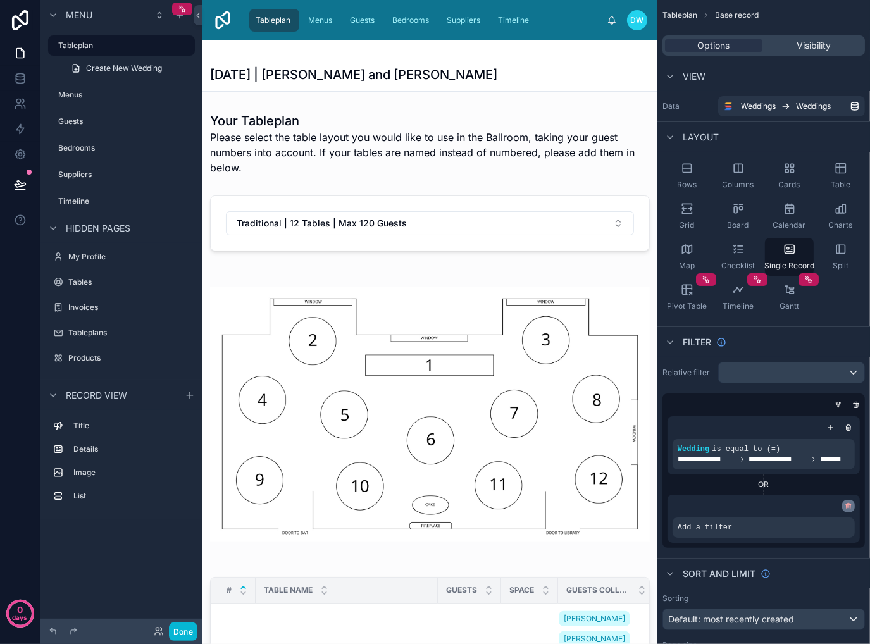
click at [847, 509] on icon "scrollable content" at bounding box center [848, 506] width 8 height 8
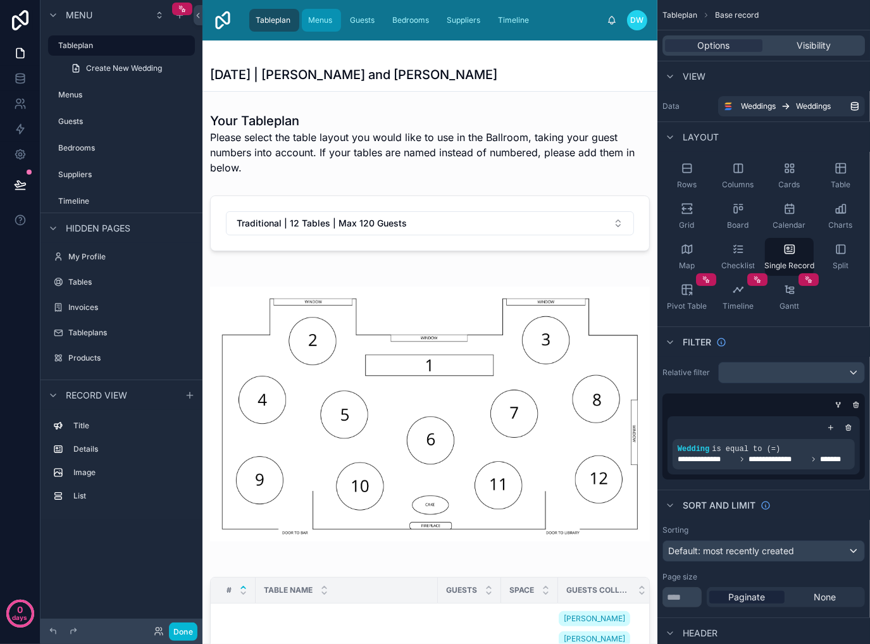
drag, startPoint x: 325, startPoint y: 20, endPoint x: 334, endPoint y: 22, distance: 9.6
click at [326, 21] on span "Menus" at bounding box center [320, 20] width 24 height 10
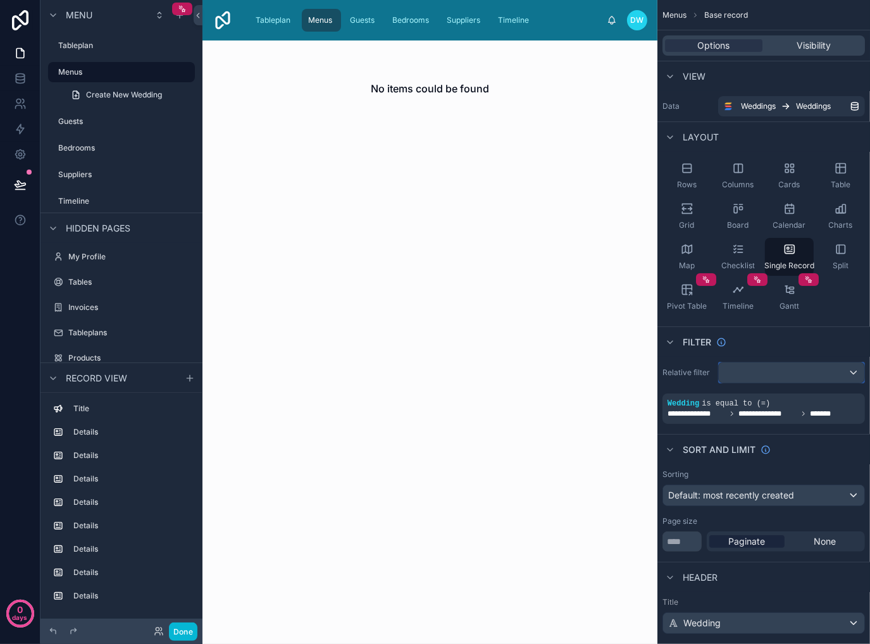
click at [848, 374] on div "scrollable content" at bounding box center [791, 372] width 145 height 20
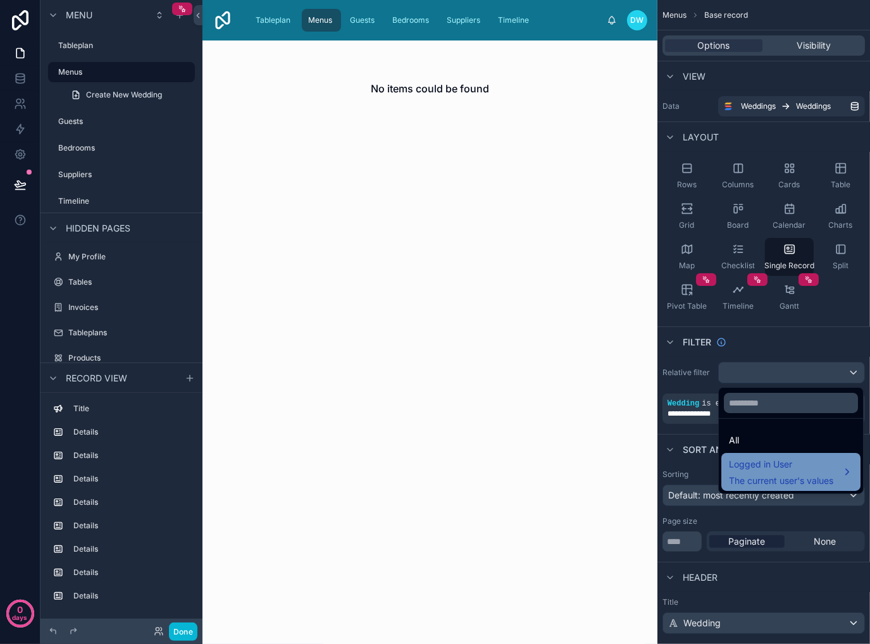
click at [836, 474] on div "Logged in User The current user's values" at bounding box center [791, 472] width 124 height 30
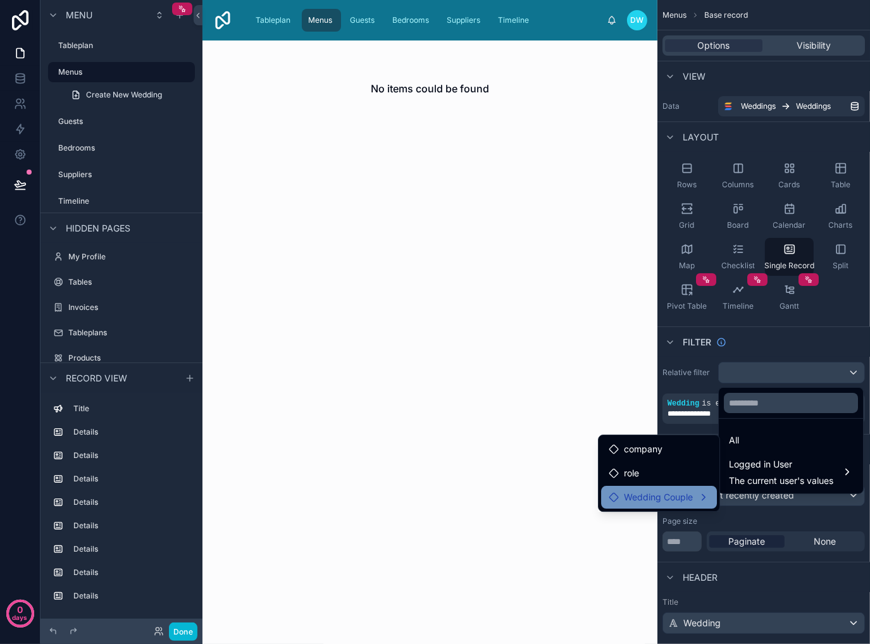
click at [684, 498] on span "Wedding Couple" at bounding box center [658, 497] width 69 height 15
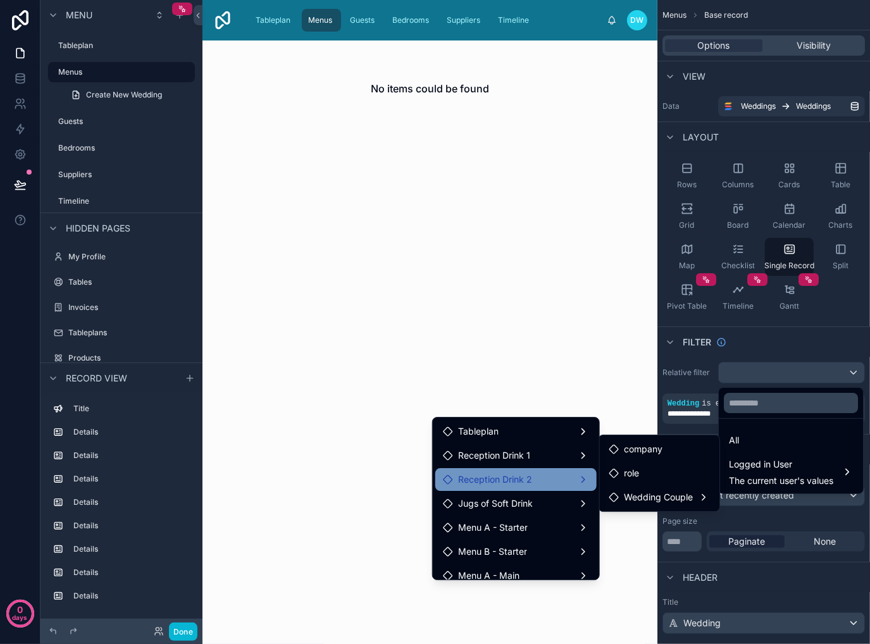
scroll to position [250, 0]
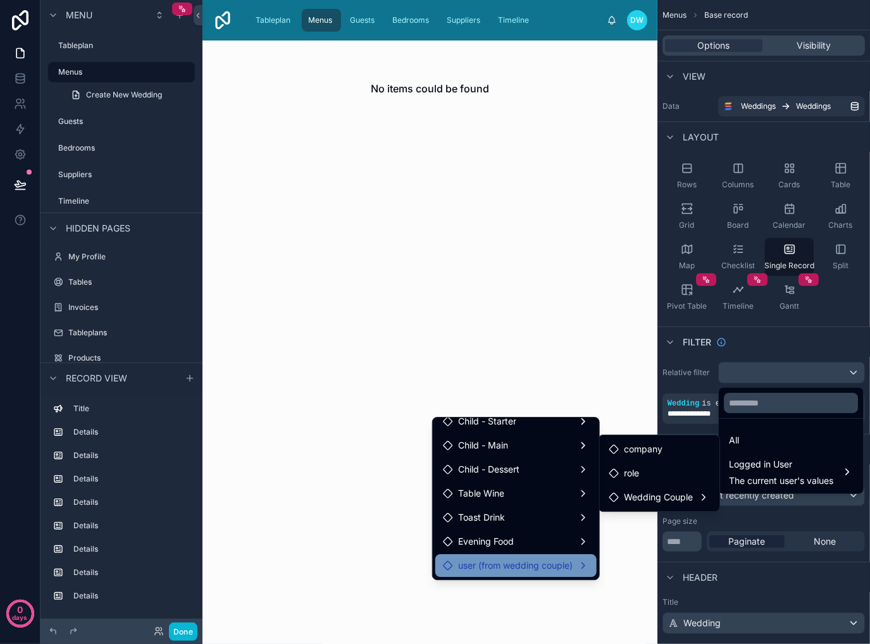
click at [533, 563] on span "user (from wedding couple)" at bounding box center [515, 565] width 114 height 15
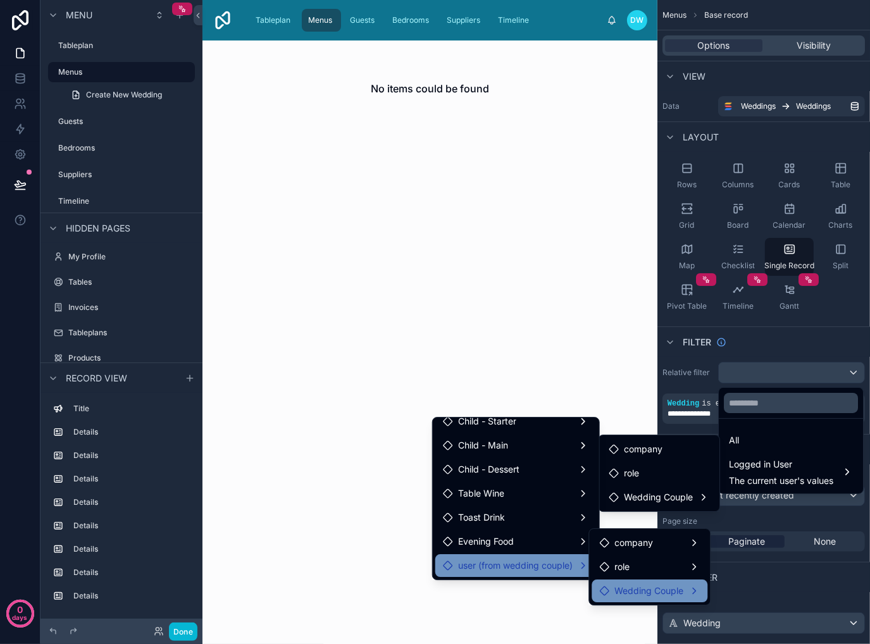
click at [648, 590] on span "Wedding Couple" at bounding box center [648, 590] width 69 height 15
click at [802, 338] on div "scrollable content" at bounding box center [435, 322] width 870 height 644
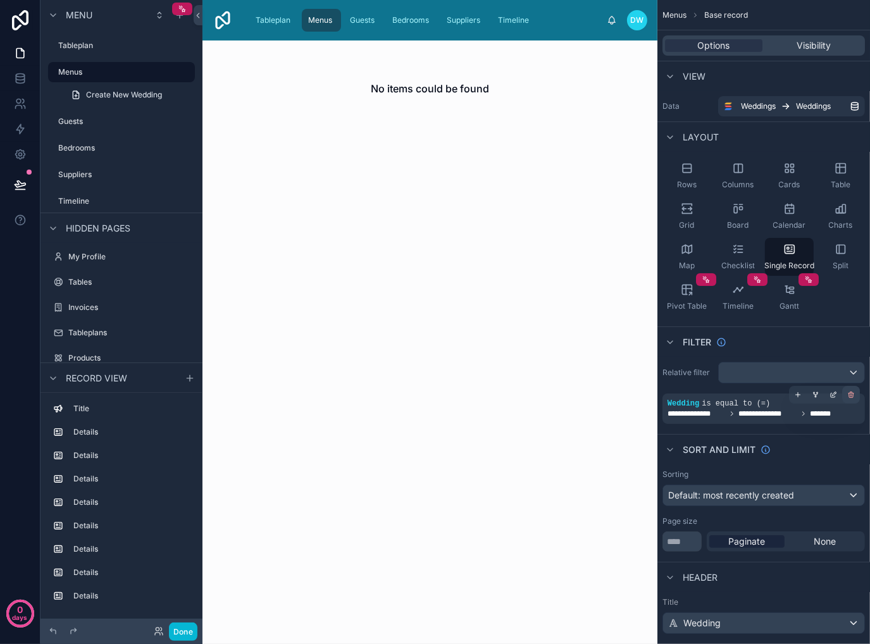
click at [849, 394] on icon "scrollable content" at bounding box center [851, 395] width 8 height 8
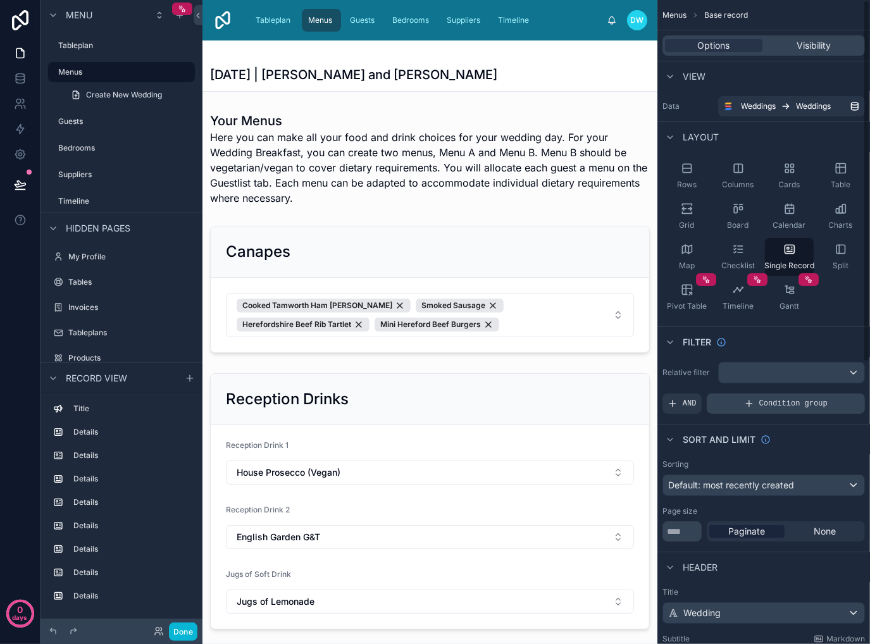
click at [789, 403] on span "Condition group" at bounding box center [793, 404] width 68 height 10
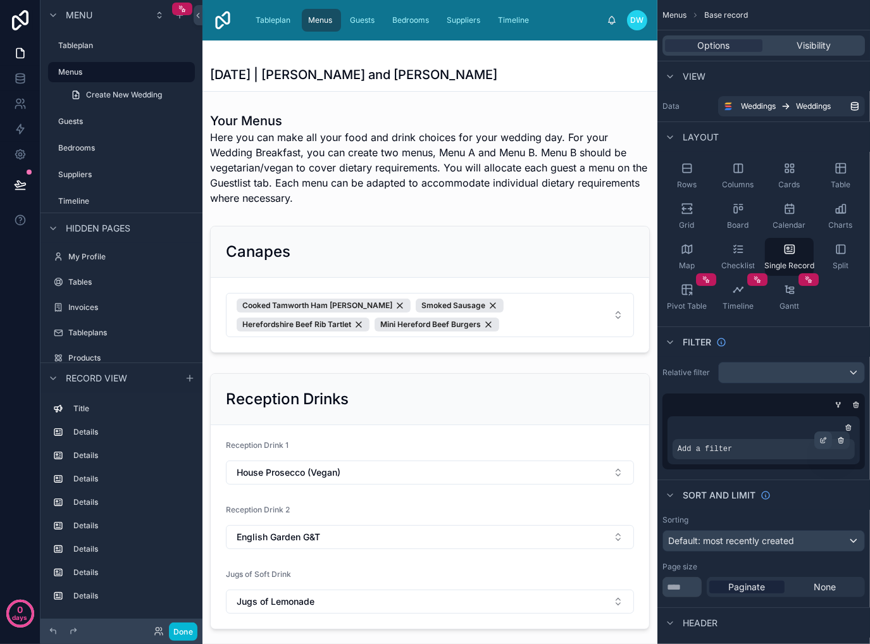
click at [822, 441] on icon "scrollable content" at bounding box center [824, 439] width 4 height 4
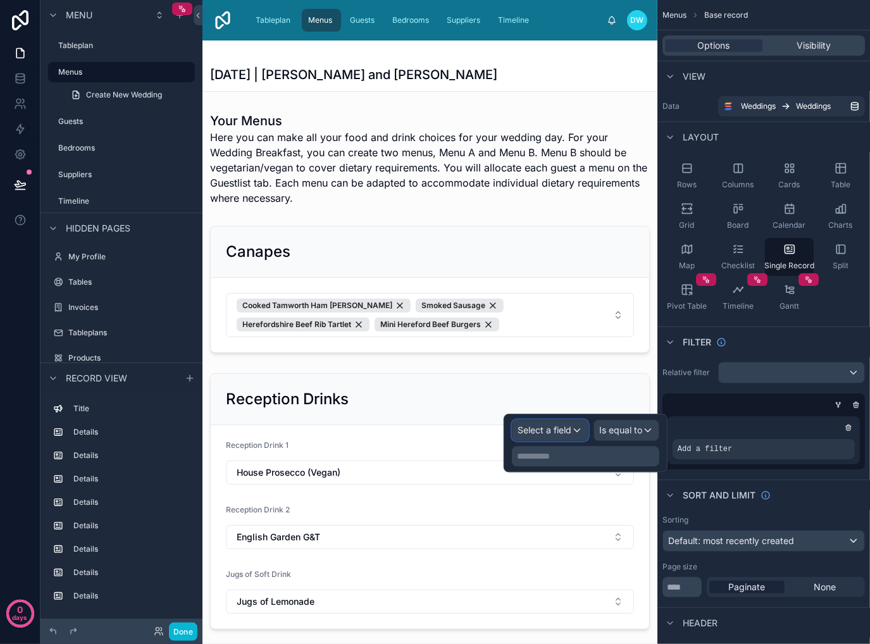
click at [536, 431] on span "Select a field" at bounding box center [544, 429] width 54 height 11
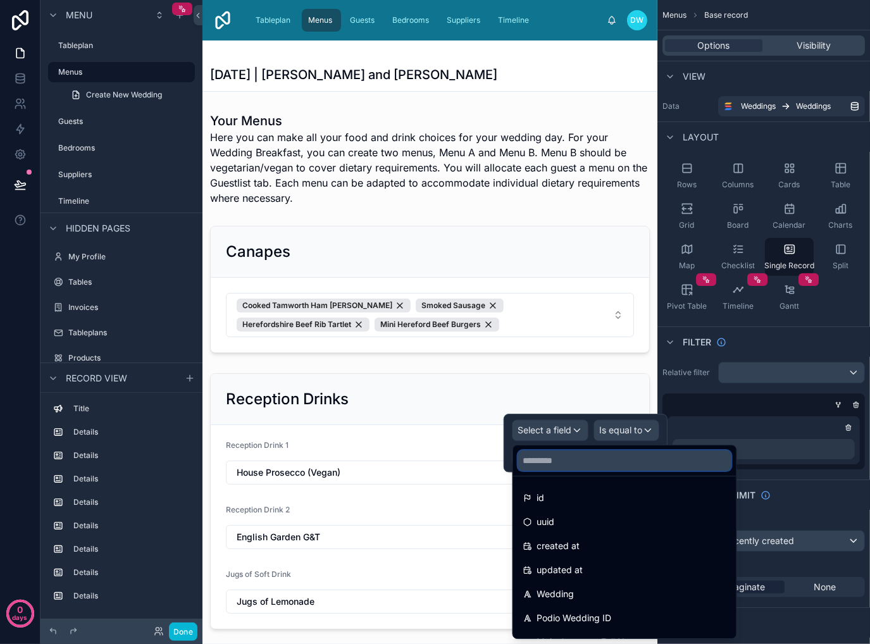
click at [596, 461] on input "text" at bounding box center [624, 460] width 213 height 20
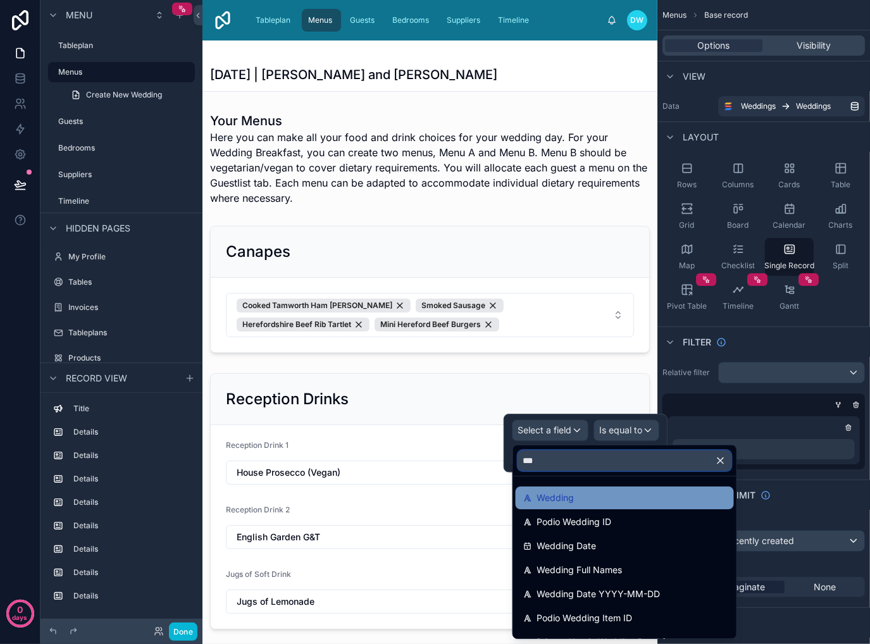
type input "***"
click at [590, 504] on div "Wedding" at bounding box center [624, 497] width 203 height 15
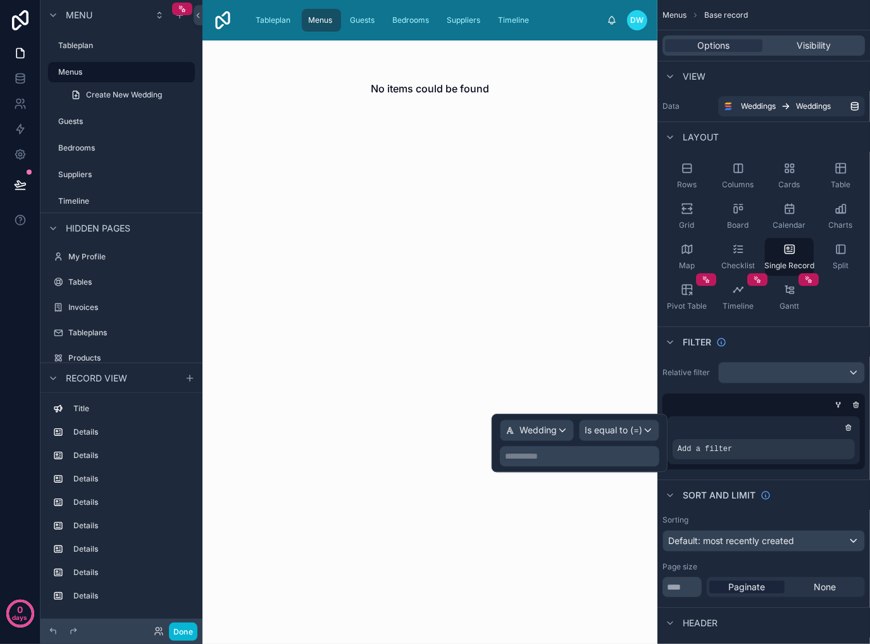
click at [600, 457] on p "**********" at bounding box center [581, 456] width 152 height 13
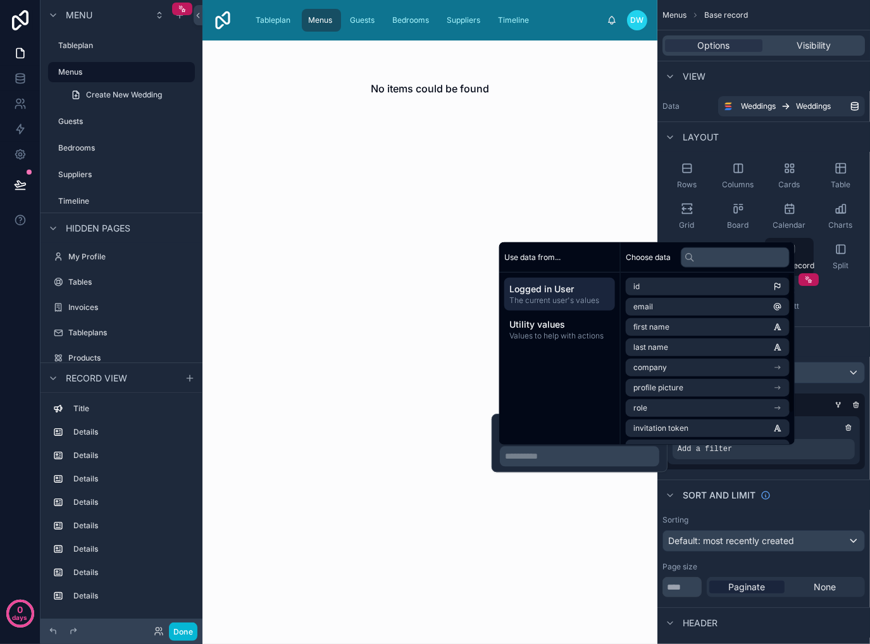
scroll to position [38, 0]
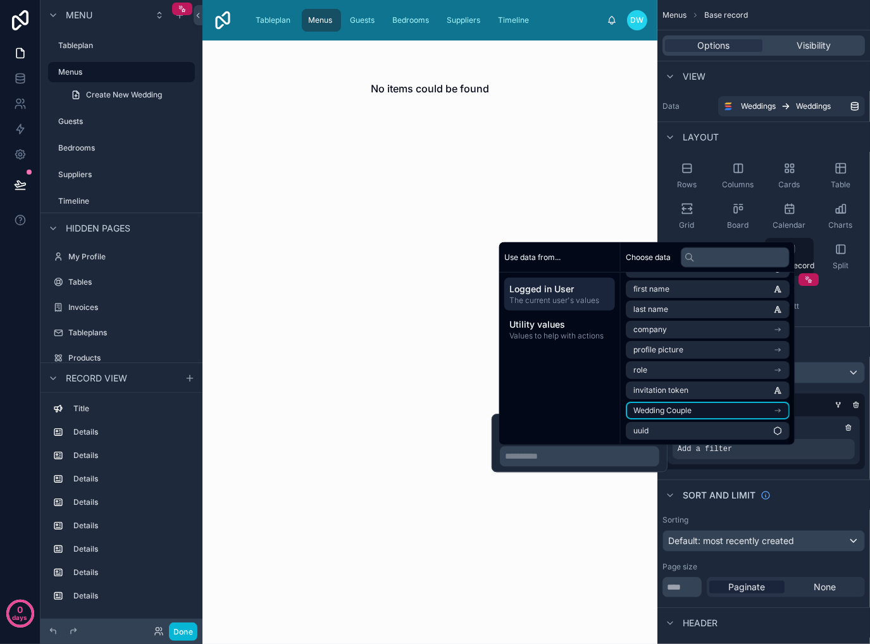
click at [699, 409] on li "Wedding Couple" at bounding box center [708, 411] width 164 height 18
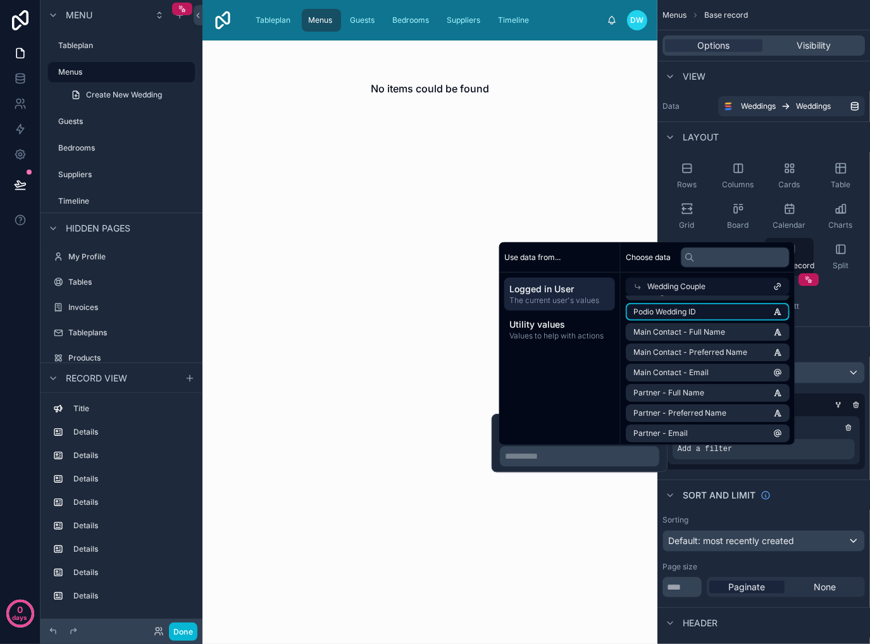
scroll to position [0, 0]
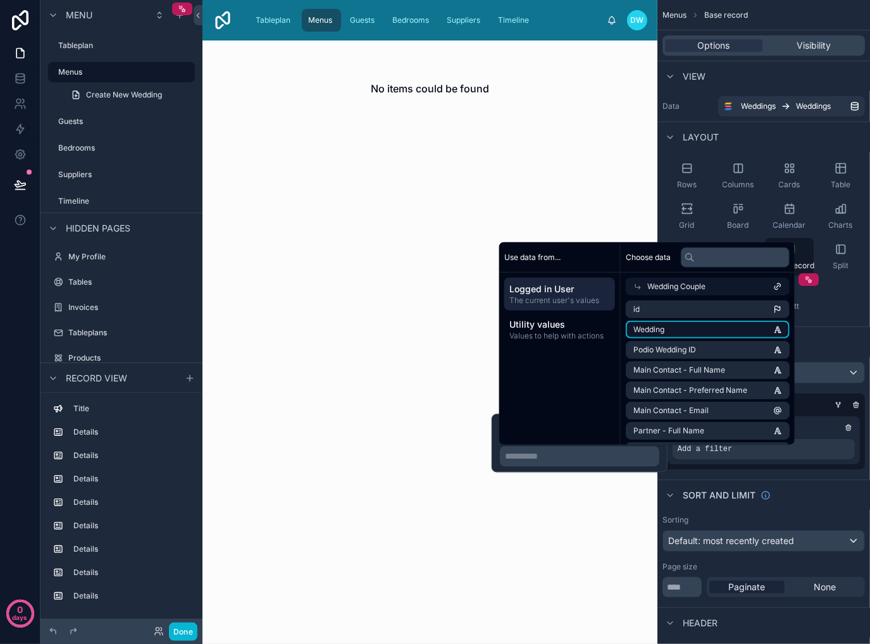
click at [668, 325] on li "Wedding" at bounding box center [708, 330] width 164 height 18
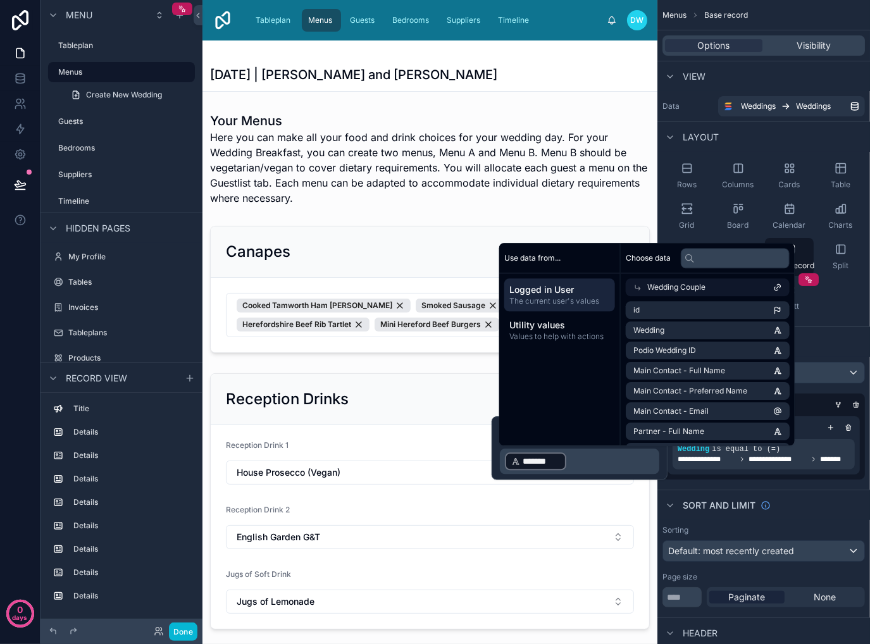
click at [743, 479] on div "**********" at bounding box center [763, 421] width 213 height 128
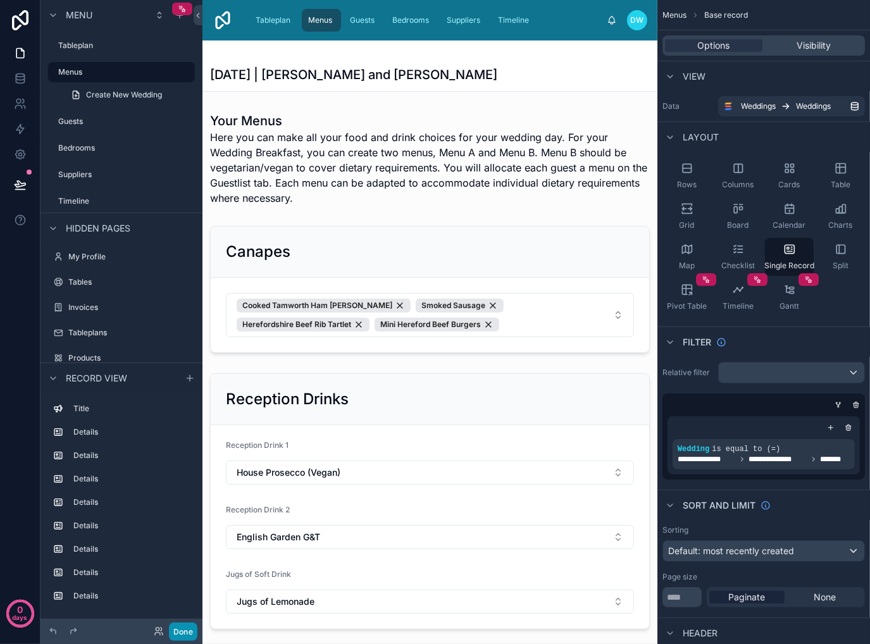
click at [175, 635] on button "Done" at bounding box center [183, 631] width 28 height 18
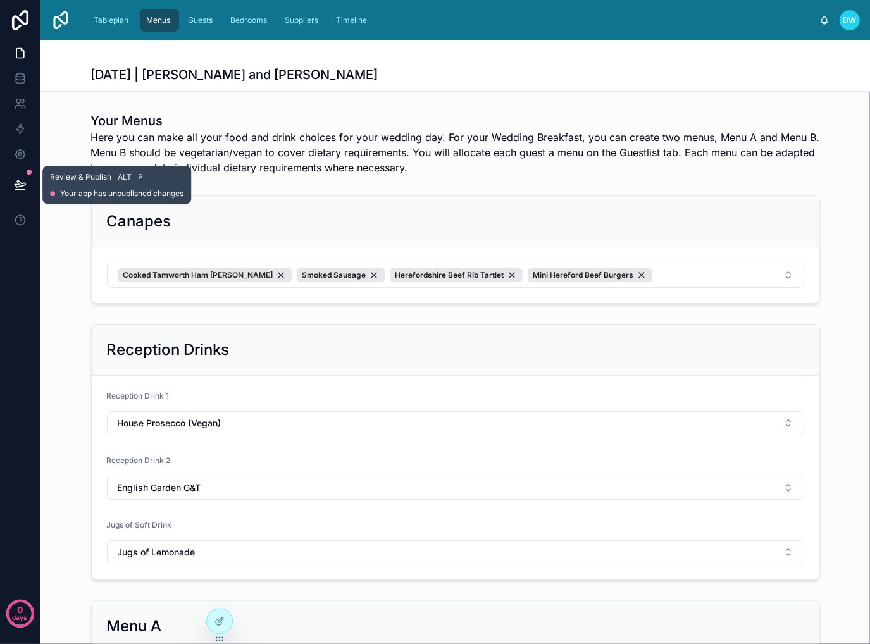
click at [22, 190] on icon at bounding box center [19, 190] width 9 height 0
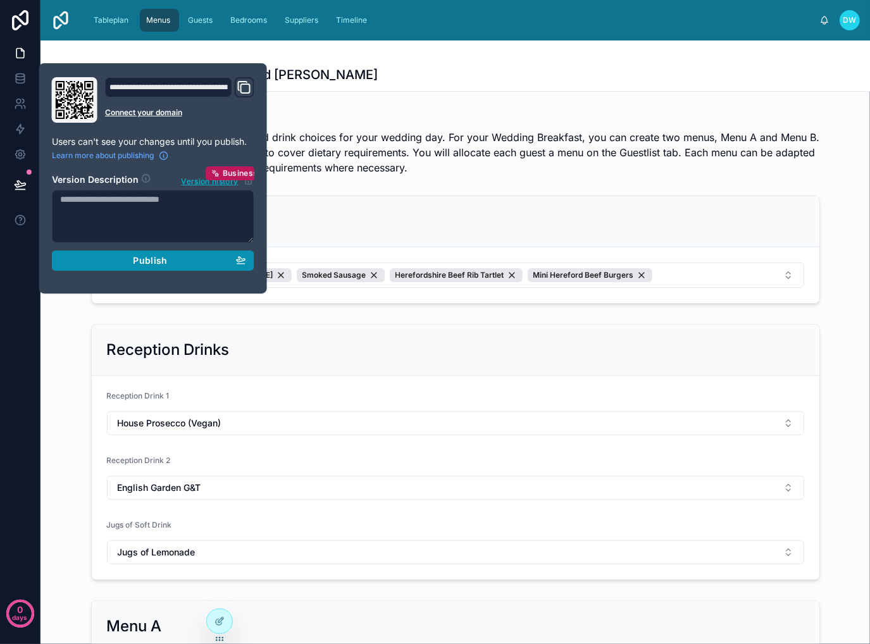
click at [129, 263] on div "Publish" at bounding box center [153, 260] width 186 height 11
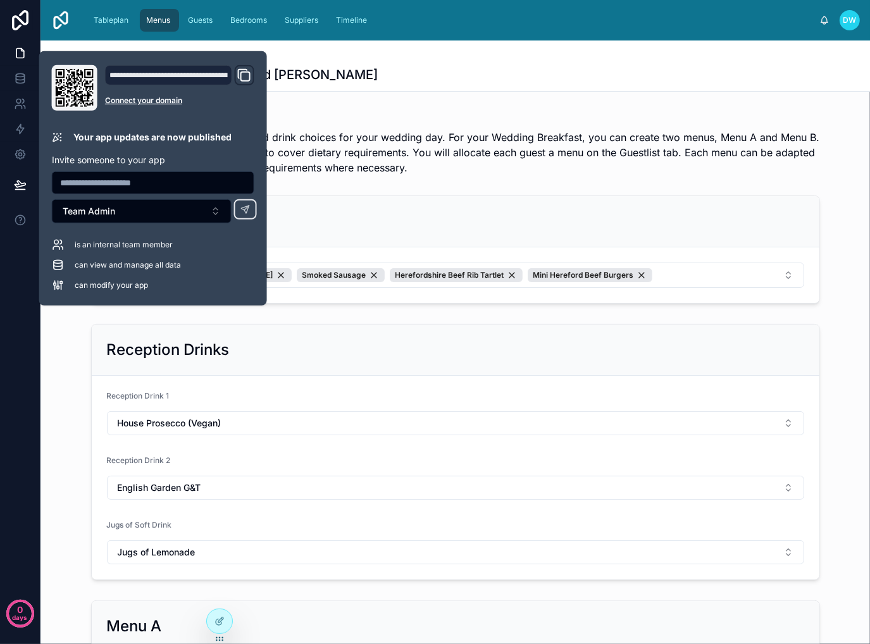
click at [476, 128] on h1 "Your Menus" at bounding box center [455, 121] width 729 height 18
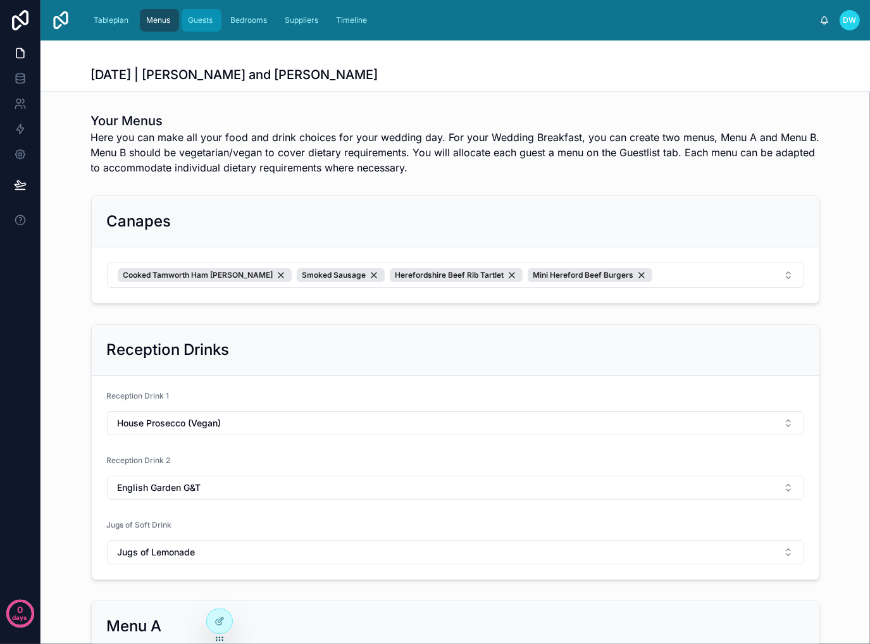
click at [206, 18] on span "Guests" at bounding box center [200, 20] width 25 height 10
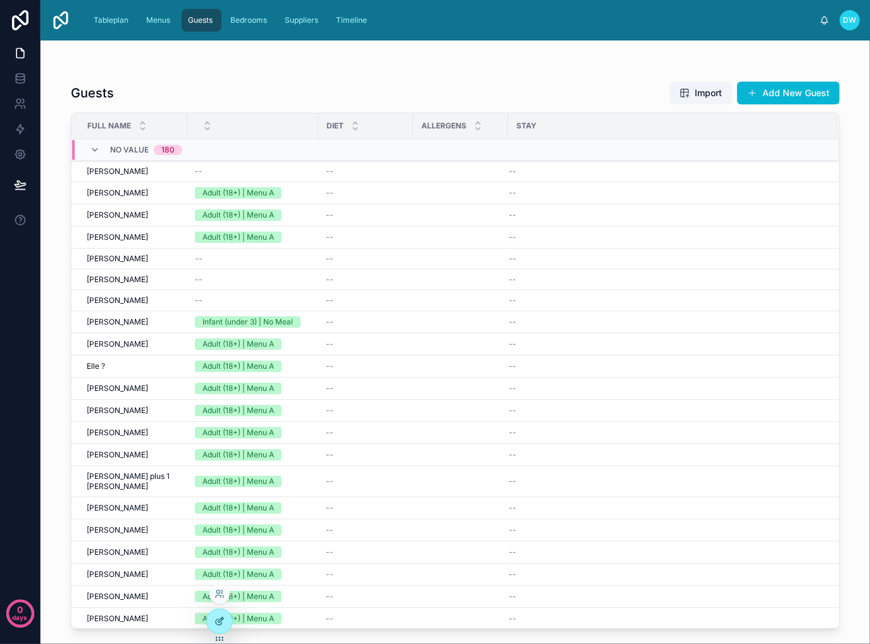
click at [218, 623] on icon at bounding box center [219, 621] width 10 height 10
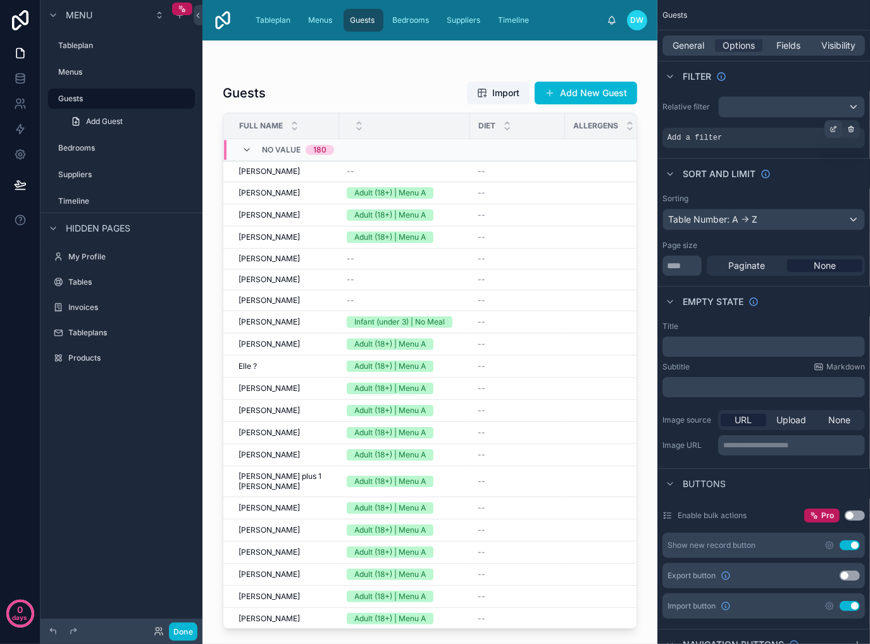
click at [831, 130] on icon "scrollable content" at bounding box center [833, 129] width 8 height 8
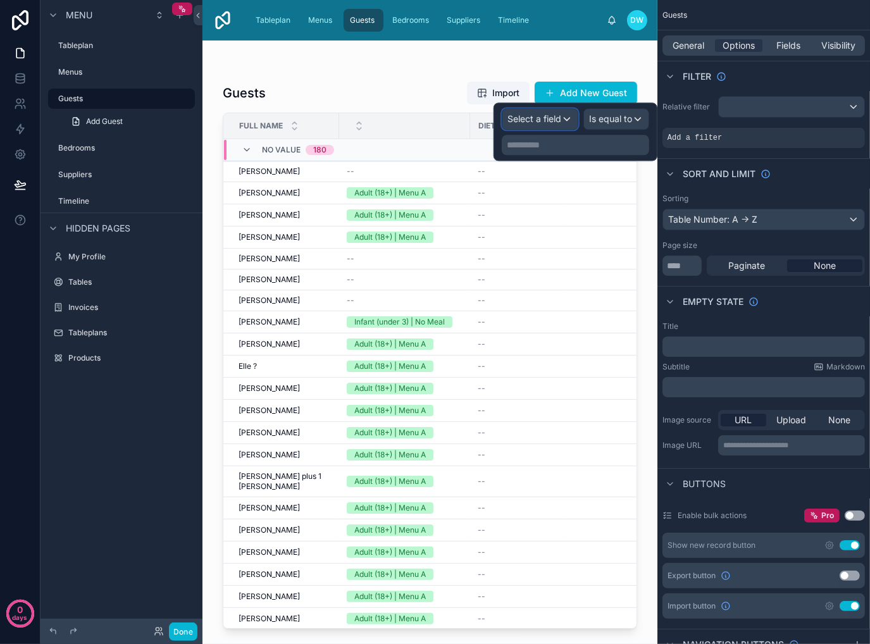
click at [552, 121] on span "Select a field" at bounding box center [534, 118] width 54 height 11
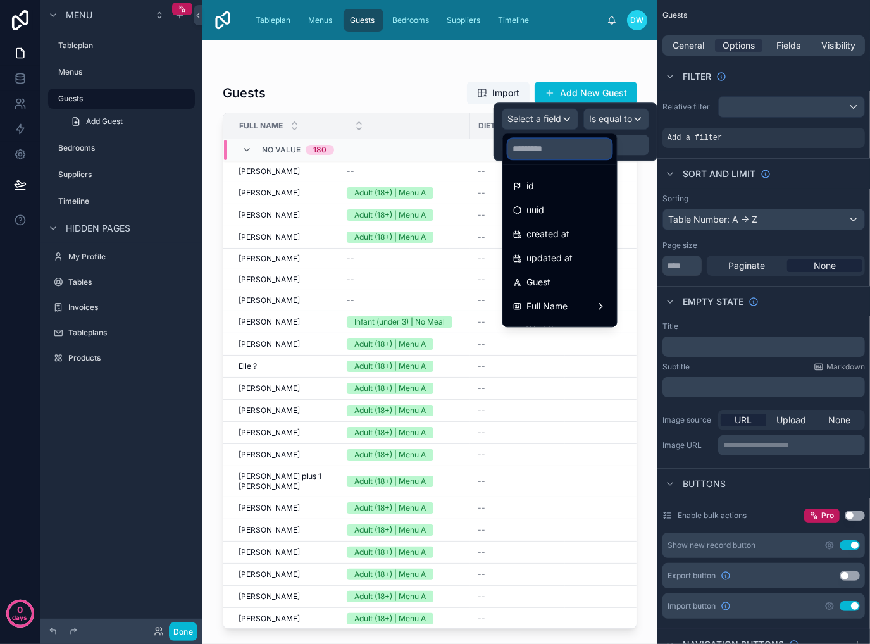
click at [572, 149] on input "text" at bounding box center [560, 149] width 104 height 20
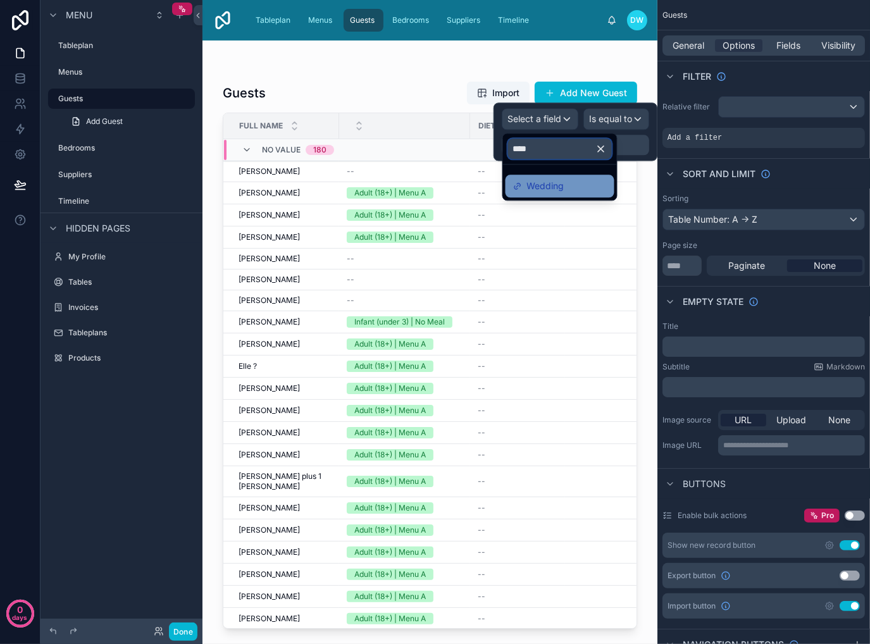
type input "****"
click at [569, 188] on div "Wedding" at bounding box center [560, 185] width 94 height 15
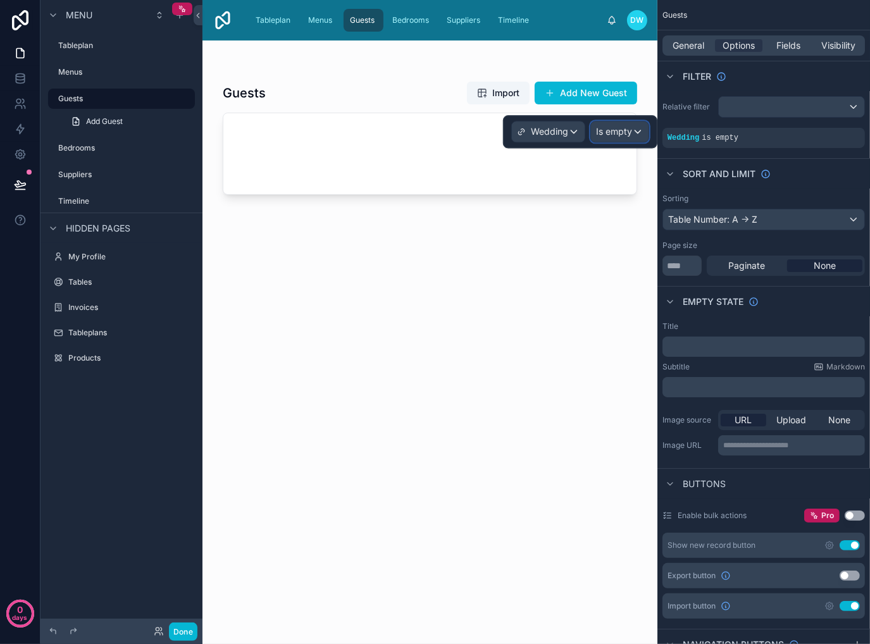
click at [619, 135] on span "Is empty" at bounding box center [614, 131] width 36 height 13
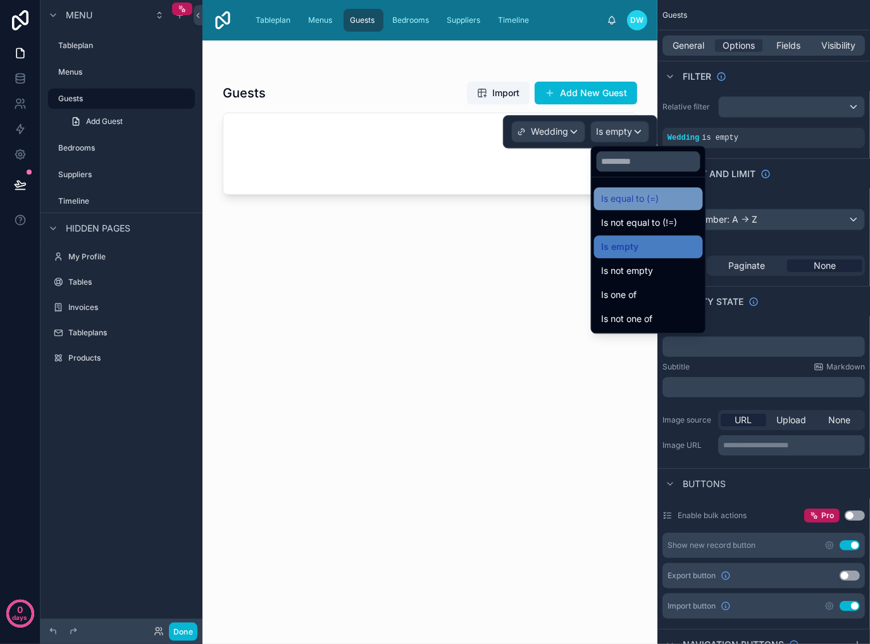
click at [665, 196] on div "Is equal to (=)" at bounding box center [649, 198] width 94 height 15
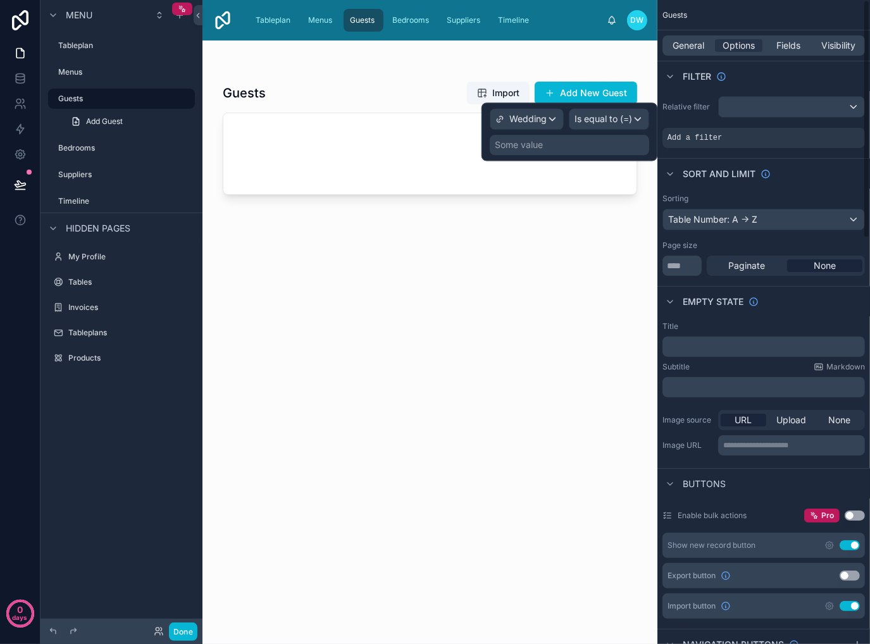
click at [587, 141] on div "Some value" at bounding box center [569, 145] width 159 height 20
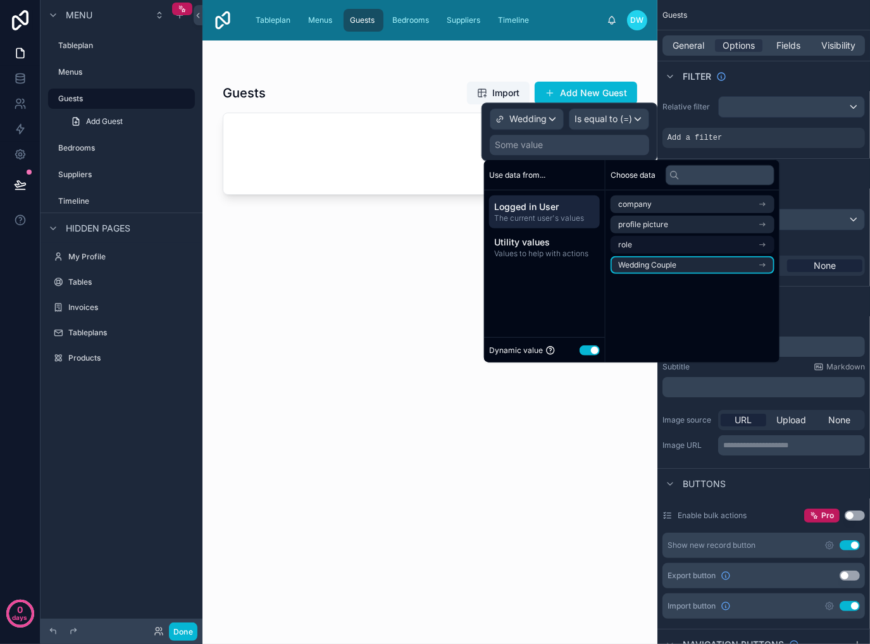
click at [669, 264] on span "Wedding Couple" at bounding box center [647, 265] width 58 height 10
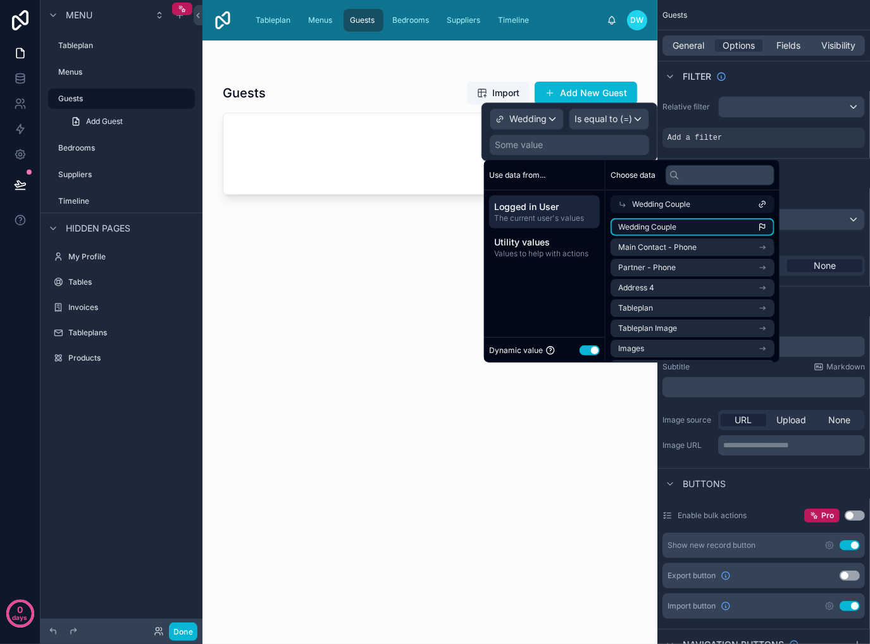
click at [679, 223] on li "Wedding Couple" at bounding box center [692, 227] width 164 height 18
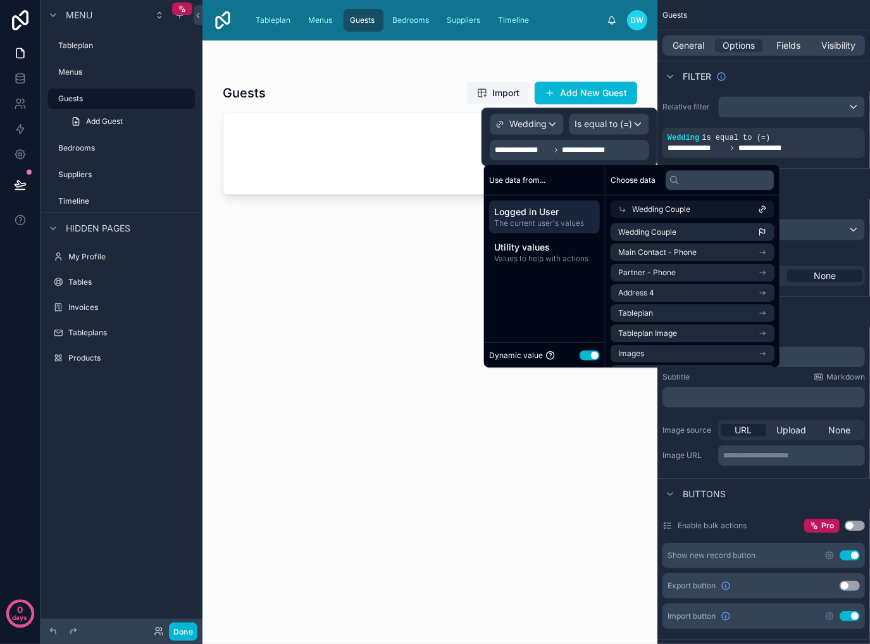
click at [366, 317] on div at bounding box center [429, 334] width 455 height 588
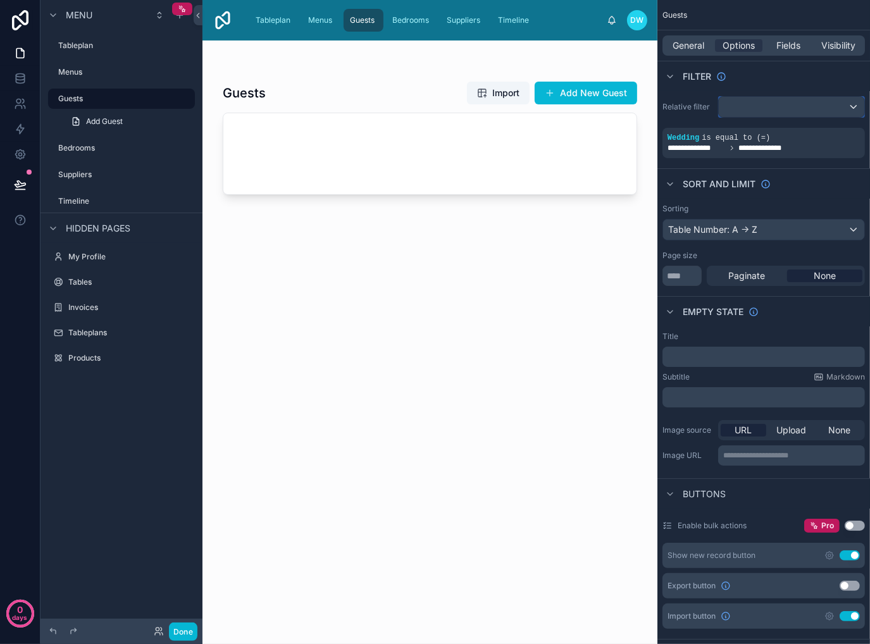
click at [844, 102] on div "scrollable content" at bounding box center [791, 107] width 145 height 20
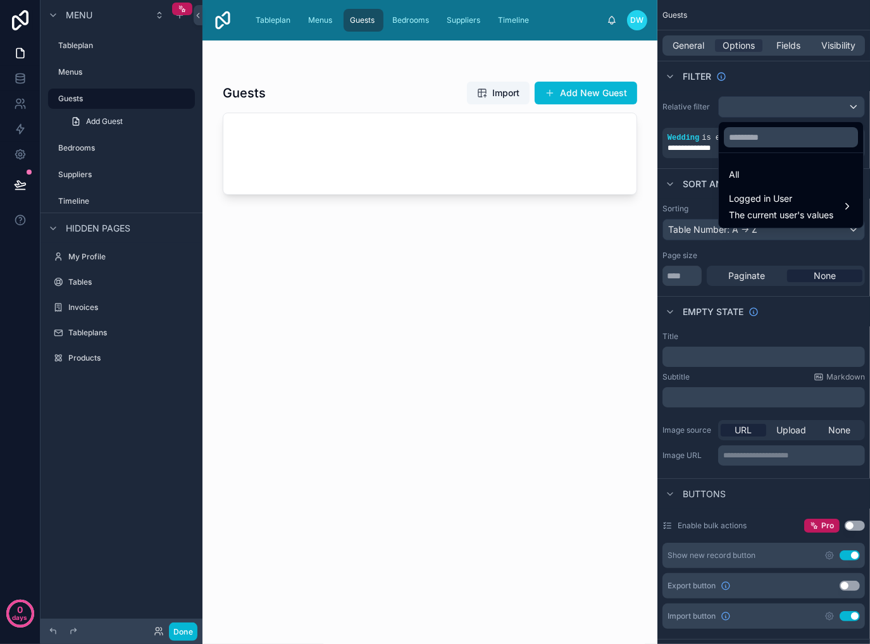
click at [844, 102] on div "scrollable content" at bounding box center [435, 322] width 870 height 644
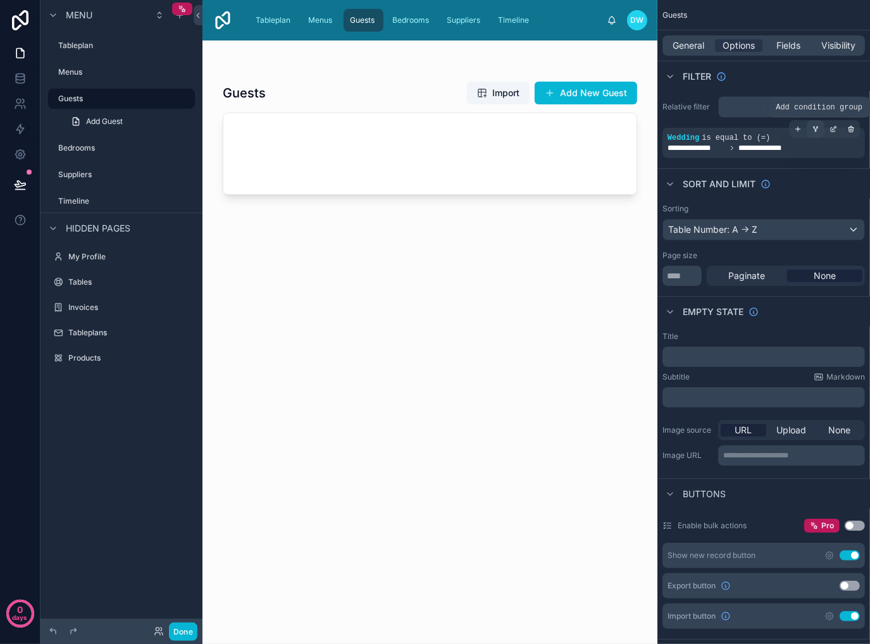
click at [816, 130] on icon "scrollable content" at bounding box center [815, 130] width 1 height 1
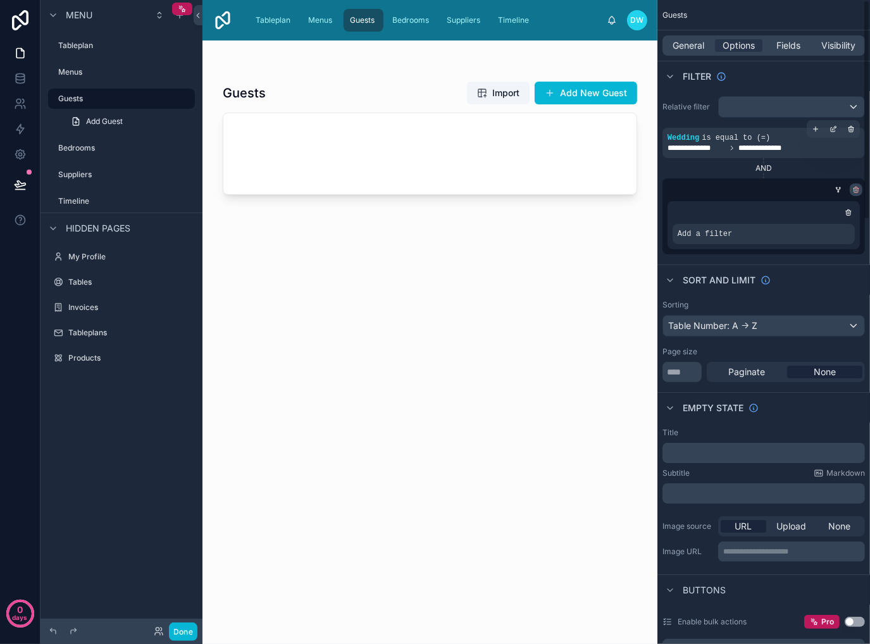
click at [855, 189] on icon "scrollable content" at bounding box center [856, 190] width 8 height 8
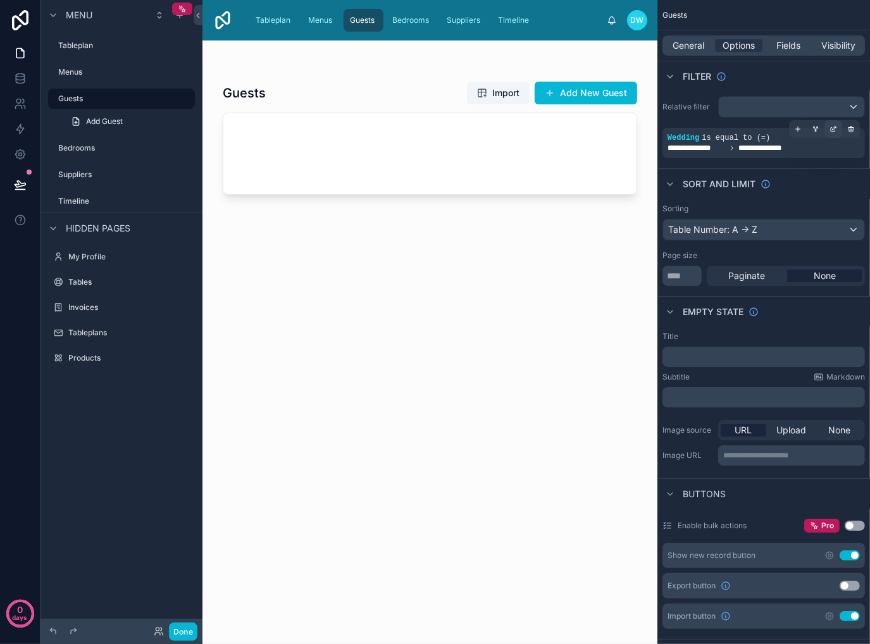
click at [831, 128] on icon "scrollable content" at bounding box center [833, 130] width 4 height 4
click at [562, 244] on div "Guests Import Add New Guest" at bounding box center [430, 350] width 414 height 558
click at [175, 635] on button "Done" at bounding box center [183, 631] width 28 height 18
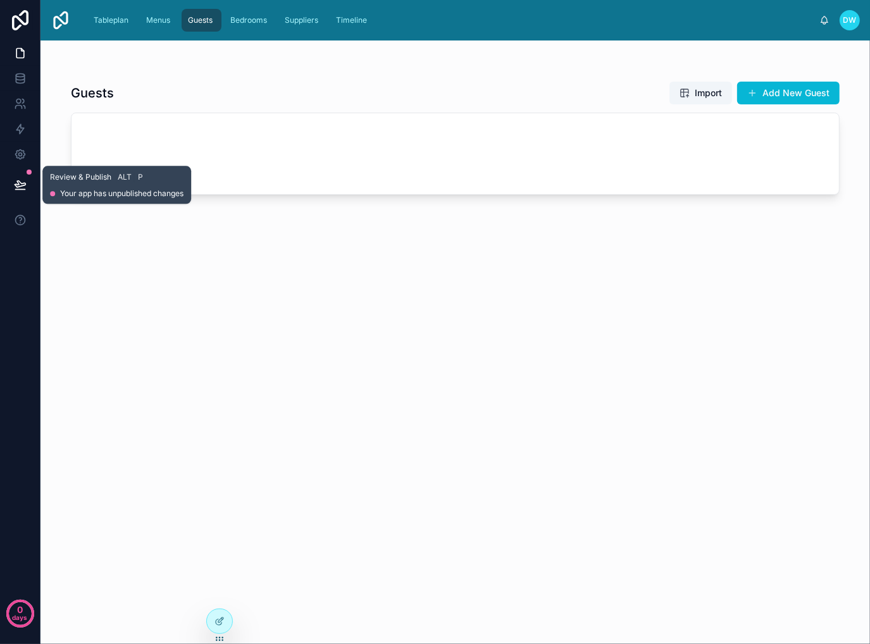
click at [14, 186] on icon at bounding box center [20, 184] width 13 height 13
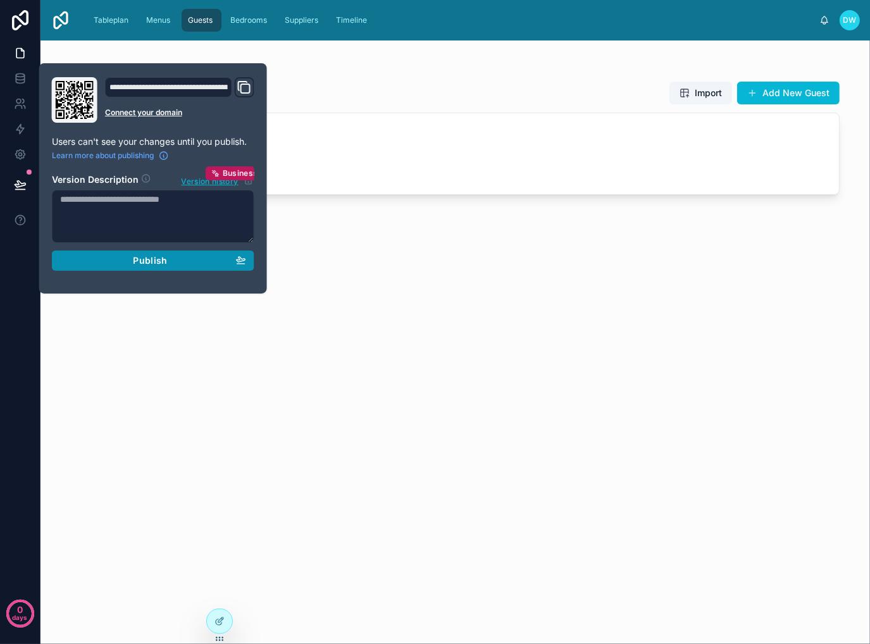
drag, startPoint x: 154, startPoint y: 261, endPoint x: 213, endPoint y: 229, distance: 66.5
click at [155, 261] on span "Publish" at bounding box center [150, 260] width 34 height 11
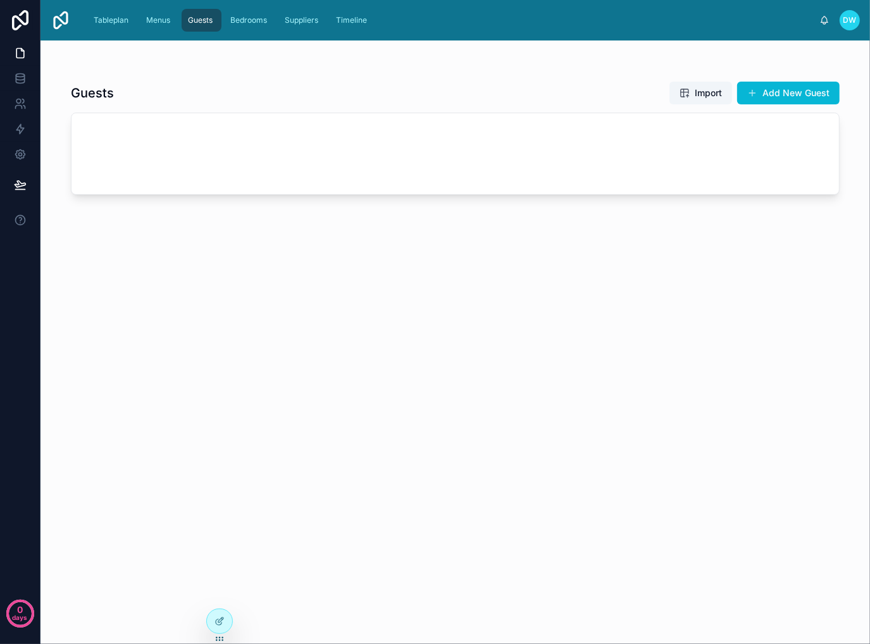
click at [511, 74] on div "Guests Import Add New Guest" at bounding box center [455, 350] width 769 height 558
click at [220, 624] on icon at bounding box center [219, 621] width 10 height 10
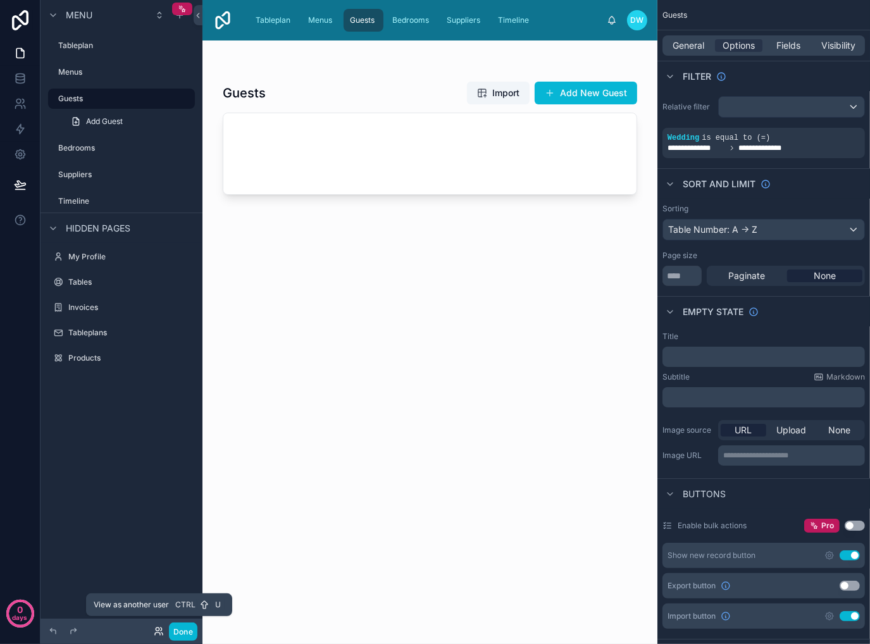
click at [155, 633] on icon at bounding box center [157, 634] width 5 height 3
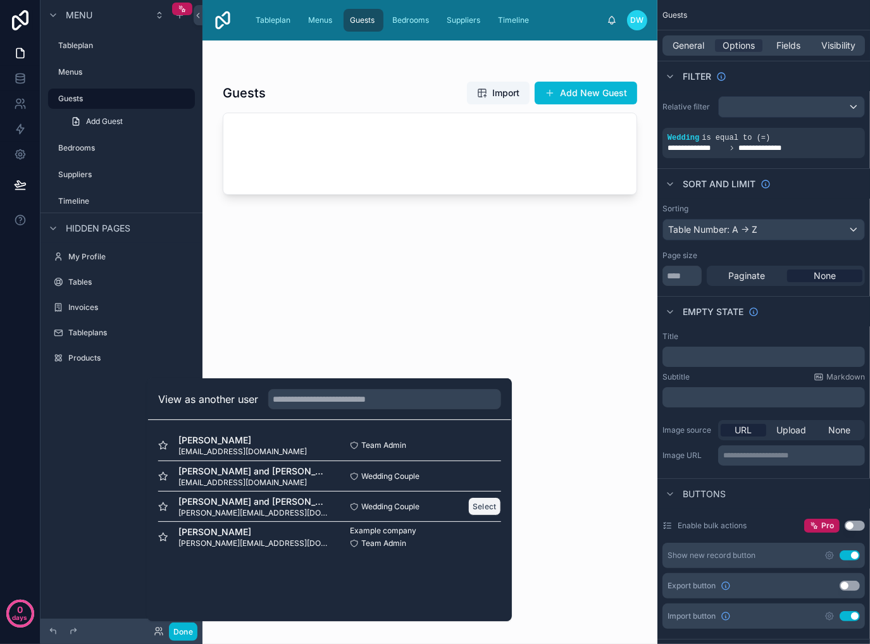
click at [492, 502] on button "Select" at bounding box center [484, 506] width 33 height 18
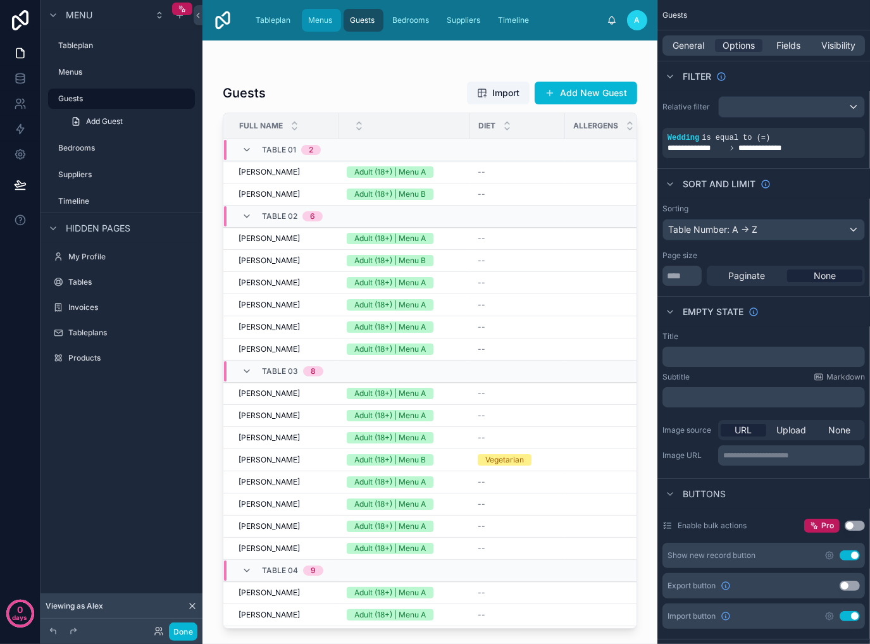
click at [325, 23] on span "Menus" at bounding box center [320, 20] width 24 height 10
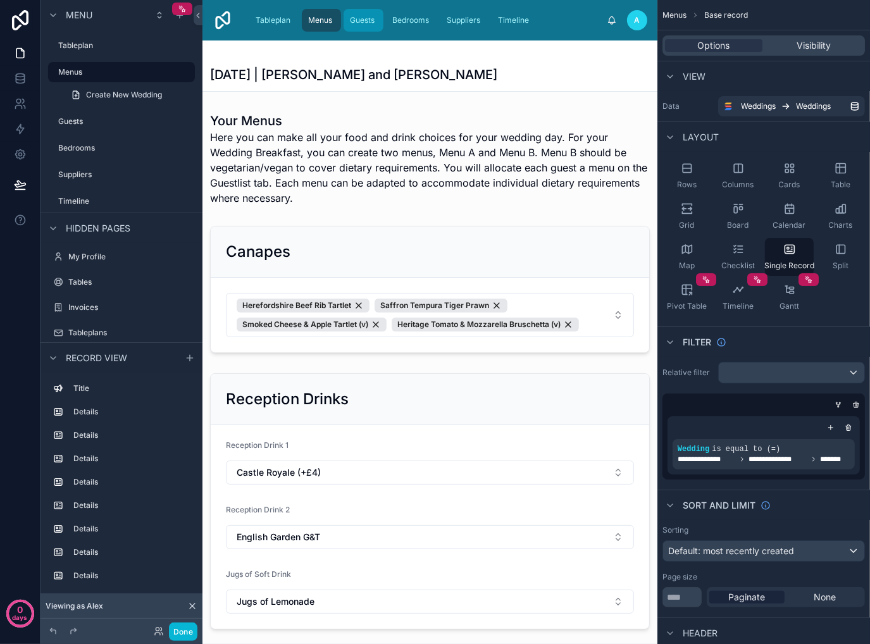
click at [365, 20] on span "Guests" at bounding box center [362, 20] width 25 height 10
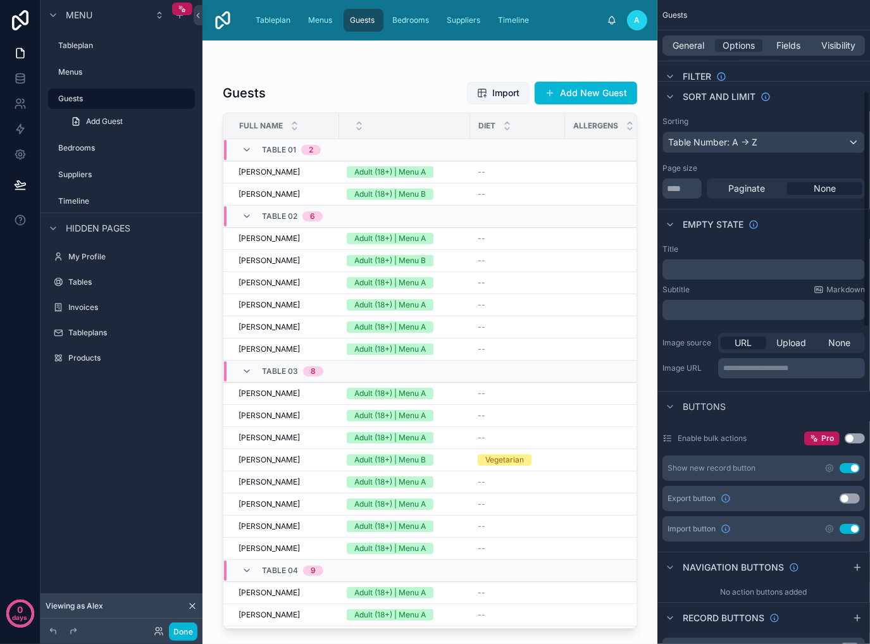
scroll to position [253, 0]
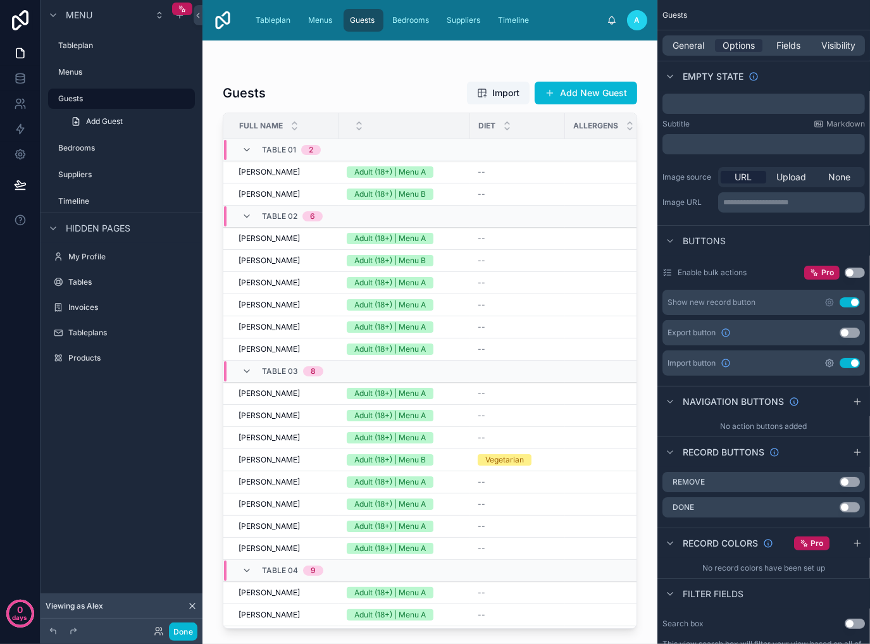
click at [827, 364] on icon "scrollable content" at bounding box center [829, 363] width 10 height 10
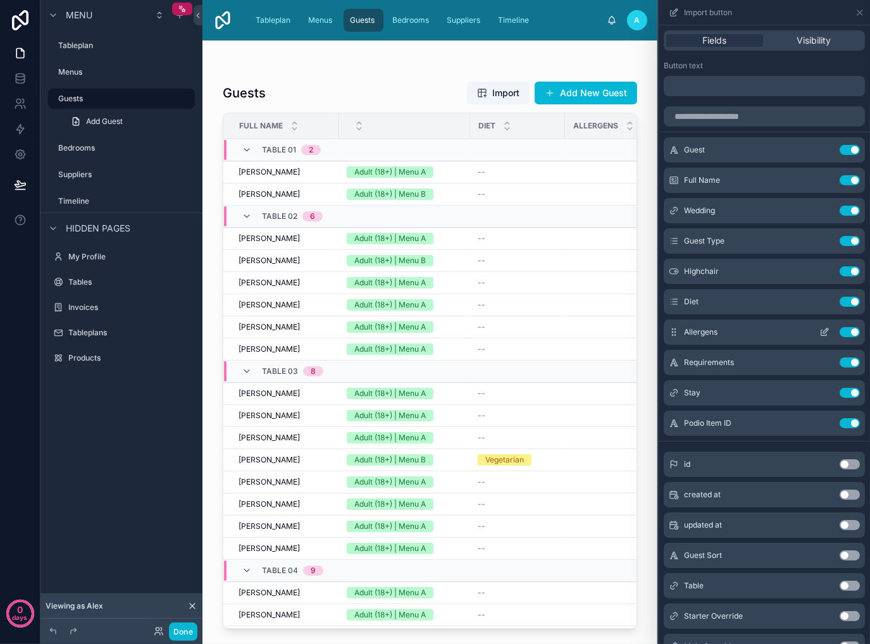
click at [839, 331] on button "Use setting" at bounding box center [849, 332] width 20 height 10
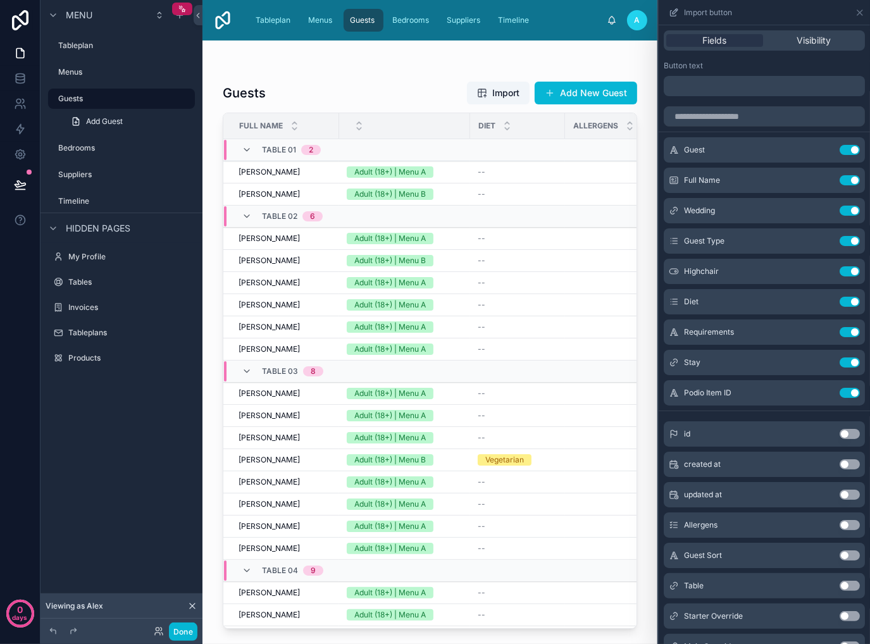
click at [839, 331] on button "Use setting" at bounding box center [849, 332] width 20 height 10
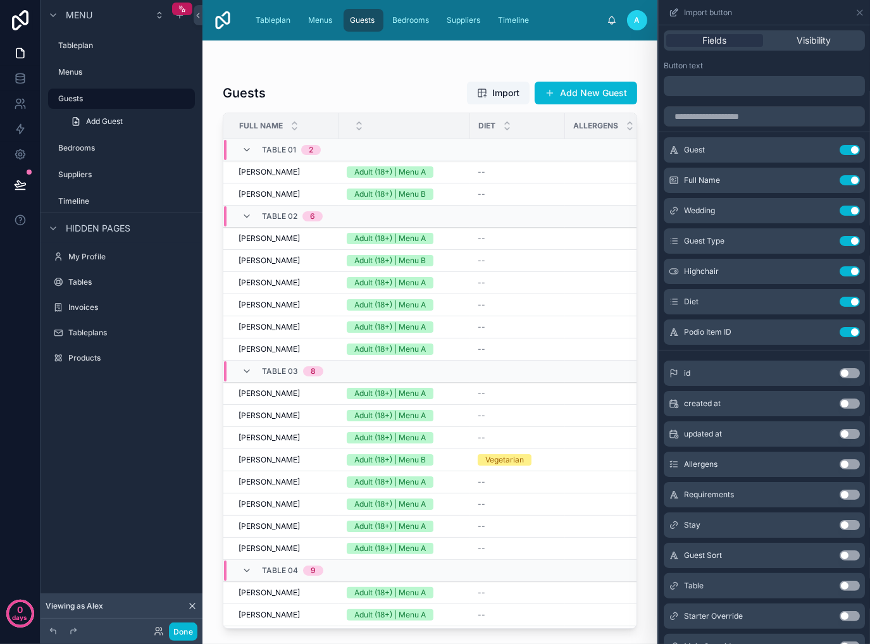
click at [839, 331] on button "Use setting" at bounding box center [849, 332] width 20 height 10
click at [839, 303] on button "Use setting" at bounding box center [849, 302] width 20 height 10
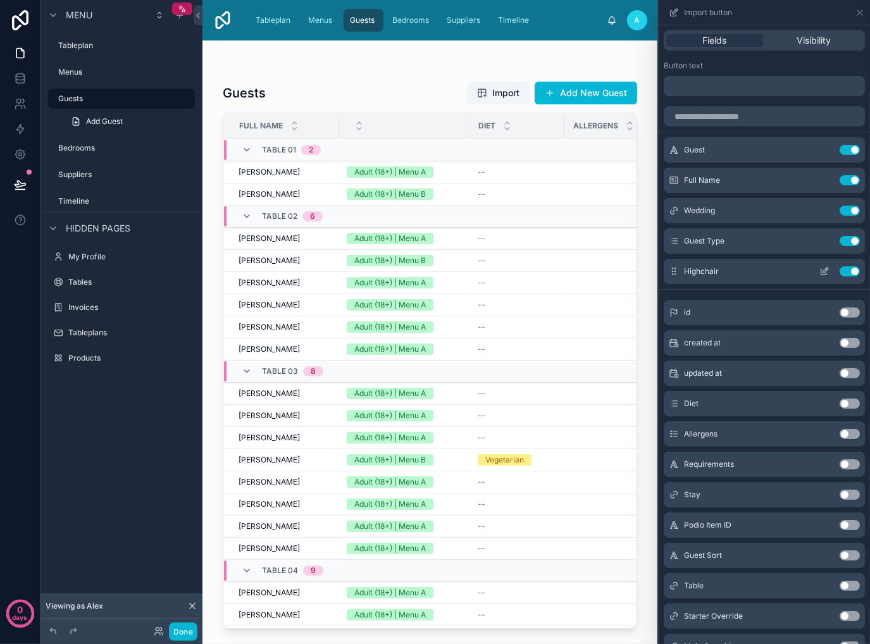
click at [839, 274] on button "Use setting" at bounding box center [849, 271] width 20 height 10
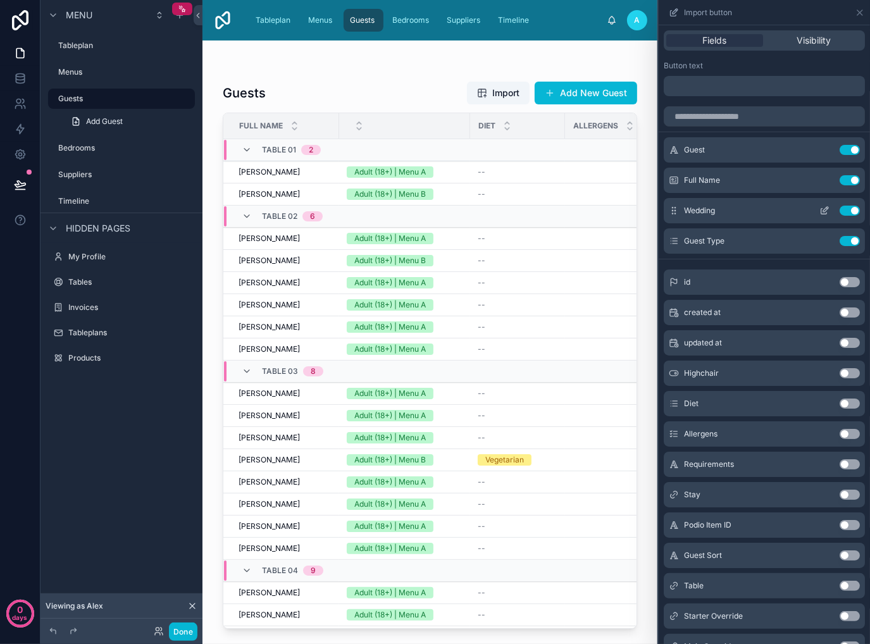
click at [839, 211] on button "Use setting" at bounding box center [849, 211] width 20 height 10
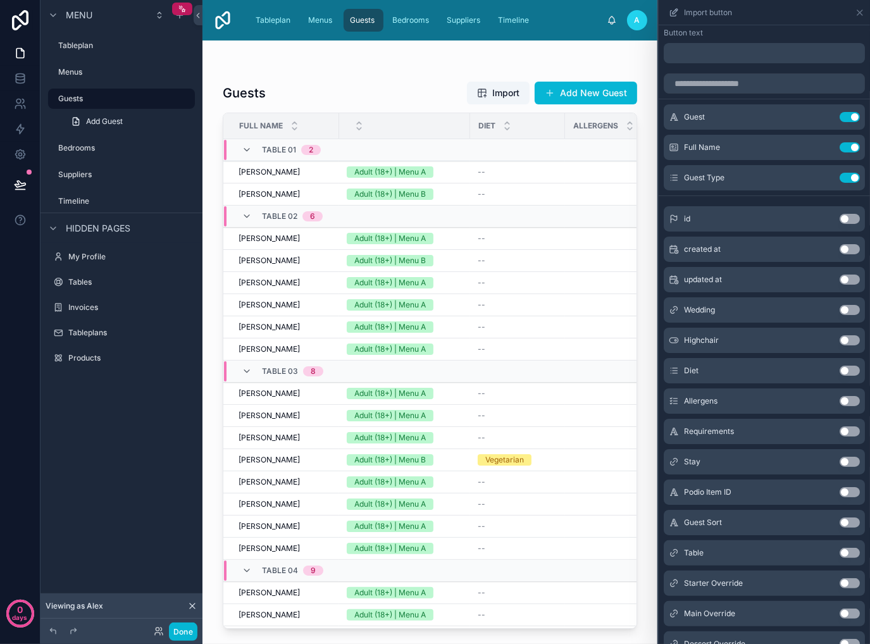
scroll to position [25, 0]
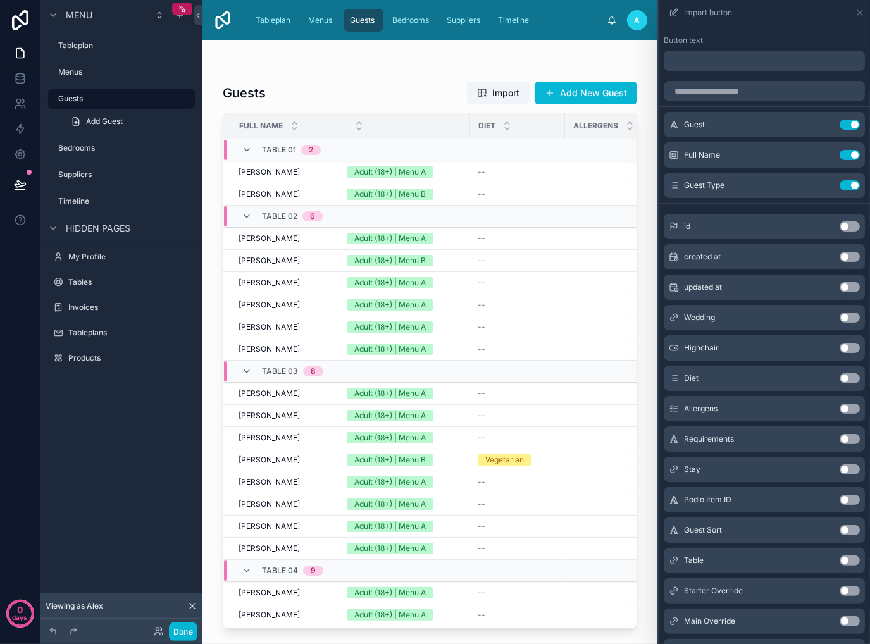
click at [839, 319] on button "Use setting" at bounding box center [849, 317] width 20 height 10
click at [819, 213] on icon at bounding box center [824, 216] width 10 height 10
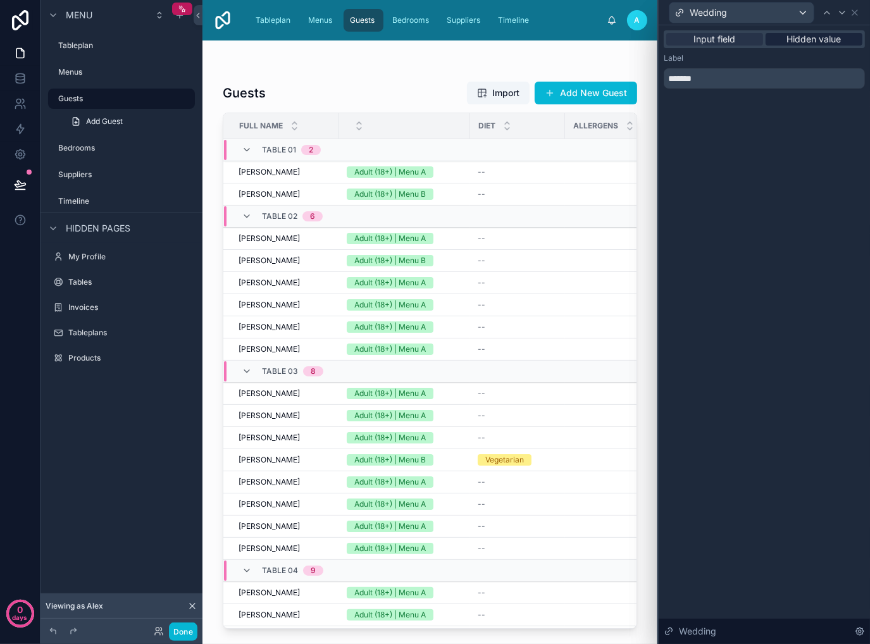
click at [812, 42] on span "Hidden value" at bounding box center [814, 39] width 54 height 13
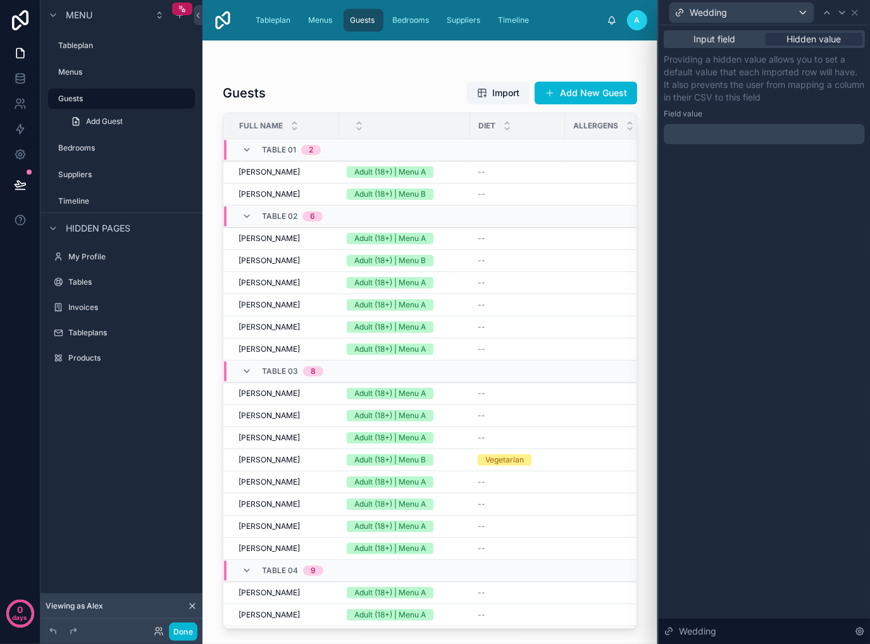
click at [748, 141] on div "﻿" at bounding box center [764, 134] width 201 height 20
click at [750, 139] on p "﻿" at bounding box center [766, 134] width 194 height 13
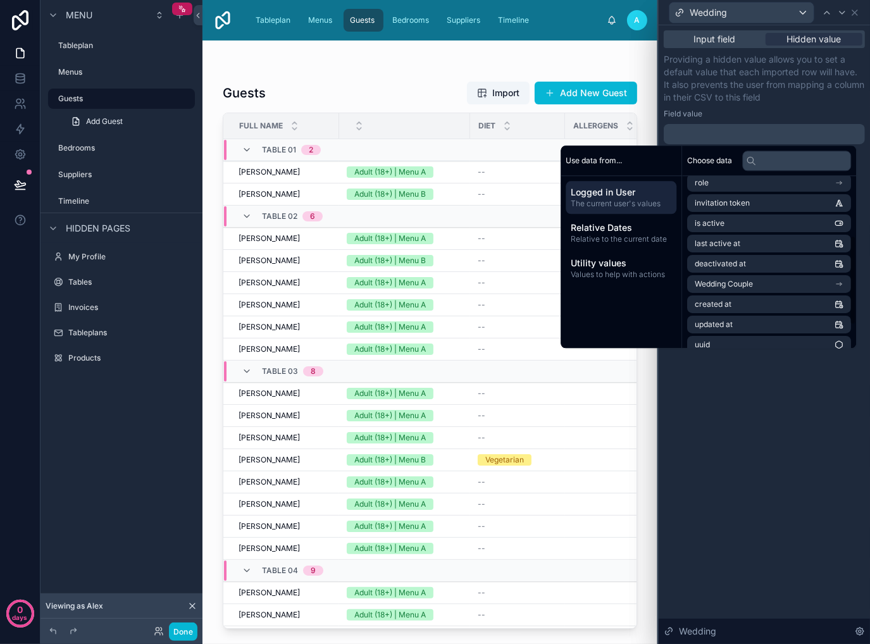
scroll to position [159, 0]
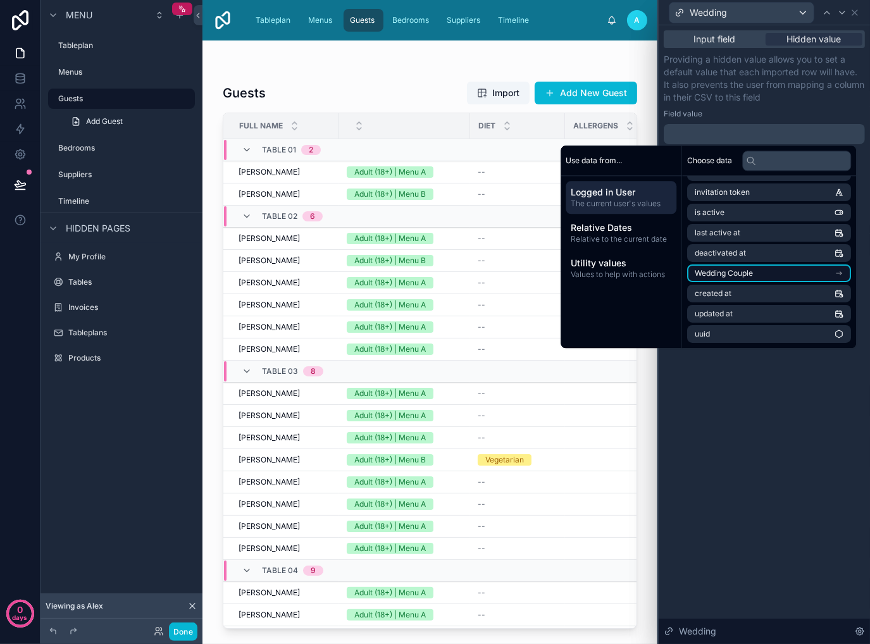
click at [783, 275] on li "Wedding Couple" at bounding box center [769, 273] width 164 height 18
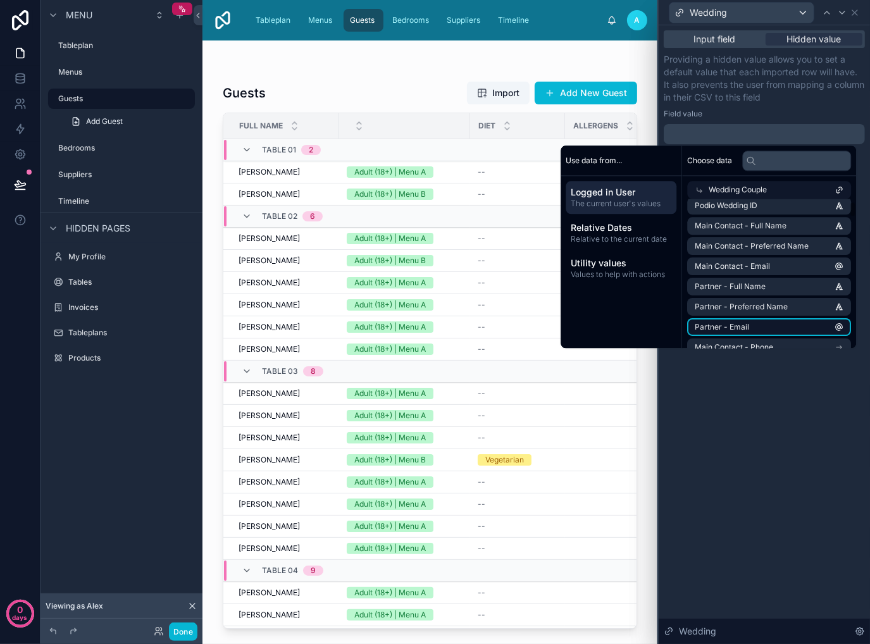
scroll to position [0, 0]
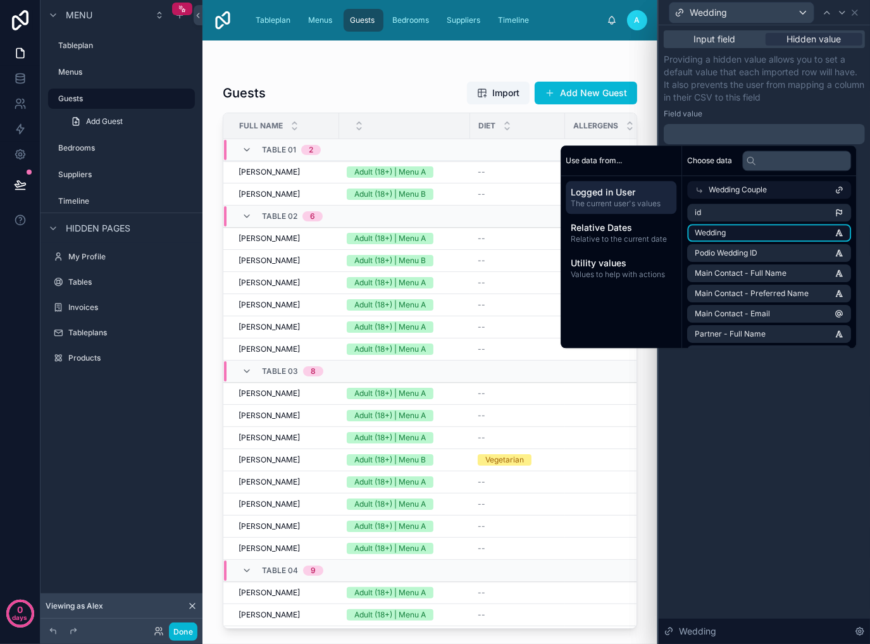
click at [748, 231] on li "Wedding" at bounding box center [769, 233] width 164 height 18
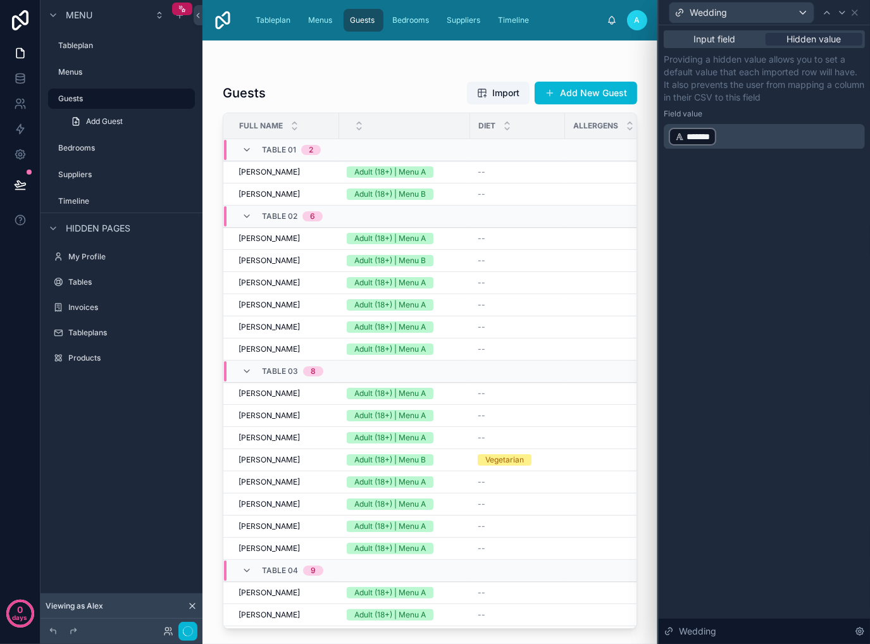
click at [799, 507] on div "Input field Hidden value Providing a hidden value allows you to set a default v…" at bounding box center [764, 334] width 211 height 619
click at [795, 16] on div "Wedding" at bounding box center [741, 13] width 144 height 20
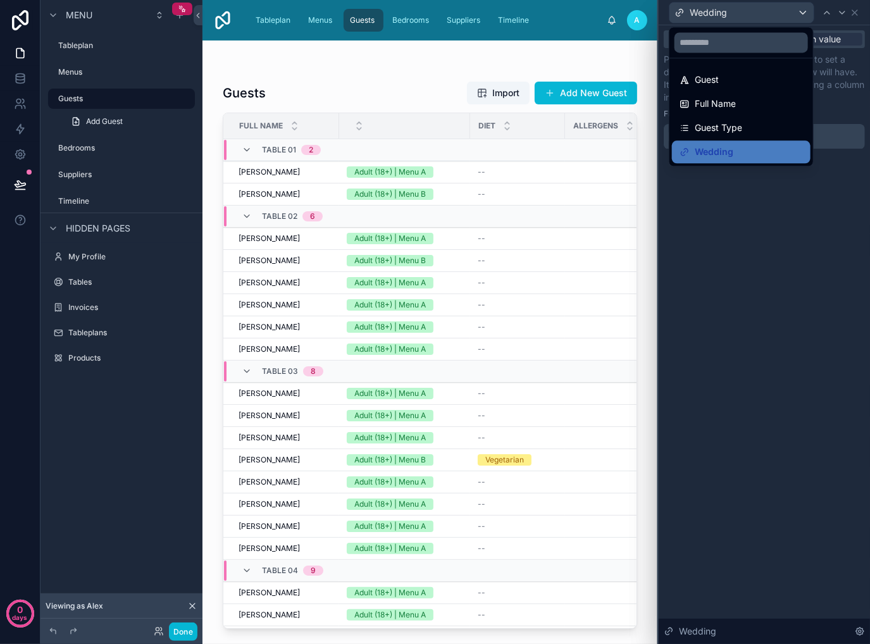
click at [861, 14] on div at bounding box center [764, 322] width 211 height 644
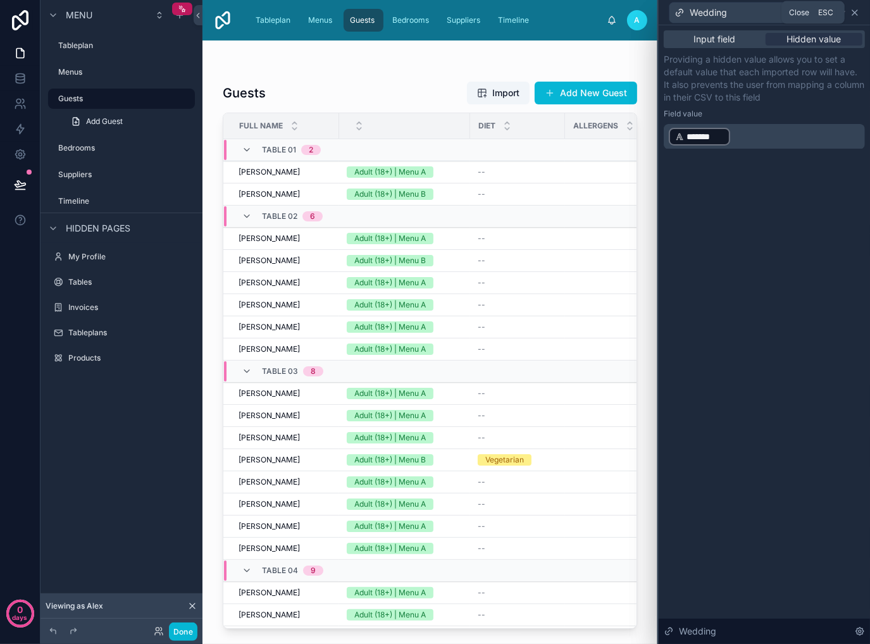
click at [857, 14] on icon at bounding box center [855, 13] width 10 height 10
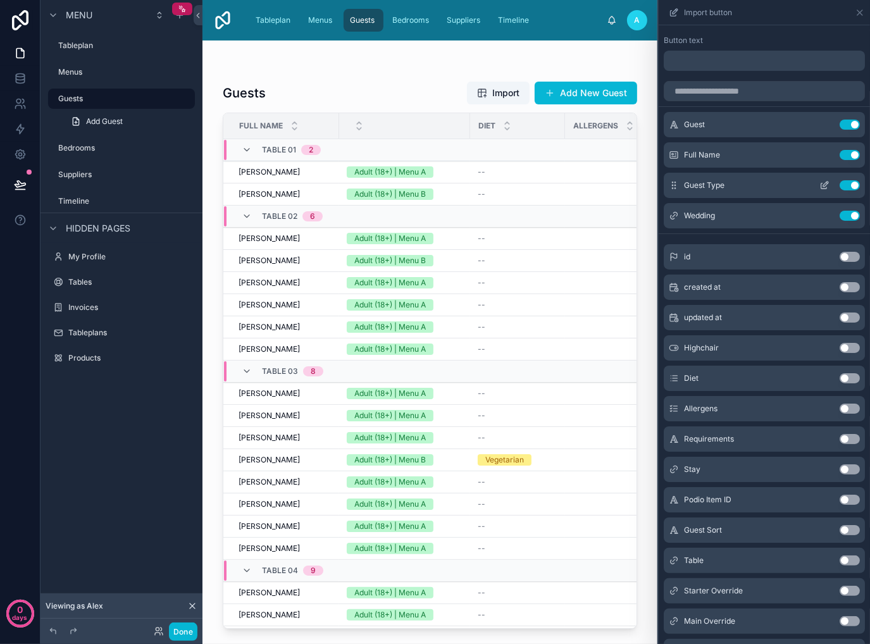
click at [819, 182] on icon at bounding box center [824, 185] width 10 height 10
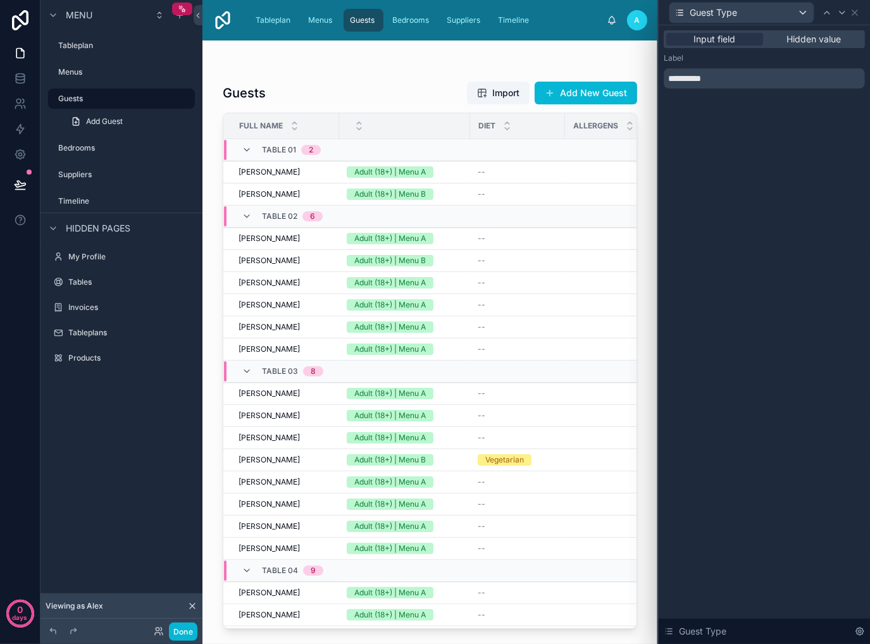
click at [820, 35] on span "Hidden value" at bounding box center [814, 39] width 54 height 13
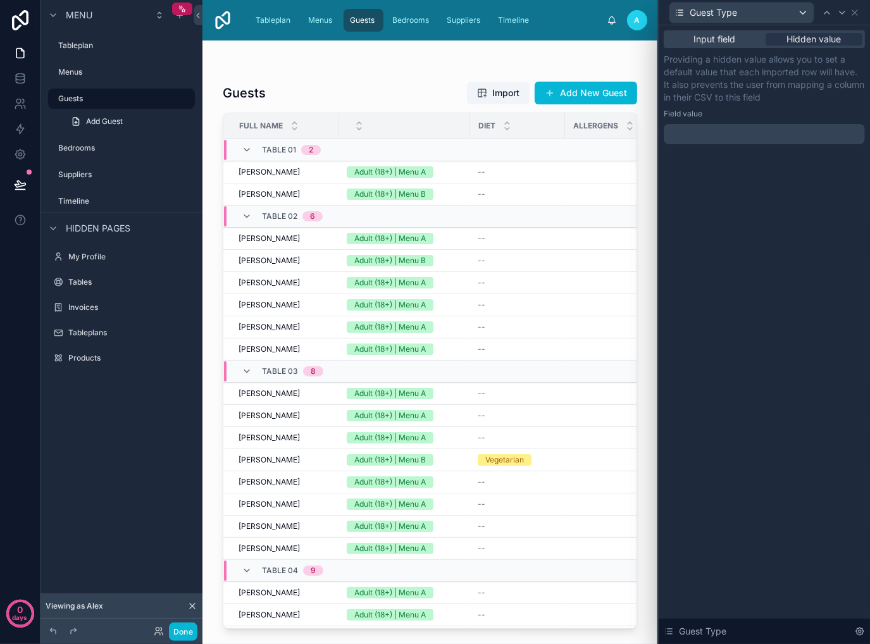
click at [734, 140] on p "﻿" at bounding box center [766, 134] width 194 height 13
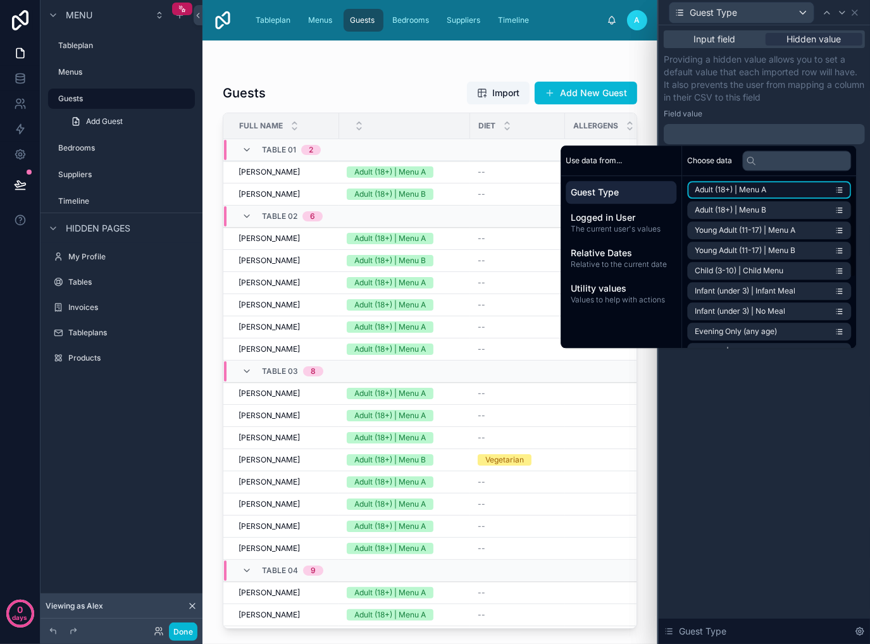
click at [801, 190] on li "Adult (18+) | Menu A" at bounding box center [769, 190] width 164 height 18
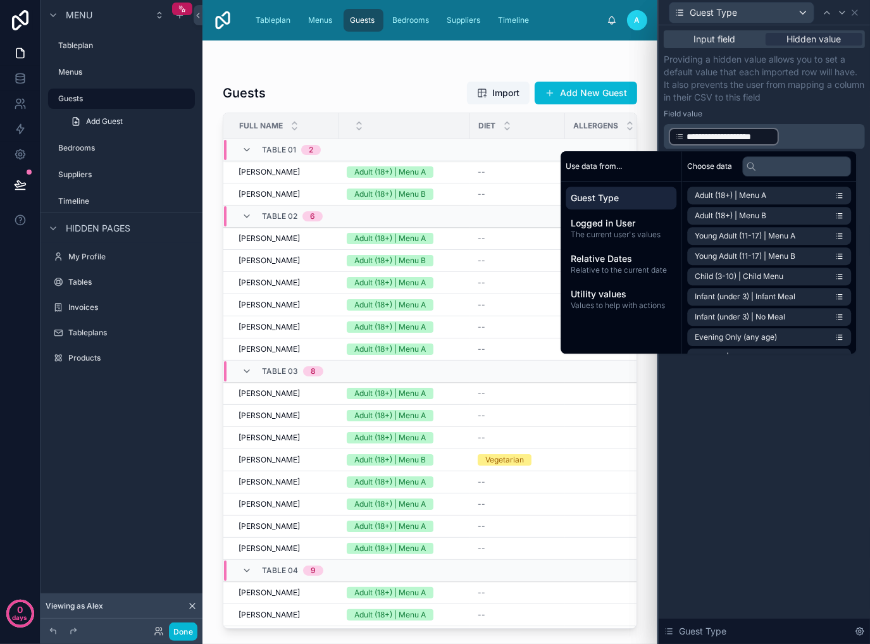
click at [784, 509] on div "**********" at bounding box center [764, 334] width 211 height 619
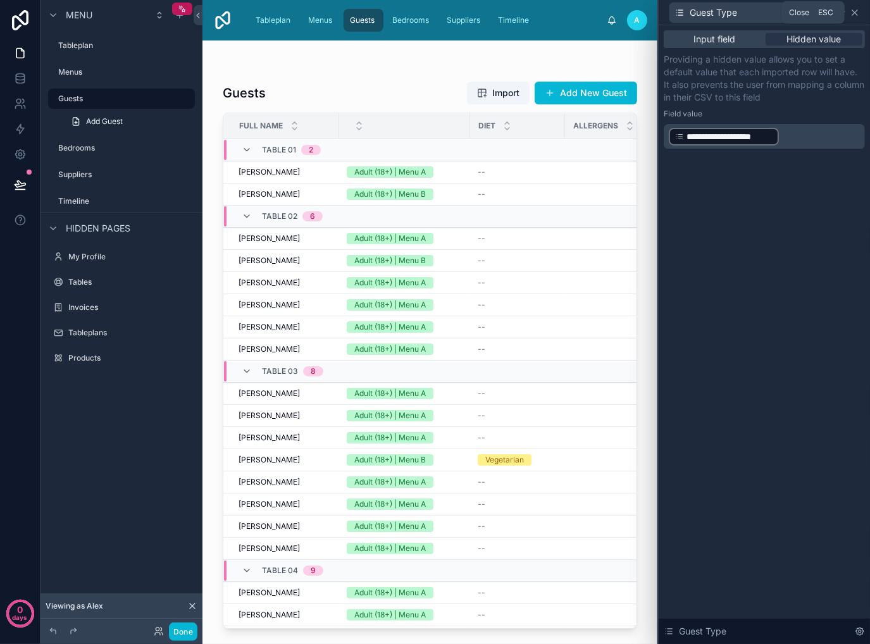
click at [853, 11] on icon at bounding box center [854, 12] width 5 height 5
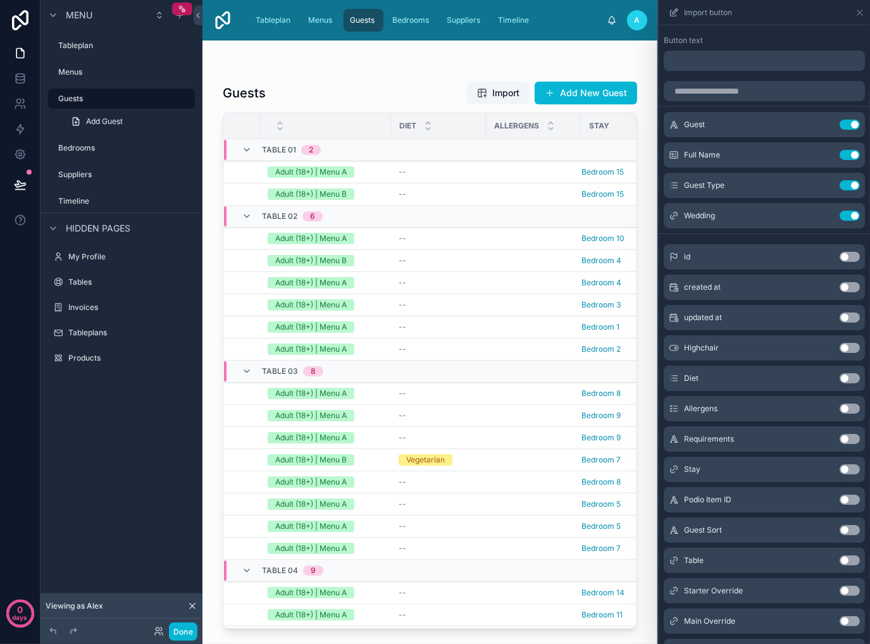
scroll to position [0, 129]
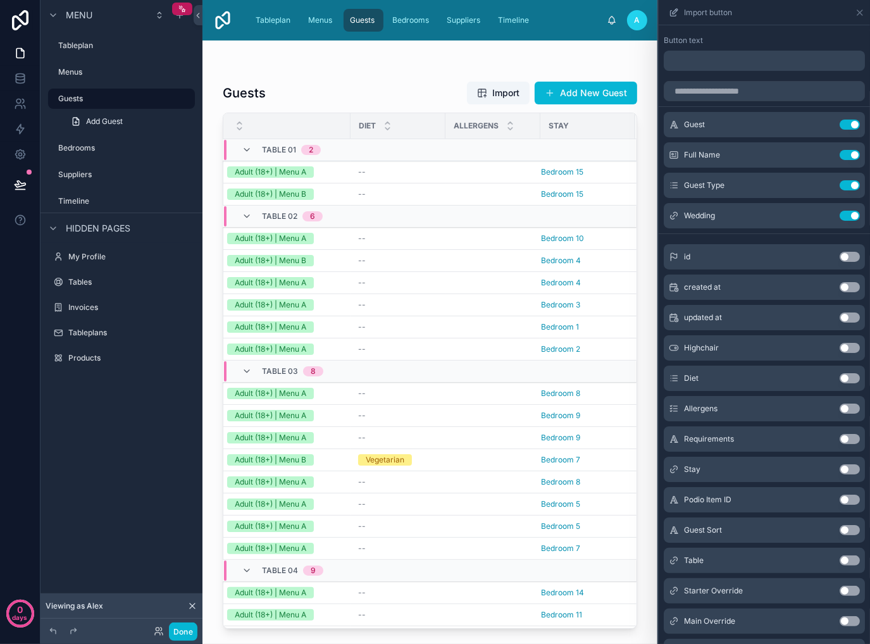
drag, startPoint x: 631, startPoint y: 325, endPoint x: 625, endPoint y: 402, distance: 78.1
click at [625, 402] on div at bounding box center [429, 334] width 455 height 588
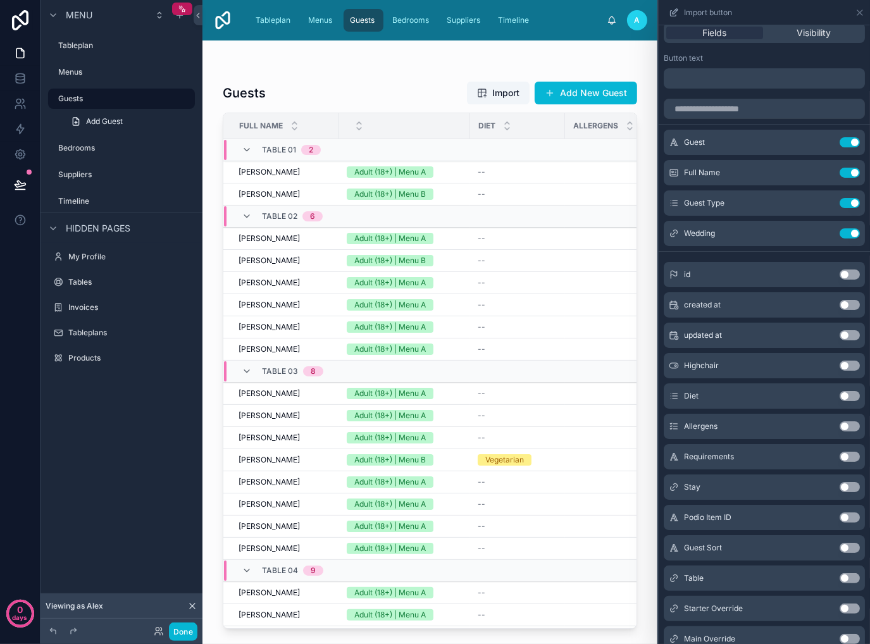
scroll to position [0, 0]
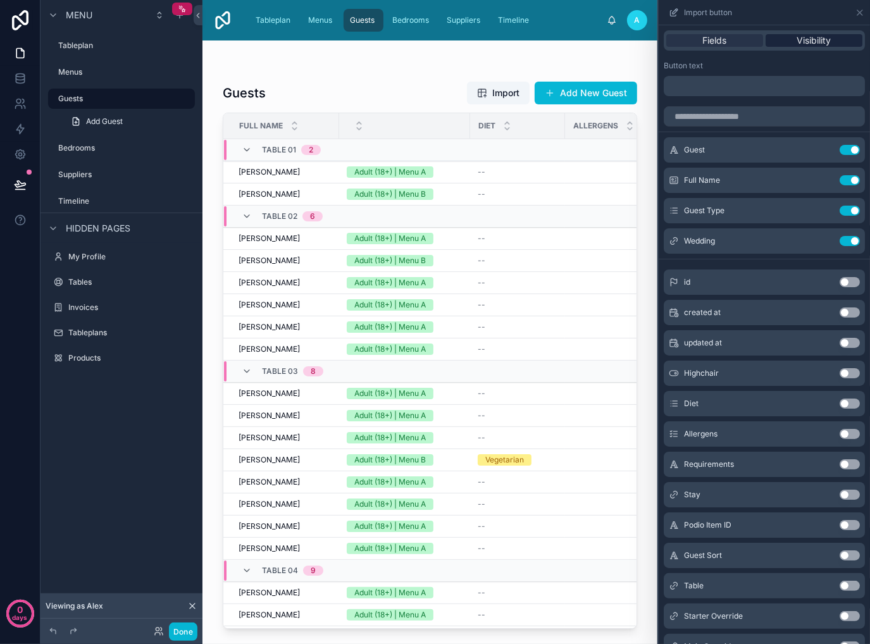
click at [807, 42] on span "Visibility" at bounding box center [814, 40] width 34 height 13
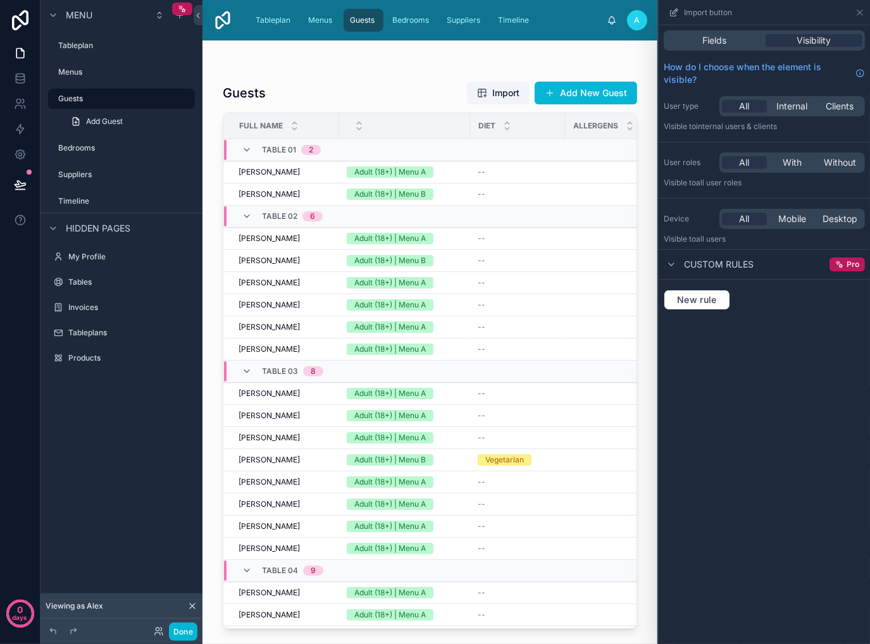
click at [723, 262] on span "Custom rules" at bounding box center [719, 264] width 70 height 13
click at [708, 261] on span "Custom rules" at bounding box center [719, 264] width 70 height 13
click at [695, 300] on span "New rule" at bounding box center [697, 299] width 50 height 11
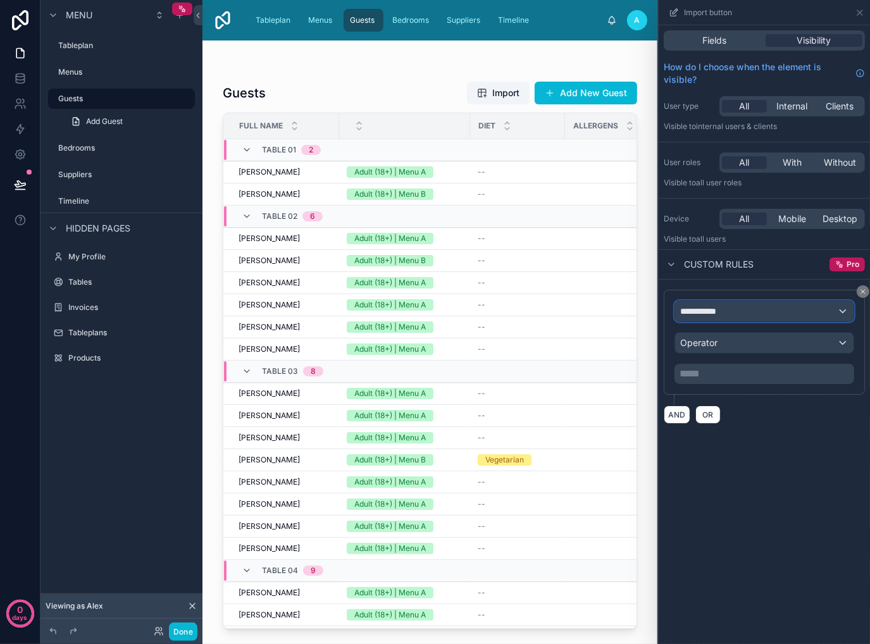
click at [762, 309] on div "**********" at bounding box center [764, 311] width 178 height 20
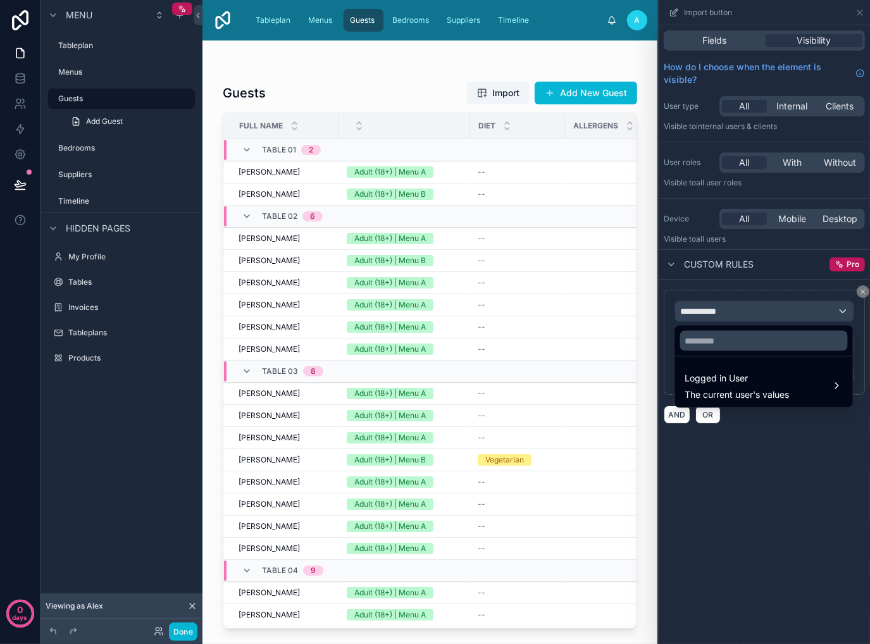
click at [795, 502] on div at bounding box center [764, 322] width 211 height 644
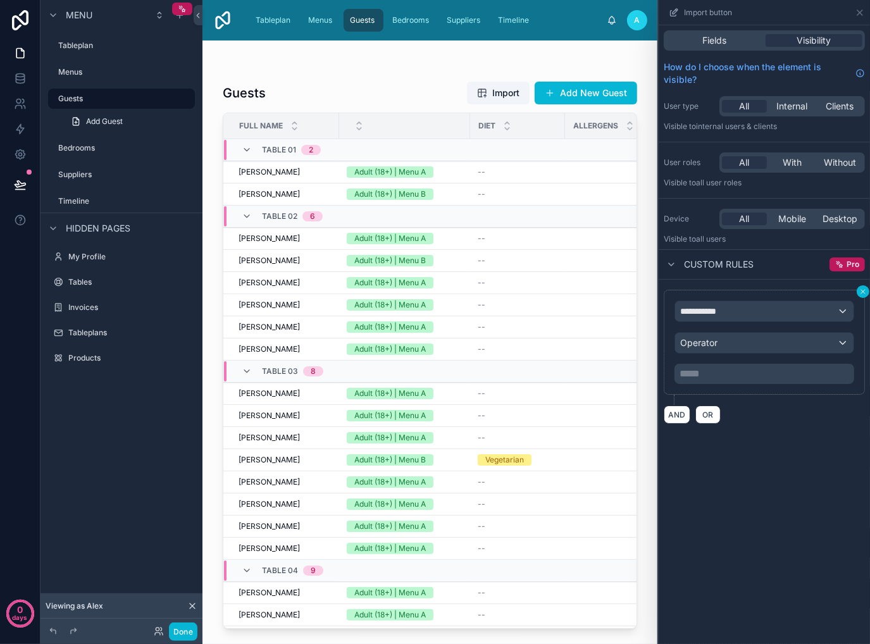
click at [858, 292] on button at bounding box center [863, 291] width 13 height 13
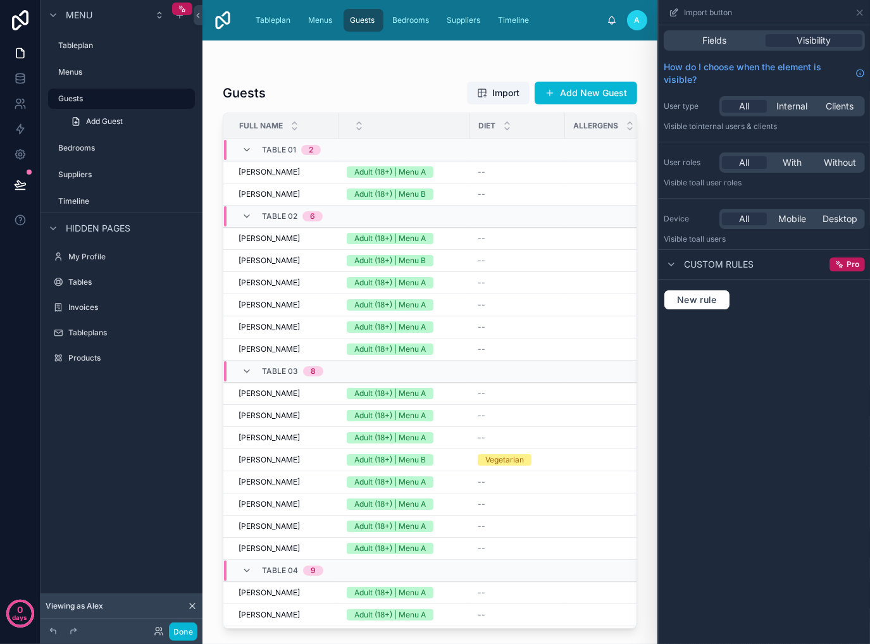
click at [712, 263] on span "Custom rules" at bounding box center [719, 264] width 70 height 13
click at [863, 15] on icon at bounding box center [860, 13] width 10 height 10
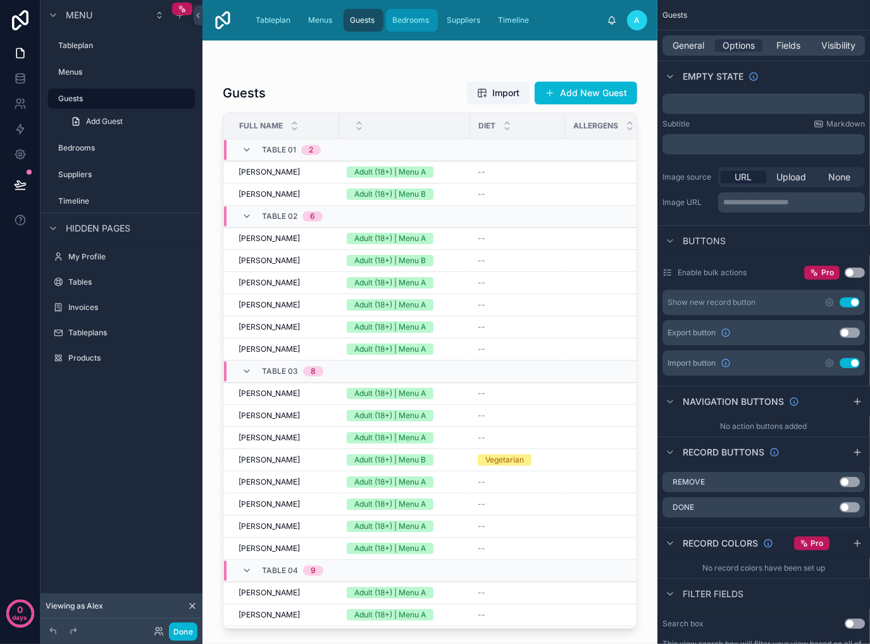
click at [405, 20] on span "Bedrooms" at bounding box center [410, 20] width 37 height 10
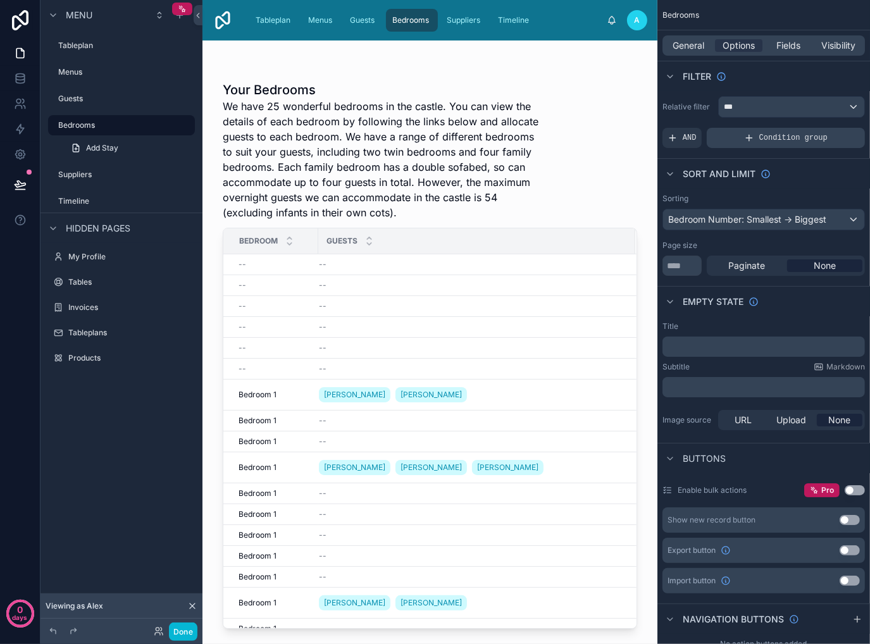
click at [764, 135] on span "Condition group" at bounding box center [793, 138] width 68 height 10
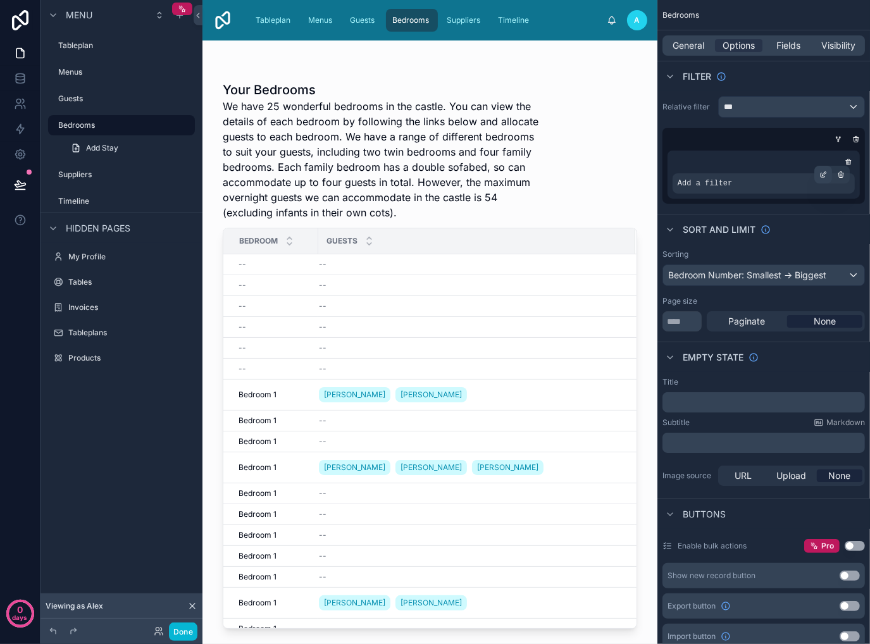
click at [816, 173] on div "scrollable content" at bounding box center [823, 175] width 18 height 18
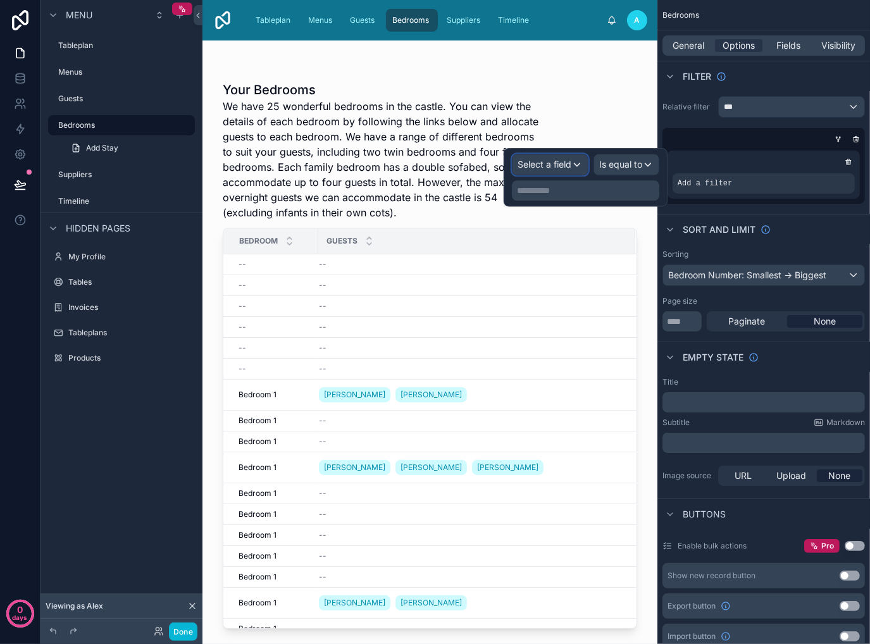
click at [539, 163] on span "Select a field" at bounding box center [544, 164] width 54 height 11
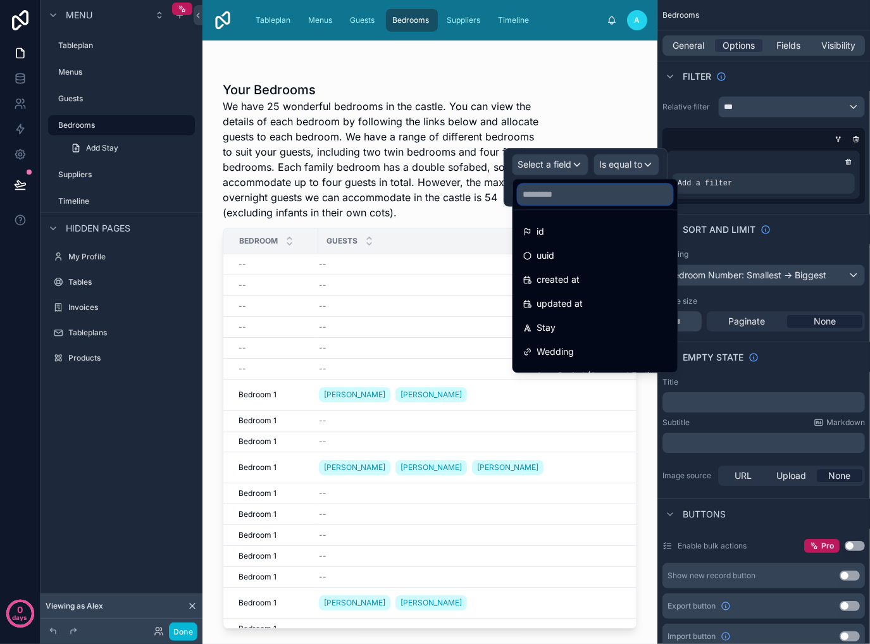
click at [570, 197] on input "text" at bounding box center [595, 194] width 154 height 20
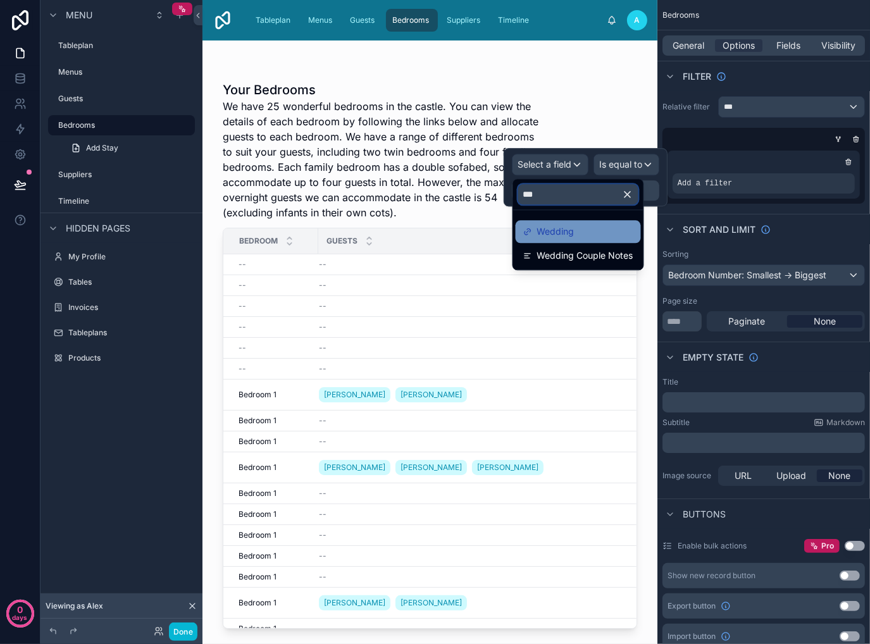
type input "***"
click at [579, 234] on div "Wedding" at bounding box center [578, 231] width 110 height 15
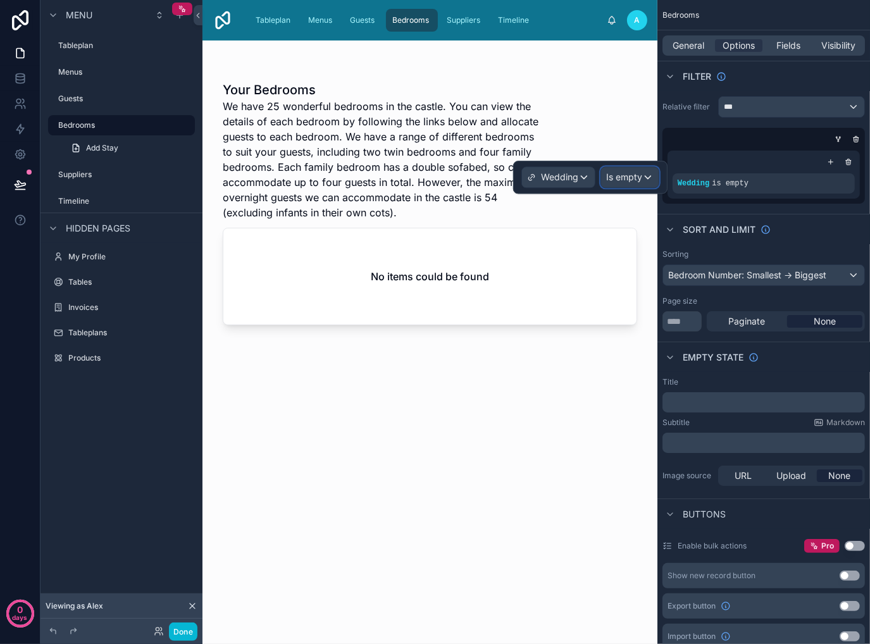
click at [634, 180] on span "Is empty" at bounding box center [624, 177] width 36 height 13
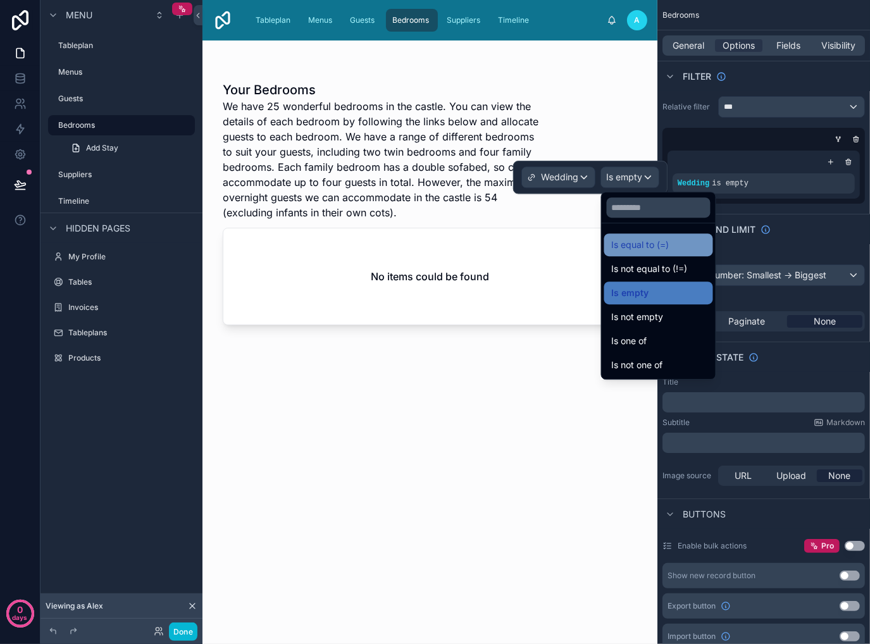
click at [686, 248] on div "Is equal to (=)" at bounding box center [659, 244] width 94 height 15
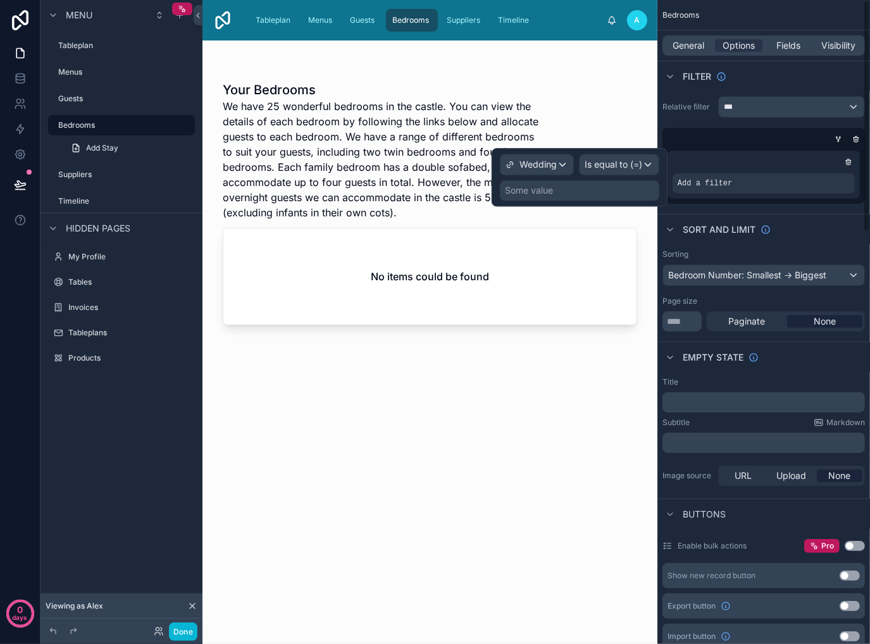
click at [583, 190] on div "Some value" at bounding box center [579, 190] width 159 height 20
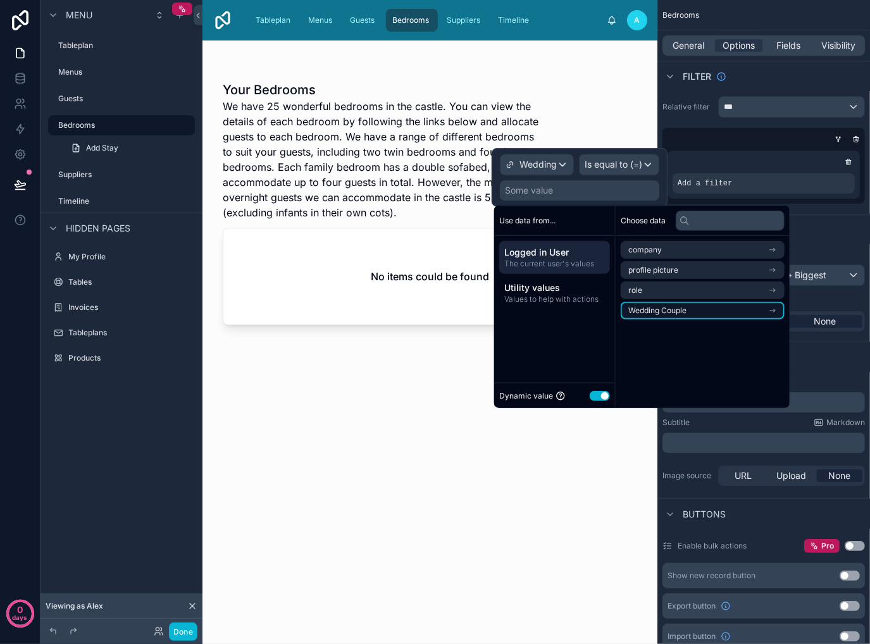
click at [695, 313] on li "Wedding Couple" at bounding box center [703, 311] width 164 height 18
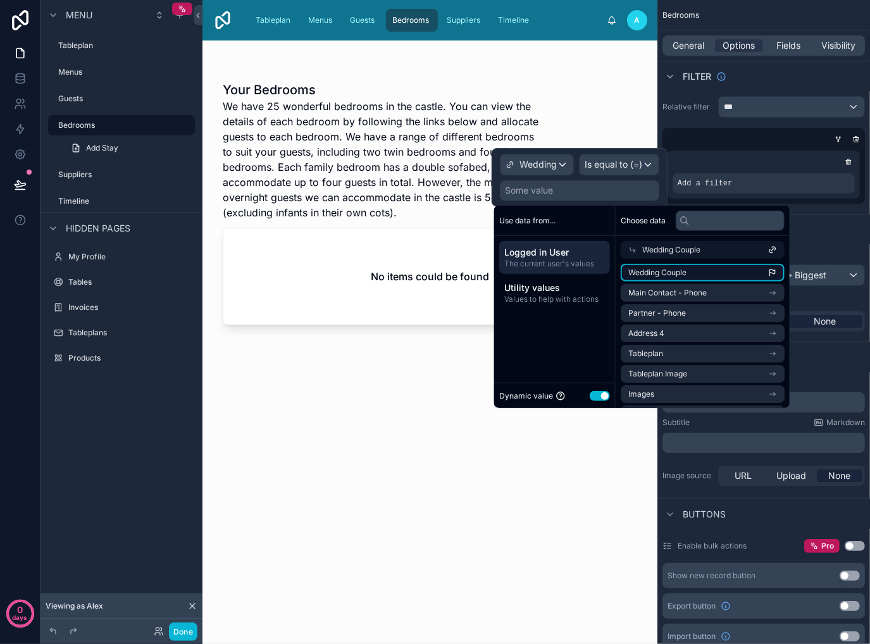
click at [680, 276] on span "Wedding Couple" at bounding box center [657, 273] width 58 height 10
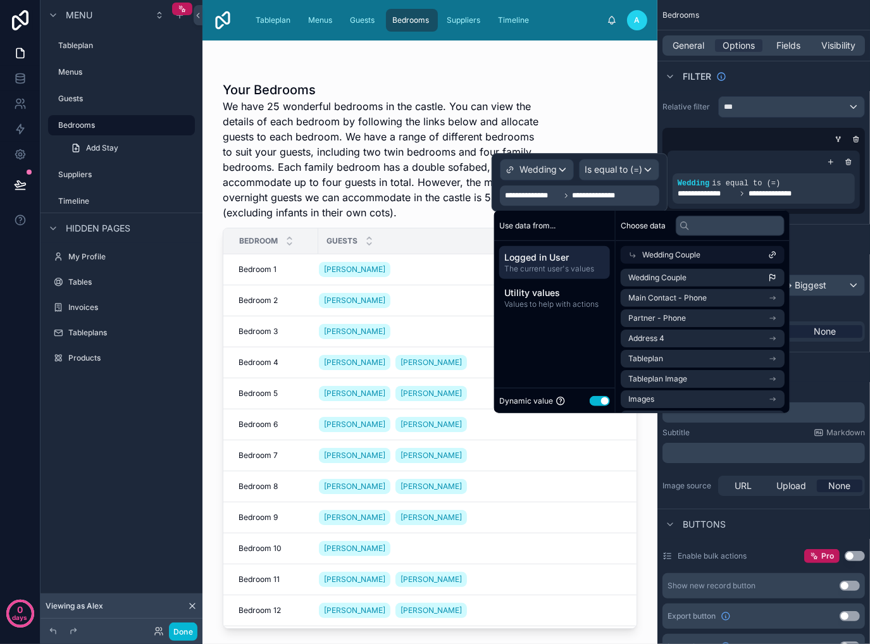
click at [544, 100] on div at bounding box center [429, 334] width 455 height 588
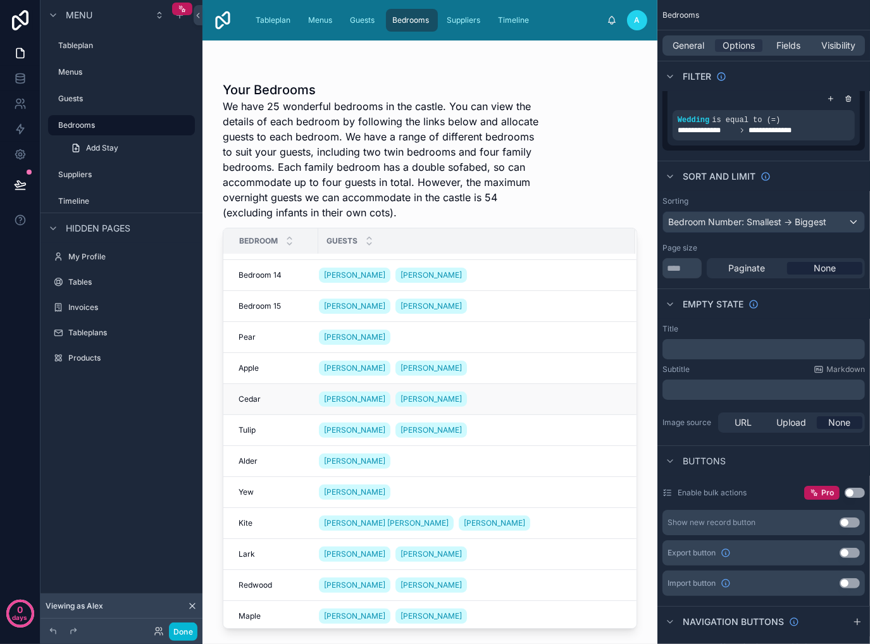
scroll to position [397, 0]
click at [757, 271] on span "Paginate" at bounding box center [747, 268] width 37 height 13
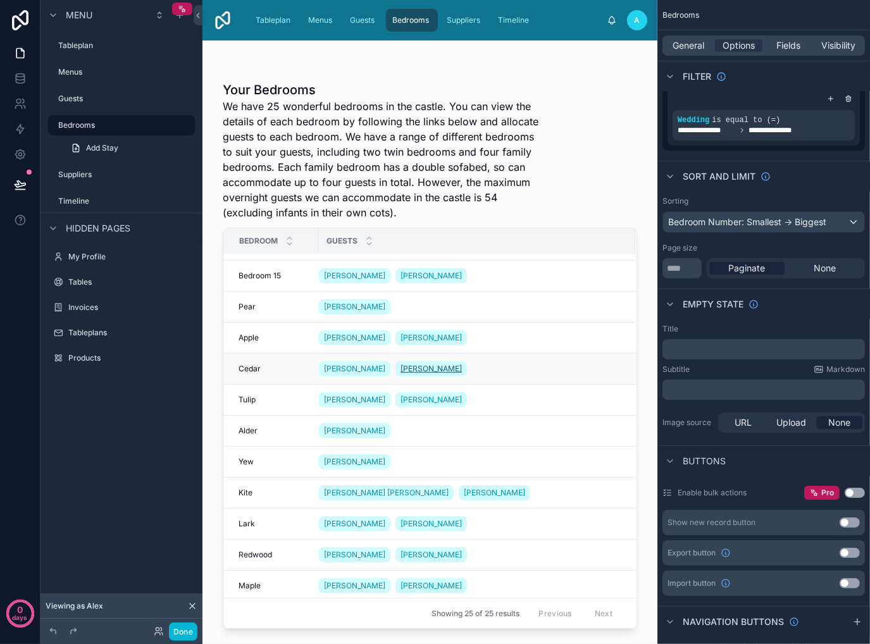
scroll to position [0, 0]
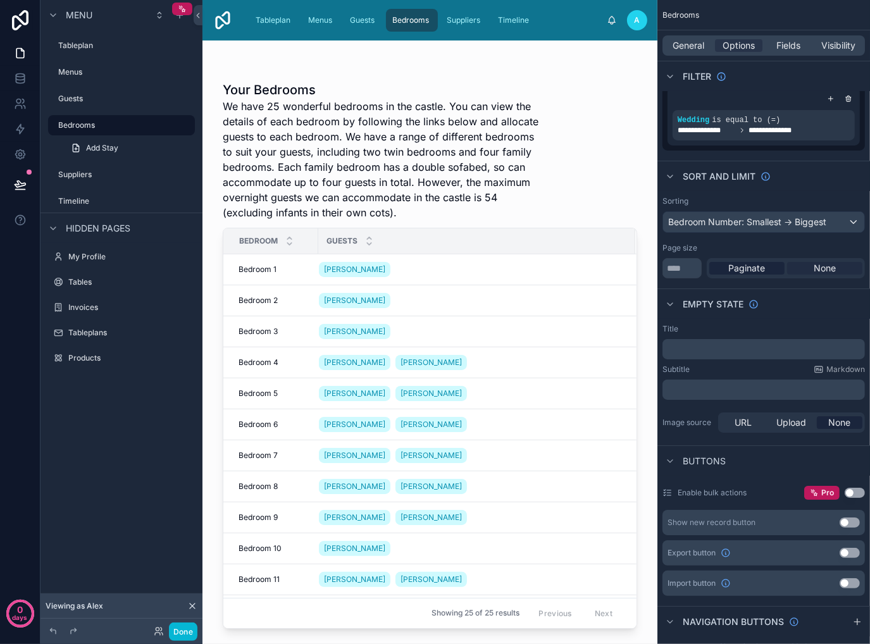
click at [815, 269] on span "None" at bounding box center [824, 268] width 22 height 13
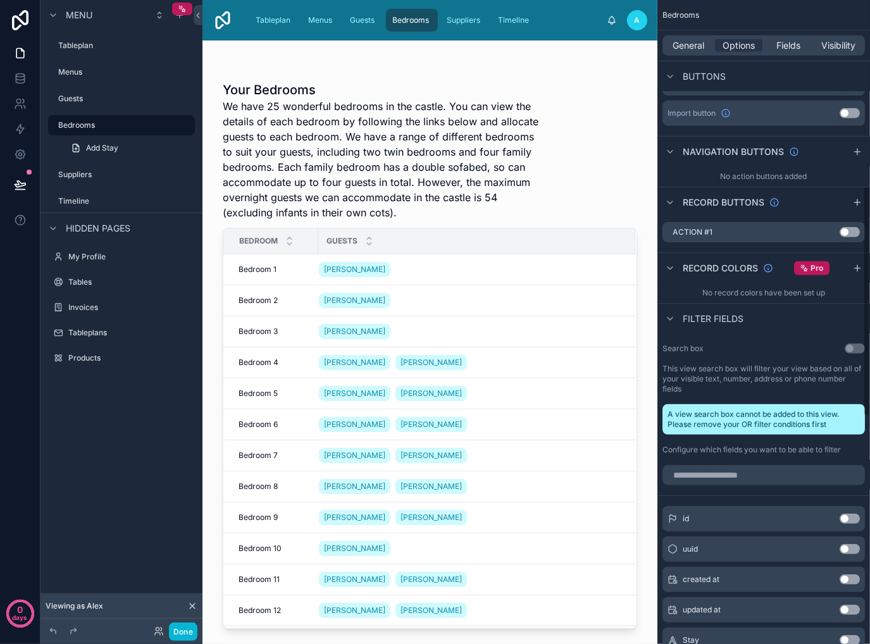
scroll to position [569, 0]
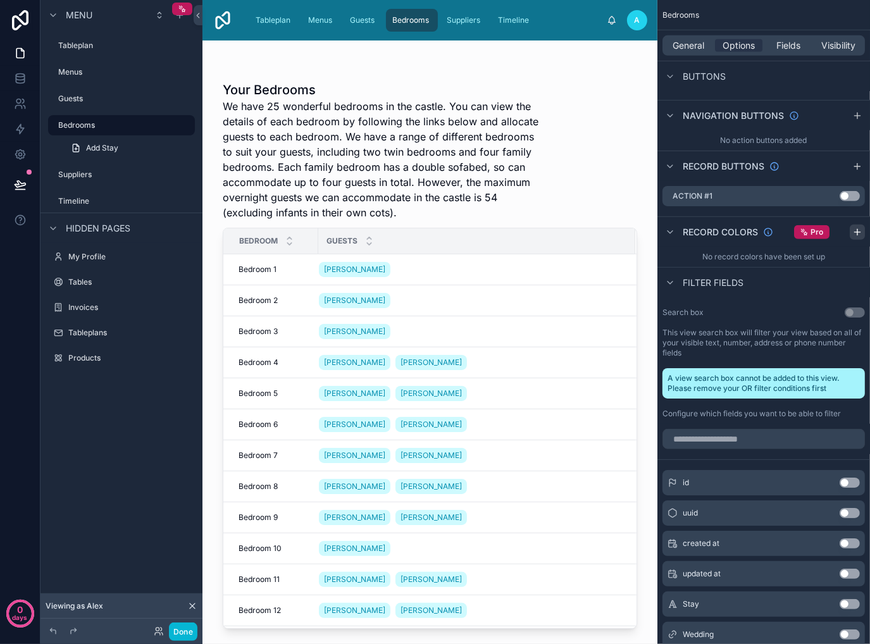
click at [863, 233] on button "scrollable content" at bounding box center [857, 232] width 15 height 15
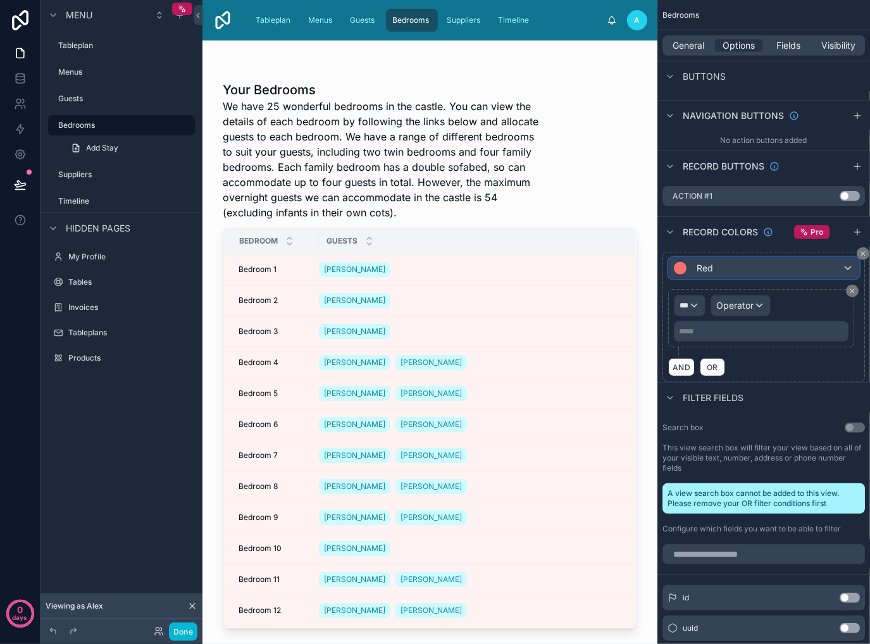
click at [784, 272] on div "Red" at bounding box center [764, 268] width 190 height 20
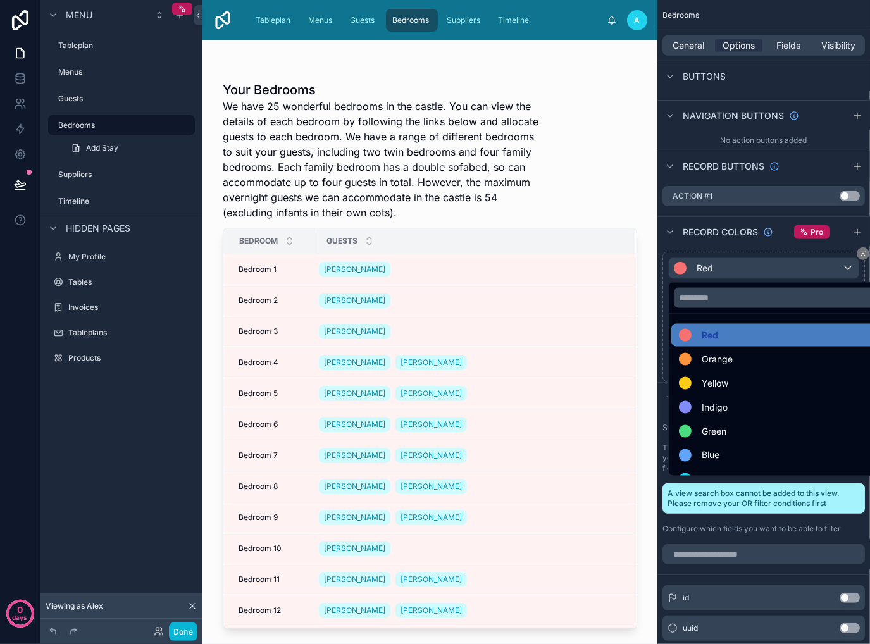
click at [784, 272] on div "scrollable content" at bounding box center [435, 322] width 870 height 644
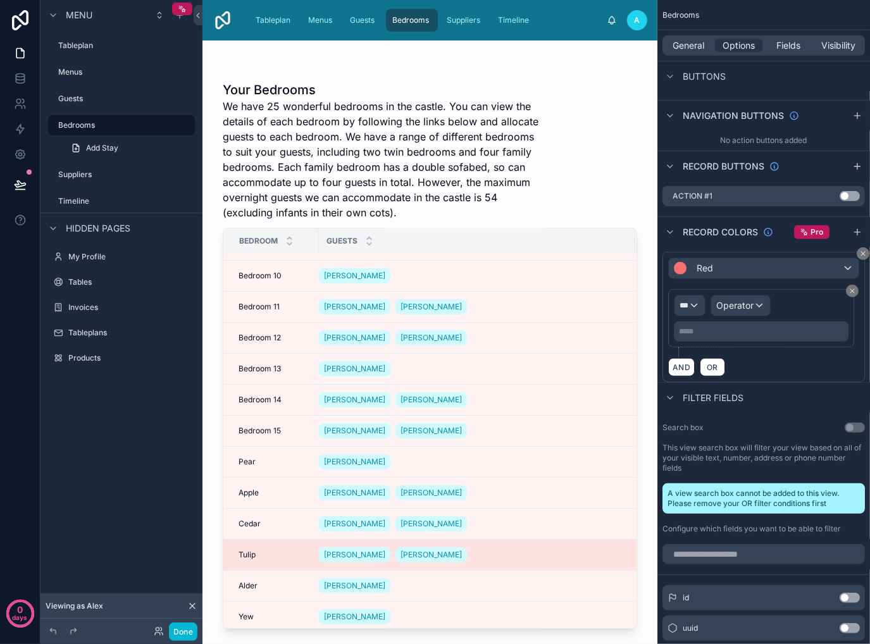
scroll to position [0, 0]
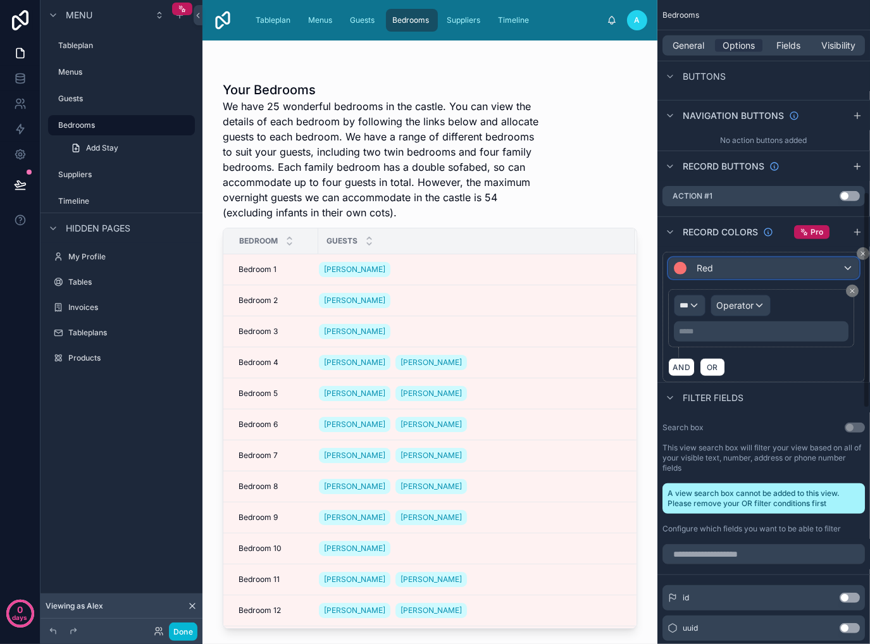
click at [837, 264] on div "Red" at bounding box center [764, 268] width 190 height 20
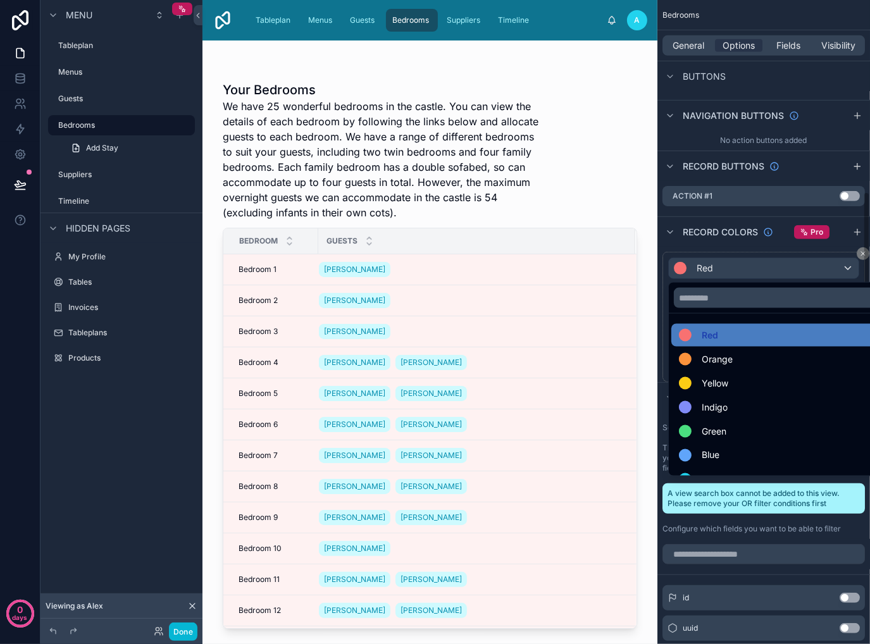
click at [819, 261] on div "scrollable content" at bounding box center [435, 322] width 870 height 644
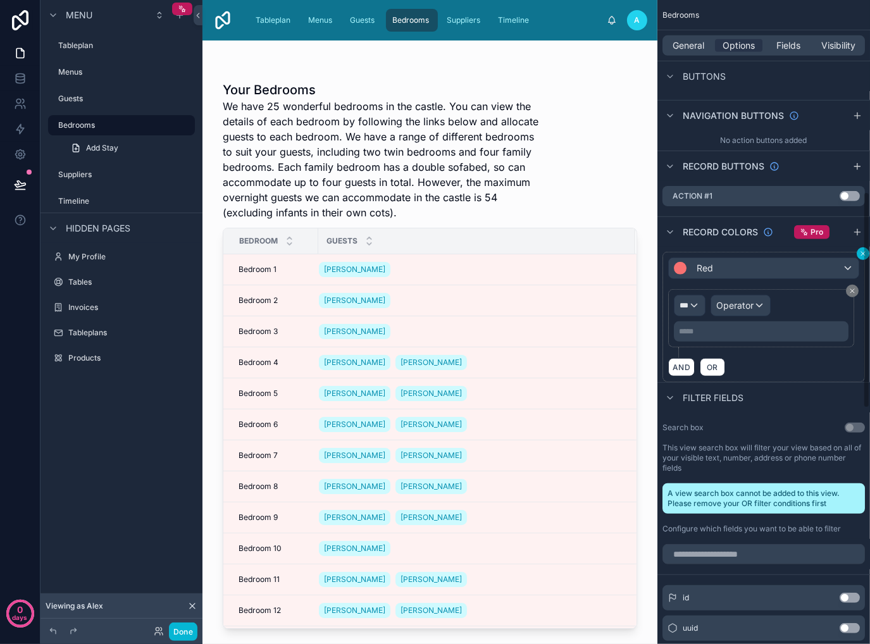
click at [867, 257] on div "**********" at bounding box center [763, 322] width 213 height 644
click at [862, 252] on icon "scrollable content" at bounding box center [863, 254] width 8 height 8
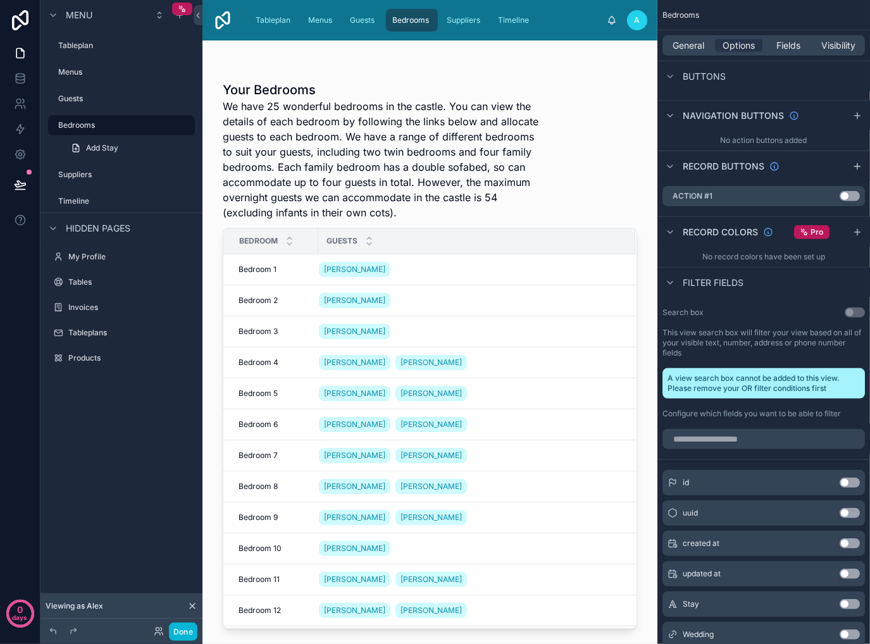
click at [507, 232] on div "Guests" at bounding box center [477, 241] width 316 height 24
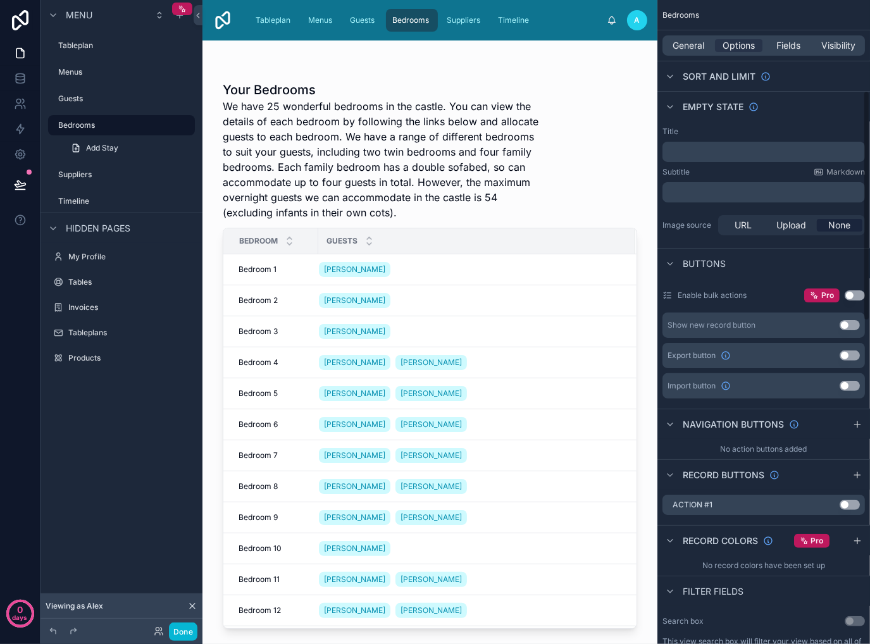
scroll to position [253, 0]
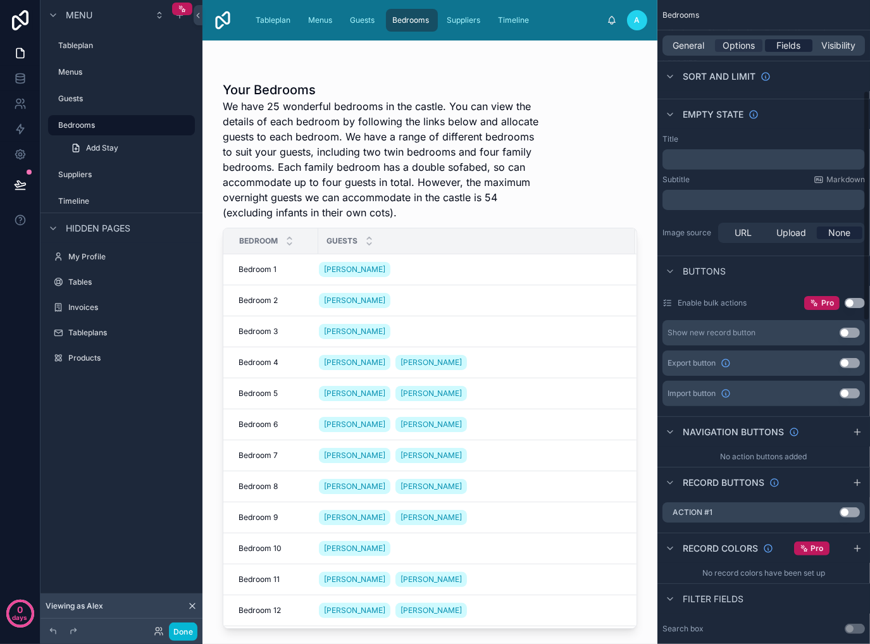
click at [789, 50] on span "Fields" at bounding box center [789, 45] width 24 height 13
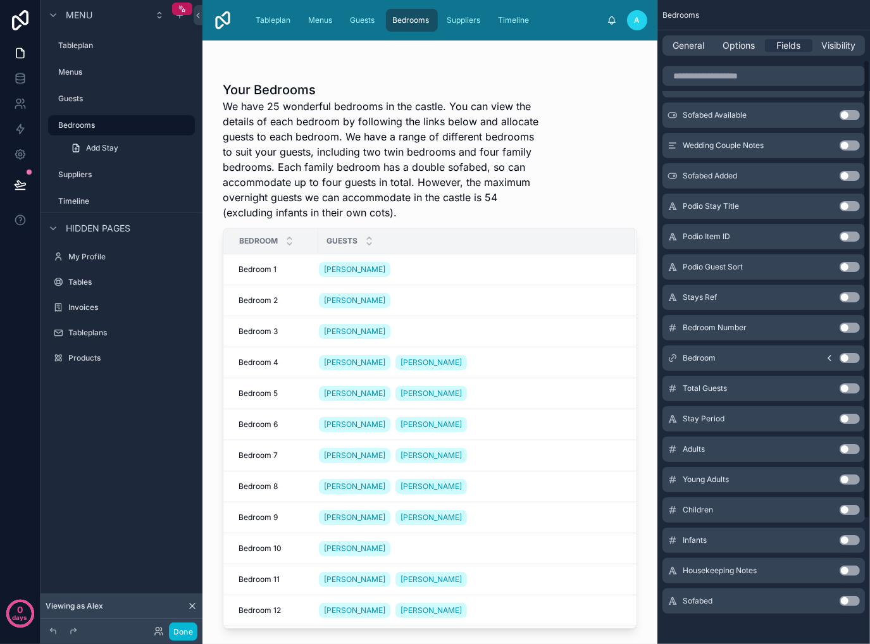
scroll to position [0, 0]
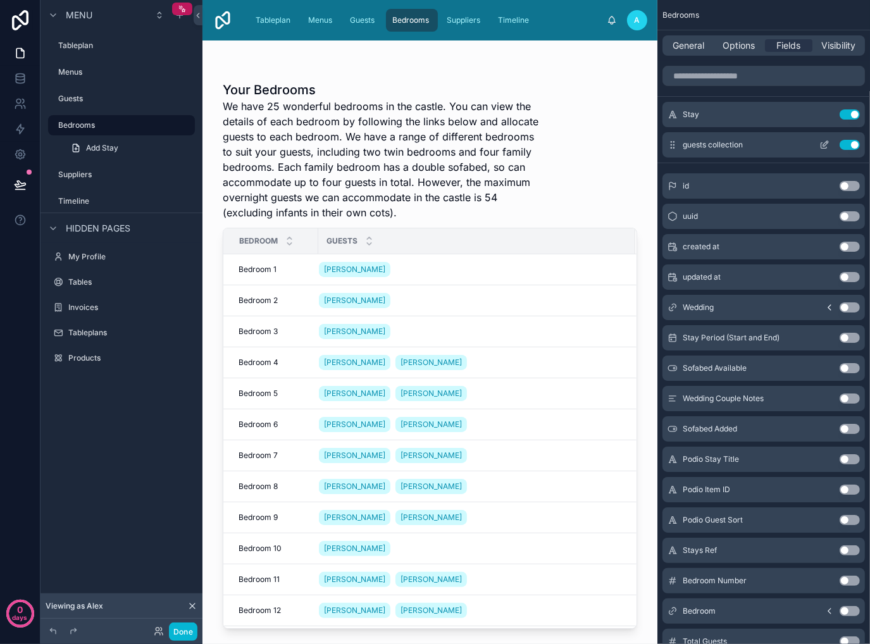
click at [825, 147] on icon "scrollable content" at bounding box center [824, 145] width 10 height 10
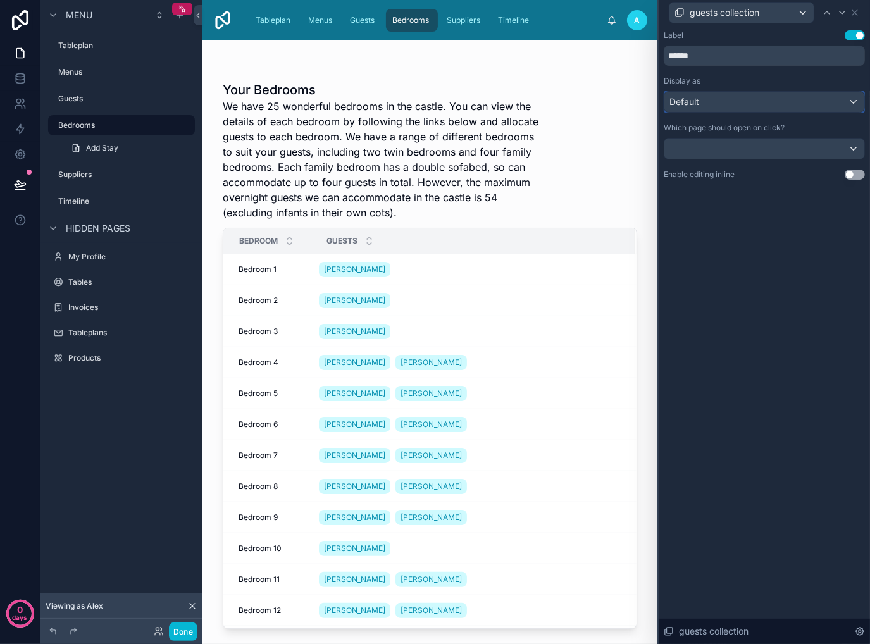
click at [743, 102] on div "Default" at bounding box center [764, 102] width 200 height 20
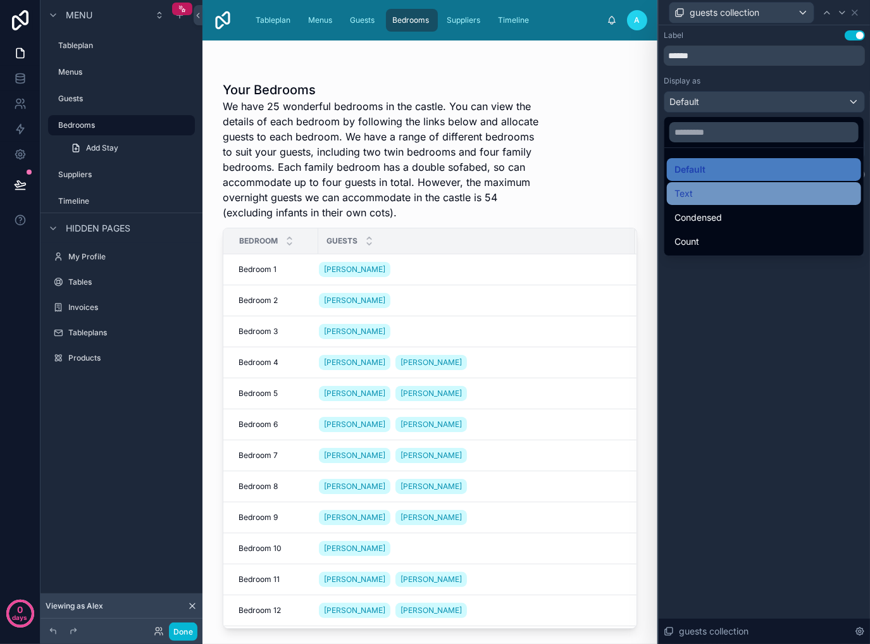
click at [742, 189] on div "Text" at bounding box center [763, 193] width 179 height 15
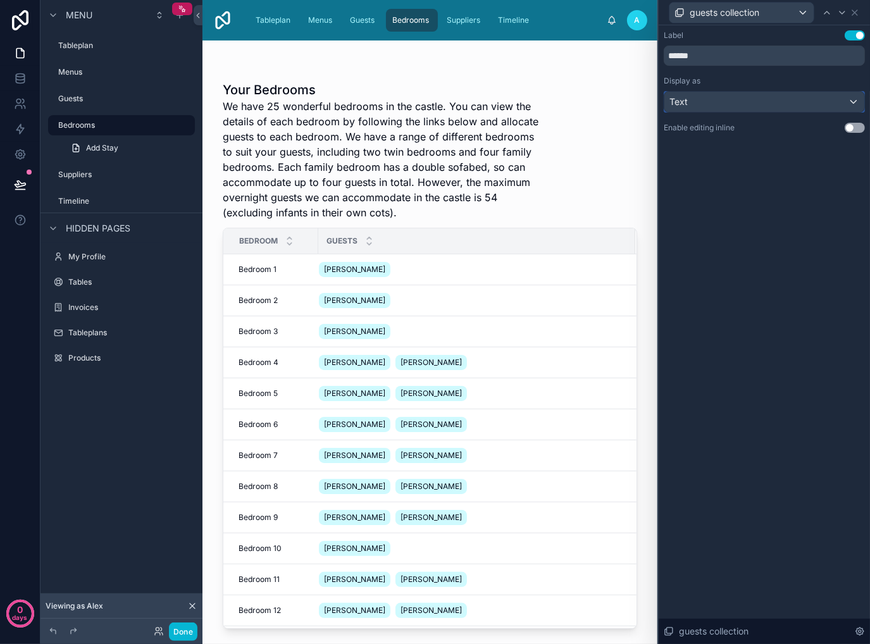
click at [753, 106] on div "Text" at bounding box center [764, 102] width 200 height 20
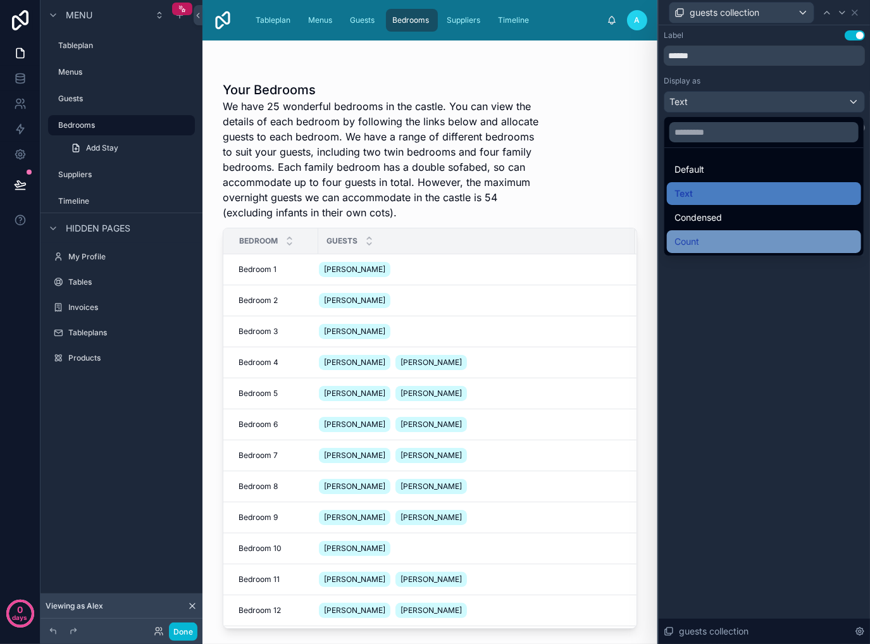
click at [743, 238] on div "Count" at bounding box center [763, 241] width 179 height 15
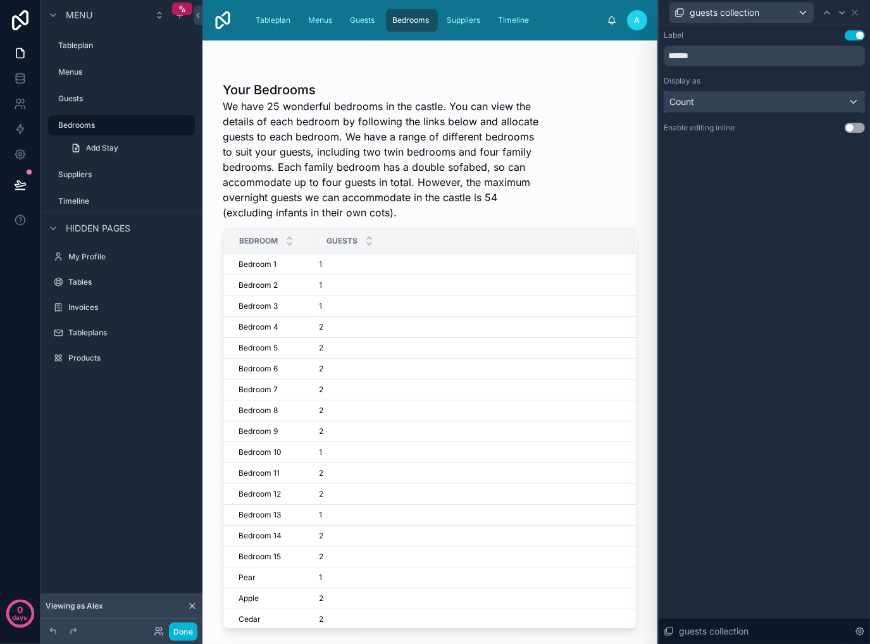
click at [752, 103] on div "Count" at bounding box center [764, 102] width 200 height 20
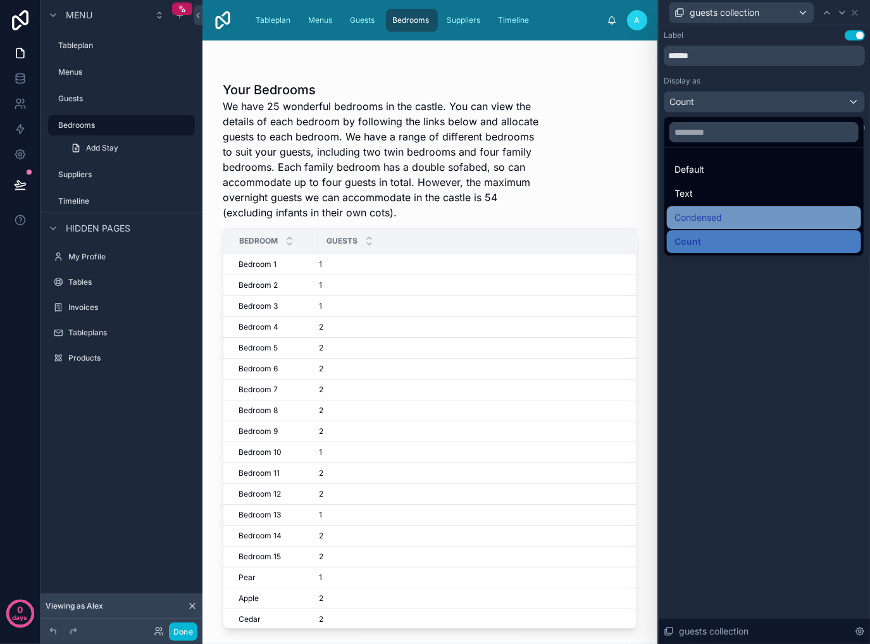
click at [733, 214] on div "Condensed" at bounding box center [763, 217] width 179 height 15
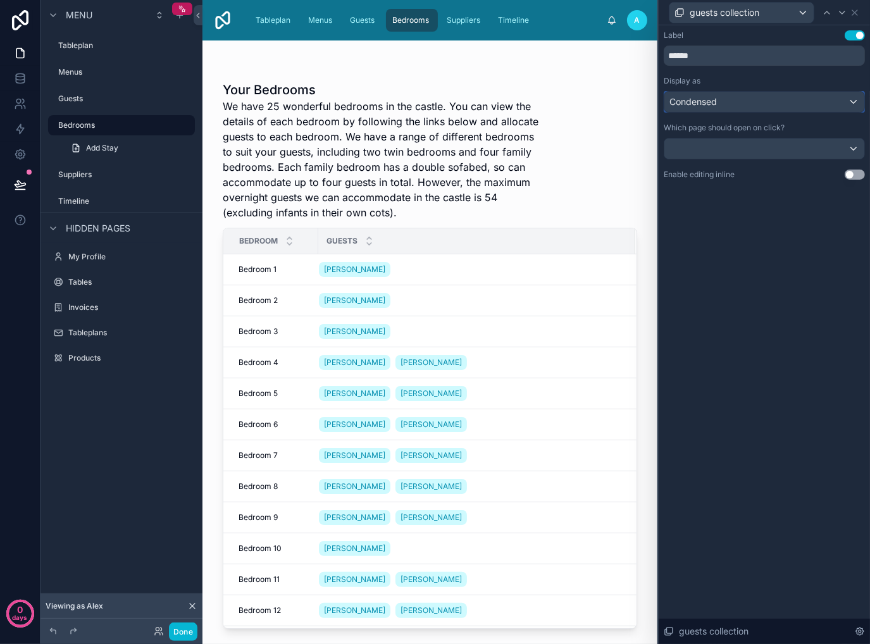
click at [764, 112] on button "Condensed" at bounding box center [764, 102] width 201 height 22
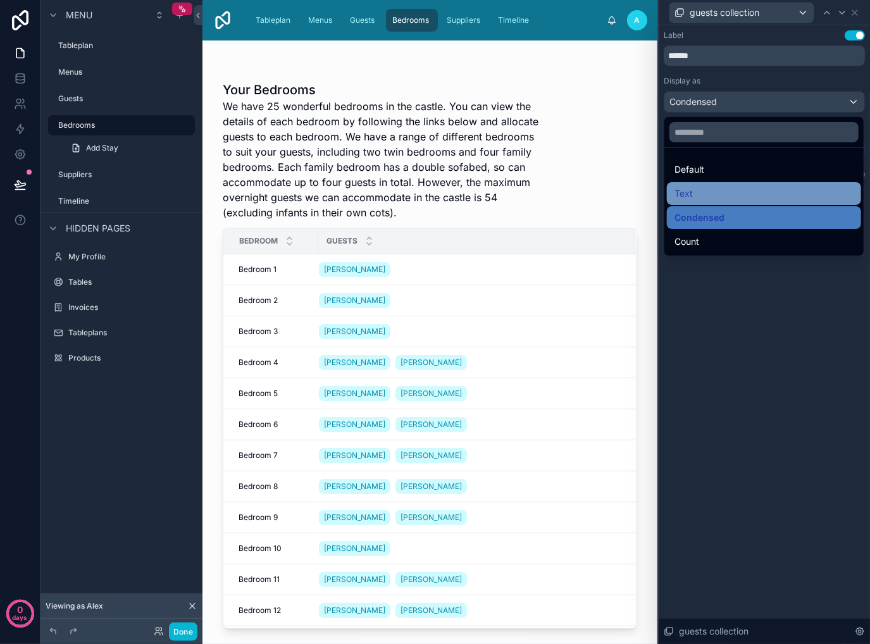
click at [740, 194] on div "Text" at bounding box center [763, 193] width 179 height 15
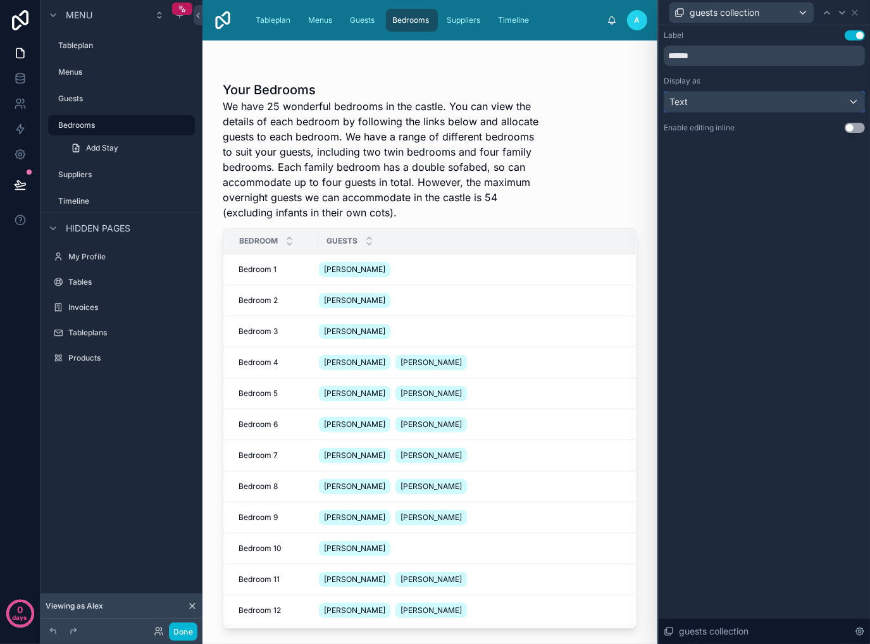
click at [728, 104] on div "Text" at bounding box center [764, 102] width 200 height 20
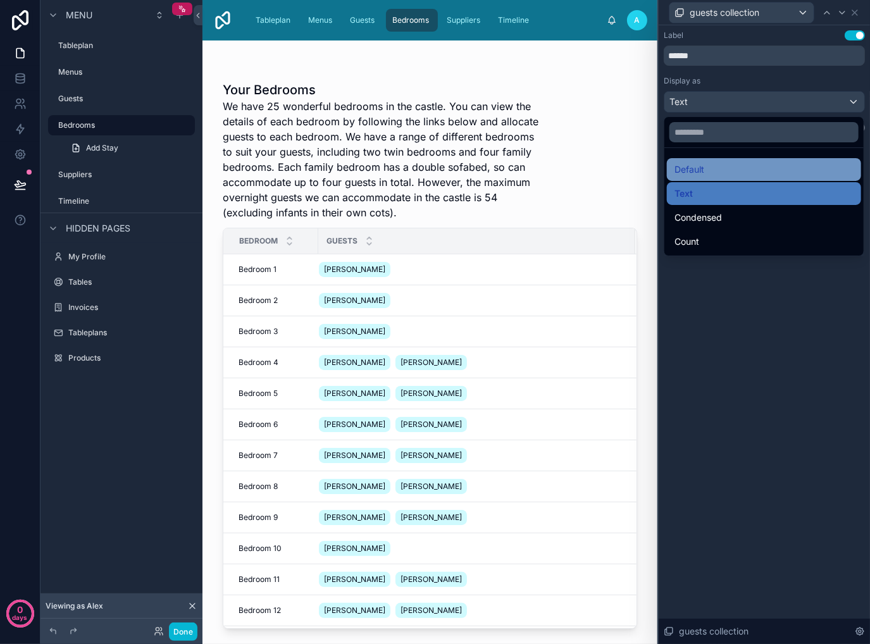
click at [722, 168] on div "Default" at bounding box center [763, 169] width 179 height 15
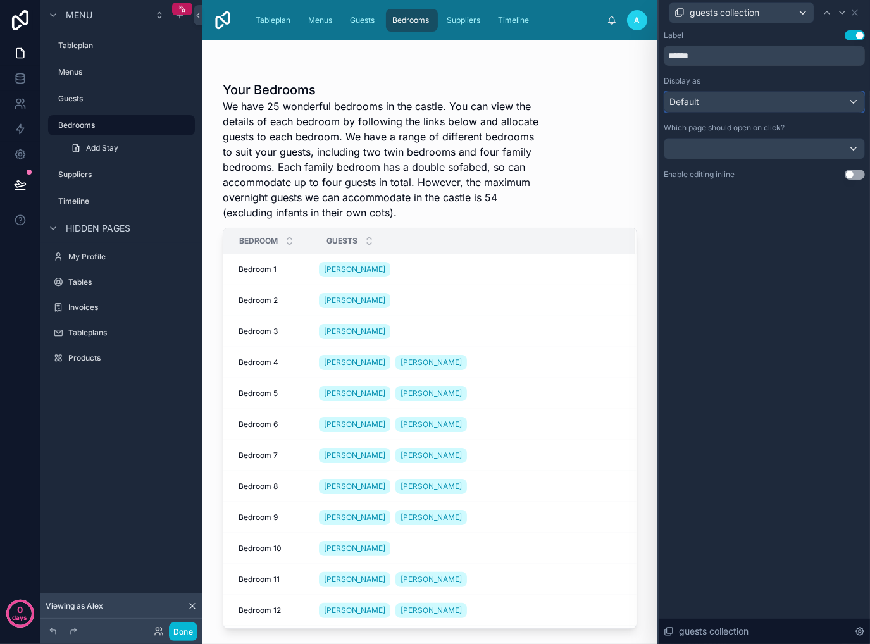
click at [764, 102] on div "Default" at bounding box center [764, 102] width 200 height 20
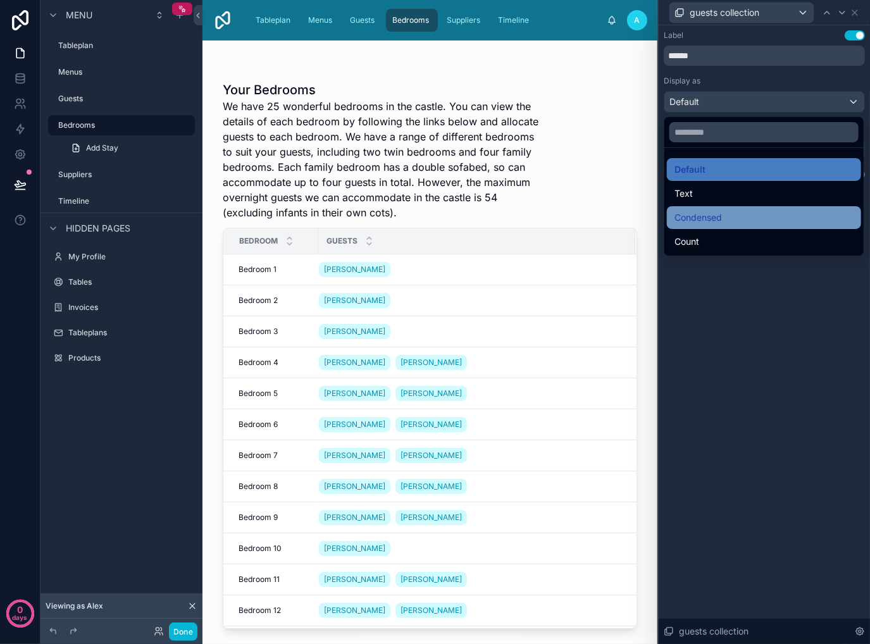
click at [746, 214] on div "Condensed" at bounding box center [763, 217] width 179 height 15
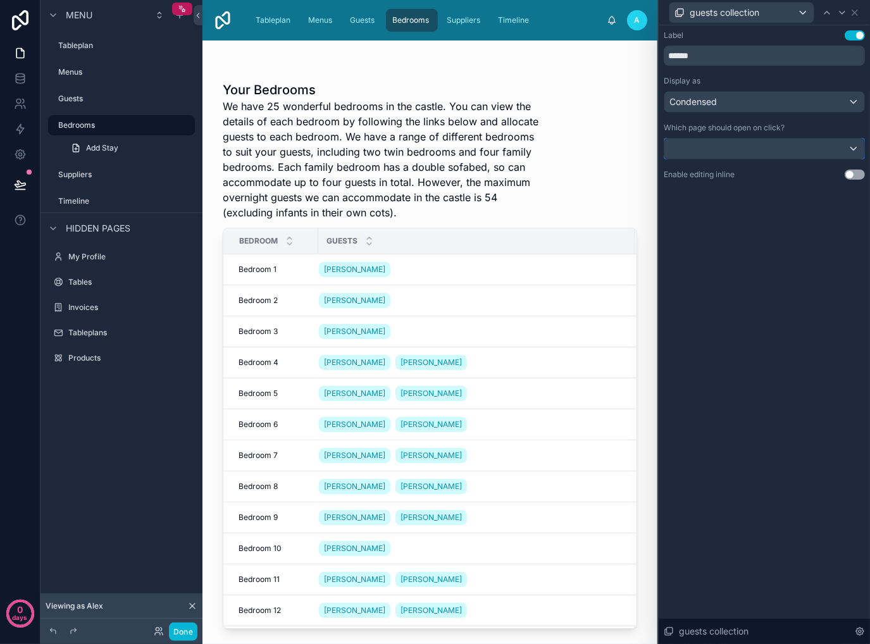
click at [749, 152] on div at bounding box center [764, 149] width 200 height 20
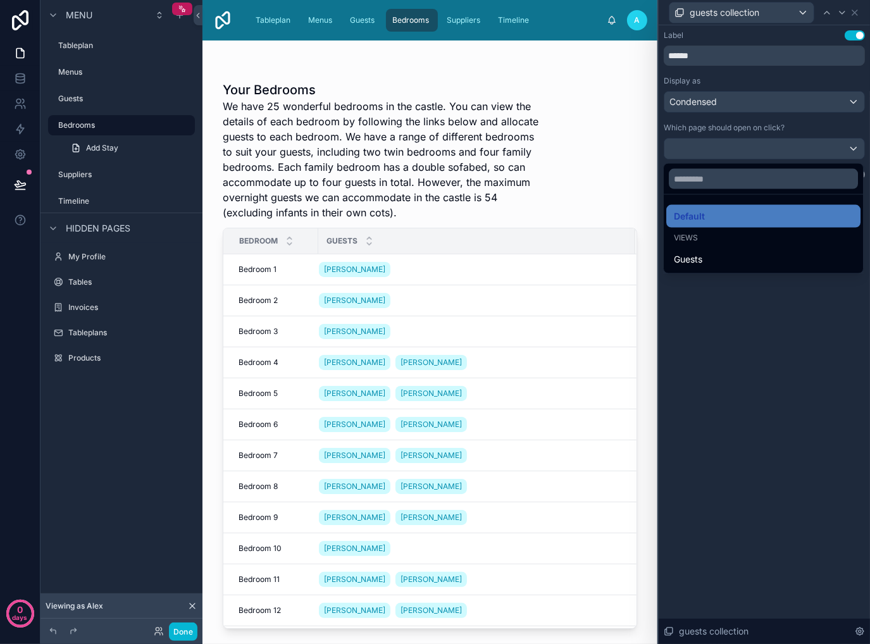
click at [749, 152] on div at bounding box center [764, 322] width 211 height 644
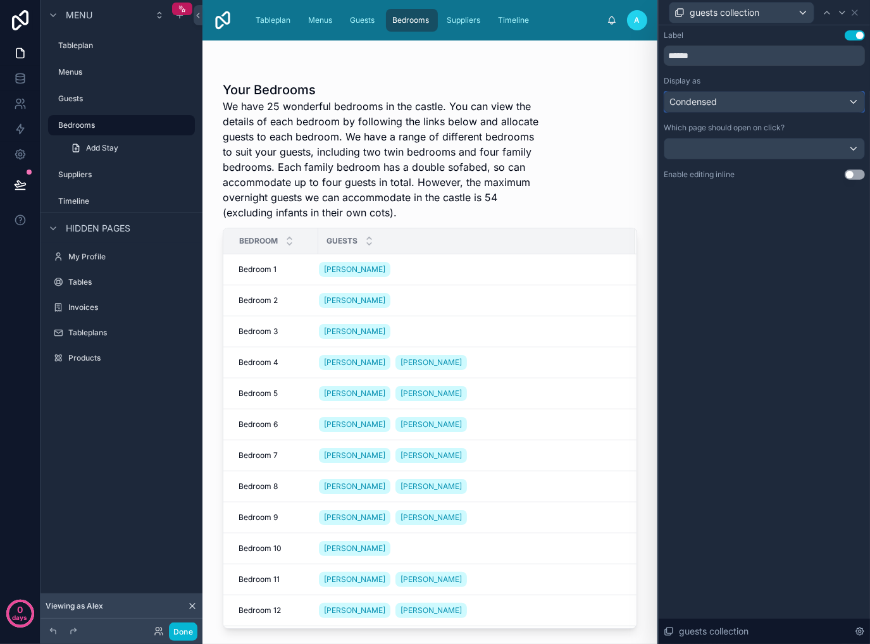
click at [848, 99] on div "Condensed" at bounding box center [764, 102] width 200 height 20
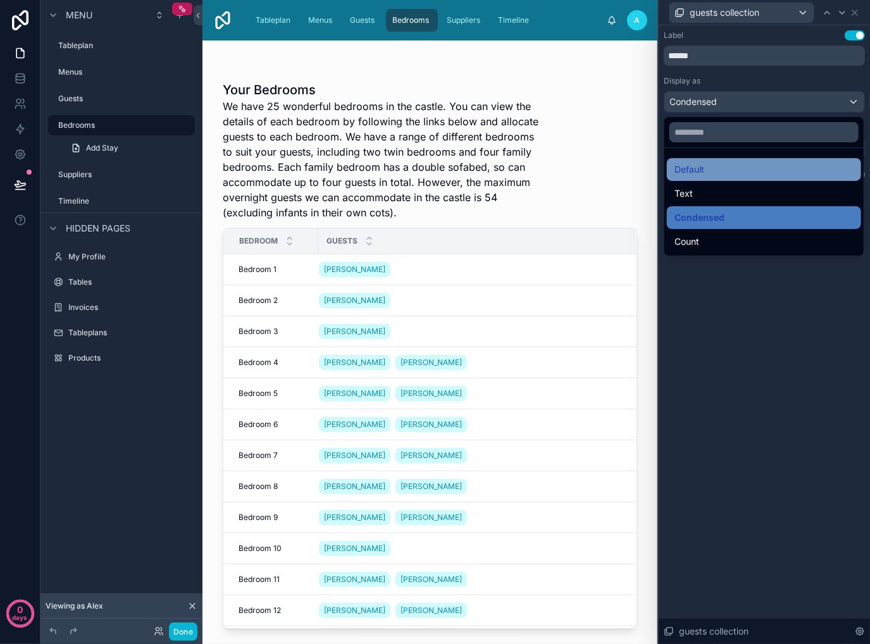
click at [747, 170] on div "Default" at bounding box center [763, 169] width 179 height 15
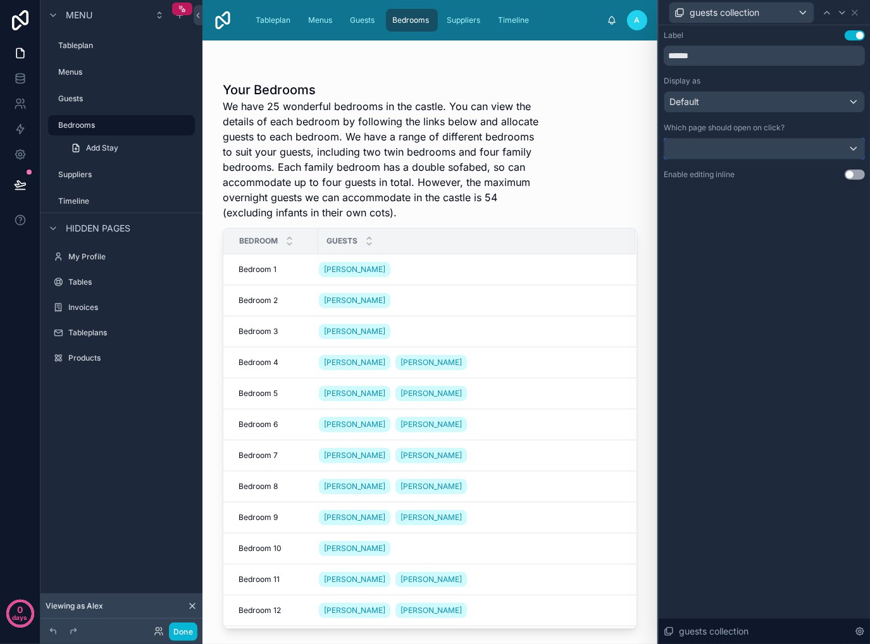
click at [811, 145] on div at bounding box center [764, 149] width 200 height 20
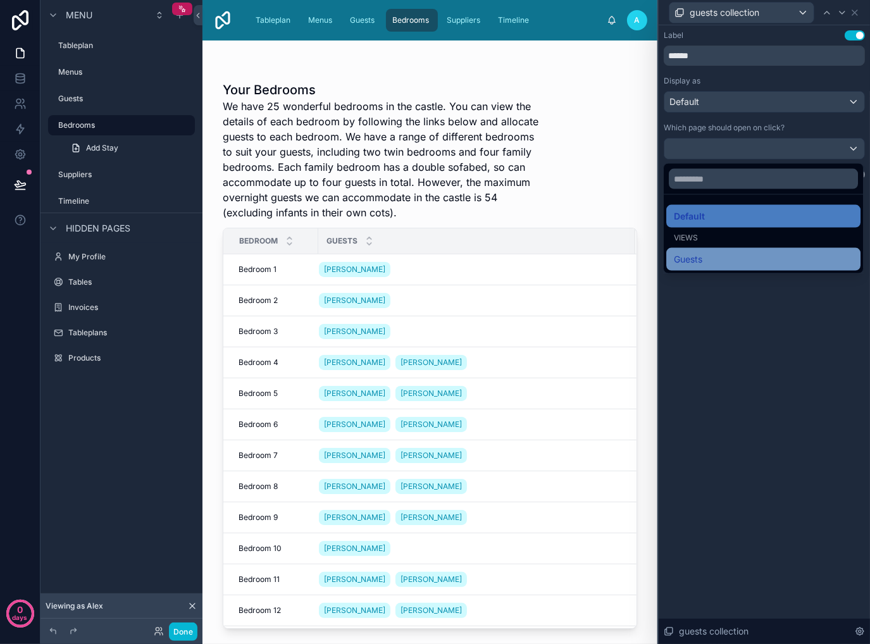
click at [738, 256] on div "Guests" at bounding box center [763, 259] width 179 height 15
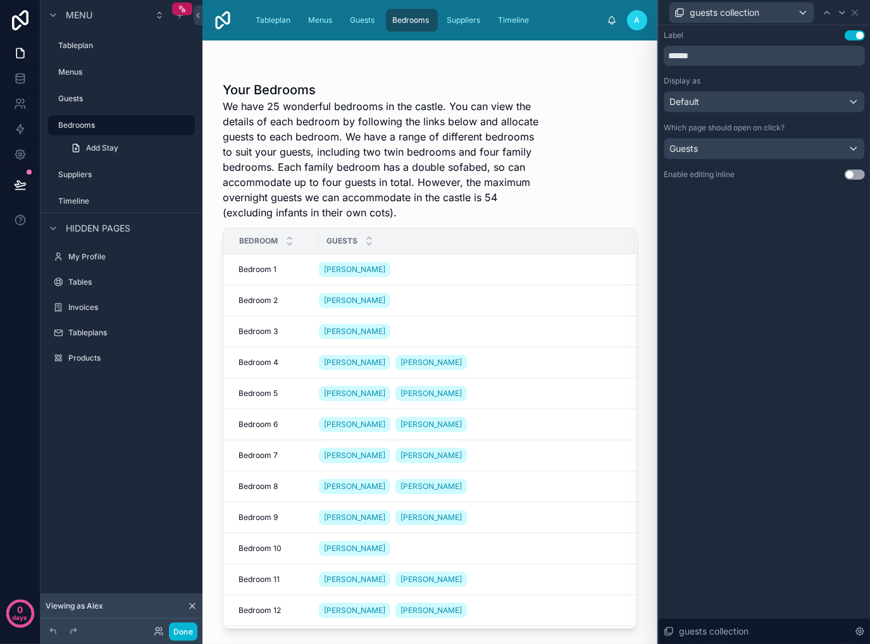
click at [757, 332] on div "Label Use setting ****** Display as Default Which page should open on click? Gu…" at bounding box center [764, 334] width 211 height 619
click at [793, 16] on div "guests collection" at bounding box center [741, 13] width 144 height 20
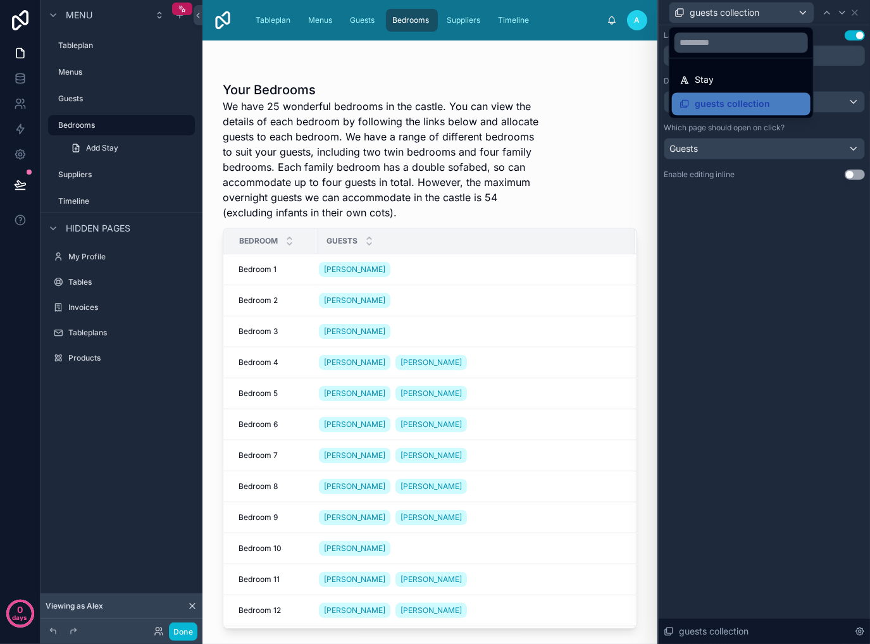
click at [733, 279] on div at bounding box center [764, 322] width 211 height 644
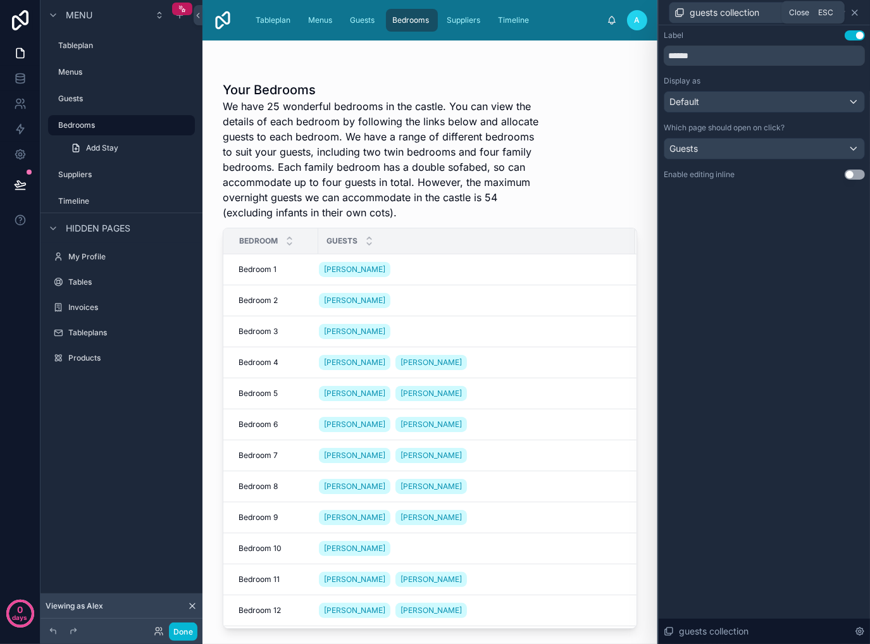
click at [855, 11] on icon at bounding box center [855, 13] width 10 height 10
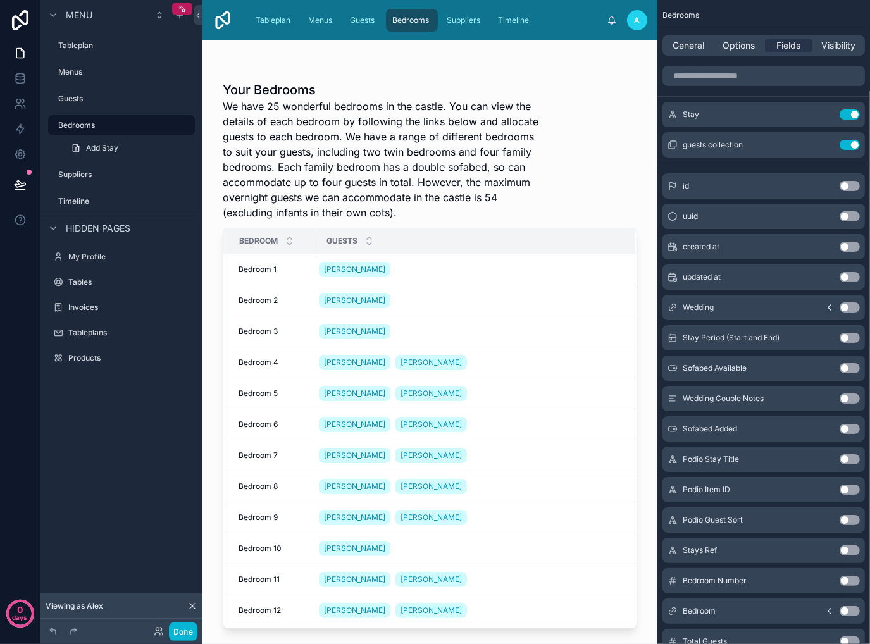
click at [523, 184] on span "We have 25 wonderful bedrooms in the castle. You can view the details of each b…" at bounding box center [382, 159] width 319 height 121
click at [458, 267] on div "[PERSON_NAME]" at bounding box center [469, 269] width 301 height 20
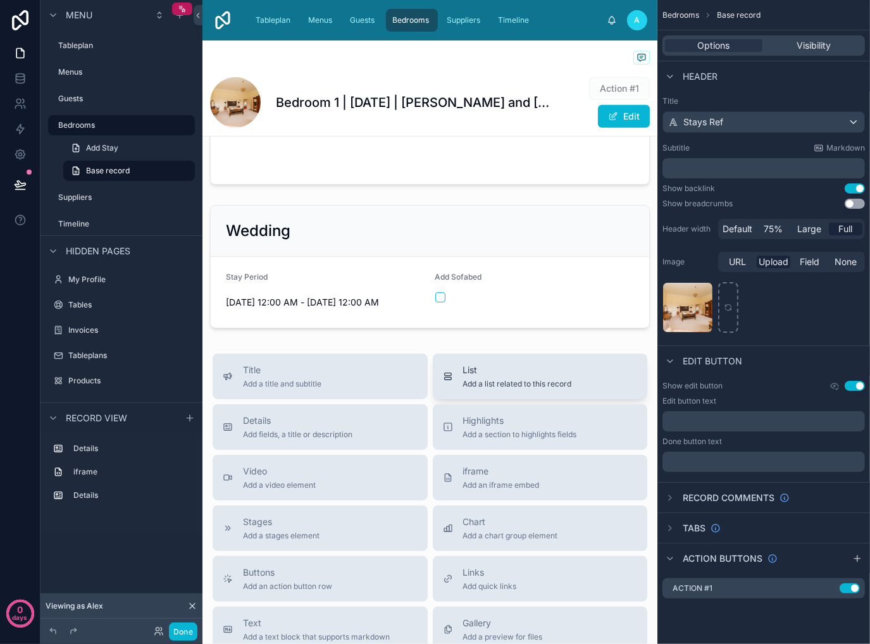
scroll to position [633, 0]
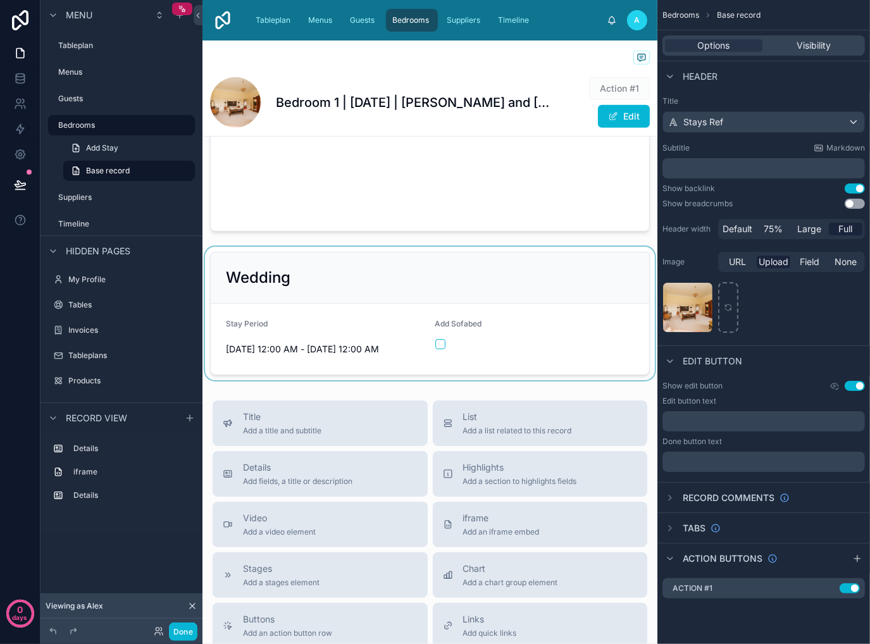
click at [436, 343] on div at bounding box center [429, 313] width 455 height 133
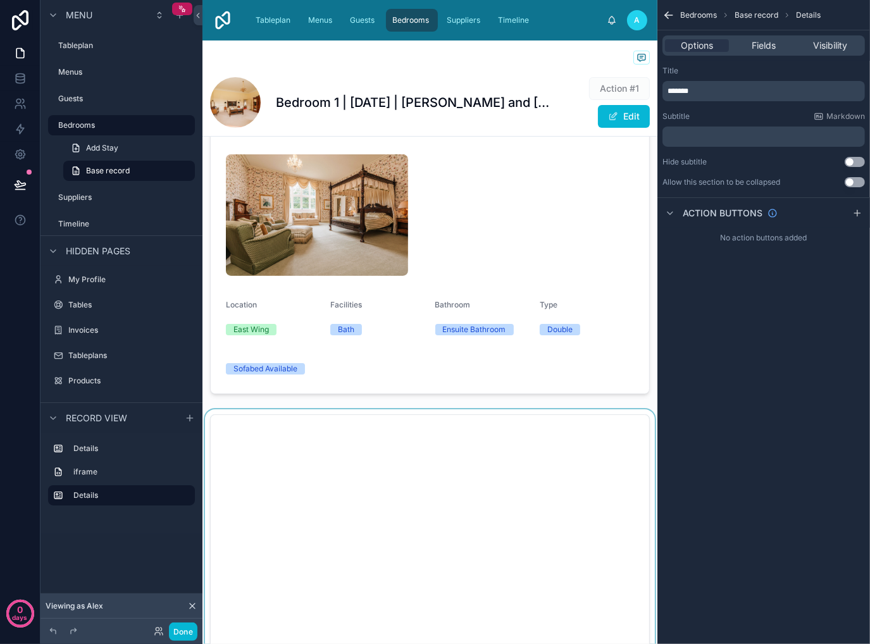
scroll to position [0, 0]
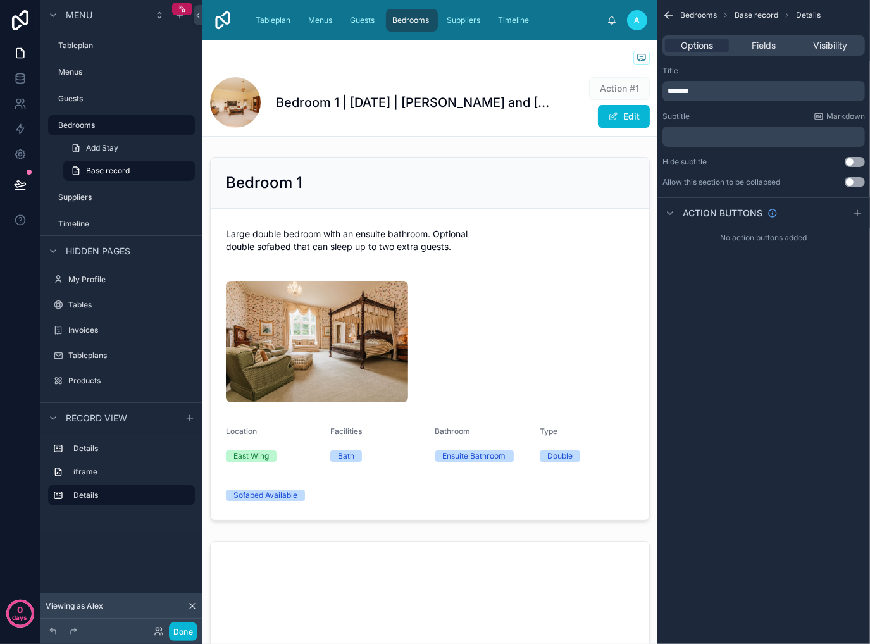
click at [664, 16] on icon "scrollable content" at bounding box center [668, 15] width 13 height 13
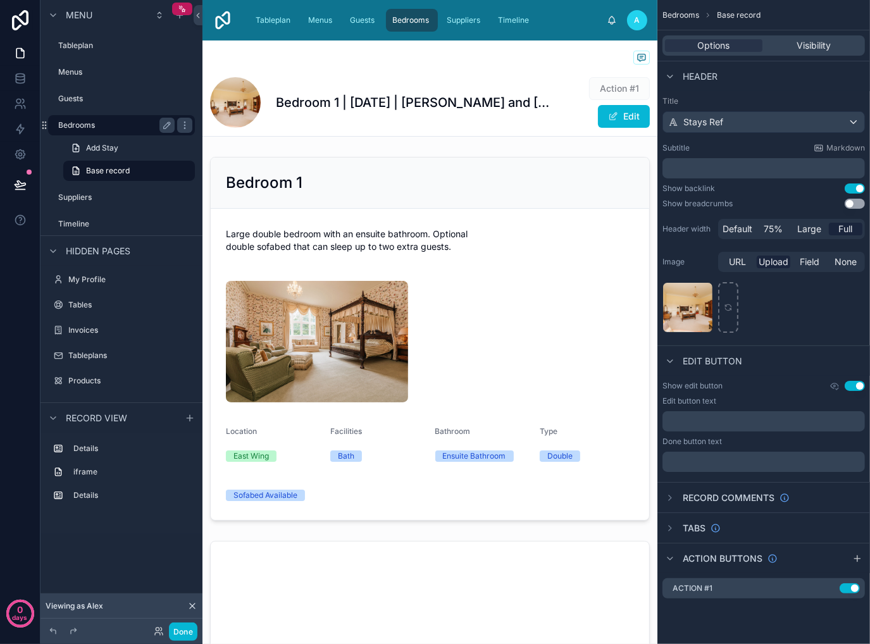
click at [123, 128] on label "Bedrooms" at bounding box center [113, 125] width 111 height 10
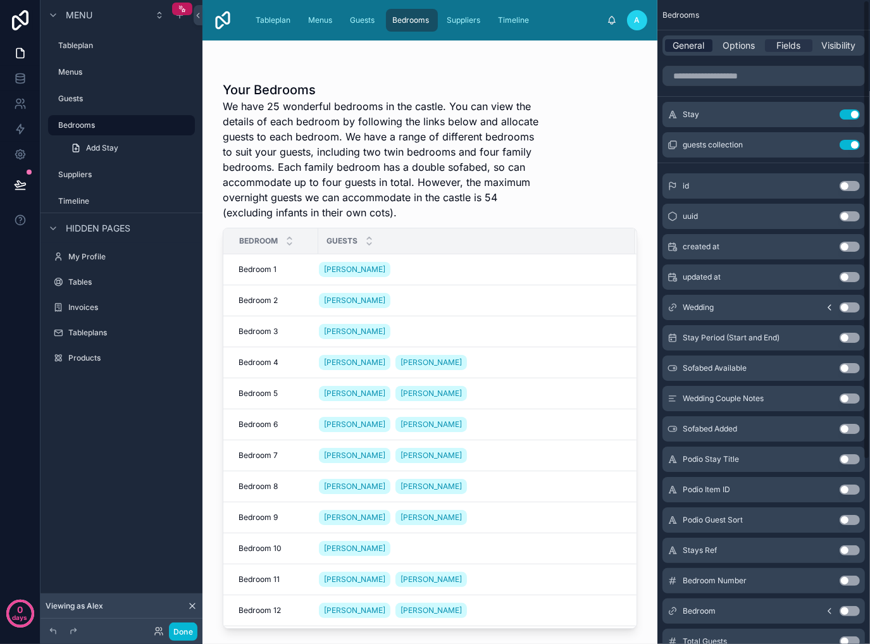
drag, startPoint x: 695, startPoint y: 41, endPoint x: 688, endPoint y: 44, distance: 8.2
click at [695, 42] on span "General" at bounding box center [689, 45] width 32 height 13
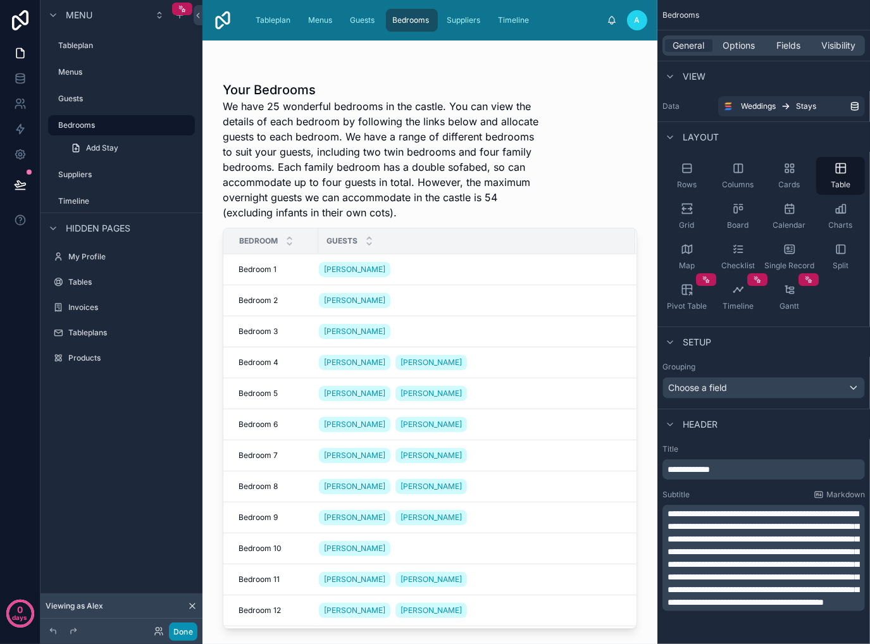
click at [181, 634] on button "Done" at bounding box center [183, 631] width 28 height 18
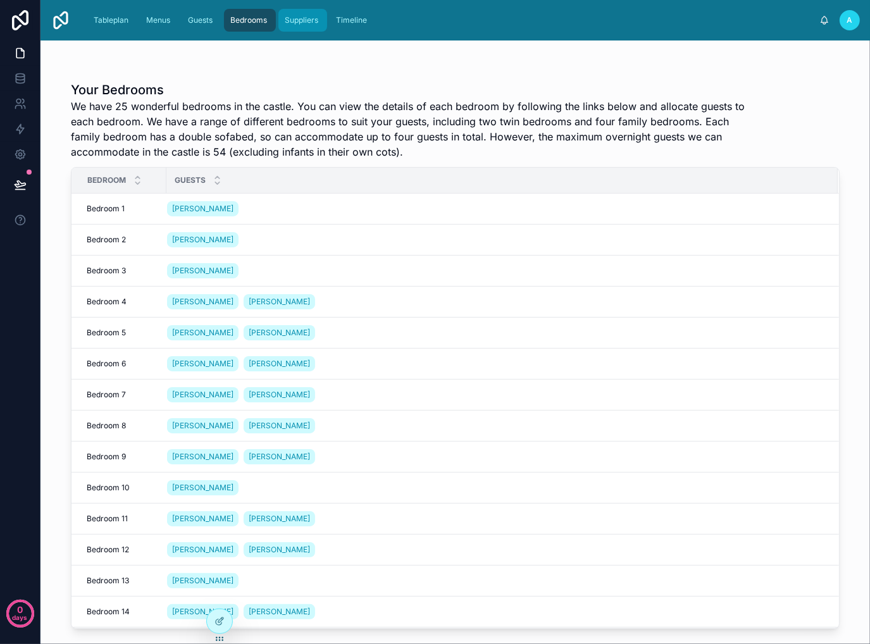
click at [306, 23] on span "Suppliers" at bounding box center [302, 20] width 34 height 10
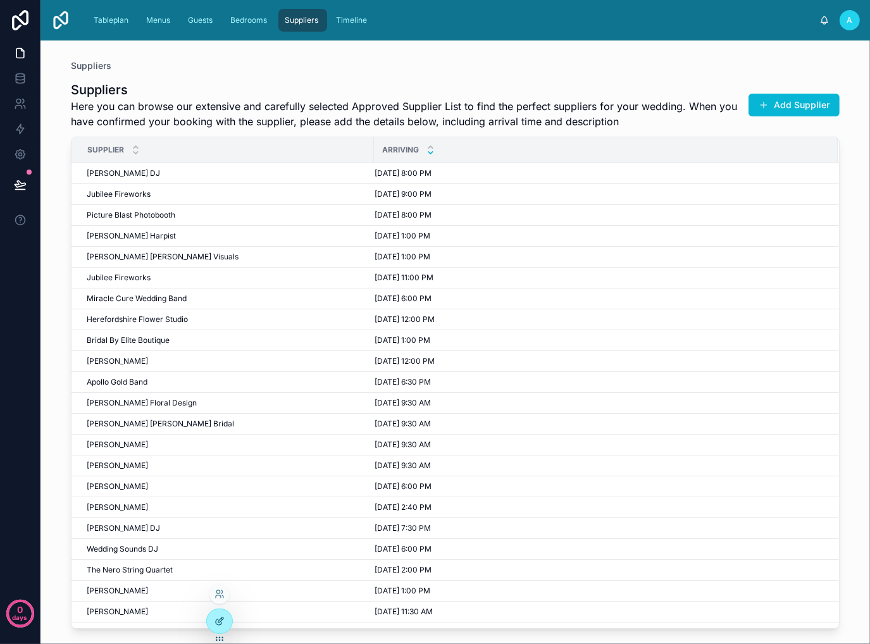
click at [219, 618] on icon at bounding box center [219, 621] width 10 height 10
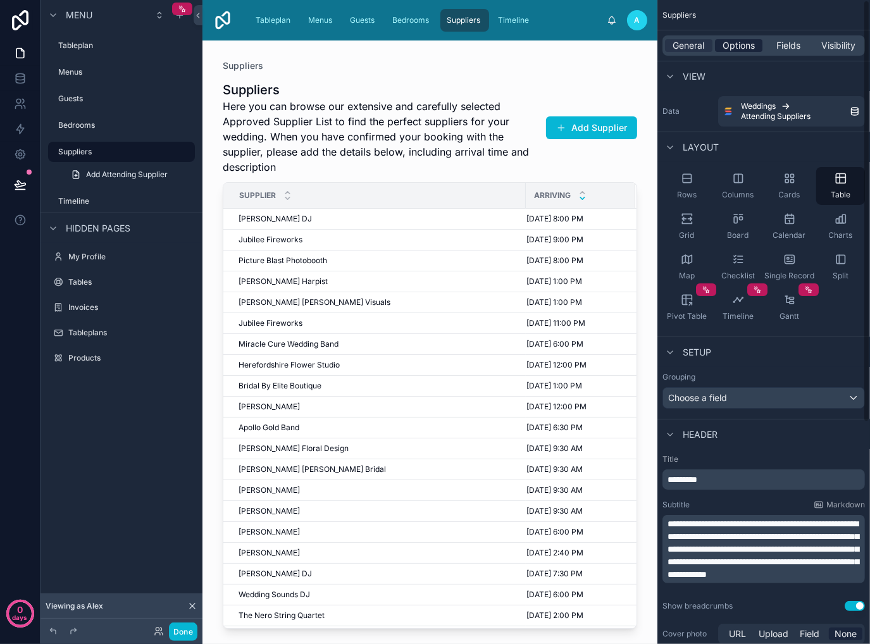
click at [741, 46] on span "Options" at bounding box center [738, 45] width 32 height 13
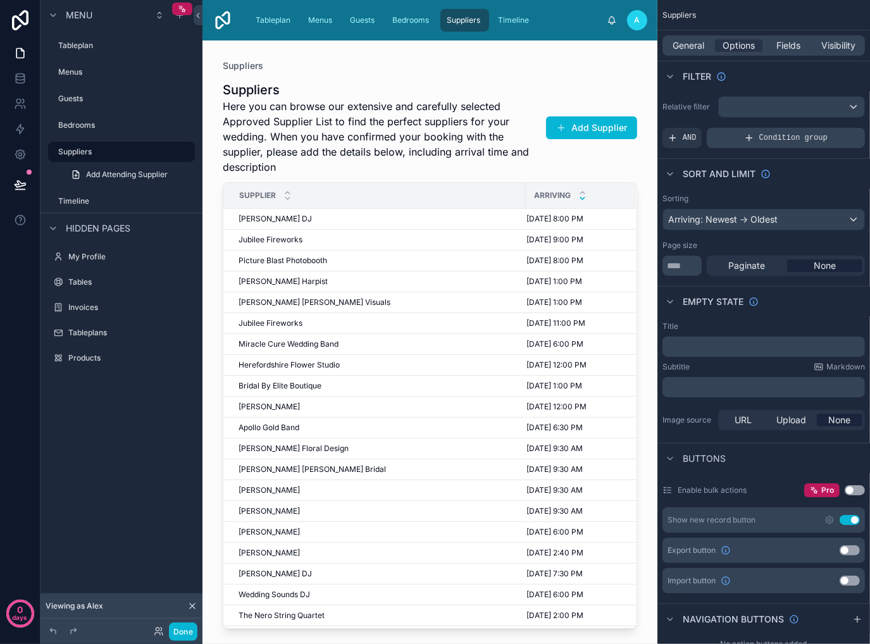
click at [778, 133] on span "Condition group" at bounding box center [793, 138] width 68 height 10
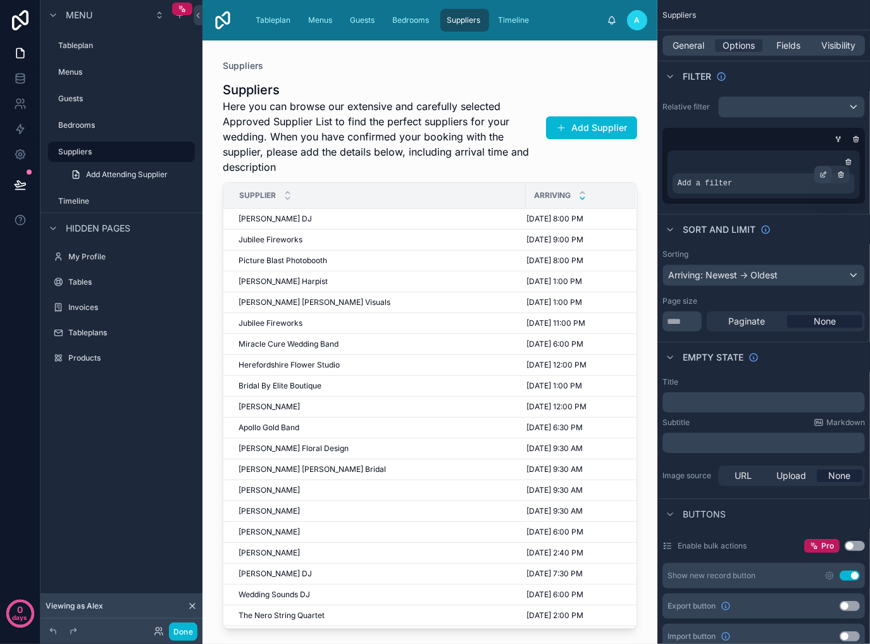
click at [822, 175] on icon "scrollable content" at bounding box center [823, 175] width 8 height 8
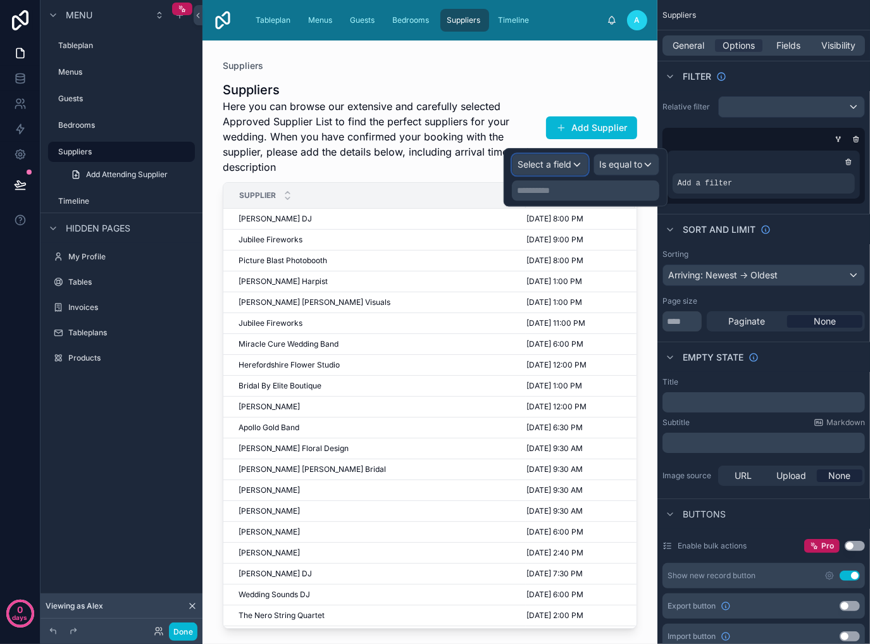
click at [521, 160] on span "Select a field" at bounding box center [544, 164] width 54 height 11
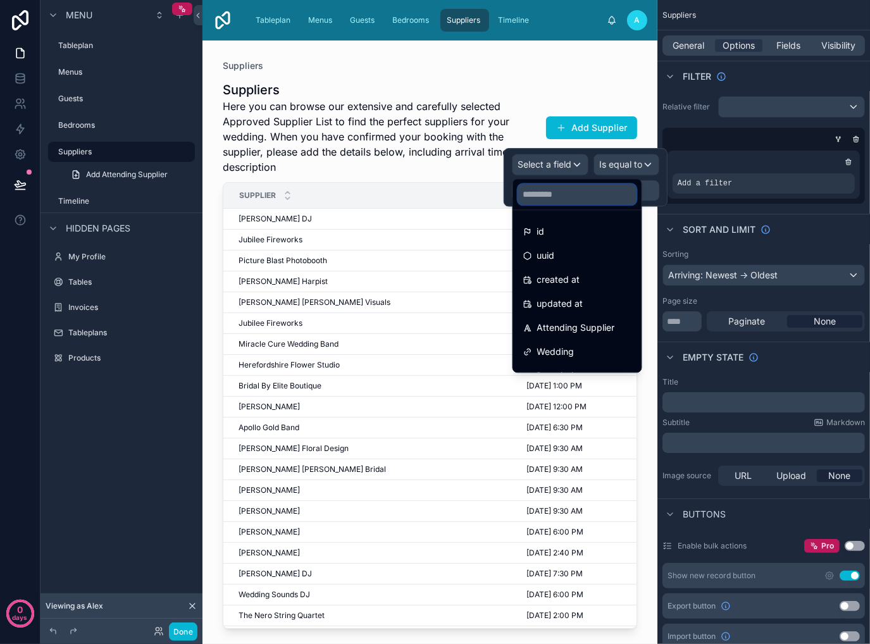
click at [564, 197] on input "text" at bounding box center [577, 194] width 118 height 20
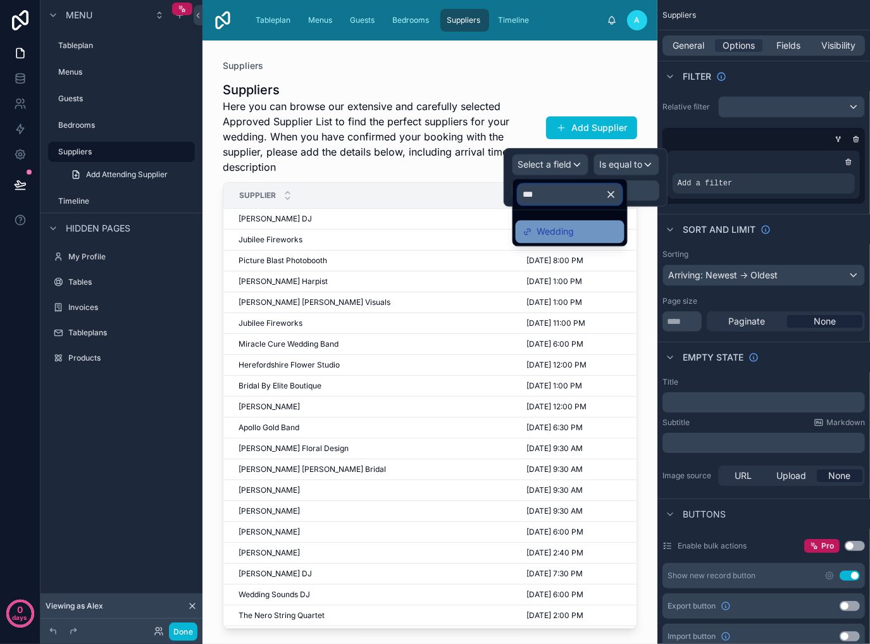
type input "***"
click at [565, 242] on div "Wedding" at bounding box center [570, 231] width 109 height 23
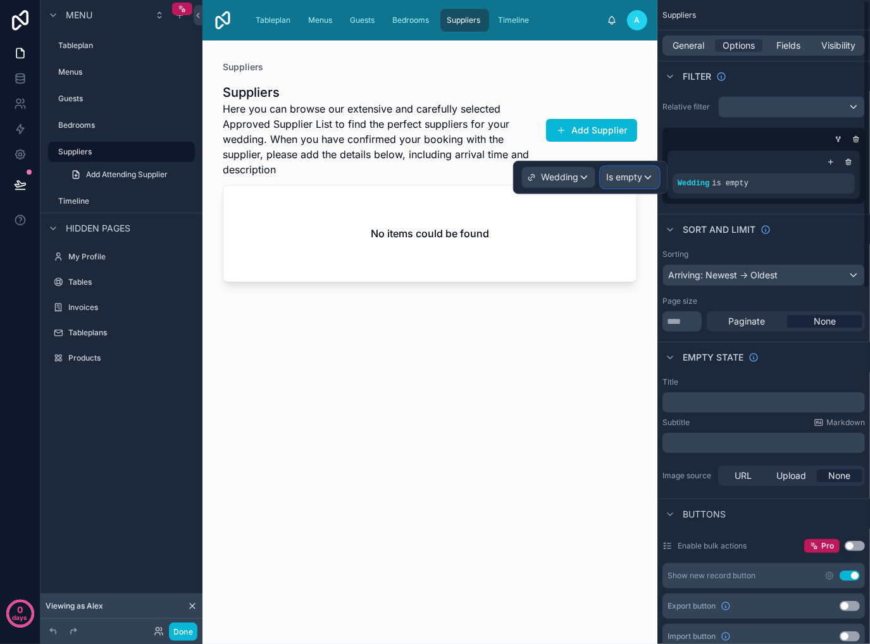
click at [638, 176] on span "Is empty" at bounding box center [624, 177] width 36 height 13
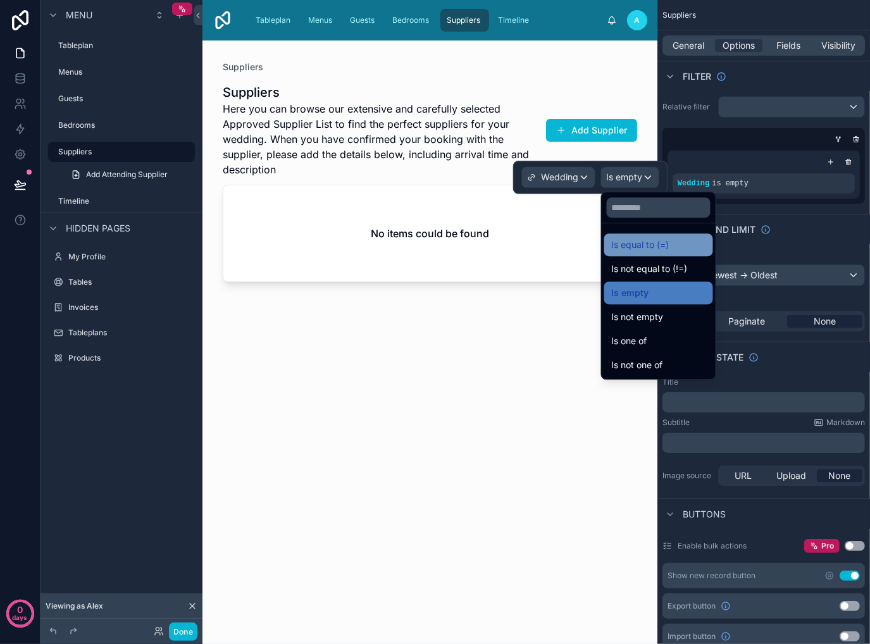
click at [681, 246] on div "Is equal to (=)" at bounding box center [659, 244] width 94 height 15
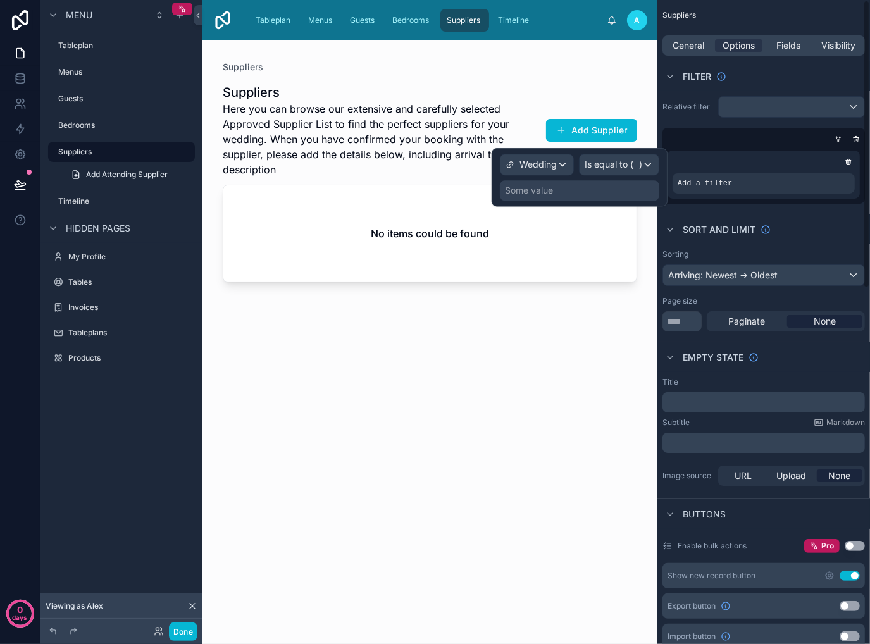
click at [581, 190] on div "Some value" at bounding box center [579, 190] width 159 height 20
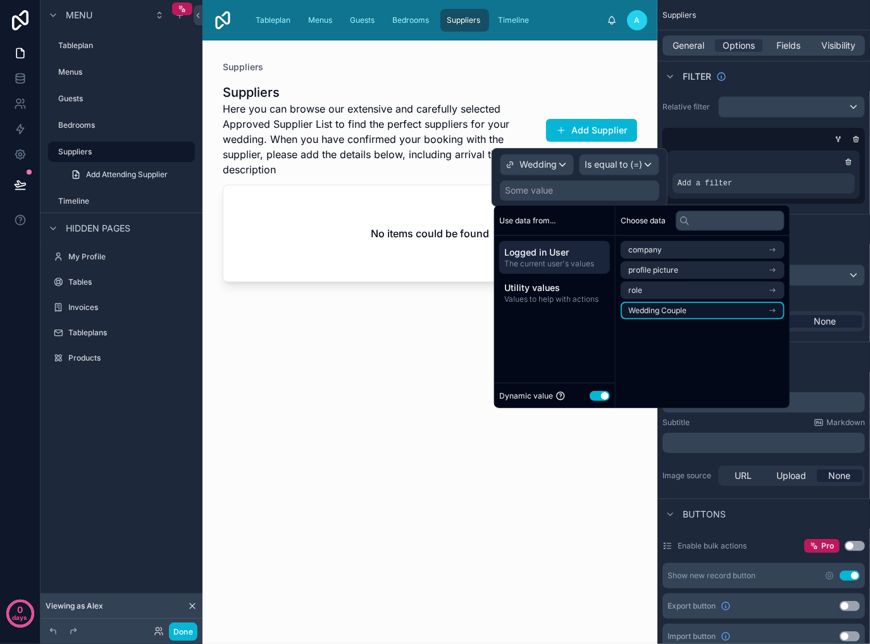
click at [686, 309] on span "Wedding Couple" at bounding box center [657, 311] width 58 height 10
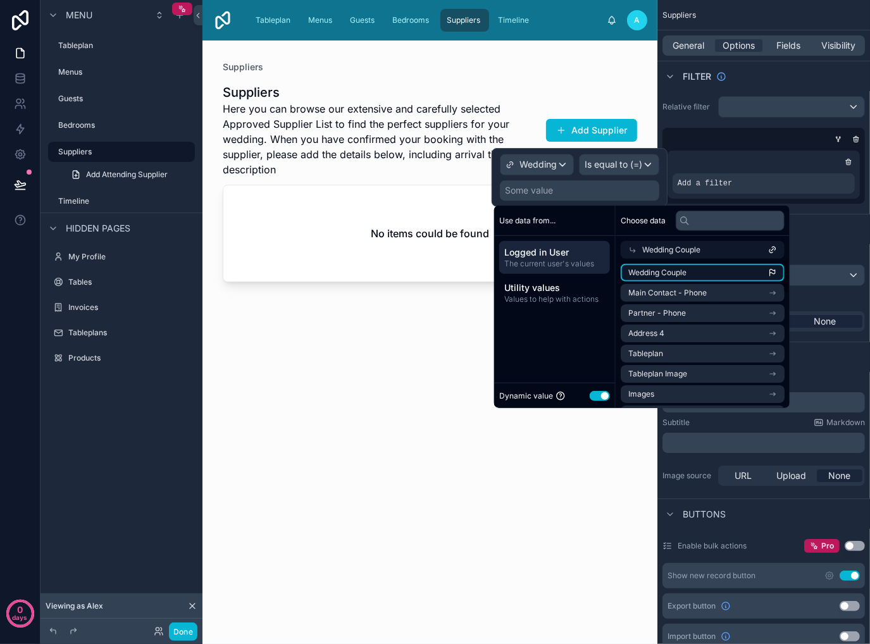
click at [703, 264] on li "Wedding Couple" at bounding box center [703, 273] width 164 height 18
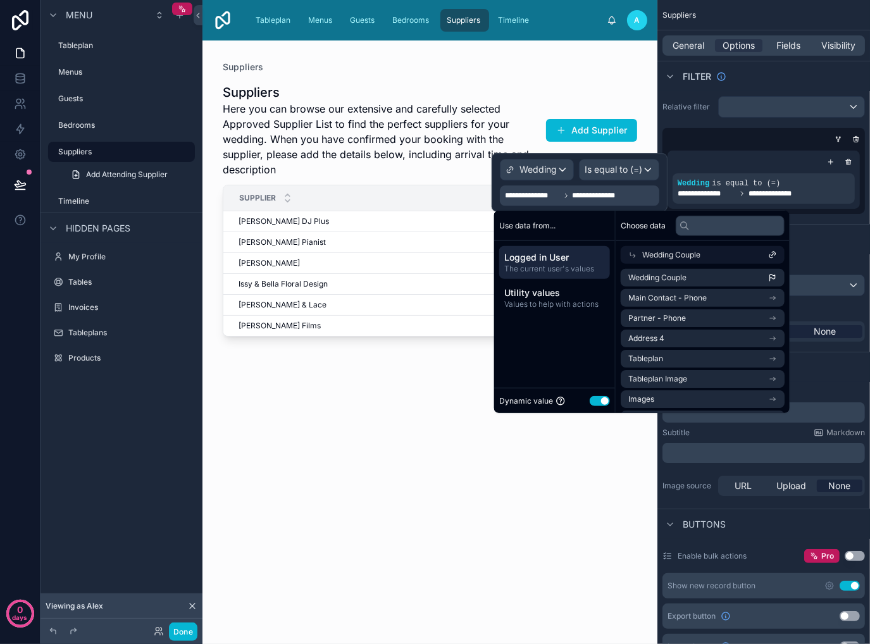
click at [610, 77] on div at bounding box center [429, 334] width 455 height 588
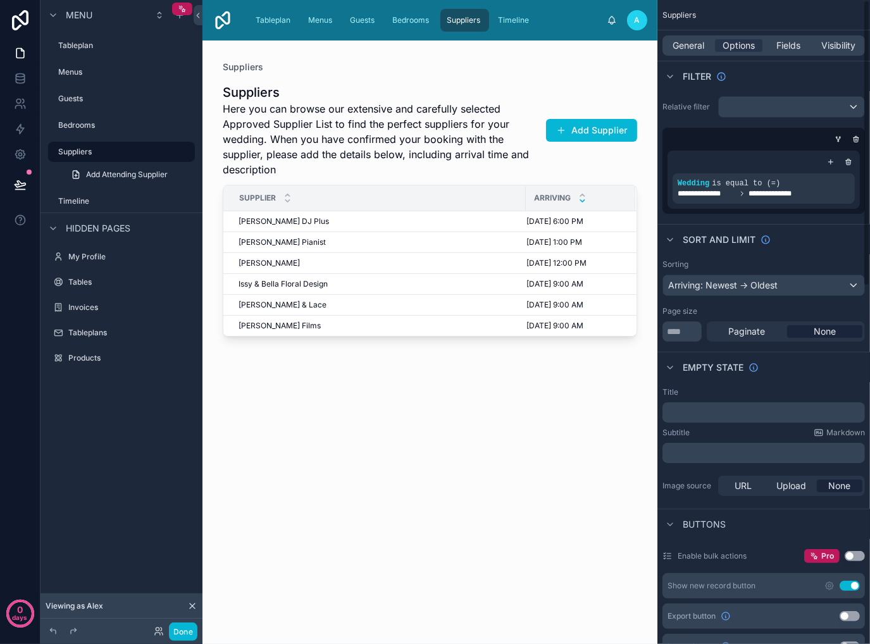
click at [518, 404] on div "Suppliers Here you can browse our extensive and carefully selected Approved Sup…" at bounding box center [430, 350] width 414 height 555
click at [505, 28] on div "Timeline" at bounding box center [514, 20] width 39 height 20
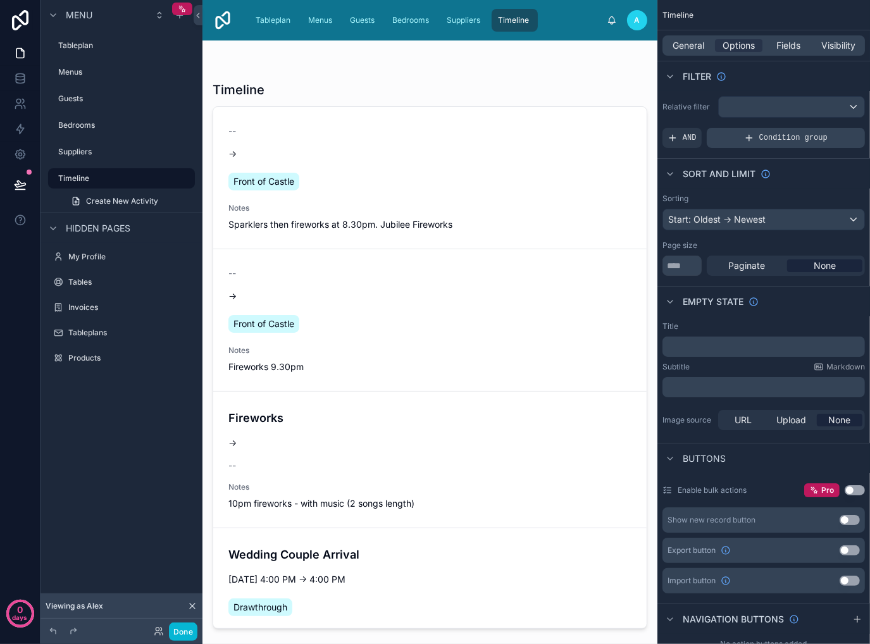
click at [792, 135] on span "Condition group" at bounding box center [793, 138] width 68 height 10
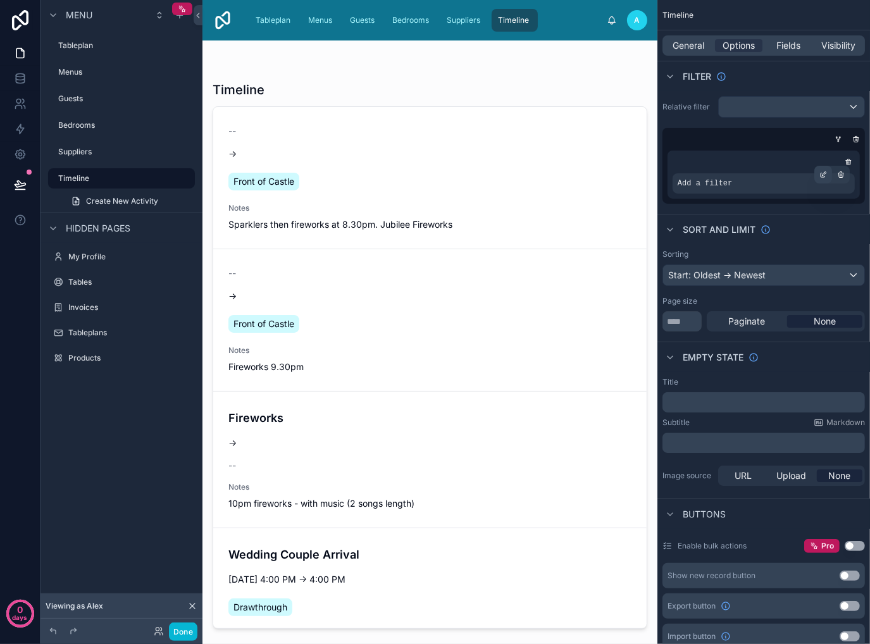
click at [820, 178] on div "scrollable content" at bounding box center [823, 175] width 18 height 18
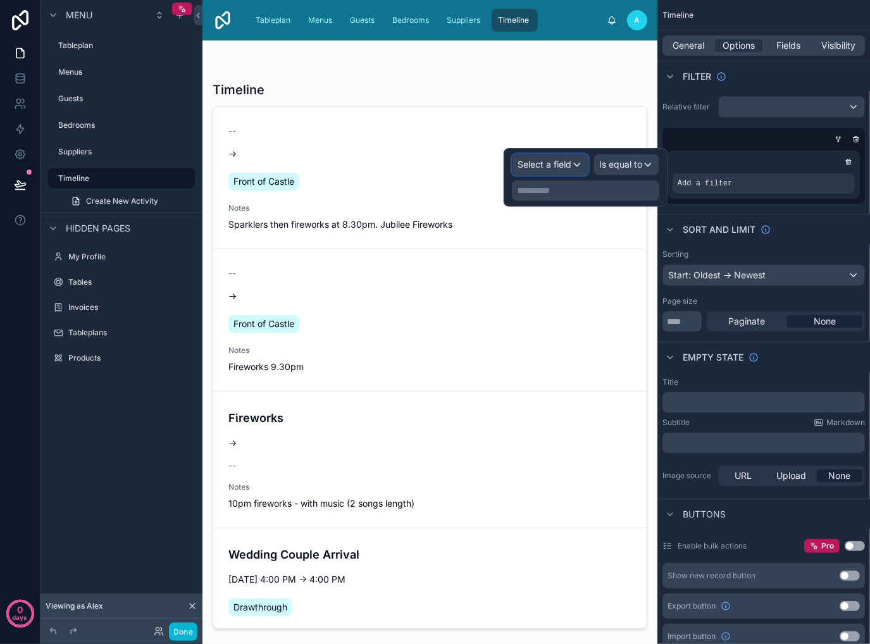
click at [547, 163] on span "Select a field" at bounding box center [544, 164] width 54 height 11
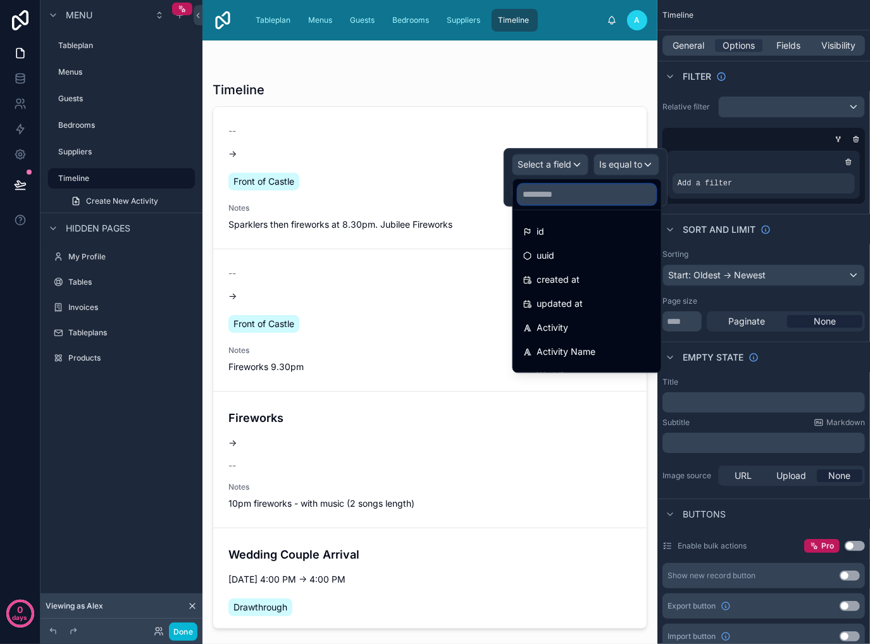
click at [557, 192] on input "text" at bounding box center [587, 194] width 138 height 20
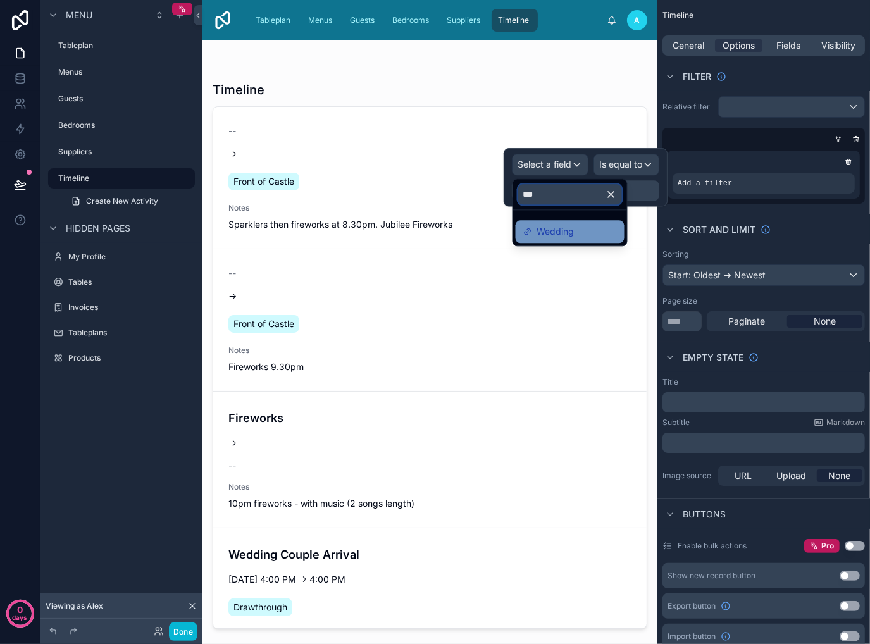
type input "***"
click at [569, 237] on span "Wedding" at bounding box center [555, 231] width 37 height 15
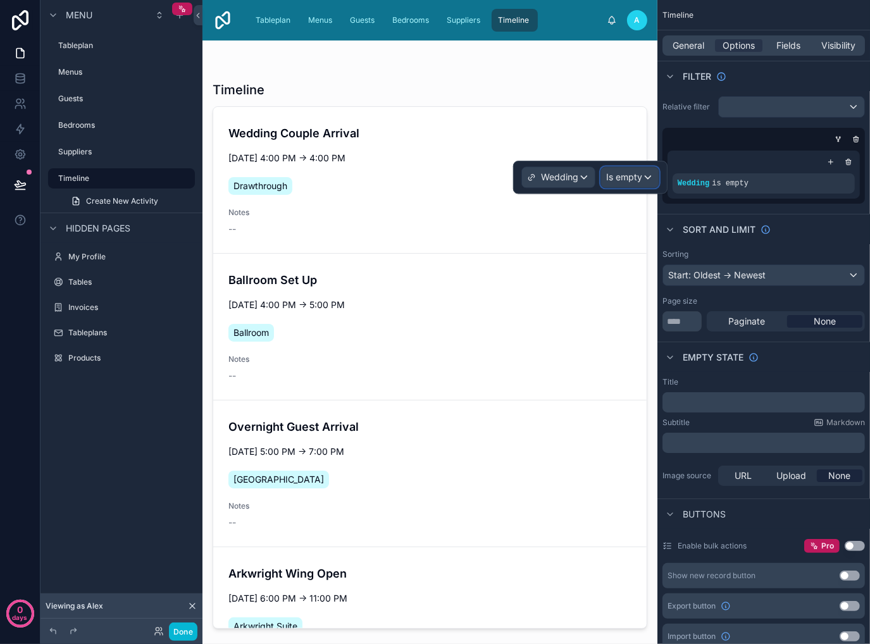
click at [636, 185] on div "Is empty" at bounding box center [630, 177] width 58 height 20
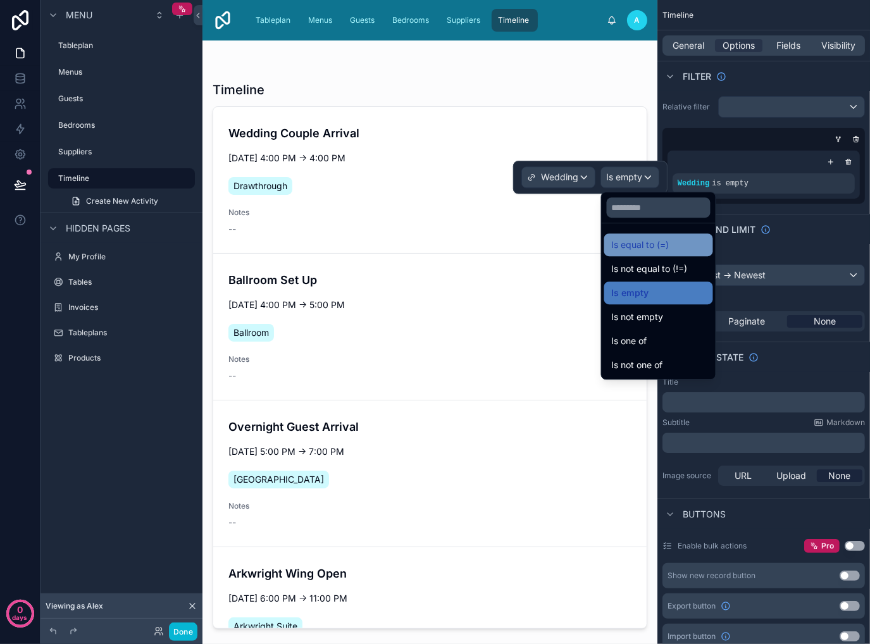
click at [676, 242] on div "Is equal to (=)" at bounding box center [659, 244] width 94 height 15
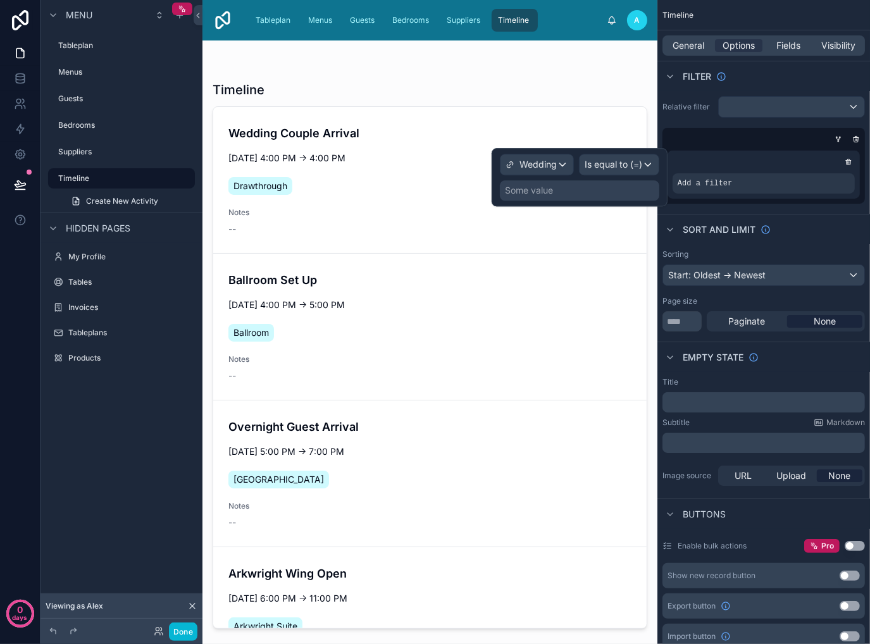
click at [619, 192] on div "Some value" at bounding box center [579, 190] width 159 height 20
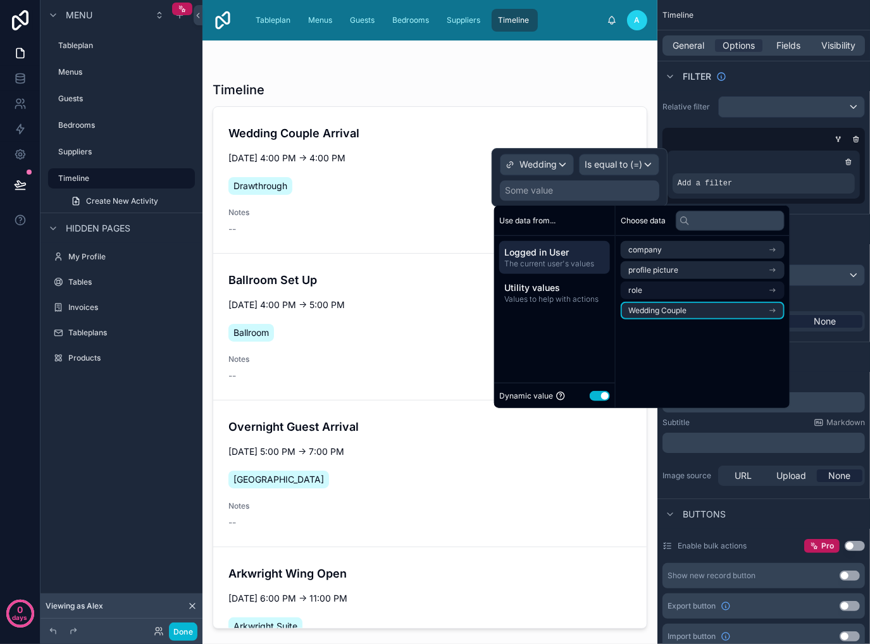
drag, startPoint x: 686, startPoint y: 312, endPoint x: 702, endPoint y: 310, distance: 15.3
click at [686, 312] on span "Wedding Couple" at bounding box center [657, 311] width 58 height 10
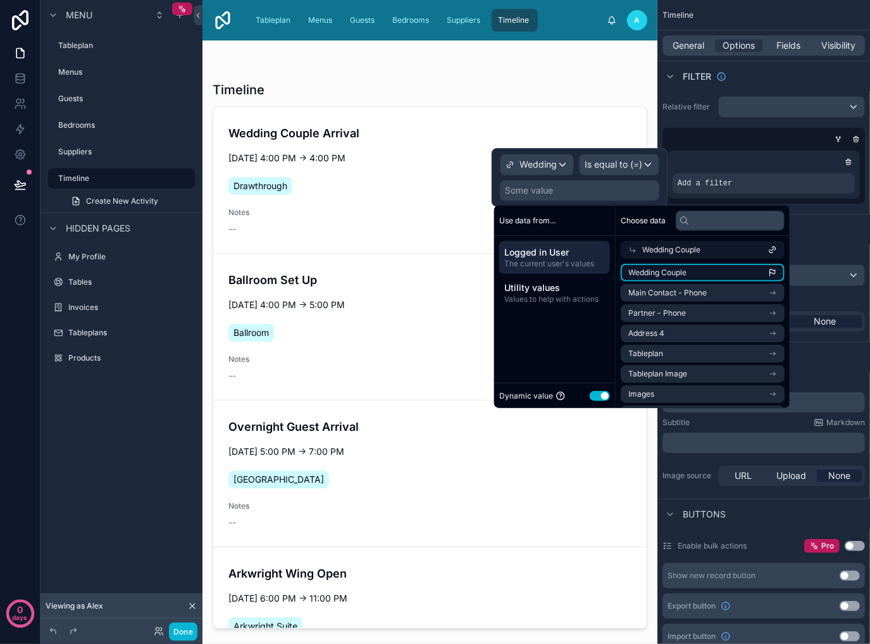
click at [699, 273] on li "Wedding Couple" at bounding box center [703, 273] width 164 height 18
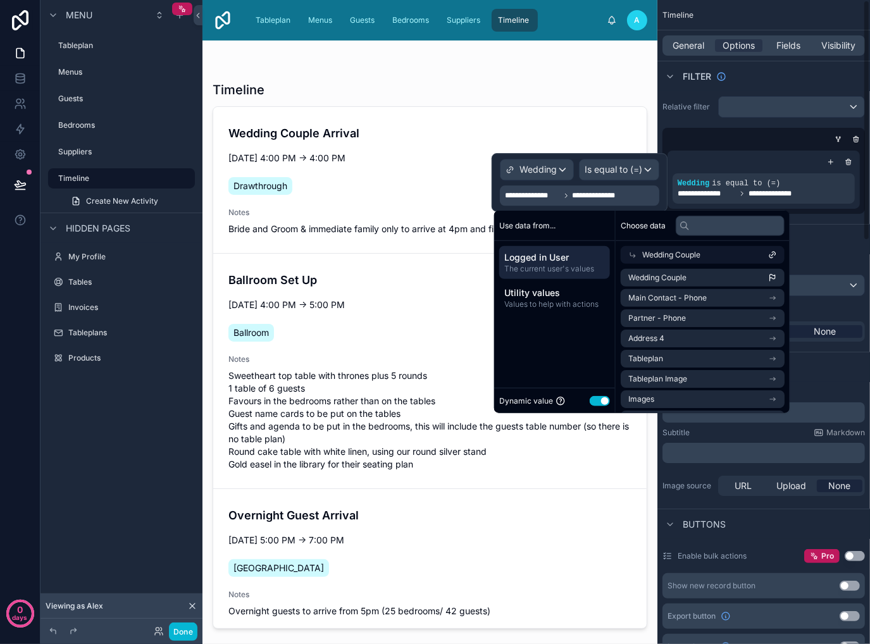
click at [749, 137] on div "scrollable content" at bounding box center [761, 139] width 202 height 13
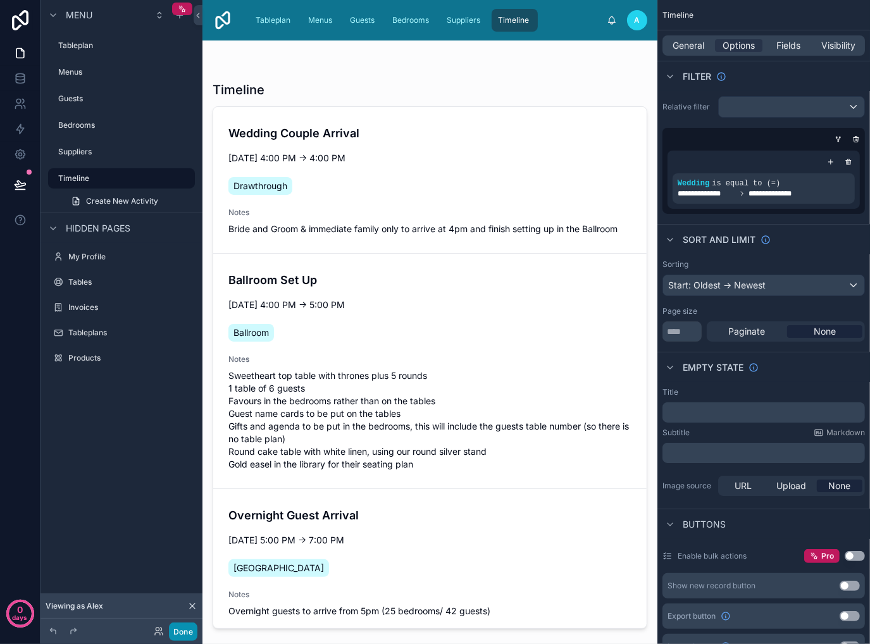
click at [182, 633] on button "Done" at bounding box center [183, 631] width 28 height 18
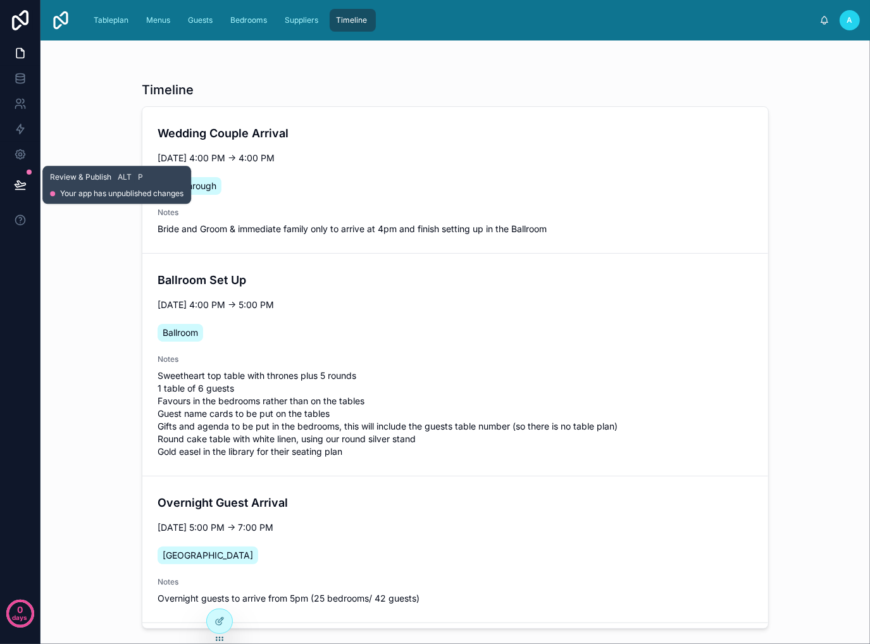
click at [16, 183] on icon at bounding box center [20, 184] width 13 height 13
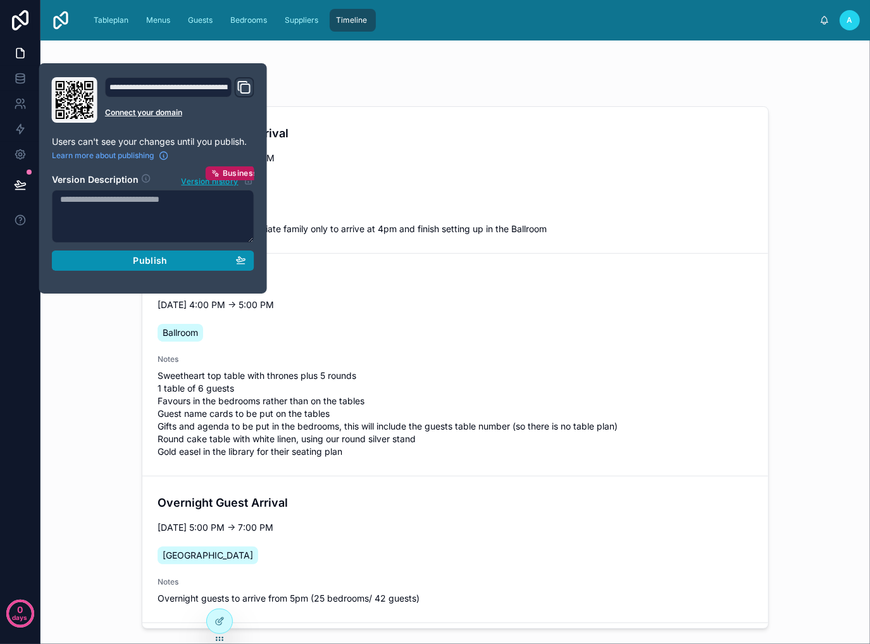
drag, startPoint x: 151, startPoint y: 266, endPoint x: 171, endPoint y: 265, distance: 19.7
click at [156, 266] on button "Publish" at bounding box center [153, 260] width 202 height 20
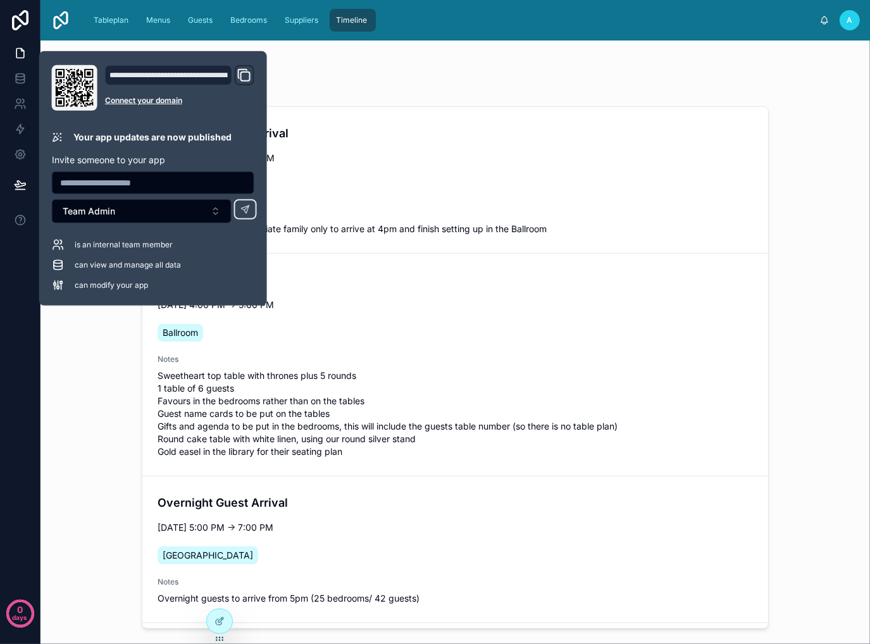
click at [114, 408] on div "Timeline Wedding Couple Arrival Mon, 1 Sep at 4:00 PM → 4:00 PM Drawthrough Not…" at bounding box center [454, 341] width 829 height 603
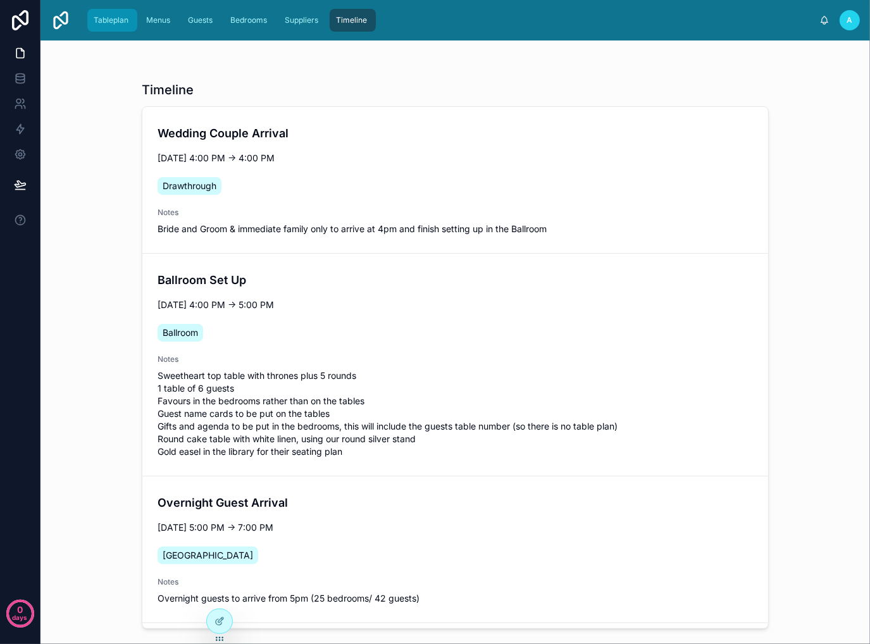
click at [111, 24] on span "Tableplan" at bounding box center [111, 20] width 35 height 10
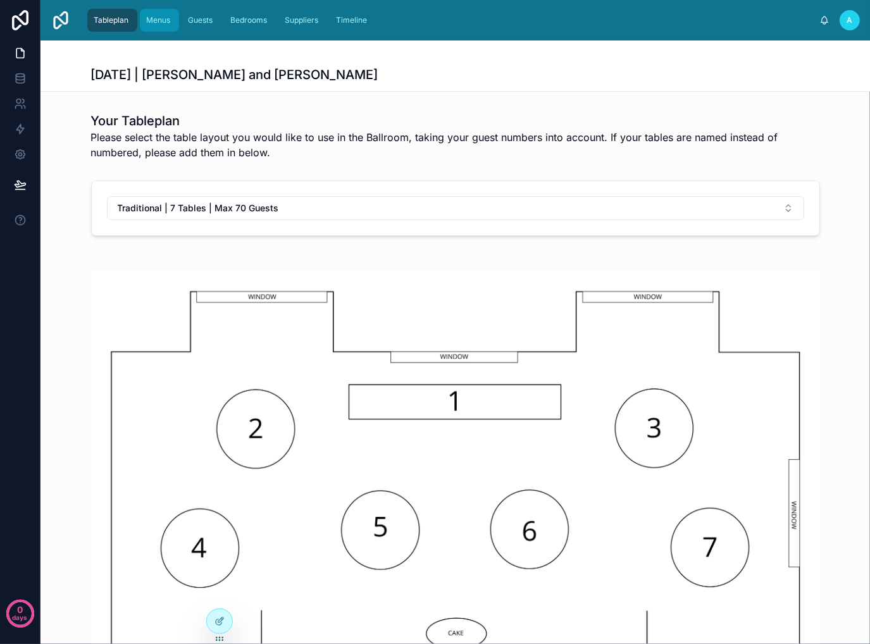
click at [156, 23] on span "Menus" at bounding box center [158, 20] width 24 height 10
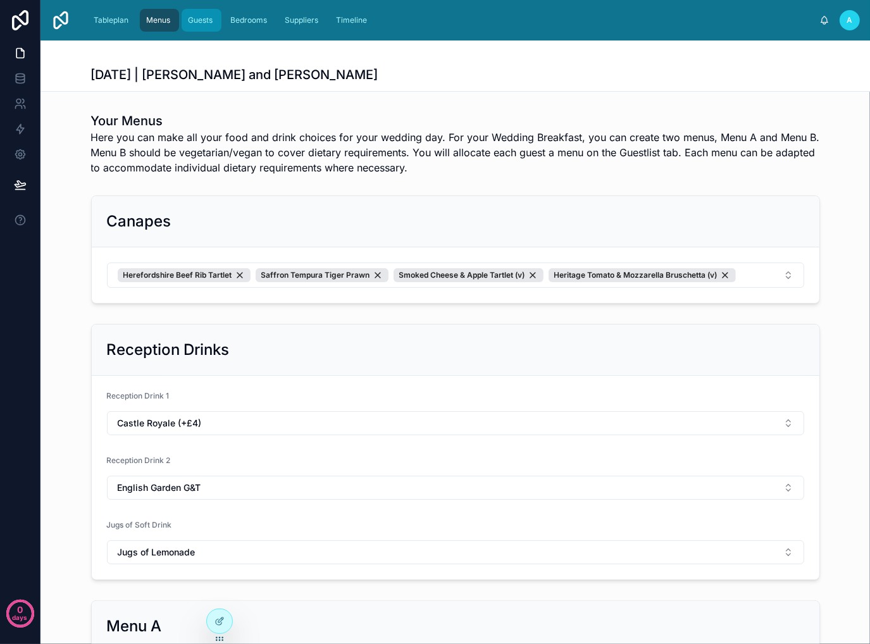
click at [204, 13] on div "Guests" at bounding box center [201, 20] width 32 height 20
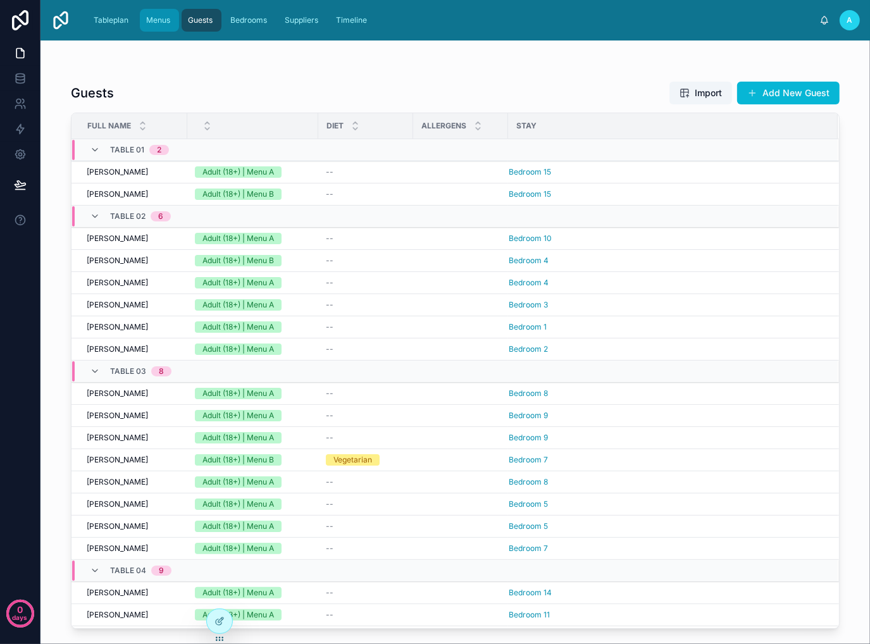
click at [159, 26] on div "Menus" at bounding box center [160, 20] width 32 height 20
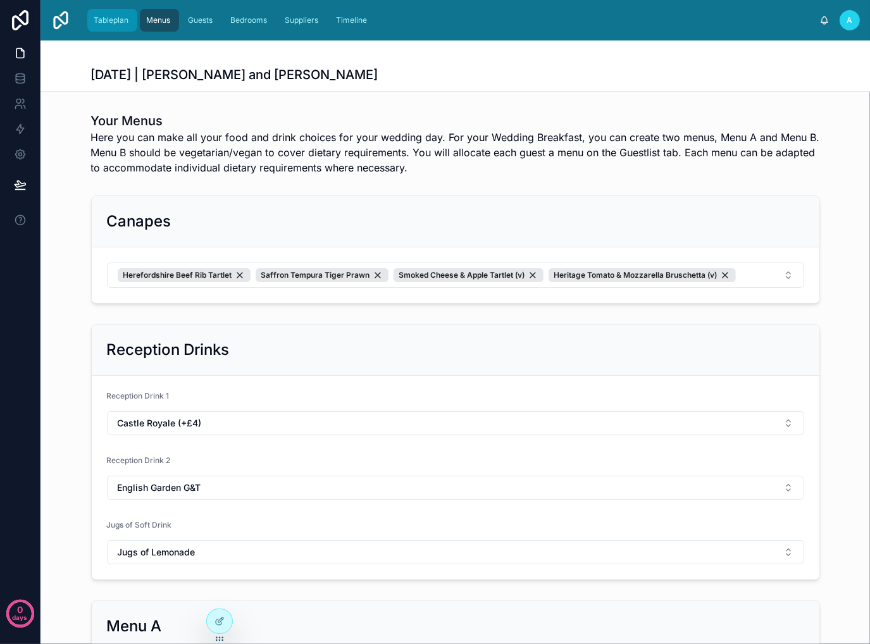
click at [108, 26] on div "Tableplan" at bounding box center [112, 20] width 42 height 20
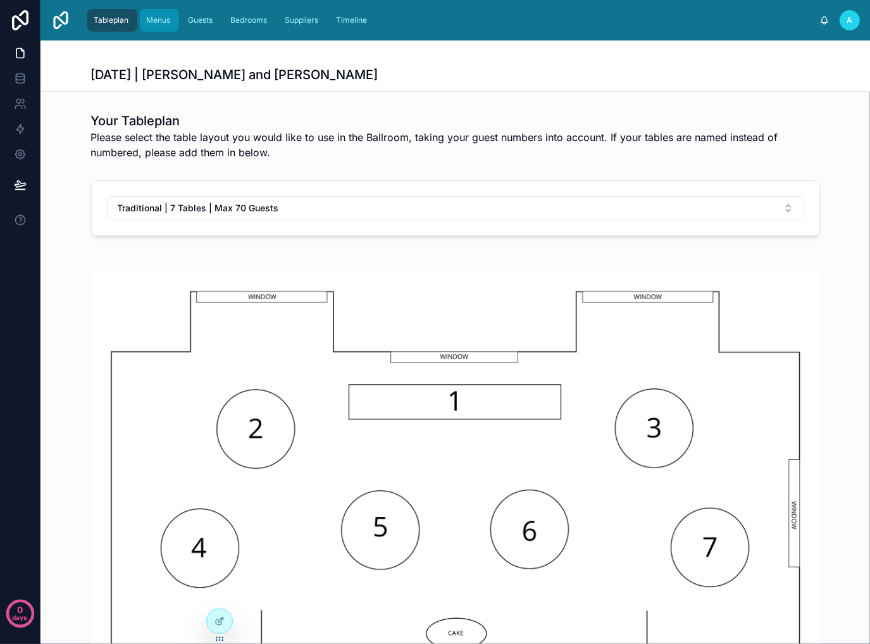
click at [153, 28] on div "Menus" at bounding box center [160, 20] width 32 height 20
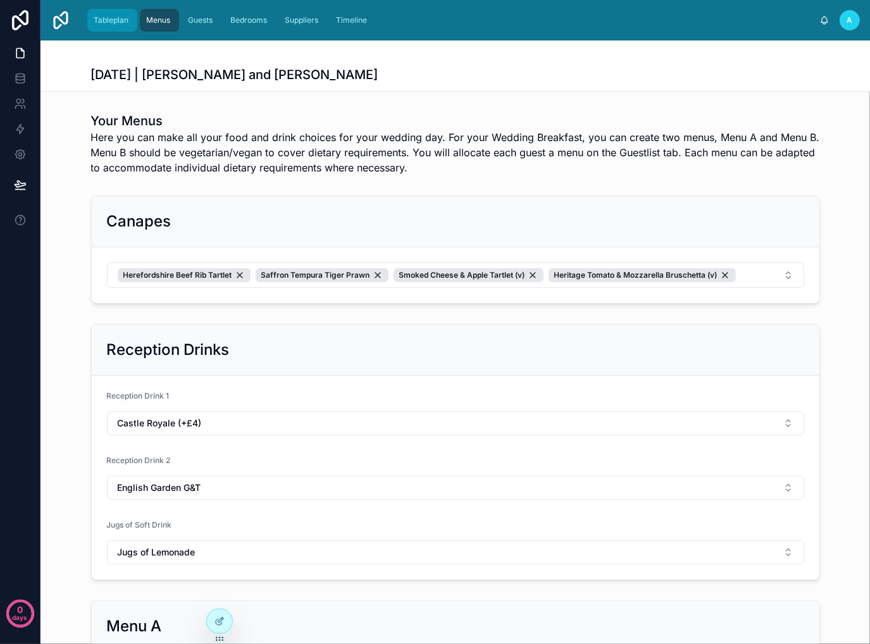
click at [106, 25] on div "Tableplan" at bounding box center [112, 20] width 42 height 20
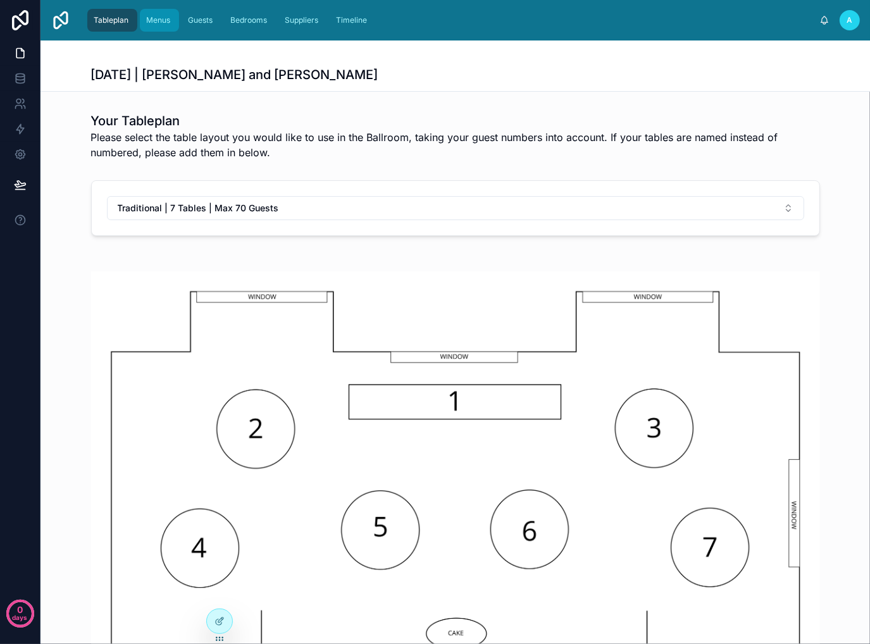
click at [156, 23] on span "Menus" at bounding box center [158, 20] width 24 height 10
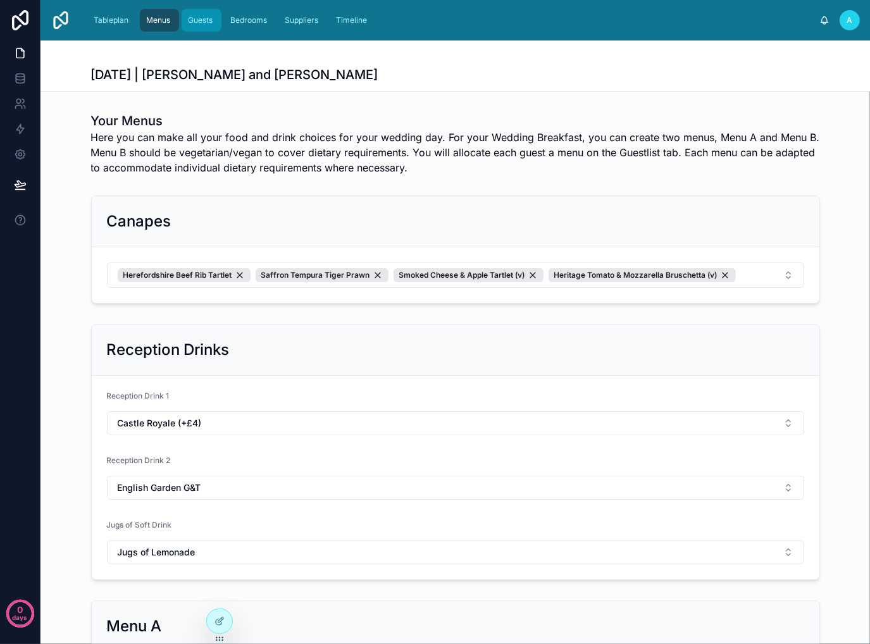
click at [199, 21] on span "Guests" at bounding box center [200, 20] width 25 height 10
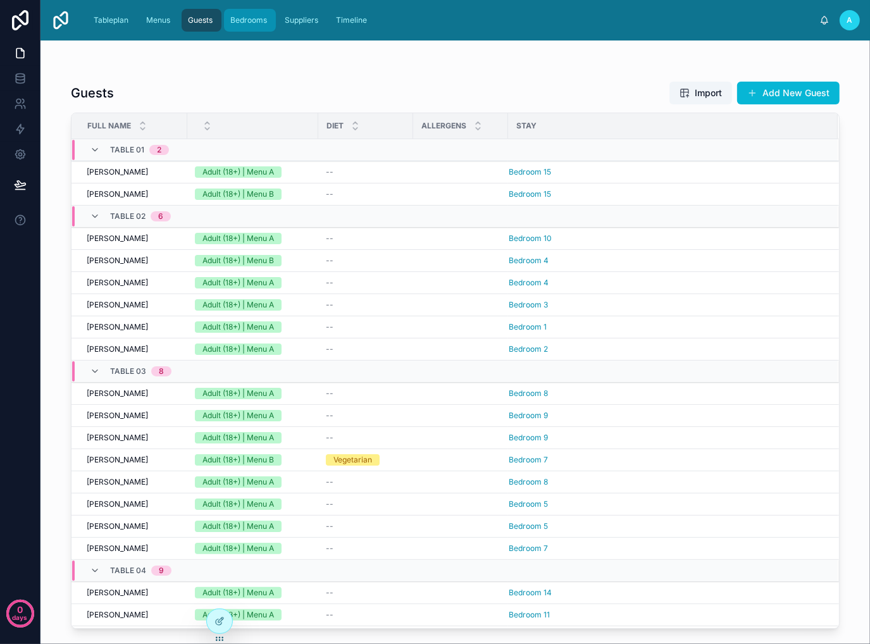
click at [239, 22] on span "Bedrooms" at bounding box center [248, 20] width 37 height 10
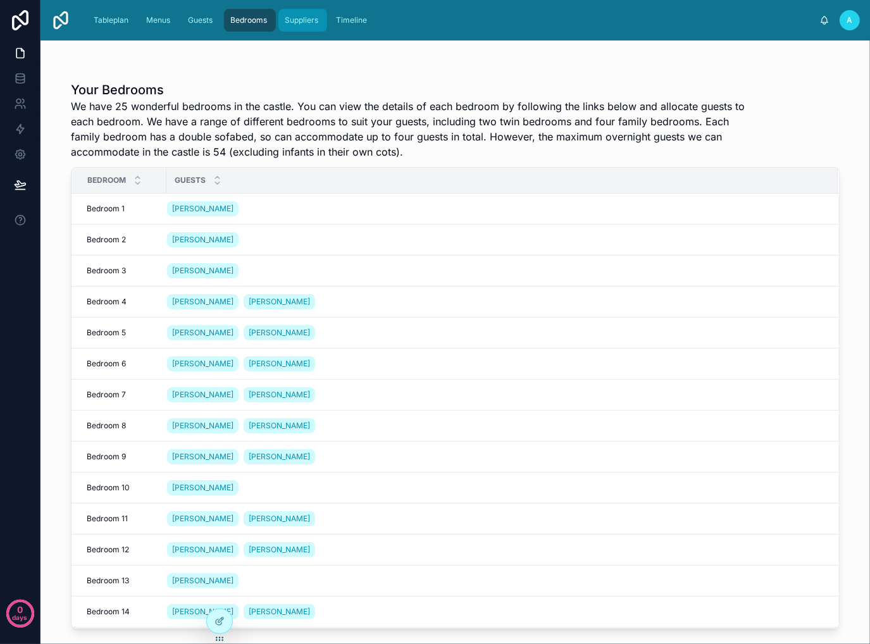
click at [296, 18] on span "Suppliers" at bounding box center [302, 20] width 34 height 10
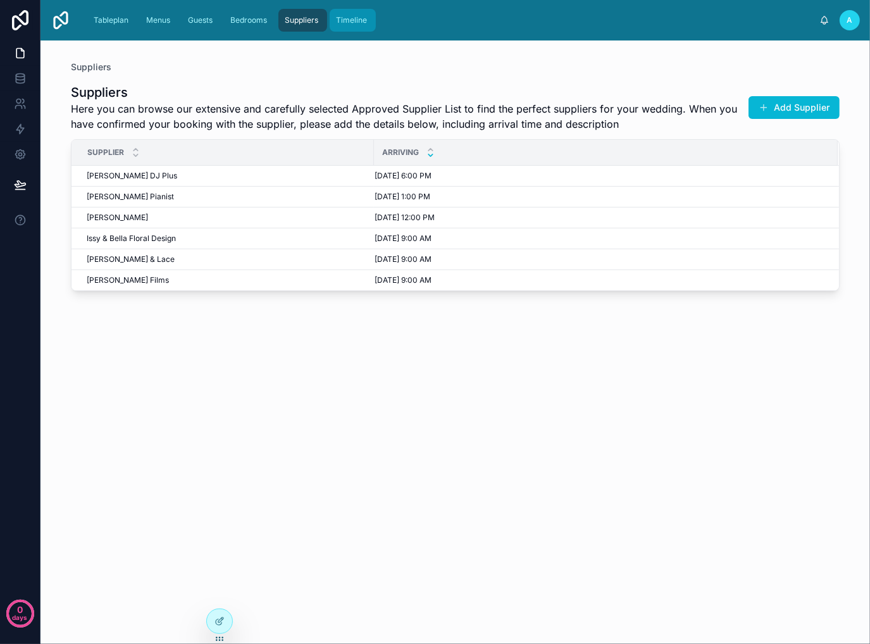
click at [344, 16] on span "Timeline" at bounding box center [351, 20] width 31 height 10
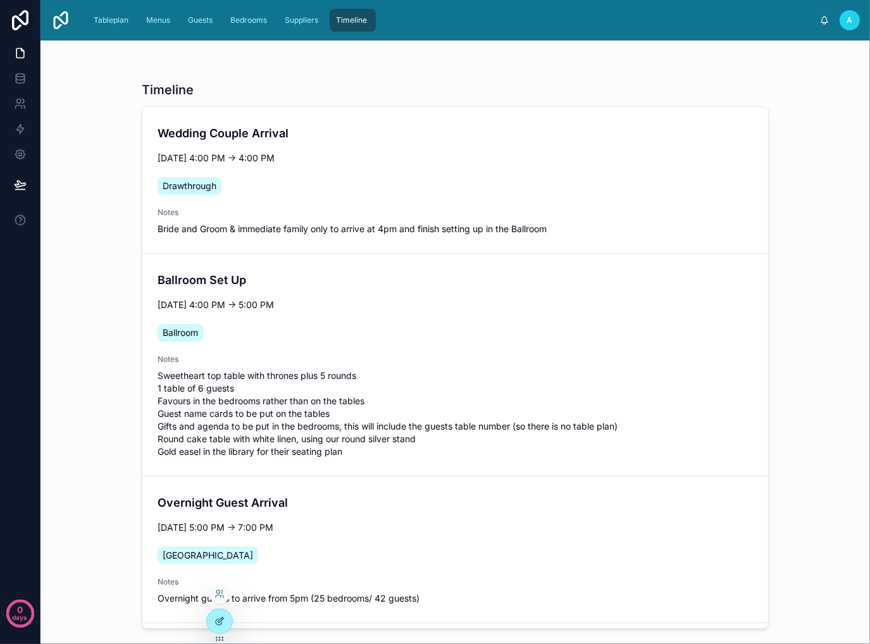
click at [225, 622] on div at bounding box center [219, 621] width 25 height 24
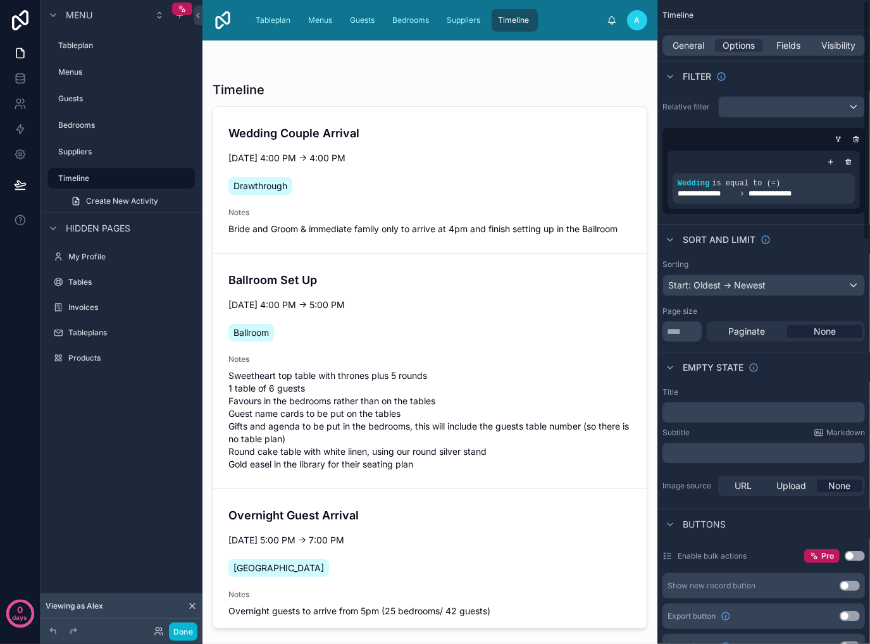
click at [730, 407] on p "﻿" at bounding box center [764, 412] width 195 height 10
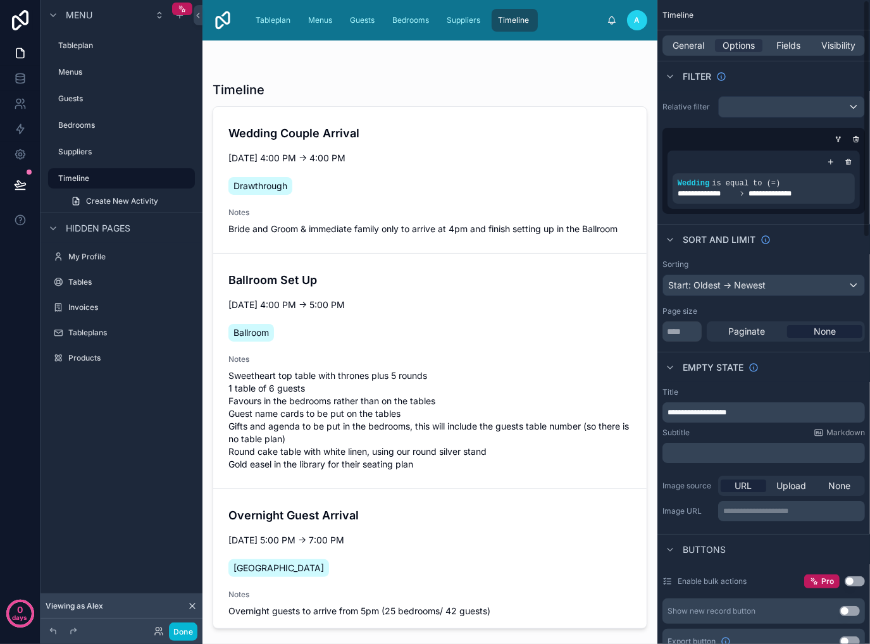
click at [724, 433] on div "Subtitle Markdown" at bounding box center [763, 433] width 202 height 10
click at [772, 407] on p "**********" at bounding box center [764, 412] width 195 height 10
click at [772, 431] on div "Subtitle Markdown" at bounding box center [763, 433] width 202 height 10
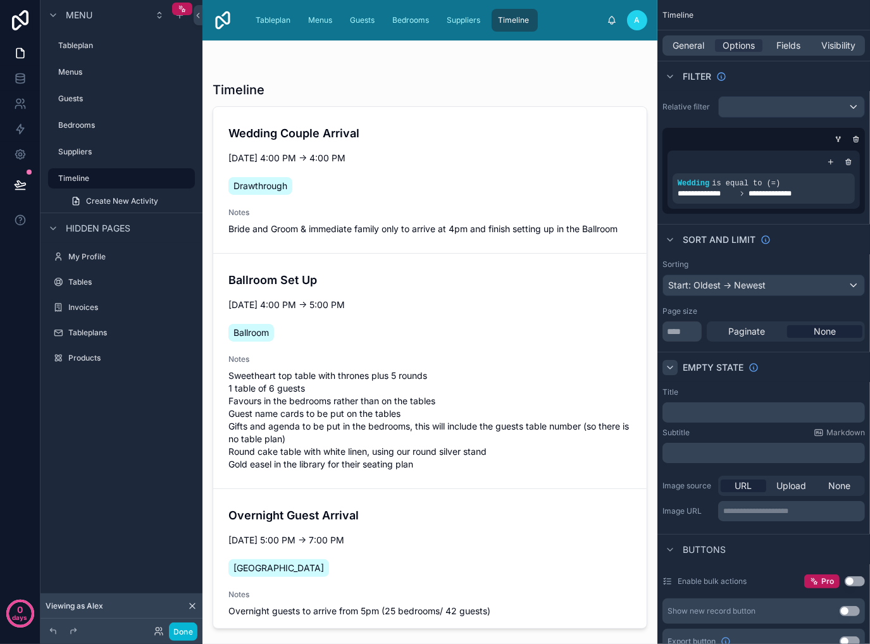
click at [676, 364] on div "scrollable content" at bounding box center [669, 367] width 15 height 15
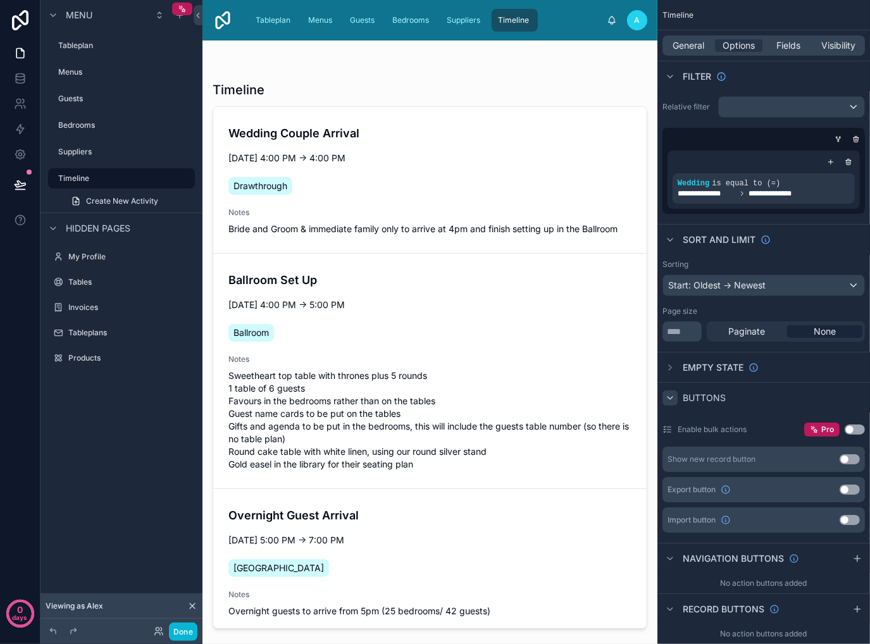
click at [669, 397] on icon "scrollable content" at bounding box center [670, 398] width 10 height 10
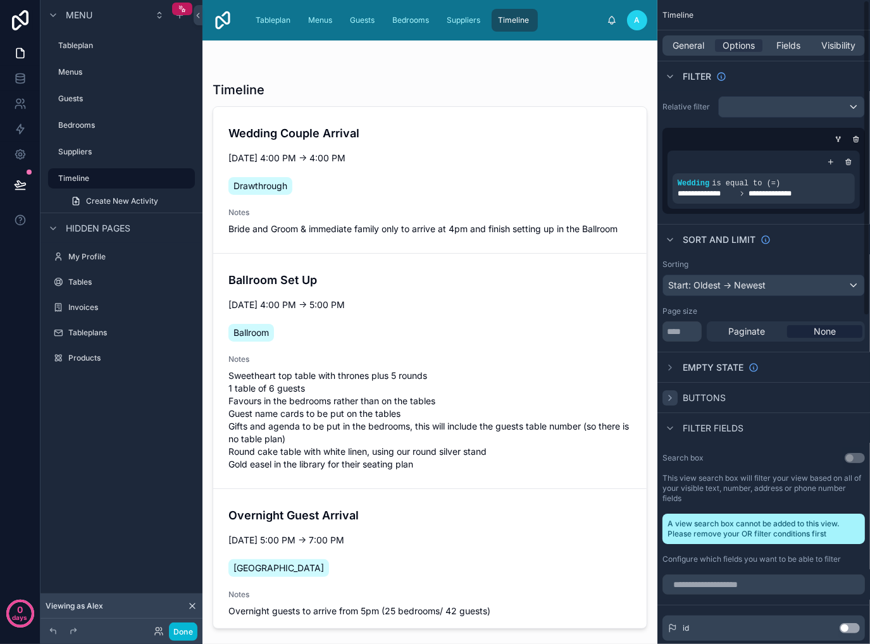
click at [669, 397] on icon "scrollable content" at bounding box center [670, 398] width 10 height 10
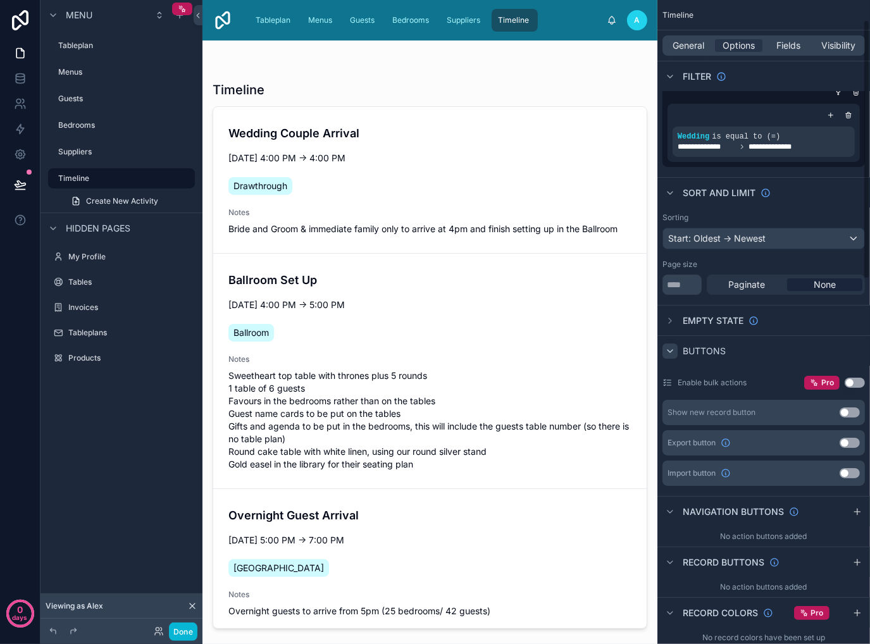
scroll to position [50, 0]
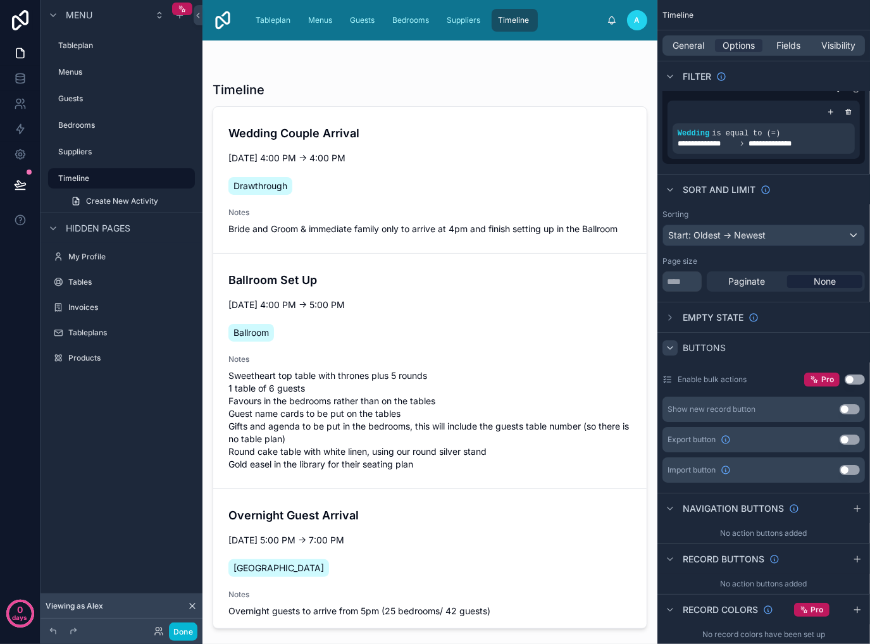
click at [855, 377] on button "Use setting" at bounding box center [854, 379] width 20 height 10
click at [666, 350] on icon "scrollable content" at bounding box center [670, 348] width 10 height 10
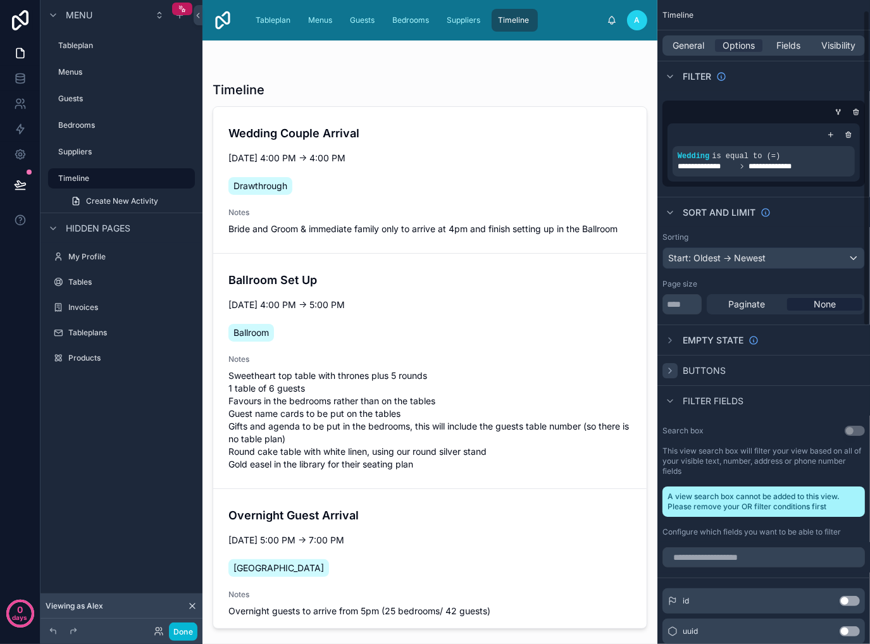
scroll to position [0, 0]
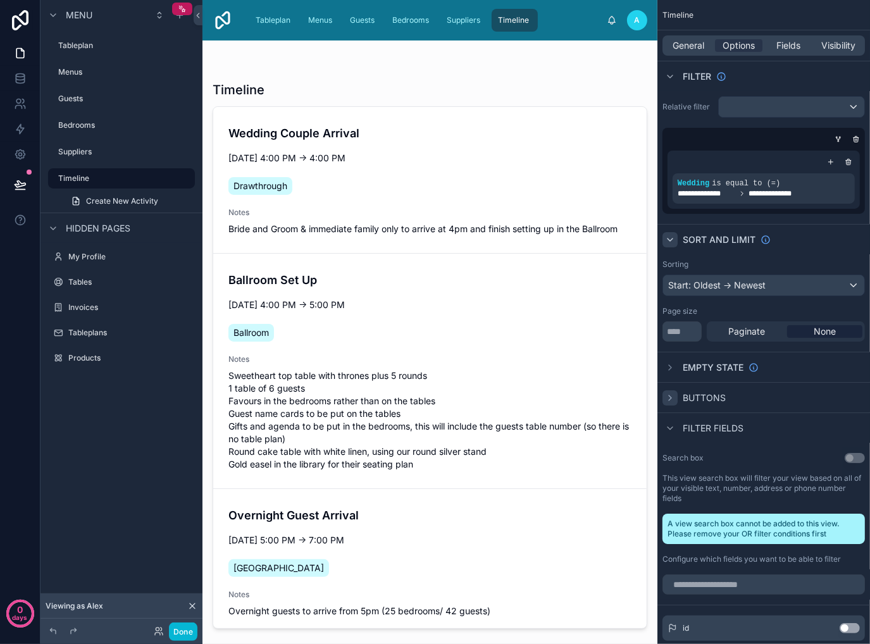
click at [674, 238] on icon "scrollable content" at bounding box center [670, 240] width 10 height 10
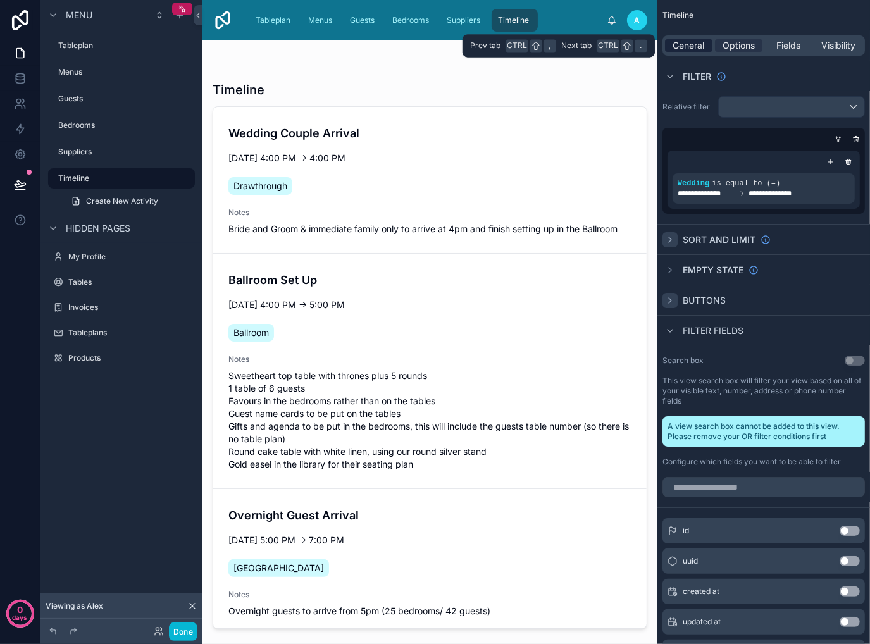
click at [690, 46] on span "General" at bounding box center [689, 45] width 32 height 13
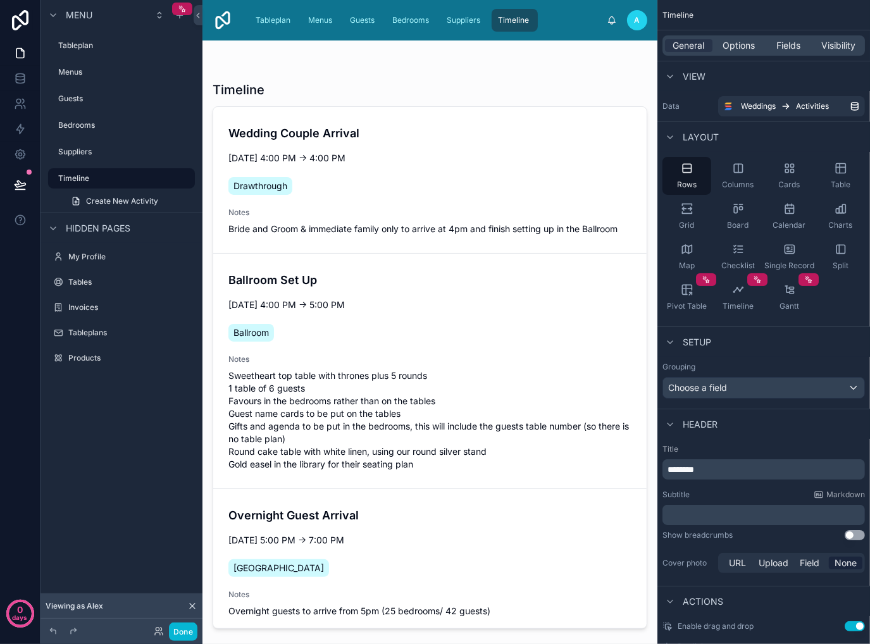
scroll to position [63, 0]
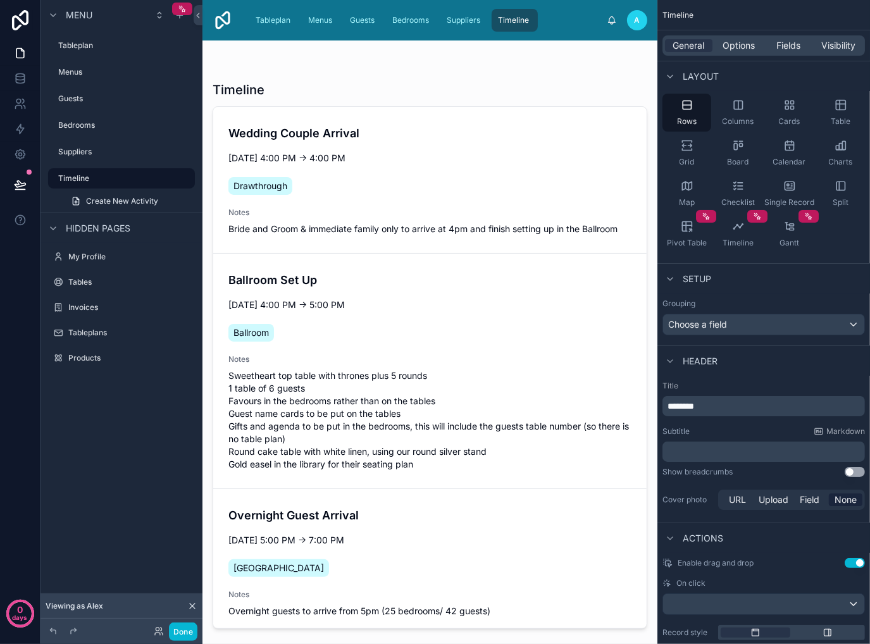
click at [733, 453] on p "﻿" at bounding box center [764, 451] width 195 height 13
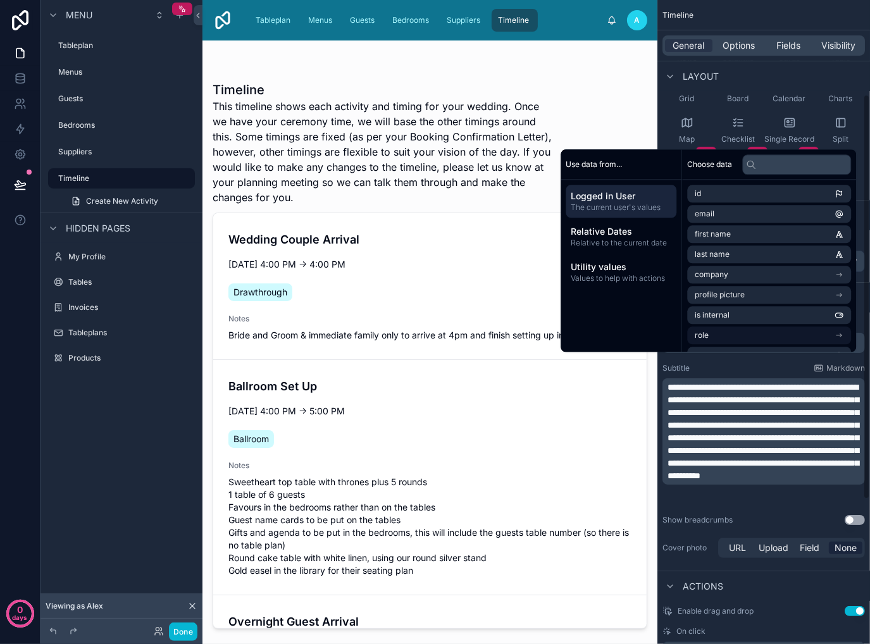
scroll to position [0, 0]
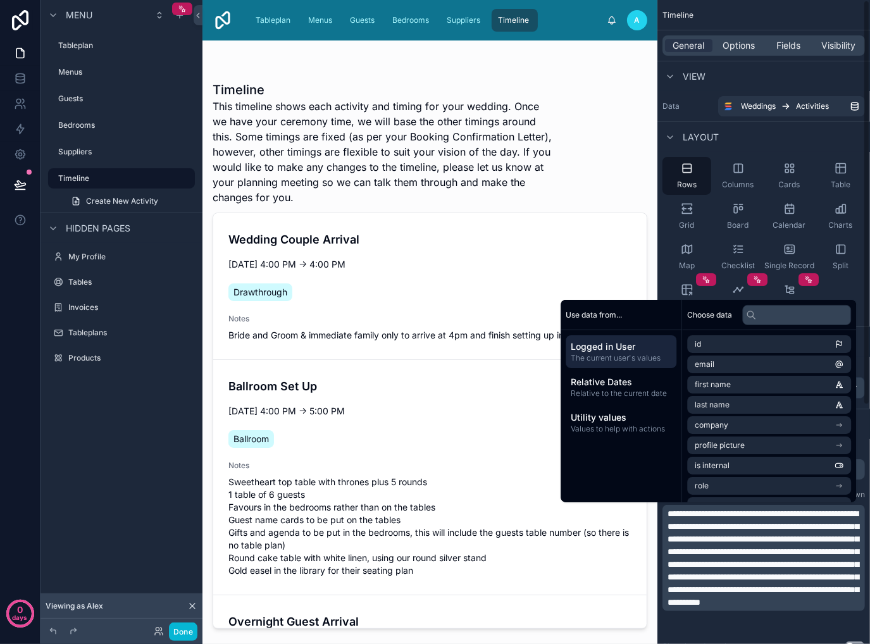
click at [668, 512] on span "**********" at bounding box center [762, 557] width 191 height 97
click at [765, 547] on span "**********" at bounding box center [762, 557] width 191 height 97
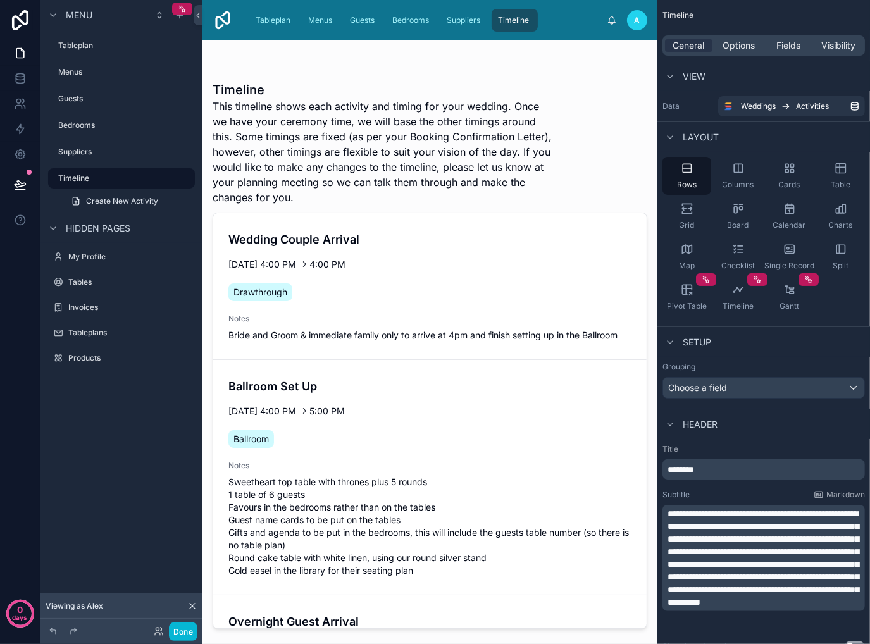
drag, startPoint x: 665, startPoint y: 516, endPoint x: 673, endPoint y: 523, distance: 10.3
click at [667, 517] on div "**********" at bounding box center [763, 558] width 202 height 106
click at [668, 512] on span "**********" at bounding box center [762, 557] width 191 height 97
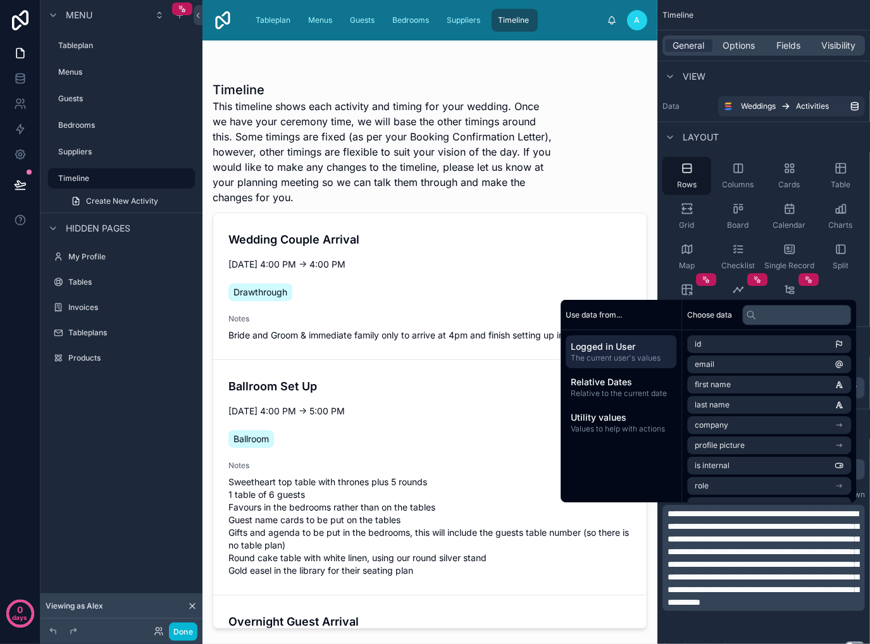
click at [751, 559] on span "**********" at bounding box center [762, 557] width 191 height 97
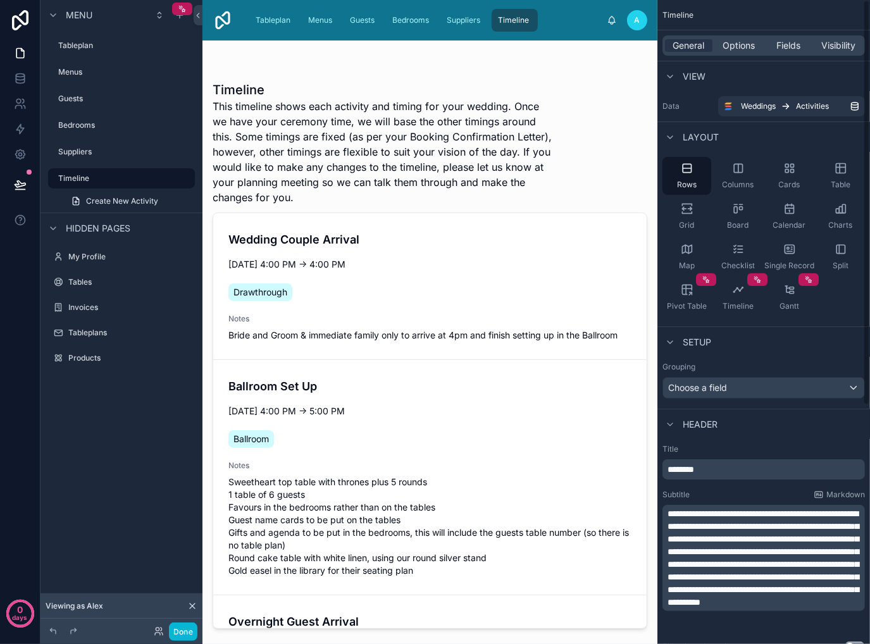
click at [851, 283] on div "Rows Columns Cards Table Grid Board Calendar Charts Map Checklist Single Record…" at bounding box center [763, 237] width 213 height 170
click at [185, 632] on button "Done" at bounding box center [183, 631] width 28 height 18
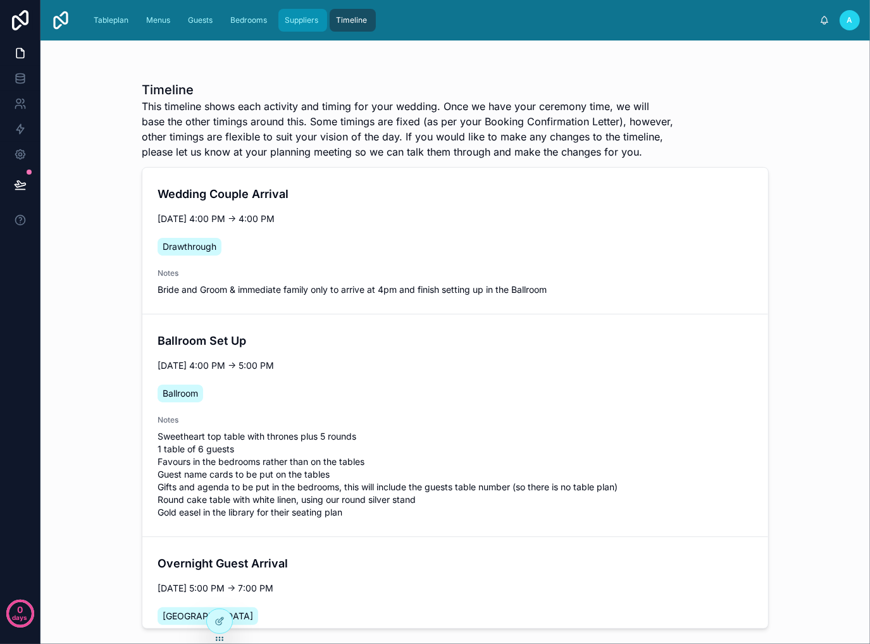
click at [311, 19] on span "Suppliers" at bounding box center [302, 20] width 34 height 10
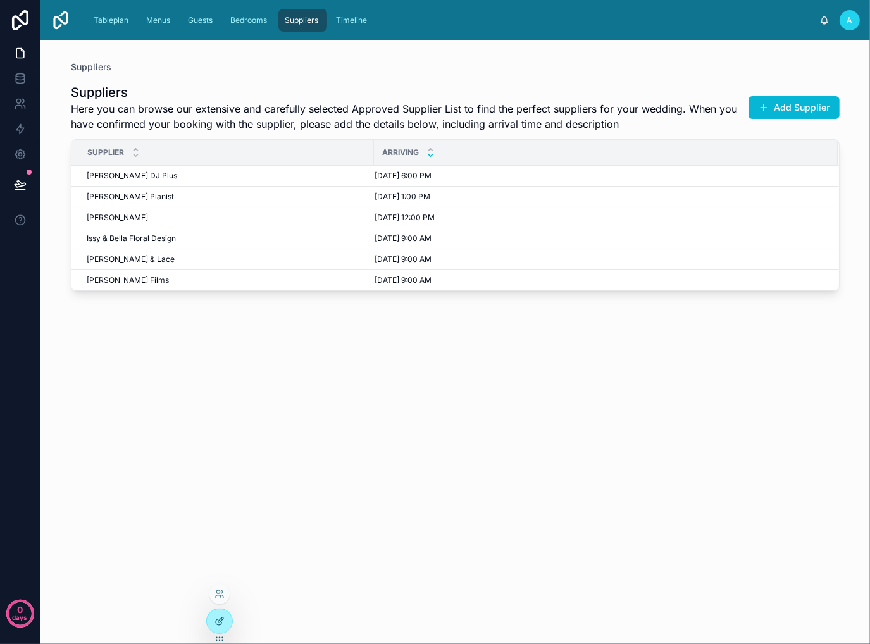
click at [223, 626] on div at bounding box center [219, 621] width 25 height 24
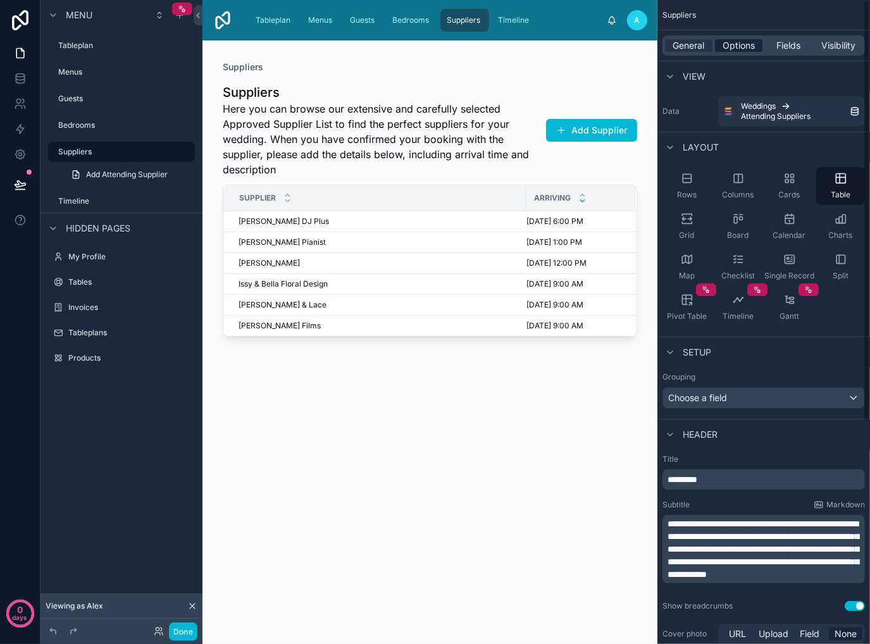
click at [736, 46] on span "Options" at bounding box center [738, 45] width 32 height 13
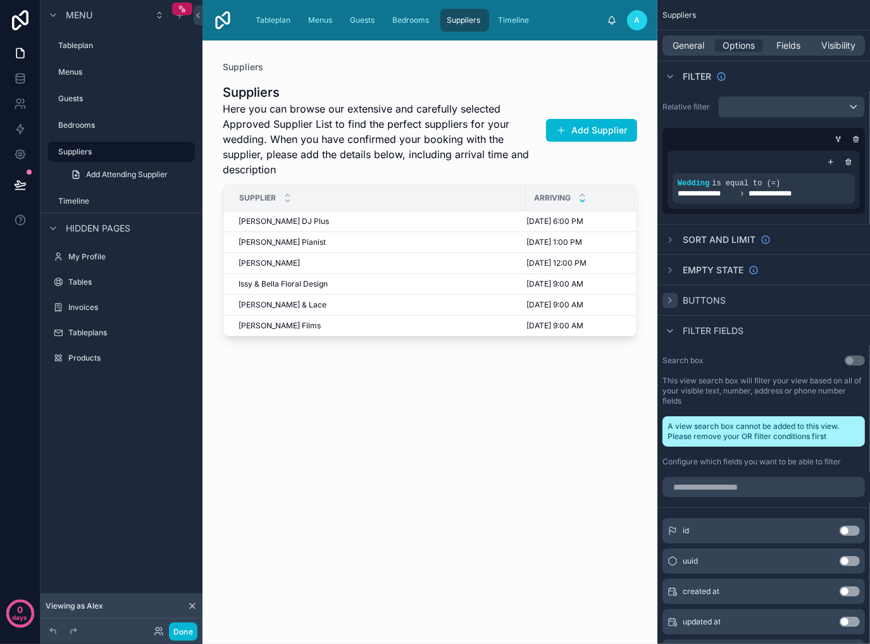
click at [669, 302] on icon "scrollable content" at bounding box center [670, 300] width 3 height 5
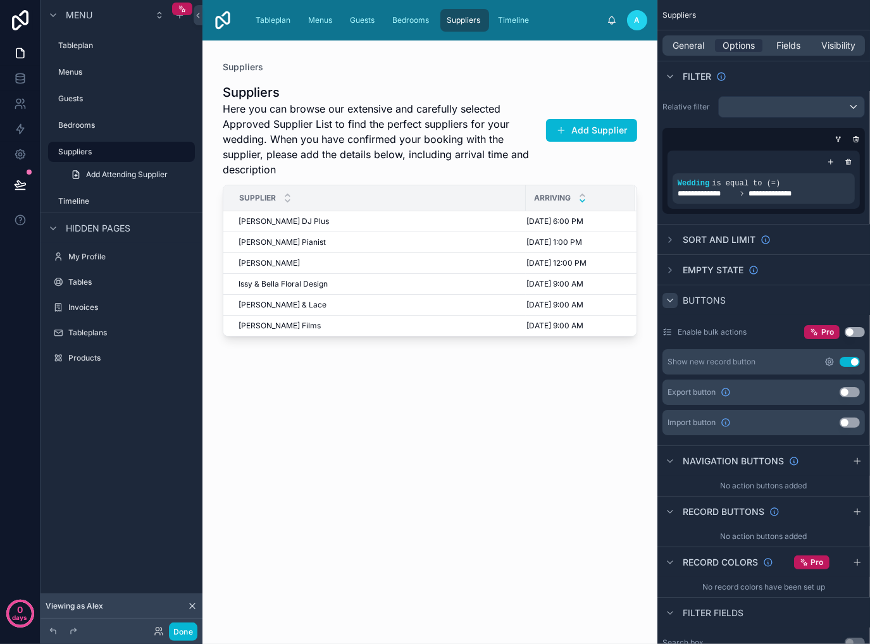
click at [826, 360] on icon "scrollable content" at bounding box center [830, 362] width 8 height 8
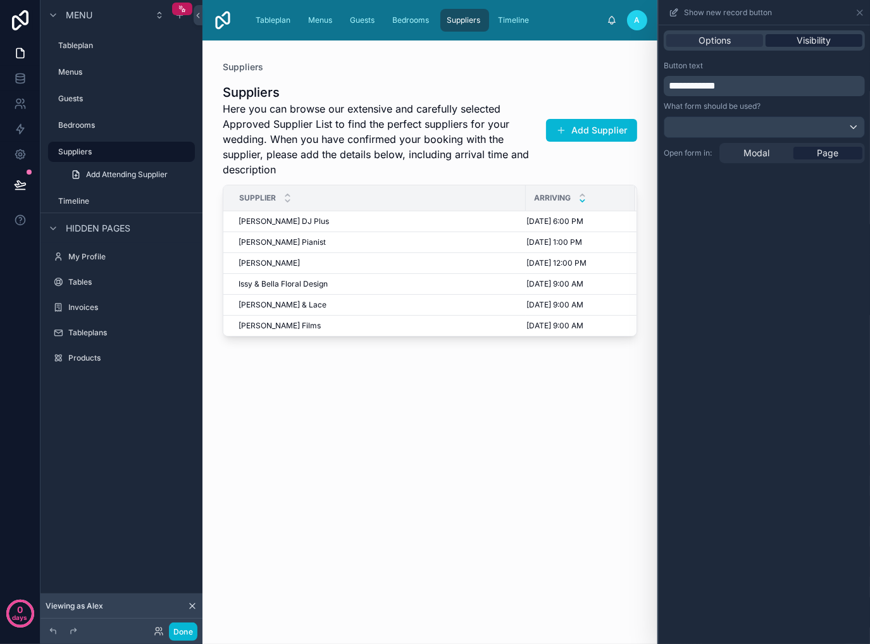
click at [819, 40] on span "Visibility" at bounding box center [814, 40] width 34 height 13
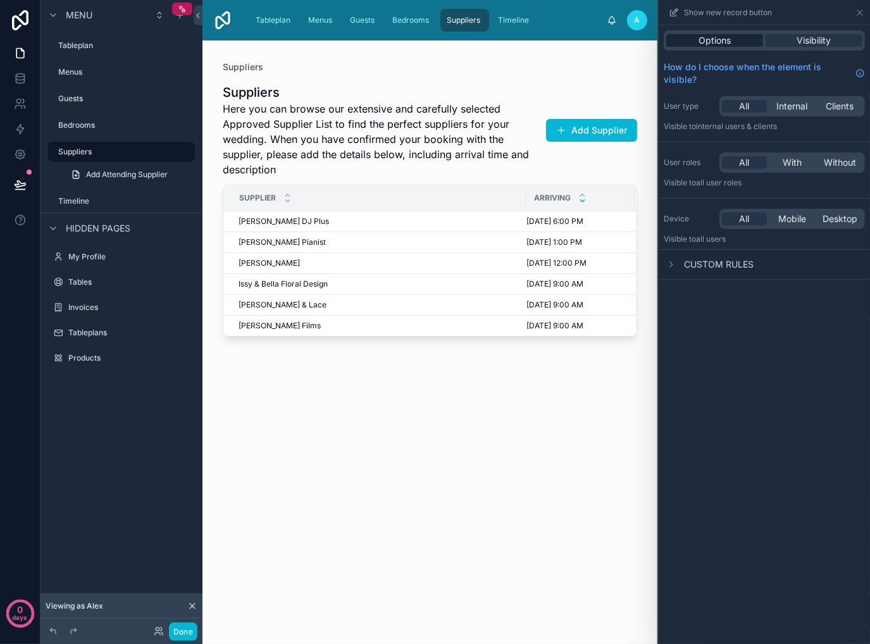
click at [710, 46] on span "Options" at bounding box center [714, 40] width 32 height 13
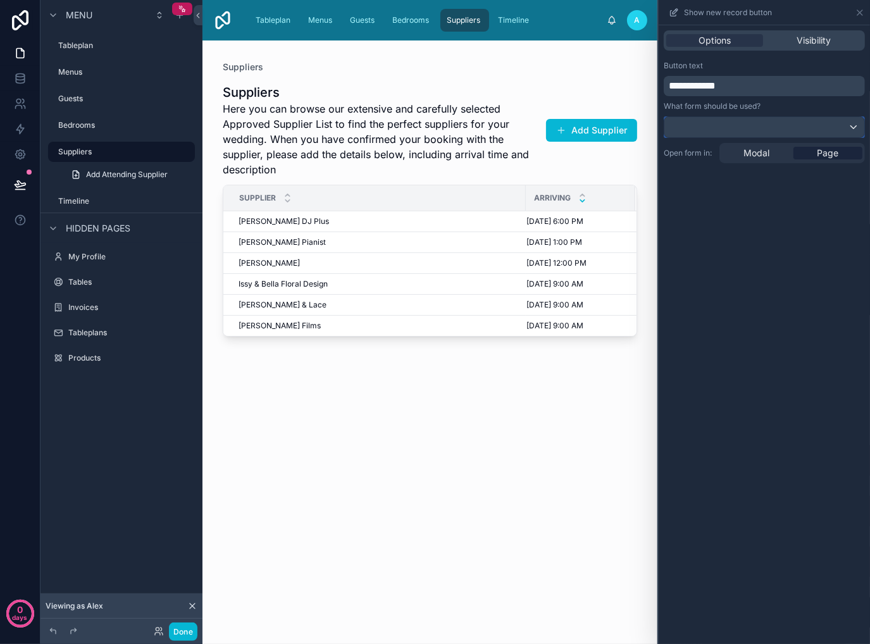
click at [817, 122] on div at bounding box center [764, 127] width 200 height 20
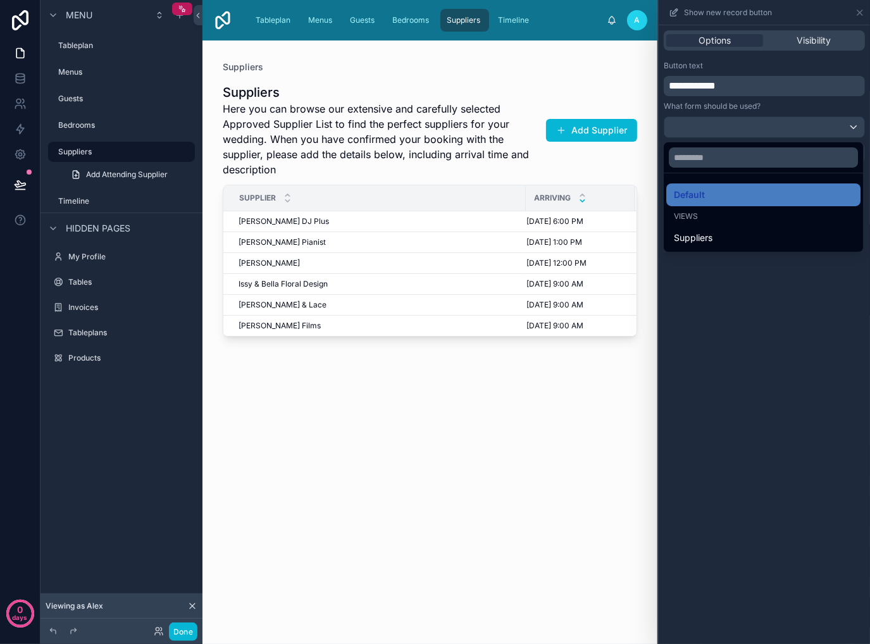
click at [817, 122] on div at bounding box center [764, 322] width 211 height 644
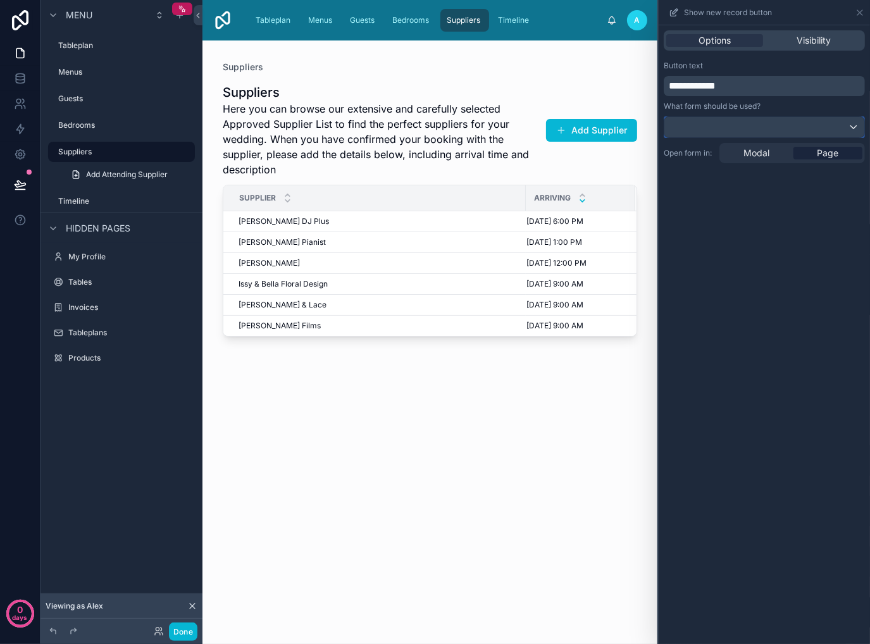
click at [817, 122] on div at bounding box center [764, 127] width 200 height 20
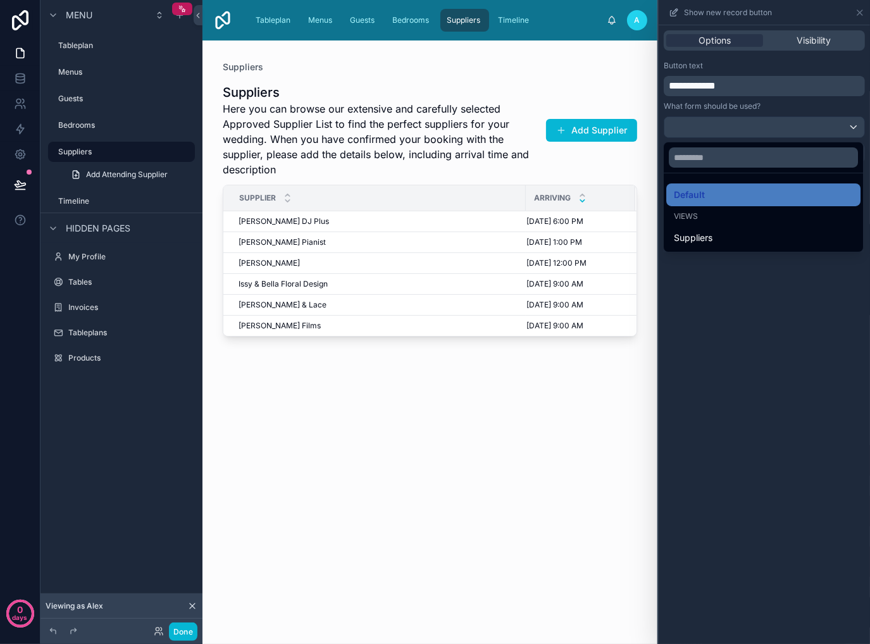
click at [736, 373] on div at bounding box center [764, 322] width 211 height 644
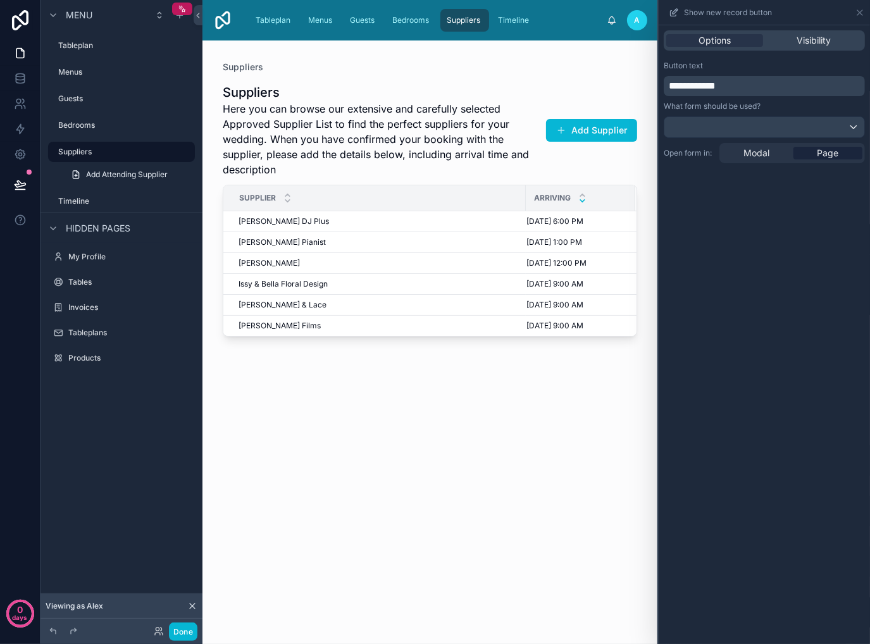
click at [582, 130] on div at bounding box center [429, 334] width 455 height 588
click at [187, 638] on button "Done" at bounding box center [183, 631] width 28 height 18
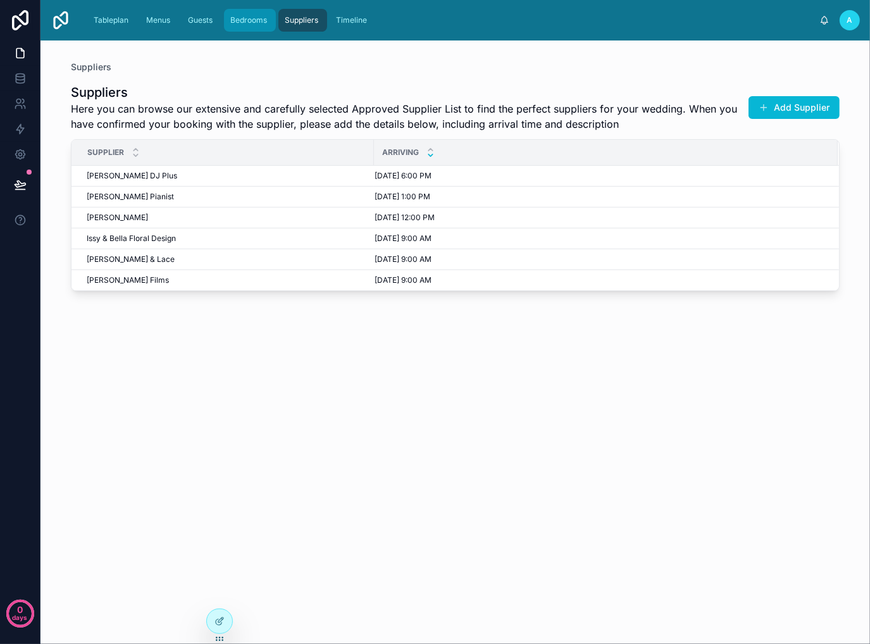
click at [249, 24] on span "Bedrooms" at bounding box center [248, 20] width 37 height 10
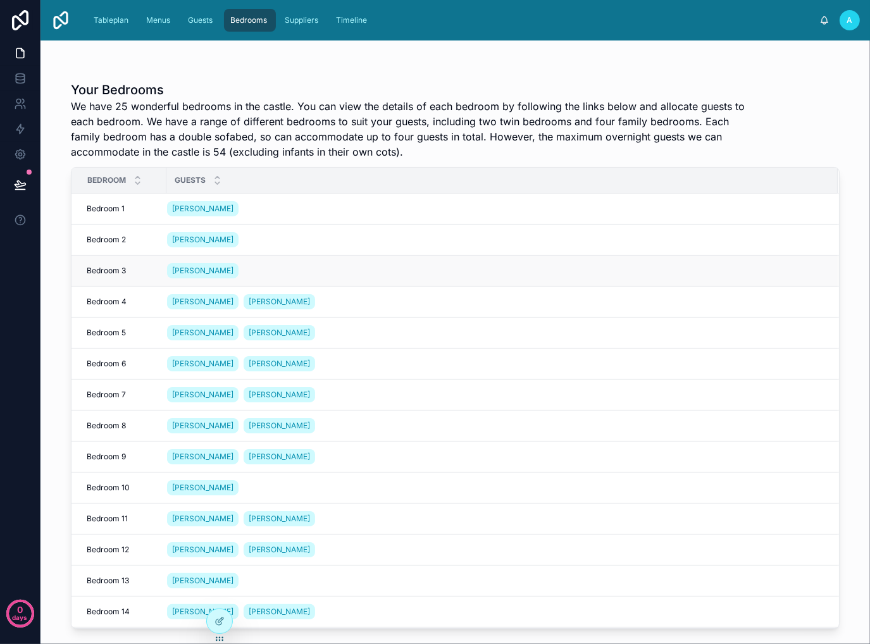
click at [356, 261] on div "[PERSON_NAME]" at bounding box center [494, 271] width 655 height 20
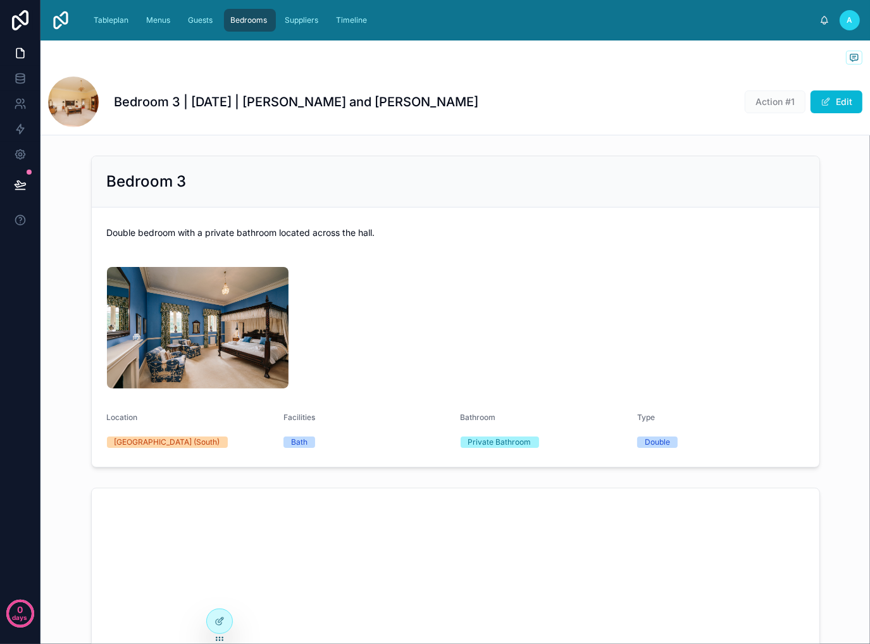
click at [249, 16] on span "Bedrooms" at bounding box center [248, 20] width 37 height 10
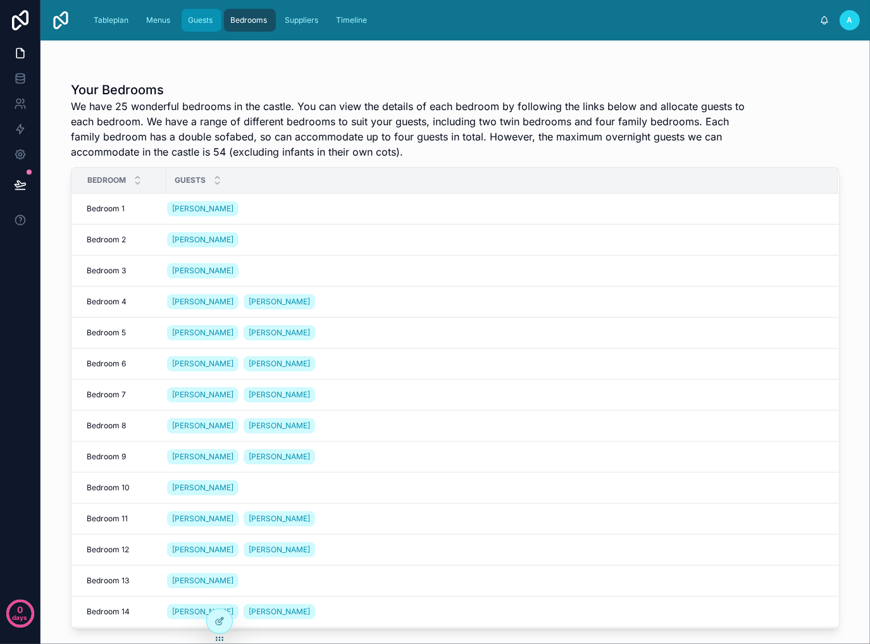
click at [211, 18] on span "Guests" at bounding box center [200, 20] width 25 height 10
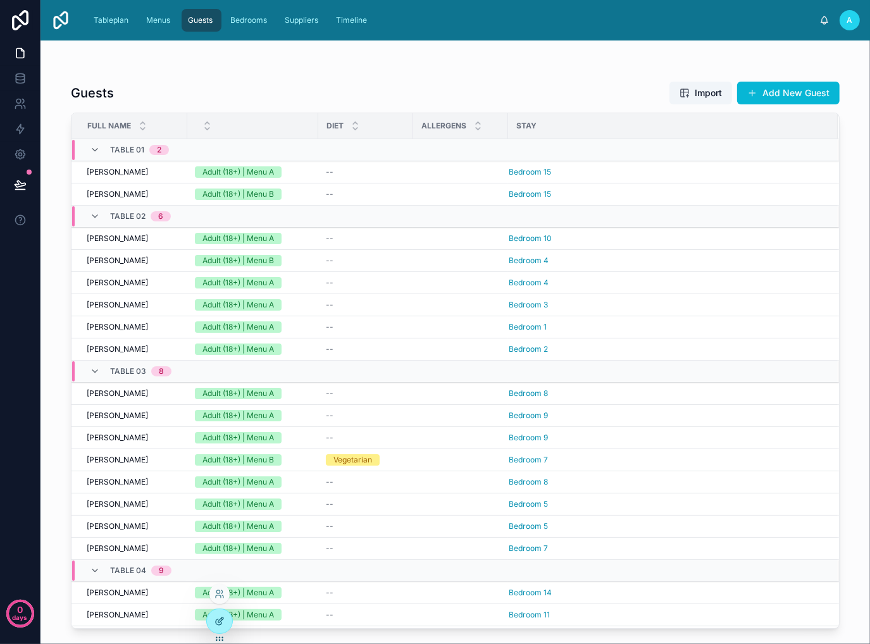
click at [219, 623] on icon at bounding box center [219, 621] width 10 height 10
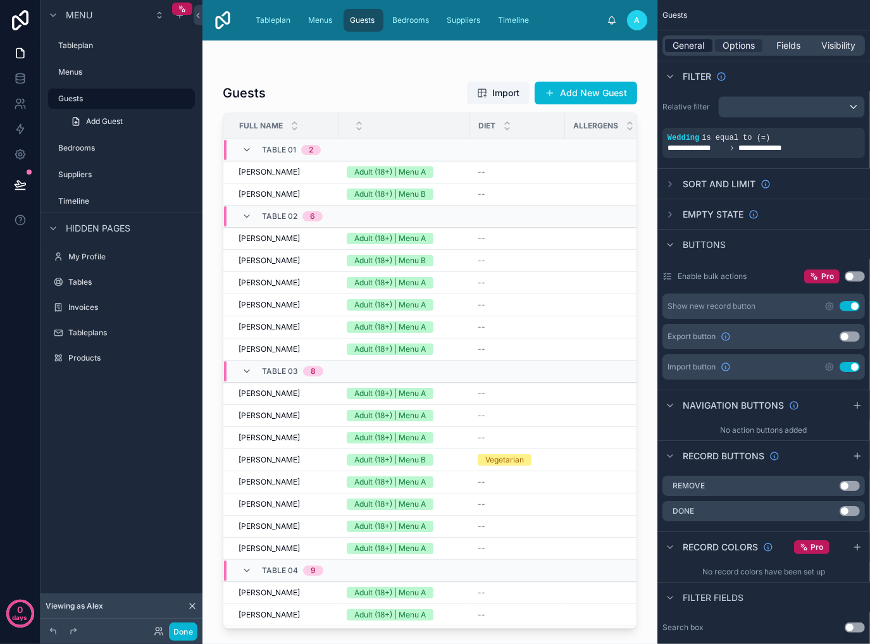
click at [693, 46] on span "General" at bounding box center [689, 45] width 32 height 13
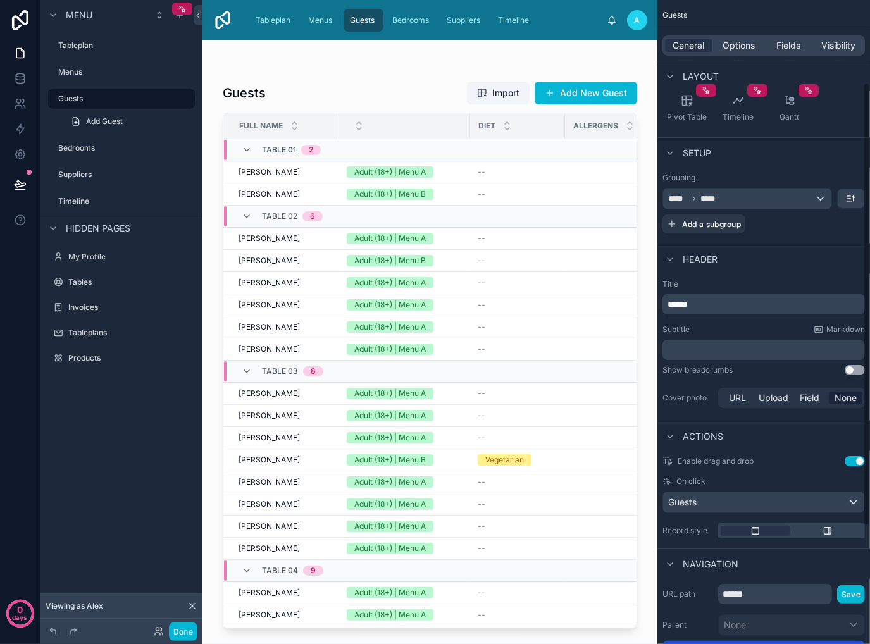
scroll to position [190, 0]
click at [738, 354] on p "﻿" at bounding box center [764, 349] width 195 height 13
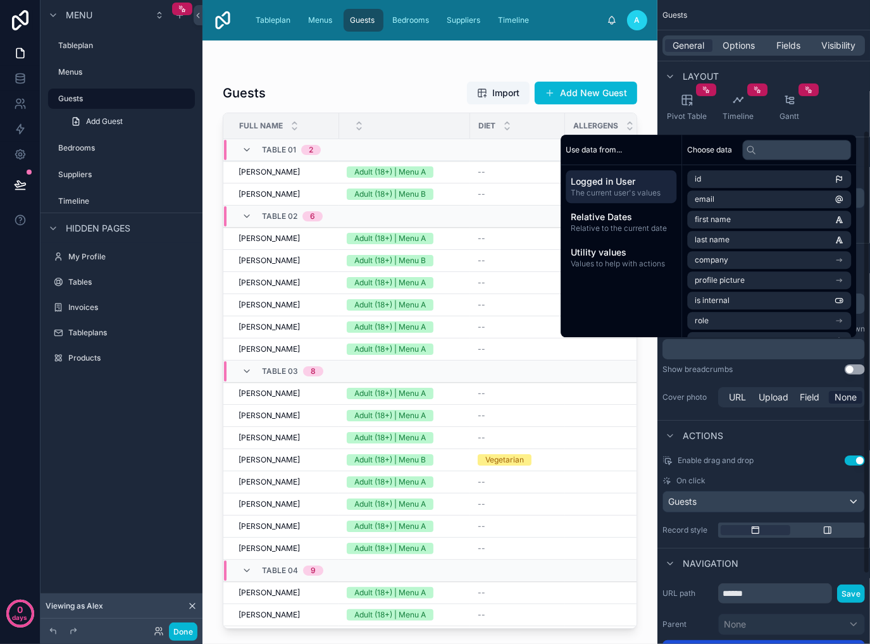
scroll to position [287, 0]
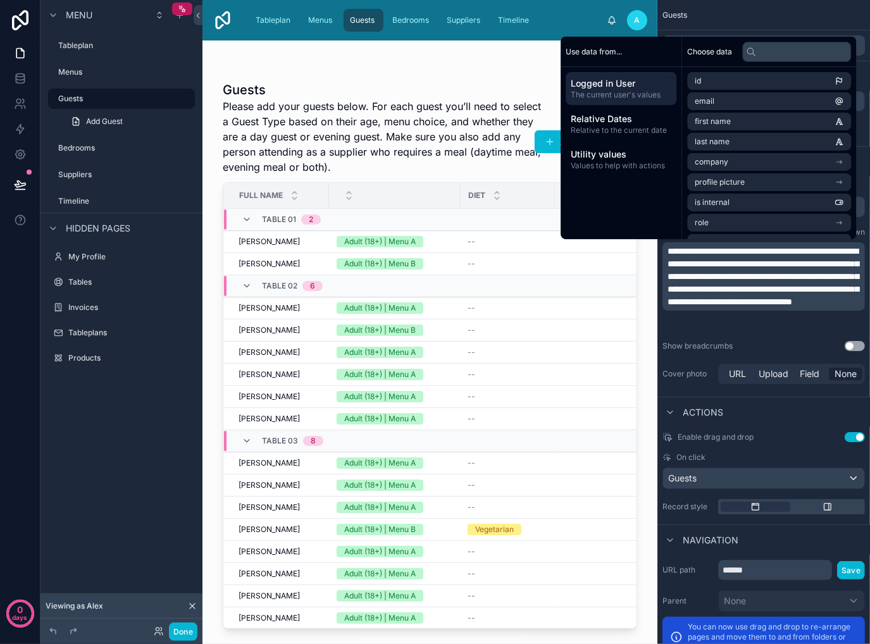
click at [466, 165] on div at bounding box center [429, 334] width 455 height 588
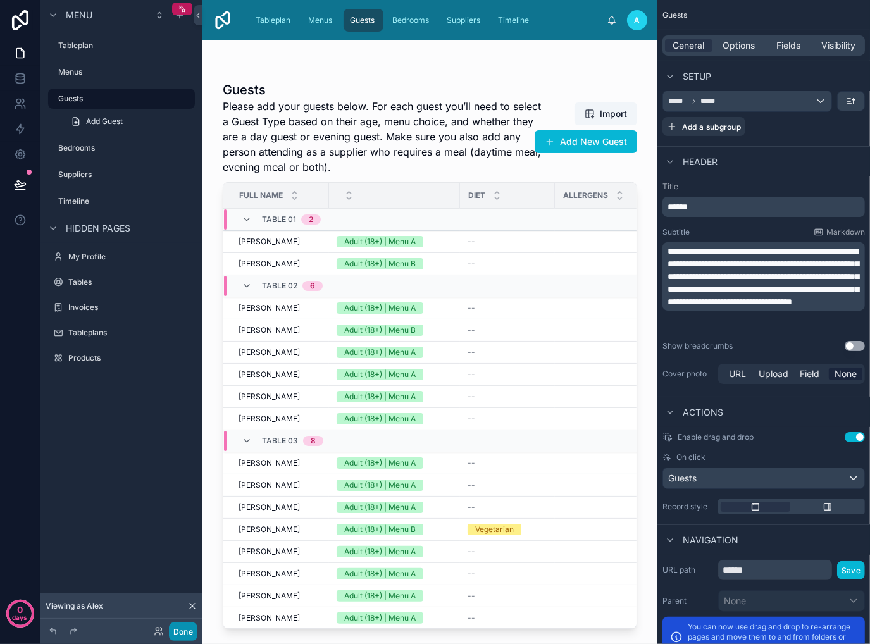
click at [180, 627] on button "Done" at bounding box center [183, 631] width 28 height 18
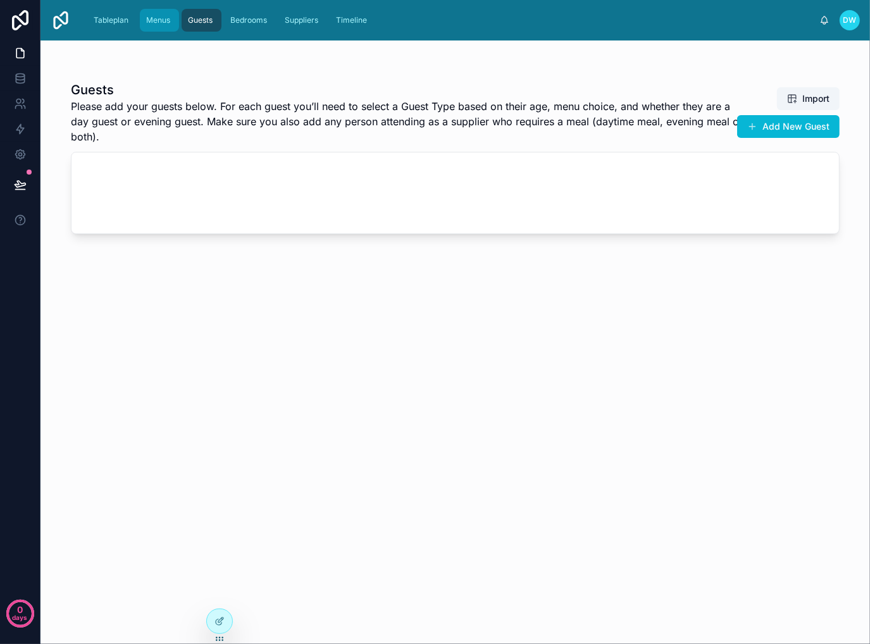
click at [154, 26] on div "Menus" at bounding box center [160, 20] width 32 height 20
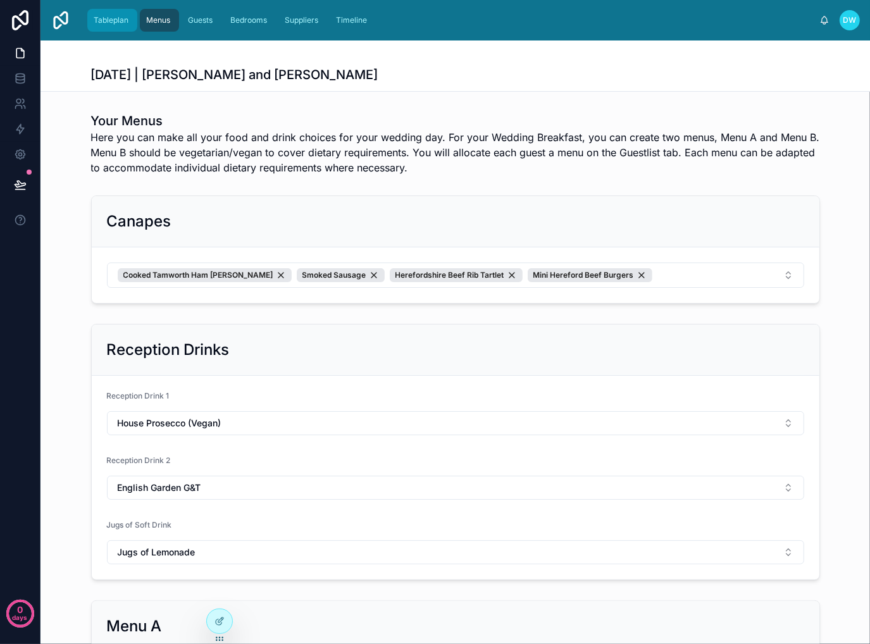
click at [108, 24] on span "Tableplan" at bounding box center [111, 20] width 35 height 10
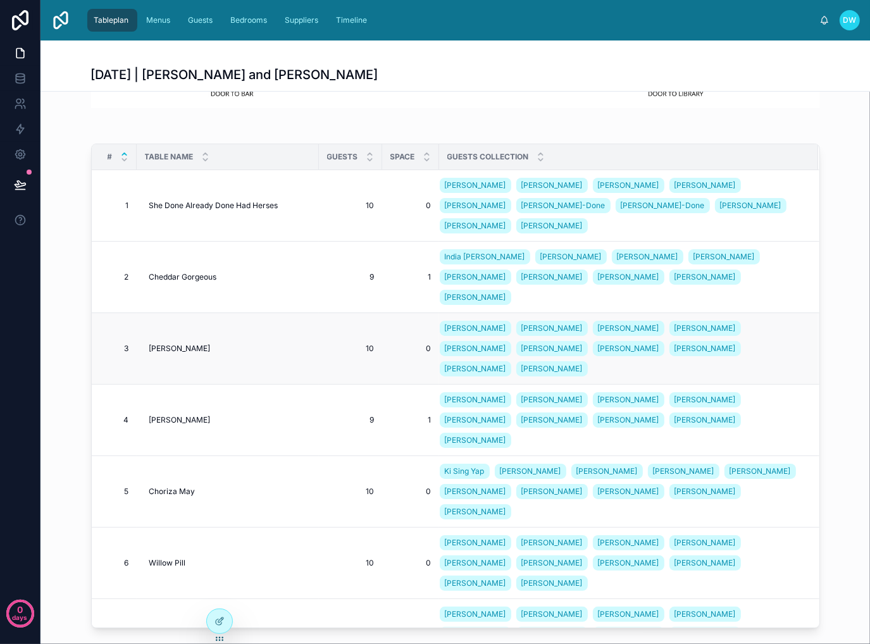
scroll to position [63, 0]
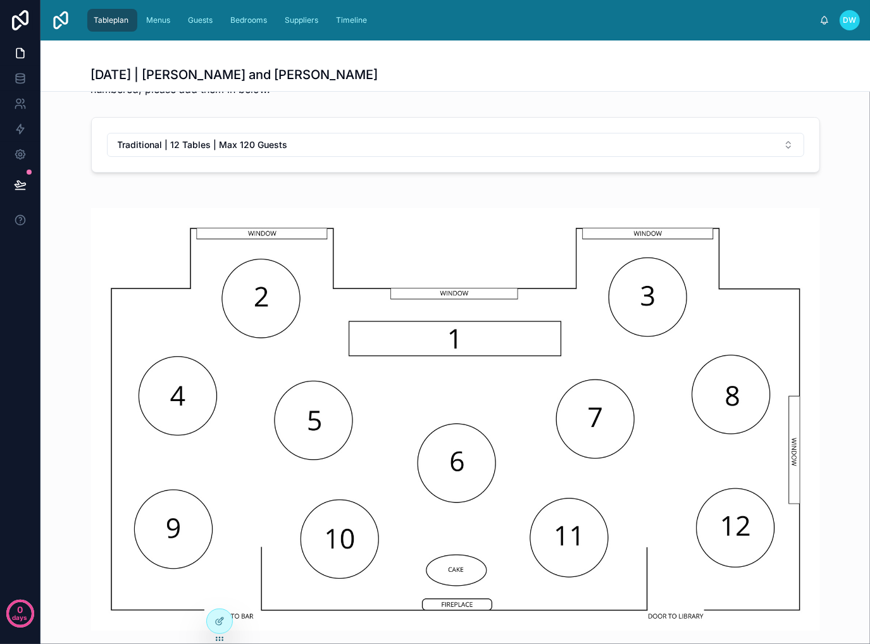
click at [563, 281] on img at bounding box center [455, 419] width 729 height 423
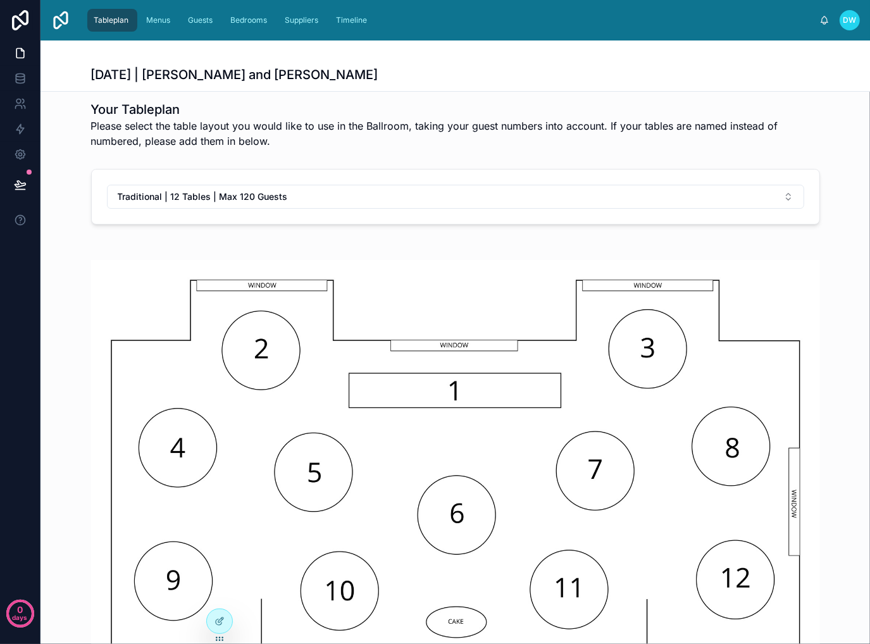
scroll to position [0, 0]
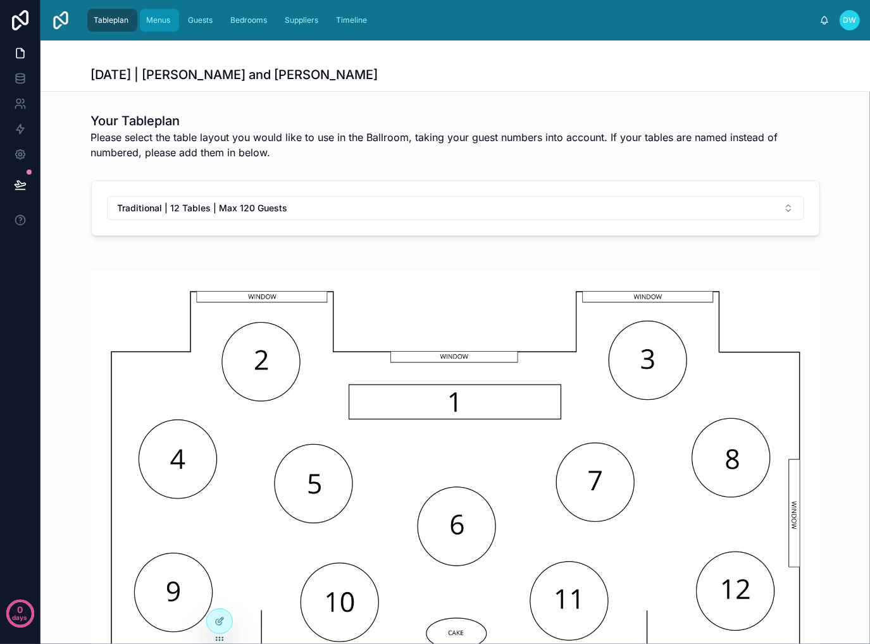
click at [169, 28] on div "Menus" at bounding box center [160, 20] width 32 height 20
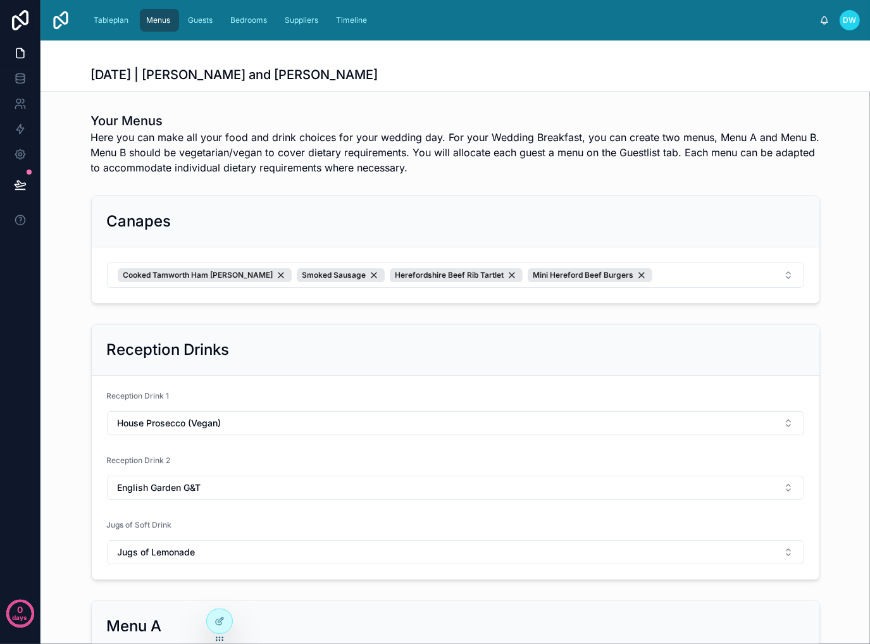
click at [409, 173] on span "Here you can make all your food and drink choices for your wedding day. For you…" at bounding box center [455, 153] width 729 height 46
click at [226, 622] on div at bounding box center [219, 621] width 25 height 24
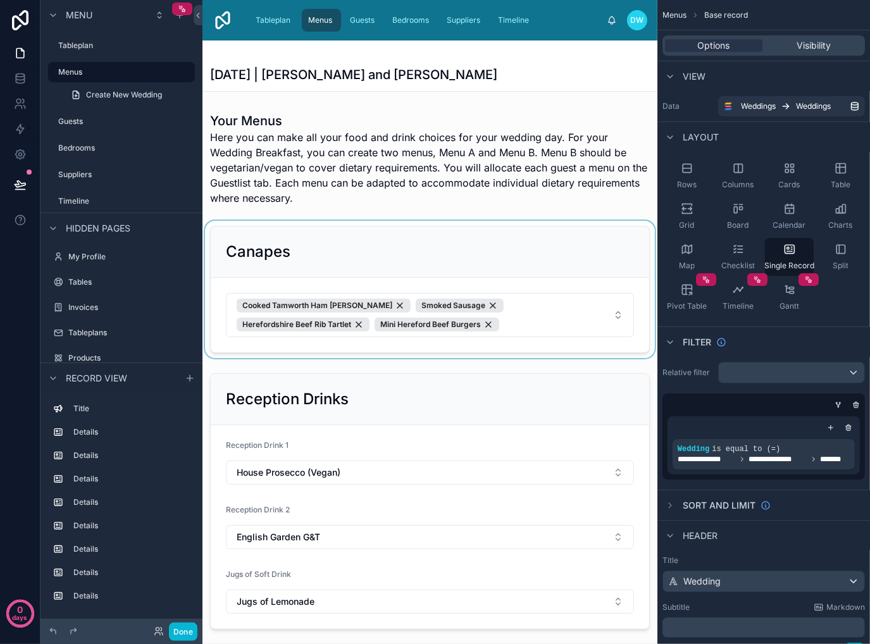
click at [519, 276] on div at bounding box center [429, 289] width 455 height 137
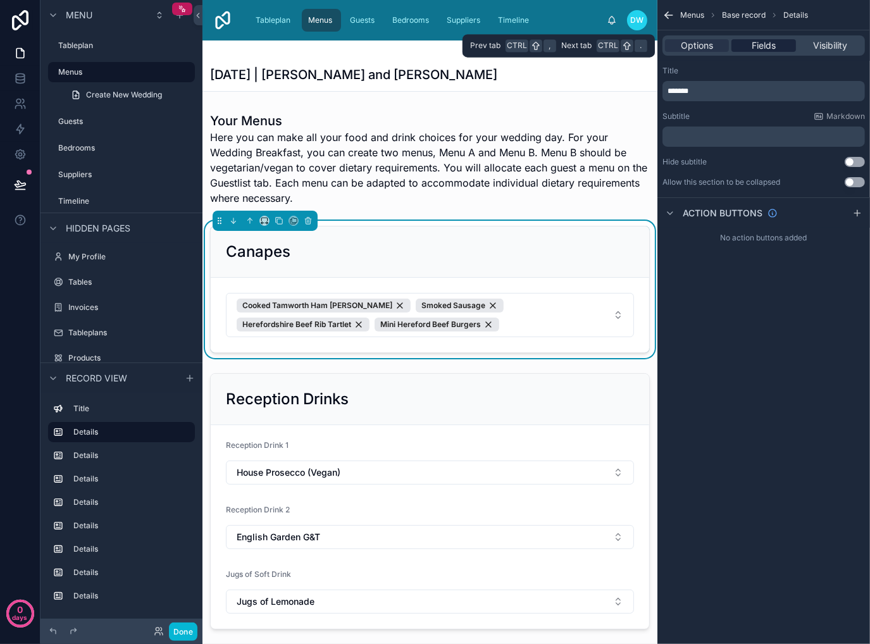
click at [757, 50] on span "Fields" at bounding box center [763, 45] width 24 height 13
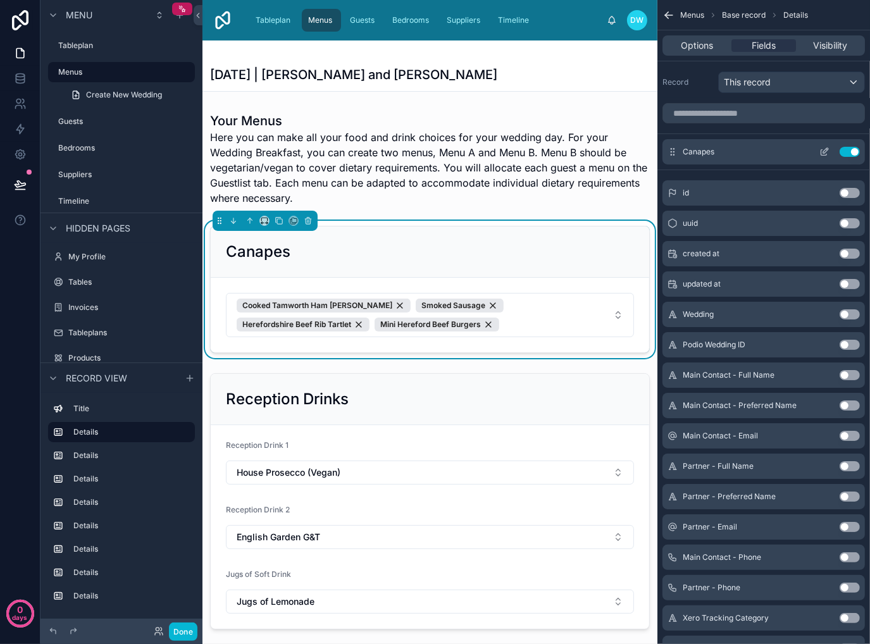
click at [824, 151] on icon "scrollable content" at bounding box center [824, 152] width 10 height 10
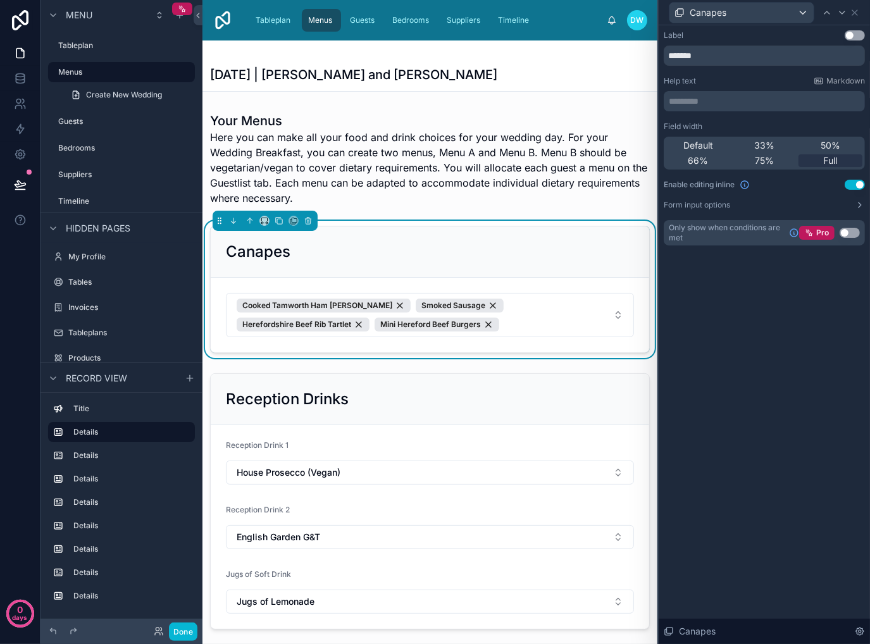
click at [726, 104] on p "********* ﻿" at bounding box center [766, 101] width 194 height 13
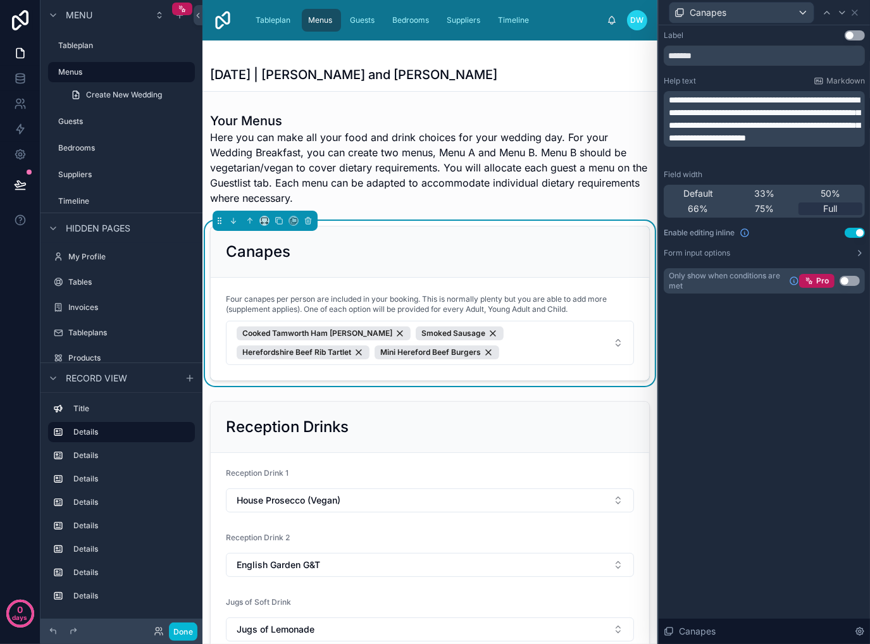
click at [746, 478] on div "**********" at bounding box center [764, 334] width 211 height 619
click at [724, 256] on label "Form input options" at bounding box center [697, 253] width 66 height 10
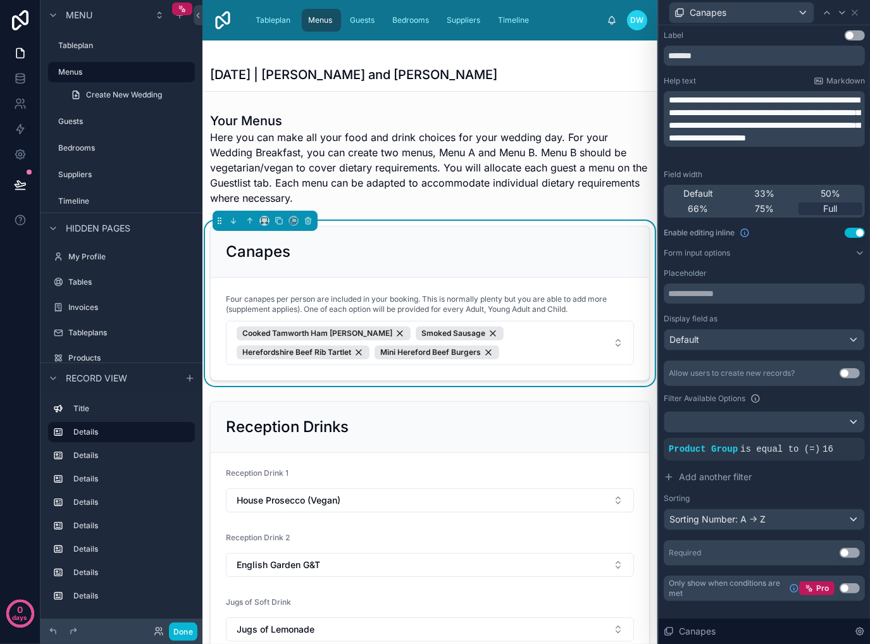
click at [676, 101] on span "**********" at bounding box center [764, 119] width 191 height 47
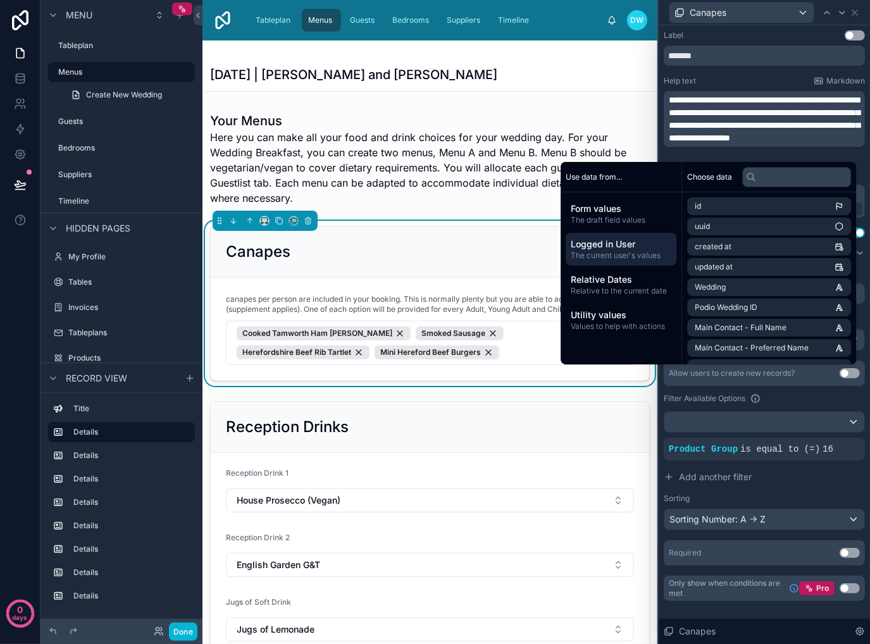
click at [629, 250] on span "The current user's values" at bounding box center [621, 255] width 101 height 10
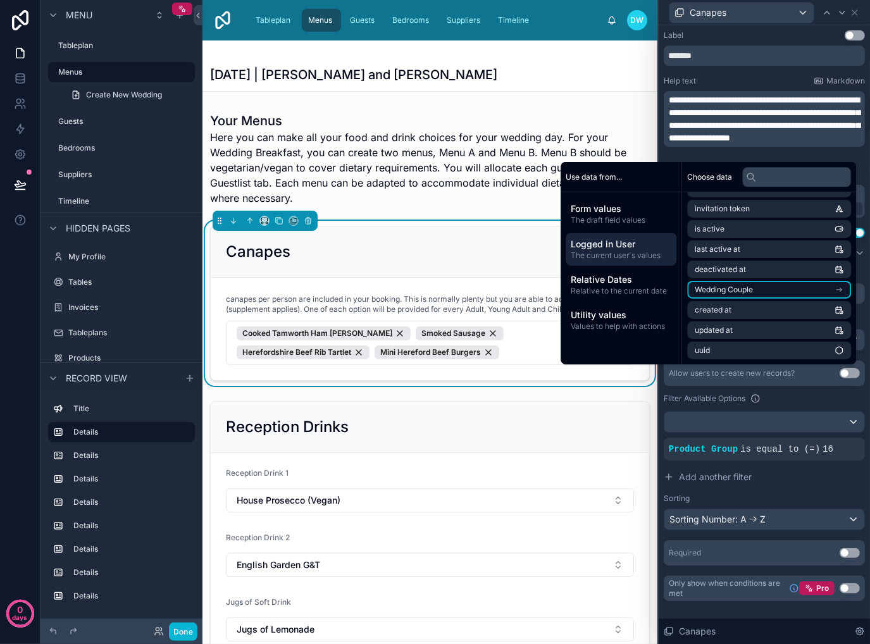
click at [795, 292] on li "Wedding Couple" at bounding box center [769, 290] width 164 height 18
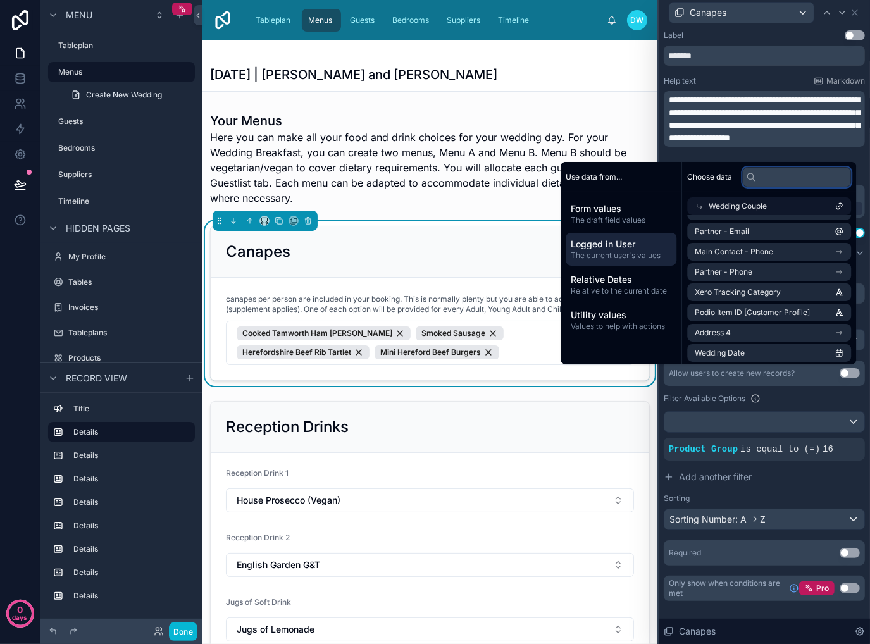
click at [782, 170] on input "text" at bounding box center [796, 177] width 109 height 20
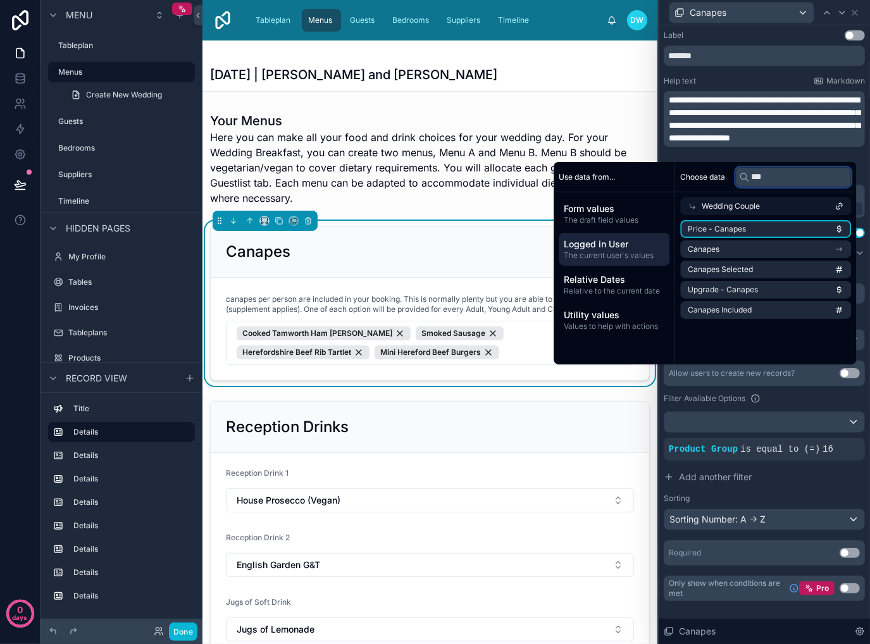
scroll to position [0, 0]
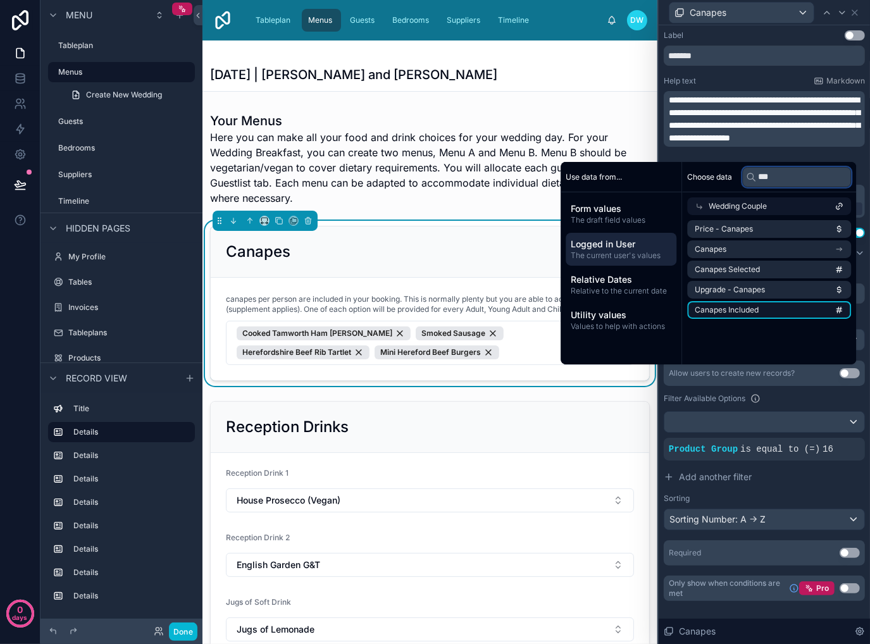
type input "***"
click at [776, 312] on li "Canapes Included" at bounding box center [769, 310] width 164 height 18
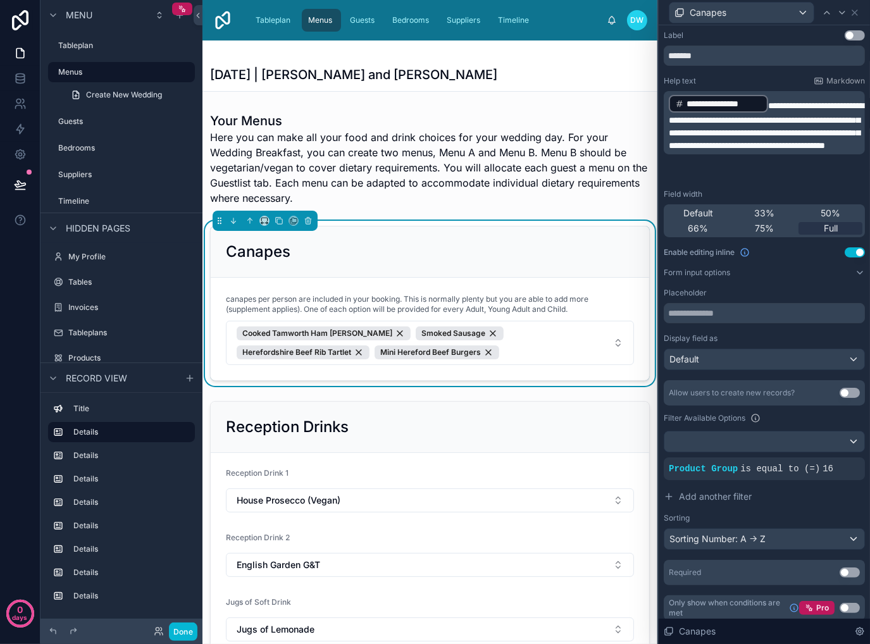
click at [770, 106] on span "**********" at bounding box center [766, 125] width 195 height 49
drag, startPoint x: 775, startPoint y: 121, endPoint x: 721, endPoint y: 122, distance: 53.8
click at [721, 122] on span "**********" at bounding box center [764, 125] width 191 height 49
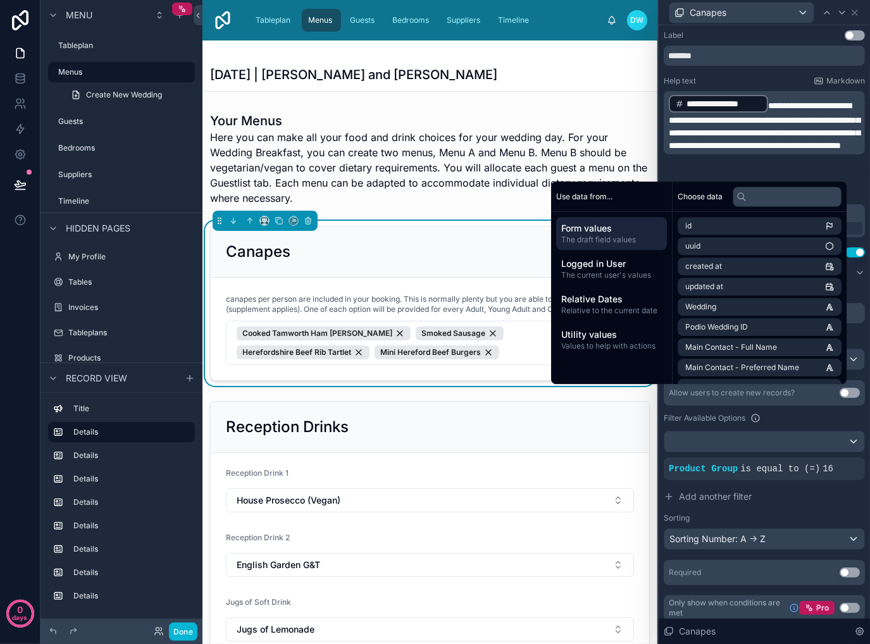
click at [772, 71] on div "**********" at bounding box center [764, 325] width 201 height 590
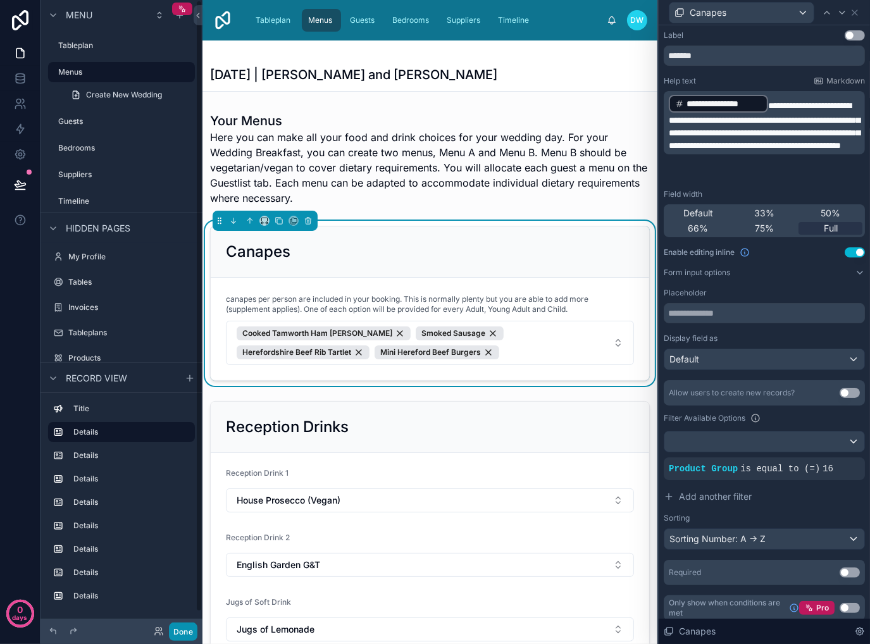
click at [185, 633] on button "Done" at bounding box center [183, 631] width 28 height 18
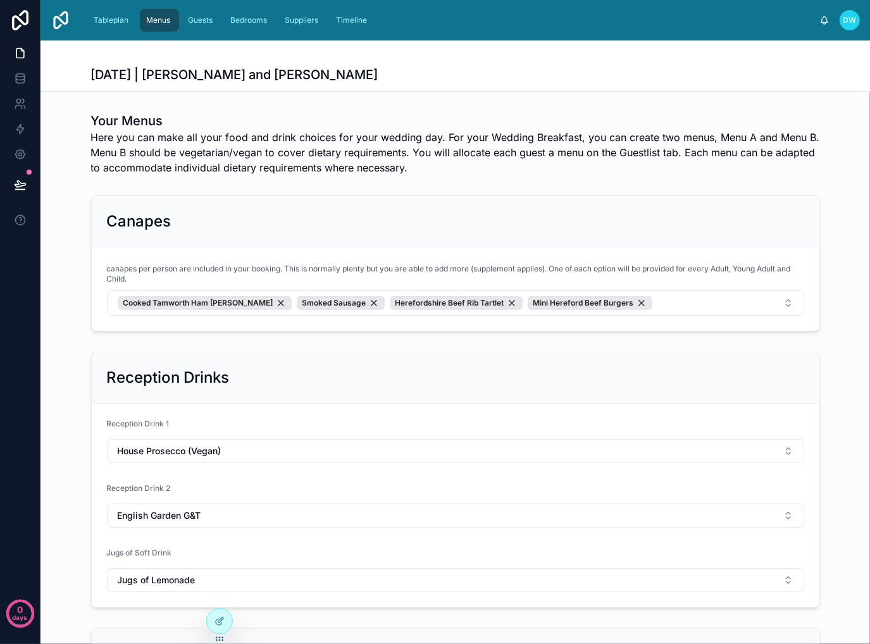
click at [447, 145] on span "Here you can make all your food and drink choices for your wedding day. For you…" at bounding box center [455, 153] width 729 height 46
click at [223, 624] on icon at bounding box center [219, 621] width 10 height 10
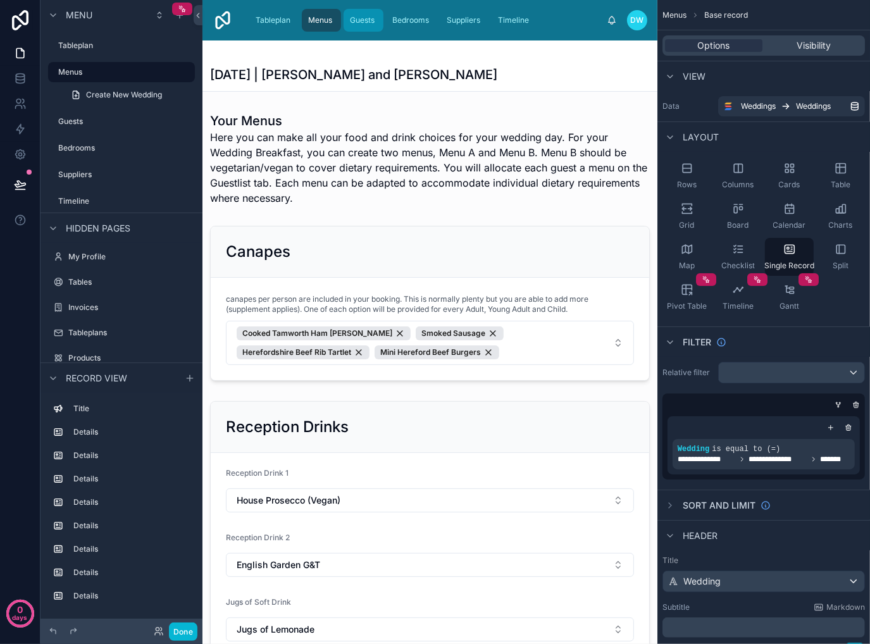
click at [359, 21] on span "Guests" at bounding box center [362, 20] width 25 height 10
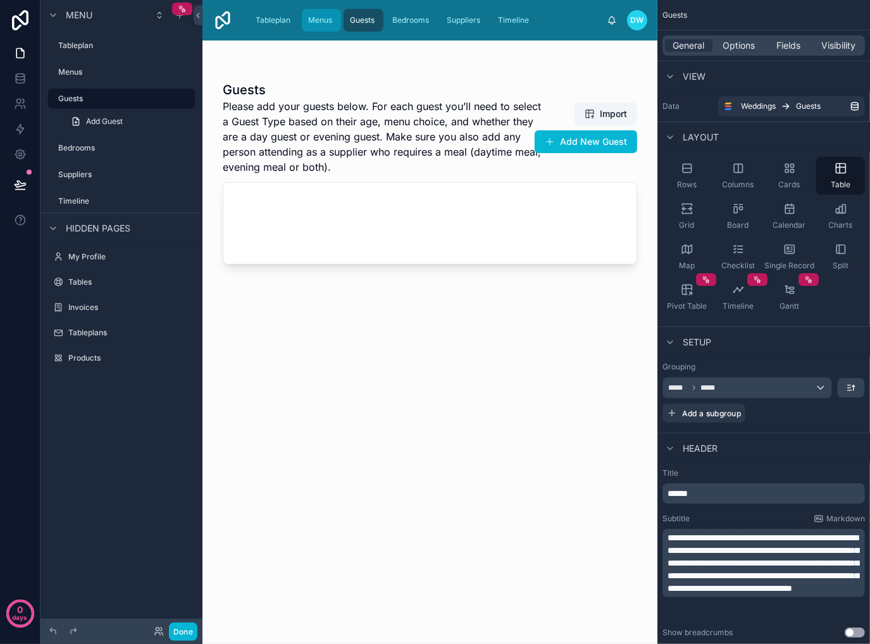
click at [314, 28] on div "Menus" at bounding box center [322, 20] width 32 height 20
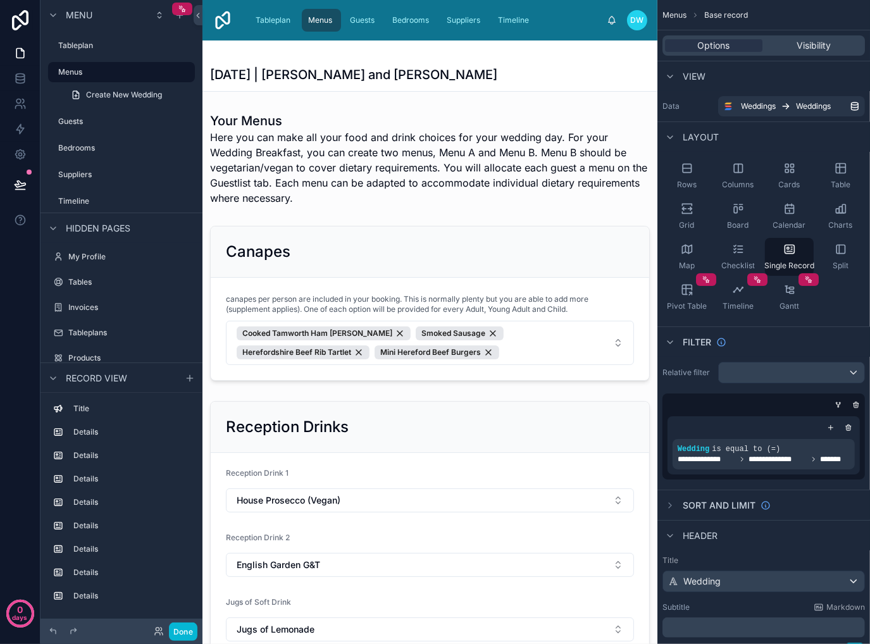
click at [161, 636] on div "Done" at bounding box center [172, 631] width 51 height 18
click at [161, 633] on icon at bounding box center [159, 631] width 10 height 10
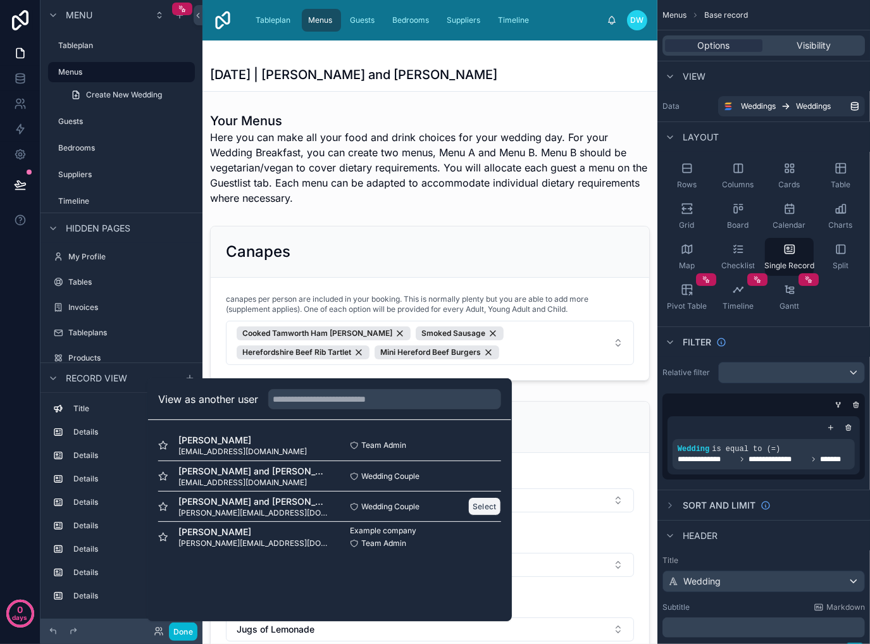
click at [479, 504] on button "Select" at bounding box center [484, 506] width 33 height 18
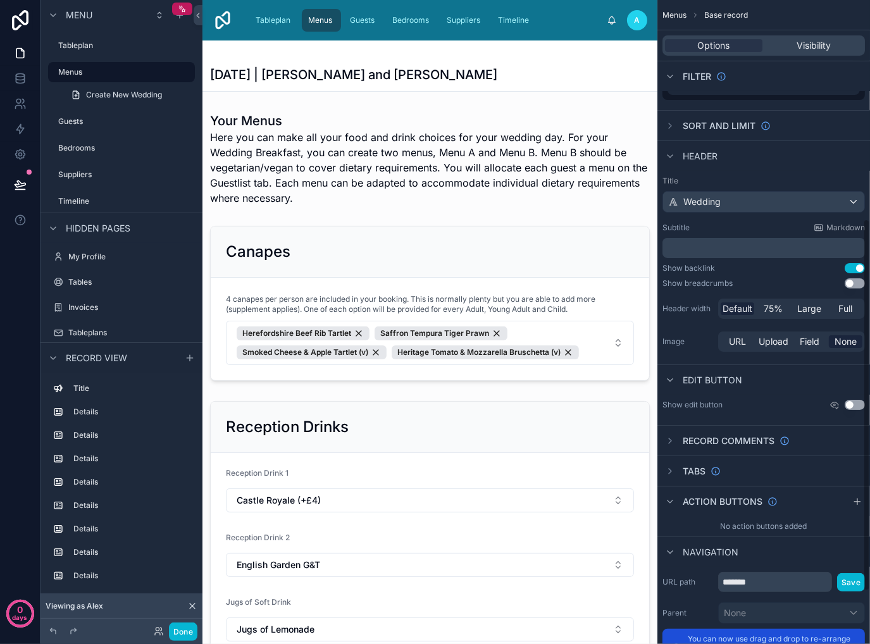
scroll to position [316, 0]
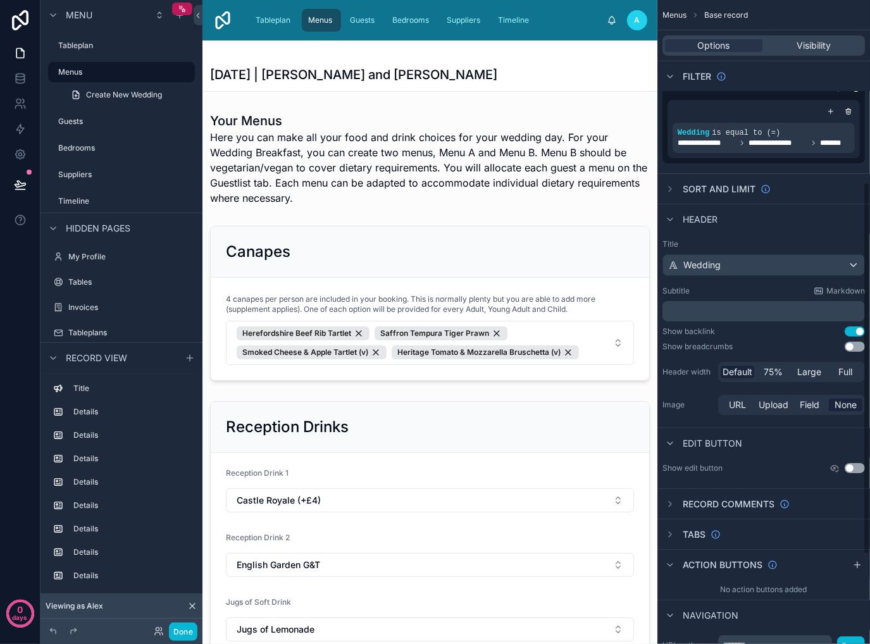
click at [746, 310] on p "﻿" at bounding box center [764, 311] width 195 height 13
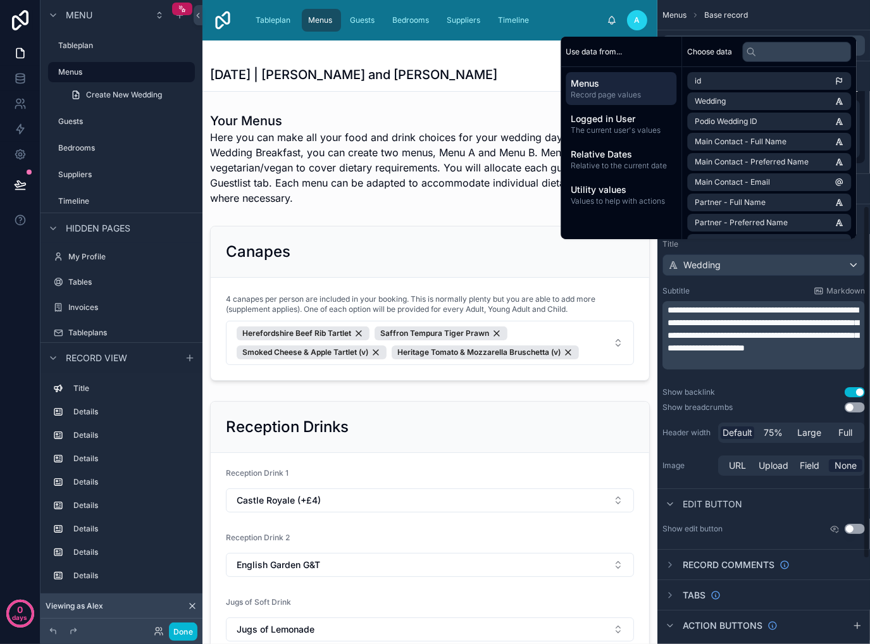
scroll to position [375, 0]
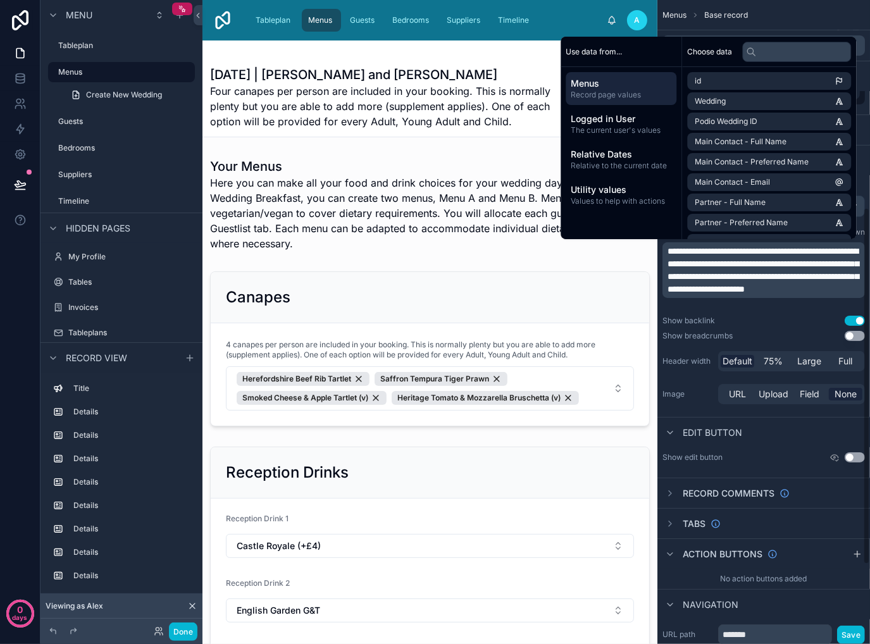
click at [782, 295] on p "**********" at bounding box center [764, 270] width 195 height 51
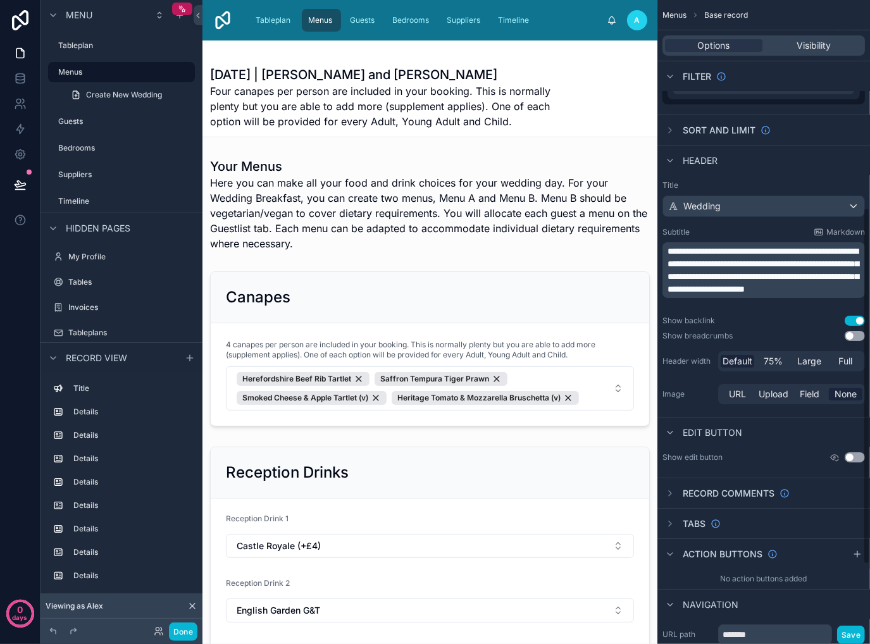
click at [782, 295] on p "**********" at bounding box center [764, 270] width 195 height 51
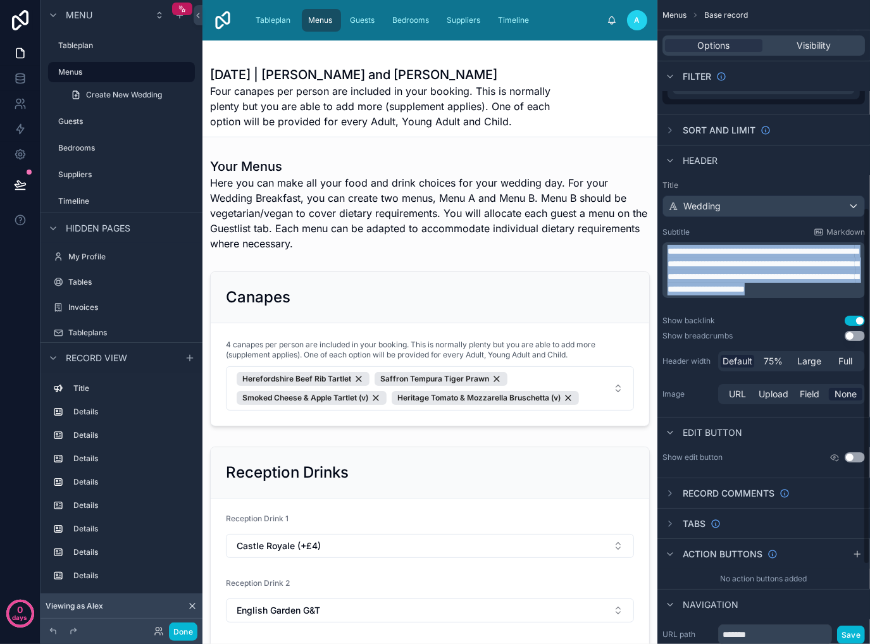
click at [782, 295] on p "**********" at bounding box center [764, 270] width 195 height 51
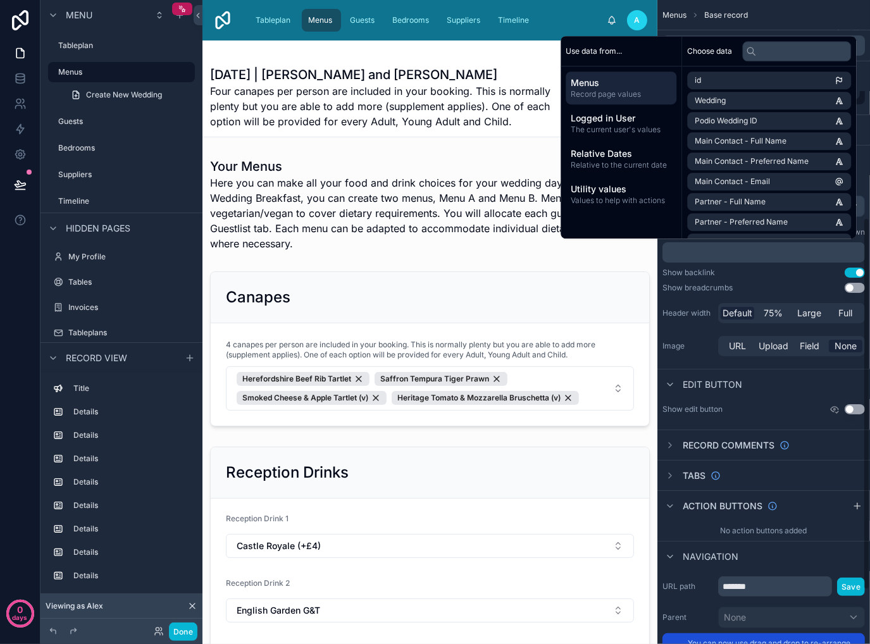
scroll to position [377, 0]
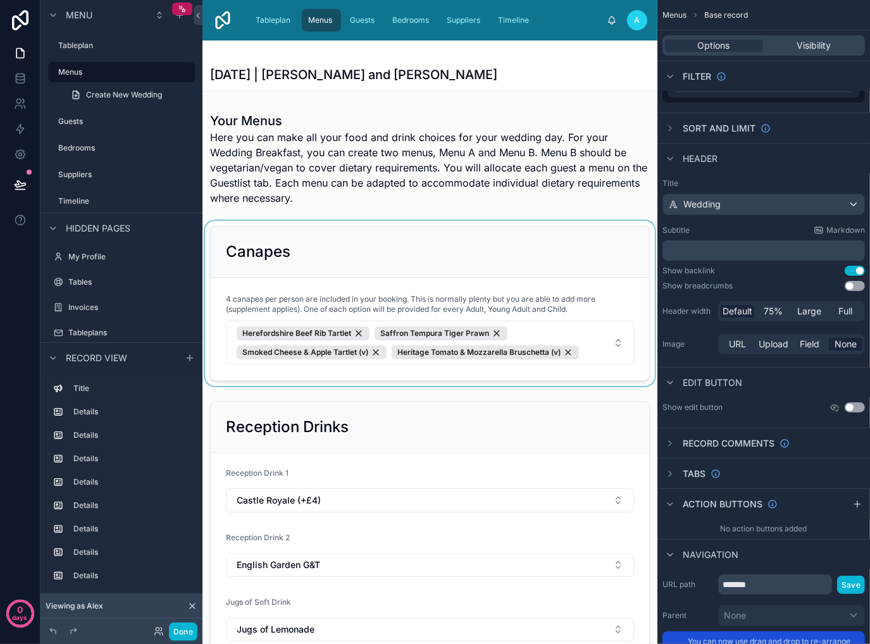
click at [450, 261] on div at bounding box center [429, 303] width 455 height 165
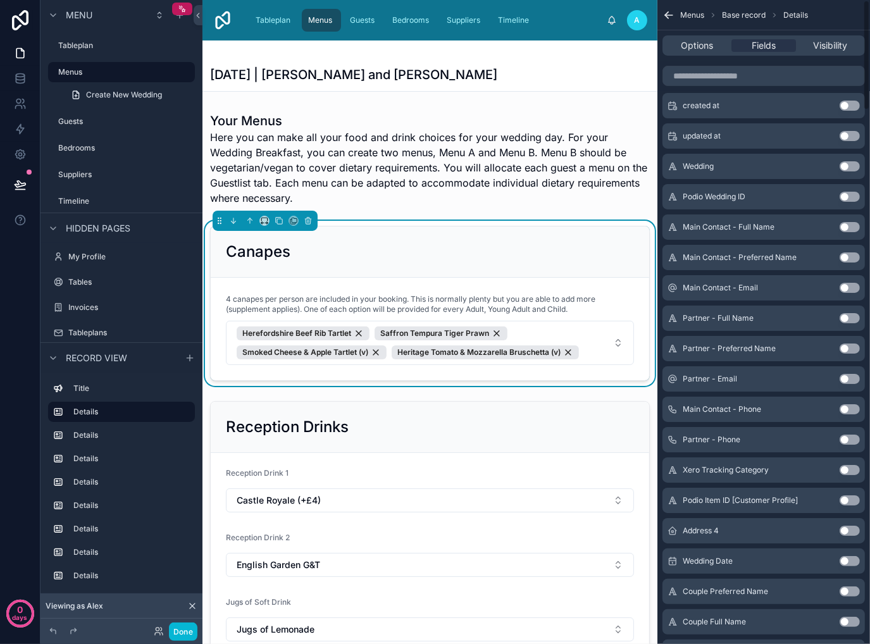
scroll to position [0, 0]
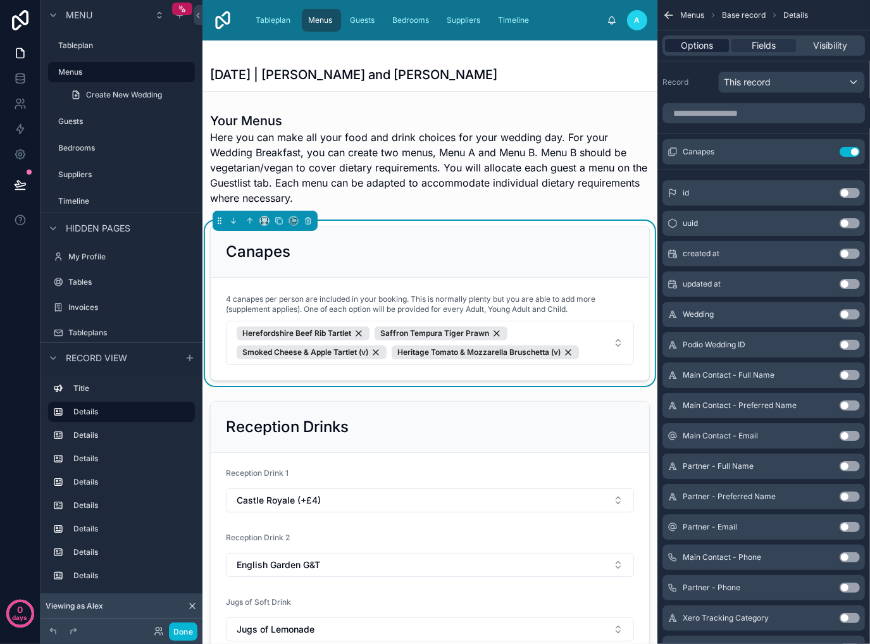
click at [712, 49] on span "Options" at bounding box center [697, 45] width 32 height 13
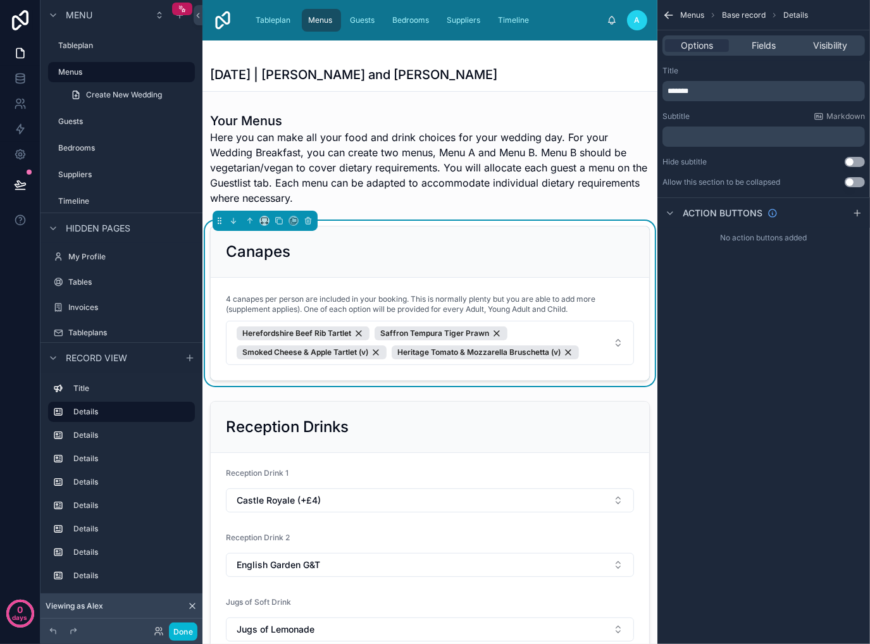
click at [718, 137] on p "﻿" at bounding box center [764, 137] width 195 height 10
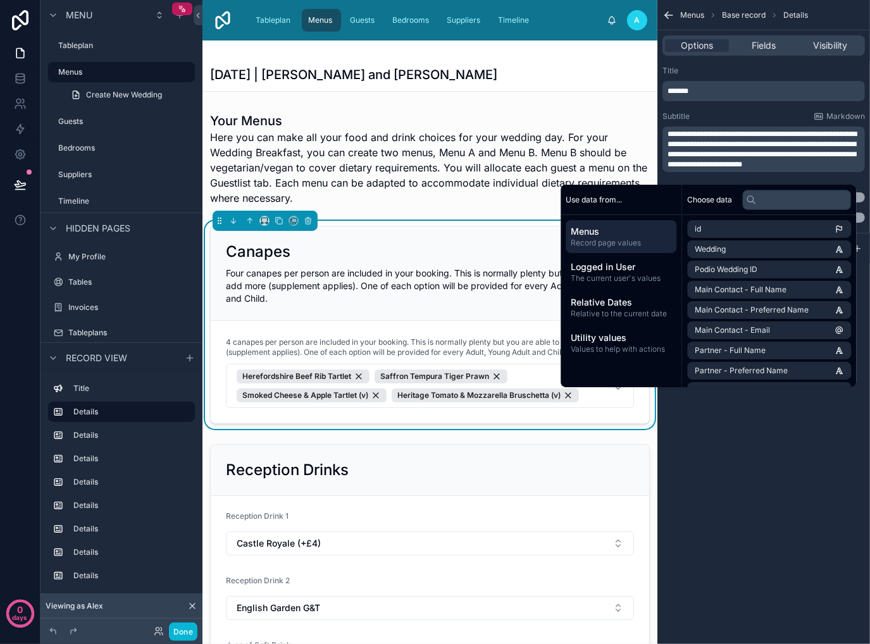
click at [461, 244] on div "Canapes" at bounding box center [430, 252] width 408 height 20
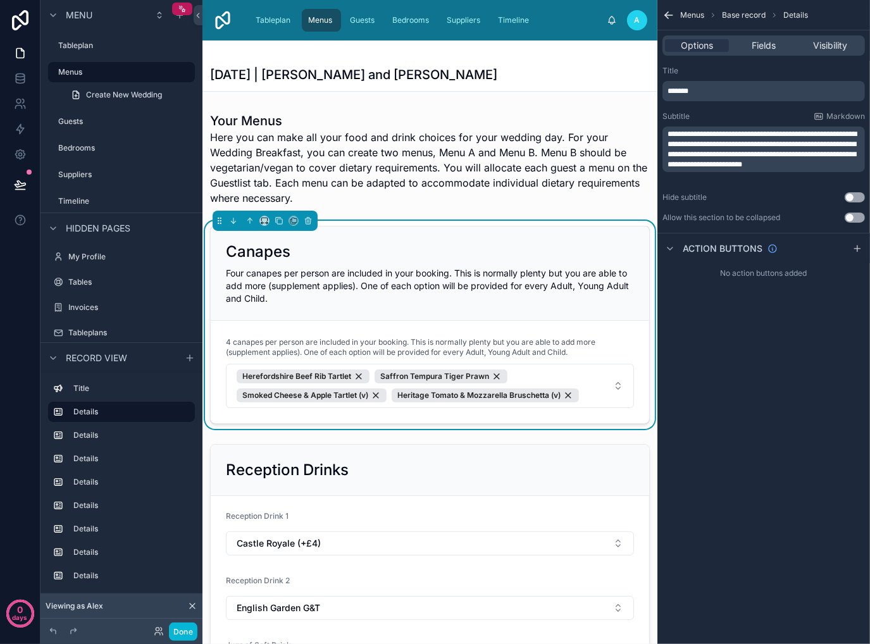
click at [671, 135] on span "**********" at bounding box center [761, 149] width 189 height 38
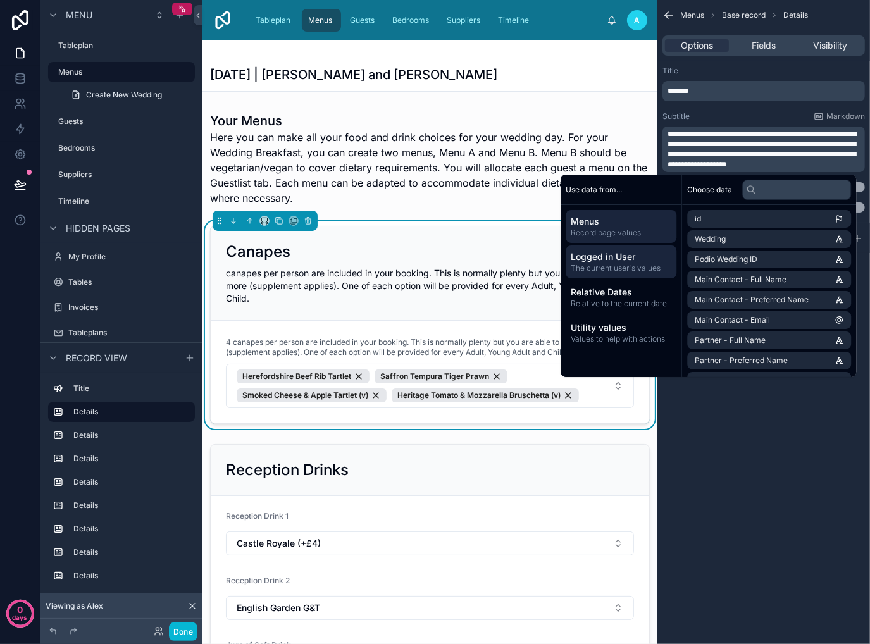
click at [625, 268] on span "The current user's values" at bounding box center [621, 268] width 101 height 10
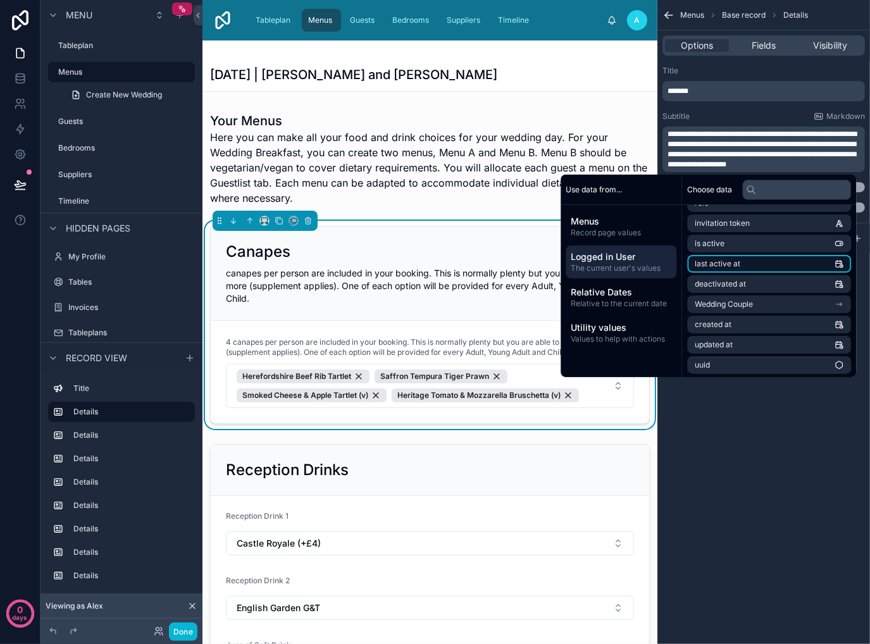
scroll to position [159, 0]
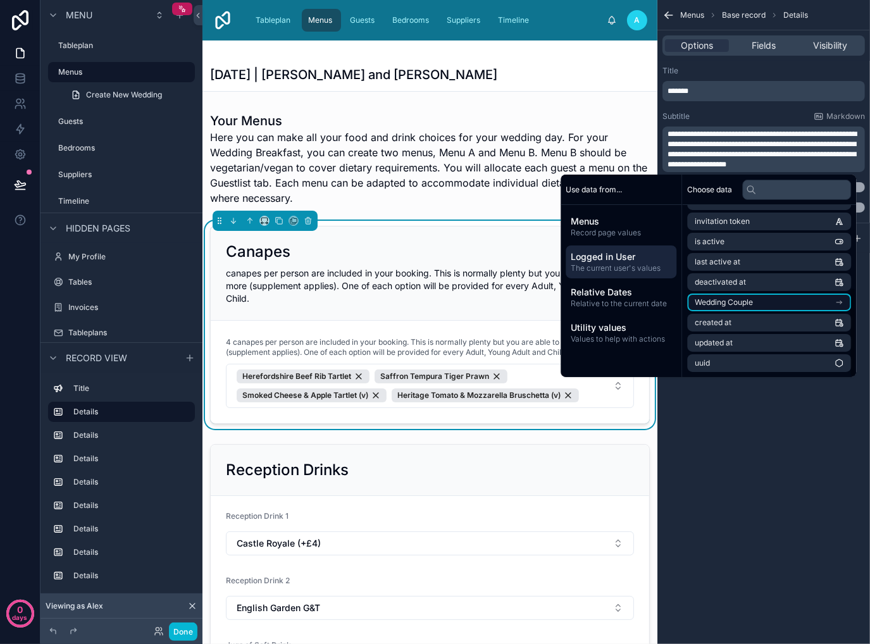
click at [762, 307] on li "Wedding Couple" at bounding box center [769, 303] width 164 height 18
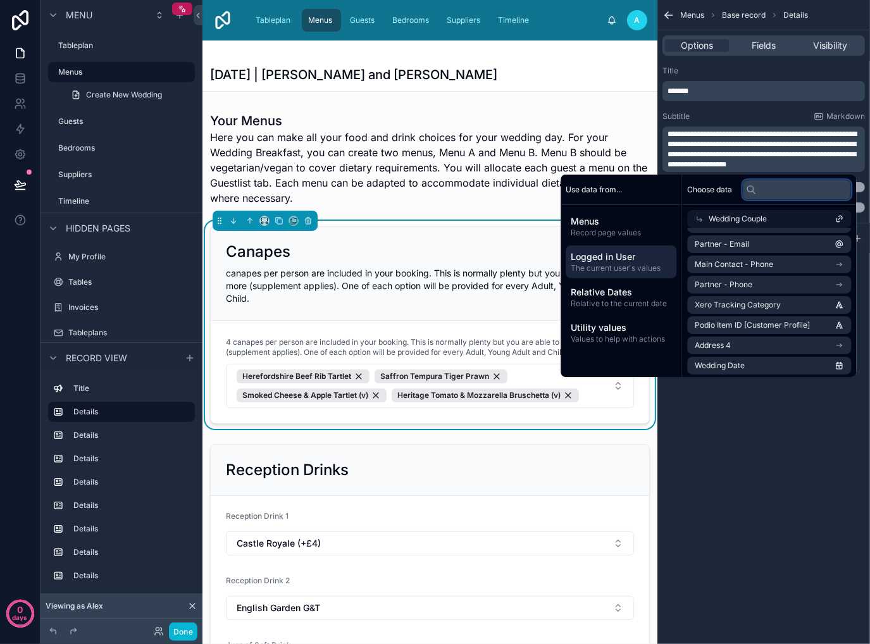
click at [781, 198] on input "text" at bounding box center [796, 190] width 109 height 20
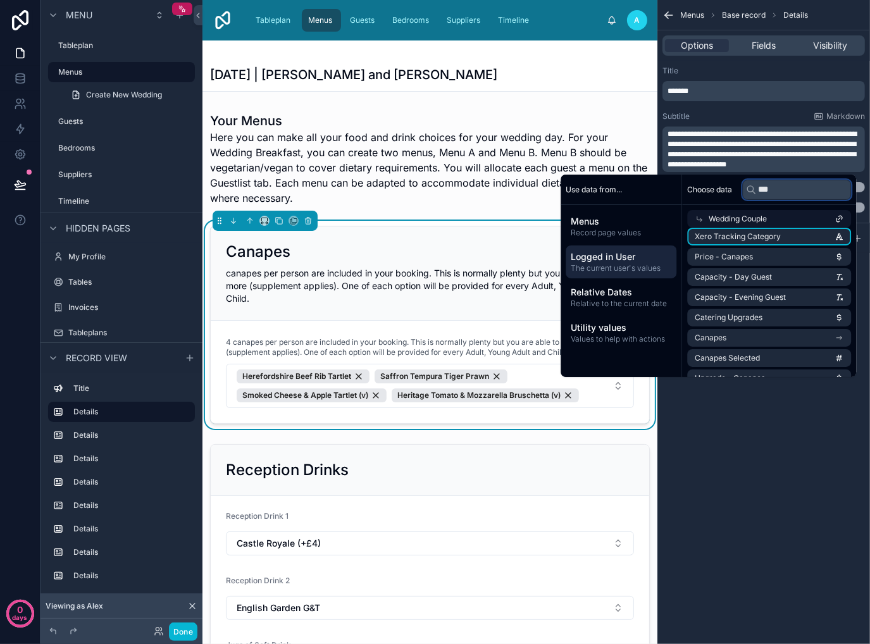
scroll to position [0, 0]
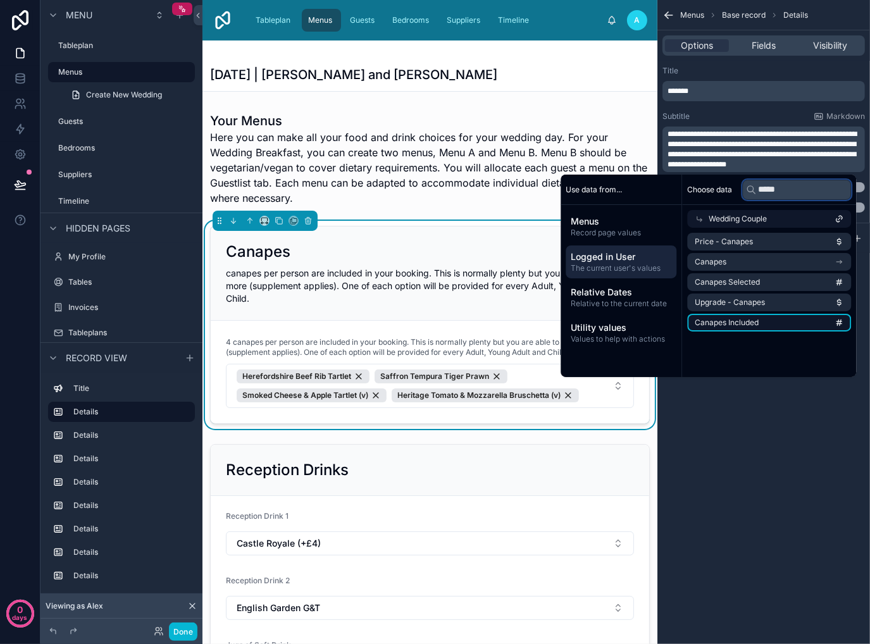
type input "*****"
click at [789, 322] on li "Canapes Included" at bounding box center [769, 323] width 164 height 18
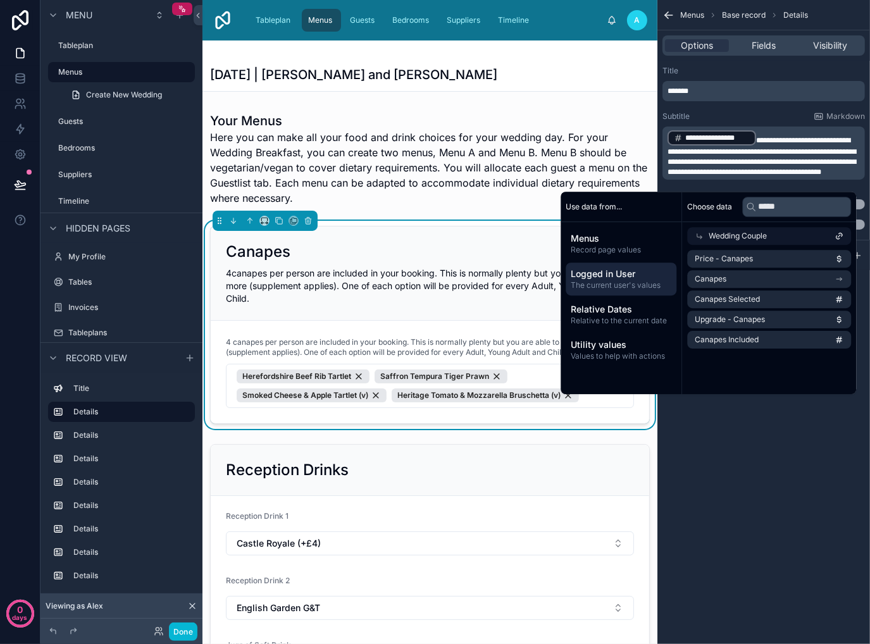
click at [791, 446] on div "**********" at bounding box center [763, 322] width 213 height 644
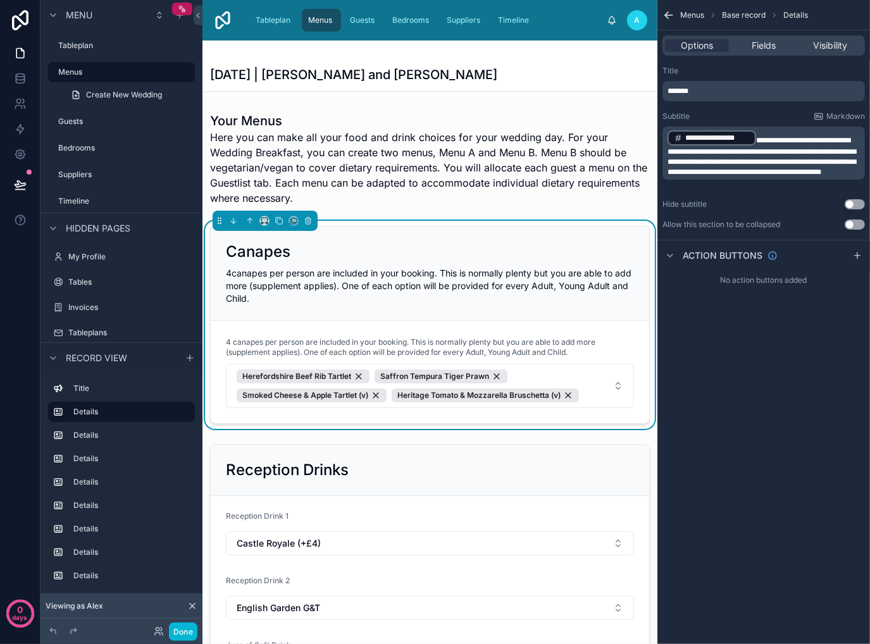
drag, startPoint x: 757, startPoint y: 140, endPoint x: 756, endPoint y: 164, distance: 24.7
click at [757, 140] on span "**********" at bounding box center [761, 156] width 189 height 39
click at [759, 453] on div "**********" at bounding box center [763, 322] width 213 height 644
click at [844, 114] on span "Markdown" at bounding box center [845, 116] width 39 height 10
click at [718, 371] on div "**********" at bounding box center [763, 322] width 213 height 644
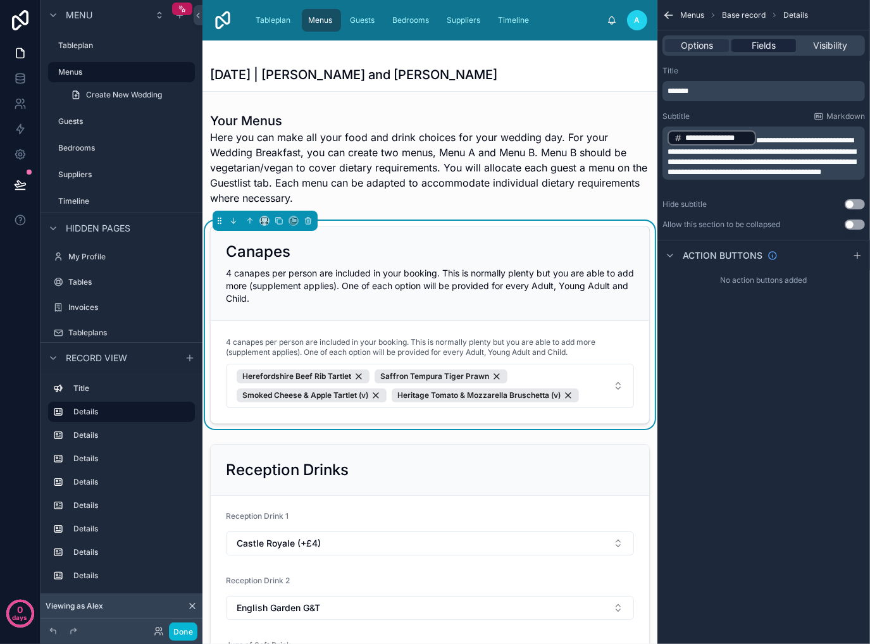
click at [761, 49] on span "Fields" at bounding box center [763, 45] width 24 height 13
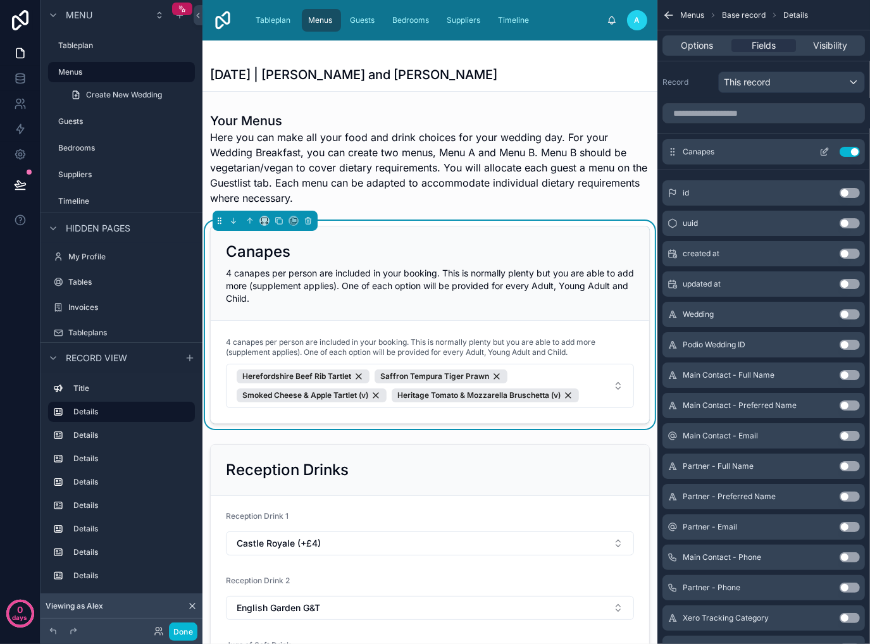
click at [824, 154] on icon "scrollable content" at bounding box center [824, 152] width 10 height 10
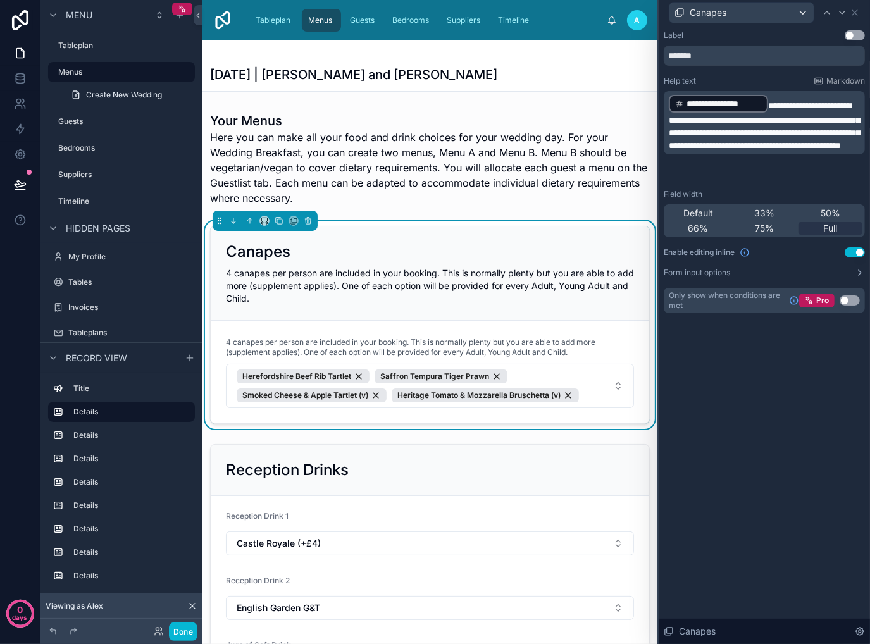
click at [778, 135] on span "**********" at bounding box center [764, 125] width 191 height 49
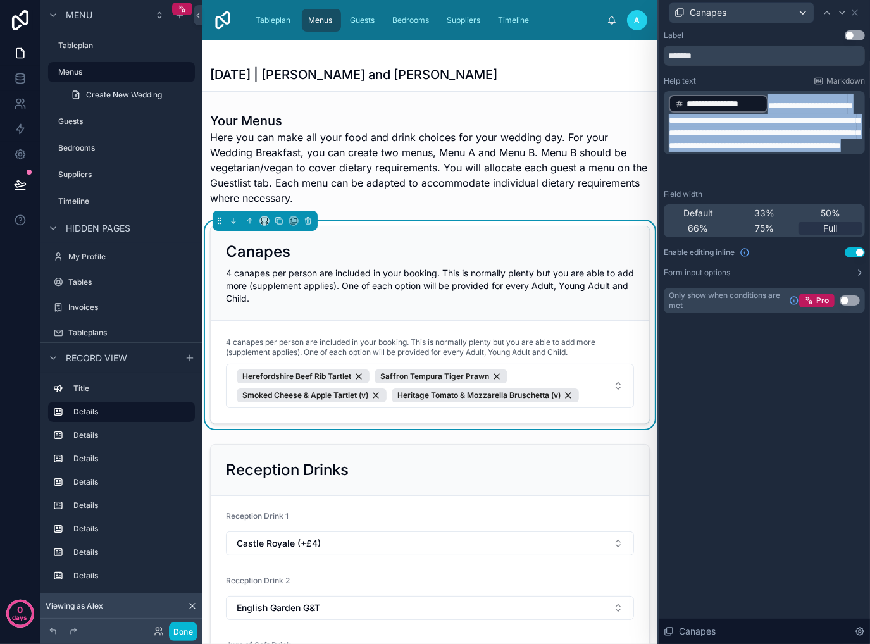
click at [778, 135] on span "**********" at bounding box center [764, 125] width 191 height 49
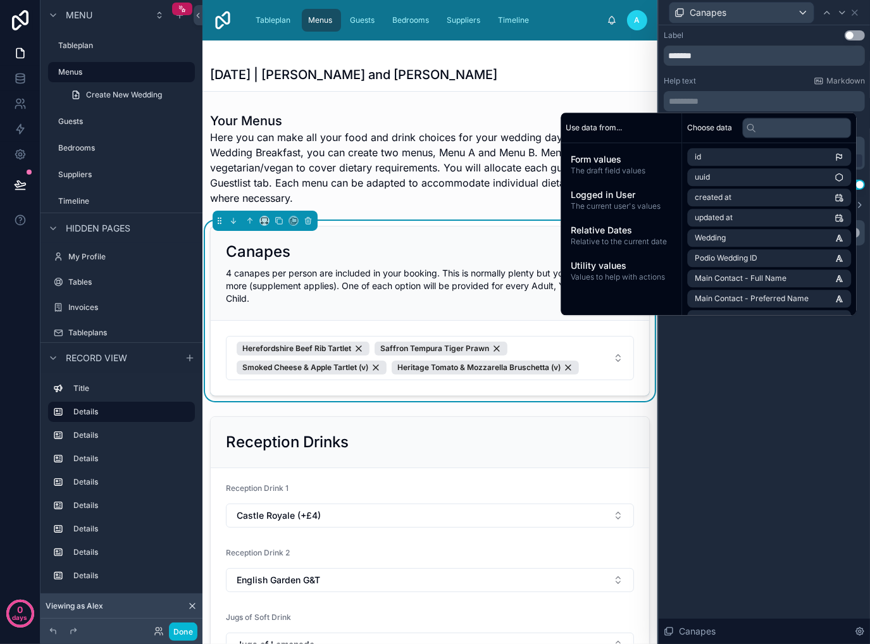
click at [772, 498] on div "Label Use setting ******* Help text Markdown ********* ﻿ Field width Default 33…" at bounding box center [764, 334] width 211 height 619
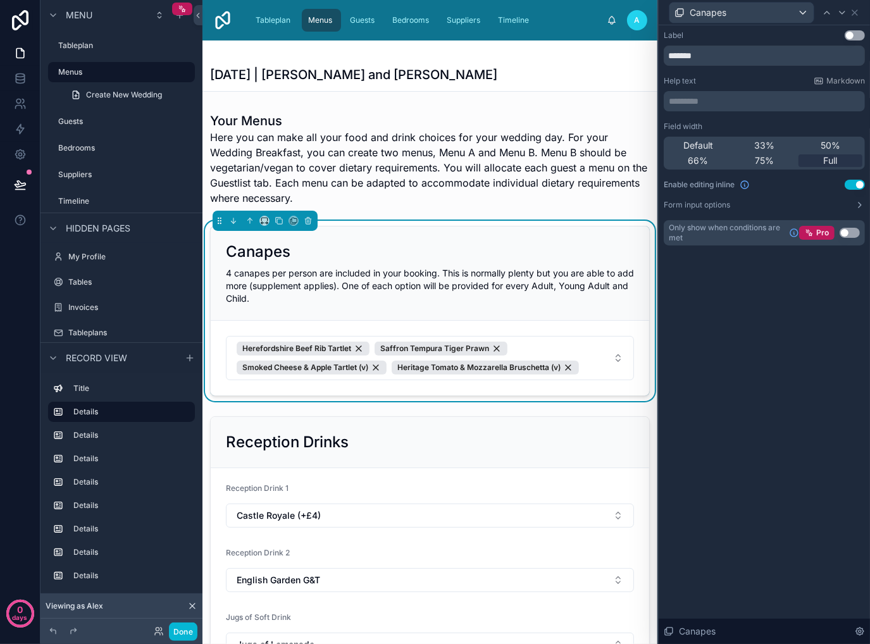
click at [502, 271] on span "4 canapes per person are included in your booking. This is normally plenty but …" at bounding box center [430, 286] width 408 height 36
click at [747, 455] on div "Label Use setting ******* Help text Markdown ********* ﻿ Field width Default 33…" at bounding box center [764, 334] width 211 height 619
click at [643, 444] on div at bounding box center [429, 544] width 455 height 266
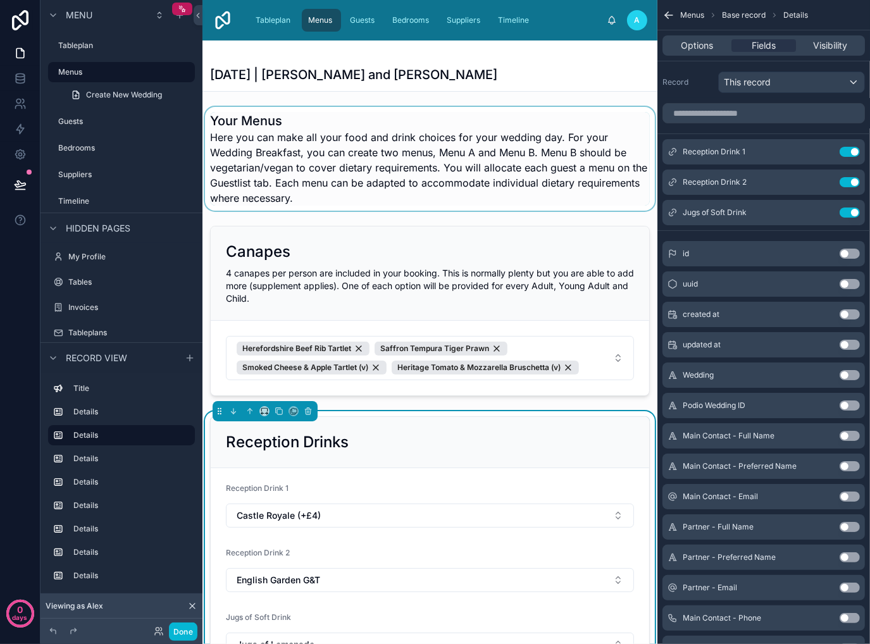
click at [509, 202] on div at bounding box center [429, 159] width 455 height 104
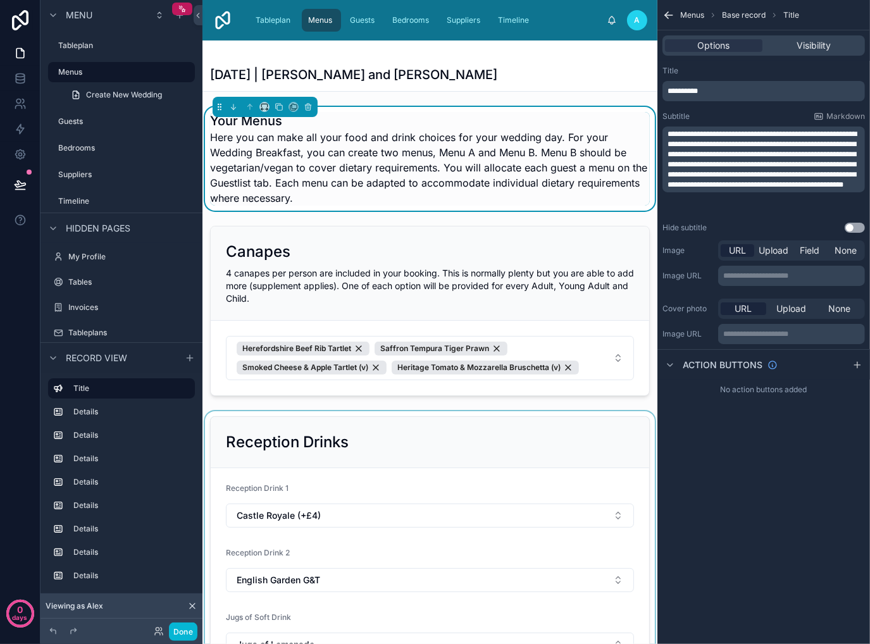
click at [843, 442] on div "**********" at bounding box center [763, 322] width 213 height 644
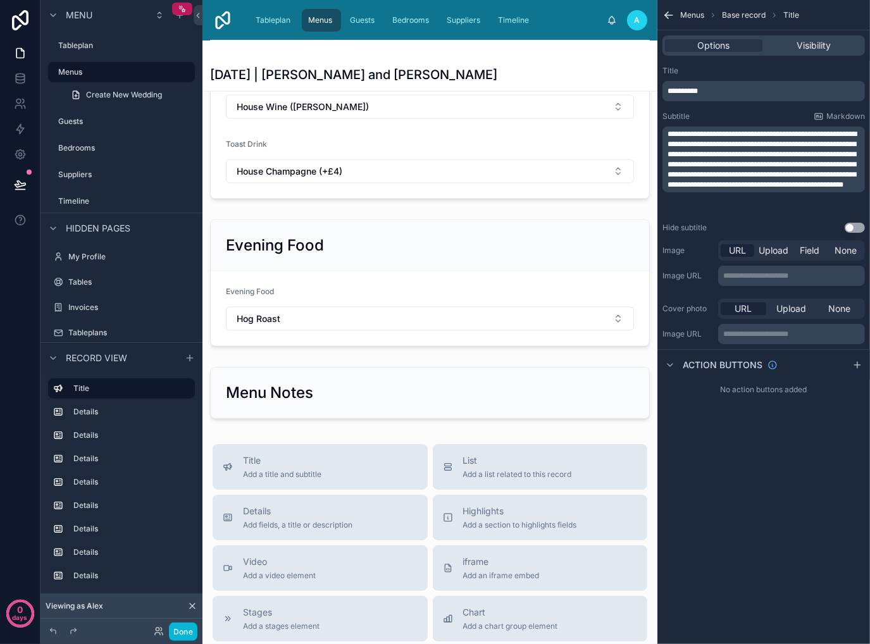
scroll to position [1392, 0]
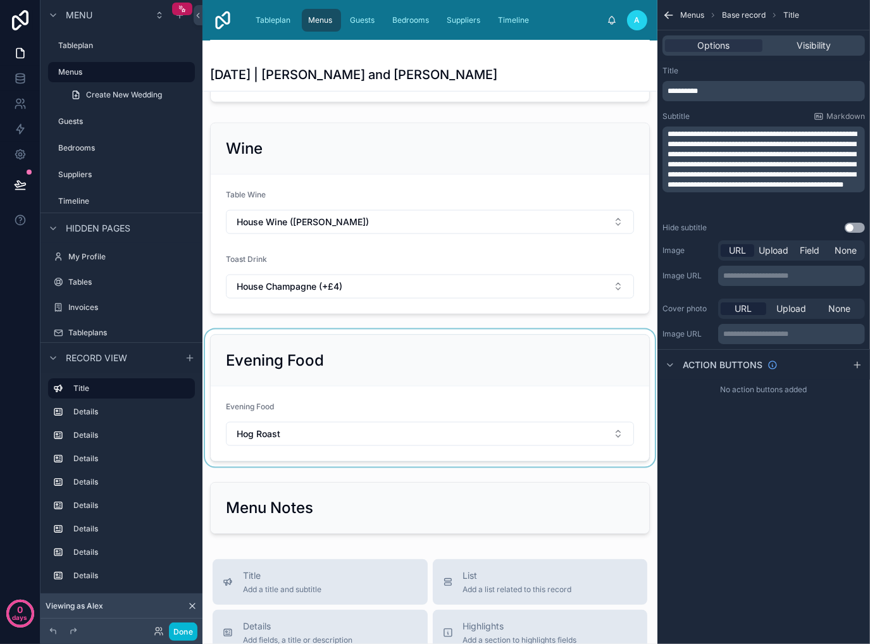
click at [412, 379] on div at bounding box center [429, 398] width 455 height 137
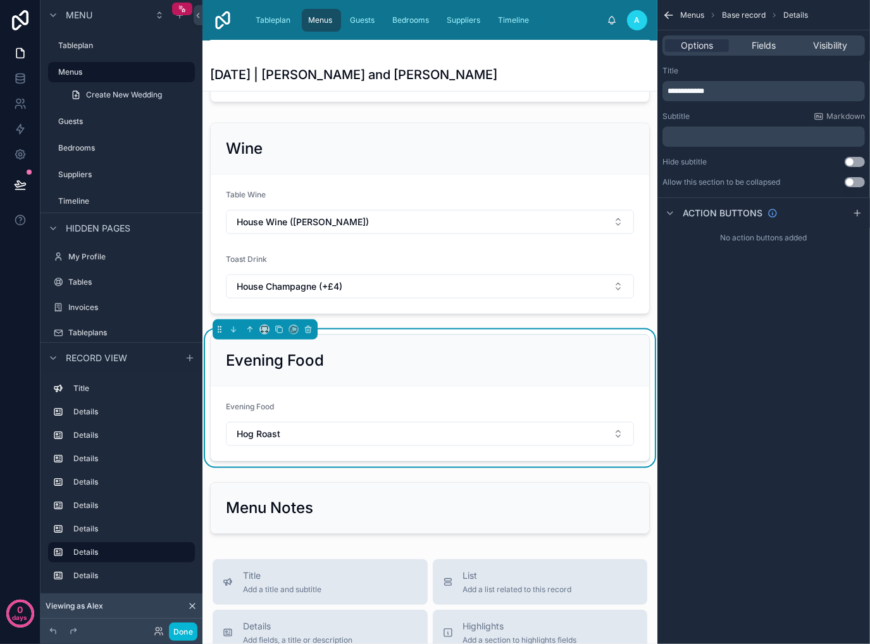
click at [764, 141] on p "﻿" at bounding box center [764, 137] width 195 height 10
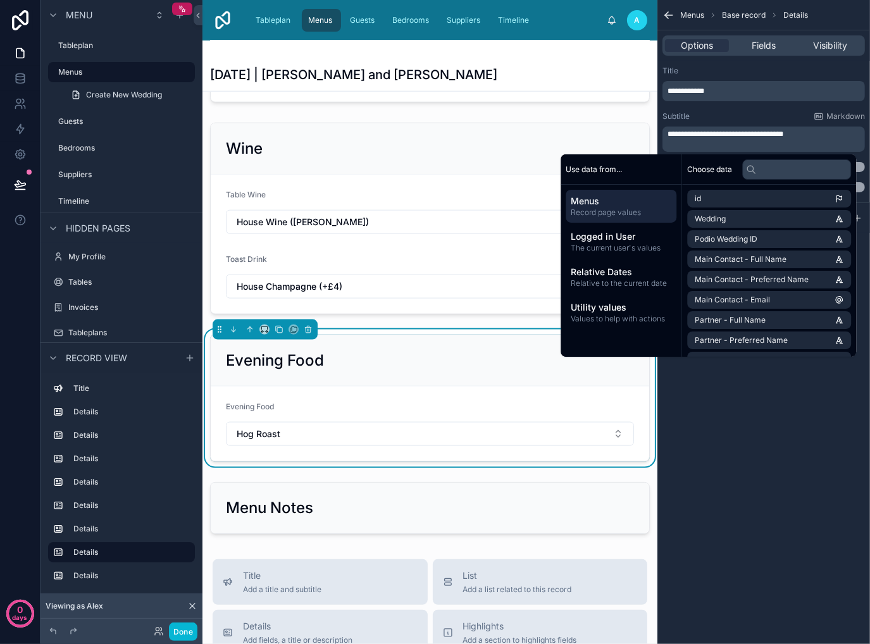
scroll to position [0, 0]
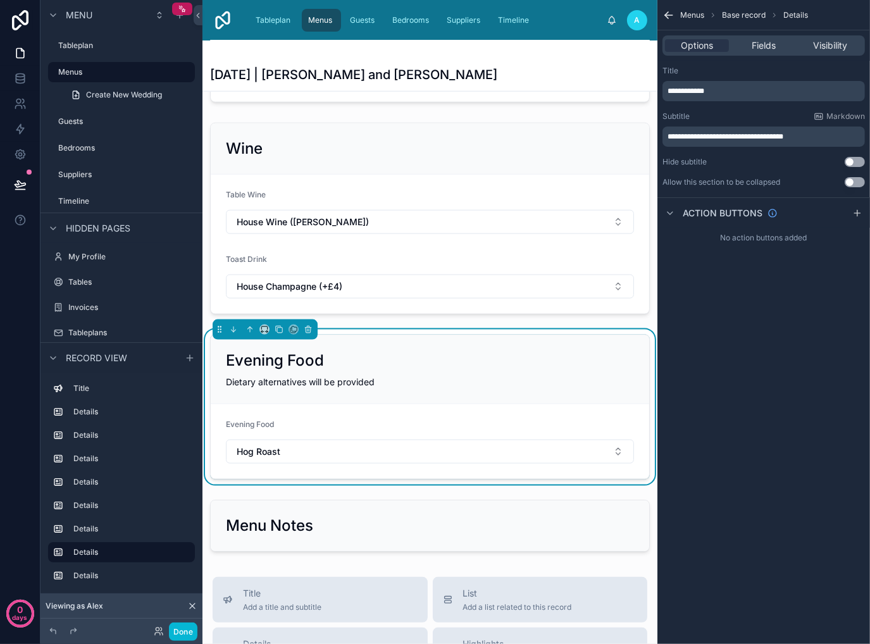
click at [798, 456] on div "**********" at bounding box center [763, 322] width 213 height 644
click at [744, 490] on div "**********" at bounding box center [763, 322] width 213 height 644
click at [578, 66] on div "[DATE] | [PERSON_NAME] and [PERSON_NAME]" at bounding box center [430, 75] width 440 height 18
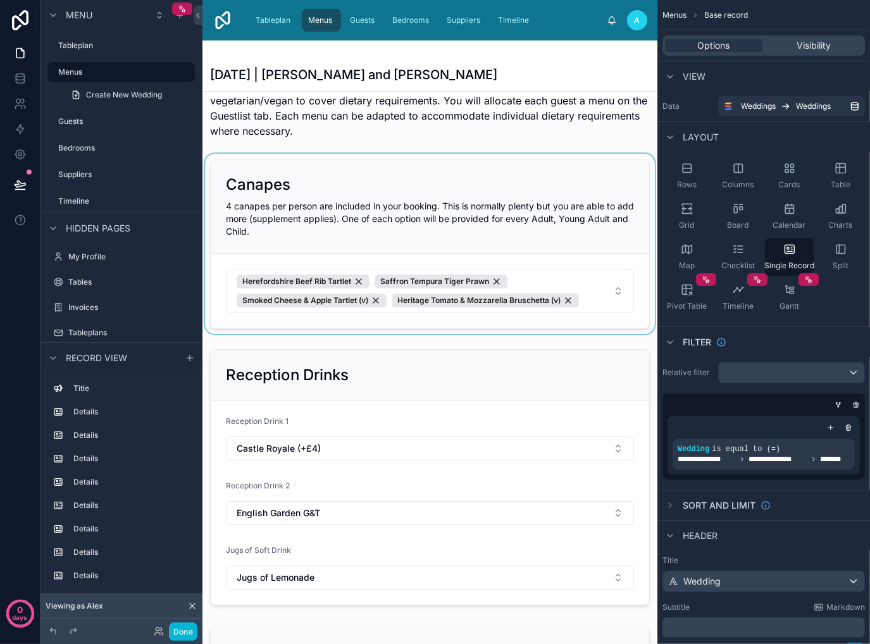
scroll to position [190, 0]
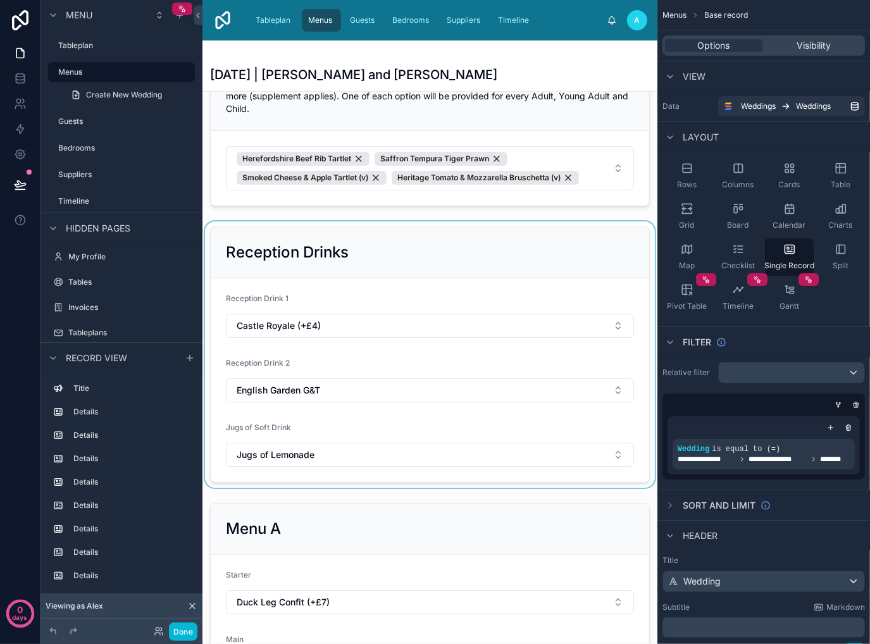
click at [442, 243] on div at bounding box center [429, 354] width 455 height 266
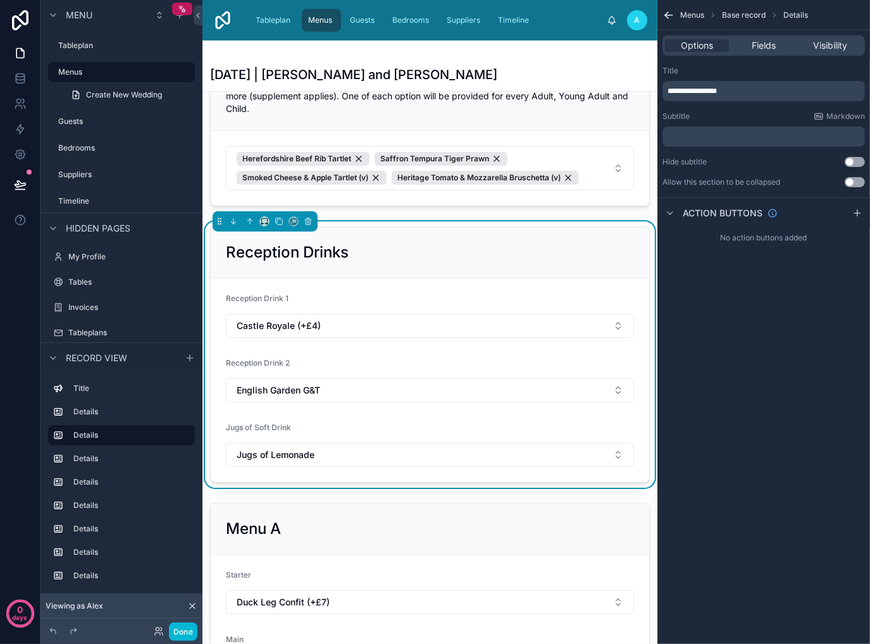
click at [722, 136] on p "﻿" at bounding box center [764, 137] width 195 height 10
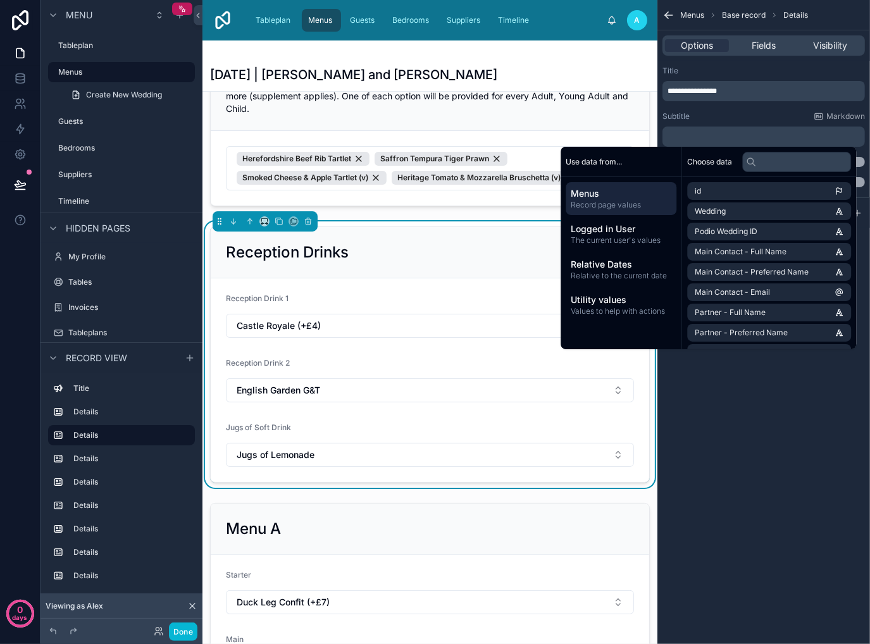
scroll to position [0, 0]
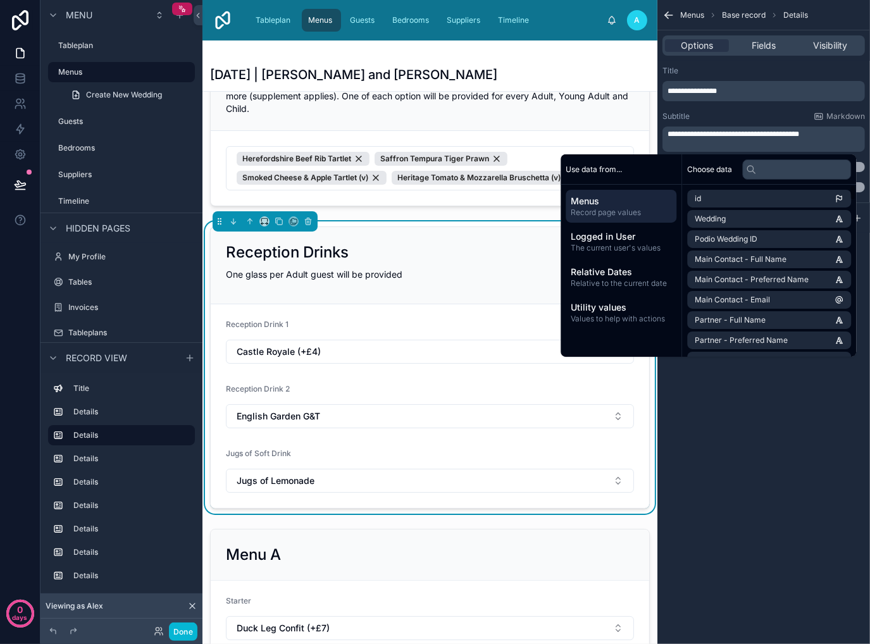
click at [794, 481] on div "**********" at bounding box center [763, 322] width 213 height 644
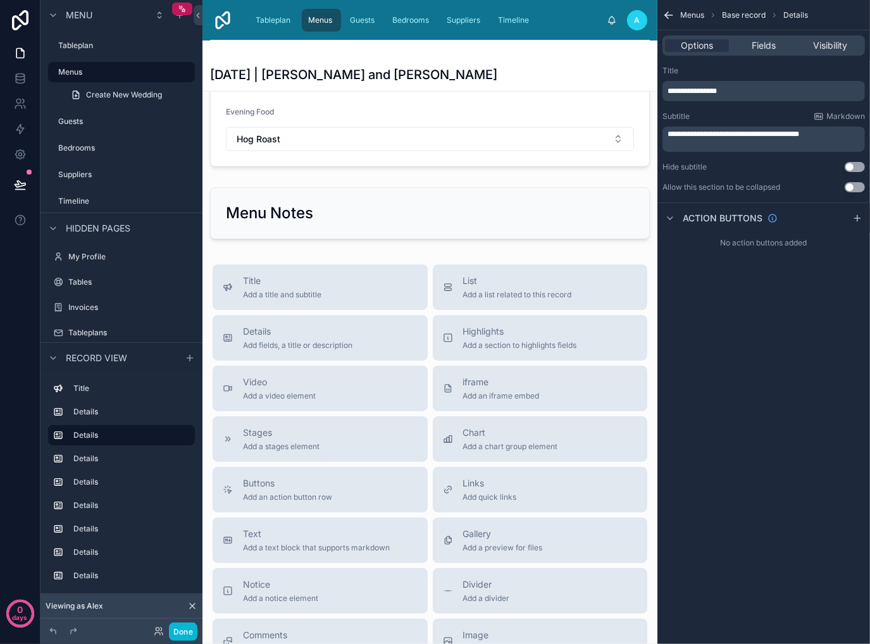
scroll to position [1905, 0]
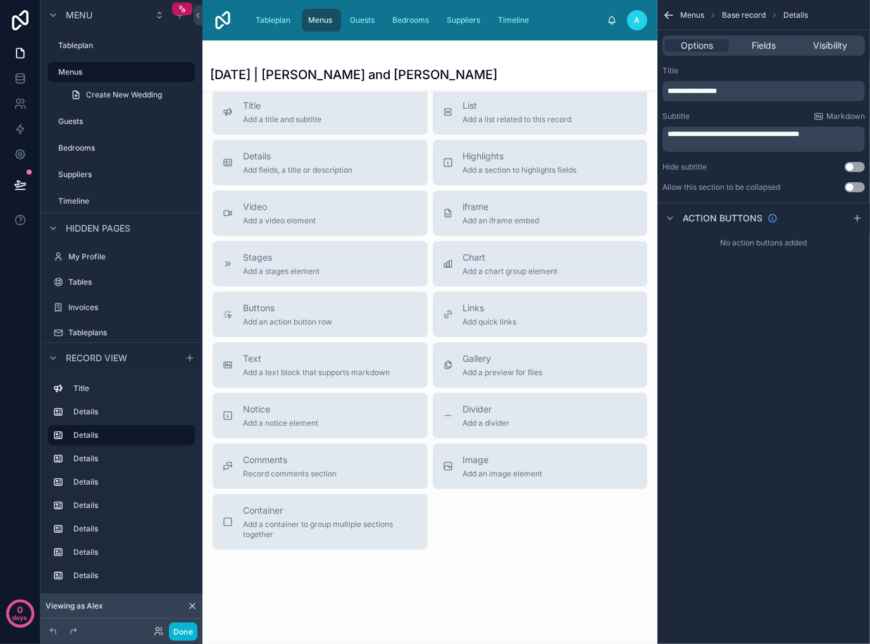
click at [807, 352] on div "**********" at bounding box center [763, 322] width 213 height 644
click at [562, 538] on div "Title Add a title and subtitle List Add a list related to this record Details A…" at bounding box center [429, 319] width 455 height 461
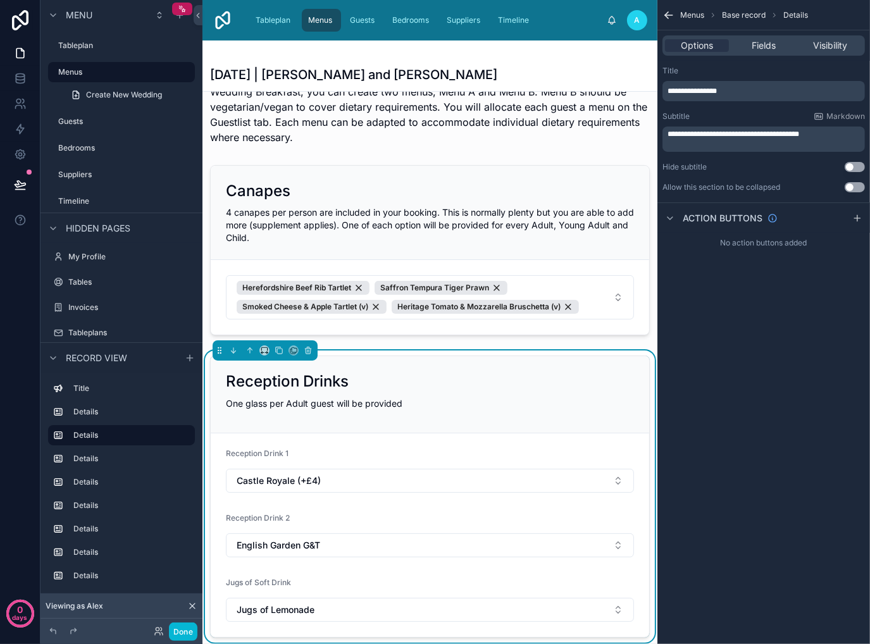
scroll to position [0, 0]
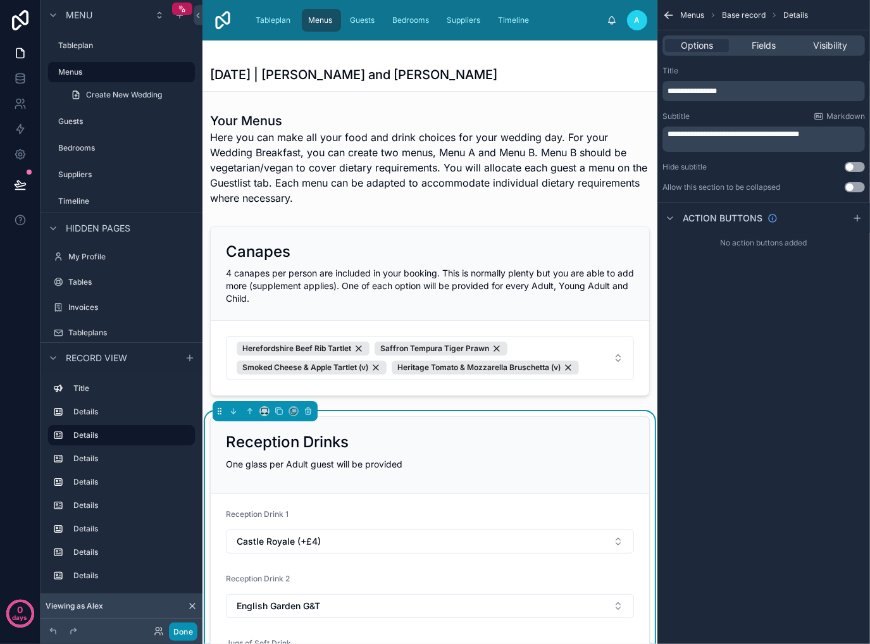
click at [187, 631] on button "Done" at bounding box center [183, 631] width 28 height 18
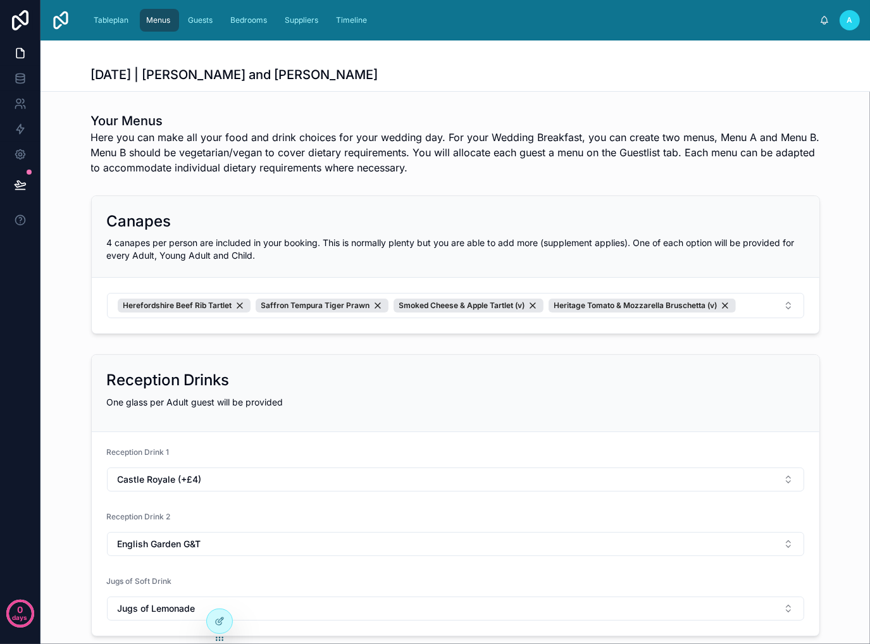
click at [826, 352] on div "Reception Drinks One glass per Adult guest will be provided Reception Drink 1 C…" at bounding box center [454, 495] width 829 height 292
click at [22, 185] on icon at bounding box center [20, 184] width 11 height 6
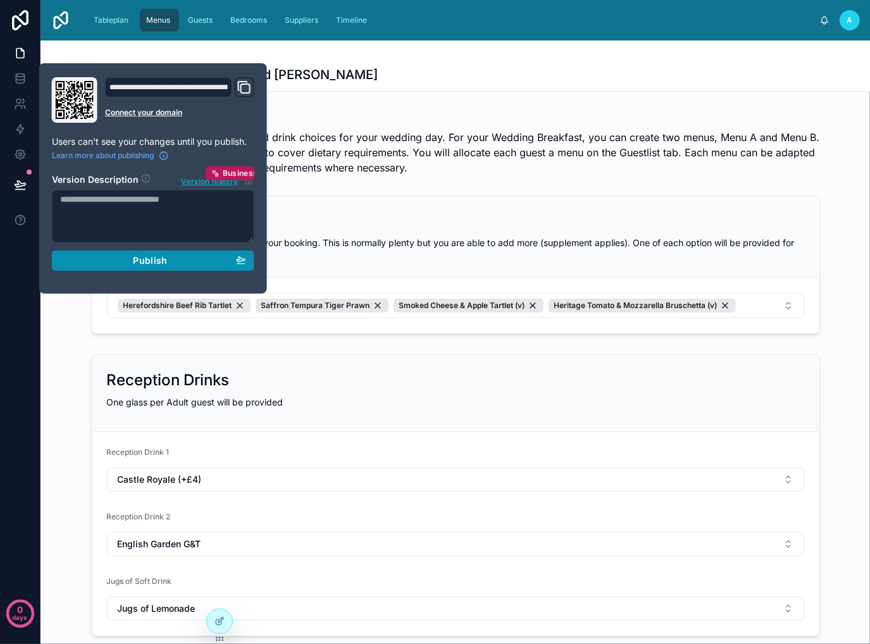
click at [165, 261] on span "Publish" at bounding box center [150, 260] width 34 height 11
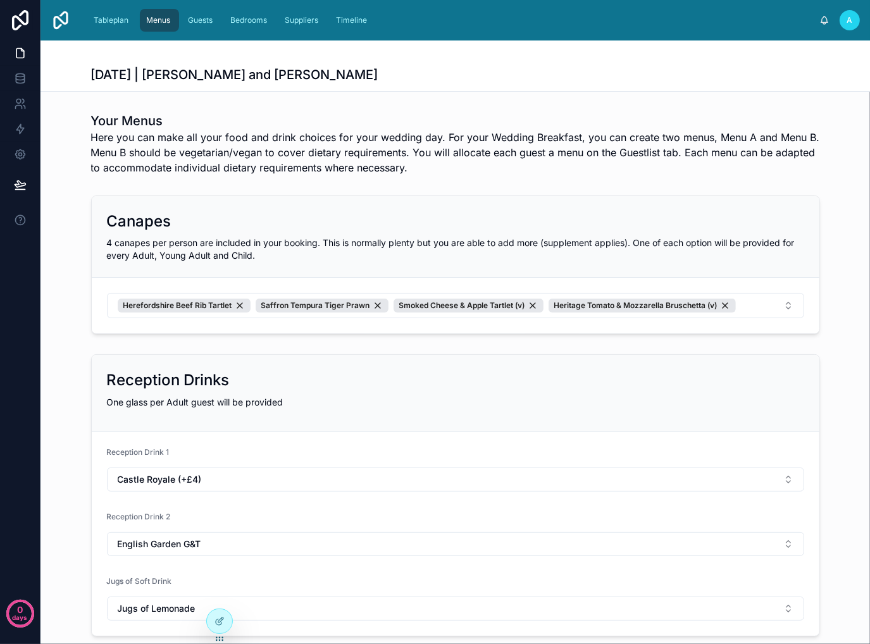
click at [504, 171] on span "Here you can make all your food and drink choices for your wedding day. For you…" at bounding box center [455, 153] width 729 height 46
click at [506, 176] on div "Your Menus Here you can make all your food and drink choices for your wedding d…" at bounding box center [454, 143] width 829 height 73
click at [188, 23] on span "Guests" at bounding box center [200, 20] width 25 height 10
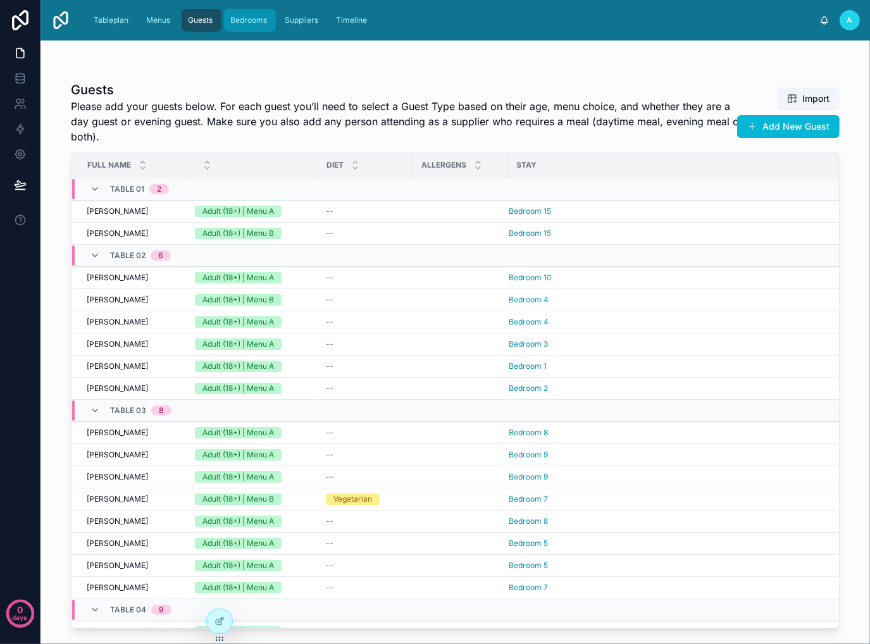
click at [250, 20] on span "Bedrooms" at bounding box center [248, 20] width 37 height 10
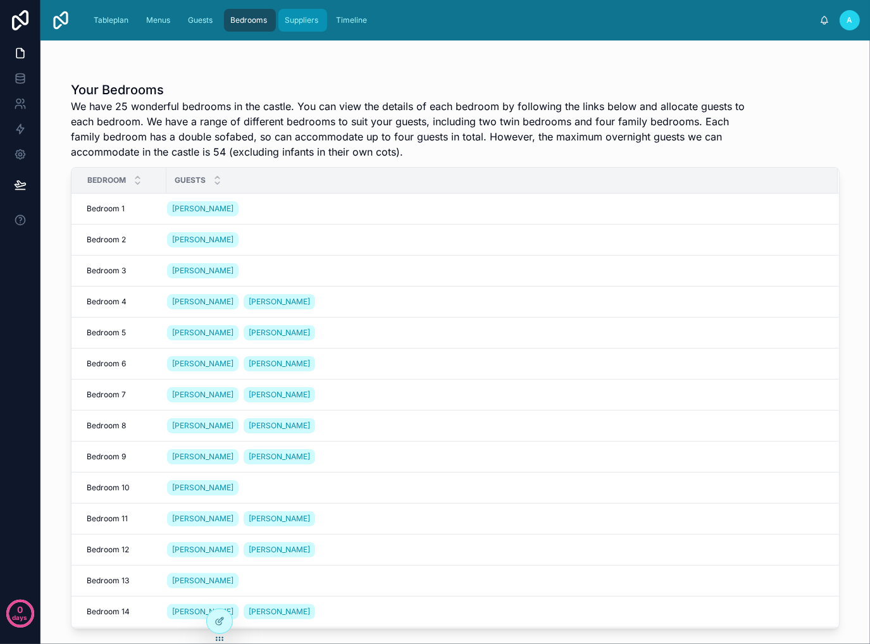
click at [311, 19] on span "Suppliers" at bounding box center [302, 20] width 34 height 10
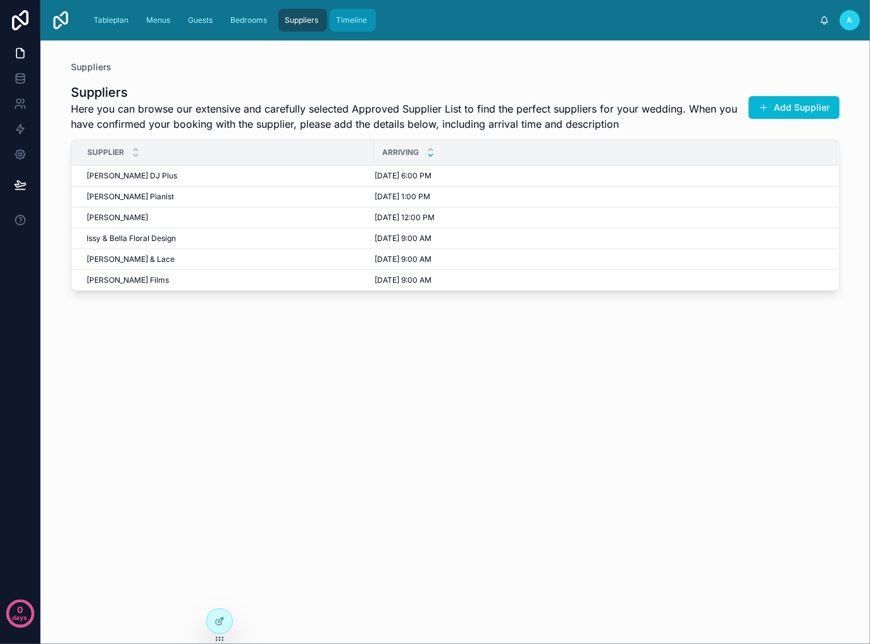
click at [344, 30] on div "Timeline" at bounding box center [352, 20] width 39 height 20
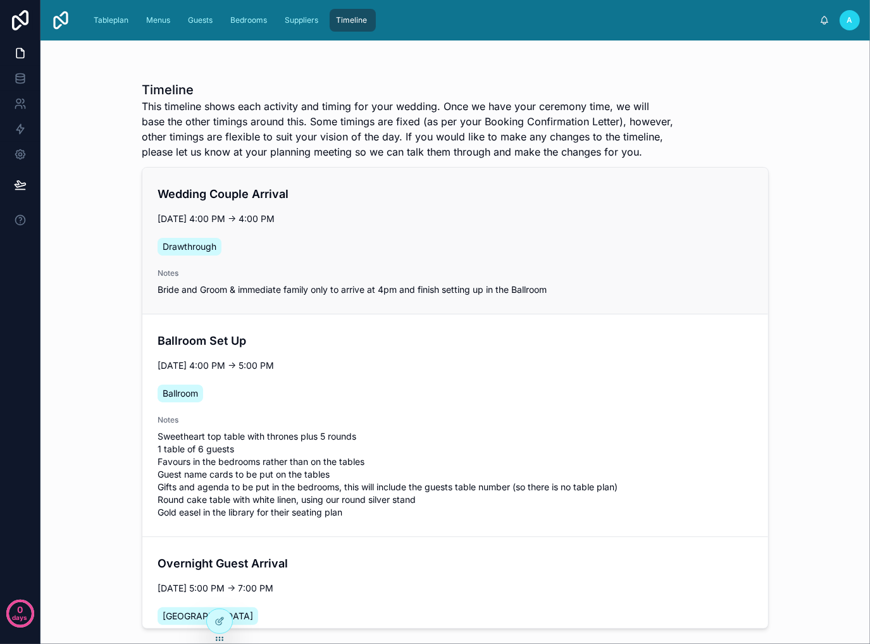
click at [506, 254] on div "Drawthrough" at bounding box center [455, 246] width 595 height 23
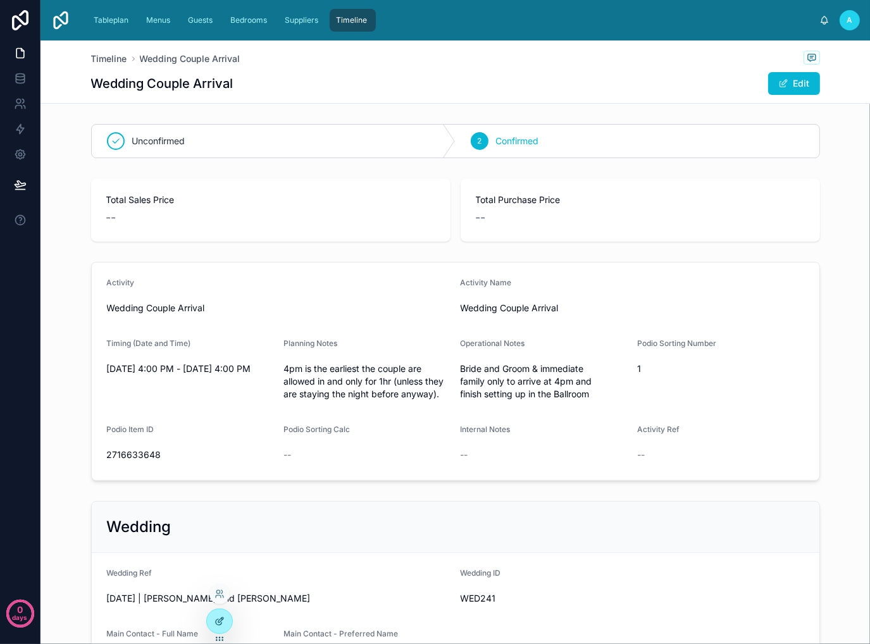
click at [211, 621] on div at bounding box center [219, 621] width 25 height 24
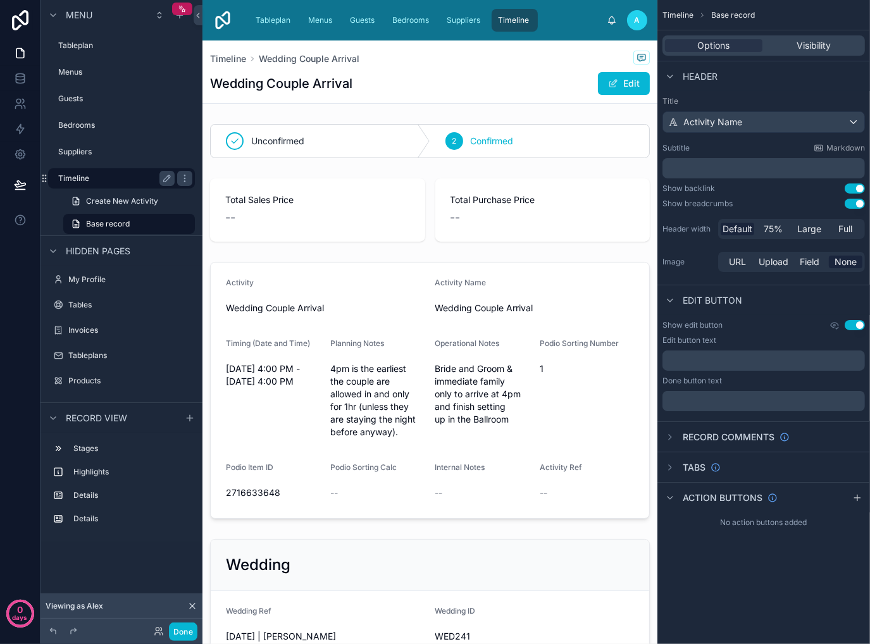
drag, startPoint x: 128, startPoint y: 179, endPoint x: 178, endPoint y: 173, distance: 50.9
click at [128, 179] on label "Timeline" at bounding box center [113, 178] width 111 height 10
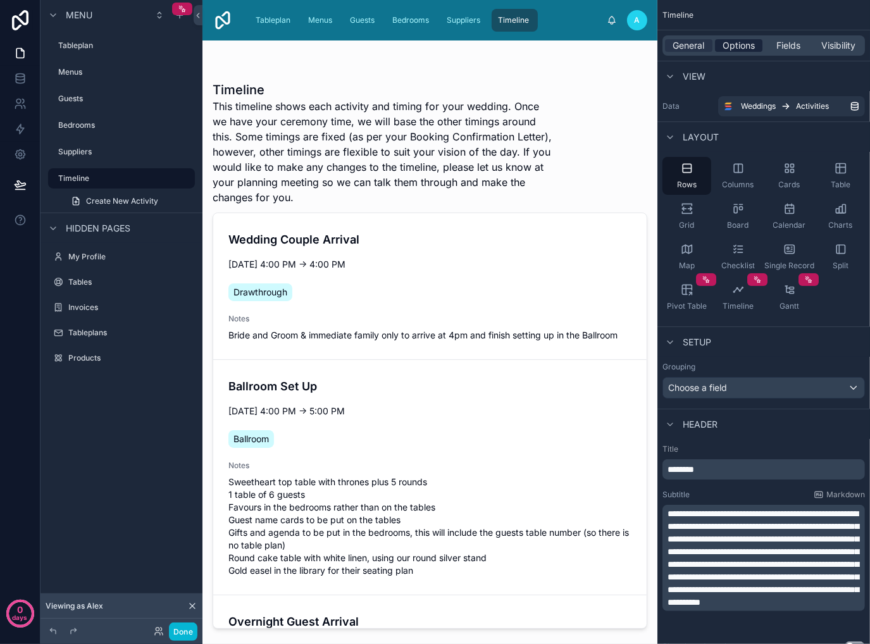
click at [741, 39] on span "Options" at bounding box center [738, 45] width 32 height 13
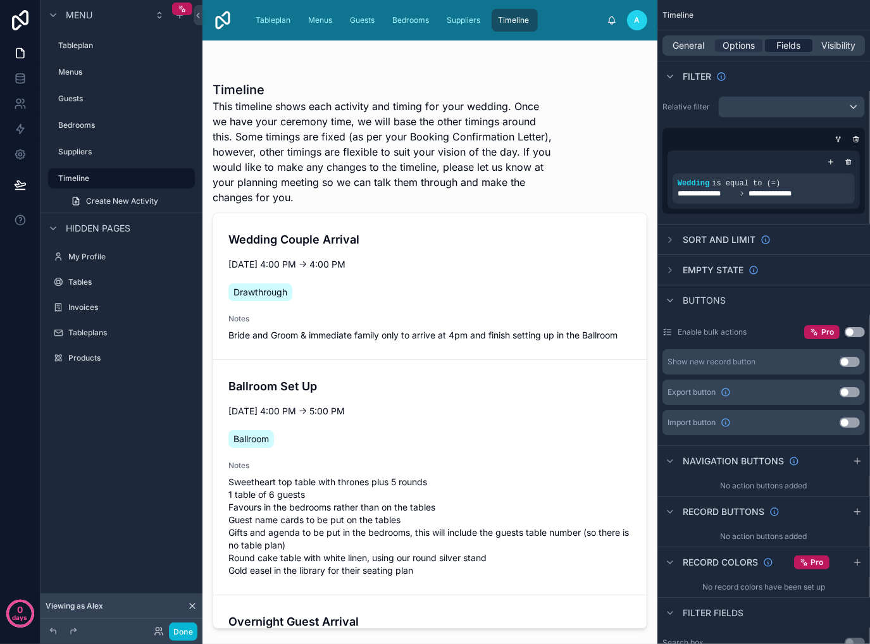
click at [792, 46] on span "Fields" at bounding box center [789, 45] width 24 height 13
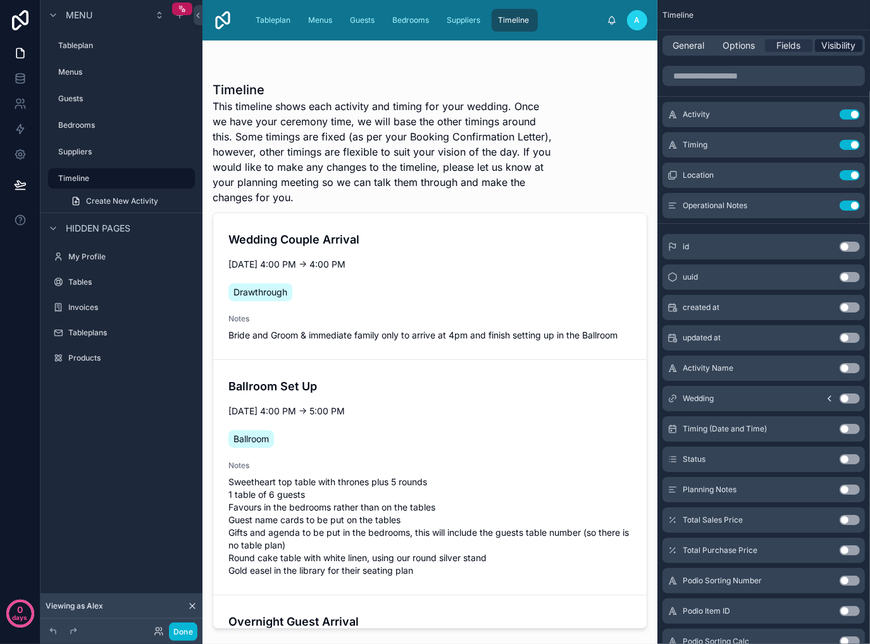
click at [830, 47] on span "Visibility" at bounding box center [839, 45] width 34 height 13
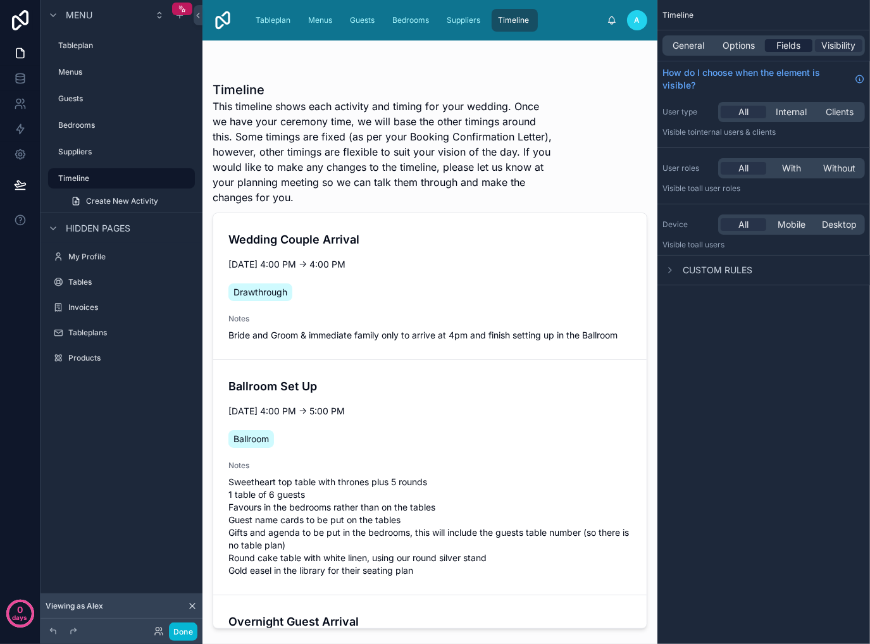
click at [775, 50] on div "Fields" at bounding box center [788, 45] width 47 height 13
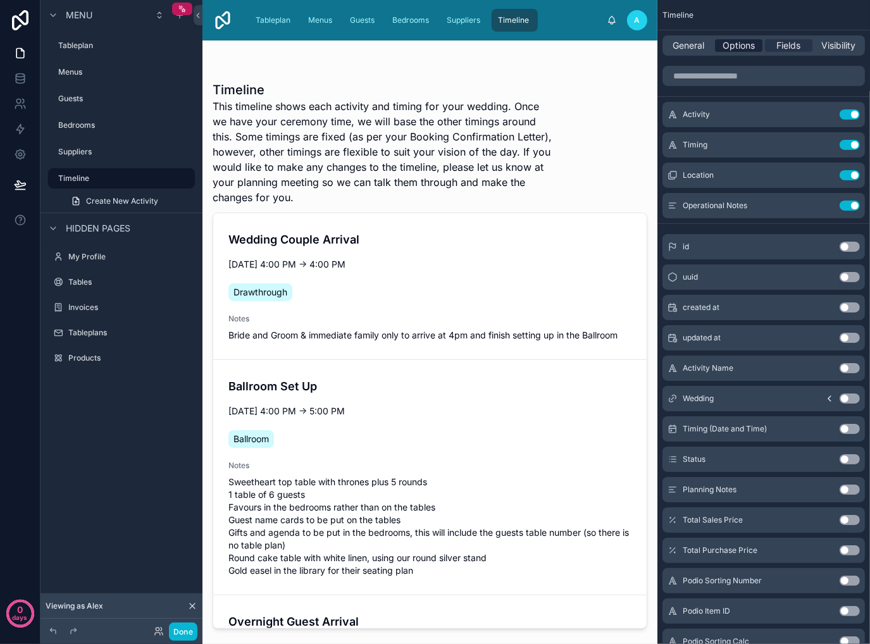
click at [757, 50] on div "Options" at bounding box center [738, 45] width 47 height 13
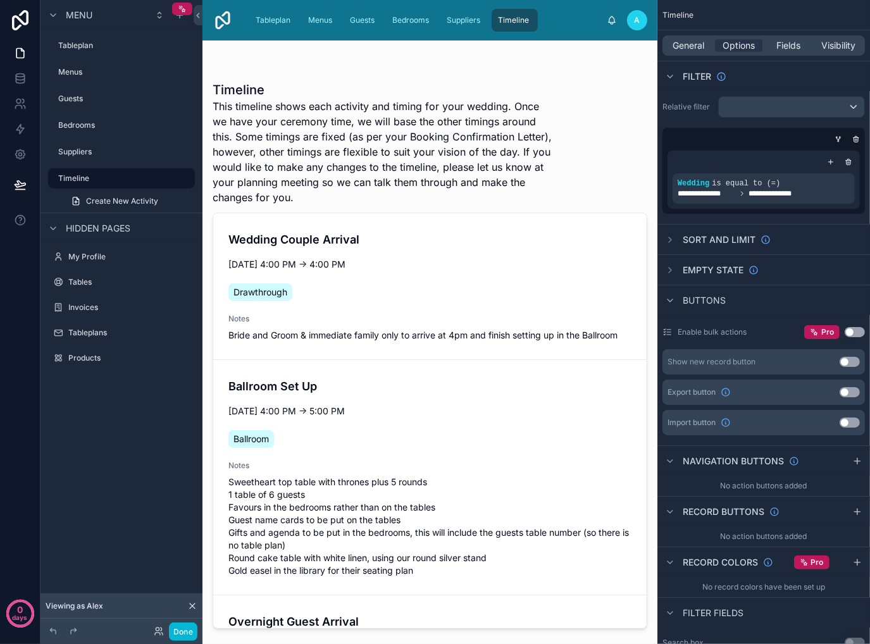
click at [714, 300] on span "Buttons" at bounding box center [704, 300] width 43 height 13
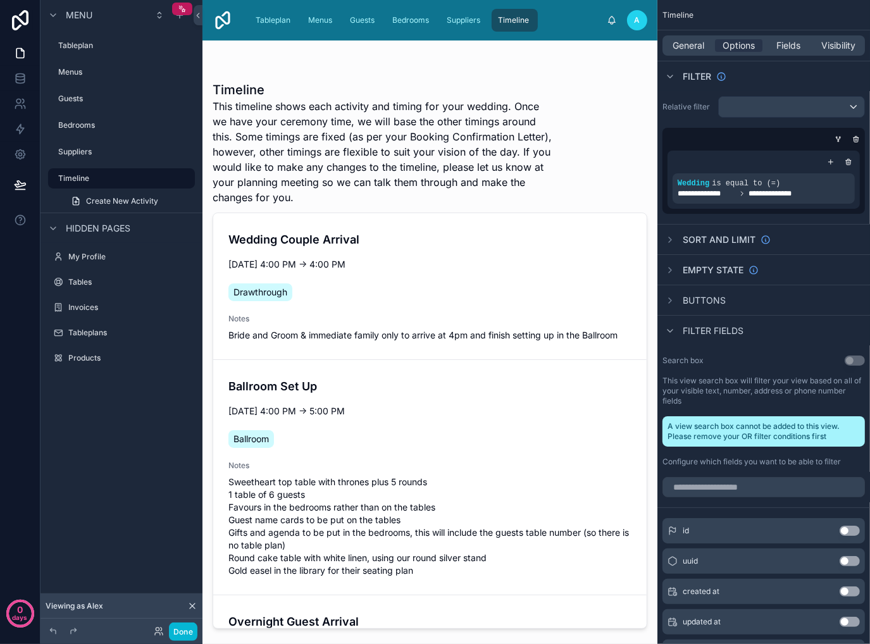
click at [726, 333] on span "Filter fields" at bounding box center [713, 331] width 61 height 13
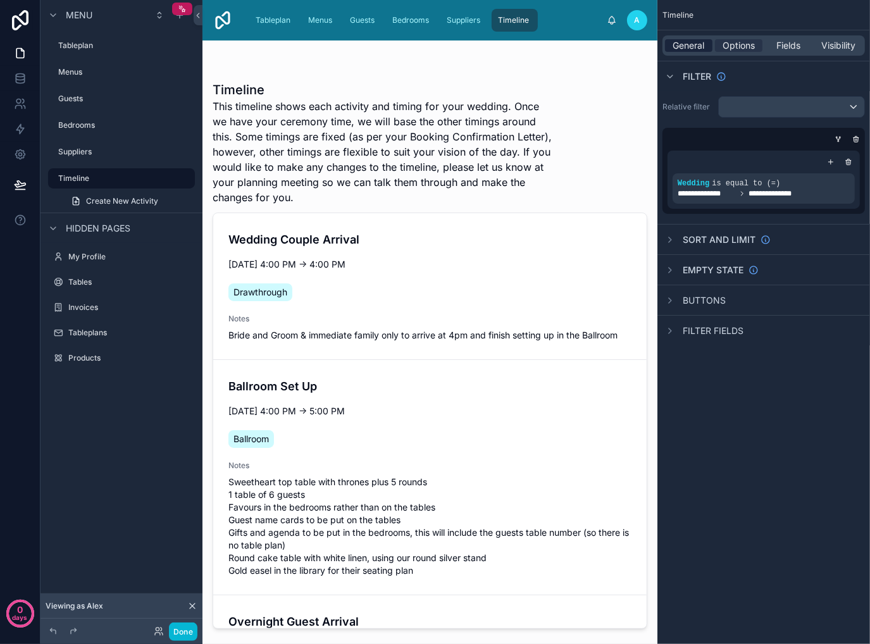
click at [686, 46] on span "General" at bounding box center [689, 45] width 32 height 13
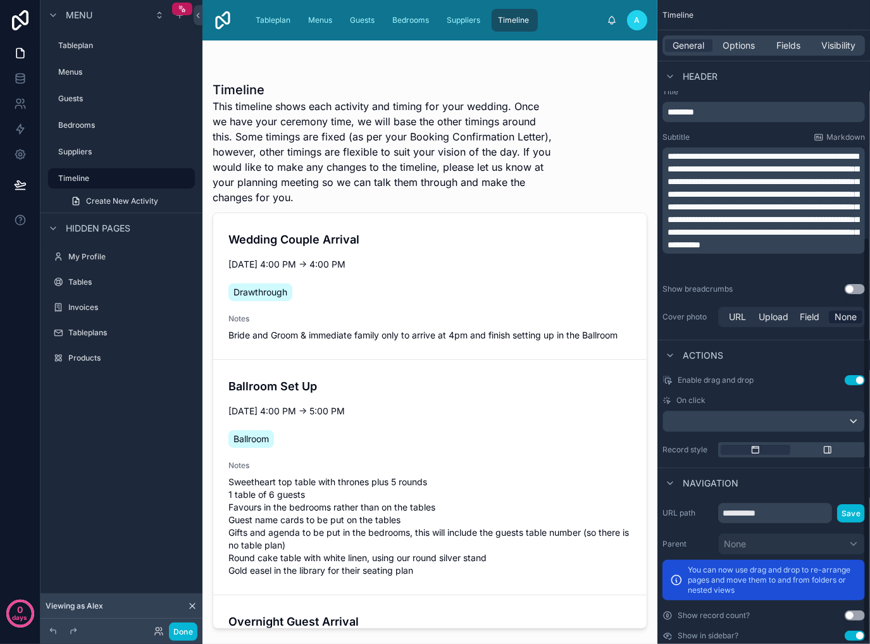
scroll to position [379, 0]
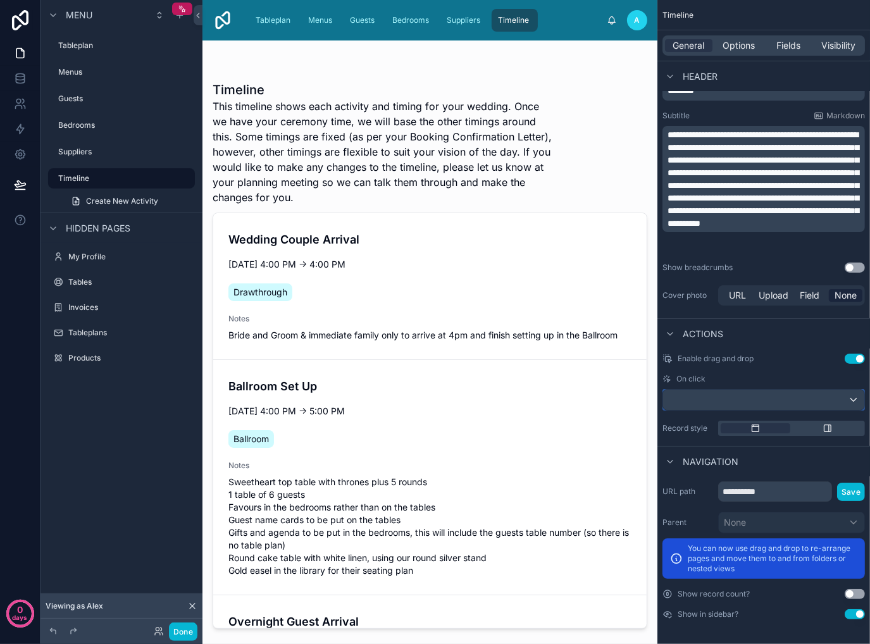
click at [822, 403] on div "scrollable content" at bounding box center [763, 400] width 201 height 20
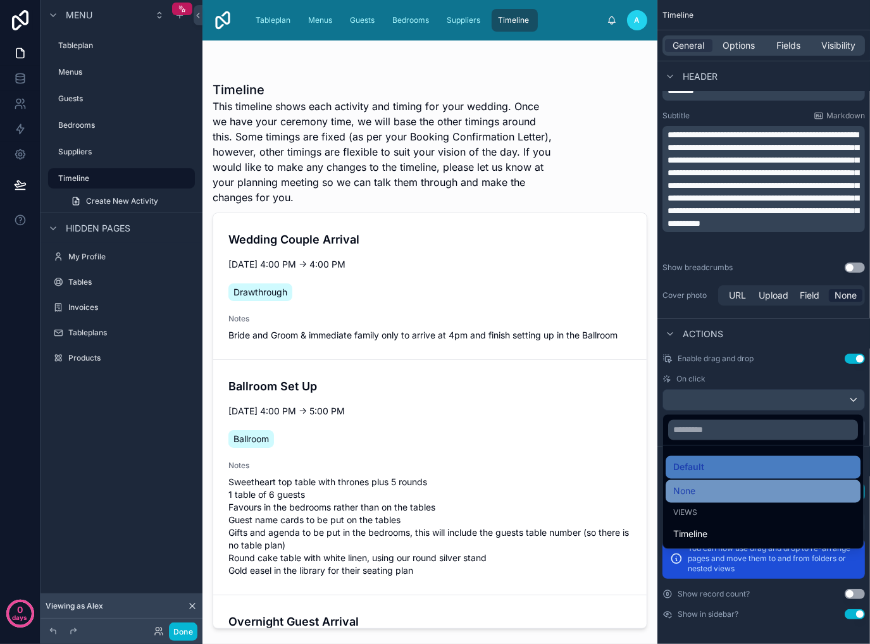
click at [744, 486] on div "None" at bounding box center [763, 491] width 180 height 15
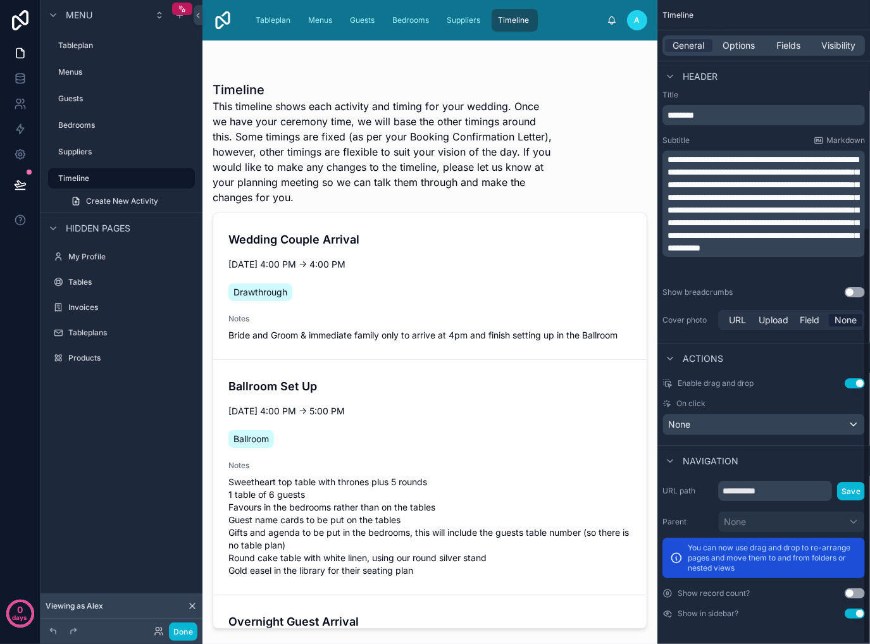
scroll to position [354, 0]
click at [852, 383] on button "Use setting" at bounding box center [854, 384] width 20 height 10
click at [178, 631] on button "Done" at bounding box center [183, 631] width 28 height 18
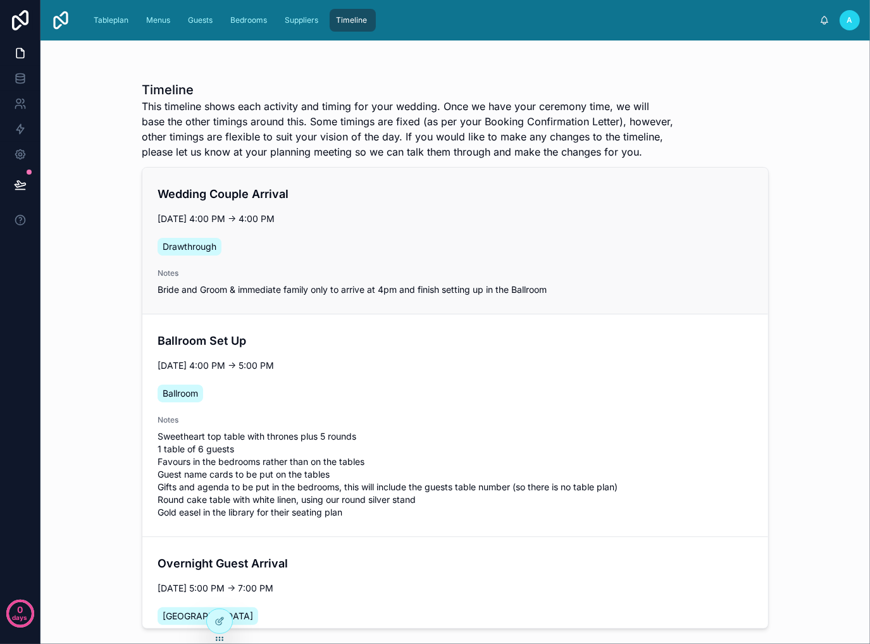
click at [375, 226] on div "Wedding Couple Arrival [DATE] 4:00 PM → 4:00 PM Drawthrough Notes Bride and Gro…" at bounding box center [455, 240] width 595 height 111
click at [522, 226] on div "Wedding Couple Arrival [DATE] 4:00 PM → 4:00 PM Drawthrough Notes Bride and Gro…" at bounding box center [455, 240] width 595 height 111
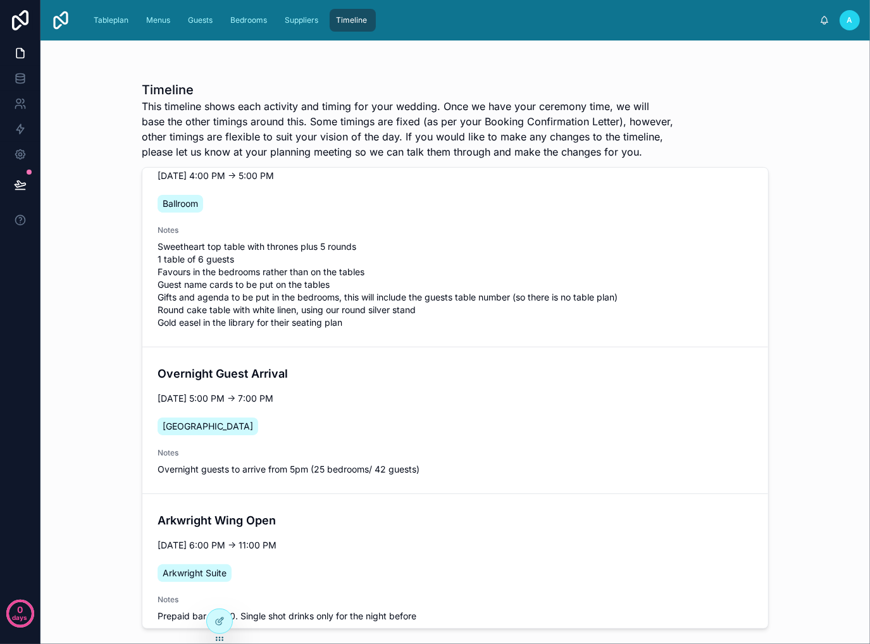
scroll to position [0, 0]
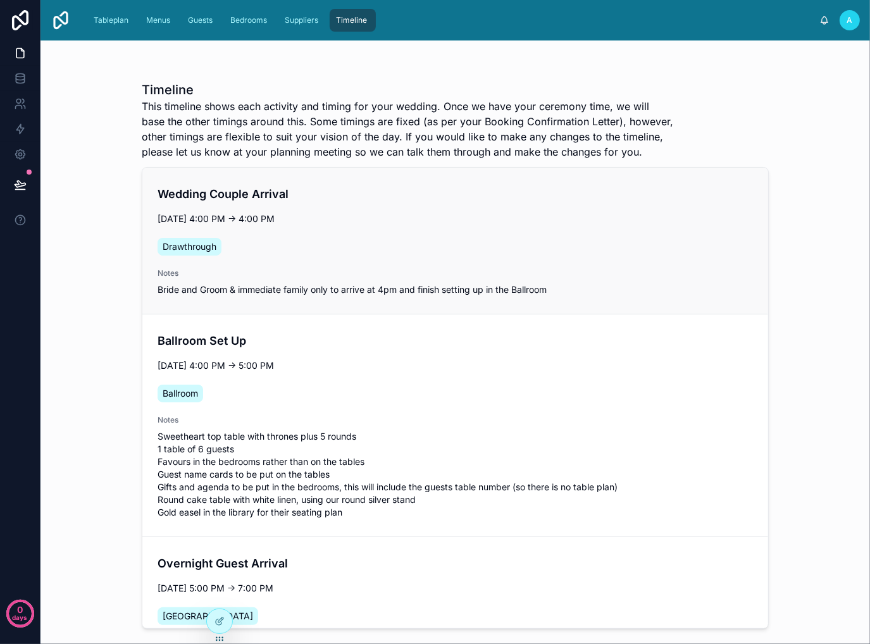
drag, startPoint x: 256, startPoint y: 219, endPoint x: 426, endPoint y: 209, distance: 170.5
click at [342, 217] on span "[DATE] 4:00 PM → 4:00 PM" at bounding box center [455, 219] width 595 height 13
click at [812, 156] on div "Timeline This timeline shows each activity and timing for your wedding. Once we…" at bounding box center [454, 341] width 829 height 603
drag, startPoint x: 256, startPoint y: 220, endPoint x: 344, endPoint y: 216, distance: 88.0
click at [341, 217] on span "[DATE] 4:00 PM → 4:00 PM" at bounding box center [455, 219] width 595 height 13
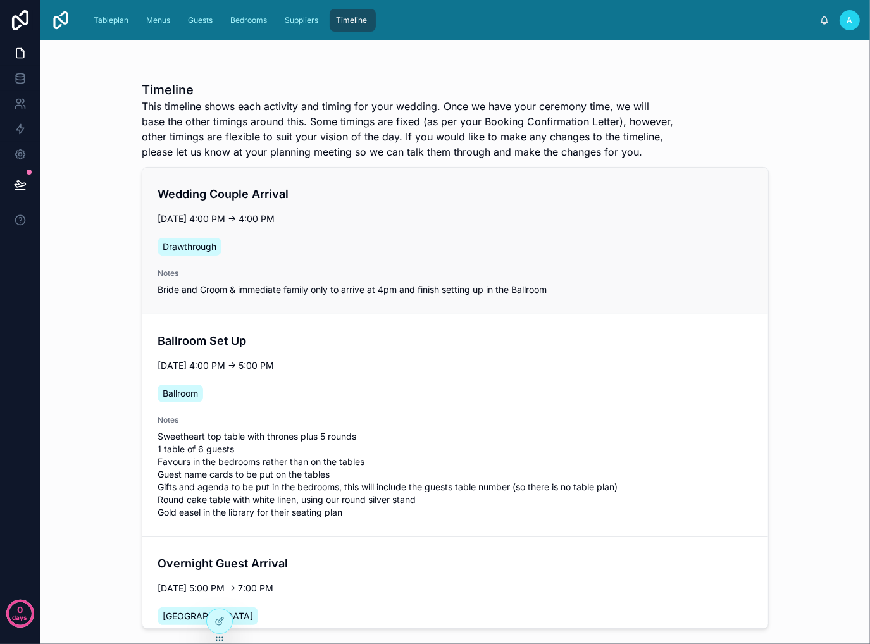
click at [422, 213] on span "[DATE] 4:00 PM → 4:00 PM" at bounding box center [455, 219] width 595 height 13
click at [323, 216] on span "[DATE] 4:00 PM → 4:00 PM" at bounding box center [455, 219] width 595 height 13
click at [222, 624] on icon at bounding box center [219, 621] width 10 height 10
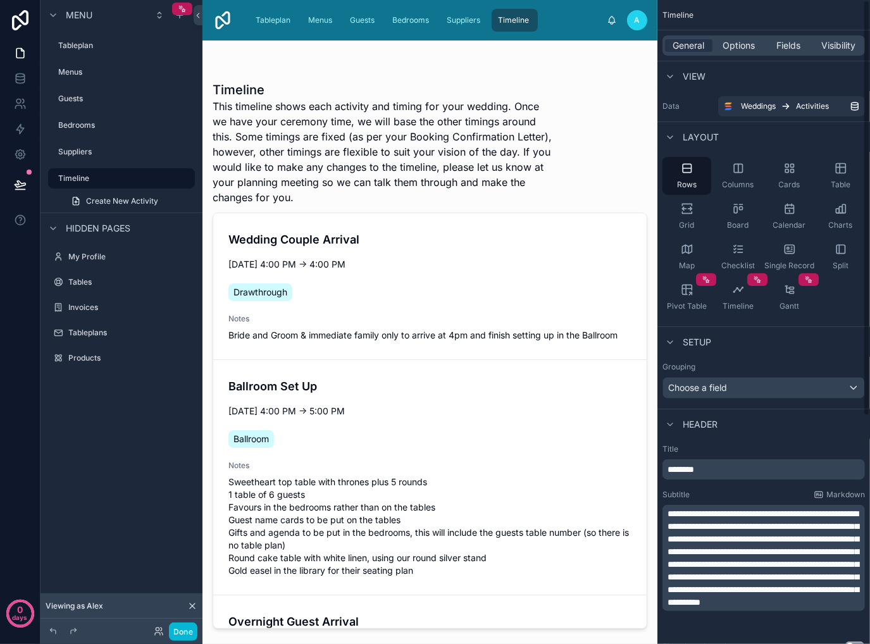
click at [485, 265] on div at bounding box center [429, 334] width 455 height 588
click at [485, 265] on span "[DATE] 4:00 PM → 4:00 PM" at bounding box center [429, 264] width 403 height 13
click at [788, 49] on span "Fields" at bounding box center [789, 45] width 24 height 13
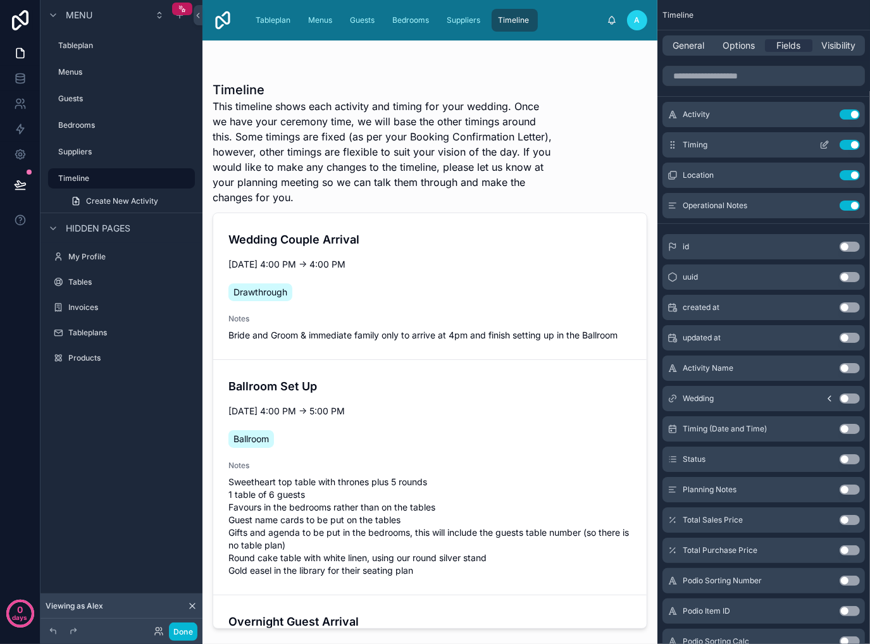
click at [824, 143] on icon "scrollable content" at bounding box center [824, 145] width 10 height 10
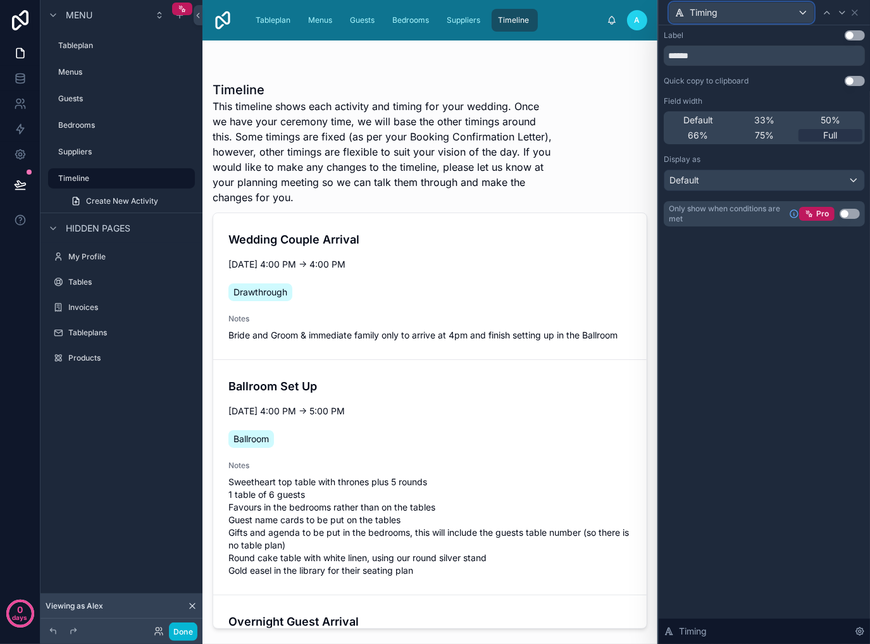
click at [803, 8] on div "Timing" at bounding box center [741, 13] width 144 height 20
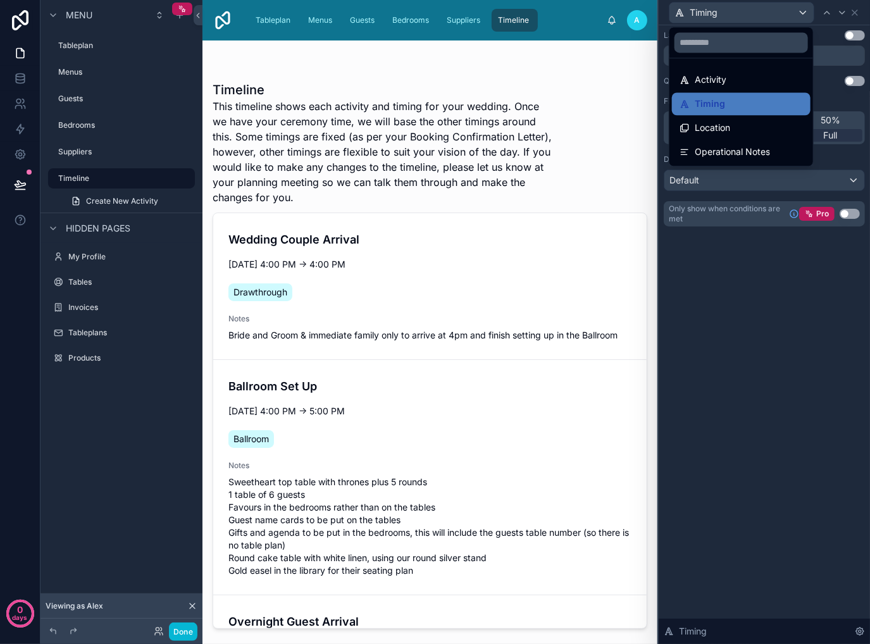
click at [803, 8] on div at bounding box center [764, 322] width 211 height 644
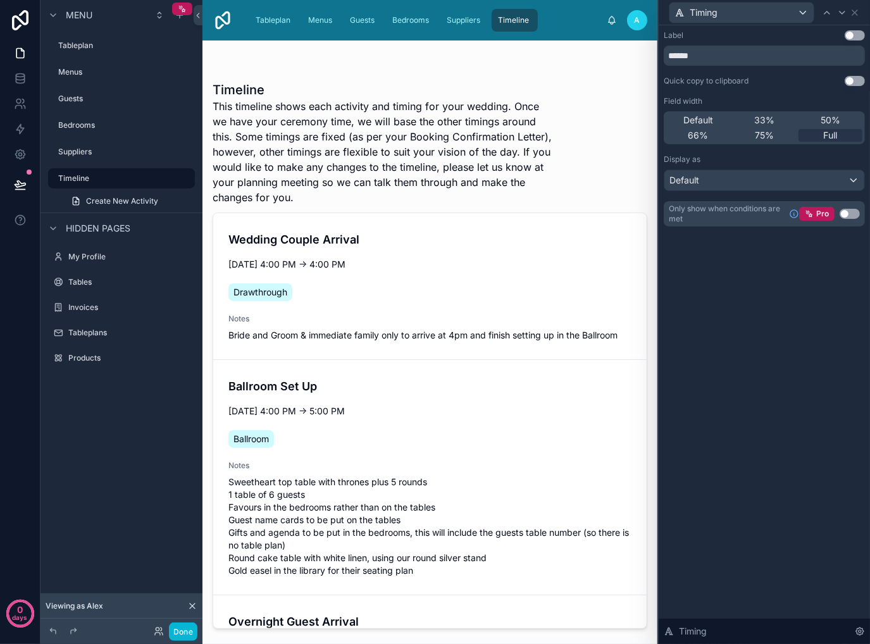
click at [757, 371] on div "Label Use setting ****** Quick copy to clipboard Use setting Field width Defaul…" at bounding box center [764, 334] width 211 height 619
click at [851, 13] on icon at bounding box center [855, 13] width 10 height 10
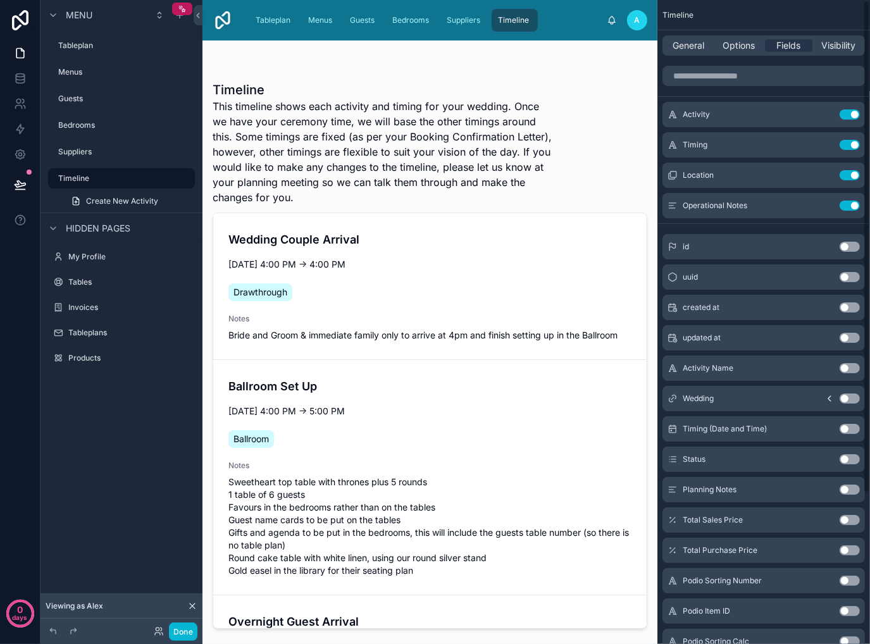
click at [594, 85] on div "Timeline This timeline shows each activity and timing for your wedding. Once we…" at bounding box center [430, 143] width 435 height 124
click at [259, 16] on span "Tableplan" at bounding box center [273, 20] width 35 height 10
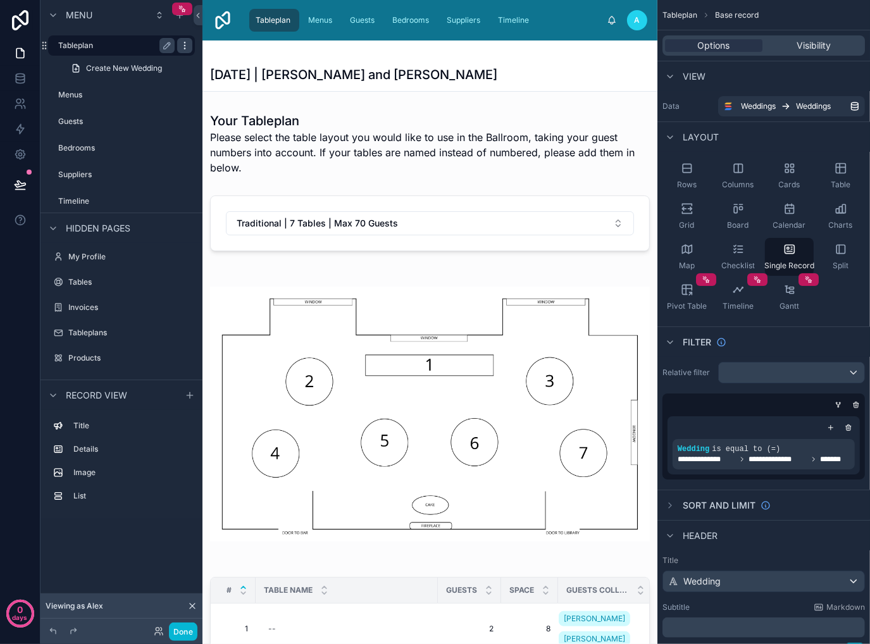
click at [187, 49] on icon "scrollable content" at bounding box center [185, 45] width 10 height 10
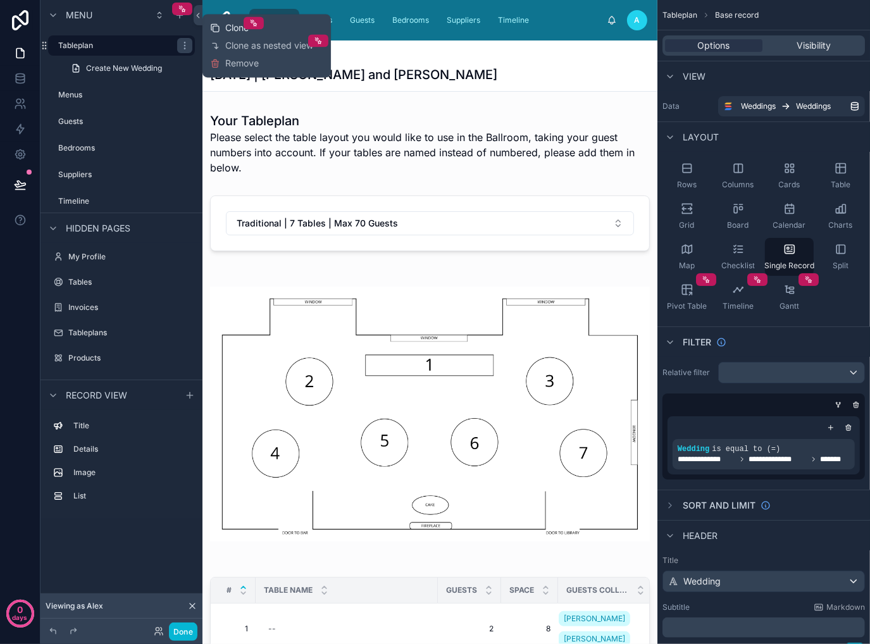
click at [237, 34] on span "Clone" at bounding box center [236, 28] width 23 height 13
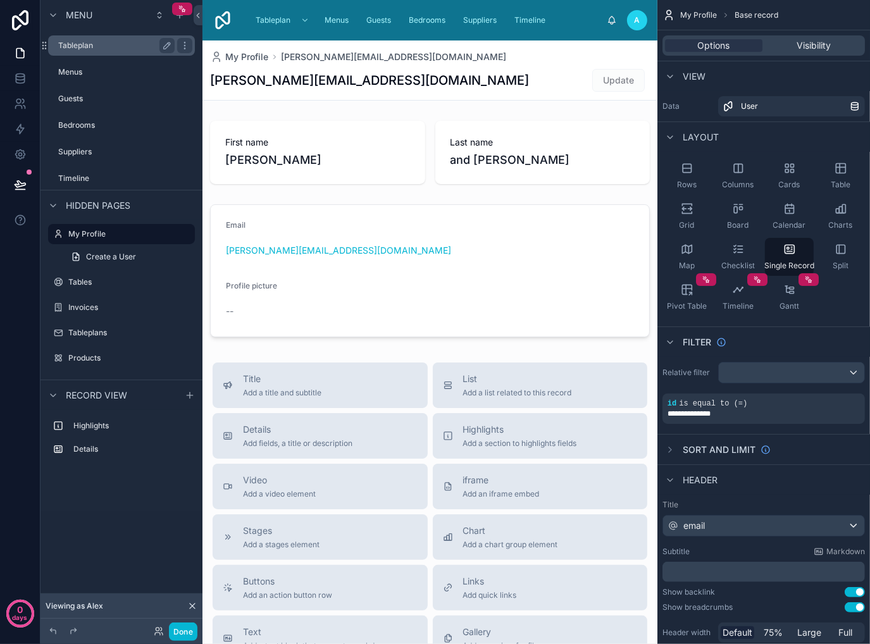
click at [95, 50] on label "Tableplan" at bounding box center [113, 45] width 111 height 10
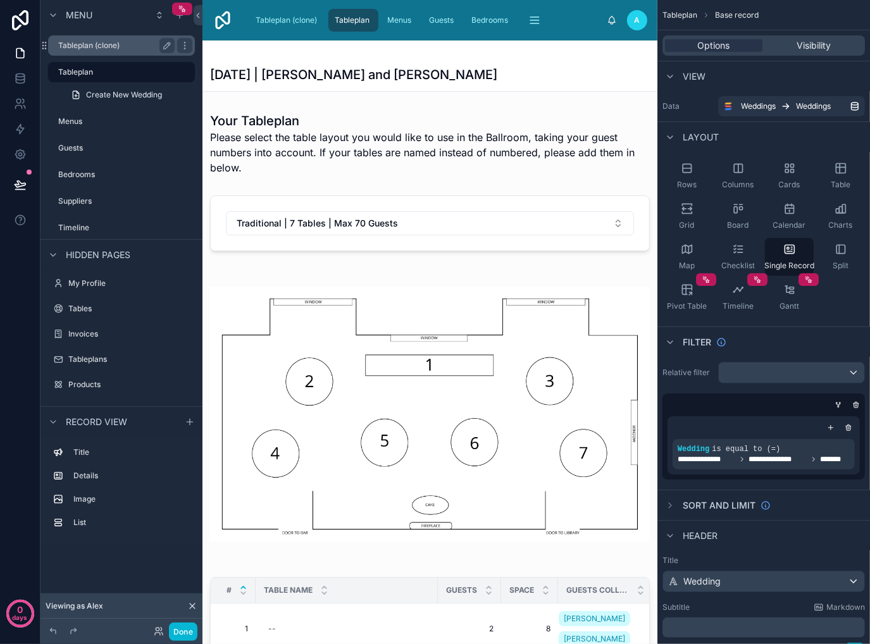
click at [133, 46] on label "Tableplan (clone)" at bounding box center [113, 45] width 111 height 10
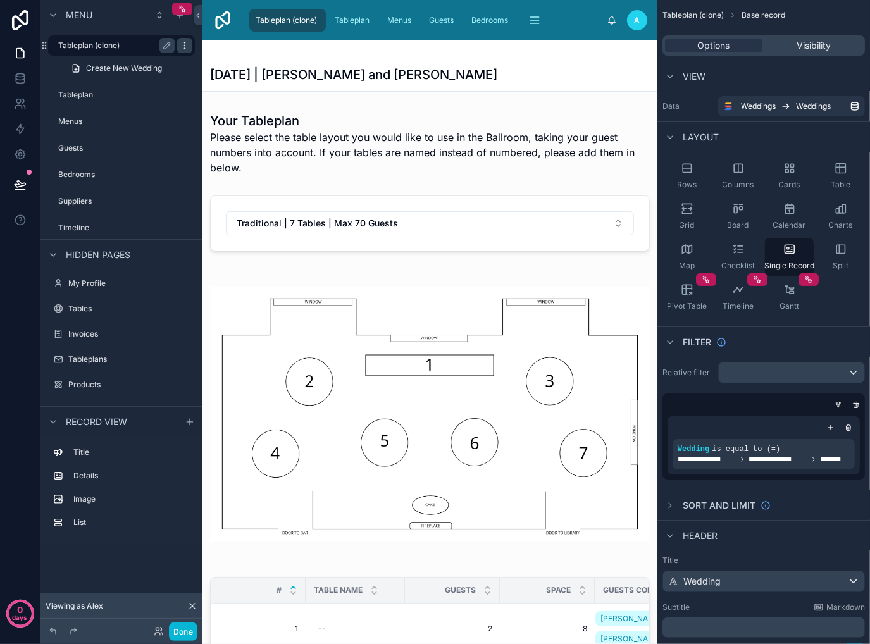
click at [187, 46] on icon "scrollable content" at bounding box center [185, 45] width 10 height 10
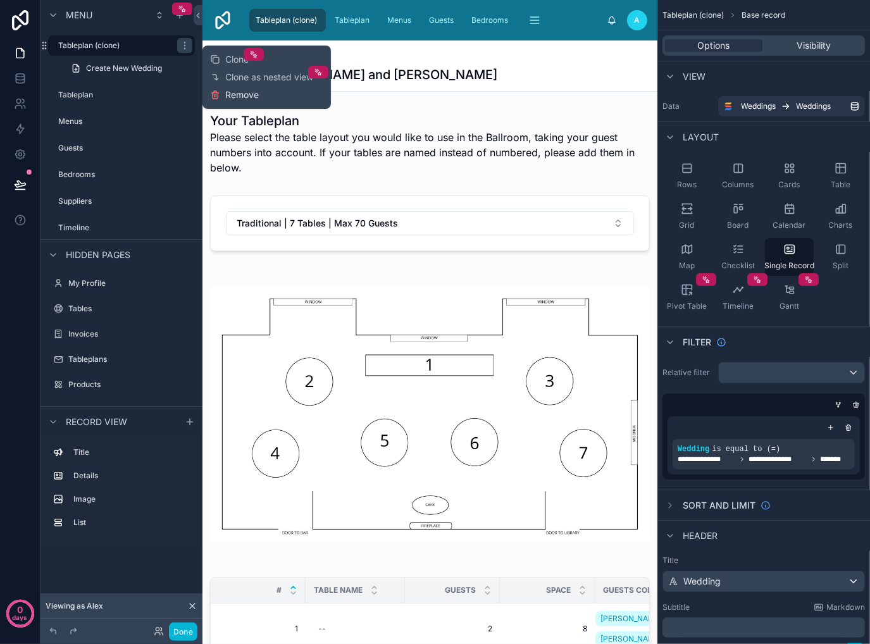
click at [231, 94] on span "Remove" at bounding box center [242, 95] width 34 height 13
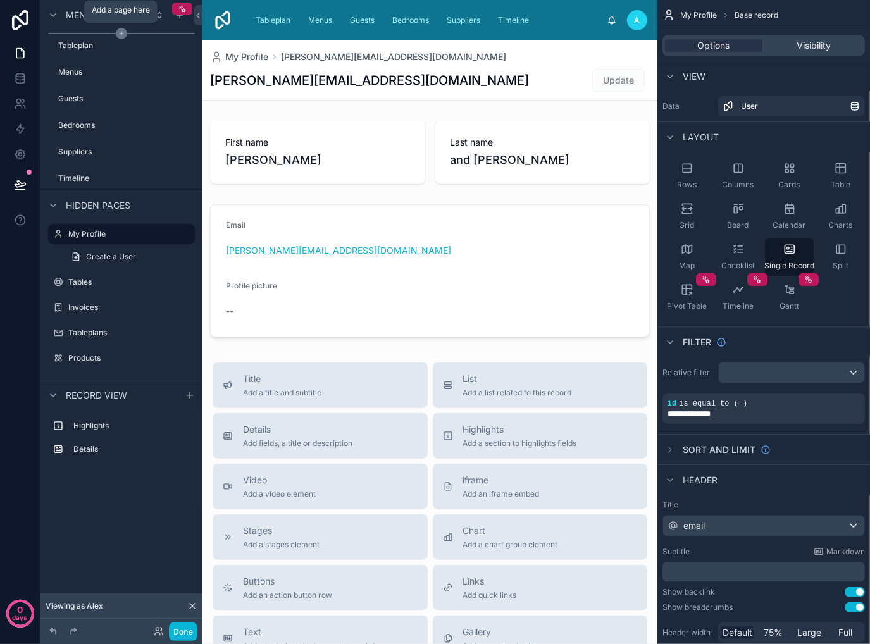
click at [121, 34] on icon "scrollable content" at bounding box center [121, 34] width 0 height 4
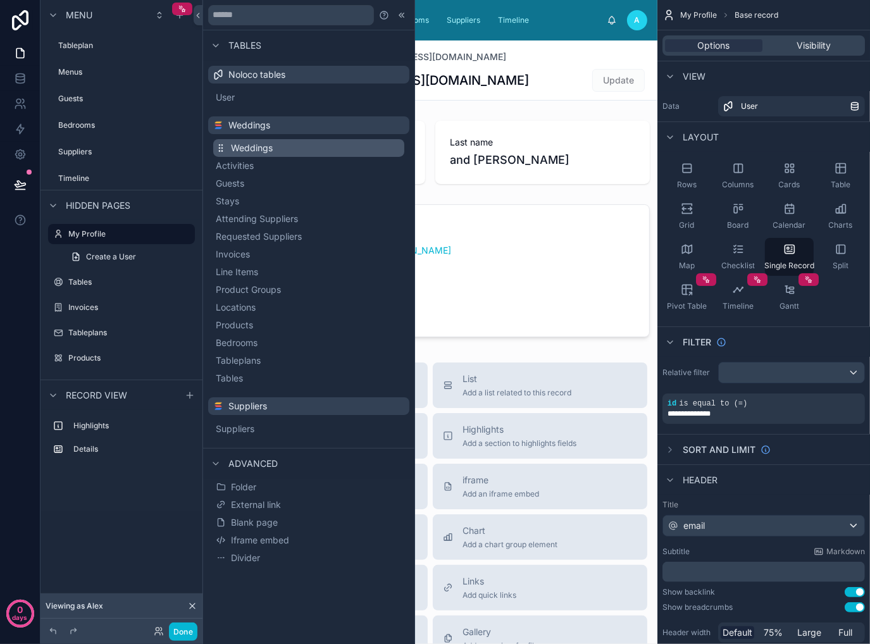
click at [335, 148] on button "Weddings" at bounding box center [308, 148] width 191 height 18
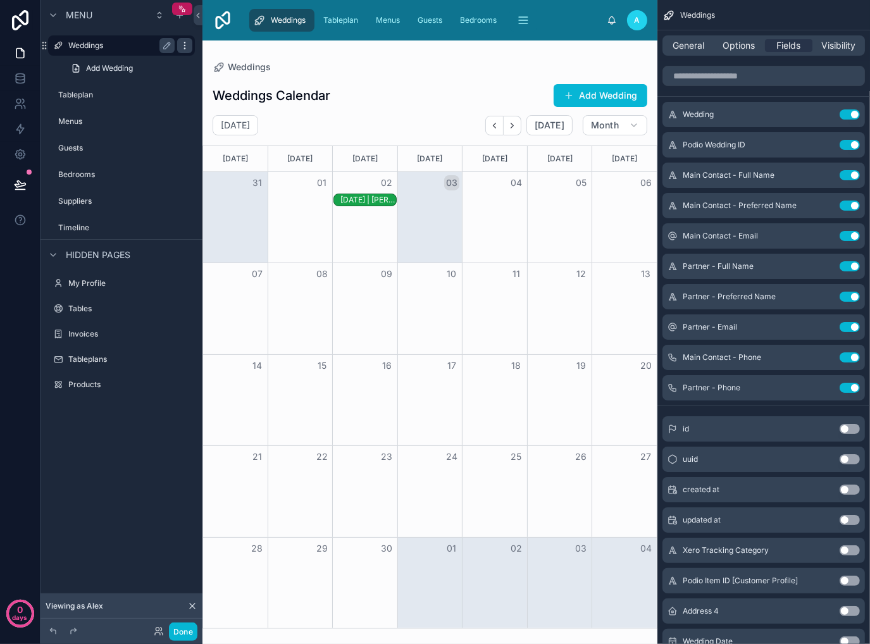
click at [183, 46] on icon "scrollable content" at bounding box center [185, 45] width 10 height 10
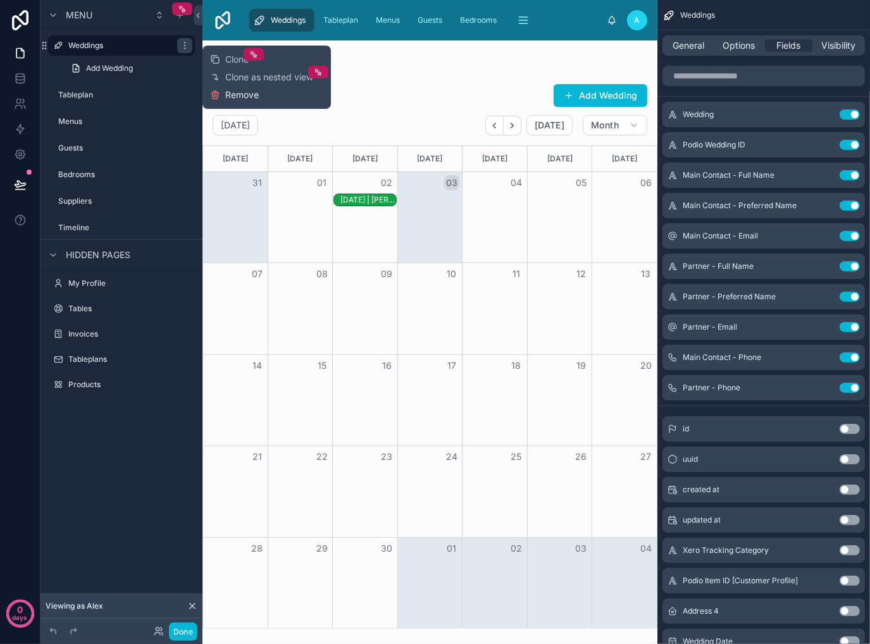
click at [245, 94] on span "Remove" at bounding box center [242, 95] width 34 height 13
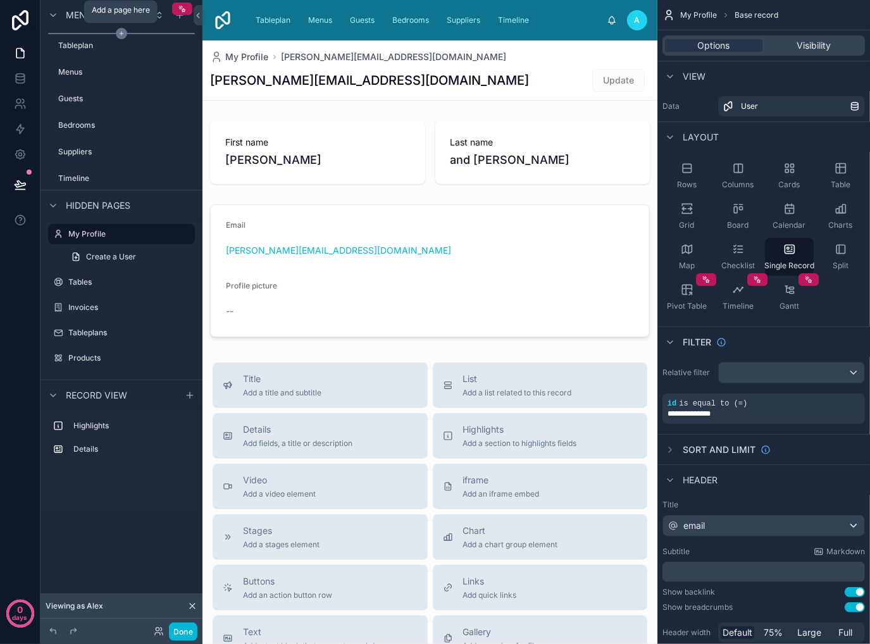
click at [118, 31] on icon "scrollable content" at bounding box center [121, 33] width 11 height 11
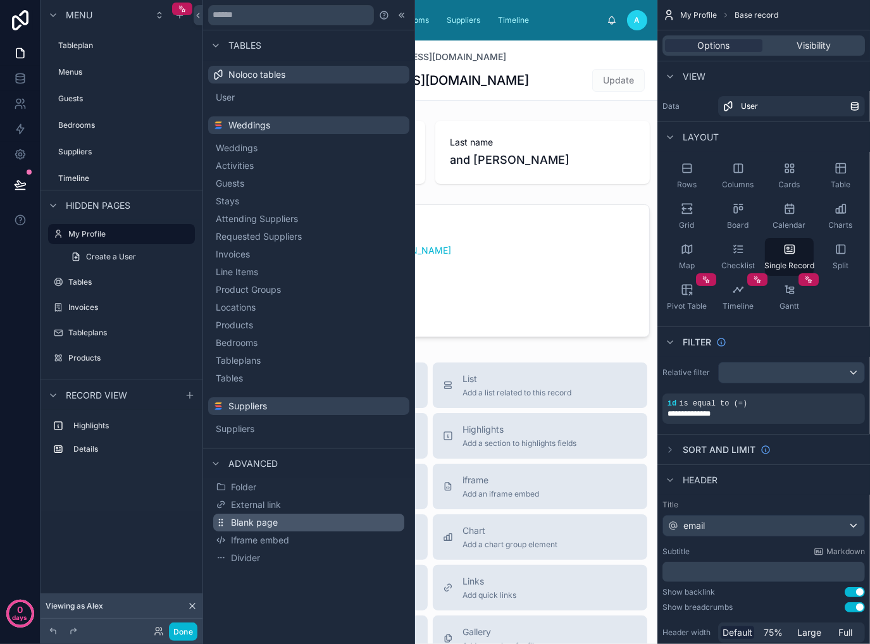
click at [296, 519] on button "Blank page" at bounding box center [308, 523] width 191 height 18
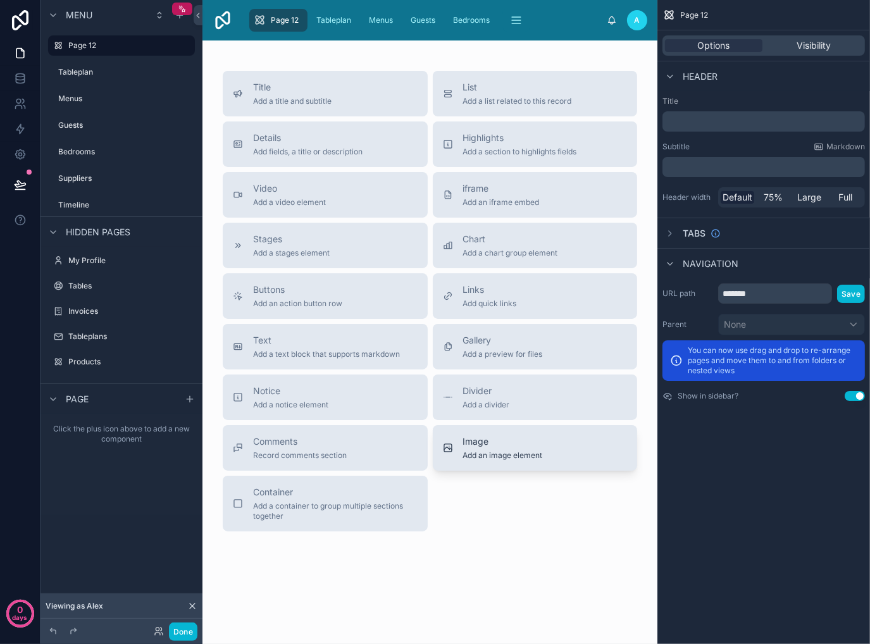
click at [499, 450] on span "Add an image element" at bounding box center [503, 455] width 80 height 10
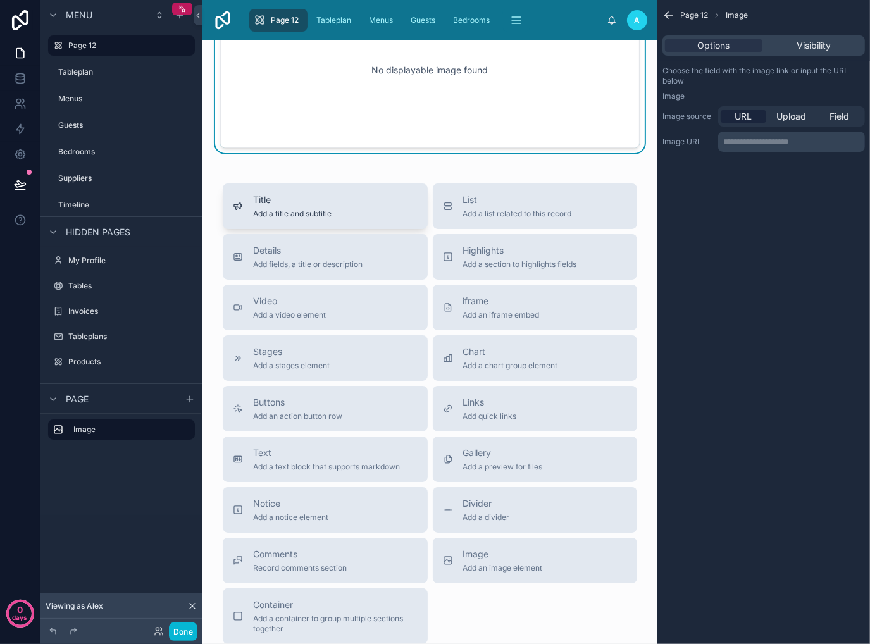
click at [331, 202] on span "Title" at bounding box center [292, 200] width 78 height 13
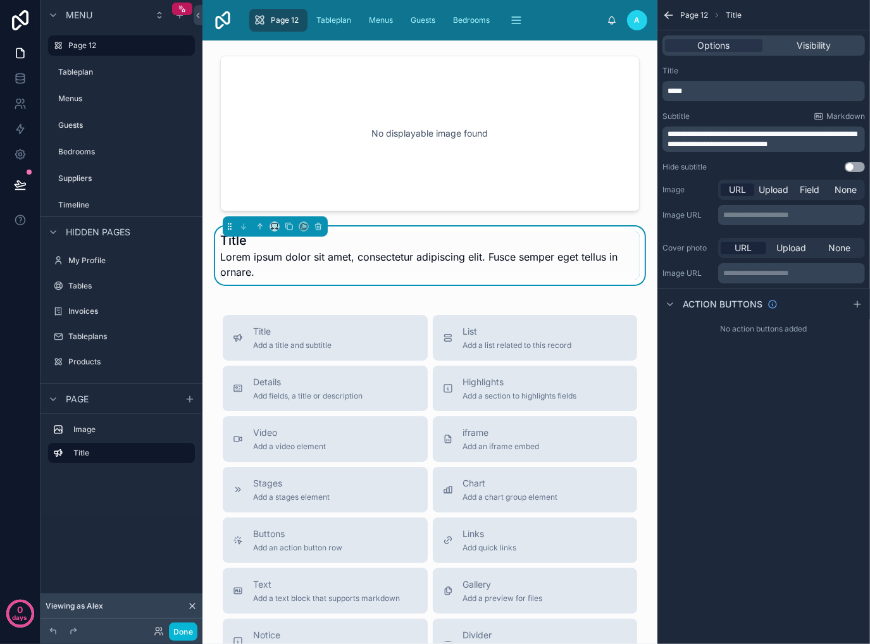
click at [269, 256] on span "Lorem ipsum dolor sit amet, consectetur adipiscing elit. Fusce semper eget tell…" at bounding box center [429, 264] width 419 height 30
click at [236, 238] on h1 "Title" at bounding box center [429, 241] width 419 height 18
click at [359, 246] on h1 "Title" at bounding box center [429, 241] width 419 height 18
click at [424, 246] on h1 "Title" at bounding box center [429, 241] width 419 height 18
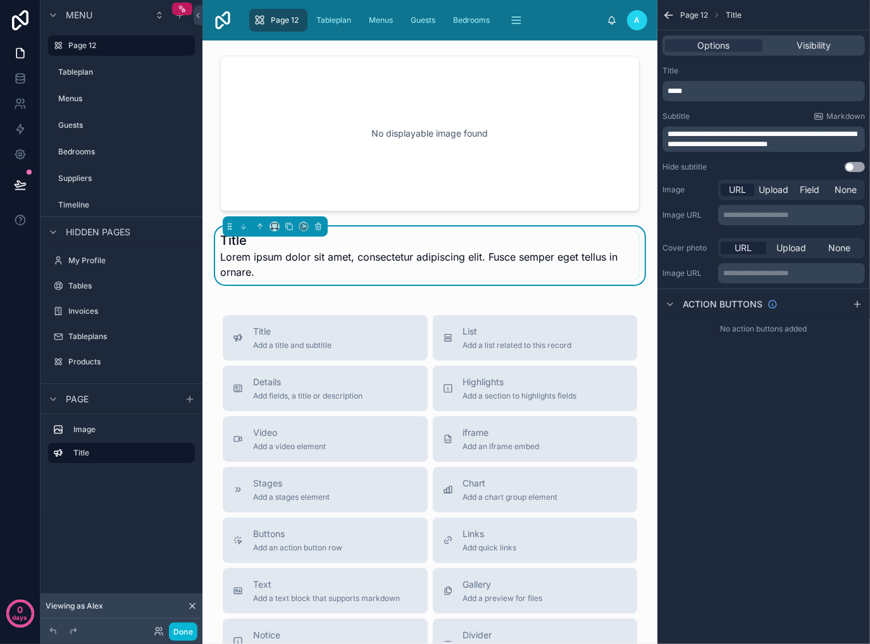
click at [767, 99] on div "*****" at bounding box center [763, 91] width 202 height 20
click at [774, 92] on p "*****" at bounding box center [764, 91] width 195 height 10
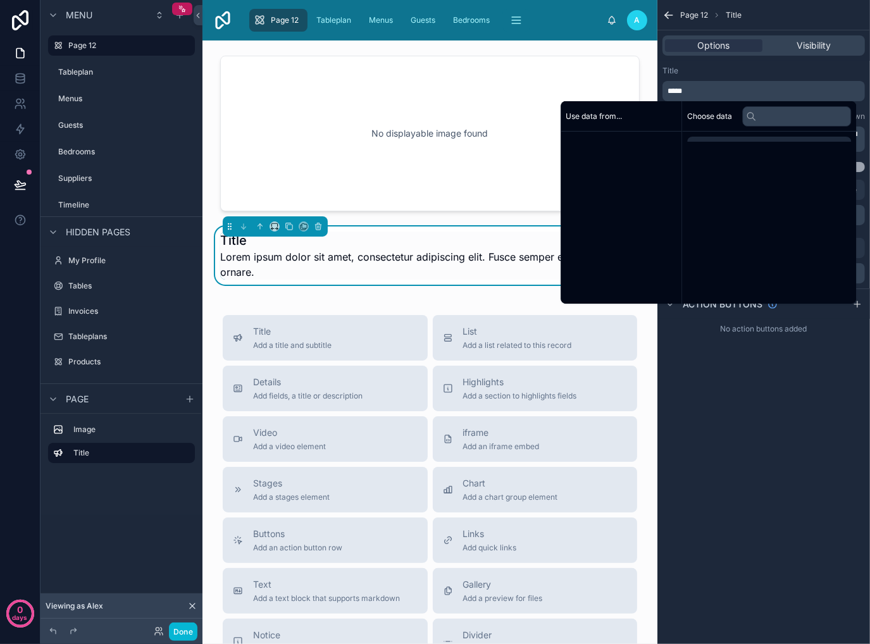
click at [774, 92] on p "*****" at bounding box center [764, 91] width 195 height 10
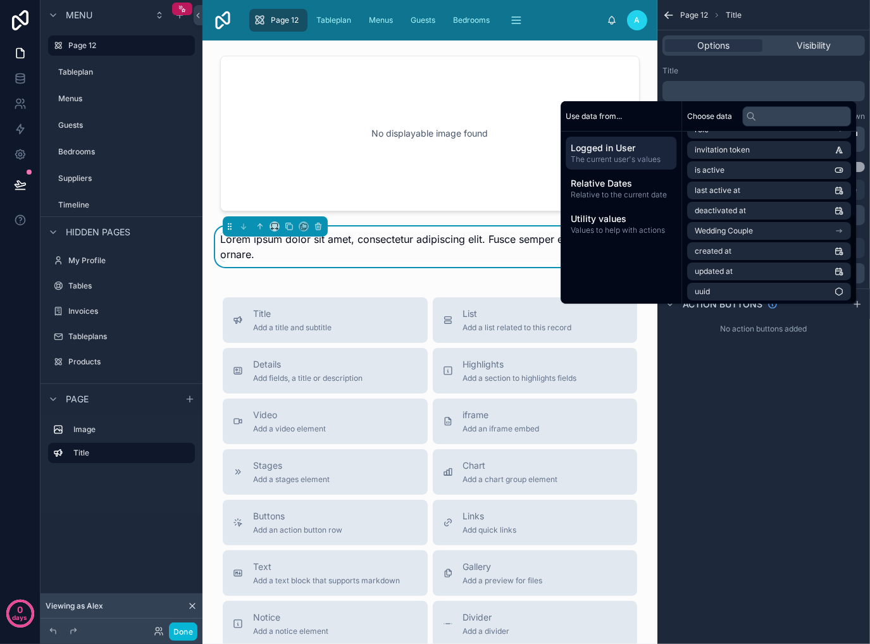
scroll to position [159, 0]
click at [764, 229] on li "Wedding Couple" at bounding box center [769, 229] width 164 height 18
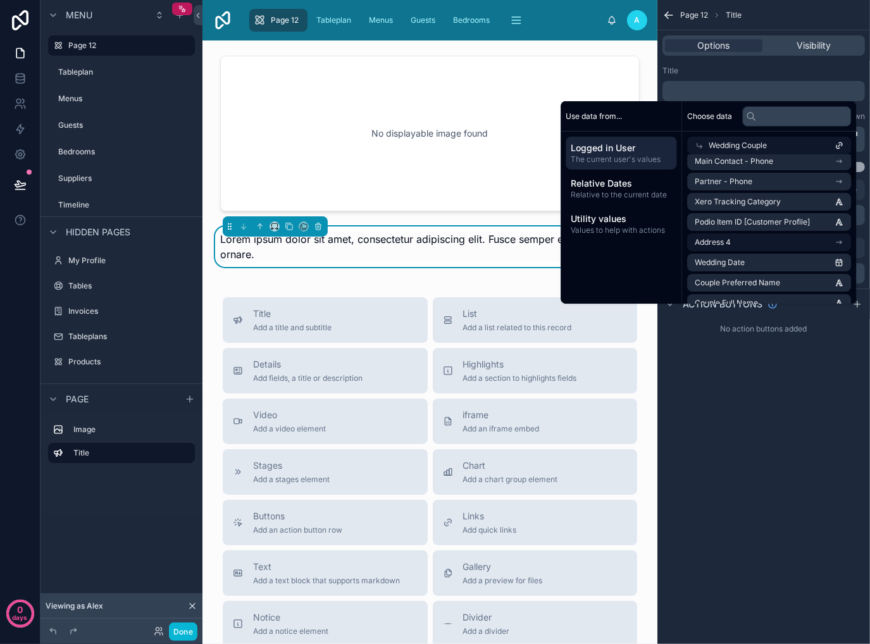
scroll to position [190, 0]
click at [805, 113] on input "text" at bounding box center [796, 116] width 109 height 20
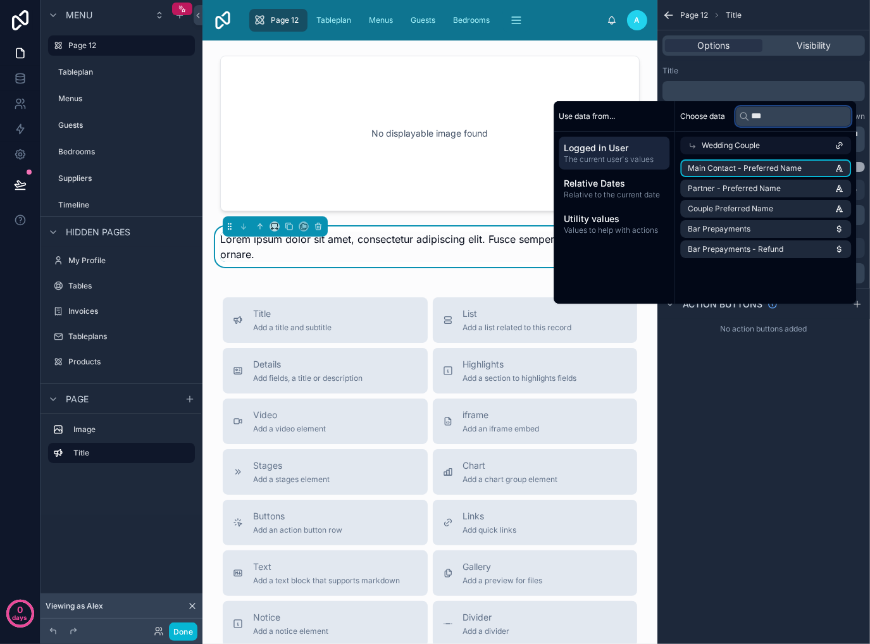
scroll to position [0, 0]
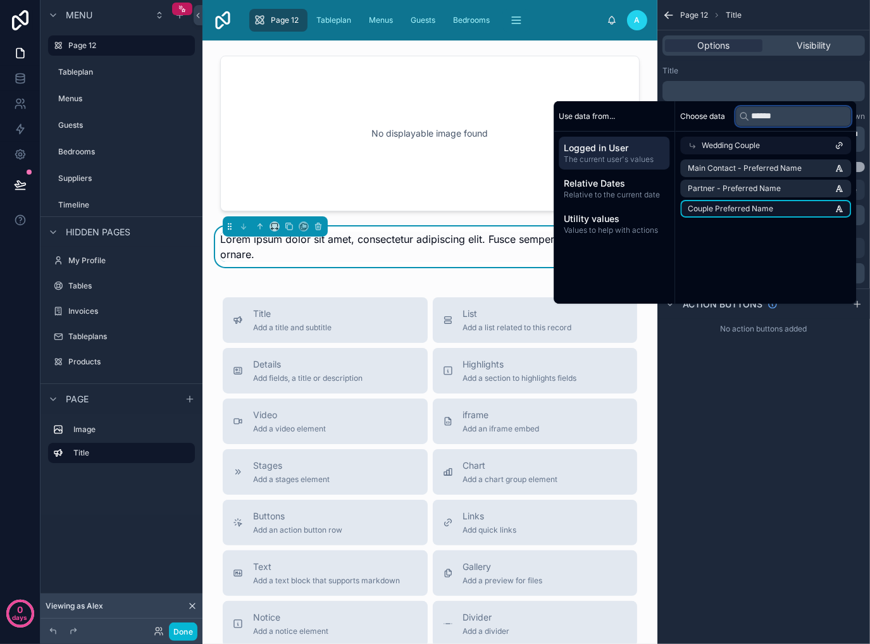
type input "******"
click at [800, 209] on li "Couple Preferred Name" at bounding box center [765, 209] width 171 height 18
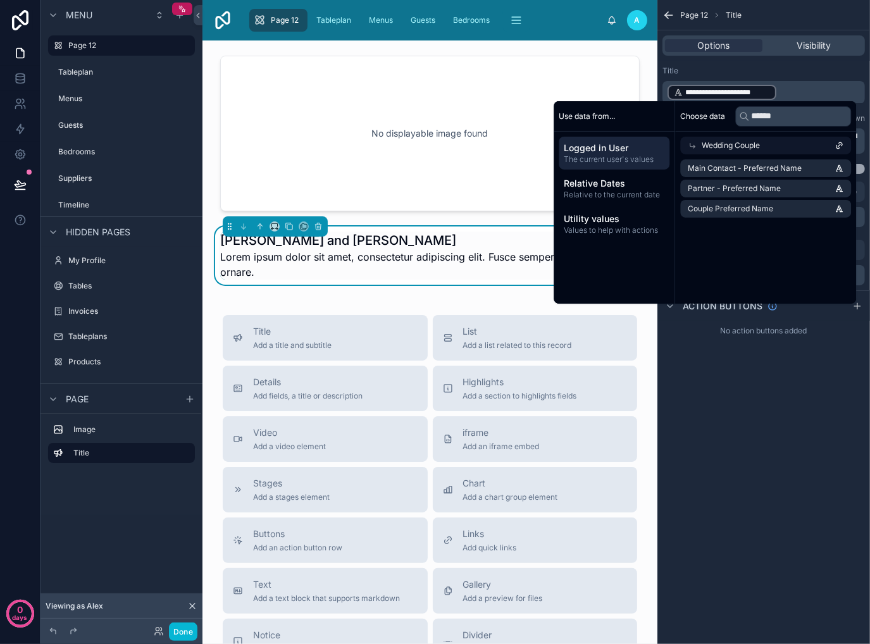
click at [331, 264] on span "Lorem ipsum dolor sit amet, consectetur adipiscing elit. Fusce semper eget tell…" at bounding box center [429, 264] width 419 height 30
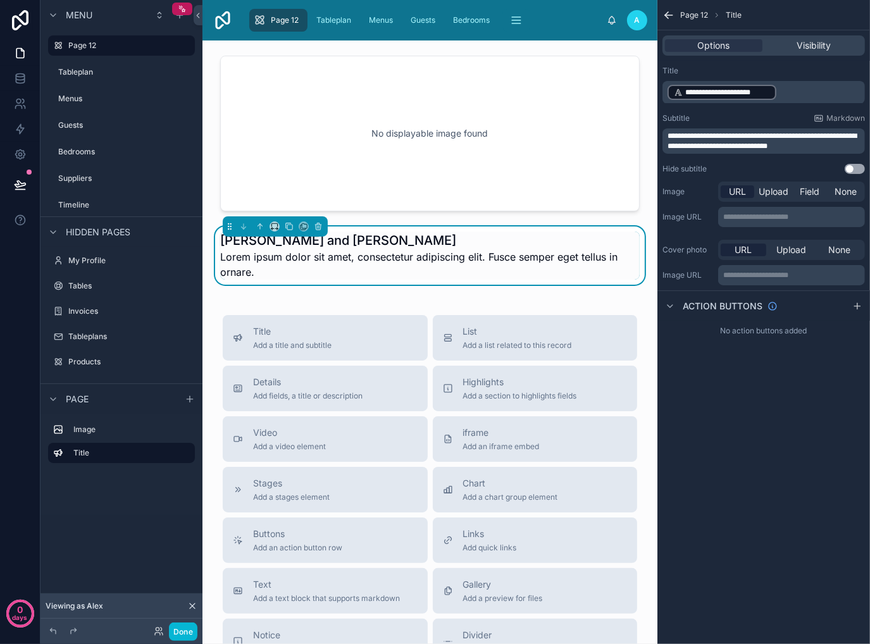
click at [782, 142] on span "**********" at bounding box center [761, 141] width 189 height 18
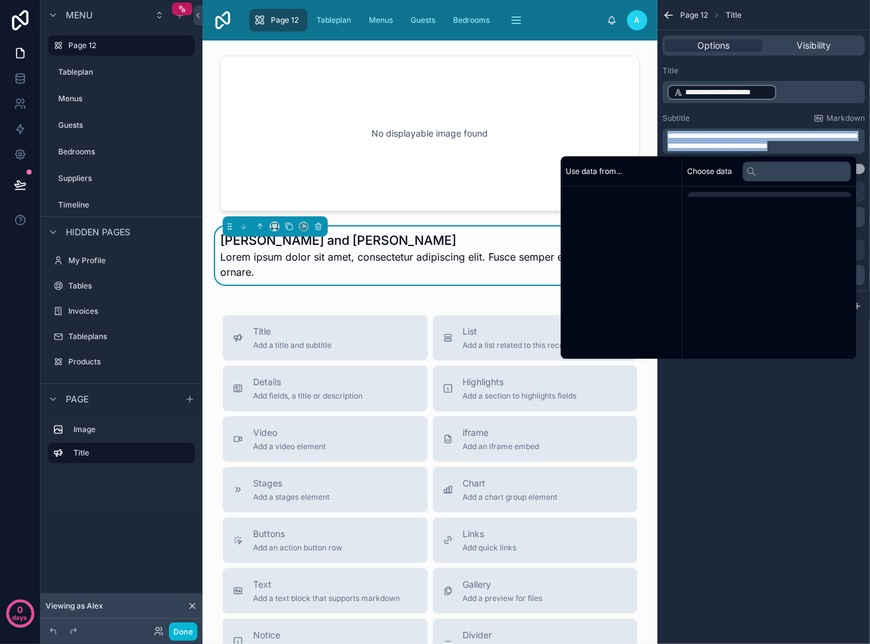
click at [782, 142] on span "**********" at bounding box center [761, 141] width 189 height 18
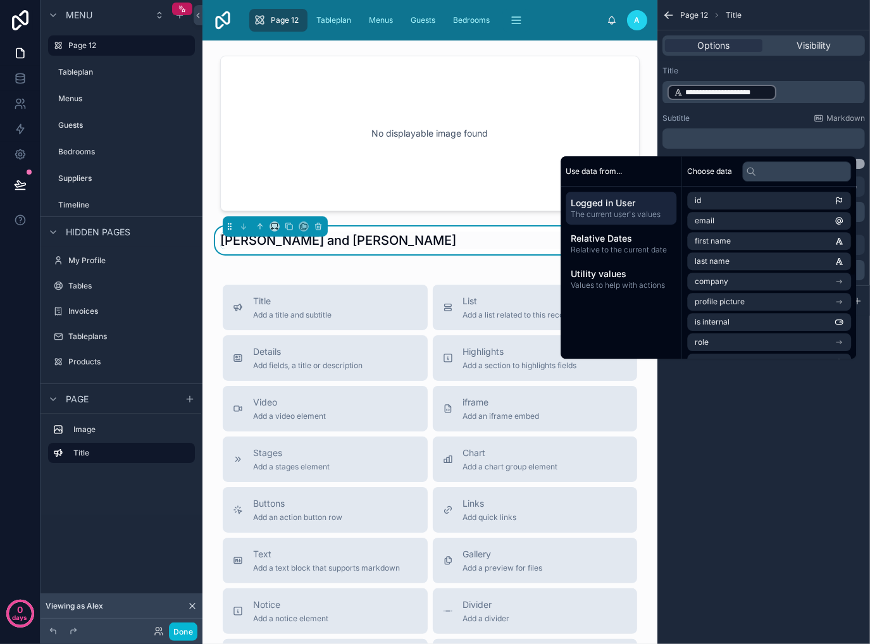
click at [793, 461] on div "**********" at bounding box center [763, 322] width 213 height 644
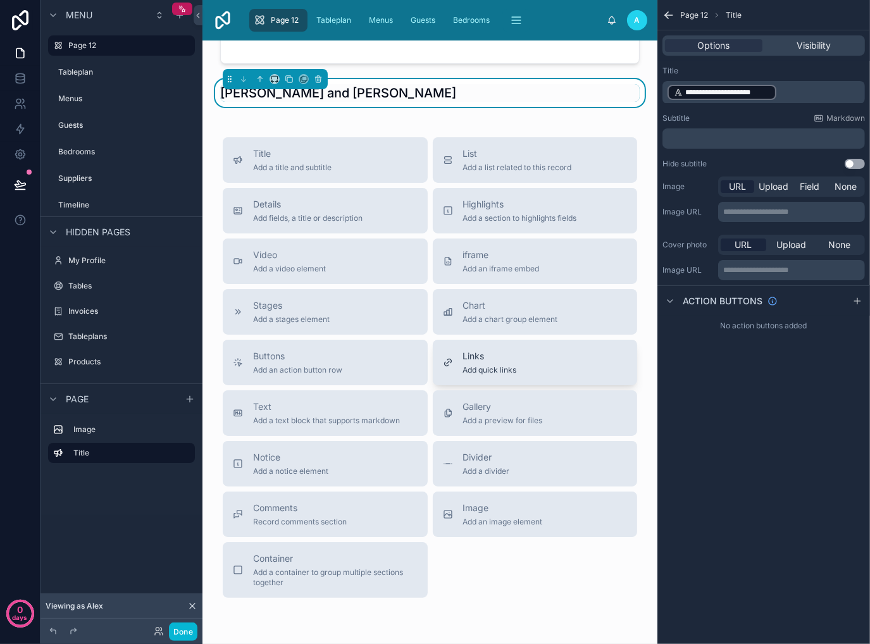
scroll to position [190, 0]
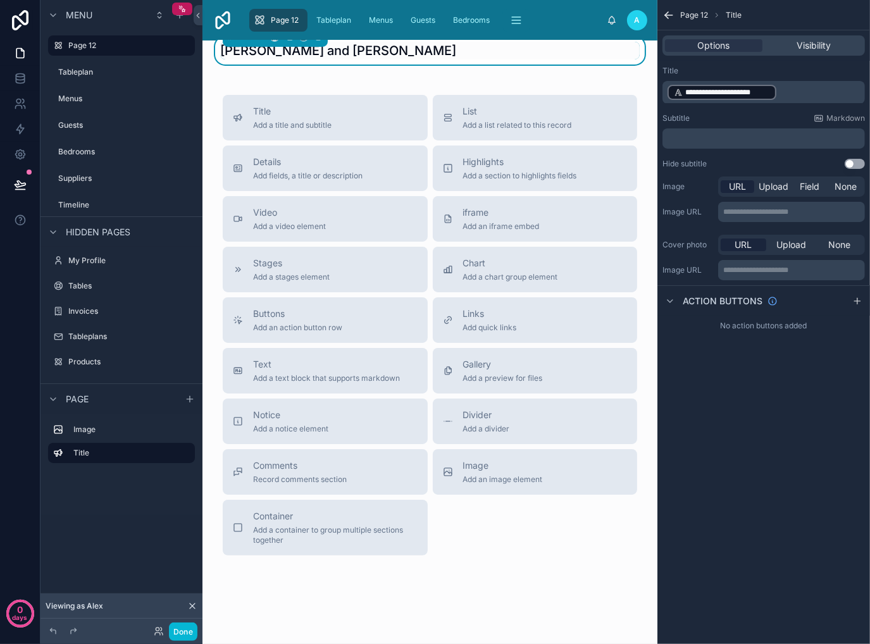
click at [481, 559] on div "No displayable image found [PERSON_NAME] and [PERSON_NAME] Title Add a title an…" at bounding box center [429, 254] width 455 height 806
click at [347, 373] on span "Add a text block that supports markdown" at bounding box center [326, 378] width 147 height 10
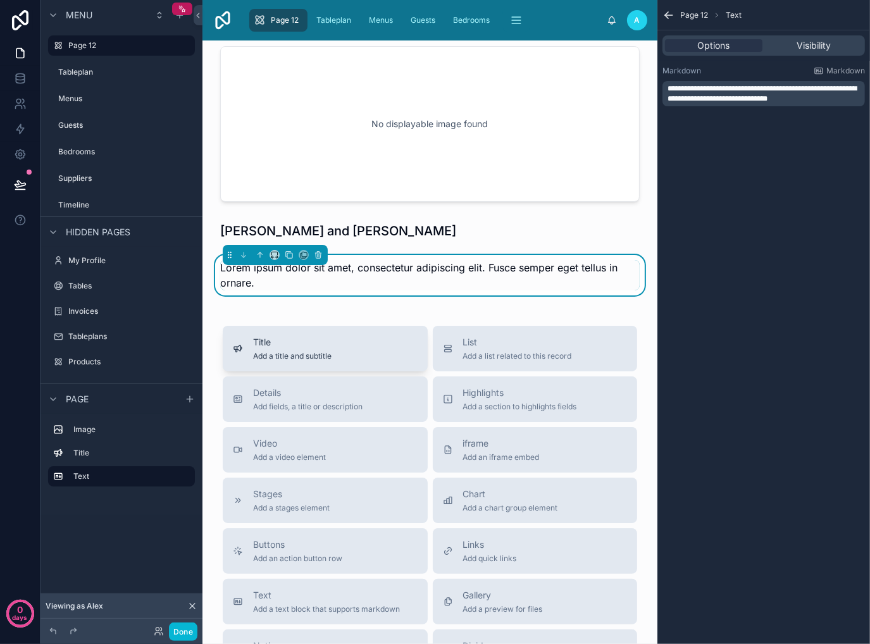
scroll to position [0, 0]
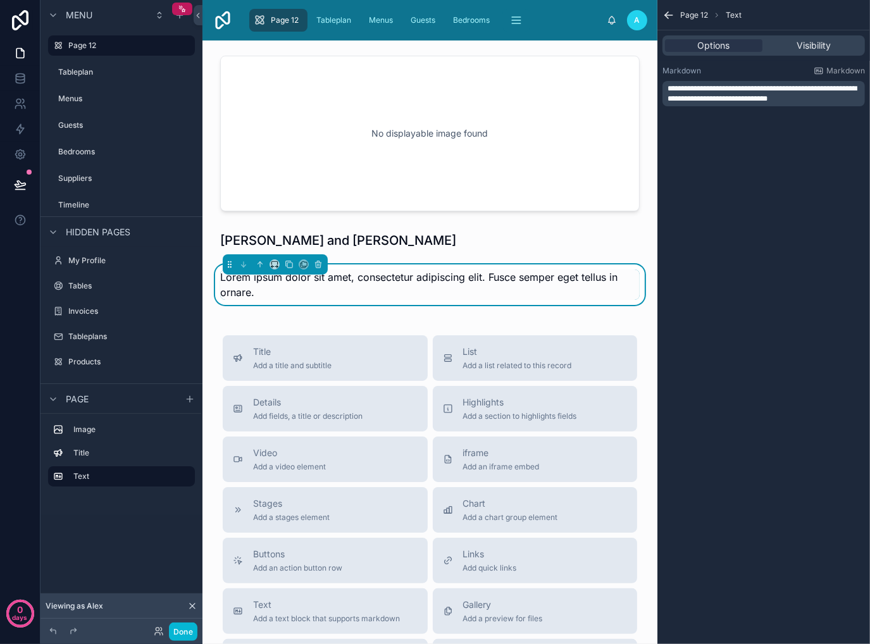
click at [401, 275] on span "Lorem ipsum dolor sit amet, consectetur adipiscing elit. Fusce semper eget tell…" at bounding box center [418, 285] width 397 height 28
click at [822, 90] on span "**********" at bounding box center [761, 94] width 189 height 18
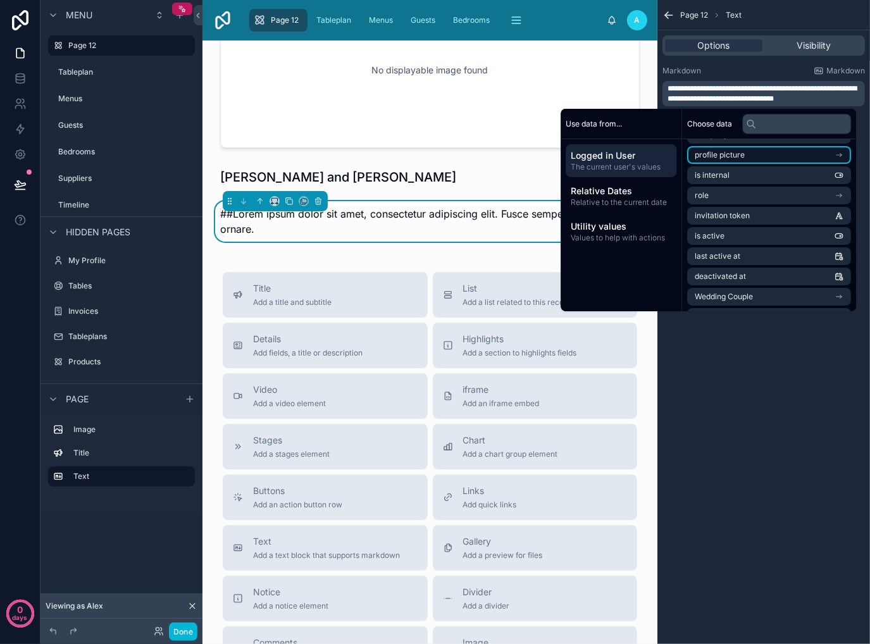
scroll to position [159, 0]
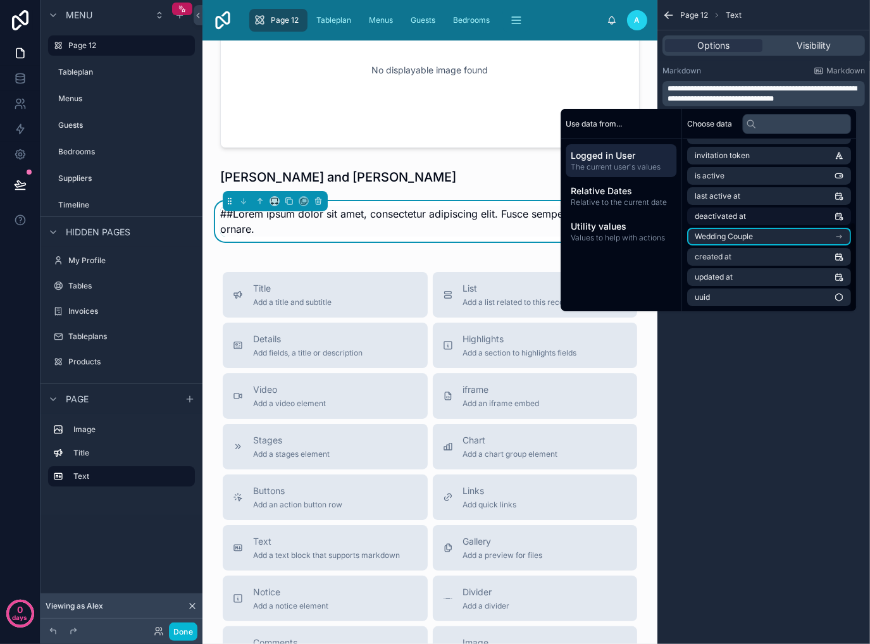
drag, startPoint x: 767, startPoint y: 231, endPoint x: 800, endPoint y: 244, distance: 35.2
click at [767, 234] on li "Wedding Couple" at bounding box center [769, 237] width 164 height 18
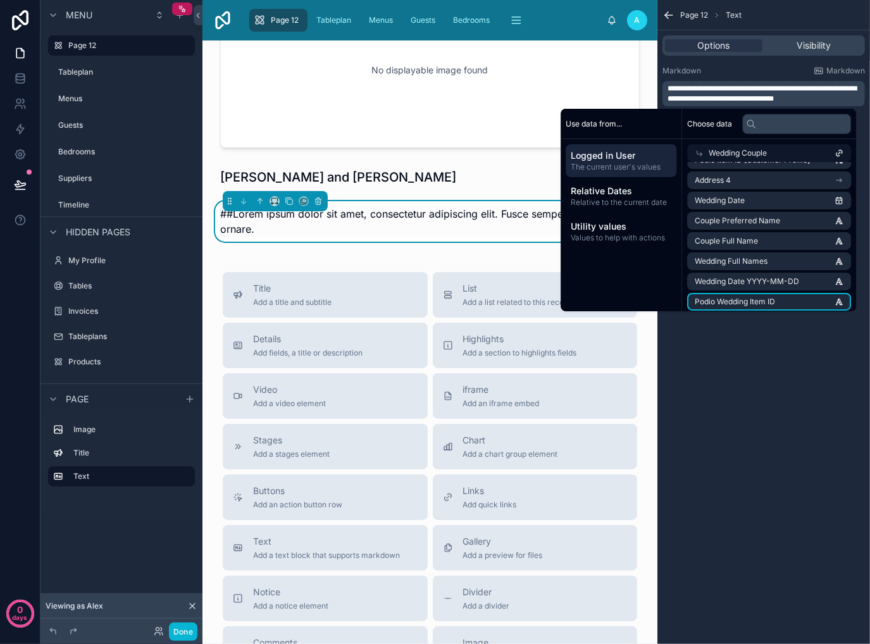
scroll to position [33, 0]
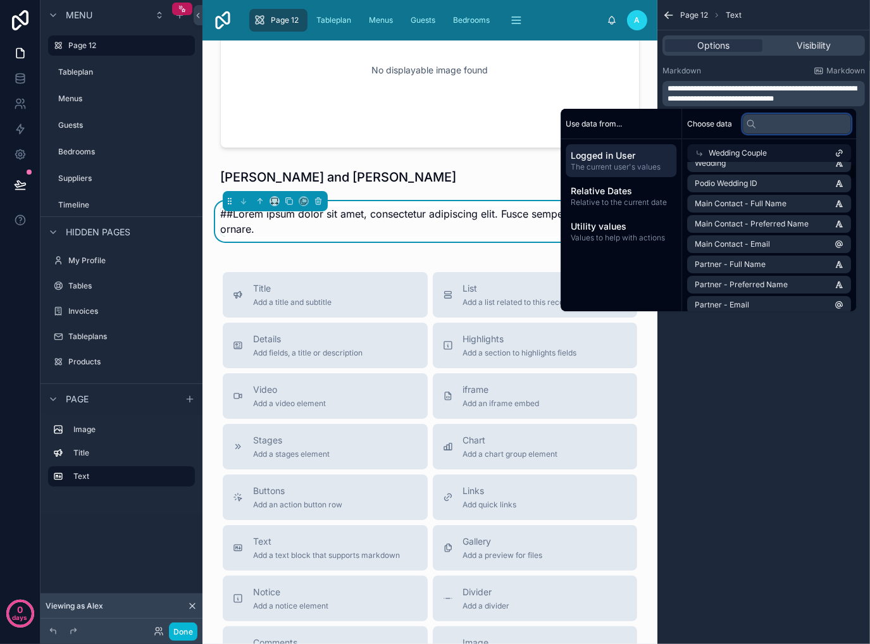
click at [792, 117] on input "text" at bounding box center [796, 124] width 109 height 20
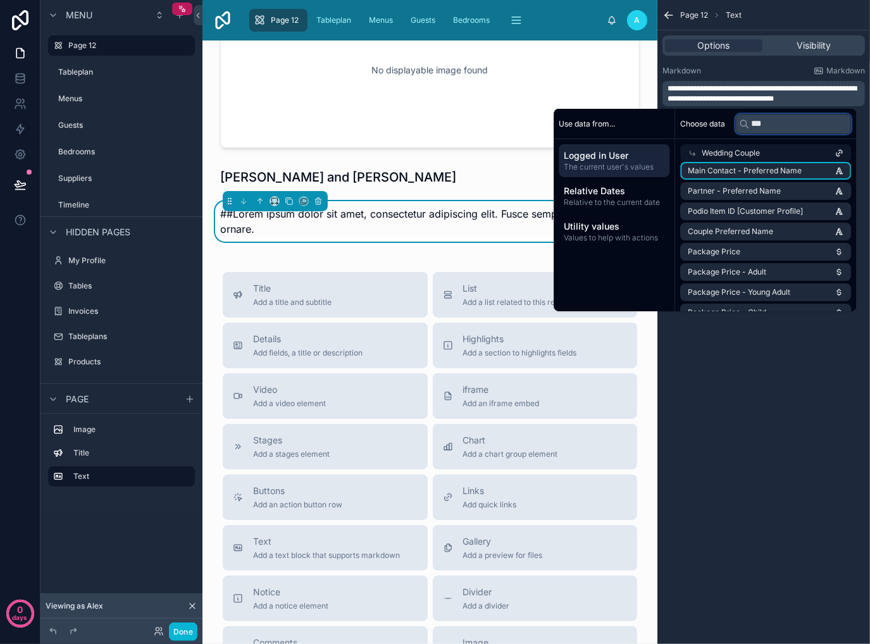
scroll to position [0, 0]
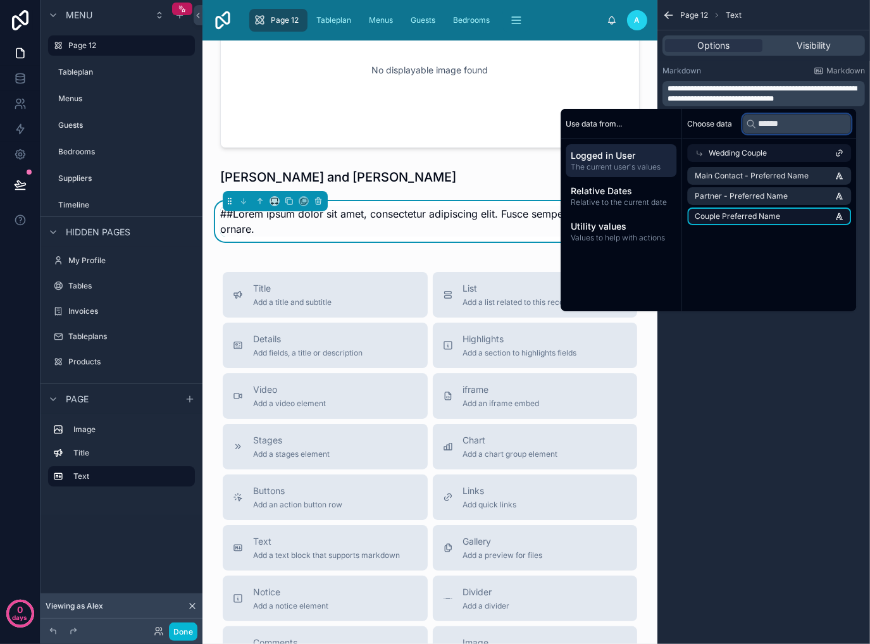
type input "******"
click at [773, 214] on li "Couple Preferred Name" at bounding box center [769, 216] width 164 height 18
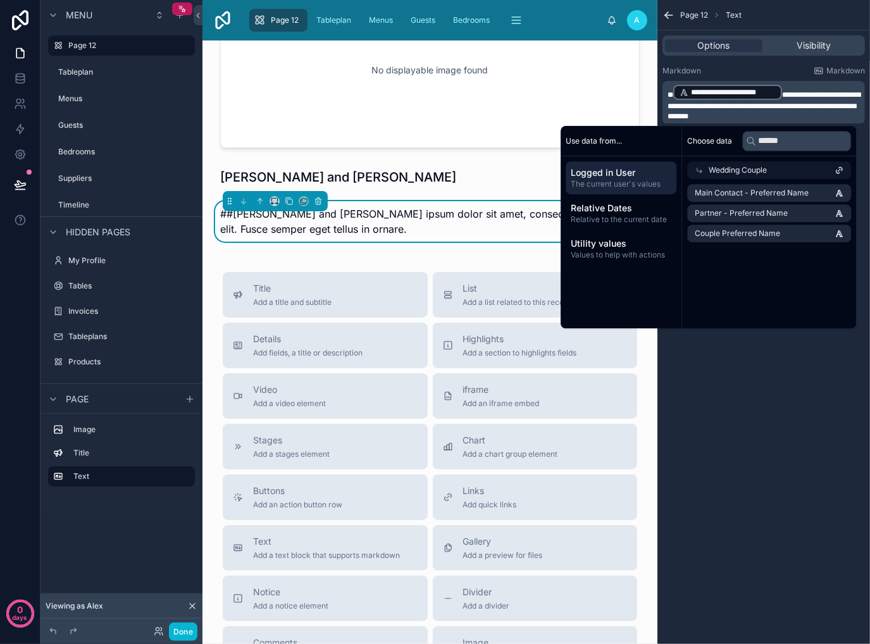
click at [789, 92] on span "**********" at bounding box center [763, 105] width 193 height 29
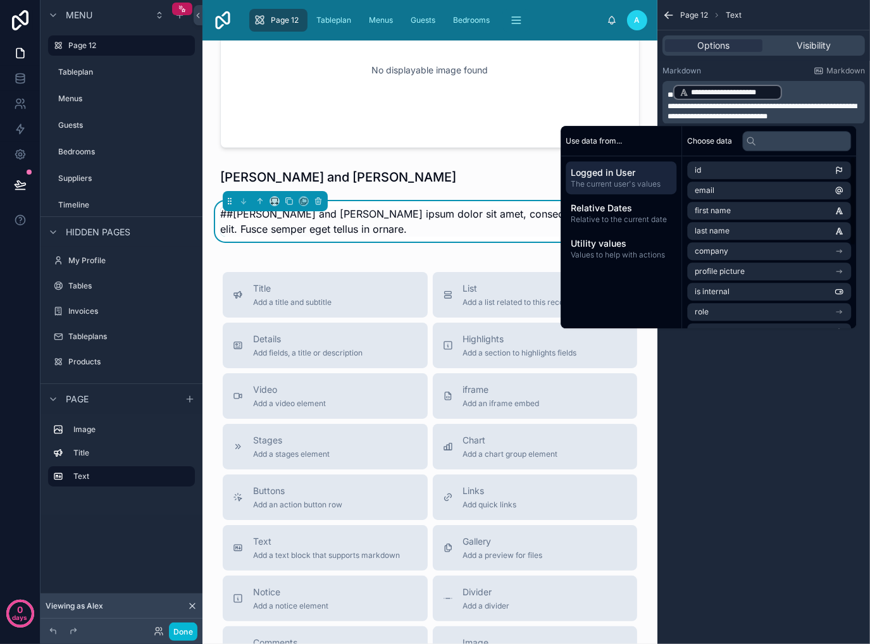
click at [777, 486] on div "**********" at bounding box center [763, 322] width 213 height 644
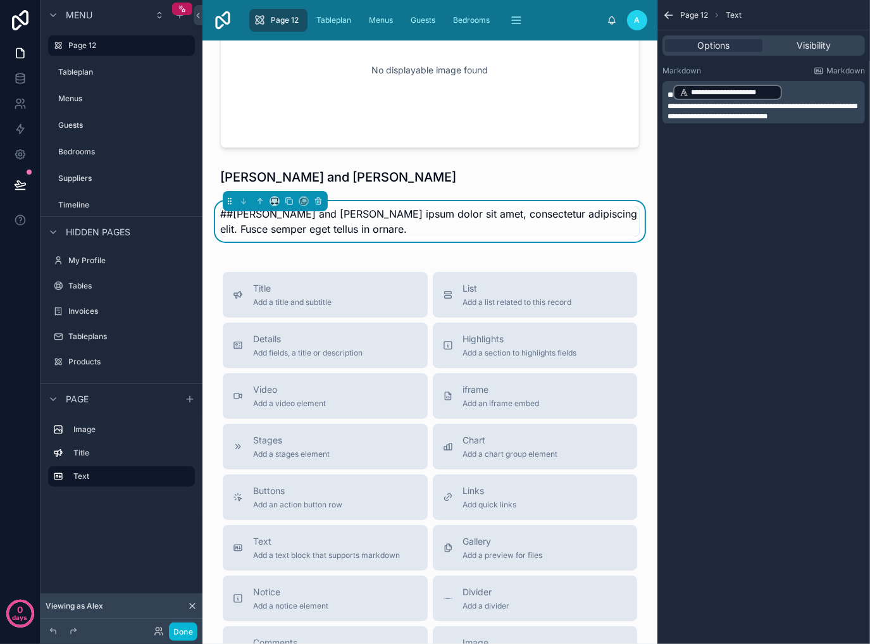
drag, startPoint x: 666, startPoint y: 103, endPoint x: 675, endPoint y: 112, distance: 12.5
click at [667, 104] on div "**********" at bounding box center [763, 102] width 202 height 43
drag, startPoint x: 668, startPoint y: 107, endPoint x: 678, endPoint y: 111, distance: 10.8
click at [669, 107] on span "**********" at bounding box center [761, 111] width 189 height 18
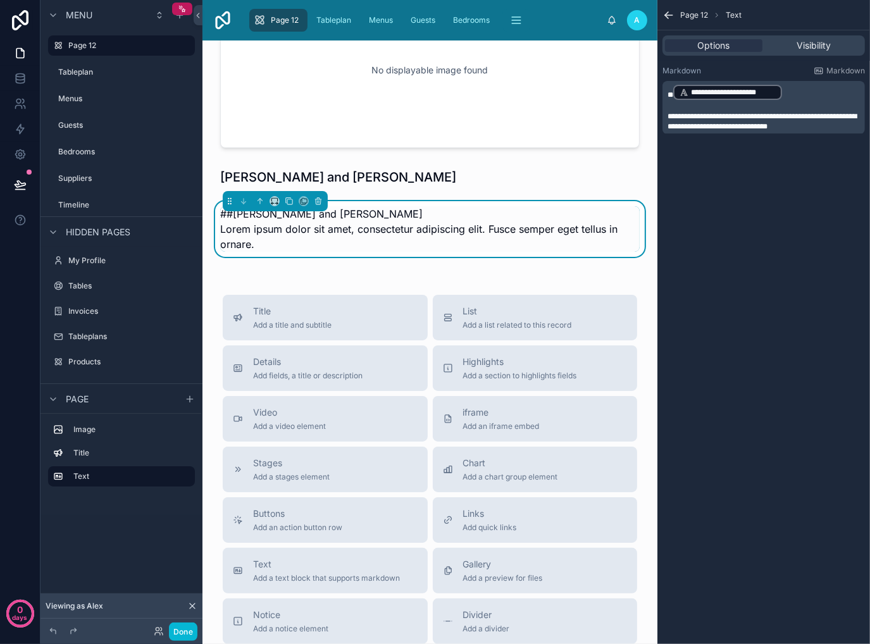
click at [787, 378] on div "**********" at bounding box center [763, 322] width 213 height 644
click at [430, 178] on div at bounding box center [430, 177] width 435 height 28
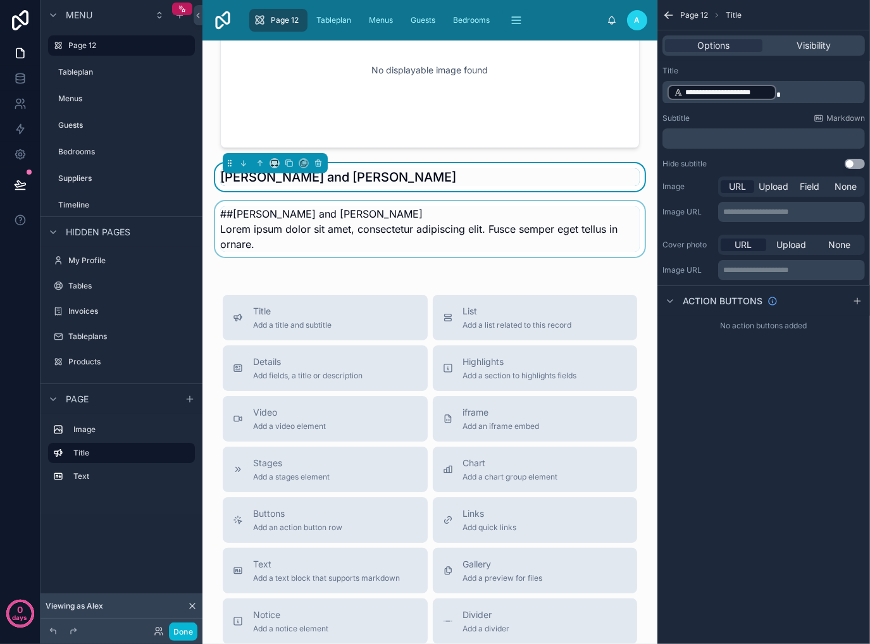
click at [535, 223] on div at bounding box center [430, 232] width 435 height 63
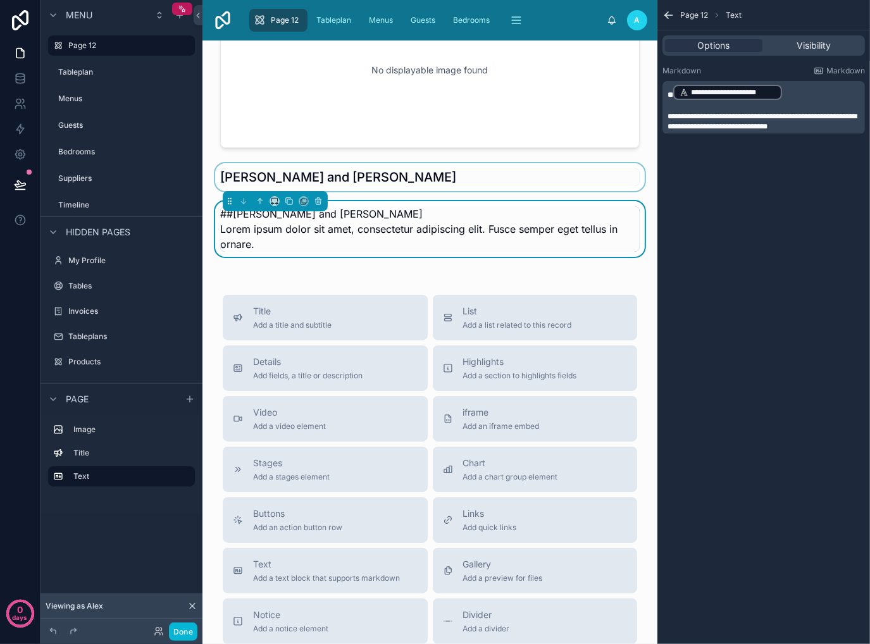
click at [751, 113] on span "**********" at bounding box center [761, 122] width 189 height 18
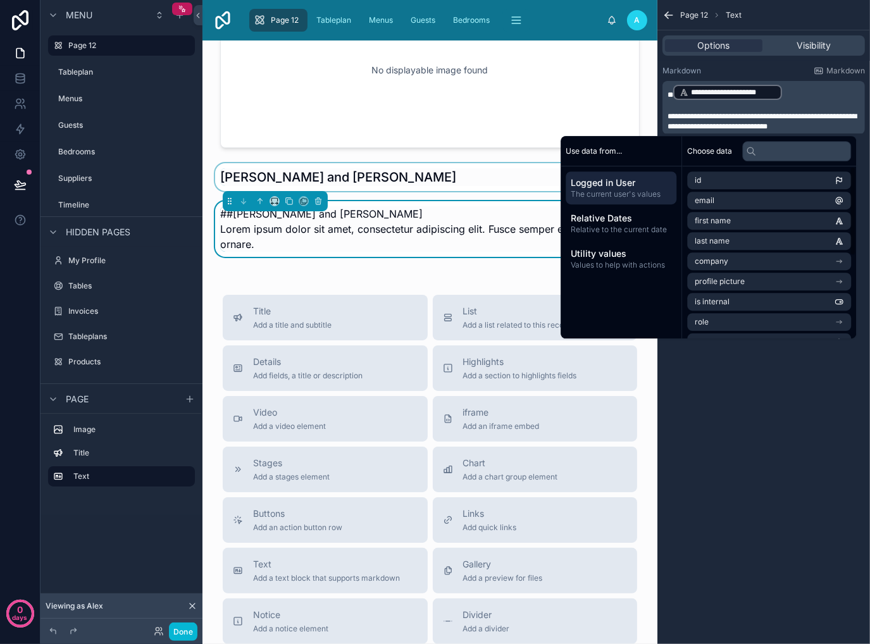
click at [777, 120] on span "**********" at bounding box center [761, 122] width 189 height 18
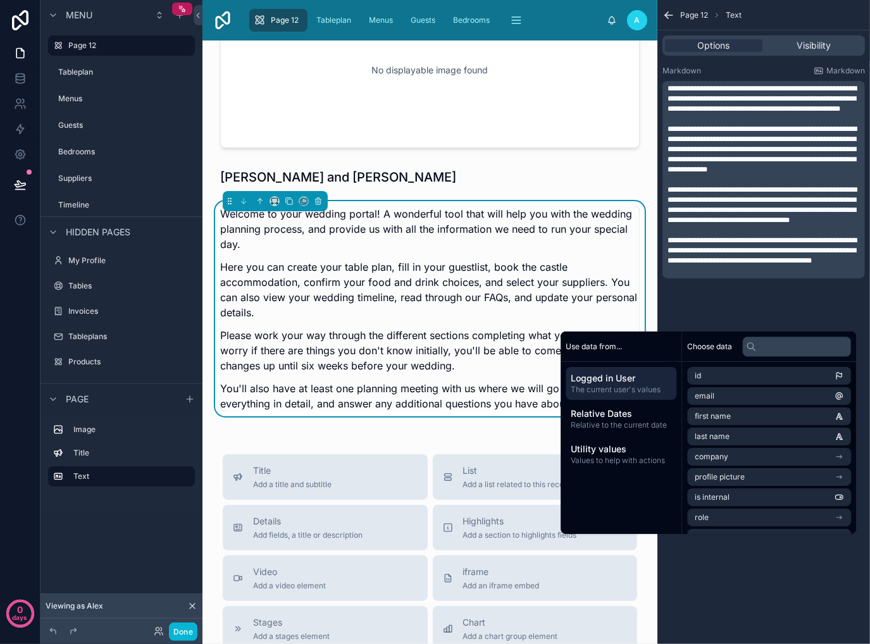
click at [784, 598] on div "**********" at bounding box center [763, 322] width 213 height 644
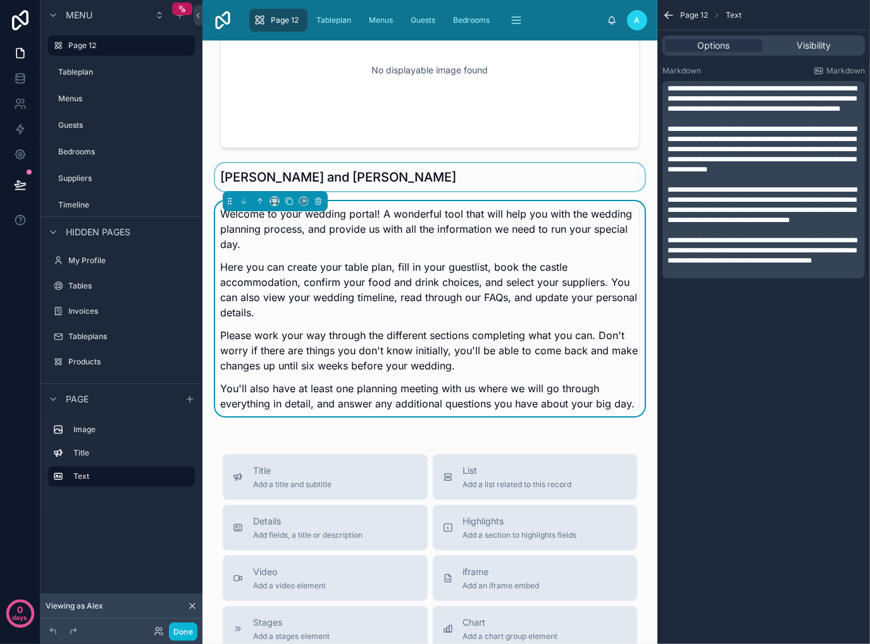
click at [478, 186] on div at bounding box center [430, 177] width 435 height 28
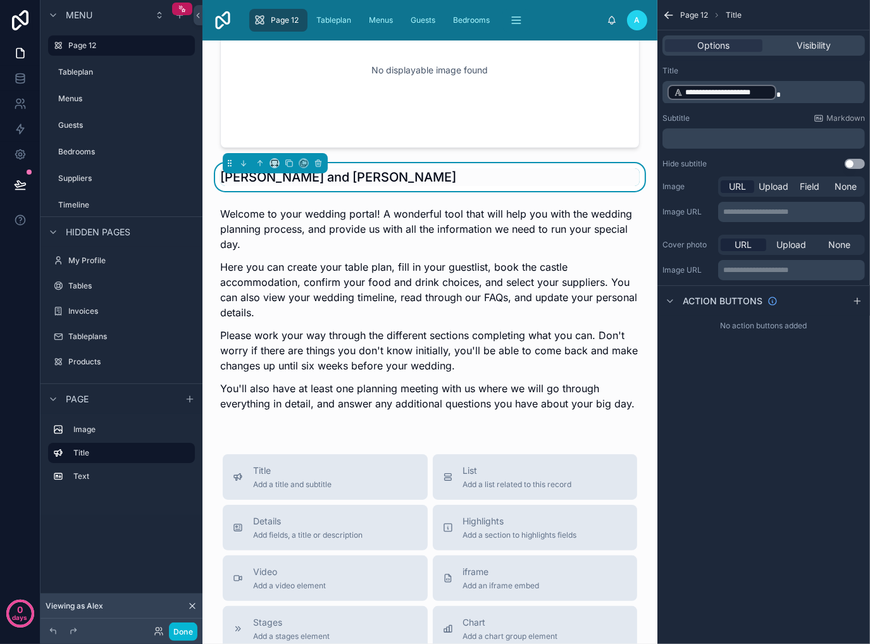
click at [488, 198] on div "No displayable image found [PERSON_NAME] and [PERSON_NAME] Welcome to your wedd…" at bounding box center [429, 496] width 455 height 1039
click at [639, 132] on div "No displayable image found [PERSON_NAME] and [PERSON_NAME] Welcome to your wedd…" at bounding box center [429, 496] width 455 height 1039
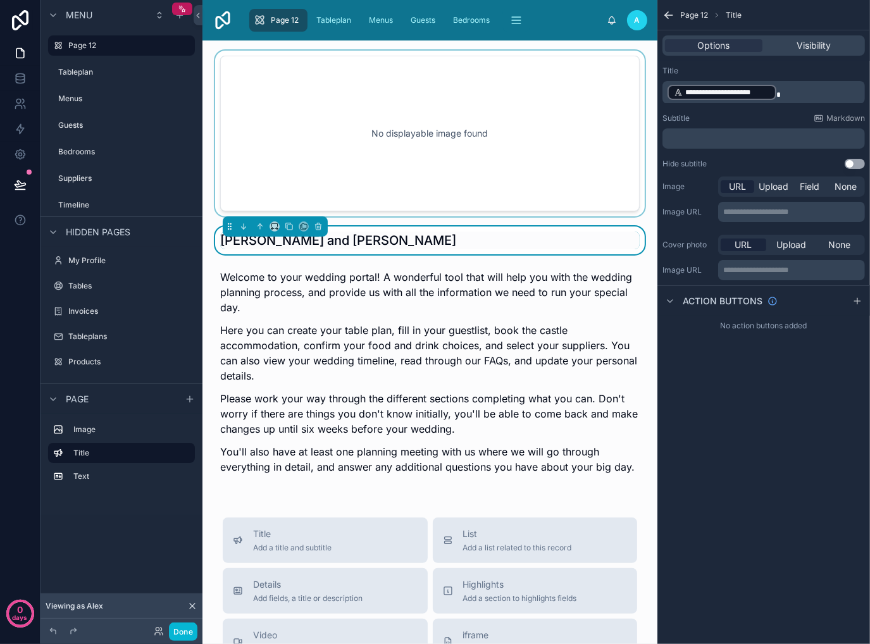
click at [469, 151] on div at bounding box center [430, 134] width 435 height 166
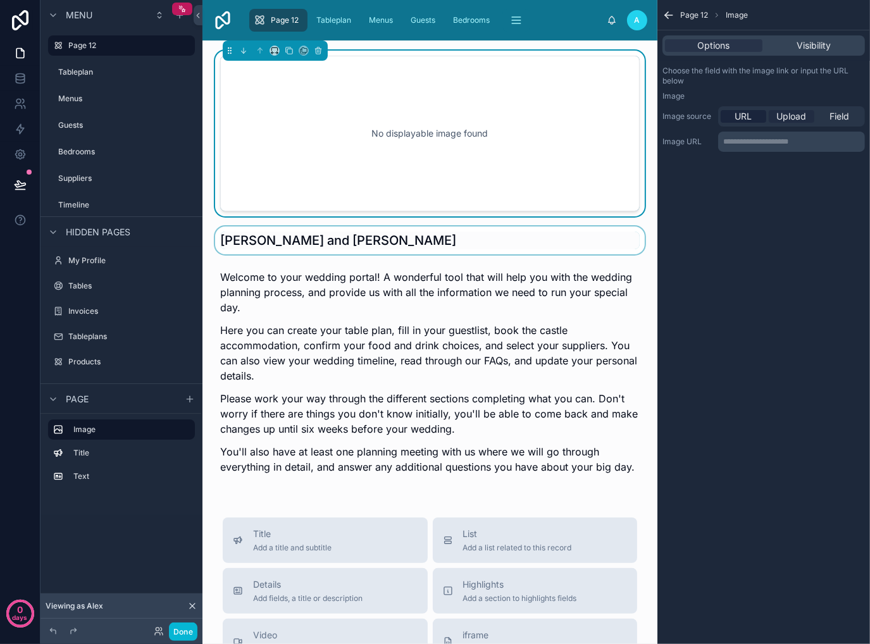
click at [801, 118] on span "Upload" at bounding box center [792, 116] width 30 height 13
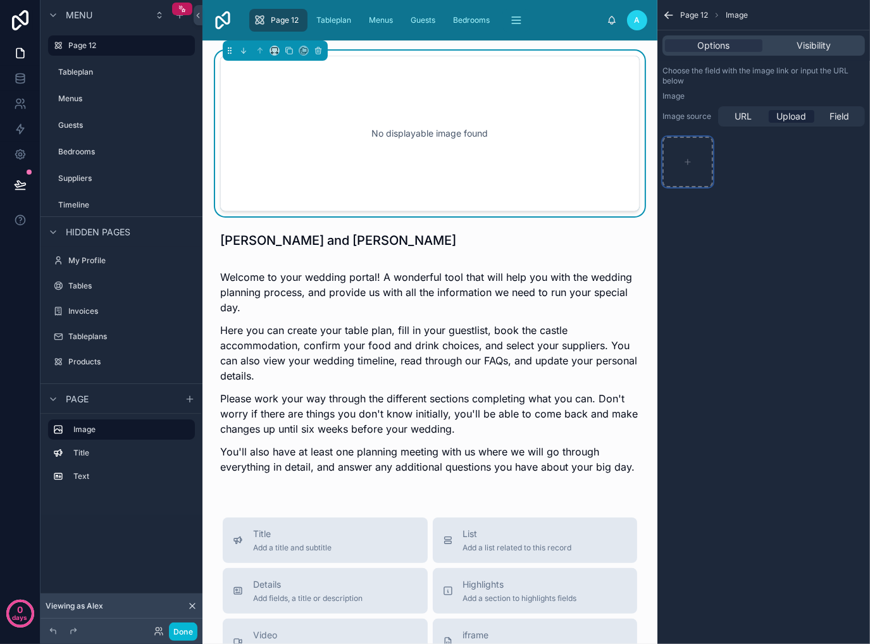
click at [700, 168] on div "scrollable content" at bounding box center [687, 162] width 51 height 51
type input "**********"
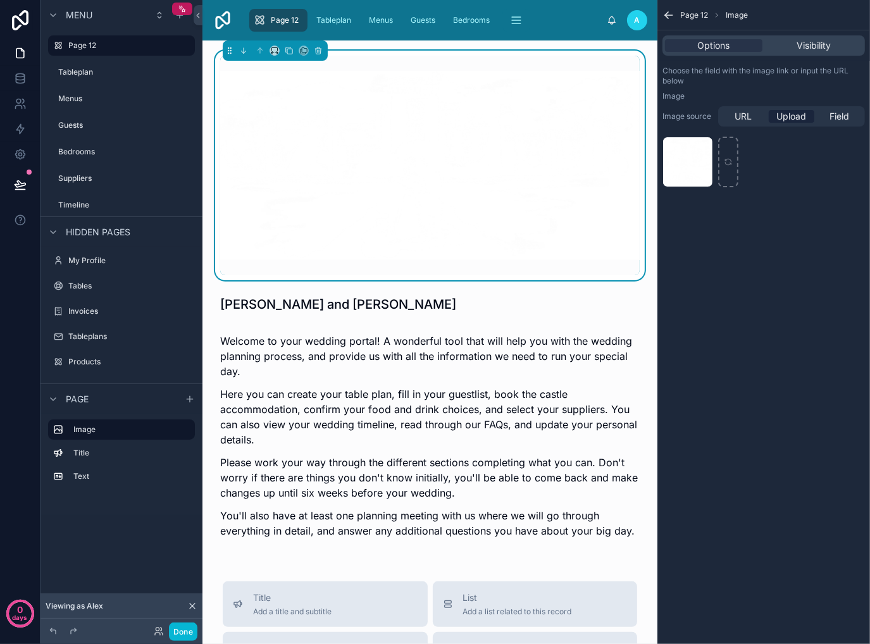
click at [639, 285] on div "[PERSON_NAME] and [PERSON_NAME] Welcome to your wedding portal! A wonderful too…" at bounding box center [429, 591] width 455 height 1103
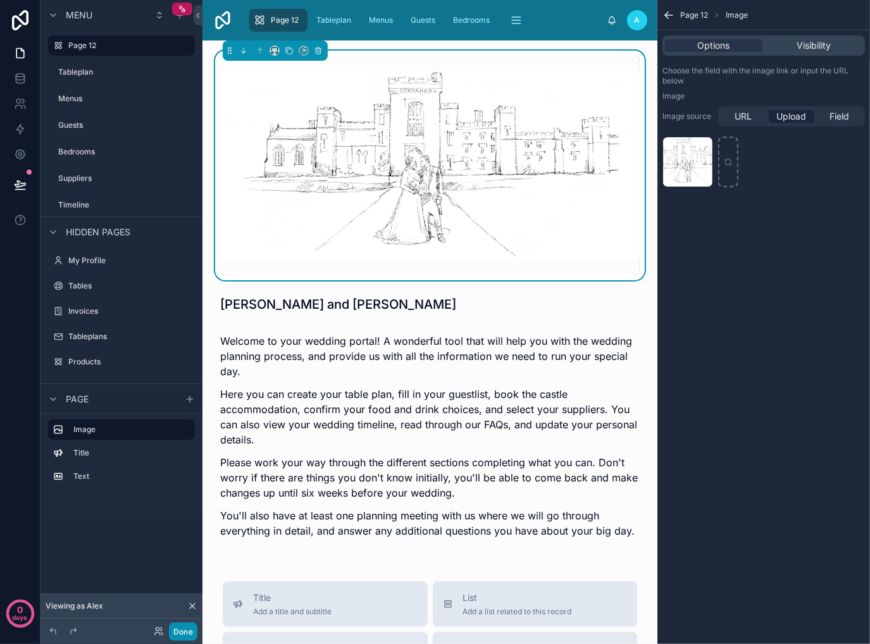
click at [184, 631] on button "Done" at bounding box center [183, 631] width 28 height 18
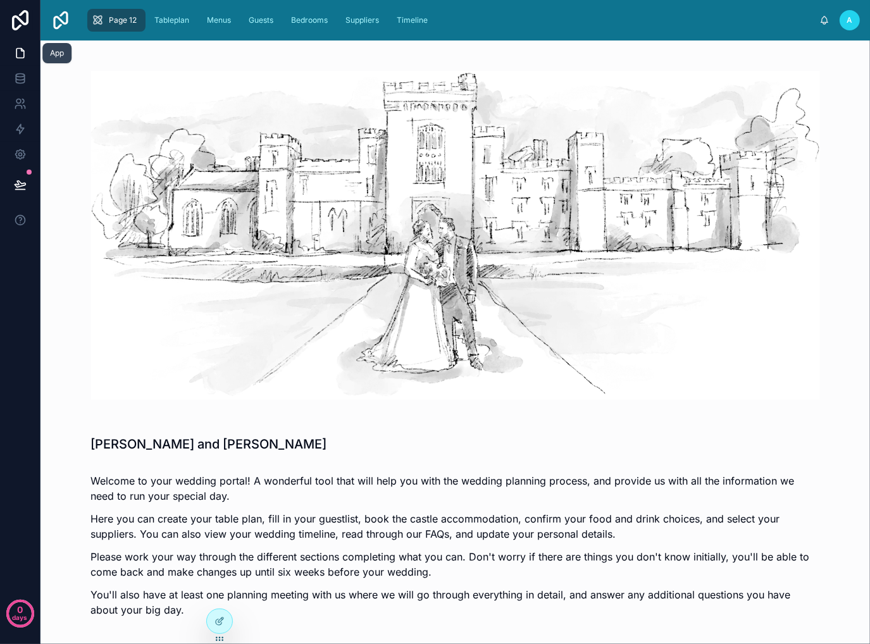
click at [21, 56] on icon at bounding box center [20, 53] width 13 height 13
click at [18, 83] on icon at bounding box center [20, 80] width 8 height 5
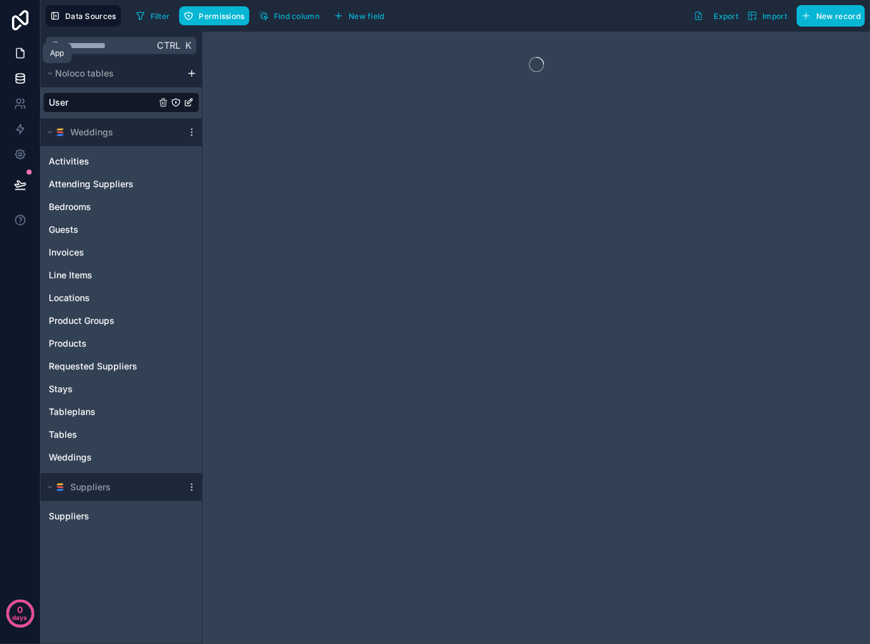
click at [22, 59] on icon at bounding box center [20, 53] width 13 height 13
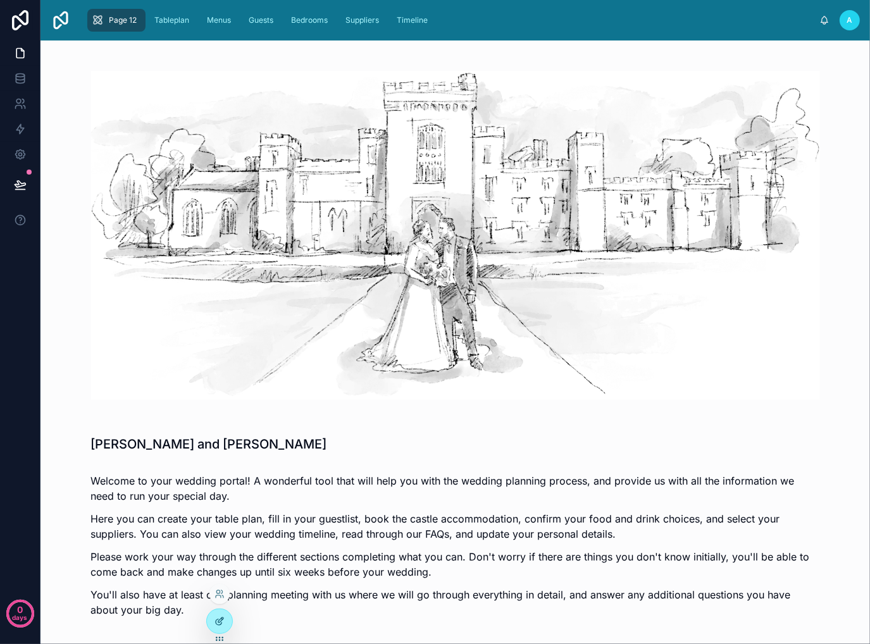
click at [213, 618] on div at bounding box center [219, 621] width 25 height 24
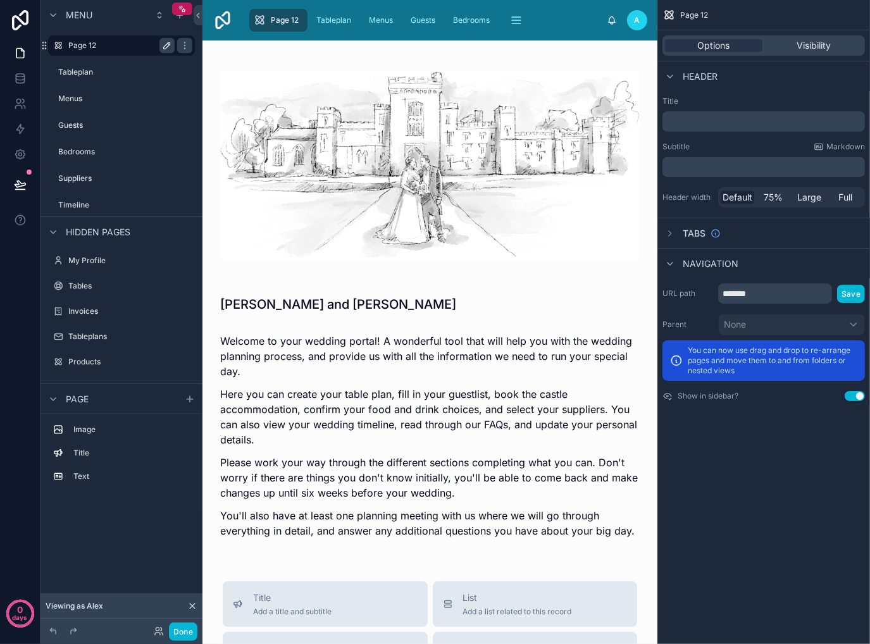
click at [170, 42] on icon "scrollable content" at bounding box center [167, 45] width 6 height 6
click at [54, 46] on icon "scrollable content" at bounding box center [58, 45] width 10 height 10
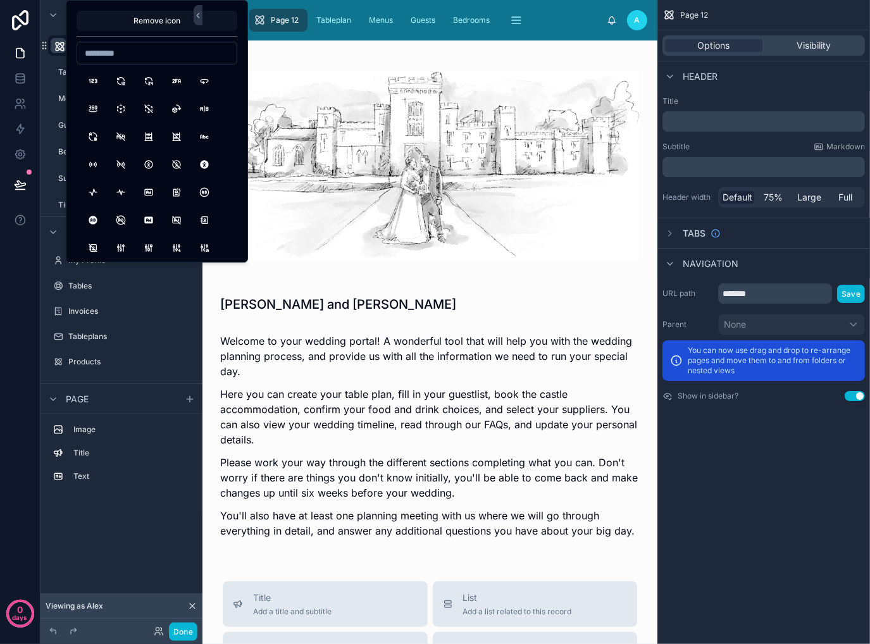
click at [164, 21] on button "Remove icon" at bounding box center [157, 21] width 161 height 20
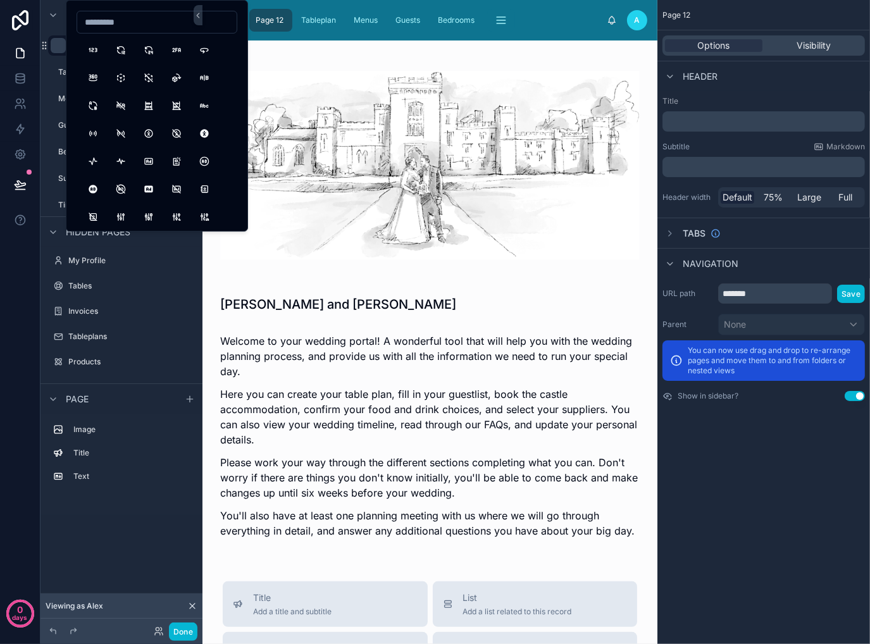
click at [62, 39] on div "*******" at bounding box center [122, 45] width 142 height 20
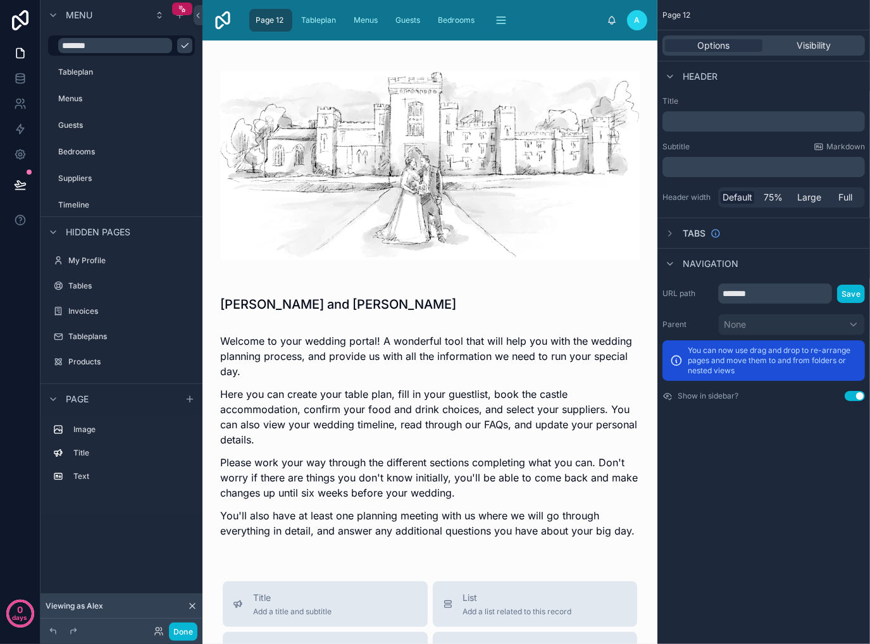
click at [105, 43] on input "*******" at bounding box center [115, 45] width 114 height 15
type input "****"
click at [180, 47] on icon "scrollable content" at bounding box center [185, 45] width 10 height 10
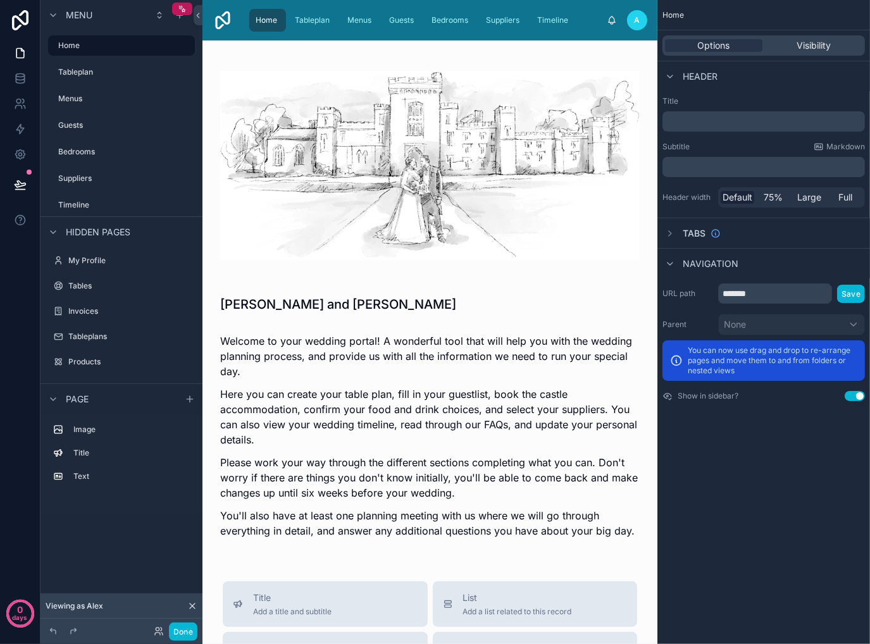
click at [440, 315] on div "[PERSON_NAME] and [PERSON_NAME] Welcome to your wedding portal! A wonderful too…" at bounding box center [429, 591] width 455 height 1103
click at [777, 293] on input "*******" at bounding box center [775, 293] width 114 height 20
type input "****"
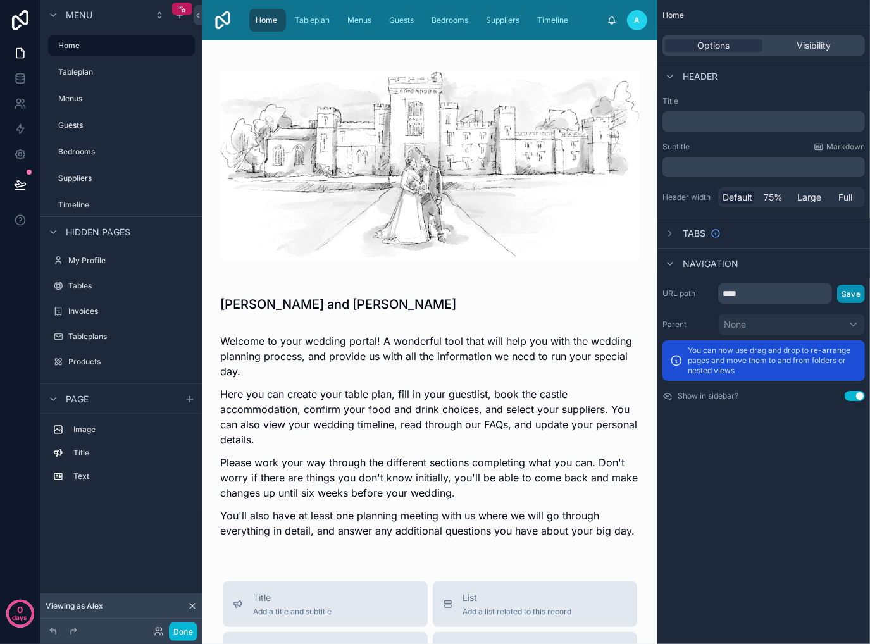
click at [851, 294] on button "Save" at bounding box center [851, 294] width 28 height 18
click at [762, 526] on div "Home Options Visibility Header Title ﻿ Subtitle Markdown ﻿ Header width Default…" at bounding box center [763, 322] width 213 height 644
click at [18, 185] on icon at bounding box center [20, 184] width 13 height 13
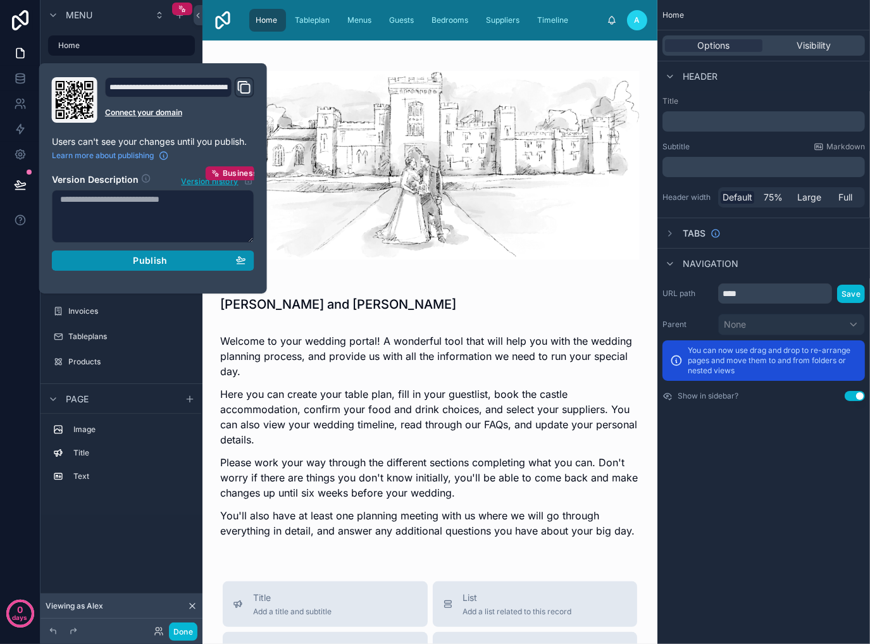
drag, startPoint x: 164, startPoint y: 262, endPoint x: 258, endPoint y: 249, distance: 94.6
click at [165, 262] on span "Publish" at bounding box center [150, 260] width 34 height 11
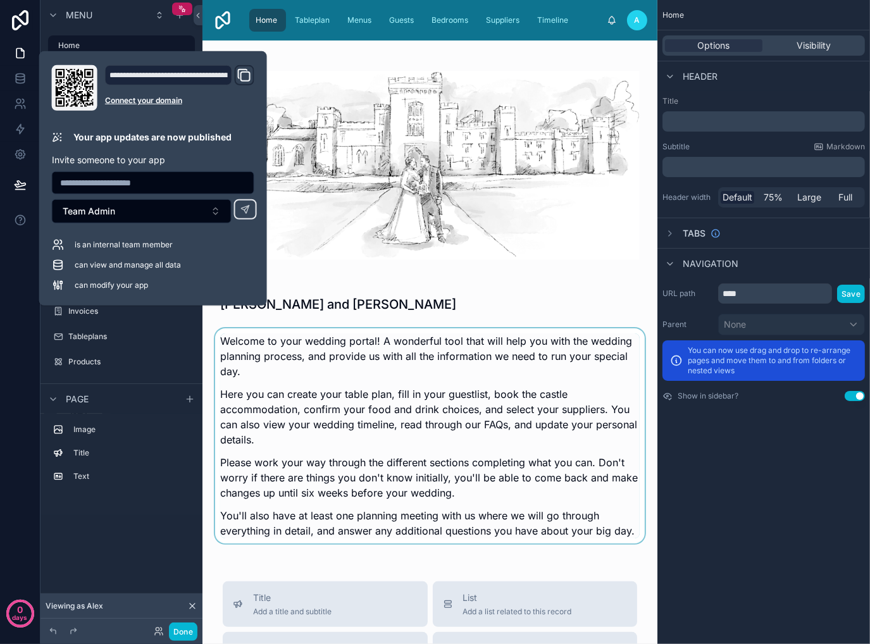
click at [435, 418] on div at bounding box center [430, 439] width 435 height 223
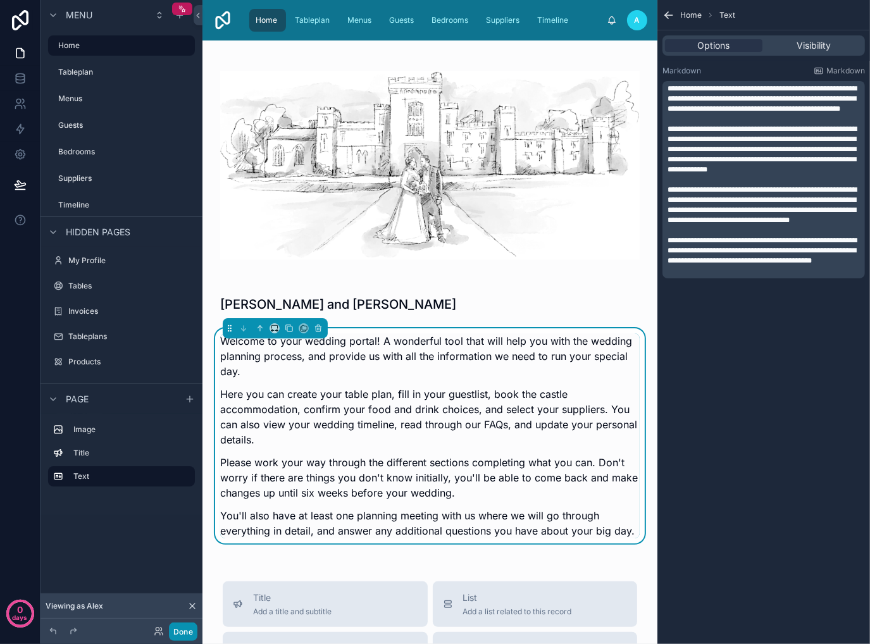
click at [183, 633] on button "Done" at bounding box center [183, 631] width 28 height 18
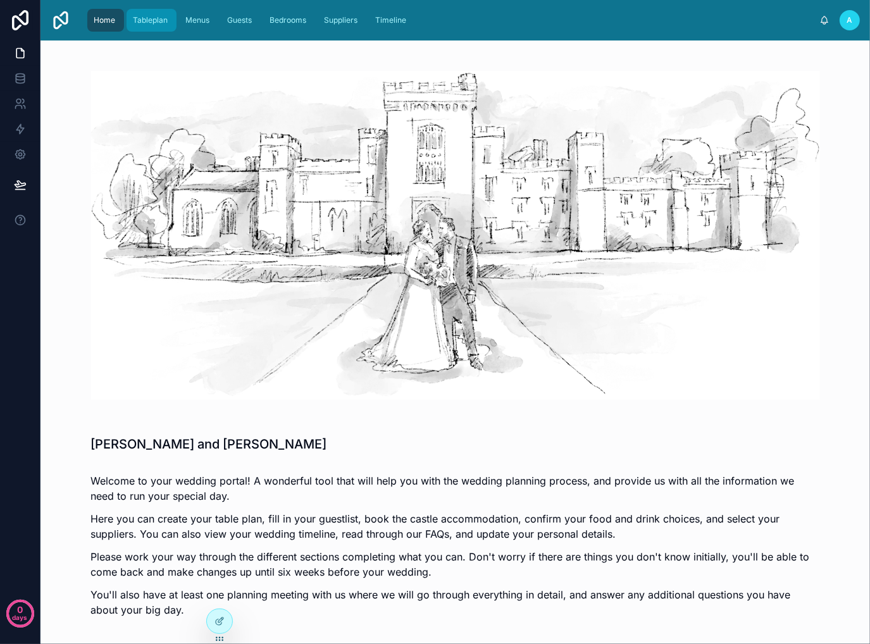
click at [144, 18] on span "Tableplan" at bounding box center [150, 20] width 35 height 10
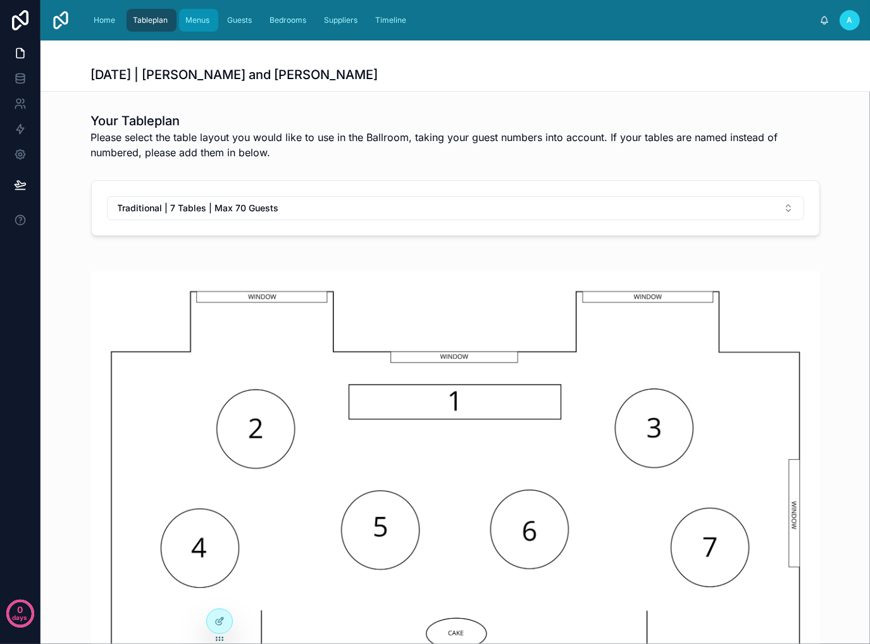
click at [202, 22] on span "Menus" at bounding box center [197, 20] width 24 height 10
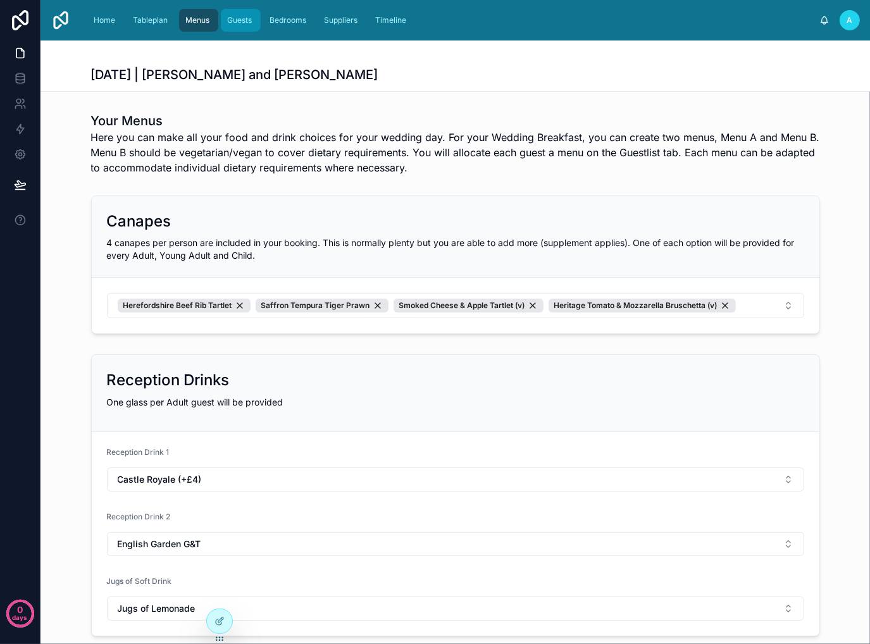
click at [250, 19] on span "Guests" at bounding box center [239, 20] width 25 height 10
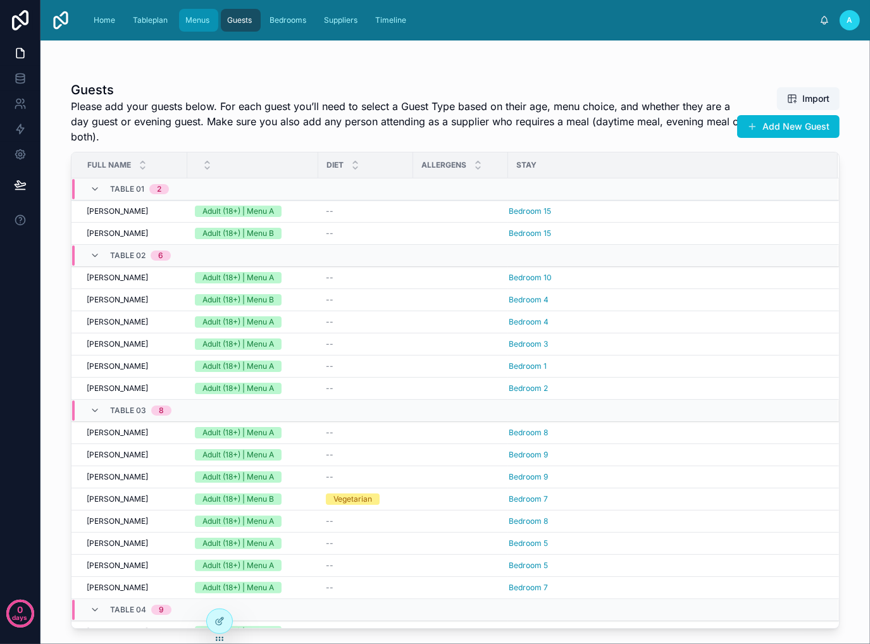
click at [183, 20] on div "Menus" at bounding box center [199, 20] width 32 height 20
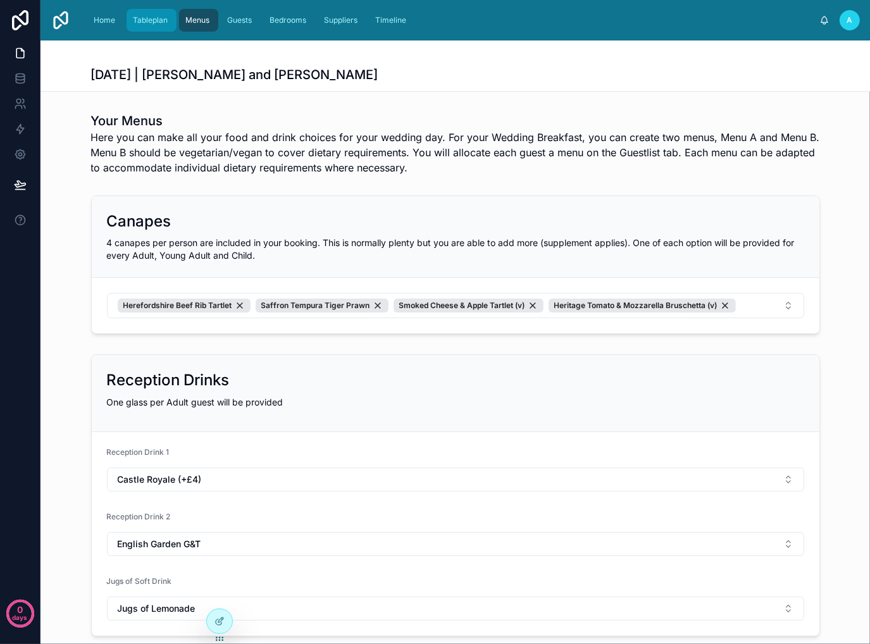
click at [152, 23] on span "Tableplan" at bounding box center [150, 20] width 35 height 10
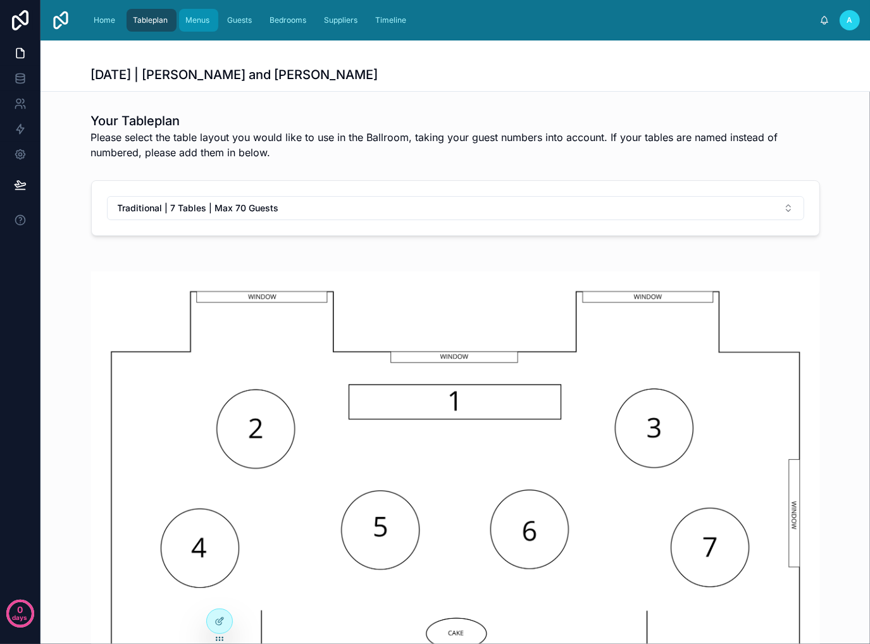
click at [194, 27] on div "Menus" at bounding box center [199, 20] width 32 height 20
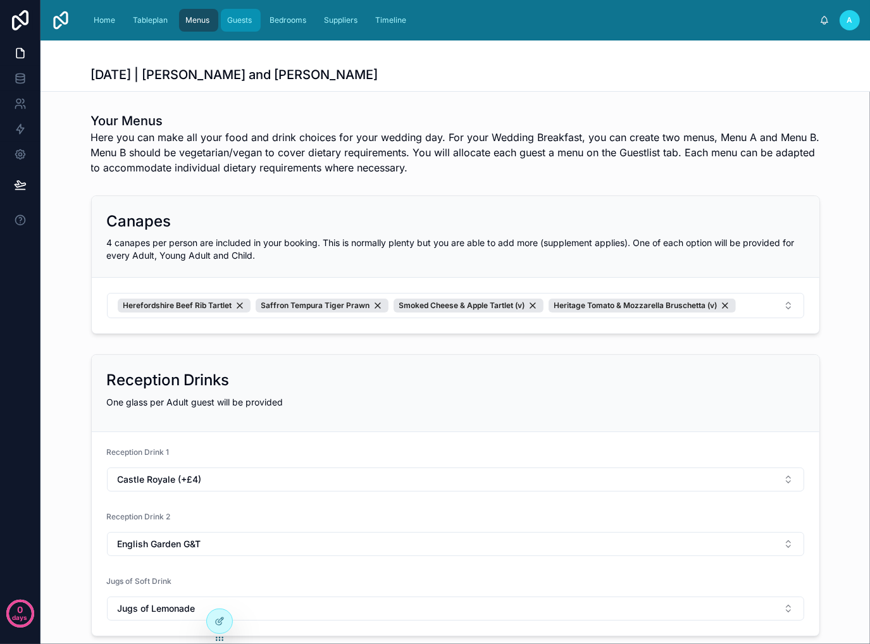
click at [245, 18] on span "Guests" at bounding box center [239, 20] width 25 height 10
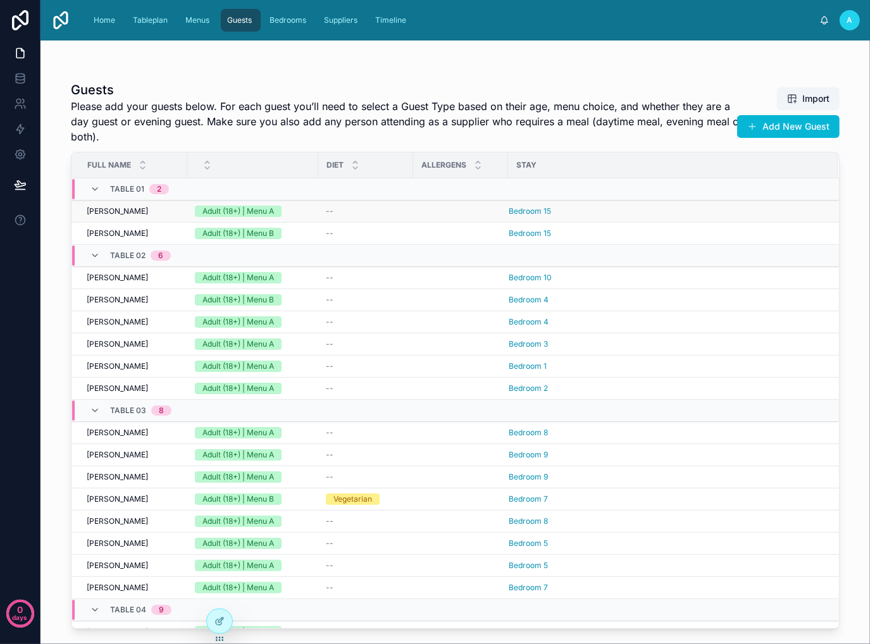
click at [390, 218] on td "--" at bounding box center [365, 212] width 95 height 22
click at [360, 207] on div "--" at bounding box center [366, 211] width 80 height 10
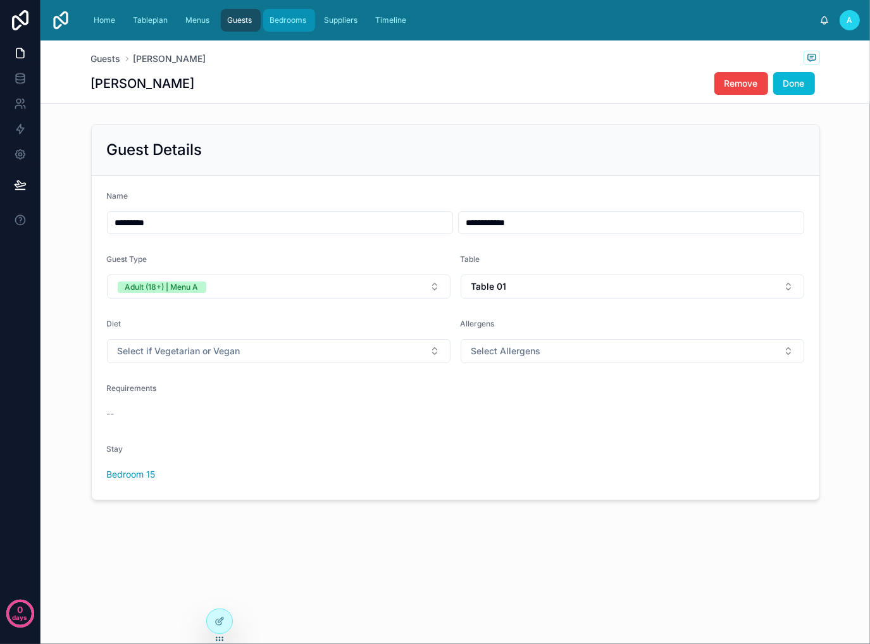
click at [287, 21] on span "Bedrooms" at bounding box center [287, 20] width 37 height 10
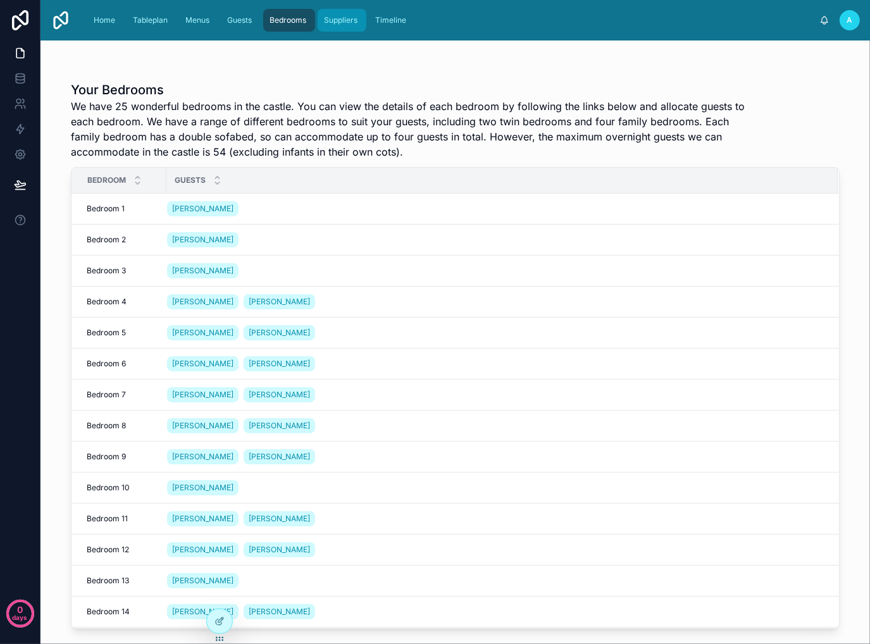
click at [343, 20] on span "Suppliers" at bounding box center [341, 20] width 34 height 10
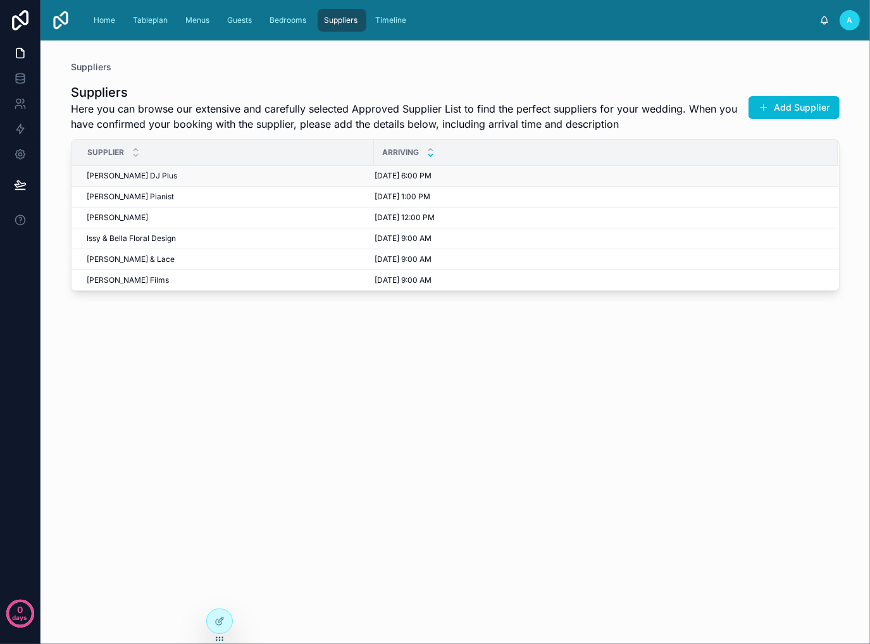
click at [311, 176] on div "[PERSON_NAME] DJ Plus [PERSON_NAME] DJ Plus" at bounding box center [227, 176] width 280 height 10
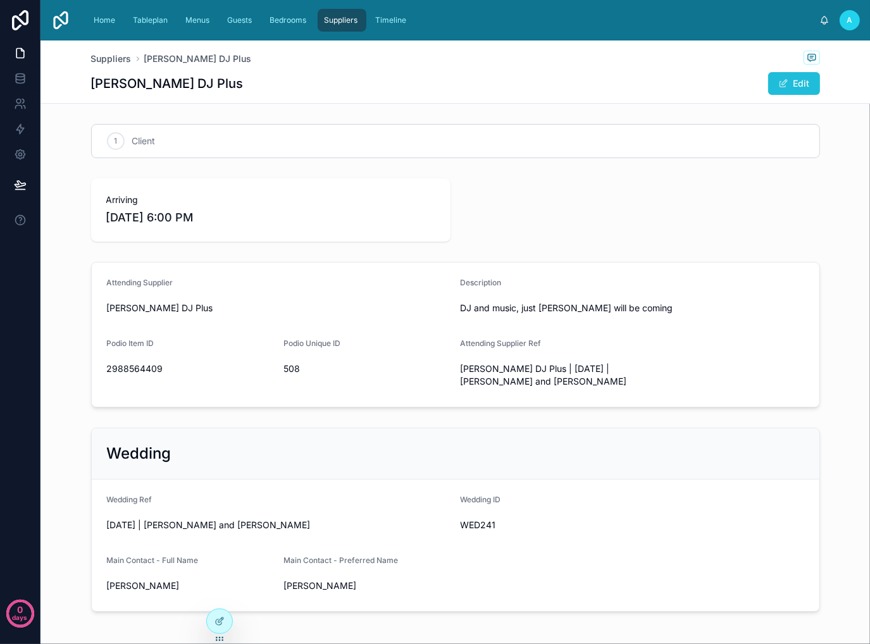
click at [781, 87] on button "Edit" at bounding box center [794, 83] width 52 height 23
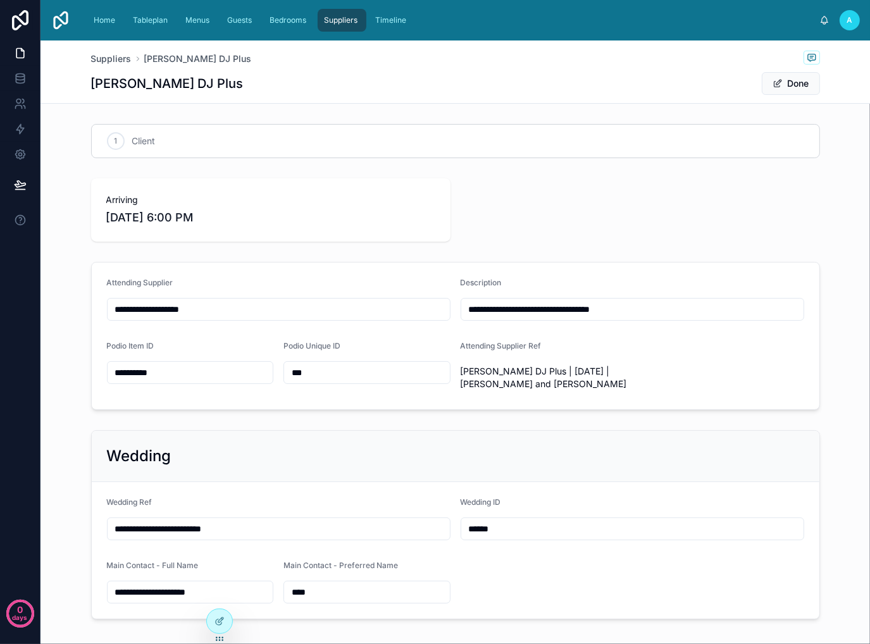
click at [650, 226] on div "Arriving [DATE] 6:00 PM" at bounding box center [455, 209] width 729 height 63
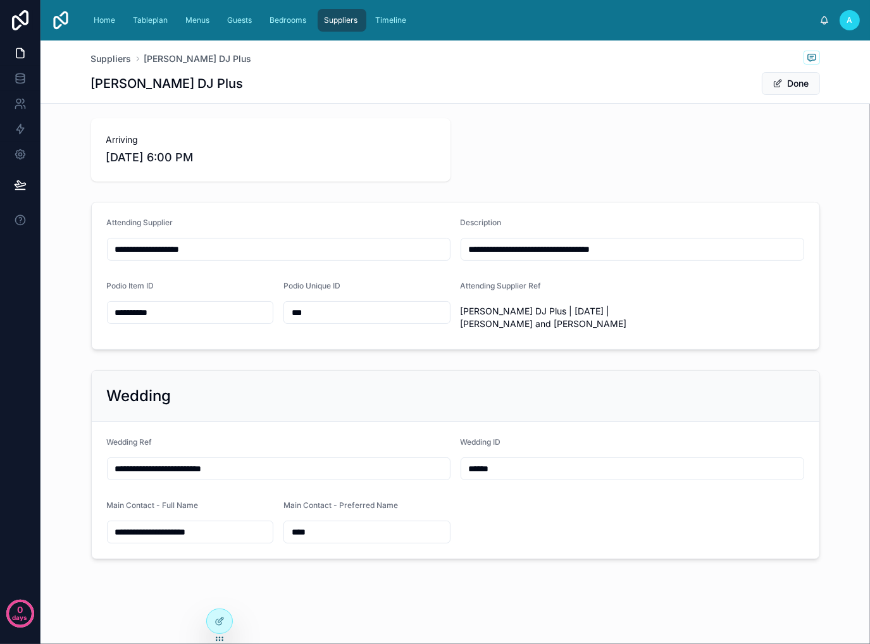
scroll to position [61, 0]
click at [221, 623] on icon at bounding box center [219, 622] width 6 height 6
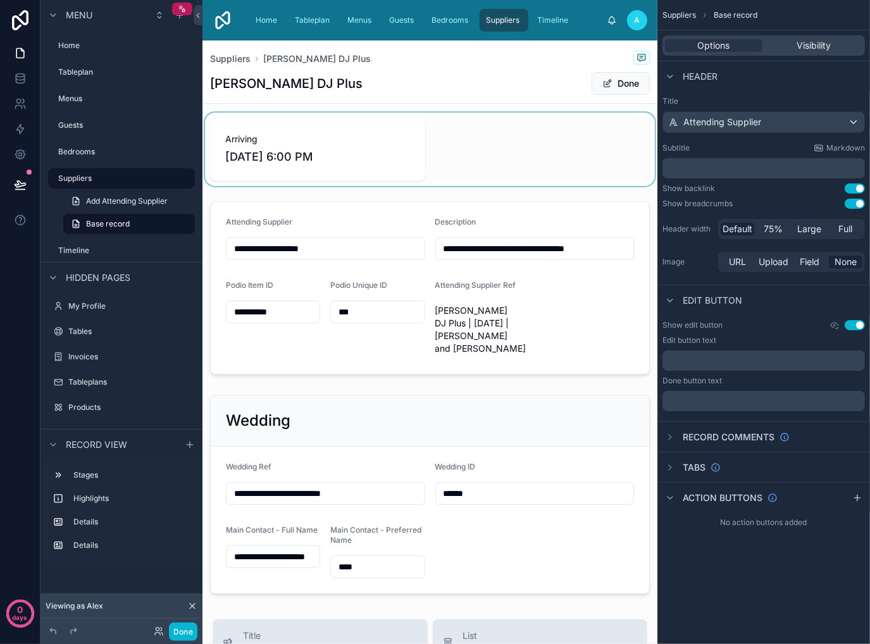
click at [591, 137] on div at bounding box center [429, 149] width 455 height 73
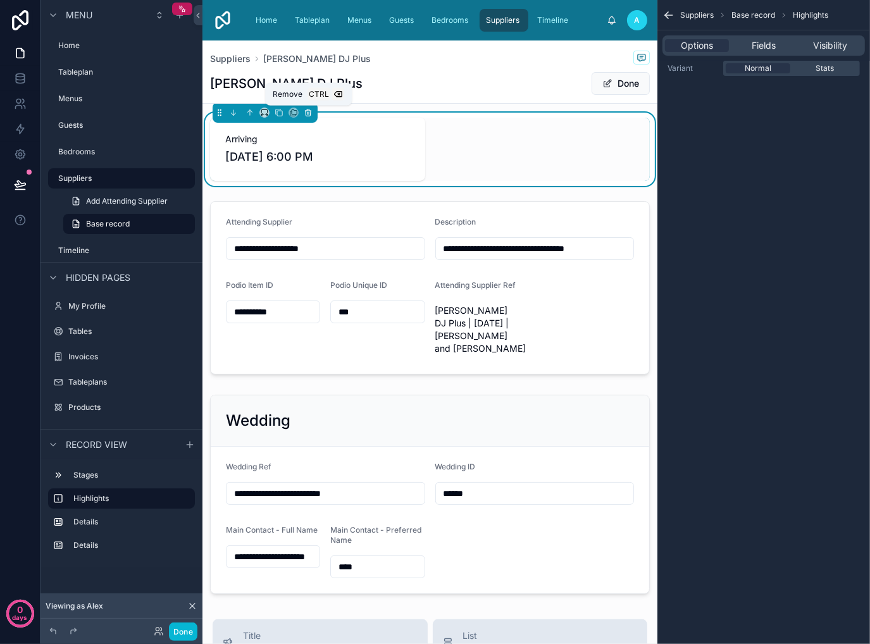
click at [308, 111] on icon at bounding box center [308, 112] width 9 height 9
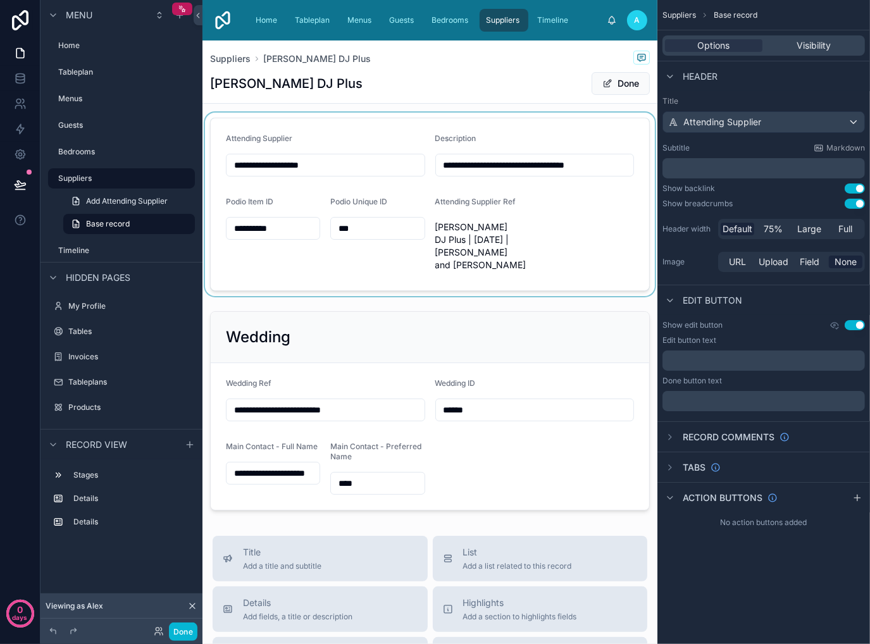
click at [569, 213] on div at bounding box center [429, 204] width 455 height 183
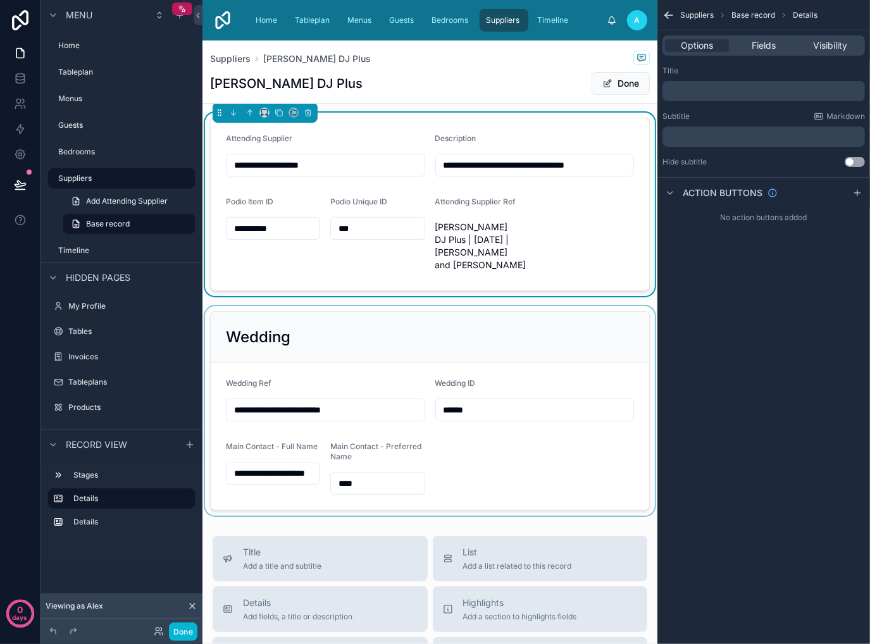
click at [553, 332] on div at bounding box center [429, 410] width 455 height 209
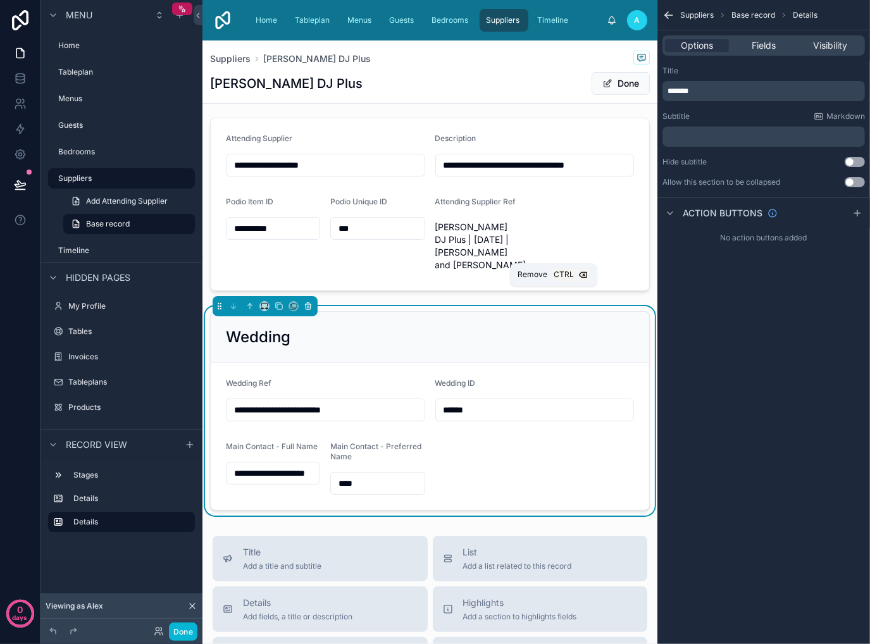
click at [307, 306] on icon at bounding box center [307, 307] width 0 height 3
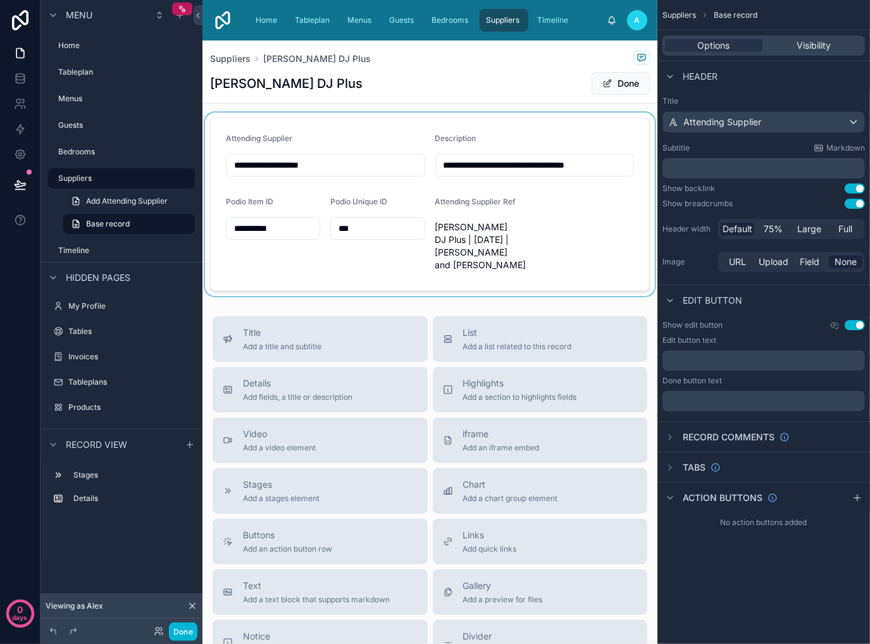
click at [598, 228] on div at bounding box center [429, 204] width 455 height 183
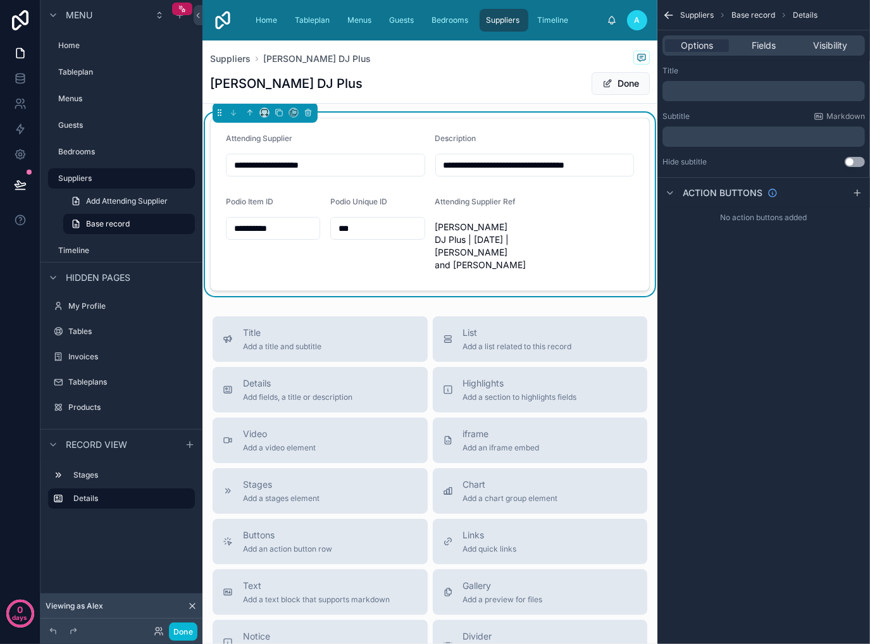
click at [394, 80] on div "[PERSON_NAME] DJ Plus Done" at bounding box center [430, 83] width 440 height 24
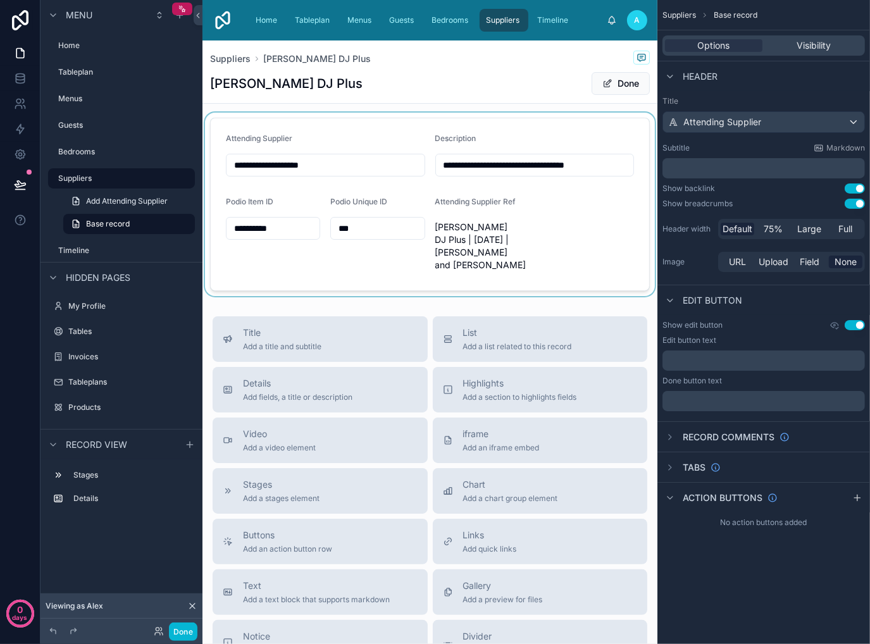
drag, startPoint x: 352, startPoint y: 138, endPoint x: 462, endPoint y: 125, distance: 110.9
click at [352, 138] on div at bounding box center [429, 204] width 455 height 183
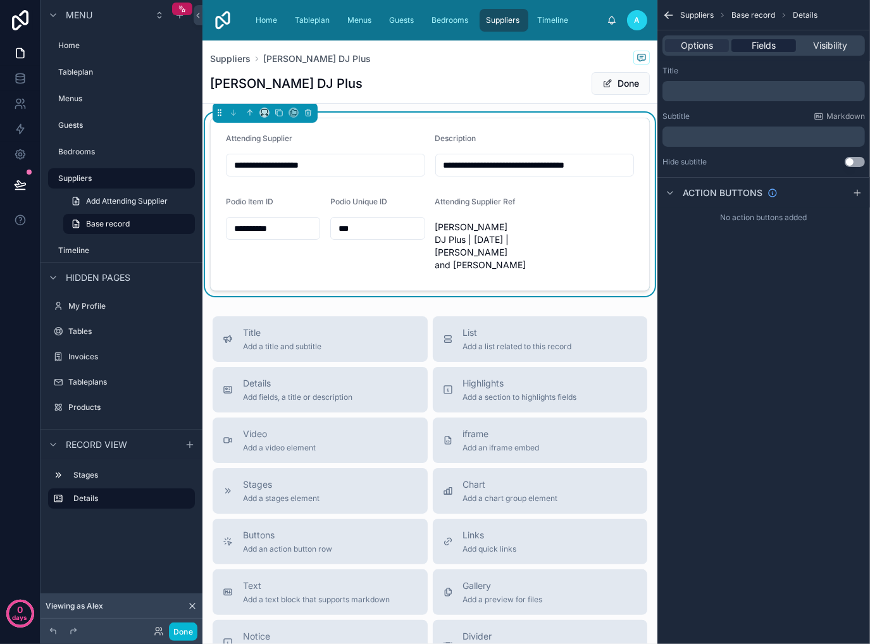
click at [766, 46] on span "Fields" at bounding box center [763, 45] width 24 height 13
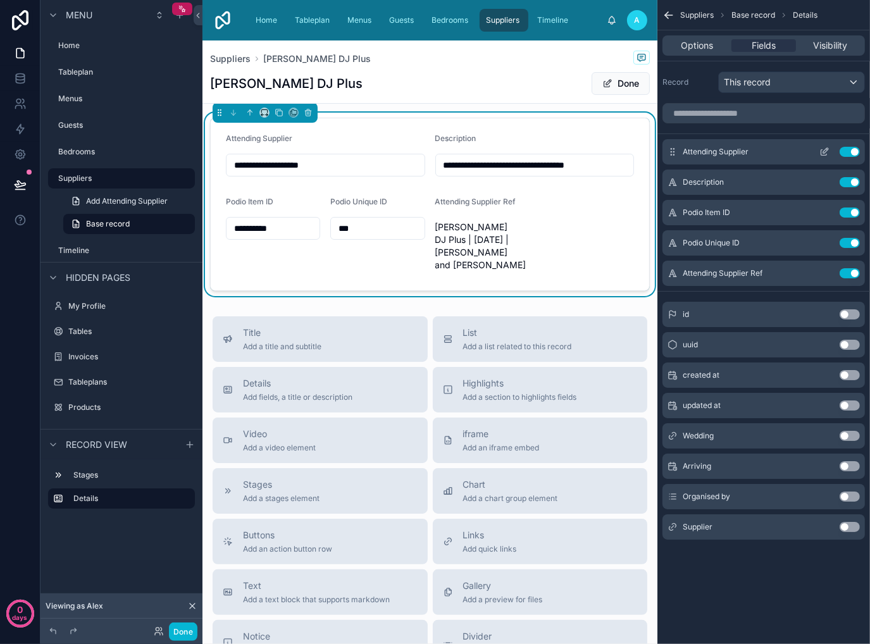
click at [825, 152] on icon "scrollable content" at bounding box center [825, 150] width 5 height 5
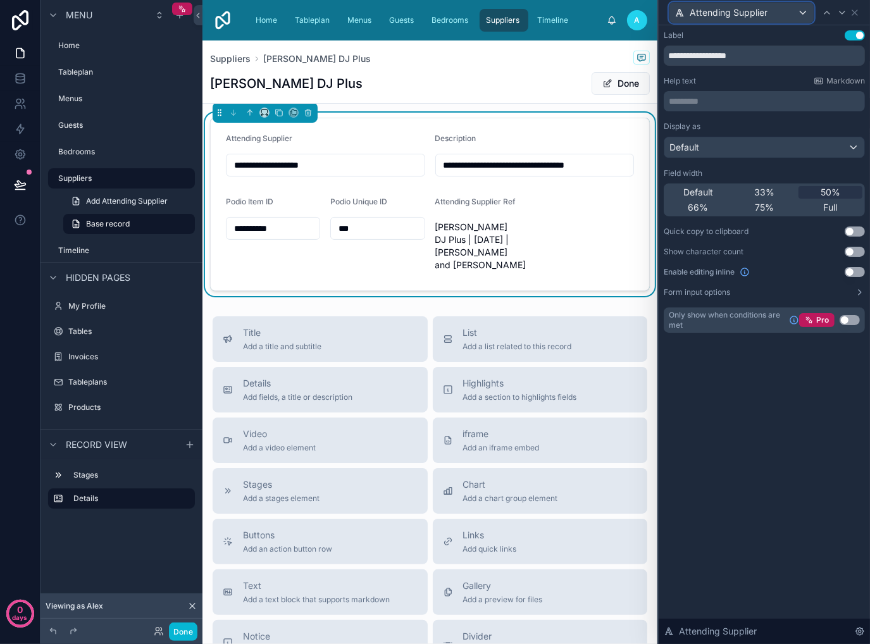
click at [784, 9] on div "Attending Supplier" at bounding box center [741, 13] width 144 height 20
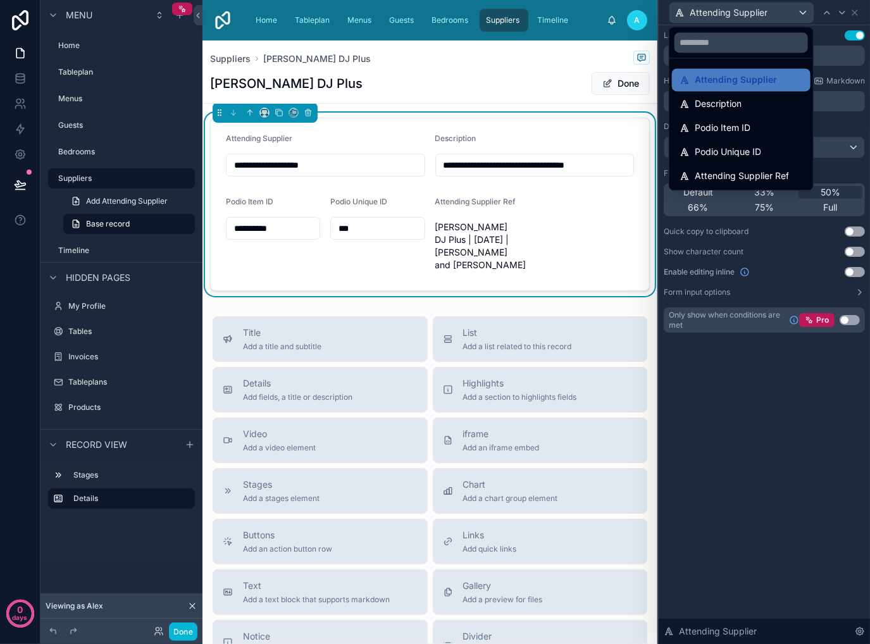
click at [851, 13] on div at bounding box center [764, 322] width 211 height 644
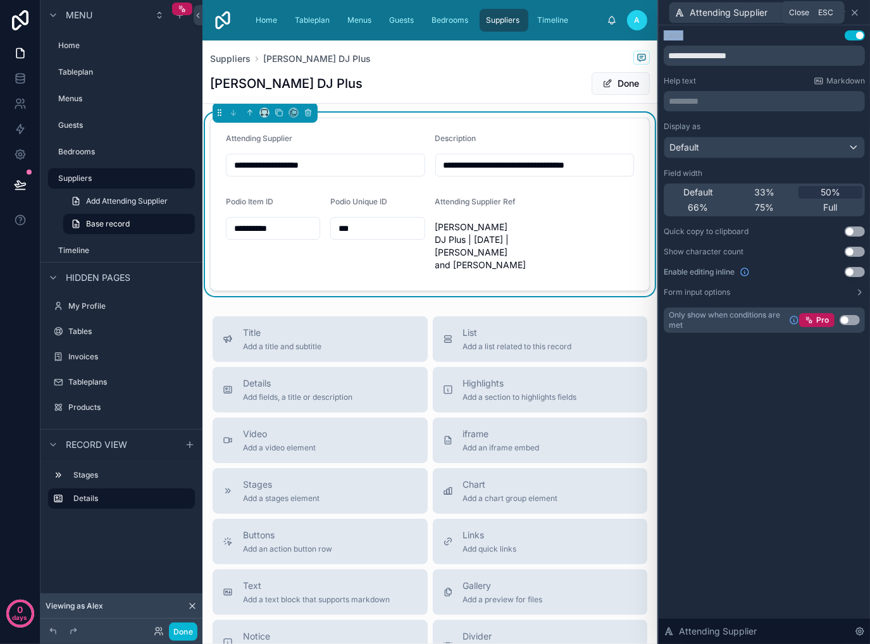
click at [853, 13] on icon at bounding box center [855, 13] width 10 height 10
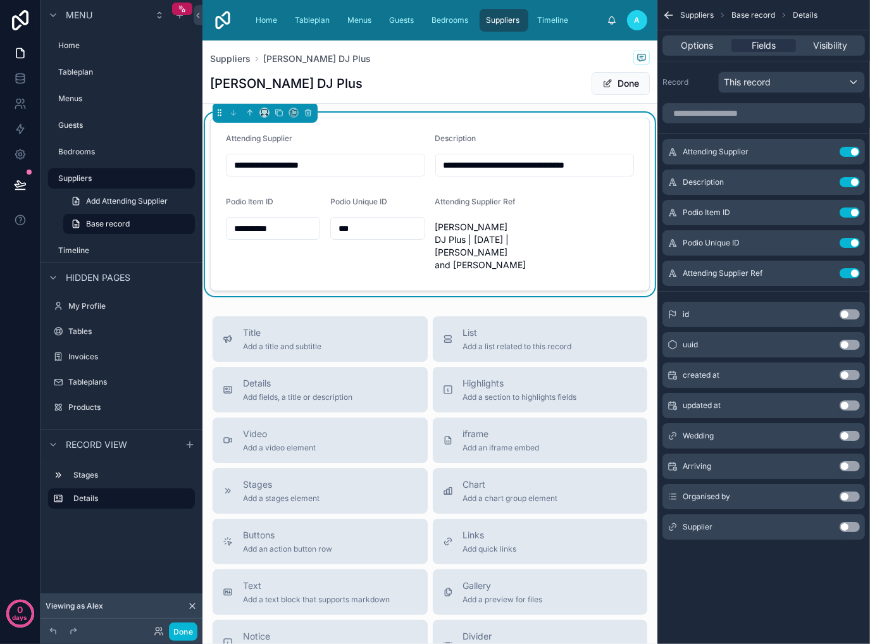
click at [855, 529] on button "Use setting" at bounding box center [849, 527] width 20 height 10
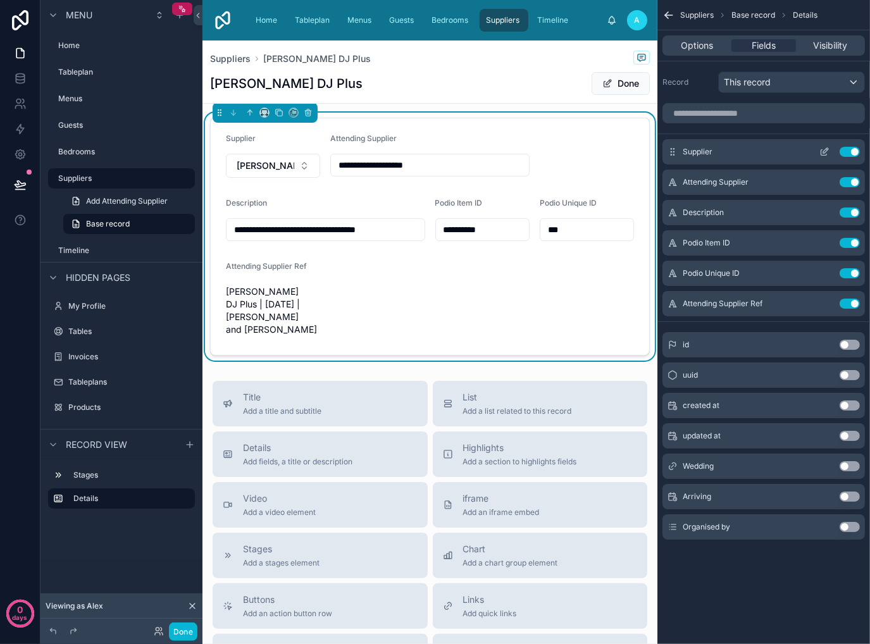
click at [820, 151] on icon "scrollable content" at bounding box center [824, 152] width 10 height 10
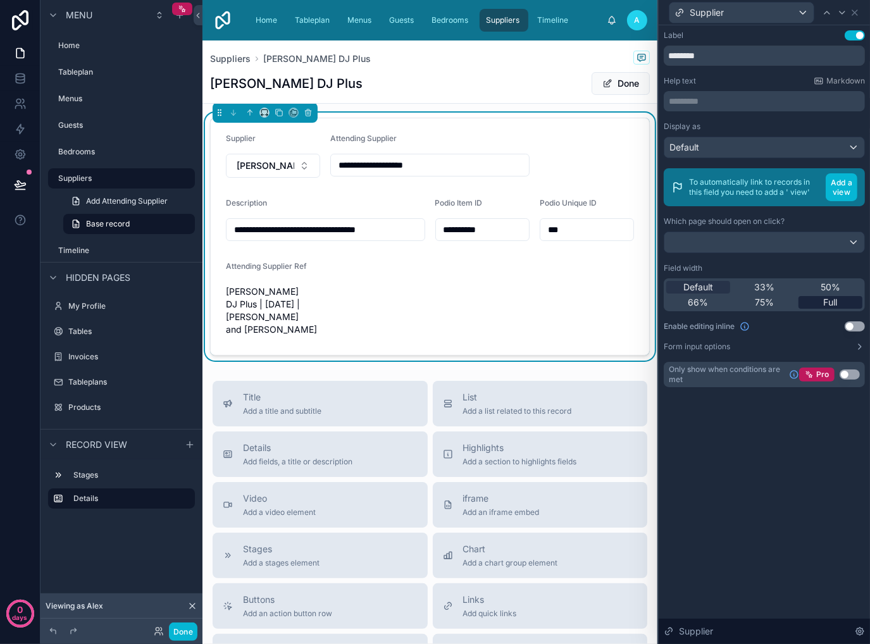
click at [824, 302] on span "Full" at bounding box center [831, 302] width 14 height 13
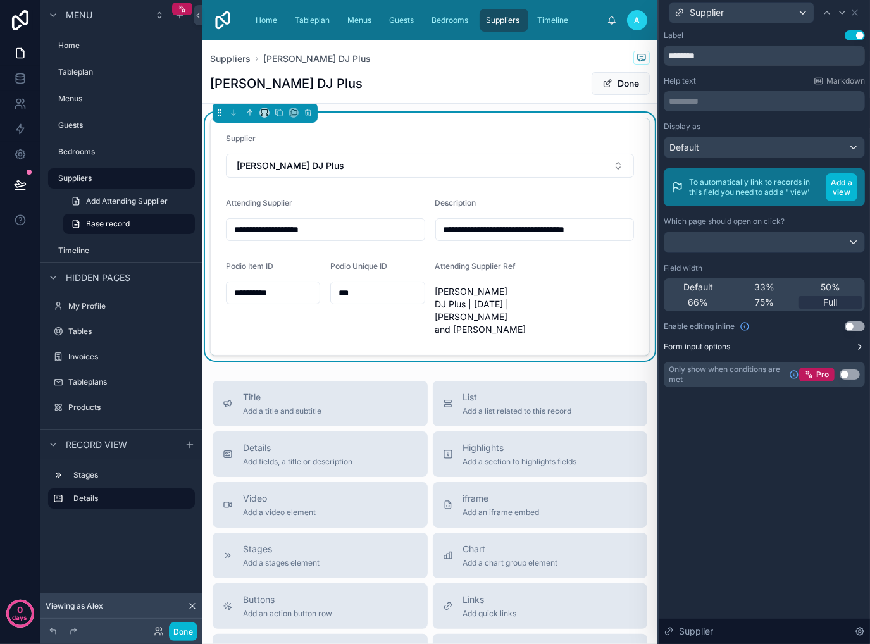
click at [861, 348] on icon at bounding box center [860, 347] width 10 height 10
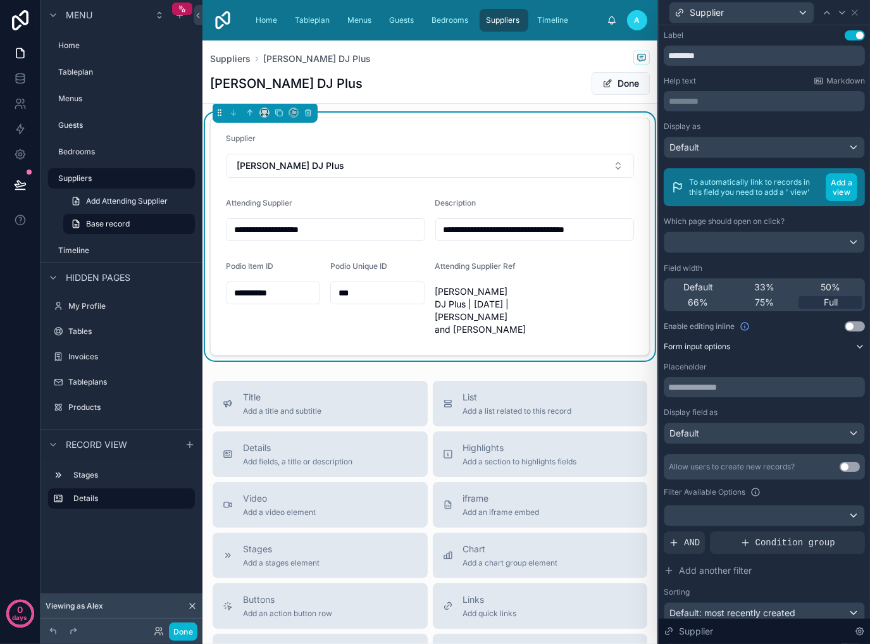
click at [430, 74] on div "[PERSON_NAME] DJ Plus Done" at bounding box center [430, 83] width 440 height 24
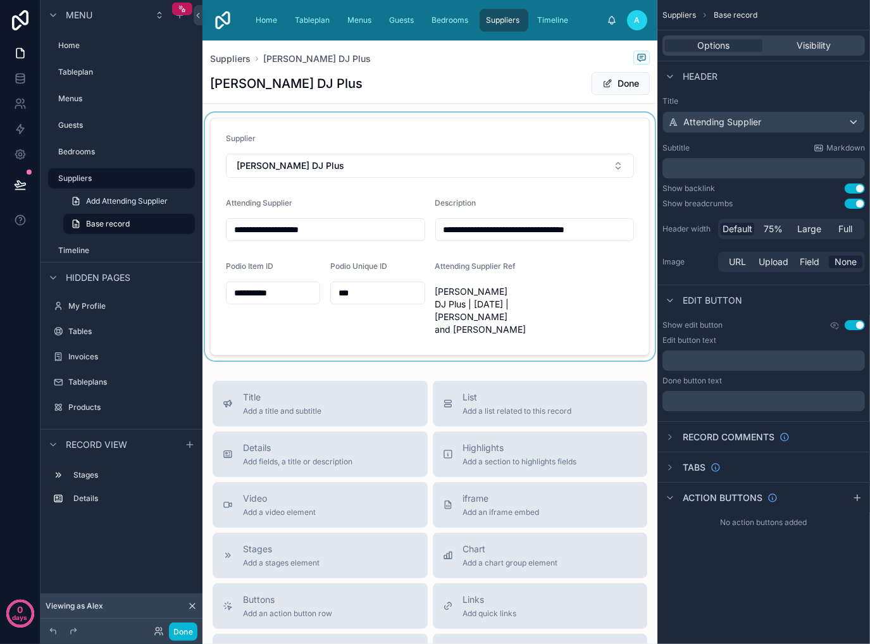
click at [523, 136] on div at bounding box center [429, 237] width 455 height 248
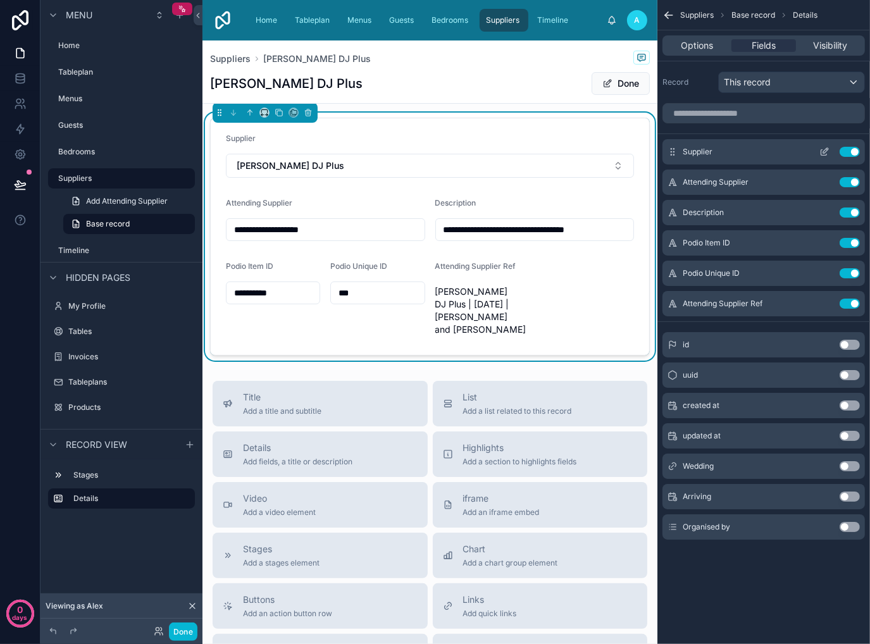
click at [824, 150] on icon "scrollable content" at bounding box center [824, 152] width 10 height 10
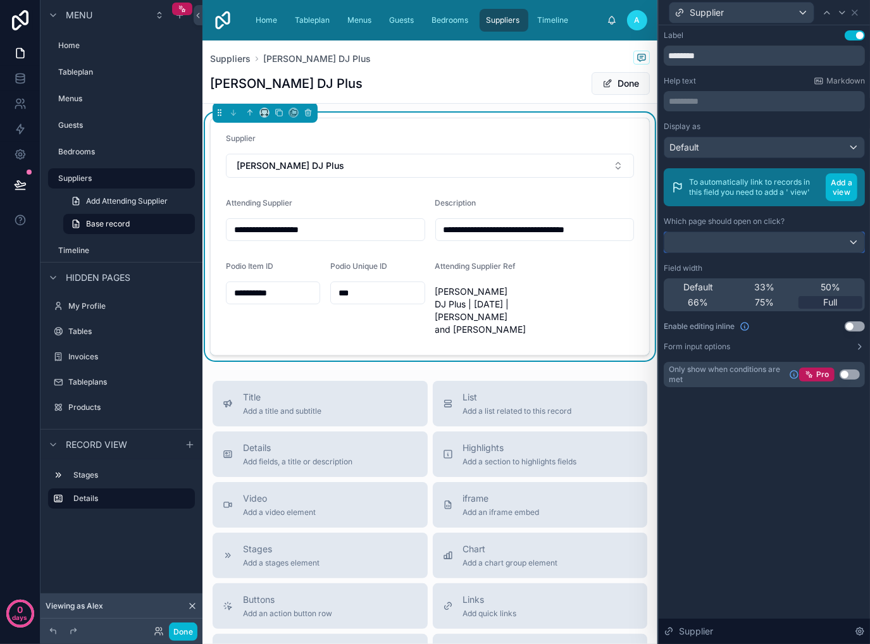
click at [815, 240] on div at bounding box center [764, 242] width 200 height 20
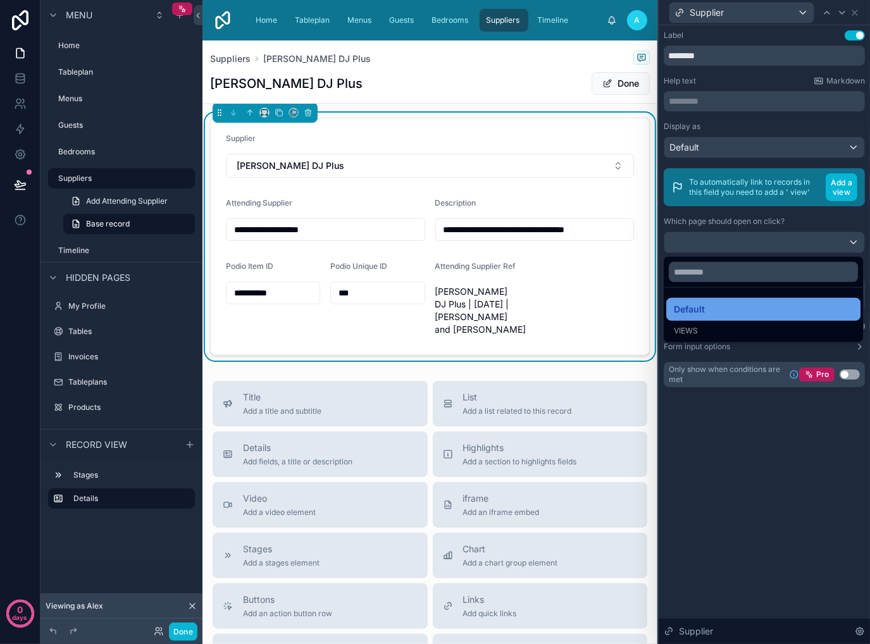
click at [777, 314] on div "Default" at bounding box center [763, 309] width 179 height 15
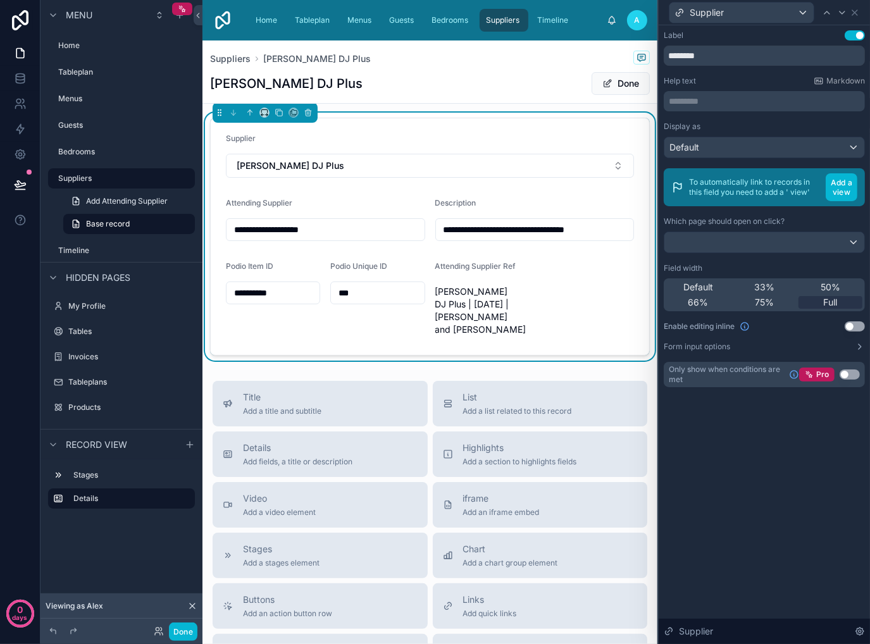
click at [848, 325] on button "Use setting" at bounding box center [854, 326] width 20 height 10
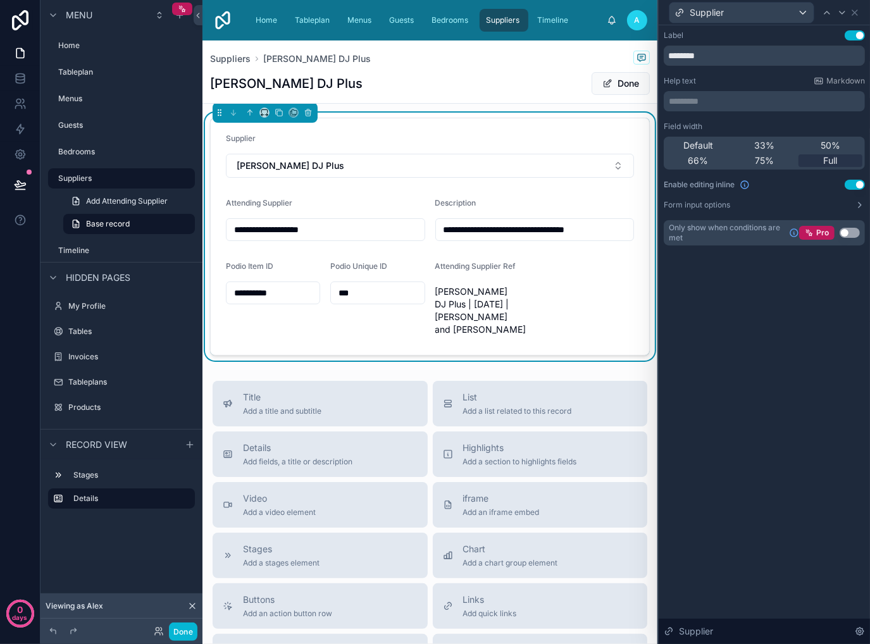
click at [850, 183] on button "Use setting" at bounding box center [854, 185] width 20 height 10
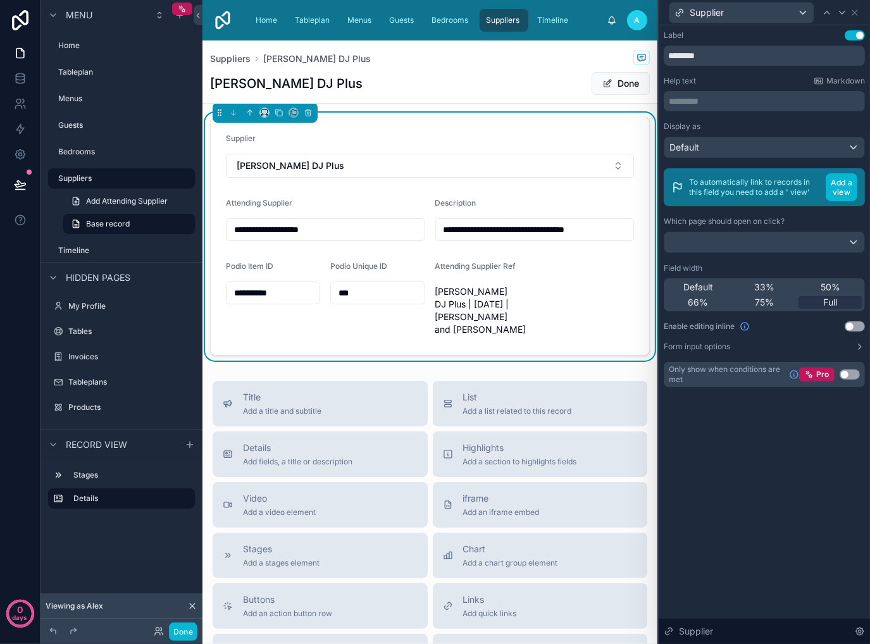
click at [830, 447] on div "Label Use setting ******** Help text Markdown ********* ﻿ Display as Default To…" at bounding box center [764, 334] width 211 height 619
click at [180, 631] on button "Done" at bounding box center [183, 631] width 28 height 18
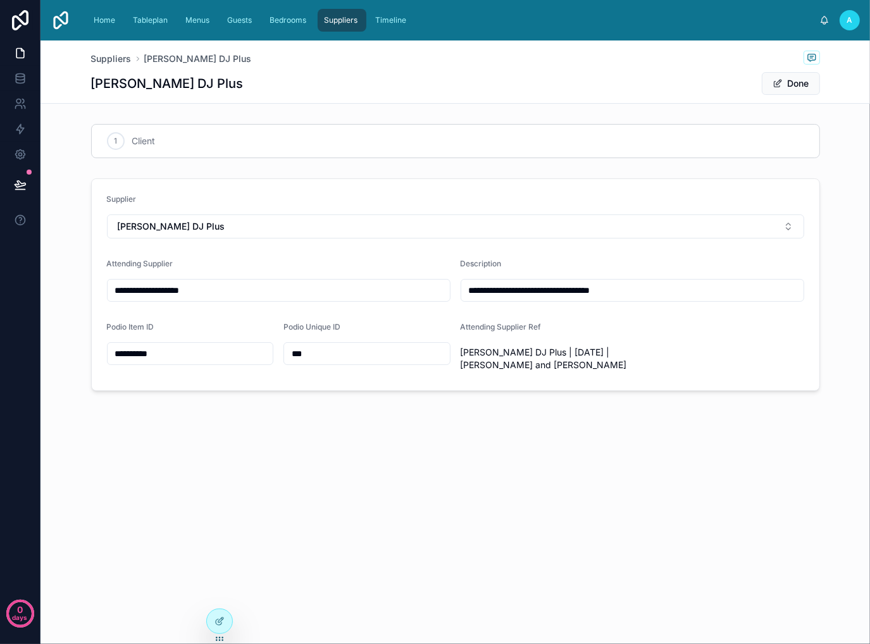
scroll to position [0, 0]
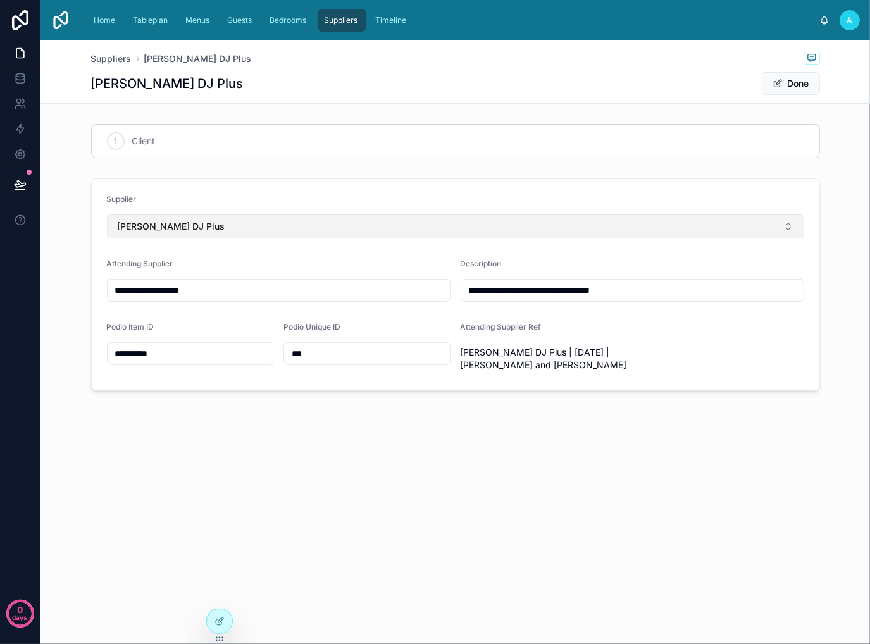
click at [462, 229] on button "[PERSON_NAME] DJ Plus" at bounding box center [455, 226] width 697 height 24
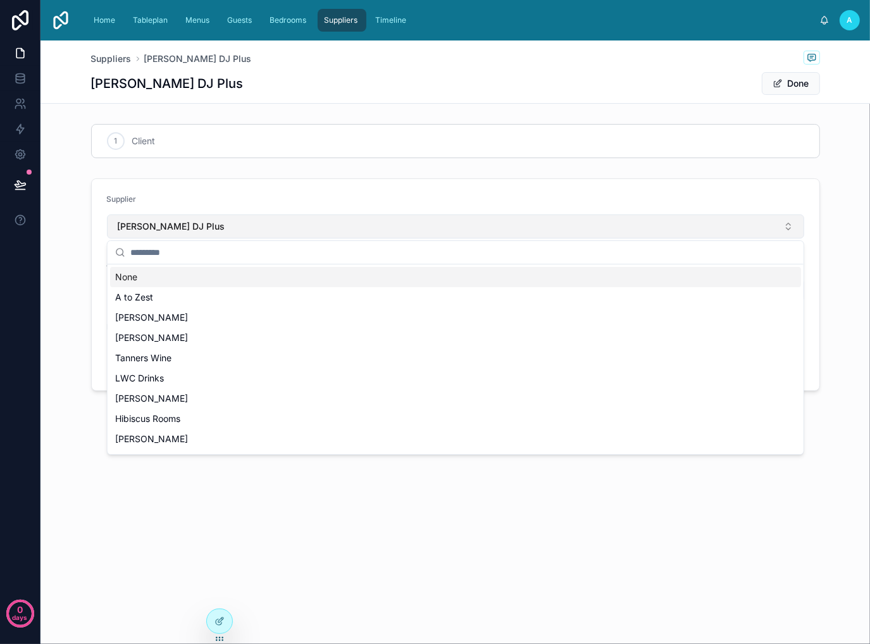
click at [462, 229] on button "[PERSON_NAME] DJ Plus" at bounding box center [455, 226] width 697 height 24
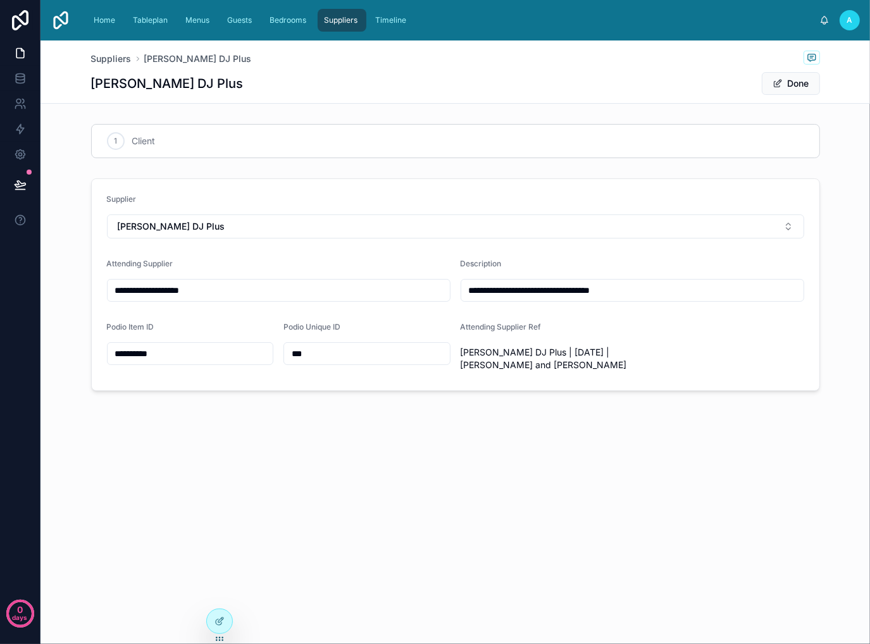
click at [437, 195] on div "Supplier" at bounding box center [455, 201] width 697 height 15
click at [220, 621] on icon at bounding box center [219, 621] width 10 height 10
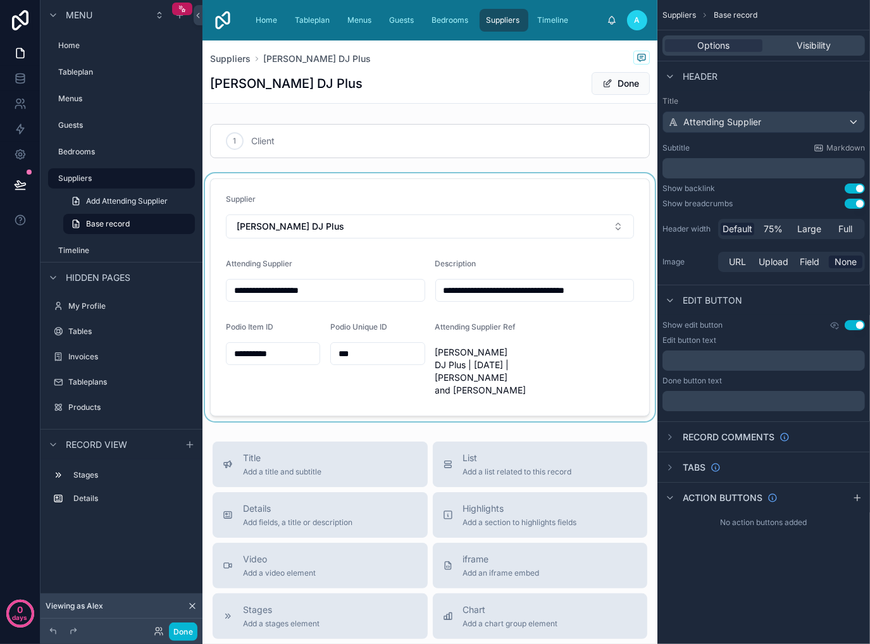
click at [494, 198] on div at bounding box center [429, 297] width 455 height 248
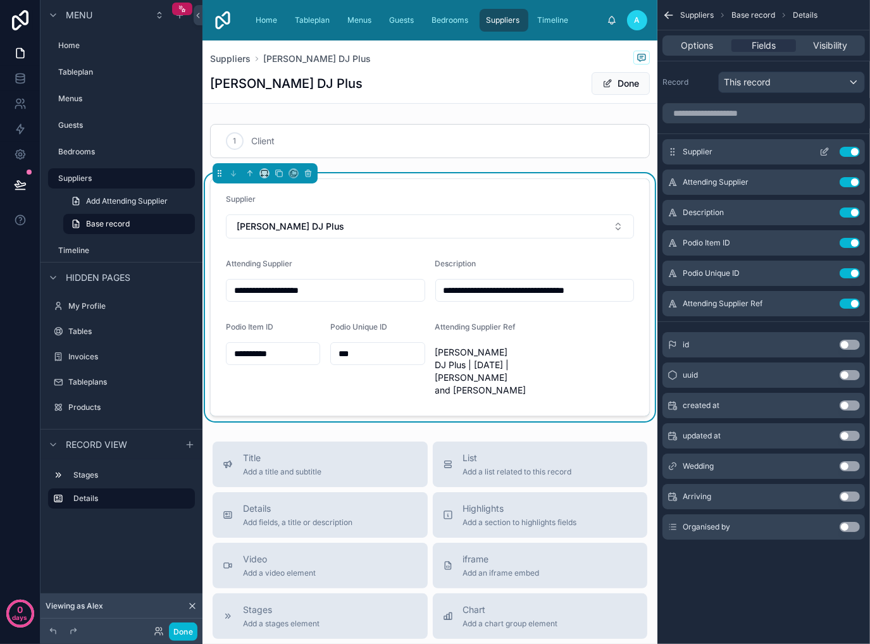
click at [820, 154] on icon "scrollable content" at bounding box center [824, 152] width 10 height 10
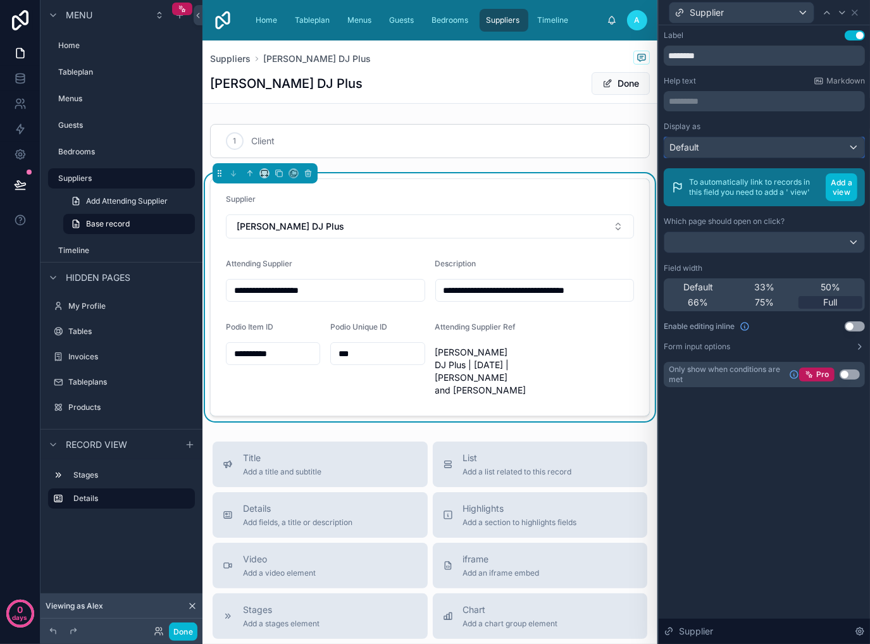
click at [820, 152] on div "Default" at bounding box center [764, 147] width 200 height 20
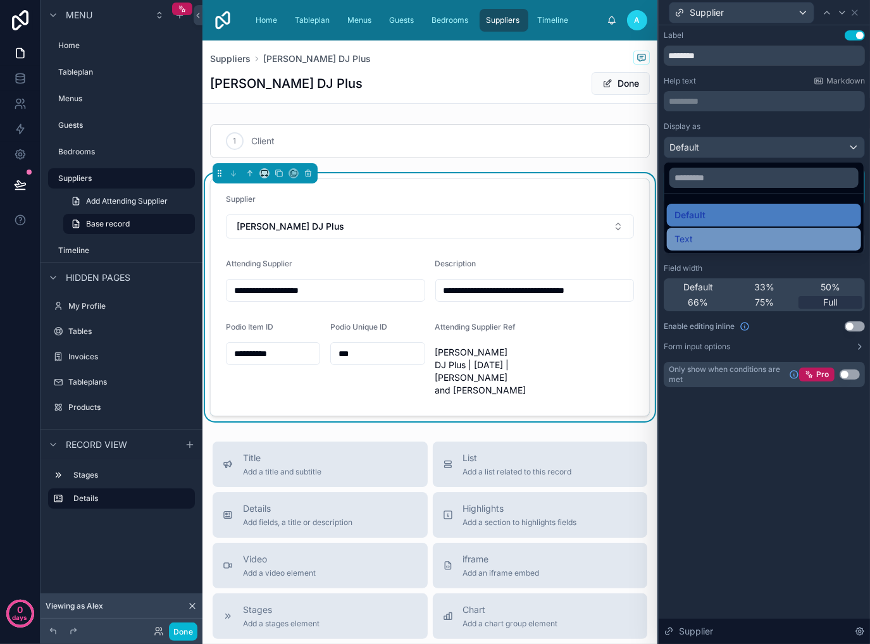
click at [740, 240] on div "Text" at bounding box center [763, 239] width 179 height 15
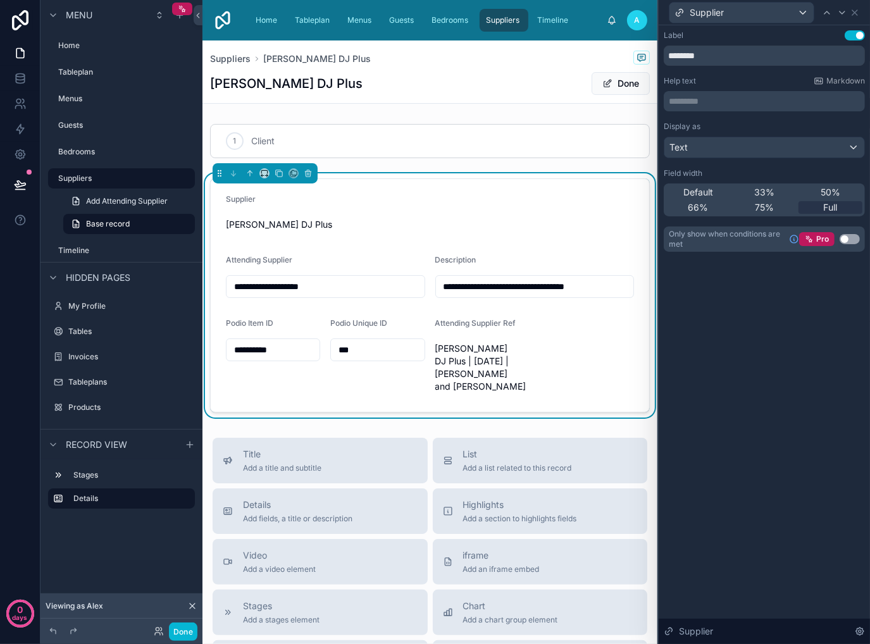
click at [808, 423] on div "Label Use setting ******** Help text Markdown ********* ﻿ Display as Text Field…" at bounding box center [764, 334] width 211 height 619
click at [855, 13] on icon at bounding box center [855, 13] width 10 height 10
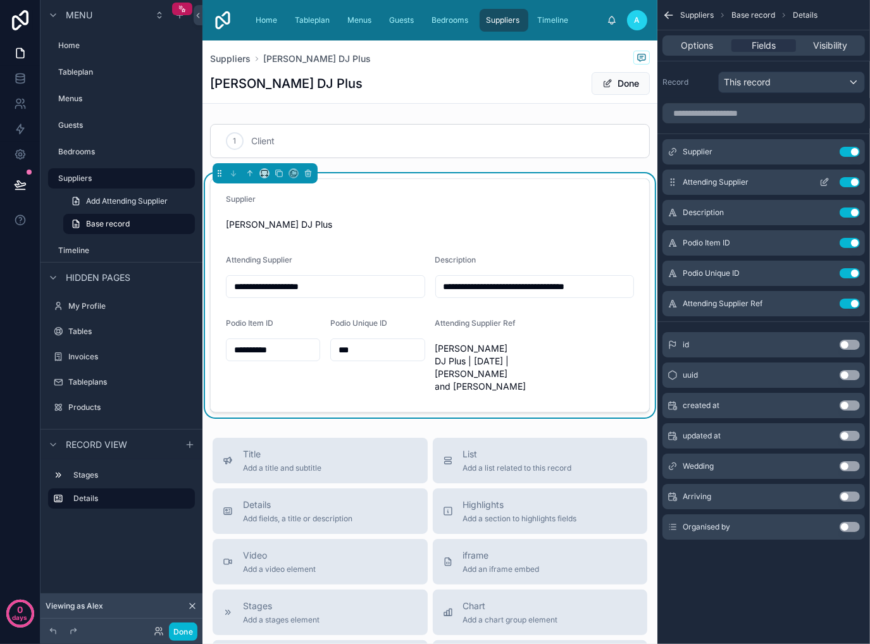
click at [851, 182] on button "Use setting" at bounding box center [849, 182] width 20 height 10
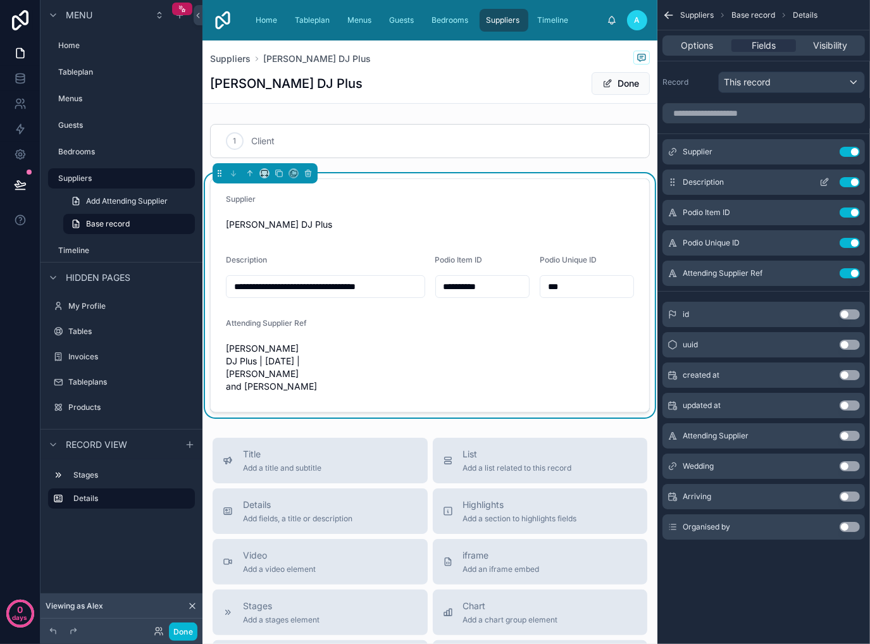
click at [827, 180] on icon "scrollable content" at bounding box center [824, 182] width 10 height 10
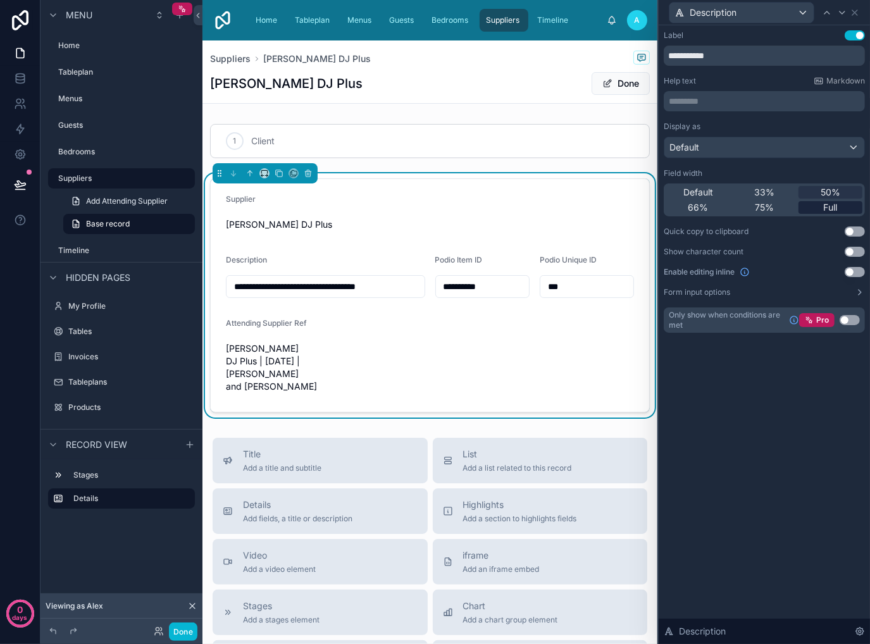
click at [826, 205] on span "Full" at bounding box center [831, 207] width 14 height 13
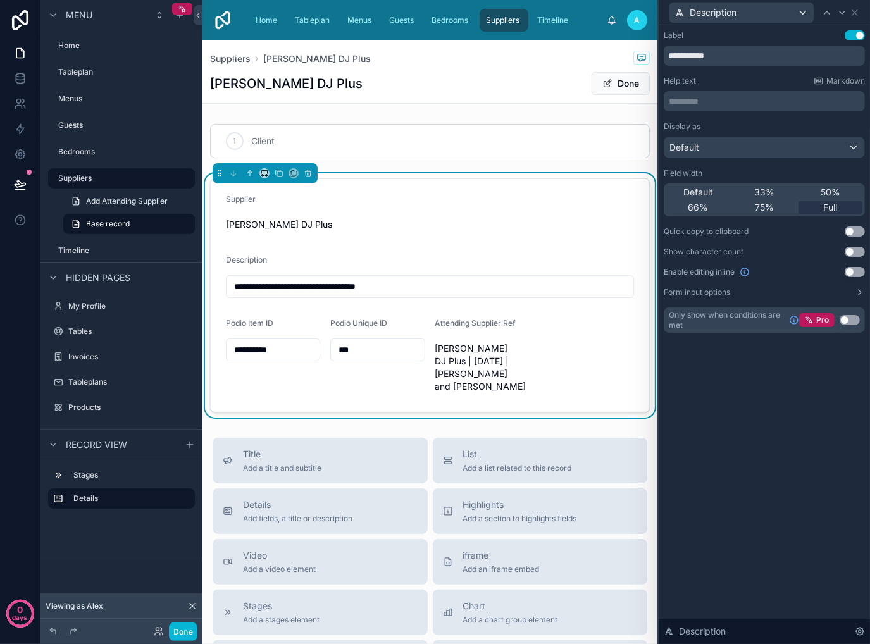
click at [858, 275] on button "Use setting" at bounding box center [854, 272] width 20 height 10
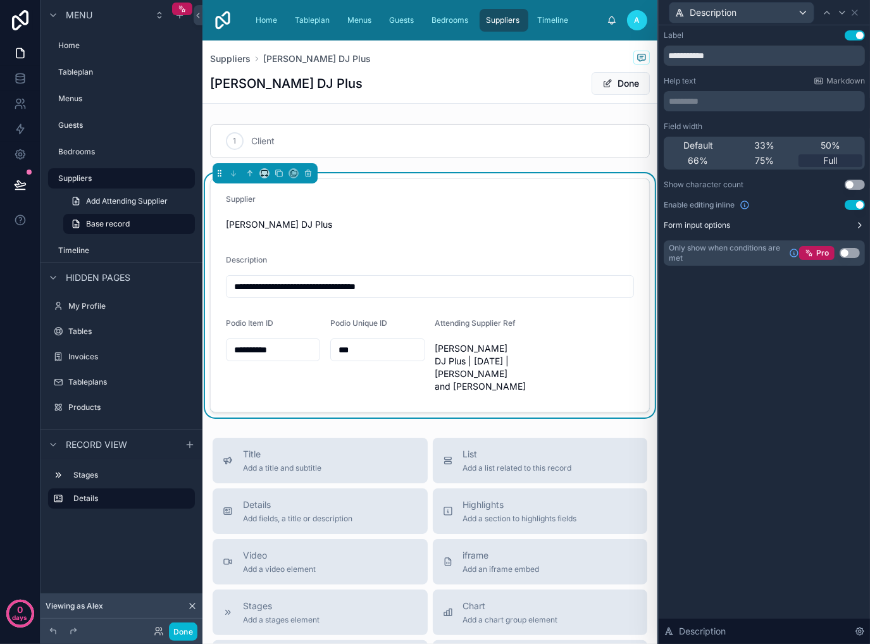
click at [720, 226] on label "Form input options" at bounding box center [697, 225] width 66 height 10
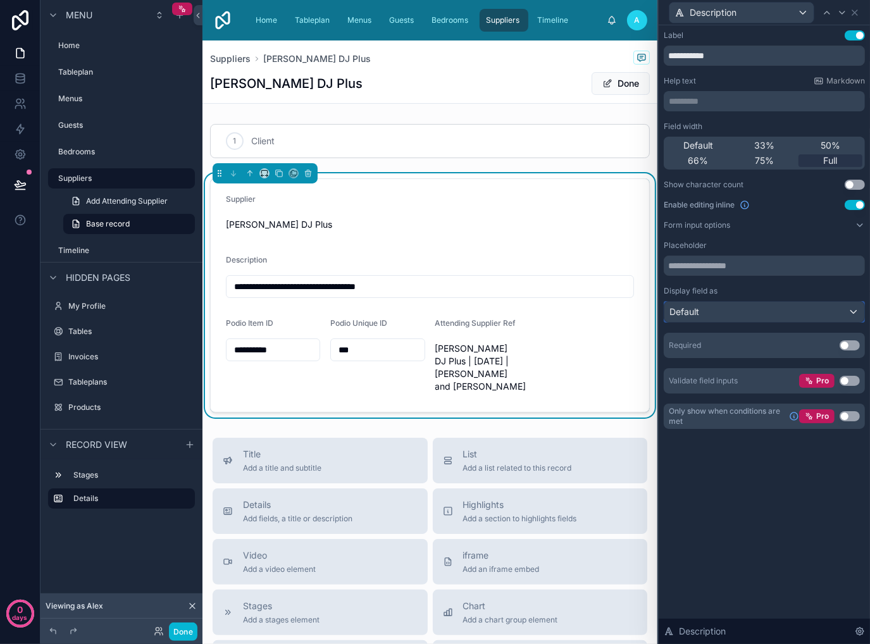
click at [728, 317] on div "Default" at bounding box center [764, 312] width 200 height 20
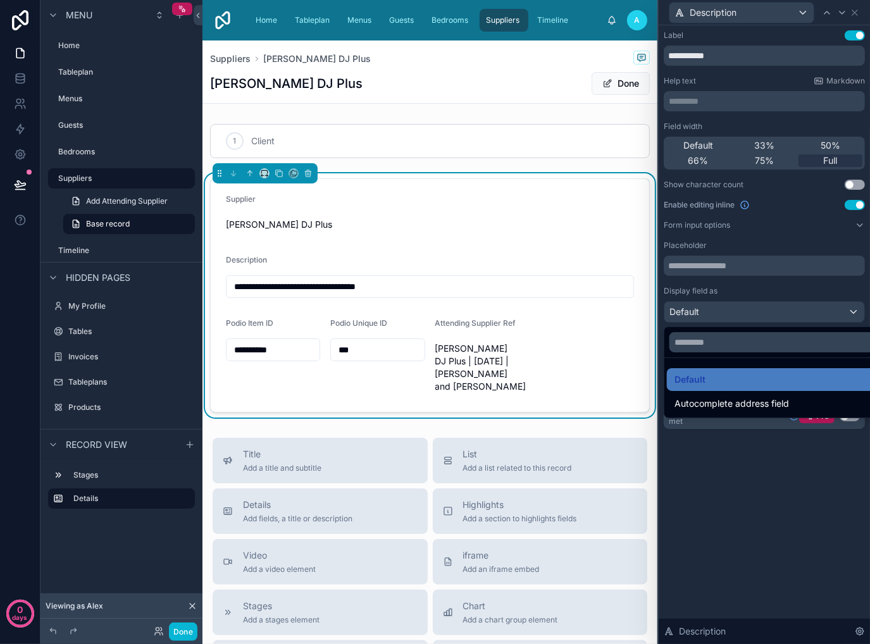
click at [759, 509] on div at bounding box center [764, 322] width 211 height 644
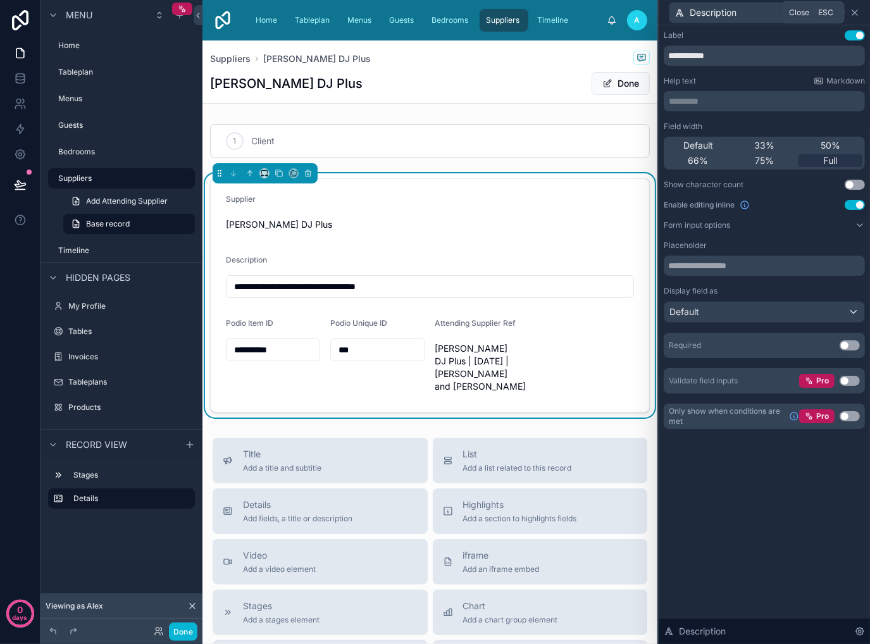
click at [857, 13] on icon at bounding box center [855, 13] width 10 height 10
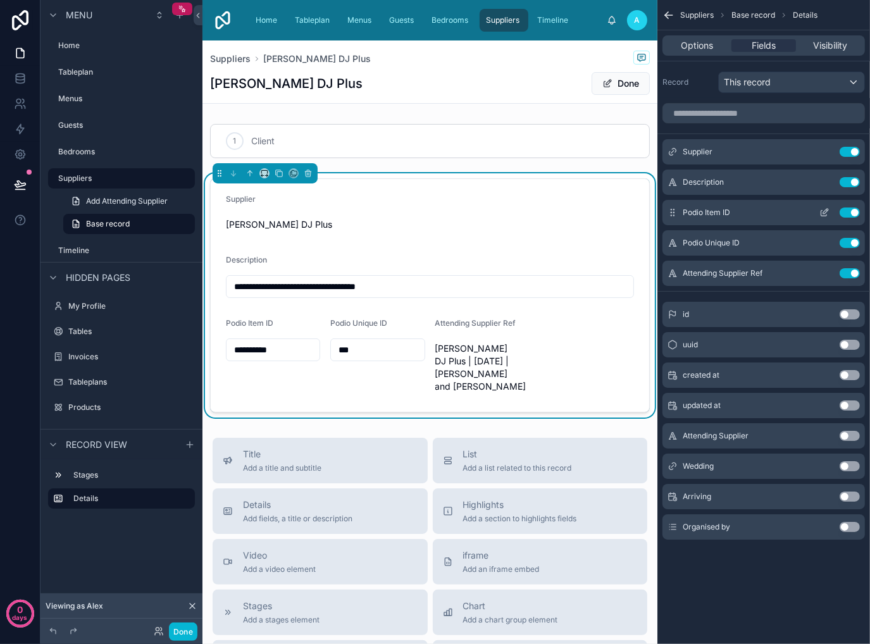
click at [847, 213] on button "Use setting" at bounding box center [849, 212] width 20 height 10
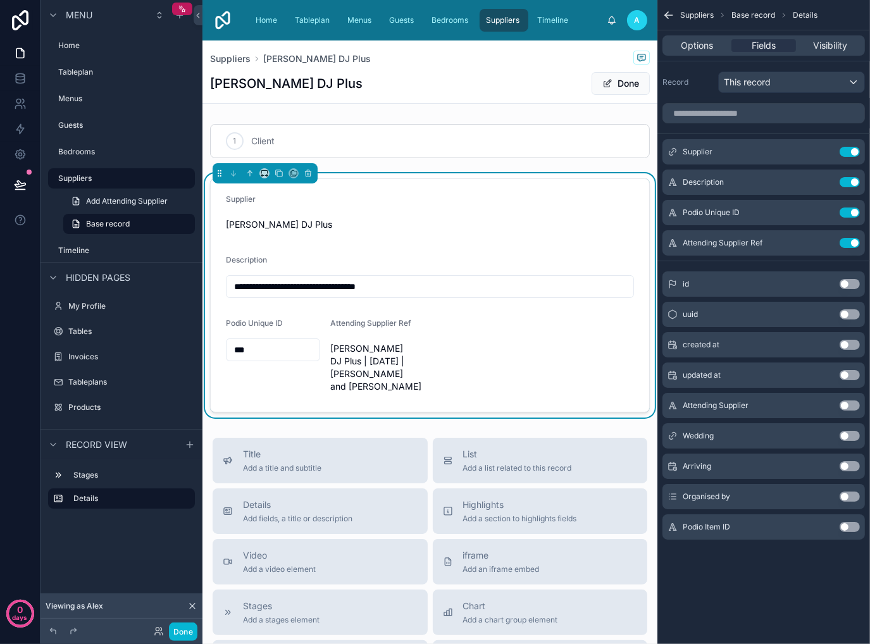
click at [847, 213] on button "Use setting" at bounding box center [849, 212] width 20 height 10
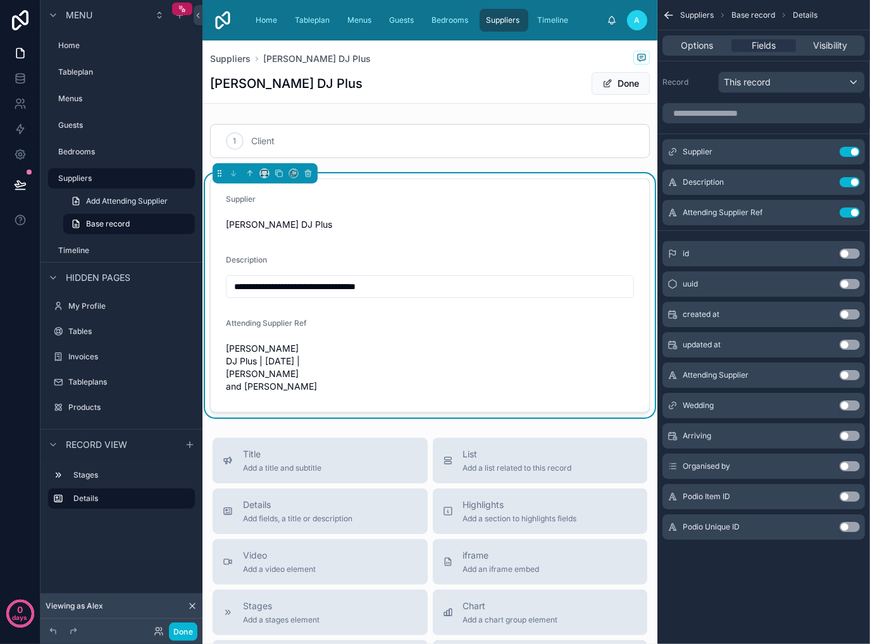
click at [847, 213] on button "Use setting" at bounding box center [849, 212] width 20 height 10
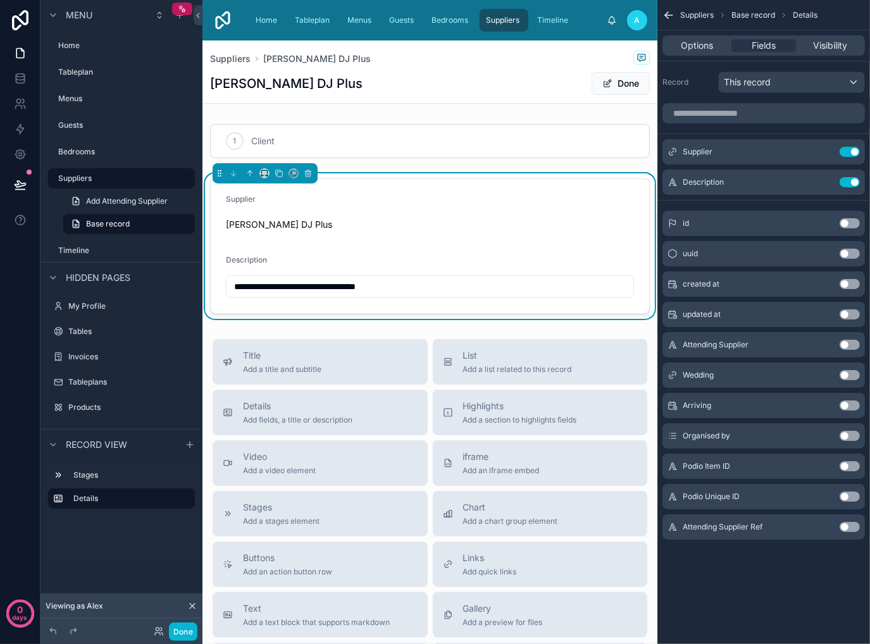
click at [851, 407] on button "Use setting" at bounding box center [849, 405] width 20 height 10
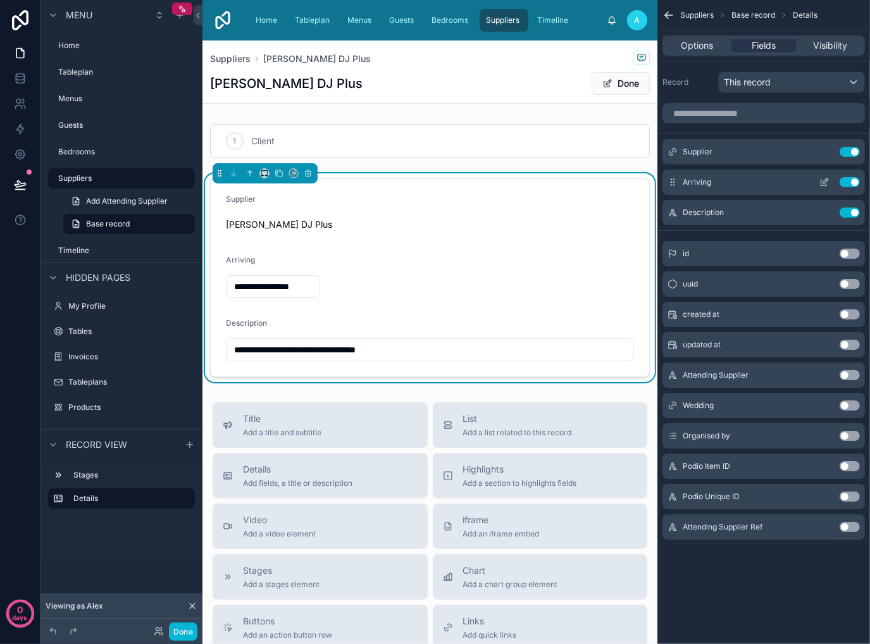
click at [823, 182] on icon "scrollable content" at bounding box center [825, 180] width 5 height 5
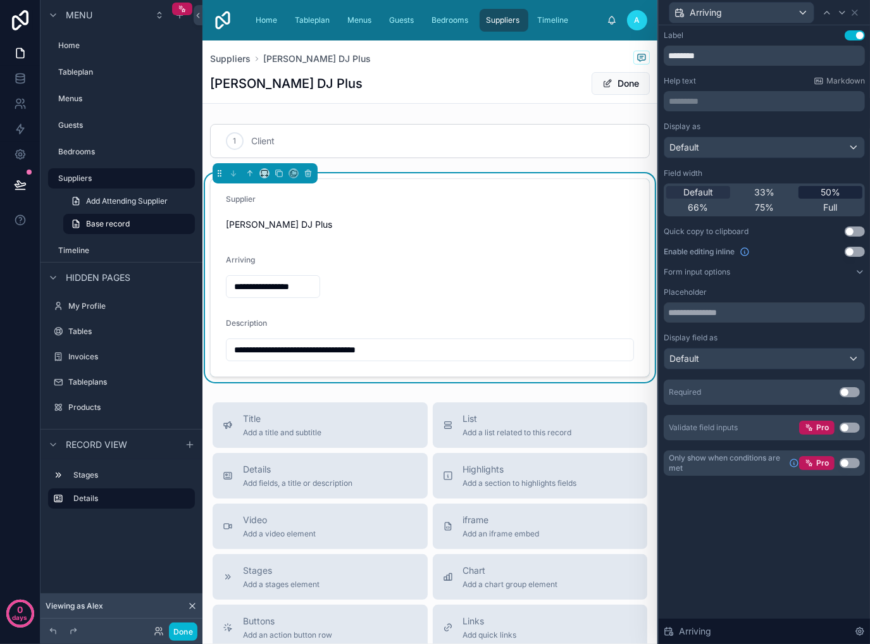
click at [830, 190] on span "50%" at bounding box center [830, 192] width 20 height 13
click at [339, 287] on input "**********" at bounding box center [325, 287] width 198 height 18
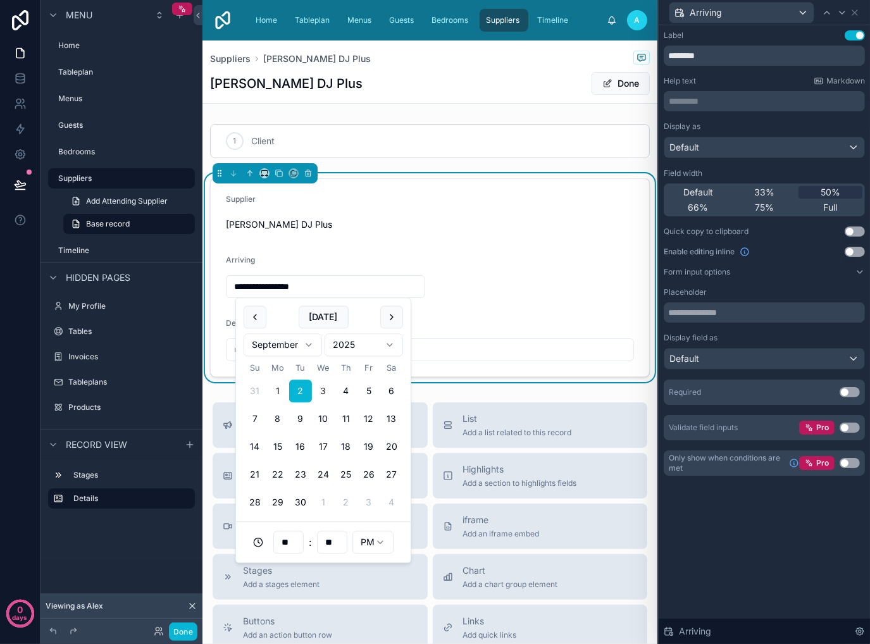
click at [524, 251] on form "**********" at bounding box center [430, 277] width 438 height 197
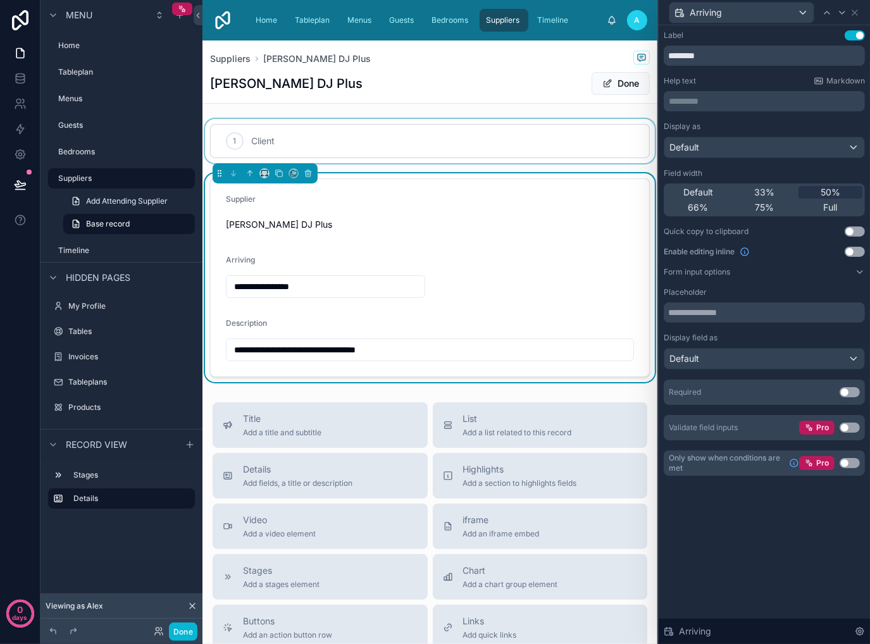
click at [566, 147] on div at bounding box center [429, 141] width 455 height 44
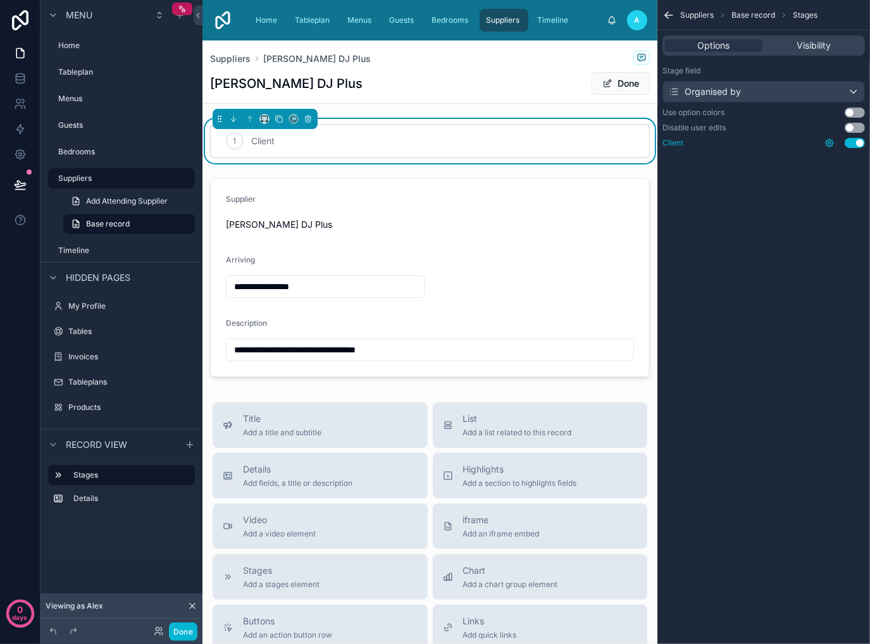
click at [827, 144] on icon "scrollable content" at bounding box center [829, 143] width 10 height 10
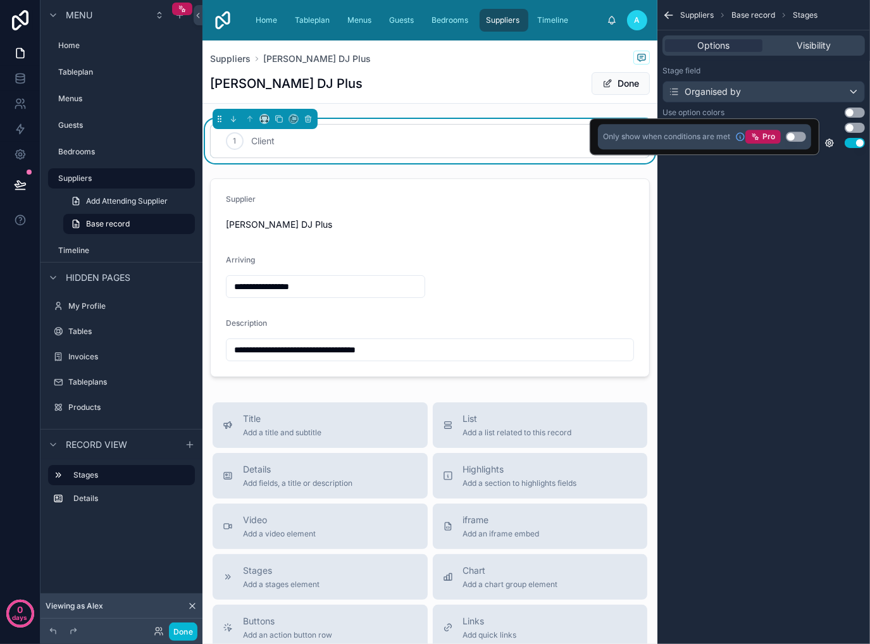
click at [788, 206] on div "Suppliers Base record Stages Options Visibility Stage field Organised by Use op…" at bounding box center [763, 322] width 213 height 644
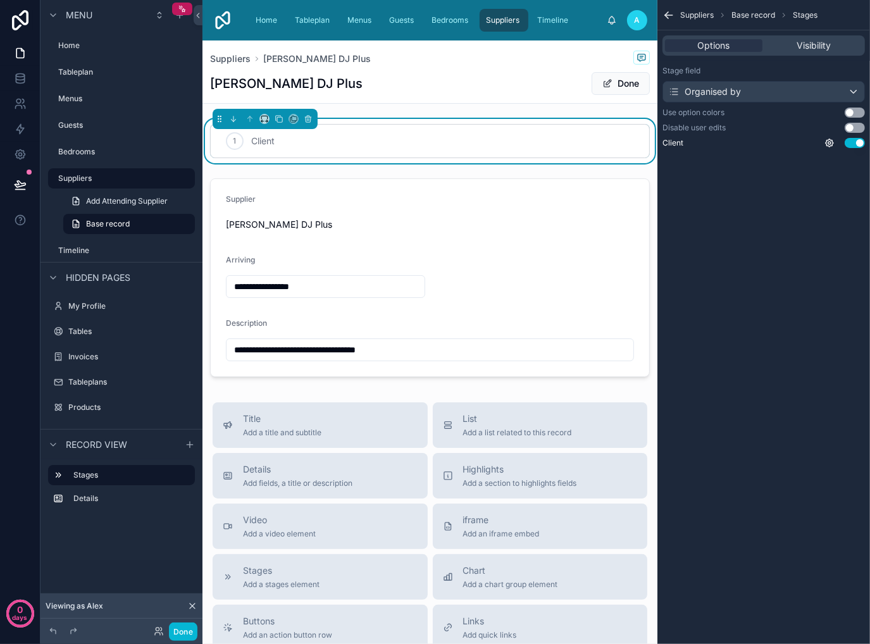
click at [669, 16] on icon "scrollable content" at bounding box center [668, 15] width 13 height 13
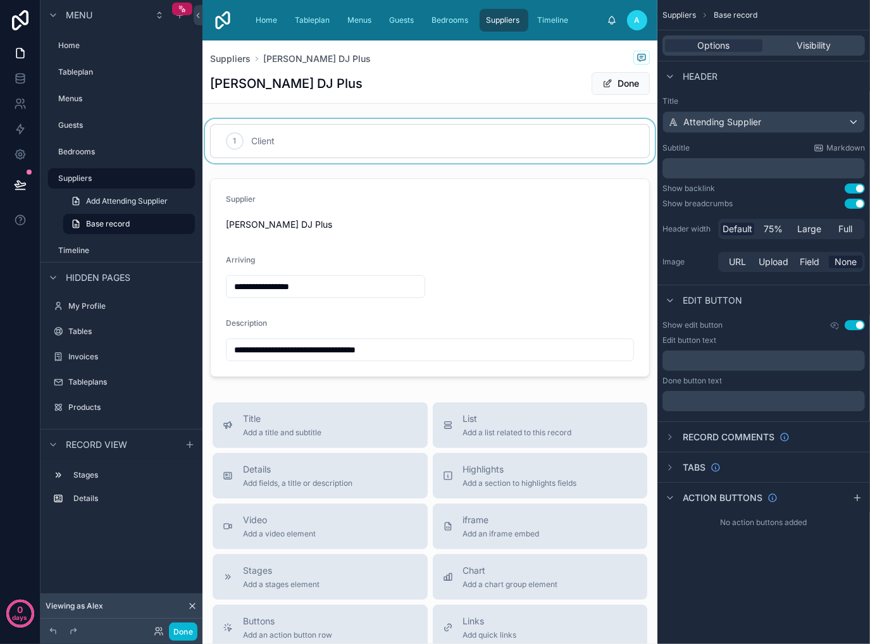
click at [521, 138] on div at bounding box center [429, 141] width 455 height 44
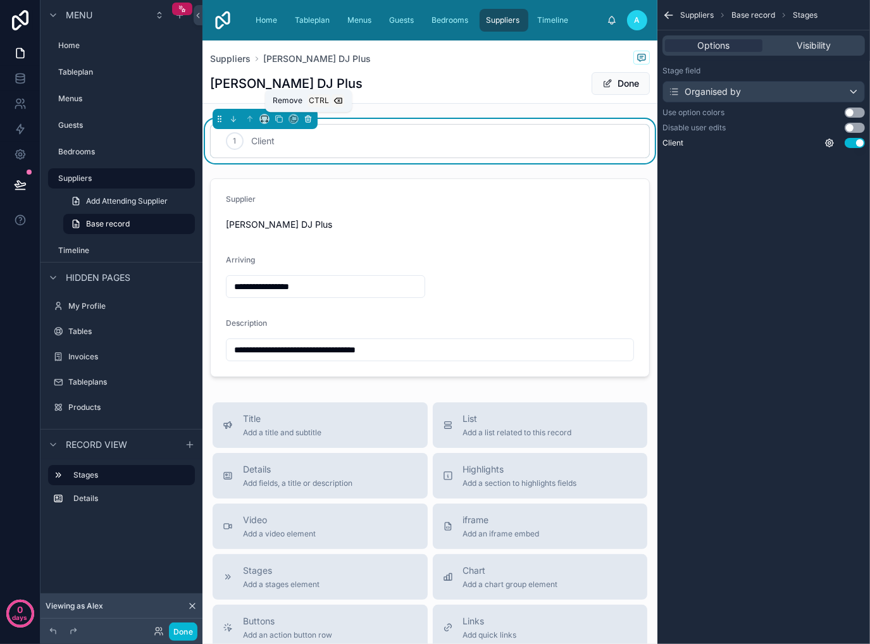
click at [310, 118] on icon at bounding box center [308, 119] width 5 height 5
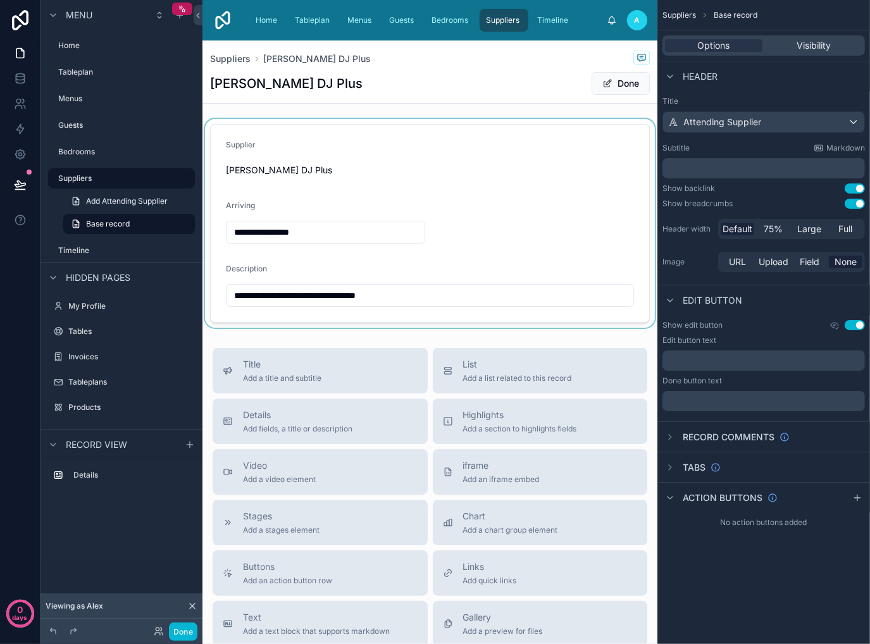
click at [343, 172] on div at bounding box center [429, 223] width 455 height 209
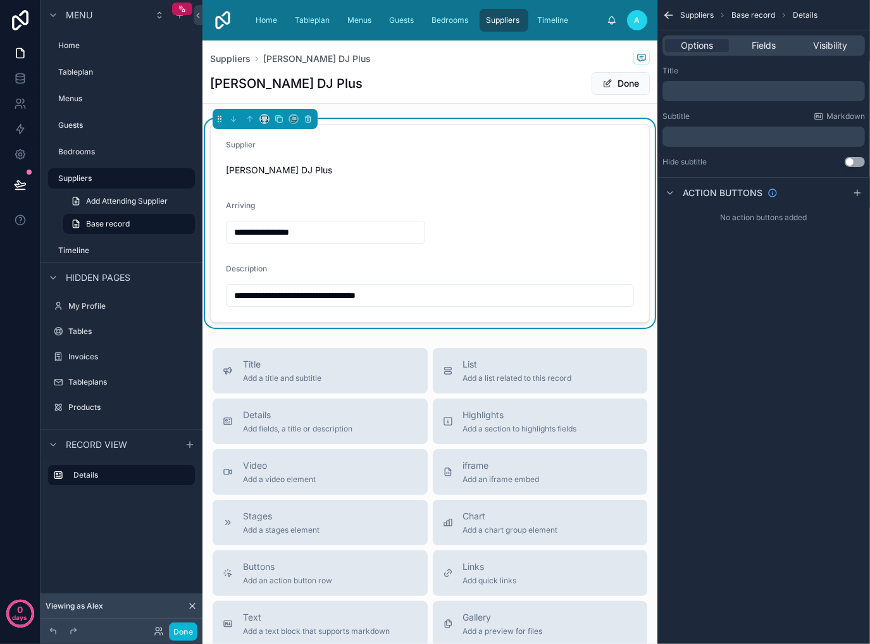
click at [407, 175] on div "[PERSON_NAME] DJ Plus" at bounding box center [430, 170] width 408 height 13
click at [610, 180] on div "[PERSON_NAME] DJ Plus" at bounding box center [430, 170] width 408 height 20
click at [785, 46] on div "Fields" at bounding box center [763, 45] width 64 height 13
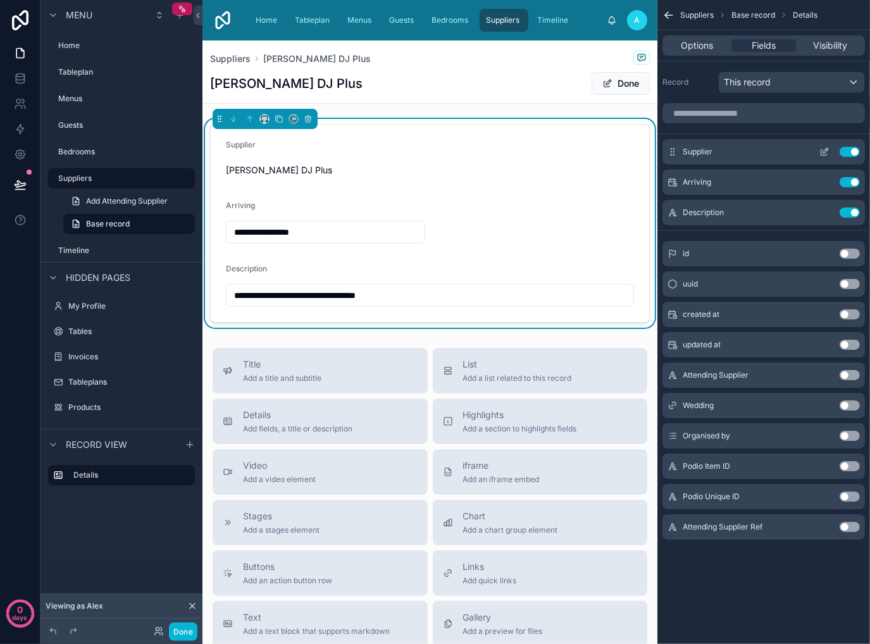
click at [820, 152] on icon "scrollable content" at bounding box center [824, 152] width 10 height 10
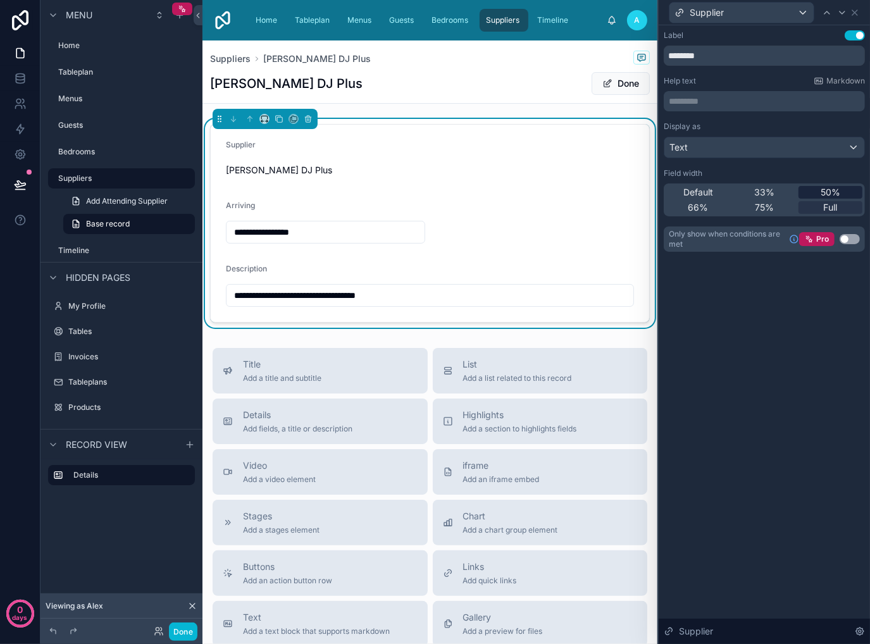
click at [829, 192] on span "50%" at bounding box center [830, 192] width 20 height 13
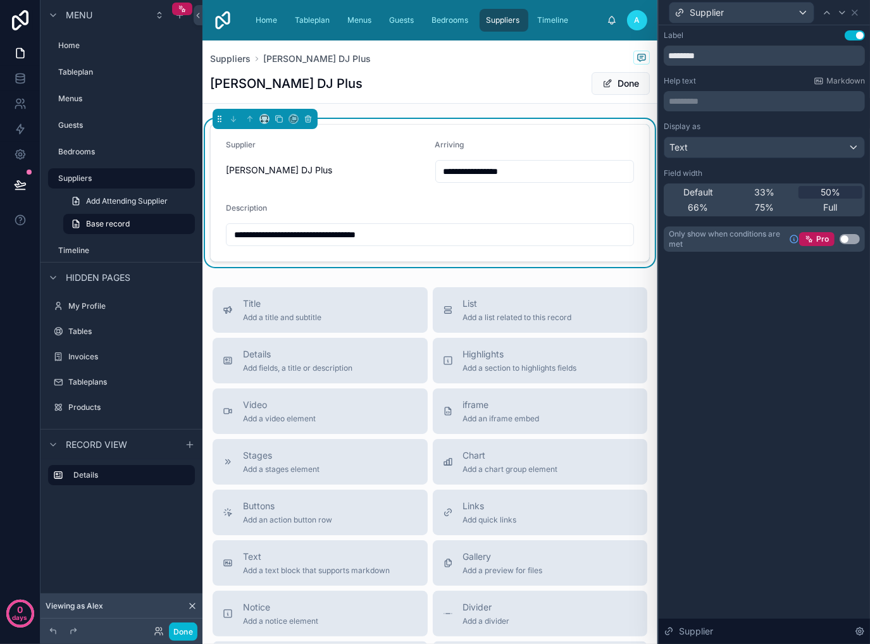
click at [471, 237] on input "**********" at bounding box center [429, 235] width 407 height 18
click at [455, 213] on div "Description" at bounding box center [430, 210] width 408 height 15
click at [767, 16] on div "Supplier" at bounding box center [741, 13] width 144 height 20
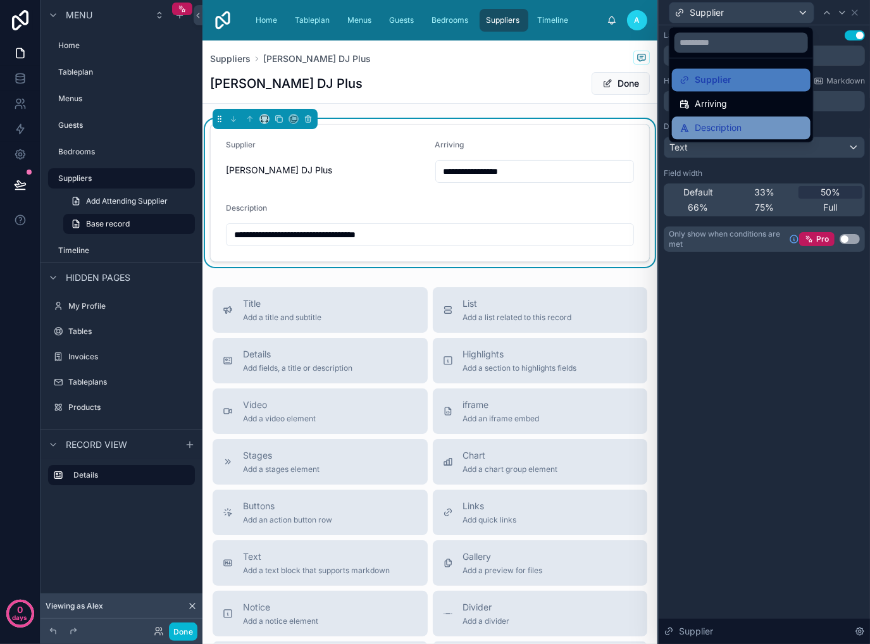
click at [746, 133] on div "Description" at bounding box center [740, 127] width 123 height 15
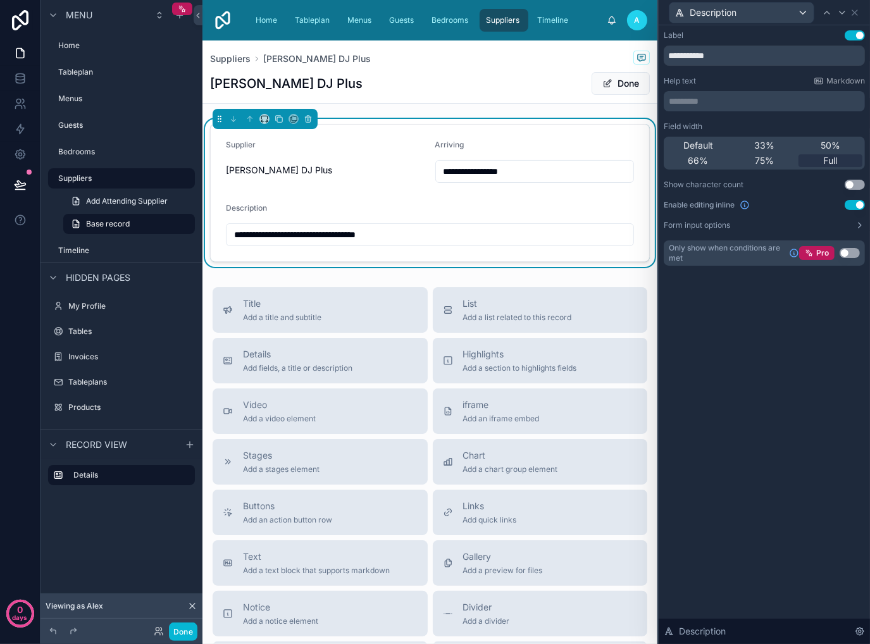
click at [607, 241] on input "**********" at bounding box center [429, 235] width 407 height 18
click at [460, 220] on div "**********" at bounding box center [430, 224] width 408 height 43
click at [806, 225] on button "Form input options" at bounding box center [764, 225] width 201 height 10
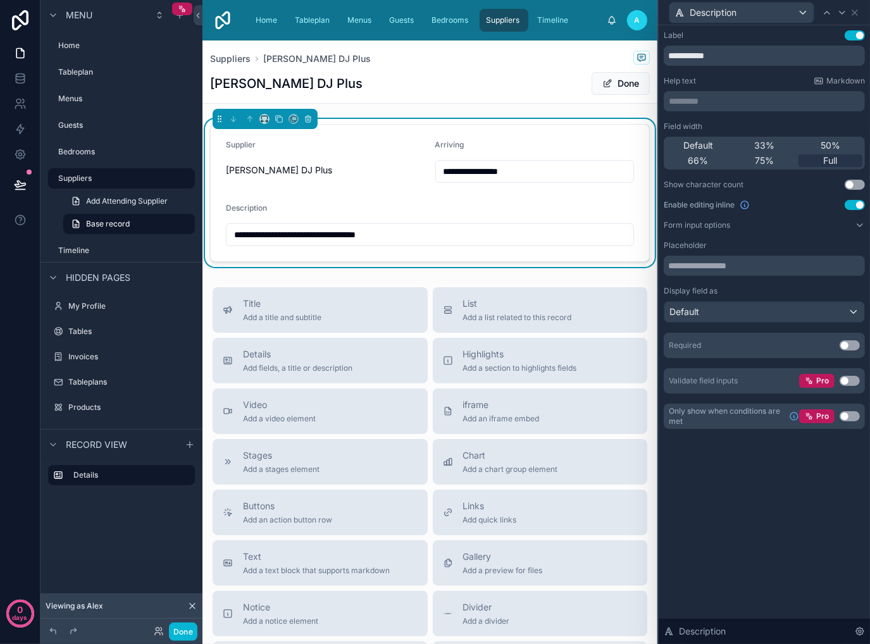
click at [769, 98] on div "********* ﻿" at bounding box center [764, 101] width 201 height 20
click at [769, 99] on p "********* ﻿" at bounding box center [766, 101] width 194 height 13
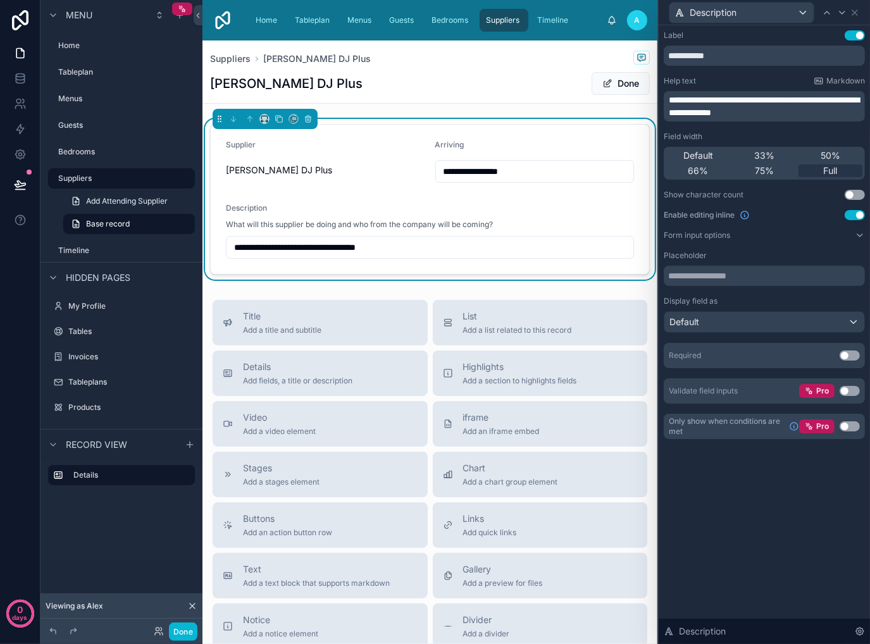
click at [767, 507] on div "**********" at bounding box center [764, 334] width 211 height 619
click at [748, 332] on button "Default" at bounding box center [764, 322] width 201 height 22
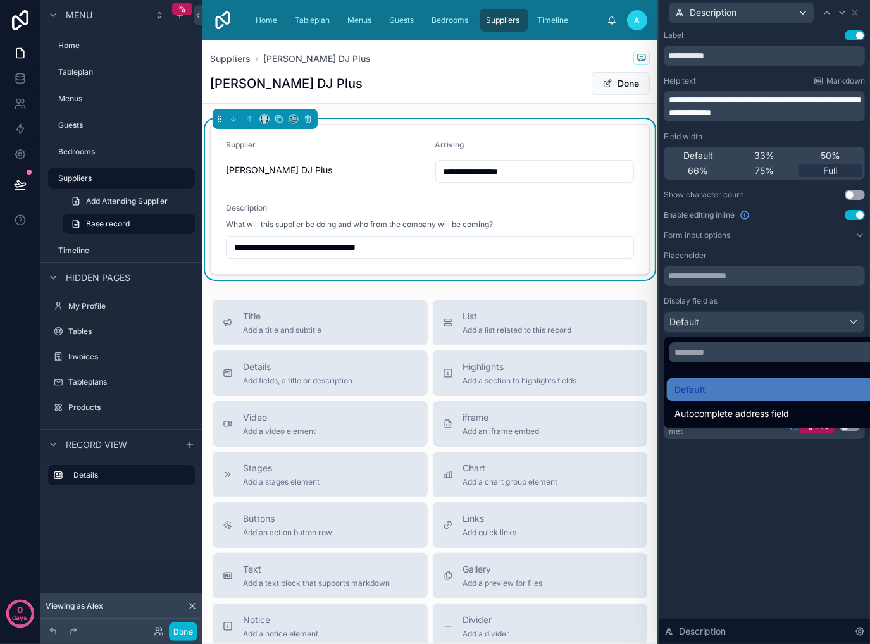
click at [750, 330] on div at bounding box center [764, 322] width 211 height 644
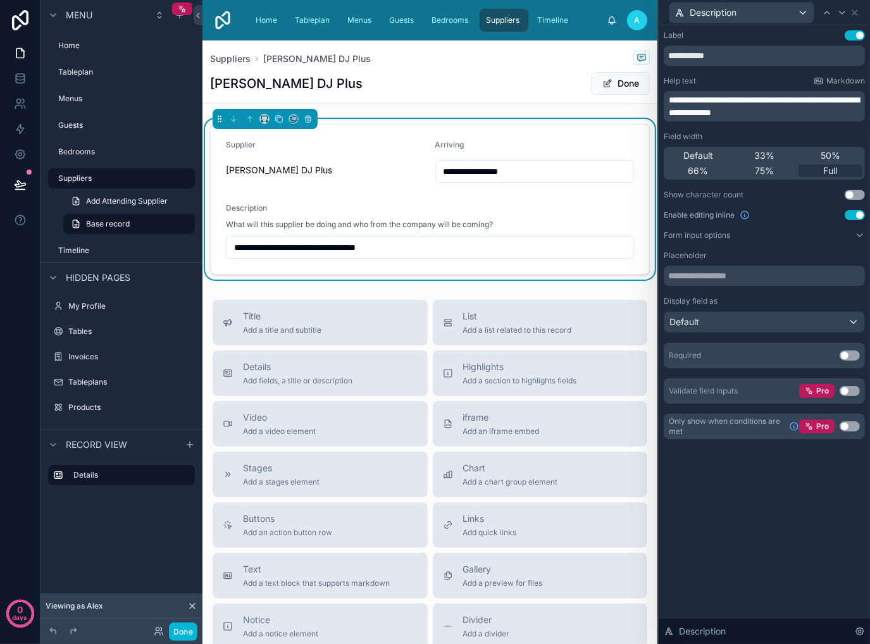
click at [367, 81] on div "[PERSON_NAME] DJ Plus Done" at bounding box center [430, 83] width 440 height 24
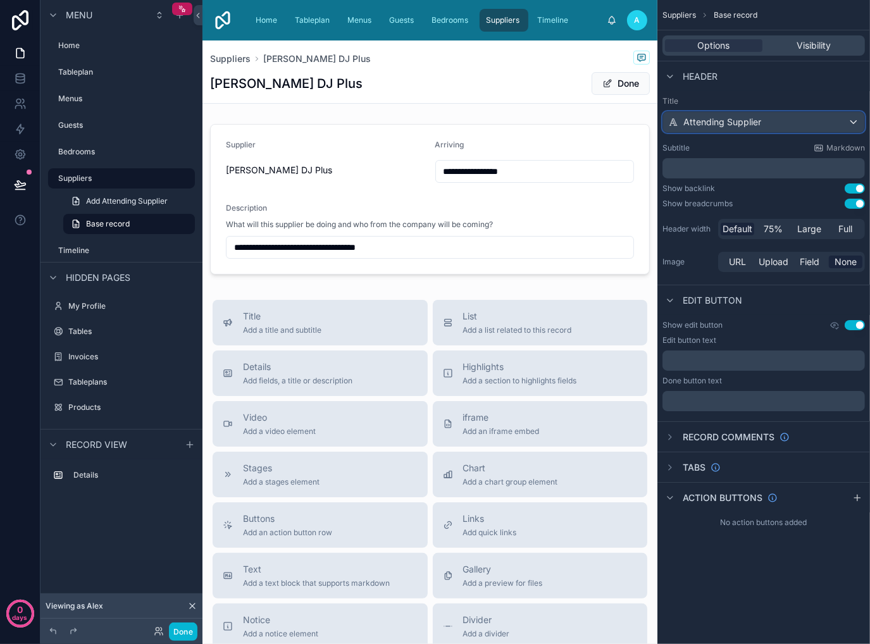
click at [841, 120] on div "Attending Supplier" at bounding box center [763, 122] width 201 height 20
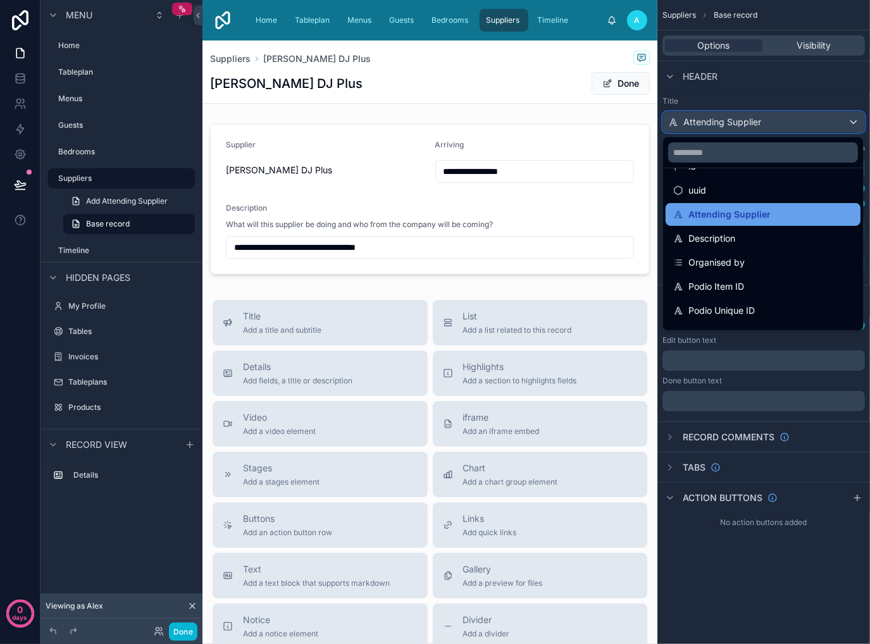
scroll to position [42, 0]
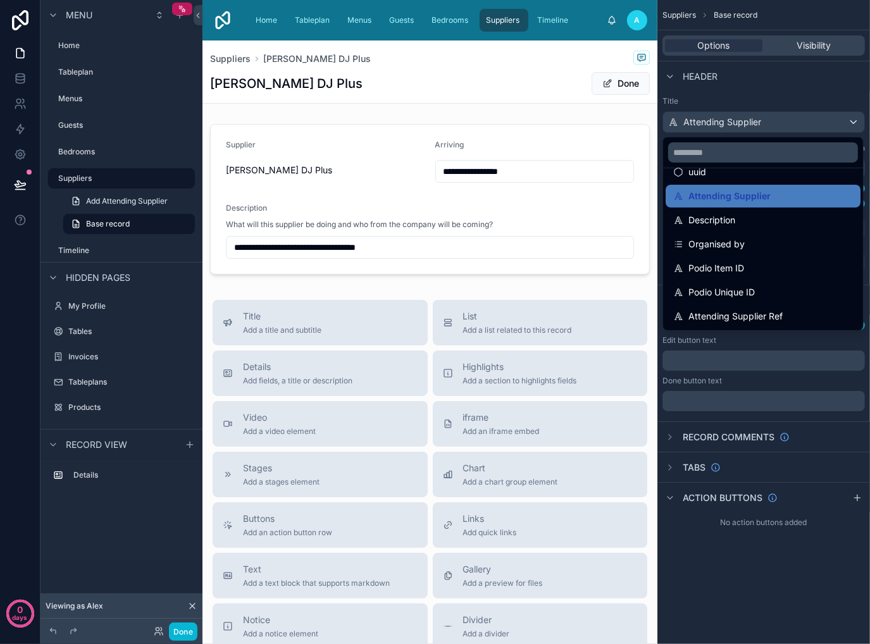
click at [749, 545] on div "scrollable content" at bounding box center [435, 322] width 870 height 644
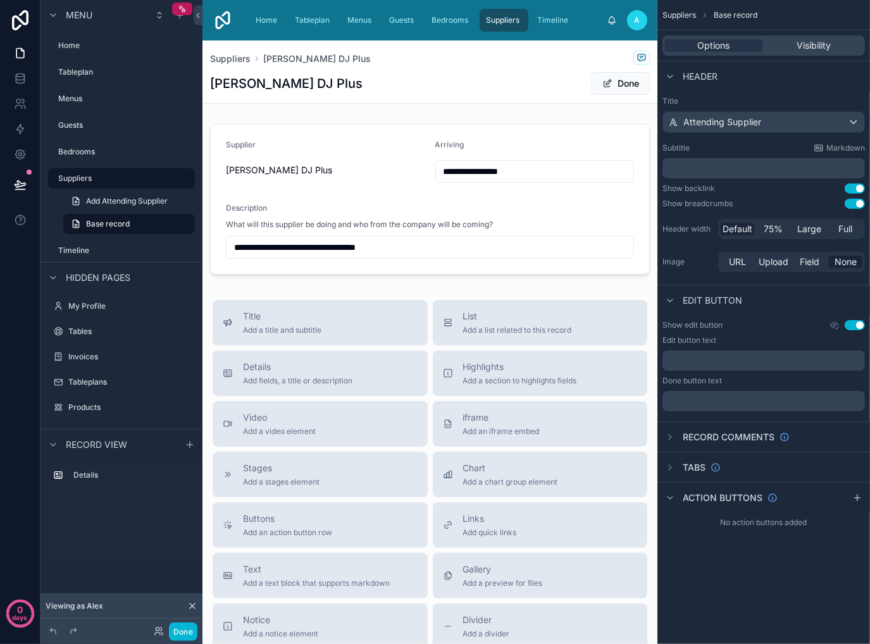
click at [855, 327] on button "Use setting" at bounding box center [854, 325] width 20 height 10
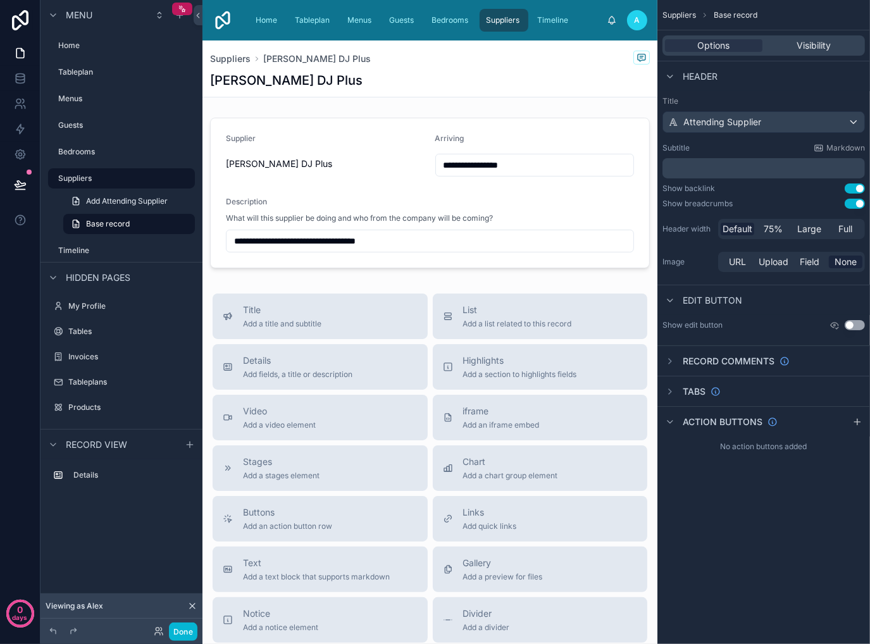
click at [853, 188] on button "Use setting" at bounding box center [854, 188] width 20 height 10
click at [860, 202] on button "Use setting" at bounding box center [854, 204] width 20 height 10
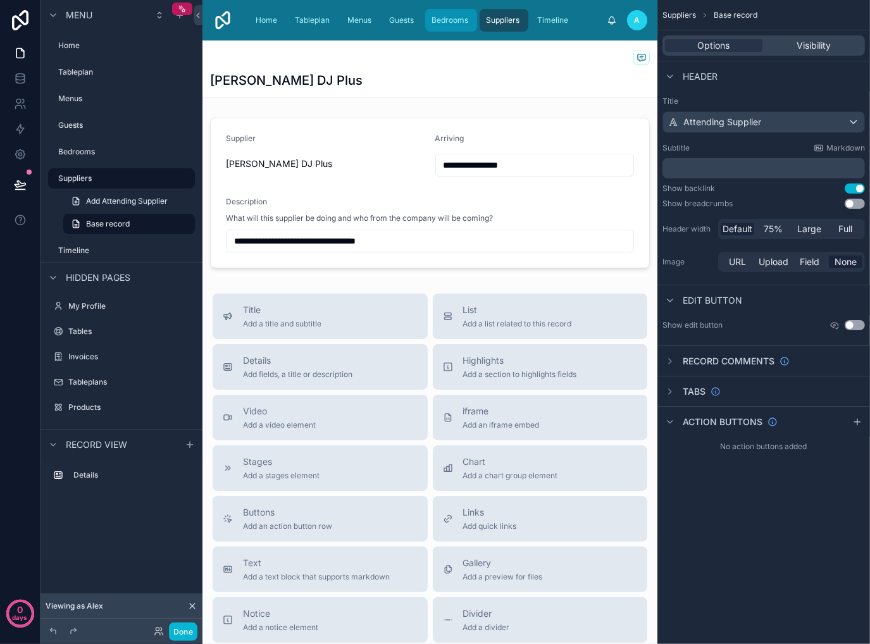
click at [461, 19] on span "Bedrooms" at bounding box center [449, 20] width 37 height 10
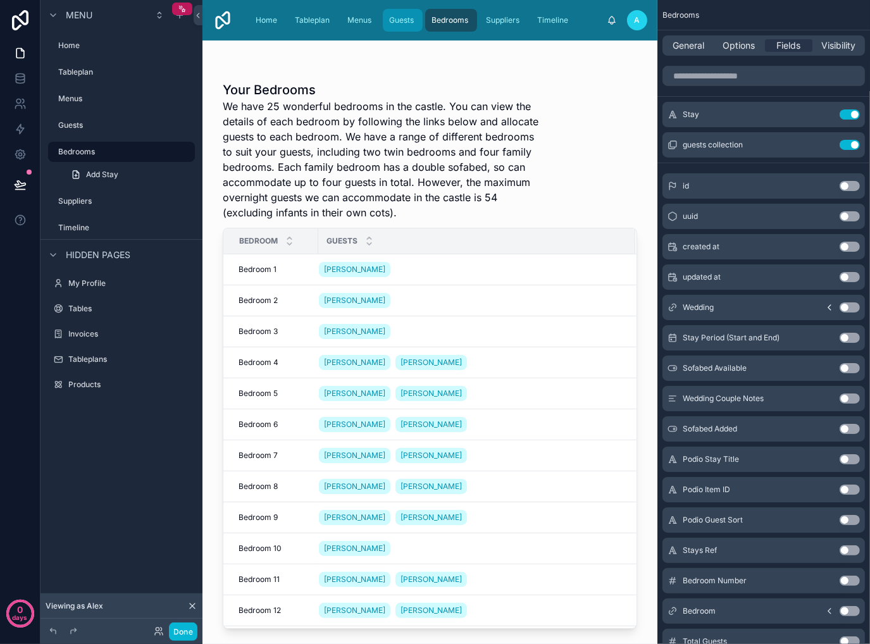
click at [402, 24] on span "Guests" at bounding box center [401, 20] width 25 height 10
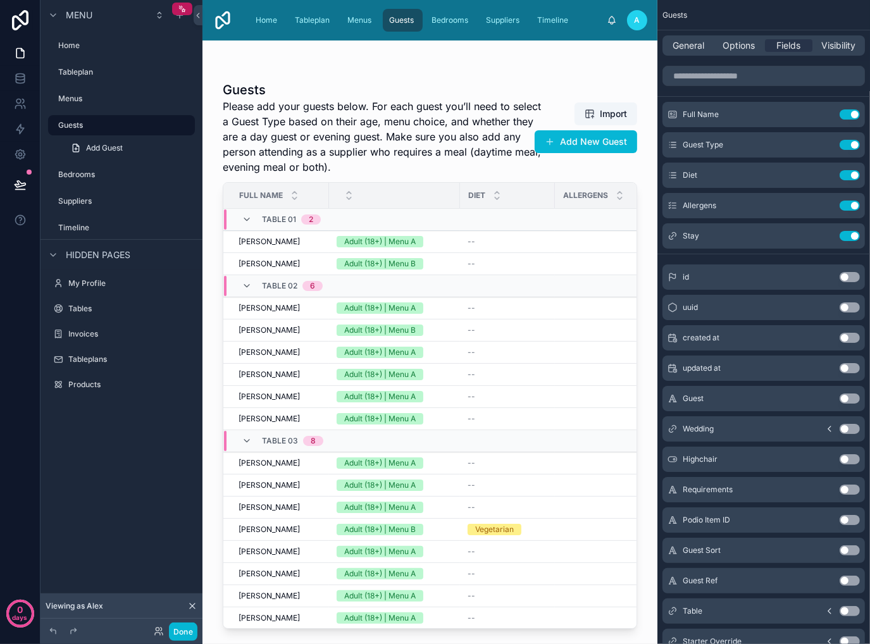
click at [504, 245] on div at bounding box center [429, 334] width 455 height 588
click at [446, 243] on div "Adult (18+) | Menu A" at bounding box center [395, 241] width 116 height 11
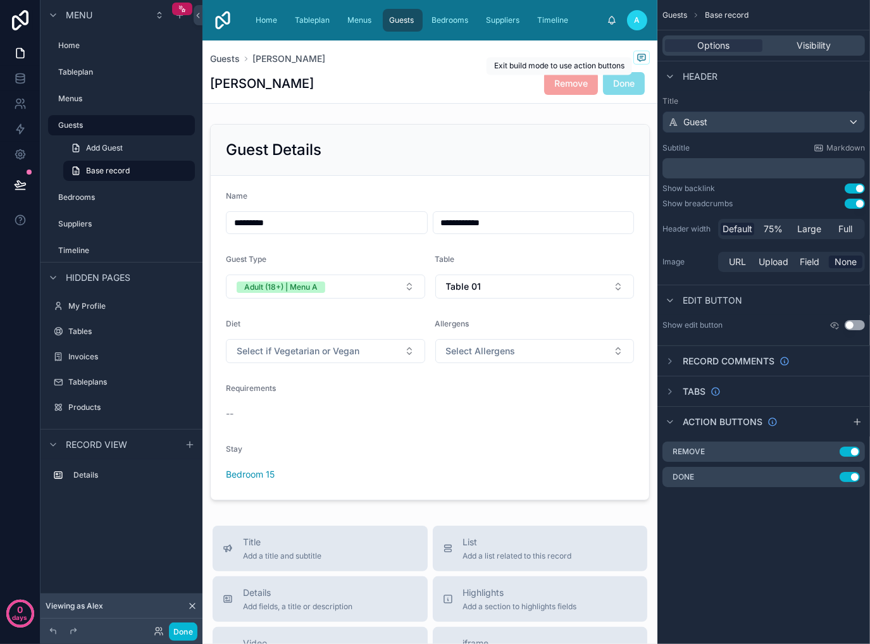
click at [454, 75] on div "[PERSON_NAME] Remove Done" at bounding box center [430, 83] width 440 height 24
click at [827, 451] on icon "scrollable content" at bounding box center [829, 452] width 10 height 10
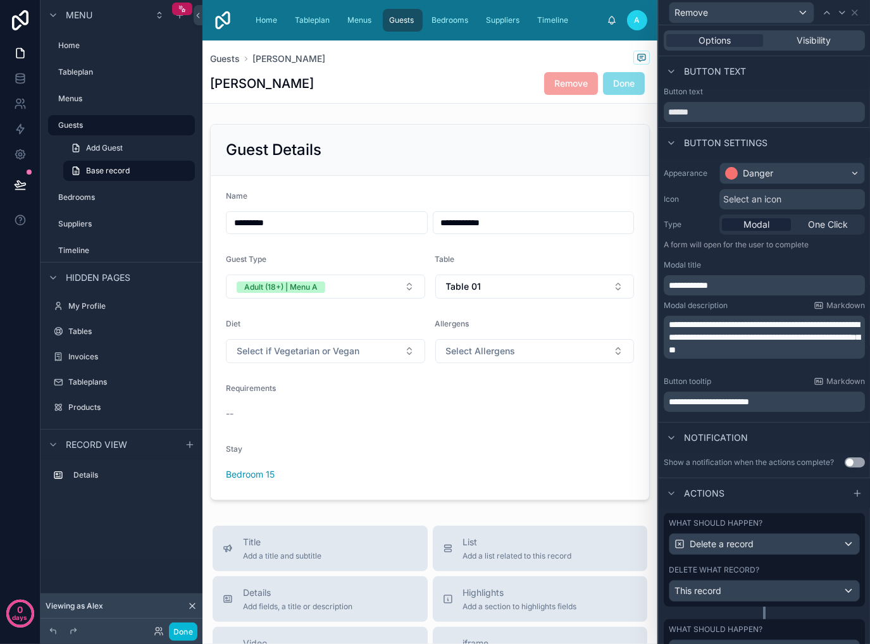
click at [767, 350] on span "**********" at bounding box center [764, 337] width 191 height 34
click at [762, 350] on span "**********" at bounding box center [764, 337] width 191 height 34
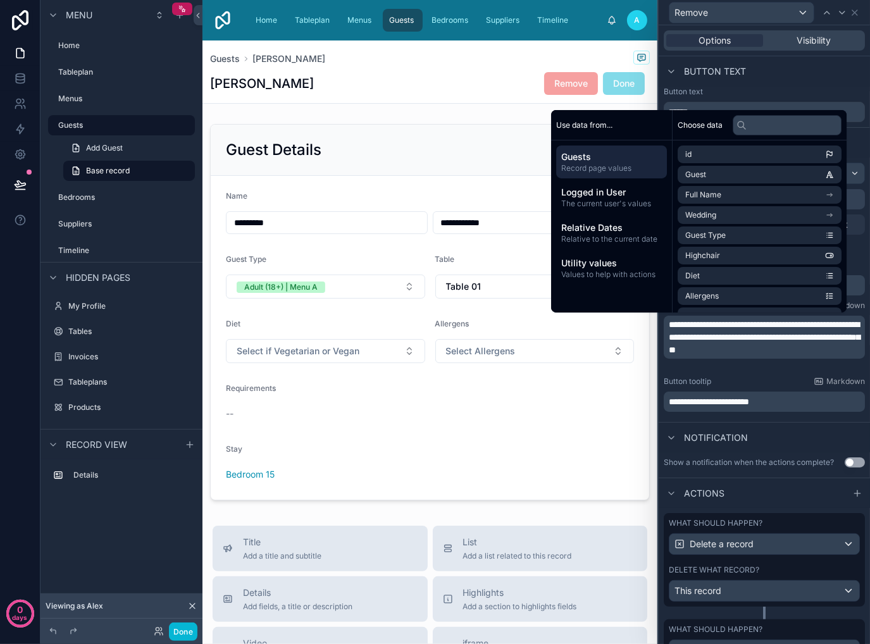
click at [716, 352] on span "**********" at bounding box center [764, 337] width 191 height 34
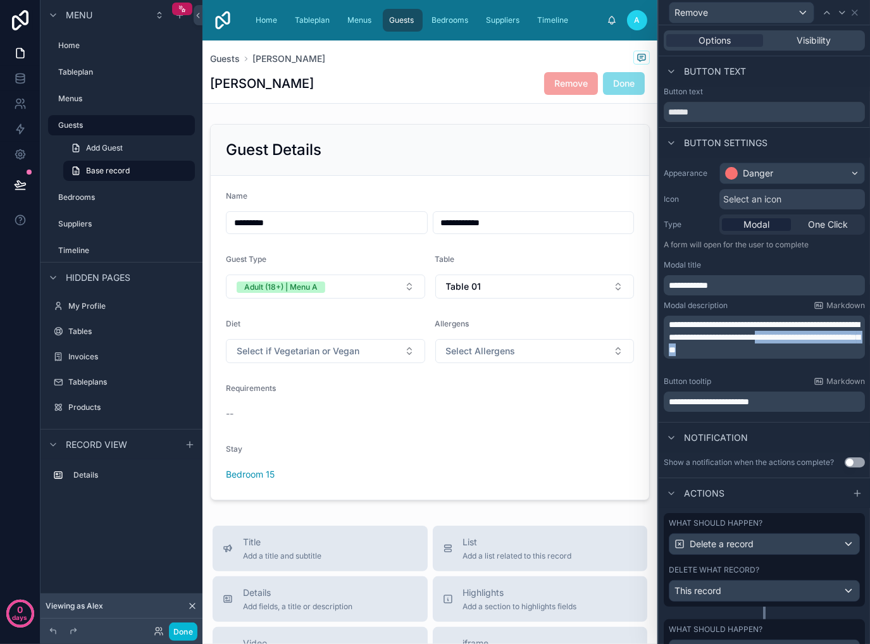
drag, startPoint x: 716, startPoint y: 352, endPoint x: 701, endPoint y: 364, distance: 19.4
click at [701, 356] on p "**********" at bounding box center [766, 337] width 194 height 38
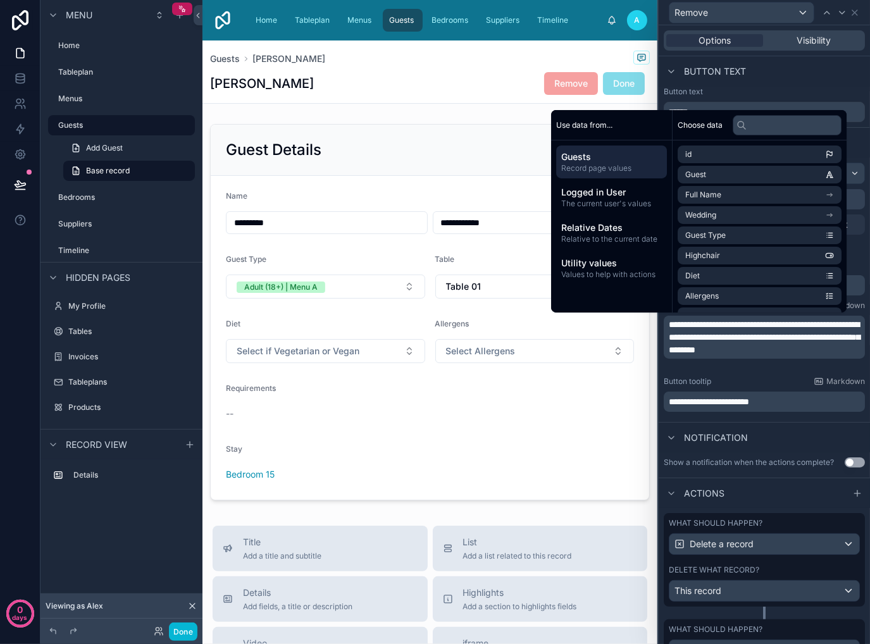
click at [785, 385] on div "Button tooltip Markdown" at bounding box center [764, 381] width 201 height 10
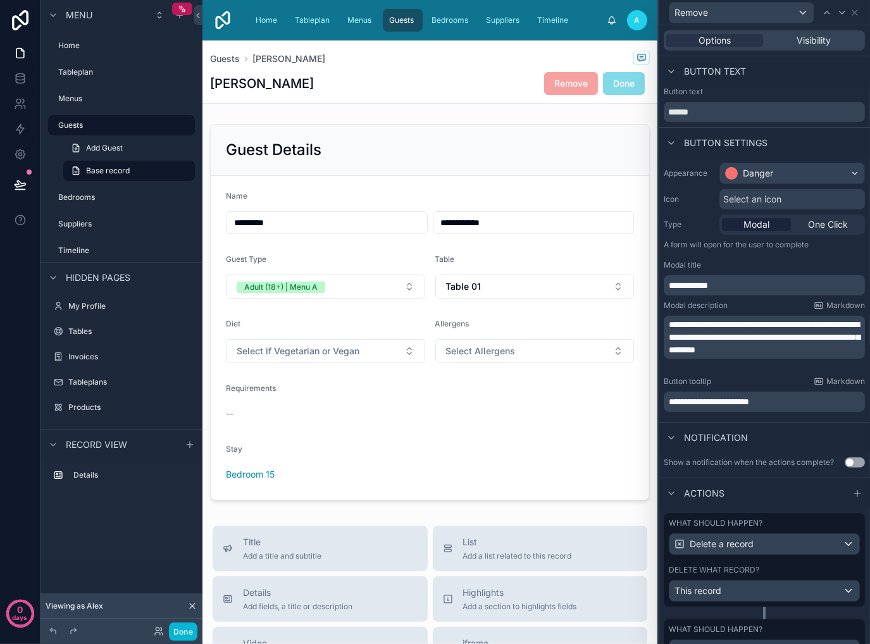
click at [782, 332] on span "**********" at bounding box center [764, 337] width 191 height 34
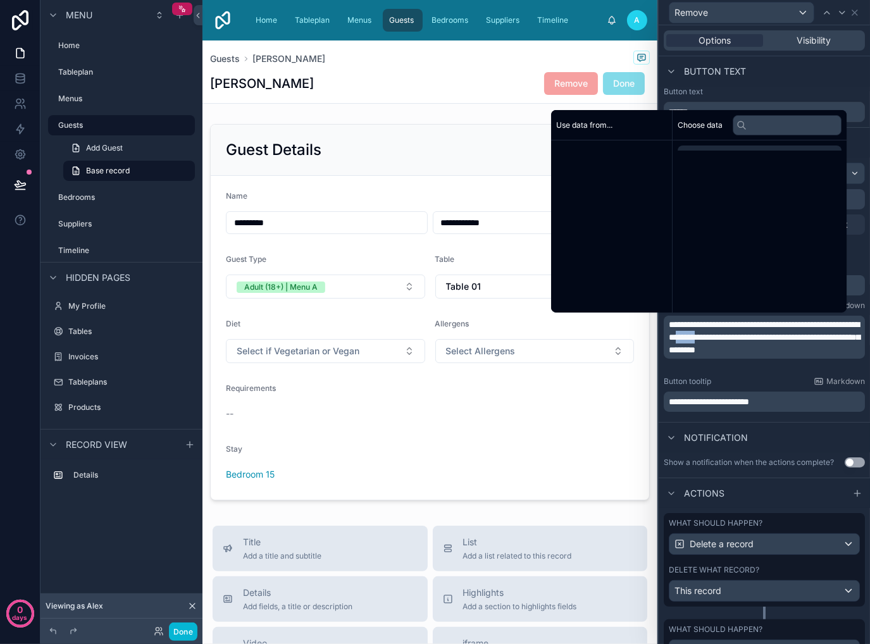
click at [782, 332] on span "**********" at bounding box center [764, 337] width 191 height 34
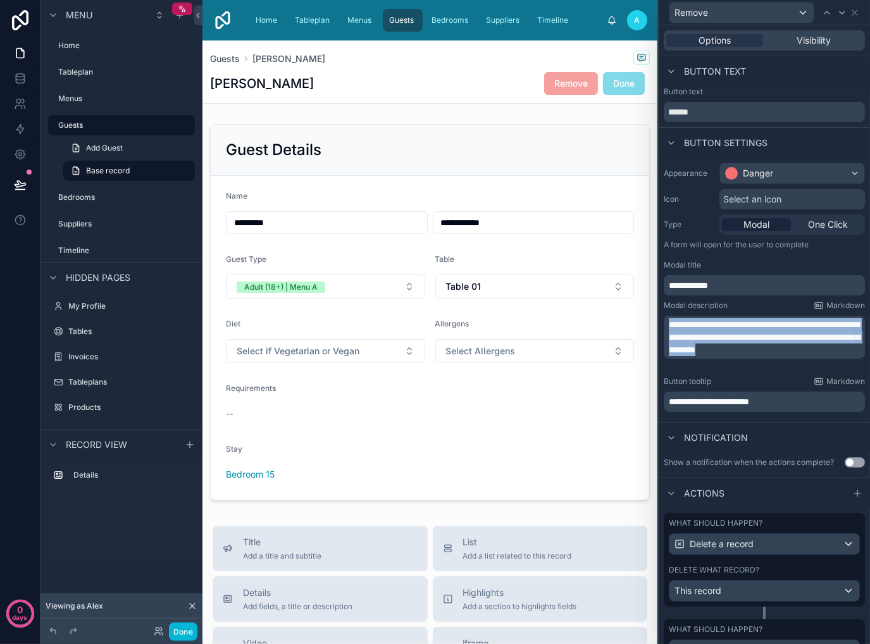
click at [782, 332] on span "**********" at bounding box center [764, 337] width 191 height 34
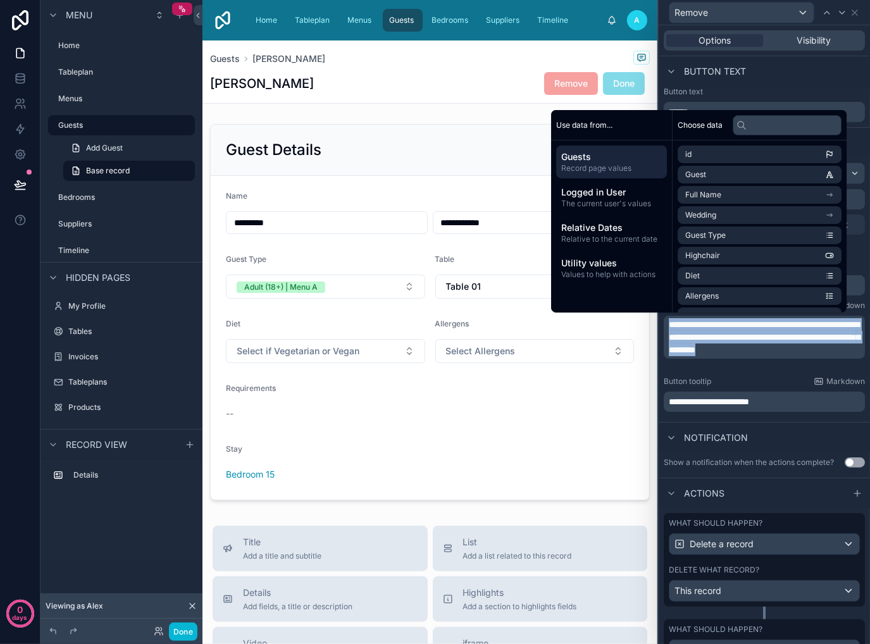
copy span "**********"
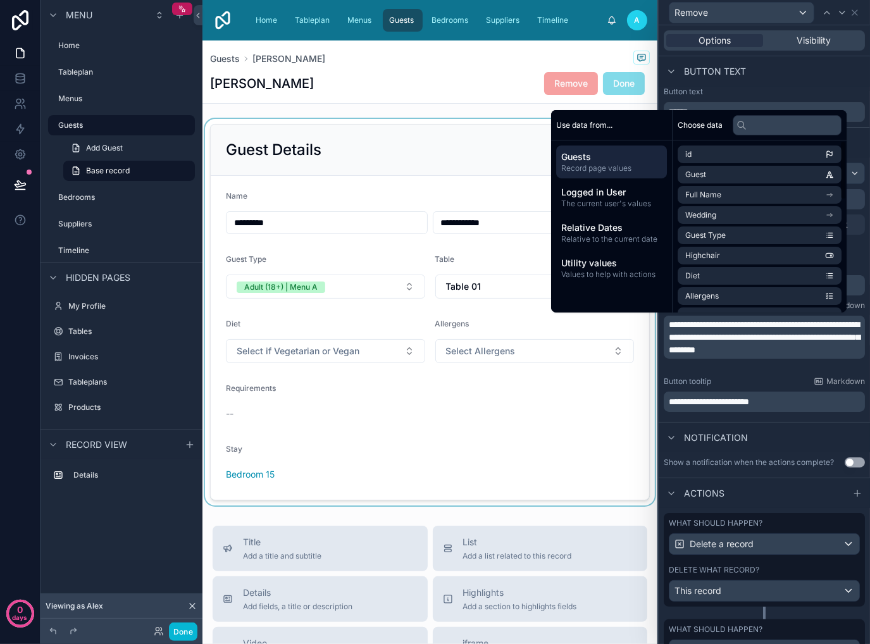
click at [536, 436] on div at bounding box center [429, 312] width 455 height 387
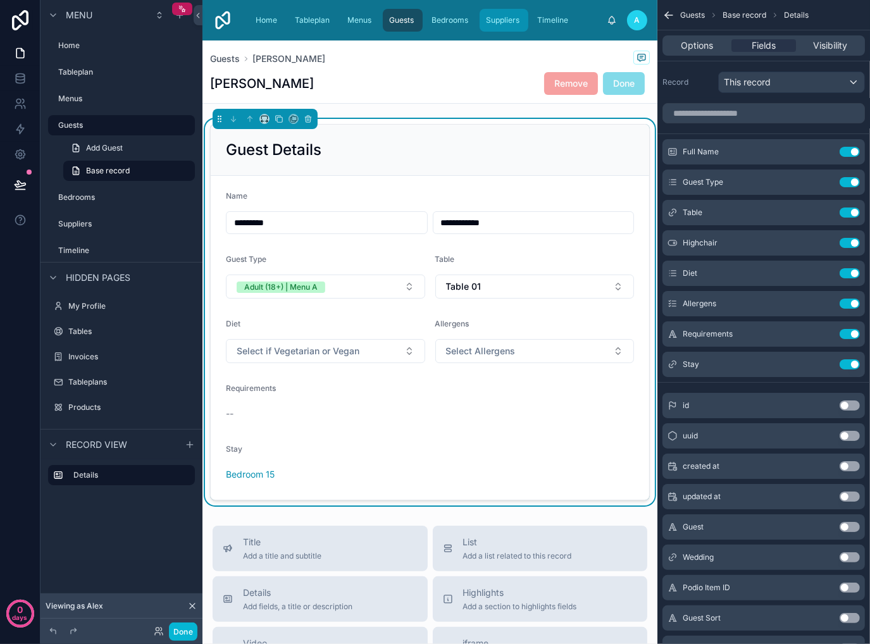
click at [502, 22] on span "Suppliers" at bounding box center [503, 20] width 34 height 10
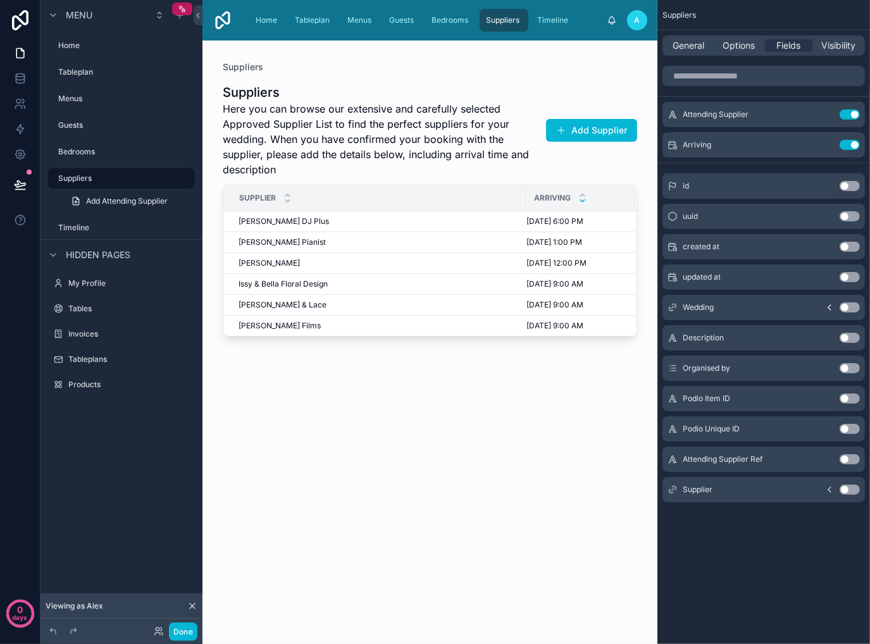
click at [451, 223] on div at bounding box center [429, 334] width 455 height 588
click at [354, 217] on div "[PERSON_NAME] DJ Plus [PERSON_NAME] DJ Plus" at bounding box center [378, 221] width 280 height 10
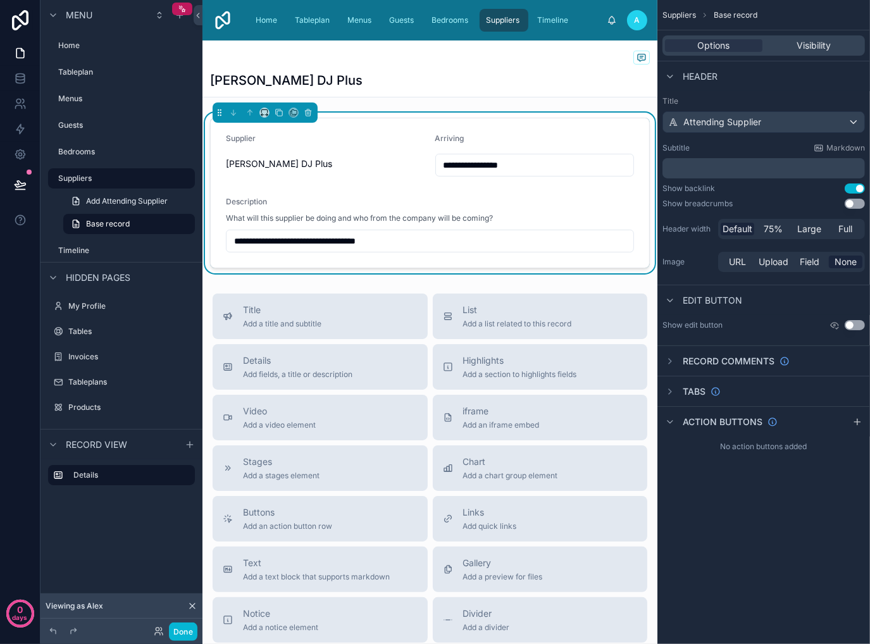
click at [380, 163] on div "[PERSON_NAME] DJ Plus" at bounding box center [325, 164] width 199 height 13
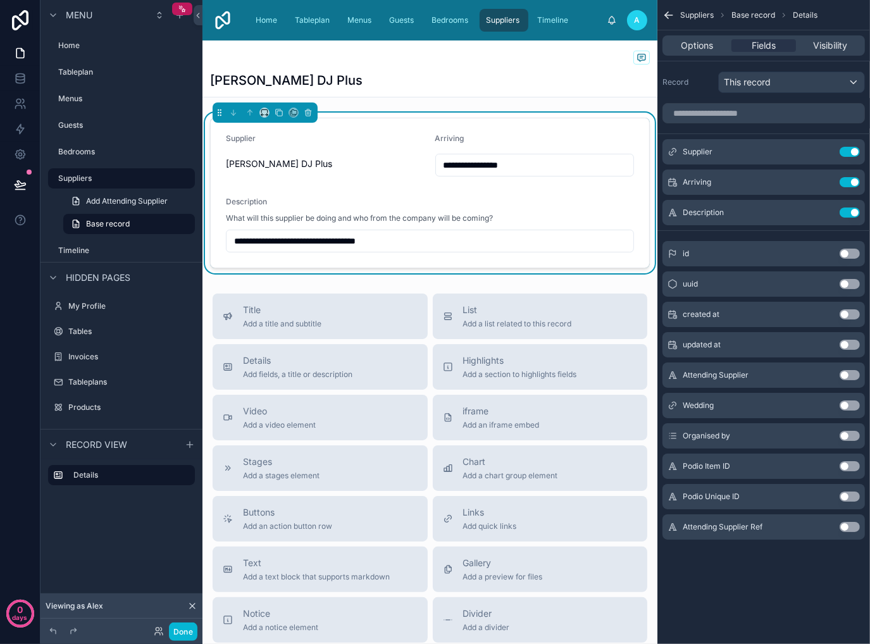
click at [665, 15] on icon "scrollable content" at bounding box center [666, 13] width 3 height 3
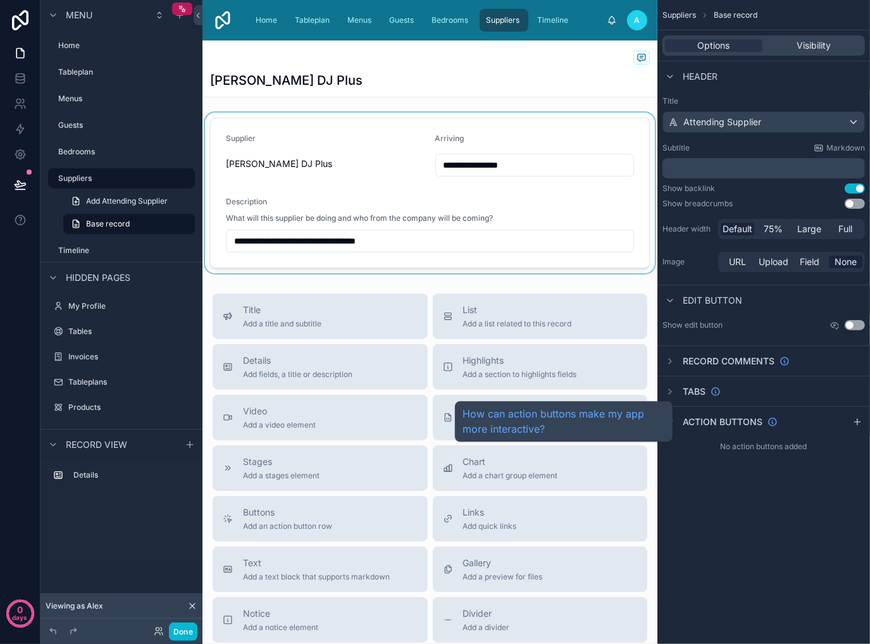
click at [727, 421] on span "Action buttons" at bounding box center [723, 422] width 80 height 13
click at [690, 421] on span "Action buttons" at bounding box center [723, 422] width 80 height 13
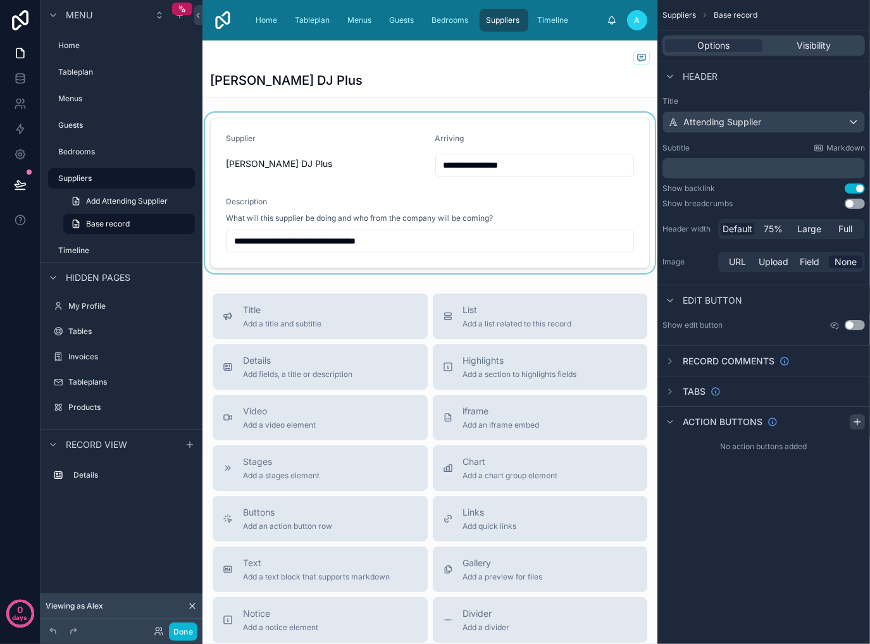
click at [855, 422] on icon "scrollable content" at bounding box center [857, 422] width 10 height 10
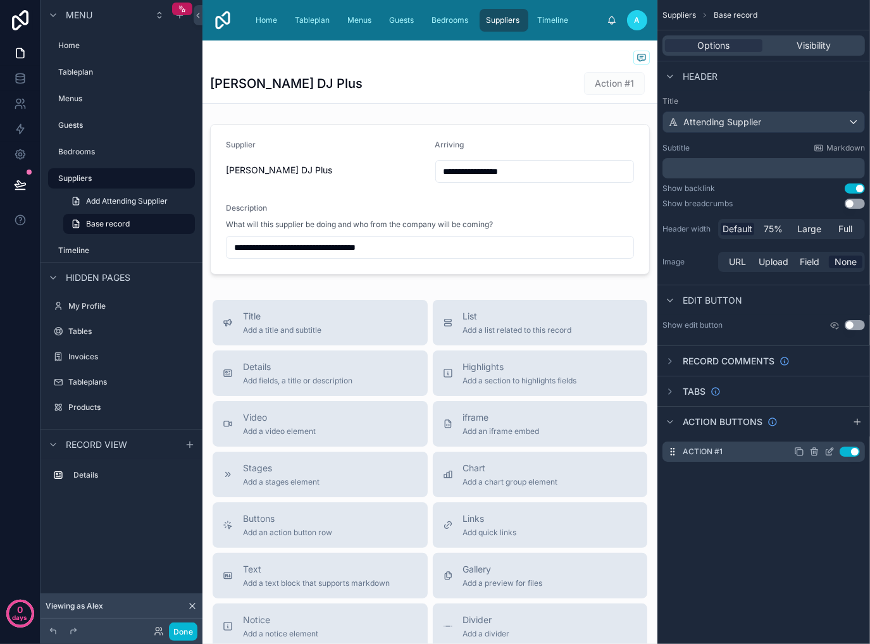
drag, startPoint x: 831, startPoint y: 450, endPoint x: 823, endPoint y: 451, distance: 7.7
click at [831, 450] on icon "scrollable content" at bounding box center [829, 452] width 10 height 10
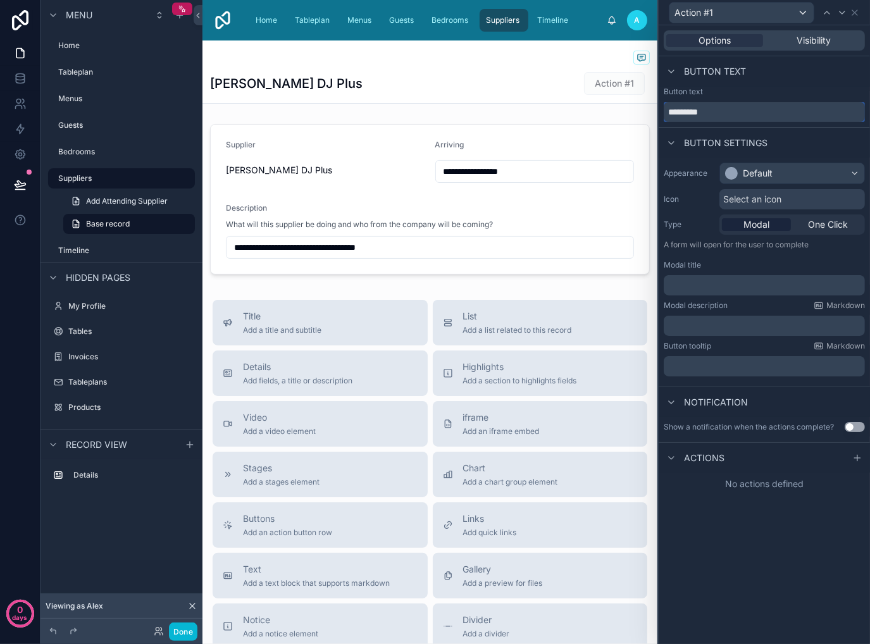
click at [734, 112] on input "*********" at bounding box center [764, 112] width 201 height 20
click at [734, 114] on input "*********" at bounding box center [764, 112] width 201 height 20
click at [746, 114] on input "*********" at bounding box center [764, 112] width 201 height 20
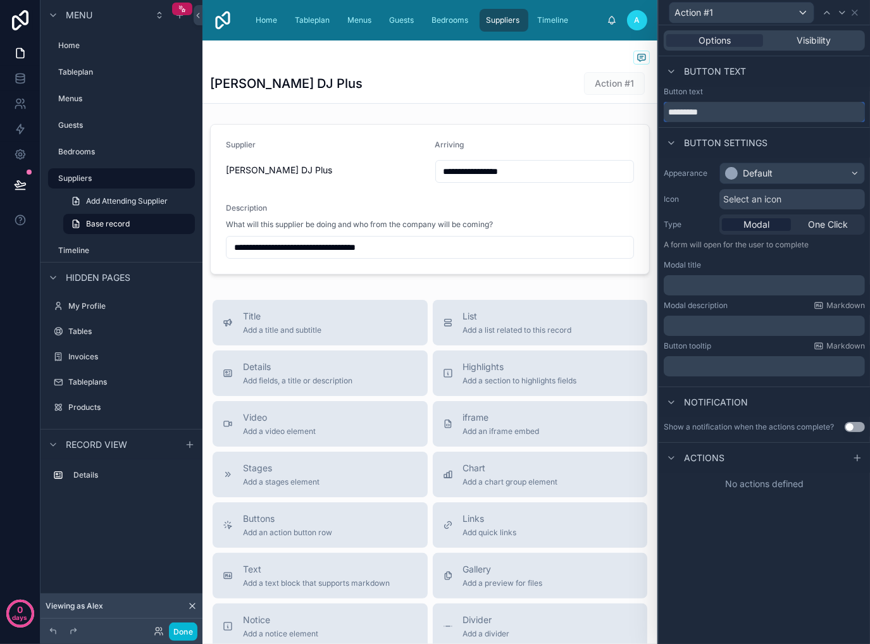
click at [746, 114] on input "*********" at bounding box center [764, 112] width 201 height 20
type input "******"
click at [800, 180] on div "Default" at bounding box center [792, 173] width 144 height 20
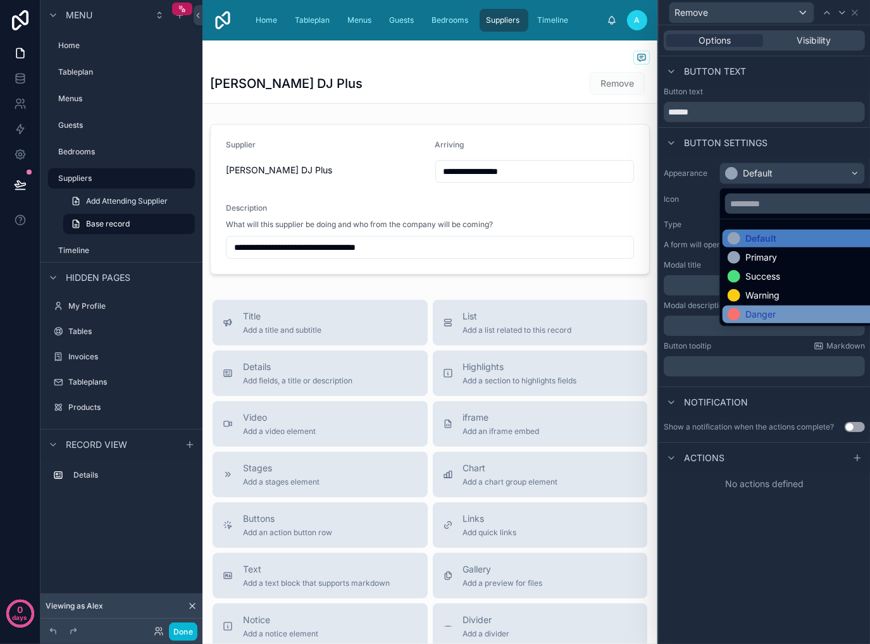
click at [787, 313] on div "Danger" at bounding box center [806, 314] width 159 height 13
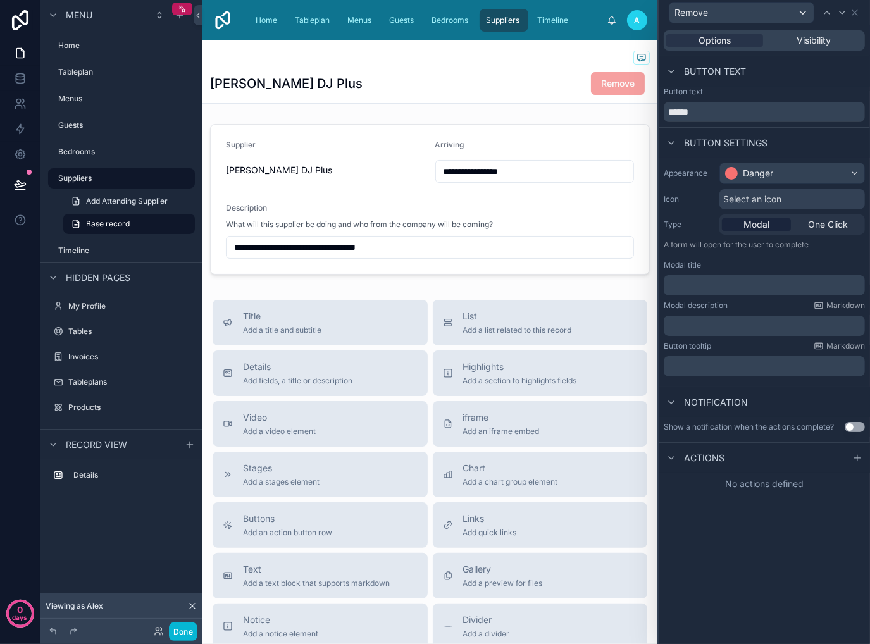
click at [739, 290] on p "﻿" at bounding box center [766, 285] width 194 height 13
click at [757, 325] on p "﻿" at bounding box center [766, 325] width 194 height 13
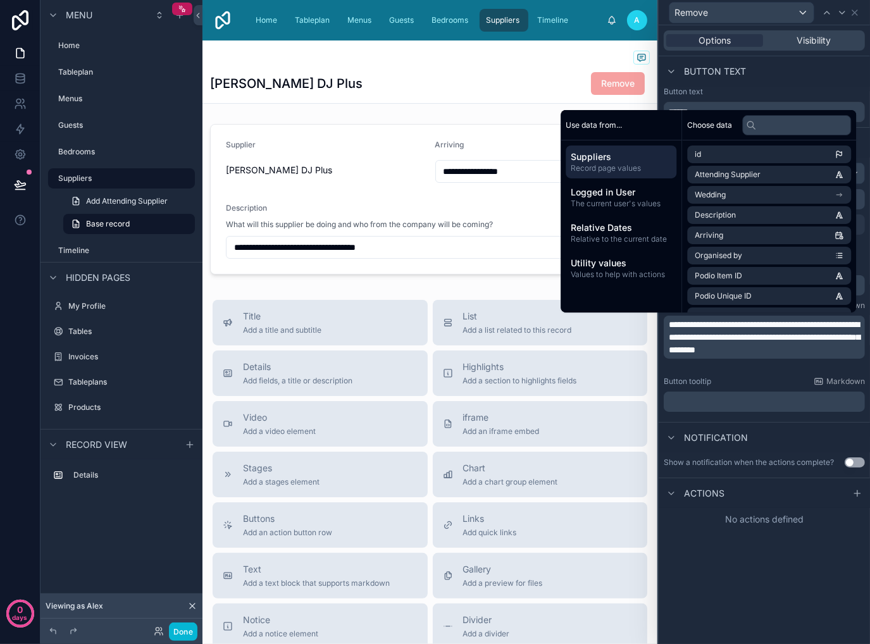
click at [774, 327] on span "**********" at bounding box center [764, 337] width 191 height 34
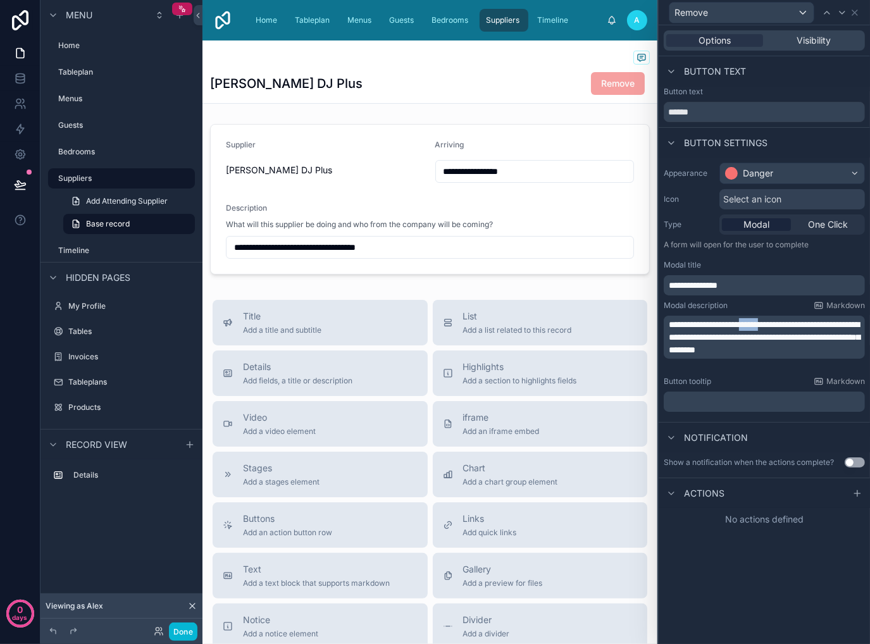
click at [774, 327] on span "**********" at bounding box center [764, 337] width 191 height 34
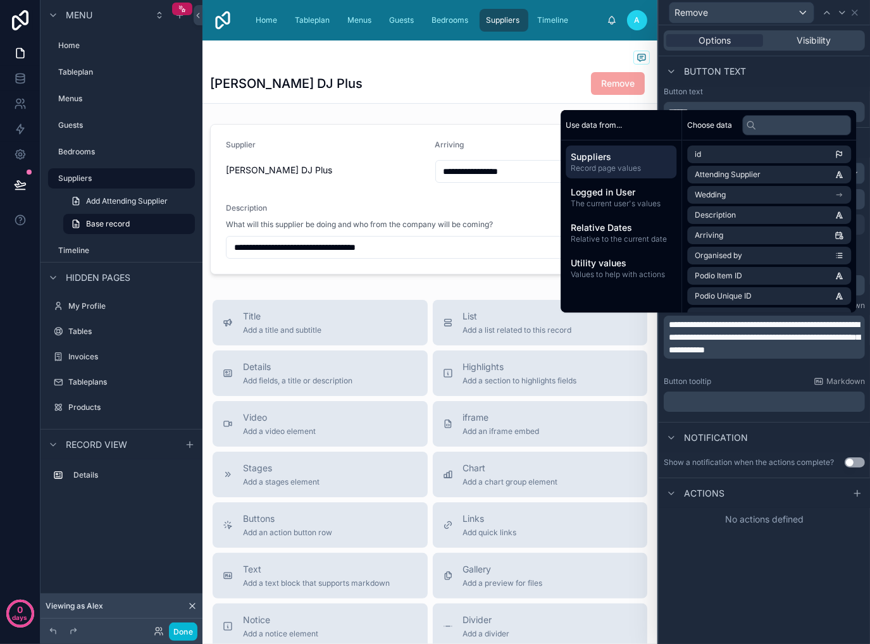
click at [764, 600] on div "**********" at bounding box center [764, 334] width 211 height 619
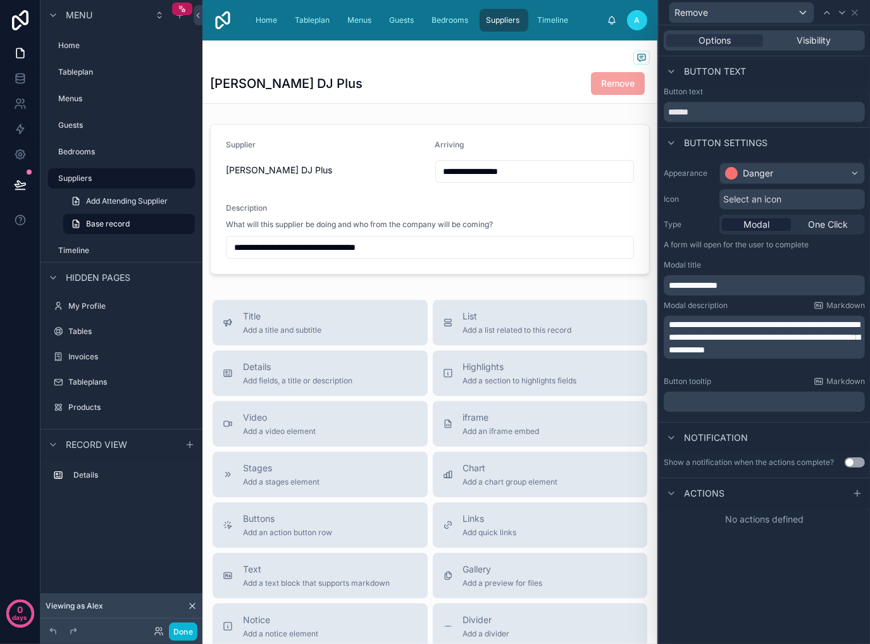
click at [698, 498] on span "Actions" at bounding box center [704, 493] width 40 height 13
click at [710, 494] on span "Actions" at bounding box center [704, 493] width 40 height 13
click at [857, 494] on icon at bounding box center [857, 493] width 10 height 10
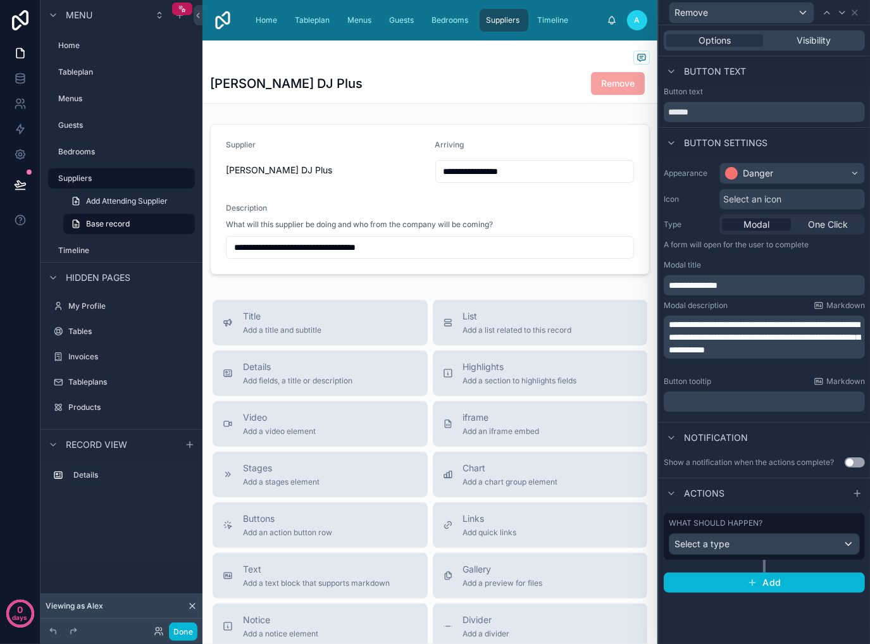
click at [835, 352] on span "**********" at bounding box center [764, 337] width 191 height 34
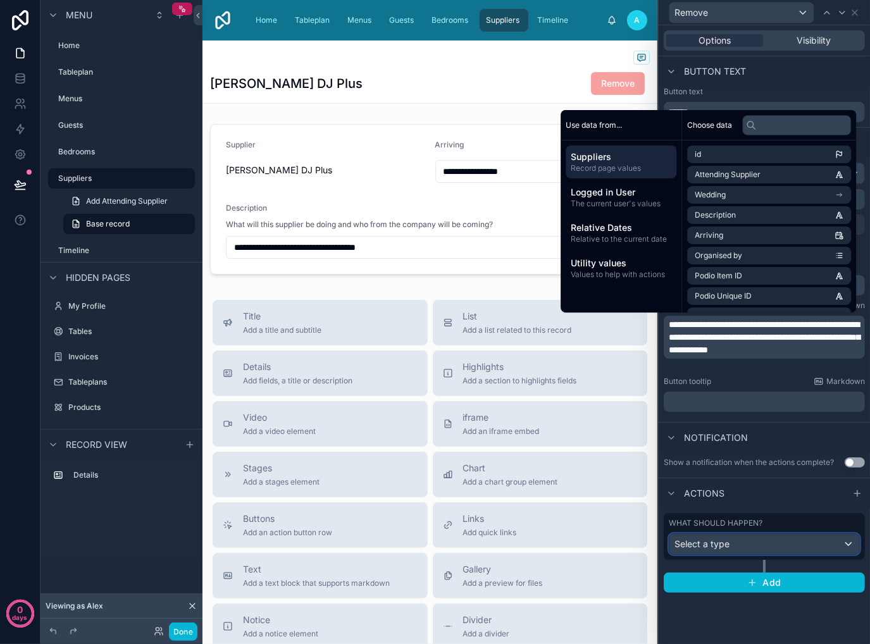
click at [764, 540] on div "Select a type" at bounding box center [764, 544] width 190 height 20
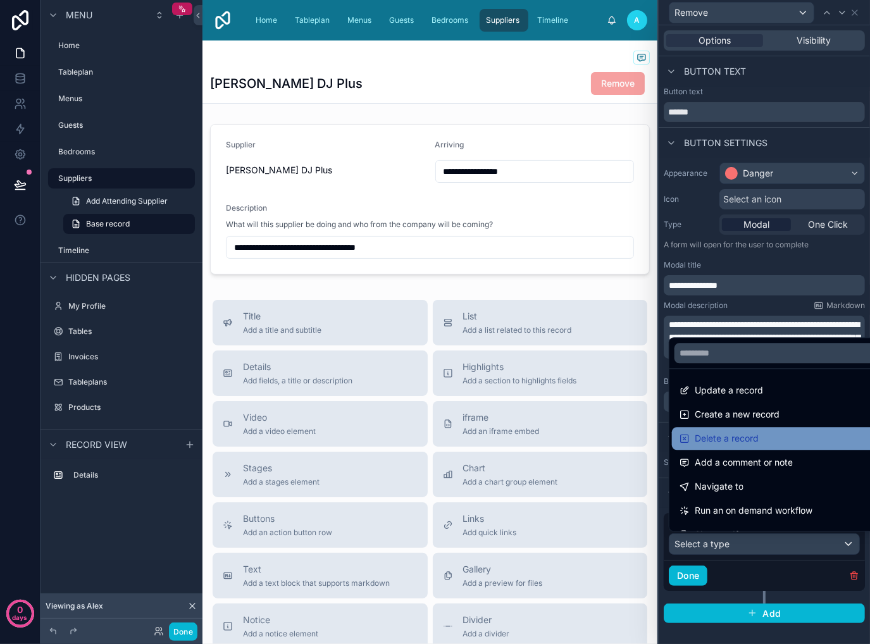
click at [788, 442] on div "Delete a record" at bounding box center [778, 438] width 199 height 15
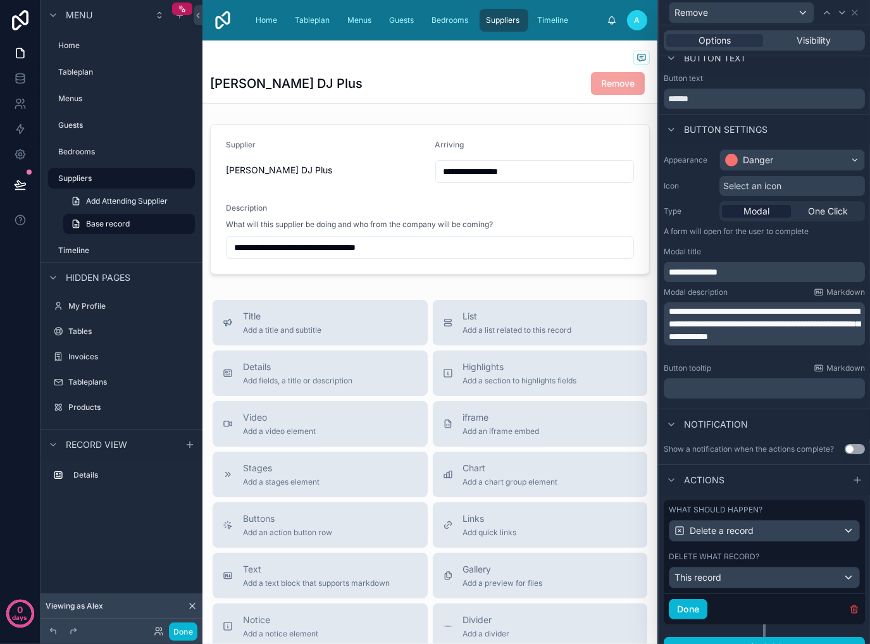
scroll to position [30, 0]
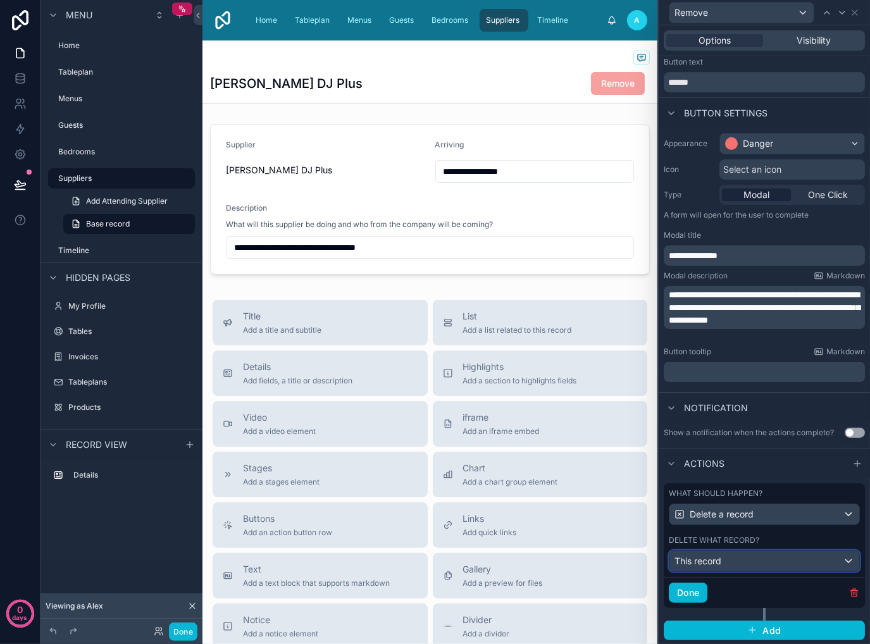
click at [756, 560] on div "This record" at bounding box center [764, 561] width 190 height 20
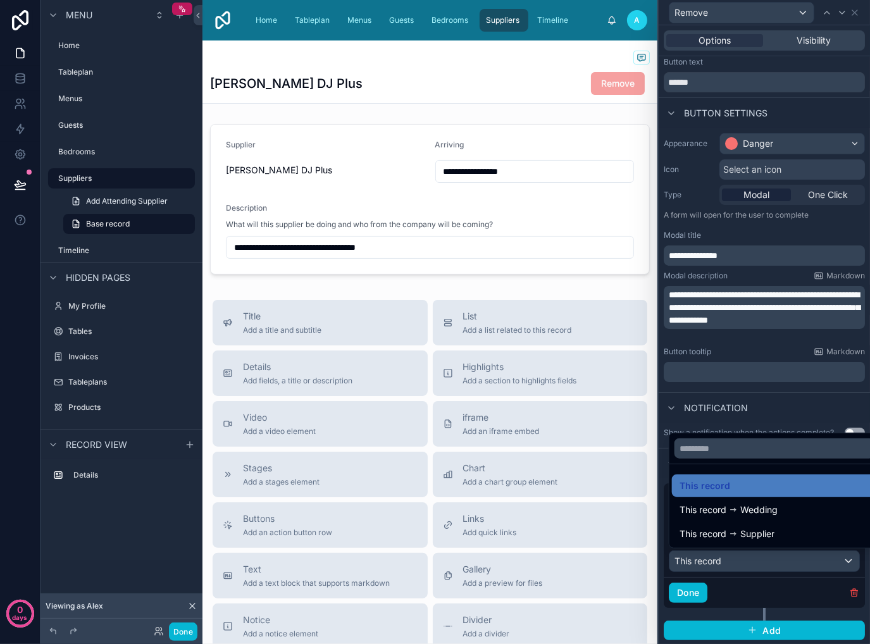
click at [756, 559] on div at bounding box center [764, 322] width 211 height 644
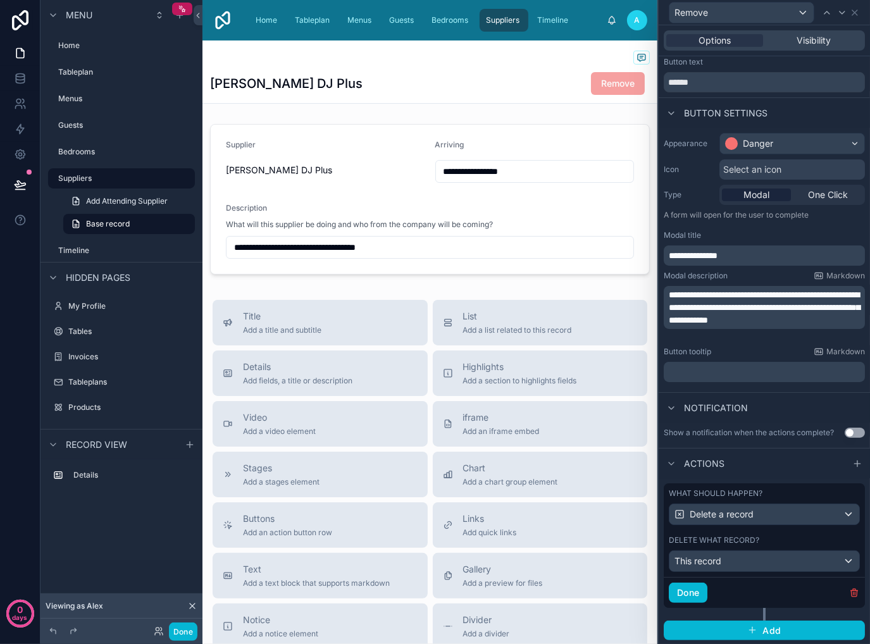
click at [789, 457] on div "Actions" at bounding box center [764, 463] width 211 height 30
click at [698, 593] on button "Done" at bounding box center [688, 593] width 39 height 20
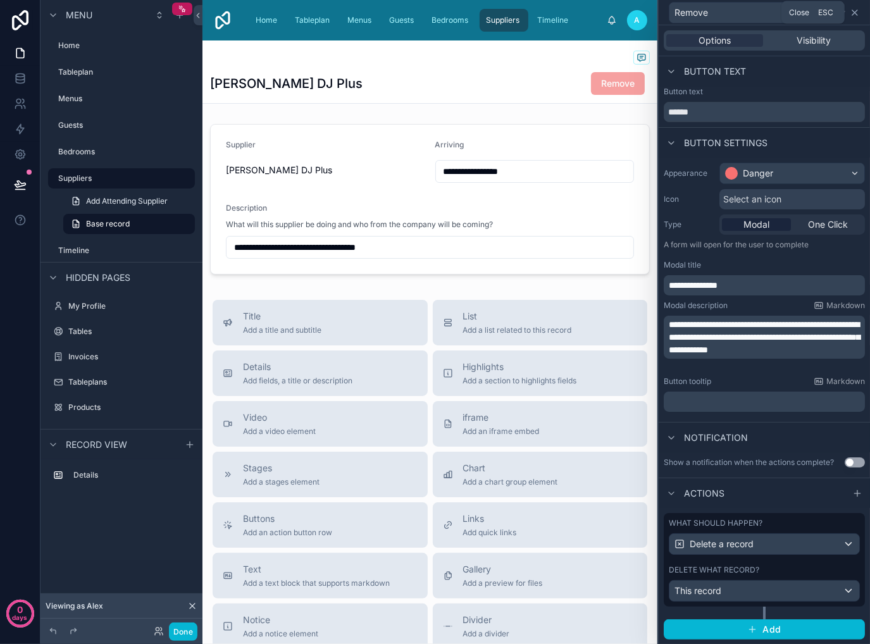
click at [857, 11] on icon at bounding box center [855, 13] width 10 height 10
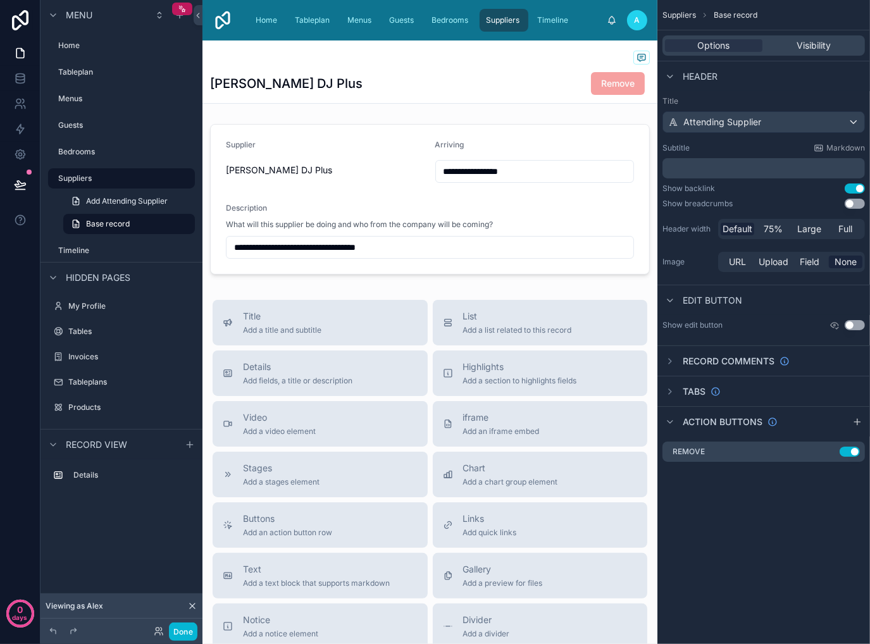
click at [782, 519] on div "Suppliers Base record Options Visibility Header Title Attending Supplier Subtit…" at bounding box center [763, 322] width 213 height 644
click at [860, 421] on icon "scrollable content" at bounding box center [857, 422] width 10 height 10
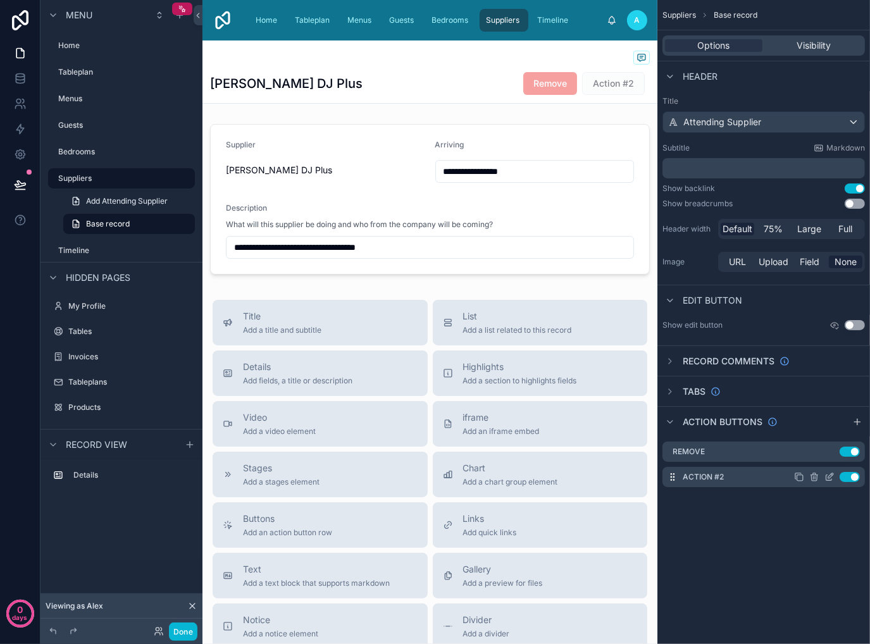
click at [830, 476] on icon "scrollable content" at bounding box center [829, 477] width 10 height 10
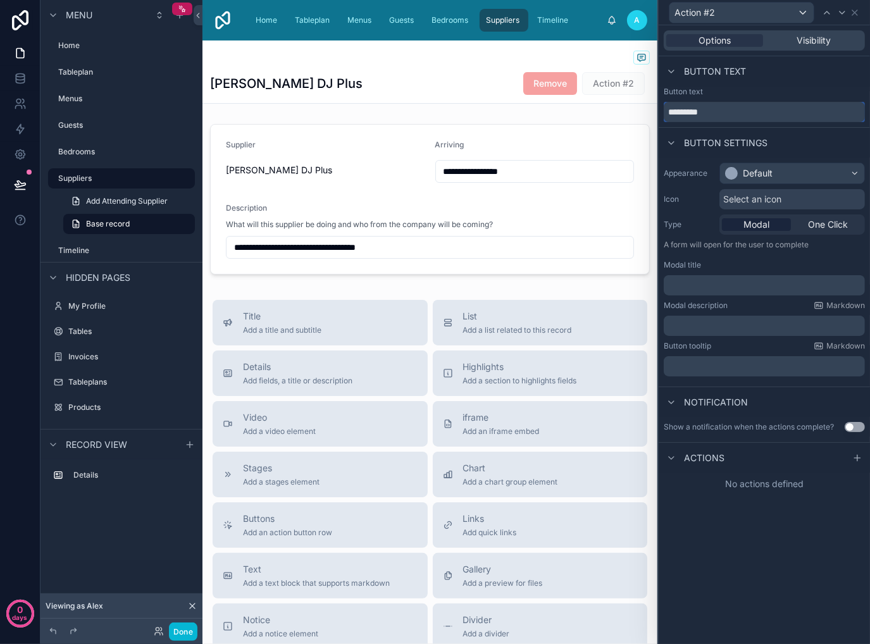
click at [737, 117] on input "*********" at bounding box center [764, 112] width 201 height 20
type input "****"
click at [815, 176] on div "Default" at bounding box center [792, 173] width 144 height 20
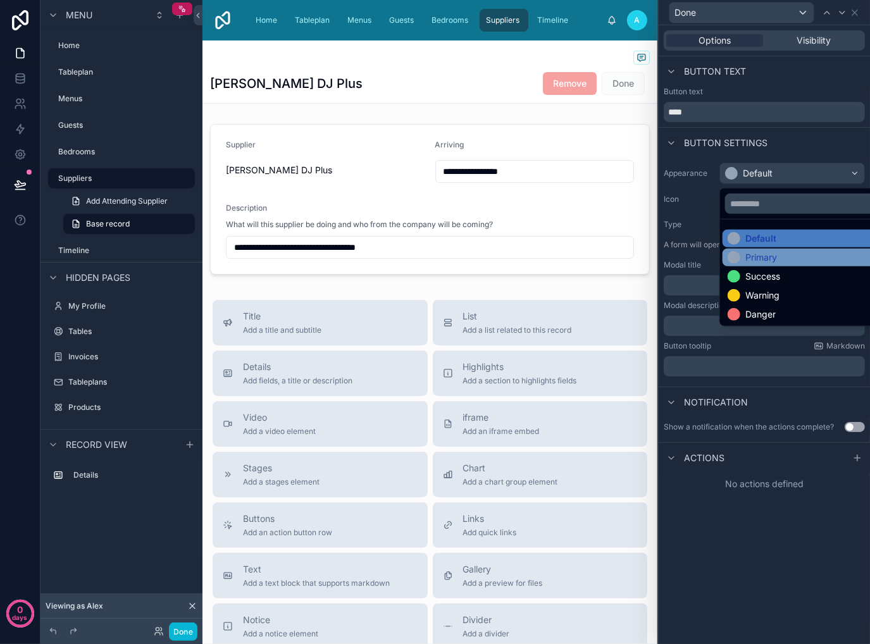
click at [811, 260] on div "Primary" at bounding box center [806, 257] width 159 height 13
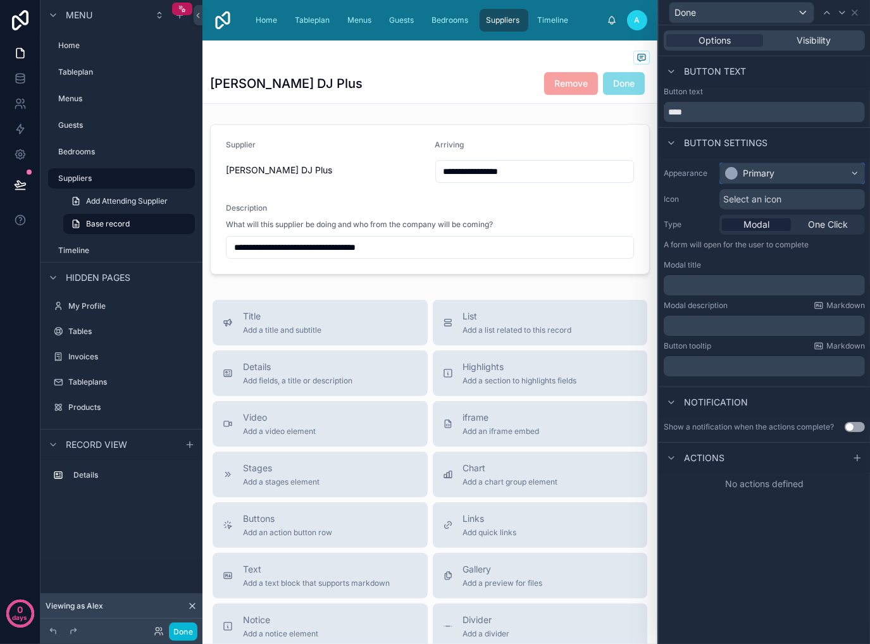
click at [807, 175] on div "Primary" at bounding box center [792, 173] width 144 height 20
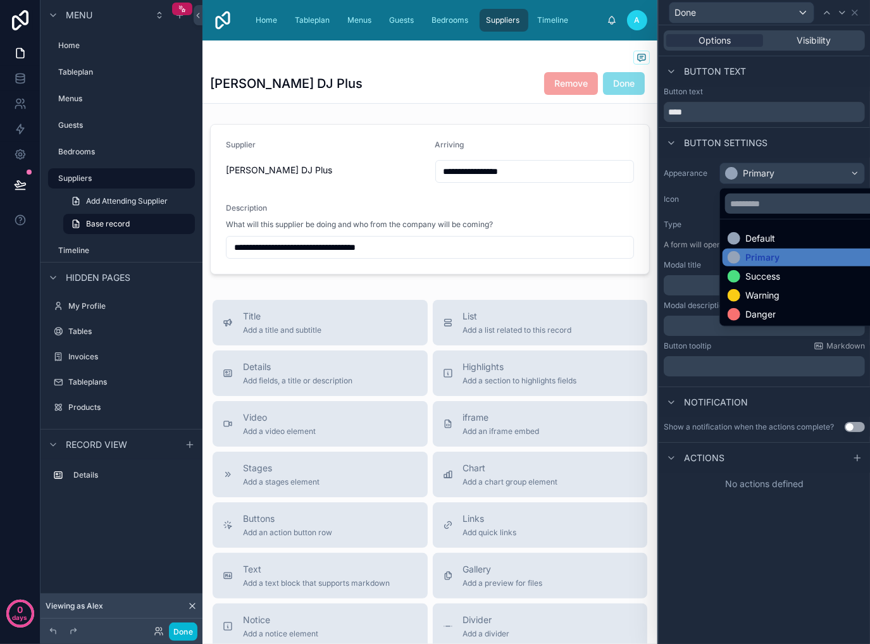
drag, startPoint x: 788, startPoint y: 241, endPoint x: 796, endPoint y: 238, distance: 8.6
click at [788, 241] on div "Default" at bounding box center [806, 238] width 159 height 13
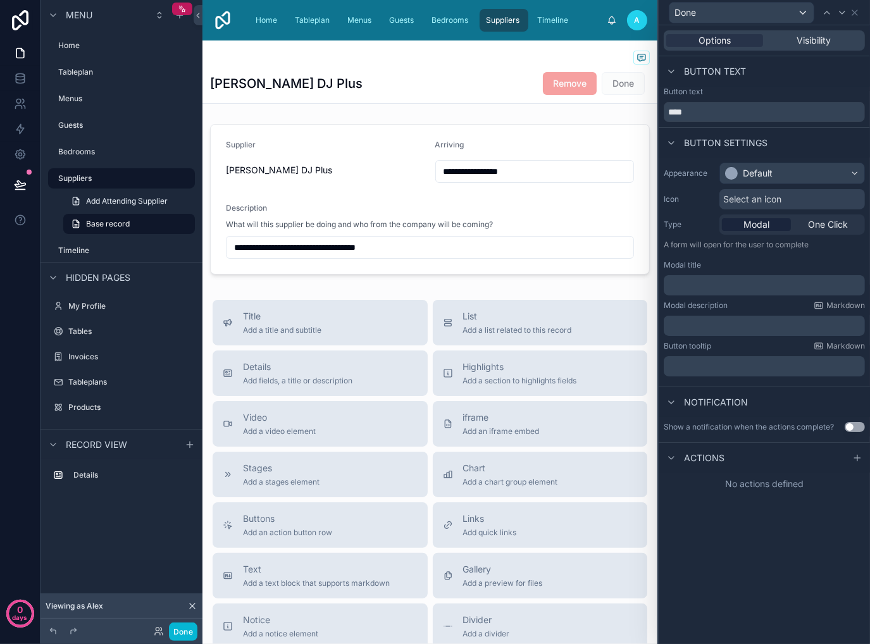
click at [758, 570] on div "Options Visibility Button text Button text **** Button settings Appearance Defa…" at bounding box center [764, 334] width 211 height 619
click at [385, 21] on link "Guests" at bounding box center [403, 20] width 40 height 23
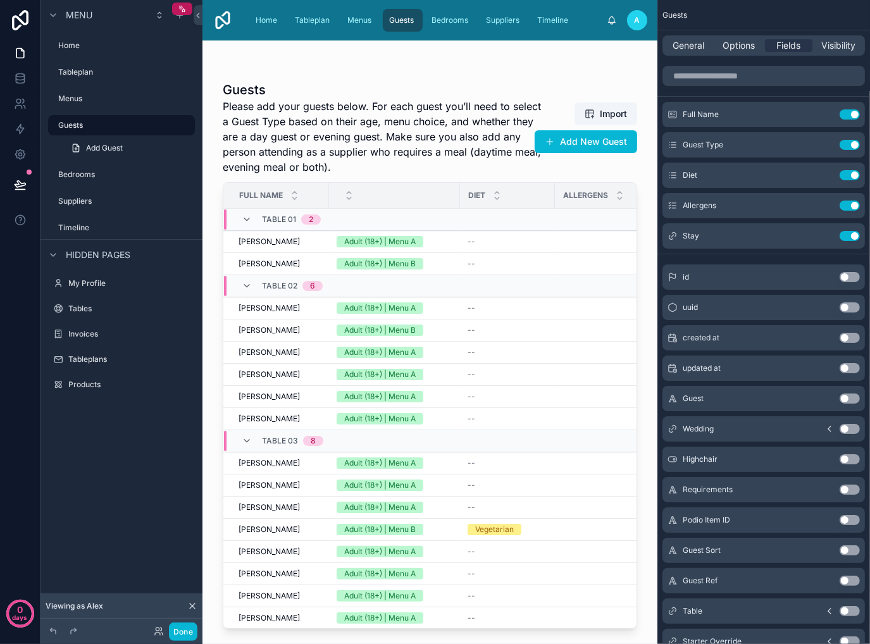
click at [497, 239] on div at bounding box center [429, 334] width 455 height 588
click at [510, 241] on div "--" at bounding box center [507, 242] width 80 height 10
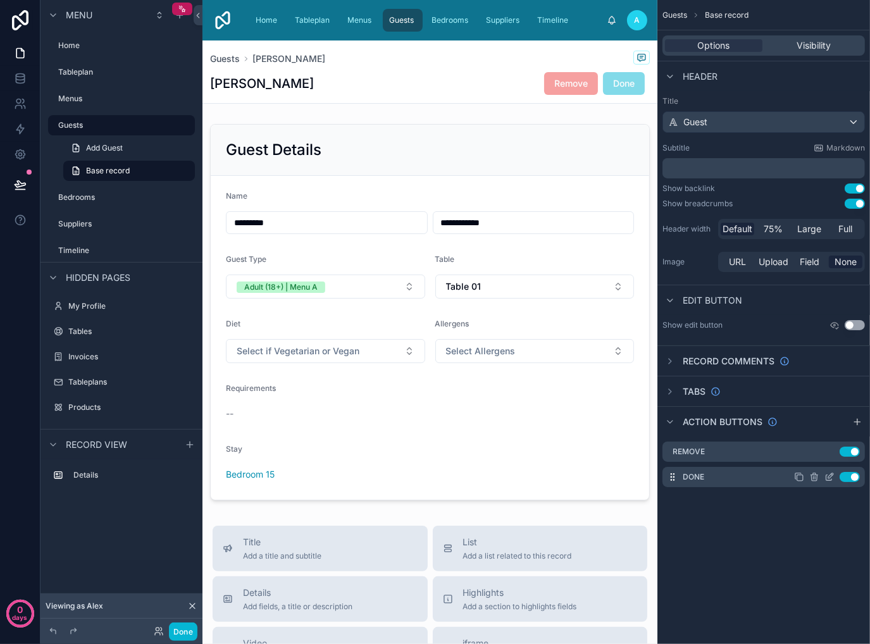
click at [831, 476] on icon "scrollable content" at bounding box center [830, 475] width 5 height 5
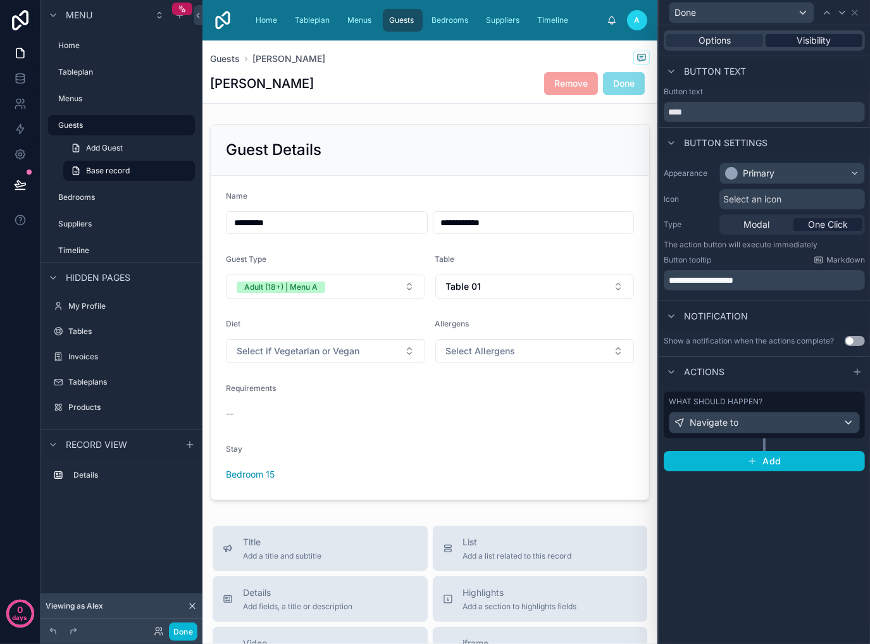
click at [813, 40] on span "Visibility" at bounding box center [814, 40] width 34 height 13
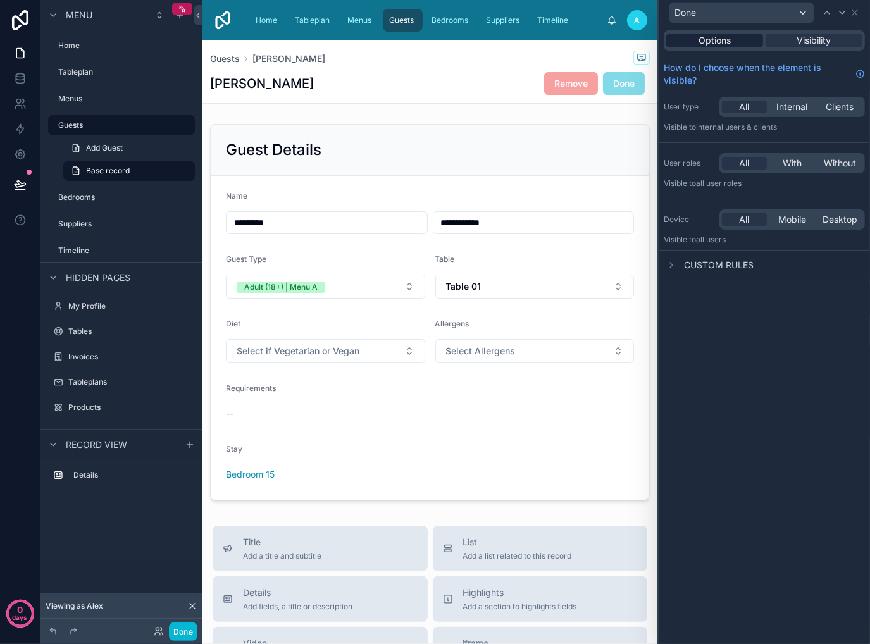
click at [718, 39] on span "Options" at bounding box center [714, 40] width 32 height 13
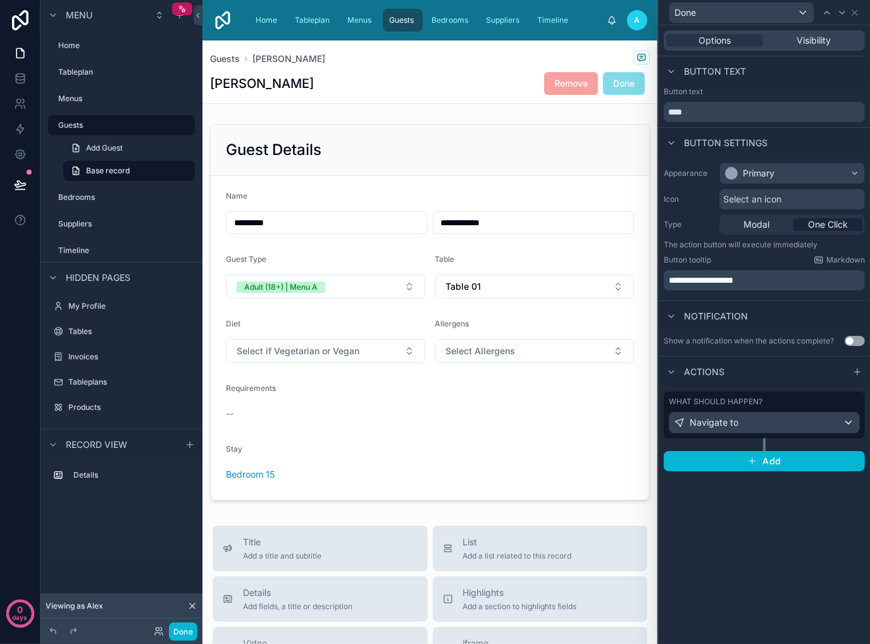
click at [774, 279] on p "**********" at bounding box center [766, 280] width 194 height 13
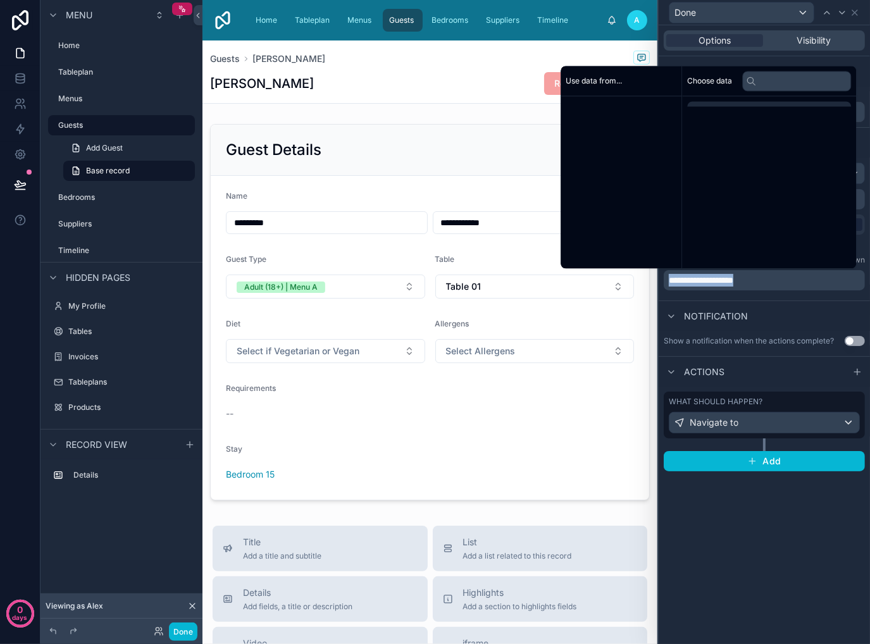
click at [774, 279] on p "**********" at bounding box center [766, 280] width 194 height 13
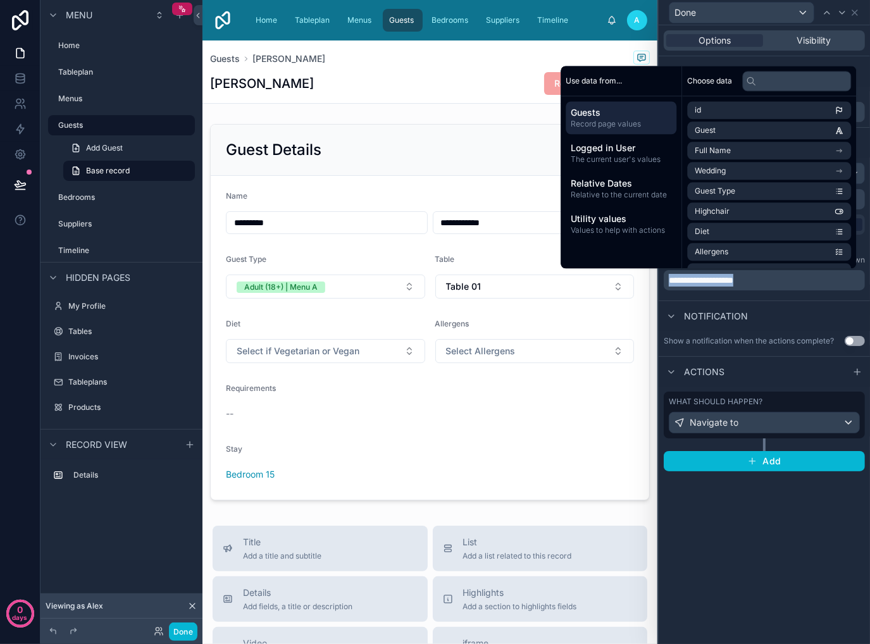
copy span "**********"
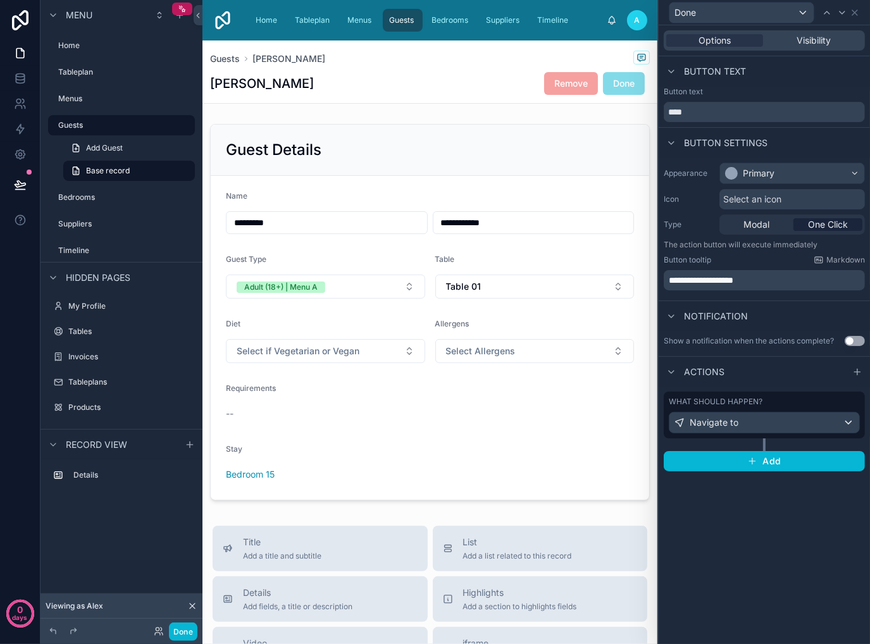
click at [731, 593] on div "**********" at bounding box center [764, 334] width 211 height 619
click at [494, 22] on span "Suppliers" at bounding box center [503, 20] width 34 height 10
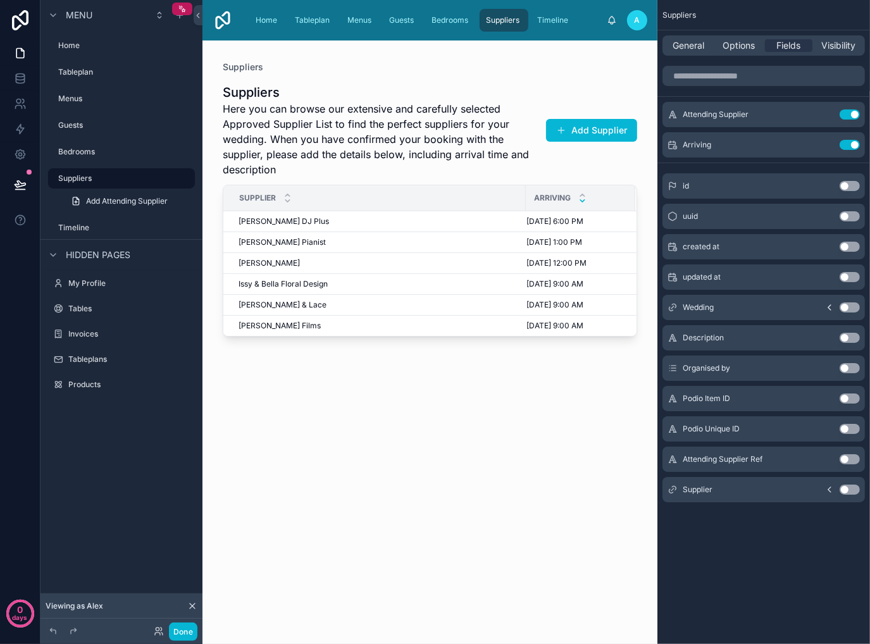
click at [435, 220] on div at bounding box center [429, 334] width 455 height 588
click at [382, 223] on div "[PERSON_NAME] DJ Plus [PERSON_NAME] DJ Plus" at bounding box center [378, 221] width 280 height 10
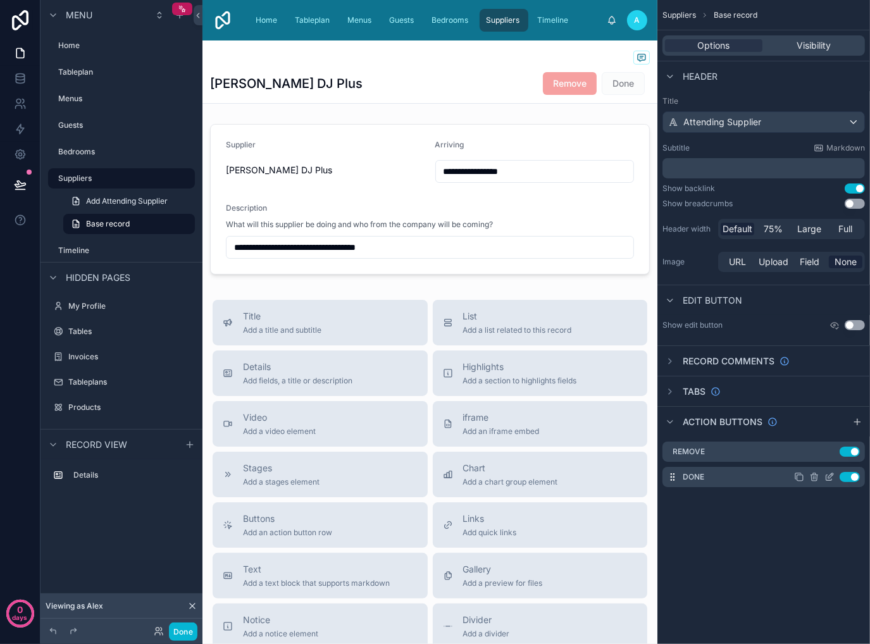
click at [829, 476] on icon "scrollable content" at bounding box center [830, 475] width 5 height 5
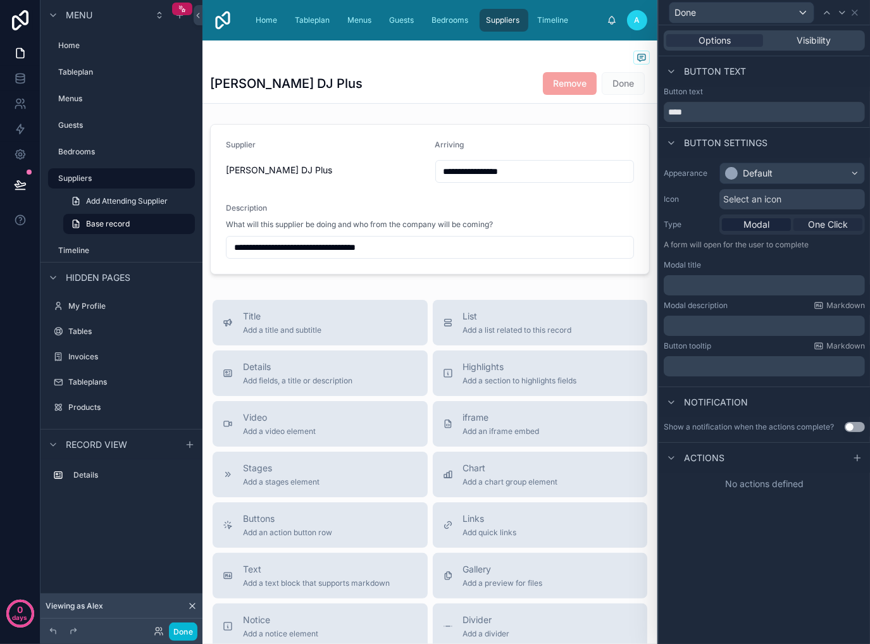
click at [843, 228] on span "One Click" at bounding box center [828, 224] width 40 height 13
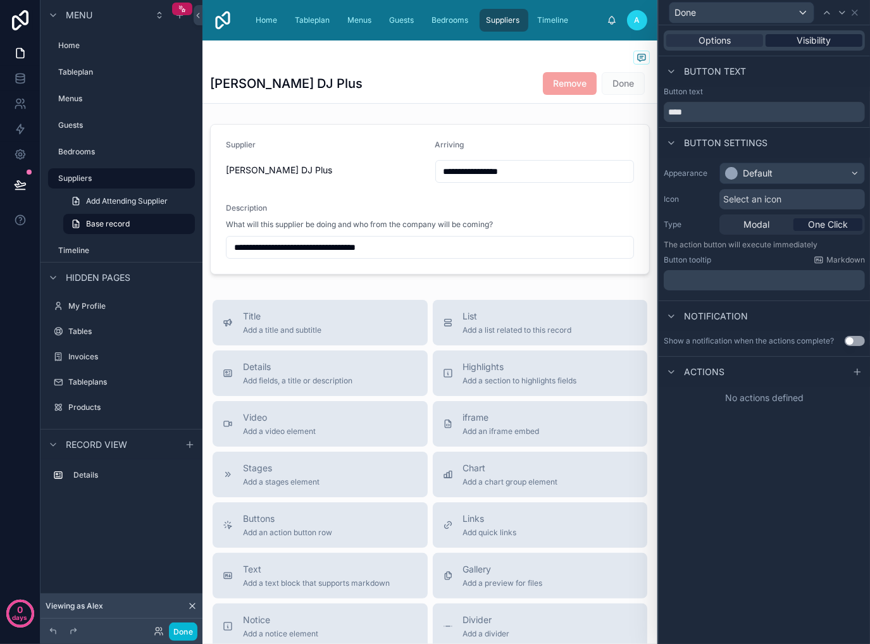
click at [802, 42] on span "Visibility" at bounding box center [814, 40] width 34 height 13
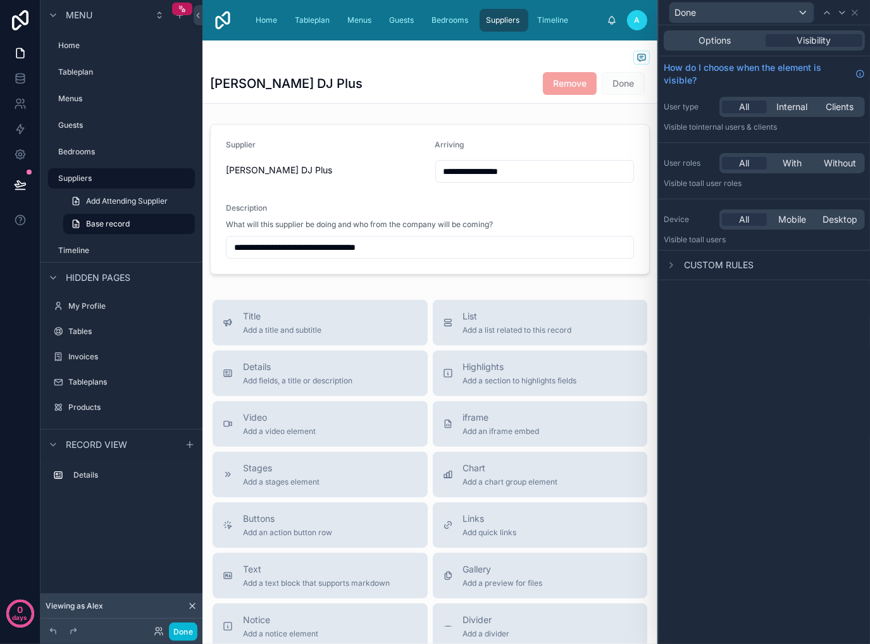
click at [686, 49] on div "Options Visibility" at bounding box center [764, 40] width 201 height 20
click at [733, 44] on div "Options" at bounding box center [714, 40] width 97 height 13
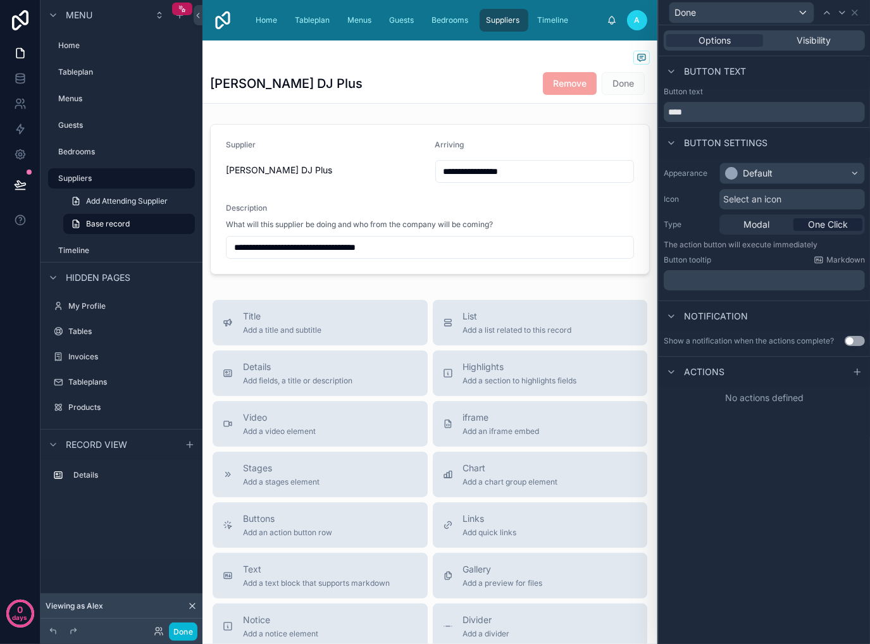
drag, startPoint x: 717, startPoint y: 280, endPoint x: 726, endPoint y: 281, distance: 9.1
click at [718, 280] on p "﻿" at bounding box center [766, 280] width 194 height 13
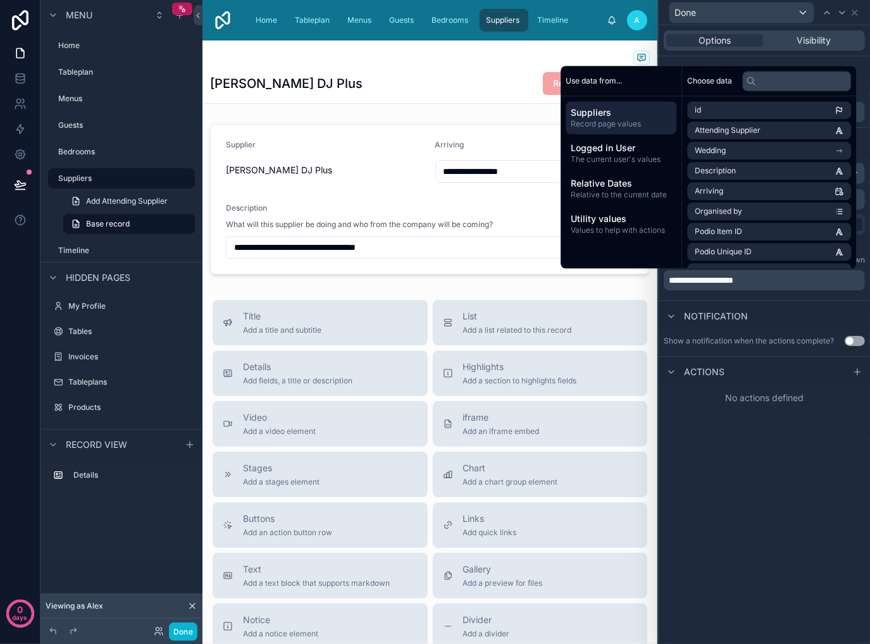
click at [716, 278] on span "**********" at bounding box center [701, 280] width 65 height 9
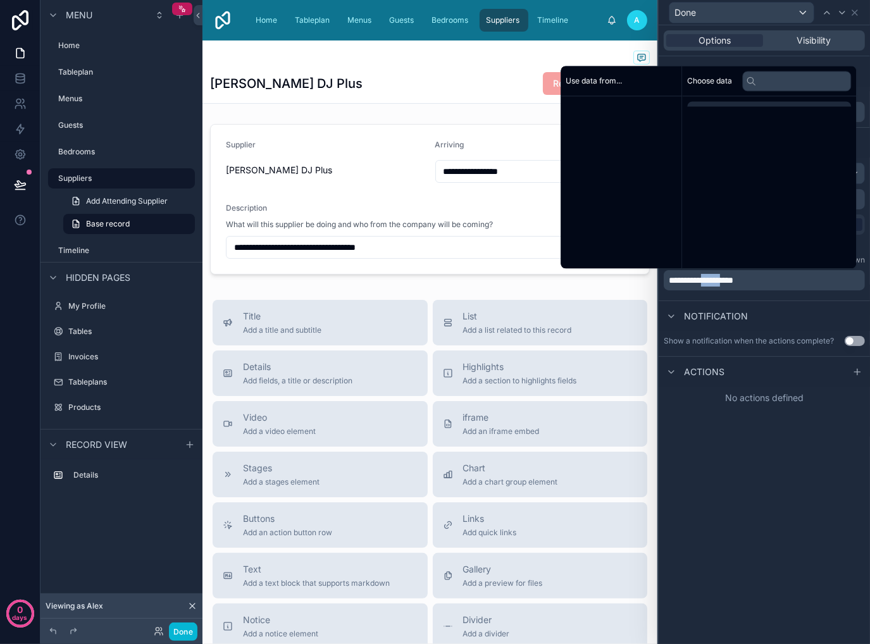
click at [716, 278] on span "**********" at bounding box center [701, 280] width 65 height 9
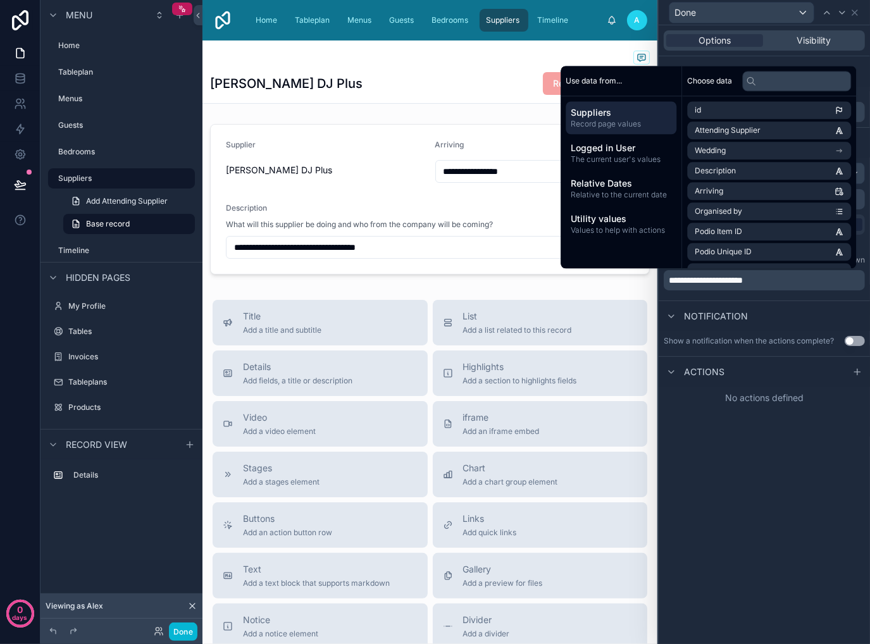
click at [802, 521] on div "**********" at bounding box center [764, 334] width 211 height 619
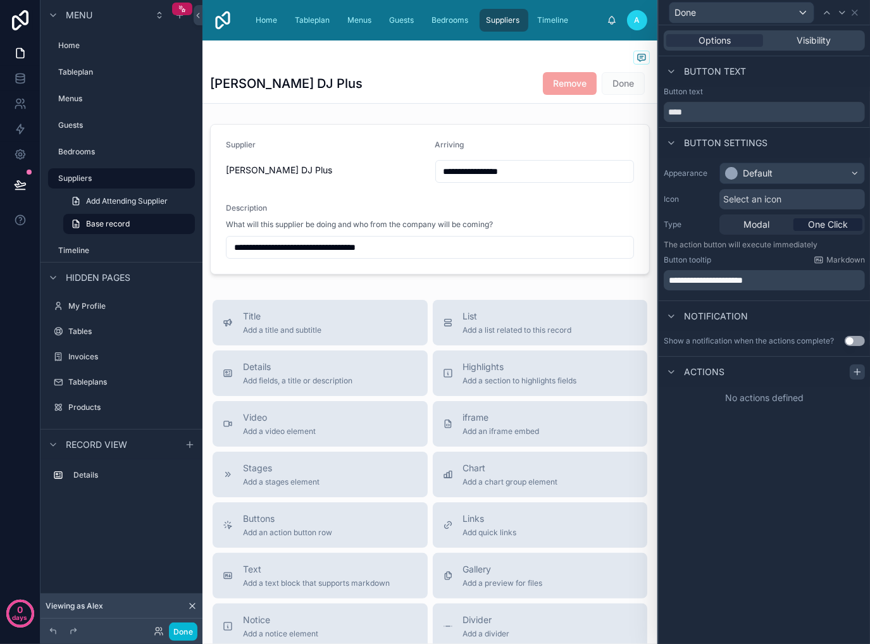
click at [854, 373] on icon at bounding box center [857, 372] width 10 height 10
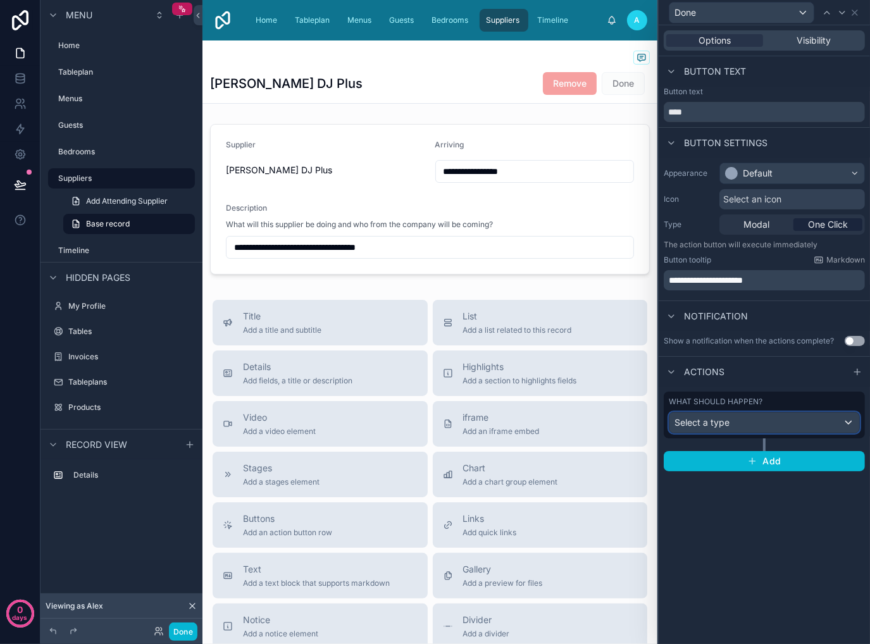
click at [782, 423] on div "Select a type" at bounding box center [764, 422] width 190 height 20
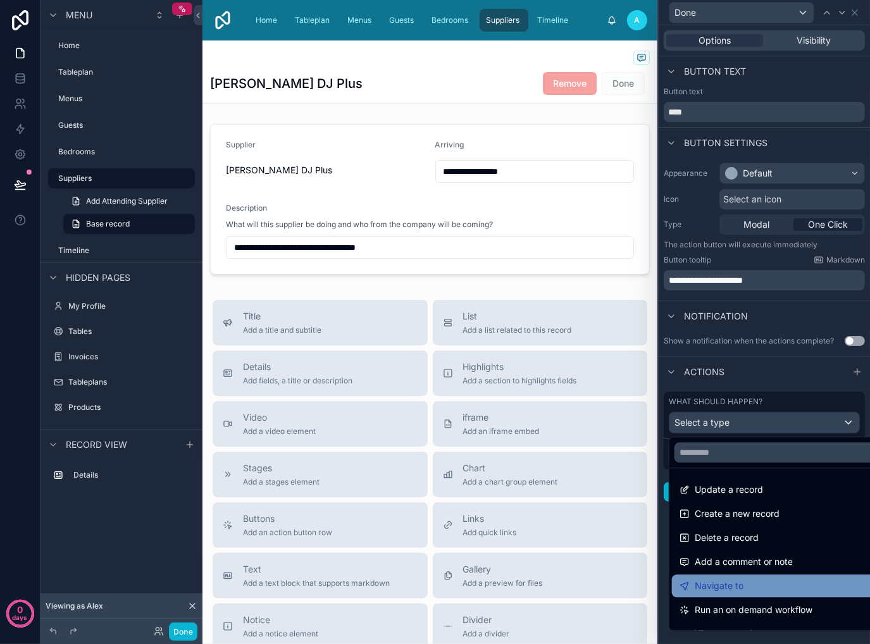
click at [784, 579] on div "Navigate to" at bounding box center [778, 585] width 199 height 15
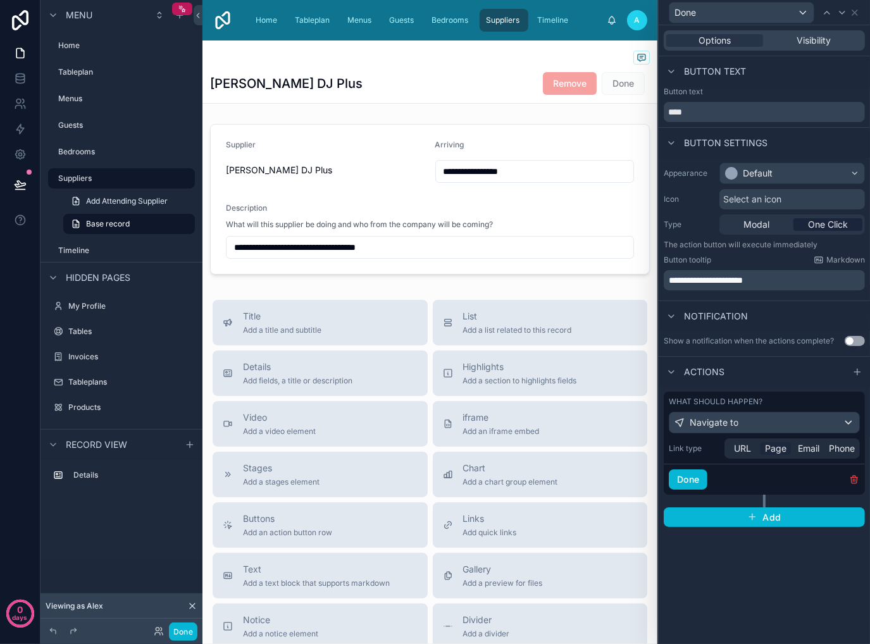
click at [776, 450] on span "Page" at bounding box center [776, 448] width 22 height 13
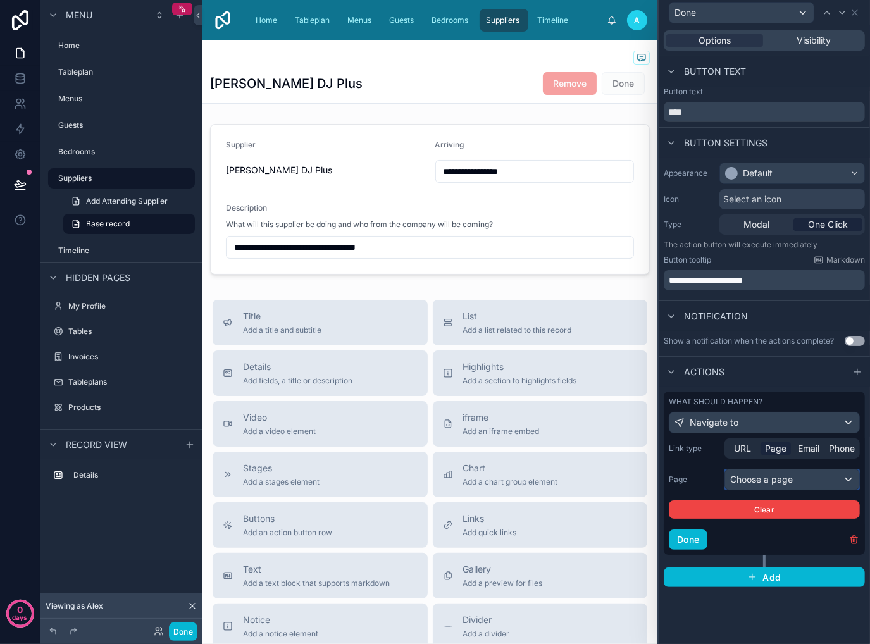
click at [791, 483] on div "Choose a page" at bounding box center [792, 479] width 134 height 20
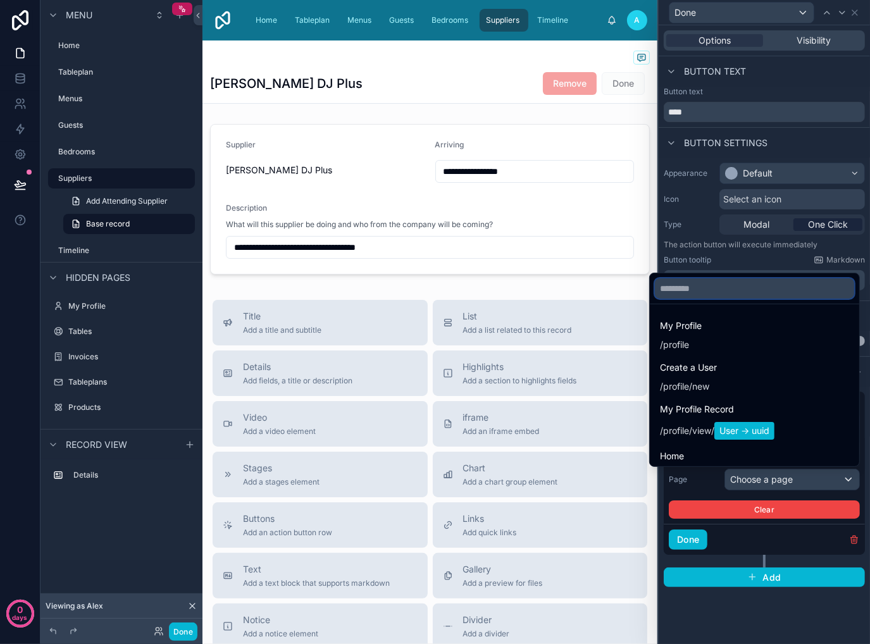
click at [720, 287] on input "text" at bounding box center [754, 288] width 199 height 20
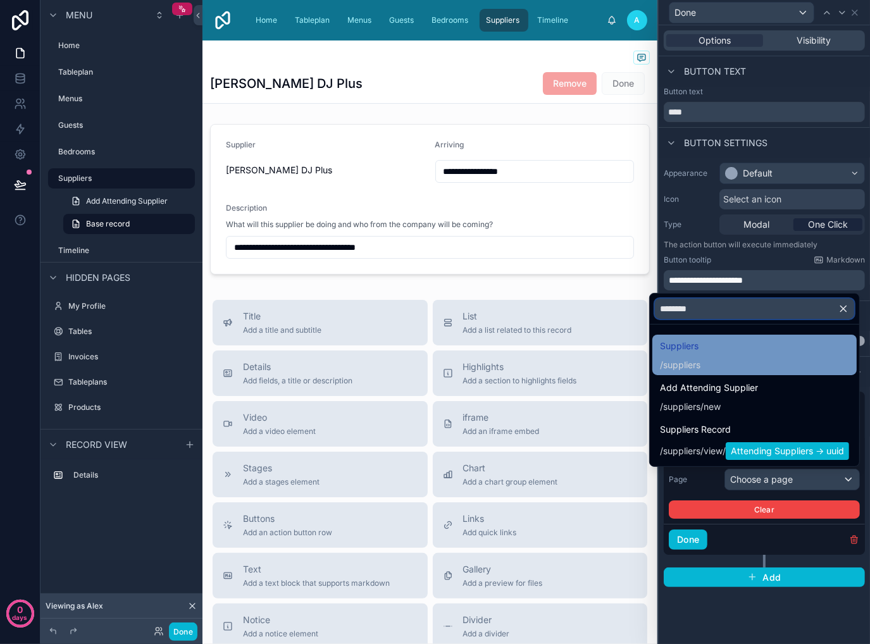
type input "********"
click at [715, 337] on div "Suppliers / suppliers" at bounding box center [754, 355] width 204 height 40
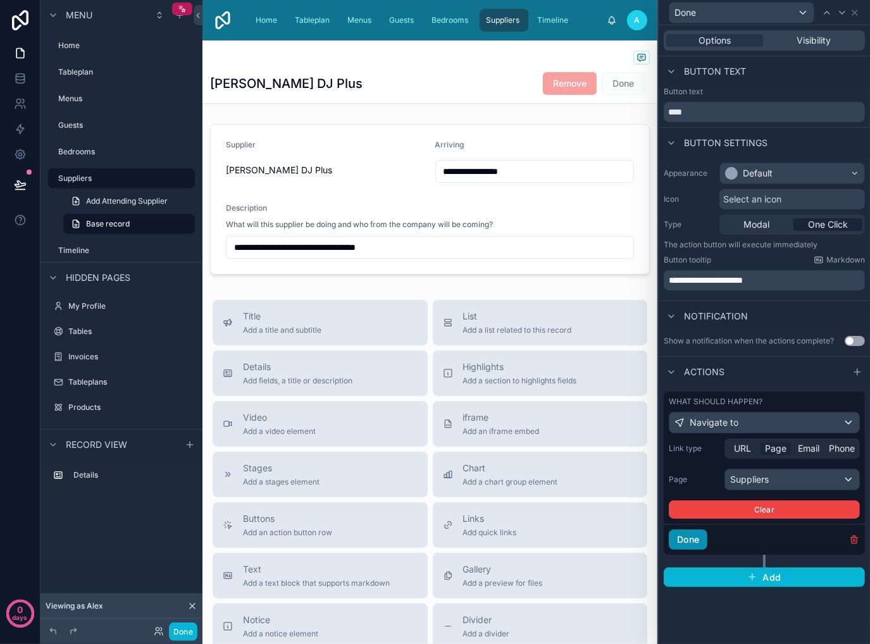
click at [696, 537] on button "Done" at bounding box center [688, 539] width 39 height 20
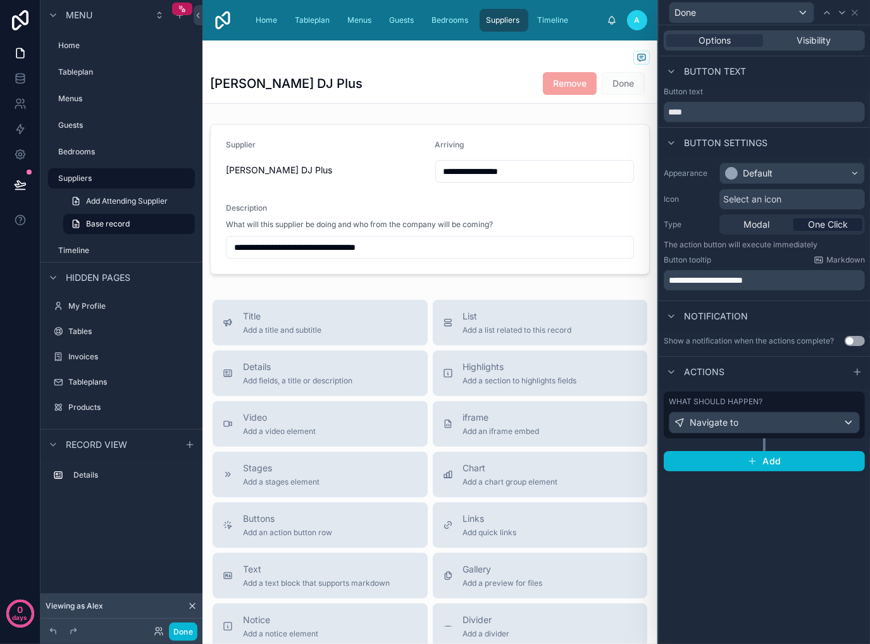
click at [584, 111] on div "**********" at bounding box center [429, 450] width 455 height 821
click at [390, 23] on span "Guests" at bounding box center [401, 20] width 25 height 10
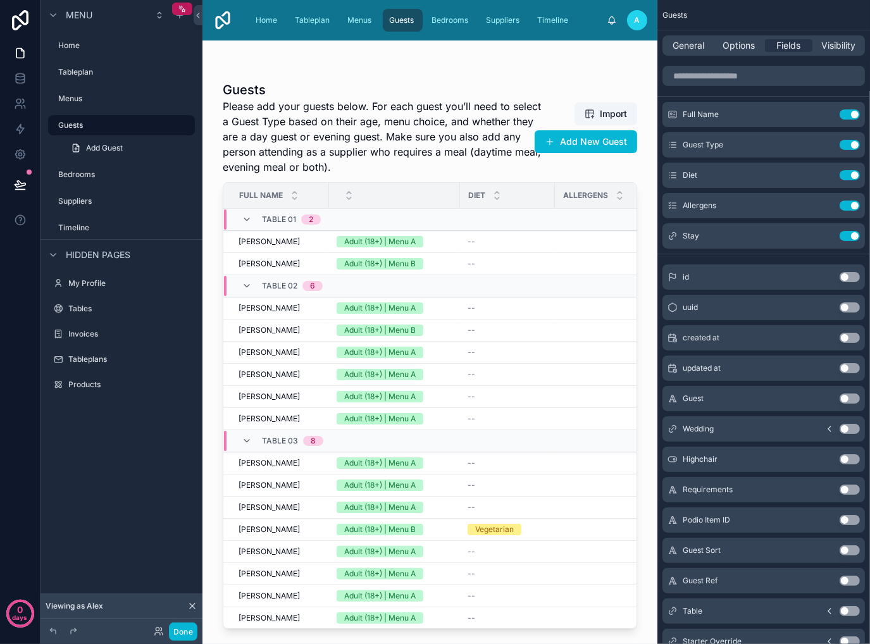
click at [486, 243] on div at bounding box center [429, 334] width 455 height 588
click at [504, 244] on div "--" at bounding box center [507, 242] width 80 height 10
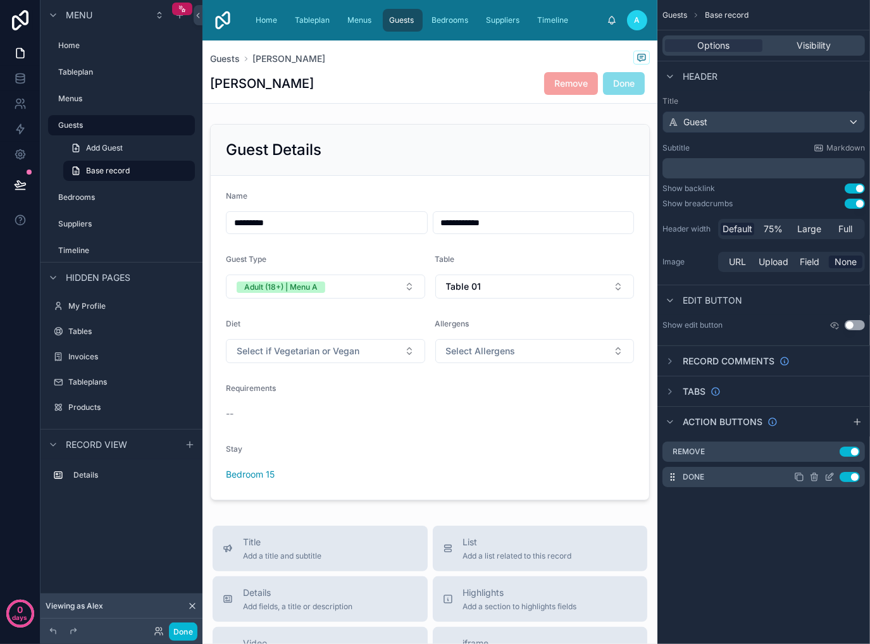
click at [826, 477] on icon "scrollable content" at bounding box center [829, 478] width 6 height 6
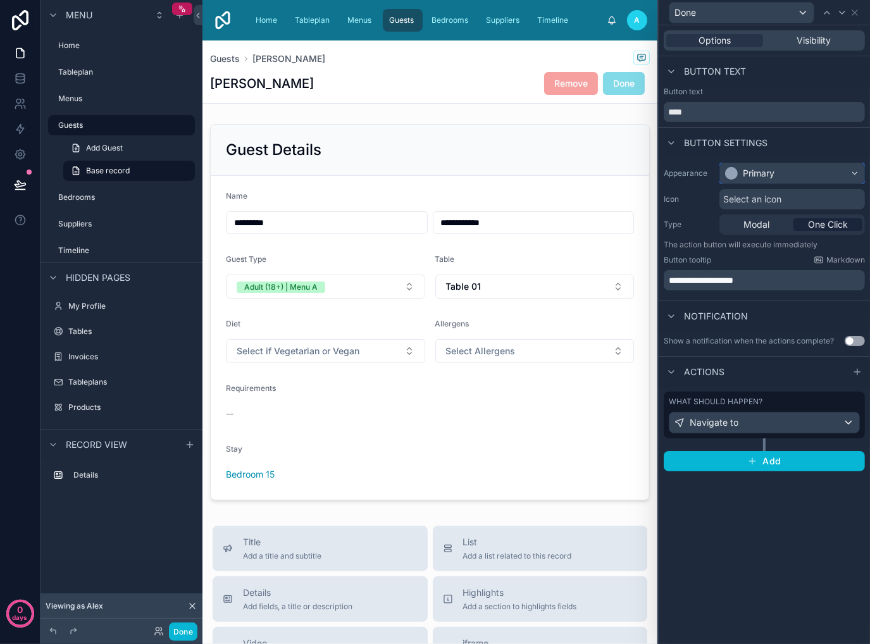
click at [796, 175] on div "Primary" at bounding box center [792, 173] width 144 height 20
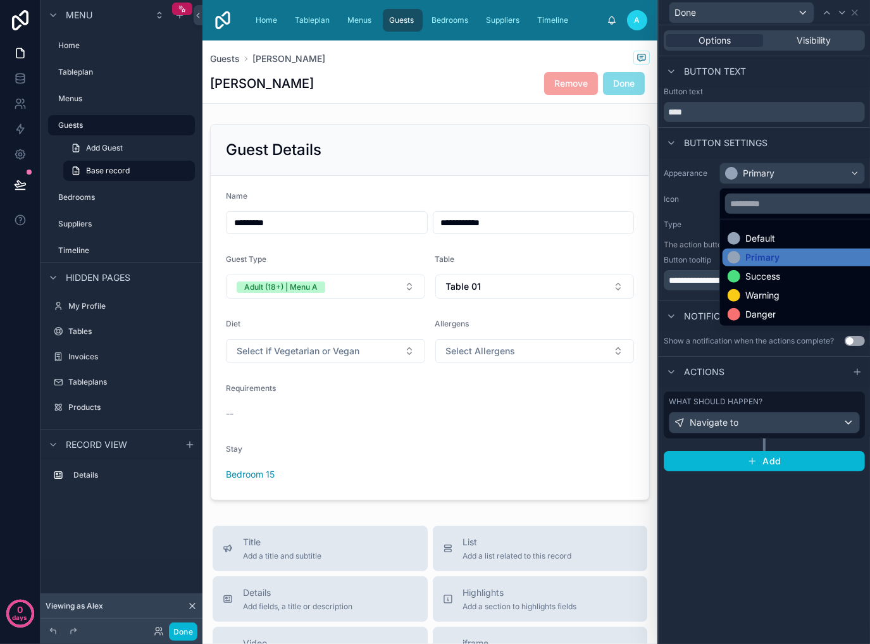
drag, startPoint x: 772, startPoint y: 235, endPoint x: 784, endPoint y: 231, distance: 13.4
click at [772, 235] on div "Default" at bounding box center [760, 238] width 30 height 13
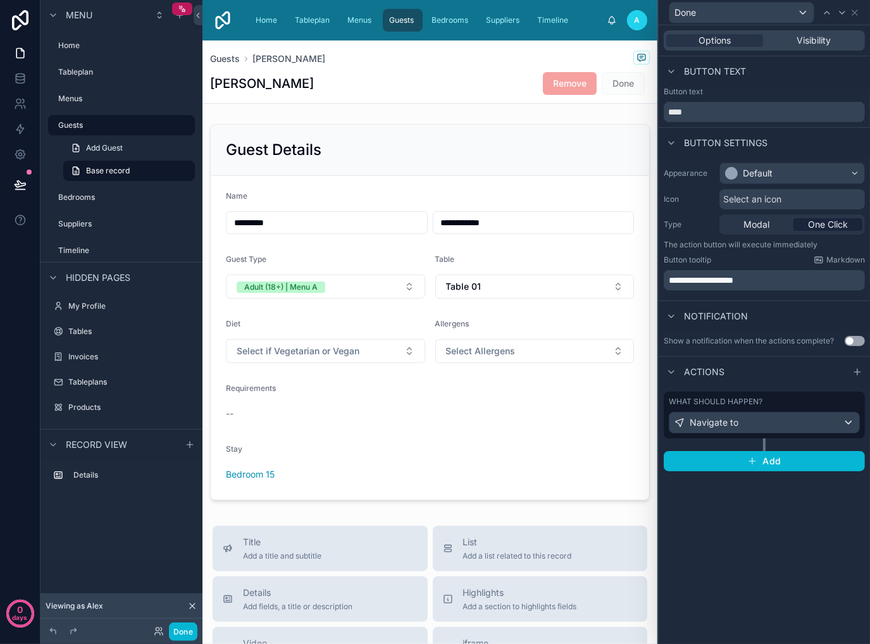
click at [731, 564] on div "**********" at bounding box center [764, 334] width 211 height 619
click at [857, 15] on icon at bounding box center [855, 13] width 10 height 10
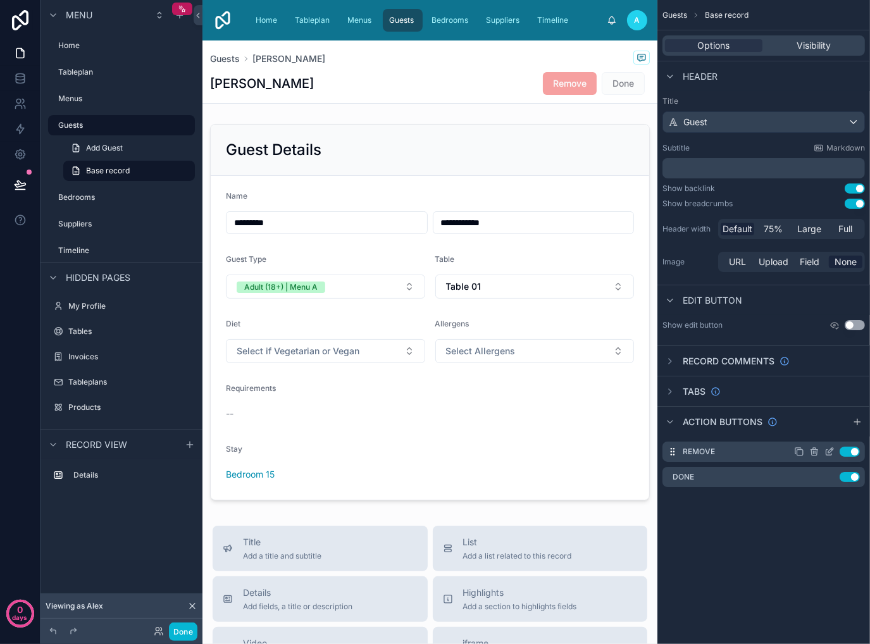
click at [829, 453] on icon "scrollable content" at bounding box center [830, 450] width 5 height 5
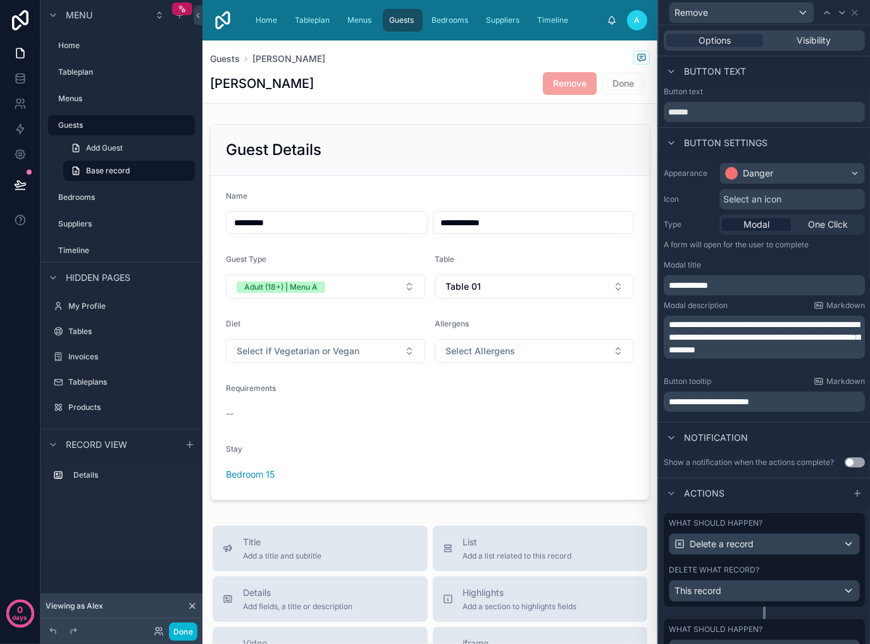
click at [741, 287] on p "**********" at bounding box center [766, 285] width 194 height 13
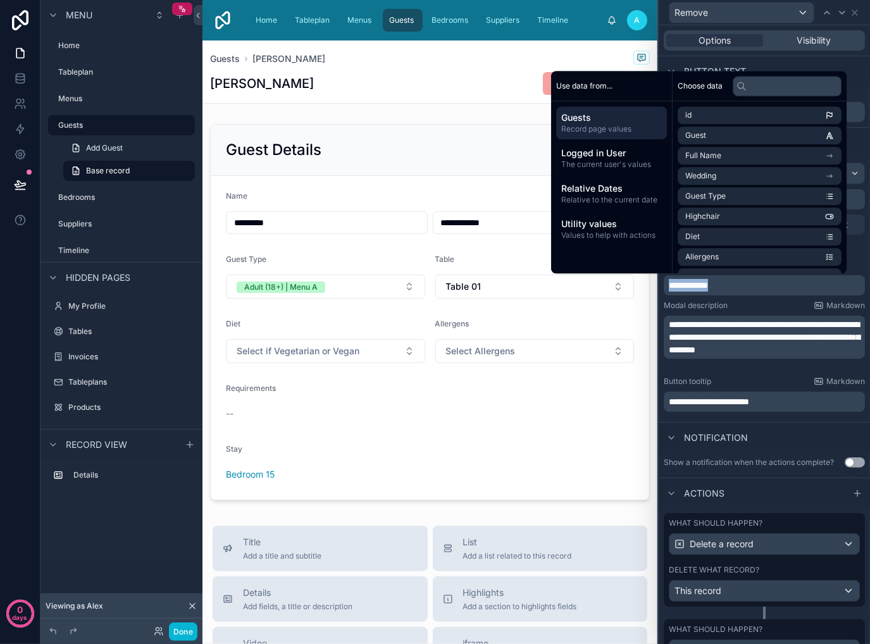
copy span "**********"
click at [476, 79] on div "[PERSON_NAME] Remove Done" at bounding box center [430, 83] width 440 height 24
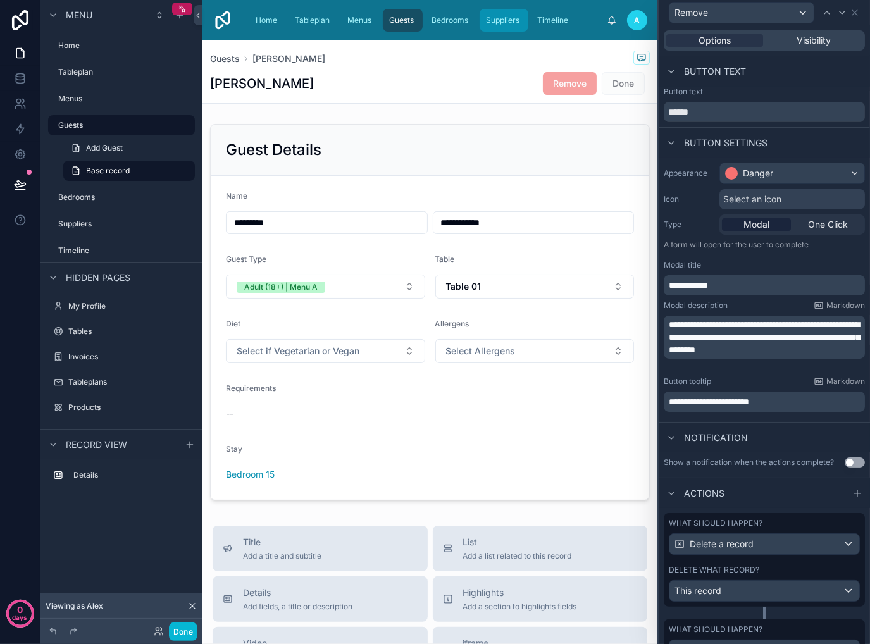
click at [493, 18] on span "Suppliers" at bounding box center [503, 20] width 34 height 10
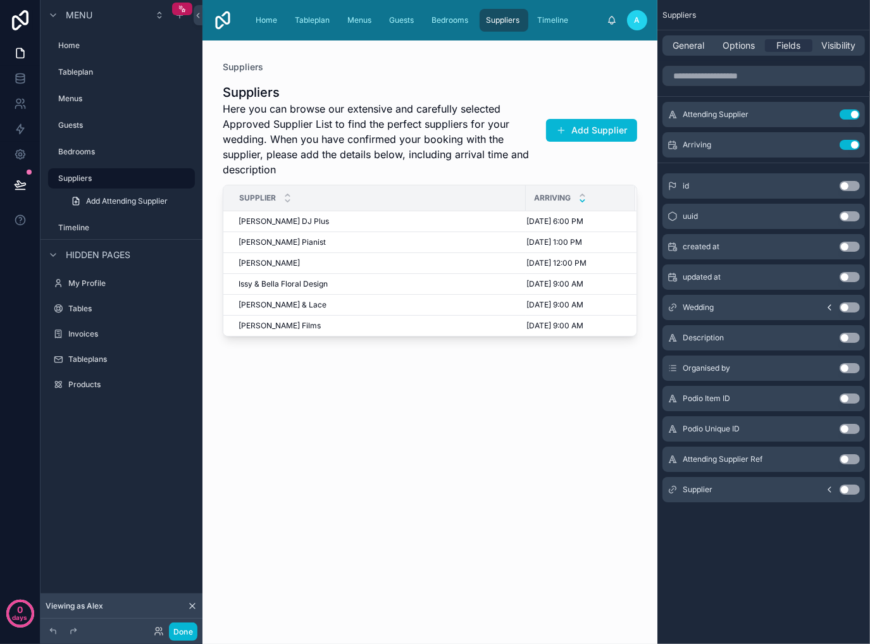
click at [444, 223] on div at bounding box center [429, 334] width 455 height 588
click at [444, 222] on div "[PERSON_NAME] DJ Plus [PERSON_NAME] DJ Plus" at bounding box center [378, 221] width 280 height 10
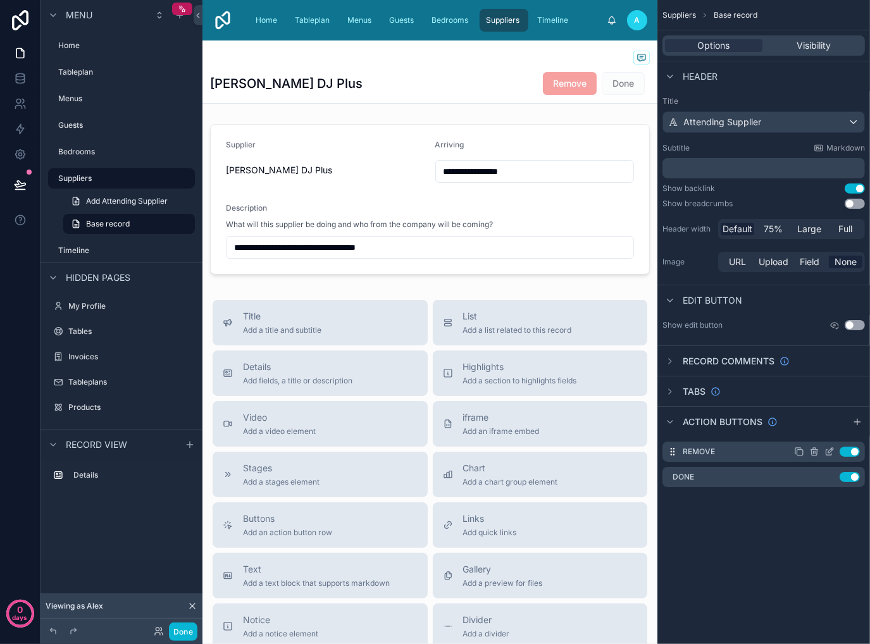
click at [827, 452] on icon "scrollable content" at bounding box center [829, 452] width 10 height 10
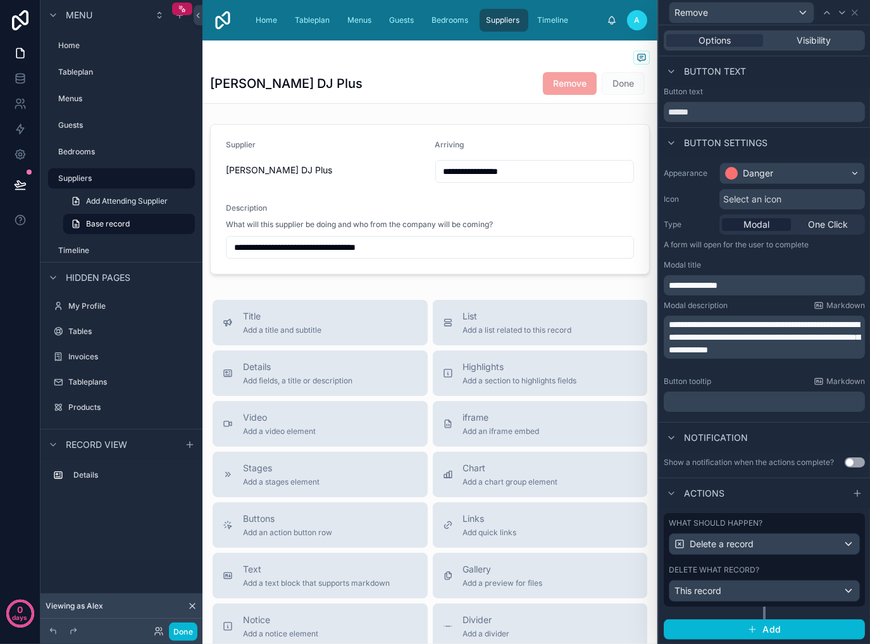
click at [749, 404] on p "﻿" at bounding box center [766, 401] width 194 height 13
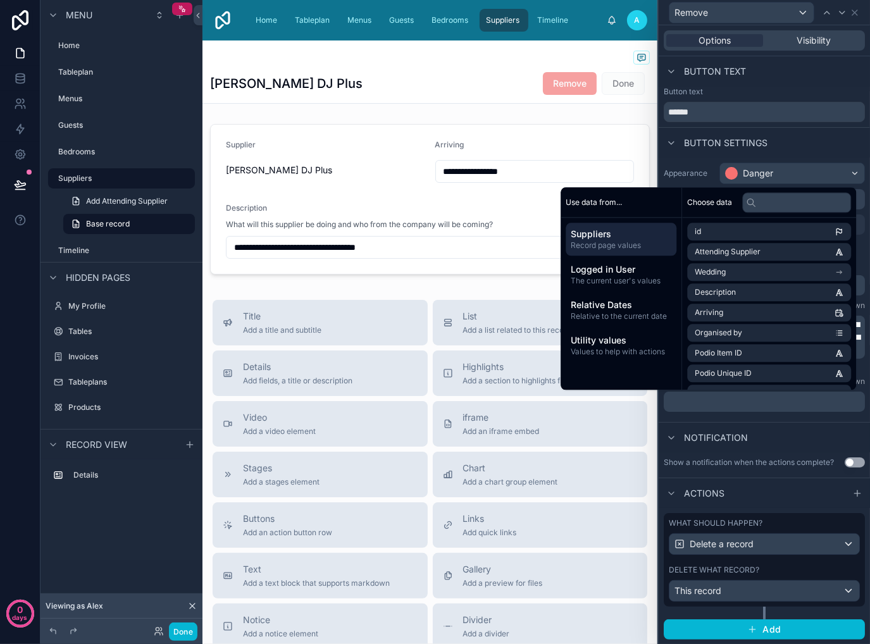
paste div "scrollable content"
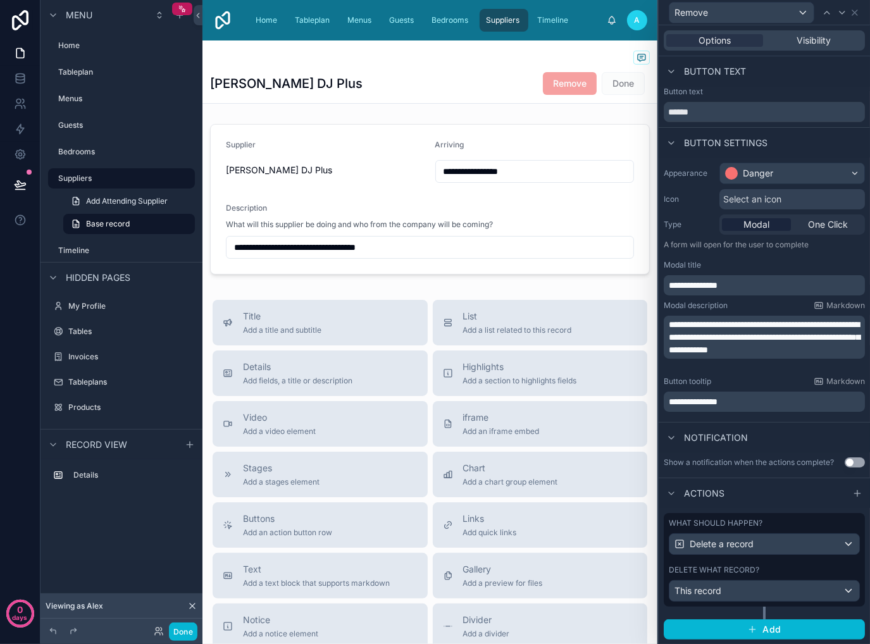
click at [817, 426] on div "Notification" at bounding box center [764, 437] width 211 height 30
click at [628, 108] on div "**********" at bounding box center [429, 450] width 455 height 821
click at [856, 15] on icon at bounding box center [855, 13] width 10 height 10
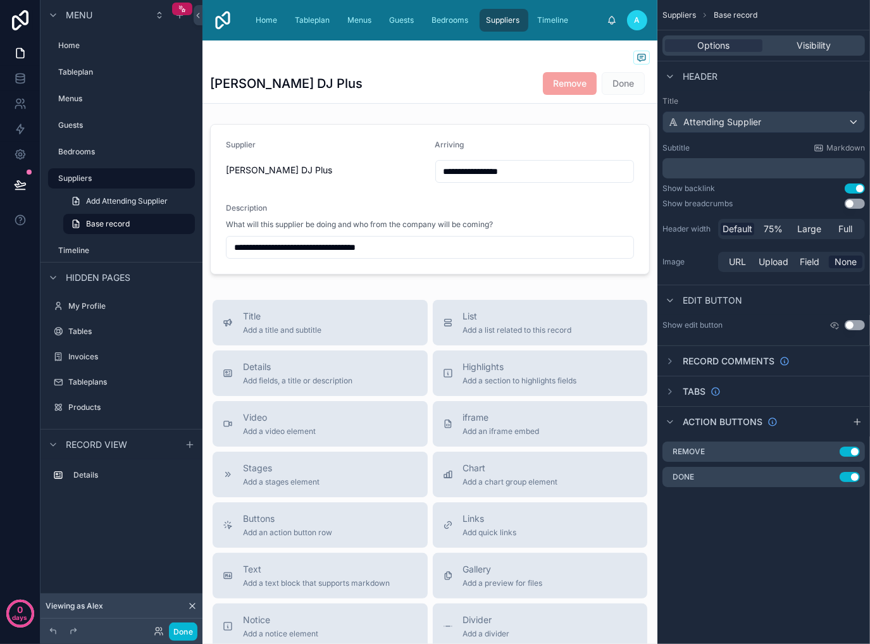
click at [819, 11] on div "Suppliers Base record" at bounding box center [763, 15] width 213 height 30
click at [487, 85] on div "[PERSON_NAME] DJ Plus Remove Done" at bounding box center [430, 83] width 440 height 24
drag, startPoint x: 512, startPoint y: 22, endPoint x: 512, endPoint y: 28, distance: 6.4
click at [512, 22] on span "Suppliers" at bounding box center [503, 20] width 34 height 10
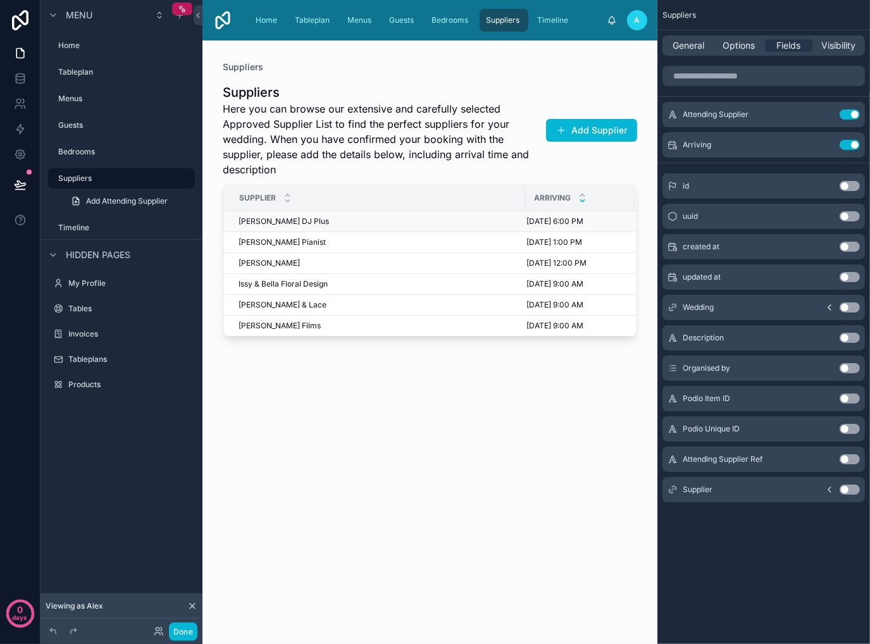
click at [452, 226] on td "[PERSON_NAME] DJ Plus [PERSON_NAME] DJ Plus" at bounding box center [374, 221] width 302 height 21
click at [349, 227] on td "[PERSON_NAME] DJ Plus [PERSON_NAME] DJ Plus" at bounding box center [374, 221] width 302 height 21
click at [313, 221] on span "[PERSON_NAME] DJ Plus" at bounding box center [283, 221] width 90 height 10
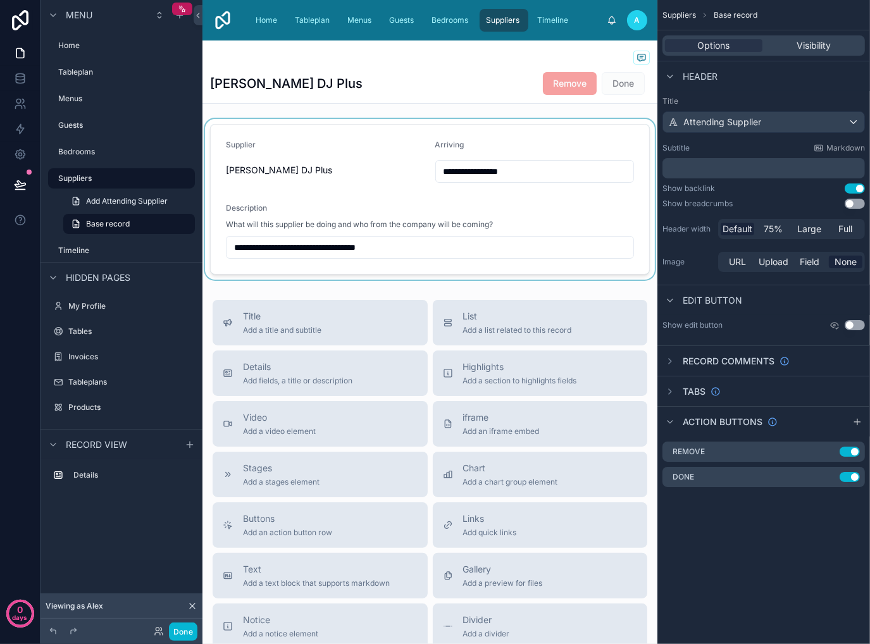
click at [422, 190] on div at bounding box center [429, 199] width 455 height 161
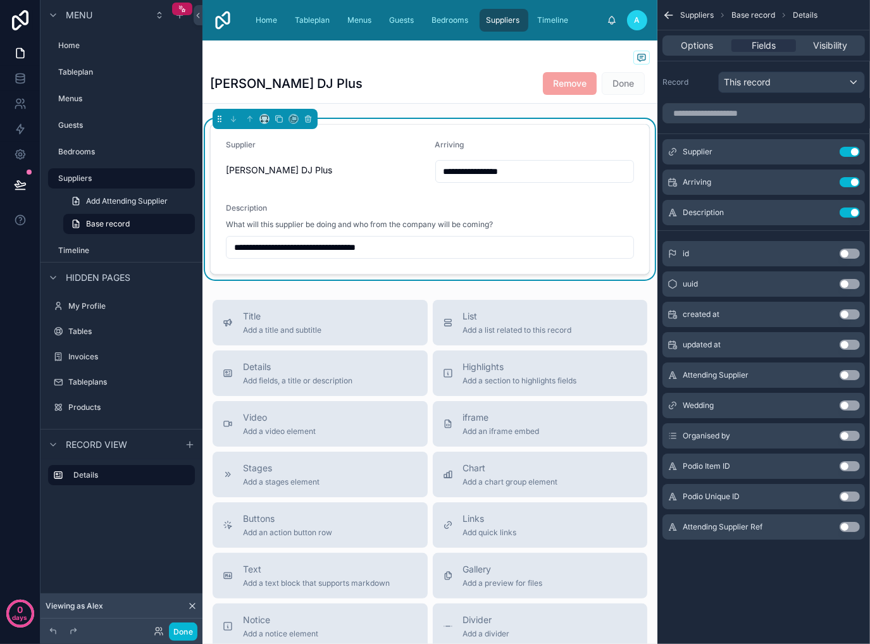
click at [614, 89] on div "Done" at bounding box center [623, 83] width 43 height 23
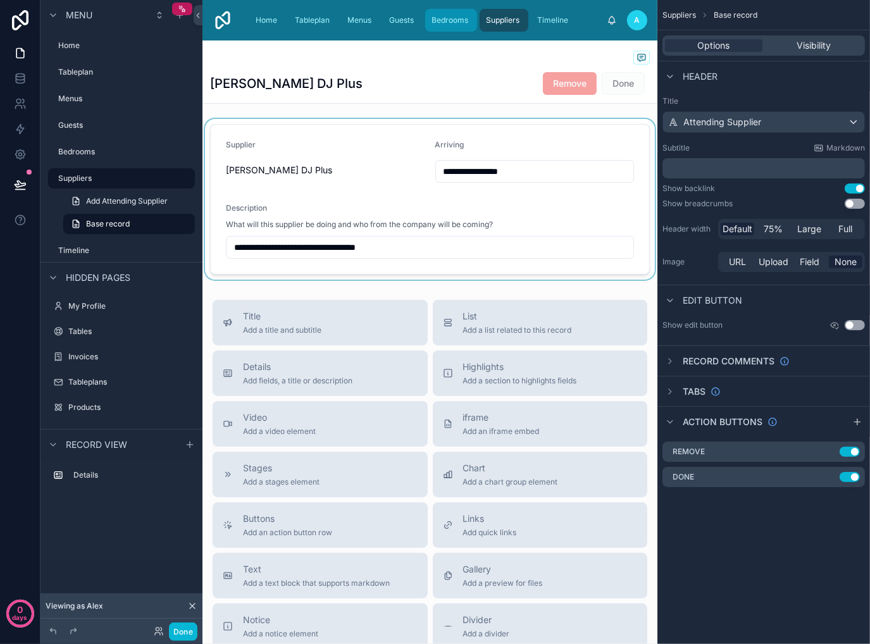
click at [453, 16] on span "Bedrooms" at bounding box center [449, 20] width 37 height 10
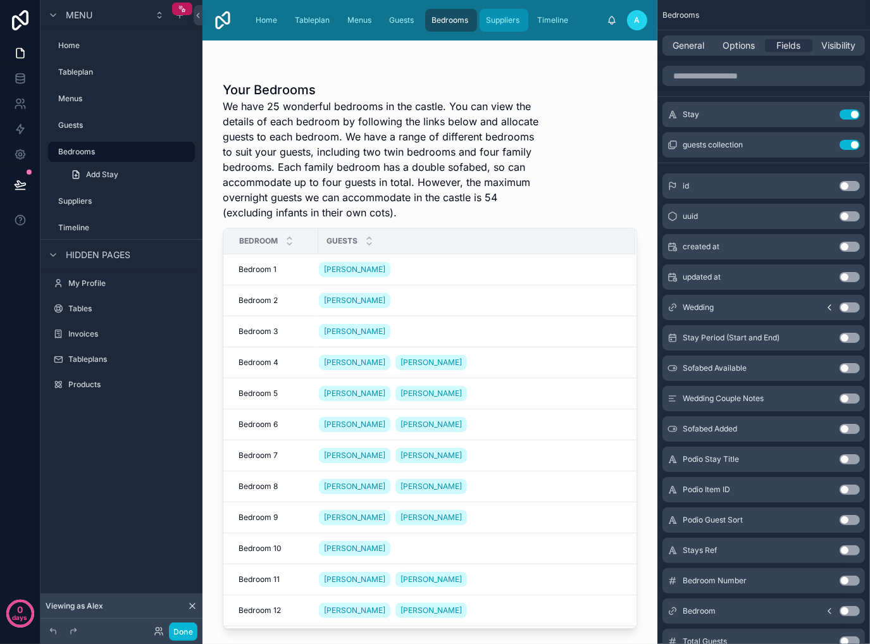
click at [506, 18] on span "Suppliers" at bounding box center [503, 20] width 34 height 10
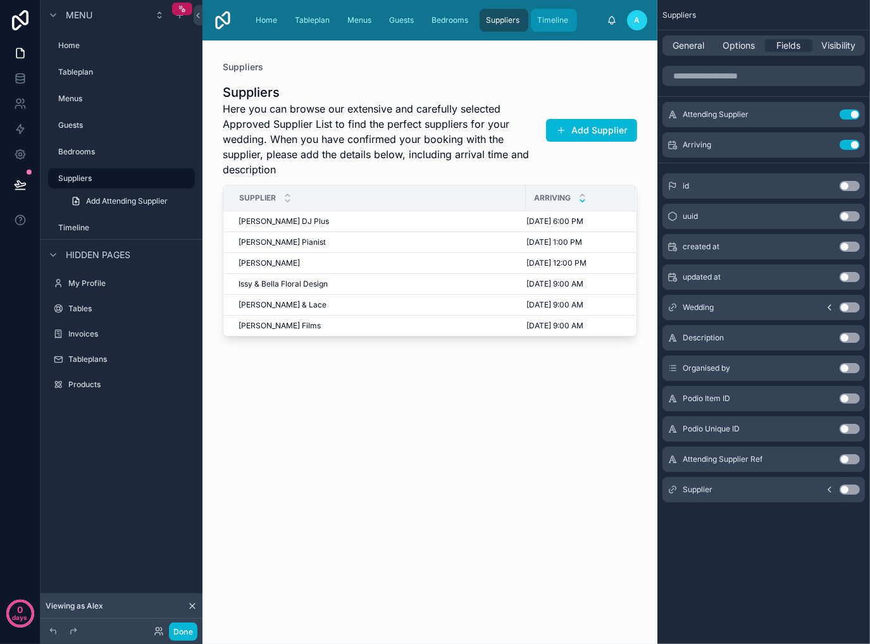
click at [543, 17] on span "Timeline" at bounding box center [552, 20] width 31 height 10
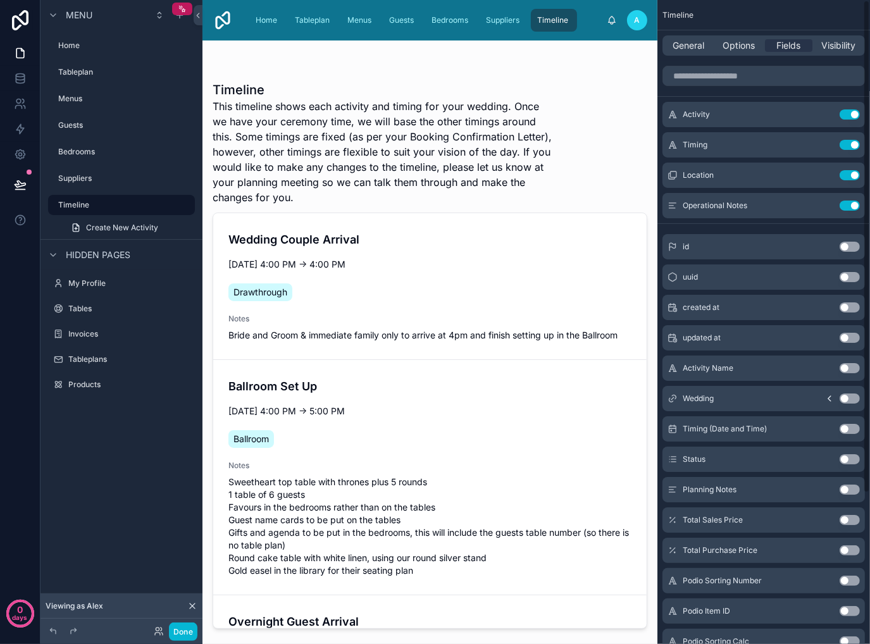
click at [474, 215] on div at bounding box center [429, 334] width 455 height 588
click at [480, 302] on div "Drawthrough" at bounding box center [429, 292] width 403 height 23
click at [823, 175] on icon "scrollable content" at bounding box center [825, 173] width 5 height 5
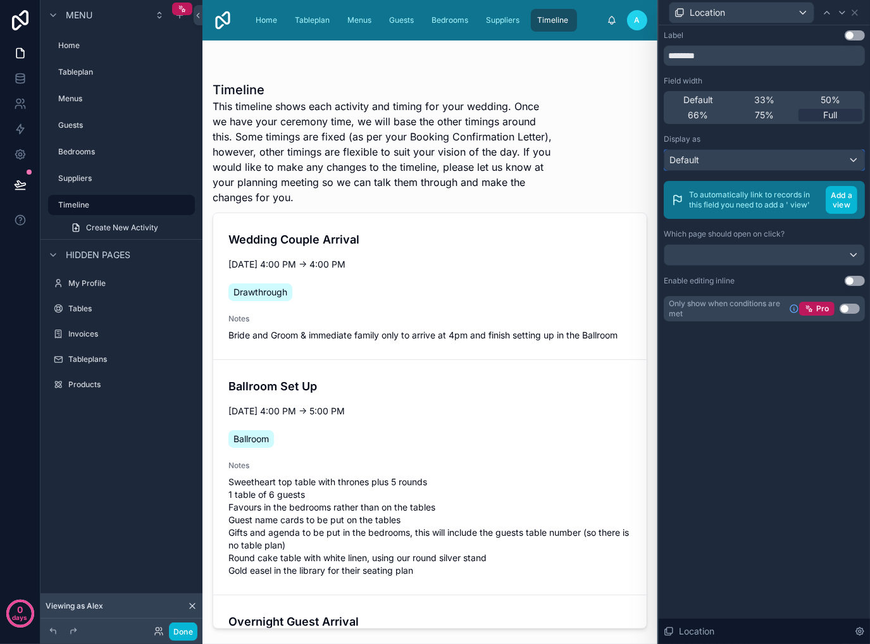
click at [724, 160] on div "Default" at bounding box center [764, 160] width 200 height 20
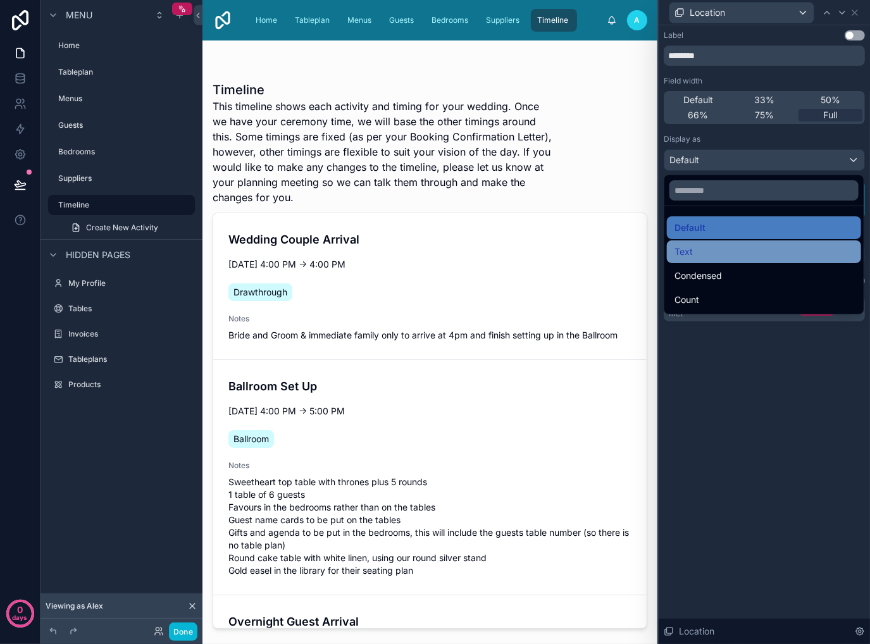
click at [733, 252] on div "Text" at bounding box center [763, 251] width 179 height 15
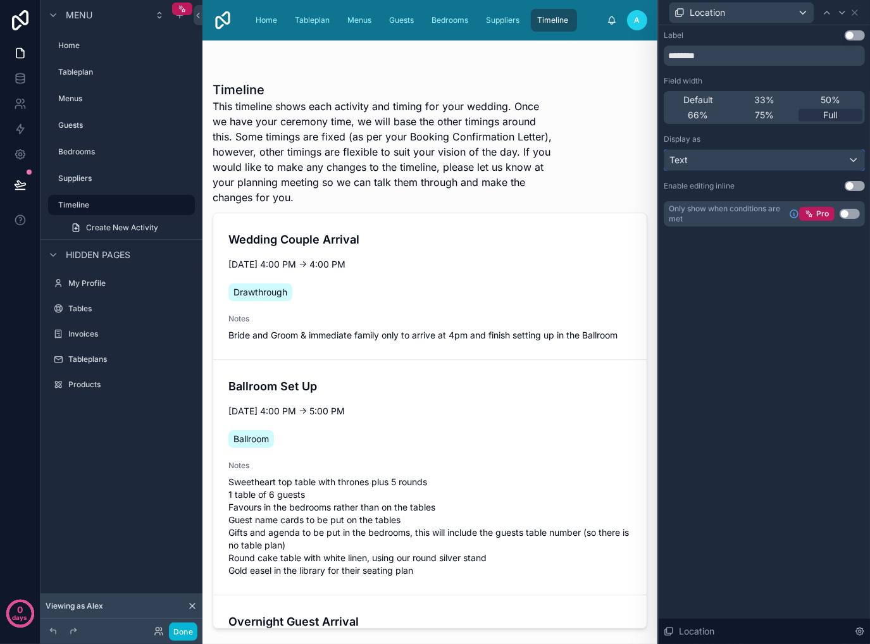
click at [774, 164] on div "Text" at bounding box center [764, 160] width 200 height 20
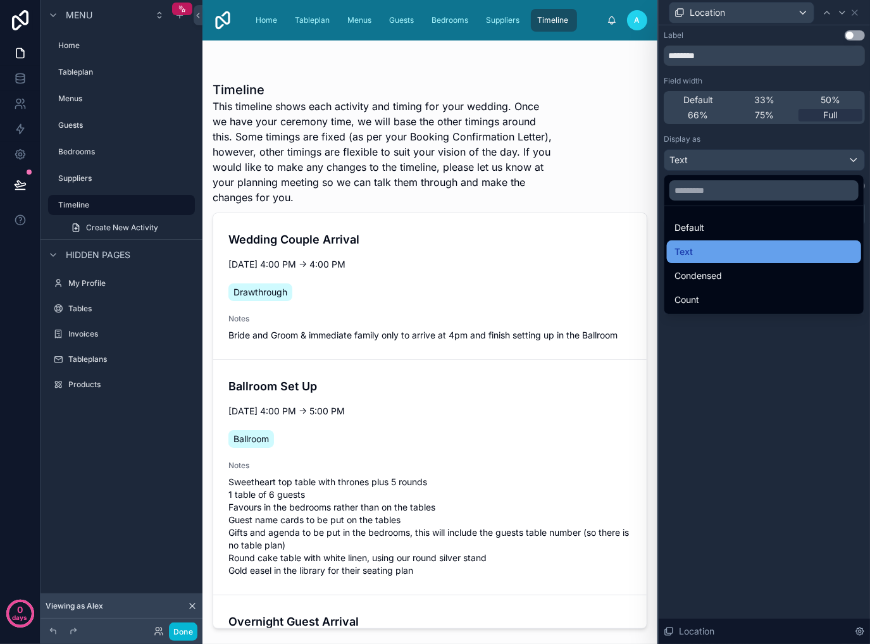
click at [753, 257] on div "Text" at bounding box center [763, 251] width 179 height 15
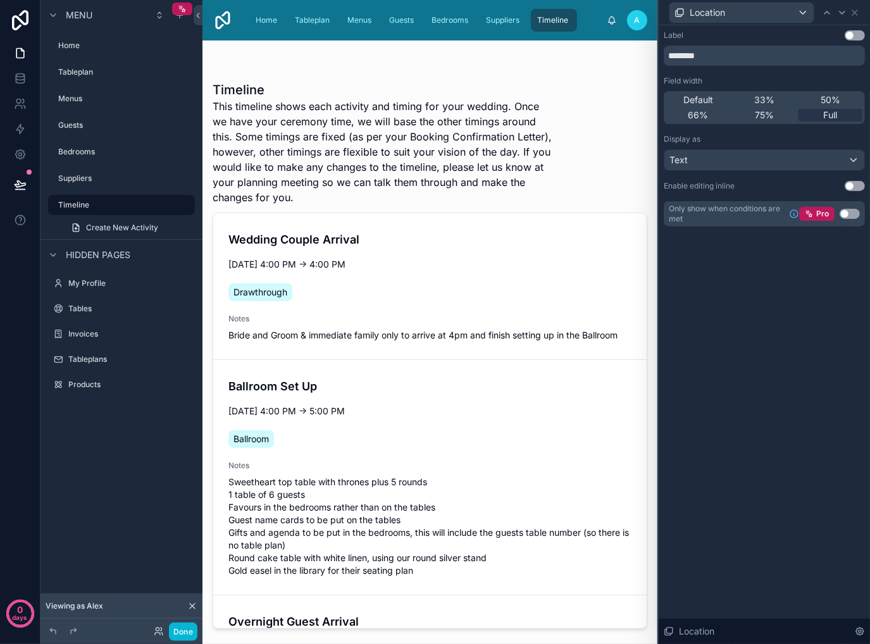
click at [767, 407] on div "Label Use setting ******** Field width Default 33% 50% 66% 75% Full Display as …" at bounding box center [764, 334] width 211 height 619
click at [790, 159] on div "Text" at bounding box center [764, 160] width 200 height 20
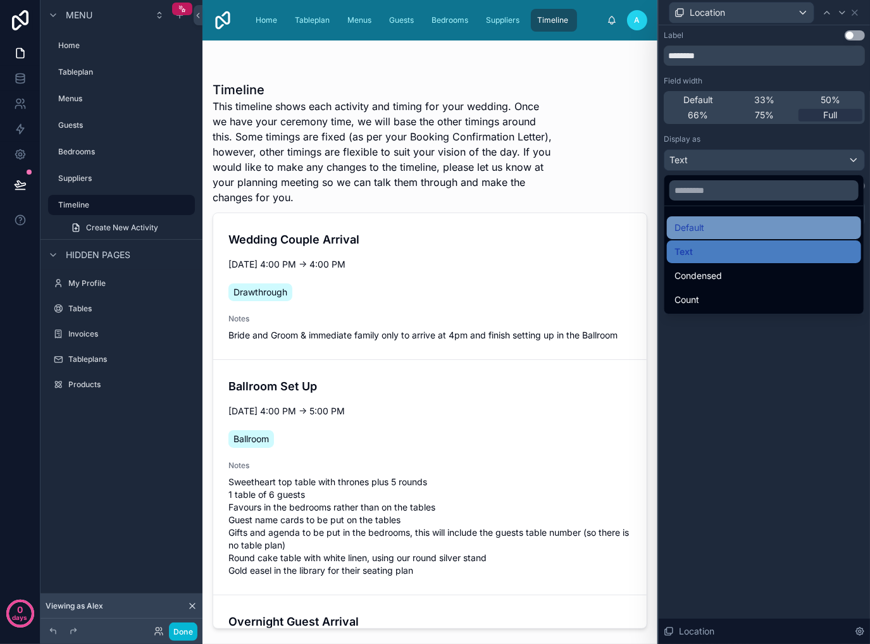
click at [738, 223] on div "Default" at bounding box center [763, 227] width 179 height 15
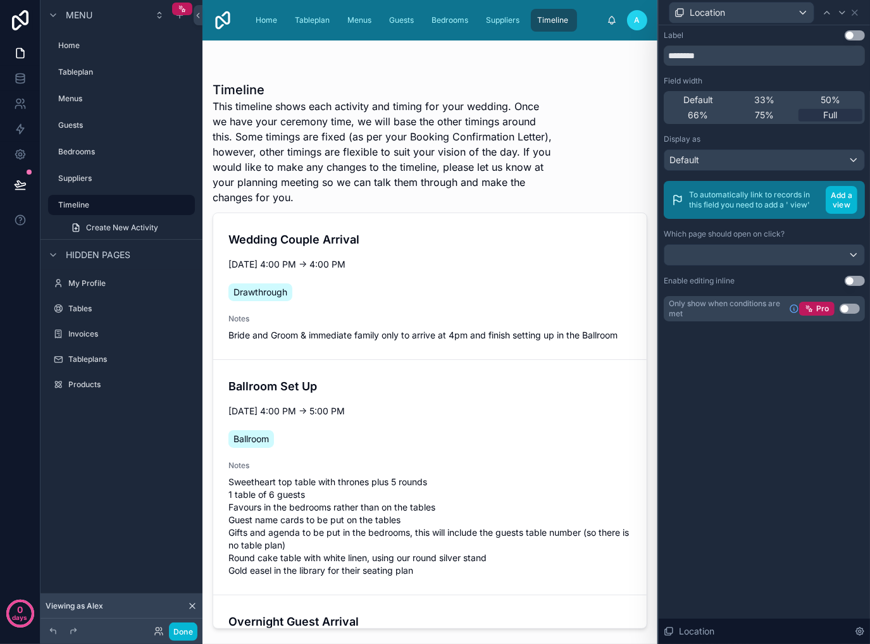
click at [781, 481] on div "Label Use setting ******** Field width Default 33% 50% 66% 75% Full Display as …" at bounding box center [764, 334] width 211 height 619
click at [793, 250] on div at bounding box center [764, 255] width 200 height 20
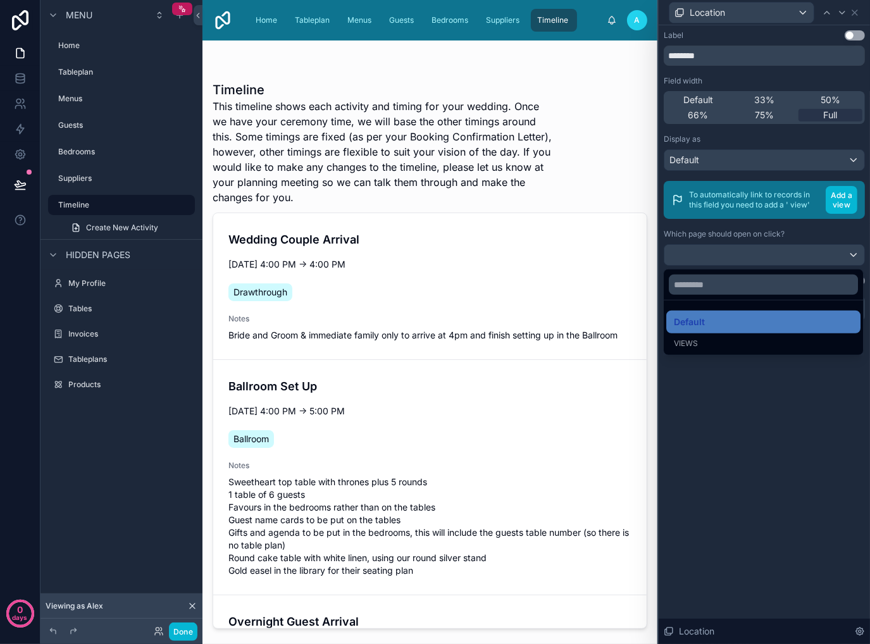
click at [793, 250] on div at bounding box center [764, 322] width 211 height 644
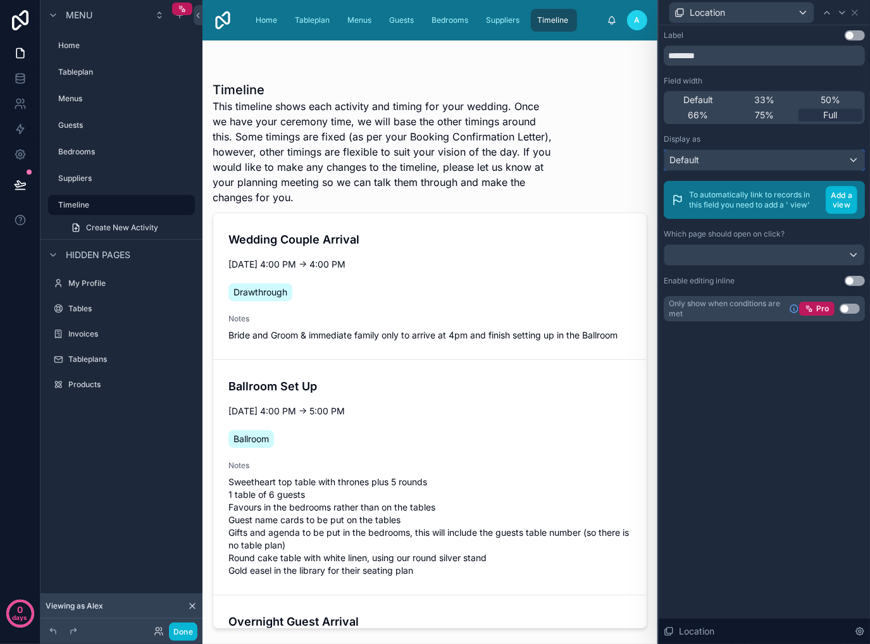
click at [744, 157] on div "Default" at bounding box center [764, 160] width 200 height 20
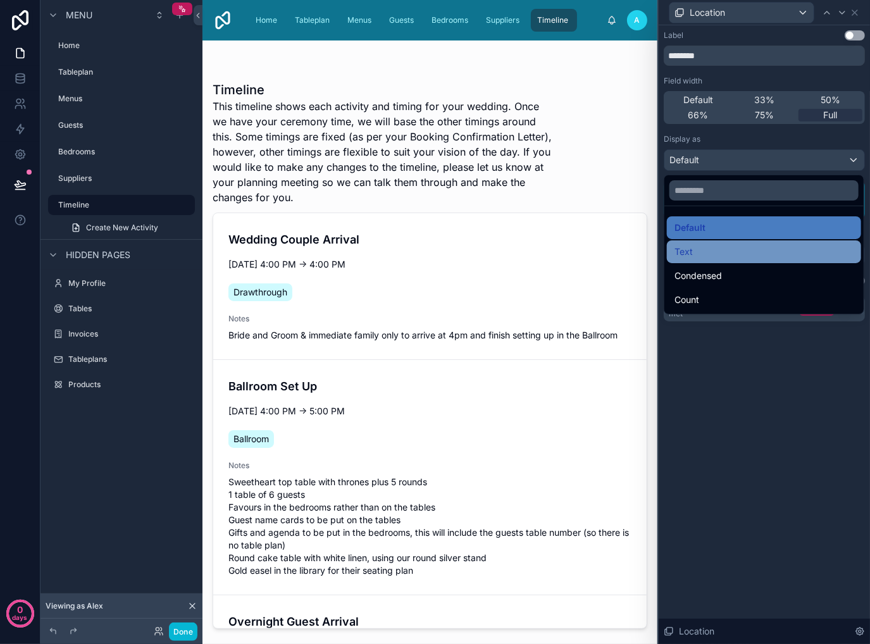
click at [726, 259] on div "Text" at bounding box center [764, 251] width 194 height 23
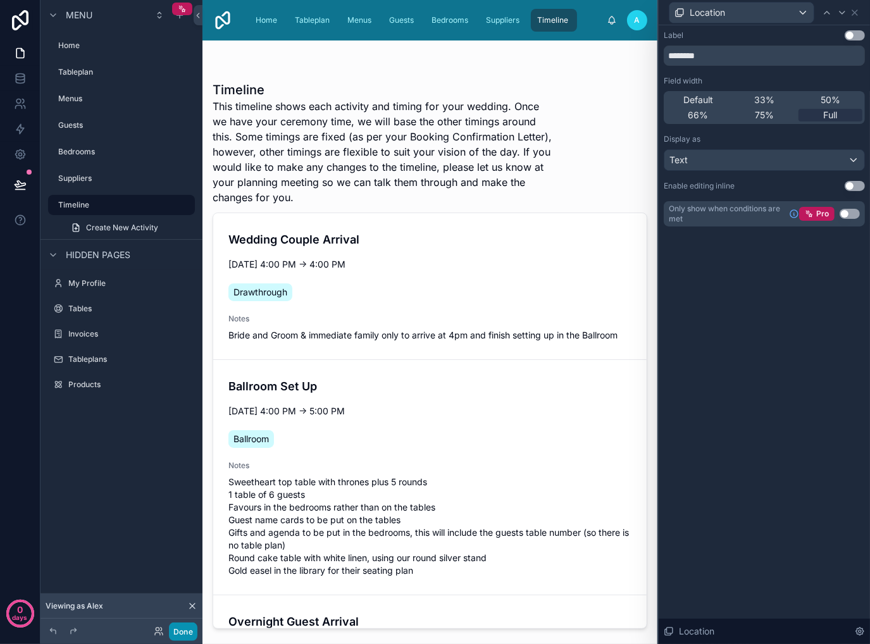
click at [187, 633] on button "Done" at bounding box center [183, 631] width 28 height 18
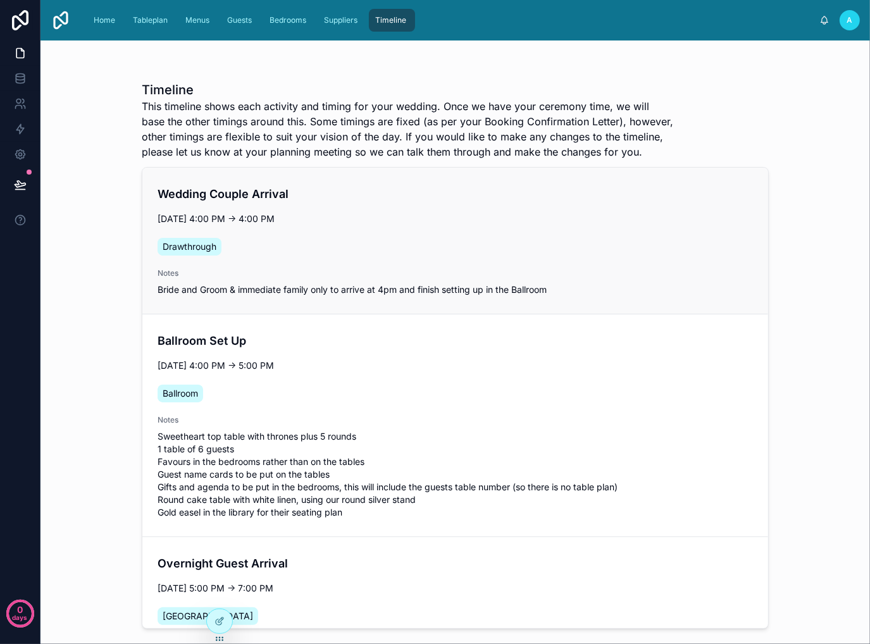
click at [196, 244] on span "Drawthrough" at bounding box center [190, 246] width 54 height 13
click at [107, 256] on div "Timeline This timeline shows each activity and timing for your wedding. Once we…" at bounding box center [454, 341] width 829 height 603
click at [339, 19] on span "Suppliers" at bounding box center [341, 20] width 34 height 10
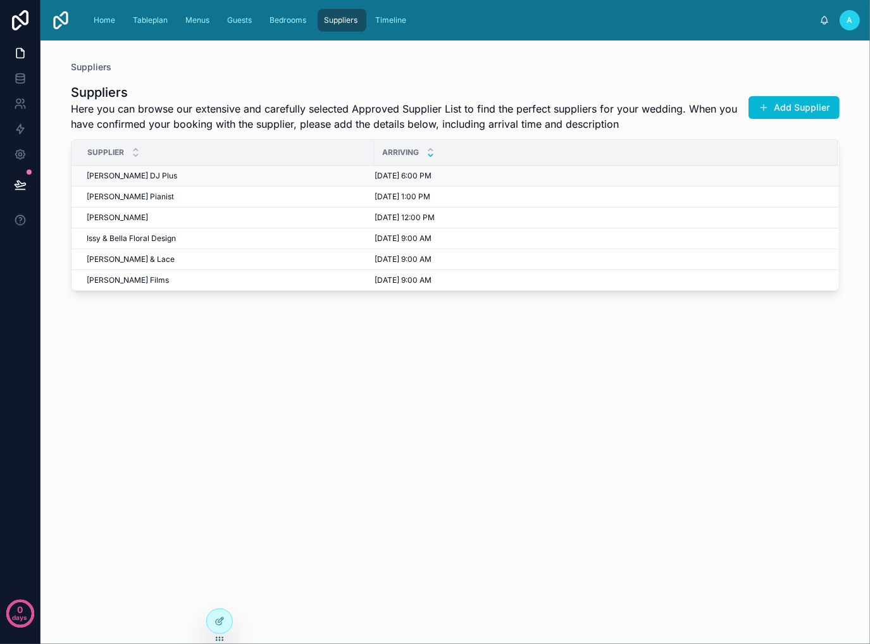
click at [291, 171] on div "[PERSON_NAME] DJ Plus [PERSON_NAME] DJ Plus" at bounding box center [227, 176] width 280 height 10
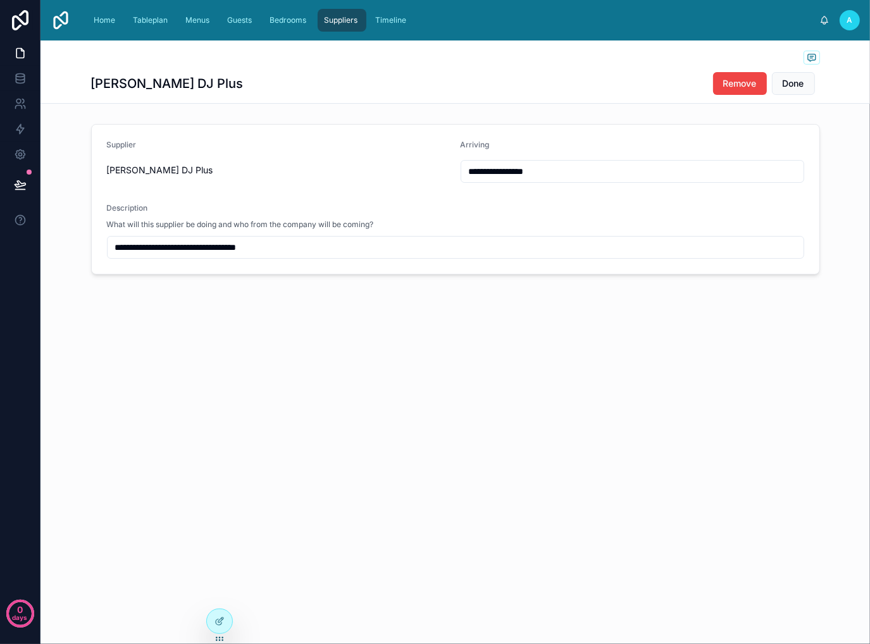
click at [446, 445] on div "**********" at bounding box center [454, 341] width 829 height 603
click at [134, 205] on span "Description" at bounding box center [127, 207] width 41 height 9
click at [134, 206] on span "Description" at bounding box center [127, 207] width 41 height 9
drag, startPoint x: 137, startPoint y: 218, endPoint x: 134, endPoint y: 225, distance: 7.6
click at [137, 219] on div "What will this supplier be doing and who from the company will be coming?" at bounding box center [455, 224] width 697 height 13
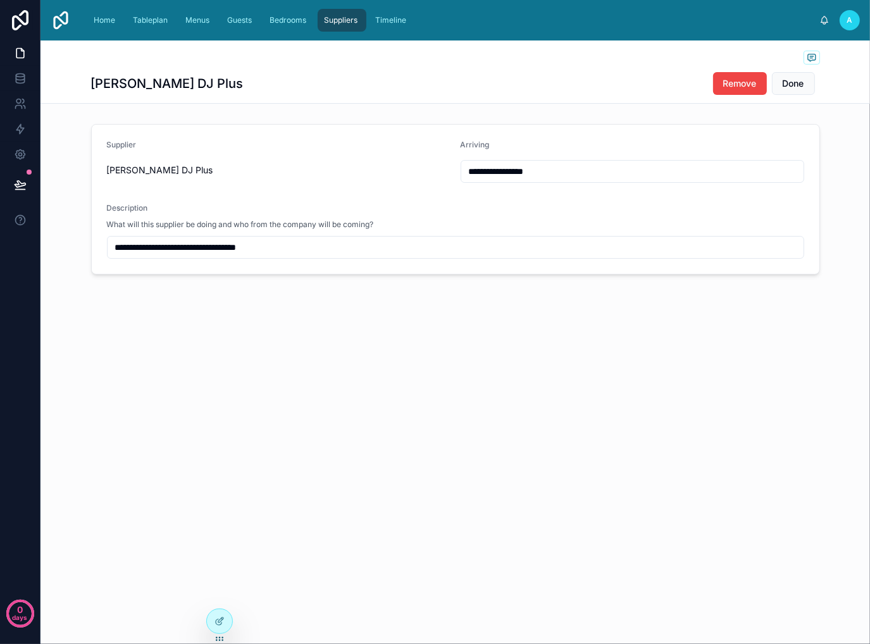
click at [132, 226] on span "What will this supplier be doing and who from the company will be coming?" at bounding box center [240, 225] width 267 height 10
click at [311, 349] on div "**********" at bounding box center [454, 200] width 829 height 320
drag, startPoint x: 291, startPoint y: 17, endPoint x: 329, endPoint y: 25, distance: 38.8
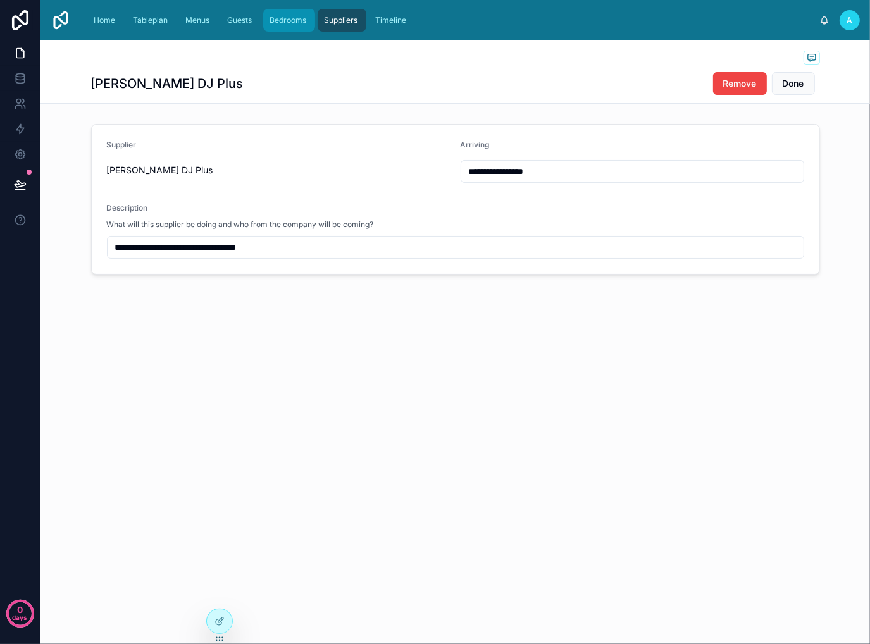
click at [291, 17] on span "Bedrooms" at bounding box center [287, 20] width 37 height 10
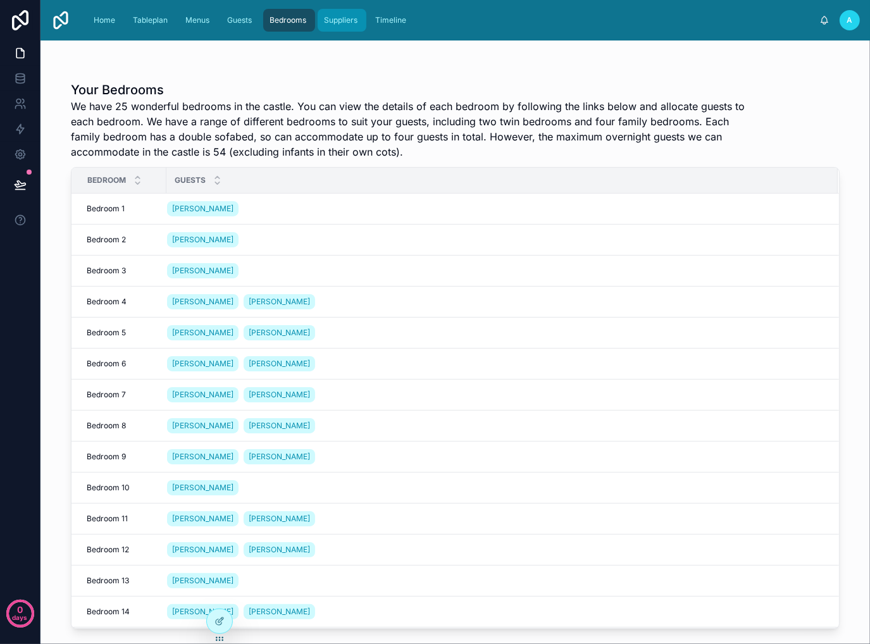
click at [334, 25] on span "Suppliers" at bounding box center [341, 20] width 34 height 10
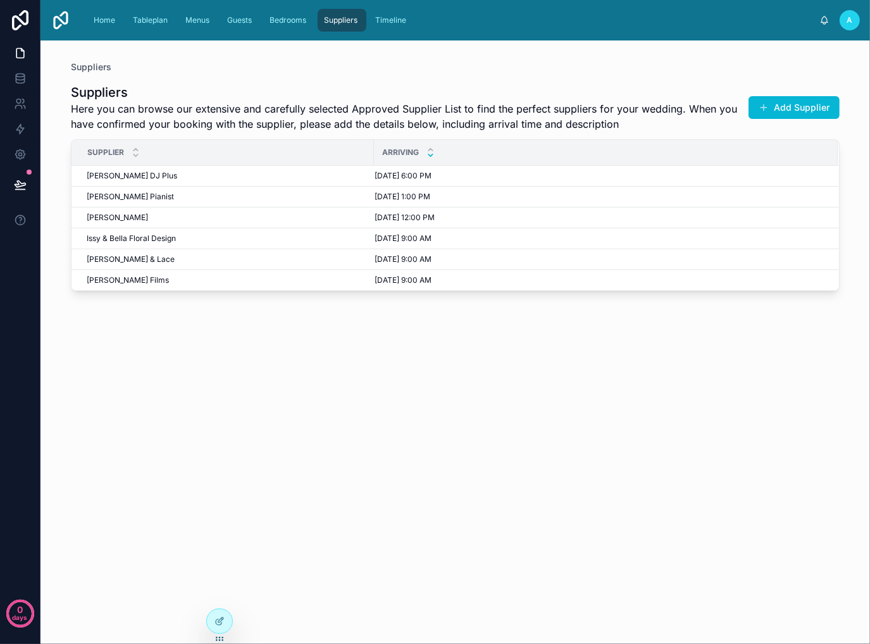
click at [357, 23] on span "Suppliers" at bounding box center [341, 20] width 34 height 10
click at [96, 68] on span "Suppliers" at bounding box center [91, 67] width 40 height 13
drag, startPoint x: 285, startPoint y: 13, endPoint x: 253, endPoint y: 20, distance: 32.9
click at [285, 13] on div "Bedrooms" at bounding box center [289, 20] width 44 height 20
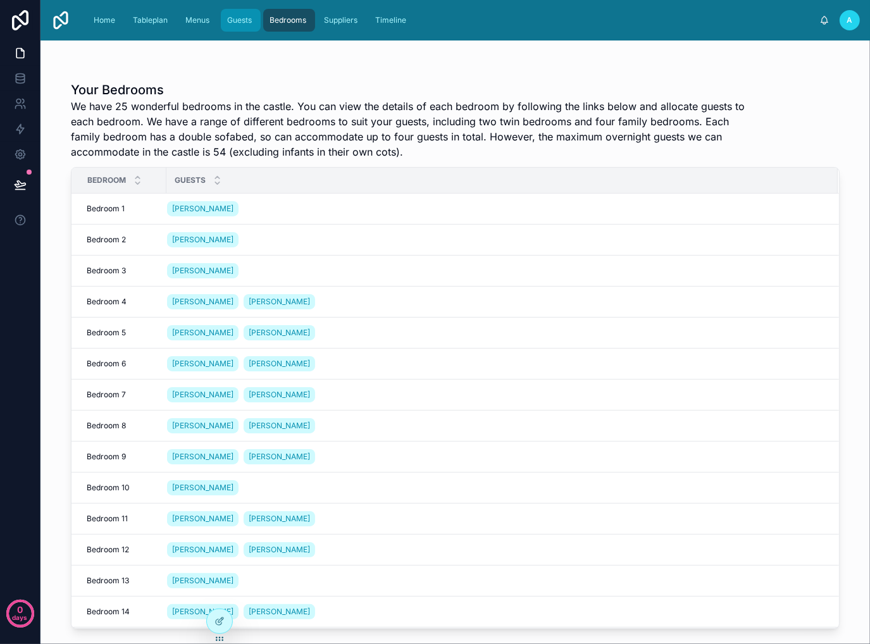
click at [237, 23] on span "Guests" at bounding box center [239, 20] width 25 height 10
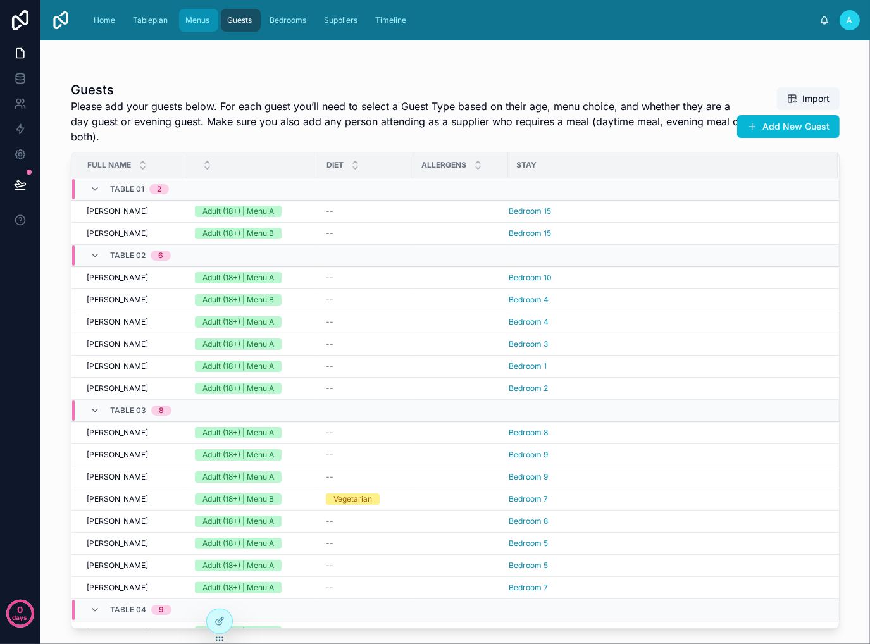
click at [194, 22] on span "Menus" at bounding box center [197, 20] width 24 height 10
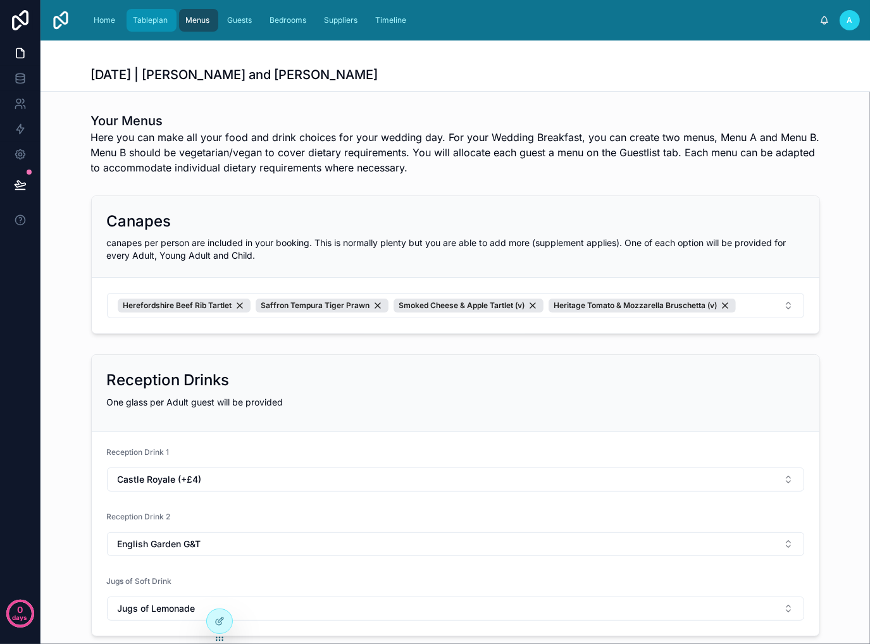
click at [151, 21] on span "Tableplan" at bounding box center [150, 20] width 35 height 10
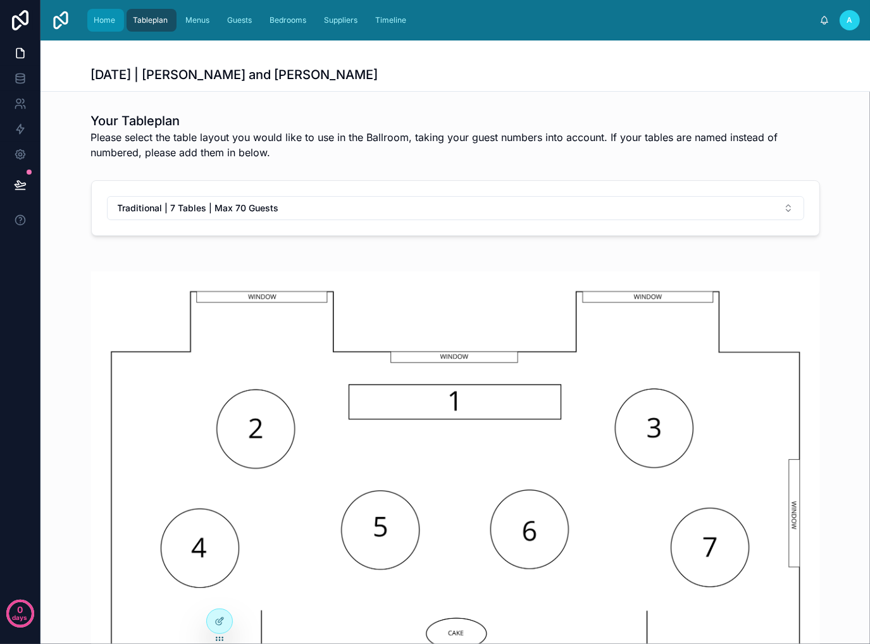
click at [102, 21] on span "Home" at bounding box center [105, 20] width 22 height 10
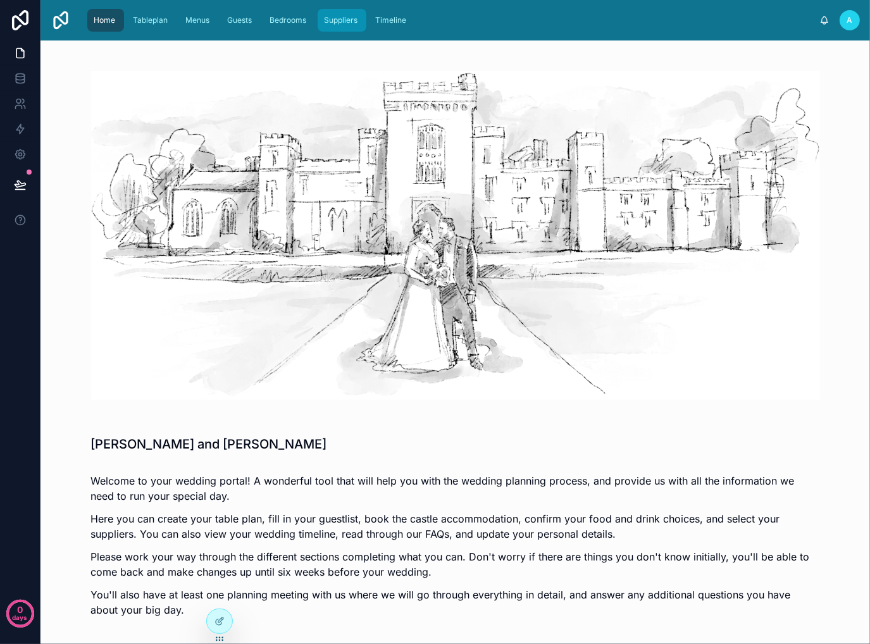
click at [342, 23] on span "Suppliers" at bounding box center [341, 20] width 34 height 10
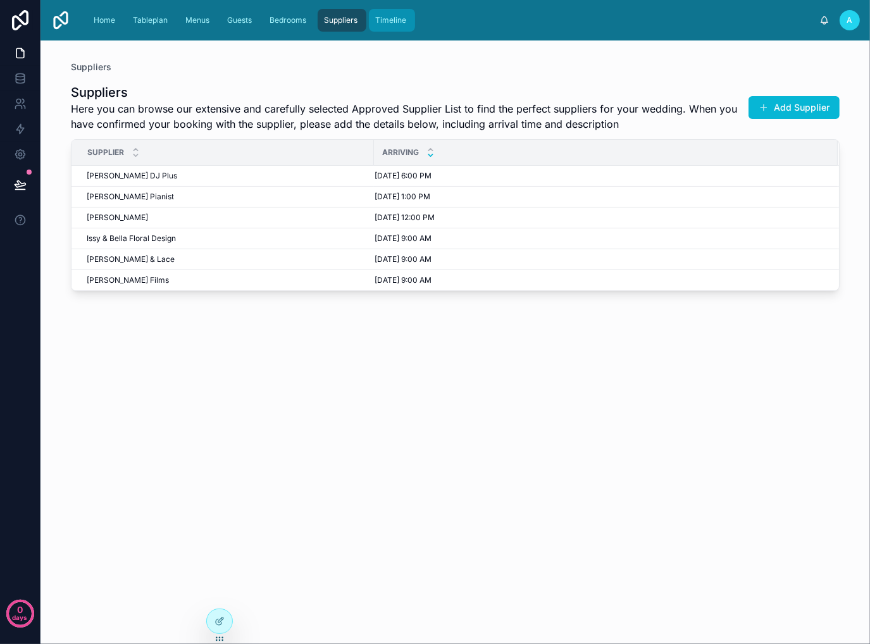
click at [387, 20] on span "Timeline" at bounding box center [390, 20] width 31 height 10
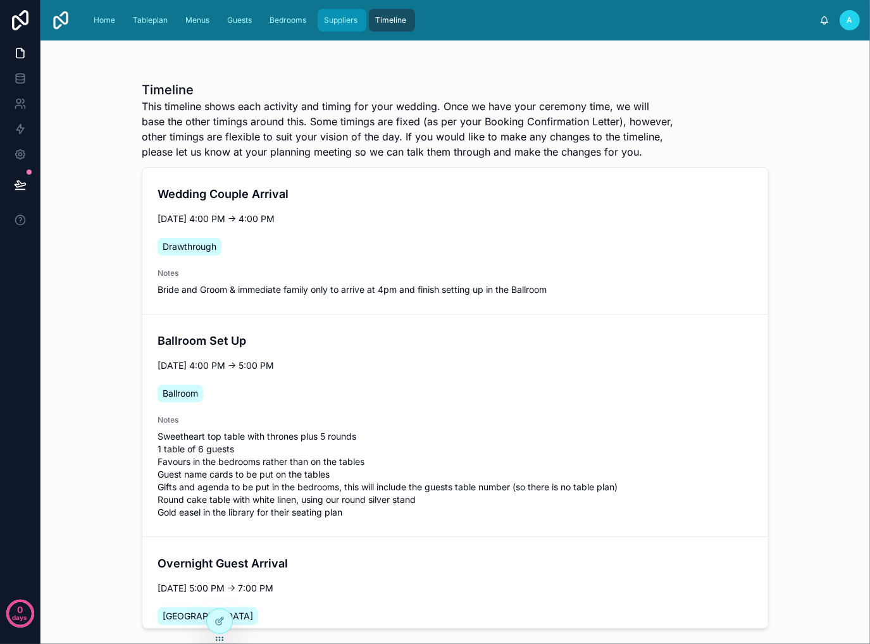
click at [328, 26] on div "Suppliers" at bounding box center [341, 20] width 41 height 20
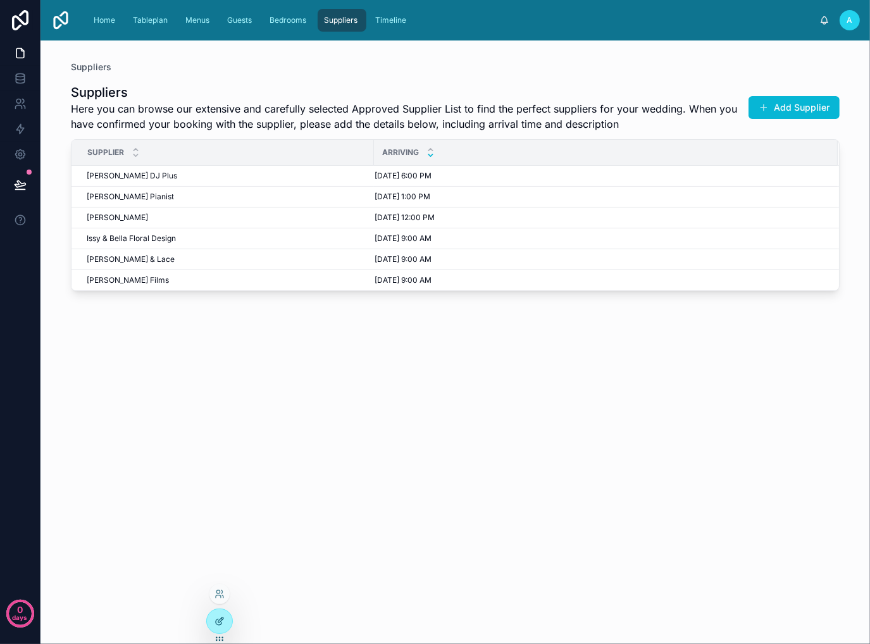
click at [216, 621] on icon at bounding box center [219, 621] width 10 height 10
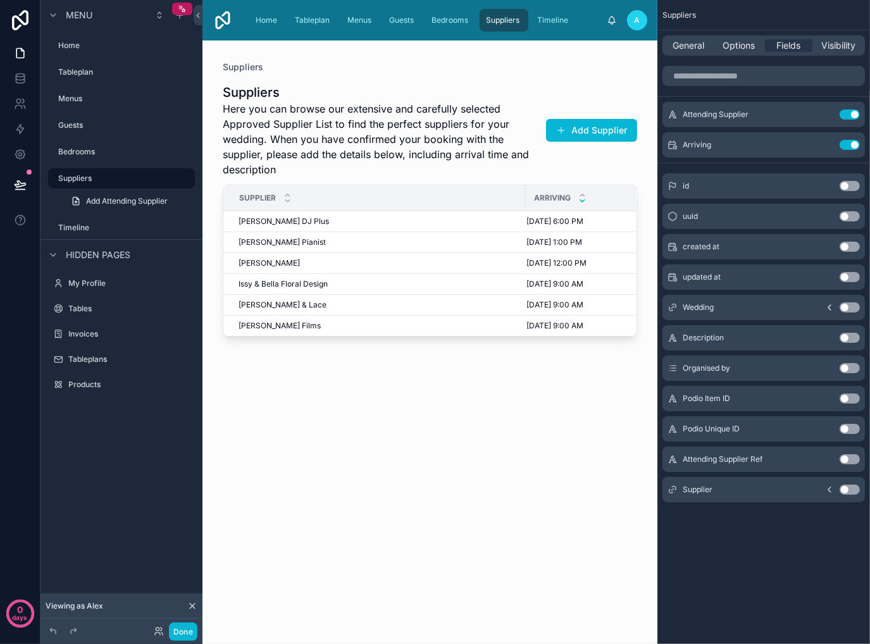
click at [690, 39] on div "General Options Fields Visibility" at bounding box center [763, 45] width 202 height 20
click at [691, 50] on span "General" at bounding box center [689, 45] width 32 height 13
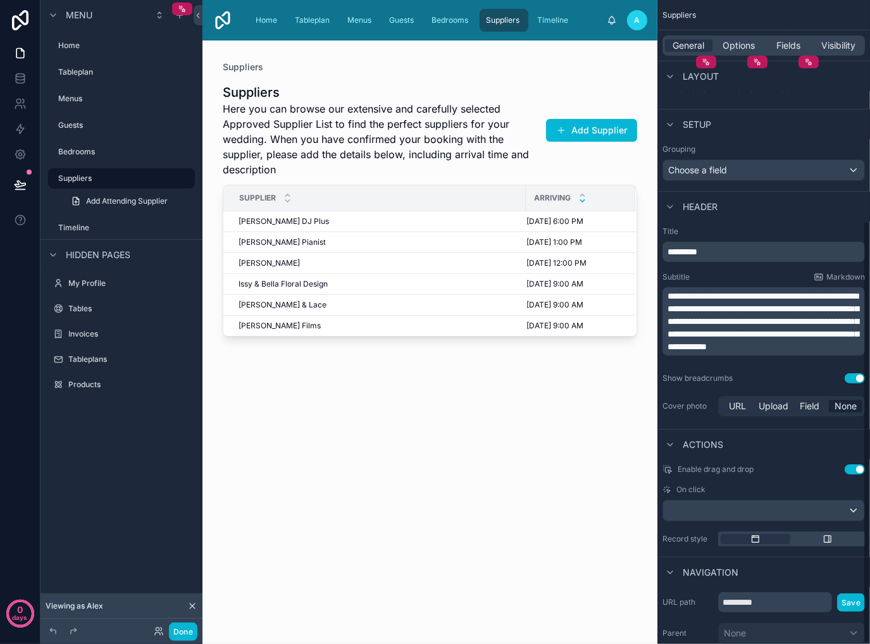
scroll to position [338, 0]
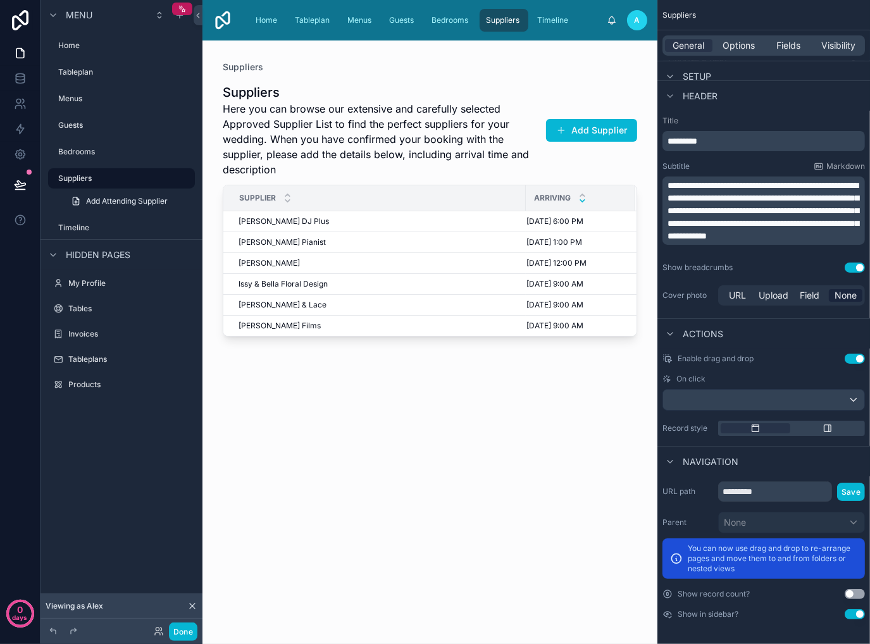
click at [854, 268] on button "Use setting" at bounding box center [854, 268] width 20 height 10
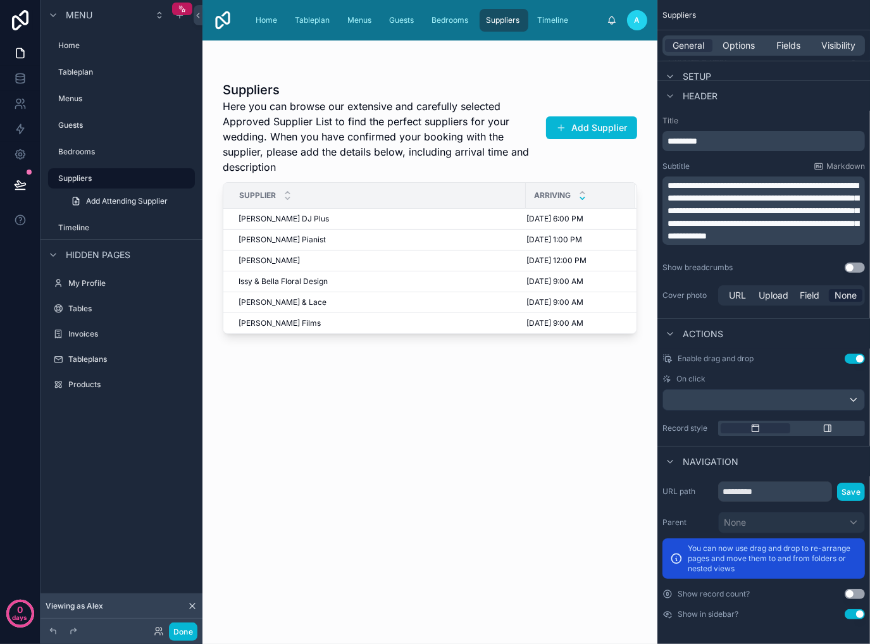
click at [364, 504] on div at bounding box center [429, 334] width 455 height 588
click at [187, 634] on button "Done" at bounding box center [183, 631] width 28 height 18
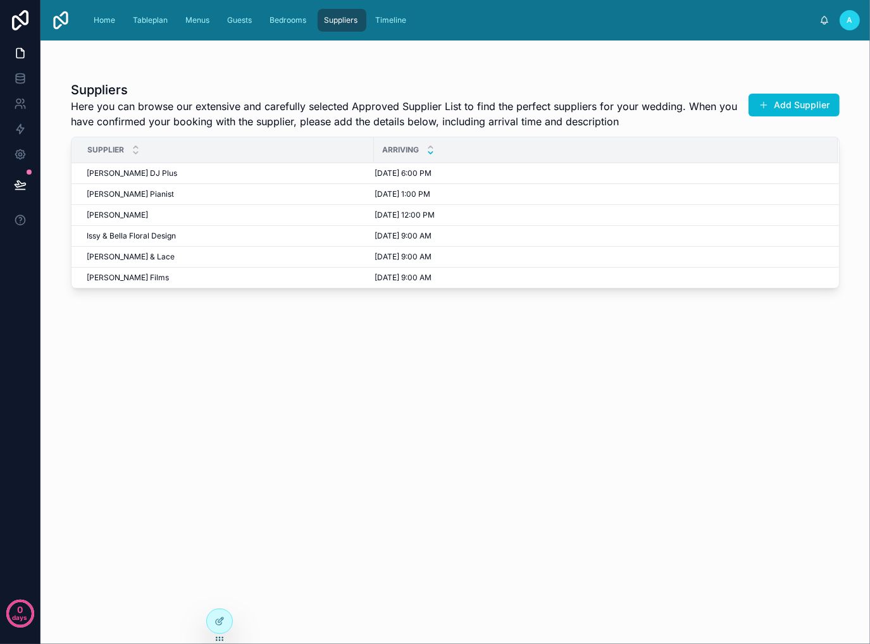
click at [325, 350] on div "Suppliers Here you can browse our extensive and carefully selected Approved Sup…" at bounding box center [455, 350] width 769 height 558
click at [386, 22] on span "Timeline" at bounding box center [390, 20] width 31 height 10
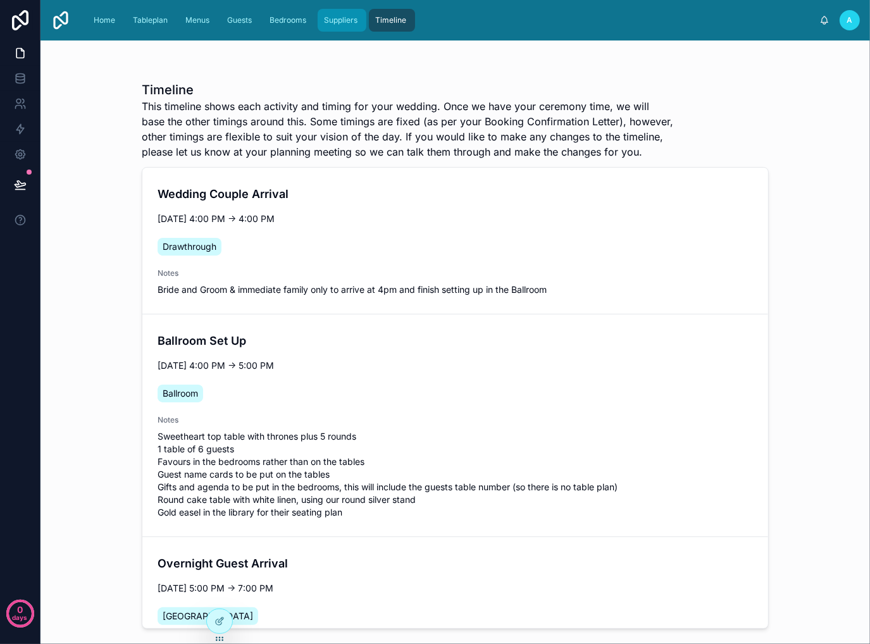
click at [344, 24] on span "Suppliers" at bounding box center [341, 20] width 34 height 10
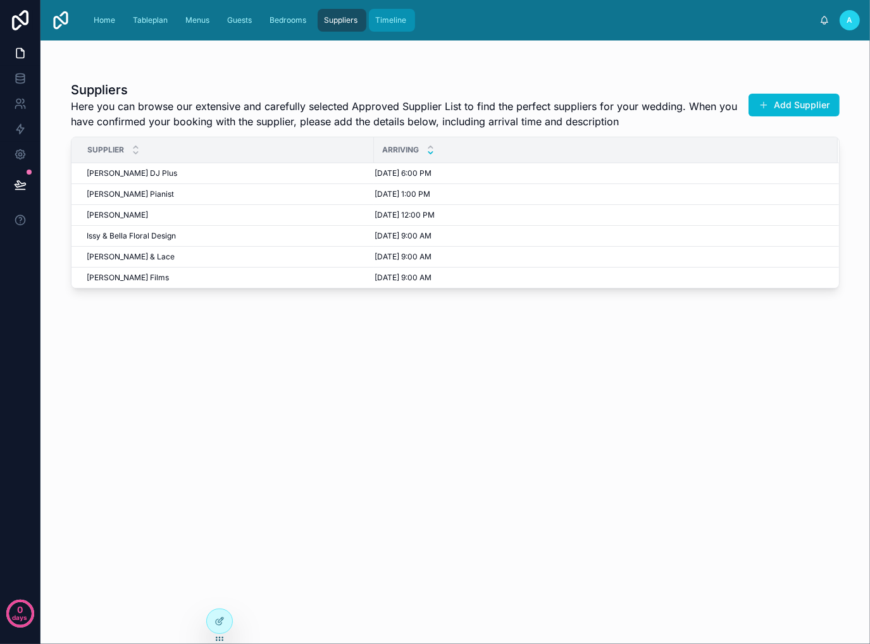
click at [395, 16] on span "Timeline" at bounding box center [390, 20] width 31 height 10
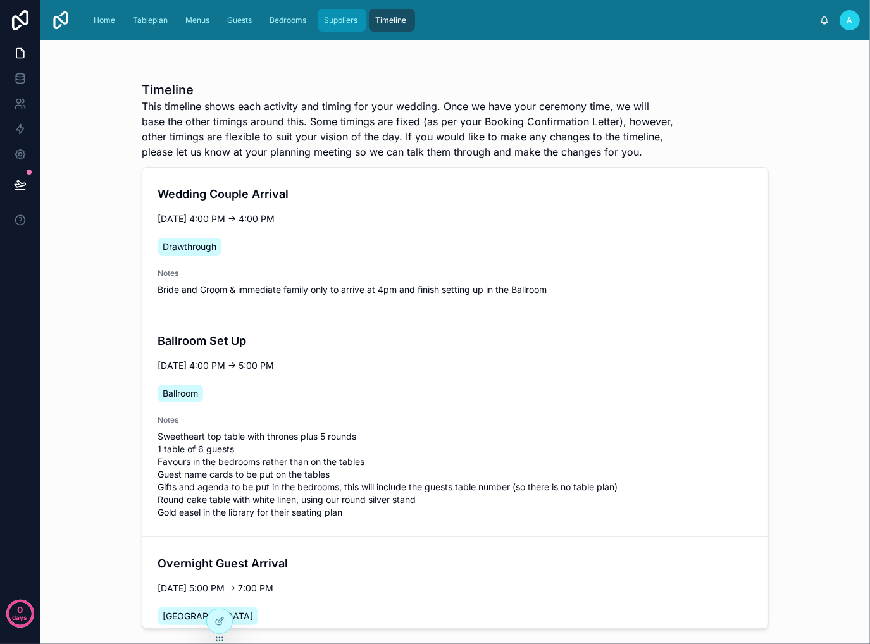
click at [343, 16] on span "Suppliers" at bounding box center [341, 20] width 34 height 10
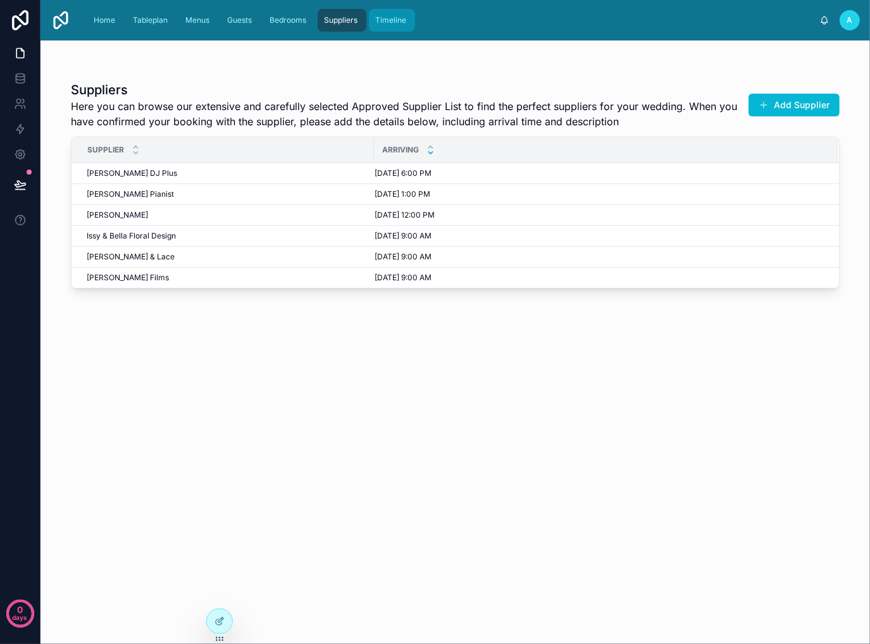
click at [378, 18] on span "Timeline" at bounding box center [390, 20] width 31 height 10
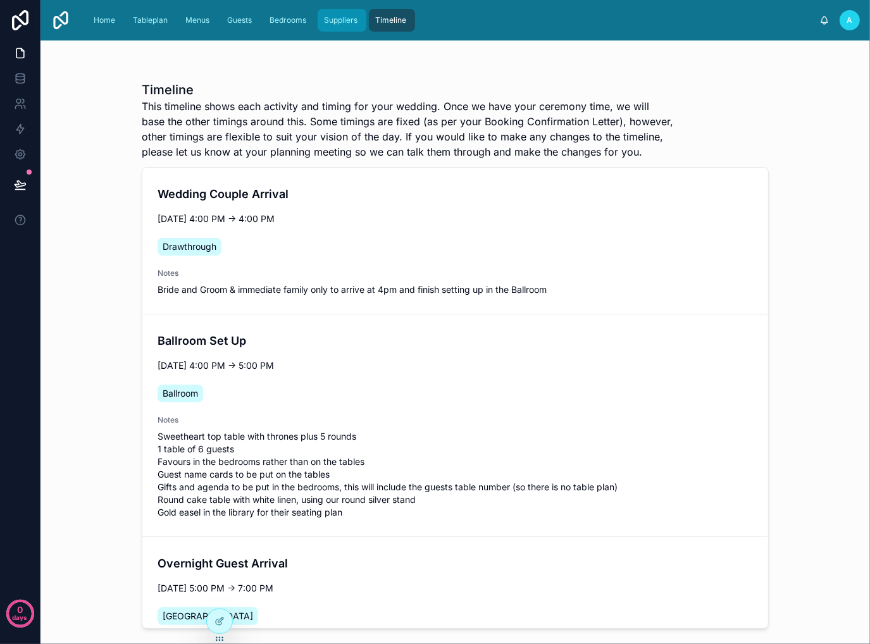
click at [333, 20] on span "Suppliers" at bounding box center [341, 20] width 34 height 10
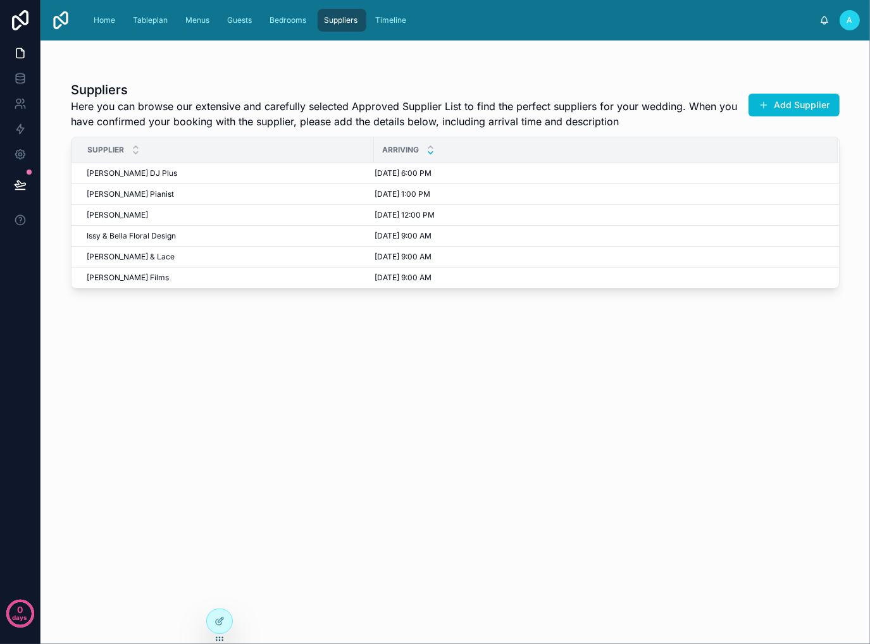
click at [365, 16] on link "Suppliers" at bounding box center [342, 20] width 49 height 23
click at [394, 16] on span "Timeline" at bounding box center [390, 20] width 31 height 10
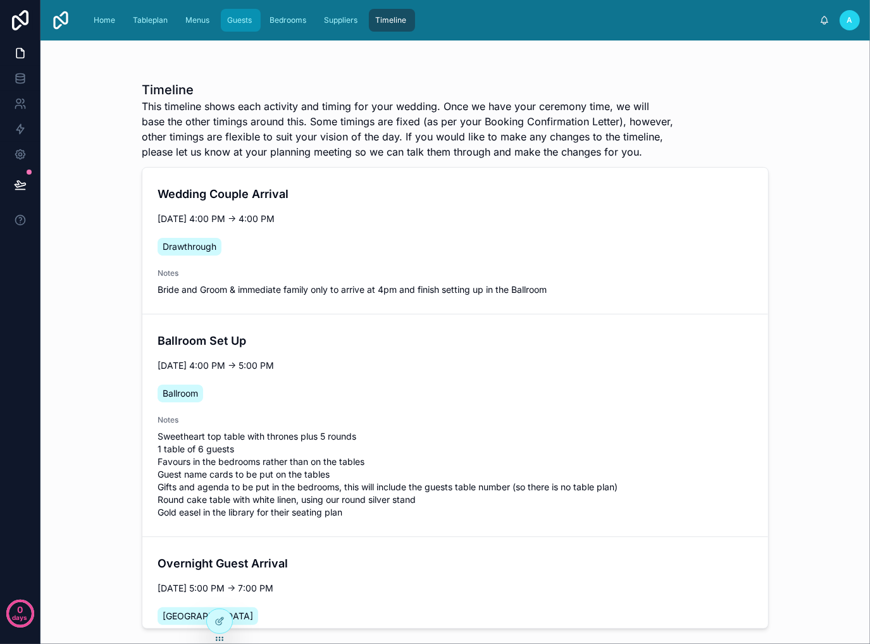
drag, startPoint x: 232, startPoint y: 23, endPoint x: 245, endPoint y: 23, distance: 12.7
click at [233, 23] on span "Guests" at bounding box center [239, 20] width 25 height 10
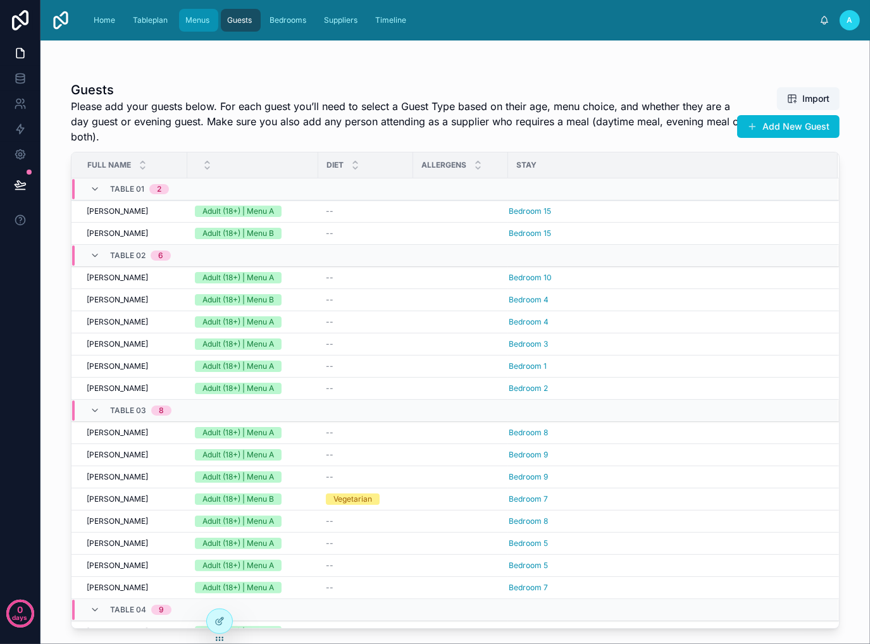
click at [193, 23] on span "Menus" at bounding box center [197, 20] width 24 height 10
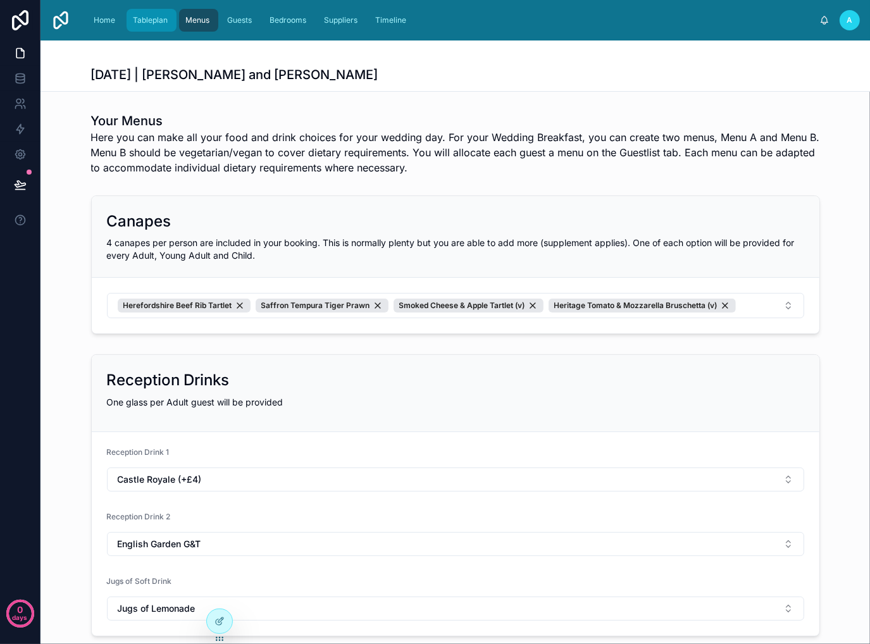
click at [154, 28] on div "Tableplan" at bounding box center [151, 20] width 42 height 20
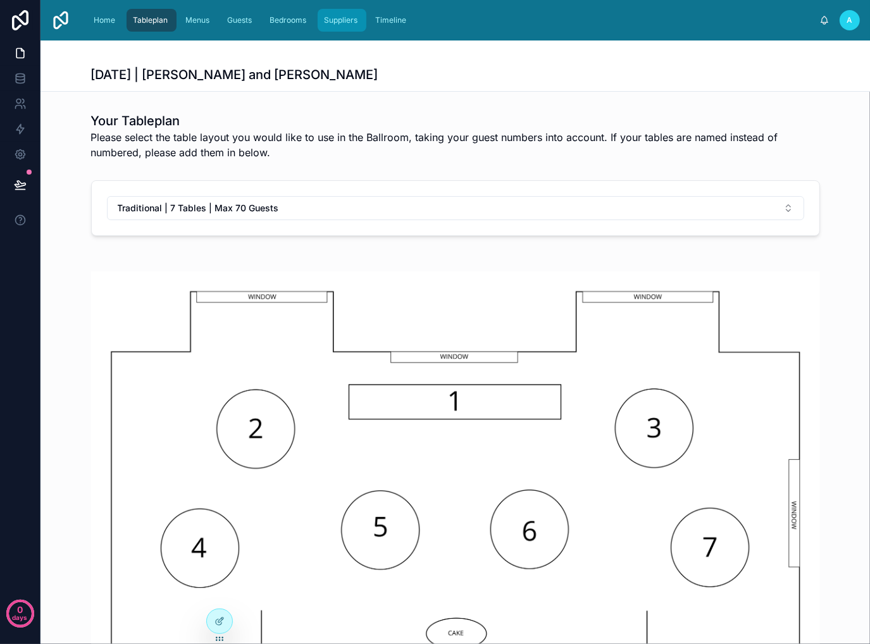
click at [357, 18] on div "Suppliers" at bounding box center [341, 20] width 41 height 20
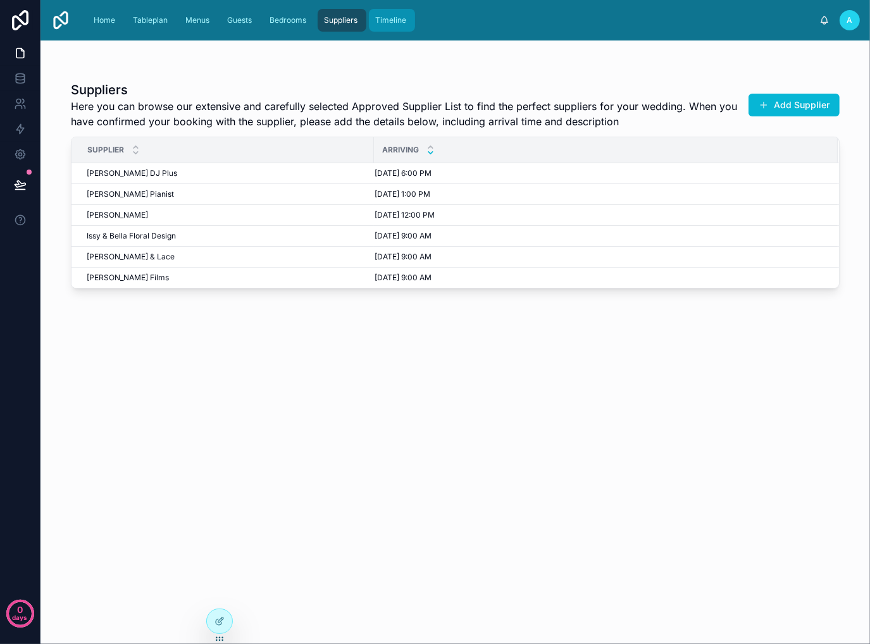
click at [399, 21] on span "Timeline" at bounding box center [390, 20] width 31 height 10
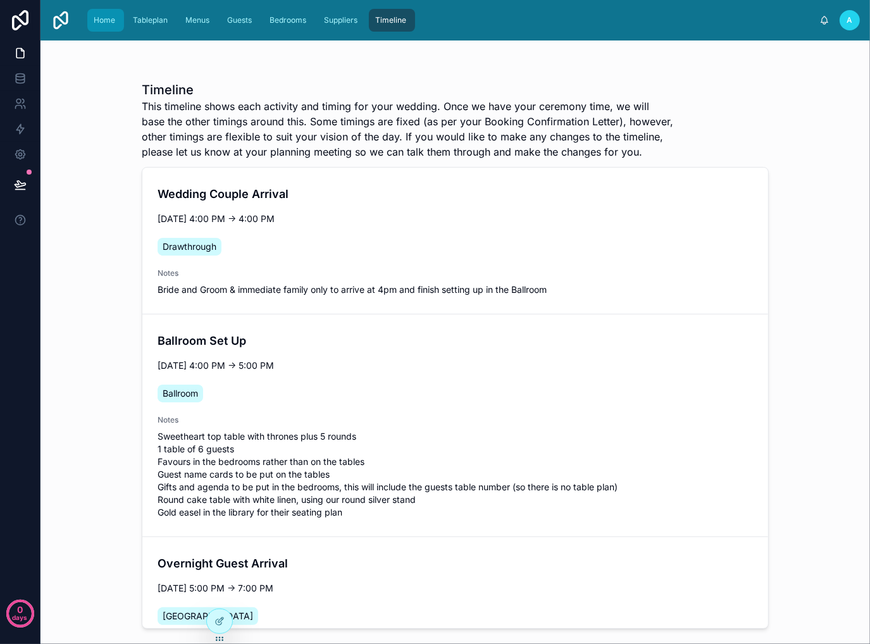
click at [106, 18] on span "Home" at bounding box center [105, 20] width 22 height 10
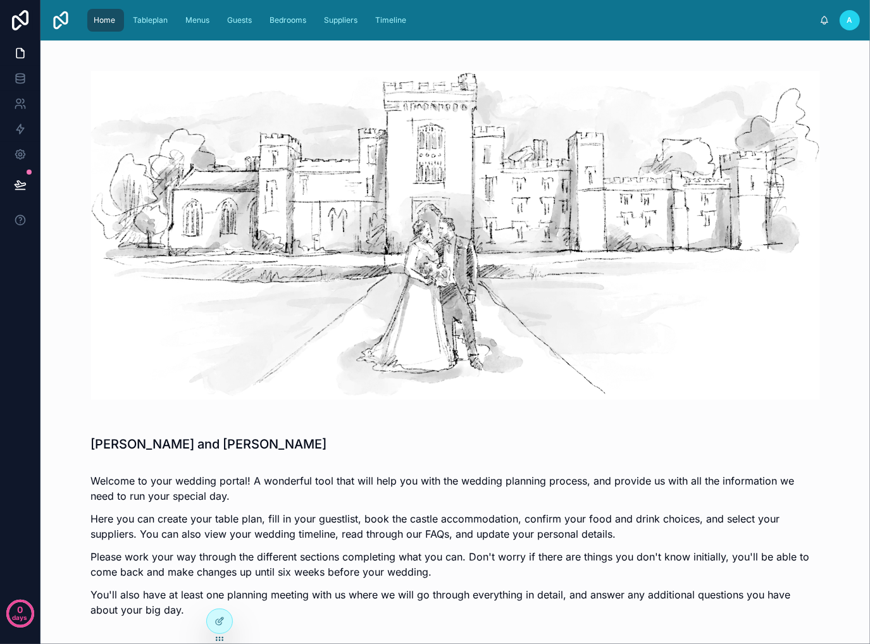
click at [579, 251] on img at bounding box center [455, 235] width 729 height 329
drag, startPoint x: 860, startPoint y: 23, endPoint x: 848, endPoint y: 24, distance: 12.1
click at [860, 23] on div "Home Tableplan Menus Guests Bedrooms Suppliers Timeline A [PERSON_NAME] and [PE…" at bounding box center [454, 20] width 829 height 40
click at [848, 25] on span "A" at bounding box center [850, 20] width 6 height 10
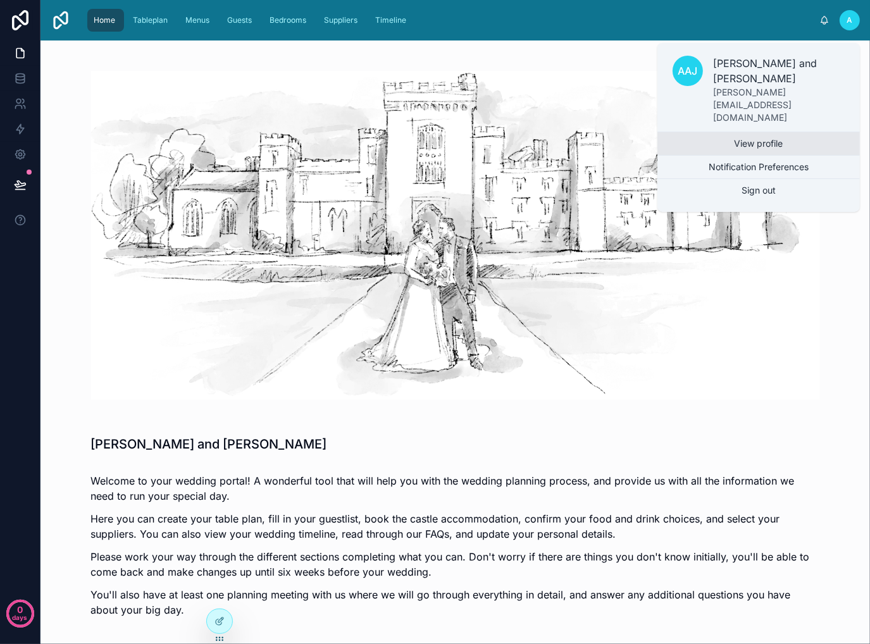
click at [777, 132] on link "View profile" at bounding box center [758, 143] width 202 height 23
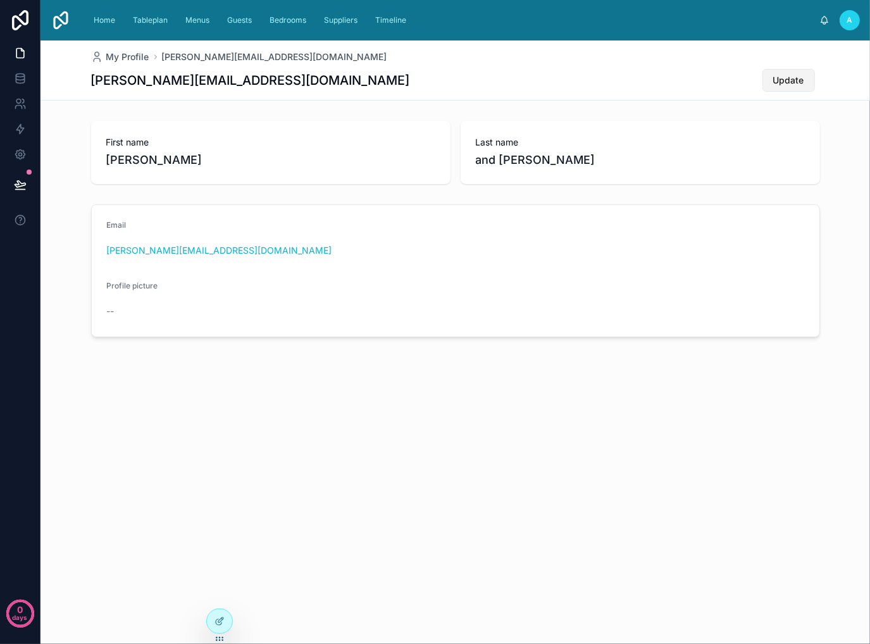
click at [812, 80] on button "Update" at bounding box center [788, 80] width 53 height 23
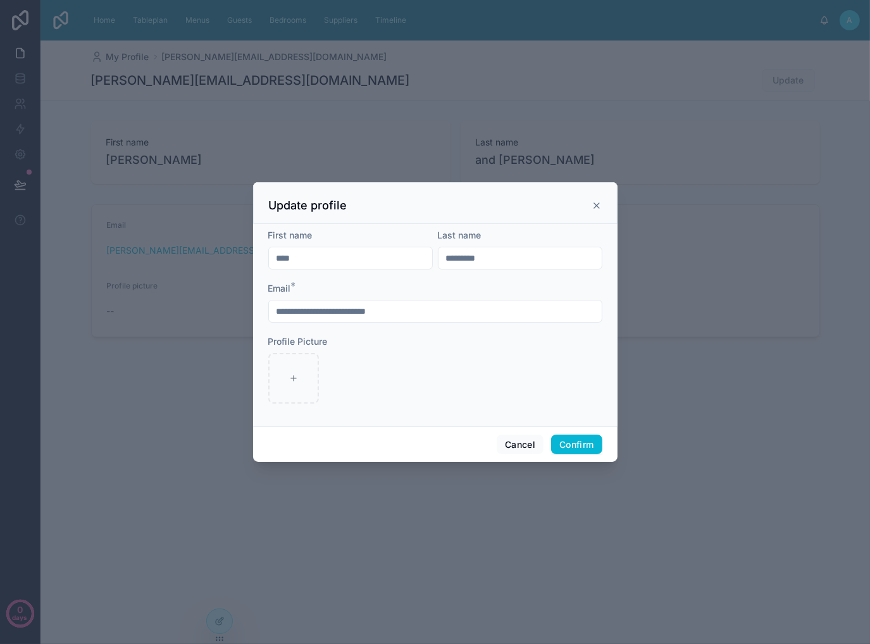
click at [715, 433] on div at bounding box center [435, 322] width 870 height 644
click at [598, 211] on div "Update profile" at bounding box center [435, 205] width 333 height 15
click at [598, 206] on icon at bounding box center [596, 206] width 10 height 10
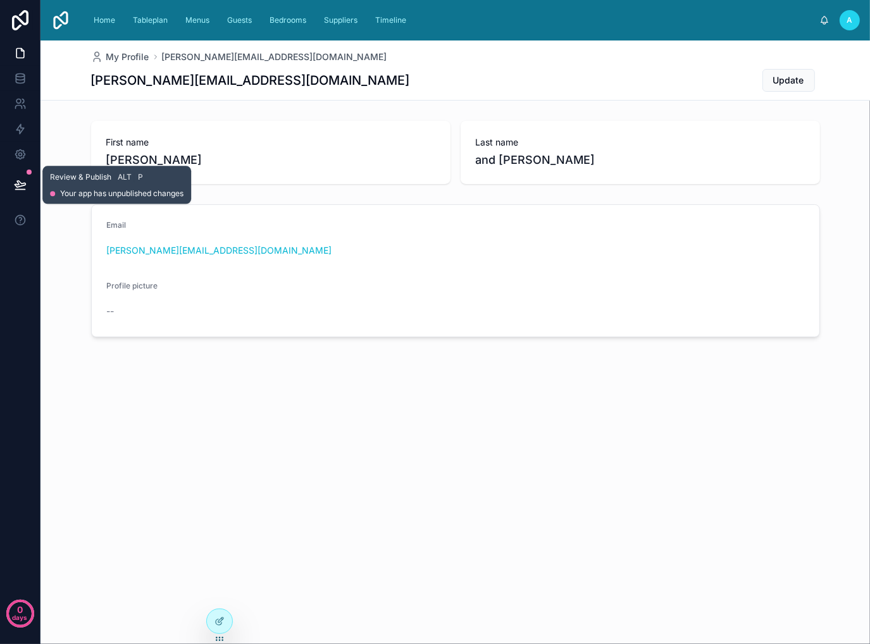
click at [20, 181] on icon at bounding box center [20, 184] width 13 height 13
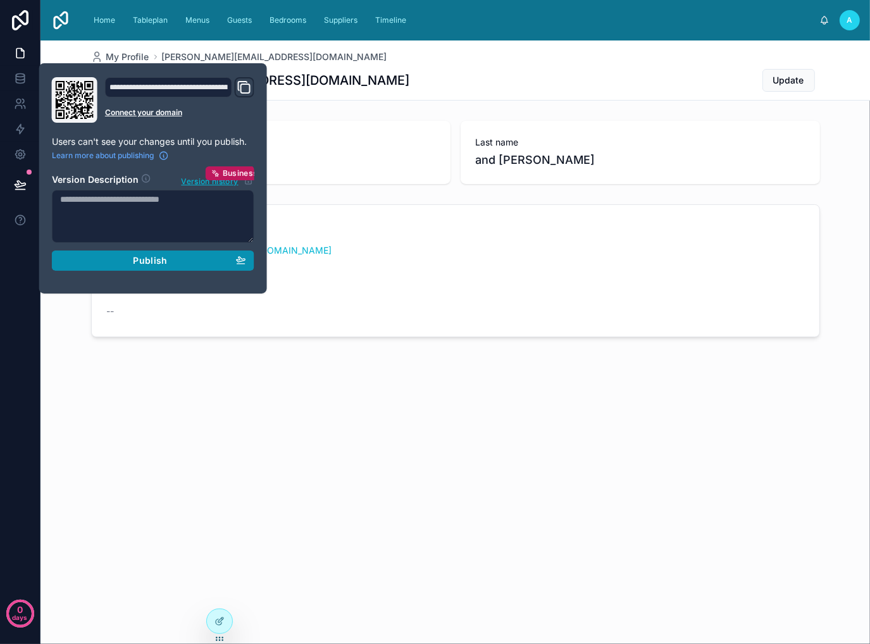
click at [127, 264] on div "Publish" at bounding box center [153, 260] width 186 height 11
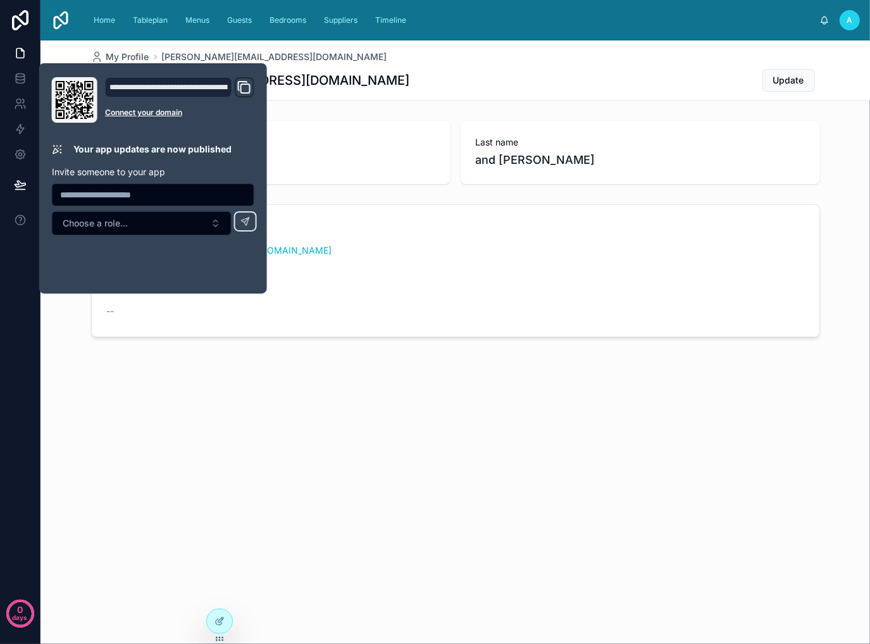
click at [194, 401] on div "My Profile [PERSON_NAME][EMAIL_ADDRESS][DOMAIN_NAME] [PERSON_NAME][EMAIL_ADDRES…" at bounding box center [454, 231] width 829 height 383
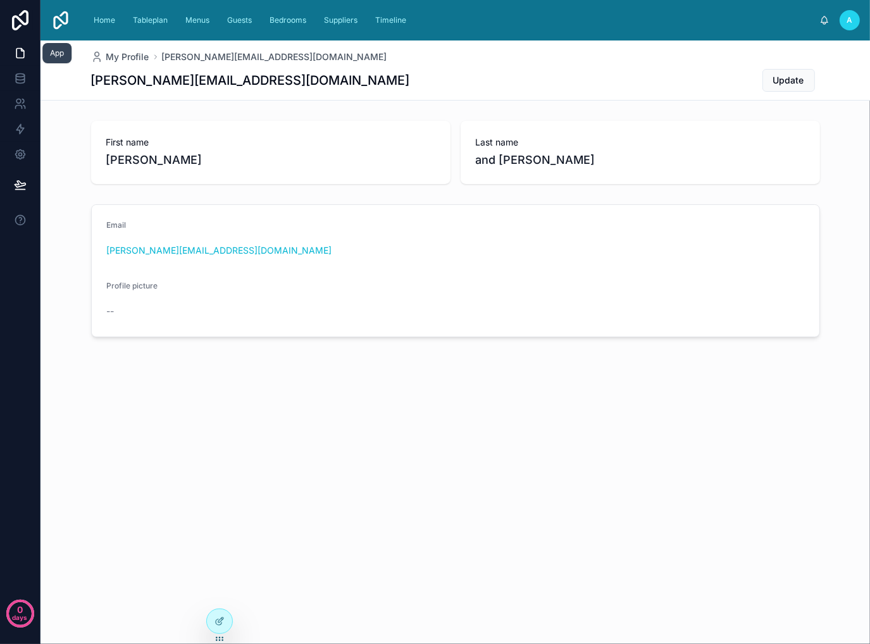
click at [25, 49] on icon at bounding box center [20, 53] width 13 height 13
click at [540, 35] on div "Home Tableplan Menus Guests Bedrooms Suppliers Timeline A [PERSON_NAME] and [PE…" at bounding box center [454, 20] width 829 height 40
click at [850, 24] on span "A" at bounding box center [850, 20] width 6 height 10
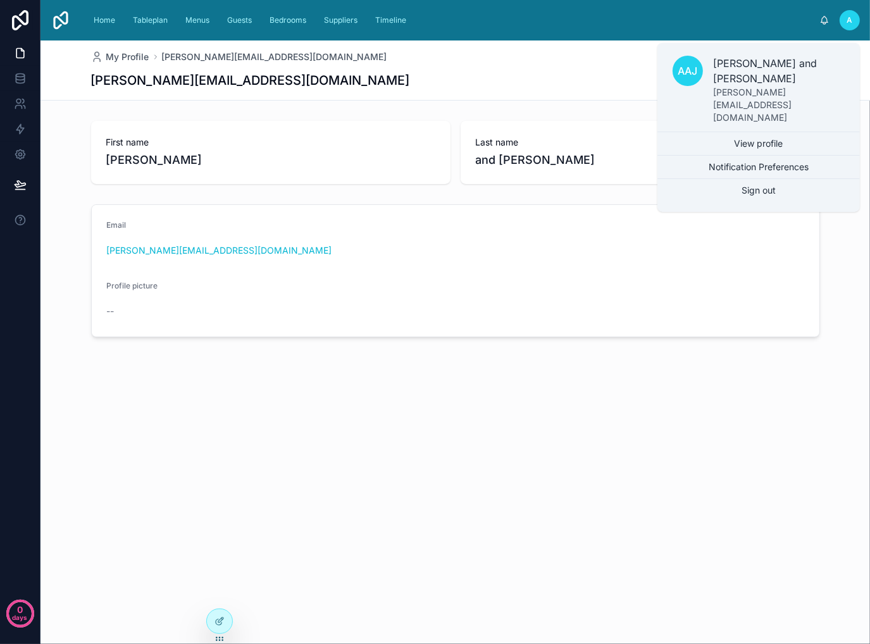
click at [724, 421] on div "My Profile [PERSON_NAME][EMAIL_ADDRESS][DOMAIN_NAME] [PERSON_NAME][EMAIL_ADDRES…" at bounding box center [454, 231] width 829 height 383
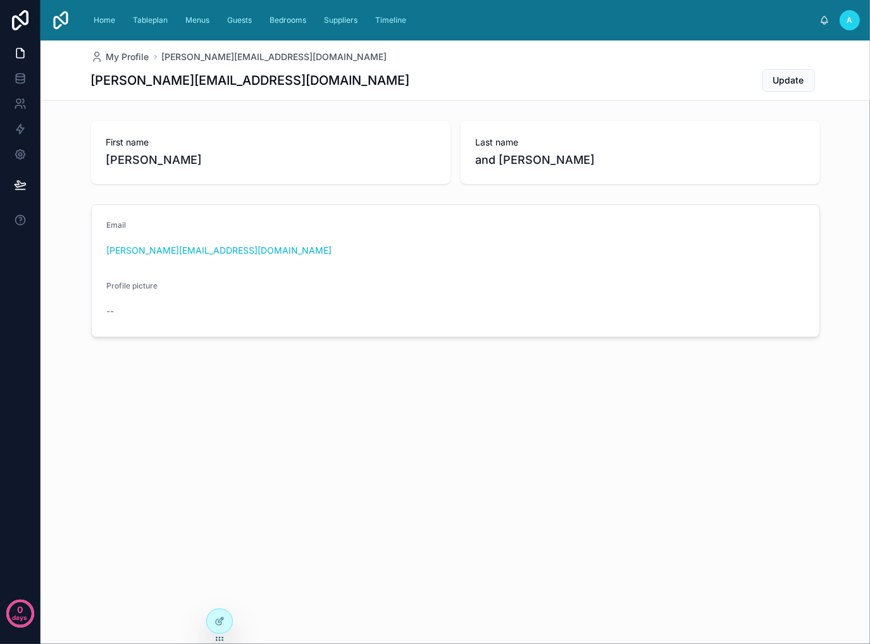
click at [853, 25] on div "A" at bounding box center [849, 20] width 20 height 20
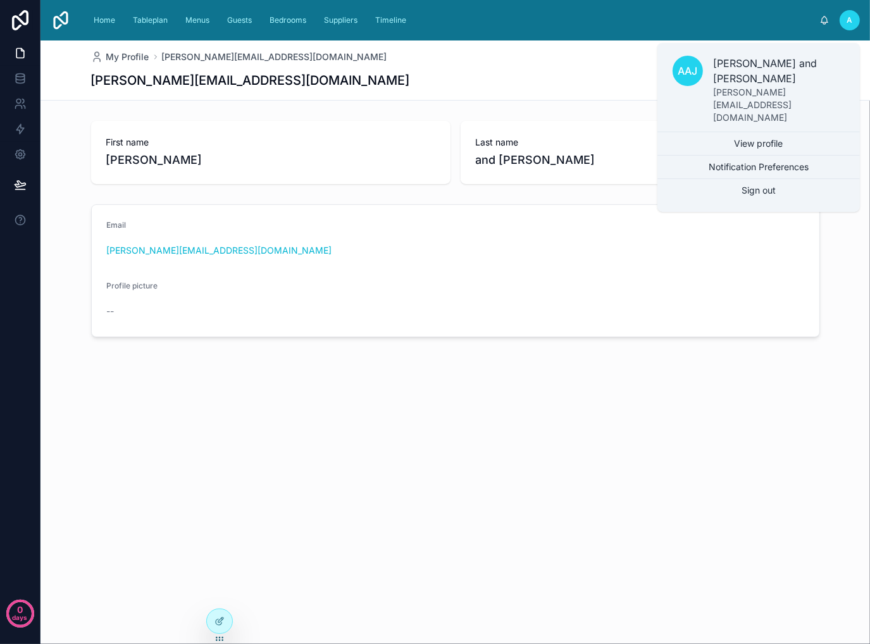
click at [762, 433] on div "My Profile [PERSON_NAME][EMAIL_ADDRESS][DOMAIN_NAME] [PERSON_NAME][EMAIL_ADDRES…" at bounding box center [454, 341] width 829 height 603
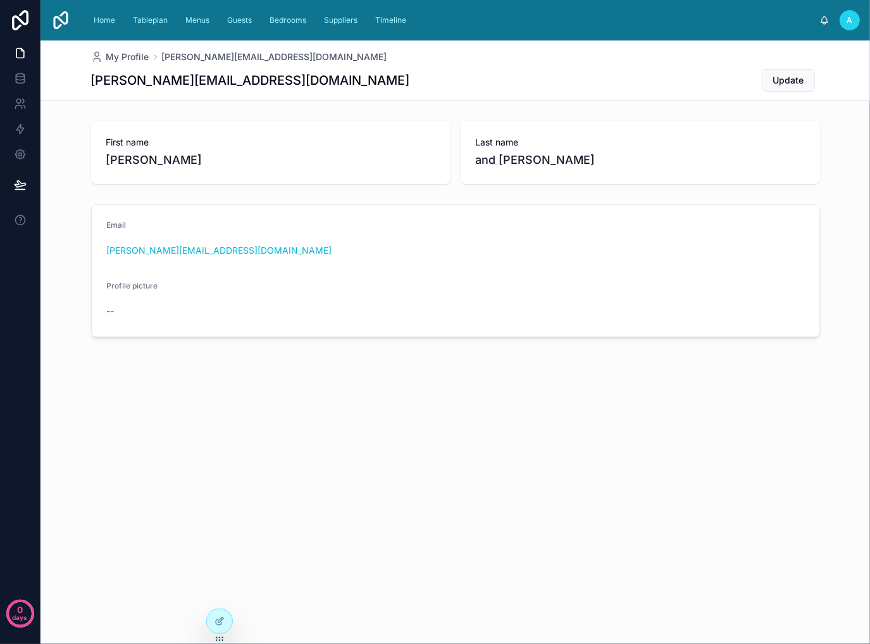
click at [839, 22] on div "A [PERSON_NAME] and [PERSON_NAME]" at bounding box center [839, 20] width 40 height 20
click at [847, 21] on span "A" at bounding box center [850, 20] width 6 height 10
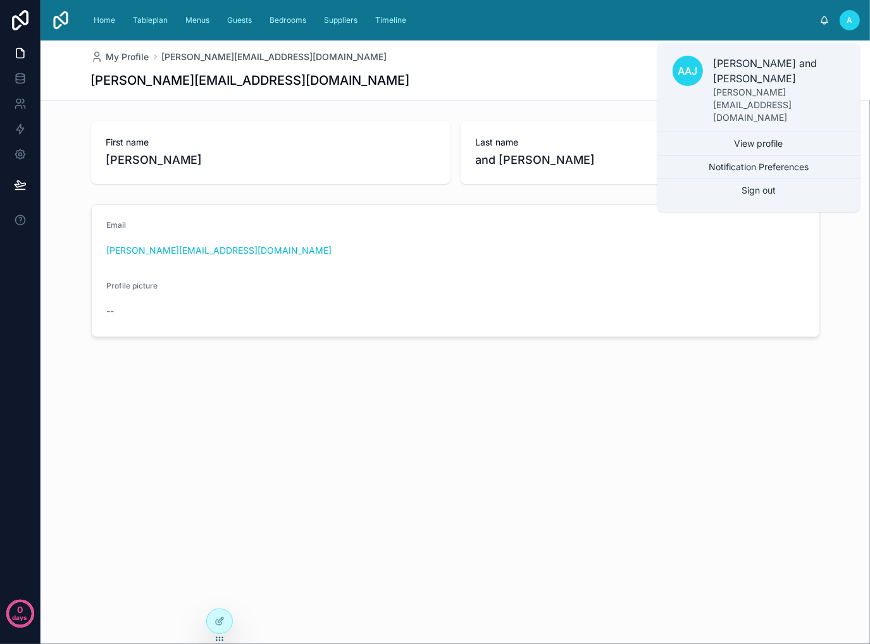
click at [739, 443] on div "My Profile [PERSON_NAME][EMAIL_ADDRESS][DOMAIN_NAME] [PERSON_NAME][EMAIL_ADDRES…" at bounding box center [454, 341] width 829 height 603
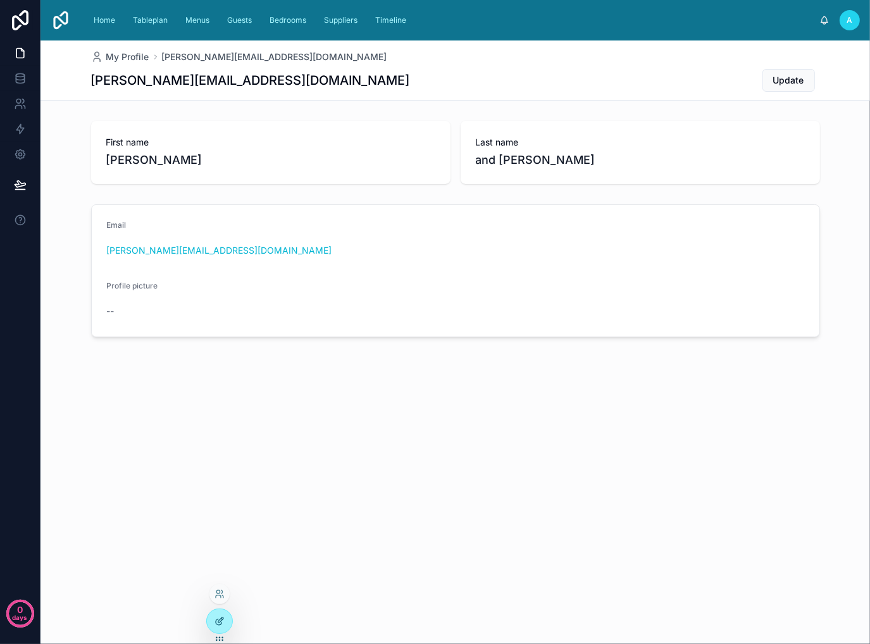
click at [227, 622] on div at bounding box center [219, 621] width 25 height 24
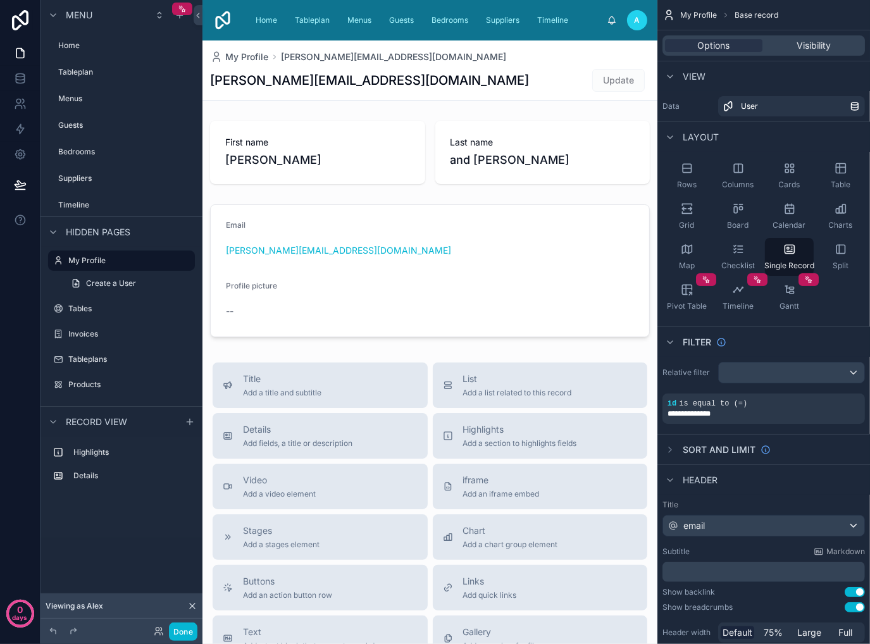
click at [351, 158] on div at bounding box center [429, 482] width 455 height 884
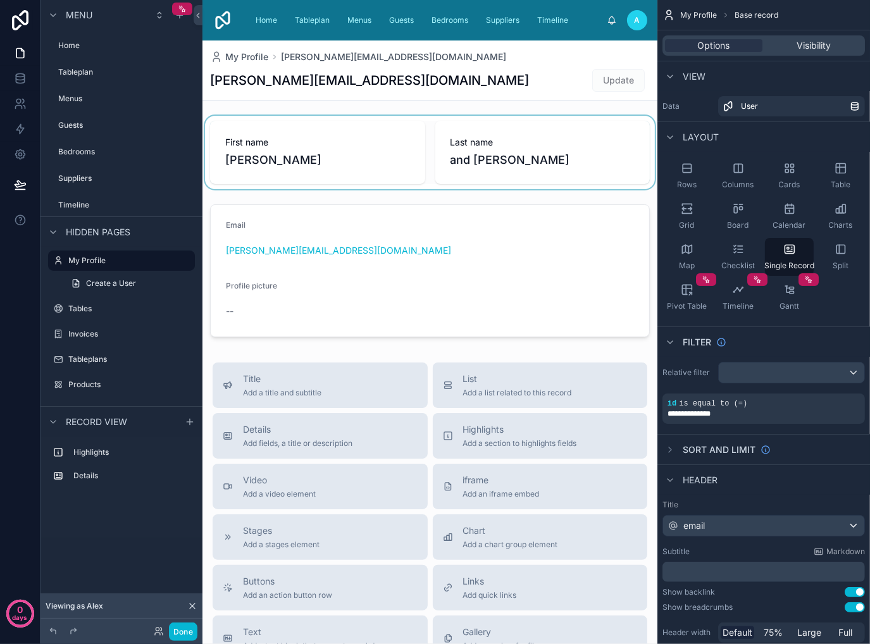
click at [559, 160] on div at bounding box center [429, 152] width 455 height 73
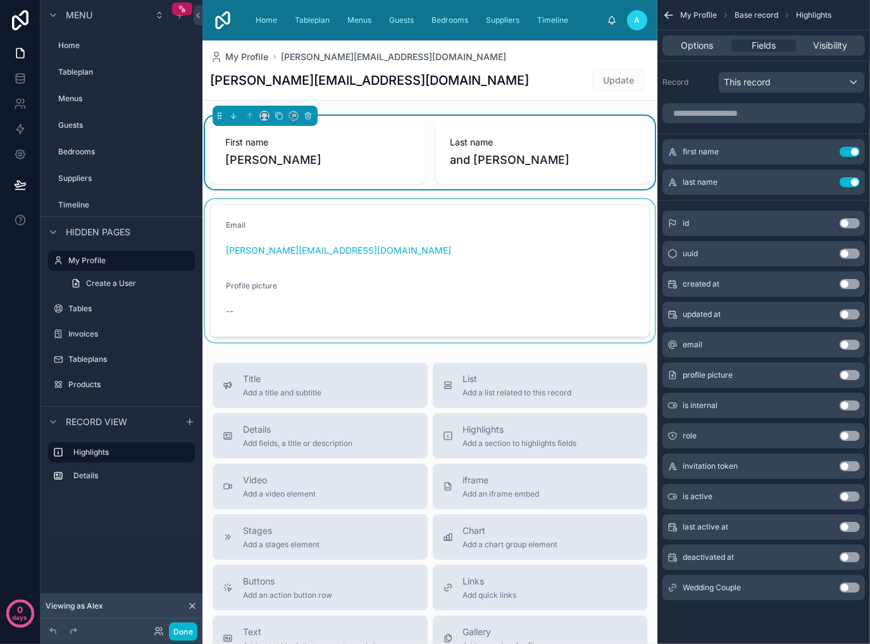
click at [517, 243] on div at bounding box center [429, 270] width 455 height 143
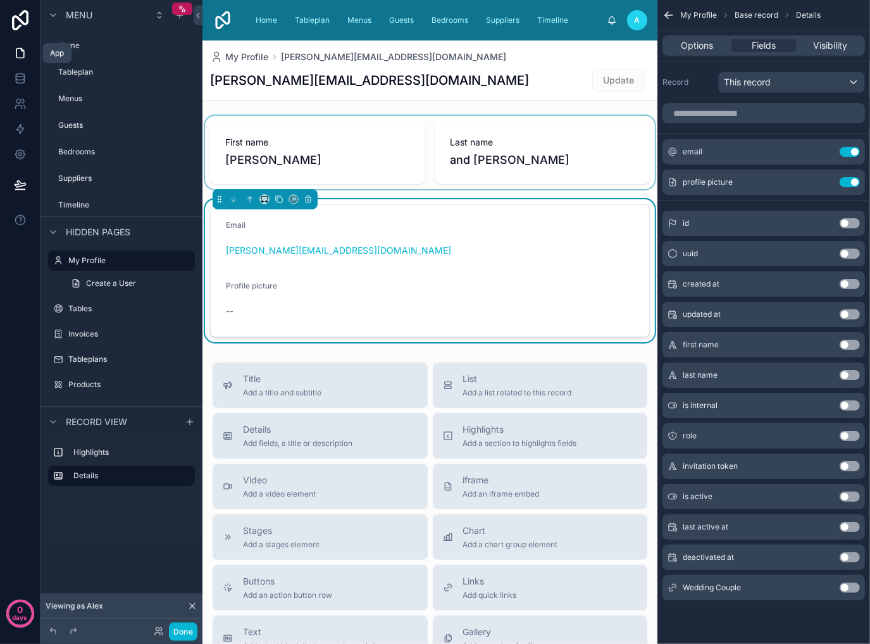
click at [26, 53] on link at bounding box center [20, 52] width 40 height 25
click at [13, 54] on link at bounding box center [20, 52] width 40 height 25
drag, startPoint x: 667, startPoint y: 9, endPoint x: 659, endPoint y: 11, distance: 8.3
click at [666, 9] on icon "scrollable content" at bounding box center [668, 15] width 13 height 13
